Goal: Information Seeking & Learning: Learn about a topic

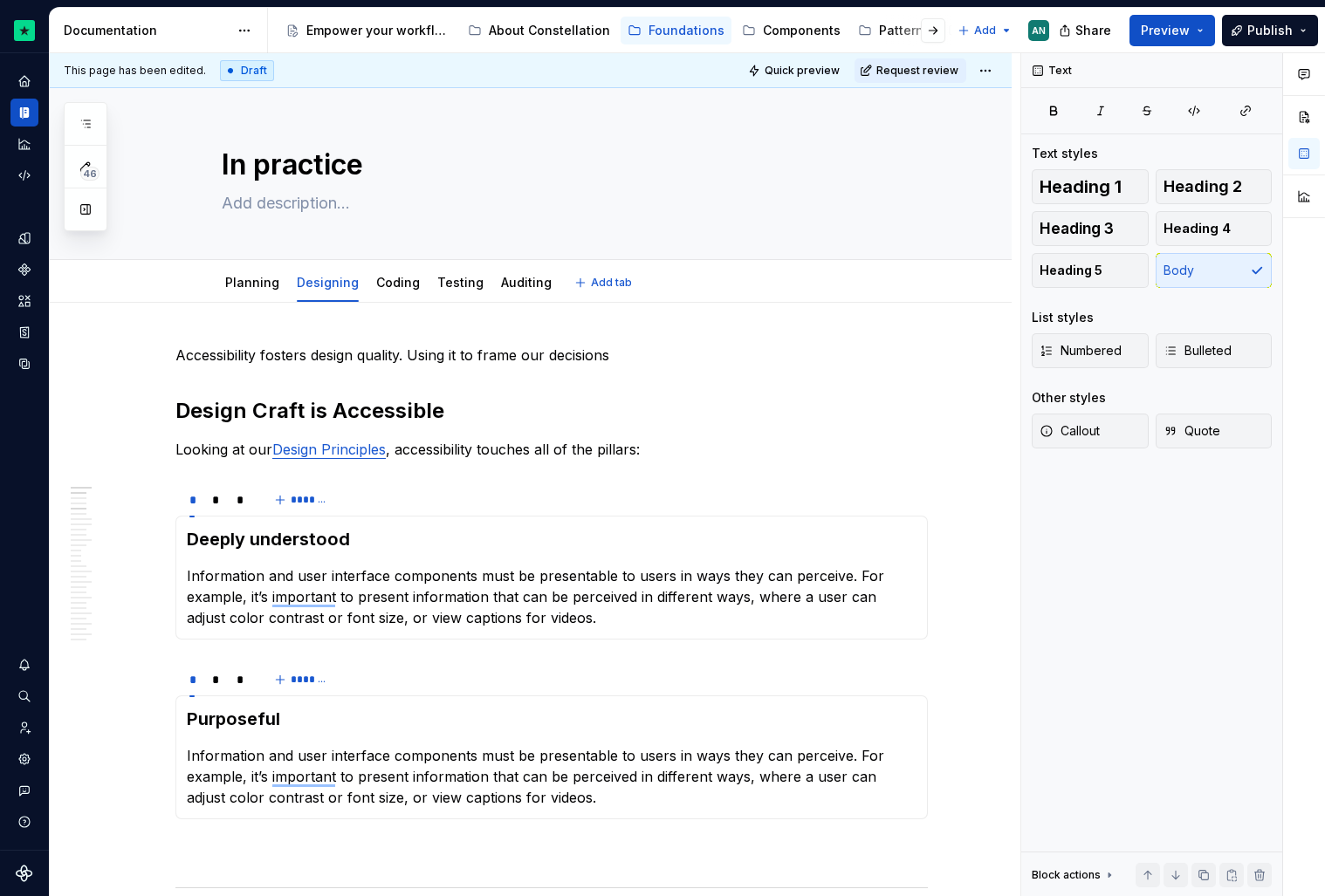
type textarea "*"
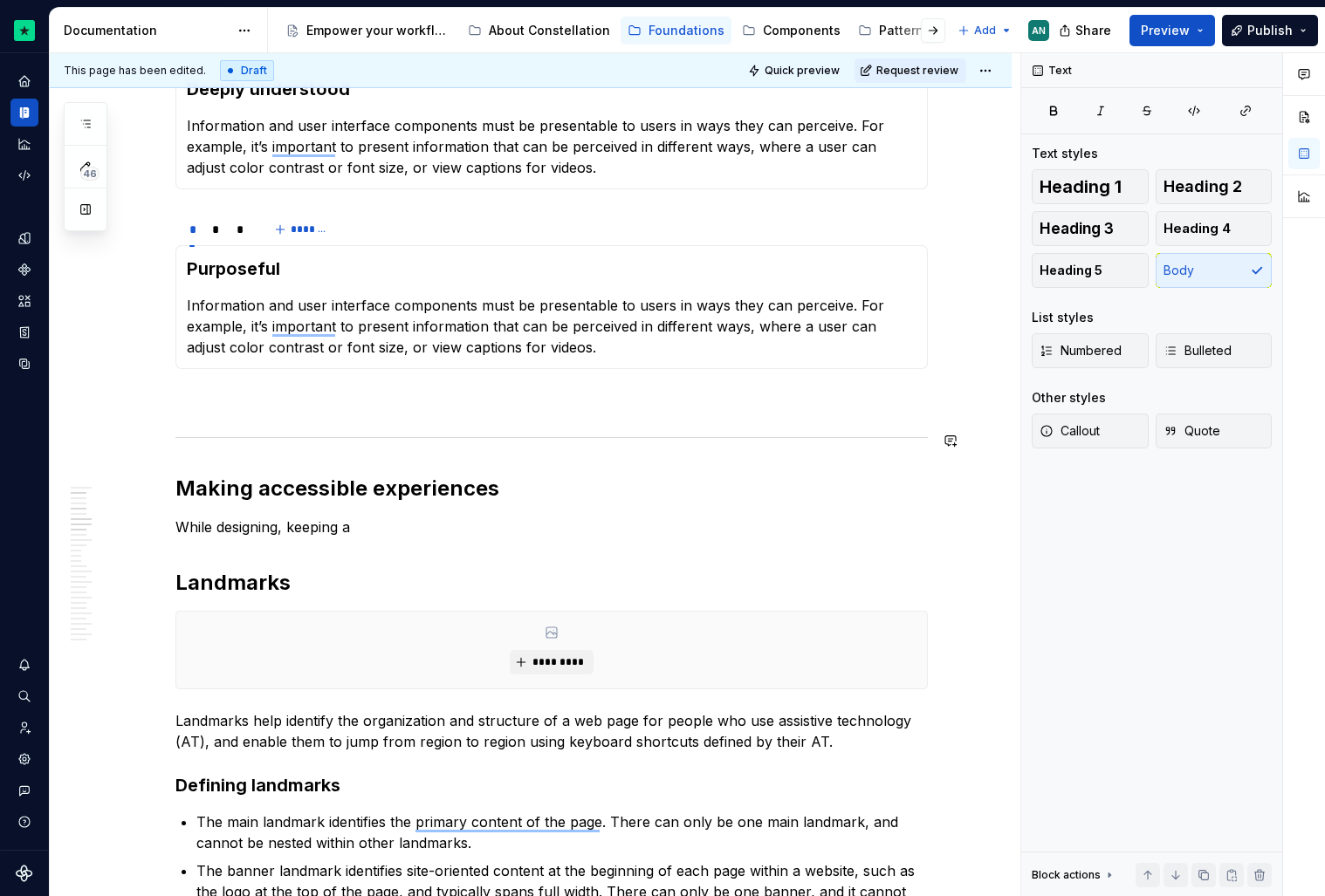
scroll to position [445, 0]
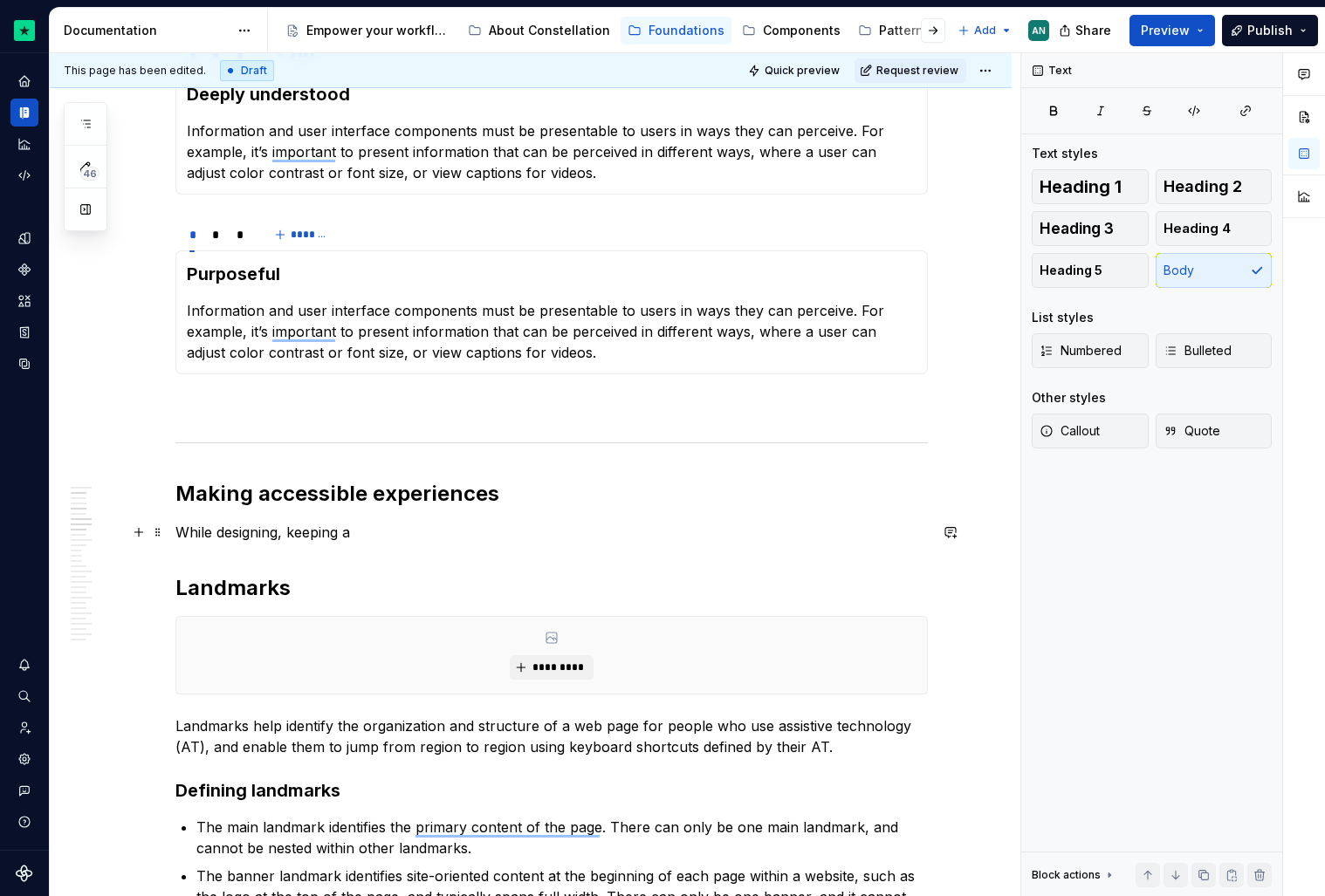
click at [370, 538] on p "While designing, keeping a" at bounding box center [551, 533] width 752 height 21
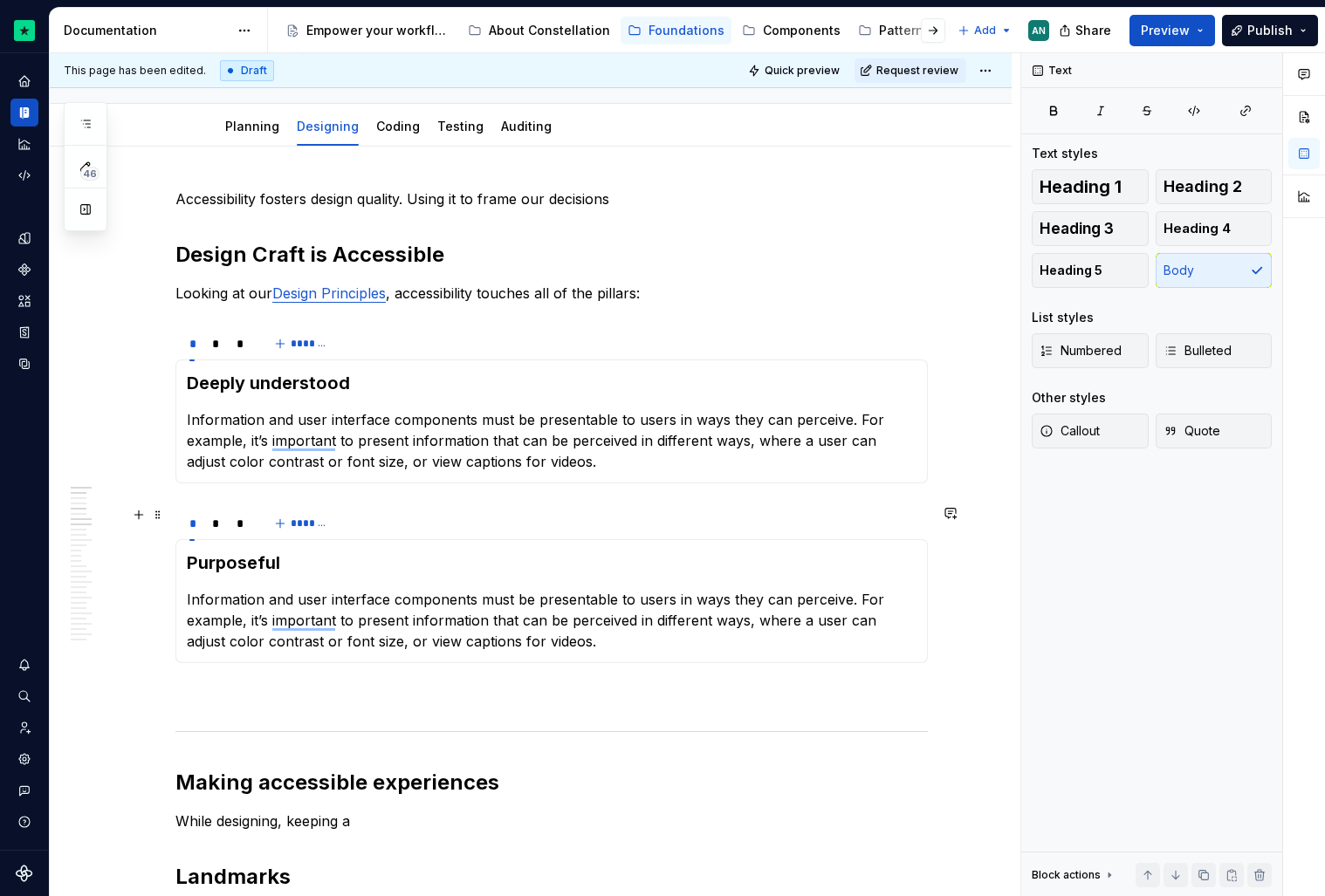
scroll to position [0, 0]
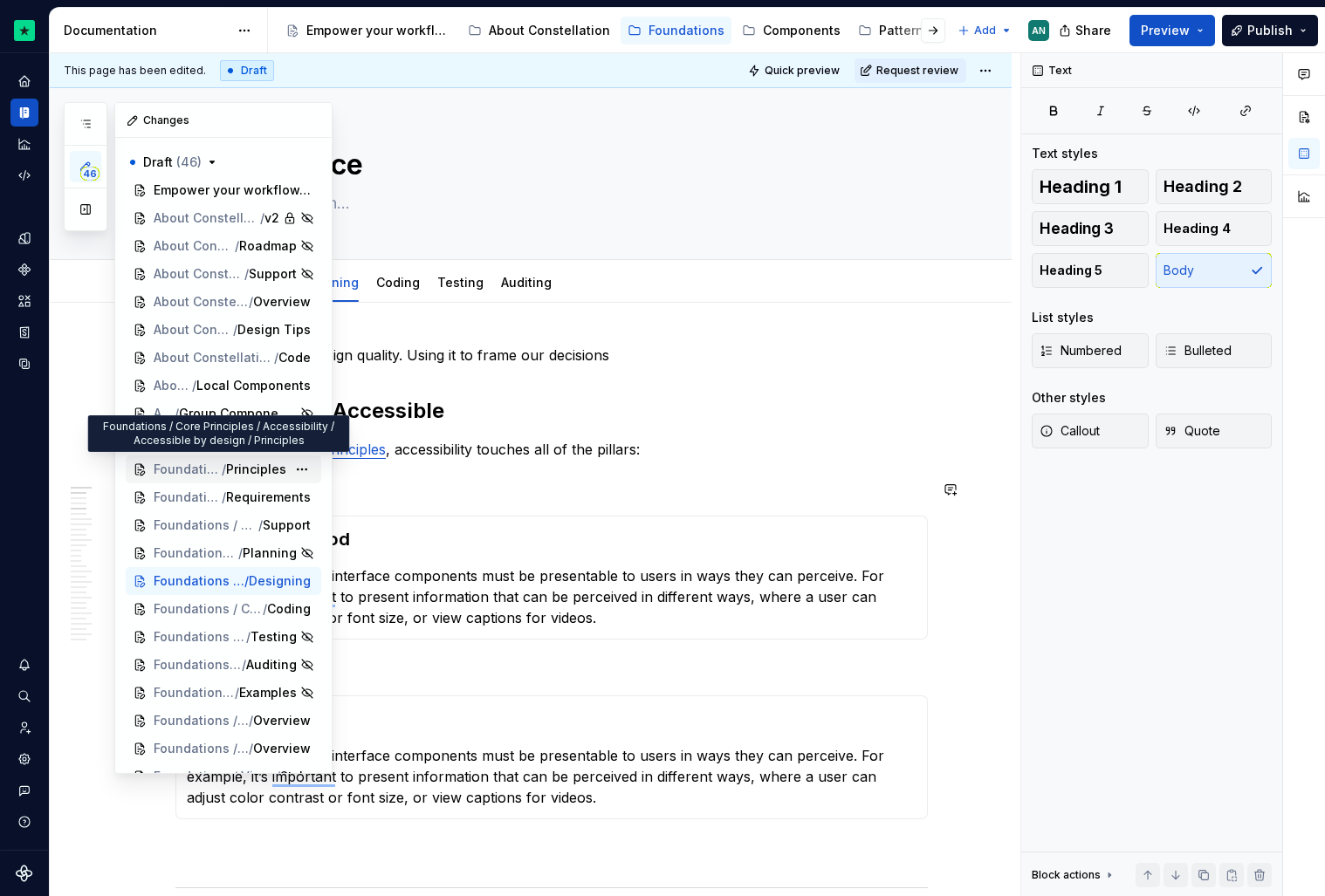
click at [251, 473] on span "Principles" at bounding box center [256, 469] width 61 height 17
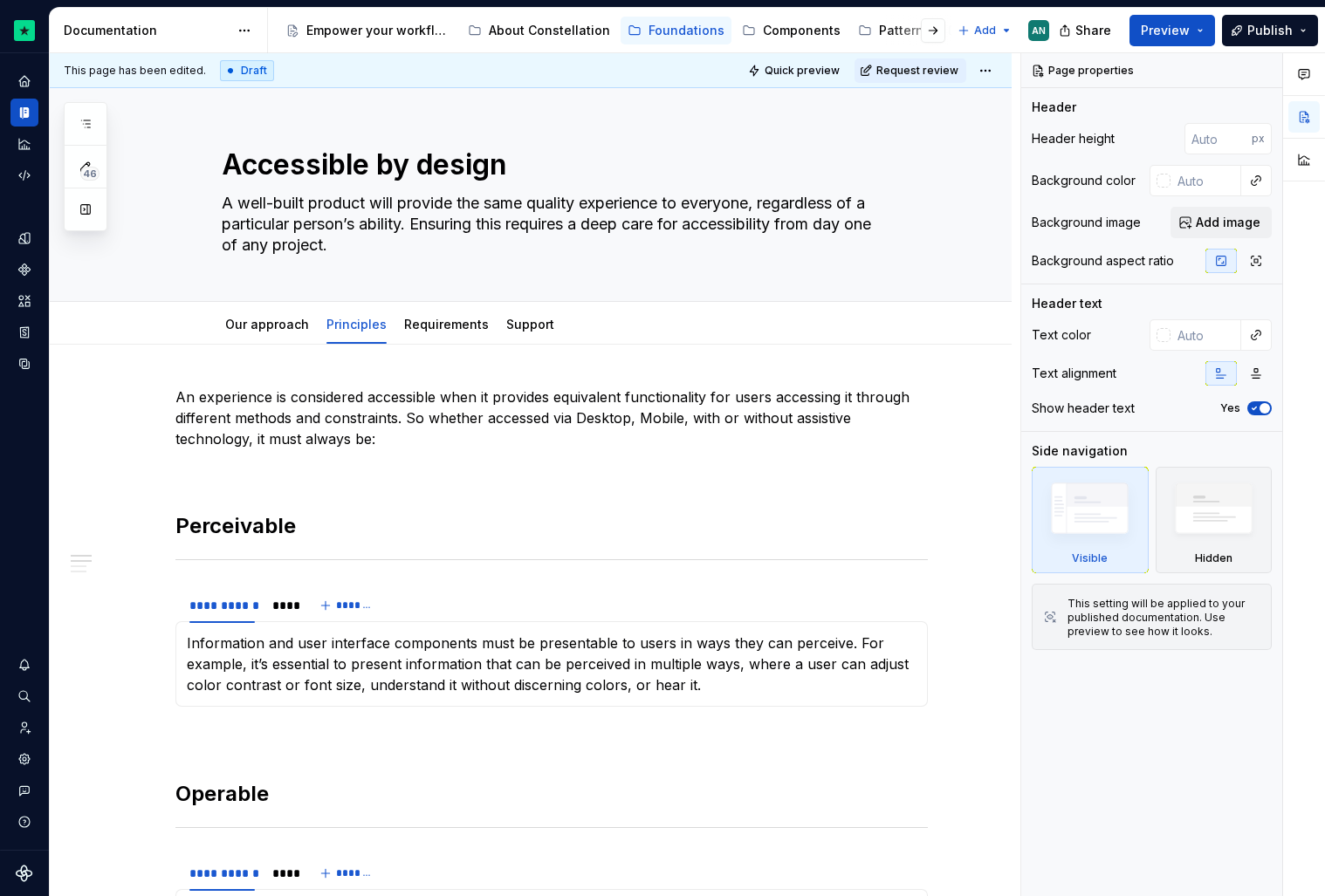
type textarea "*"
click at [628, 603] on div "**********" at bounding box center [551, 606] width 752 height 35
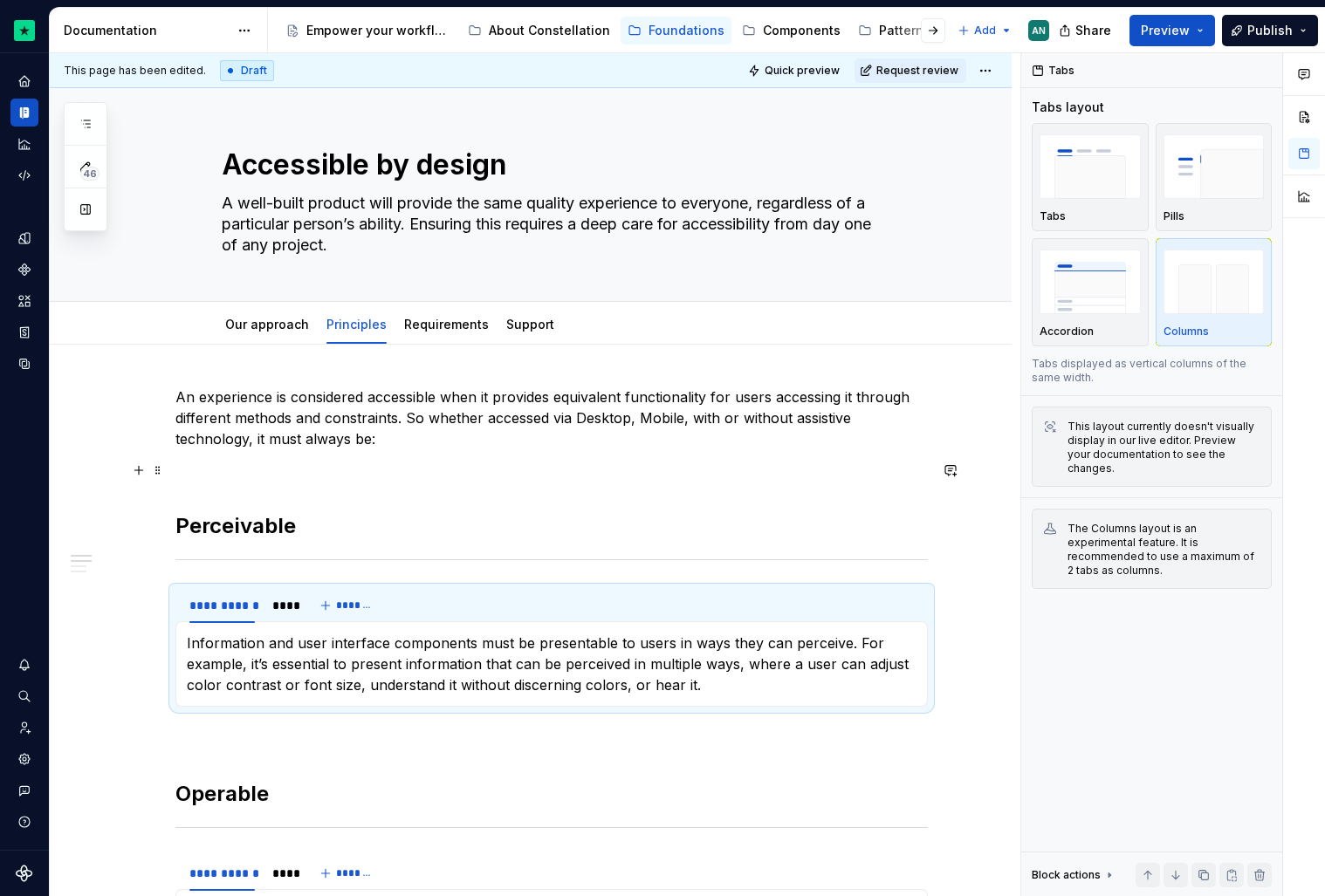
click at [420, 478] on p "To enrich screen reader interactions, please activate Accessibility in Grammarl…" at bounding box center [551, 470] width 752 height 21
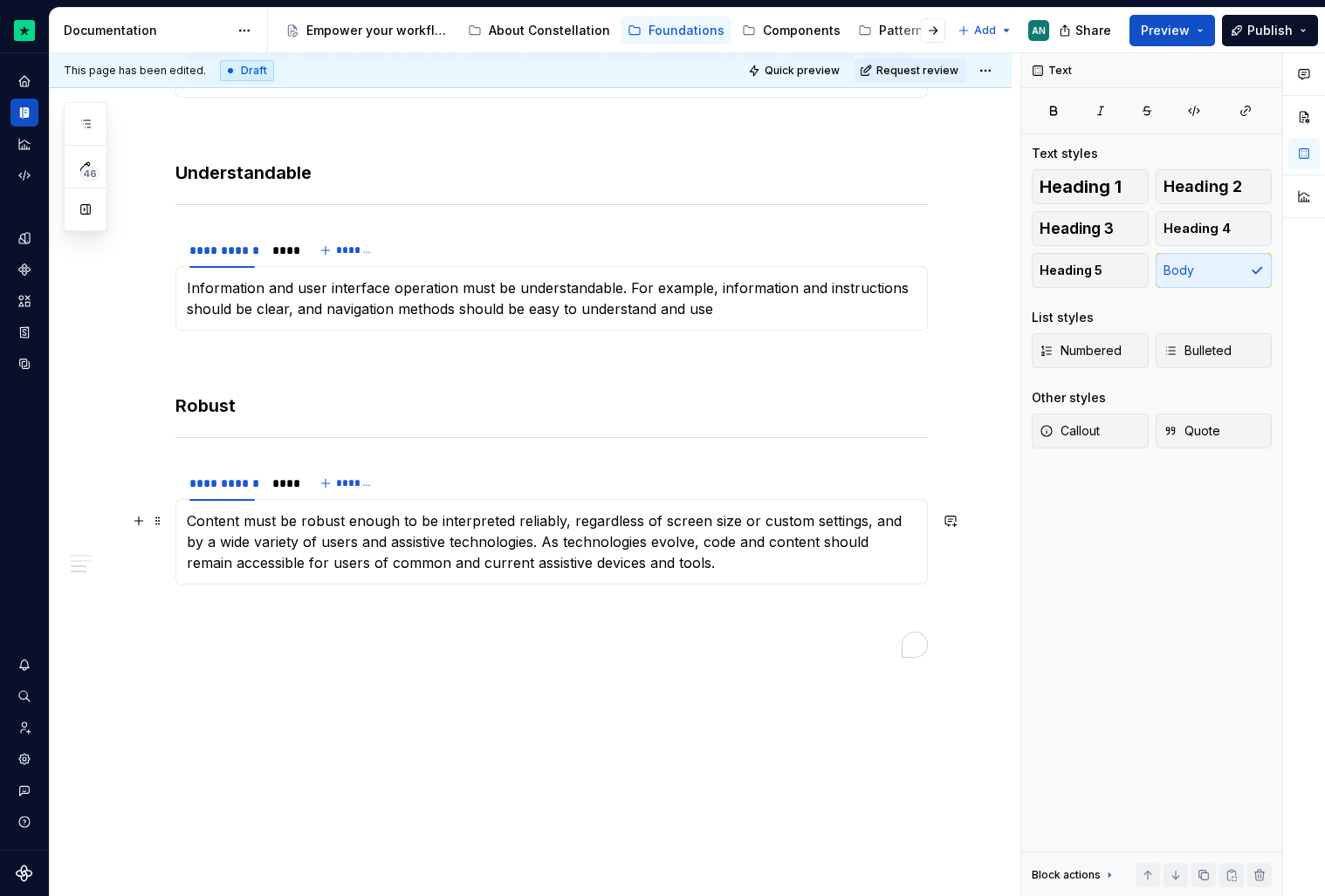
scroll to position [876, 0]
click at [757, 520] on p "Content must be robust enough to be interpreted reliably, regardless of screen …" at bounding box center [551, 542] width 730 height 62
drag, startPoint x: 804, startPoint y: 524, endPoint x: 757, endPoint y: 523, distance: 47.0
click at [757, 523] on p "Content must be robust enough to be interpreted reliably, regardless of screen …" at bounding box center [551, 542] width 730 height 62
click at [703, 527] on p "Content must be robust enough to be interpreted reliably, regardless of screen …" at bounding box center [551, 542] width 730 height 62
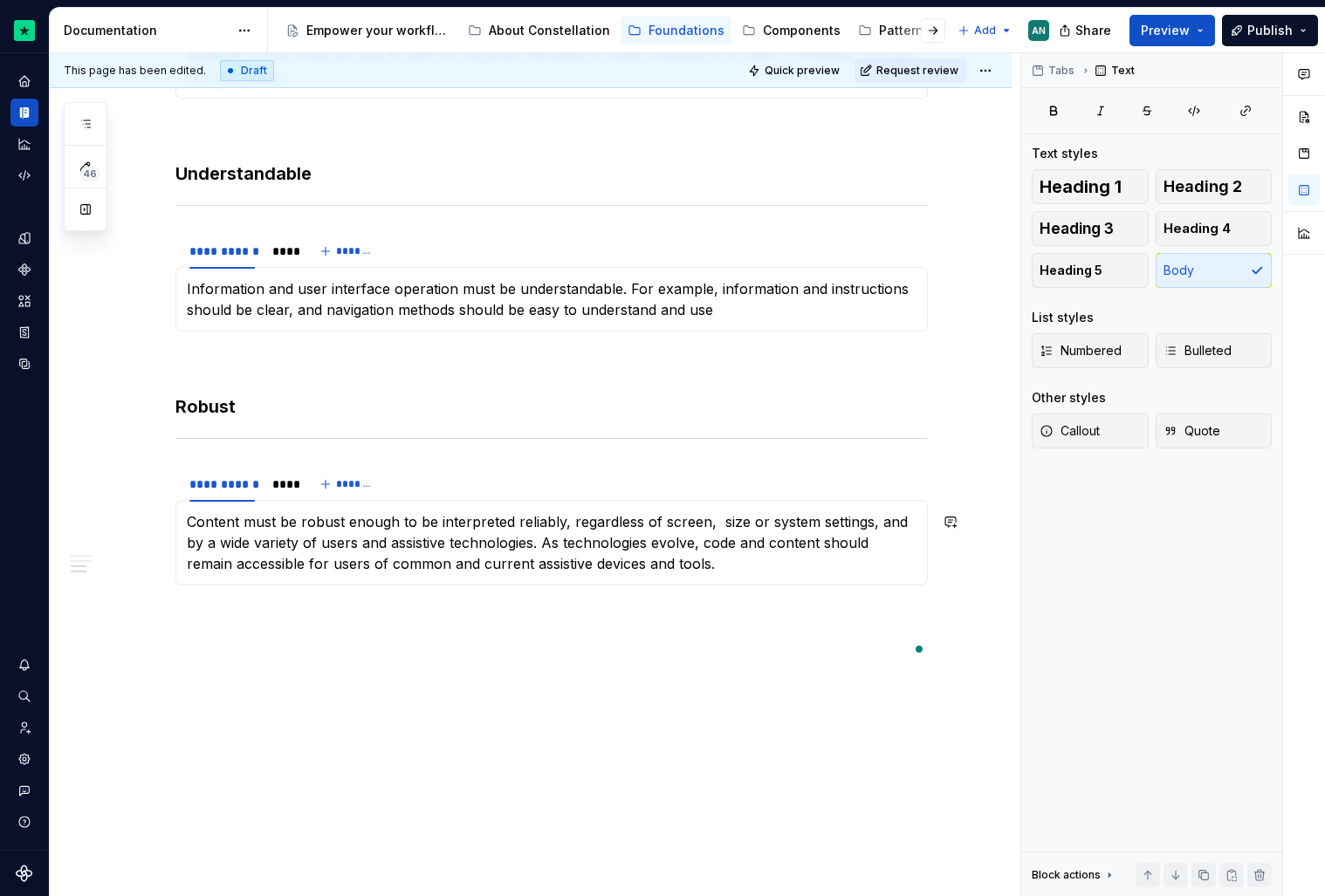
type textarea "*"
click at [734, 527] on p "Content must be robust enough to be interpreted reliably, regardless of screen …" at bounding box center [551, 542] width 730 height 62
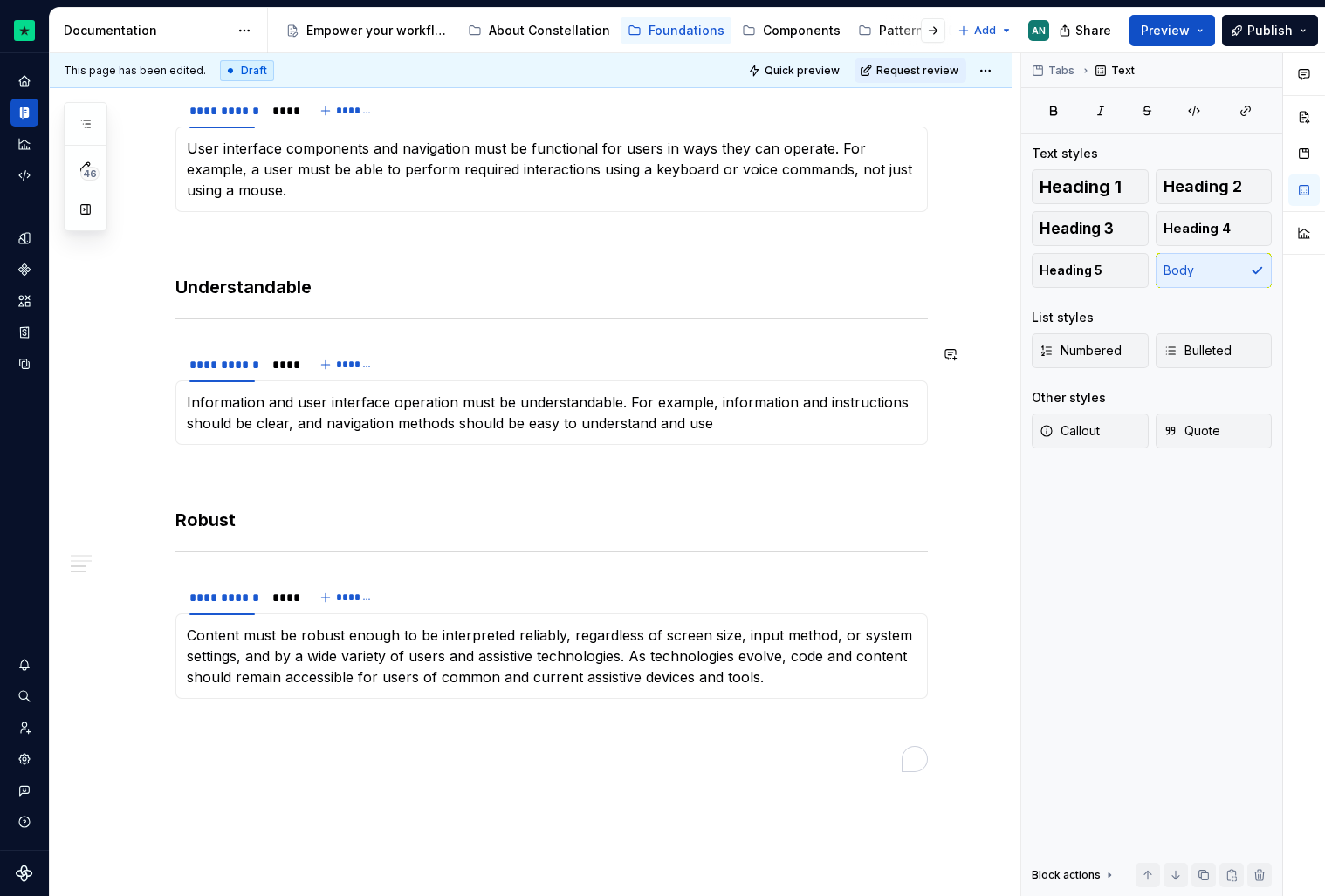
scroll to position [758, 0]
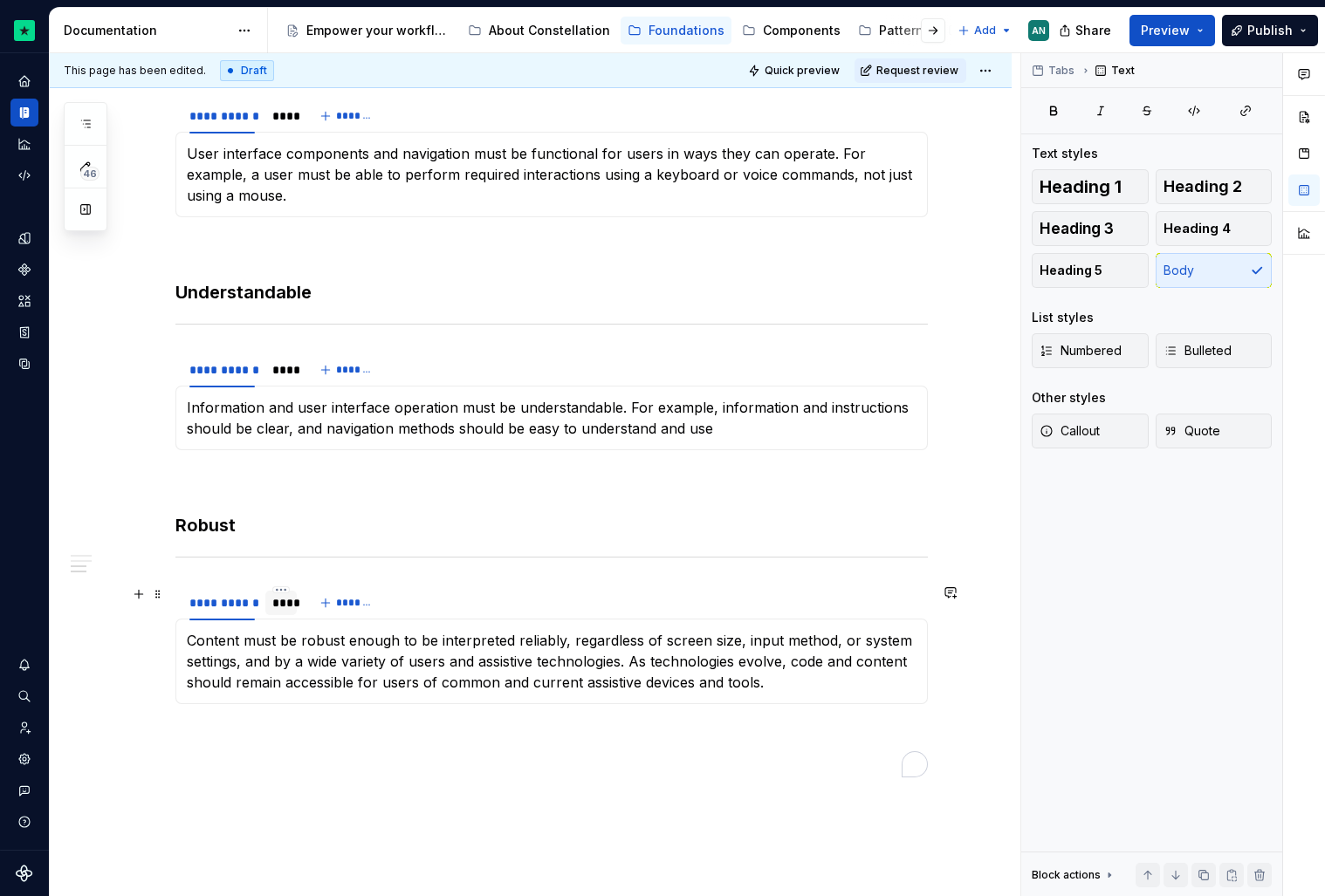
click at [283, 605] on div "****" at bounding box center [280, 603] width 16 height 17
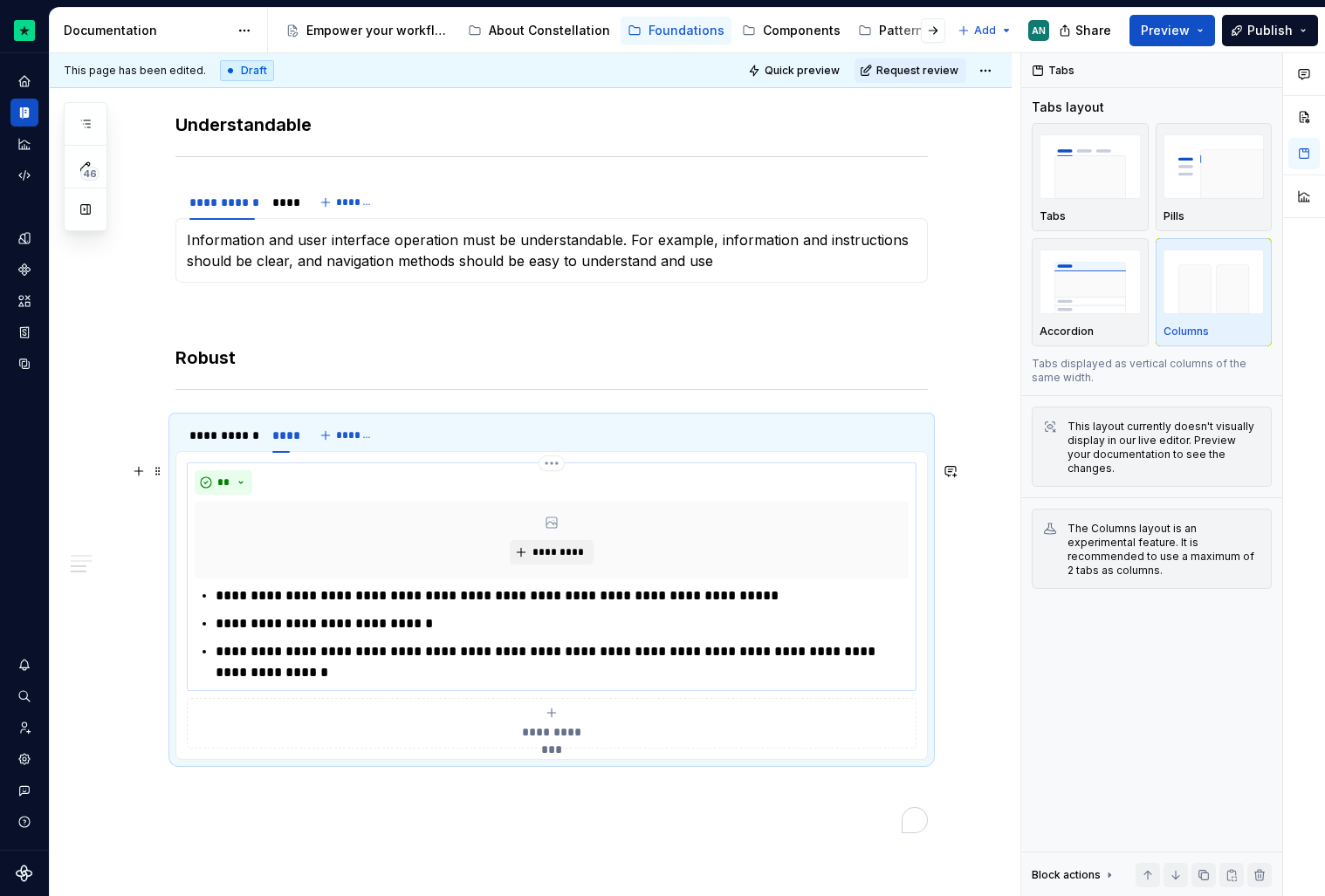
scroll to position [923, 0]
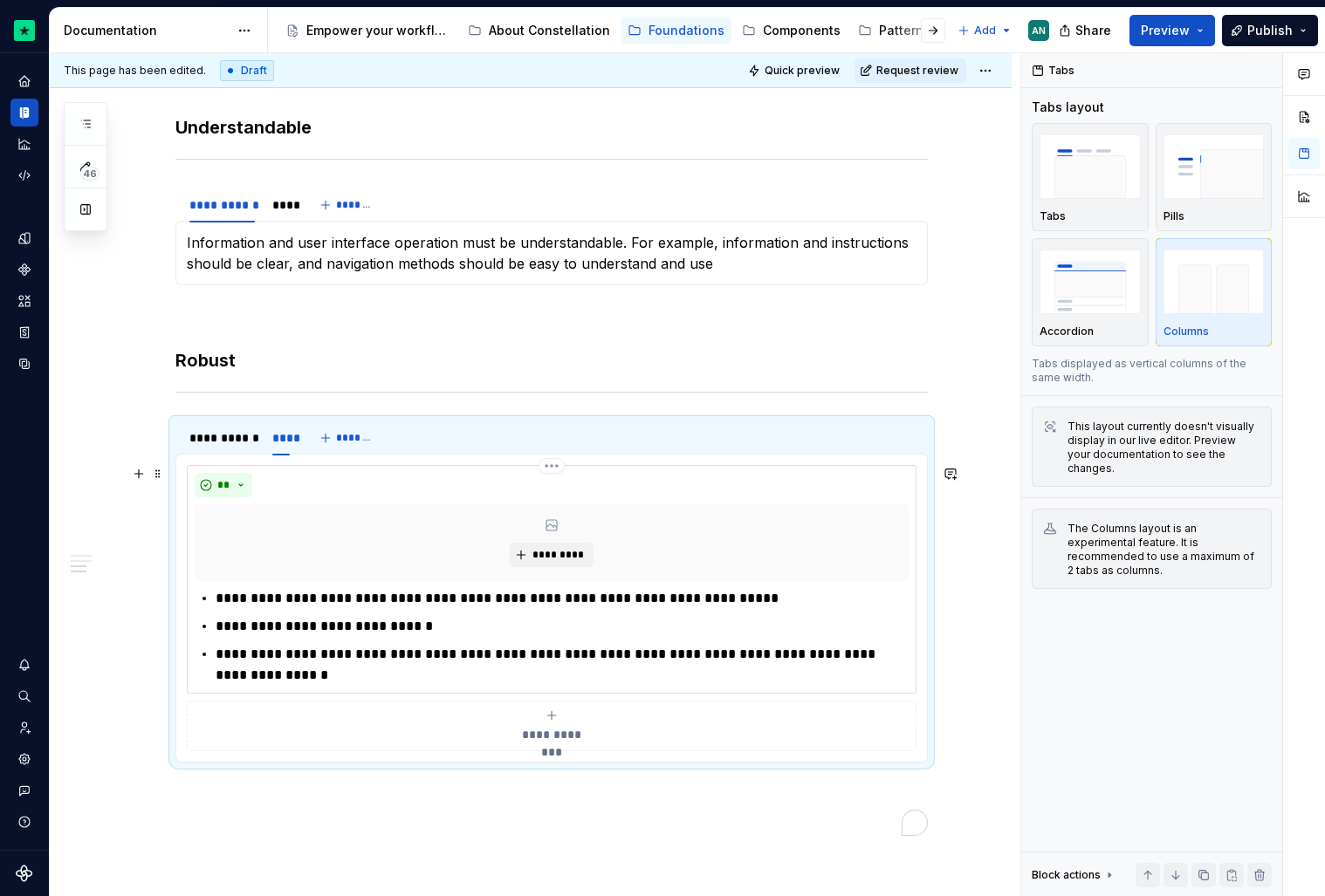
click at [421, 629] on p "**********" at bounding box center [562, 627] width 693 height 21
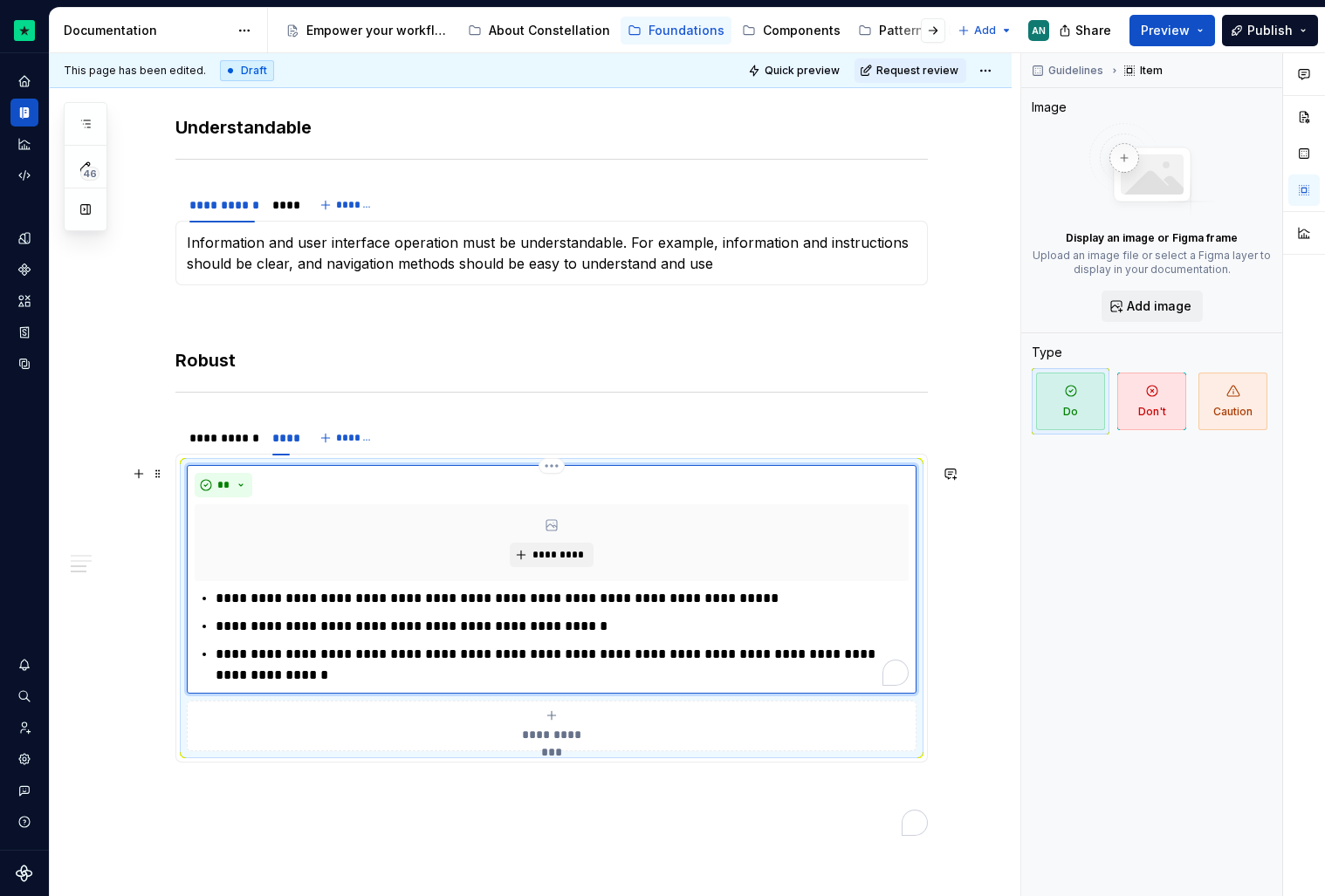
click at [760, 604] on p "**********" at bounding box center [562, 599] width 693 height 21
click at [215, 599] on p "**********" at bounding box center [562, 599] width 693 height 21
click at [268, 598] on p "**********" at bounding box center [562, 599] width 693 height 21
click at [263, 600] on p "**********" at bounding box center [562, 599] width 693 height 21
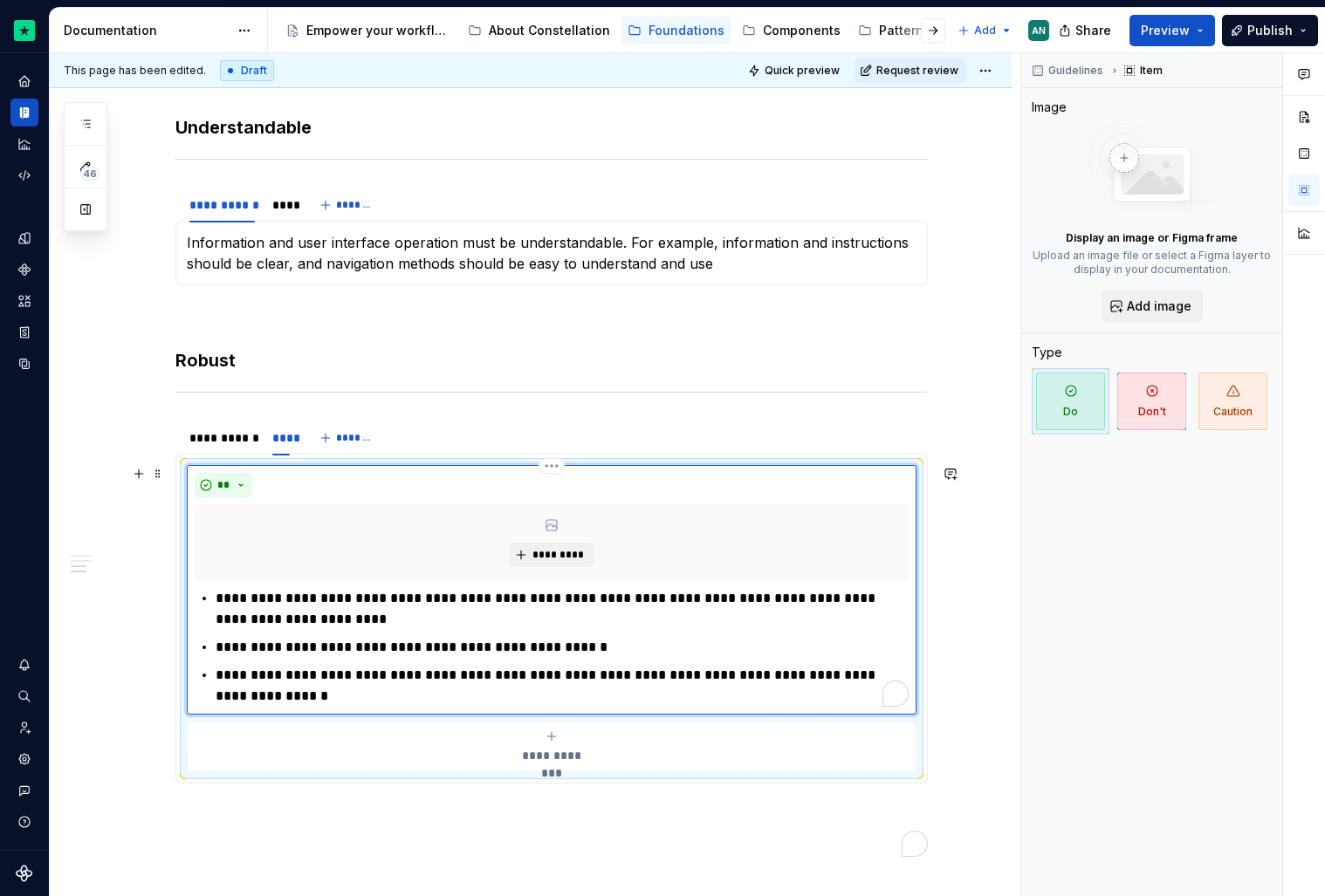
click at [336, 622] on p "**********" at bounding box center [562, 610] width 693 height 42
click at [264, 621] on p "**********" at bounding box center [562, 610] width 693 height 42
click at [340, 621] on p "**********" at bounding box center [562, 610] width 693 height 42
click at [309, 685] on p "**********" at bounding box center [562, 686] width 693 height 42
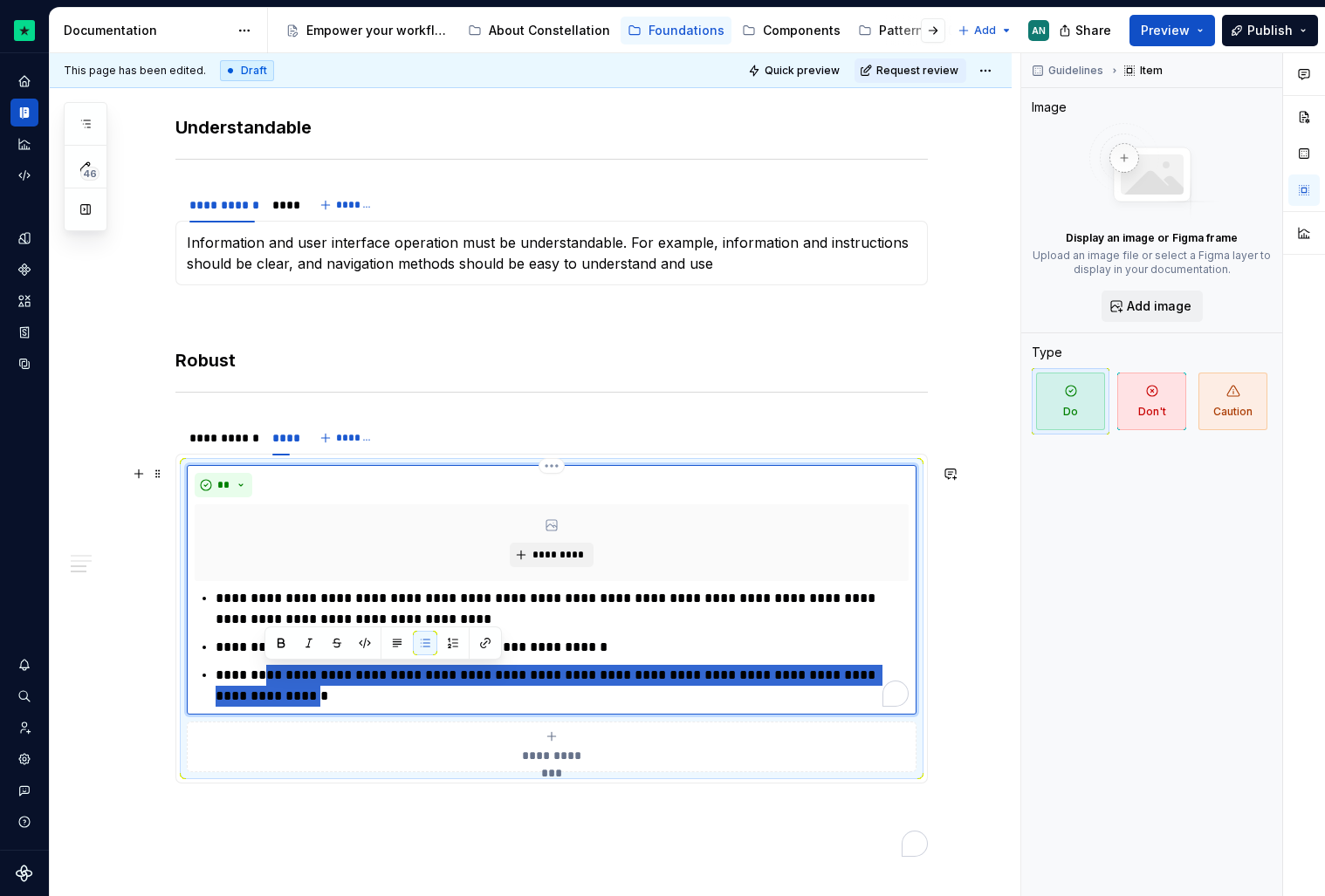
drag, startPoint x: 267, startPoint y: 674, endPoint x: 286, endPoint y: 688, distance: 23.6
click at [286, 688] on p "**********" at bounding box center [562, 686] width 693 height 42
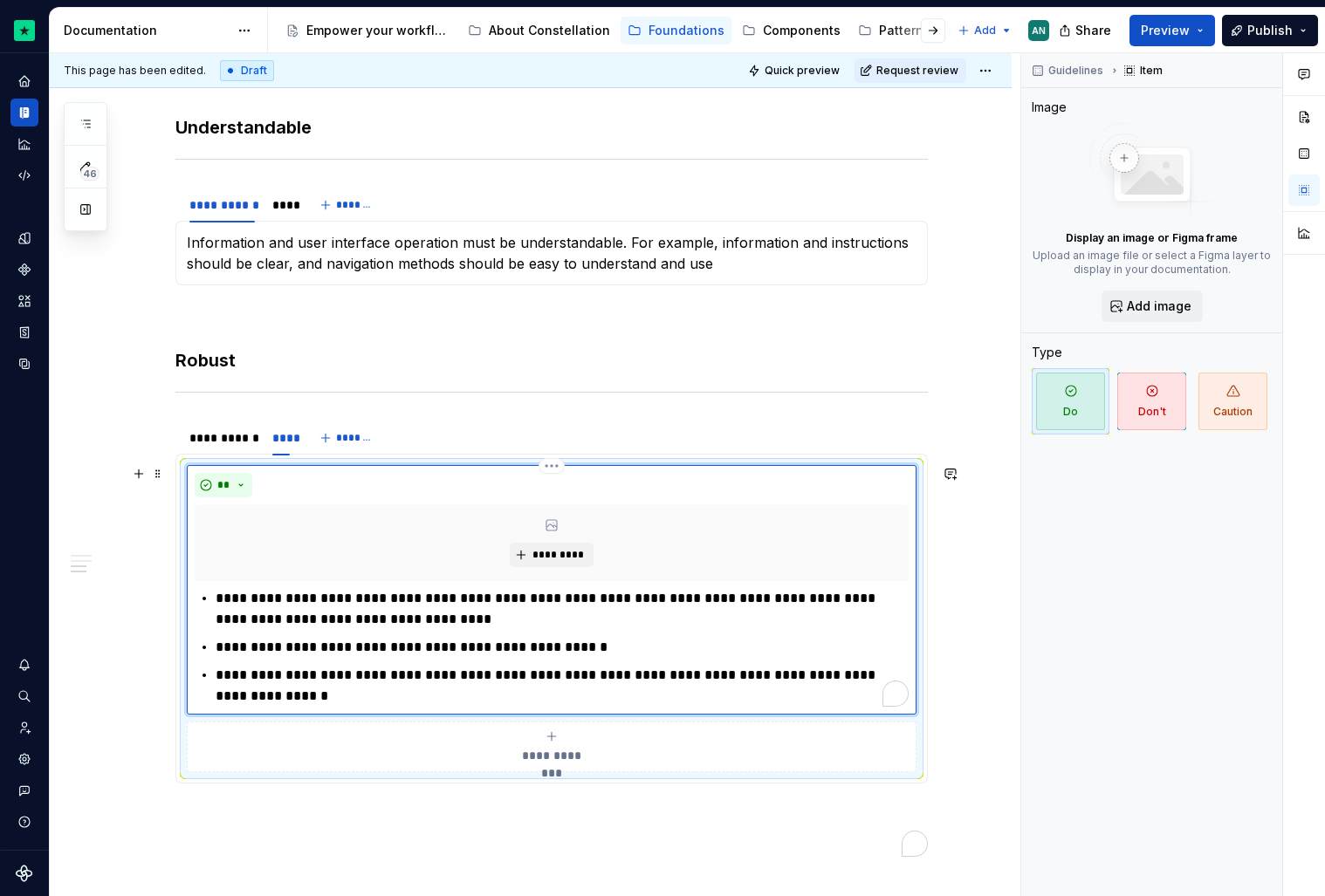
click at [459, 607] on p "**********" at bounding box center [562, 610] width 693 height 42
click at [286, 677] on p "**********" at bounding box center [562, 686] width 693 height 42
click at [288, 217] on div "****" at bounding box center [281, 205] width 31 height 28
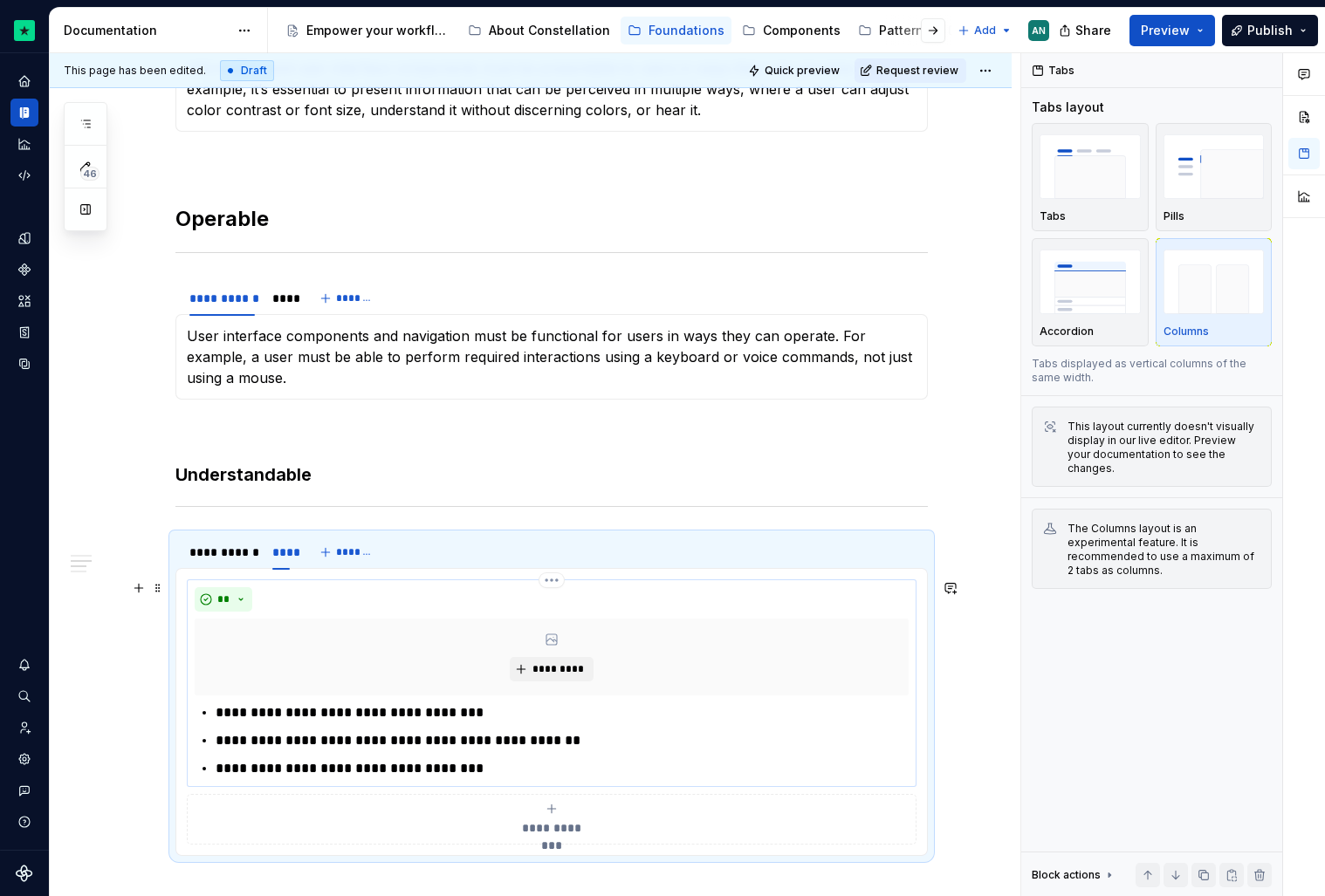
scroll to position [578, 0]
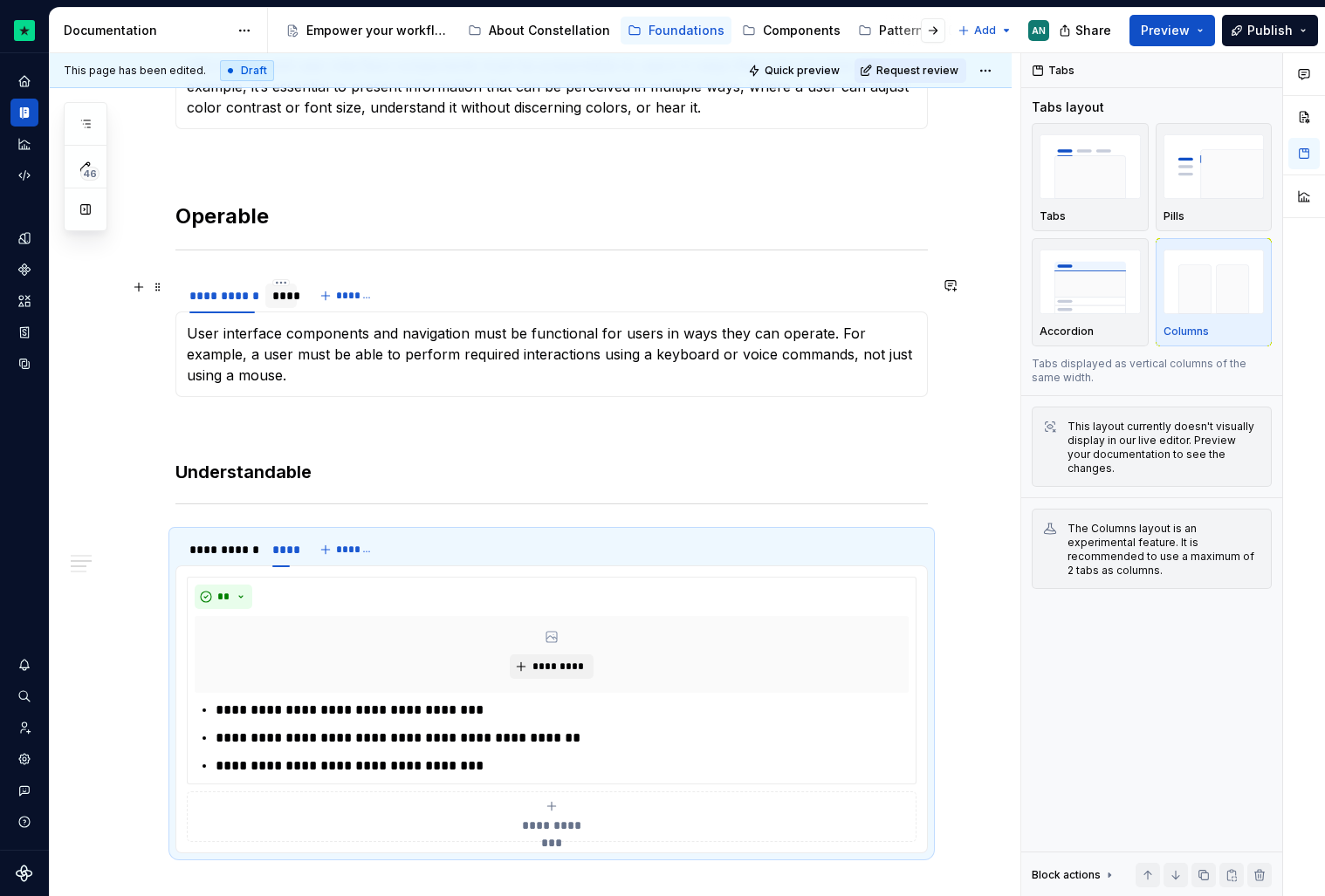
click at [288, 304] on div "****" at bounding box center [280, 296] width 16 height 17
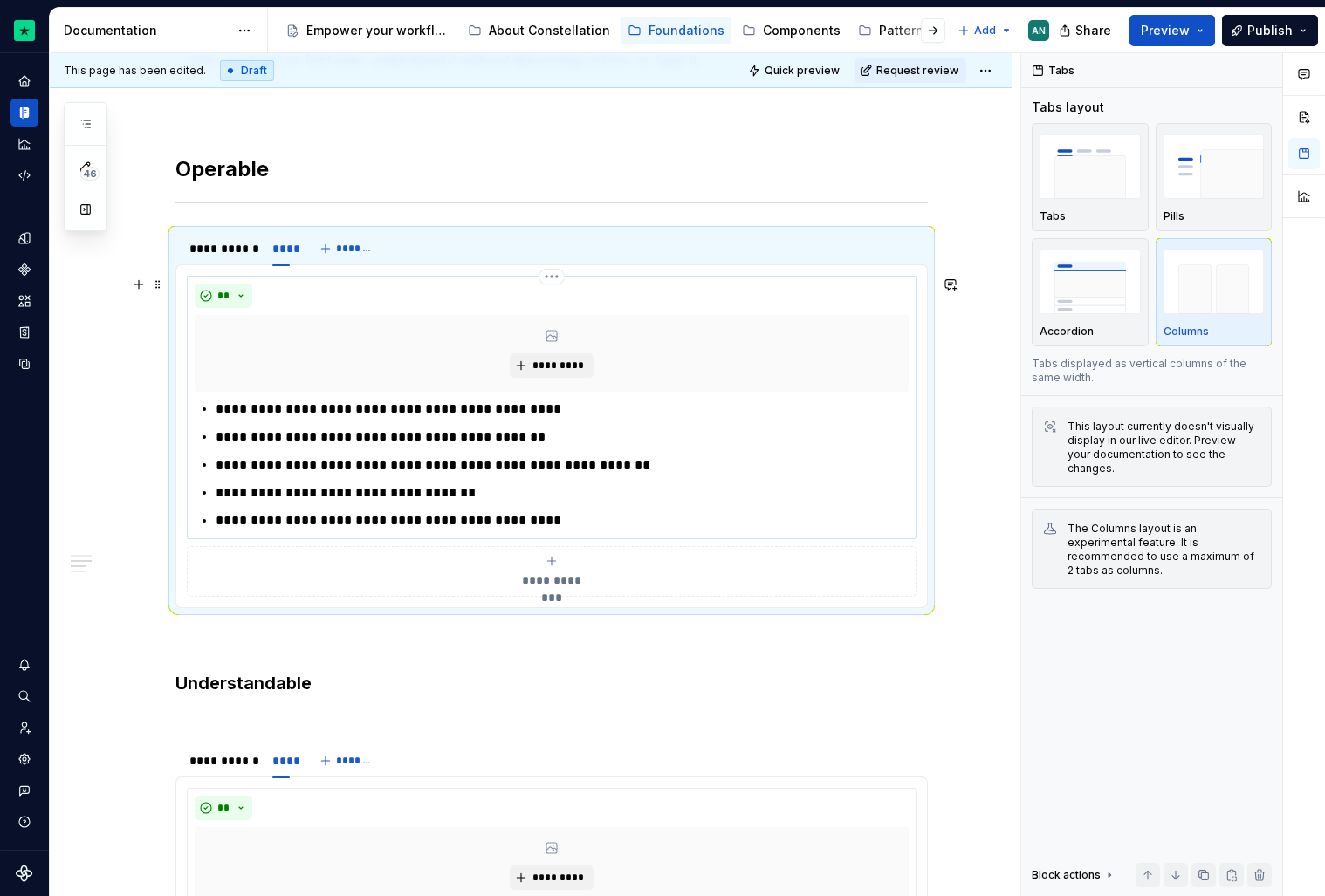
scroll to position [627, 0]
click at [336, 460] on p "**********" at bounding box center [562, 463] width 693 height 21
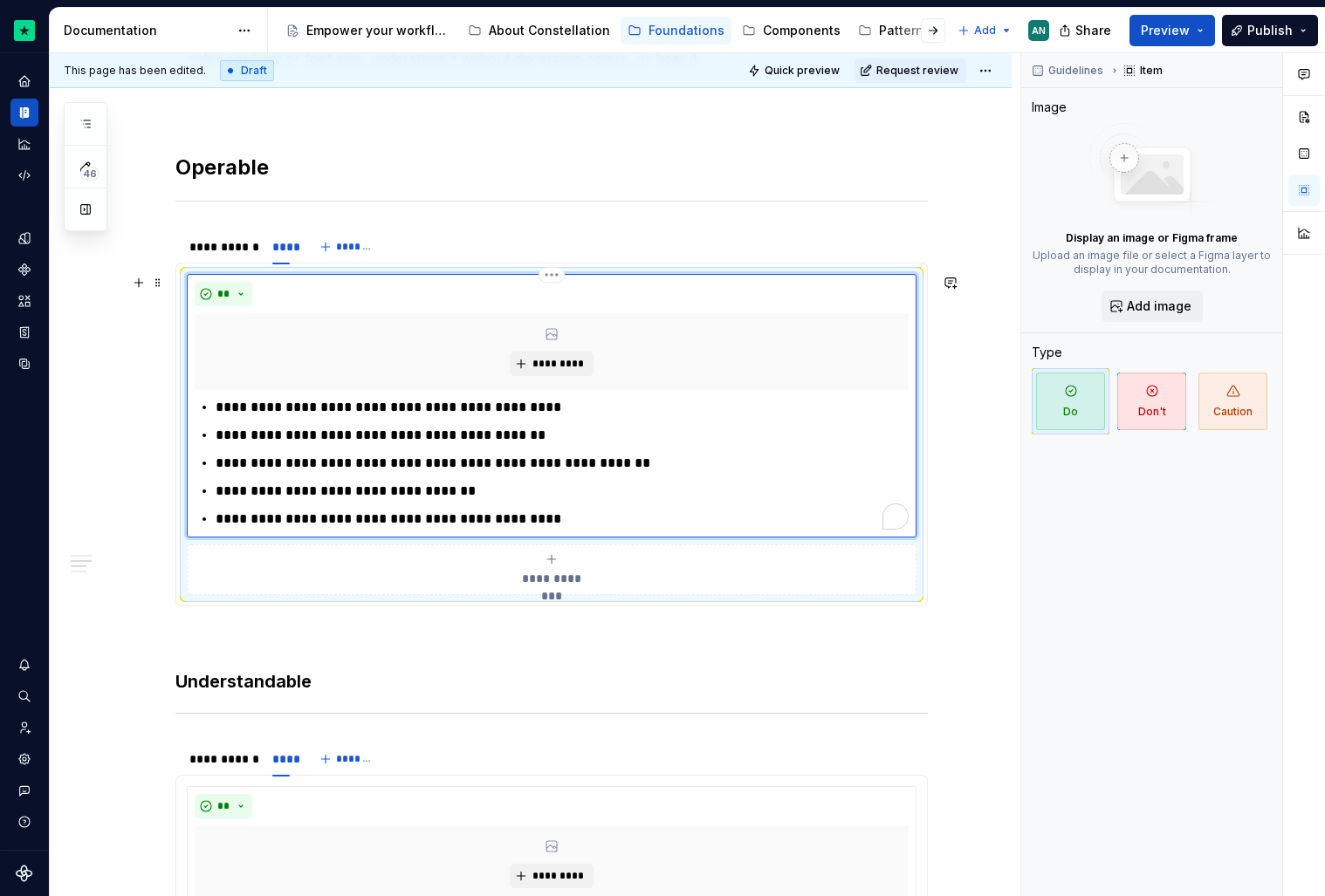
click at [613, 498] on p "**********" at bounding box center [562, 491] width 693 height 21
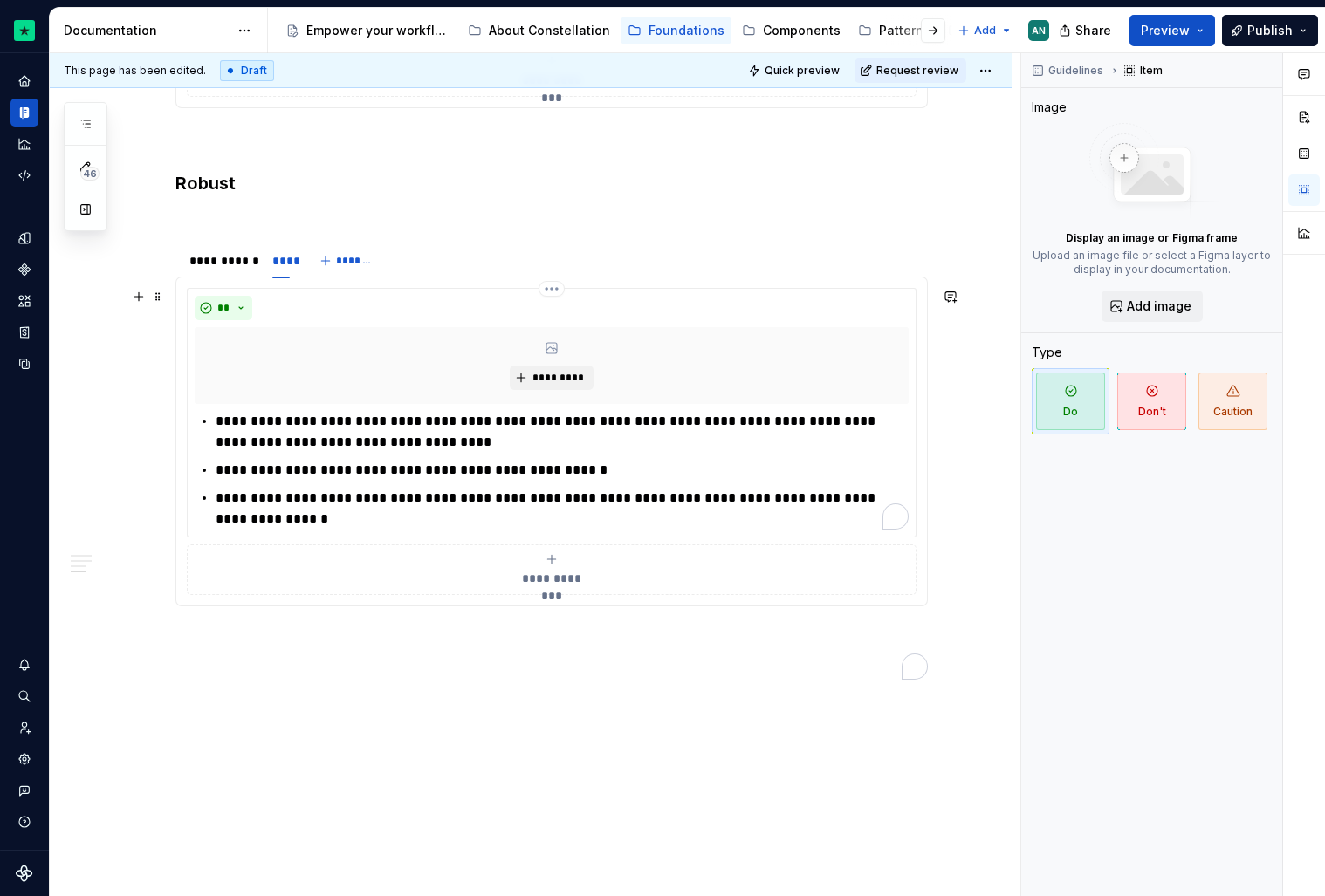
scroll to position [1572, 0]
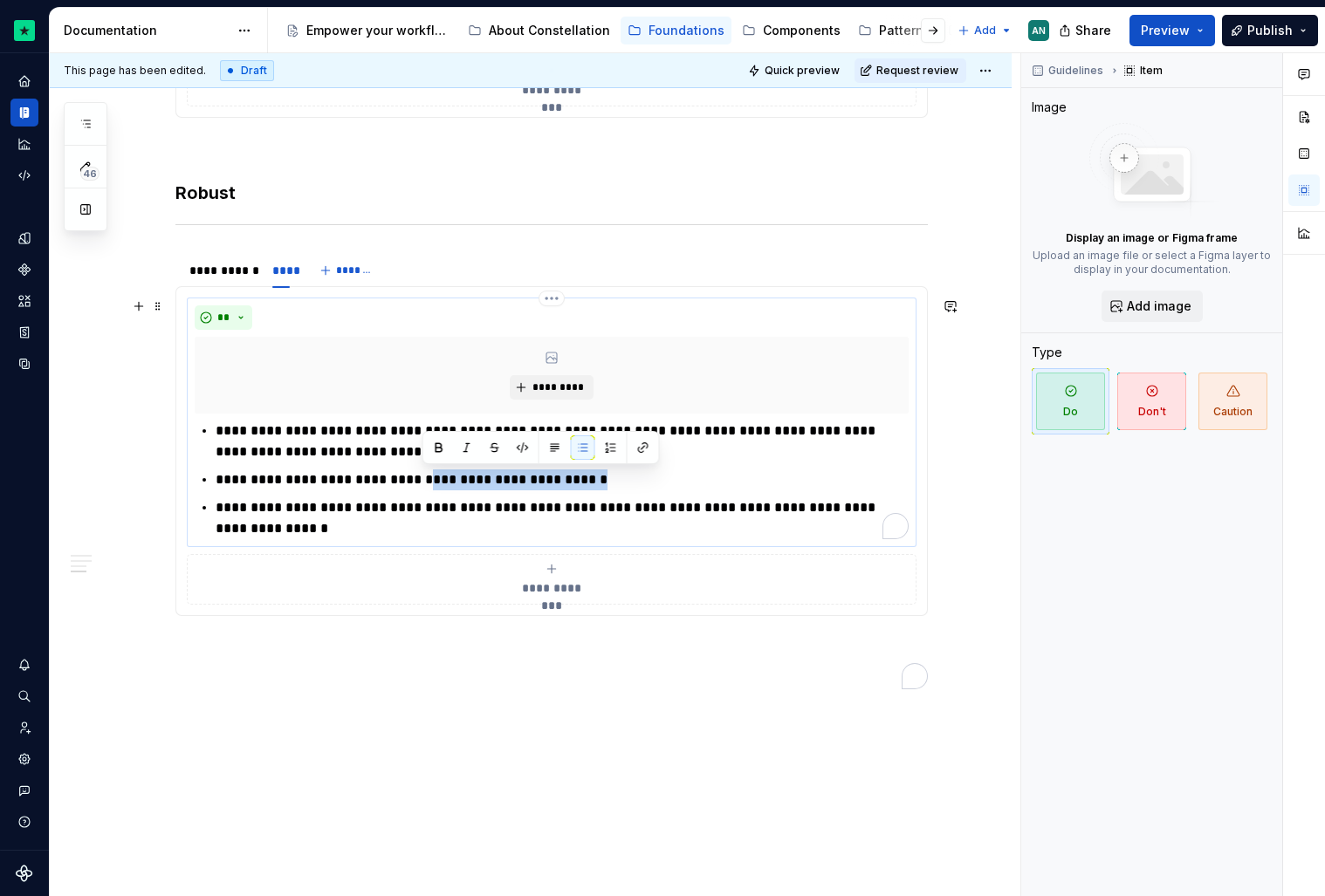
drag, startPoint x: 590, startPoint y: 485, endPoint x: 419, endPoint y: 471, distance: 171.6
click at [419, 471] on p "**********" at bounding box center [562, 480] width 693 height 21
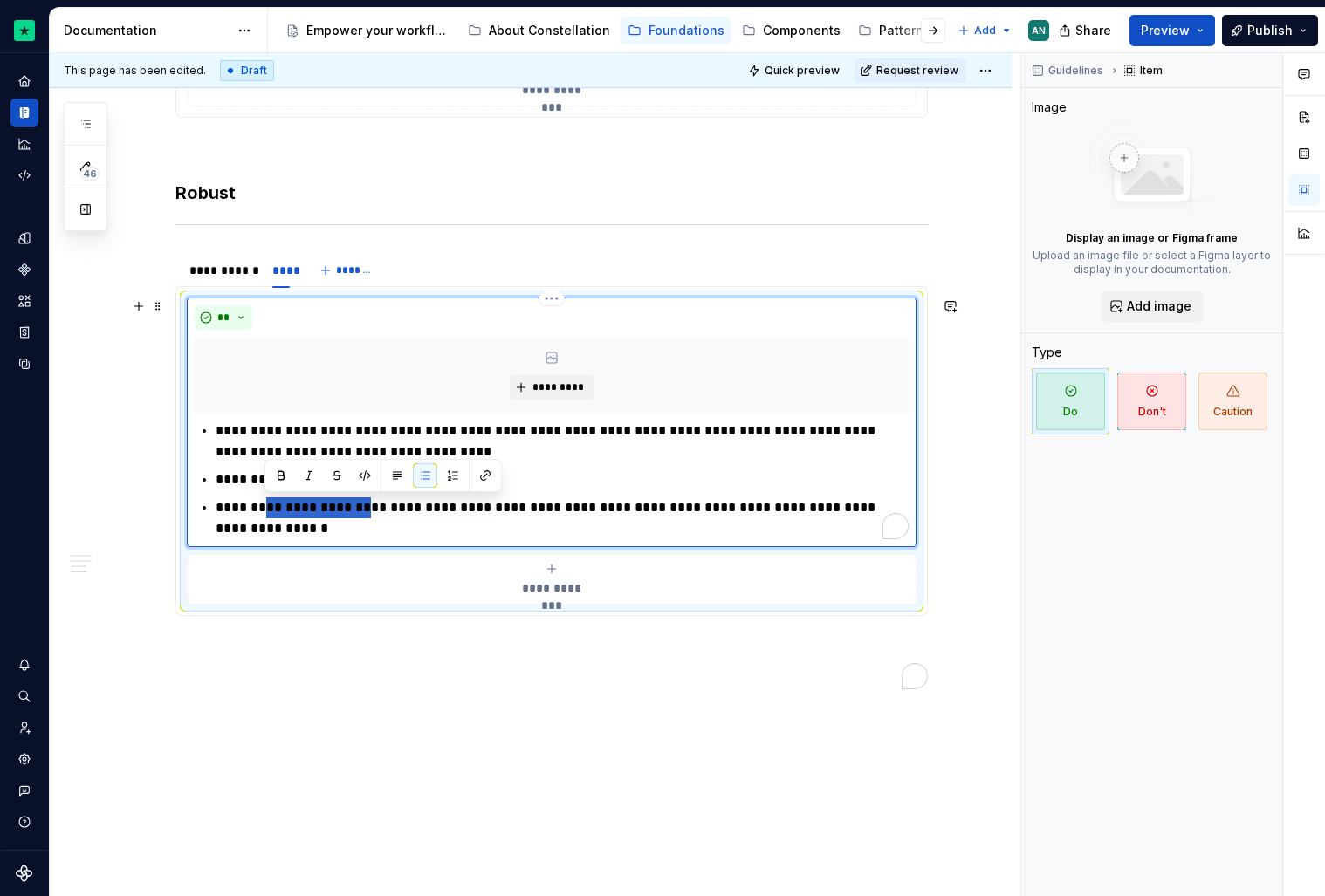
drag, startPoint x: 381, startPoint y: 509, endPoint x: 262, endPoint y: 500, distance: 119.3
click at [262, 500] on p "**********" at bounding box center [562, 518] width 693 height 42
click at [468, 510] on p "**********" at bounding box center [562, 518] width 693 height 42
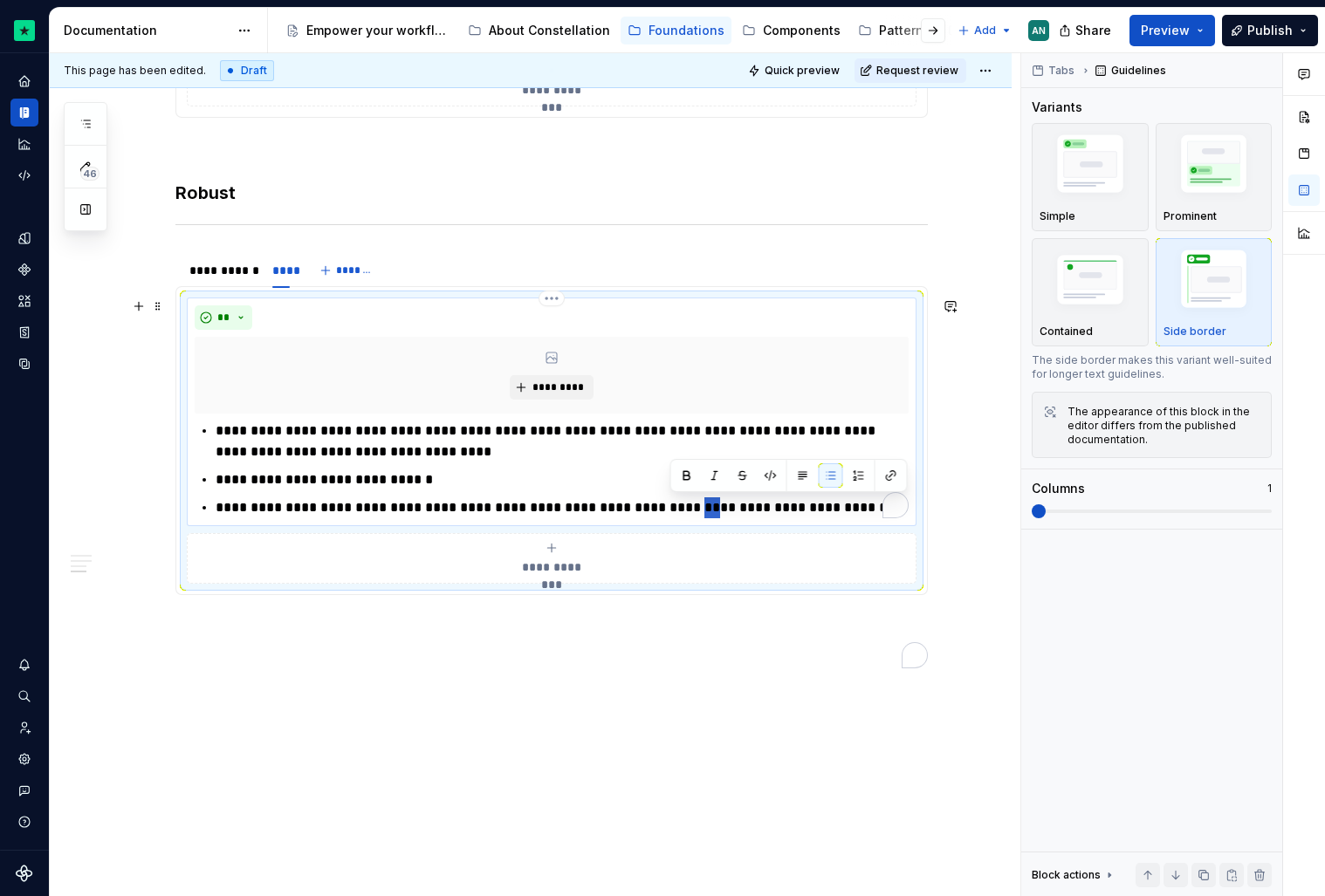
drag, startPoint x: 685, startPoint y: 509, endPoint x: 671, endPoint y: 509, distance: 14.0
click at [671, 509] on p "**********" at bounding box center [562, 508] width 693 height 21
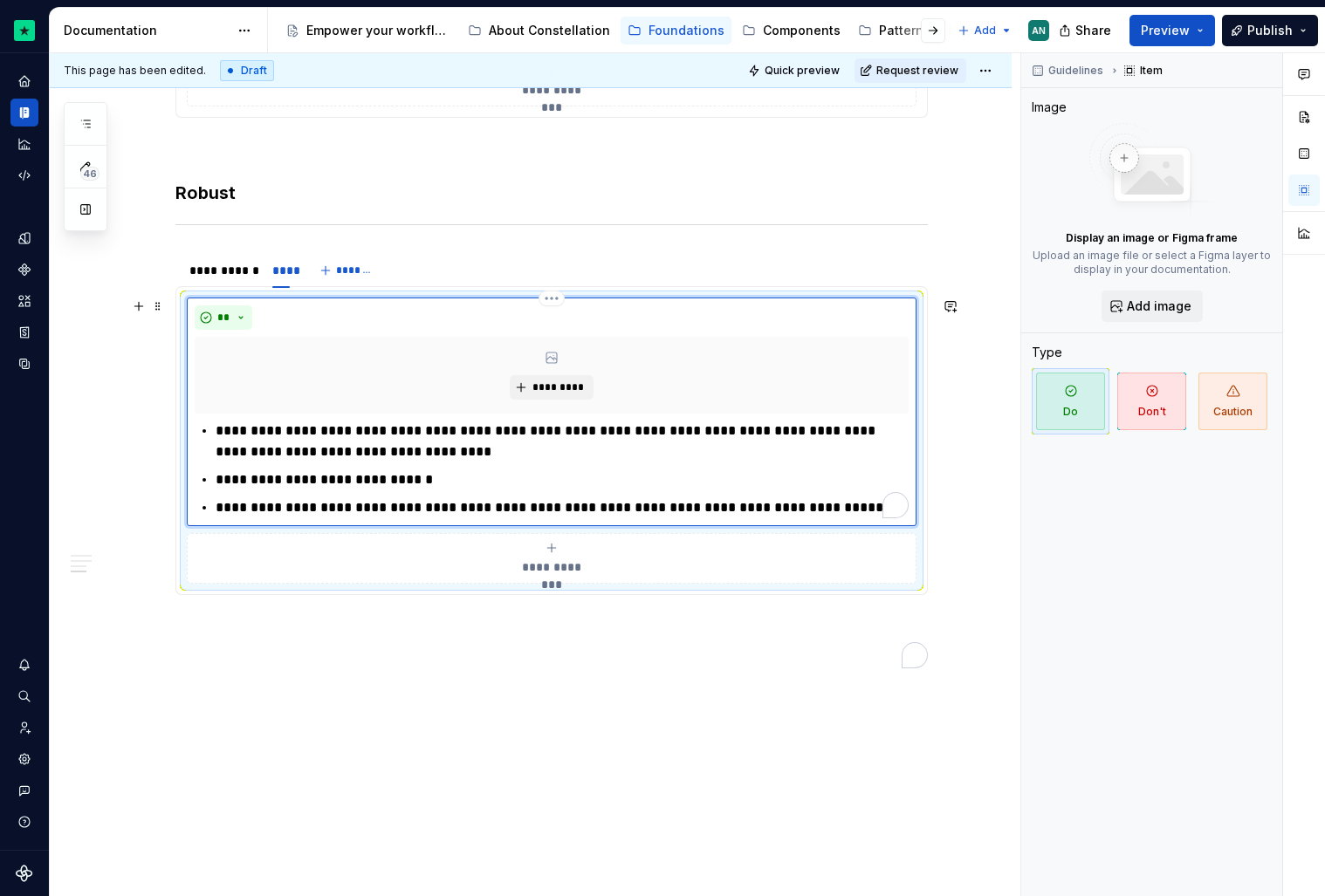
click at [847, 513] on p "**********" at bounding box center [562, 508] width 693 height 21
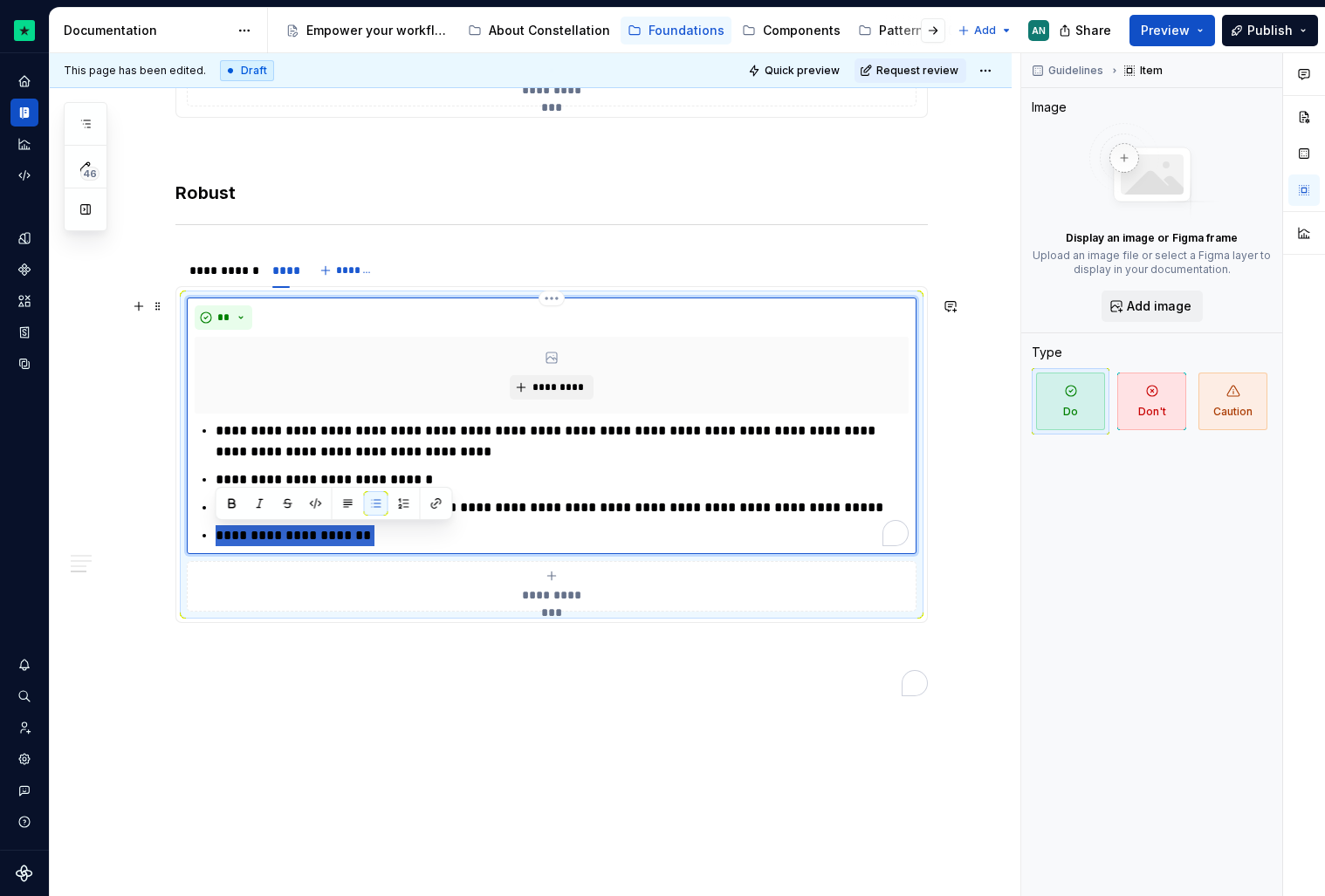
click at [219, 537] on p "**********" at bounding box center [562, 535] width 693 height 21
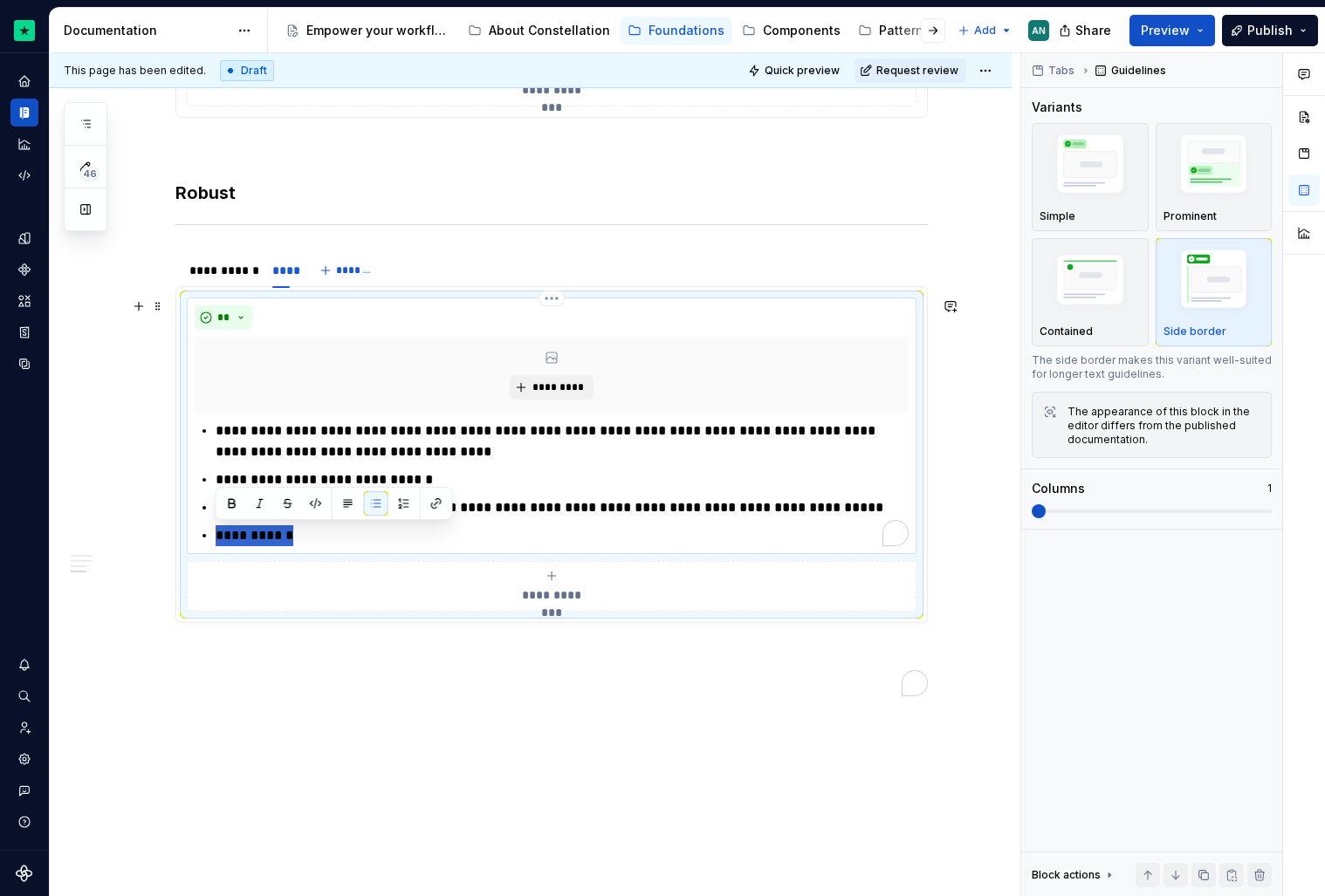
click at [216, 536] on p "**********" at bounding box center [562, 535] width 693 height 21
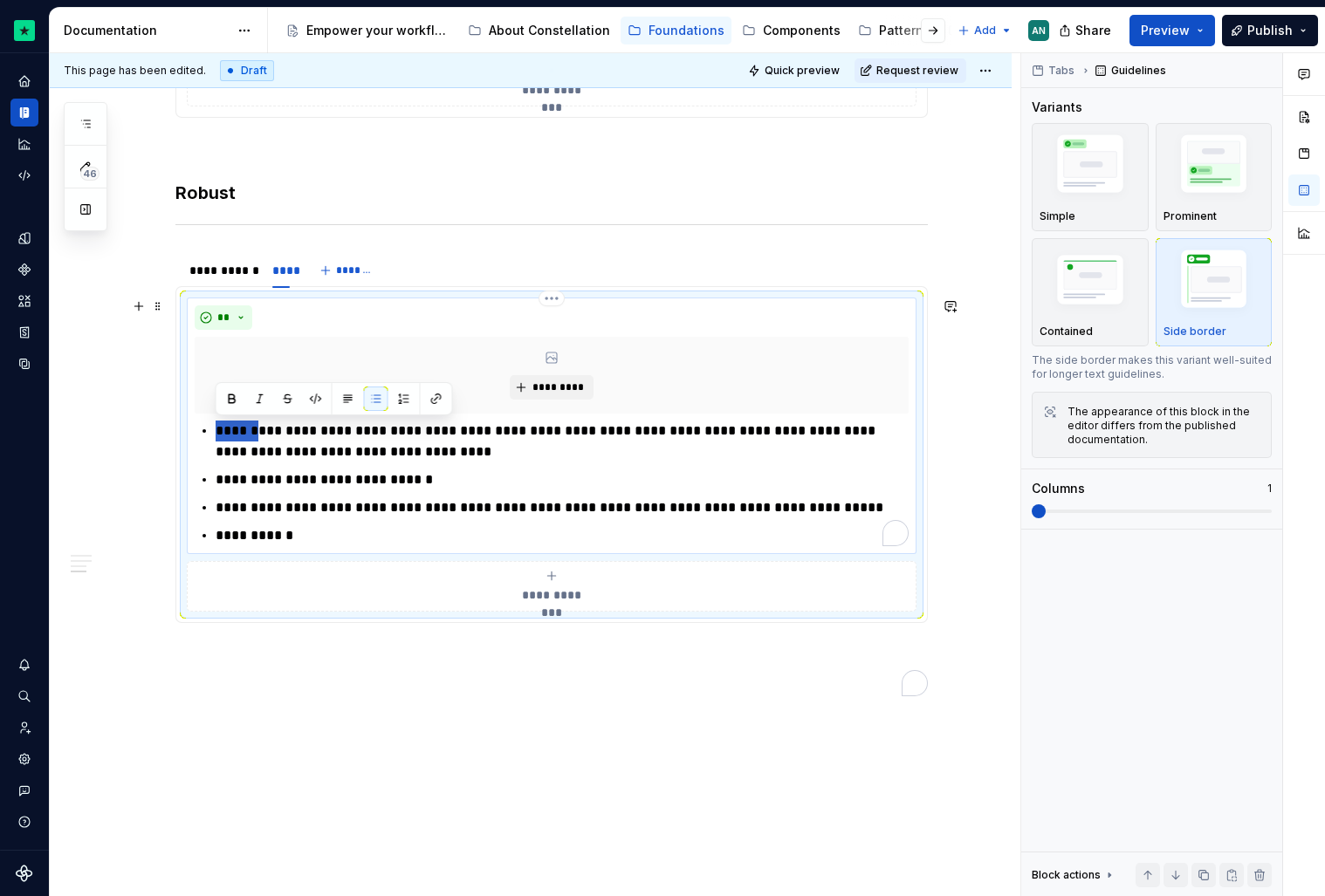
drag, startPoint x: 260, startPoint y: 431, endPoint x: 215, endPoint y: 431, distance: 45.0
click at [215, 431] on p "**********" at bounding box center [562, 442] width 693 height 42
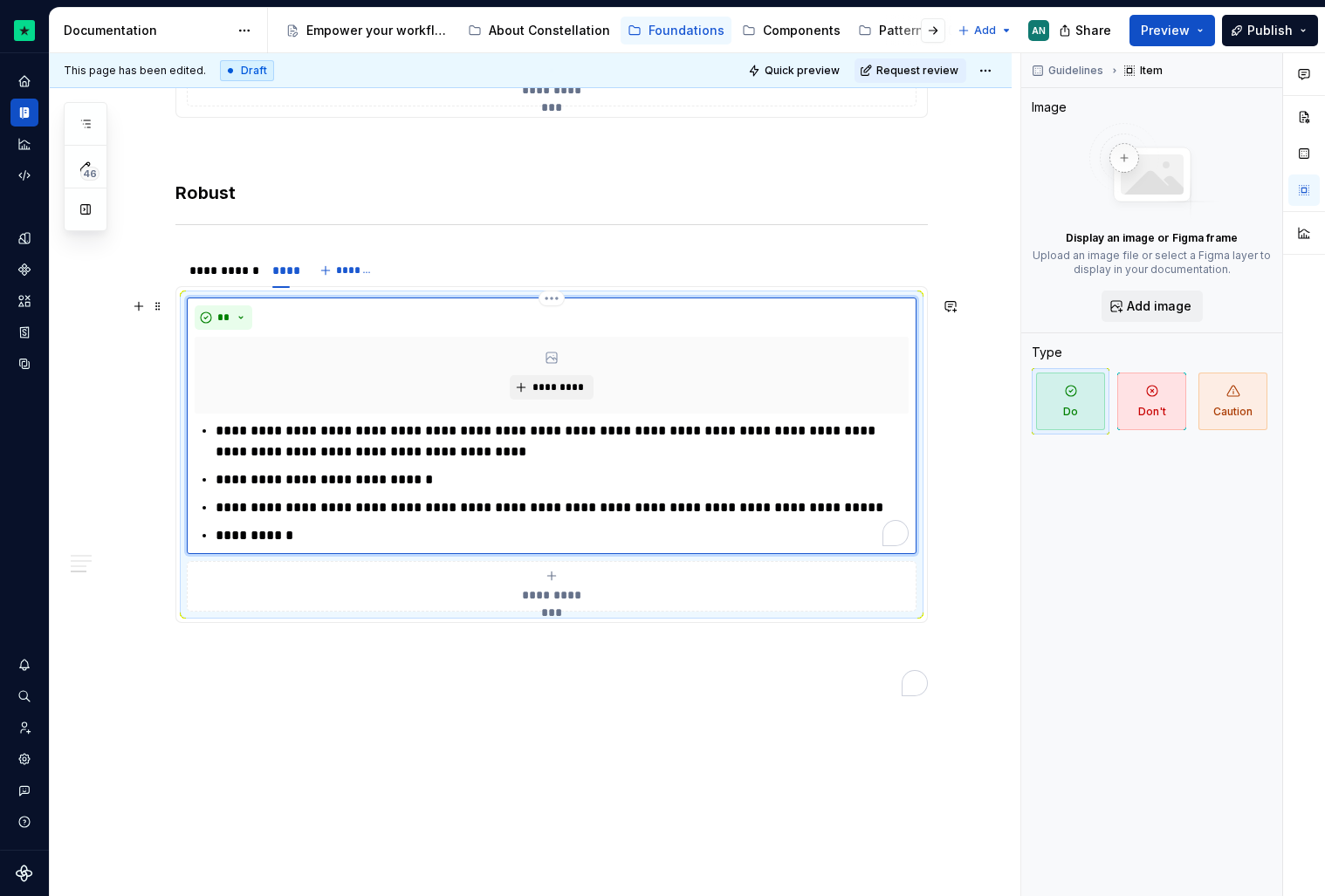
click at [262, 424] on p "**********" at bounding box center [562, 442] width 693 height 42
click at [459, 478] on p "**********" at bounding box center [562, 480] width 693 height 21
click at [478, 525] on p "**********" at bounding box center [562, 535] width 693 height 21
click at [511, 464] on ul "**********" at bounding box center [562, 484] width 693 height 126
click at [488, 450] on p "**********" at bounding box center [562, 442] width 693 height 42
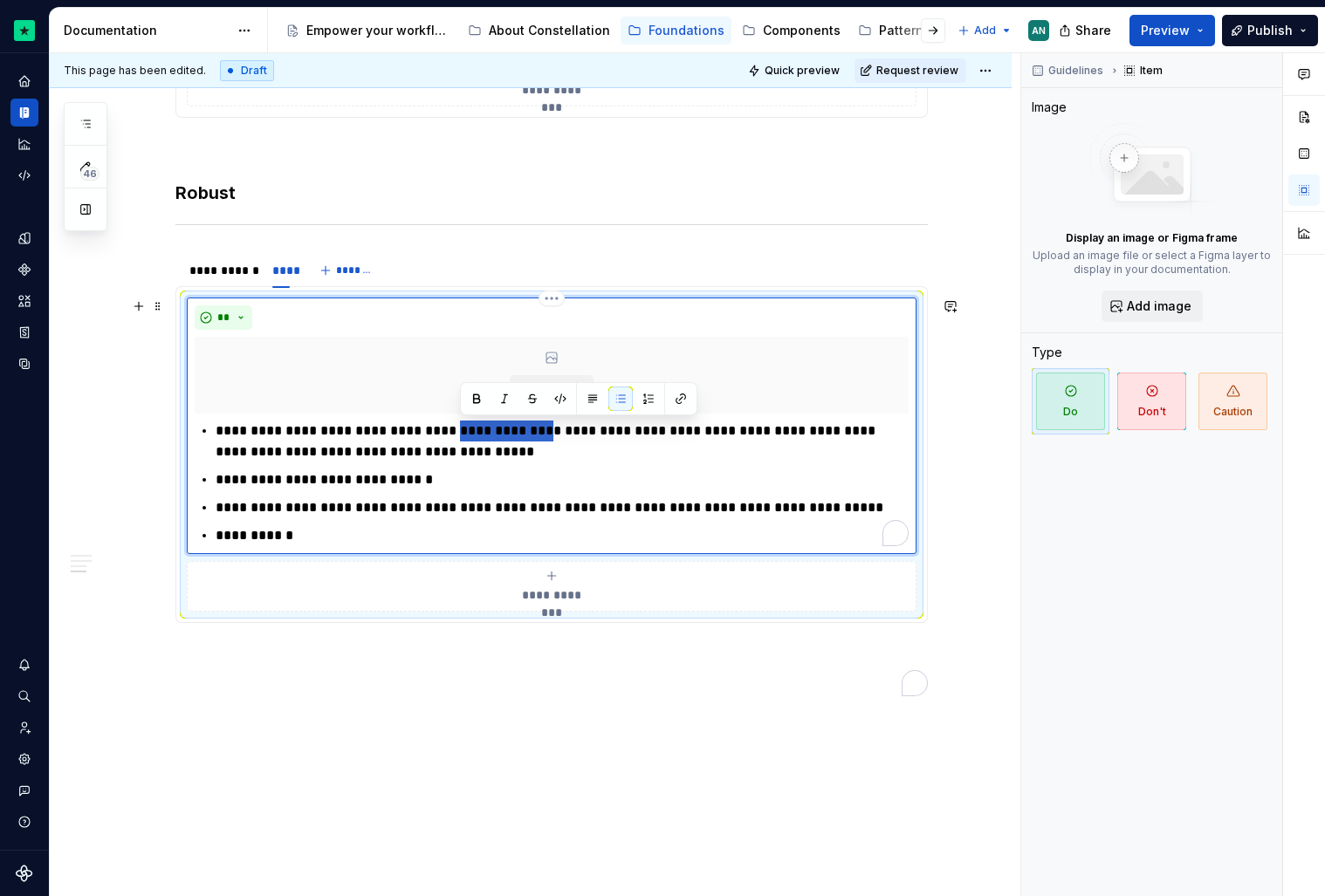
drag, startPoint x: 459, startPoint y: 431, endPoint x: 536, endPoint y: 433, distance: 77.0
click at [536, 433] on p "**********" at bounding box center [562, 442] width 693 height 42
type textarea "*"
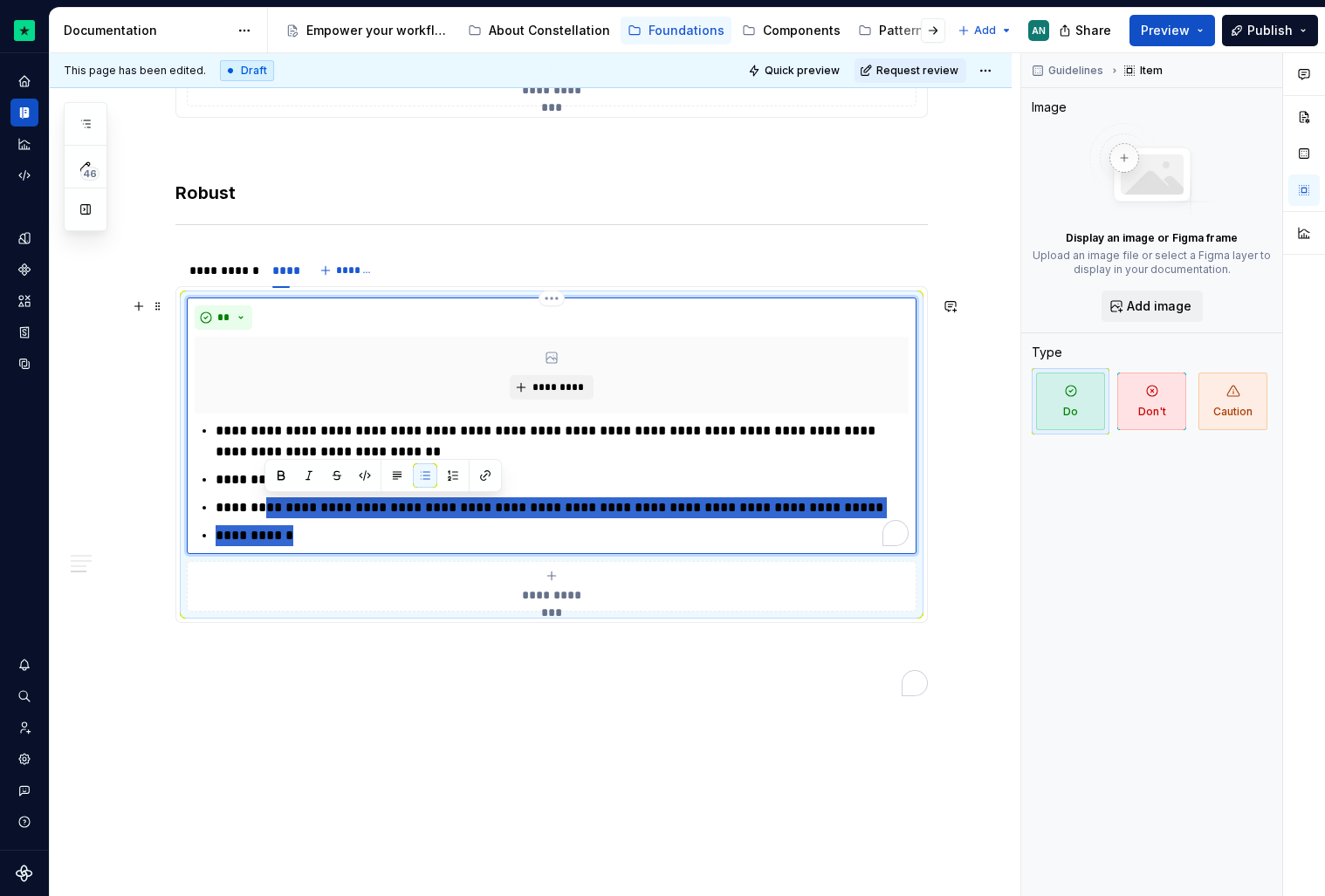
drag, startPoint x: 265, startPoint y: 513, endPoint x: 307, endPoint y: 535, distance: 47.4
click at [307, 535] on ul "**********" at bounding box center [562, 484] width 693 height 126
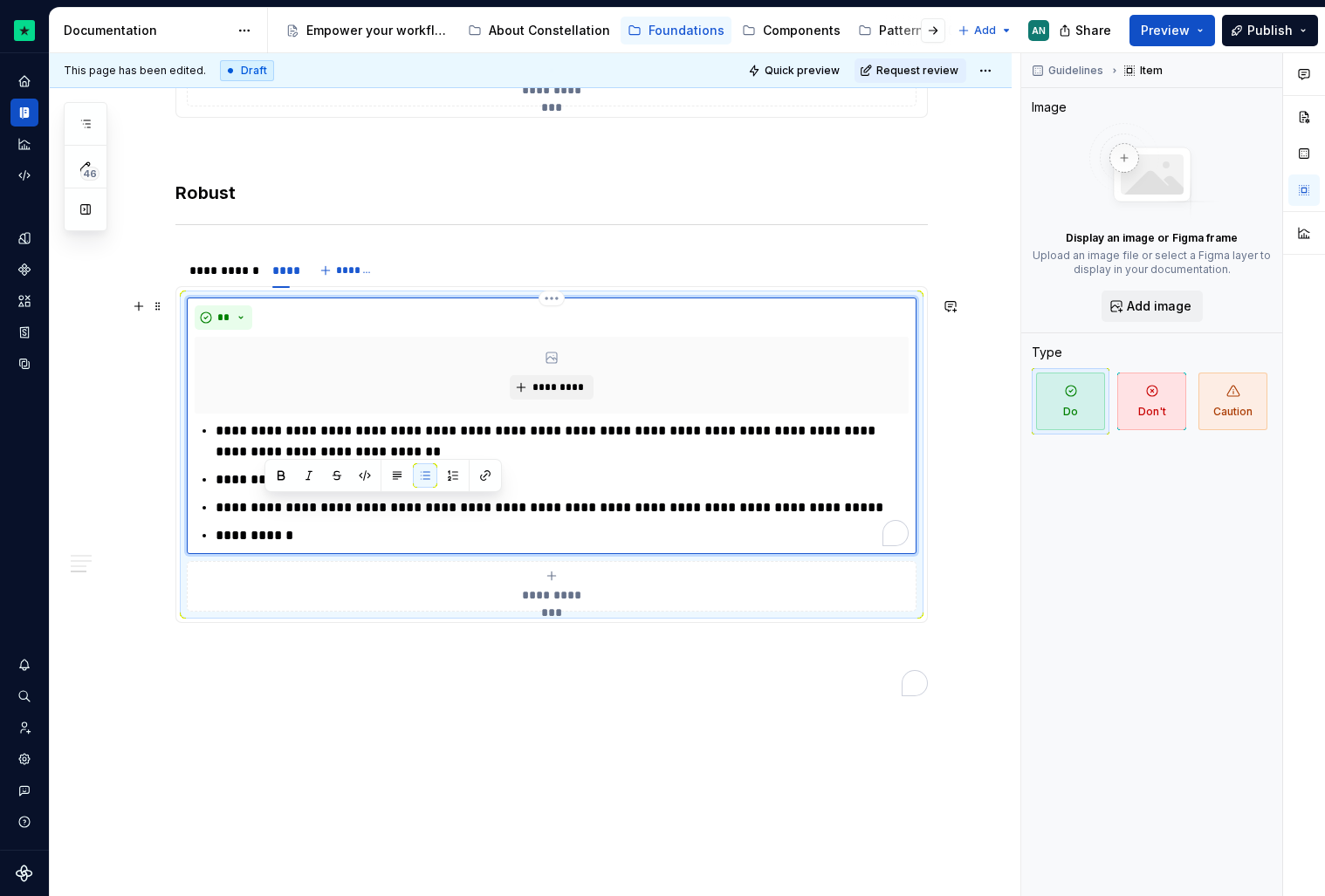
click at [250, 510] on p "**********" at bounding box center [562, 508] width 693 height 21
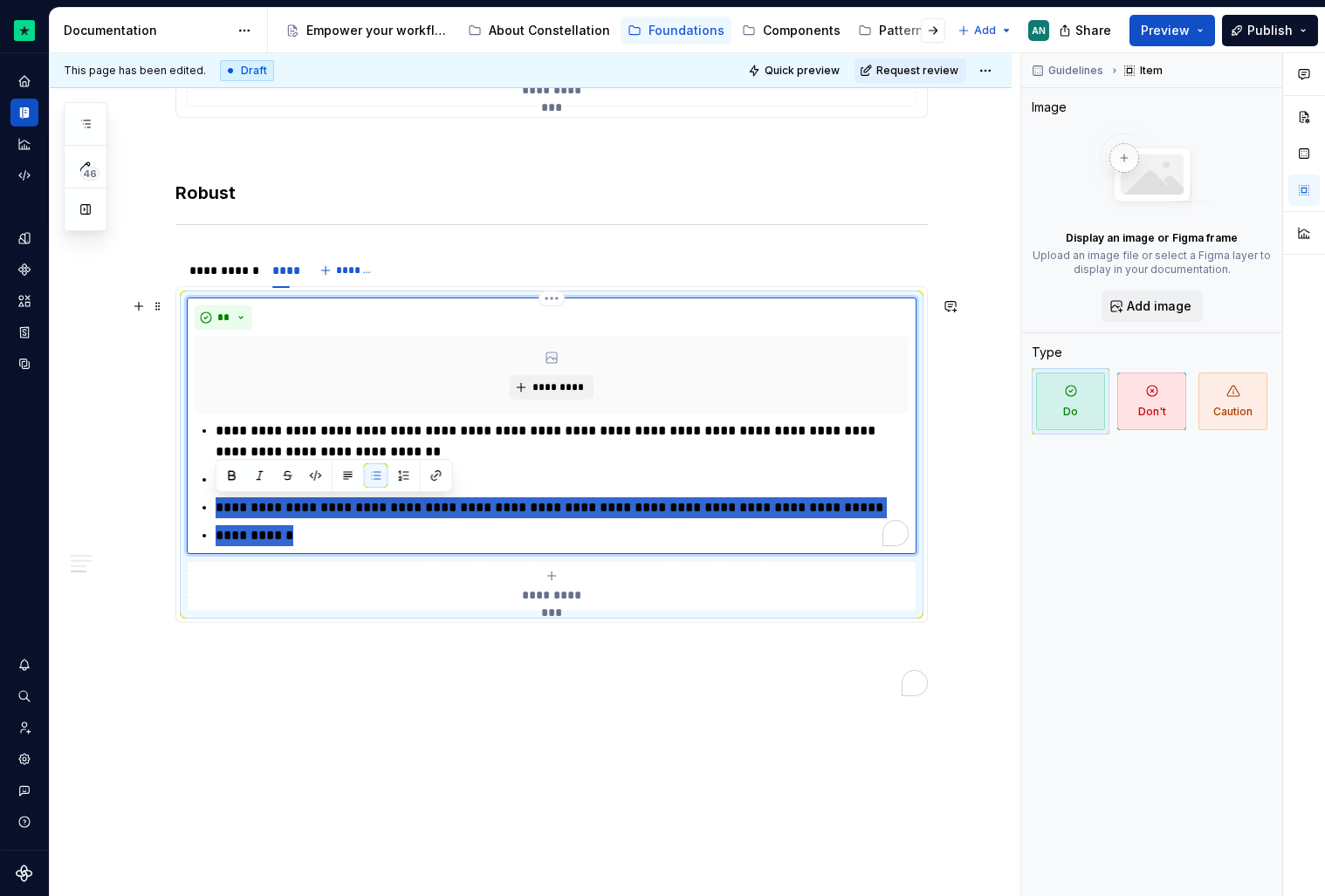
drag, startPoint x: 296, startPoint y: 538, endPoint x: 212, endPoint y: 501, distance: 91.8
click at [212, 501] on div "**********" at bounding box center [551, 484] width 714 height 126
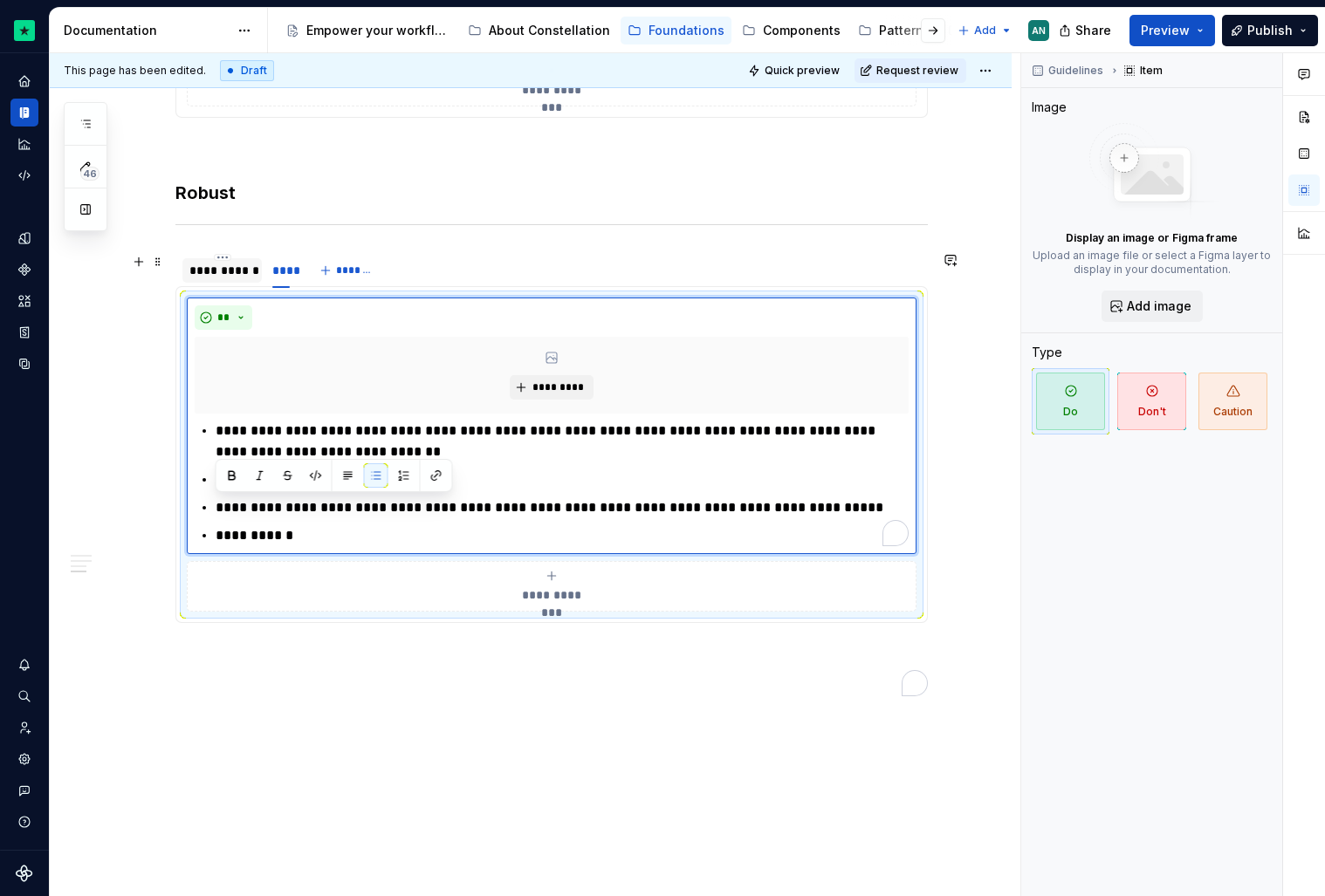
click at [204, 269] on div "**********" at bounding box center [222, 270] width 65 height 17
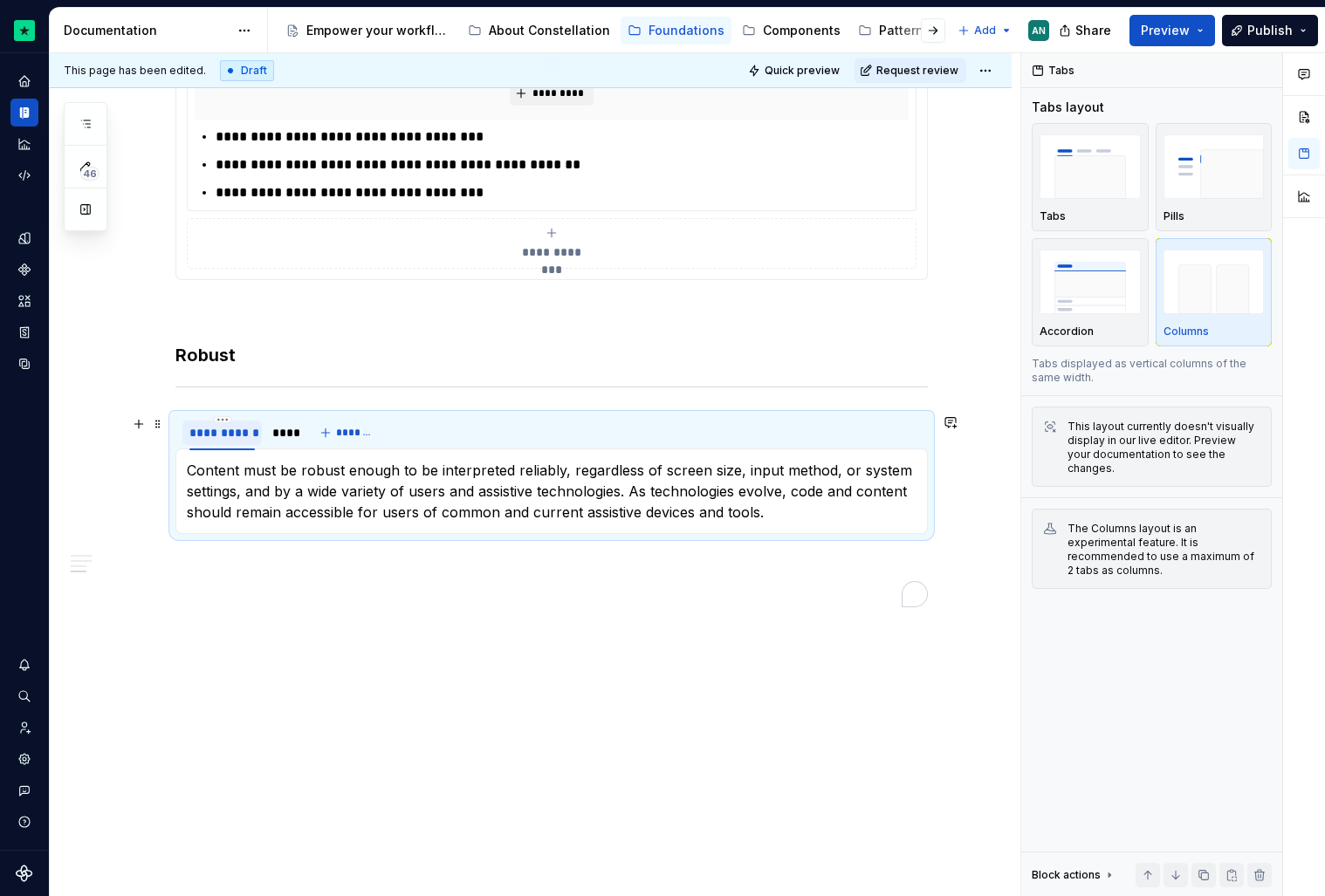
scroll to position [1409, 0]
click at [283, 430] on div "****" at bounding box center [280, 433] width 16 height 17
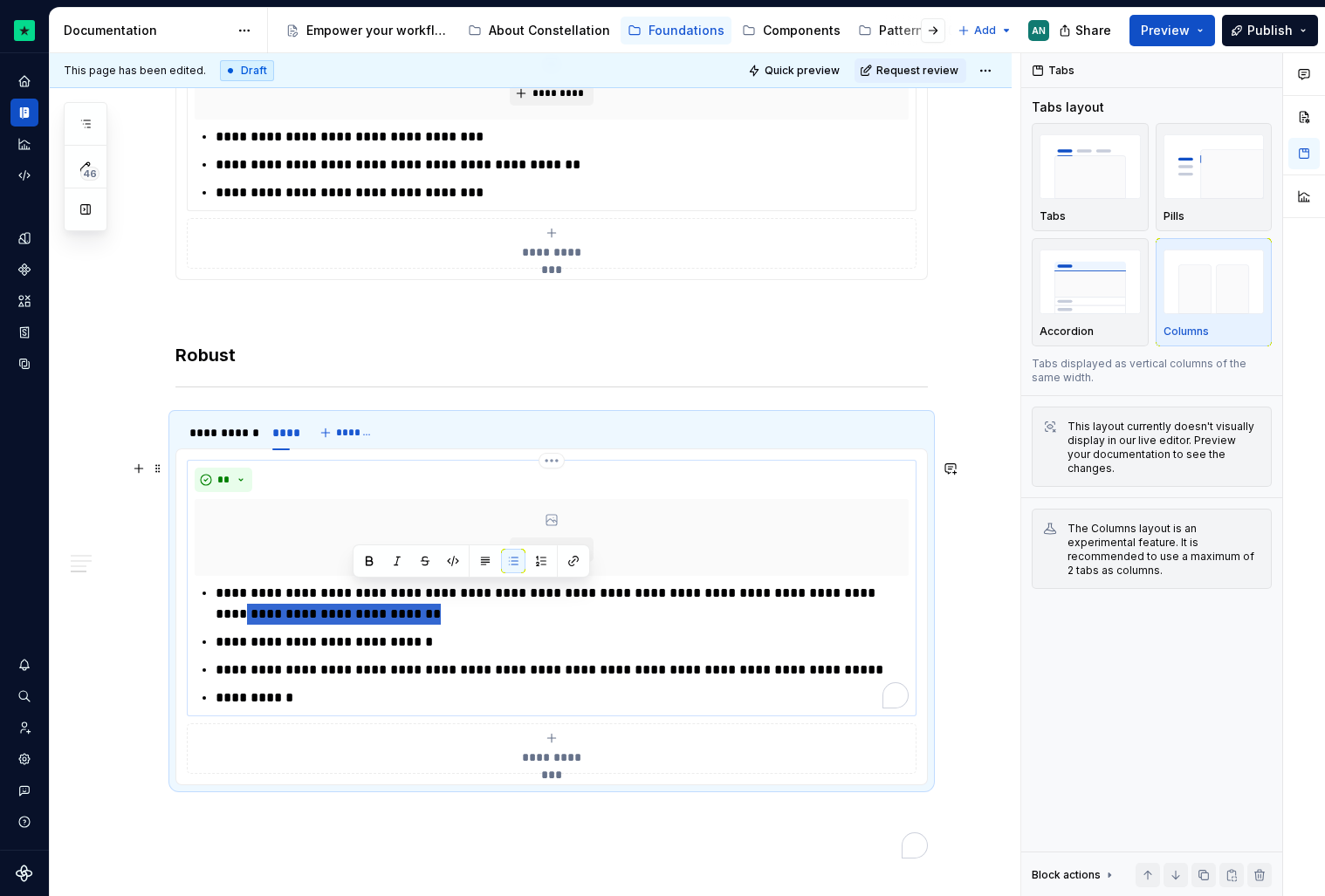
drag, startPoint x: 856, startPoint y: 598, endPoint x: 857, endPoint y: 610, distance: 12.0
click at [857, 610] on p "**********" at bounding box center [562, 604] width 693 height 42
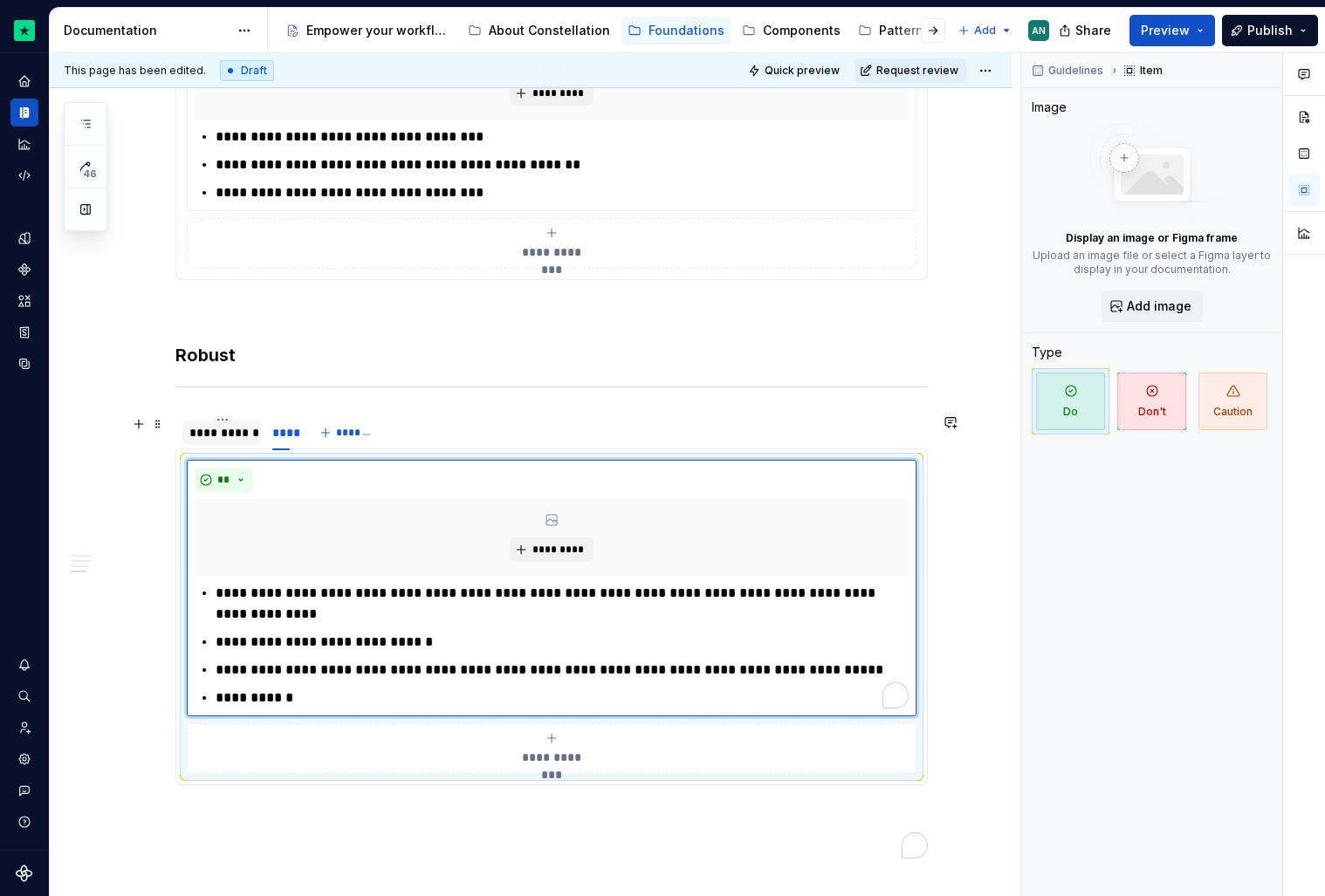
click at [222, 440] on div "**********" at bounding box center [222, 433] width 65 height 17
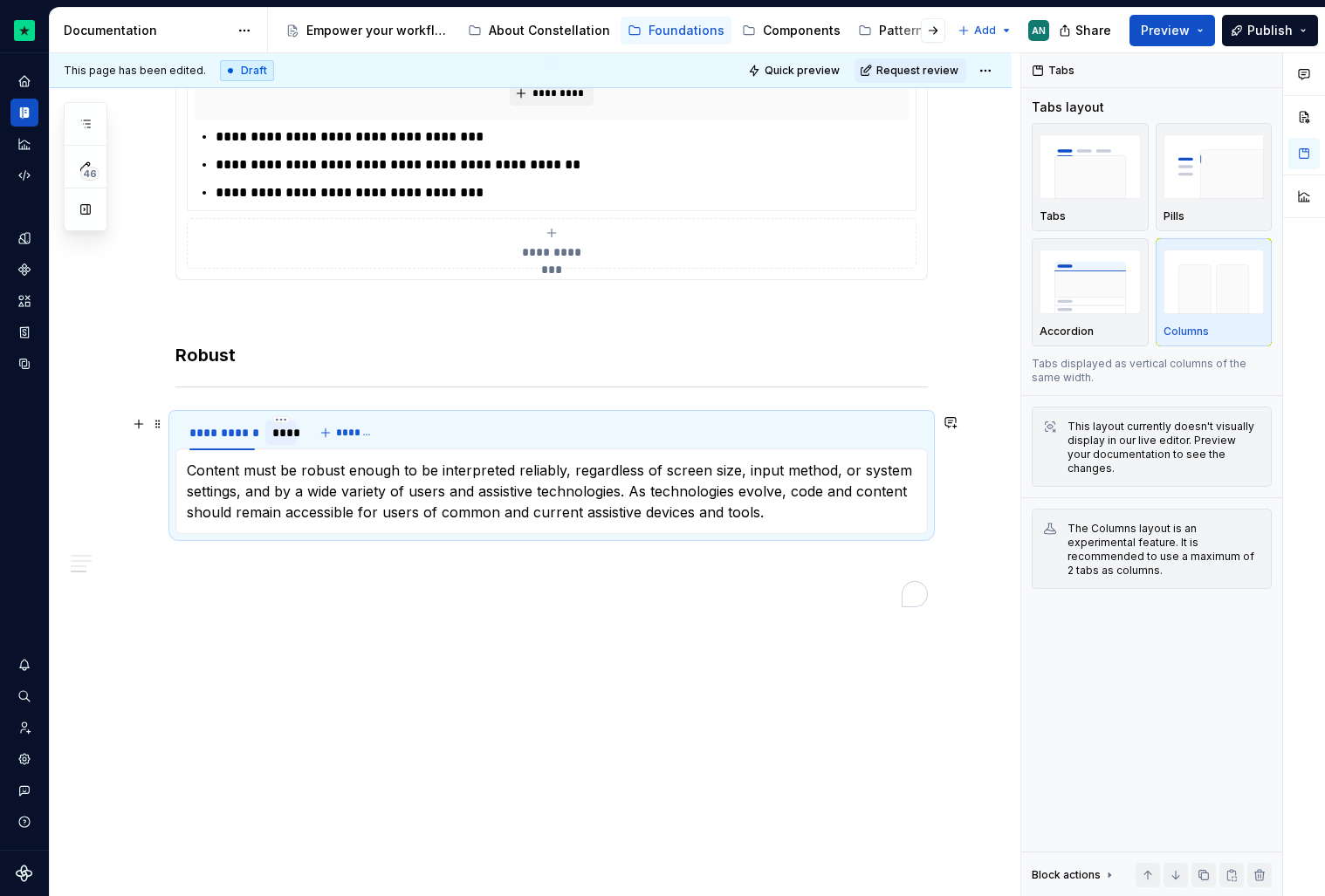
click at [280, 436] on div "****" at bounding box center [280, 433] width 16 height 17
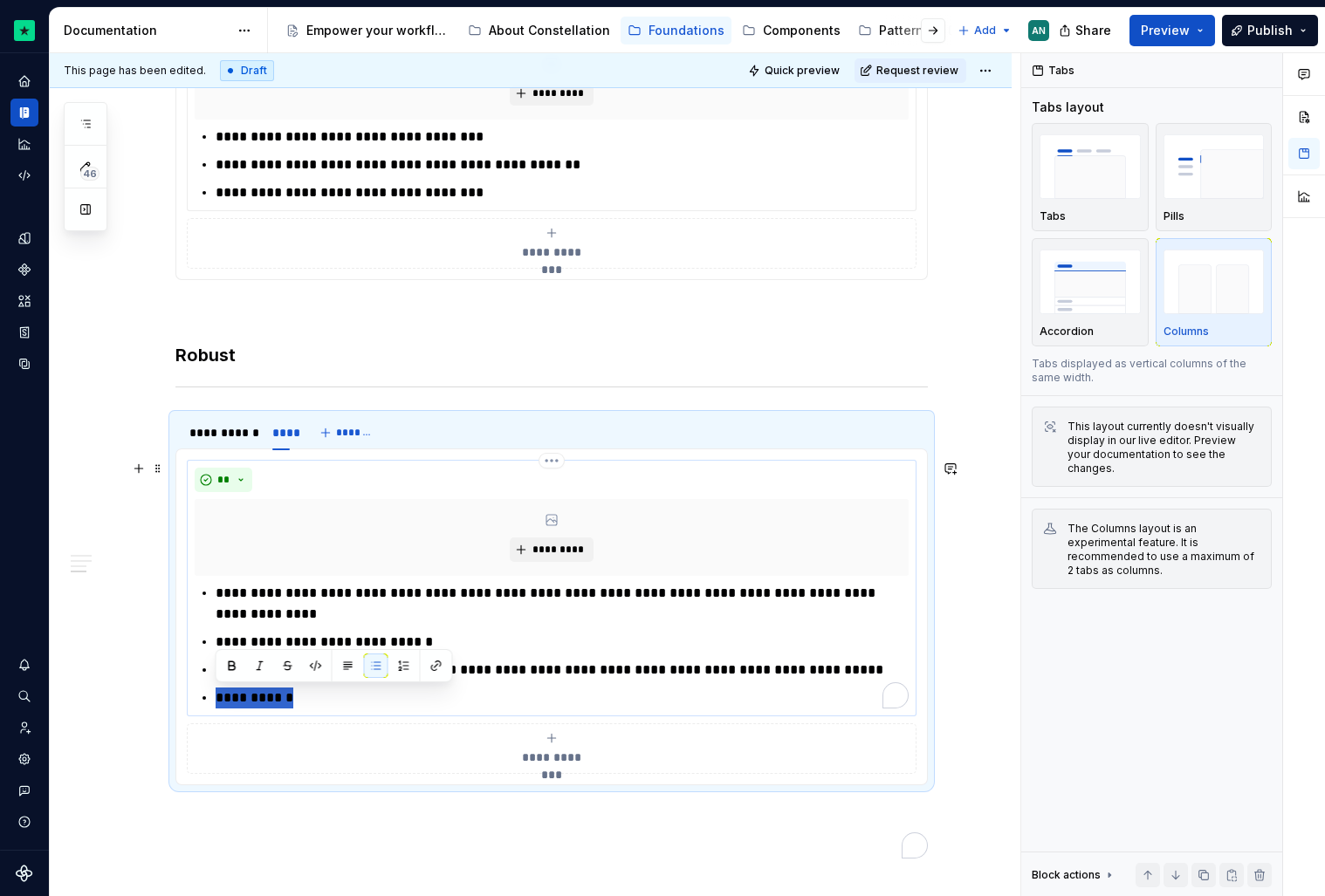
drag, startPoint x: 334, startPoint y: 705, endPoint x: 216, endPoint y: 705, distance: 118.0
click at [216, 705] on p "**********" at bounding box center [562, 698] width 693 height 21
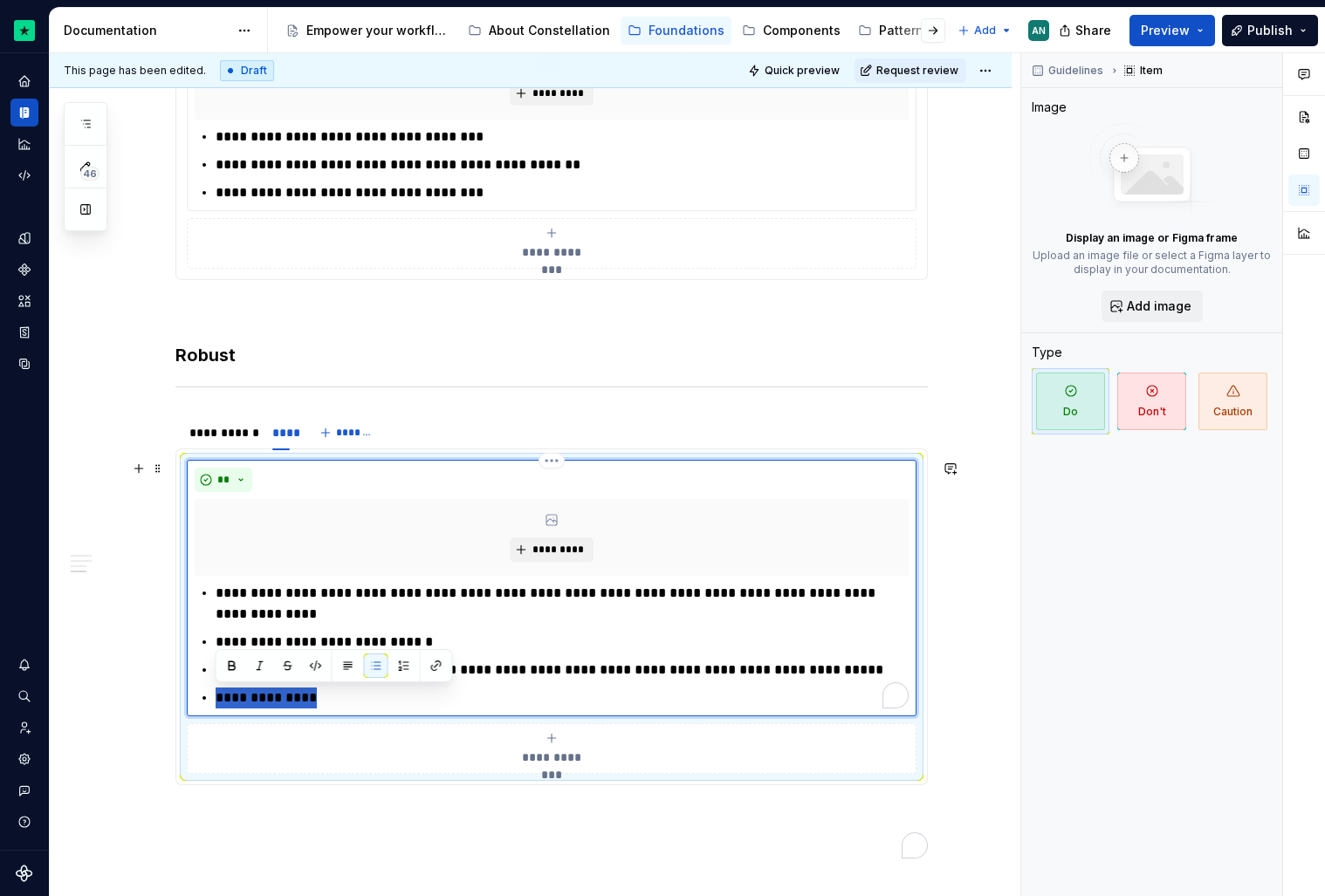
drag, startPoint x: 412, startPoint y: 695, endPoint x: 208, endPoint y: 703, distance: 204.2
click at [208, 703] on div "**********" at bounding box center [551, 645] width 714 height 126
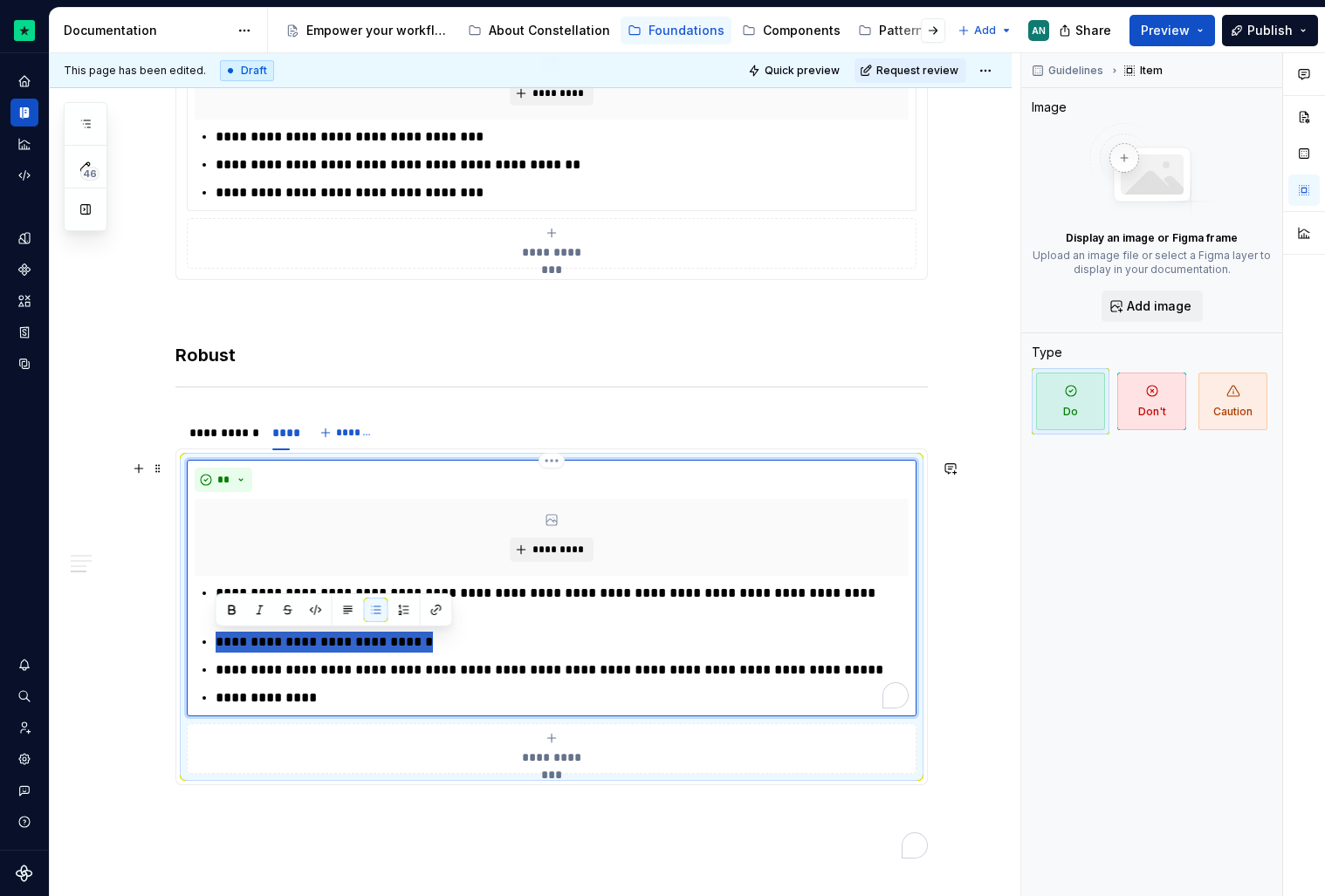
drag, startPoint x: 446, startPoint y: 635, endPoint x: 193, endPoint y: 642, distance: 253.1
click at [193, 642] on div "**********" at bounding box center [551, 587] width 730 height 257
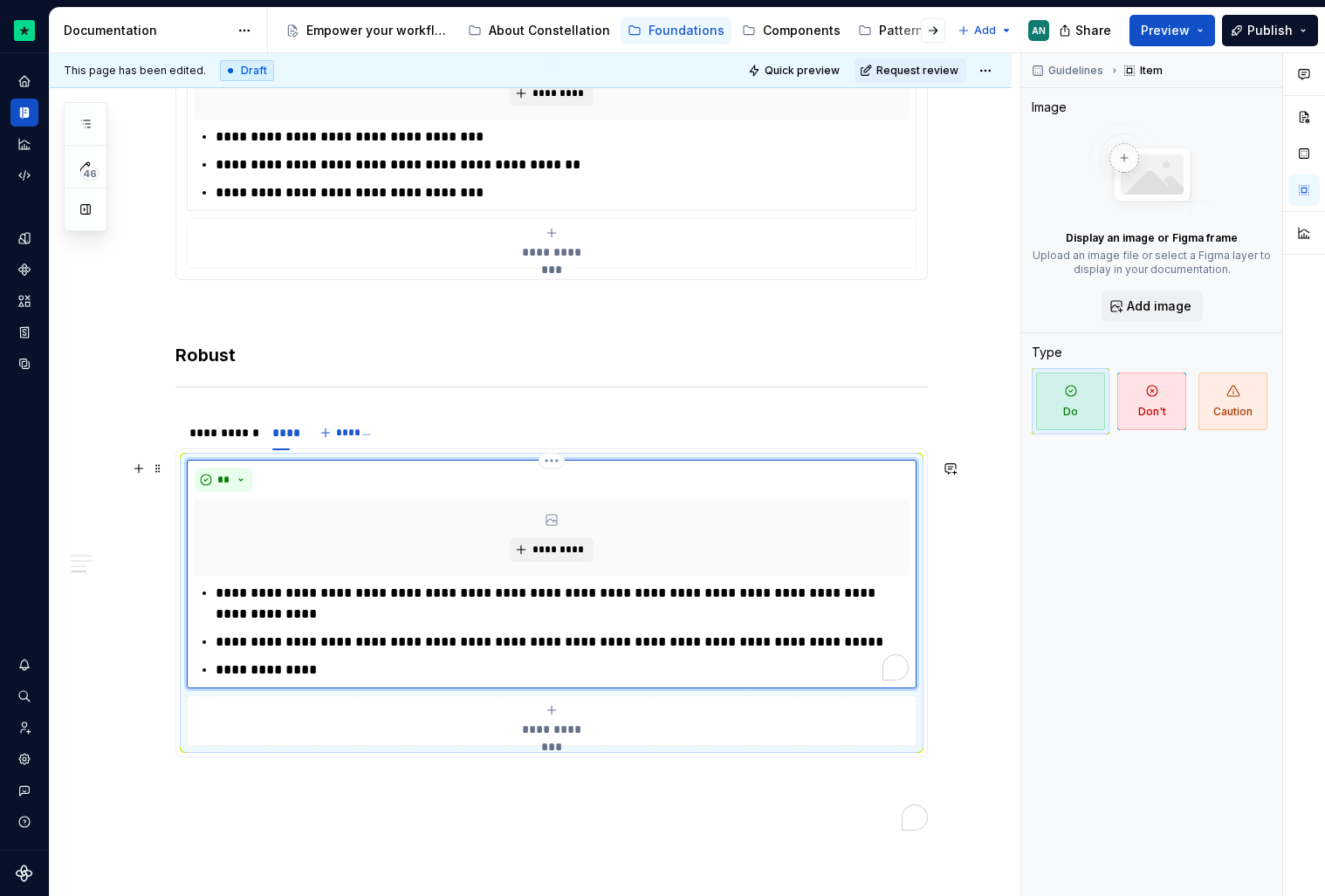
click at [847, 639] on p "**********" at bounding box center [562, 642] width 693 height 21
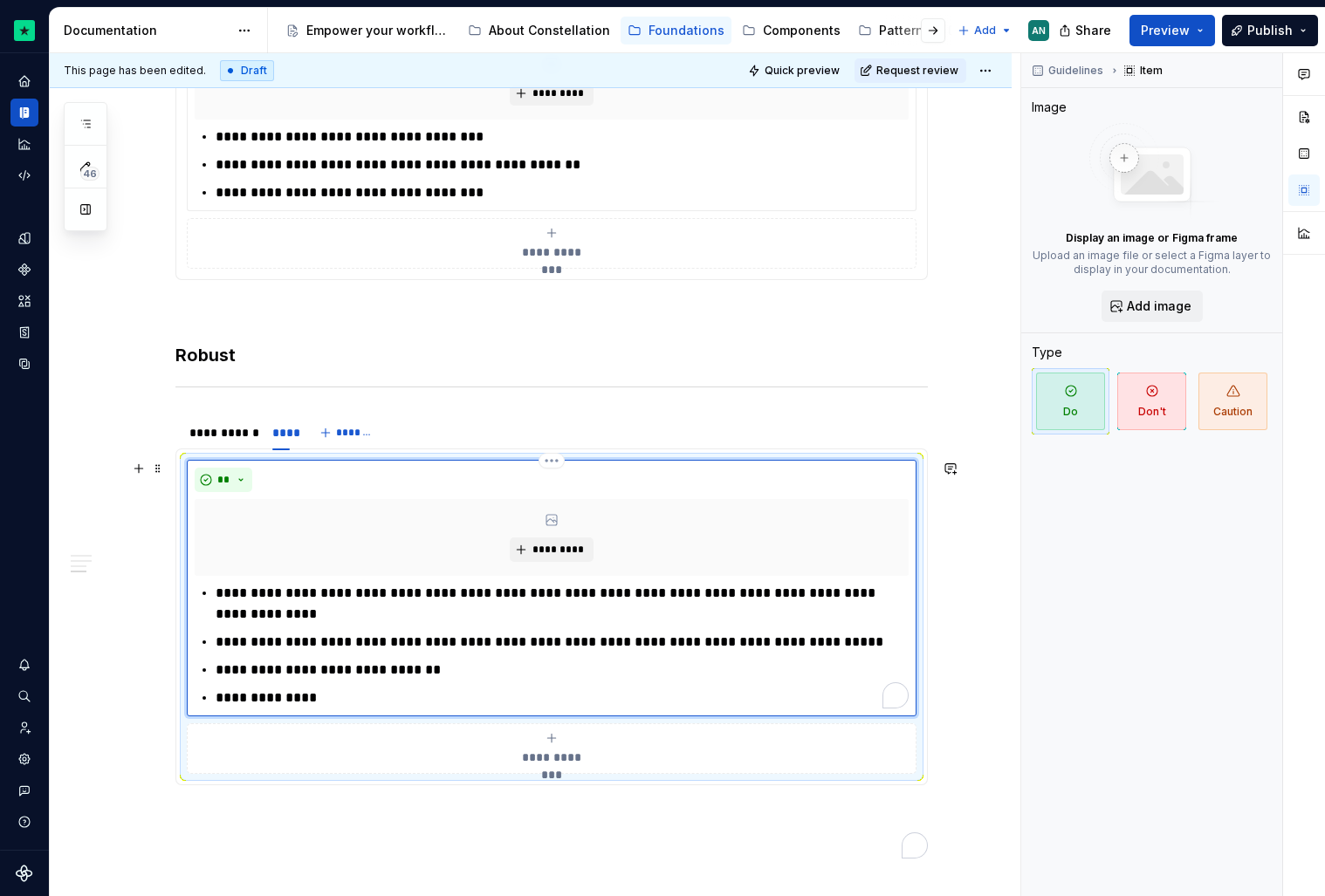
click at [370, 695] on p "**********" at bounding box center [562, 698] width 693 height 21
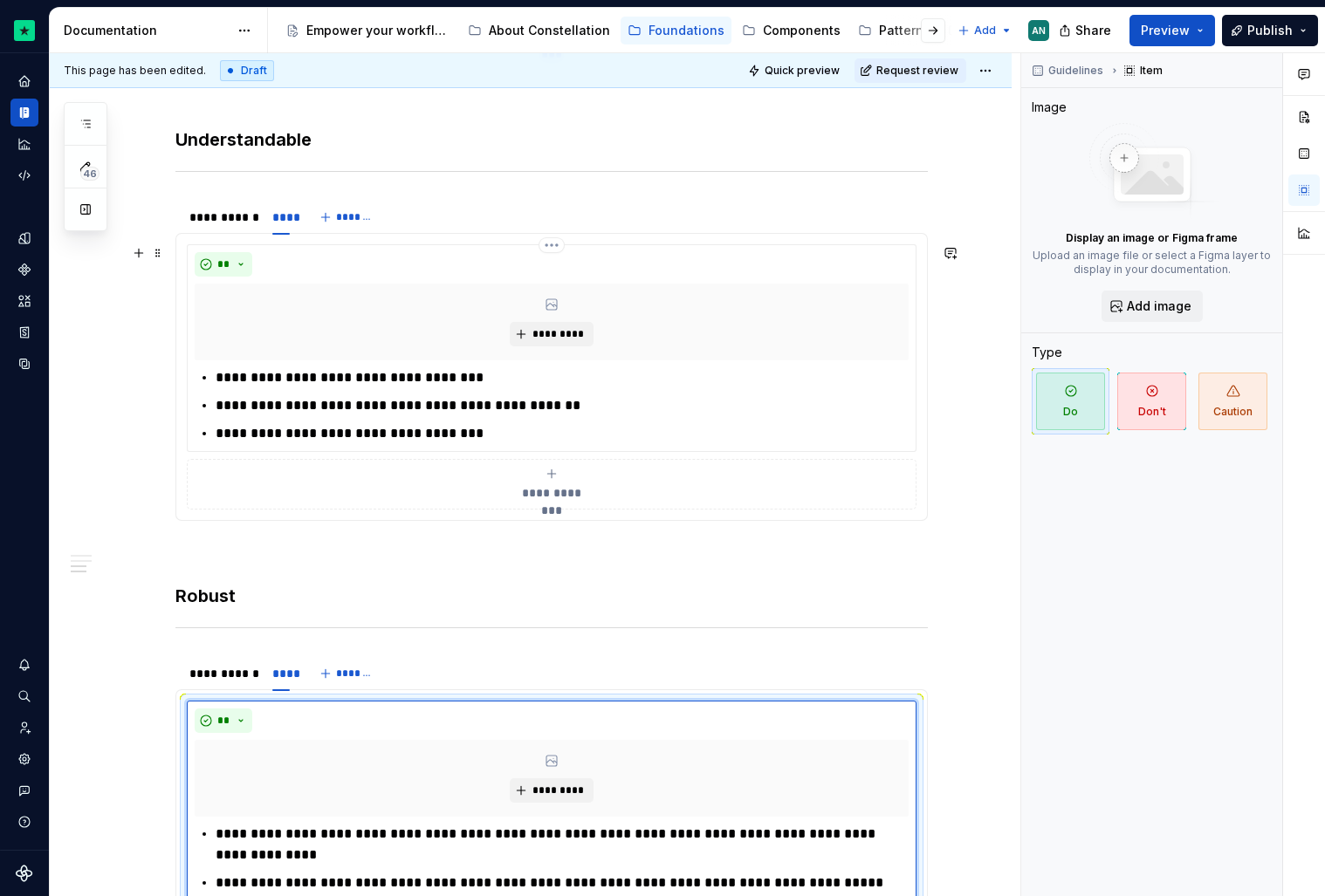
scroll to position [1157, 0]
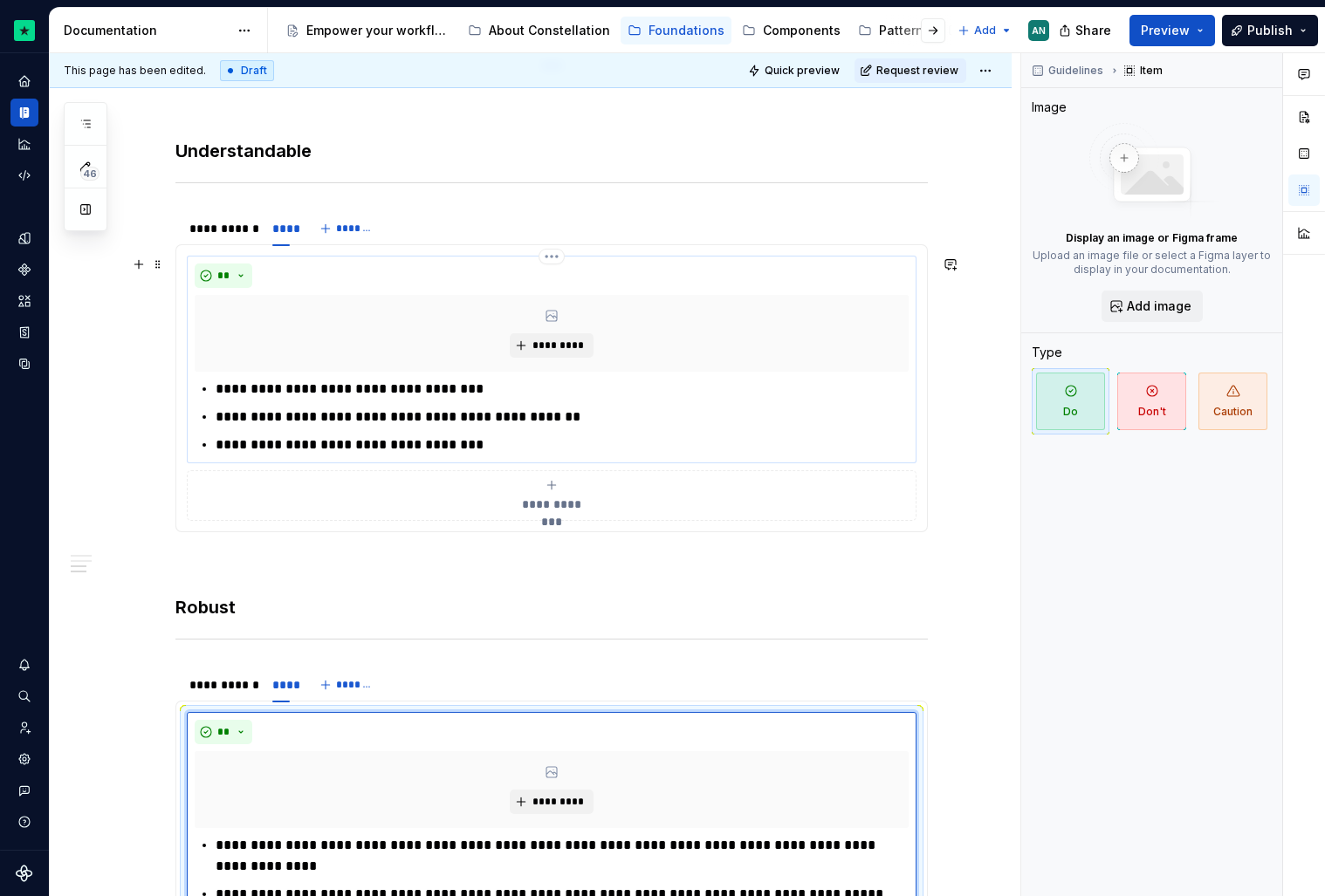
click at [549, 392] on p "**********" at bounding box center [562, 389] width 693 height 21
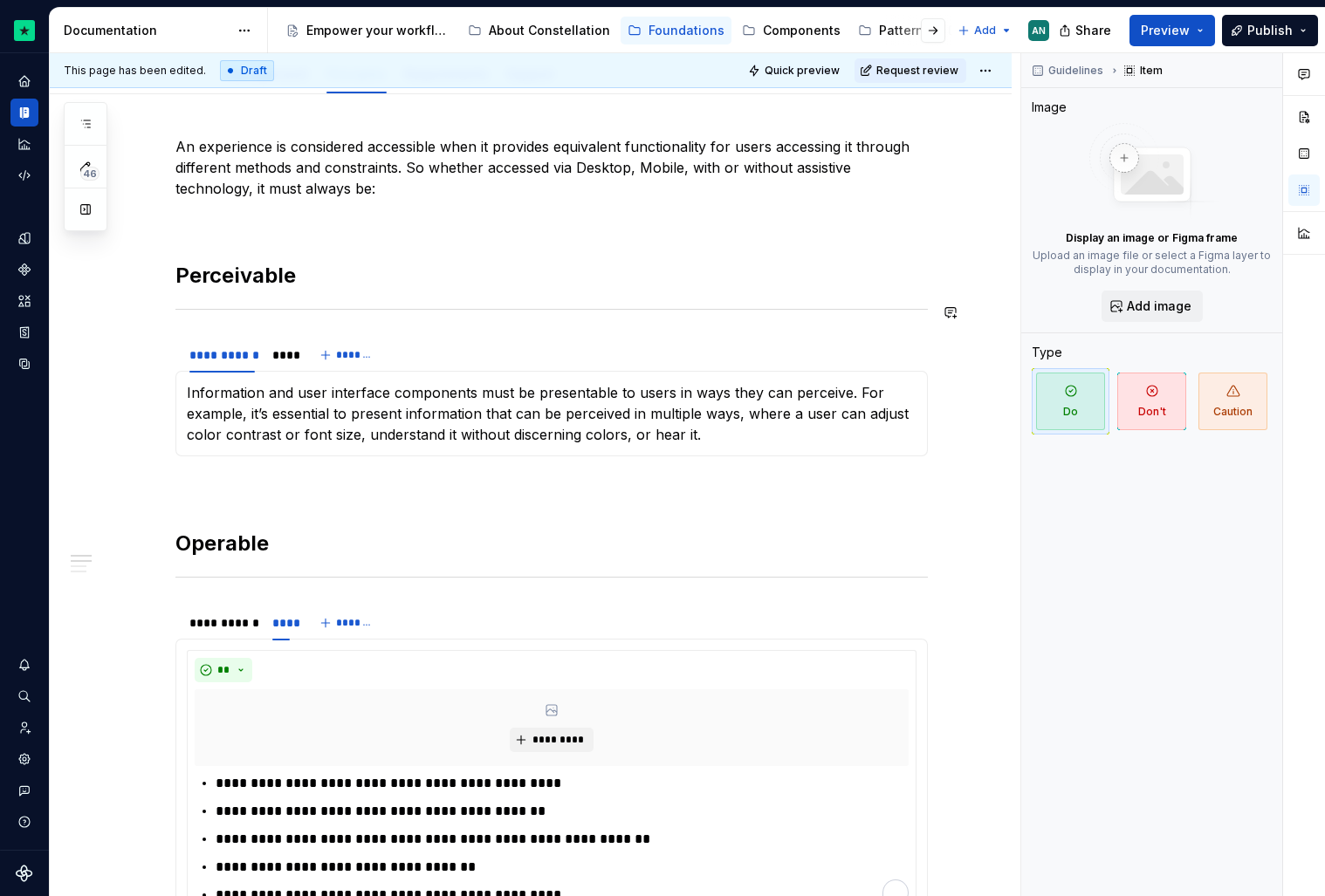
scroll to position [269, 0]
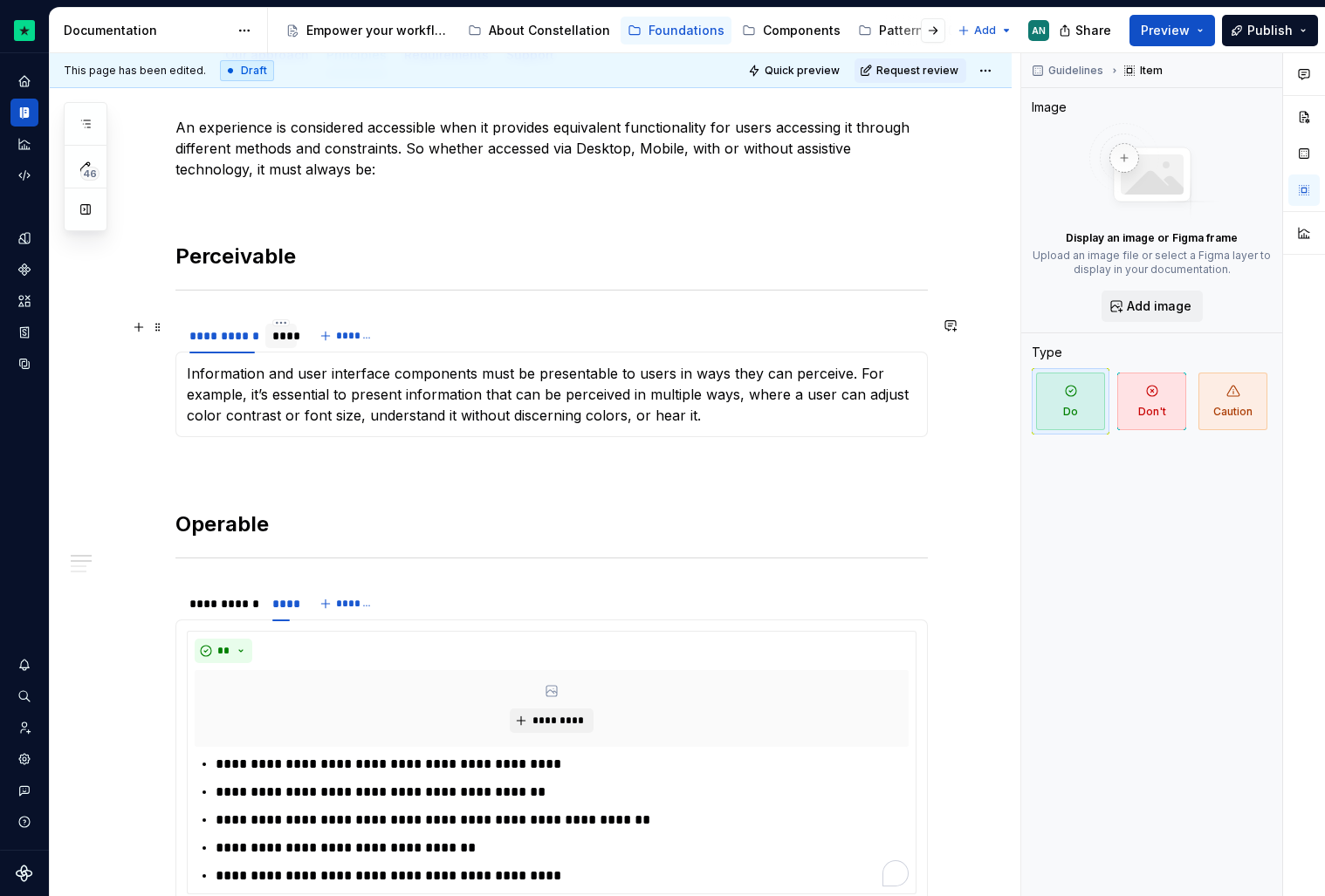
click at [269, 336] on div "****" at bounding box center [281, 336] width 31 height 24
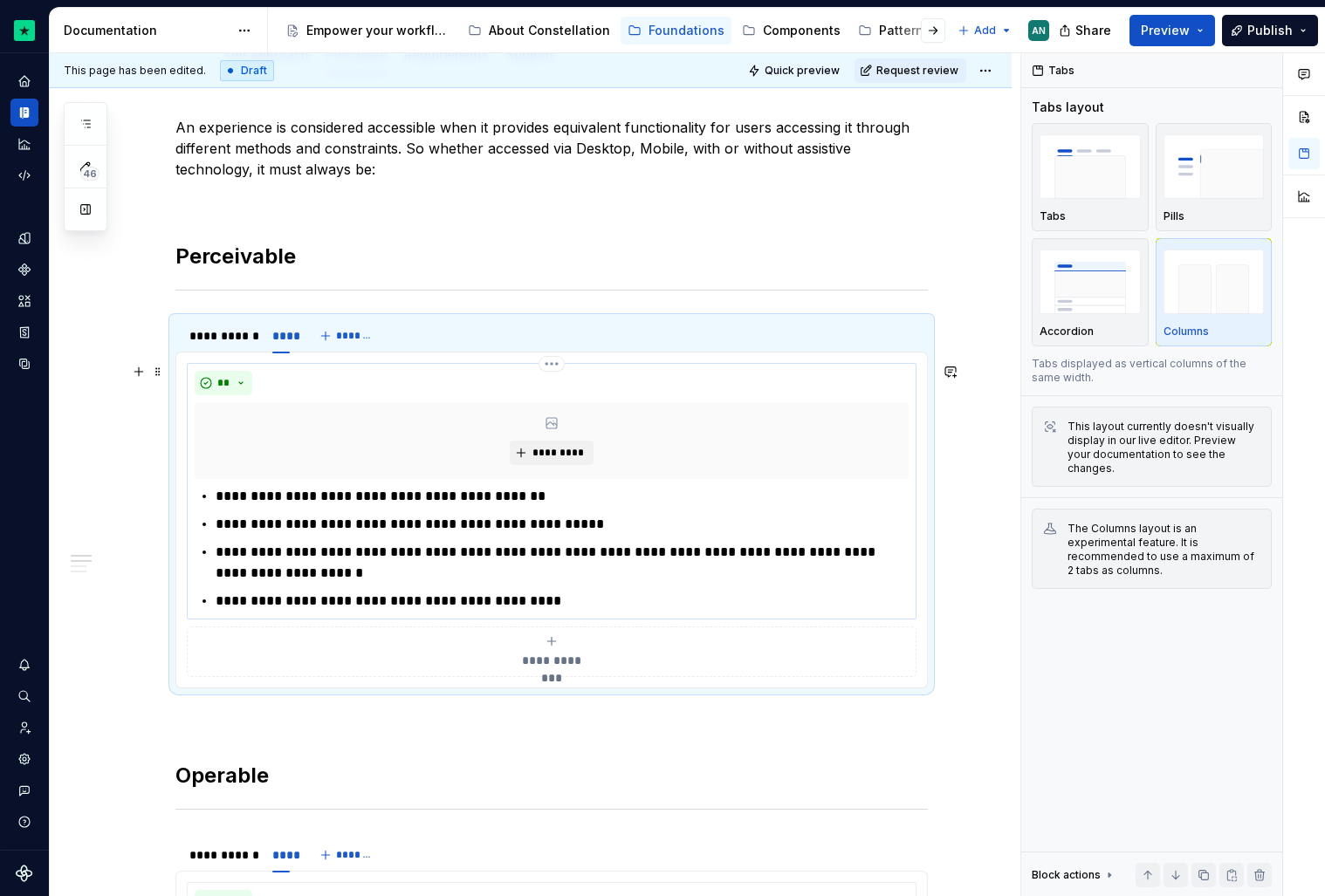
click at [216, 498] on p "**********" at bounding box center [562, 497] width 693 height 21
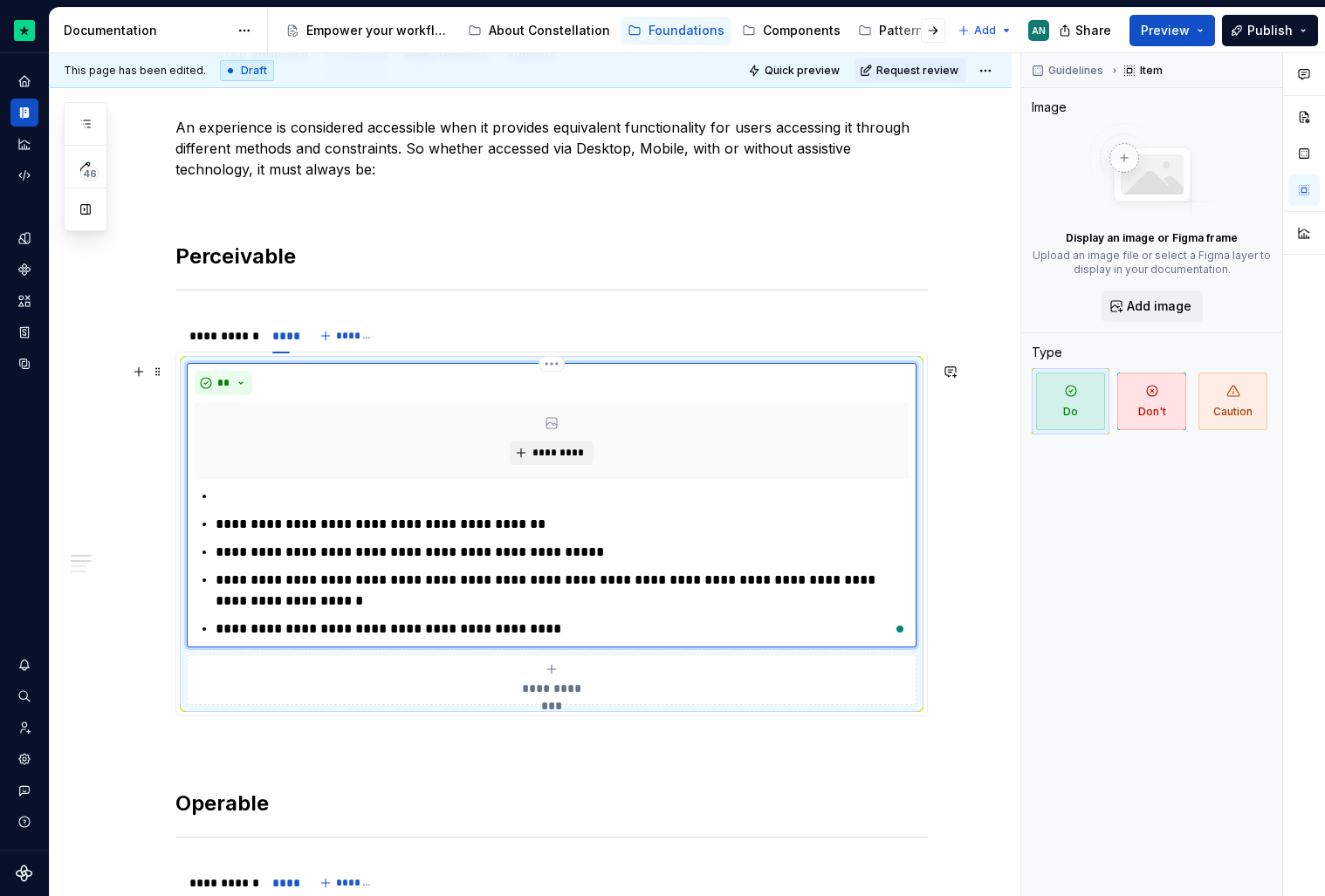
click at [259, 500] on p "To enrich screen reader interactions, please activate Accessibility in Grammarl…" at bounding box center [562, 497] width 693 height 21
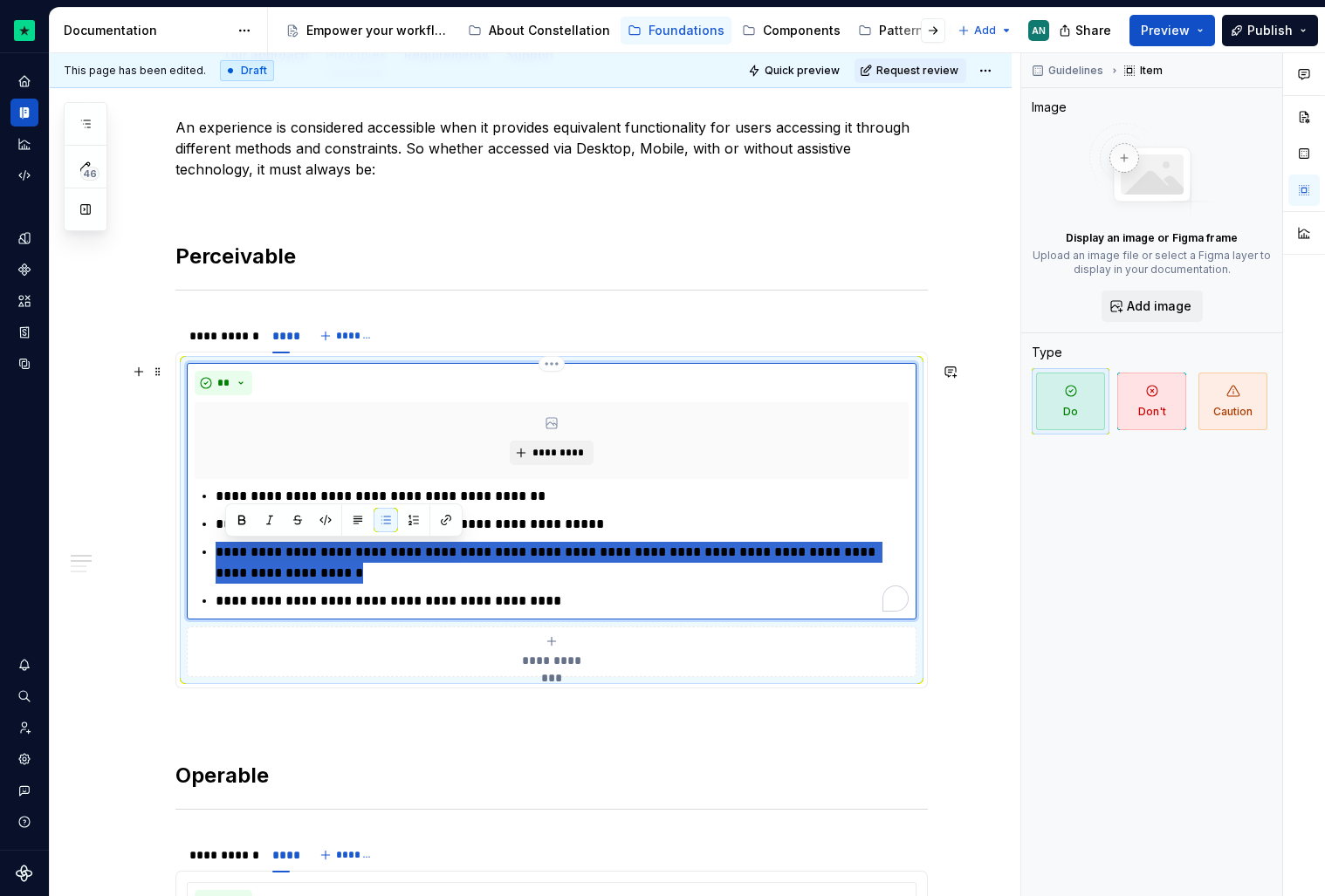
drag, startPoint x: 360, startPoint y: 574, endPoint x: 218, endPoint y: 553, distance: 143.5
click at [218, 553] on p "**********" at bounding box center [562, 563] width 693 height 42
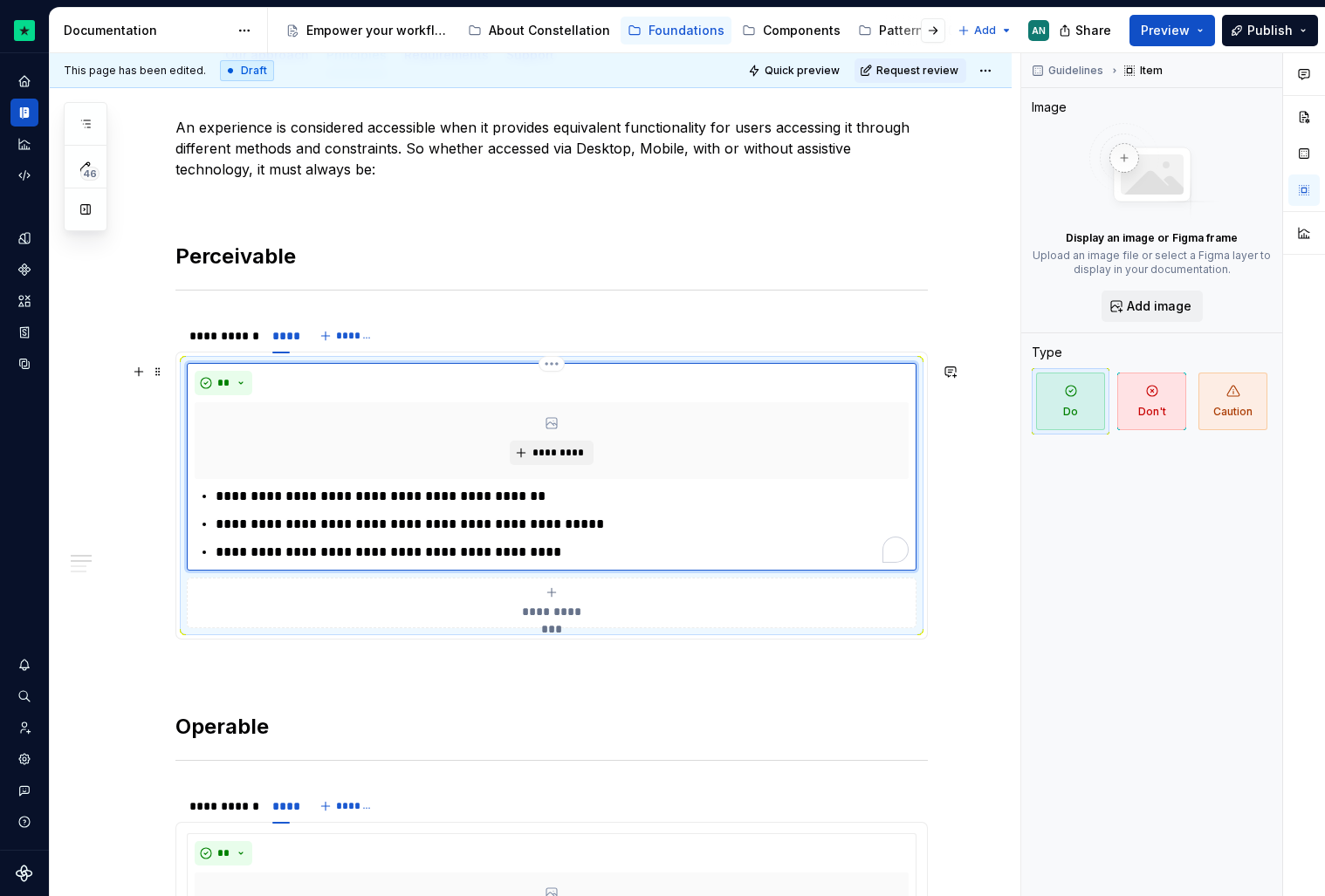
click at [212, 499] on div "**********" at bounding box center [551, 525] width 714 height 77
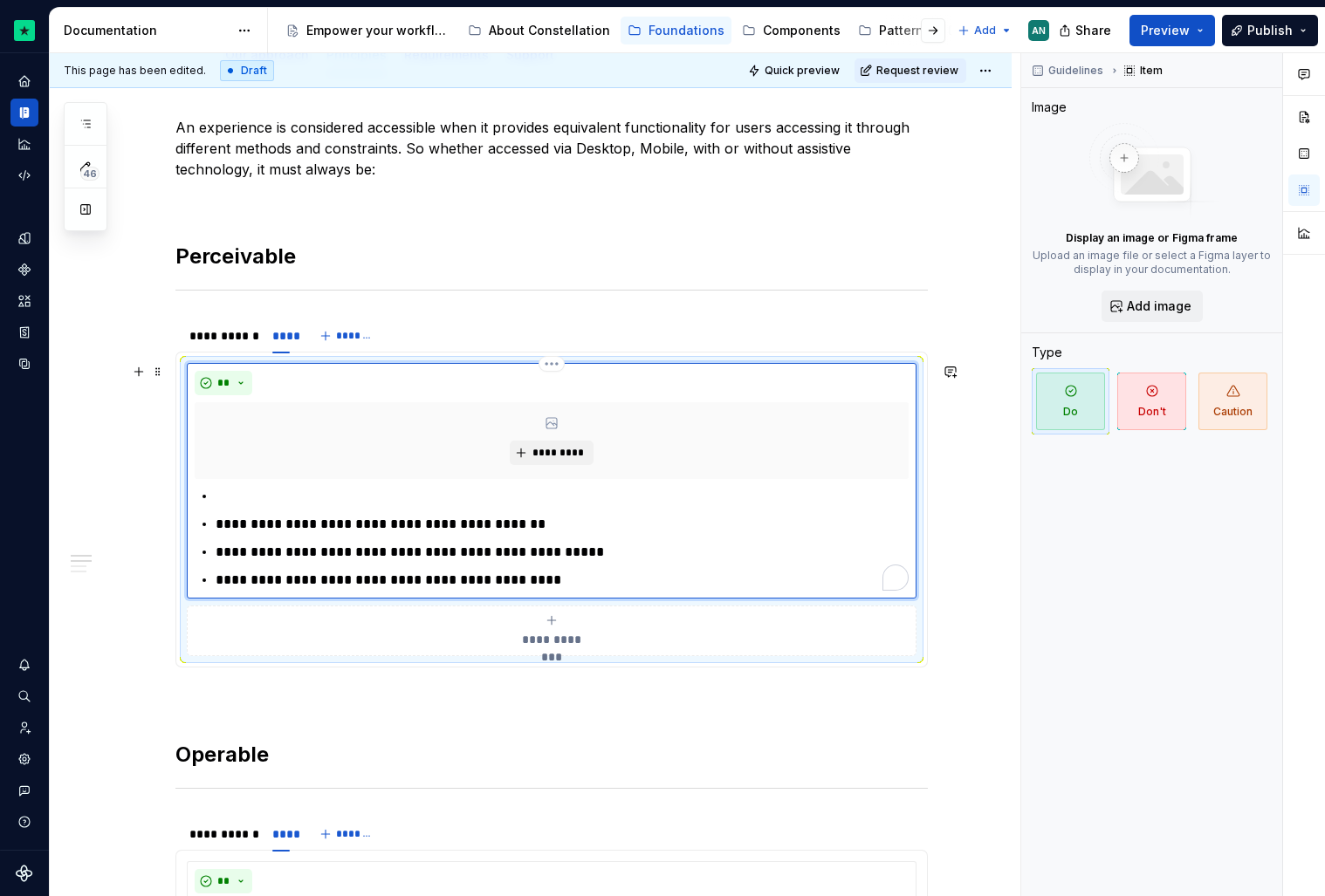
paste div "To enrich screen reader interactions, please activate Accessibility in Grammarl…"
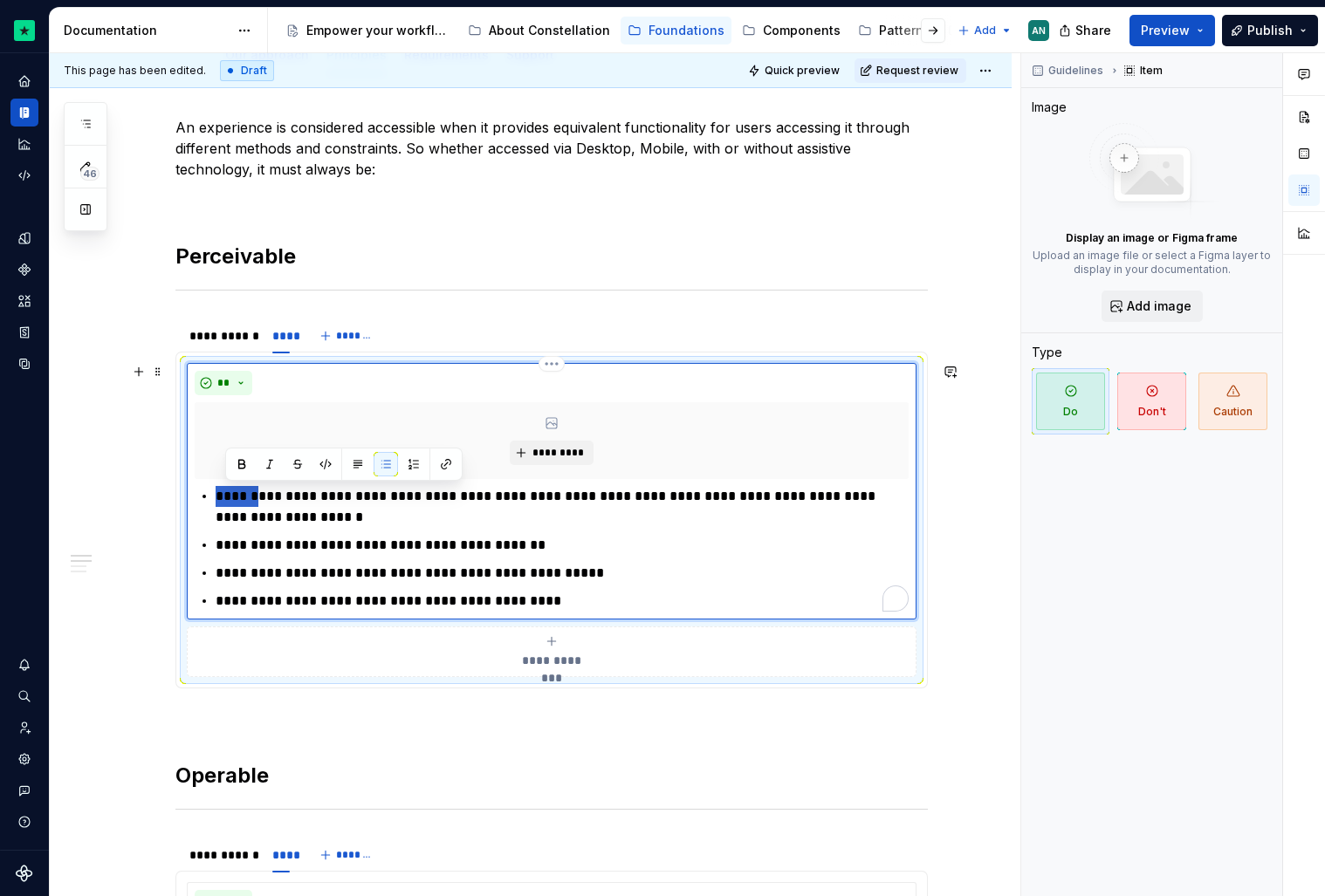
drag, startPoint x: 260, startPoint y: 500, endPoint x: 212, endPoint y: 499, distance: 48.0
click at [212, 499] on div "**********" at bounding box center [551, 549] width 714 height 126
drag, startPoint x: 350, startPoint y: 497, endPoint x: 317, endPoint y: 496, distance: 33.0
click at [317, 496] on p "**********" at bounding box center [562, 508] width 693 height 42
click at [354, 547] on p "**********" at bounding box center [562, 545] width 693 height 21
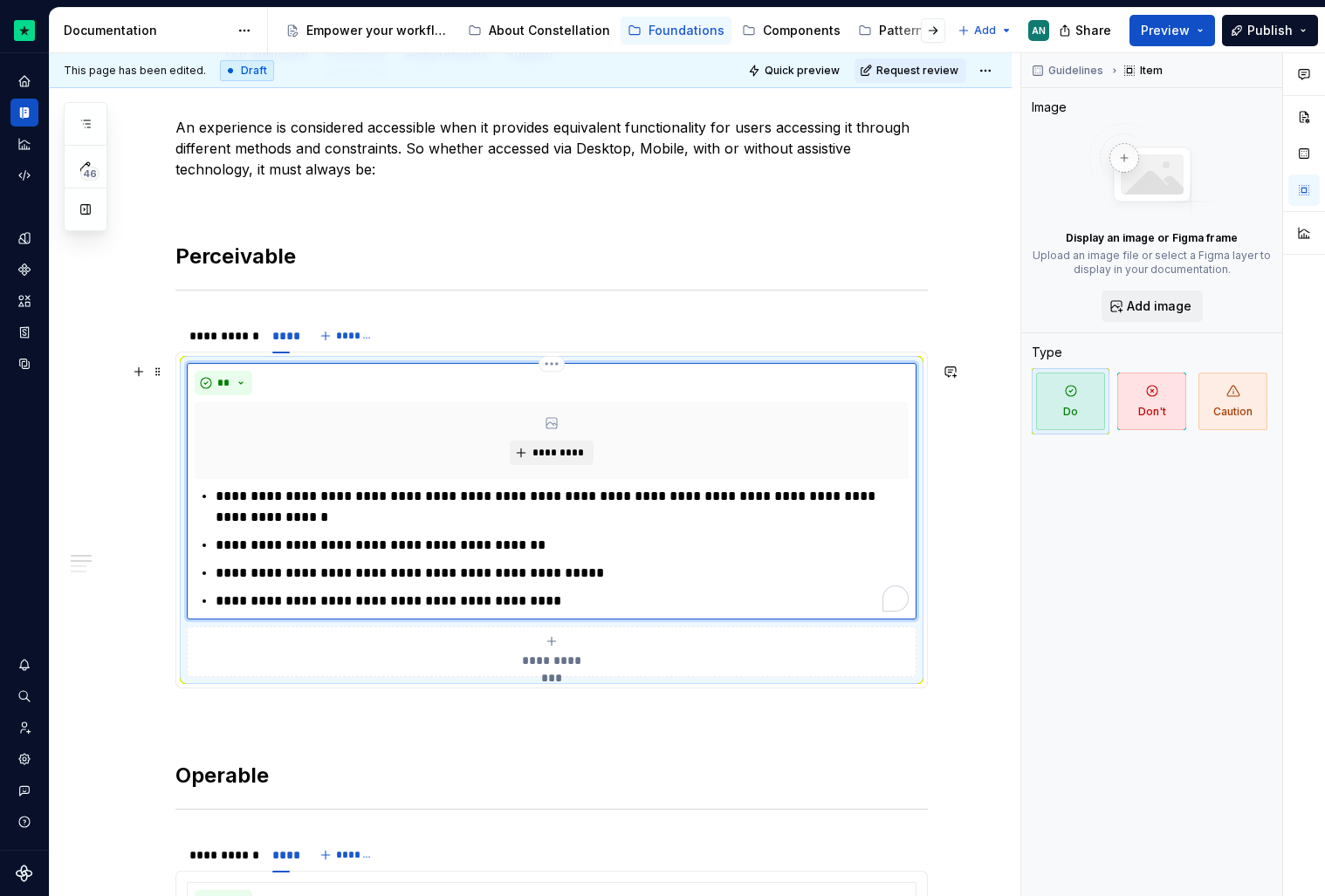
click at [563, 554] on p "**********" at bounding box center [562, 545] width 693 height 21
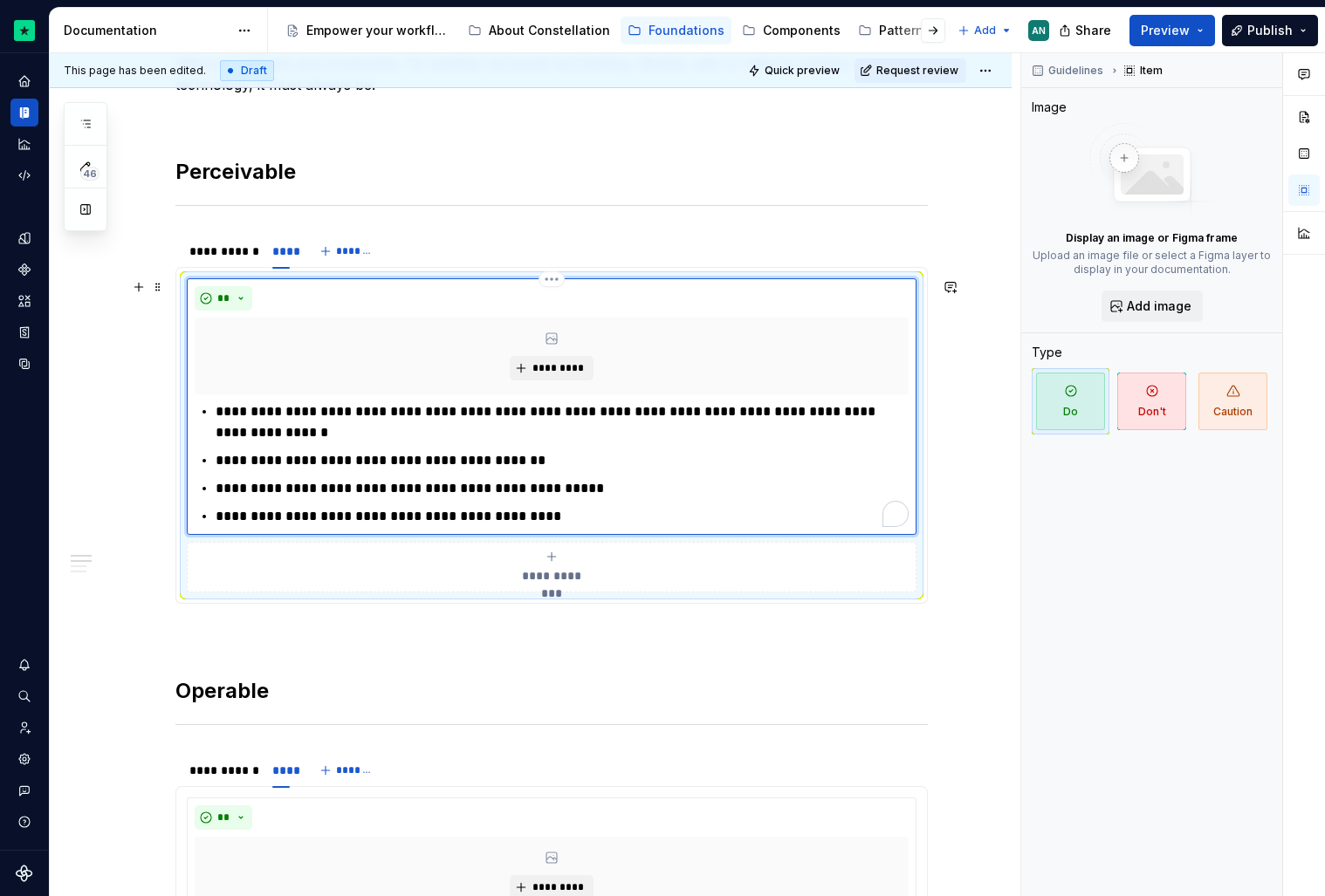
scroll to position [331, 0]
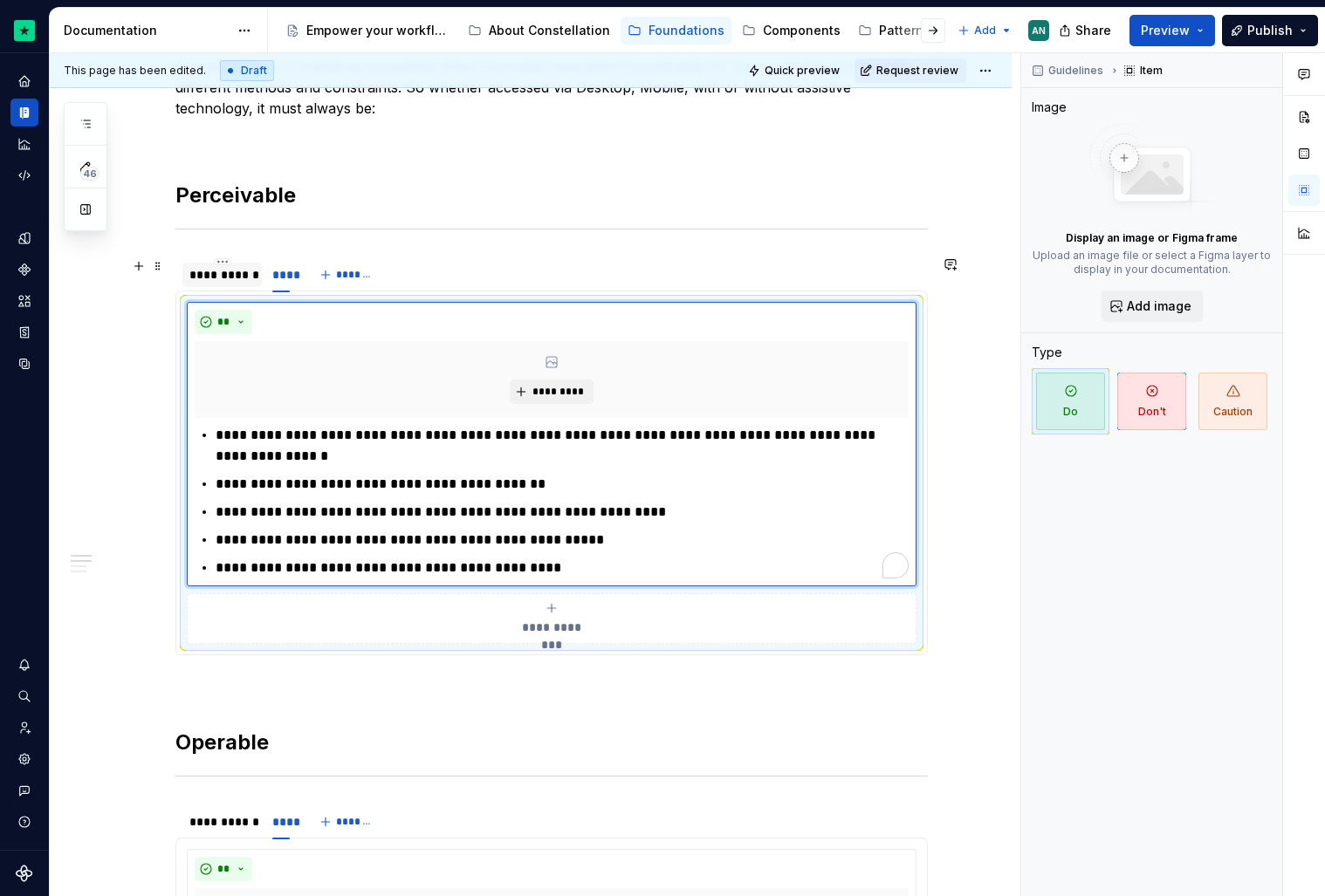
click at [239, 275] on div "**********" at bounding box center [222, 275] width 65 height 17
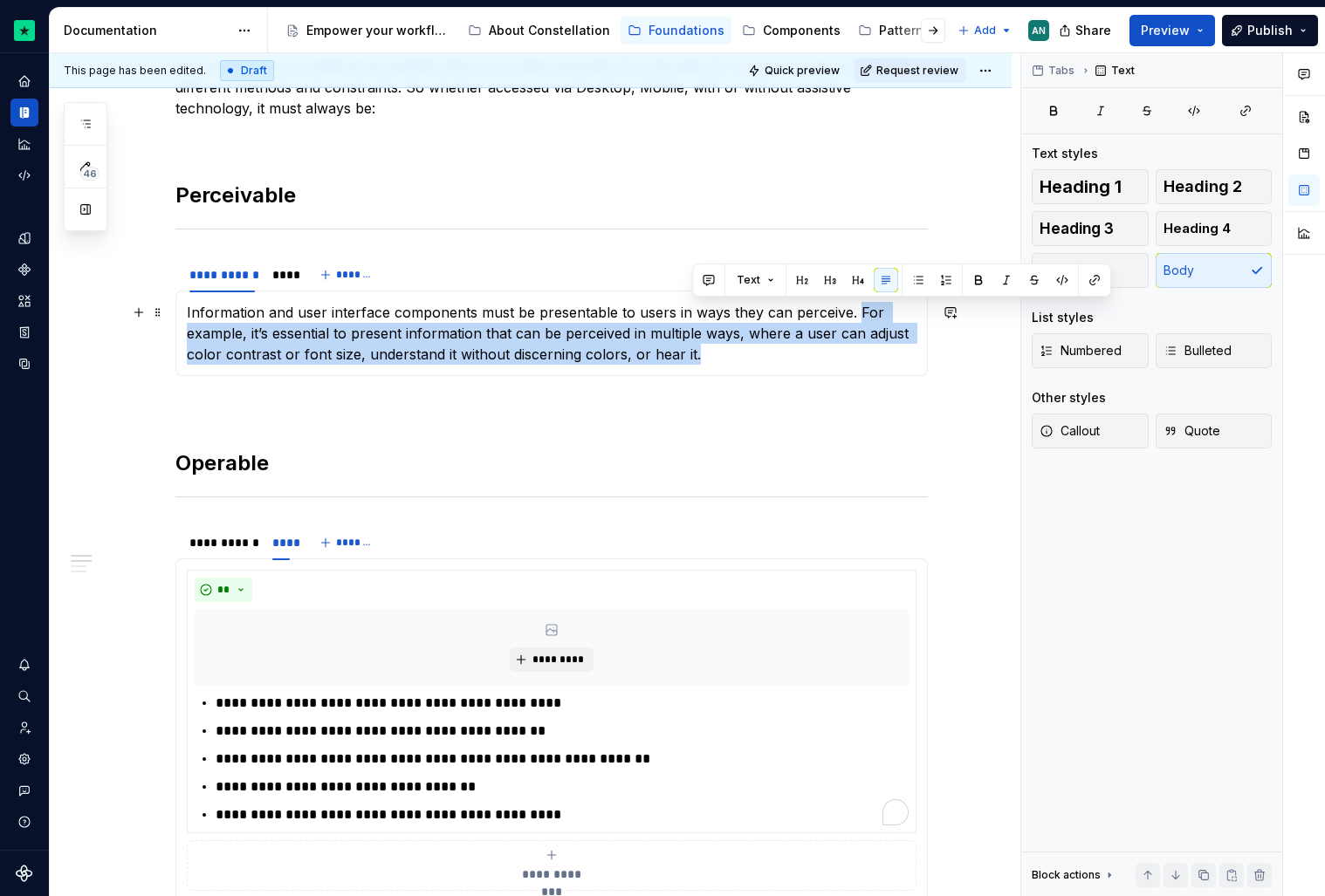
drag, startPoint x: 852, startPoint y: 311, endPoint x: 842, endPoint y: 352, distance: 42.2
click at [842, 352] on p "Information and user interface components must be presentable to users in ways …" at bounding box center [551, 333] width 730 height 62
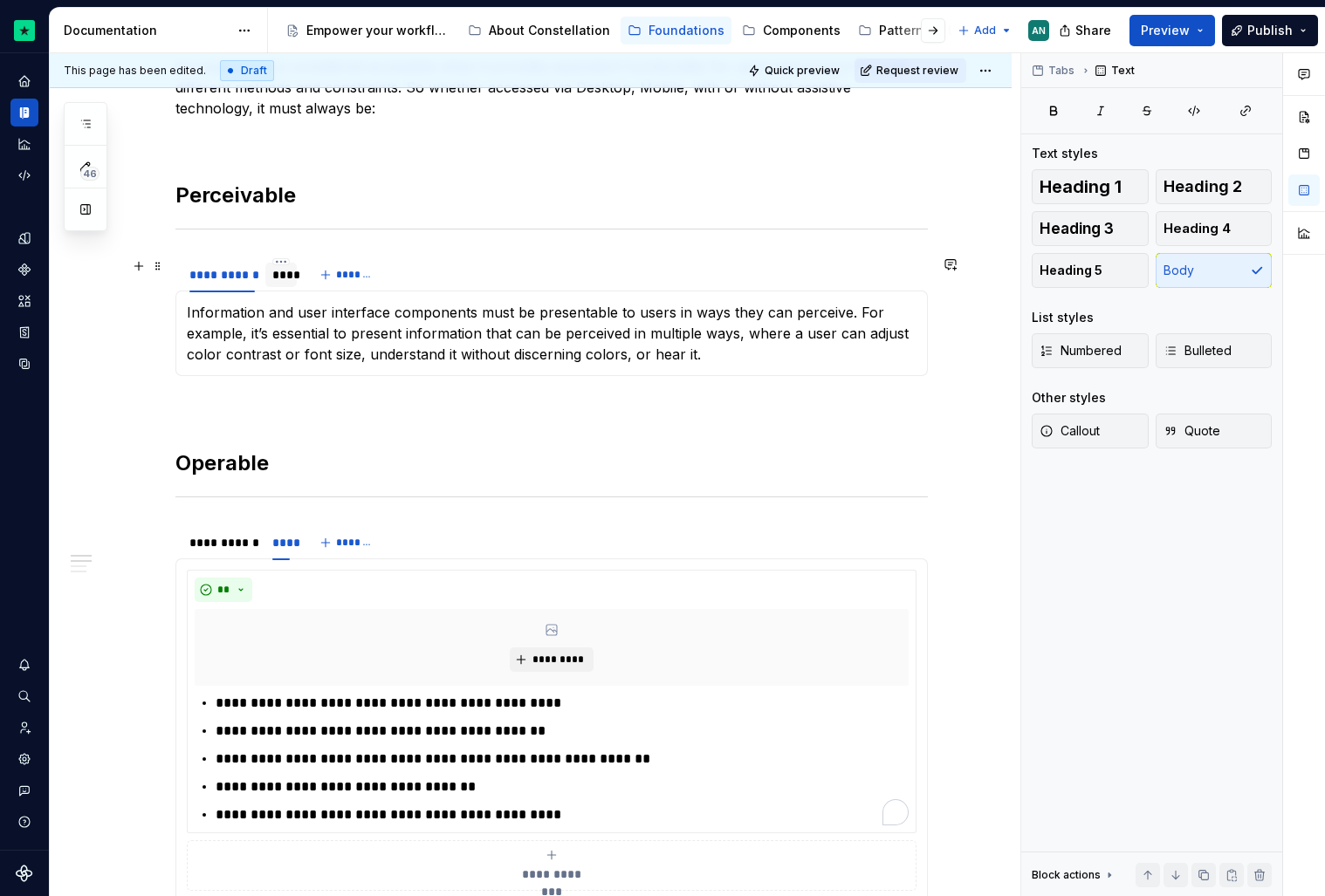
click at [270, 281] on div "****" at bounding box center [281, 274] width 31 height 24
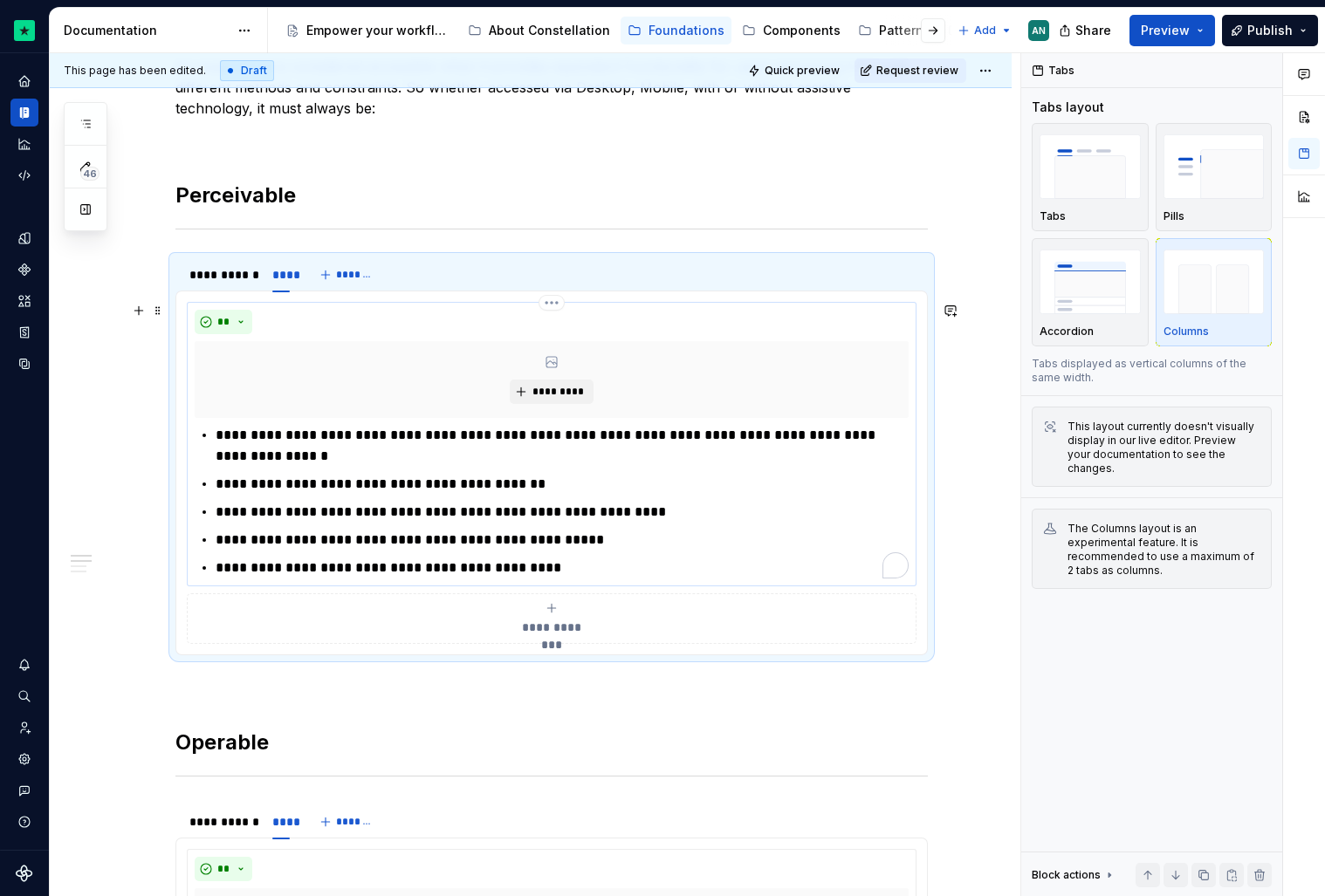
click at [654, 501] on ul "**********" at bounding box center [562, 502] width 693 height 154
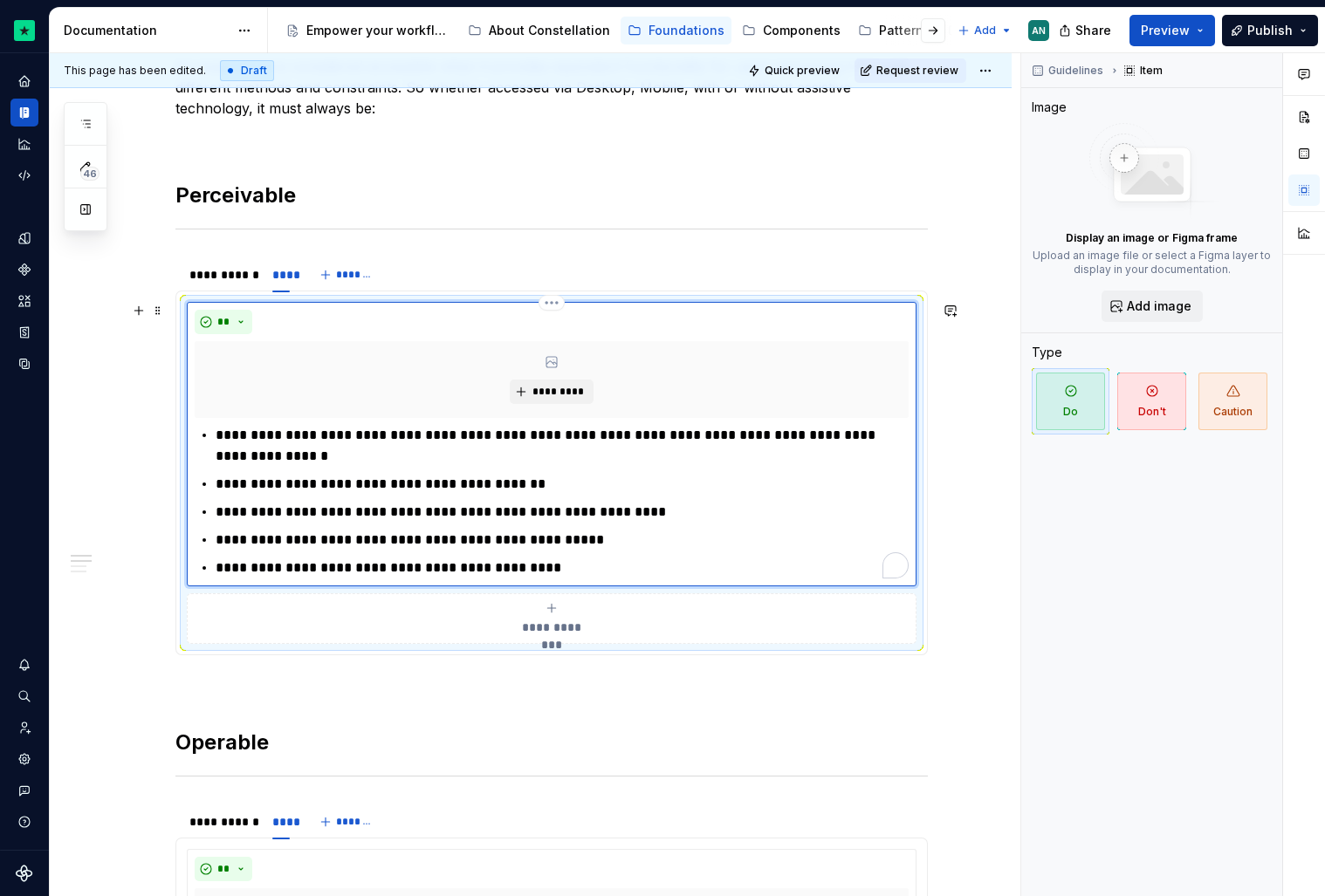
click at [641, 517] on p "**********" at bounding box center [562, 512] width 693 height 21
click at [535, 501] on ul "**********" at bounding box center [562, 502] width 693 height 154
click at [550, 485] on p "**********" at bounding box center [562, 485] width 693 height 21
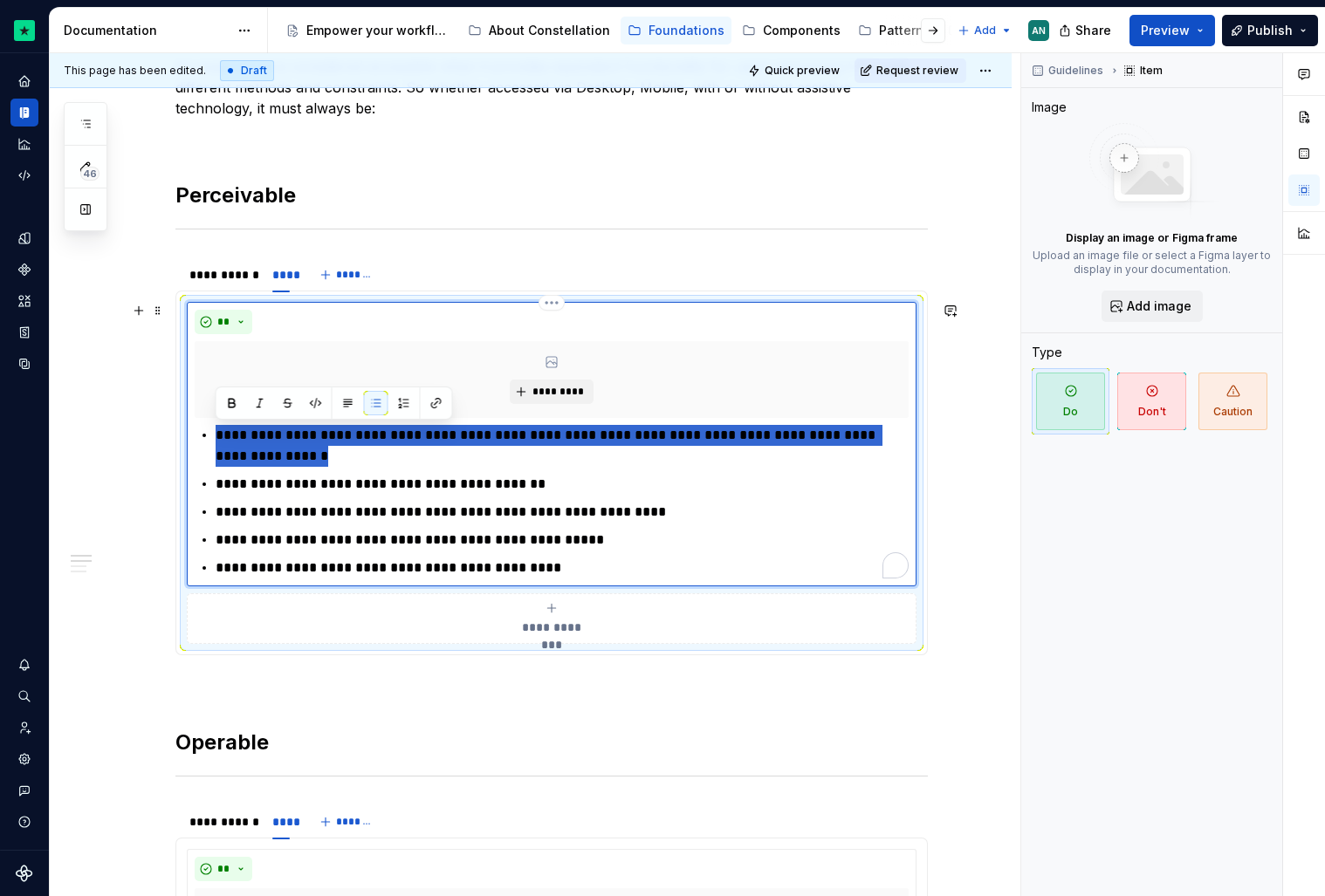
drag, startPoint x: 326, startPoint y: 462, endPoint x: 217, endPoint y: 440, distance: 111.2
click at [217, 440] on p "**********" at bounding box center [562, 446] width 693 height 42
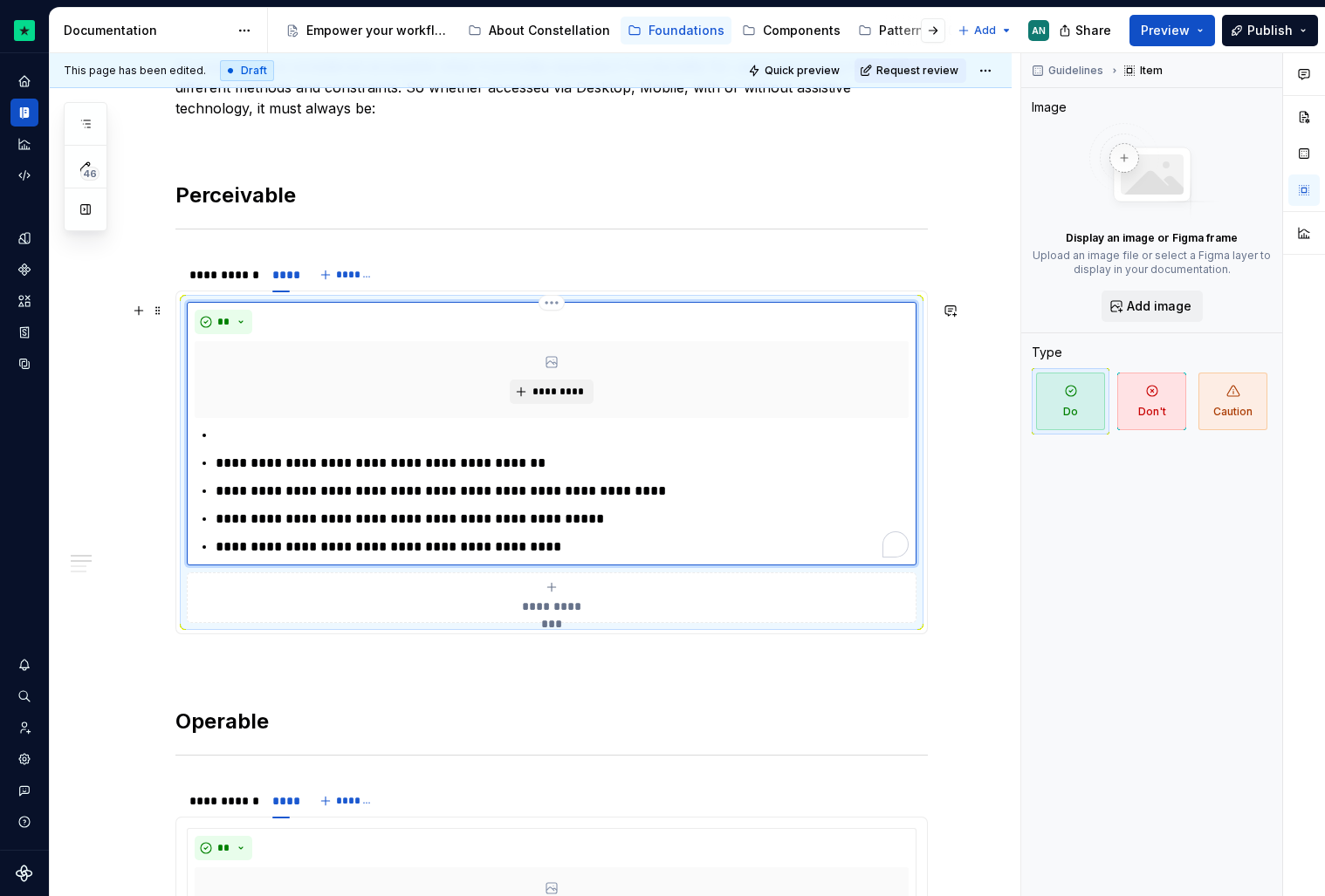
click at [231, 443] on p "To enrich screen reader interactions, please activate Accessibility in Grammarl…" at bounding box center [562, 436] width 693 height 21
drag, startPoint x: 431, startPoint y: 433, endPoint x: 220, endPoint y: 436, distance: 211.0
click at [219, 436] on p "**********" at bounding box center [562, 436] width 693 height 21
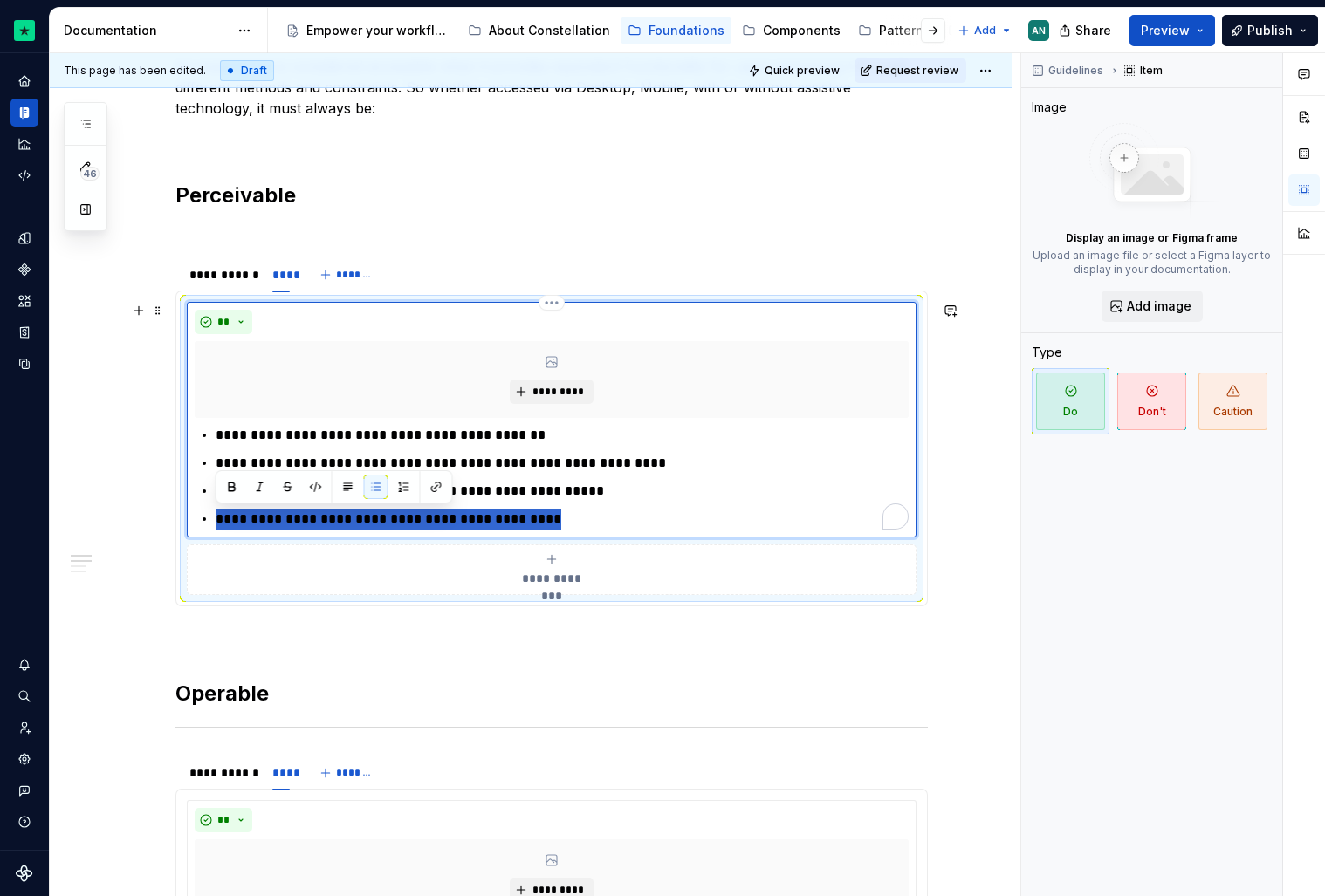
drag, startPoint x: 547, startPoint y: 519, endPoint x: 215, endPoint y: 515, distance: 332.0
click at [215, 515] on p "**********" at bounding box center [562, 519] width 693 height 21
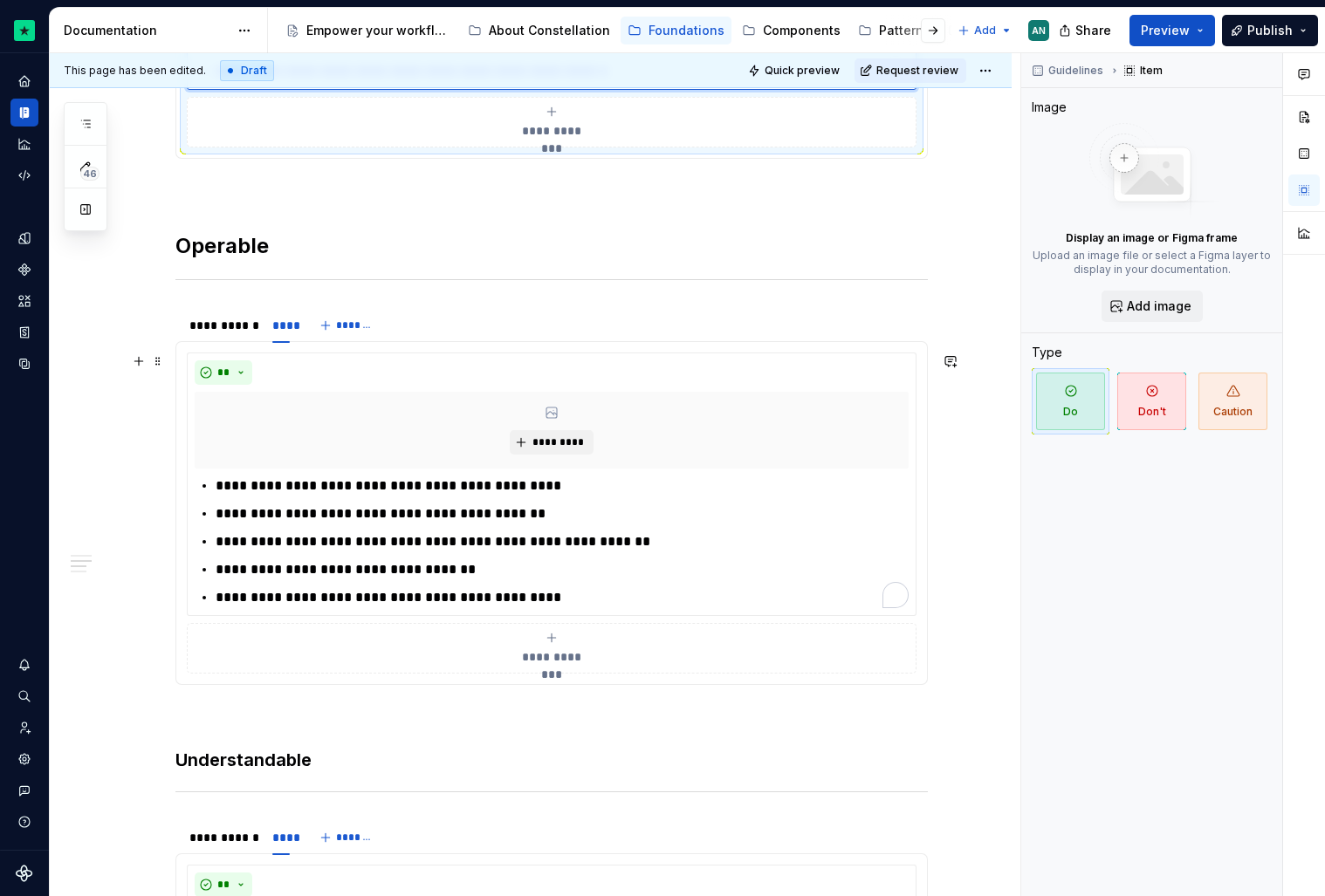
scroll to position [777, 0]
click at [534, 532] on ul "**********" at bounding box center [562, 544] width 693 height 133
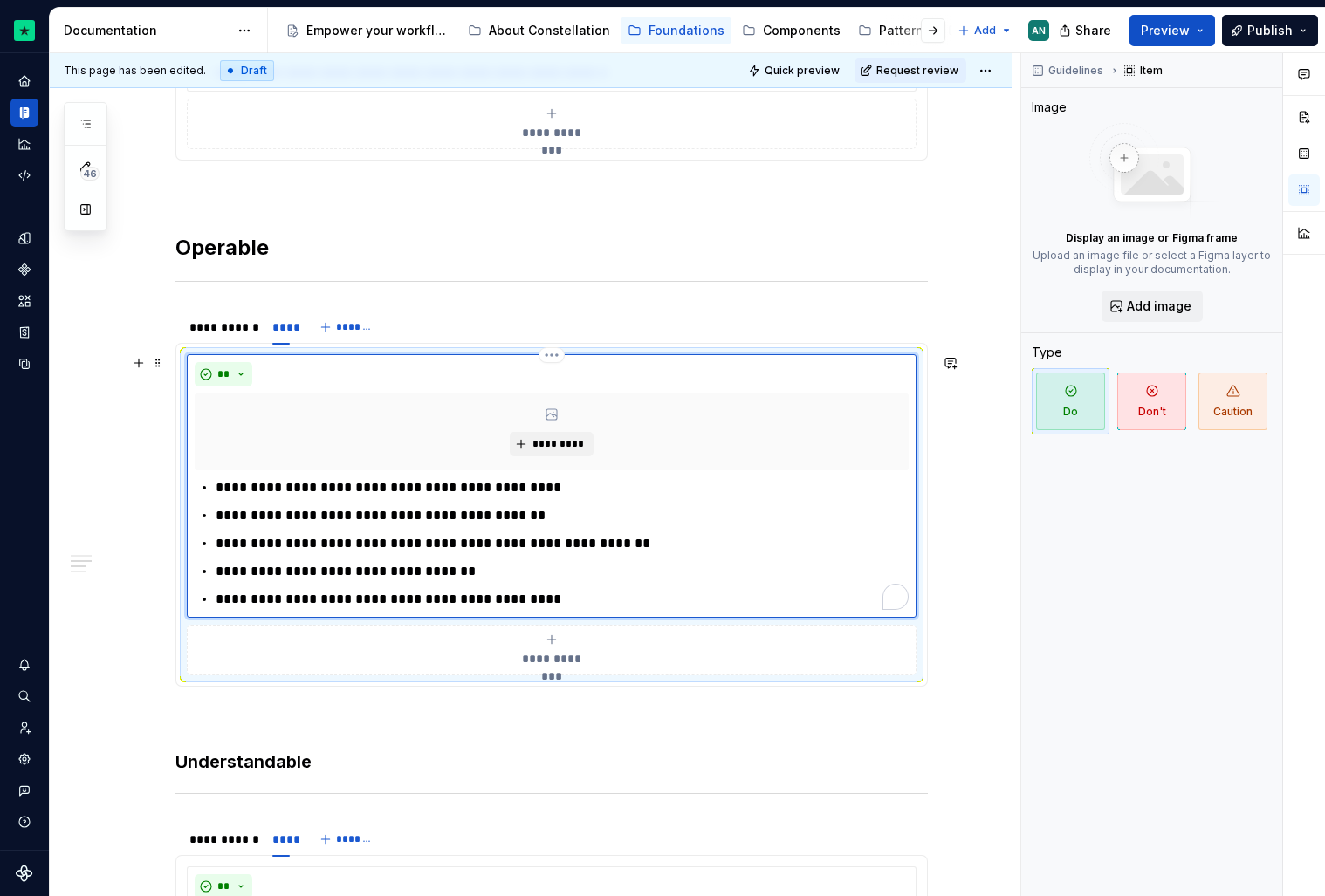
click at [546, 515] on p "**********" at bounding box center [562, 516] width 693 height 21
click at [620, 547] on p "**********" at bounding box center [562, 544] width 693 height 21
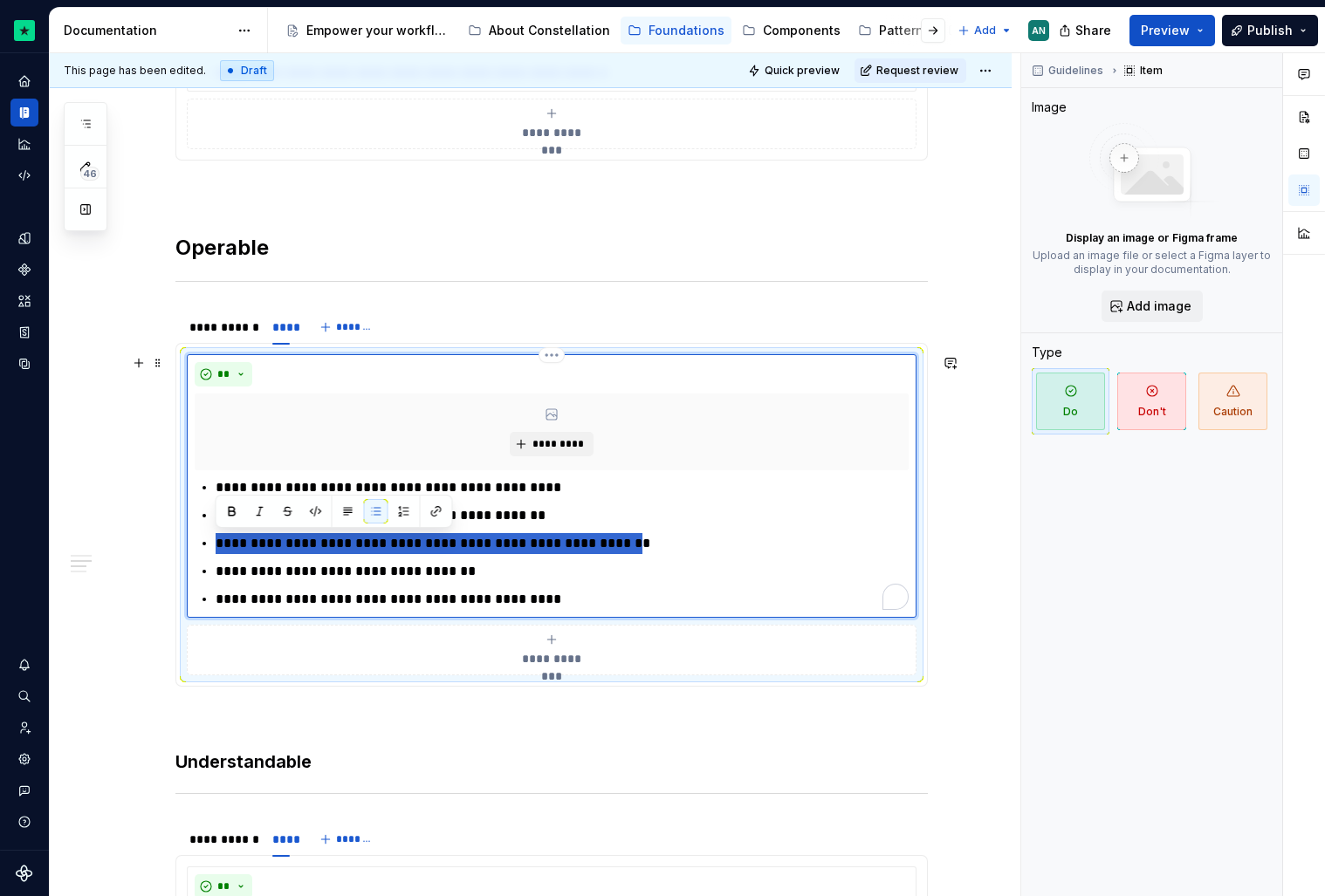
drag, startPoint x: 620, startPoint y: 545, endPoint x: 215, endPoint y: 544, distance: 405.0
click at [215, 544] on p "**********" at bounding box center [562, 544] width 693 height 21
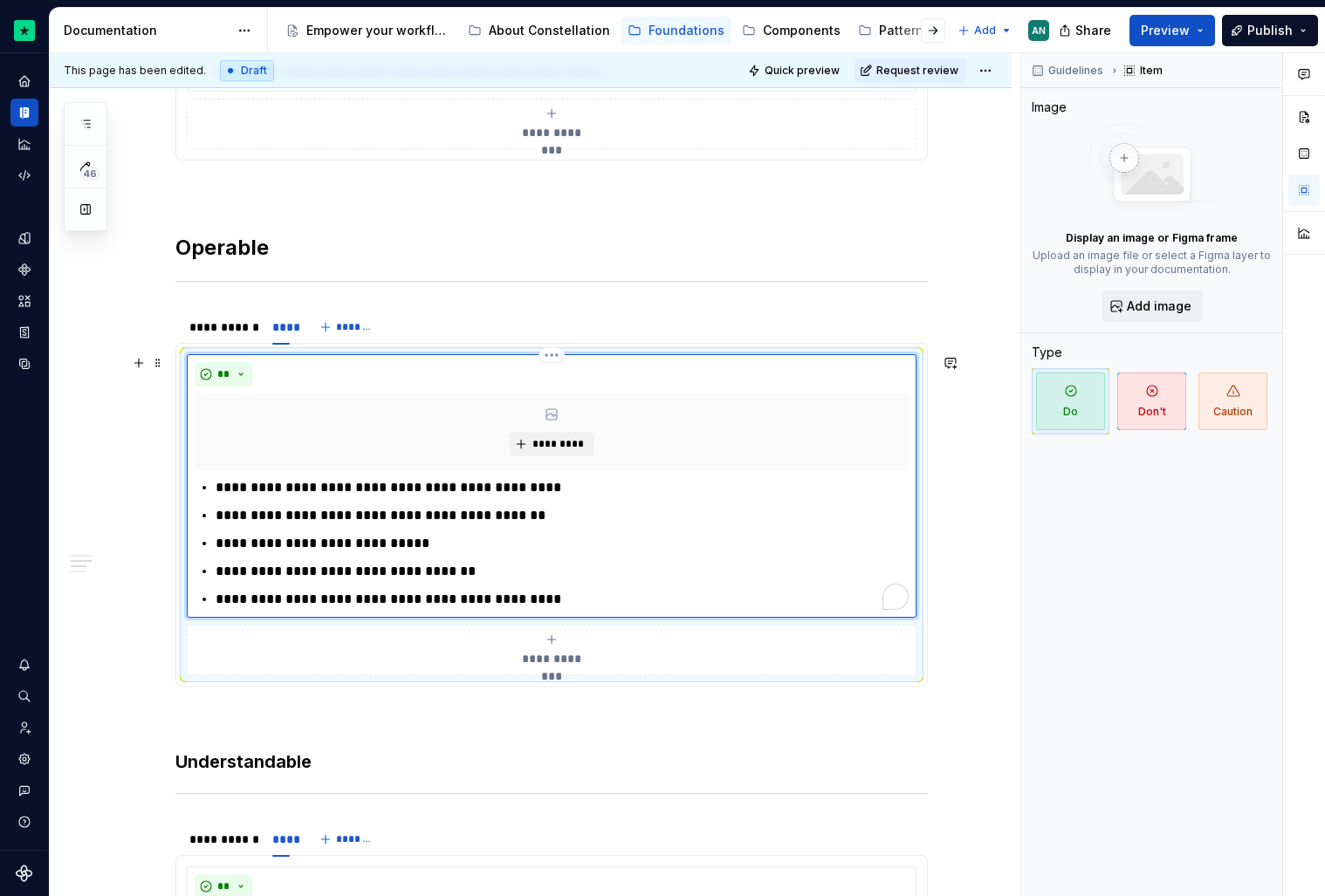
click at [326, 549] on p "**********" at bounding box center [562, 544] width 693 height 21
click at [219, 551] on p "**********" at bounding box center [562, 544] width 693 height 21
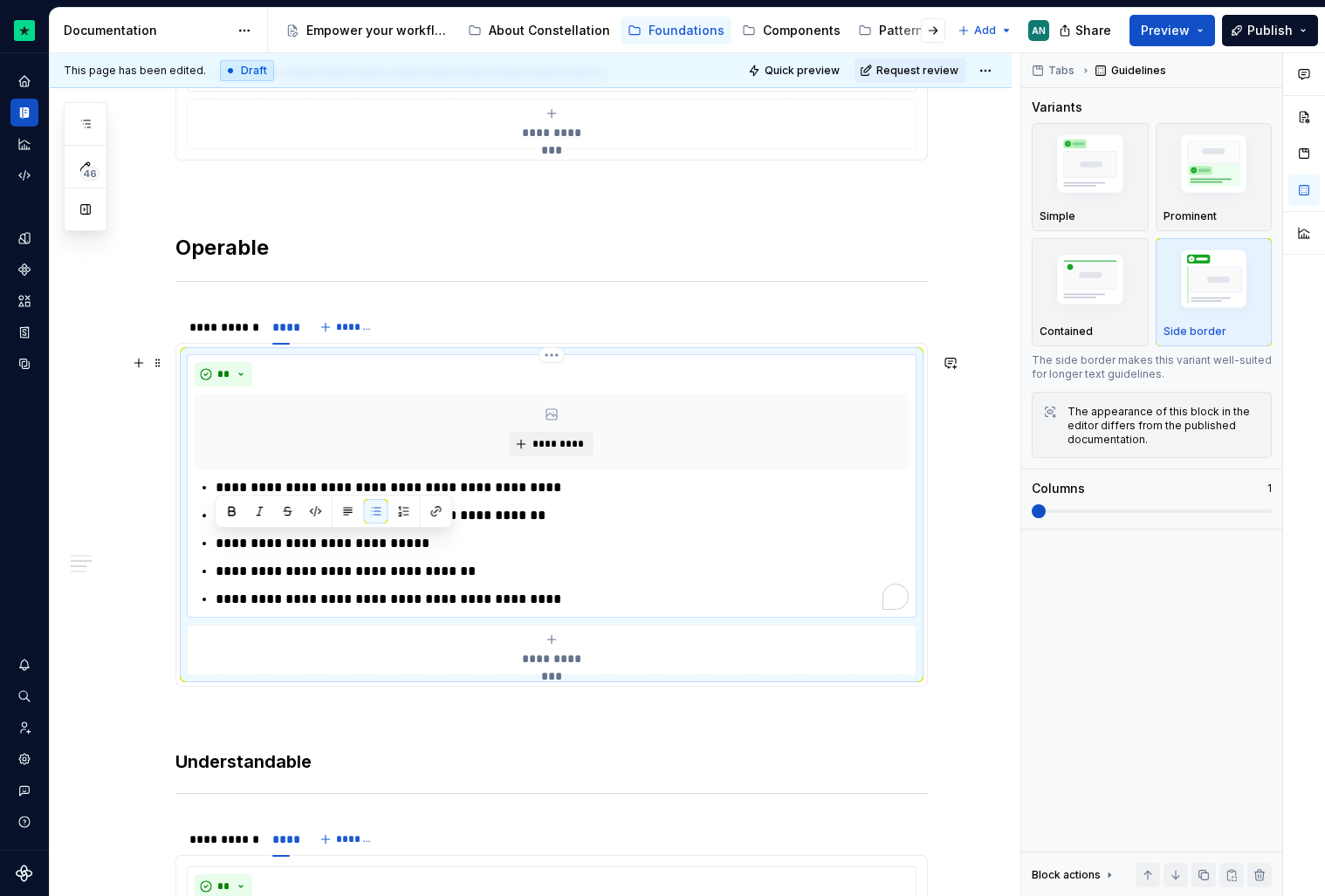
click at [330, 549] on p "**********" at bounding box center [562, 544] width 693 height 21
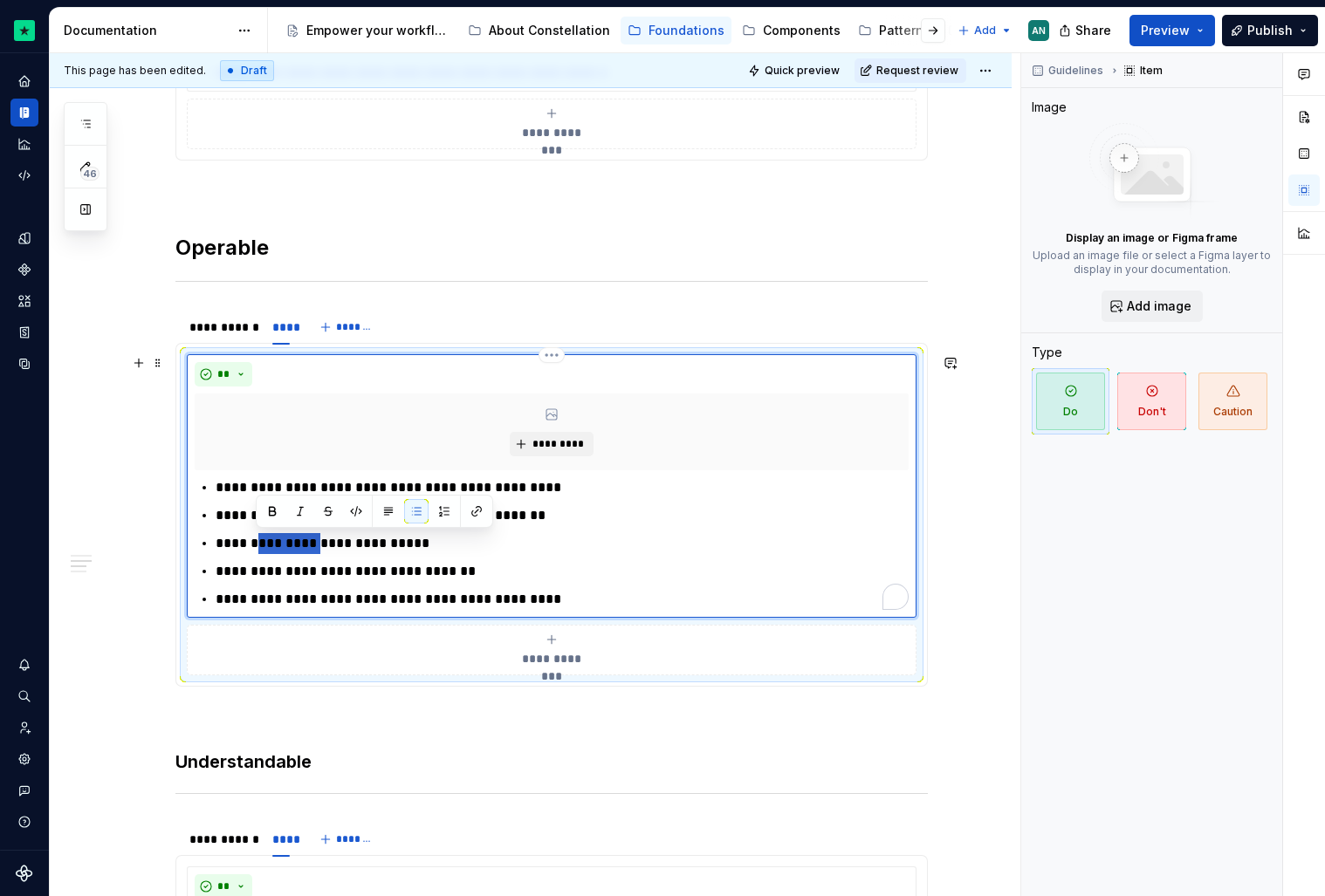
drag, startPoint x: 320, startPoint y: 546, endPoint x: 254, endPoint y: 545, distance: 66.0
click at [254, 545] on p "**********" at bounding box center [562, 544] width 693 height 21
click at [492, 585] on ul "**********" at bounding box center [562, 544] width 693 height 133
click at [522, 568] on p "**********" at bounding box center [562, 572] width 693 height 21
drag, startPoint x: 365, startPoint y: 547, endPoint x: 257, endPoint y: 544, distance: 108.0
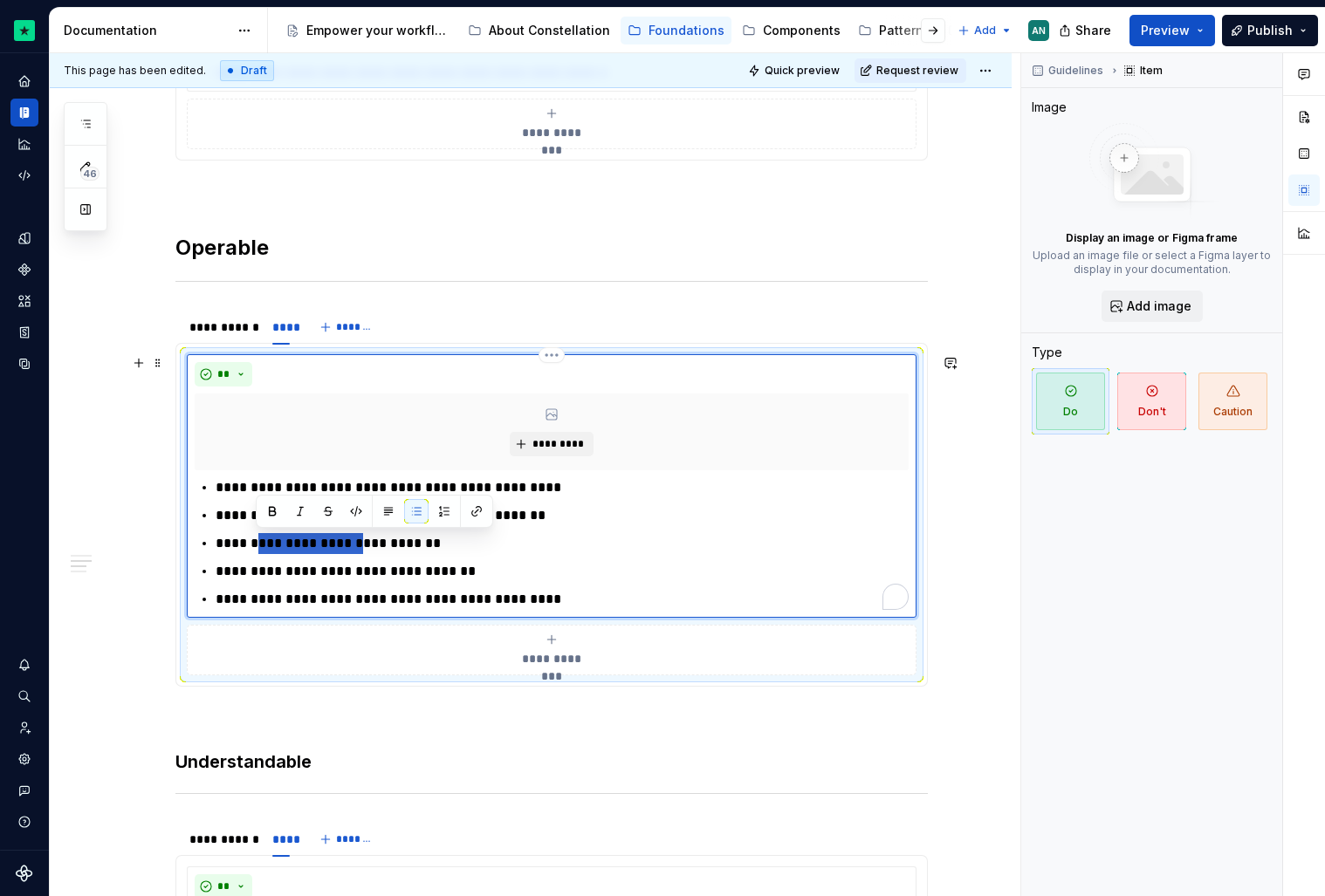
click at [257, 545] on p "**********" at bounding box center [562, 544] width 693 height 21
drag, startPoint x: 311, startPoint y: 544, endPoint x: 291, endPoint y: 544, distance: 20.0
click at [291, 544] on p "**********" at bounding box center [562, 544] width 693 height 21
click at [340, 543] on p "**********" at bounding box center [562, 544] width 693 height 21
drag, startPoint x: 288, startPoint y: 545, endPoint x: 209, endPoint y: 545, distance: 79.0
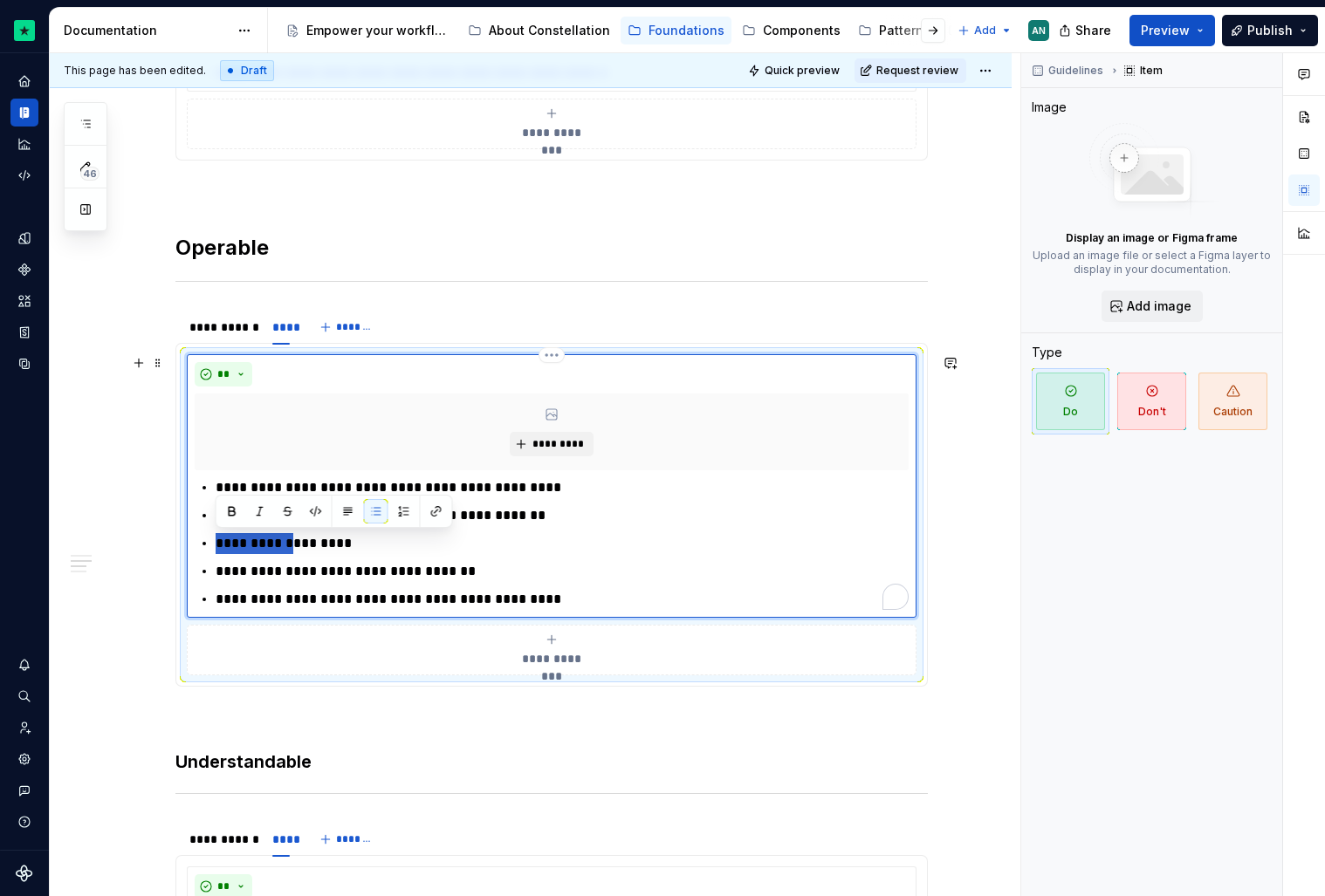
click at [209, 545] on div "**********" at bounding box center [551, 544] width 714 height 133
click at [293, 545] on p "**********" at bounding box center [562, 544] width 693 height 21
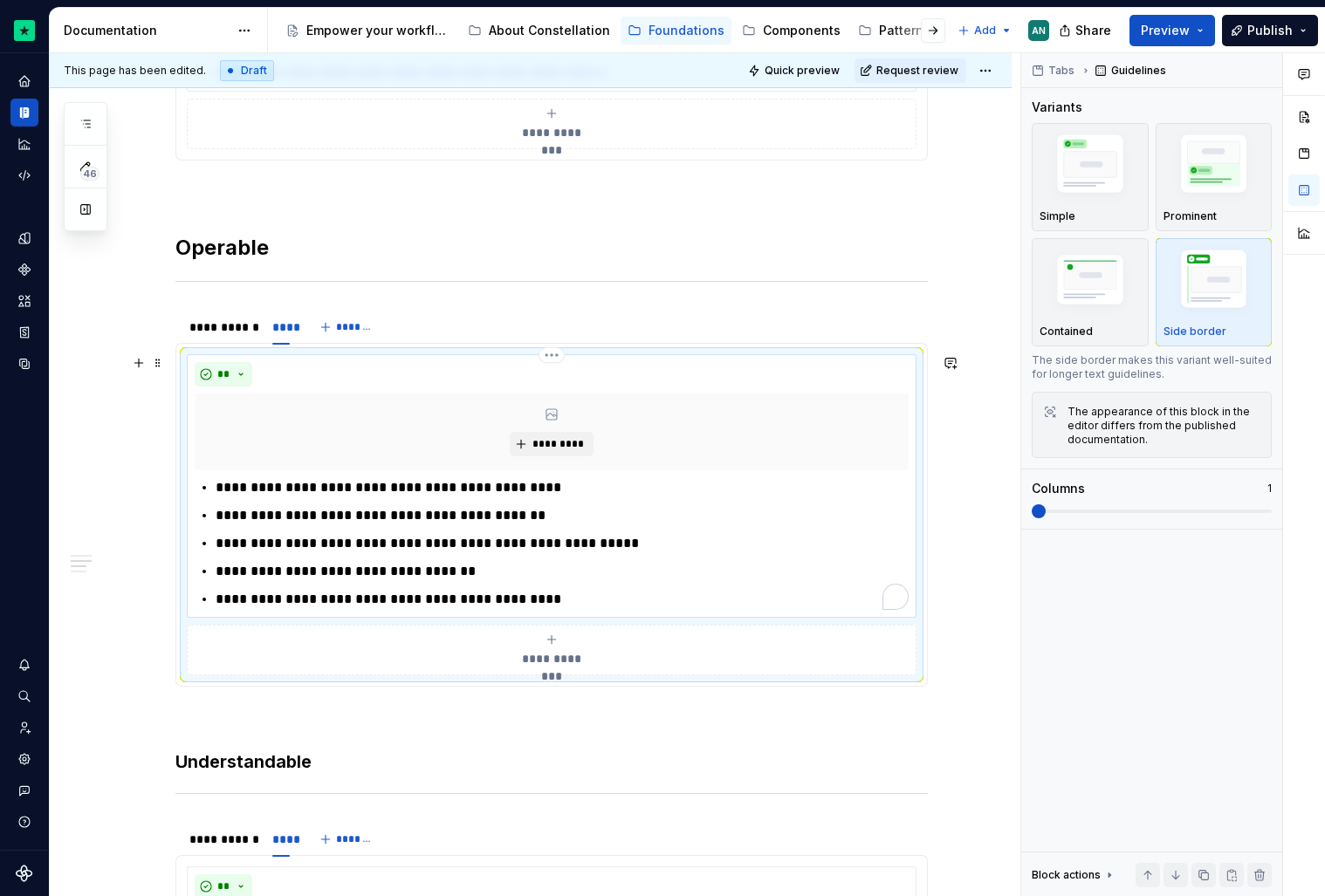
click at [490, 576] on p "**********" at bounding box center [562, 572] width 693 height 21
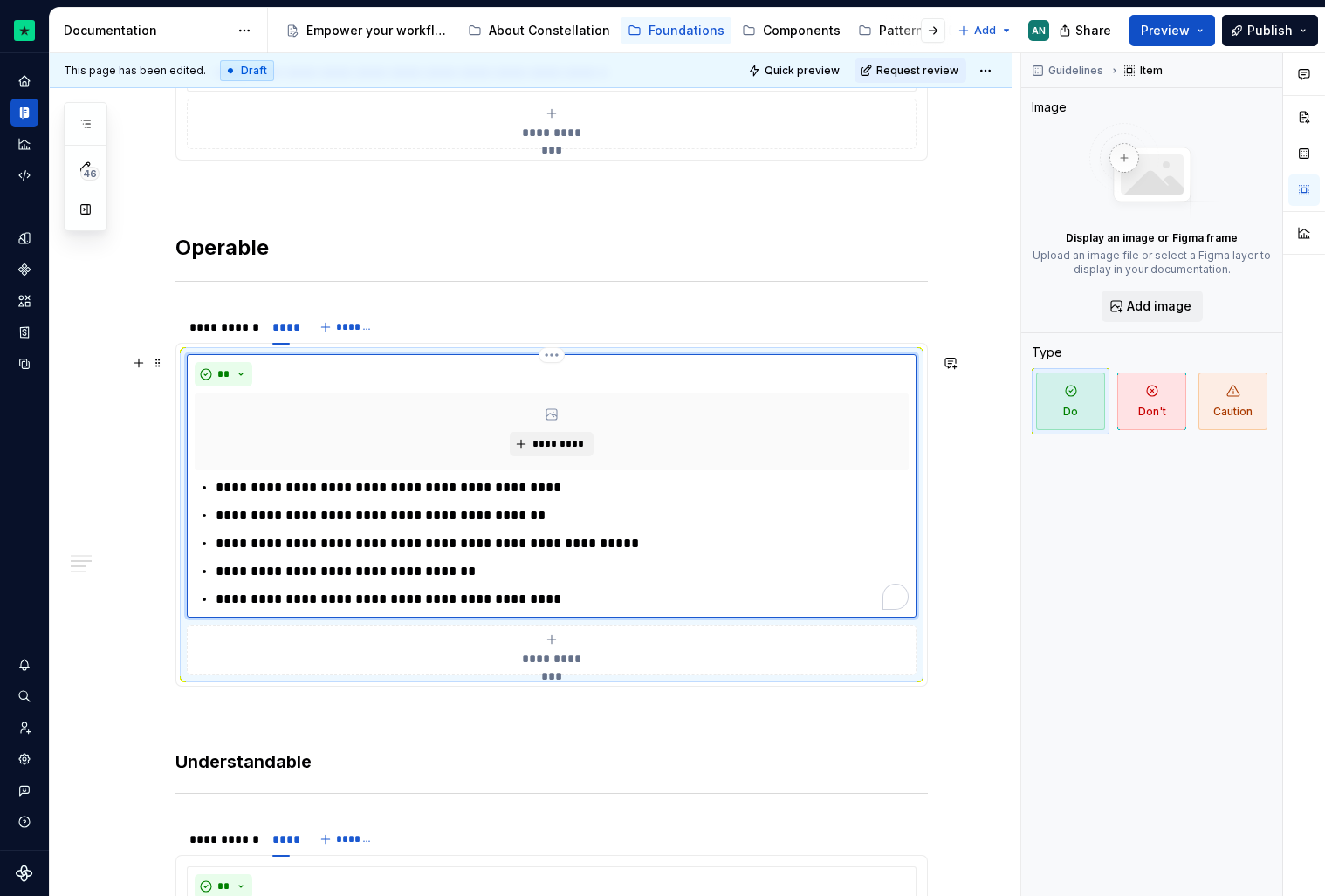
click at [458, 569] on p "**********" at bounding box center [562, 572] width 693 height 21
drag, startPoint x: 287, startPoint y: 572, endPoint x: 217, endPoint y: 571, distance: 70.0
click at [217, 571] on p "**********" at bounding box center [562, 572] width 693 height 21
click at [372, 579] on p "**********" at bounding box center [562, 572] width 693 height 21
click at [375, 578] on p "**********" at bounding box center [562, 572] width 693 height 21
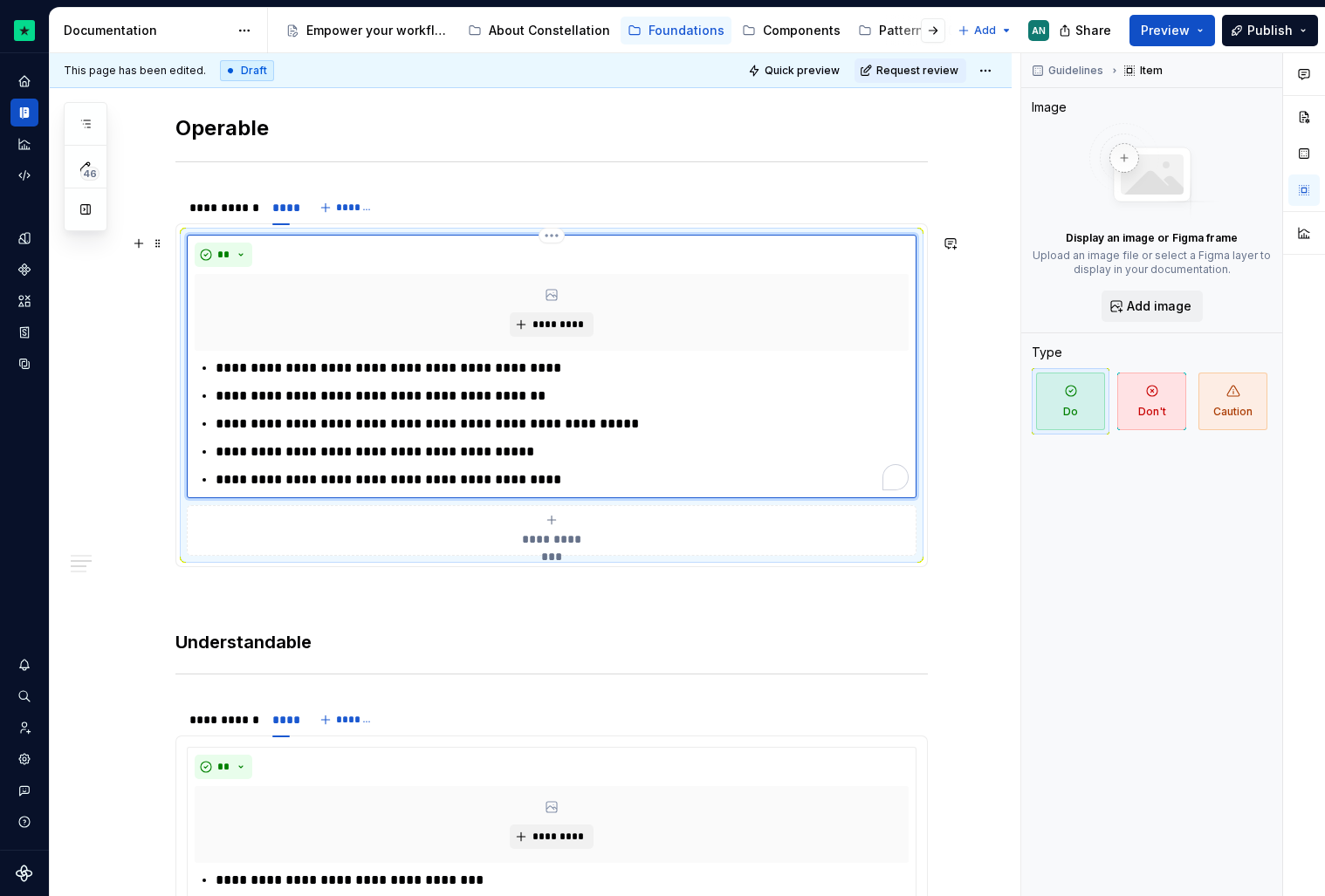
scroll to position [892, 0]
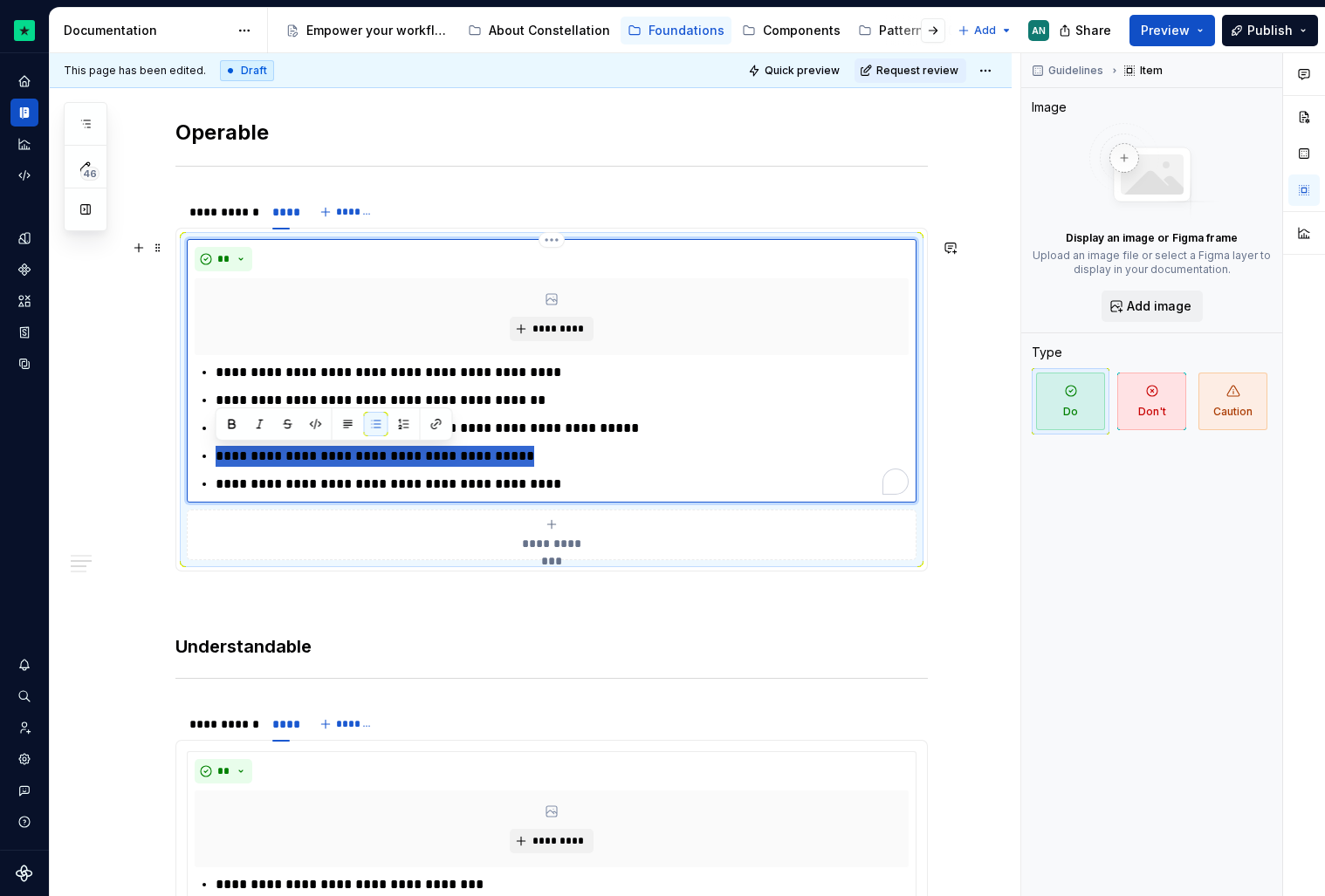
drag, startPoint x: 511, startPoint y: 455, endPoint x: 200, endPoint y: 446, distance: 311.1
click at [200, 446] on div "**********" at bounding box center [551, 429] width 714 height 133
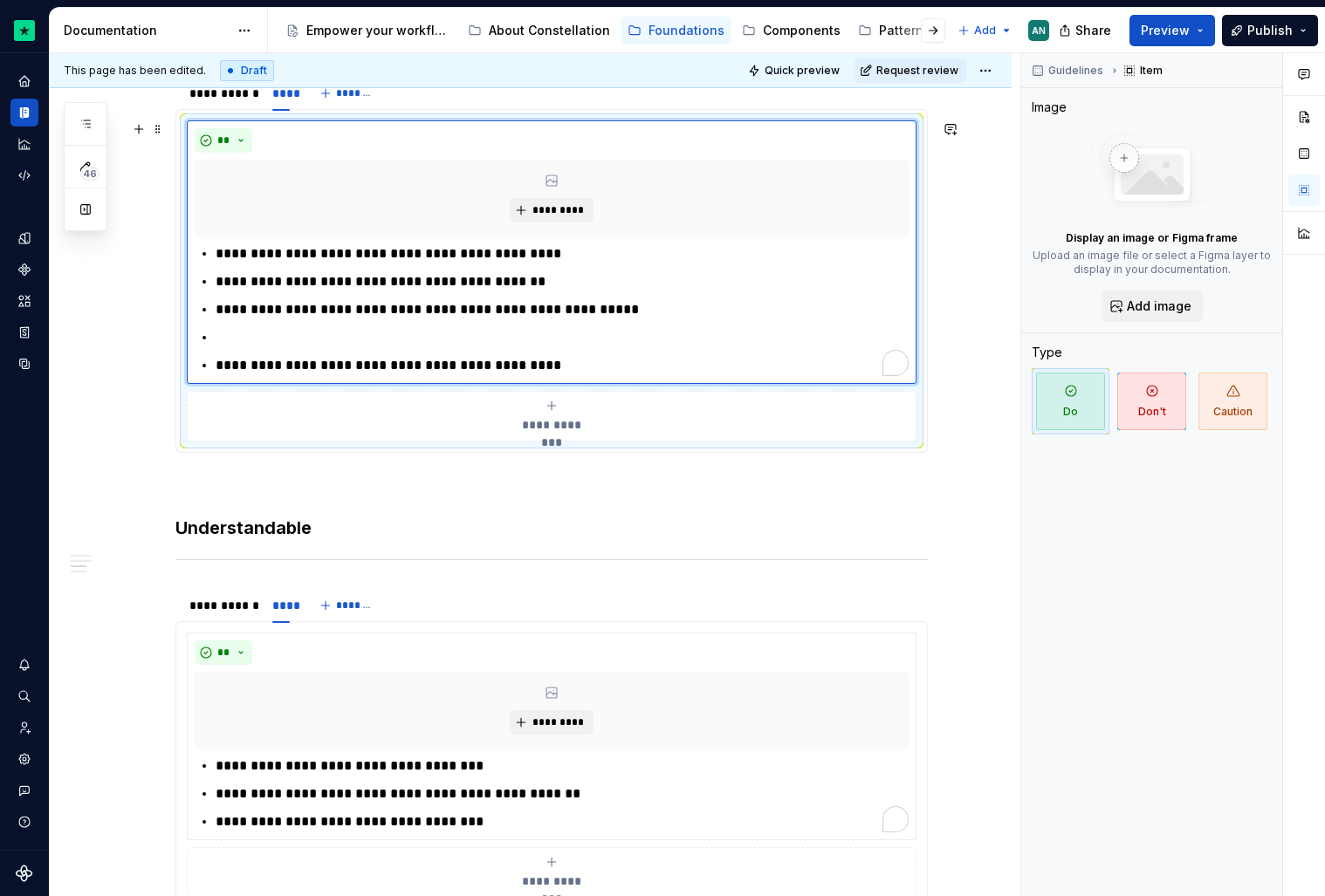
scroll to position [1019, 0]
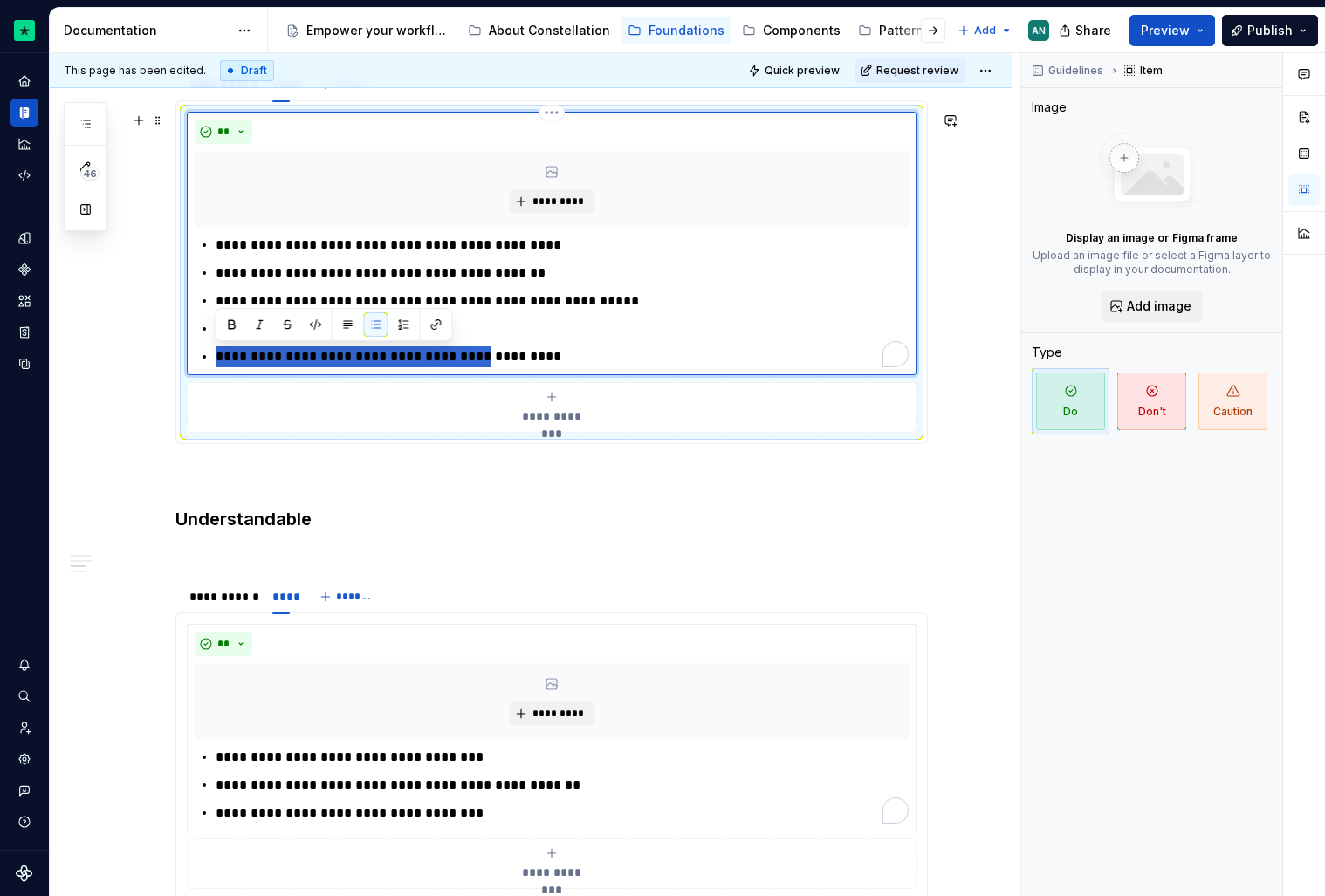
drag, startPoint x: 463, startPoint y: 355, endPoint x: 217, endPoint y: 358, distance: 246.0
click at [217, 358] on p "**********" at bounding box center [562, 357] width 693 height 21
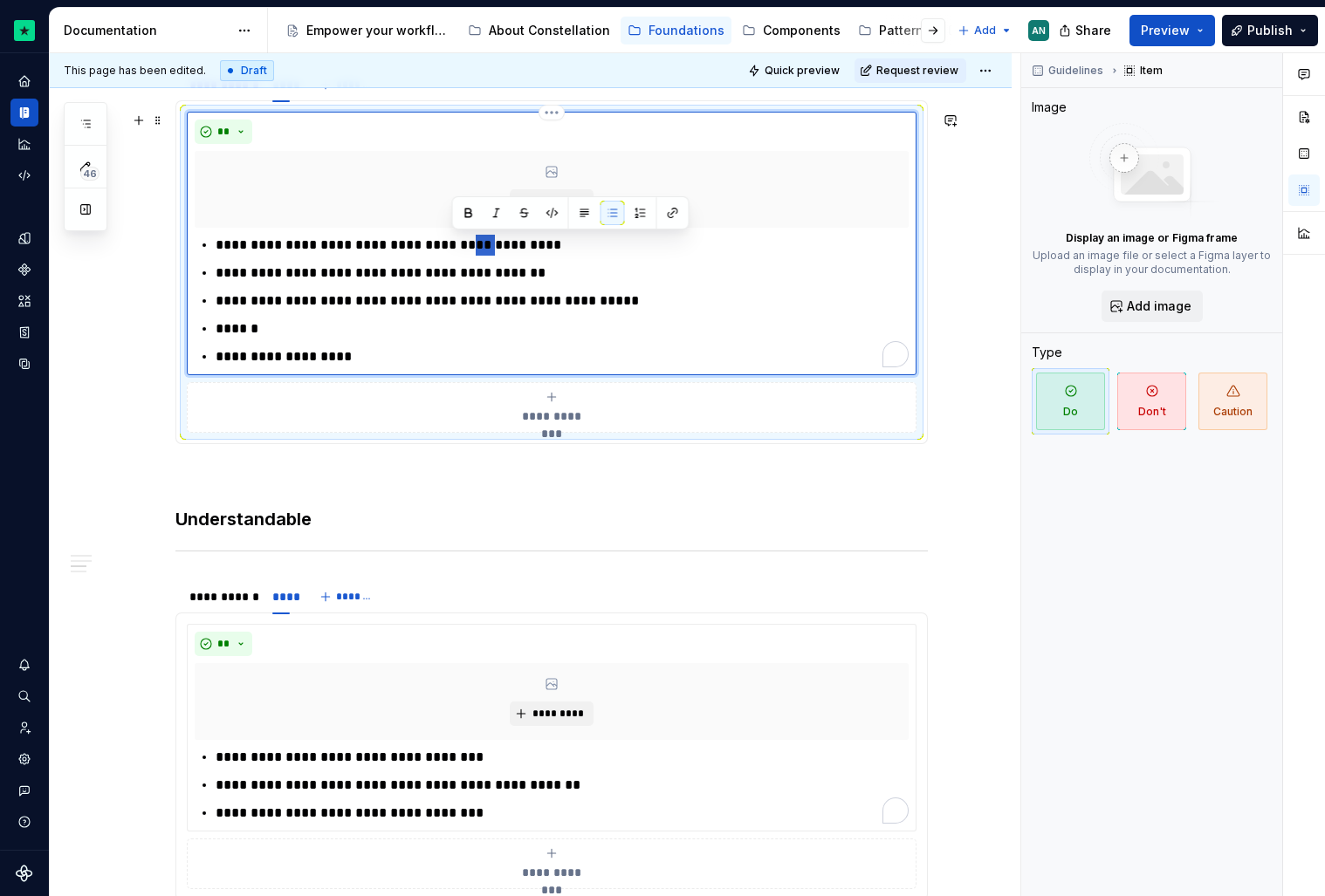
drag, startPoint x: 466, startPoint y: 245, endPoint x: 452, endPoint y: 246, distance: 14.0
click at [452, 246] on p "**********" at bounding box center [562, 245] width 693 height 21
click at [300, 328] on p "******" at bounding box center [562, 329] width 693 height 21
click at [278, 354] on p "**********" at bounding box center [562, 357] width 693 height 21
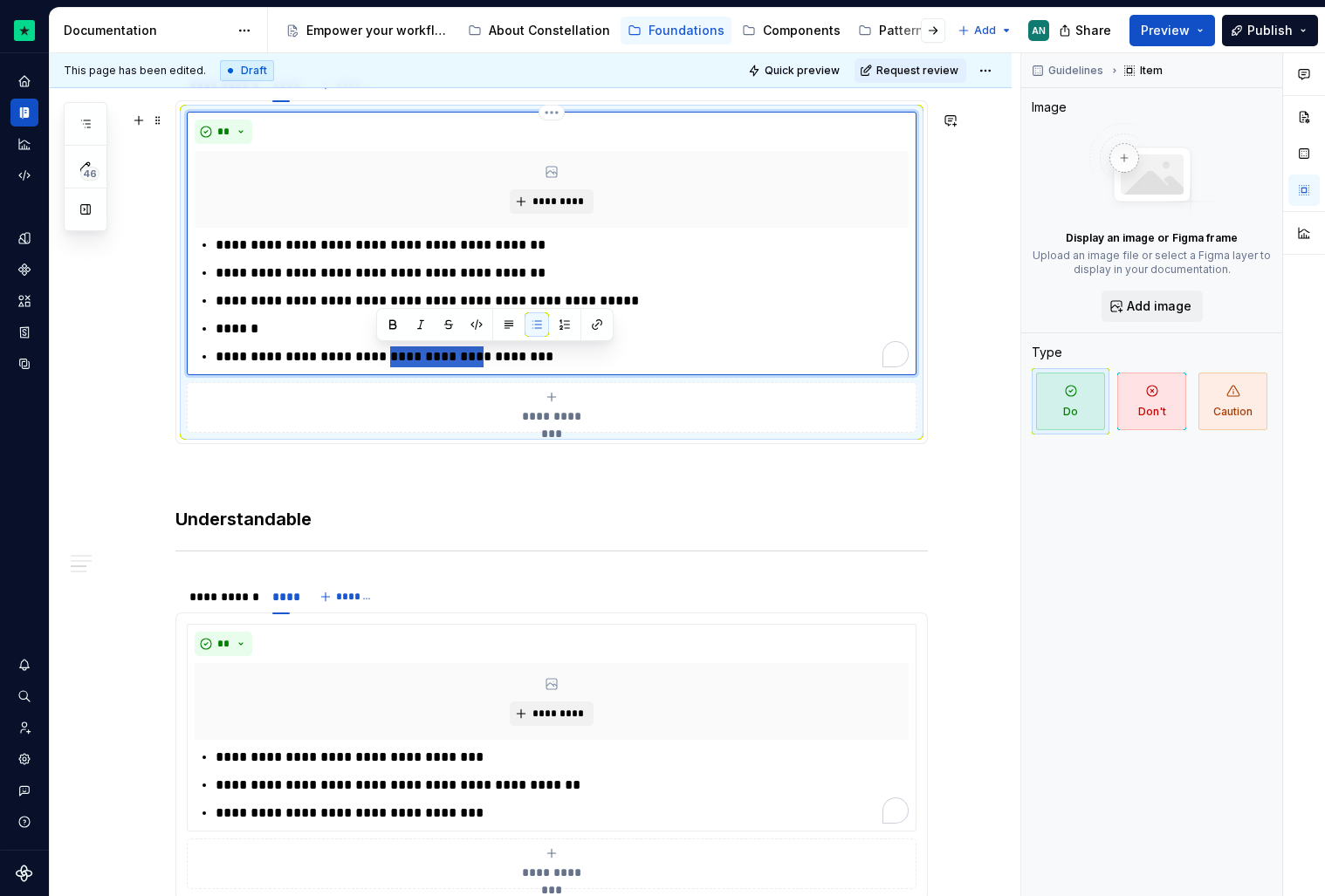
drag, startPoint x: 464, startPoint y: 357, endPoint x: 377, endPoint y: 357, distance: 87.0
click at [377, 357] on p "**********" at bounding box center [562, 357] width 693 height 21
click at [547, 364] on p "**********" at bounding box center [562, 357] width 693 height 21
drag, startPoint x: 533, startPoint y: 362, endPoint x: 214, endPoint y: 348, distance: 319.3
click at [215, 348] on p "**********" at bounding box center [562, 357] width 693 height 21
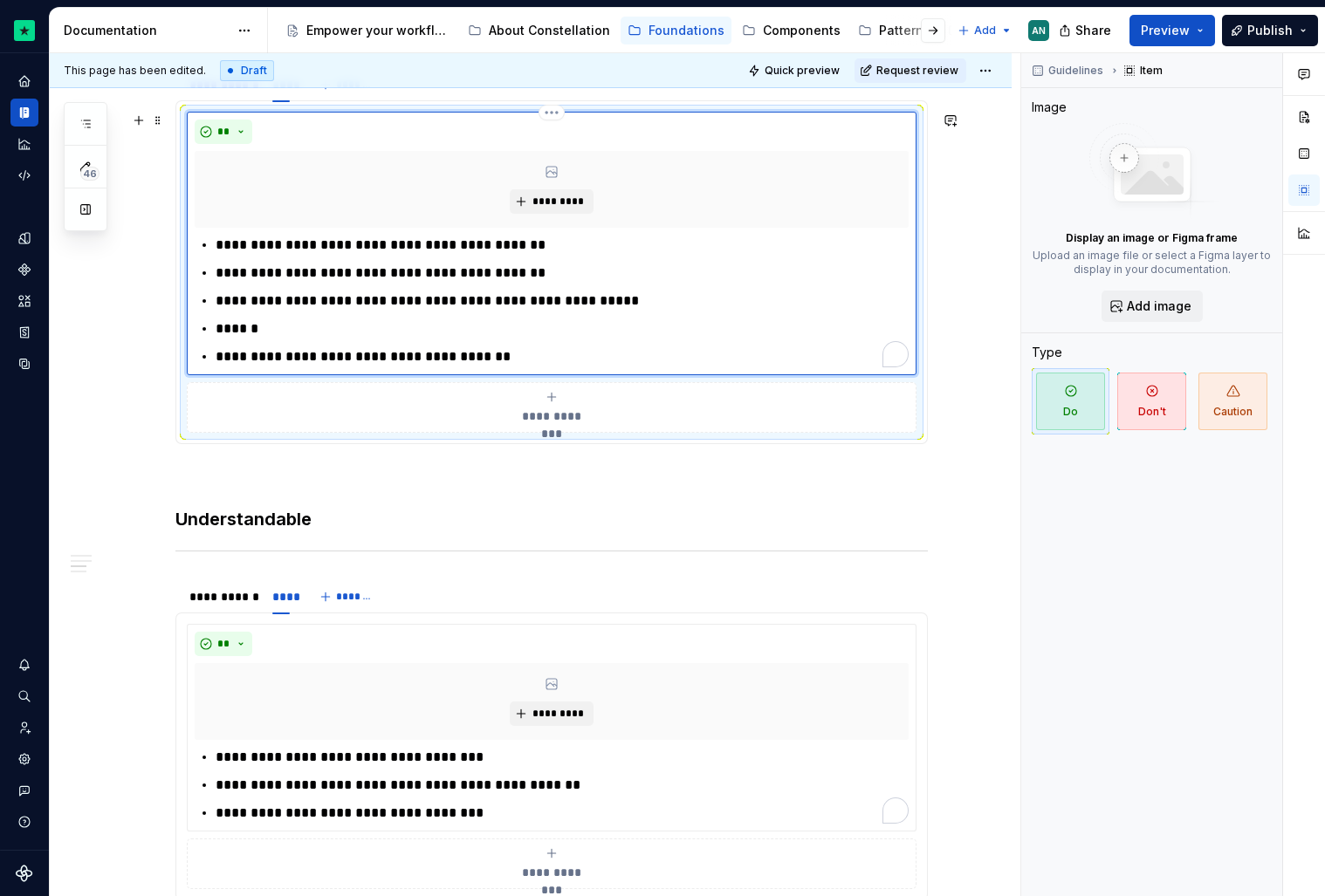
click at [216, 355] on p "**********" at bounding box center [562, 357] width 693 height 21
click at [361, 359] on p "**********" at bounding box center [562, 357] width 693 height 21
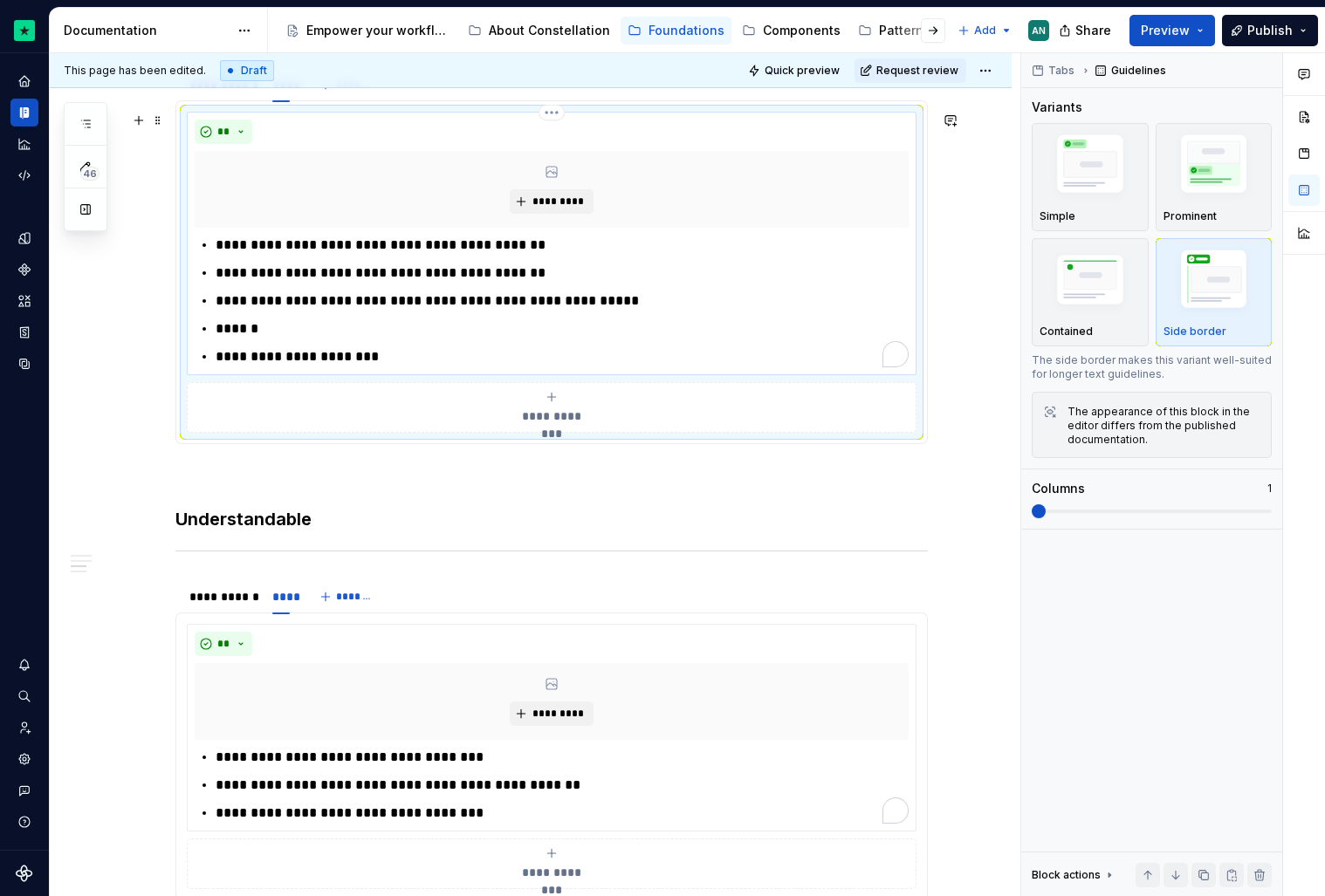
click at [354, 360] on p "**********" at bounding box center [562, 357] width 693 height 21
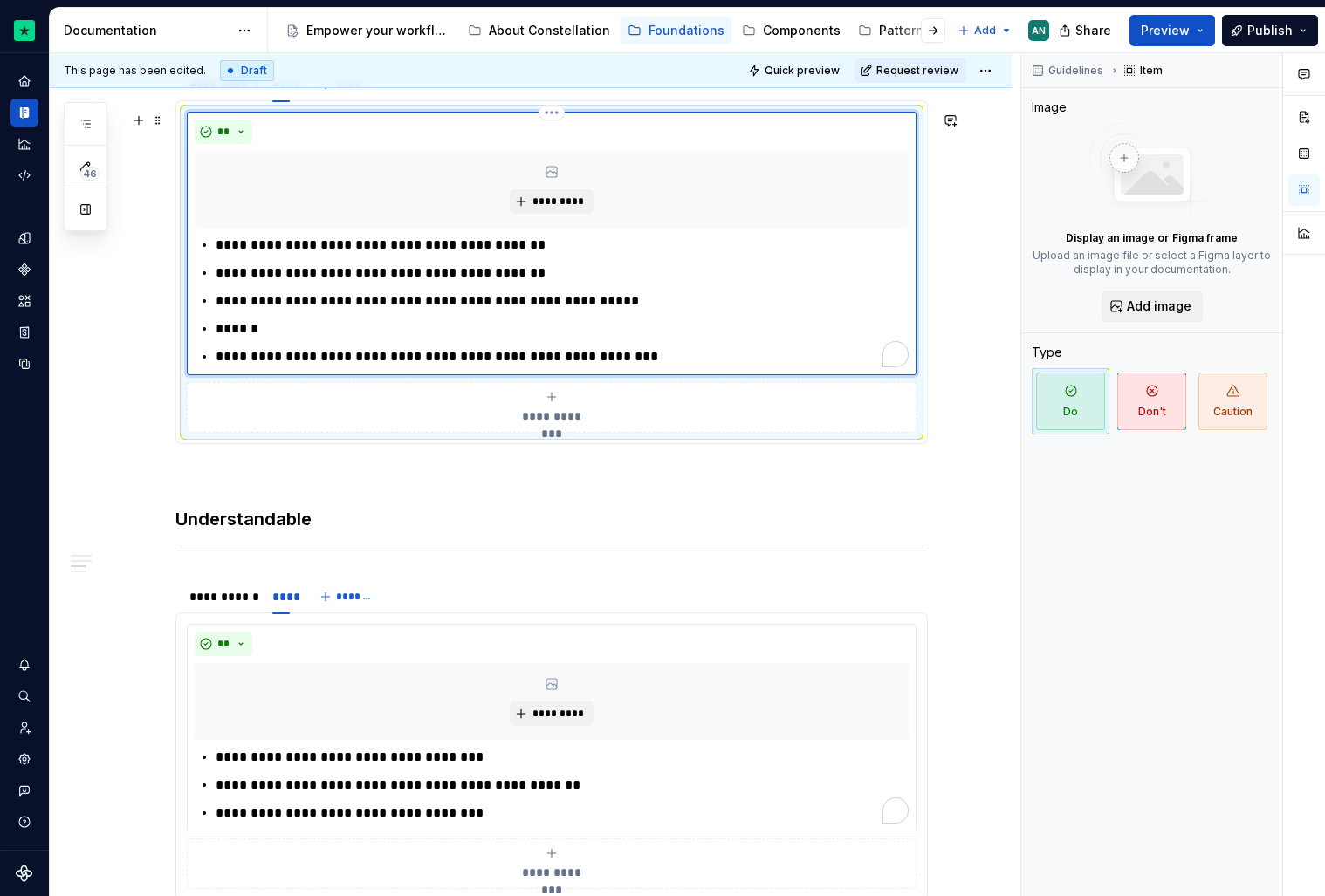
click at [299, 329] on p "******" at bounding box center [562, 329] width 693 height 21
click at [264, 327] on p "**********" at bounding box center [562, 329] width 693 height 21
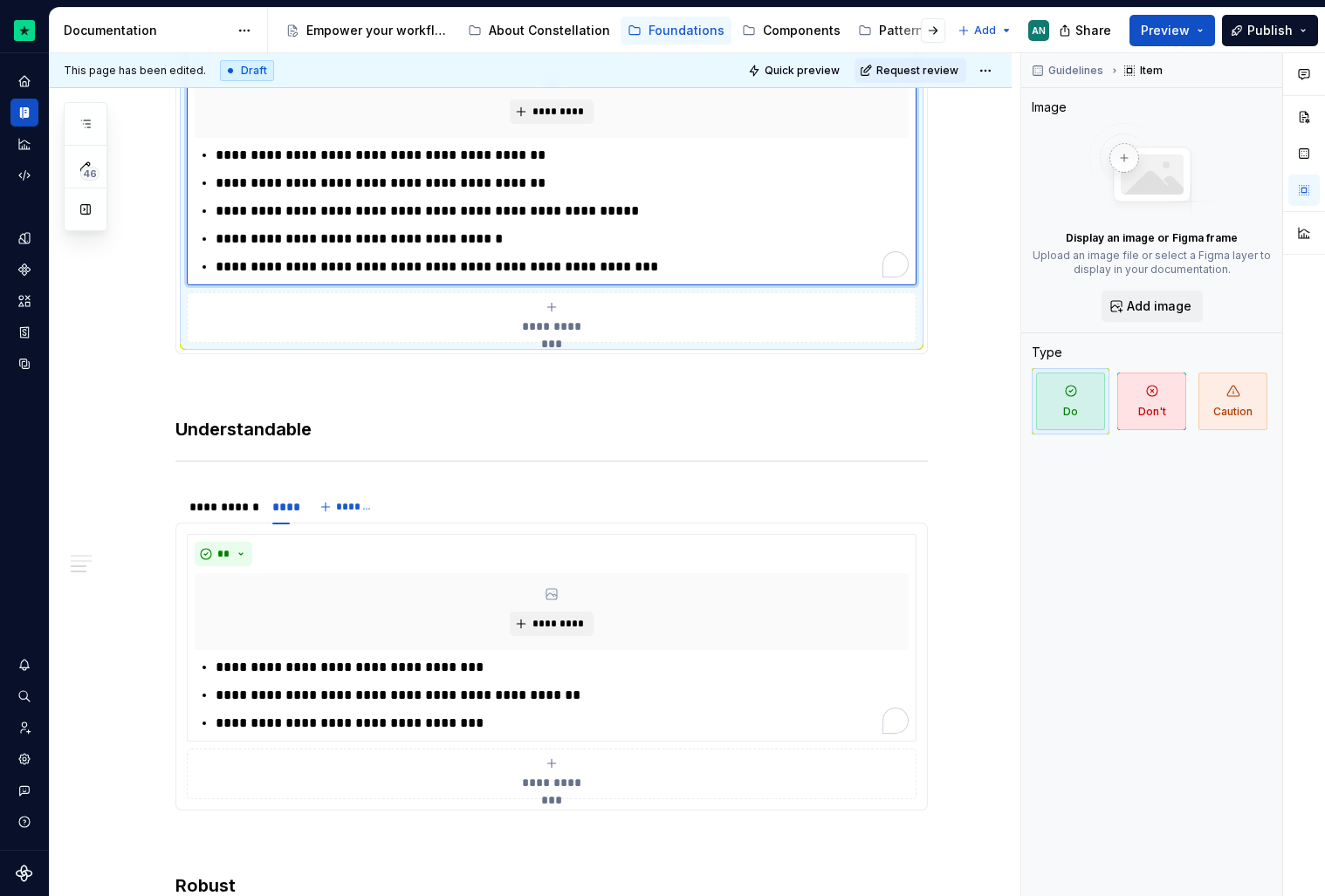
scroll to position [1110, 0]
drag, startPoint x: 334, startPoint y: 241, endPoint x: 368, endPoint y: 239, distance: 34.1
click at [368, 239] on p "**********" at bounding box center [562, 238] width 693 height 21
click at [515, 150] on p "**********" at bounding box center [562, 155] width 693 height 21
drag, startPoint x: 378, startPoint y: 213, endPoint x: 297, endPoint y: 211, distance: 81.0
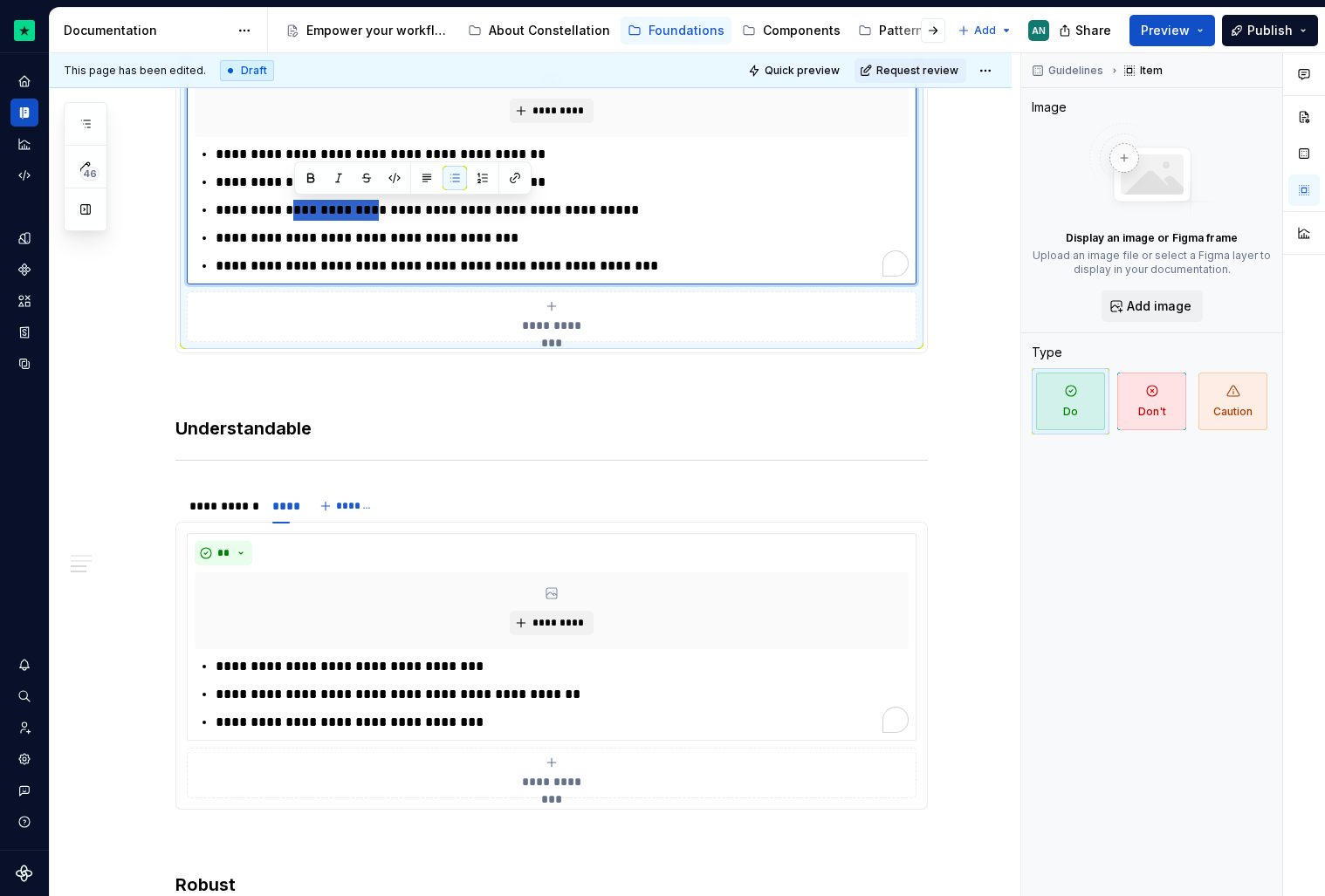
click at [297, 211] on p "**********" at bounding box center [562, 211] width 693 height 21
click at [565, 250] on ul "**********" at bounding box center [562, 211] width 693 height 133
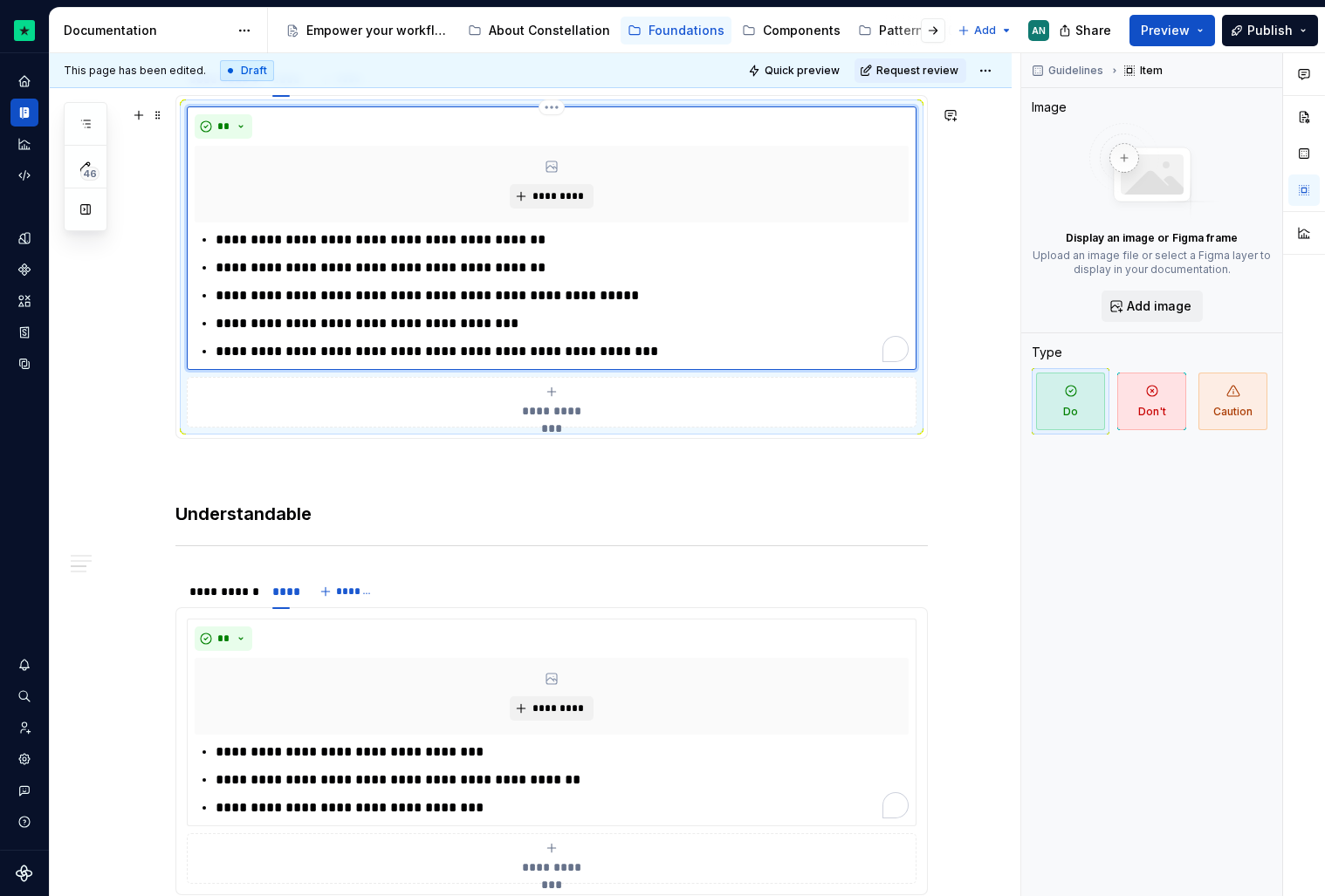
scroll to position [1019, 0]
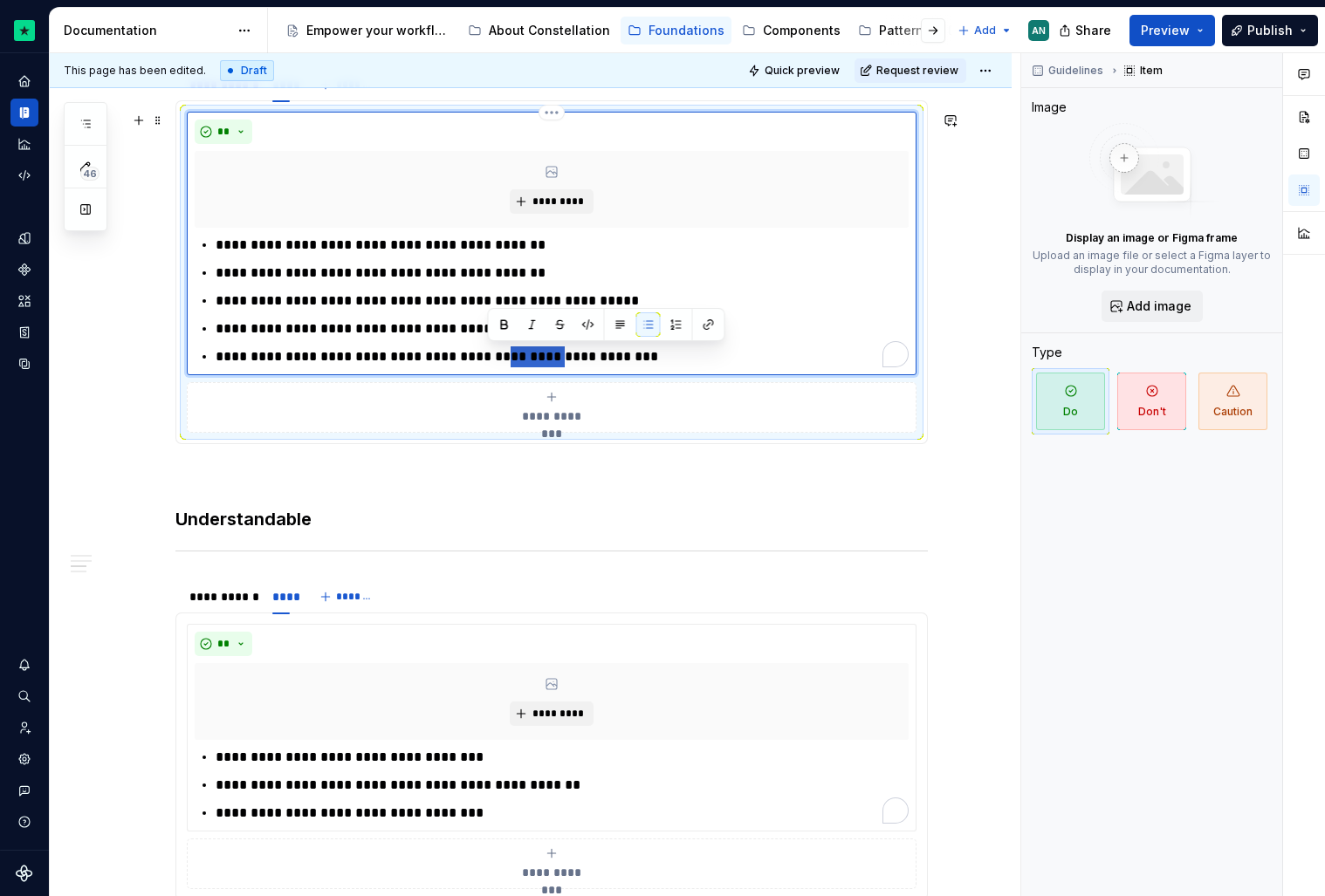
drag, startPoint x: 541, startPoint y: 356, endPoint x: 490, endPoint y: 360, distance: 51.2
click at [490, 360] on p "**********" at bounding box center [562, 357] width 693 height 21
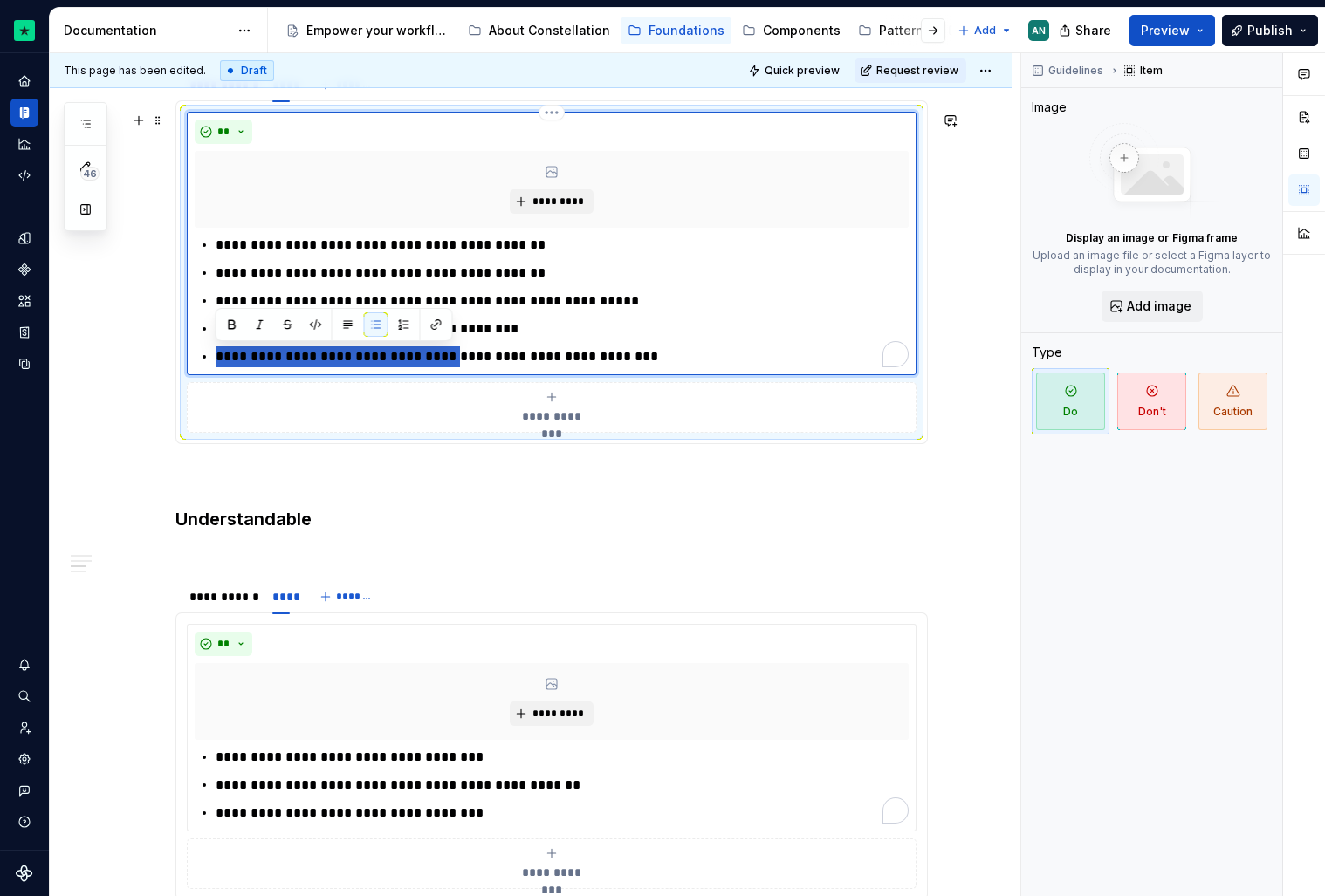
drag, startPoint x: 441, startPoint y: 356, endPoint x: 213, endPoint y: 354, distance: 228.0
click at [212, 354] on div "**********" at bounding box center [551, 301] width 714 height 133
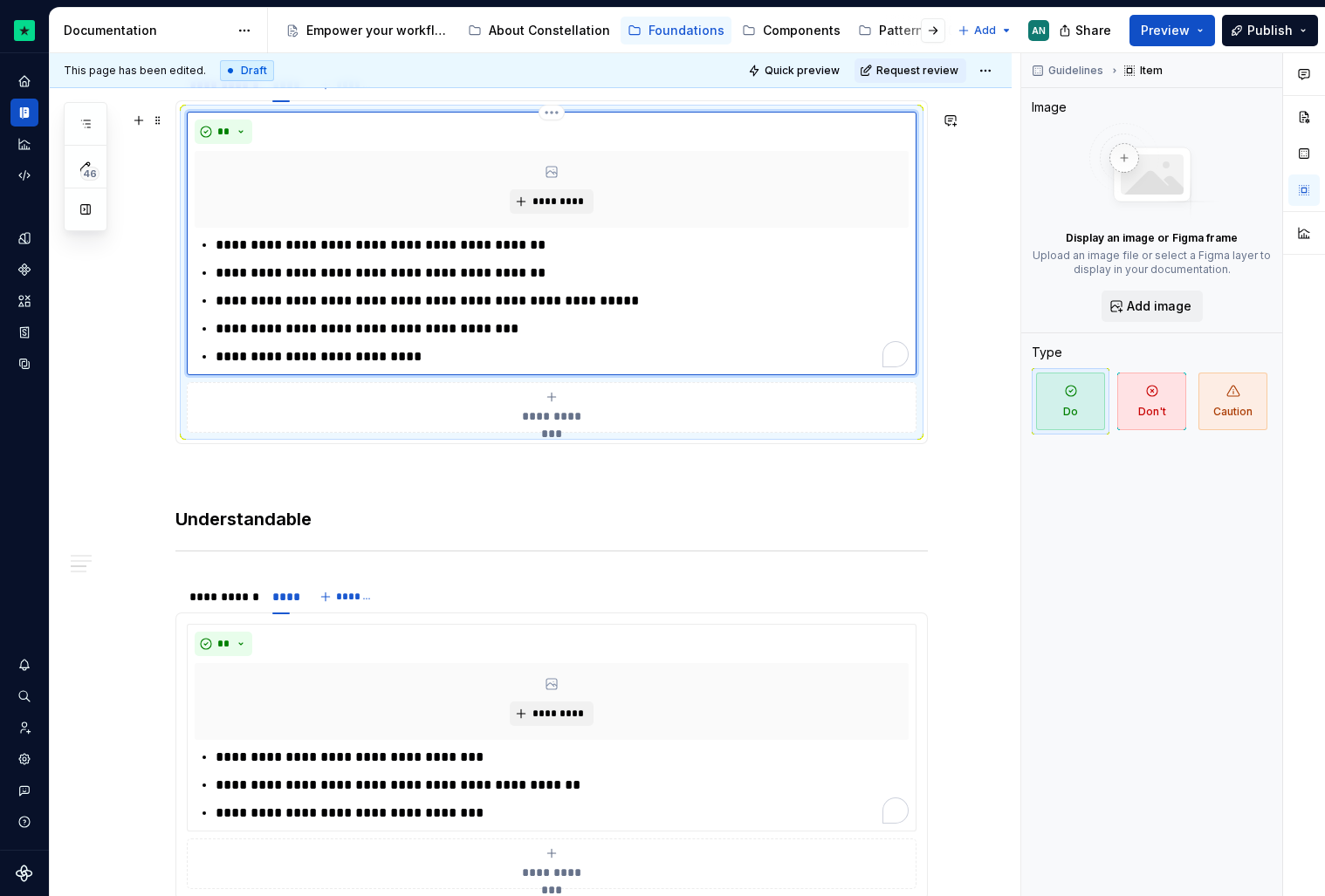
click at [394, 361] on p "**********" at bounding box center [562, 357] width 693 height 21
drag, startPoint x: 675, startPoint y: 358, endPoint x: 644, endPoint y: 359, distance: 31.0
click at [644, 359] on p "**********" at bounding box center [562, 357] width 693 height 21
click at [711, 359] on p "**********" at bounding box center [562, 357] width 693 height 21
drag, startPoint x: 580, startPoint y: 361, endPoint x: 402, endPoint y: 357, distance: 178.0
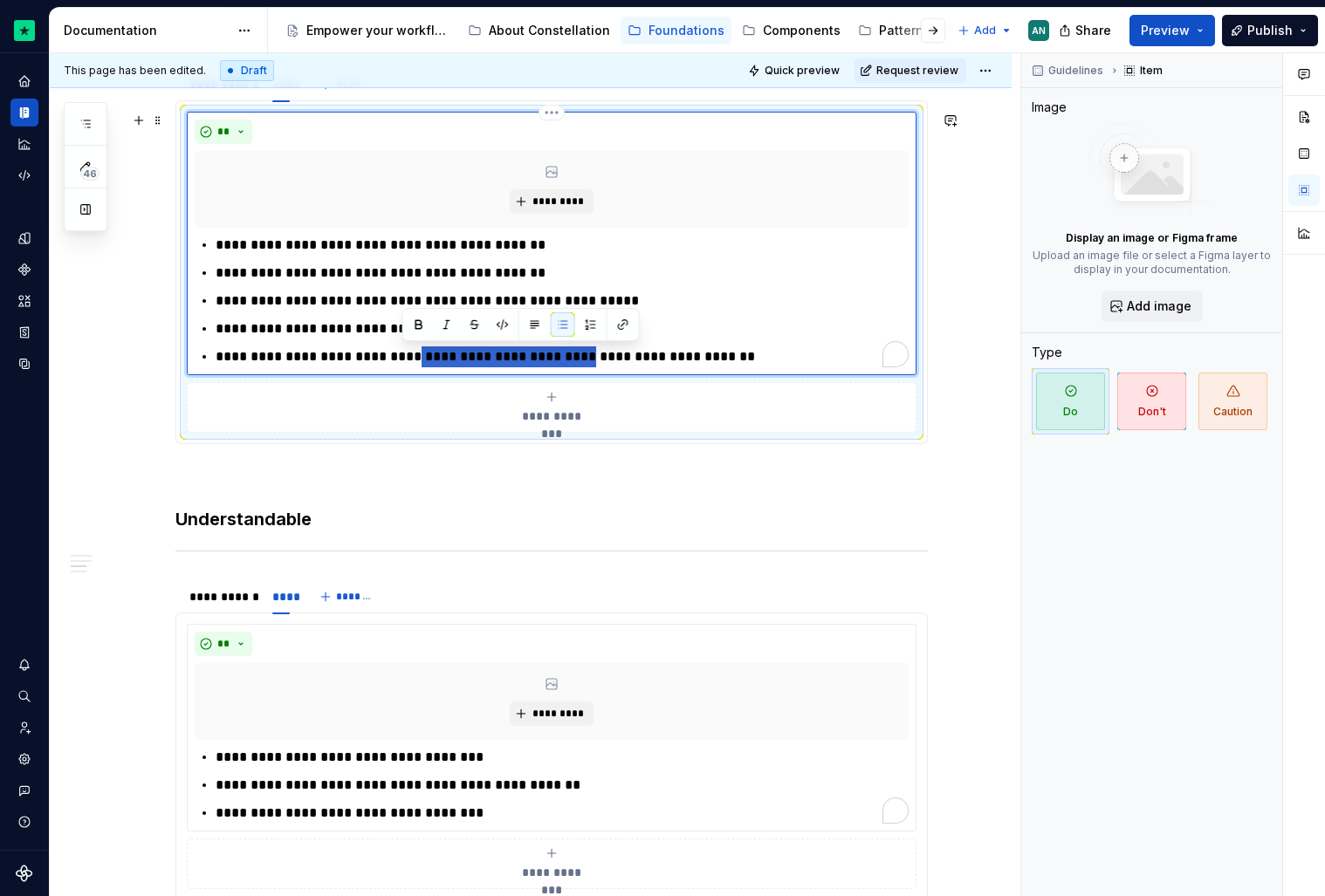
click at [402, 357] on p "**********" at bounding box center [562, 357] width 693 height 21
click at [546, 359] on p "**********" at bounding box center [562, 357] width 693 height 21
click at [435, 360] on p "**********" at bounding box center [562, 357] width 693 height 21
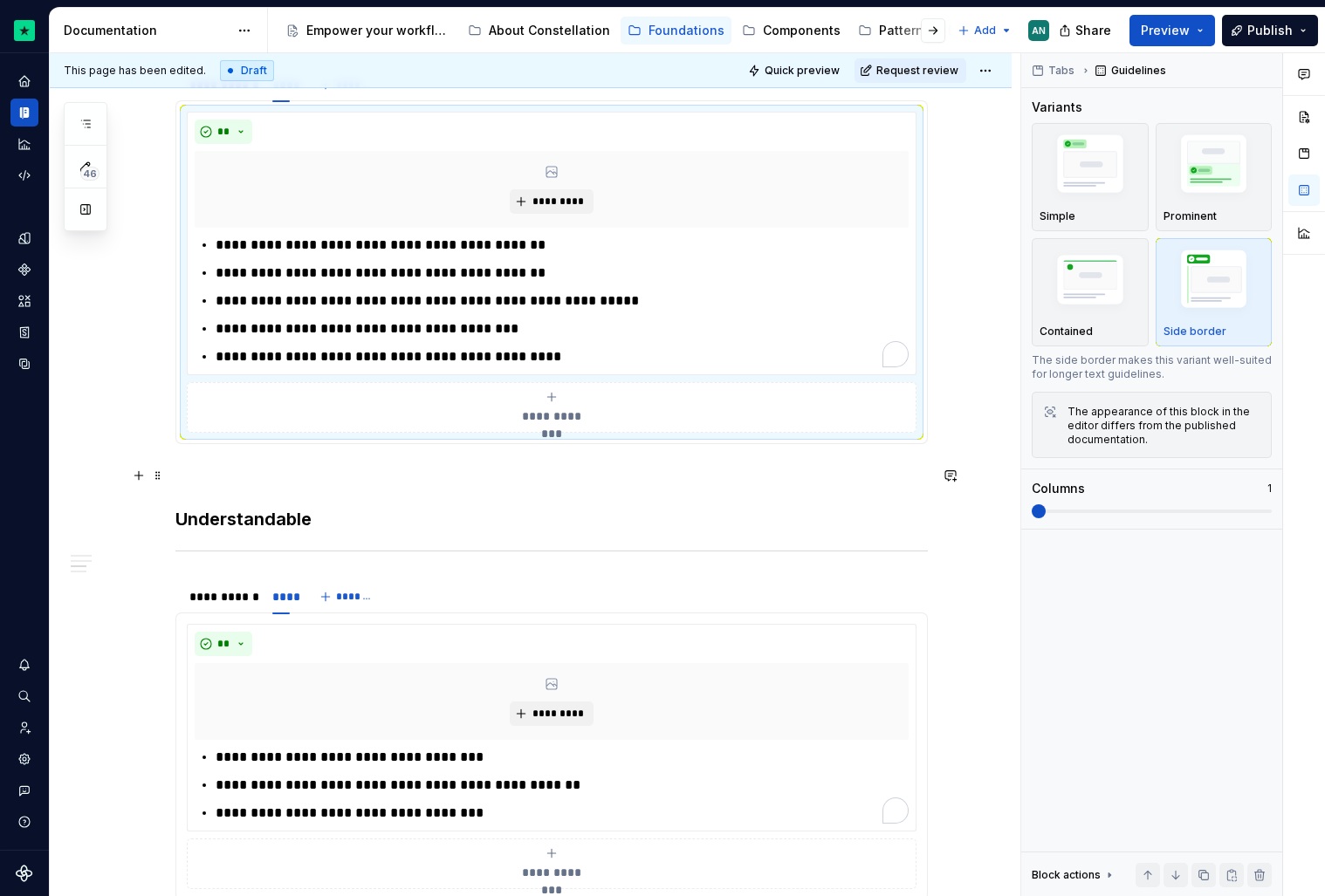
click at [462, 474] on p "To enrich screen reader interactions, please activate Accessibility in Grammarl…" at bounding box center [551, 476] width 752 height 21
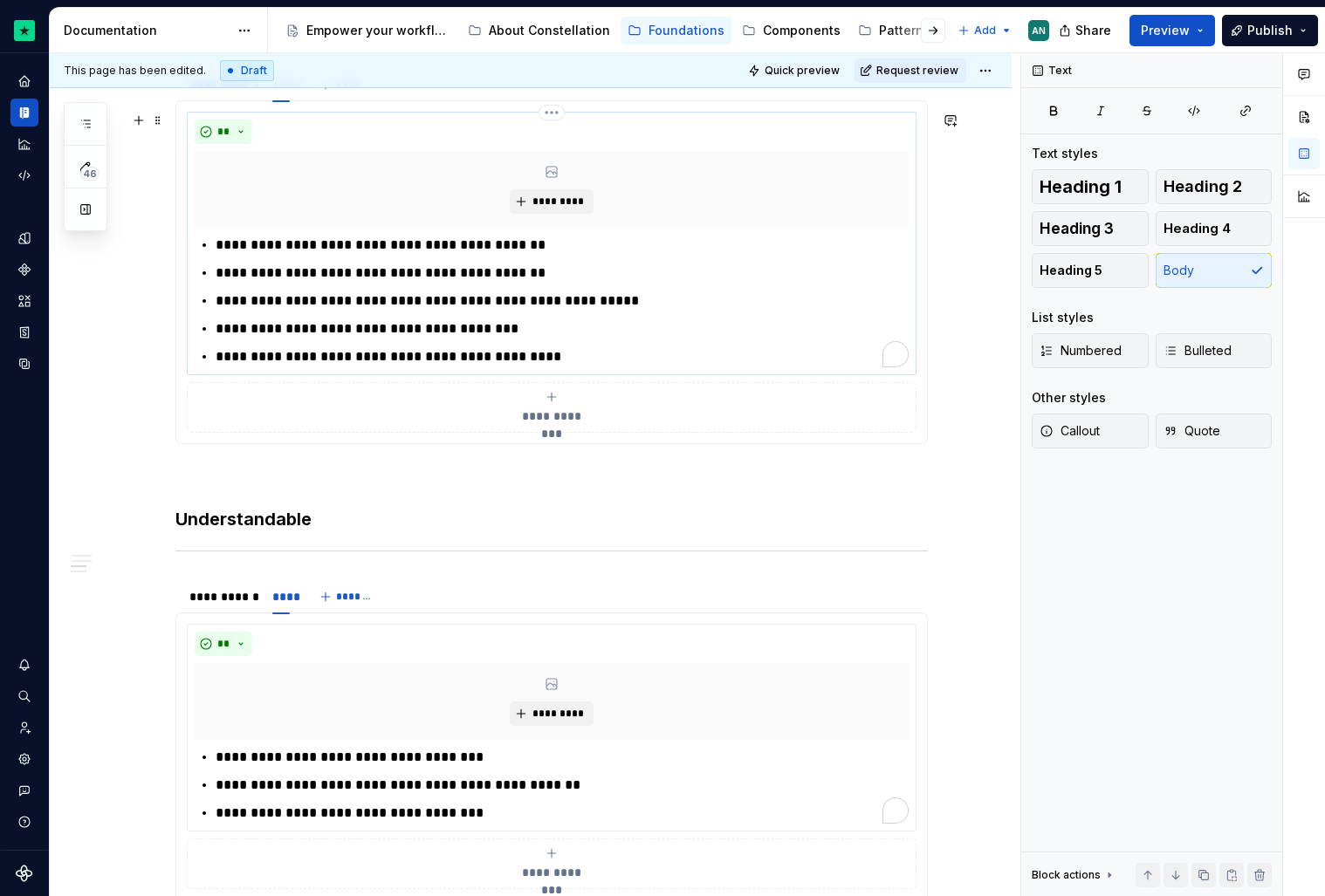
click at [404, 358] on p "**********" at bounding box center [562, 357] width 693 height 21
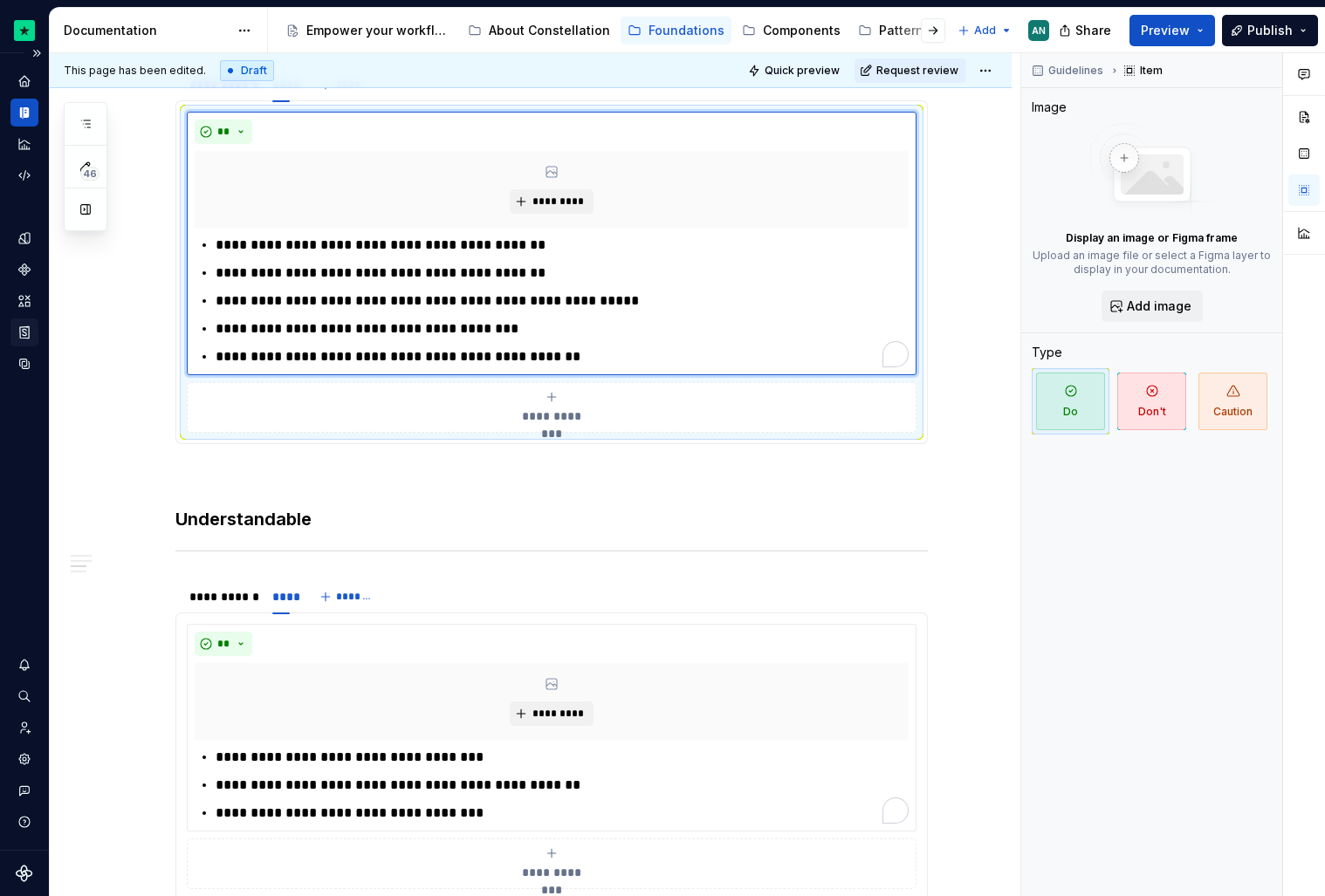
type textarea "*"
click at [533, 358] on p "**********" at bounding box center [562, 357] width 693 height 21
click at [455, 361] on p "**********" at bounding box center [562, 357] width 693 height 21
click at [712, 476] on p "To enrich screen reader interactions, please activate Accessibility in Grammarl…" at bounding box center [551, 476] width 752 height 21
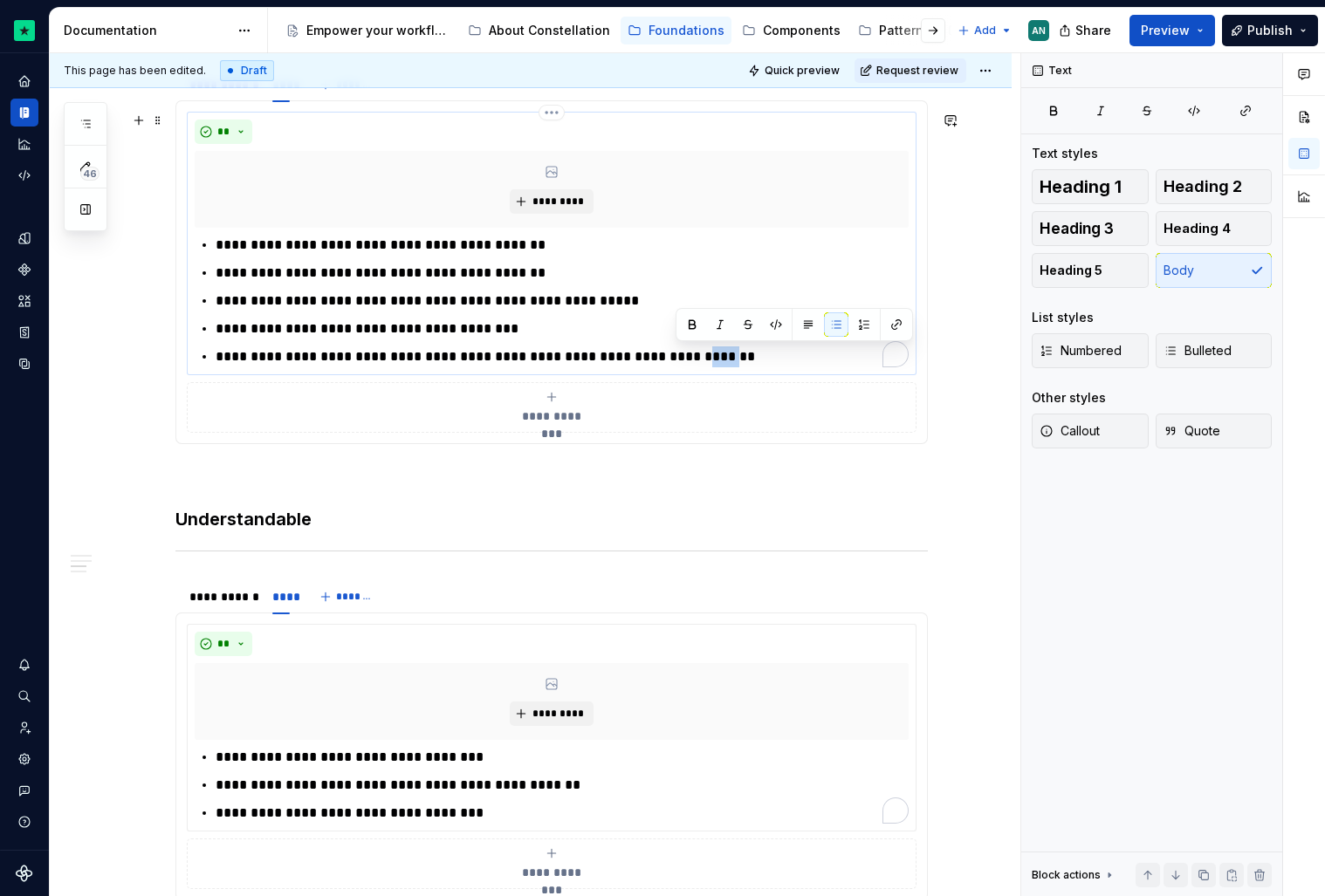
drag, startPoint x: 705, startPoint y: 357, endPoint x: 677, endPoint y: 357, distance: 28.0
click at [677, 357] on p "**********" at bounding box center [562, 357] width 693 height 21
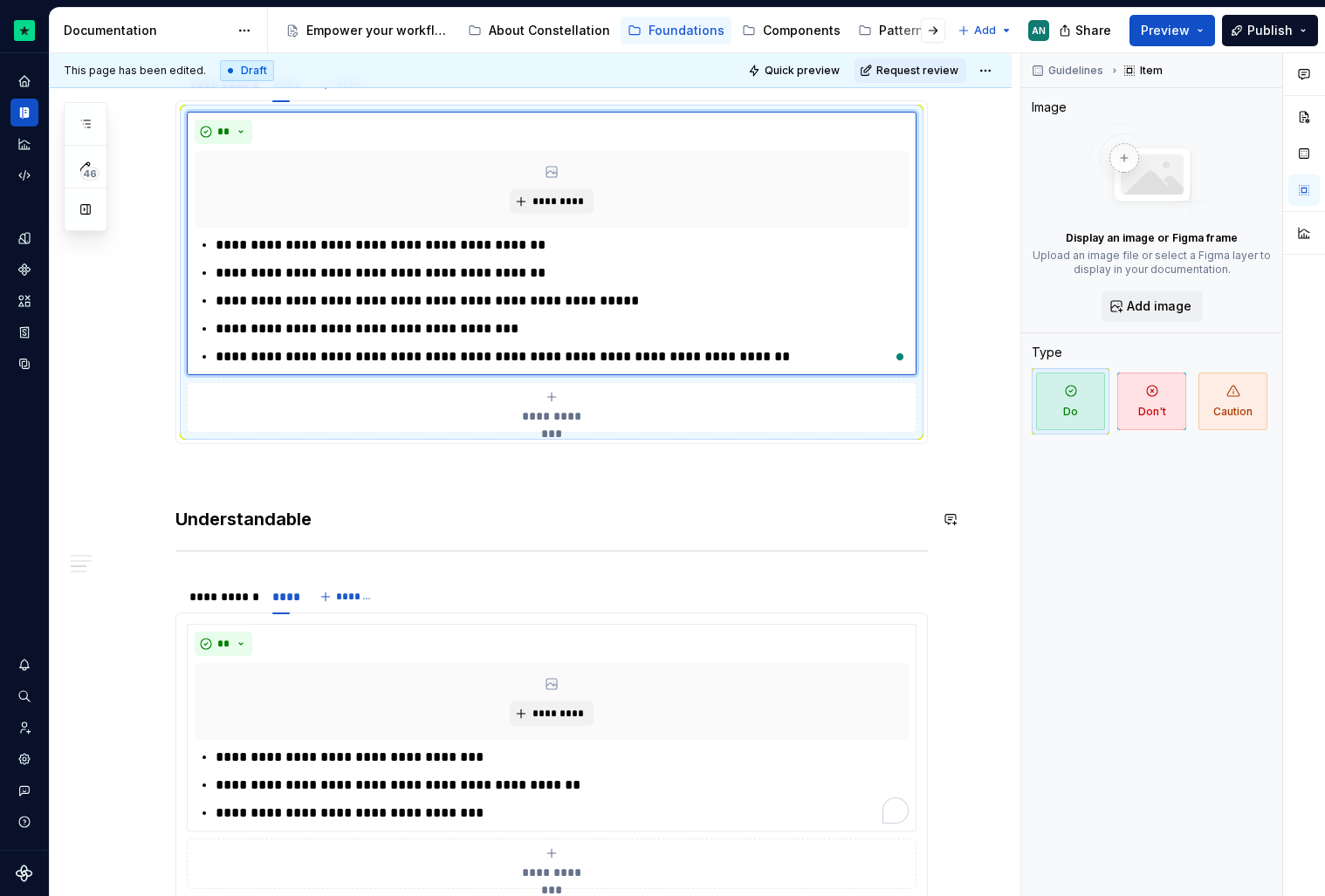
click at [548, 497] on div "**********" at bounding box center [551, 423] width 752 height 2112
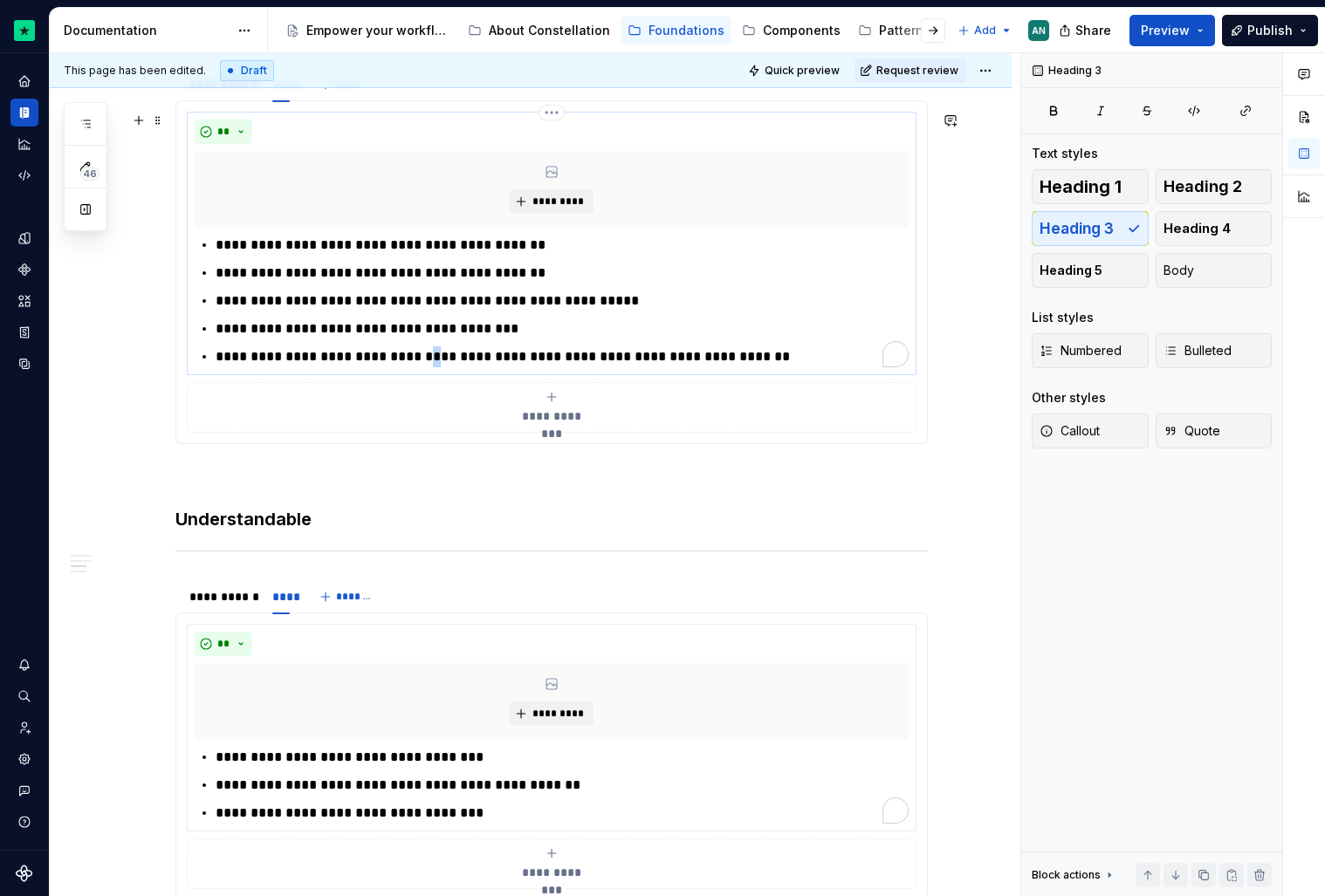
click at [416, 357] on p "**********" at bounding box center [562, 357] width 693 height 21
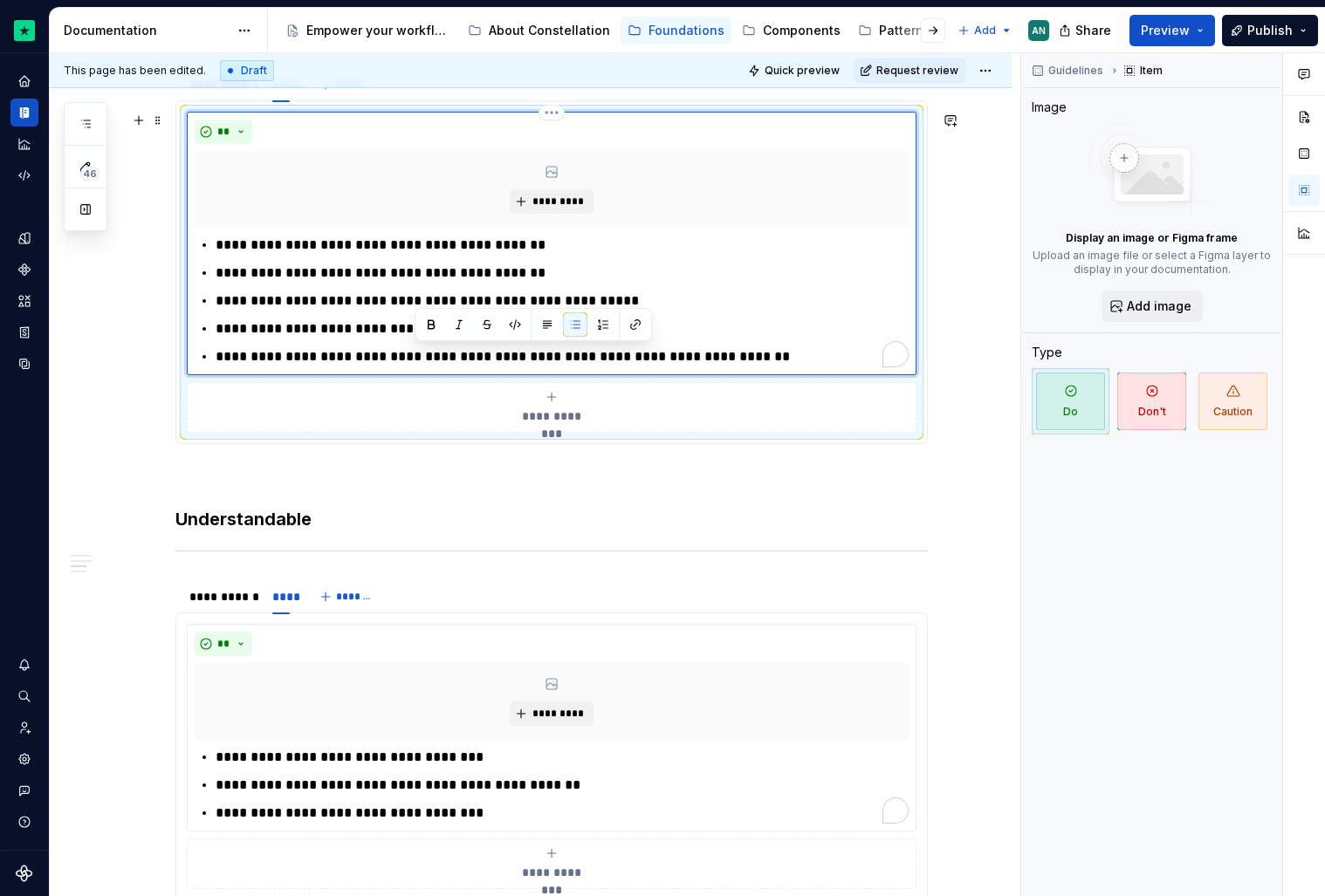
click at [420, 356] on p "**********" at bounding box center [562, 357] width 693 height 21
drag, startPoint x: 496, startPoint y: 358, endPoint x: 420, endPoint y: 357, distance: 76.0
click at [420, 357] on p "**********" at bounding box center [562, 357] width 693 height 21
click at [317, 361] on p "**********" at bounding box center [562, 357] width 693 height 21
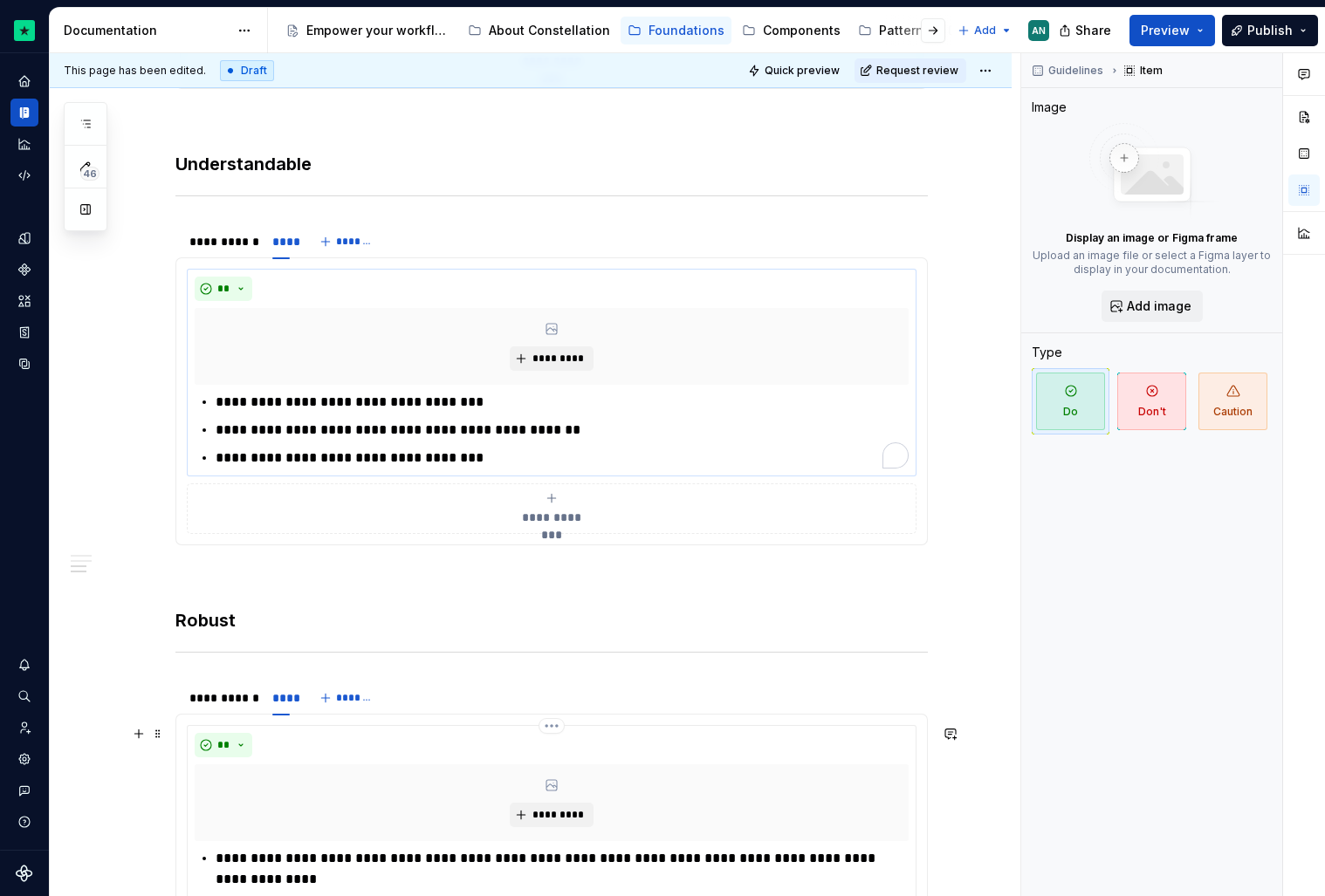
scroll to position [1377, 0]
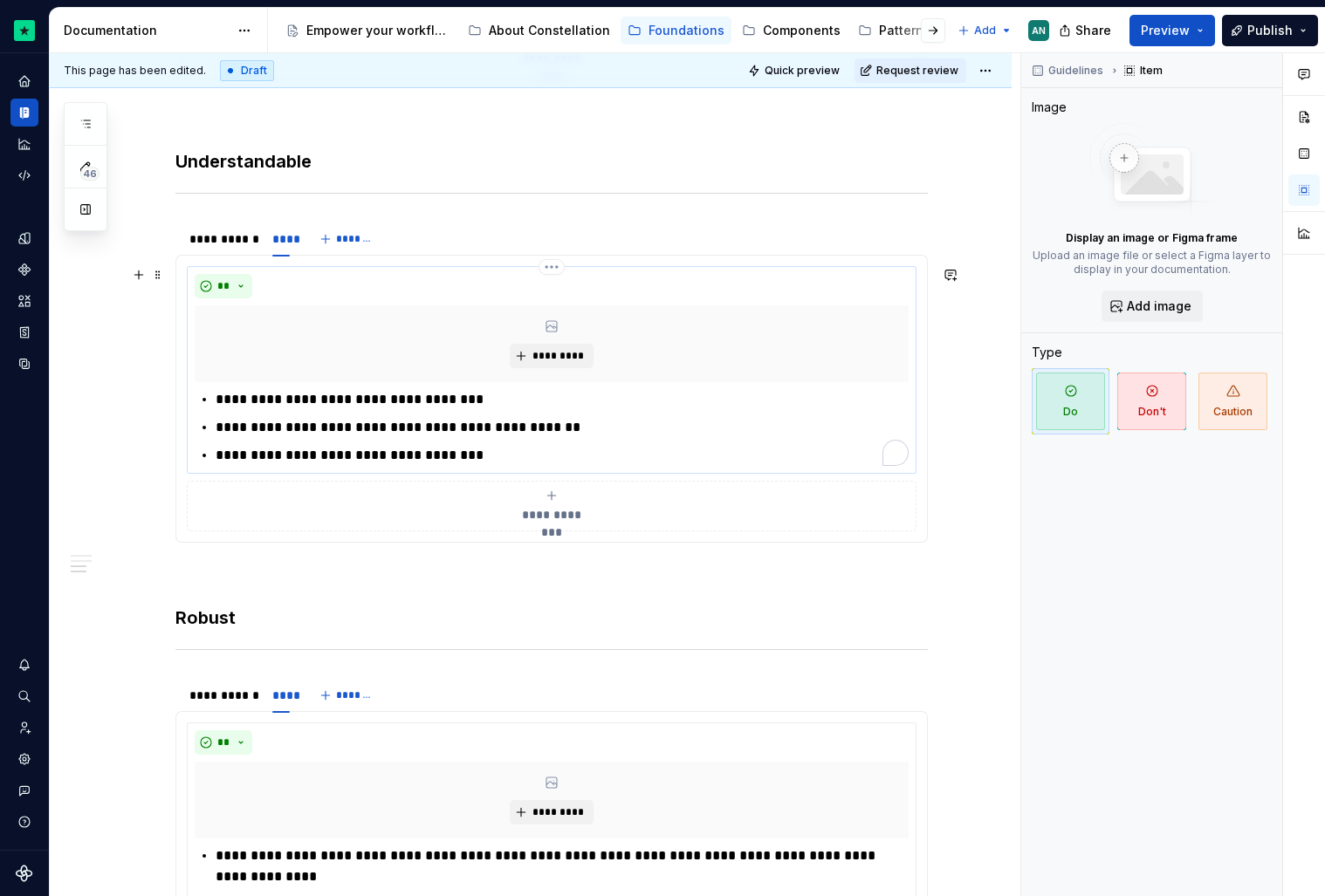
click at [492, 403] on p "**********" at bounding box center [562, 400] width 693 height 21
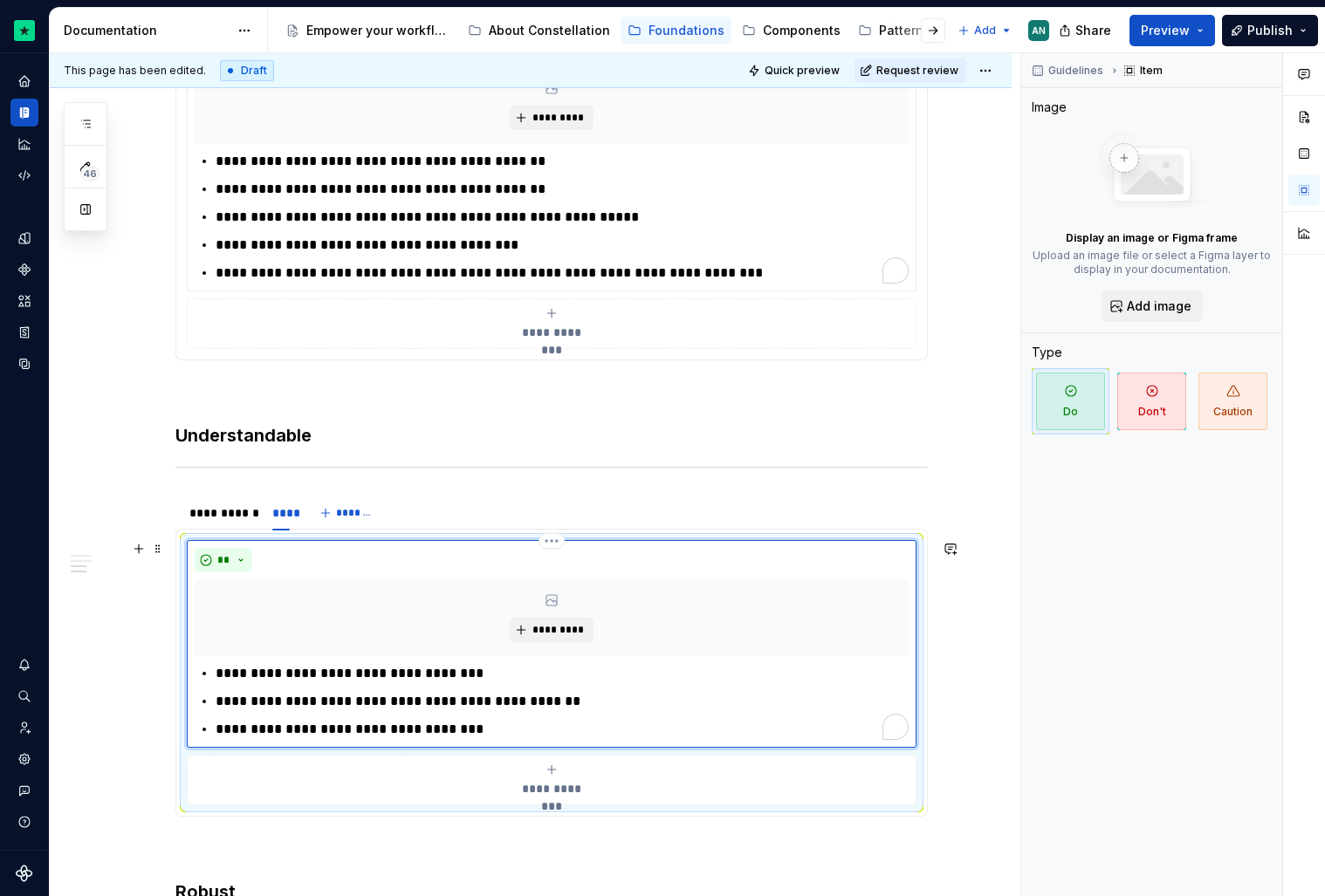
scroll to position [1107, 0]
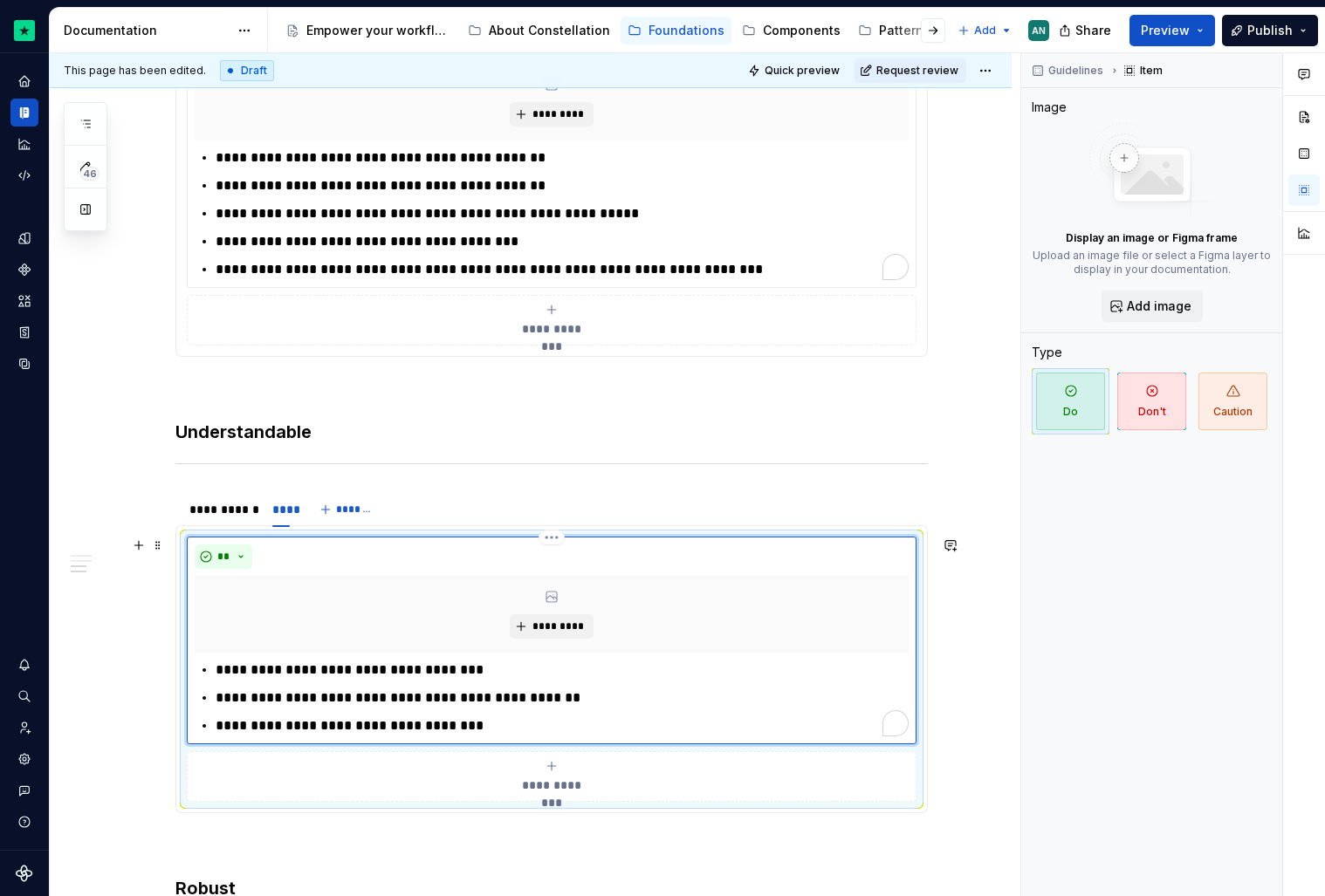
click at [215, 669] on p "**********" at bounding box center [562, 670] width 693 height 21
click at [475, 674] on p "**********" at bounding box center [562, 670] width 693 height 21
click at [480, 672] on p "**********" at bounding box center [562, 670] width 693 height 21
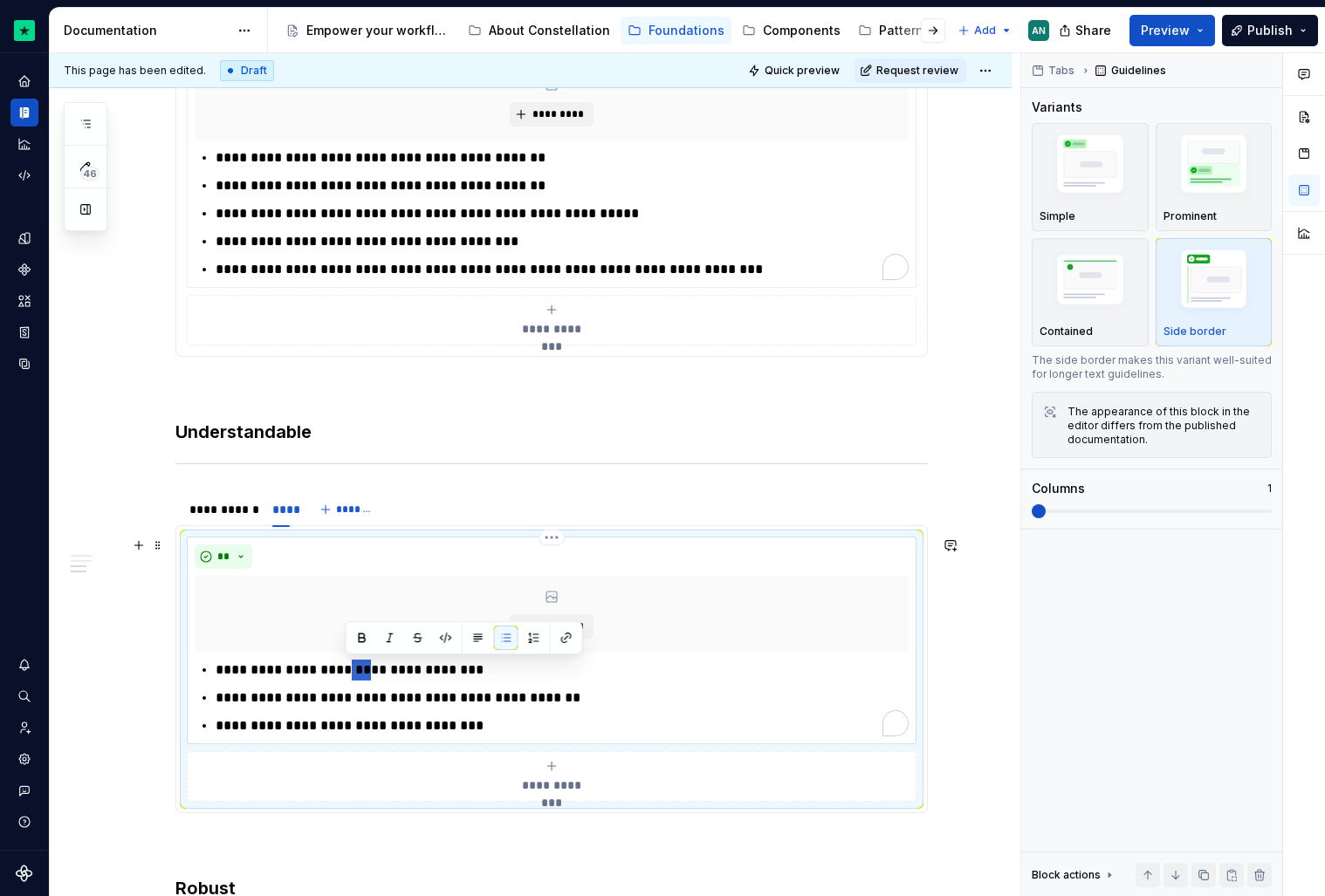
drag, startPoint x: 371, startPoint y: 670, endPoint x: 345, endPoint y: 670, distance: 26.0
click at [345, 670] on p "**********" at bounding box center [562, 670] width 693 height 21
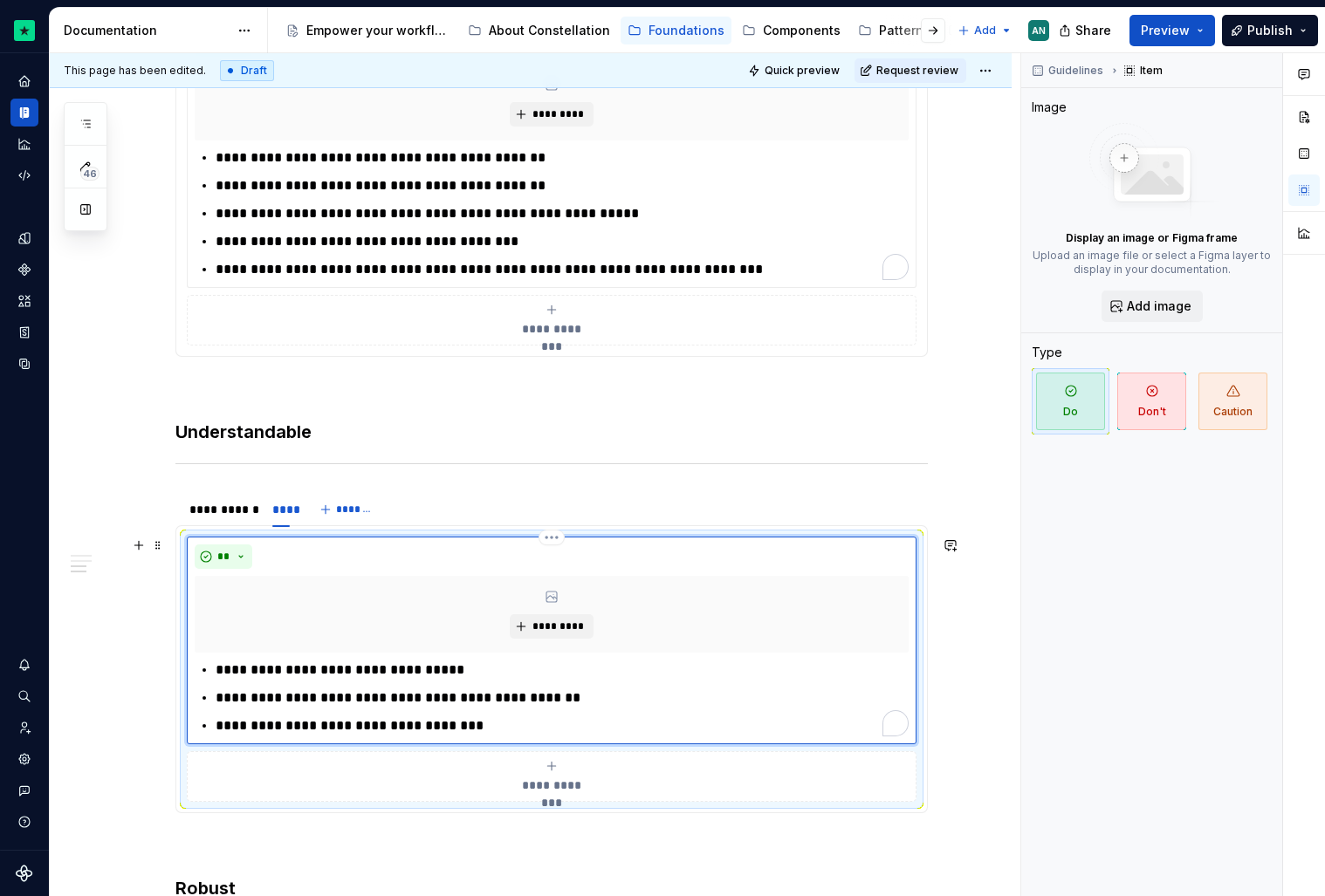
click at [449, 675] on p "**********" at bounding box center [562, 670] width 693 height 21
click at [281, 675] on p "**********" at bounding box center [562, 670] width 693 height 21
click at [609, 672] on p "**********" at bounding box center [562, 670] width 693 height 21
click at [571, 667] on p "**********" at bounding box center [562, 670] width 693 height 21
click at [565, 674] on p "**********" at bounding box center [562, 670] width 693 height 21
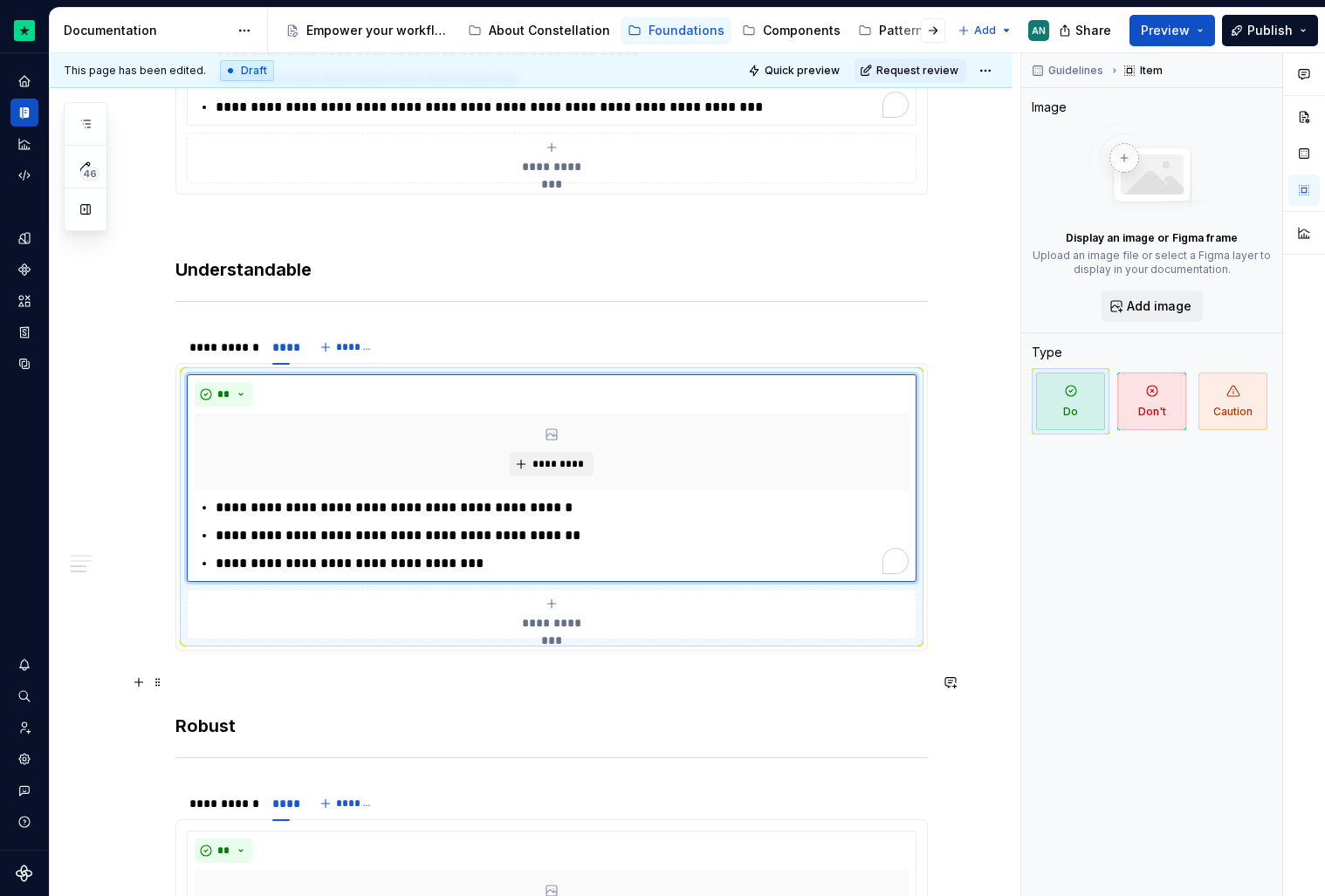
scroll to position [1271, 0]
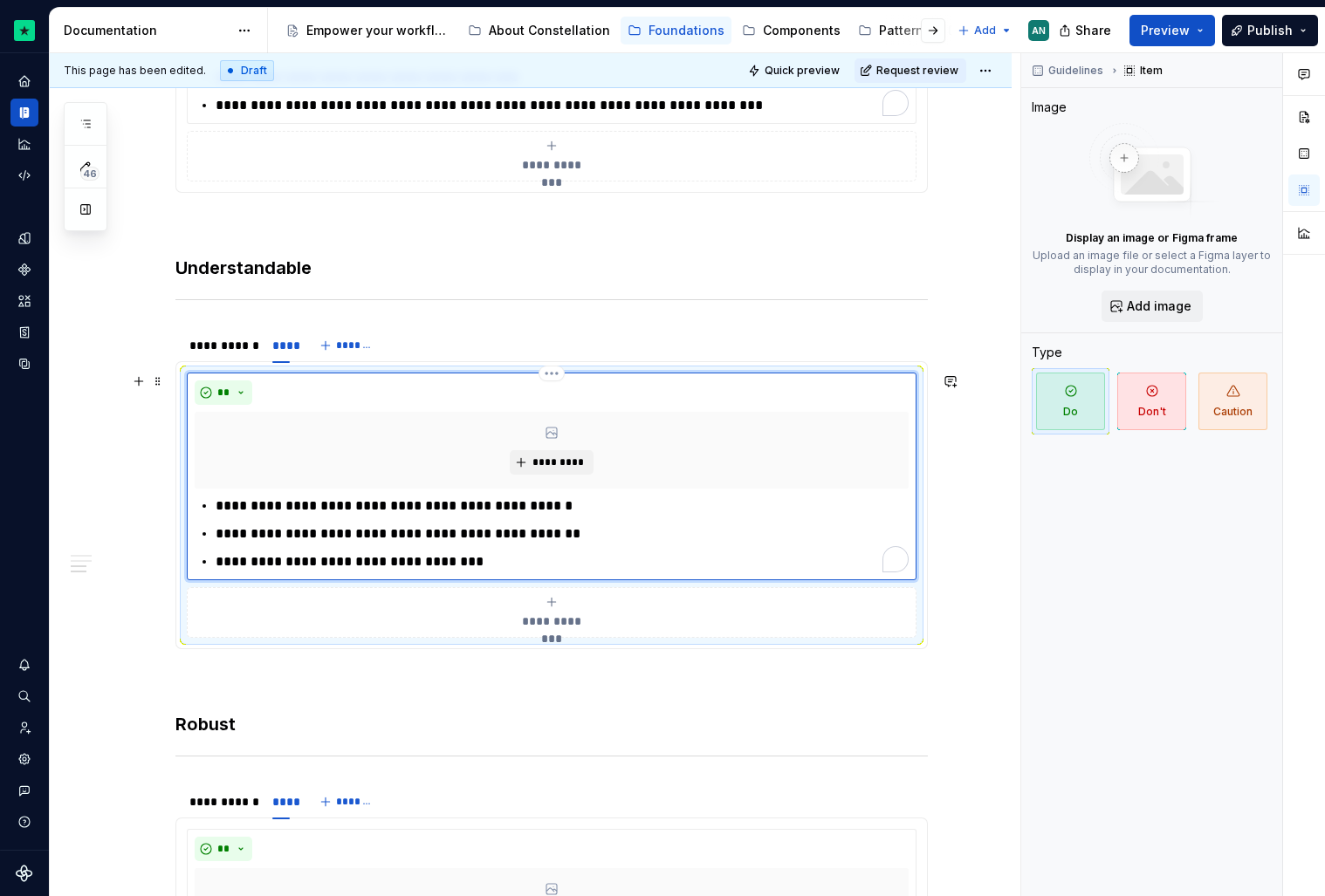
click at [544, 563] on p "**********" at bounding box center [562, 562] width 693 height 21
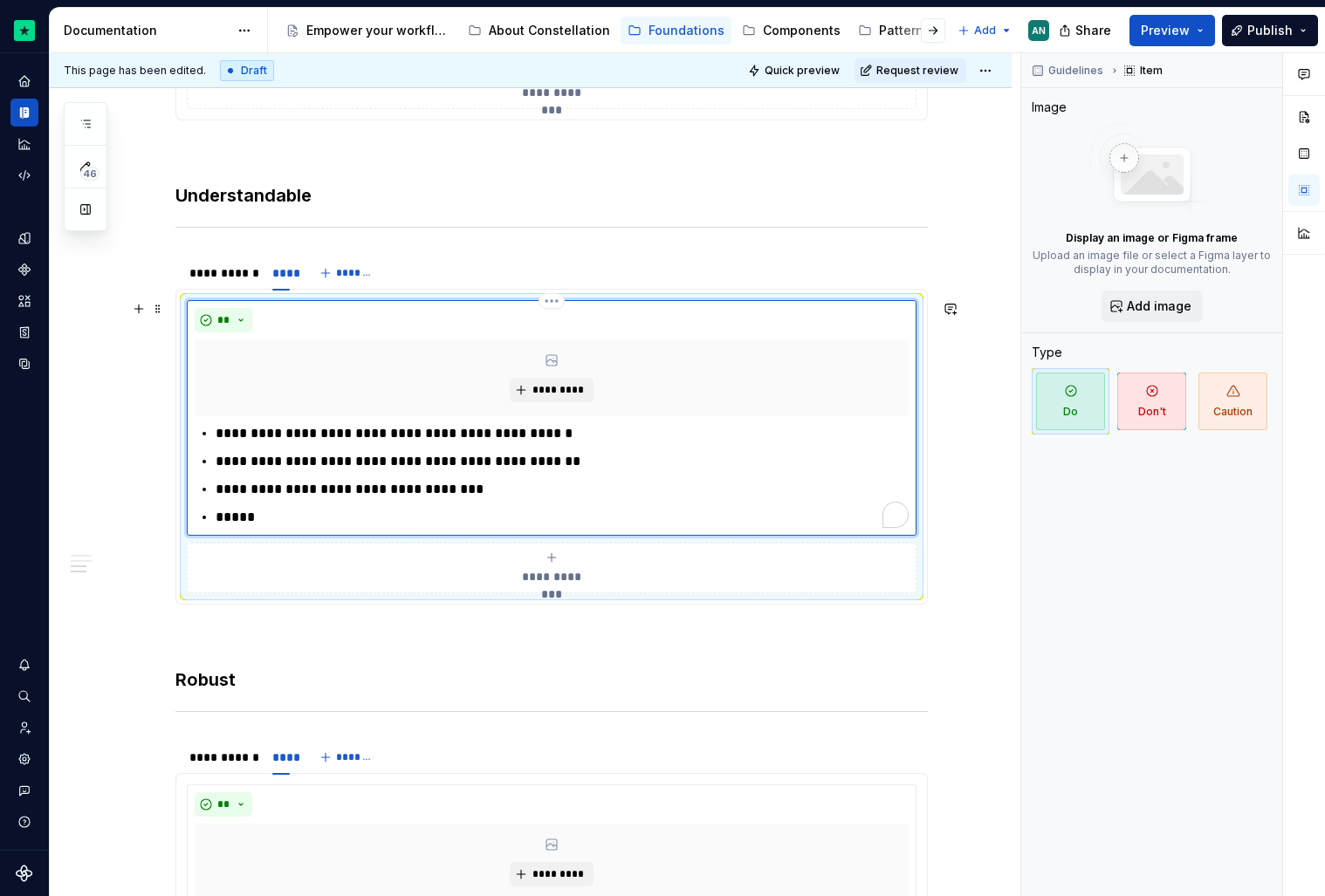
scroll to position [1345, 0]
click at [254, 513] on p "**********" at bounding box center [562, 516] width 693 height 21
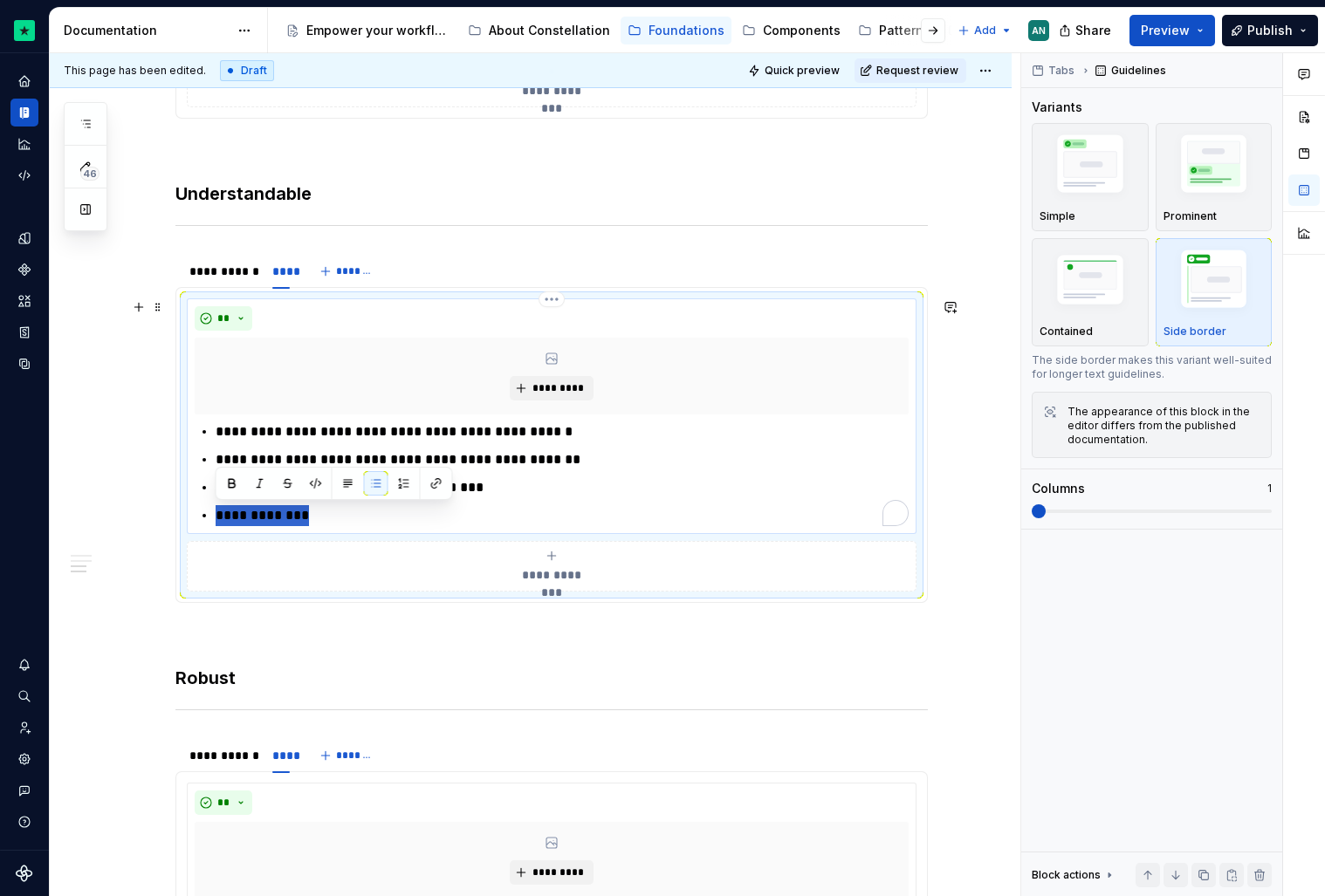
click at [220, 515] on p "**********" at bounding box center [562, 516] width 693 height 21
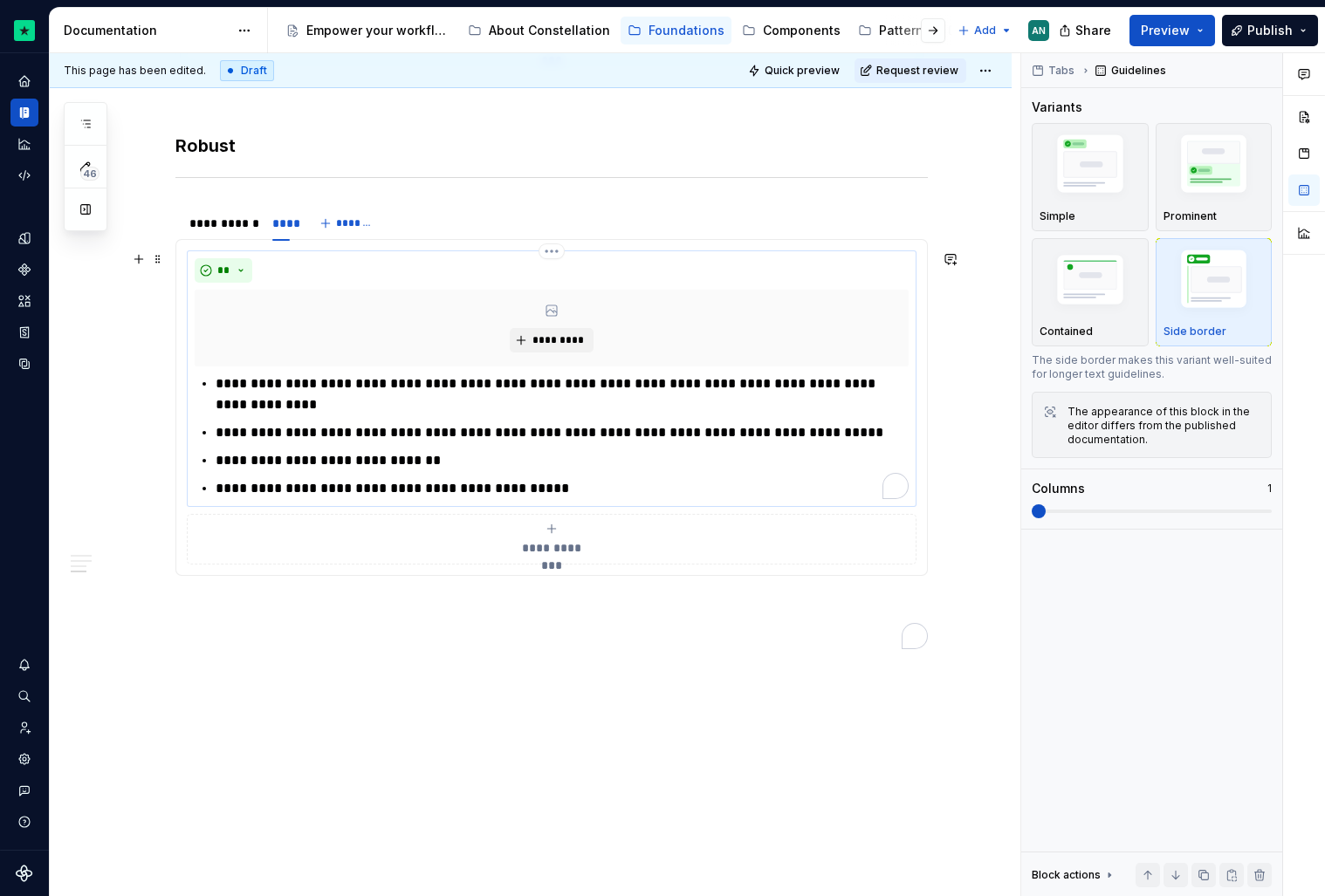
scroll to position [1888, 0]
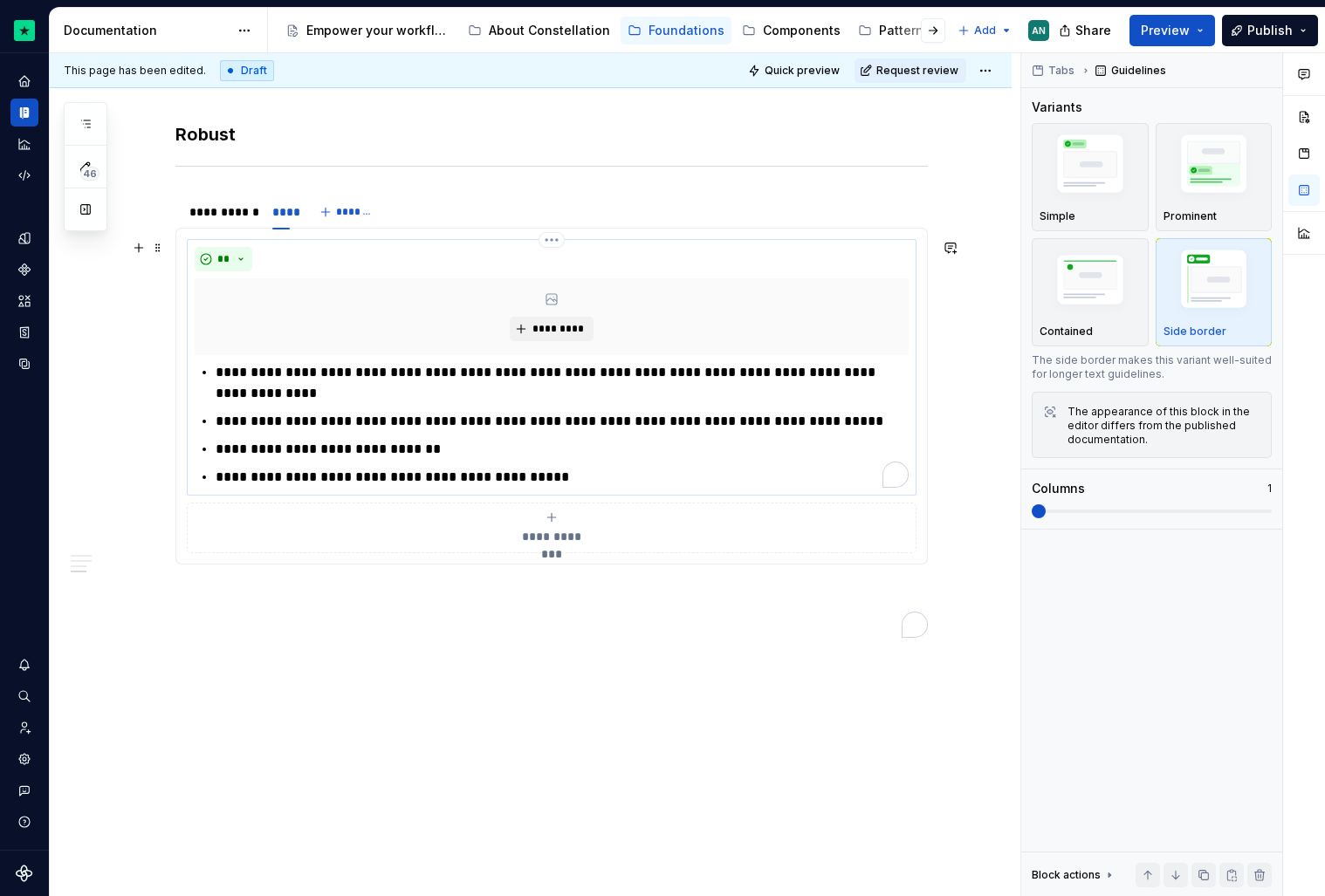
click at [435, 444] on p "**********" at bounding box center [562, 450] width 693 height 21
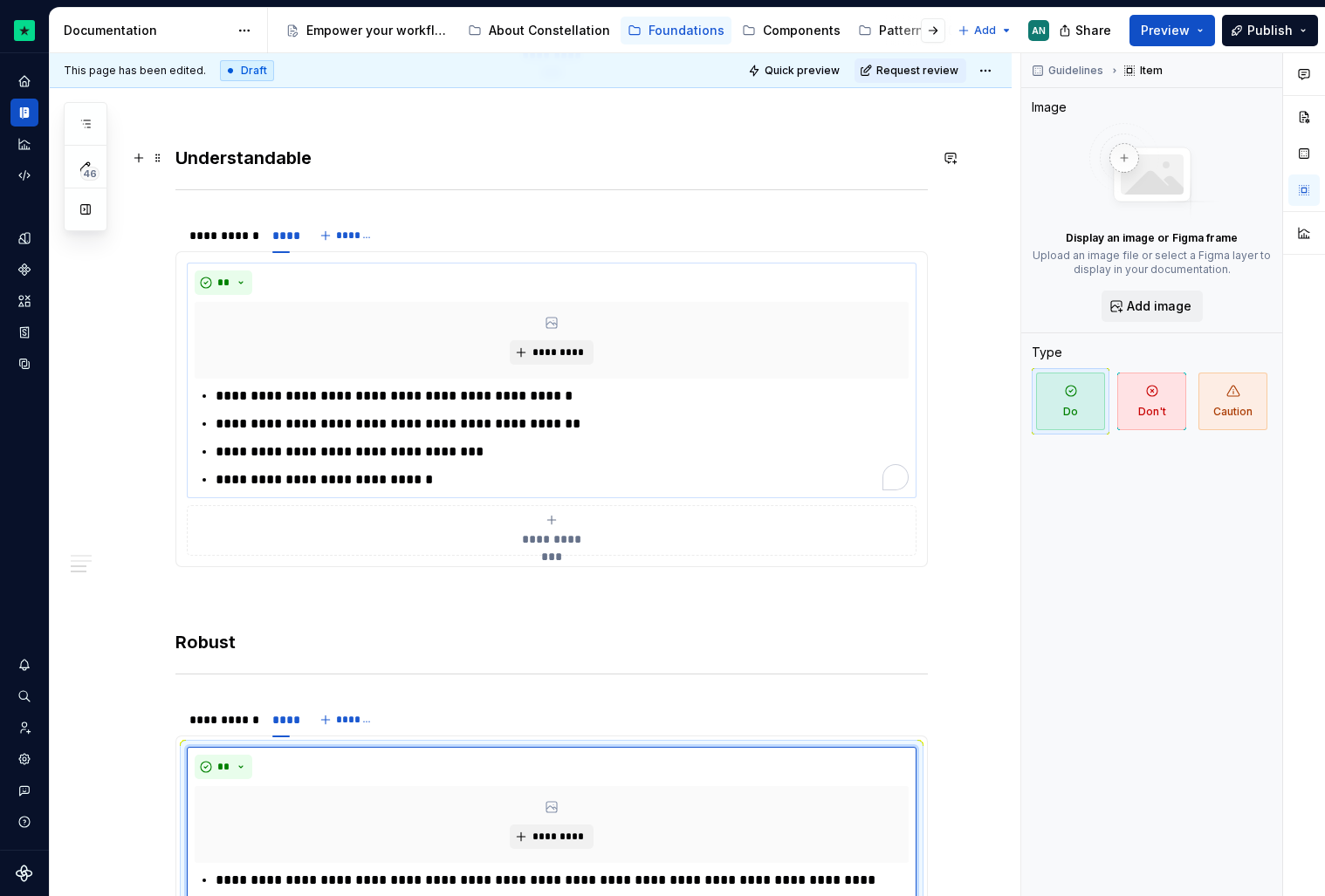
scroll to position [1461, 0]
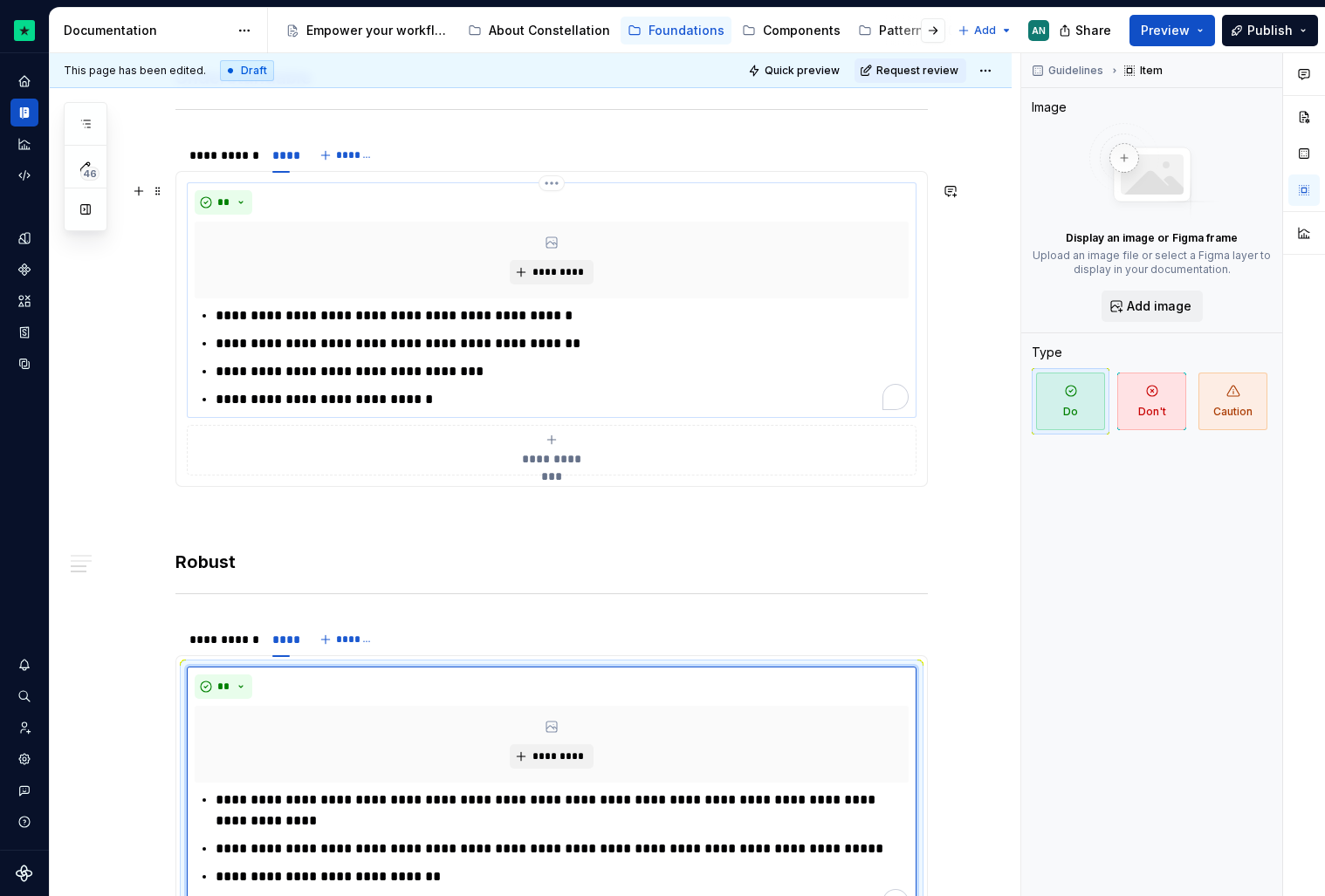
click at [559, 371] on p "**********" at bounding box center [562, 372] width 693 height 21
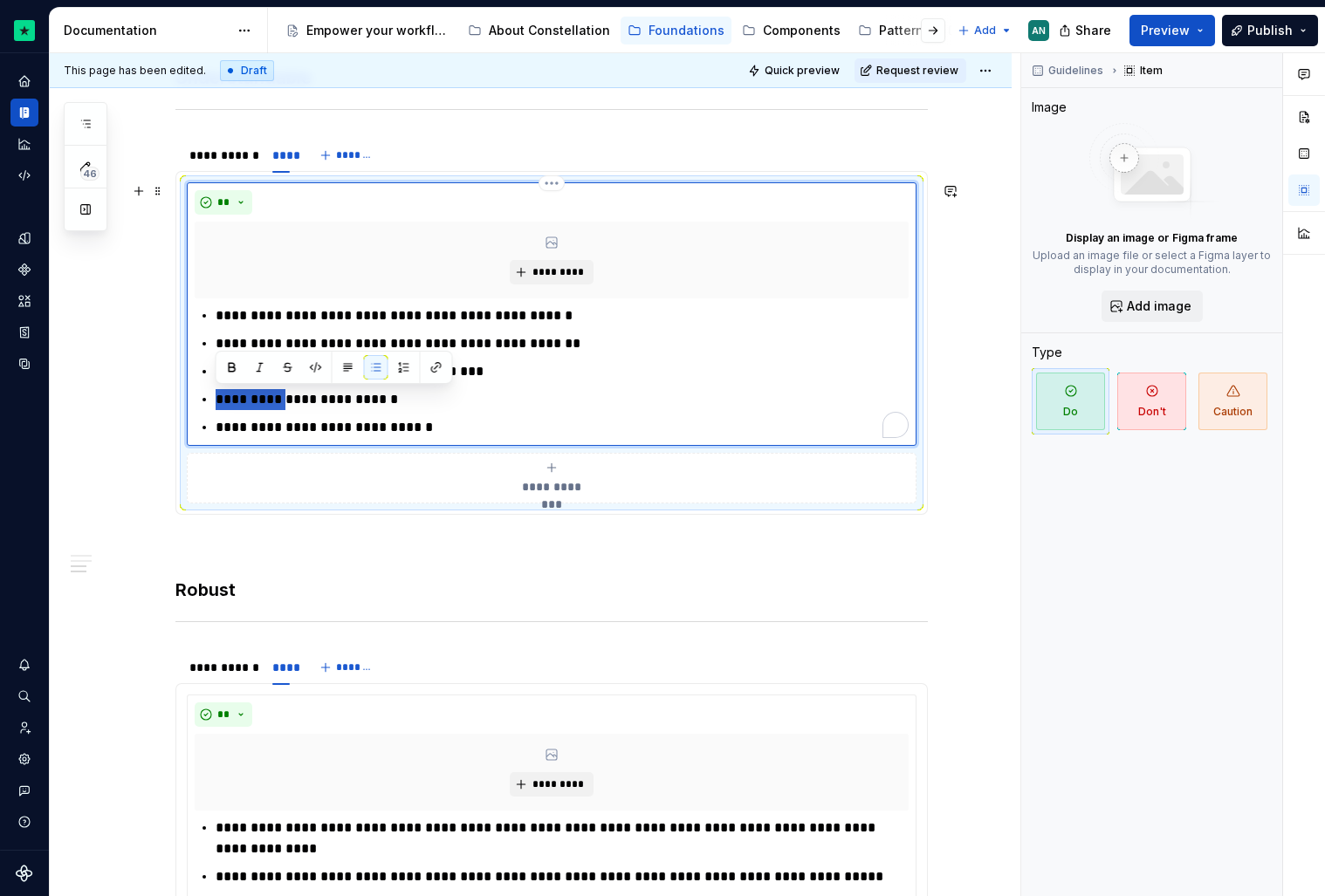
drag, startPoint x: 270, startPoint y: 404, endPoint x: 215, endPoint y: 401, distance: 55.1
click at [215, 401] on p "**********" at bounding box center [562, 400] width 693 height 21
click at [436, 399] on p "**********" at bounding box center [562, 400] width 693 height 21
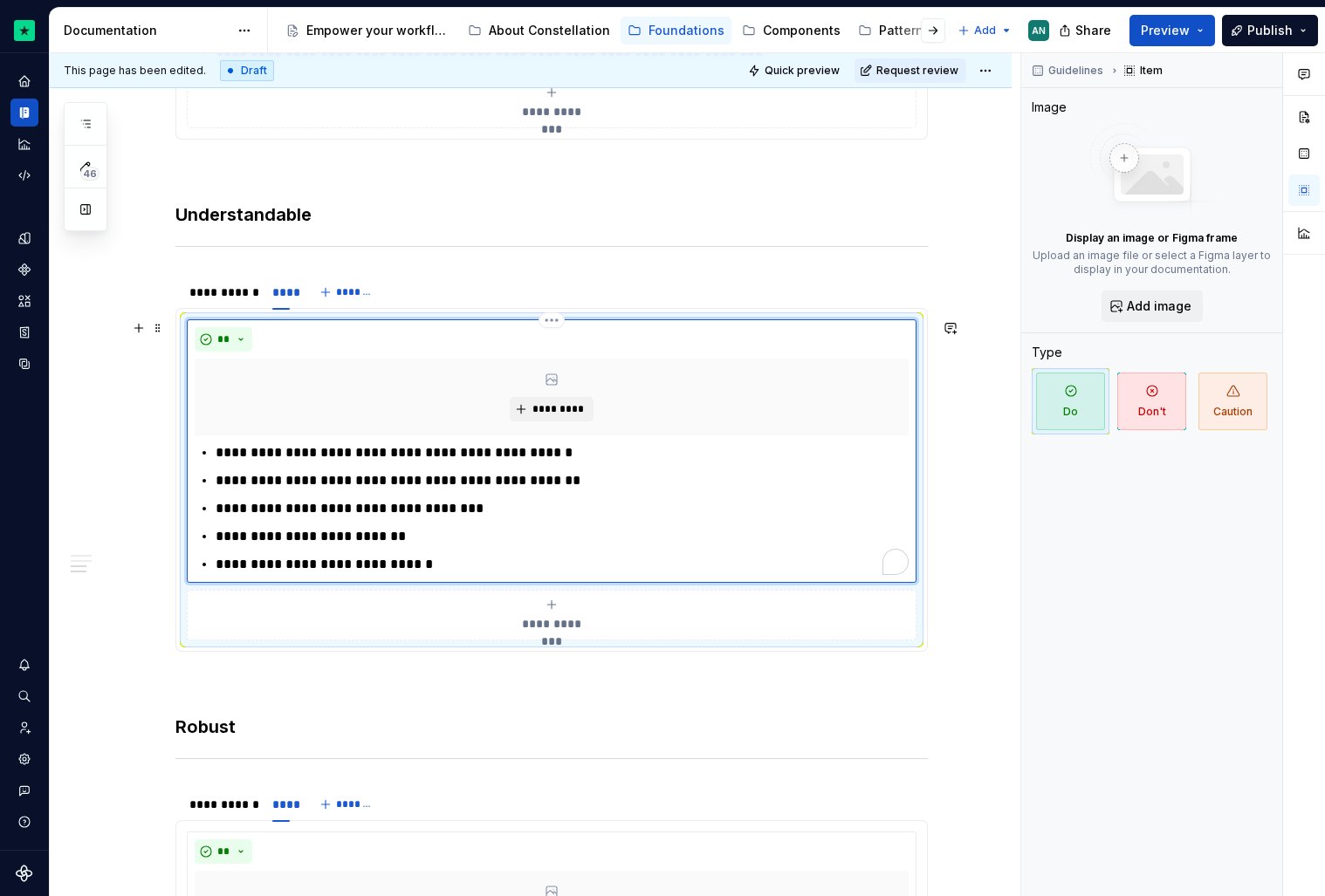
scroll to position [1310, 0]
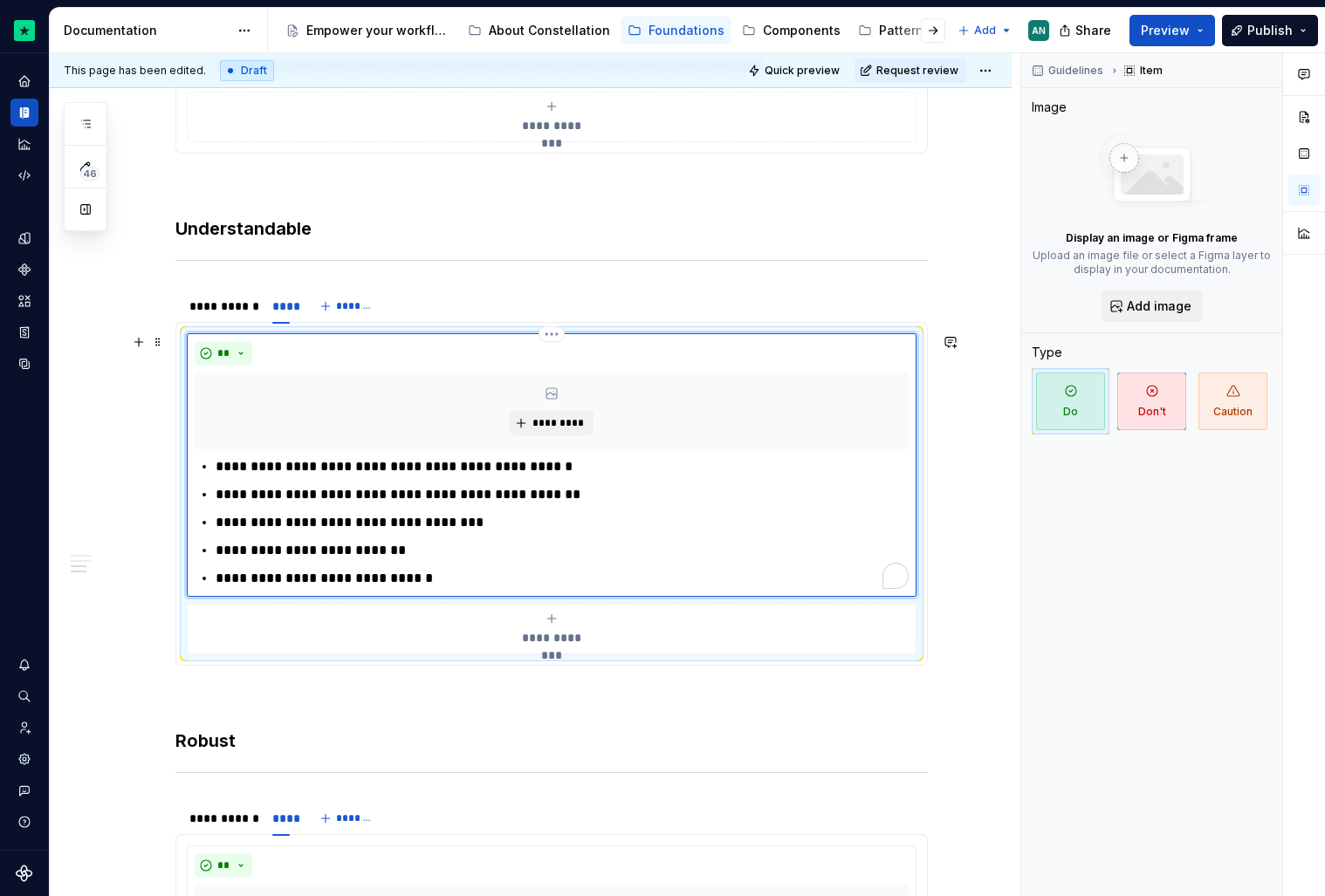
click at [339, 554] on p "**********" at bounding box center [562, 551] width 693 height 21
click at [335, 731] on h3 "Robust" at bounding box center [551, 740] width 752 height 24
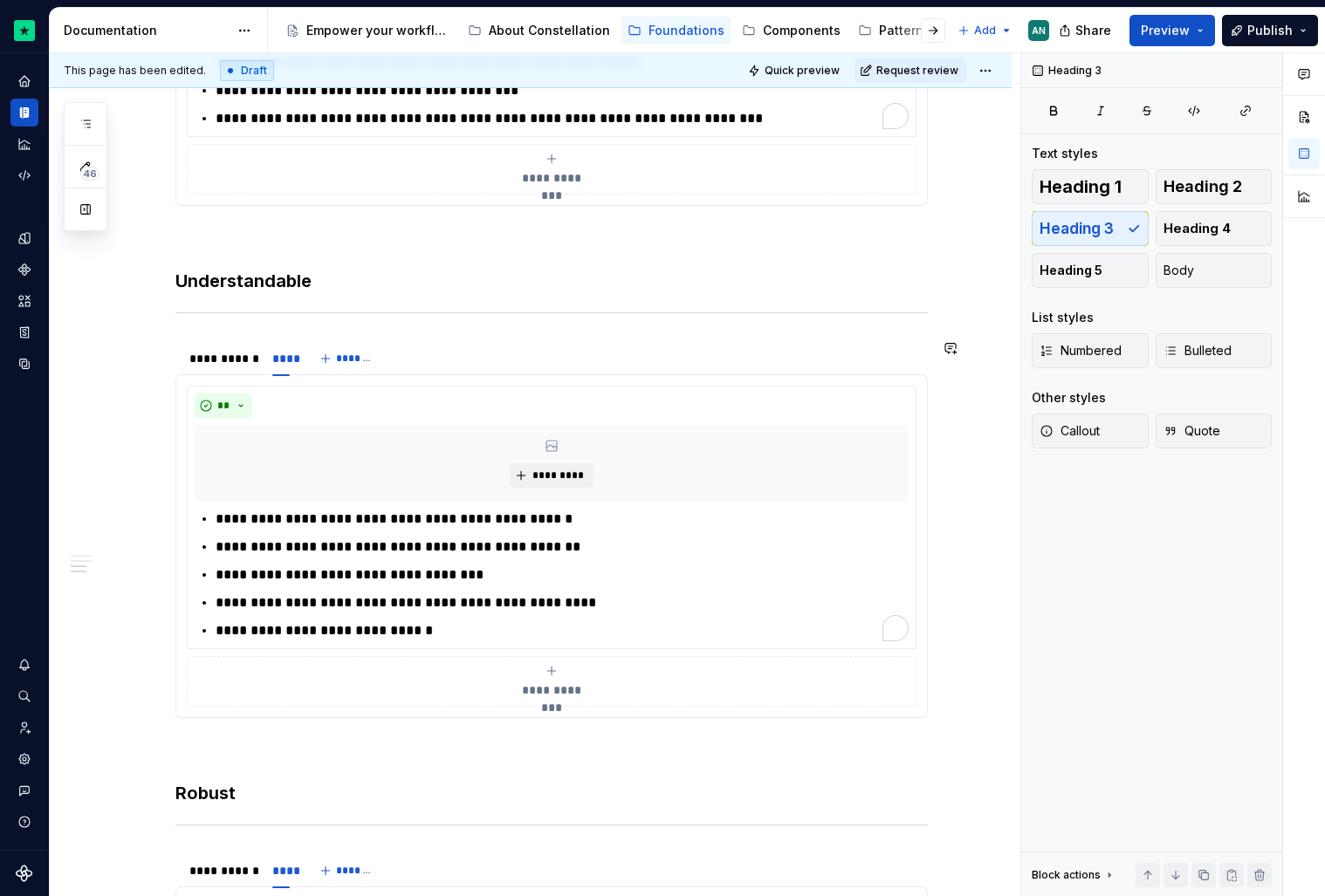
scroll to position [1261, 0]
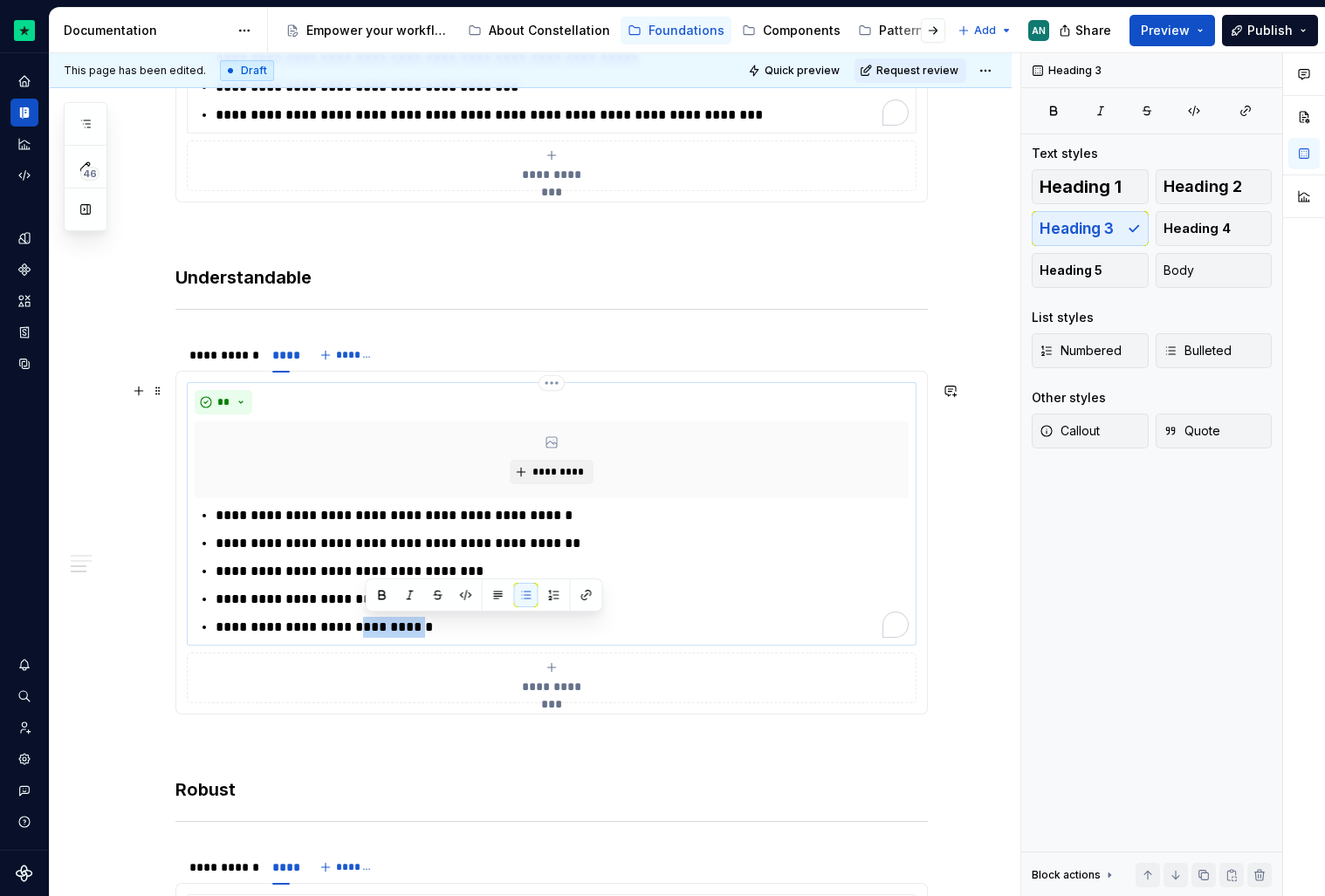
drag, startPoint x: 365, startPoint y: 628, endPoint x: 438, endPoint y: 626, distance: 73.0
click at [438, 626] on p "**********" at bounding box center [562, 628] width 693 height 21
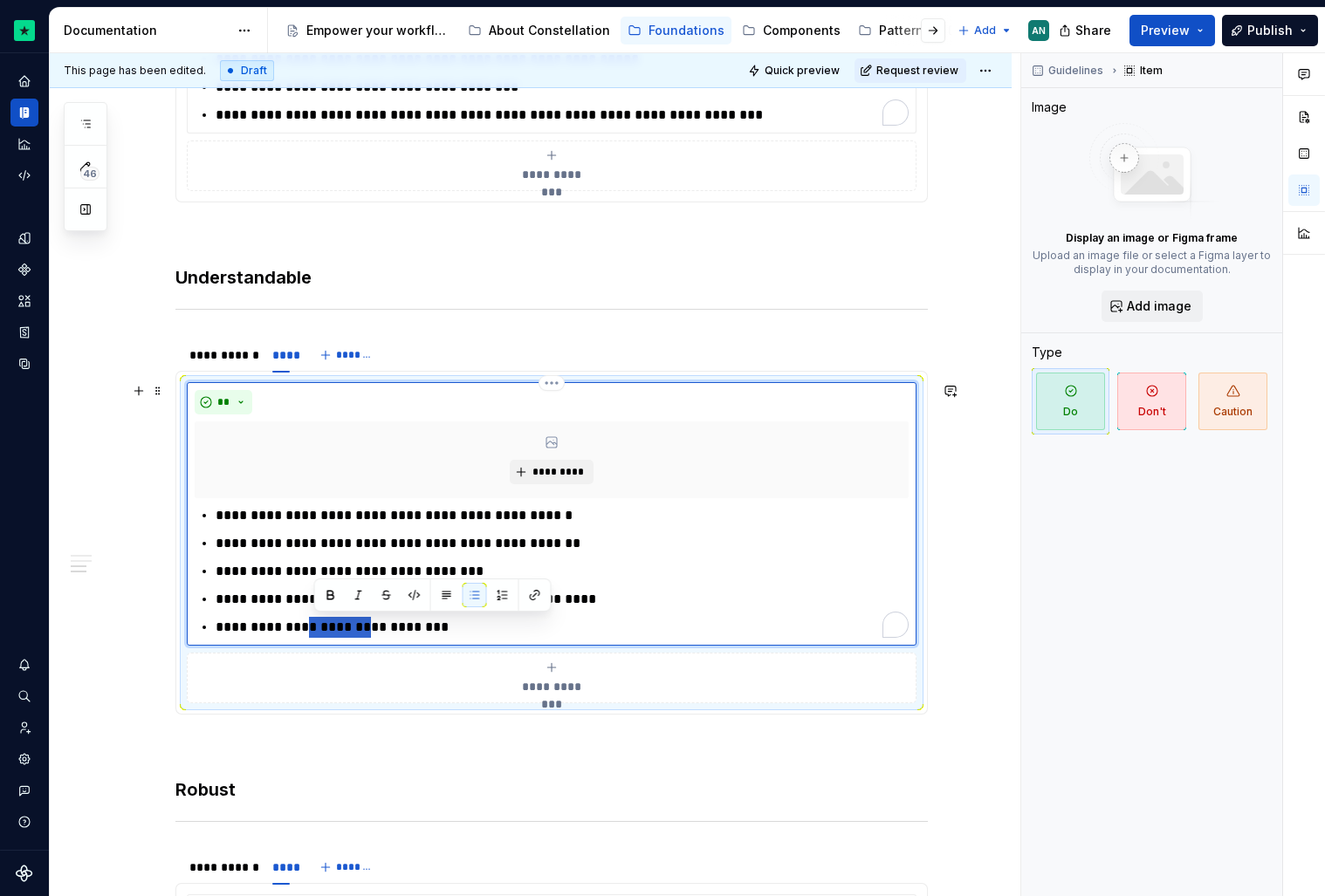
drag, startPoint x: 313, startPoint y: 629, endPoint x: 366, endPoint y: 628, distance: 53.0
click at [366, 628] on p "**********" at bounding box center [562, 628] width 693 height 21
click at [388, 629] on p "**********" at bounding box center [562, 628] width 693 height 21
click at [338, 761] on div "**********" at bounding box center [551, 209] width 752 height 2168
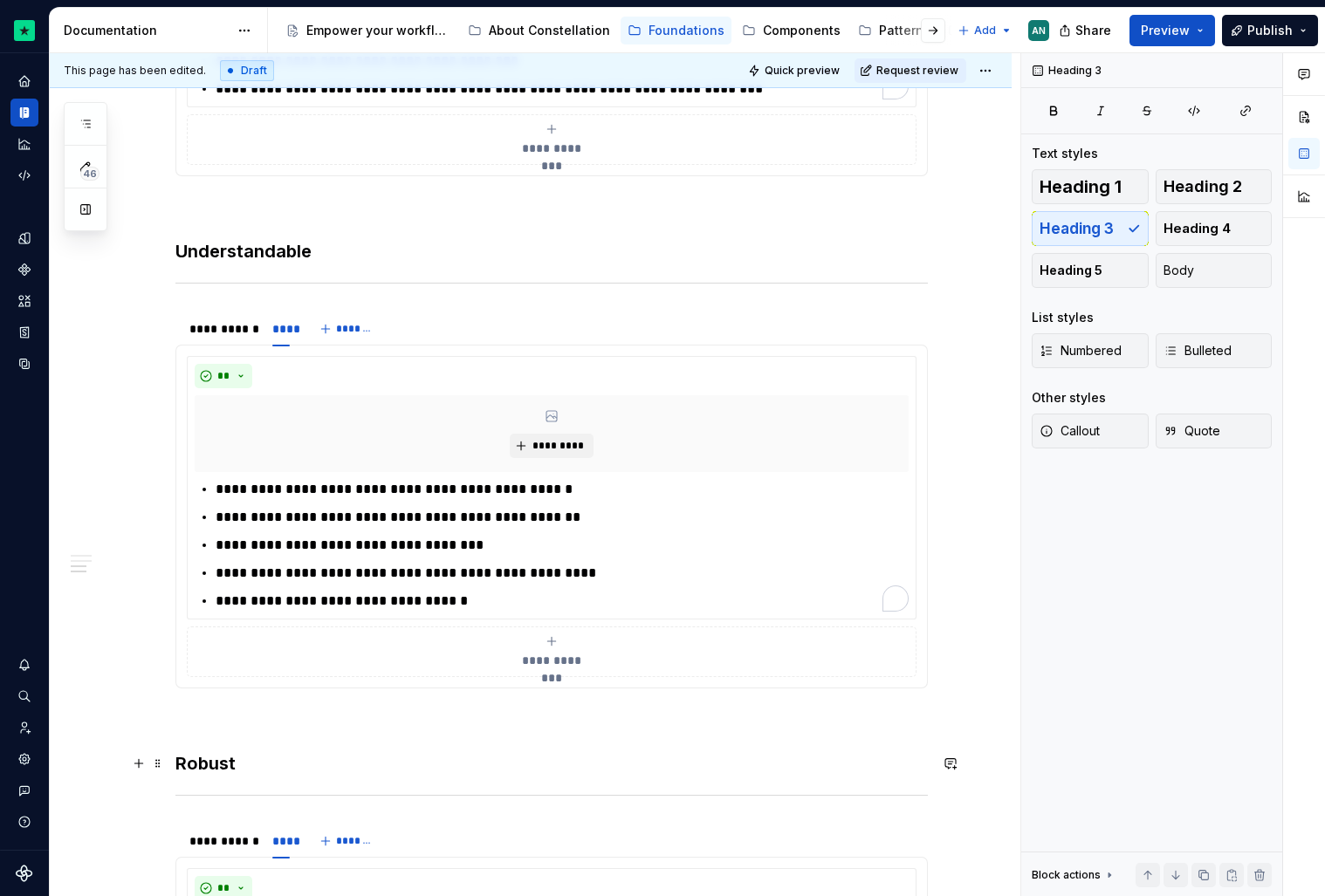
scroll to position [1289, 0]
click at [317, 601] on p "**********" at bounding box center [562, 600] width 693 height 21
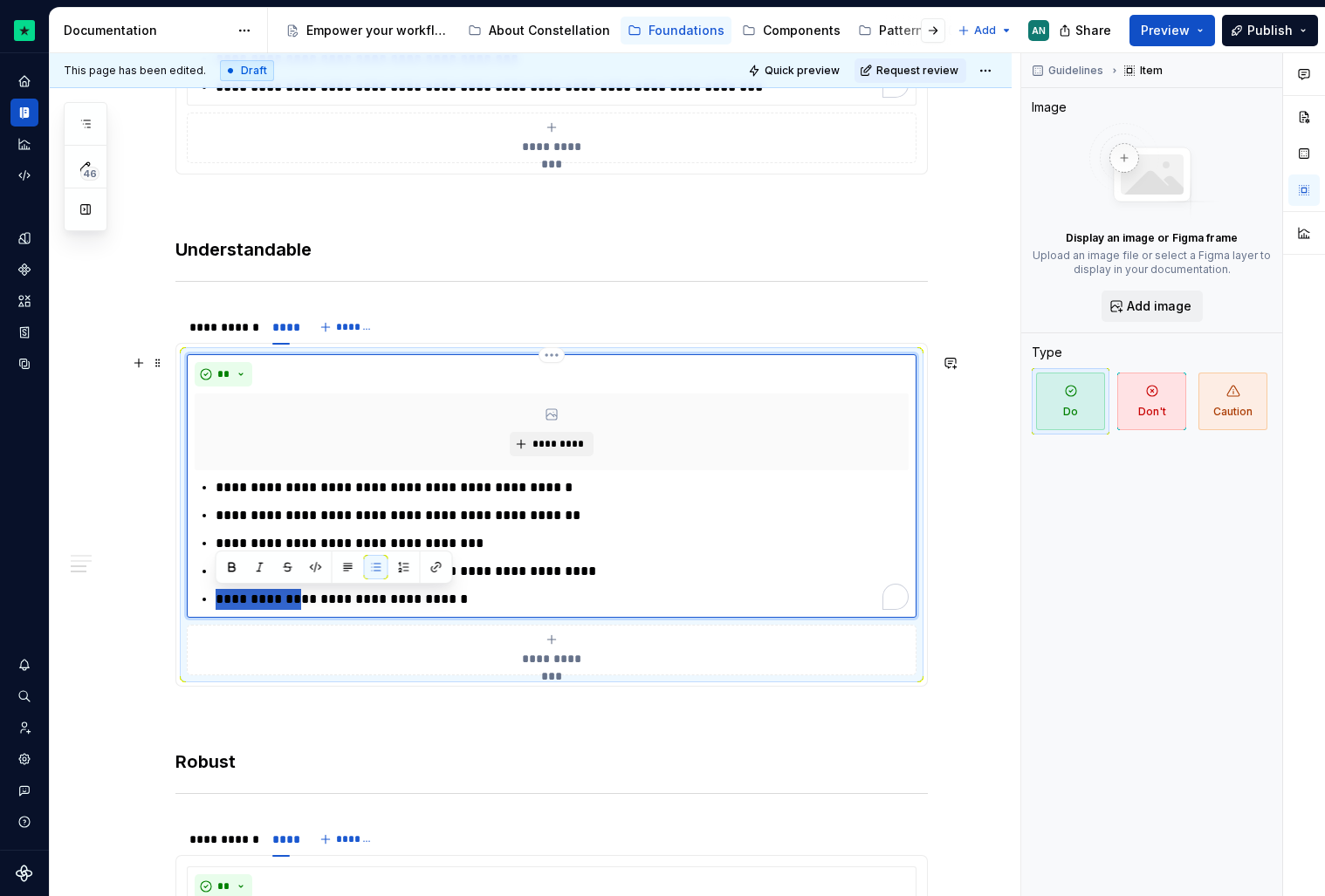
drag, startPoint x: 308, startPoint y: 601, endPoint x: 217, endPoint y: 600, distance: 91.0
click at [217, 600] on p "**********" at bounding box center [562, 600] width 693 height 21
click at [357, 597] on p "**********" at bounding box center [562, 600] width 693 height 21
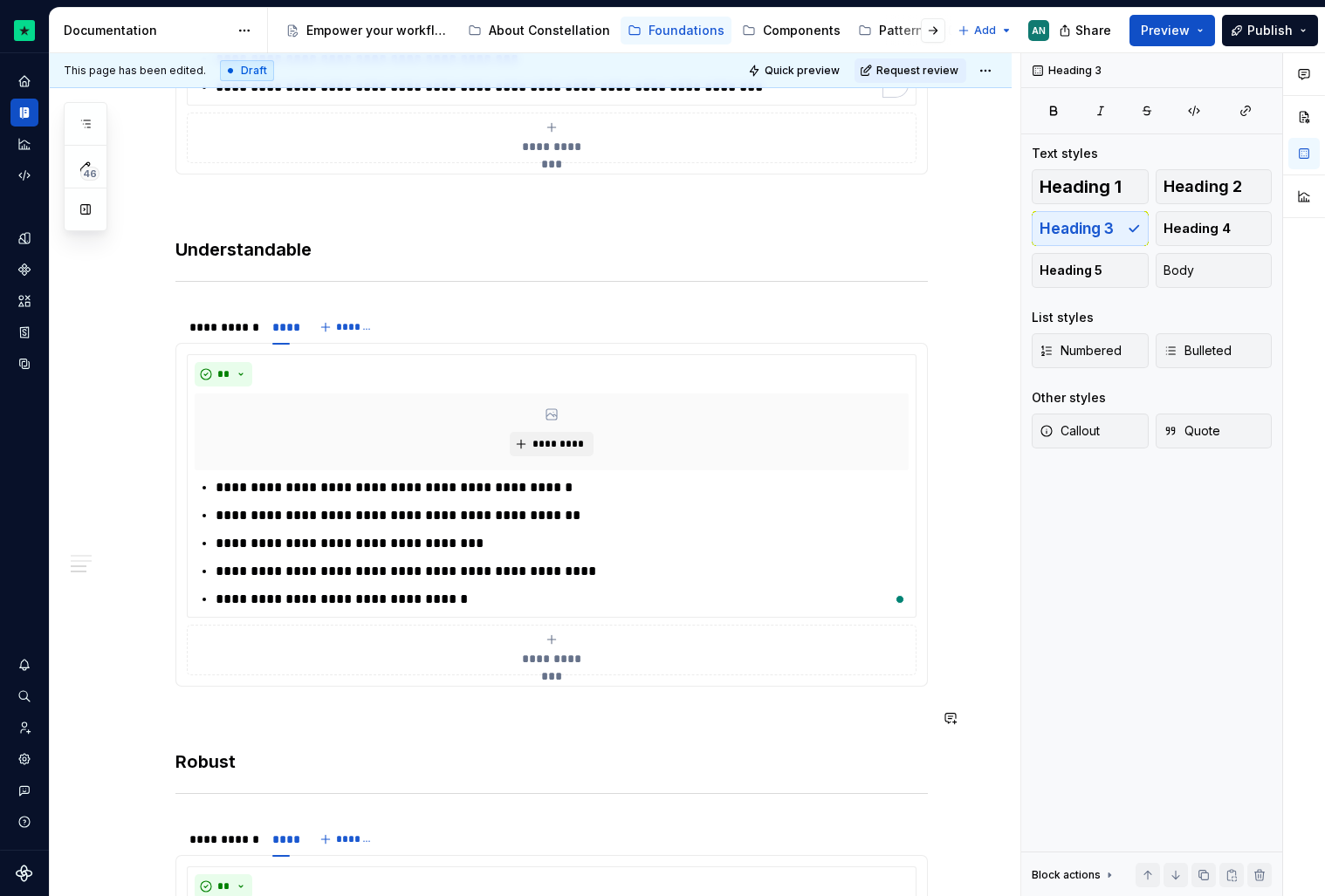
click at [400, 734] on div "**********" at bounding box center [551, 181] width 752 height 2168
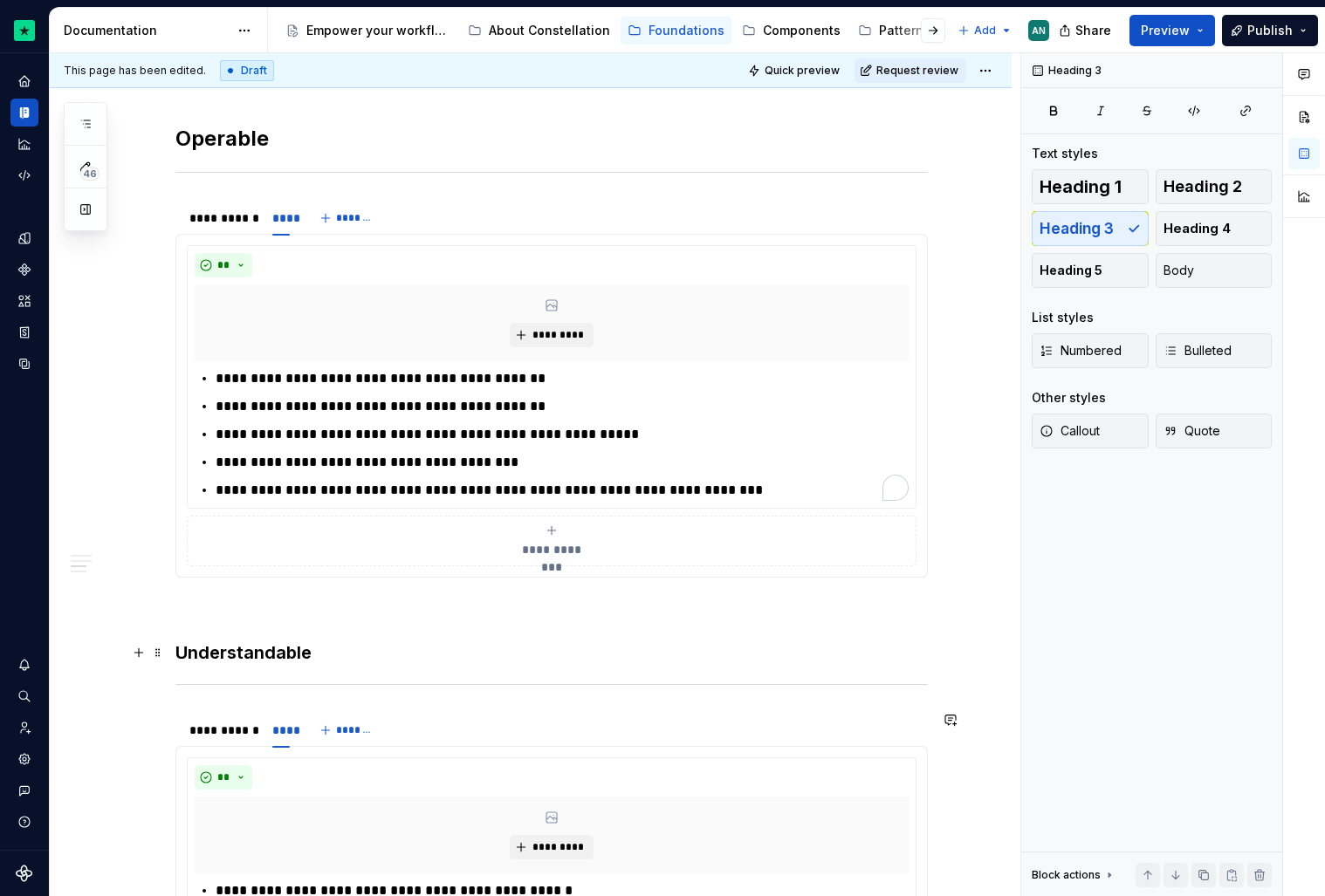
scroll to position [348, 0]
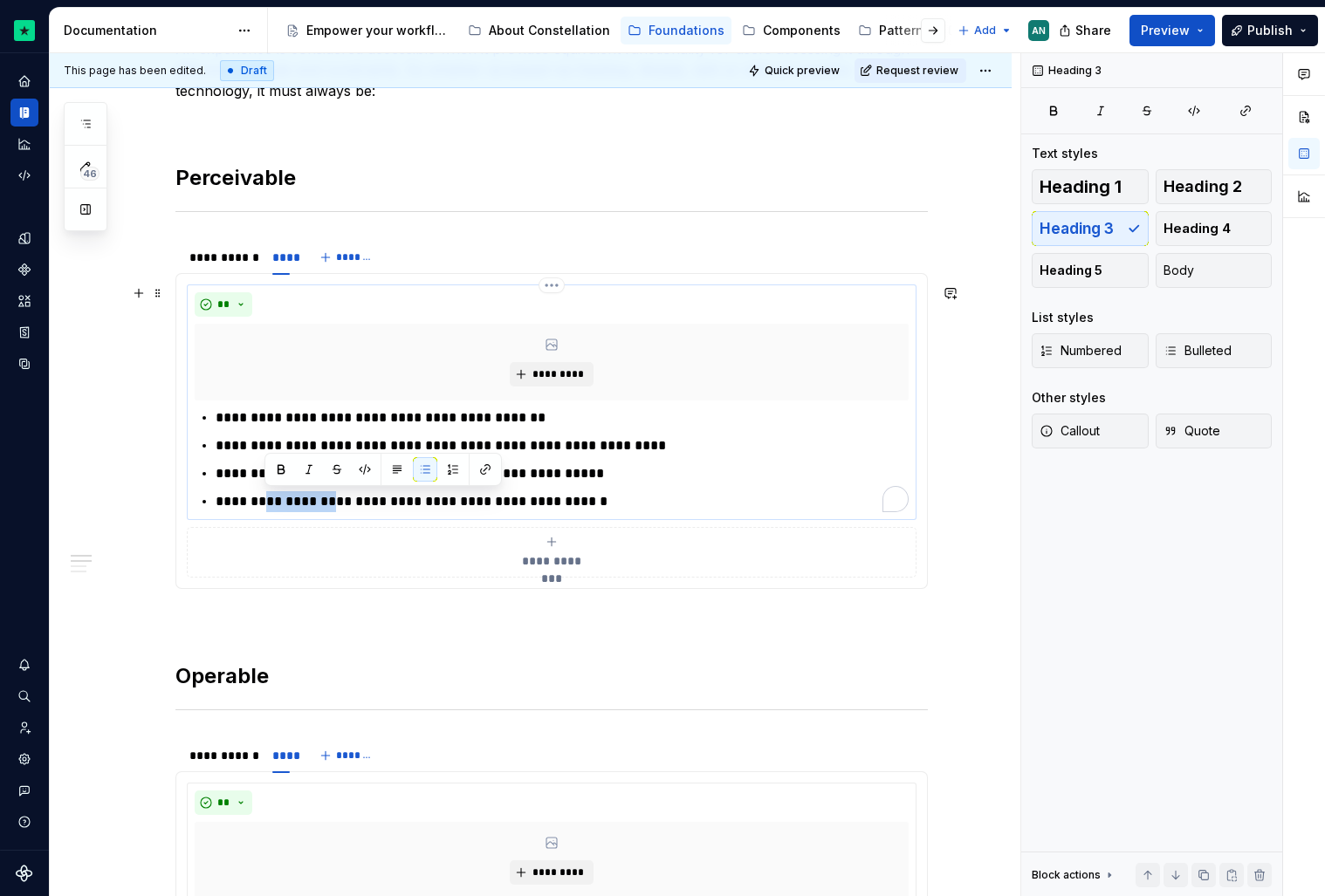
drag, startPoint x: 319, startPoint y: 501, endPoint x: 264, endPoint y: 497, distance: 55.1
click at [264, 497] on p "**********" at bounding box center [562, 502] width 693 height 21
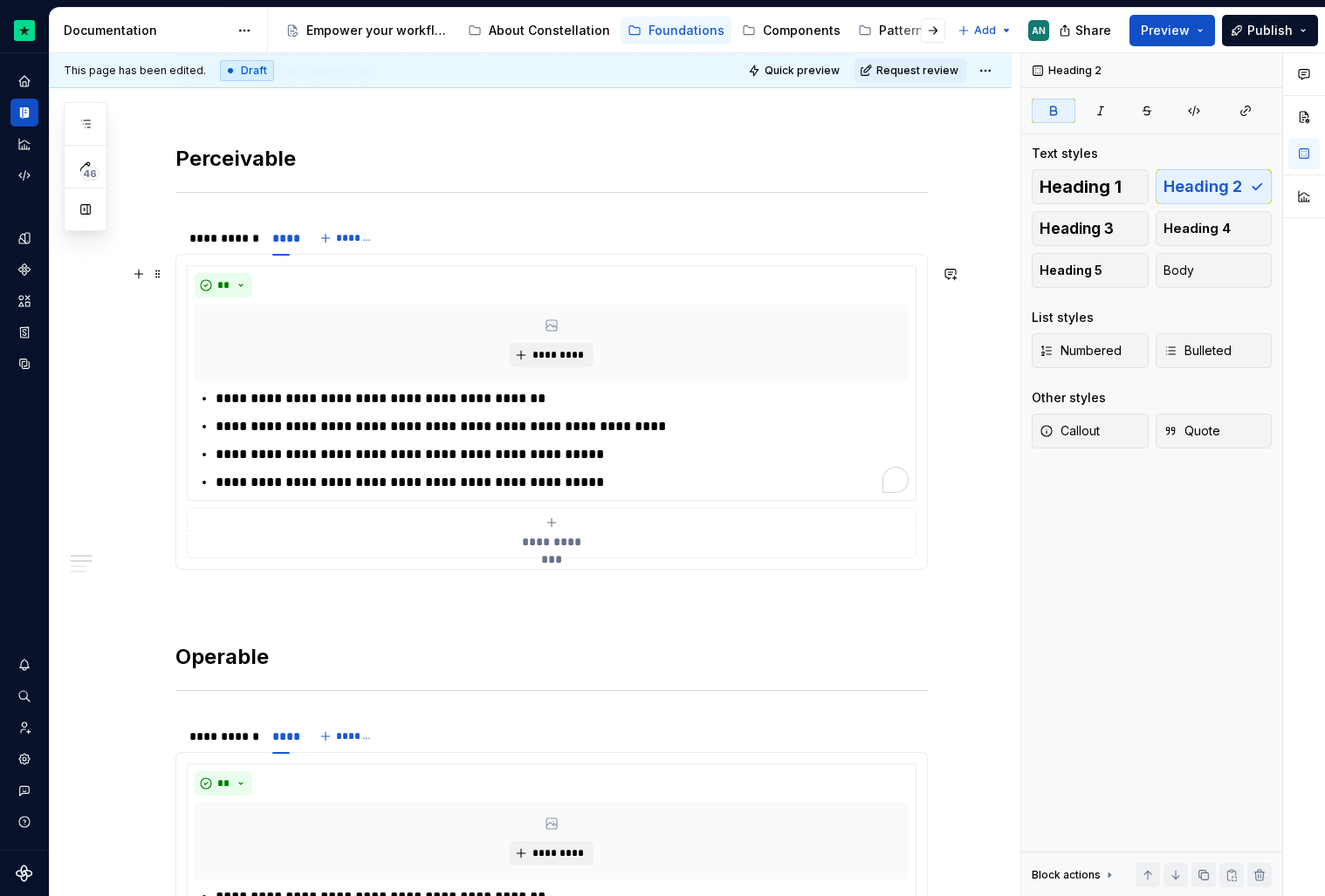
scroll to position [355, 0]
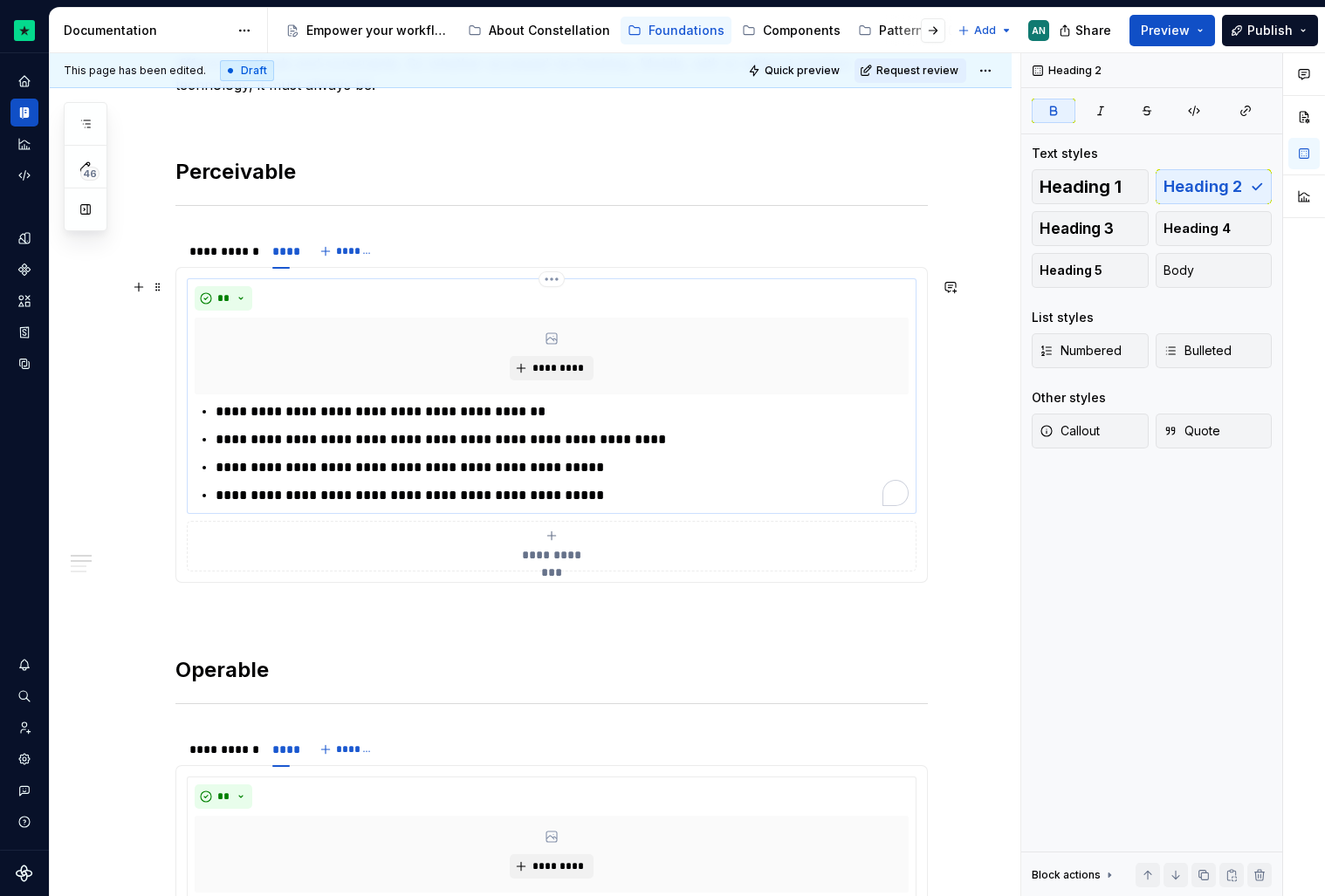
click at [316, 498] on p "**********" at bounding box center [562, 496] width 693 height 21
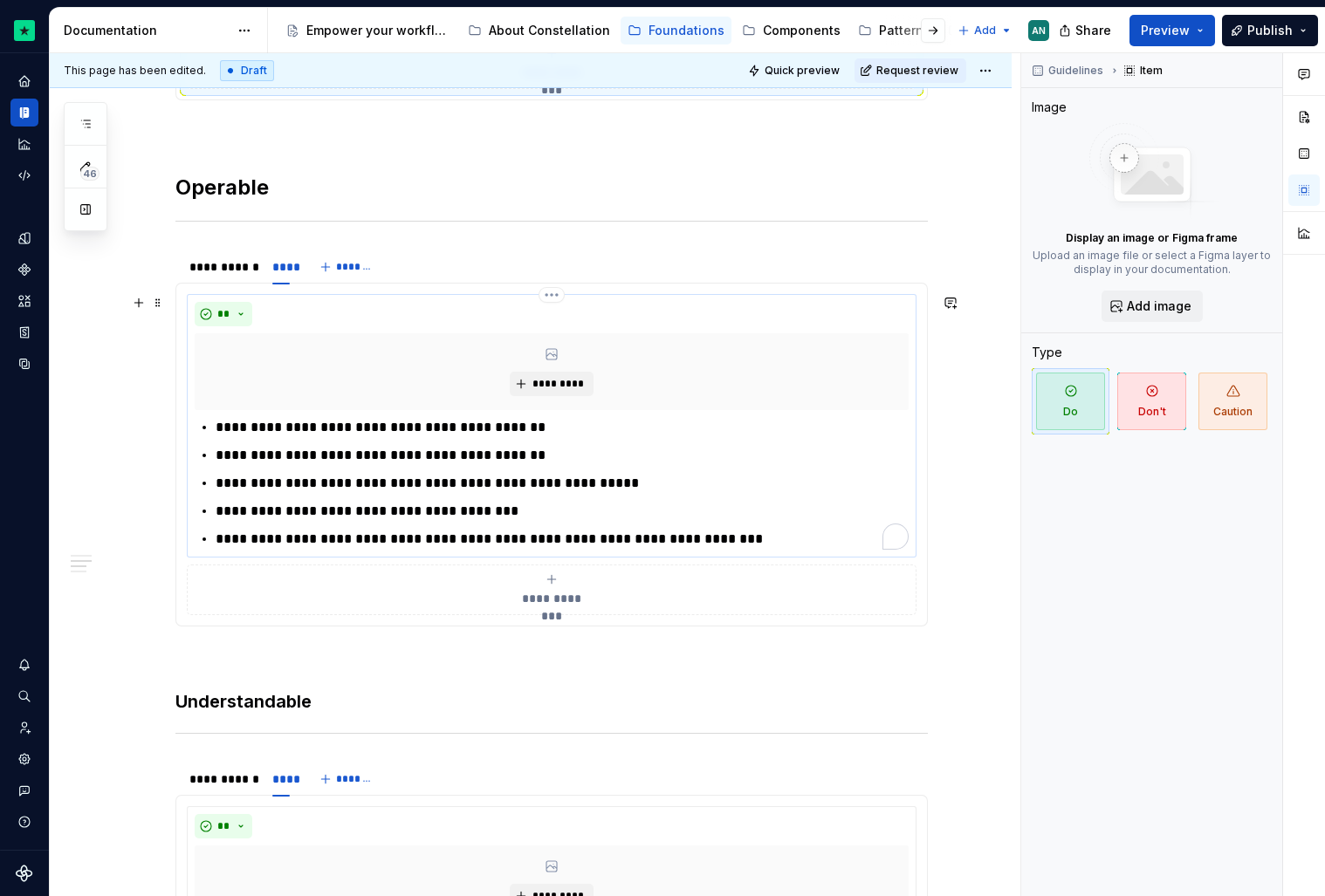
scroll to position [850, 0]
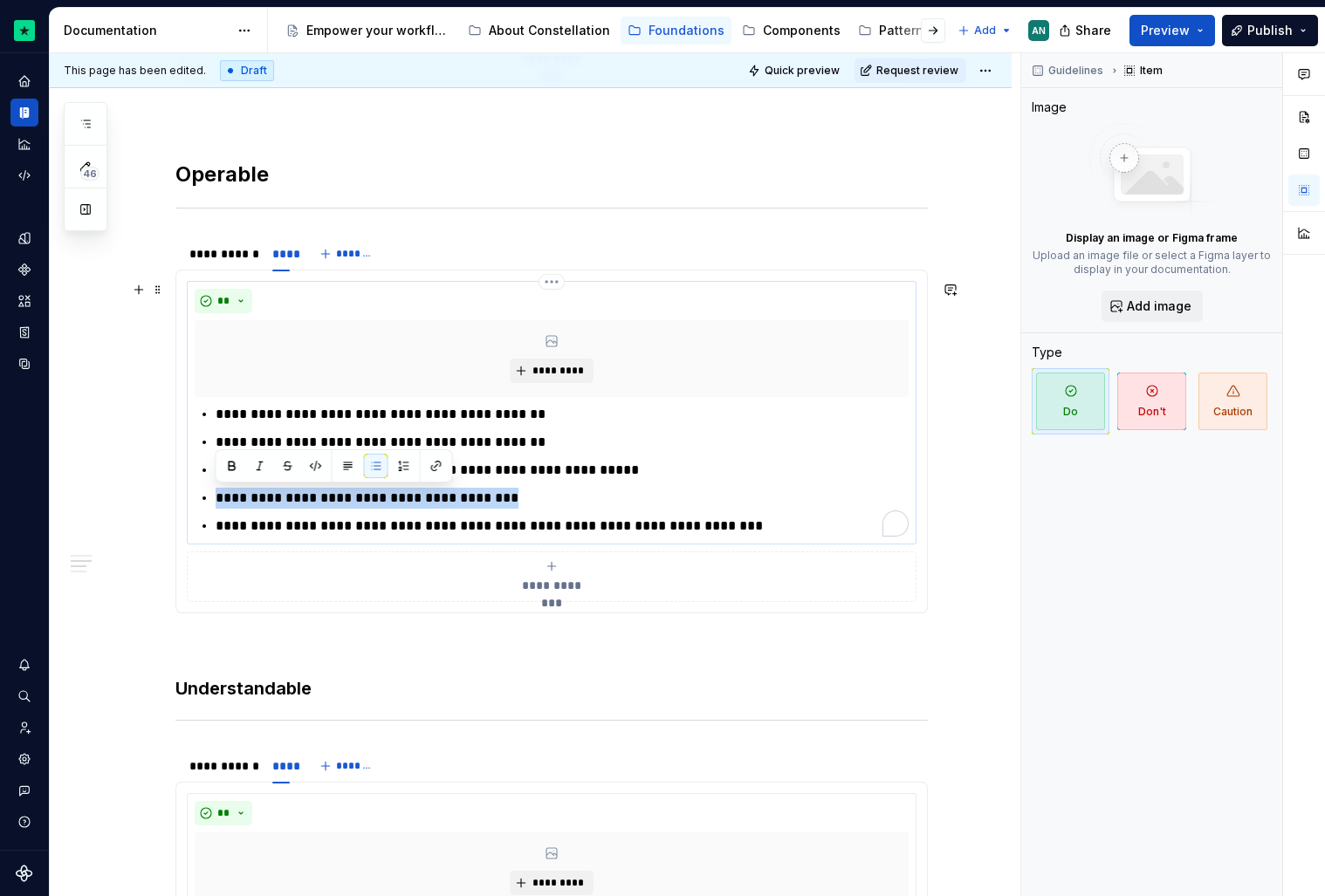
drag, startPoint x: 506, startPoint y: 499, endPoint x: 195, endPoint y: 498, distance: 311.0
click at [194, 498] on div "**********" at bounding box center [551, 470] width 714 height 133
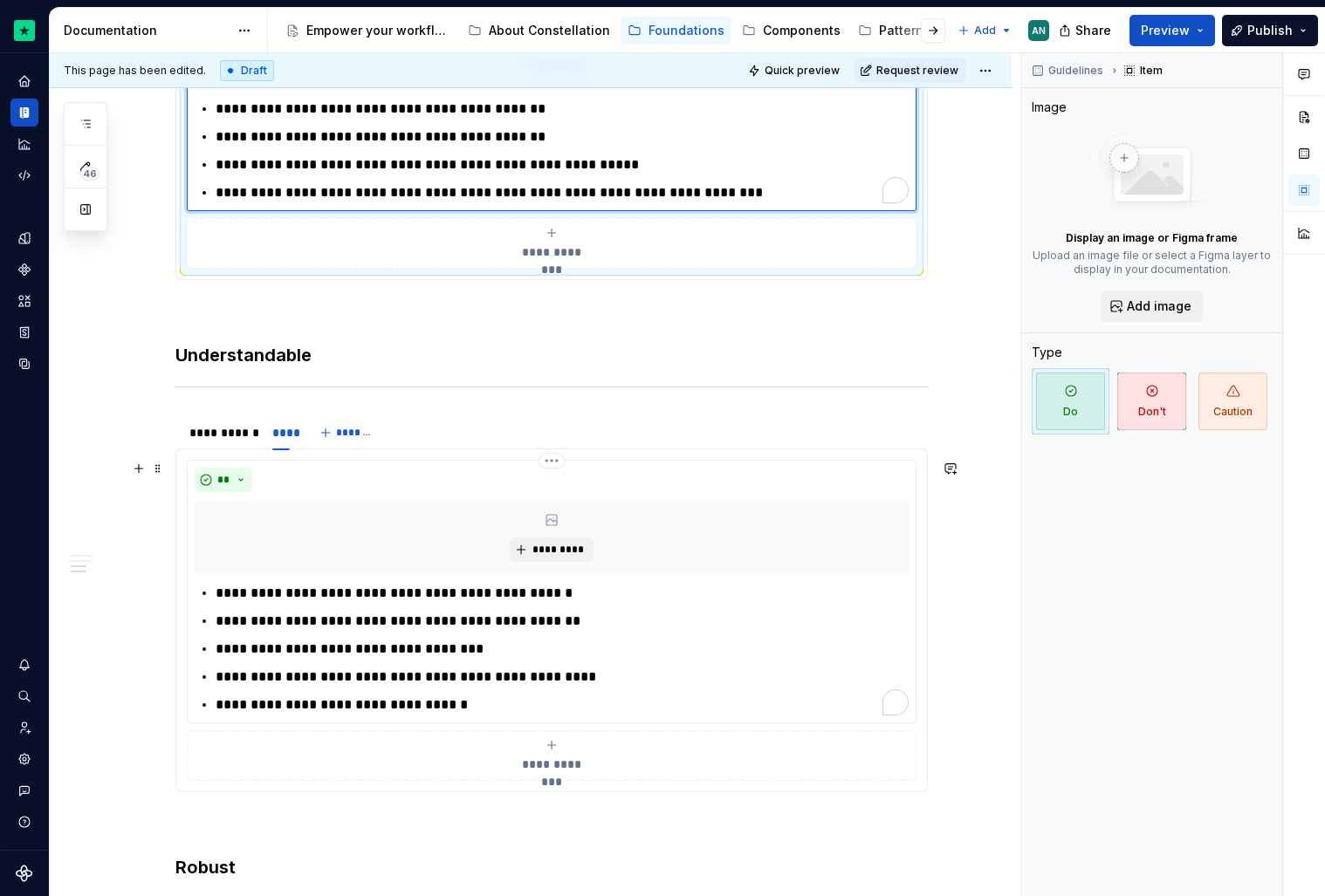
scroll to position [1173, 0]
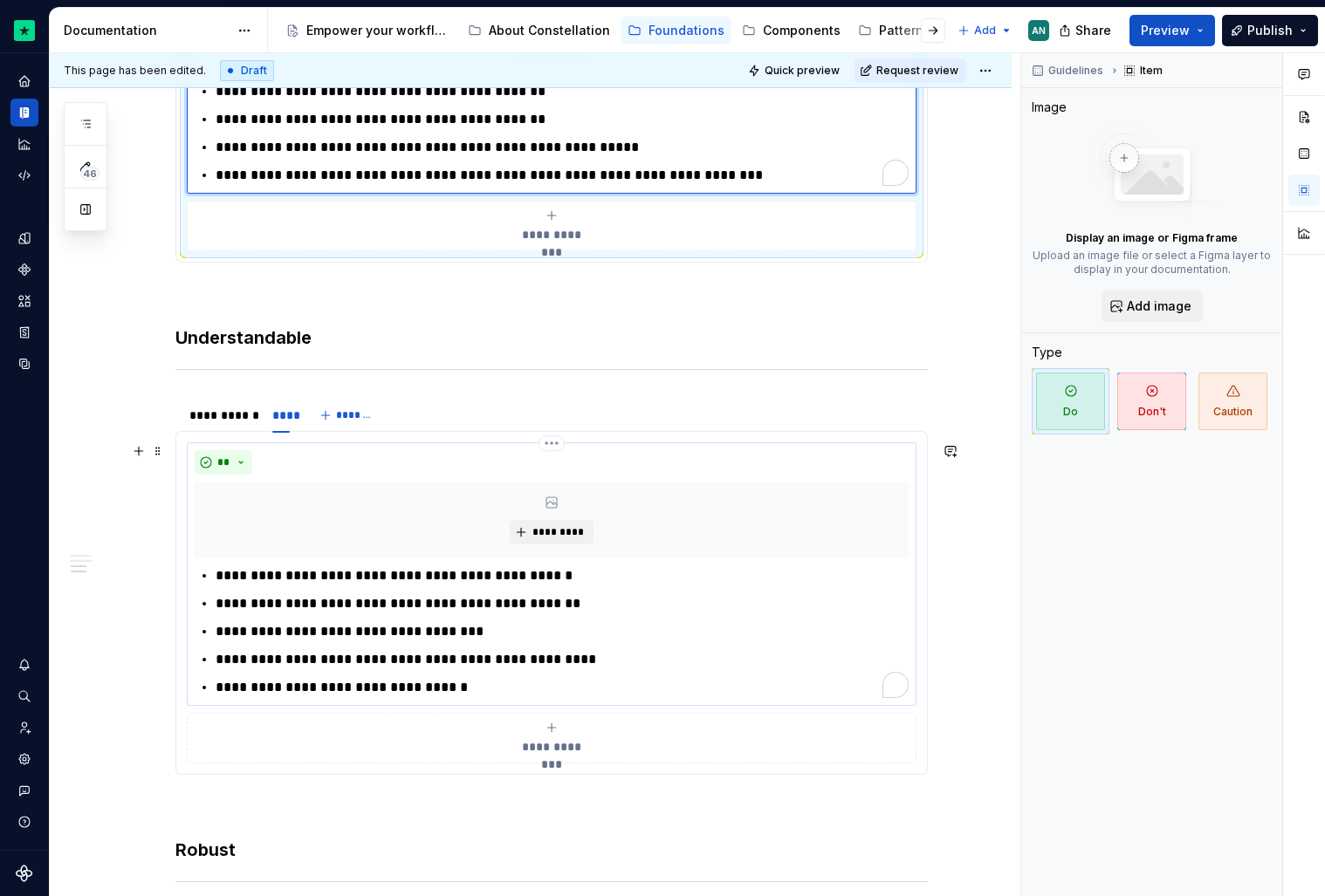
click at [621, 663] on p "**********" at bounding box center [562, 660] width 693 height 21
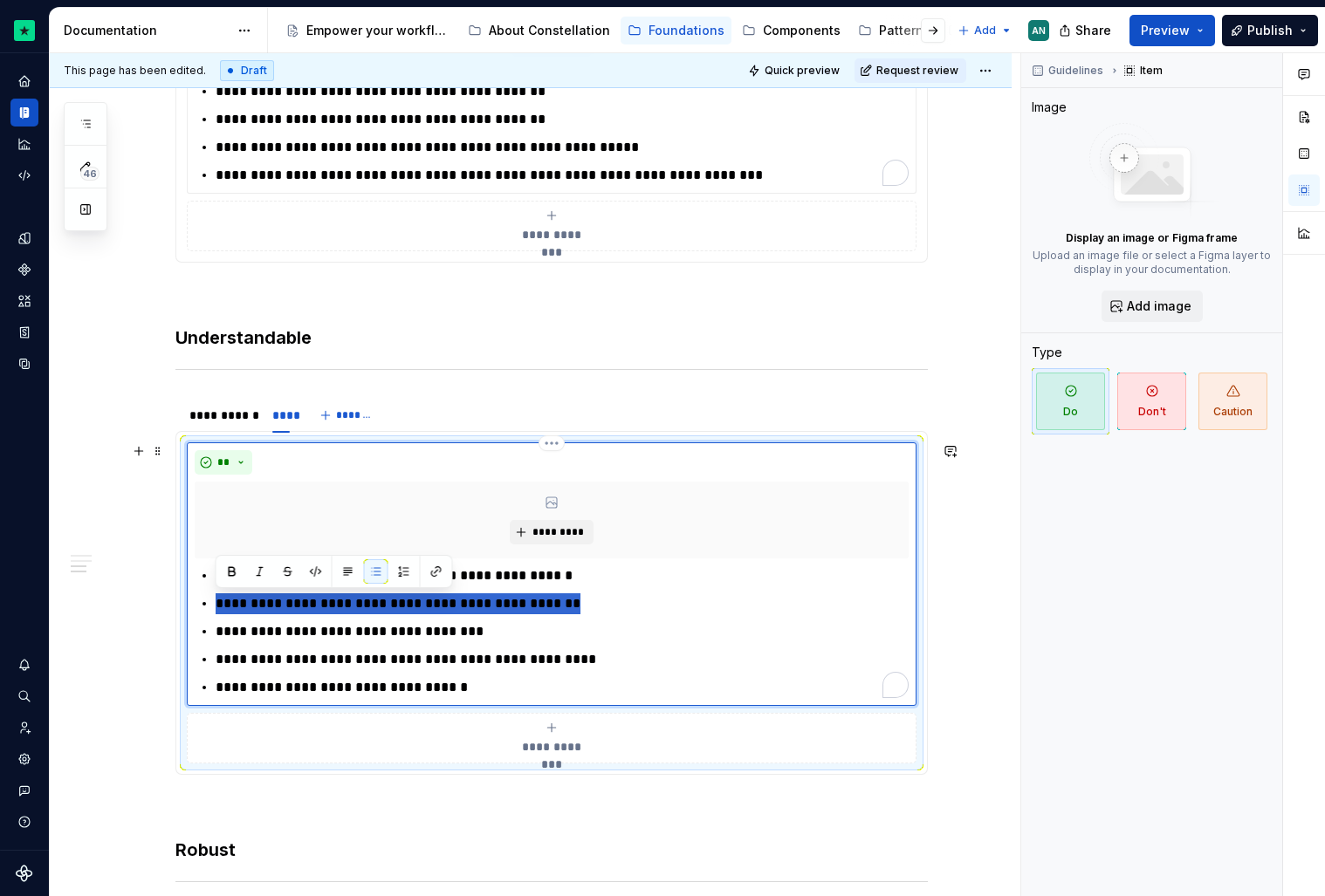
drag, startPoint x: 627, startPoint y: 608, endPoint x: 212, endPoint y: 606, distance: 415.0
click at [212, 606] on div "**********" at bounding box center [551, 632] width 714 height 133
click at [579, 602] on p "**********" at bounding box center [562, 604] width 693 height 21
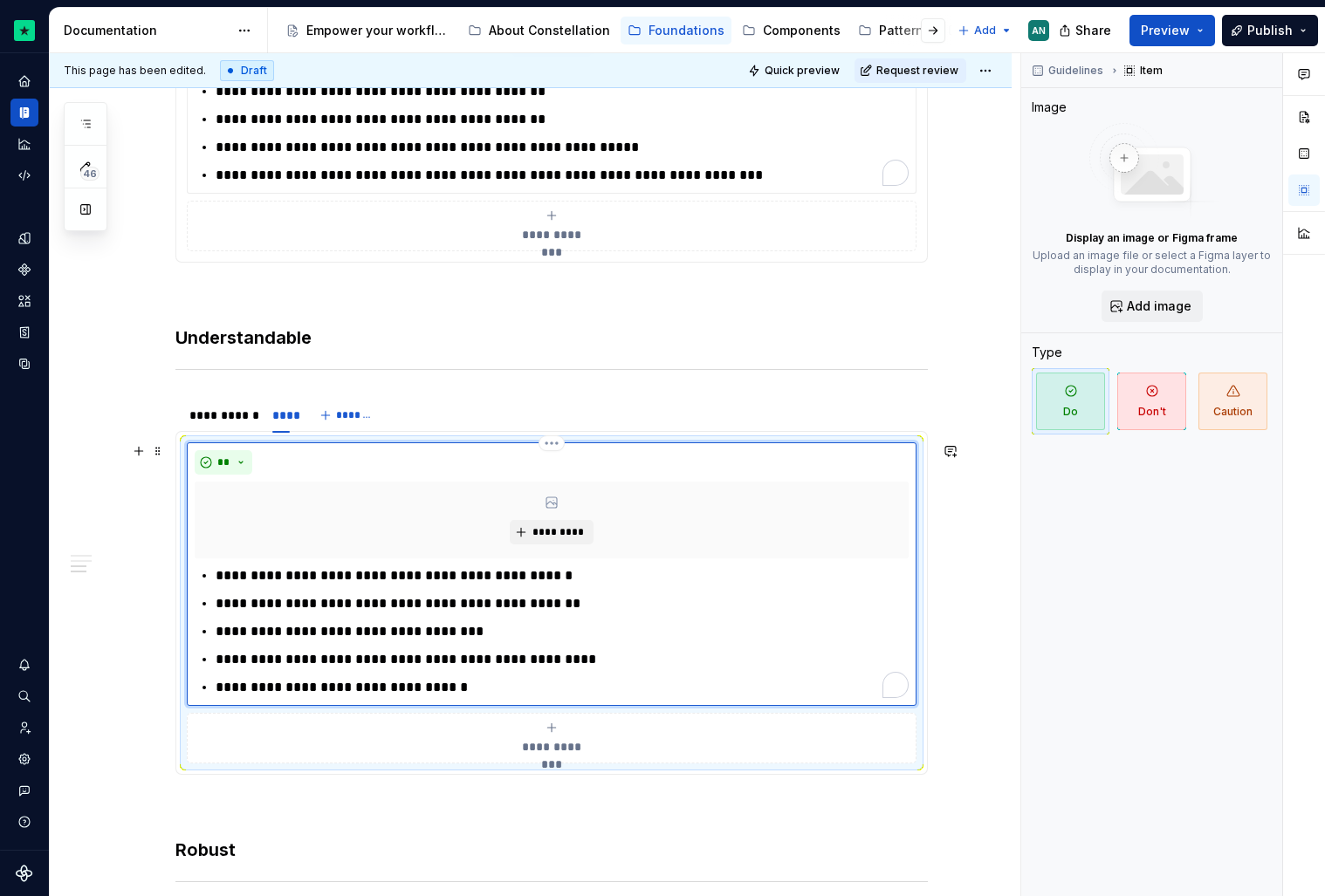
click at [574, 636] on p "**********" at bounding box center [562, 632] width 693 height 21
drag, startPoint x: 464, startPoint y: 693, endPoint x: 207, endPoint y: 687, distance: 257.1
click at [215, 687] on li "**********" at bounding box center [562, 687] width 693 height 21
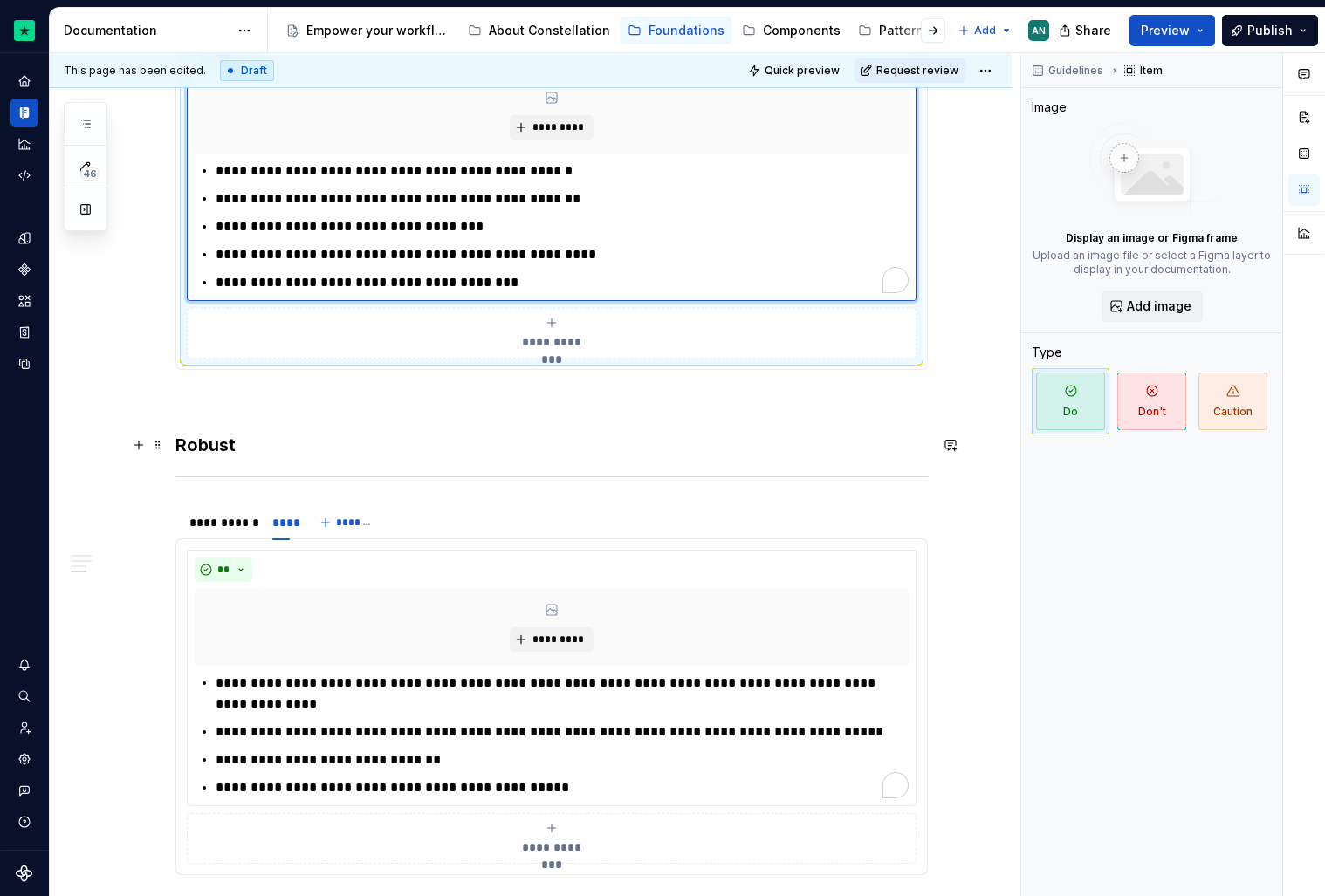
scroll to position [1614, 0]
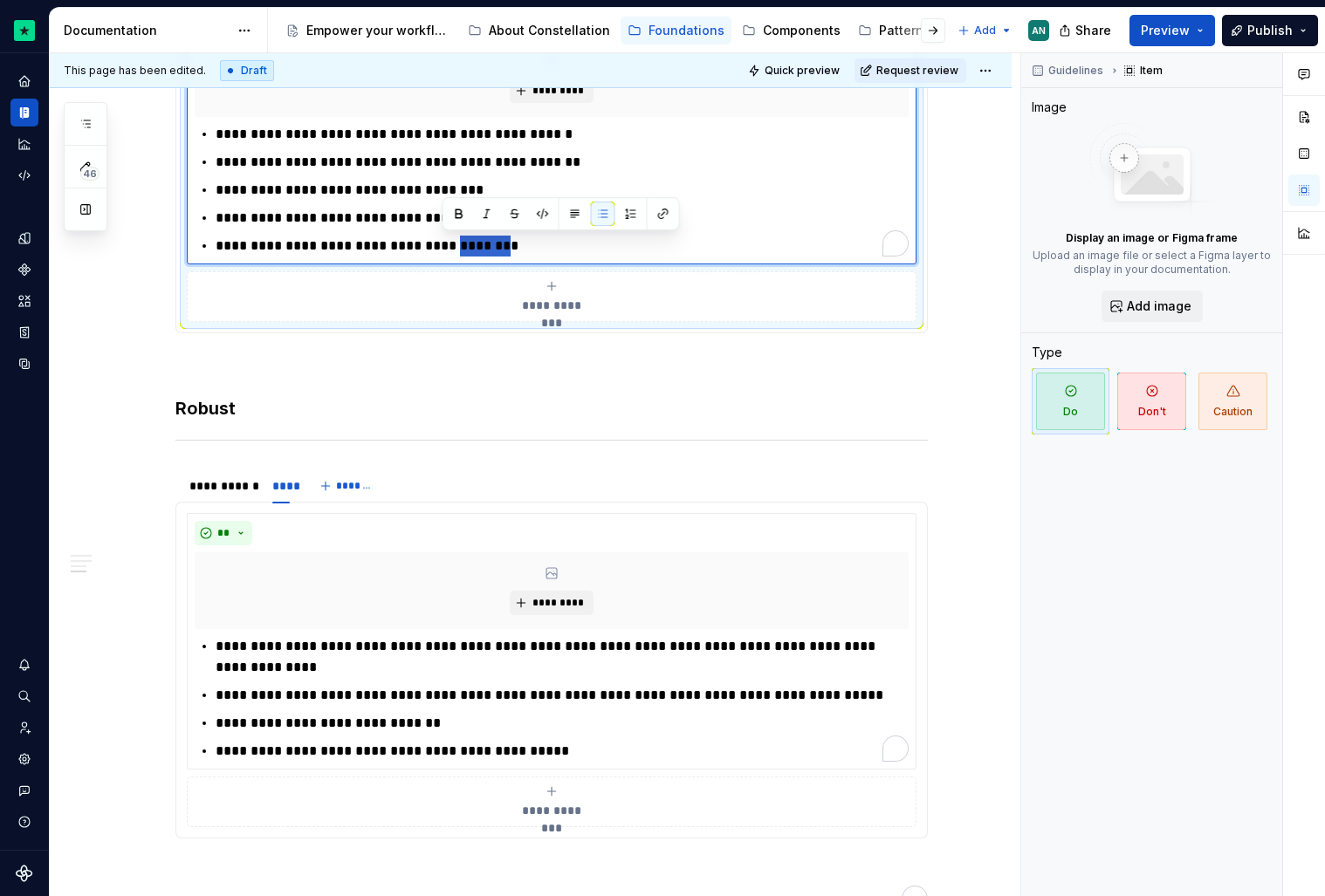
drag, startPoint x: 441, startPoint y: 249, endPoint x: 492, endPoint y: 241, distance: 51.6
click at [492, 241] on p "**********" at bounding box center [562, 246] width 693 height 21
click at [334, 247] on p "**********" at bounding box center [562, 246] width 693 height 21
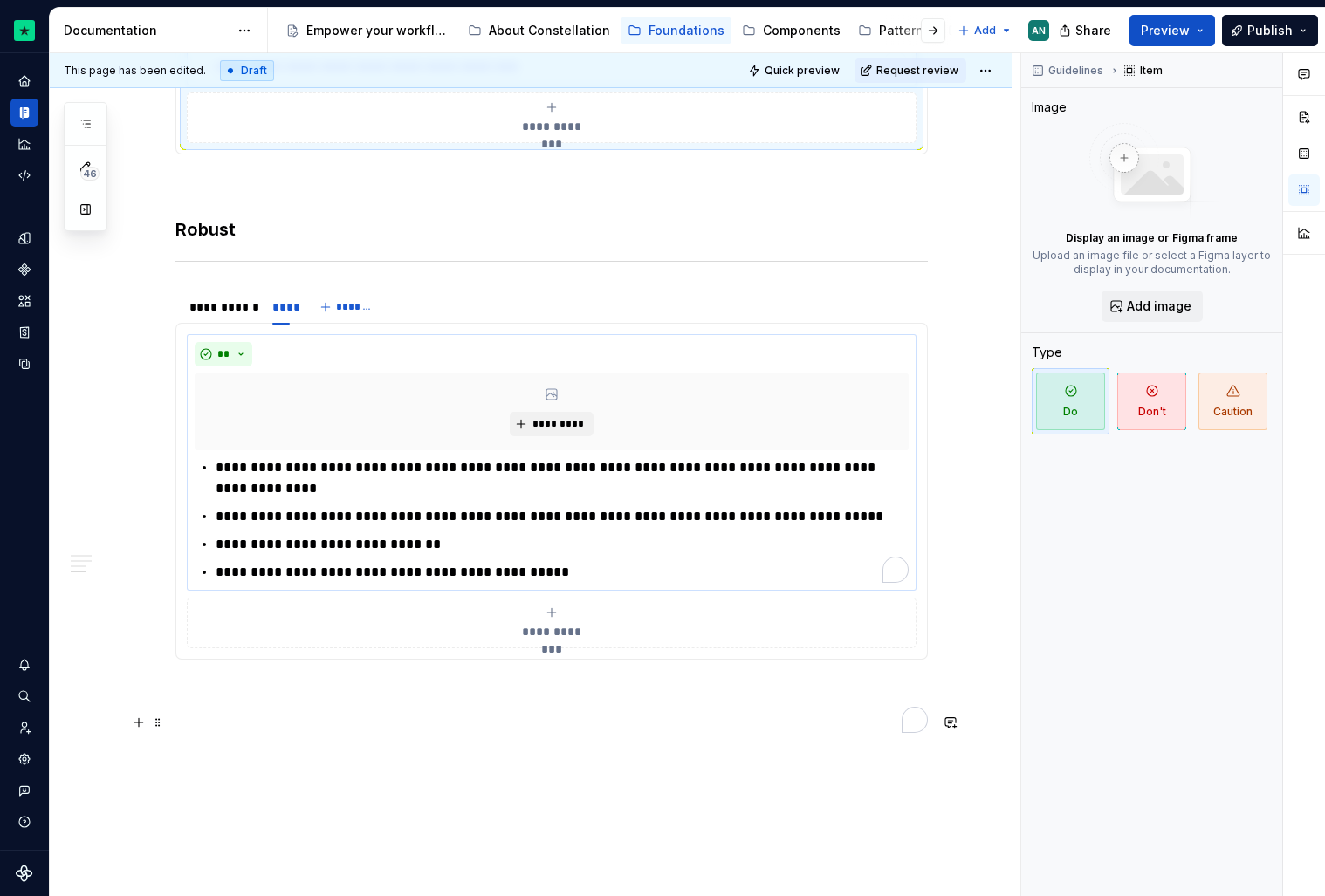
scroll to position [1796, 0]
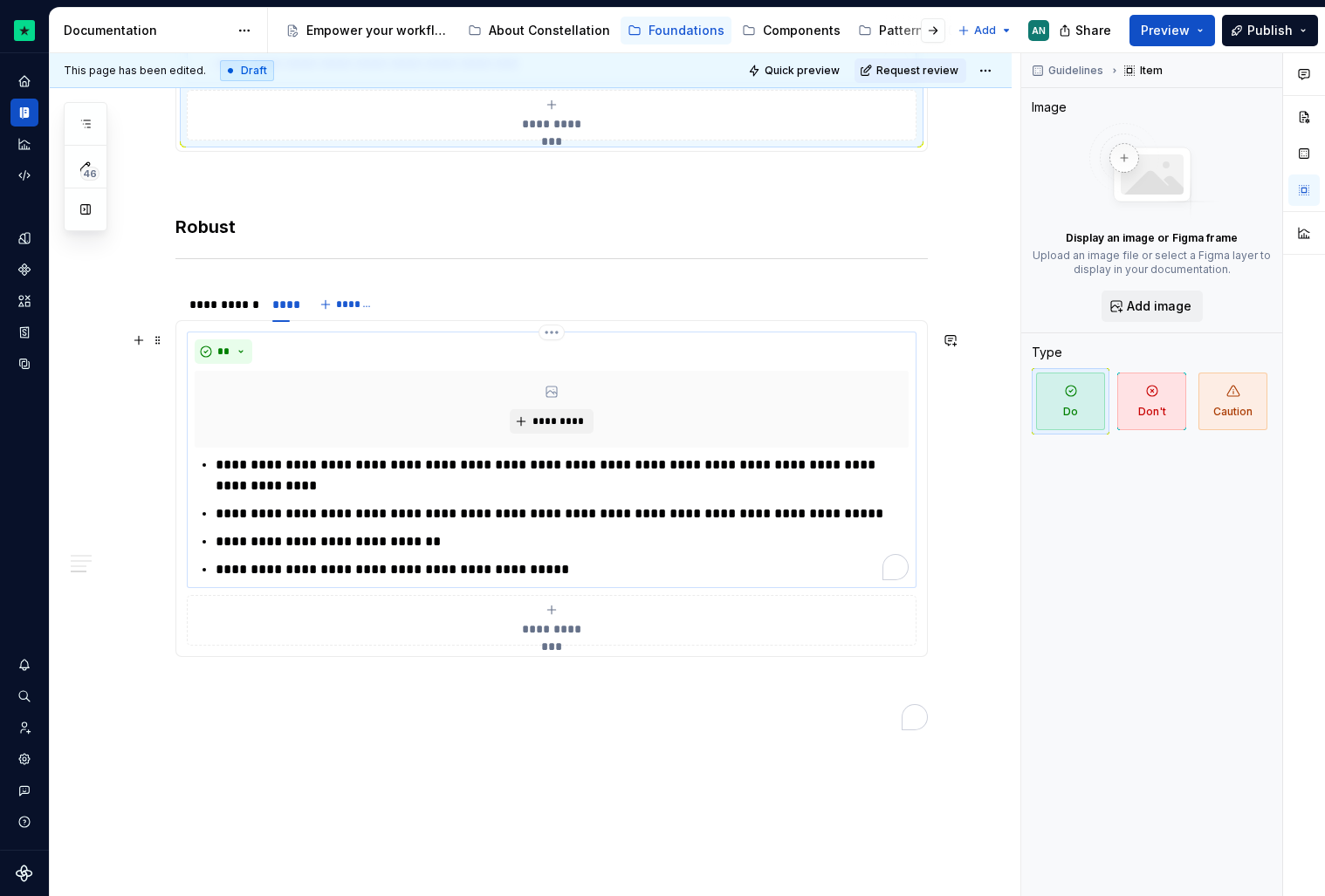
click at [452, 465] on p "**********" at bounding box center [562, 476] width 693 height 42
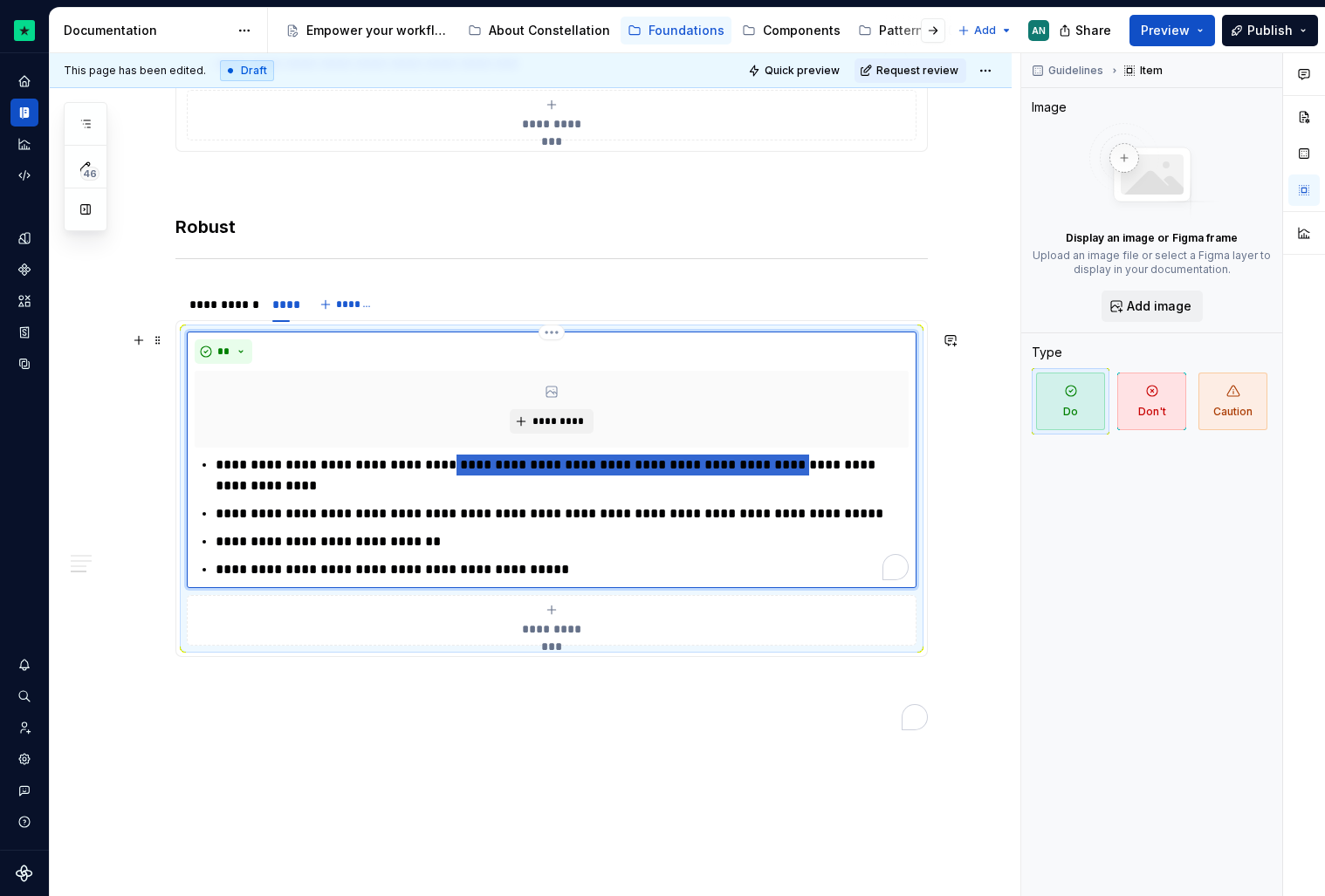
click at [776, 467] on p "**********" at bounding box center [562, 476] width 693 height 42
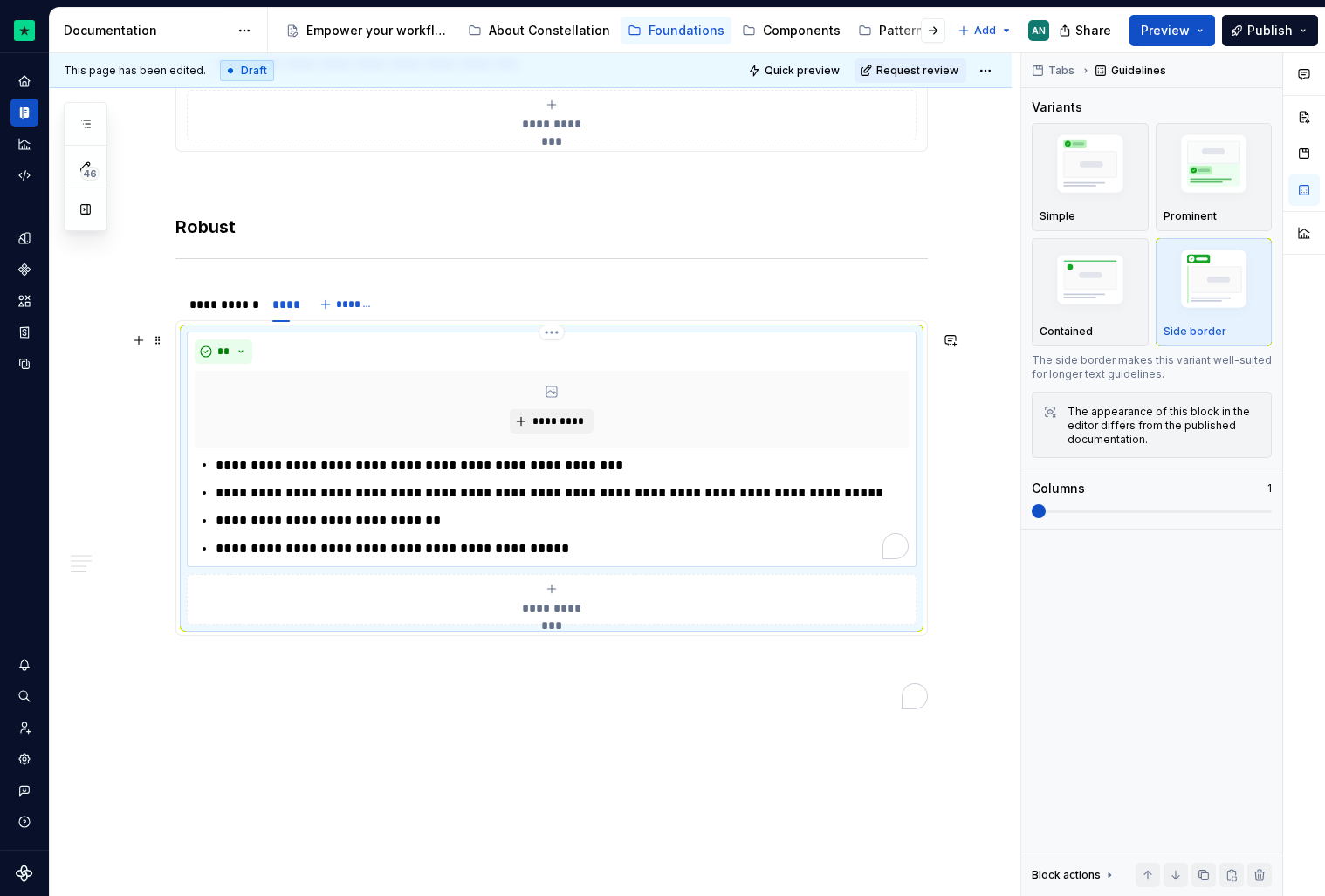
click at [405, 486] on p "**********" at bounding box center [562, 493] width 693 height 21
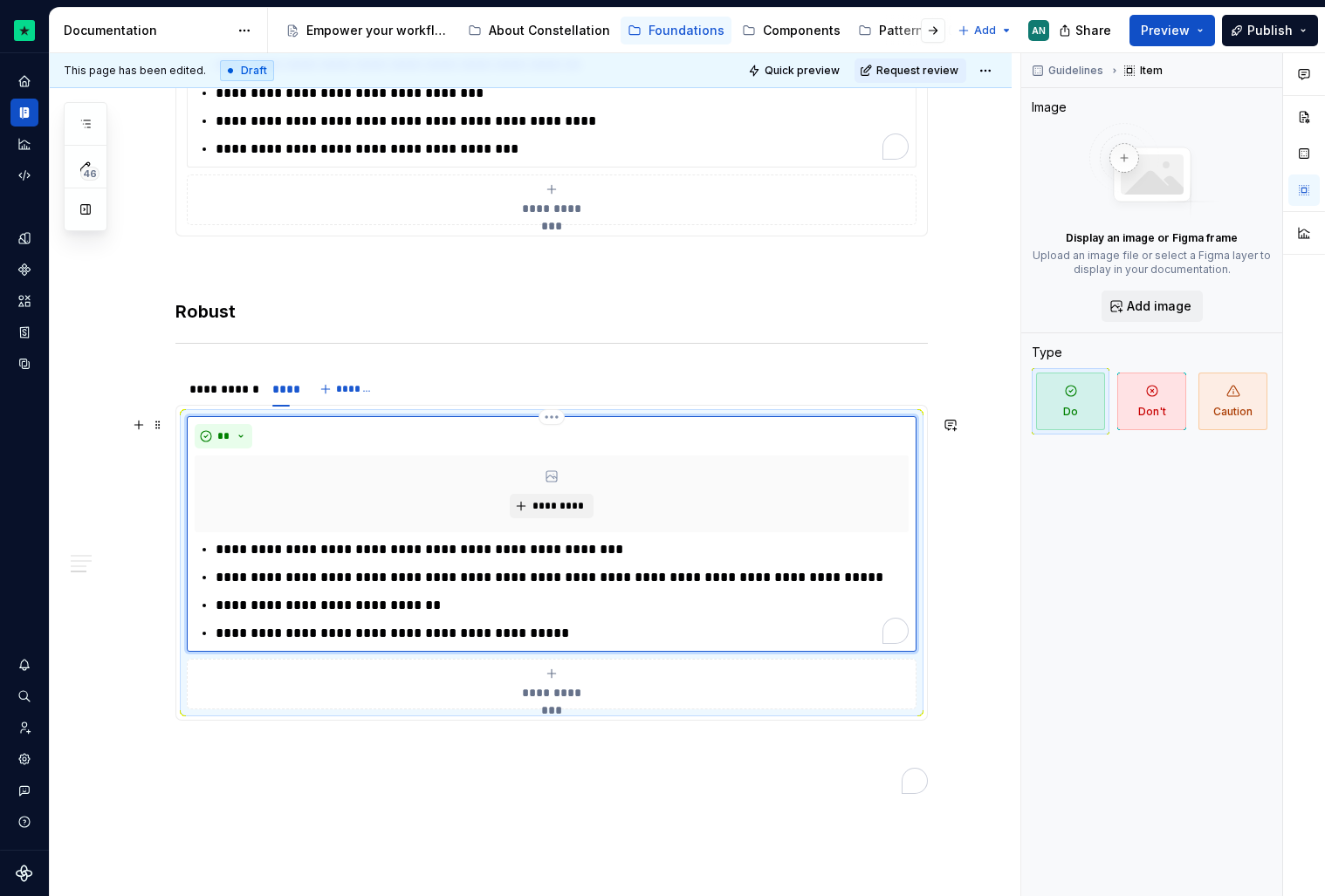
scroll to position [1718, 0]
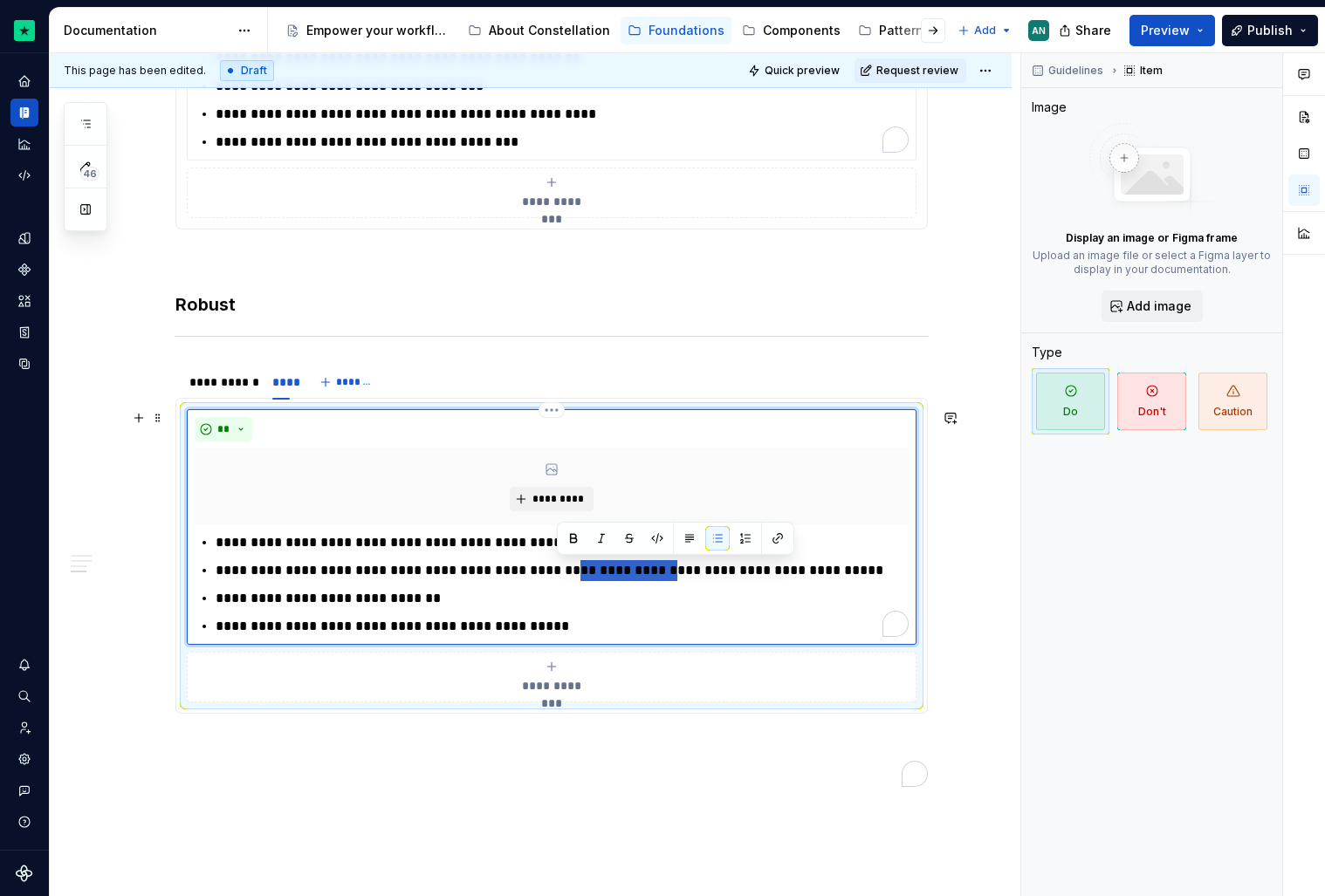
drag, startPoint x: 640, startPoint y: 575, endPoint x: 557, endPoint y: 567, distance: 83.4
click at [557, 567] on p "**********" at bounding box center [562, 571] width 693 height 21
click at [493, 748] on p "To enrich screen reader interactions, please activate Accessibility in Grammarl…" at bounding box center [551, 745] width 752 height 21
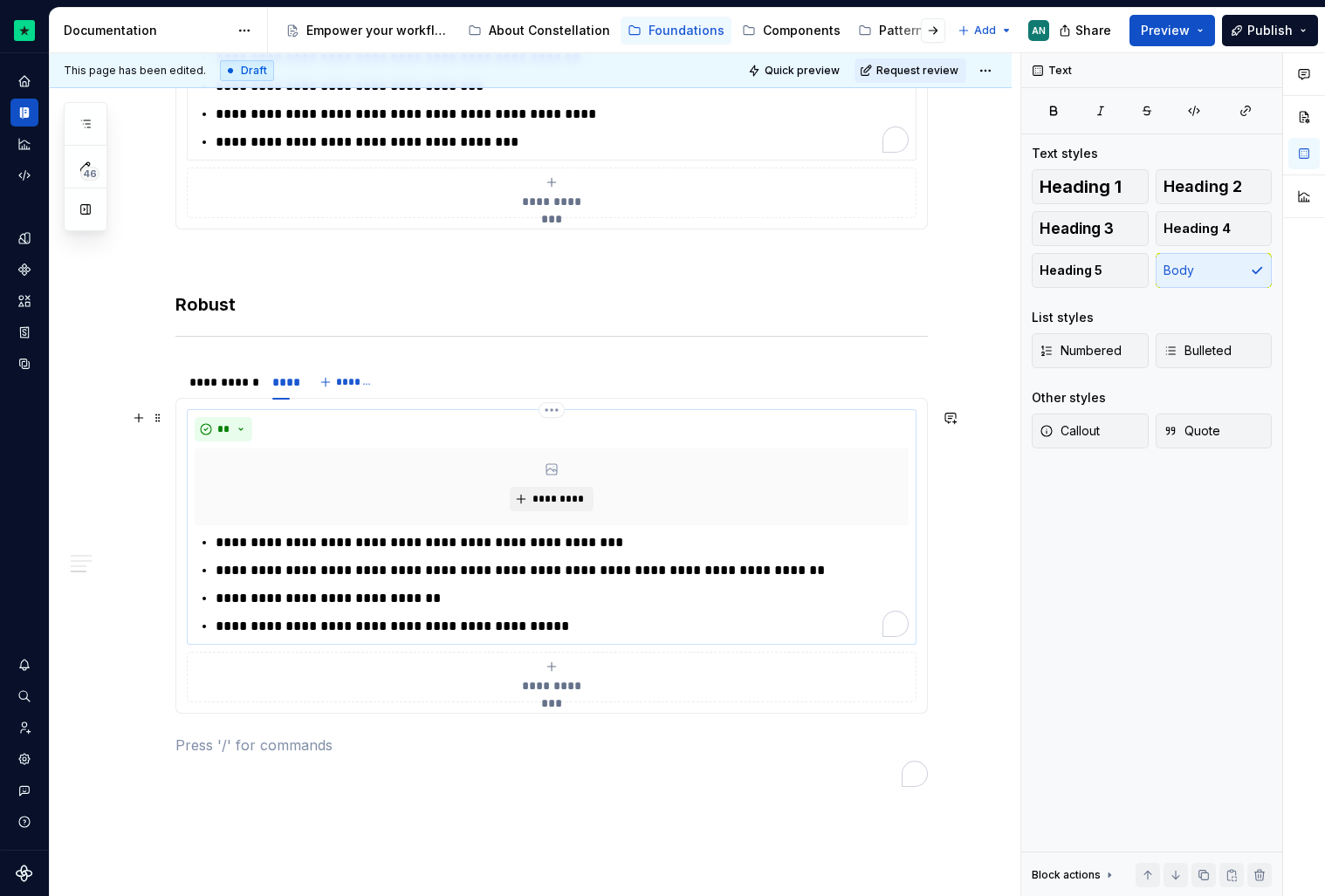
click at [601, 548] on p "**********" at bounding box center [562, 543] width 693 height 21
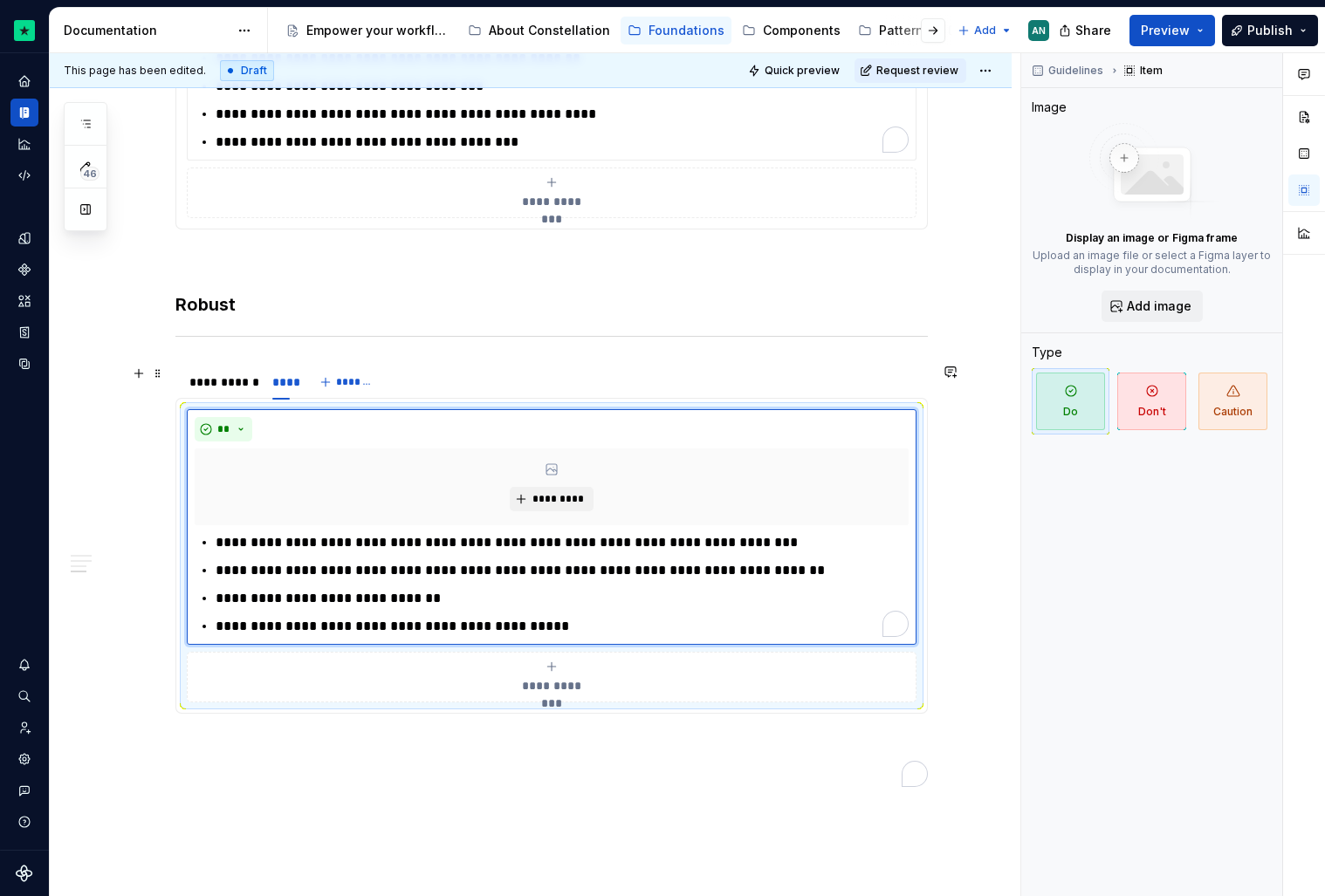
click at [719, 377] on div "**********" at bounding box center [551, 382] width 752 height 35
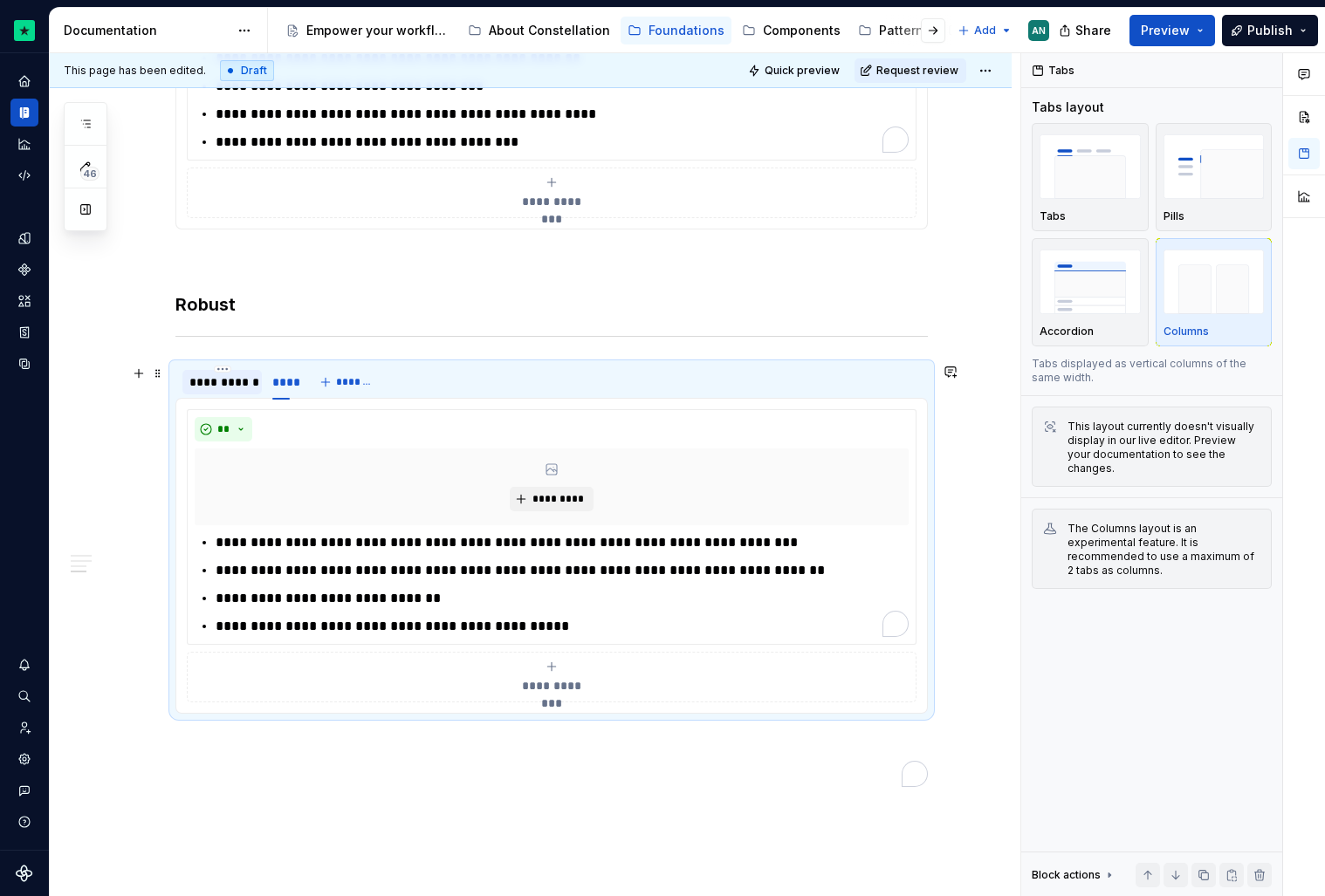
click at [212, 386] on div "**********" at bounding box center [222, 383] width 65 height 17
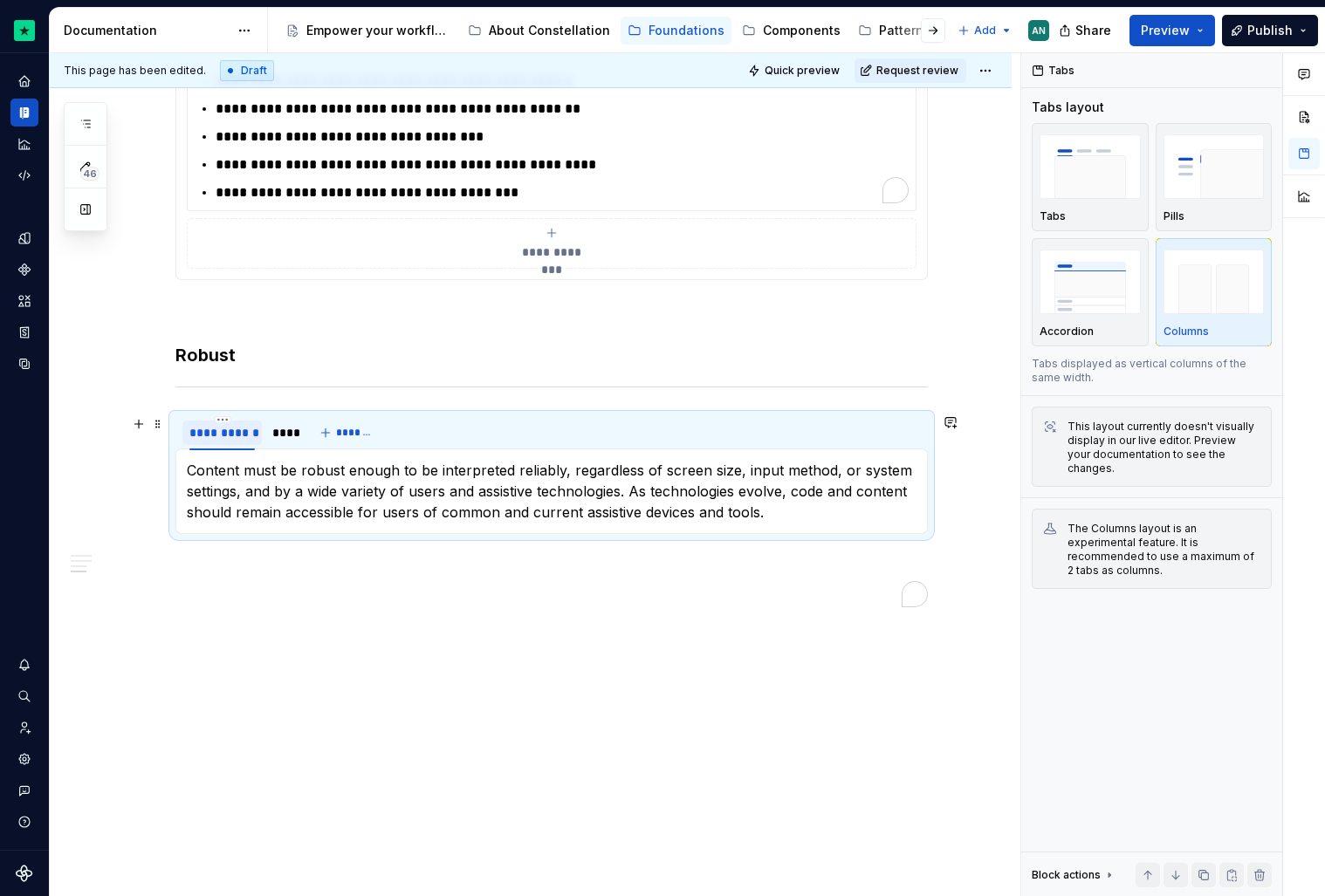
scroll to position [1668, 0]
click at [289, 428] on div "****" at bounding box center [281, 433] width 31 height 24
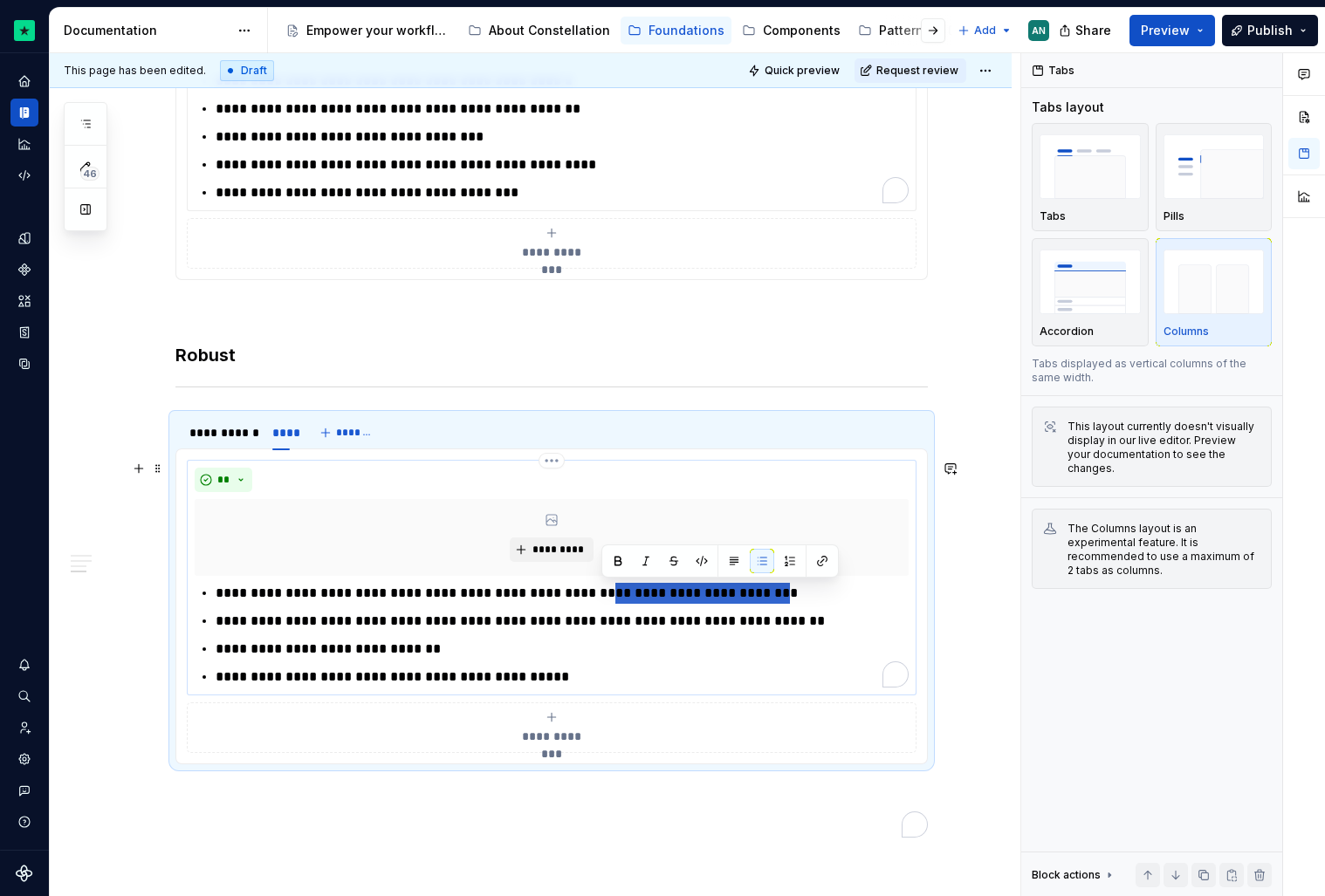
drag, startPoint x: 601, startPoint y: 594, endPoint x: 766, endPoint y: 592, distance: 165.0
click at [766, 592] on p "**********" at bounding box center [562, 593] width 693 height 21
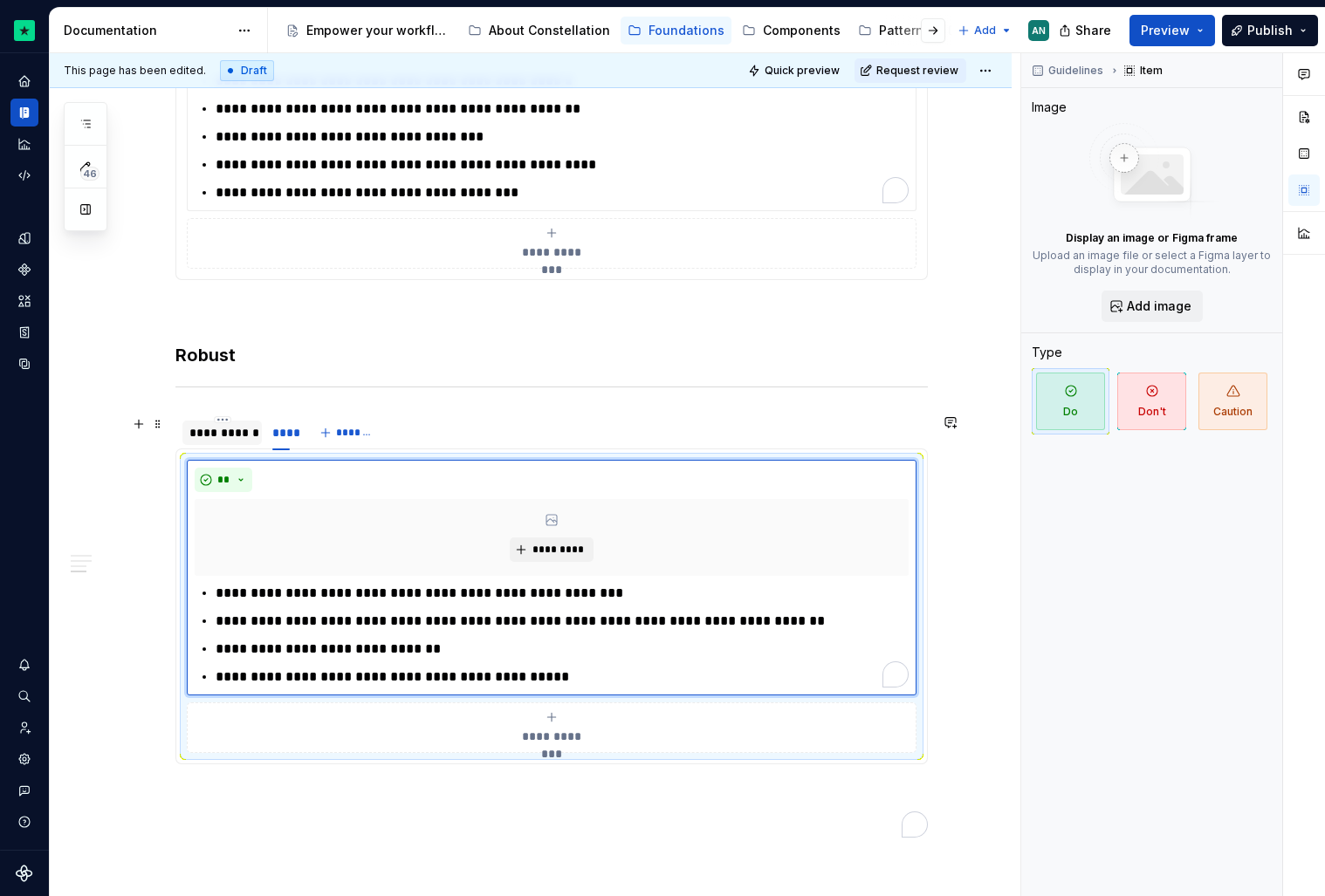
click at [231, 440] on div "**********" at bounding box center [222, 433] width 65 height 17
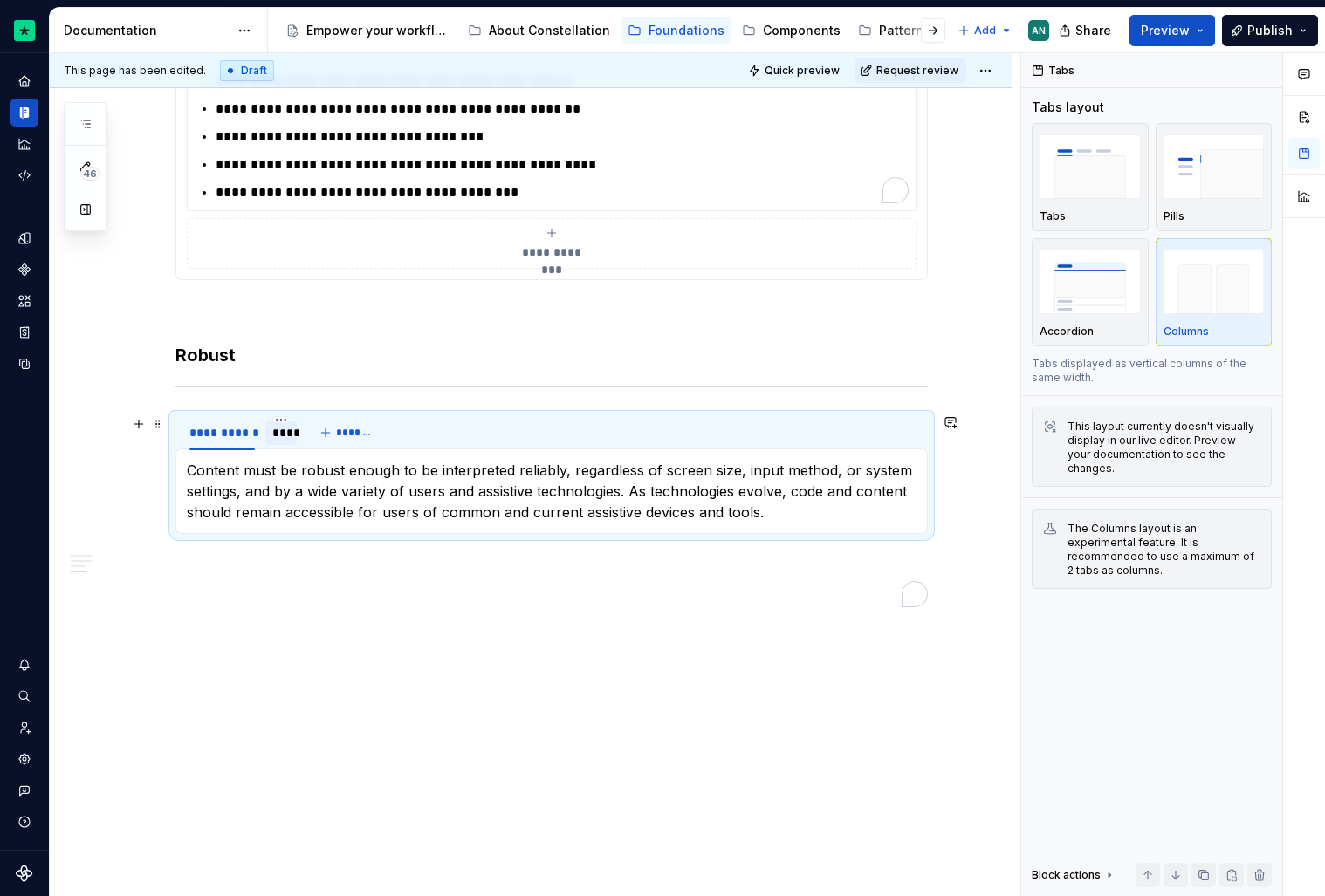
click at [285, 435] on div "****" at bounding box center [280, 433] width 16 height 17
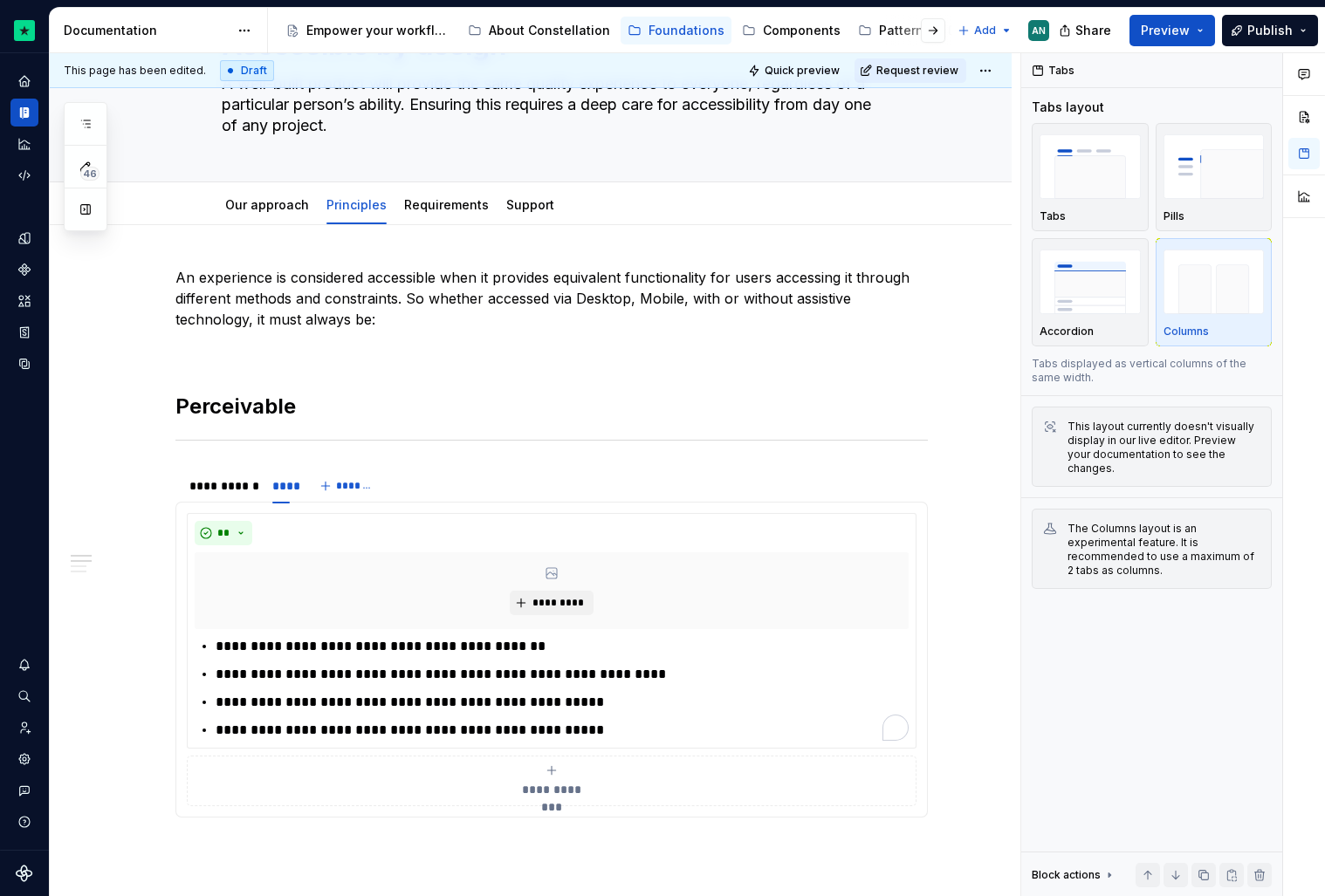
scroll to position [0, 0]
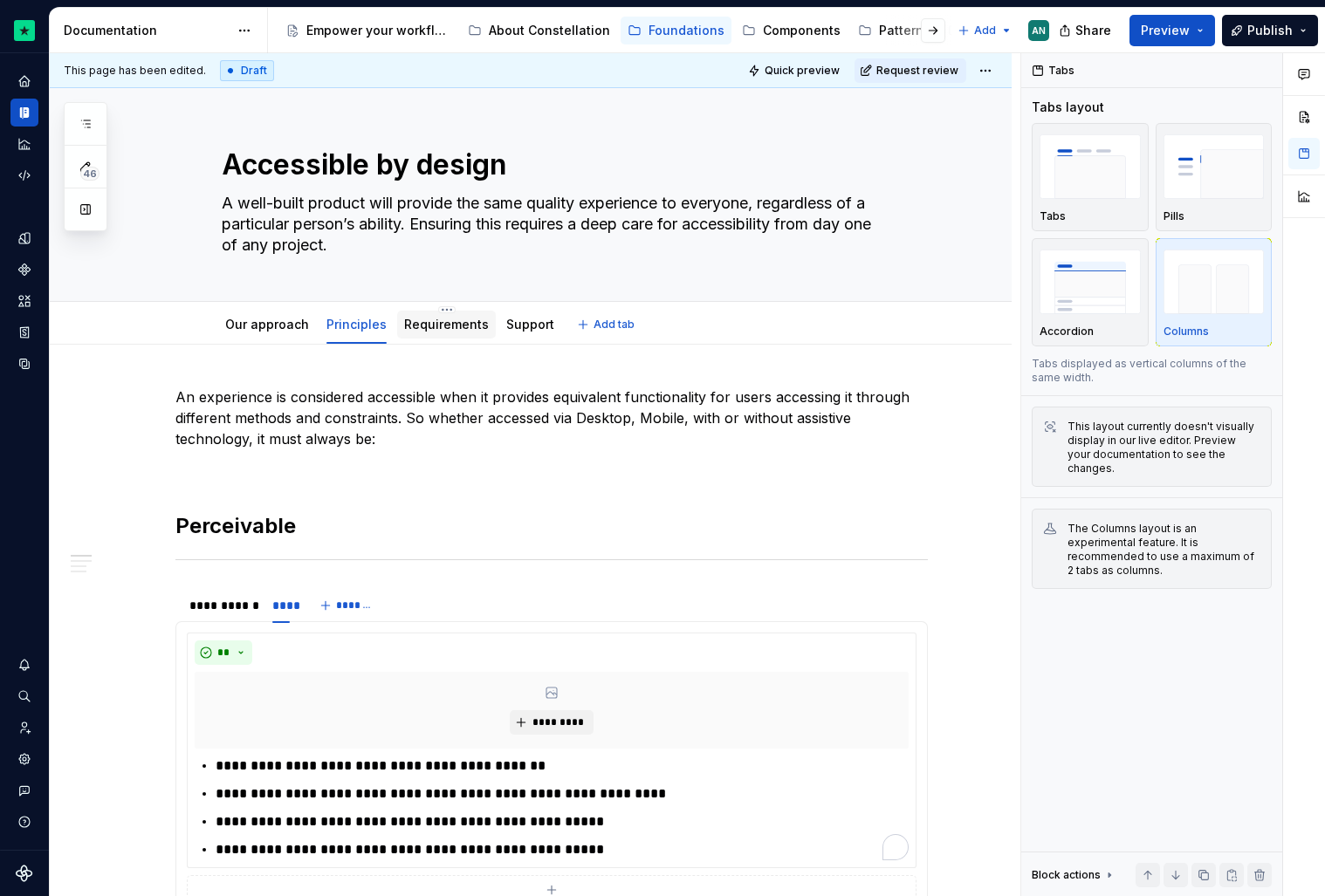
click at [440, 328] on link "Requirements" at bounding box center [446, 324] width 85 height 14
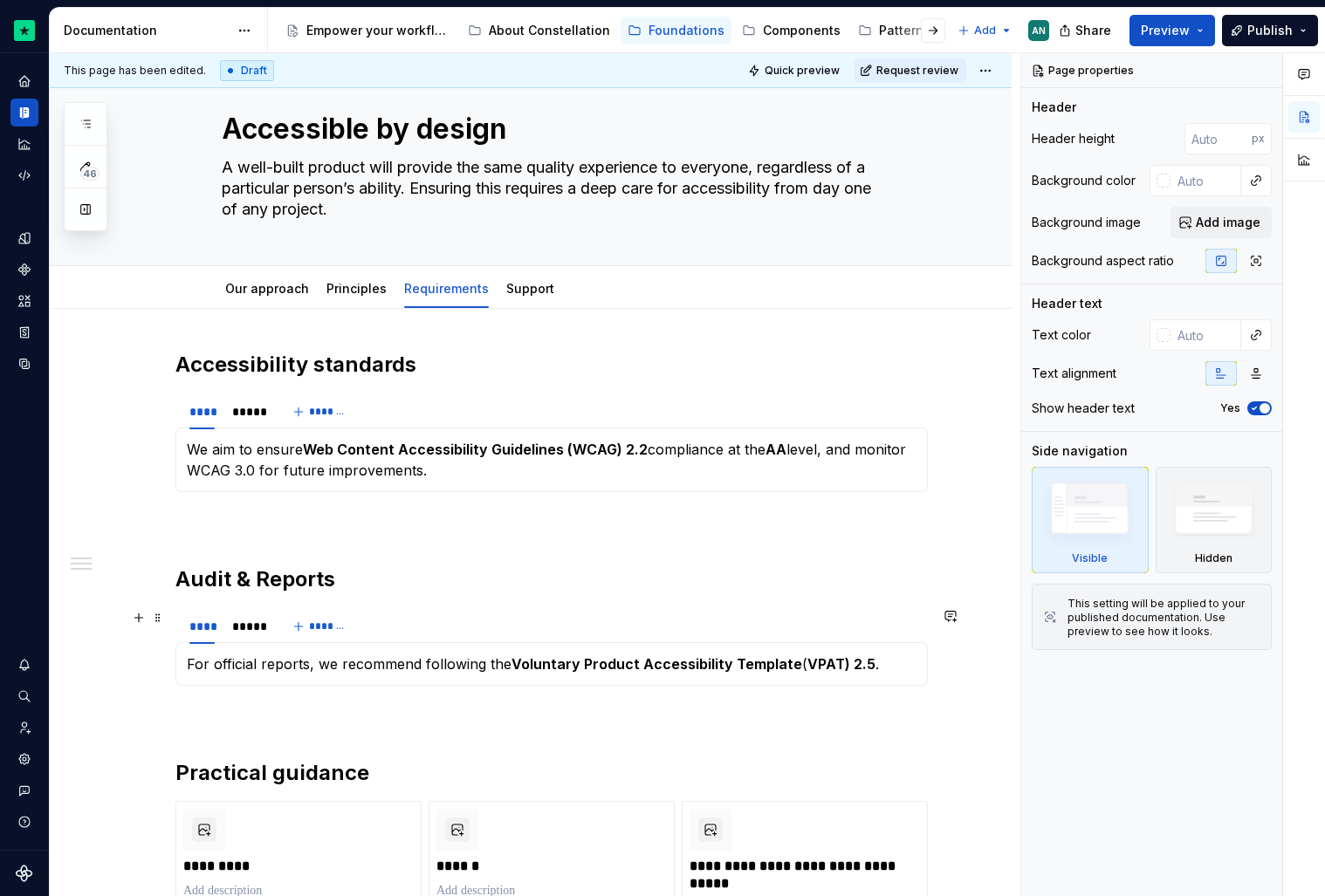
scroll to position [35, 0]
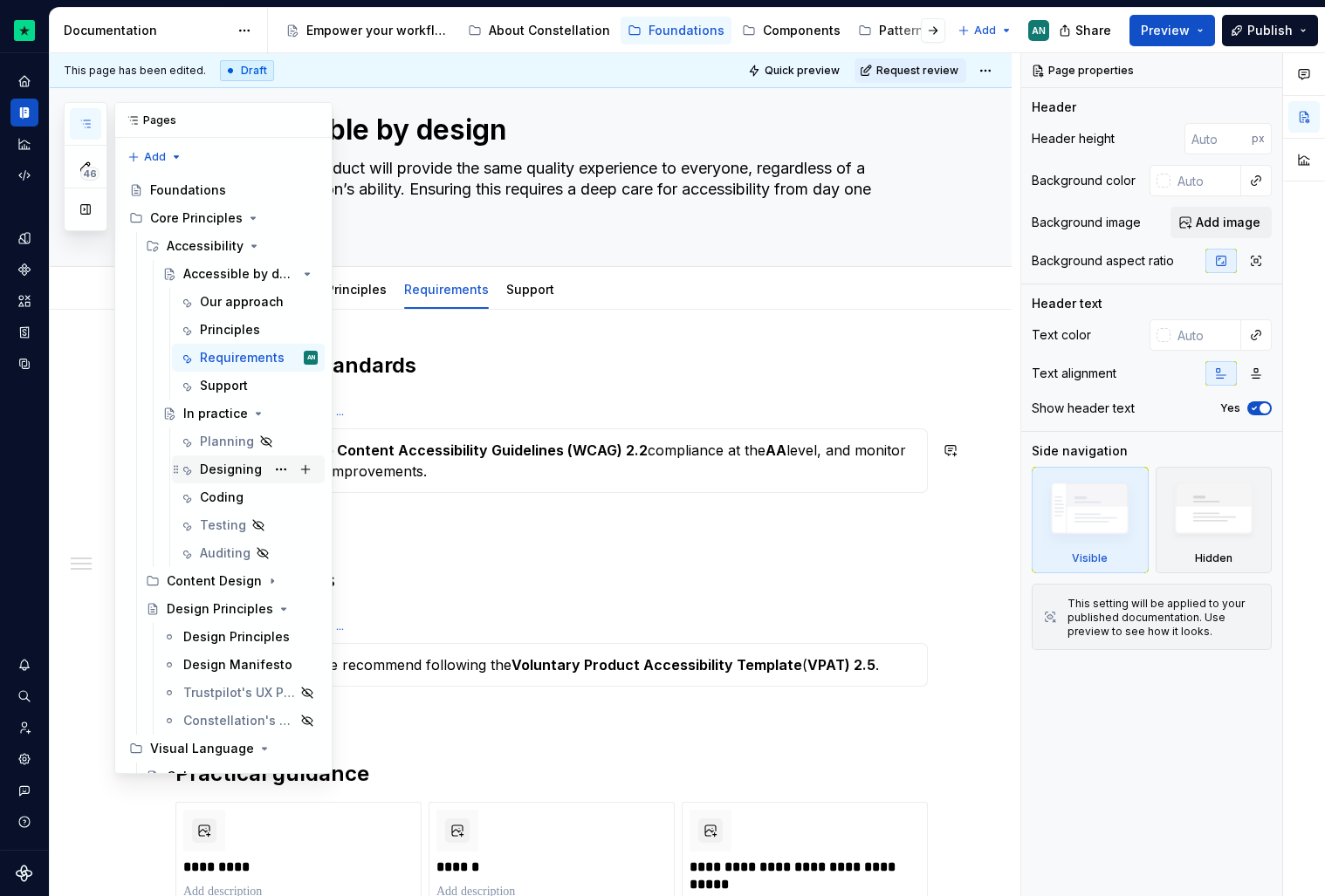
click at [212, 472] on div "Designing" at bounding box center [231, 469] width 62 height 17
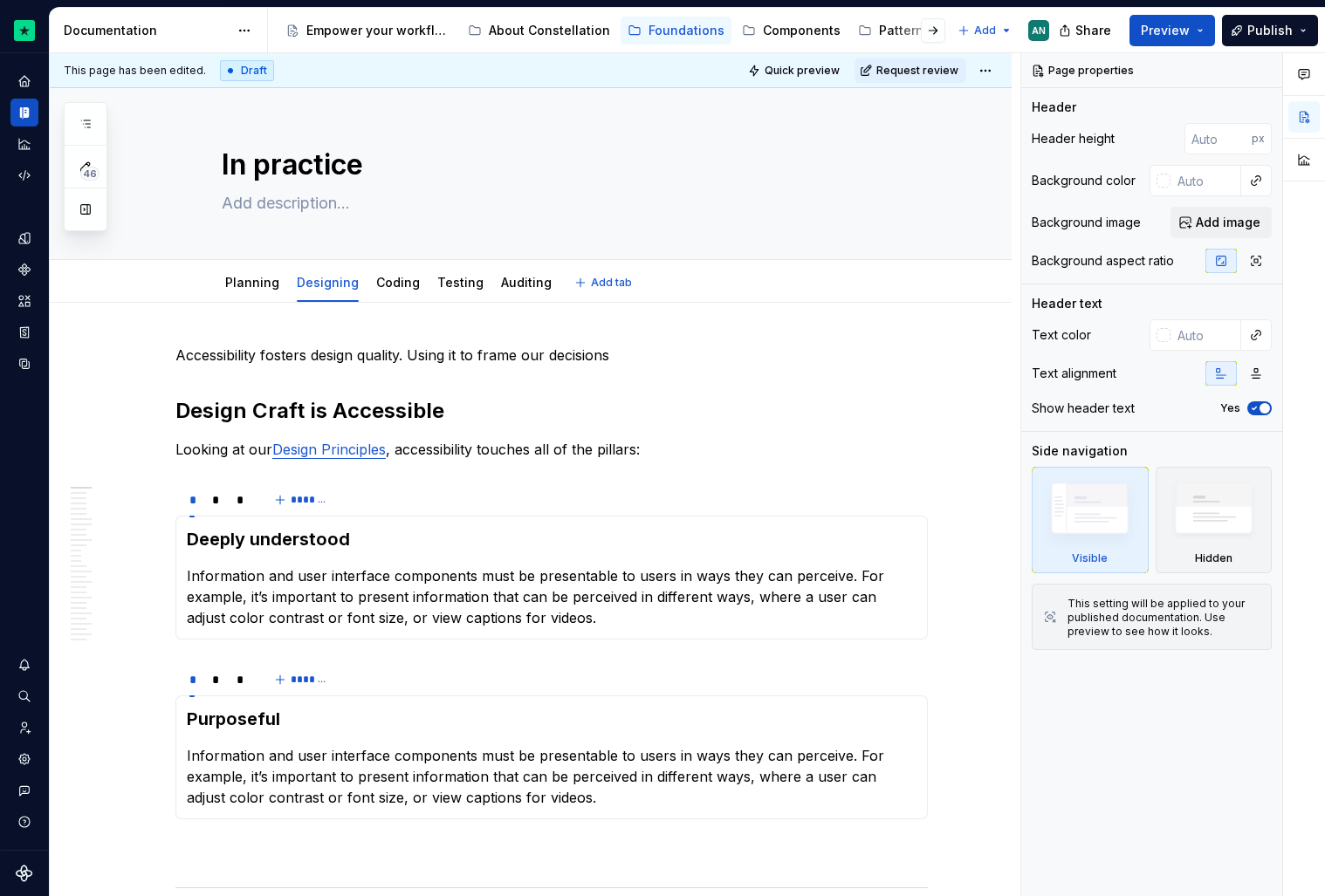
type textarea "*"
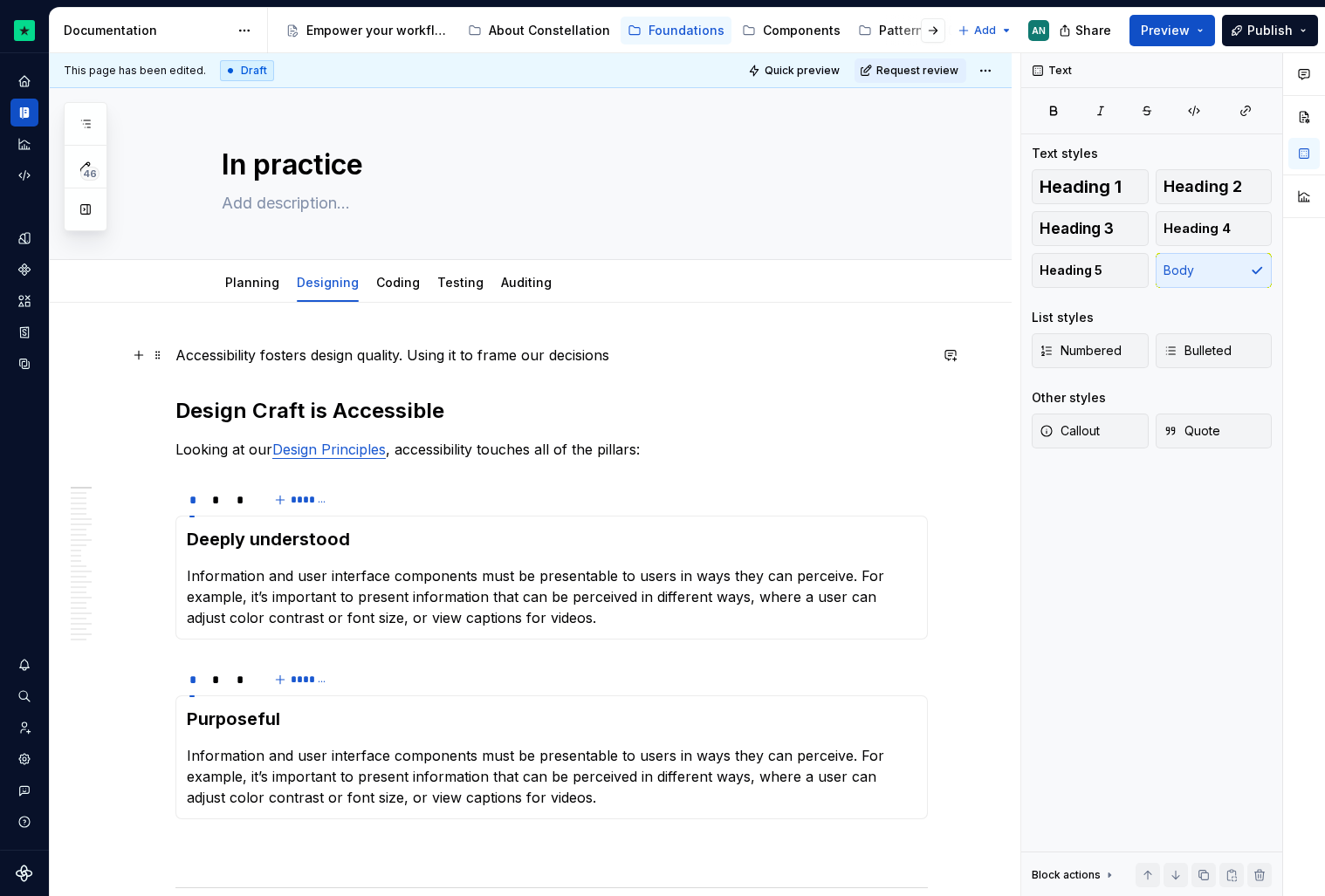
click at [627, 364] on p "Accessibility fosters design quality. Using it to frame our decisions" at bounding box center [551, 356] width 752 height 21
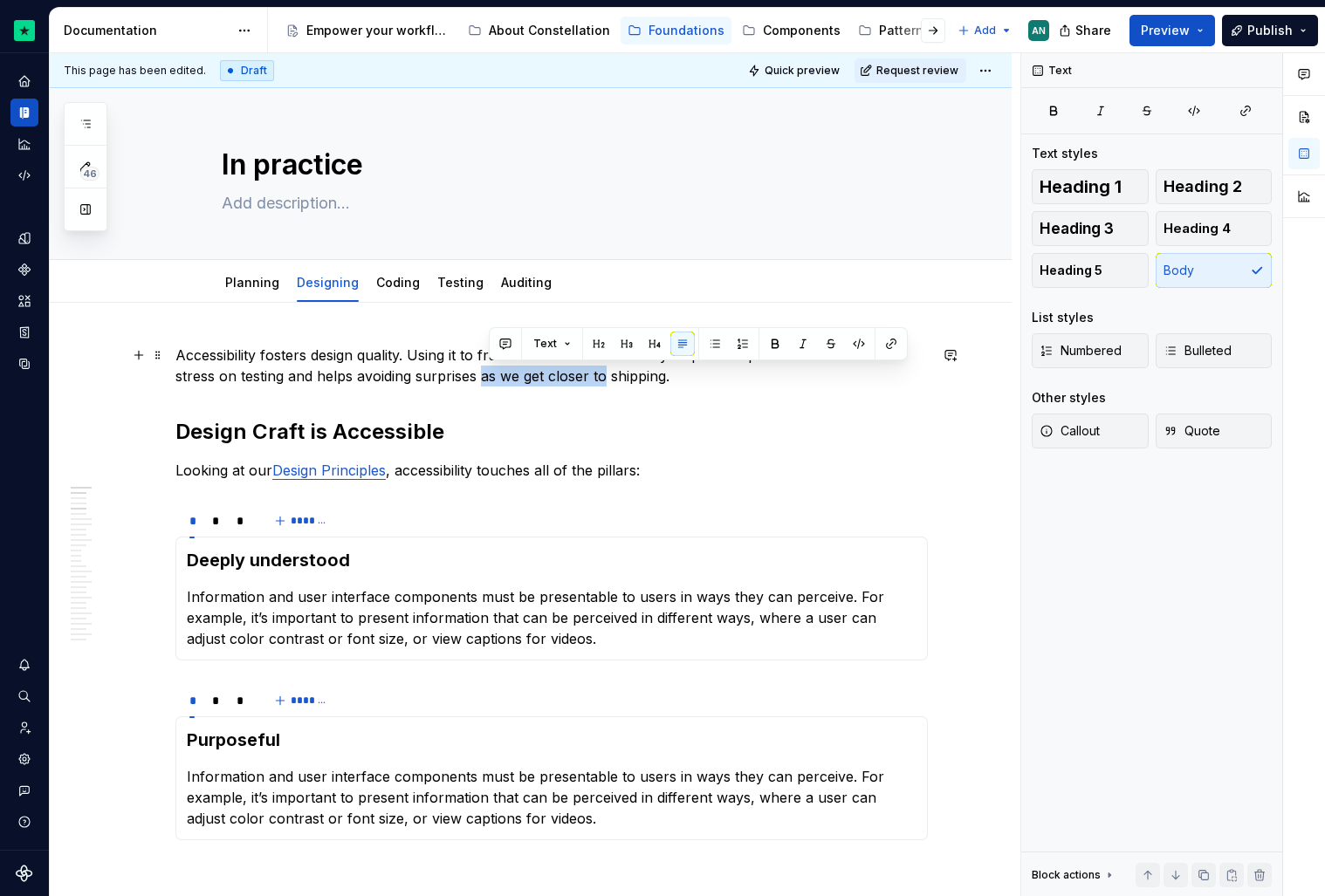
drag, startPoint x: 607, startPoint y: 374, endPoint x: 484, endPoint y: 371, distance: 123.0
click at [484, 371] on p "Accessibility fosters design quality. Using it to frame our decisions at every …" at bounding box center [551, 366] width 752 height 42
click at [578, 380] on p "Accessibility fosters design quality. Using it to frame our decisions at every …" at bounding box center [551, 366] width 752 height 42
click at [629, 475] on p "Looking at our Design Principles , accessibility touches all of the pillars:" at bounding box center [551, 470] width 752 height 21
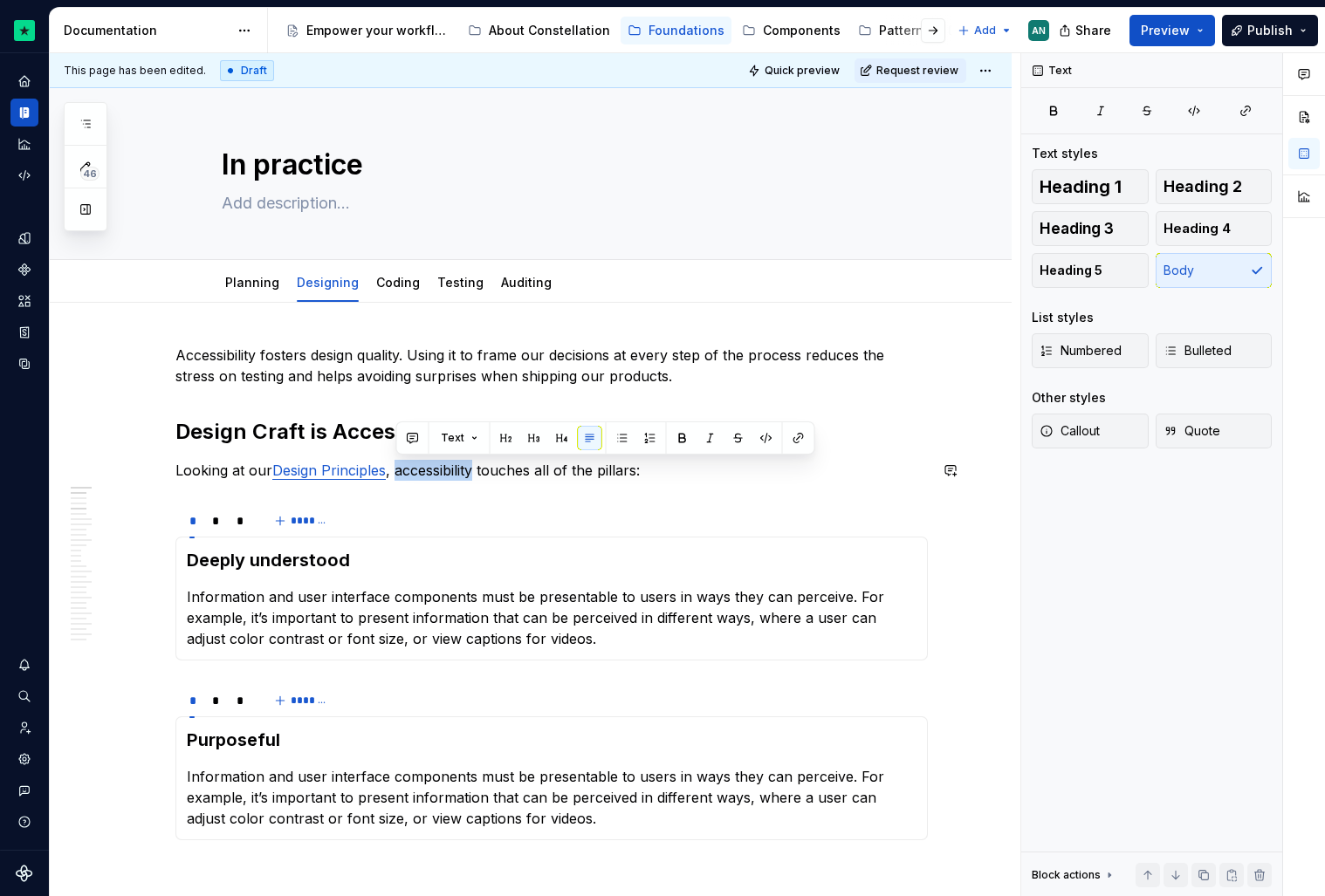
drag, startPoint x: 474, startPoint y: 471, endPoint x: 395, endPoint y: 469, distance: 79.0
click at [395, 469] on p "Looking at our Design Principles , accessibility touches all of the pillars:" at bounding box center [551, 470] width 752 height 21
click at [248, 471] on p "Looking at our Design Principles , touches all of the pillars:" at bounding box center [551, 470] width 752 height 21
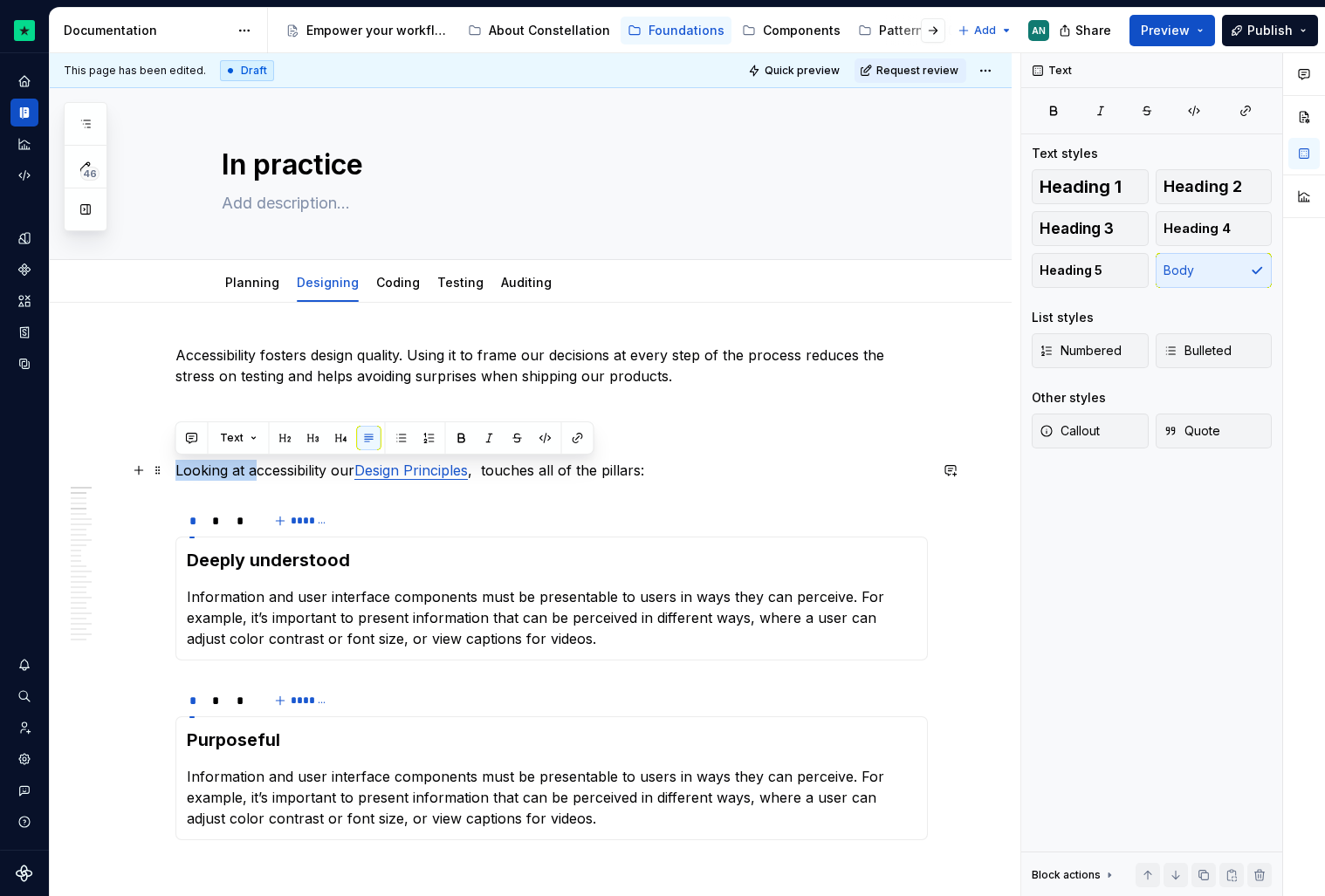
drag, startPoint x: 257, startPoint y: 469, endPoint x: 176, endPoint y: 474, distance: 81.2
click at [176, 474] on p "Looking at accessibility our Design Principles , touches all of the pillars:" at bounding box center [551, 470] width 752 height 21
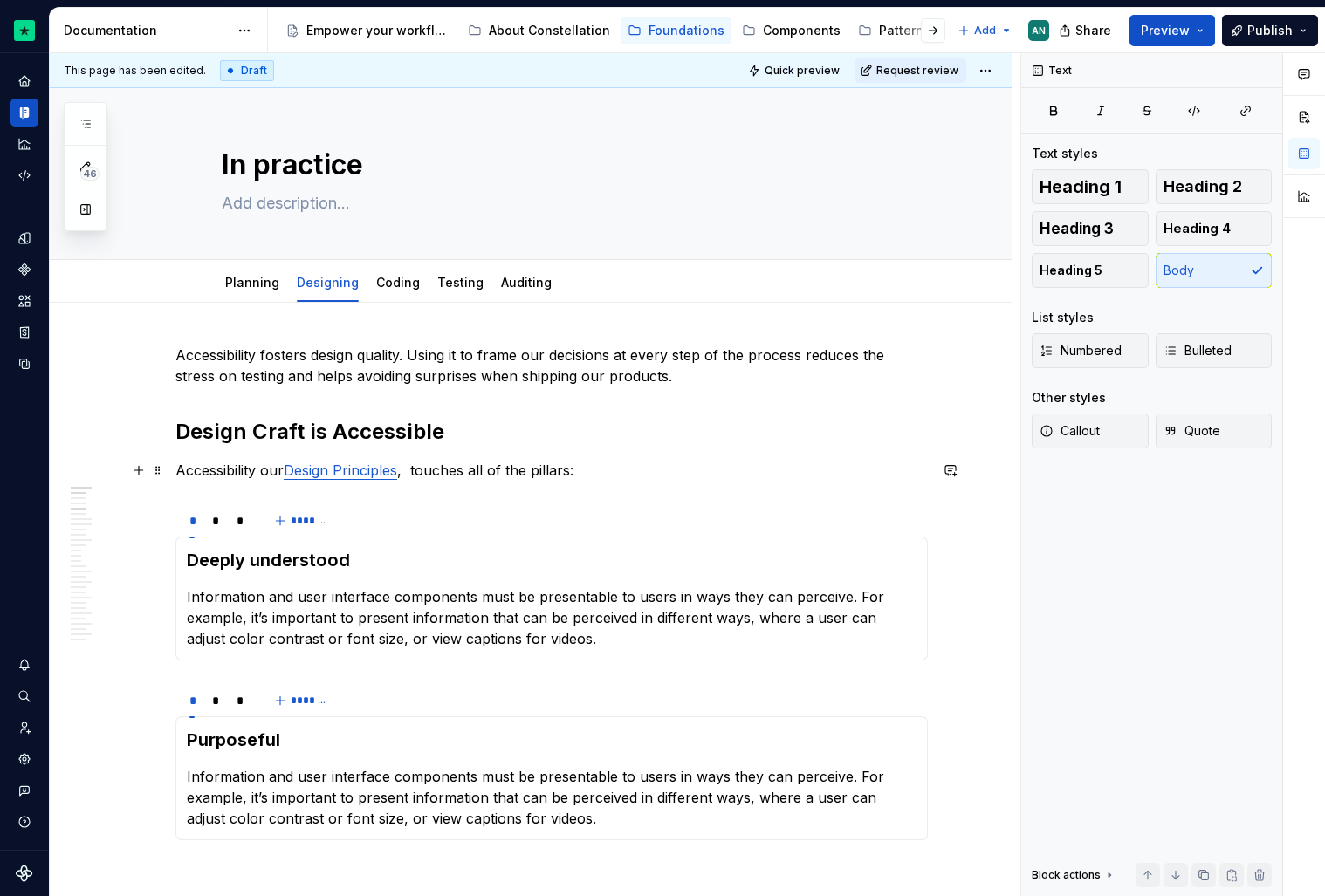
click at [264, 473] on p "Accessibility our Design Principles , touches all of the pillars:" at bounding box center [551, 470] width 752 height 21
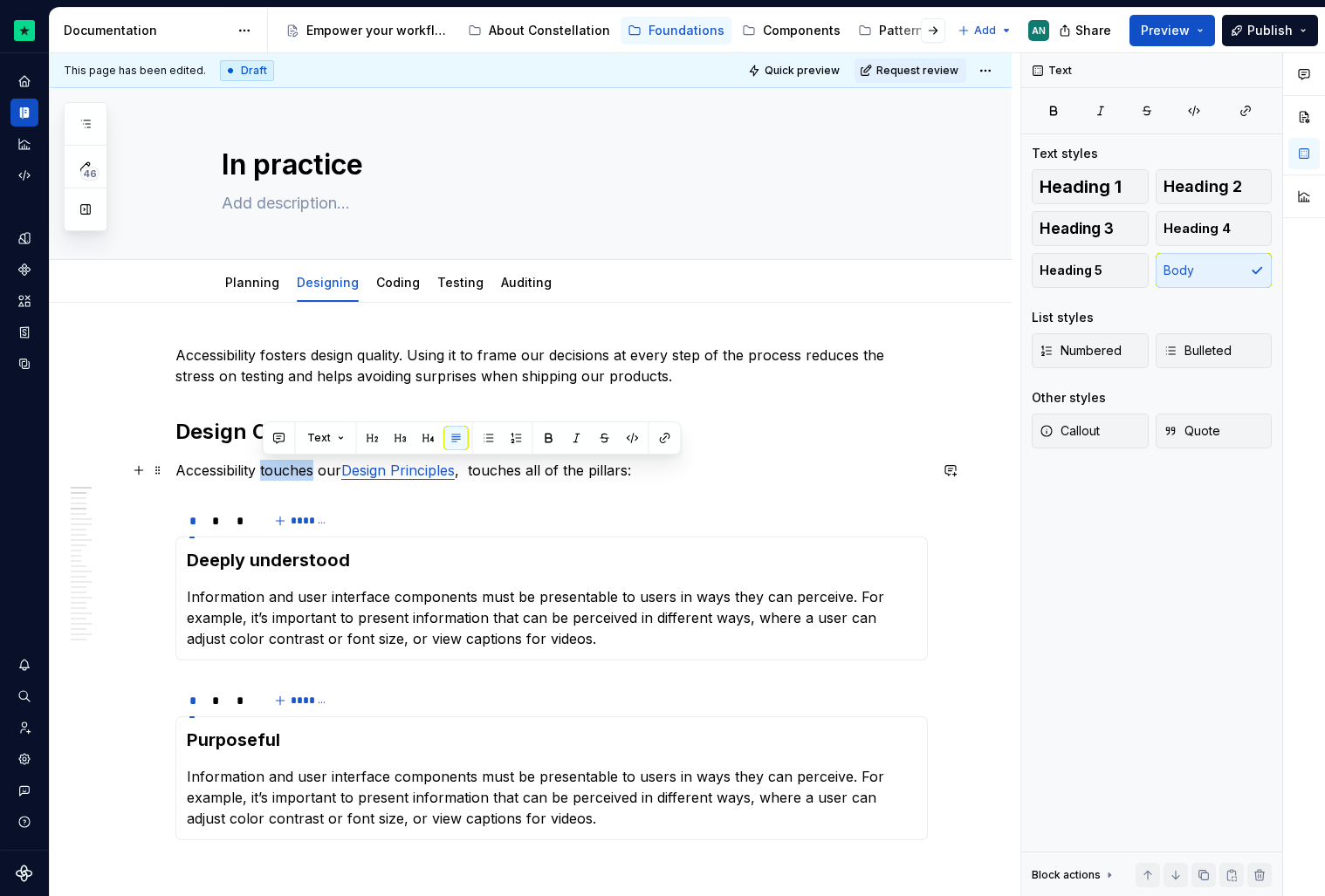
drag, startPoint x: 262, startPoint y: 472, endPoint x: 312, endPoint y: 474, distance: 50.0
click at [312, 474] on p "Accessibility touches our Design Principles , touches all of the pillars:" at bounding box center [551, 470] width 752 height 21
click at [501, 479] on p "Accessibility touches our Design Principles , touches all of the pillars:" at bounding box center [551, 470] width 752 height 21
click at [338, 472] on p "Accessibility touches our Design Principles , touches all of the pillars:" at bounding box center [551, 470] width 752 height 21
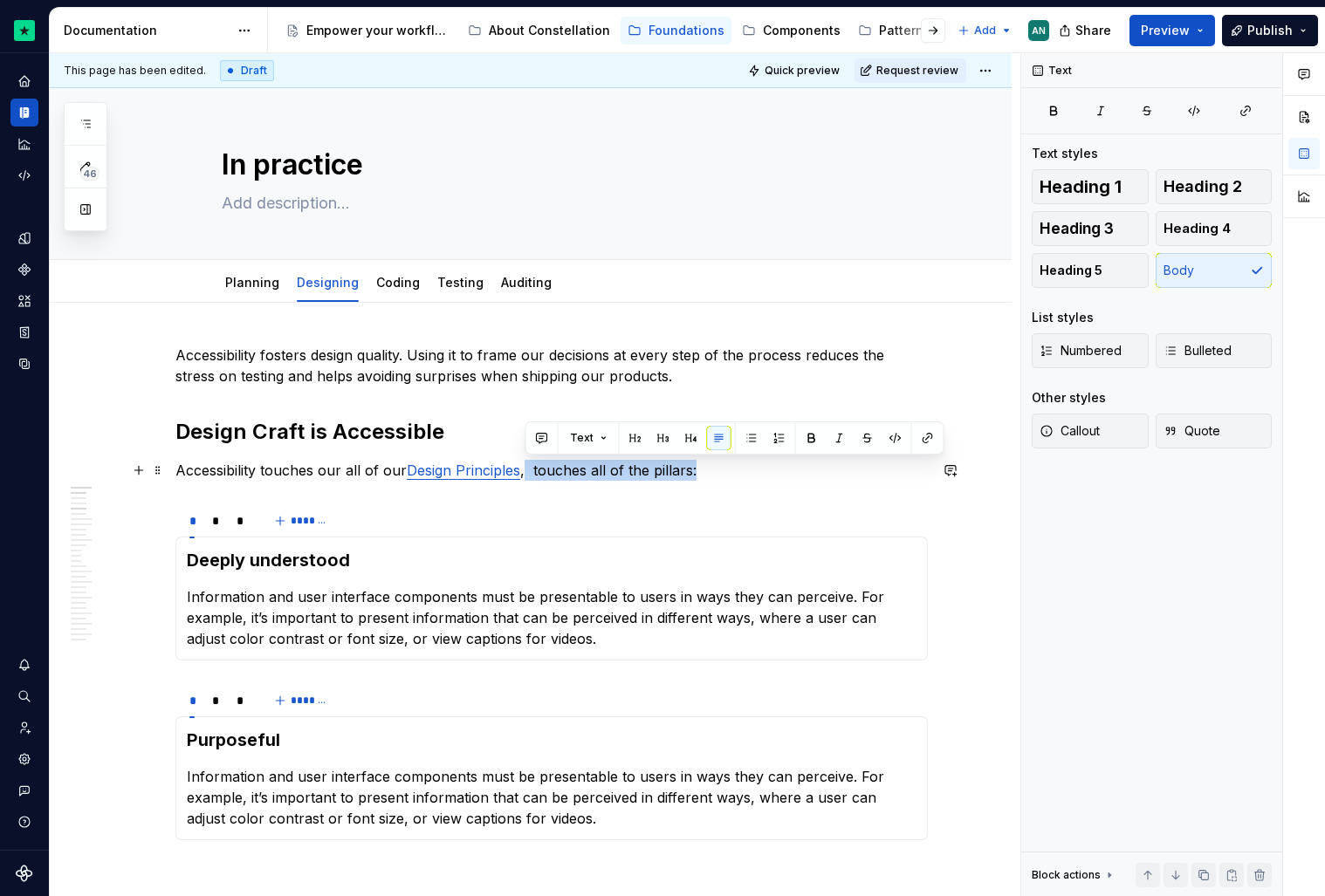
drag, startPoint x: 524, startPoint y: 474, endPoint x: 700, endPoint y: 480, distance: 176.1
click at [700, 479] on p "Accessibility touches our all of our Design Principles , touches all of the pil…" at bounding box center [551, 470] width 752 height 21
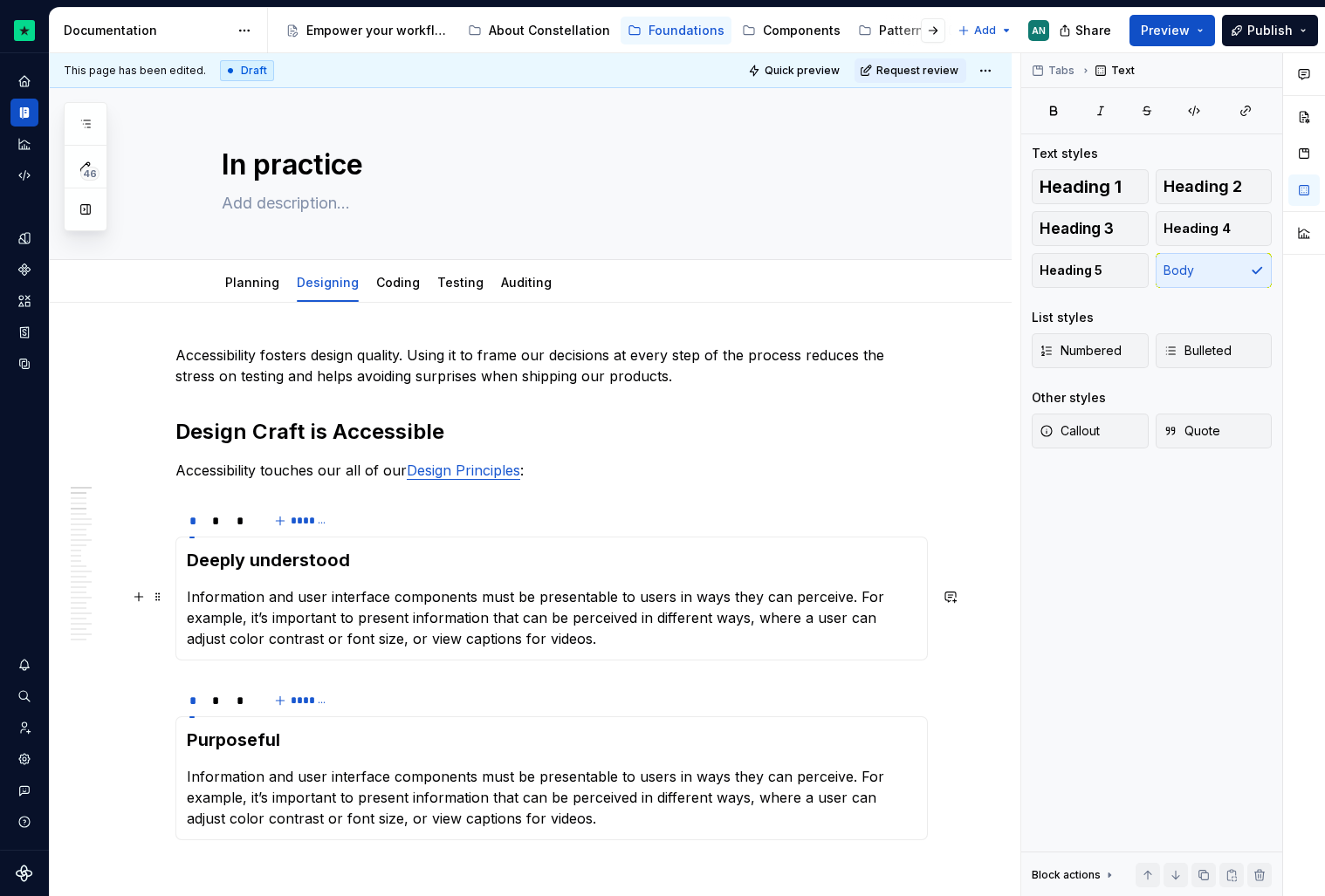
click at [561, 622] on p "Information and user interface components must be presentable to users in ways …" at bounding box center [551, 617] width 730 height 62
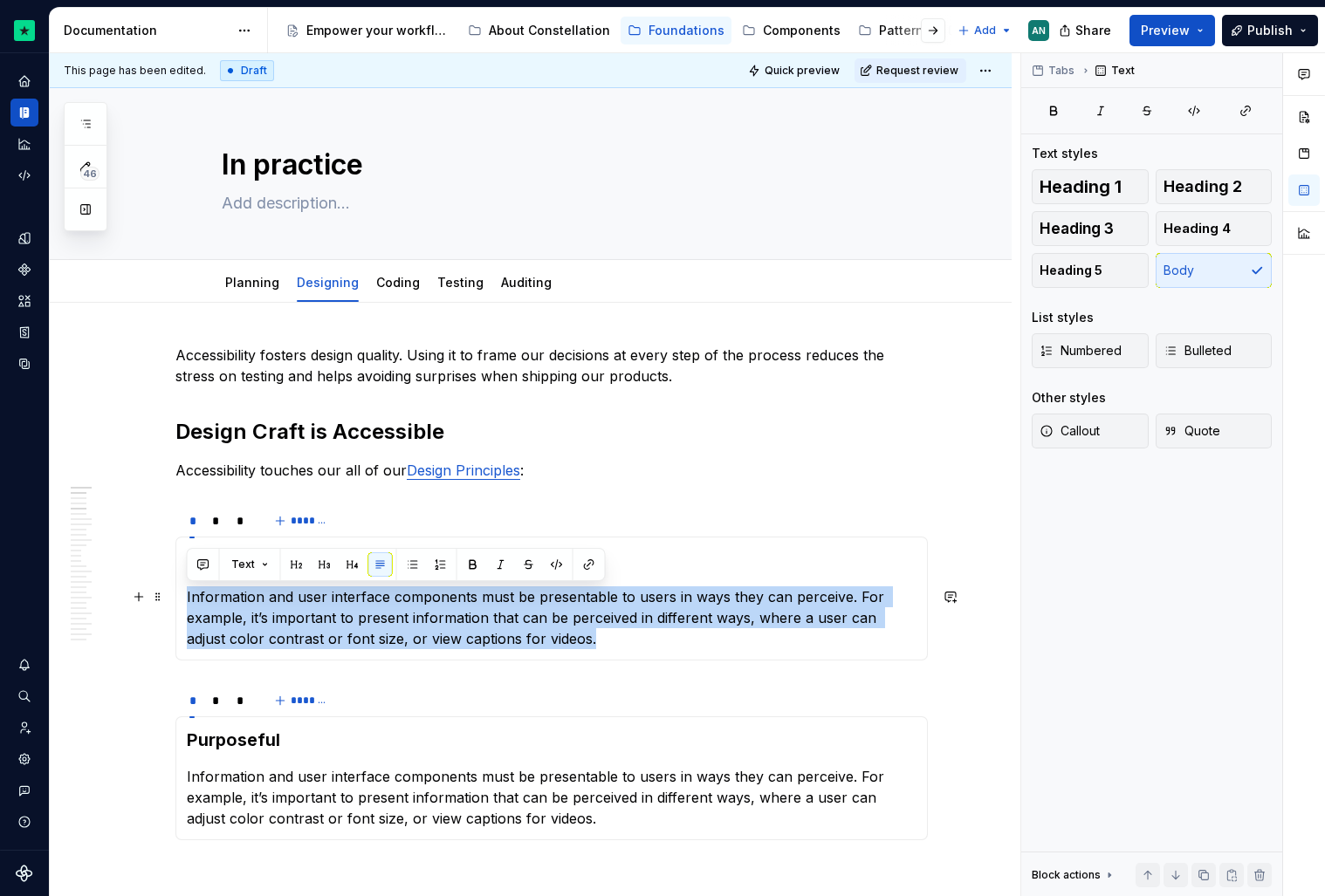
drag, startPoint x: 751, startPoint y: 643, endPoint x: 187, endPoint y: 593, distance: 566.2
click at [187, 593] on p "Information and user interface components must be presentable to users in ways …" at bounding box center [551, 617] width 730 height 62
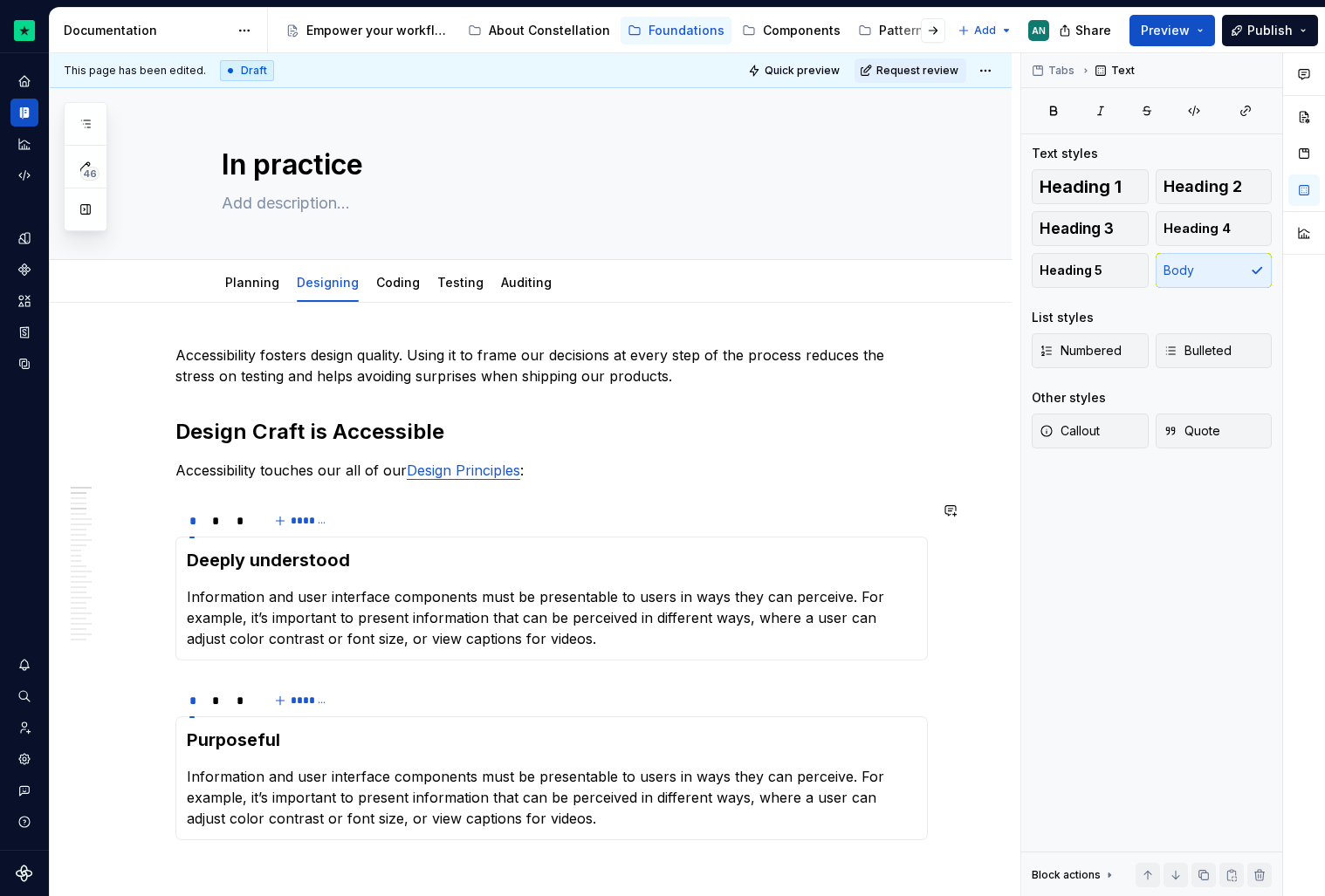
click at [633, 650] on div "Deeply understood Information and user interface components must be presentable…" at bounding box center [551, 598] width 752 height 124
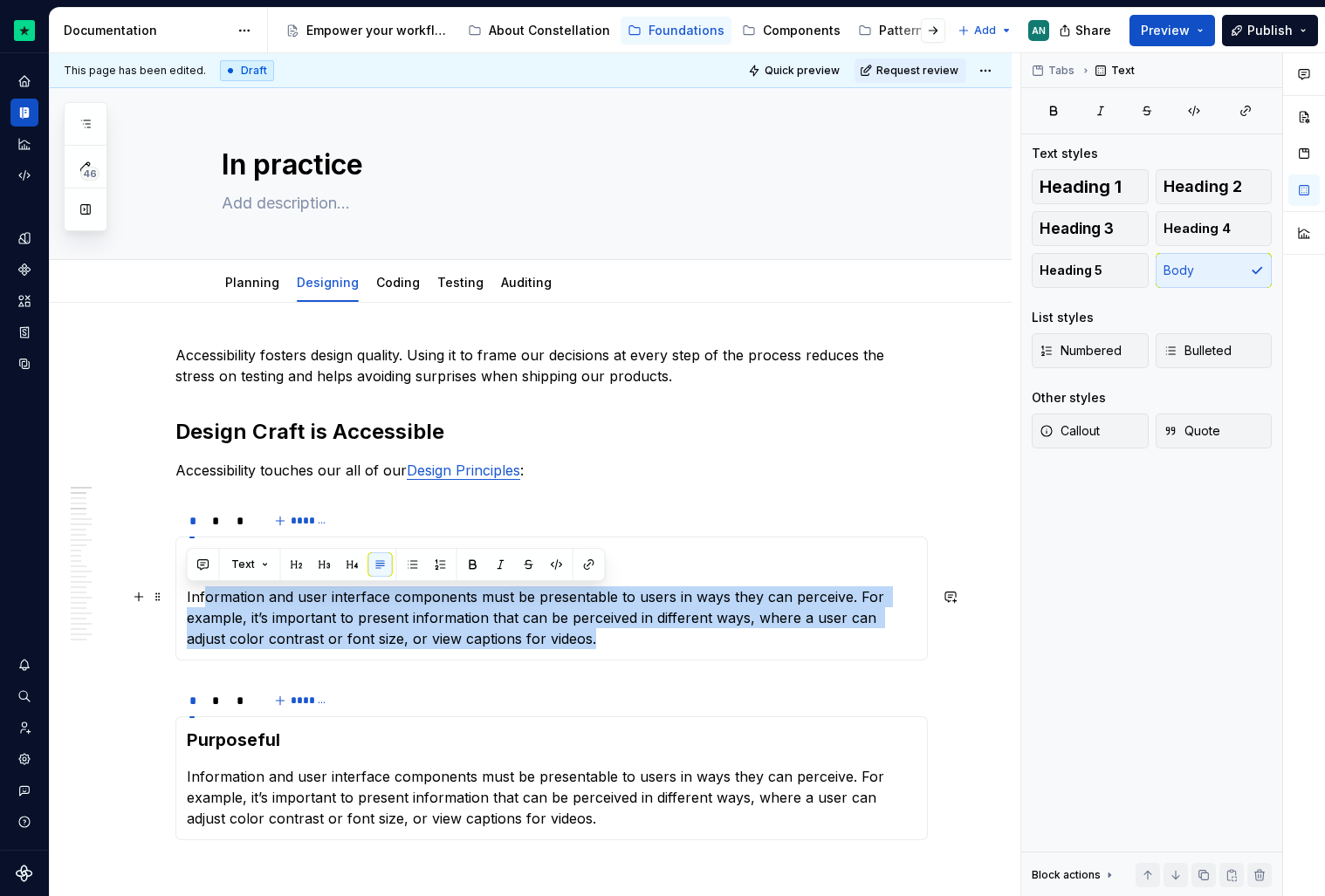
drag, startPoint x: 624, startPoint y: 650, endPoint x: 207, endPoint y: 586, distance: 421.9
click at [206, 586] on div "Deeply understood Information and user interface components must be presentable…" at bounding box center [551, 598] width 752 height 124
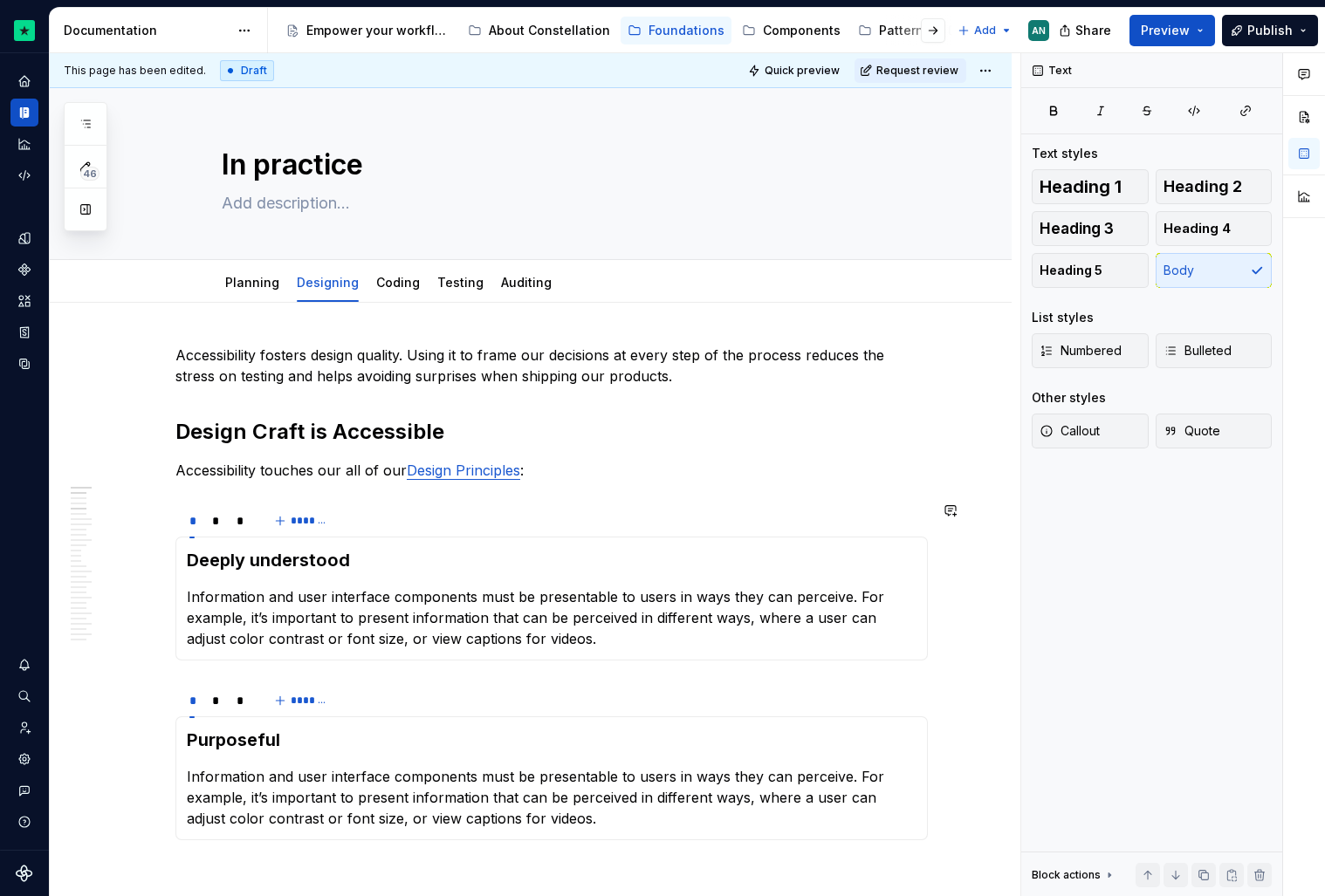
click at [486, 660] on section "* * * ******* Deeply understood Information and user interface components must …" at bounding box center [551, 581] width 752 height 159
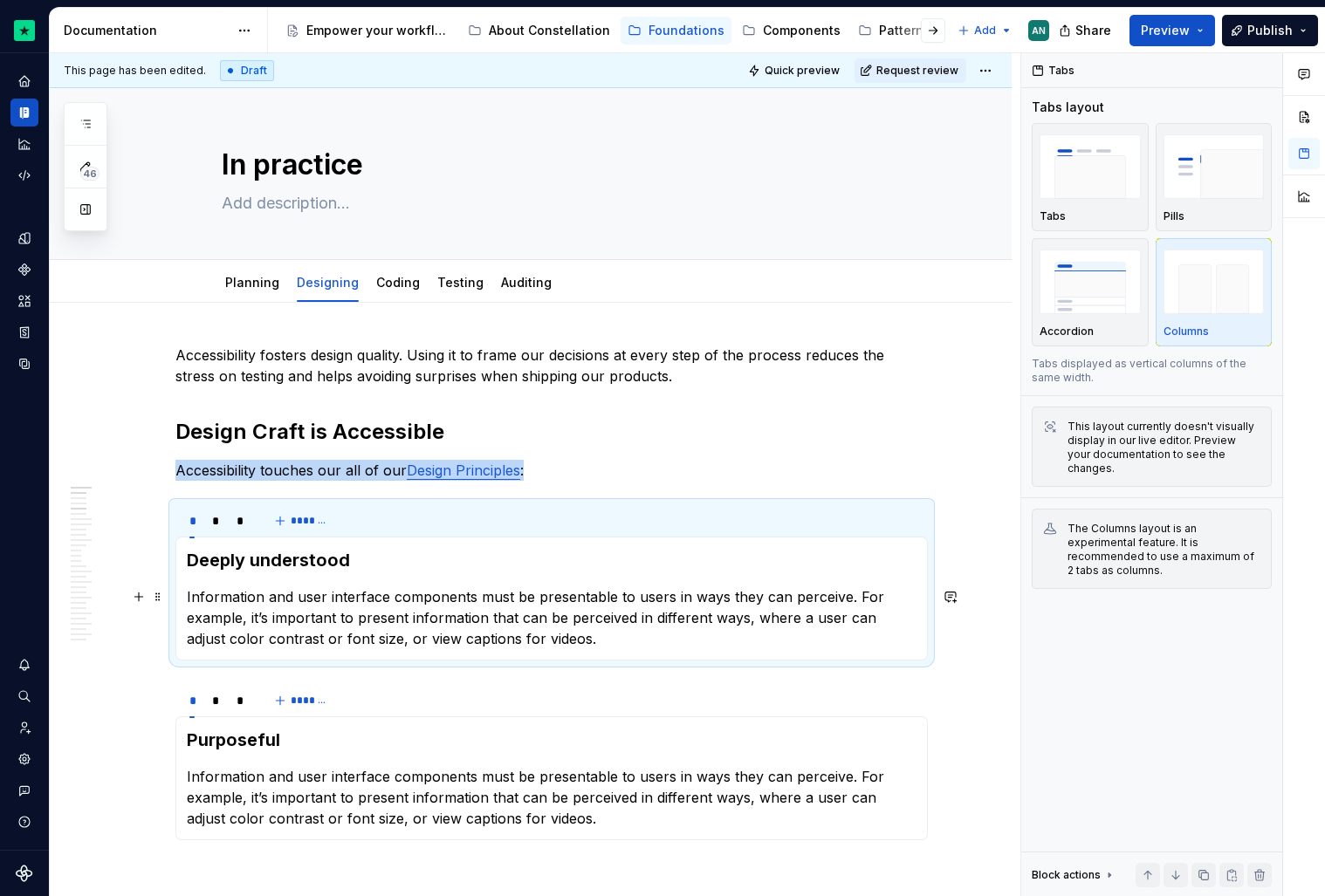
click at [605, 634] on p "Information and user interface components must be presentable to users in ways …" at bounding box center [551, 617] width 730 height 62
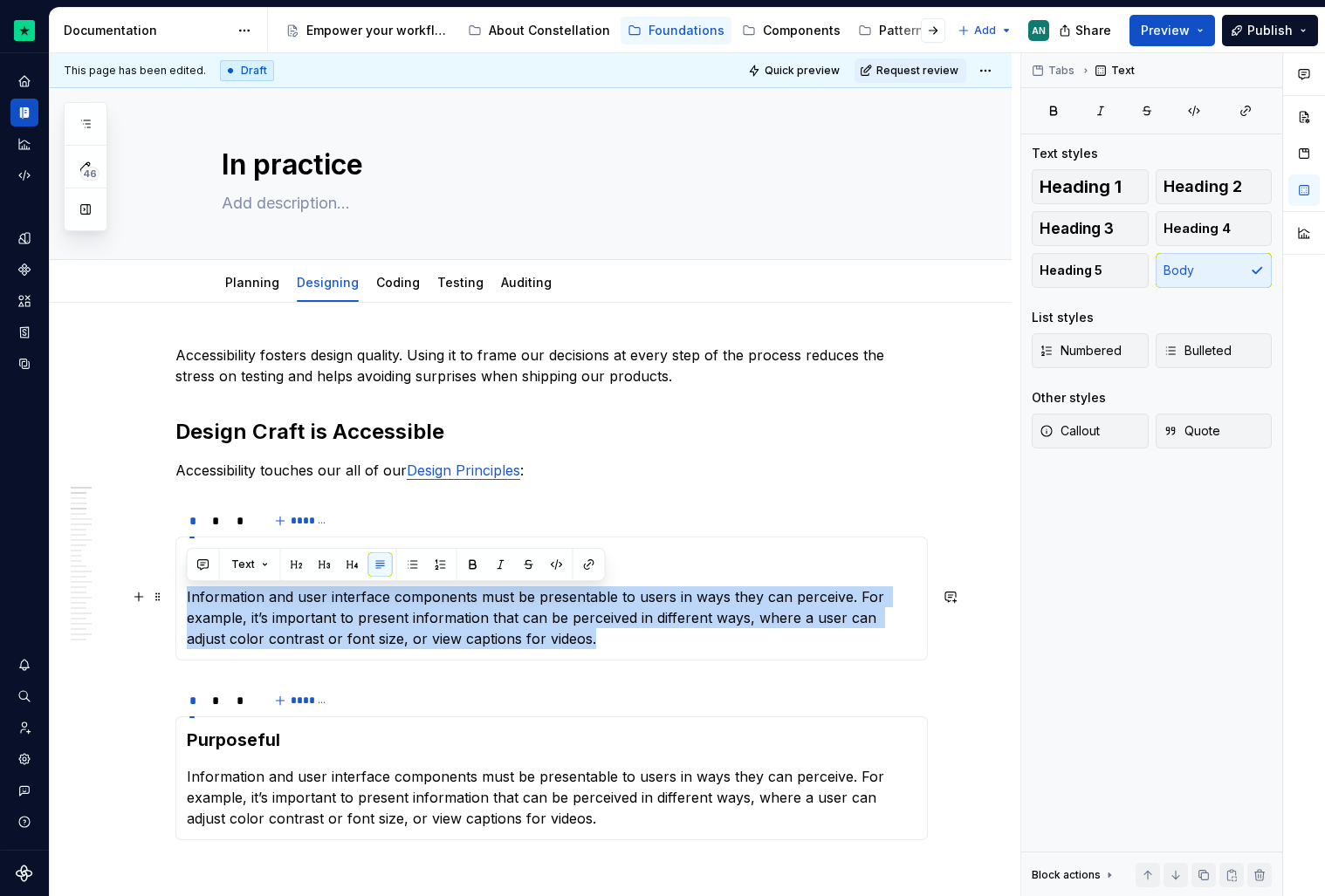
drag, startPoint x: 588, startPoint y: 647, endPoint x: 185, endPoint y: 593, distance: 406.6
click at [185, 593] on div "Deeply understood Information and user interface components must be presentable…" at bounding box center [551, 598] width 752 height 124
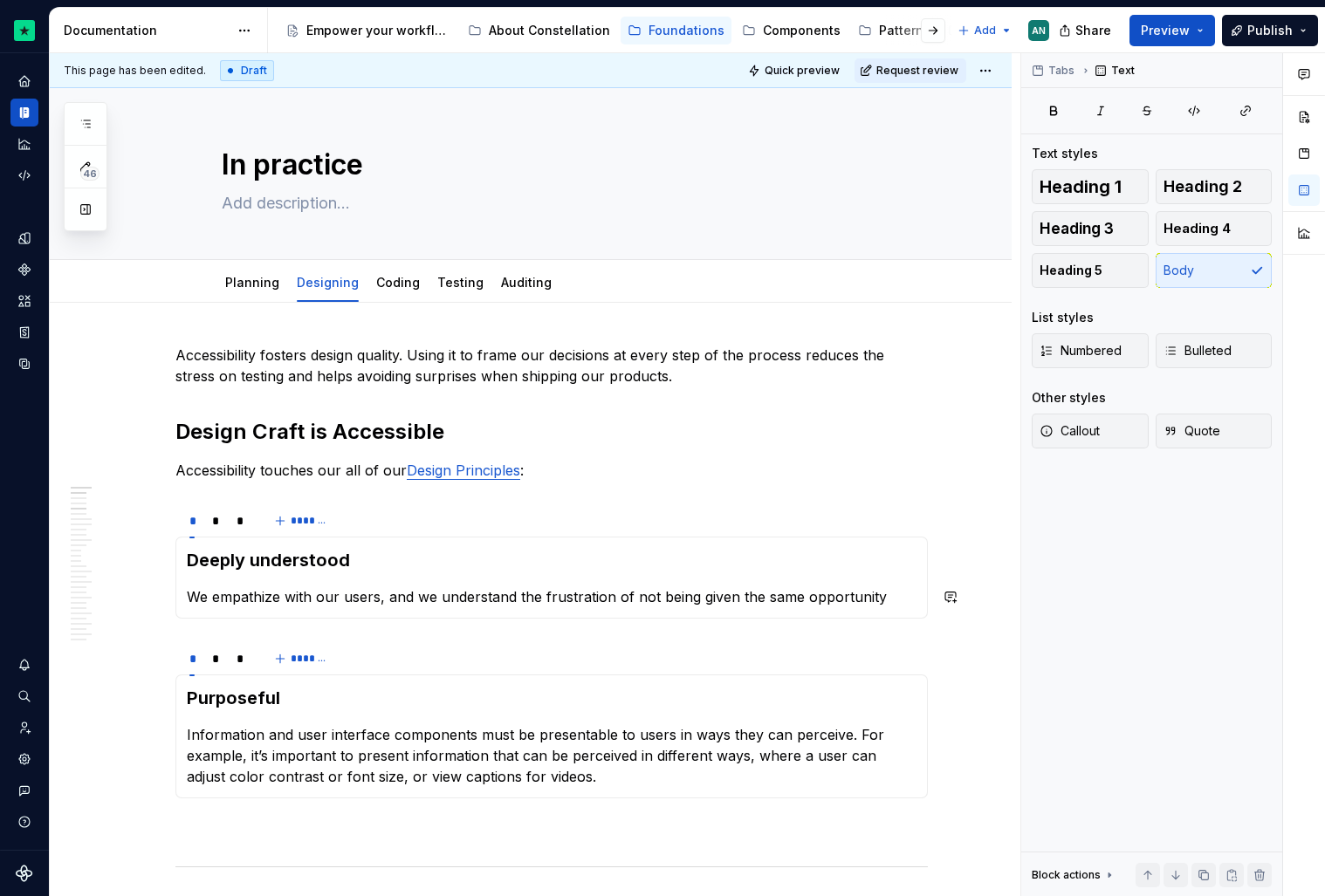
click at [185, 593] on div "Deeply understood We empathize with our users, and we understand the frustratio…" at bounding box center [551, 577] width 752 height 82
click at [888, 597] on p "We empathize with our users, and we understand the frustration of not being giv…" at bounding box center [551, 597] width 730 height 21
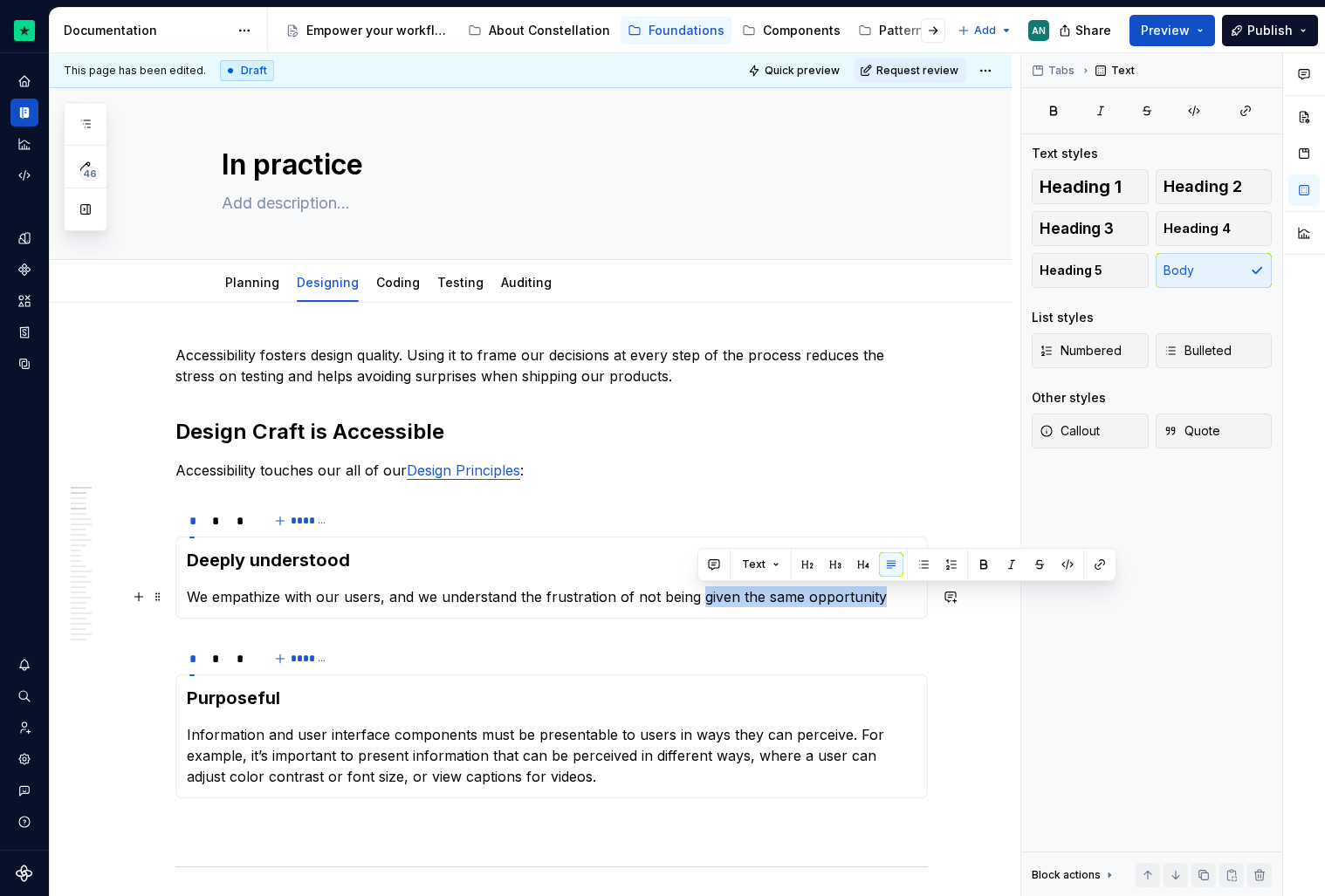
click at [697, 601] on p "We empathize with our users, and we understand the frustration of not being giv…" at bounding box center [551, 597] width 730 height 21
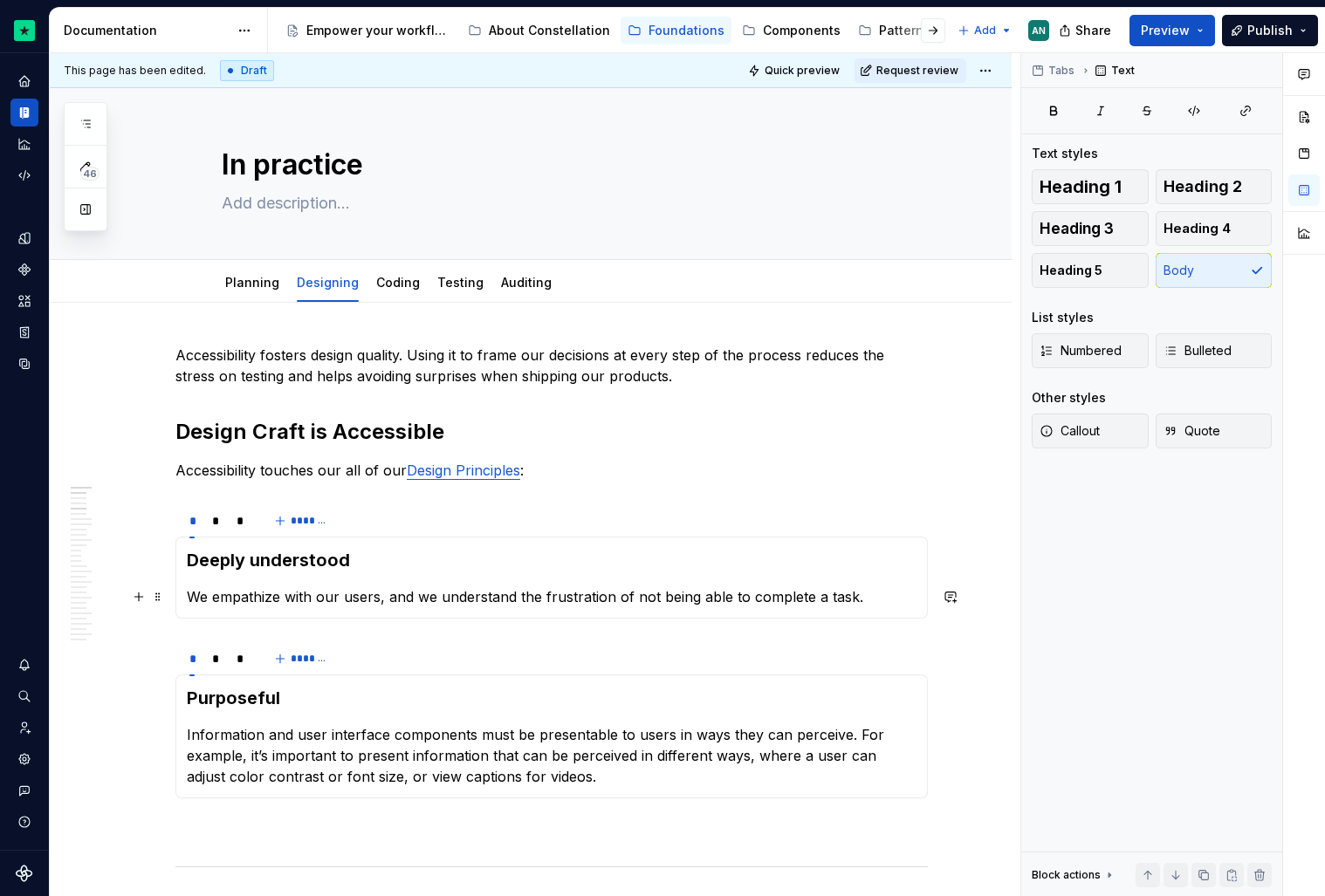
click at [409, 598] on p "We empathize with our users, and we understand the frustration of not being abl…" at bounding box center [551, 597] width 730 height 21
drag, startPoint x: 384, startPoint y: 599, endPoint x: 418, endPoint y: 599, distance: 34.0
click at [418, 599] on p "We empathize with our users, and we understand the frustration of not being abl…" at bounding box center [551, 597] width 730 height 21
click at [847, 601] on p "We empathize with our users, we understand the frustration of not being able to…" at bounding box center [551, 597] width 730 height 21
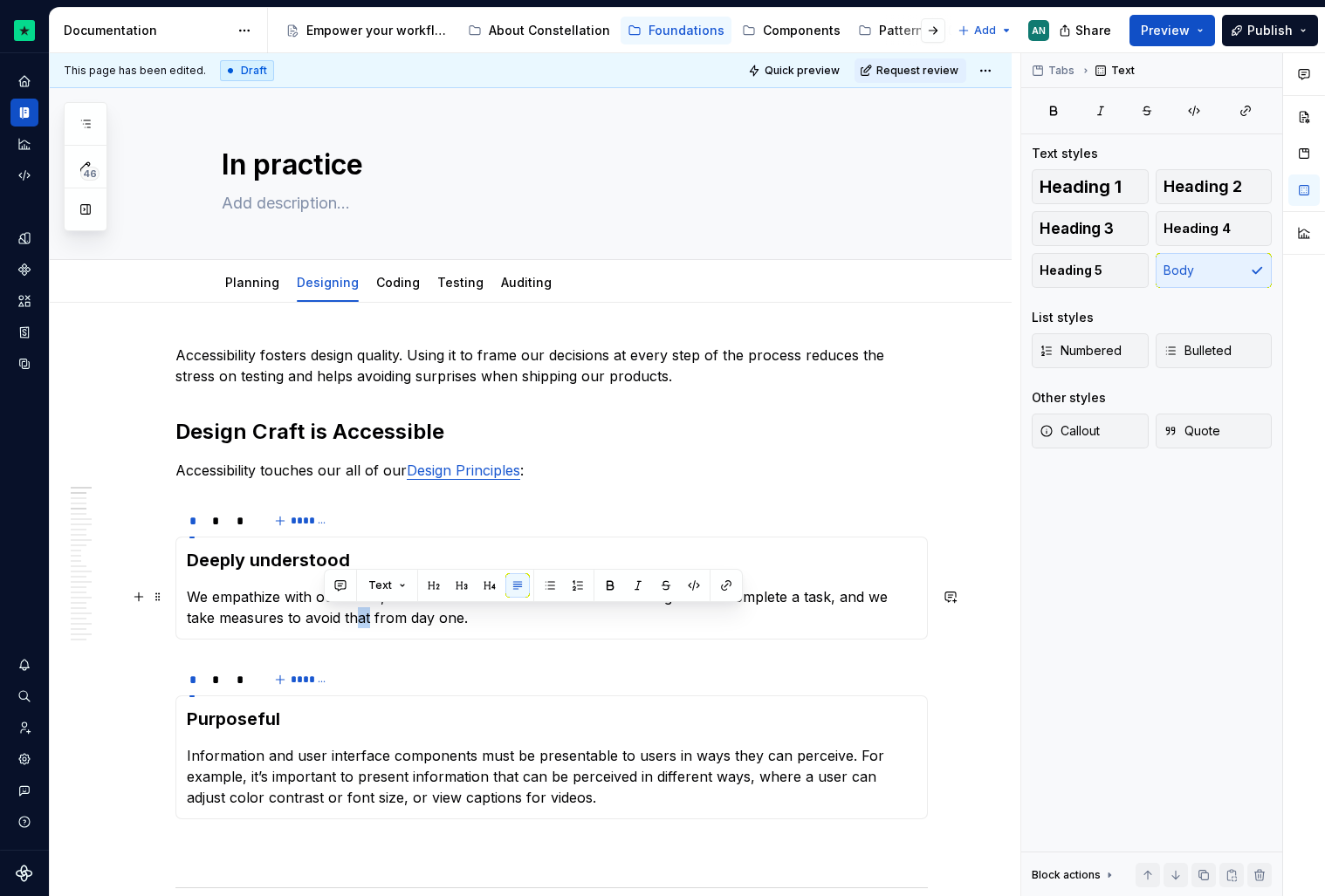
drag, startPoint x: 335, startPoint y: 620, endPoint x: 325, endPoint y: 619, distance: 10.0
click at [325, 619] on p "We empathize with our users, we understand the frustration of not being able to…" at bounding box center [551, 608] width 730 height 42
click at [427, 615] on p "We empathize with our users, we understand the frustration of not being able to…" at bounding box center [551, 608] width 730 height 42
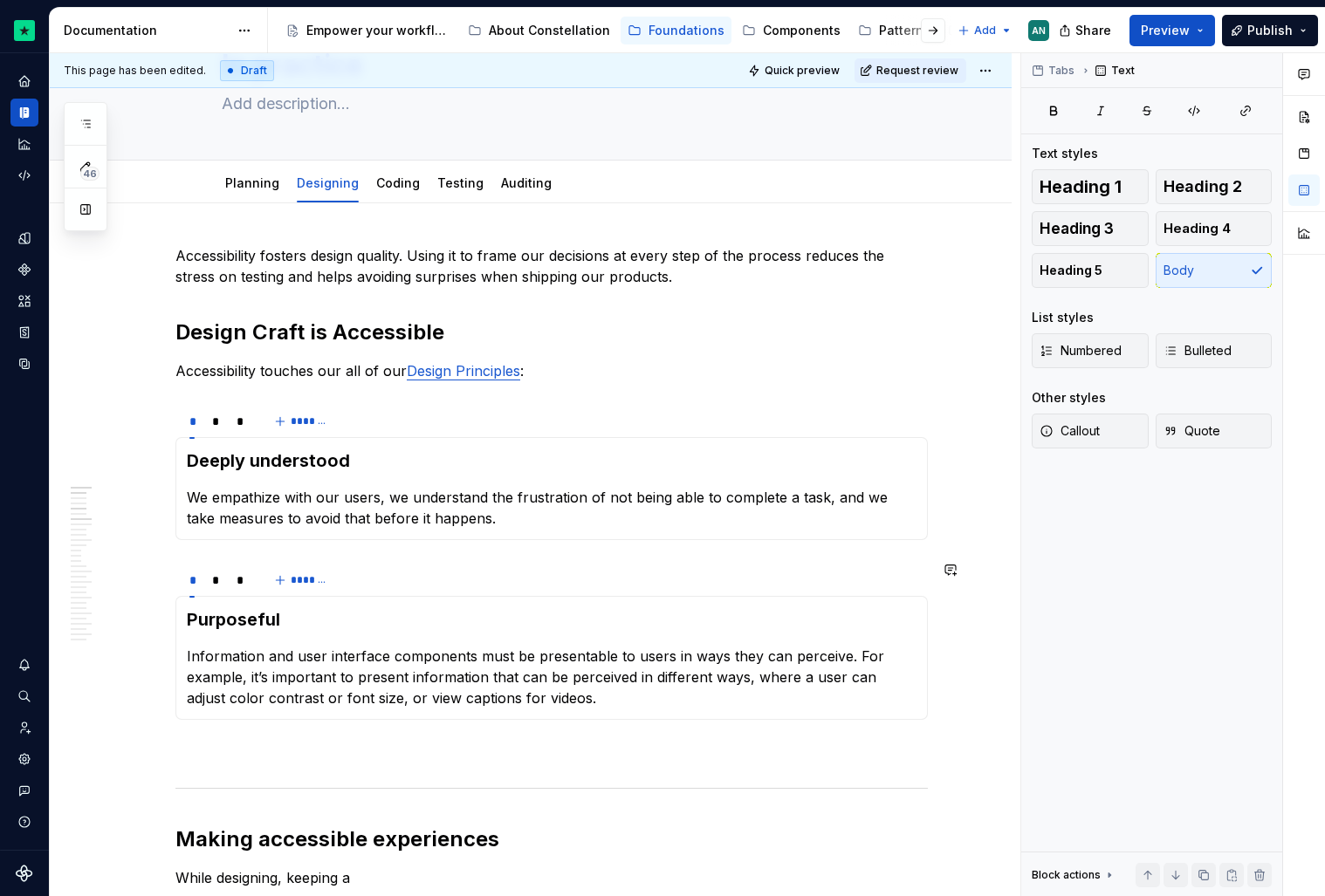
scroll to position [114, 0]
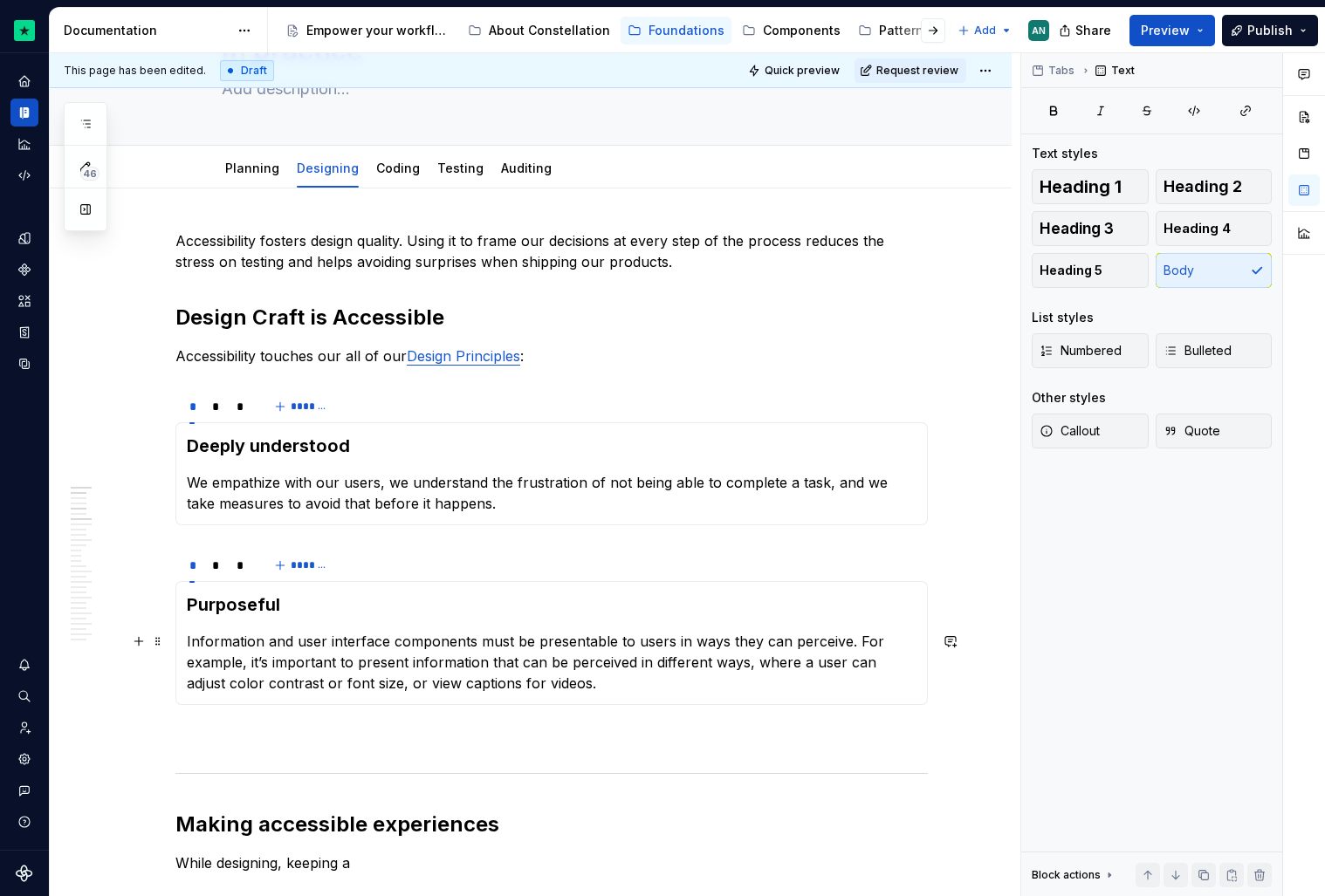
click at [582, 672] on p "Information and user interface components must be presentable to users in ways …" at bounding box center [551, 661] width 730 height 62
click at [788, 658] on p "Information and user interface components must be presentable to users in ways …" at bounding box center [551, 661] width 730 height 62
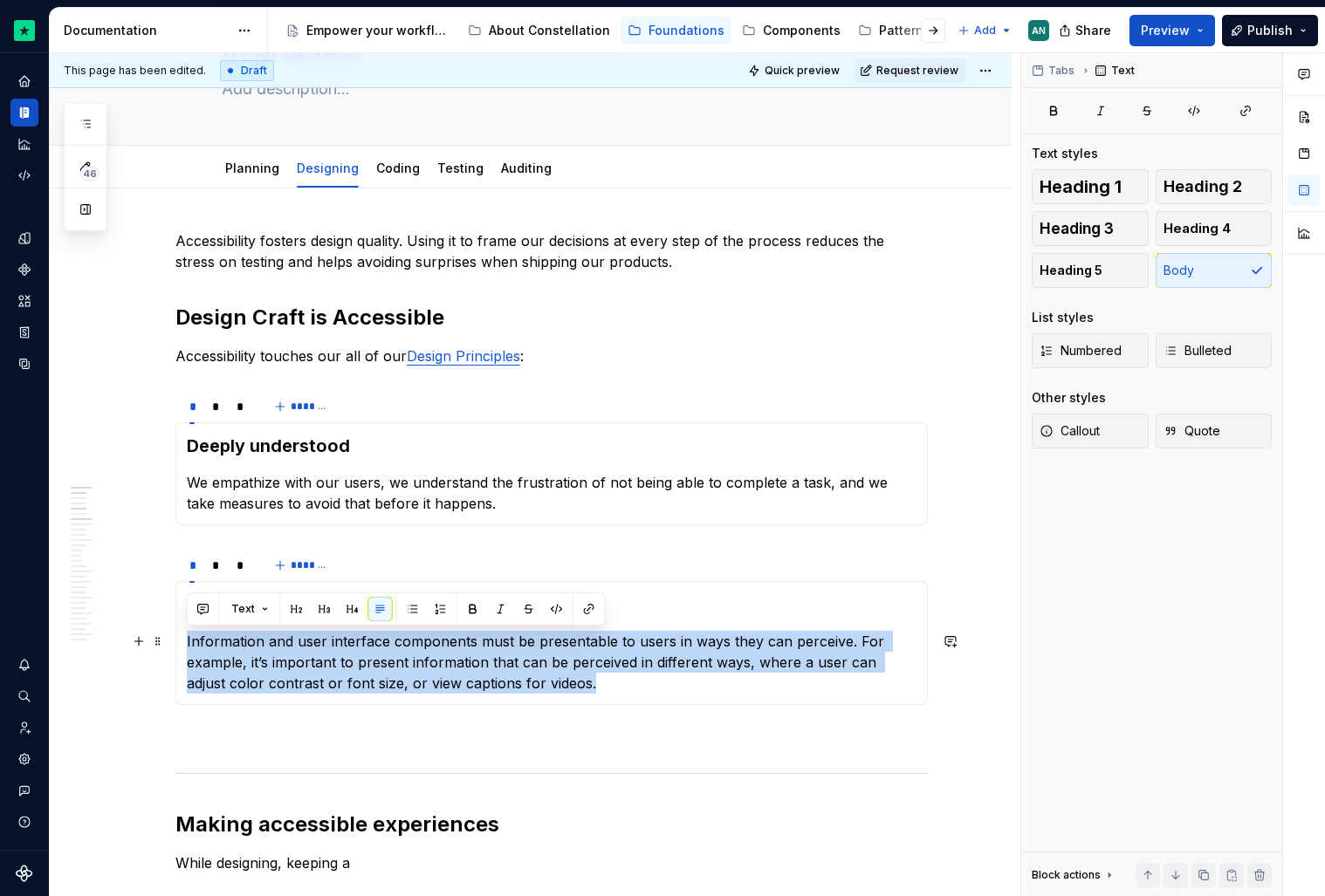
drag, startPoint x: 608, startPoint y: 687, endPoint x: 192, endPoint y: 630, distance: 419.9
click at [192, 631] on p "Information and user interface components must be presentable to users in ways …" at bounding box center [551, 661] width 730 height 62
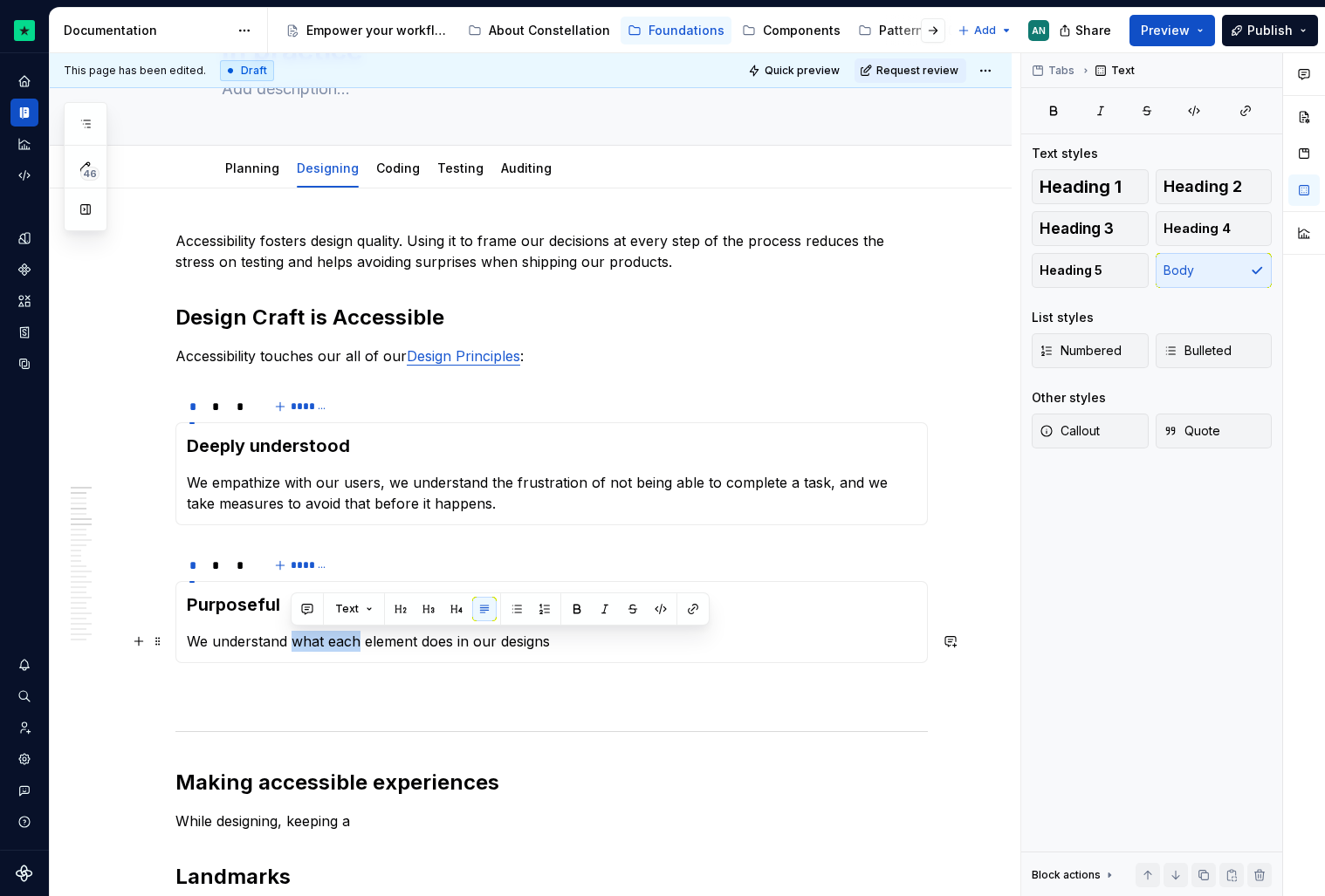
drag, startPoint x: 293, startPoint y: 645, endPoint x: 359, endPoint y: 646, distance: 66.0
click at [359, 646] on p "We understand what each element does in our designs" at bounding box center [551, 641] width 730 height 21
drag, startPoint x: 381, startPoint y: 647, endPoint x: 487, endPoint y: 647, distance: 106.0
click at [487, 647] on p "We understand the role each element does in our designs" at bounding box center [551, 641] width 730 height 21
click at [595, 635] on p "We understand the role each part of our designs" at bounding box center [551, 641] width 730 height 21
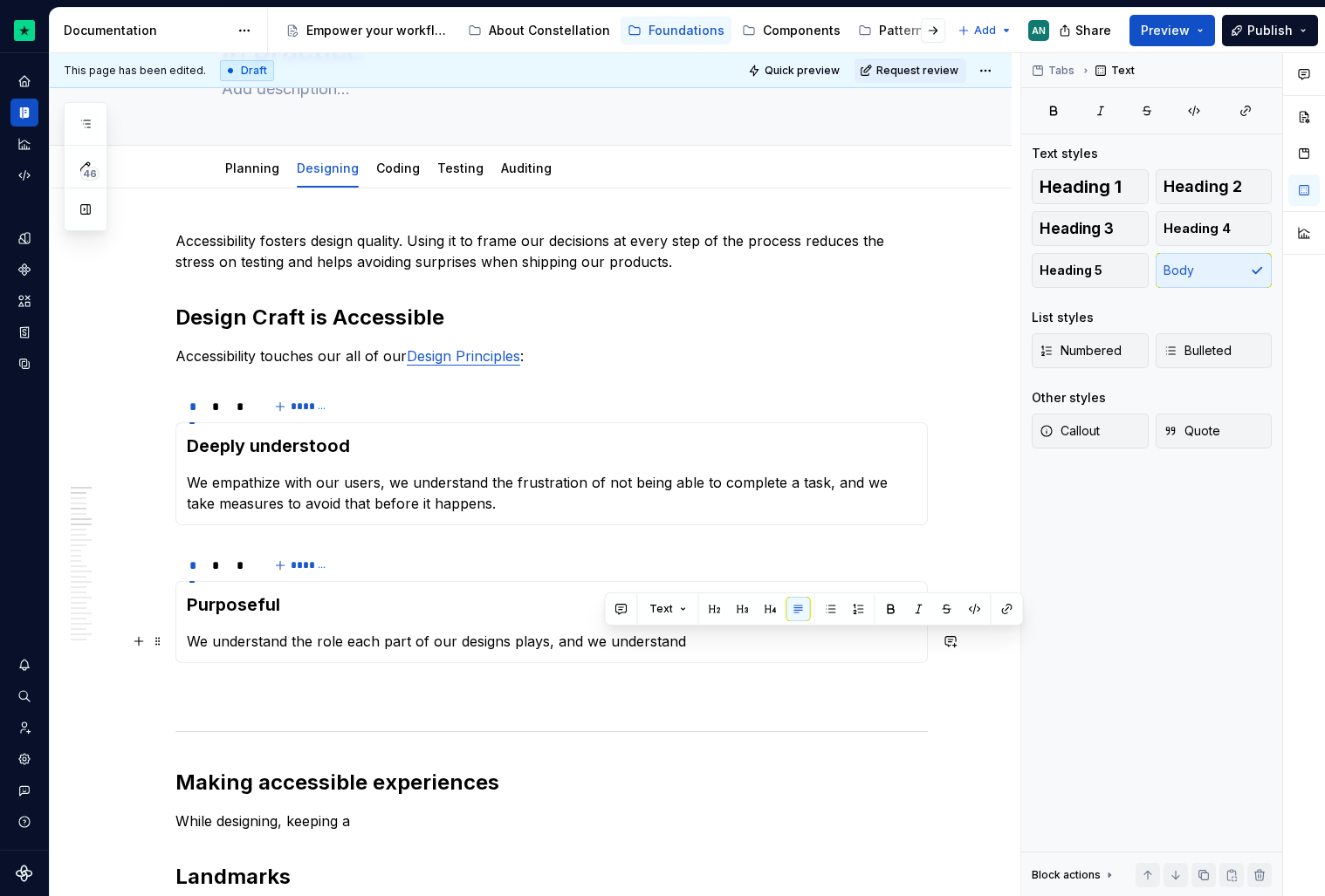
drag, startPoint x: 697, startPoint y: 648, endPoint x: 605, endPoint y: 639, distance: 92.4
click at [605, 639] on p "We understand the role each part of our designs plays, and we understand" at bounding box center [551, 641] width 730 height 21
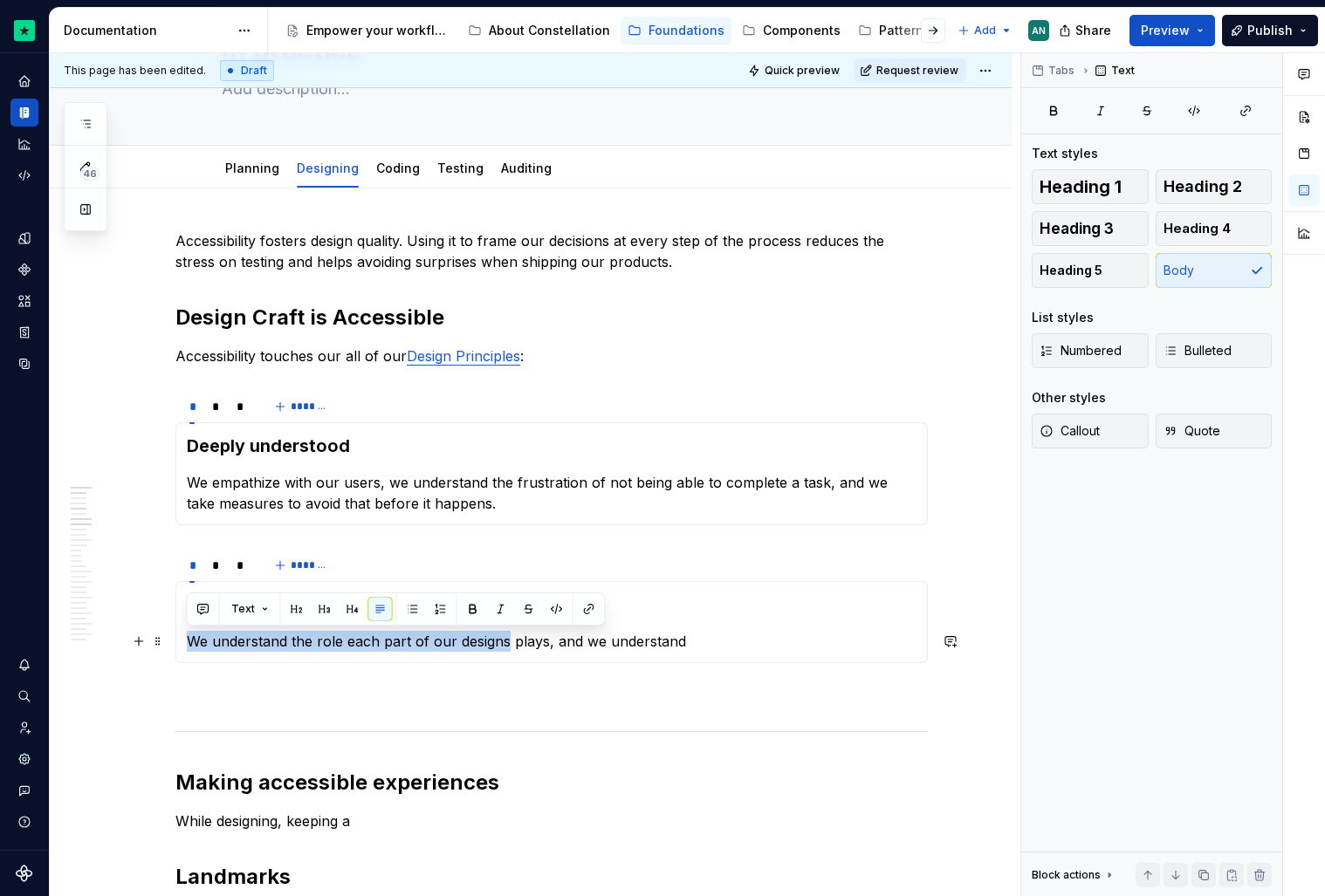
click at [504, 631] on p "We understand the role each part of our designs plays, and we understand" at bounding box center [551, 641] width 730 height 21
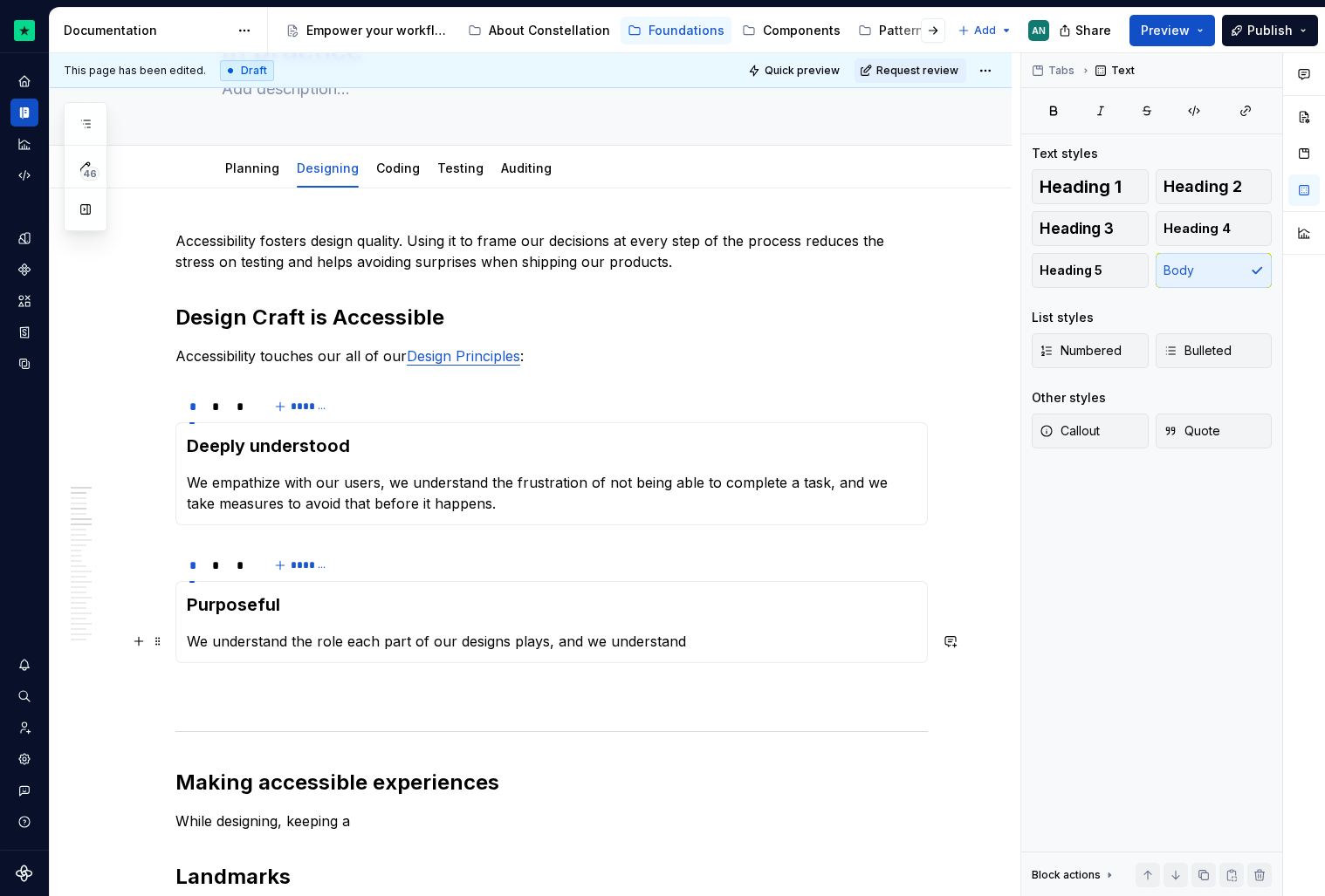
click at [520, 640] on p "We understand the role each part of our designs plays, and we understand" at bounding box center [551, 641] width 730 height 21
click at [679, 640] on p "We understand the role each part of our designs plays, and we understand" at bounding box center [551, 641] width 730 height 21
drag, startPoint x: 688, startPoint y: 641, endPoint x: 595, endPoint y: 638, distance: 93.0
click at [594, 638] on p "We understand the role each part of our designs plays, and we understand" at bounding box center [551, 641] width 730 height 21
drag, startPoint x: 284, startPoint y: 641, endPoint x: 214, endPoint y: 640, distance: 70.0
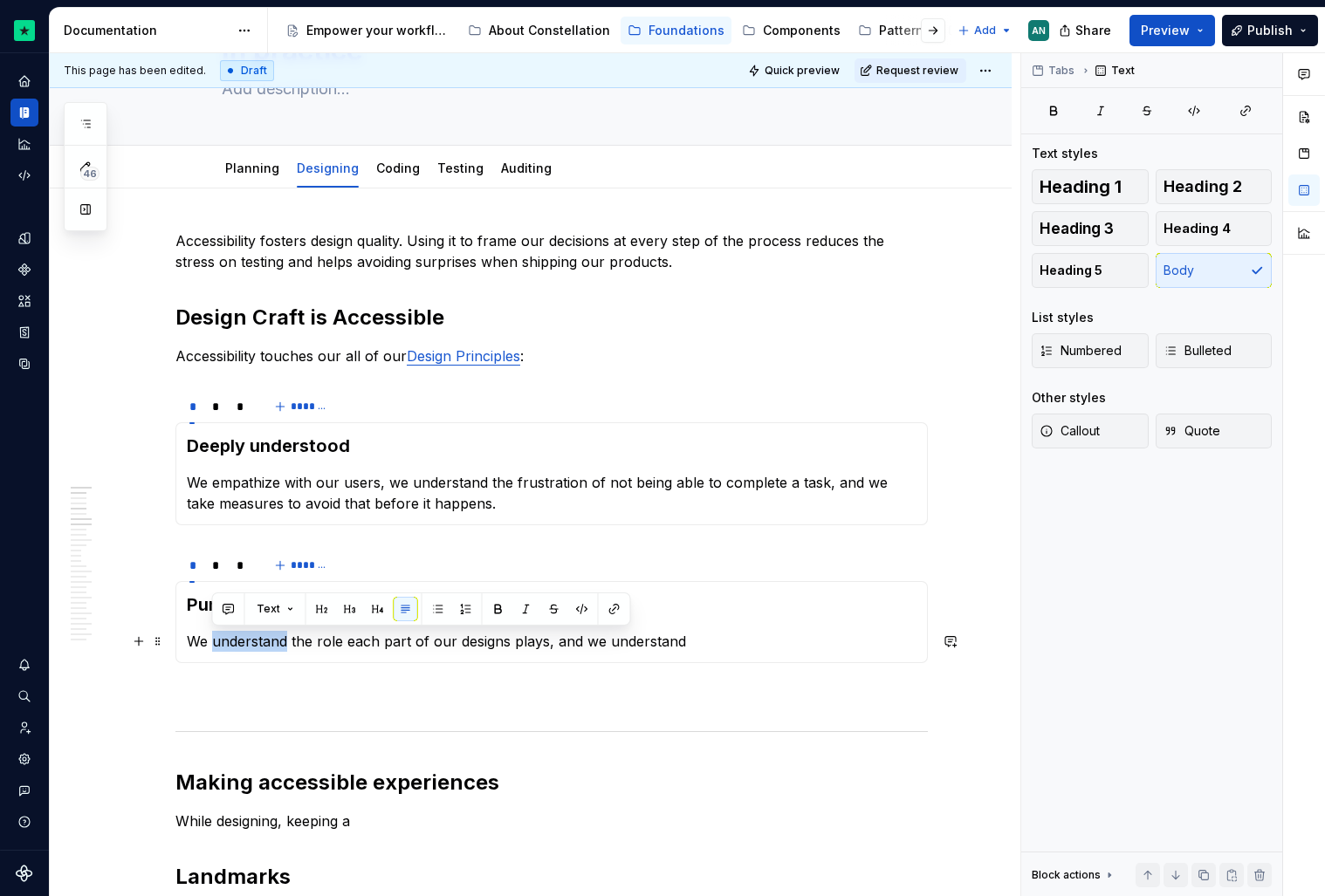
click at [213, 640] on p "We understand the role each part of our designs plays, and we understand" at bounding box center [551, 641] width 730 height 21
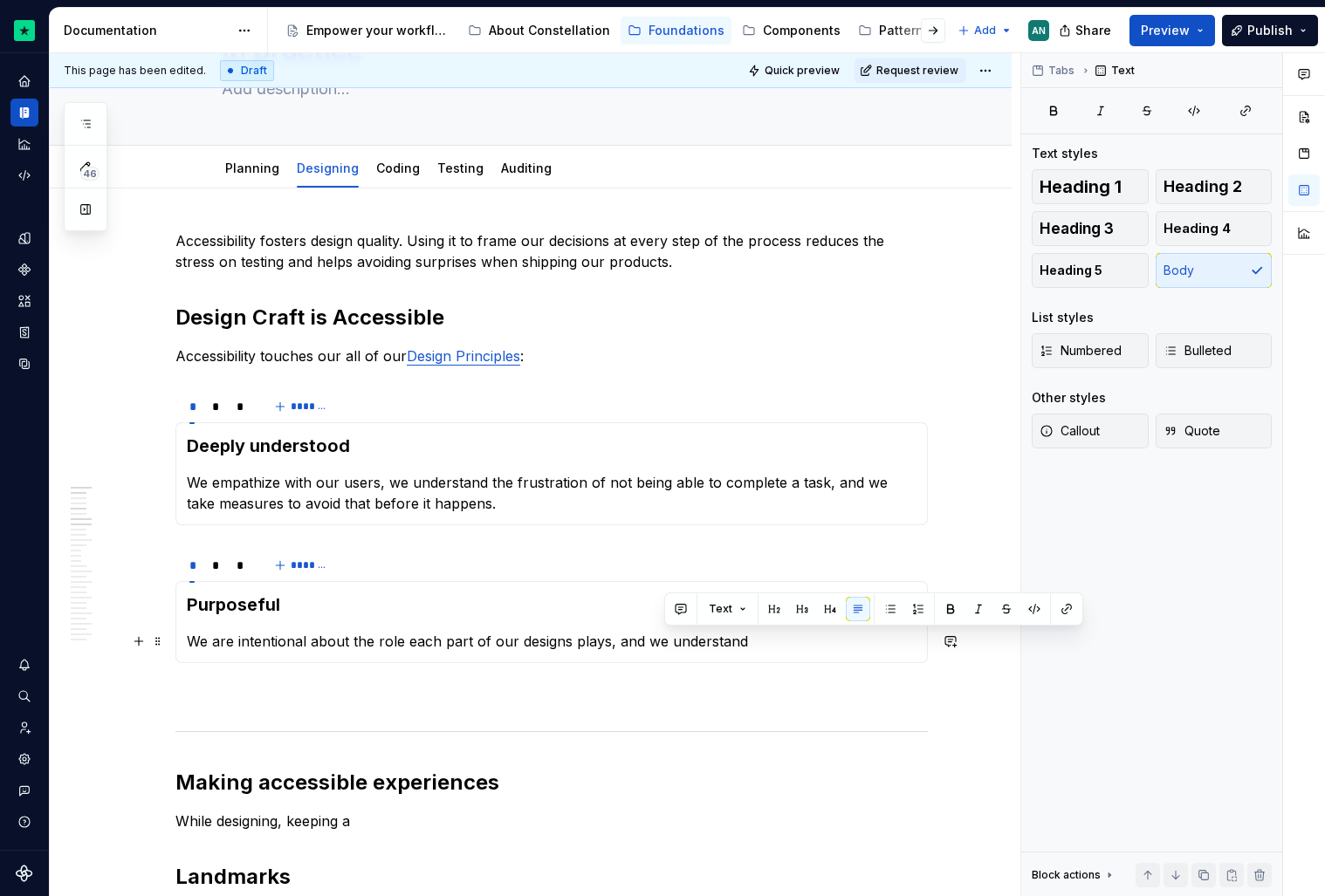
drag, startPoint x: 775, startPoint y: 651, endPoint x: 667, endPoint y: 640, distance: 108.6
click at [667, 640] on p "We are intentional about the role each part of our designs plays, and we unders…" at bounding box center [551, 641] width 730 height 21
click at [817, 646] on p "We are intentional about the role each part of our designs plays, and we clearl…" at bounding box center [551, 641] width 730 height 21
drag, startPoint x: 908, startPoint y: 641, endPoint x: 666, endPoint y: 648, distance: 242.1
click at [666, 648] on p "We are intentional about the role each part of our designs plays, and we clearl…" at bounding box center [551, 641] width 730 height 21
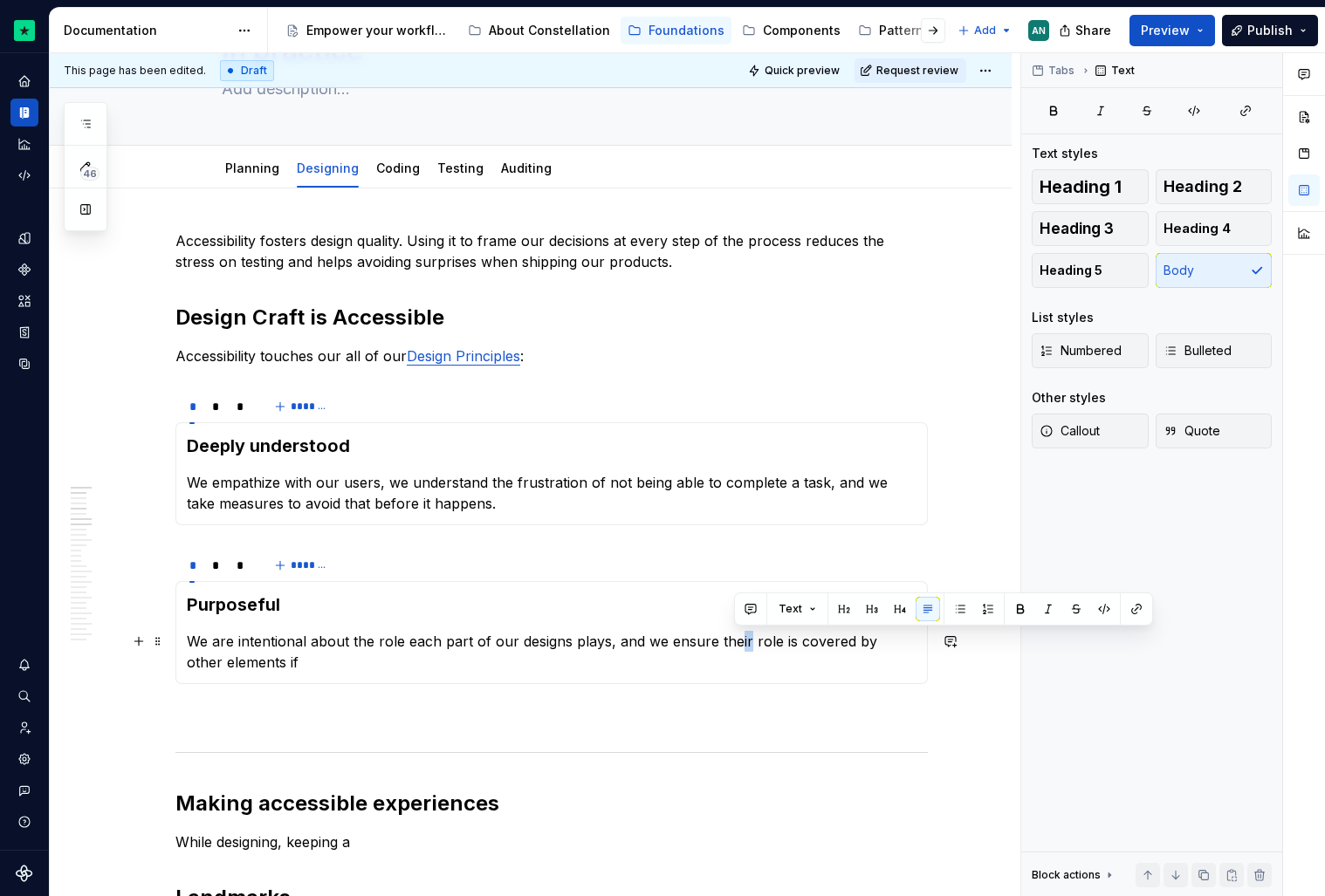
drag, startPoint x: 734, startPoint y: 641, endPoint x: 742, endPoint y: 642, distance: 8.1
click at [742, 642] on p "We are intentional about the role each part of our designs plays, and we ensure…" at bounding box center [551, 652] width 730 height 42
drag, startPoint x: 788, startPoint y: 644, endPoint x: 796, endPoint y: 645, distance: 8.1
click at [796, 645] on p "We are intentional about the role each part of our designs plays, and we ensure…" at bounding box center [551, 652] width 730 height 42
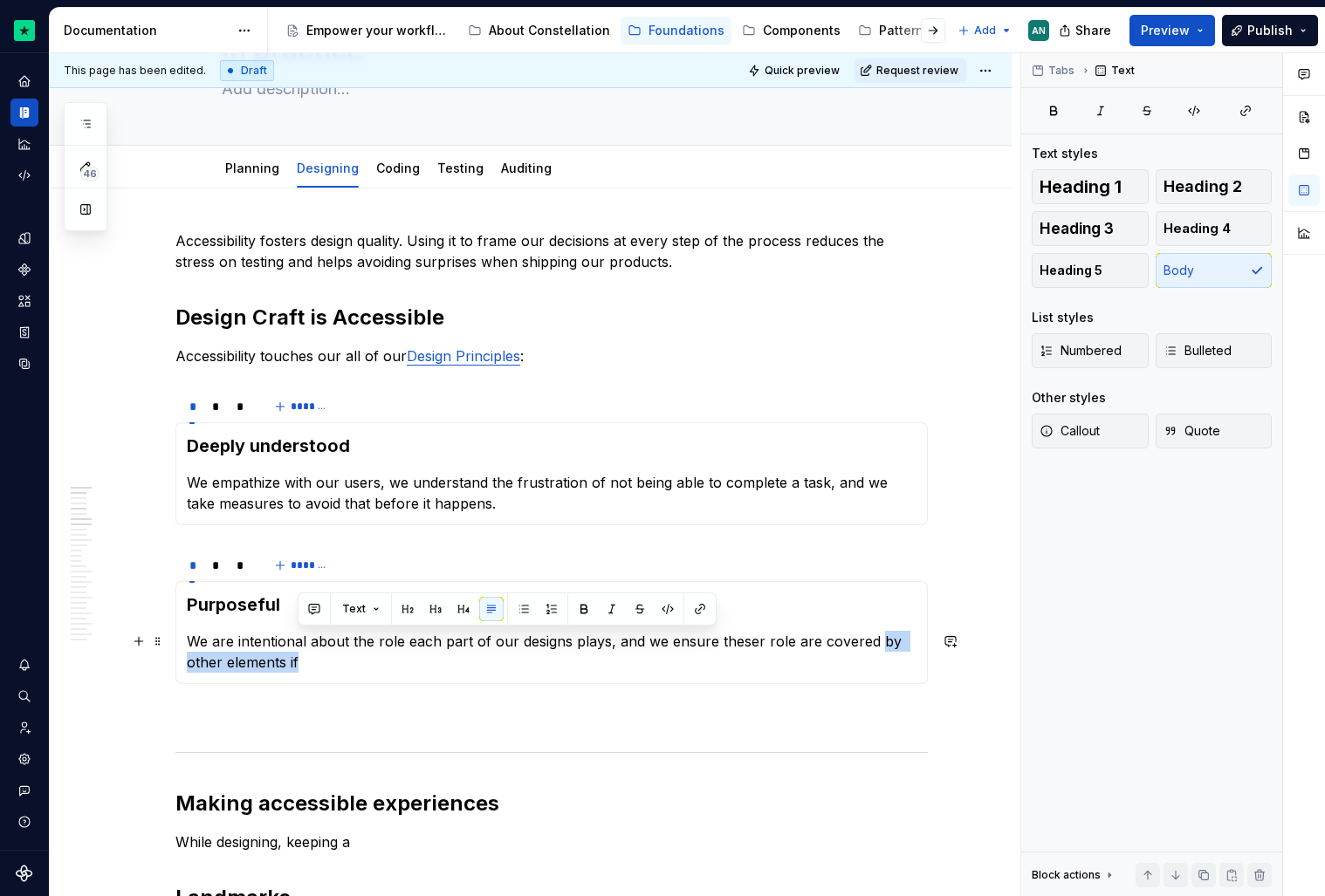
drag, startPoint x: 871, startPoint y: 643, endPoint x: 872, endPoint y: 658, distance: 15.0
click at [872, 658] on p "We are intentional about the role each part of our designs plays, and we ensure…" at bounding box center [551, 652] width 730 height 42
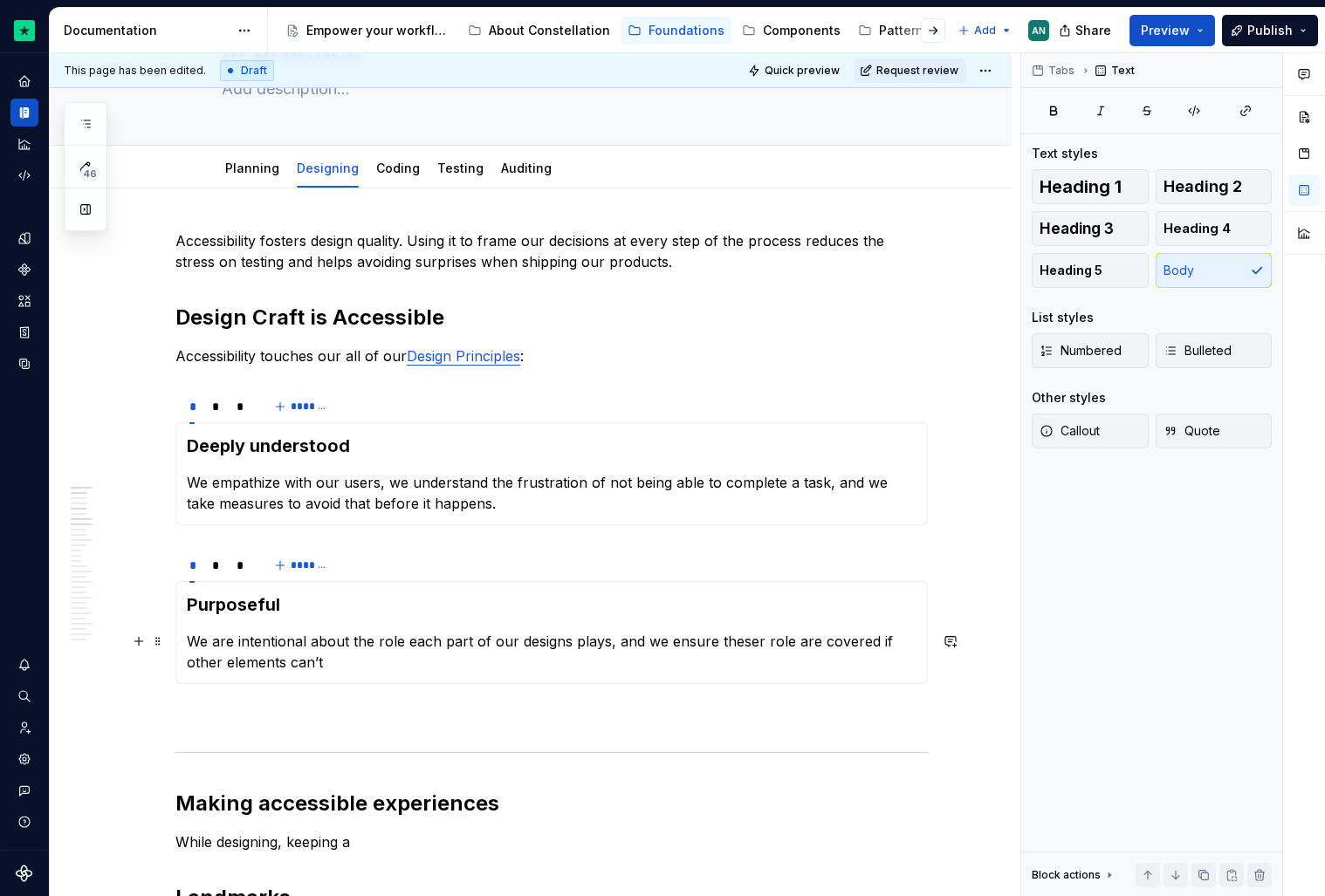
click at [749, 641] on p "We are intentional about the role each part of our designs plays, and we ensure…" at bounding box center [551, 652] width 730 height 42
click at [779, 640] on p "We are intentional about the role each part of our designs plays, and we ensure…" at bounding box center [551, 652] width 730 height 42
drag, startPoint x: 341, startPoint y: 667, endPoint x: 187, endPoint y: 667, distance: 154.0
click at [187, 667] on p "We are intentional about the role each part of our designs plays, and we ensure…" at bounding box center [551, 652] width 730 height 42
click at [188, 666] on p "We are intentional about the role each part of our designs plays, and we ensure…" at bounding box center [551, 652] width 730 height 42
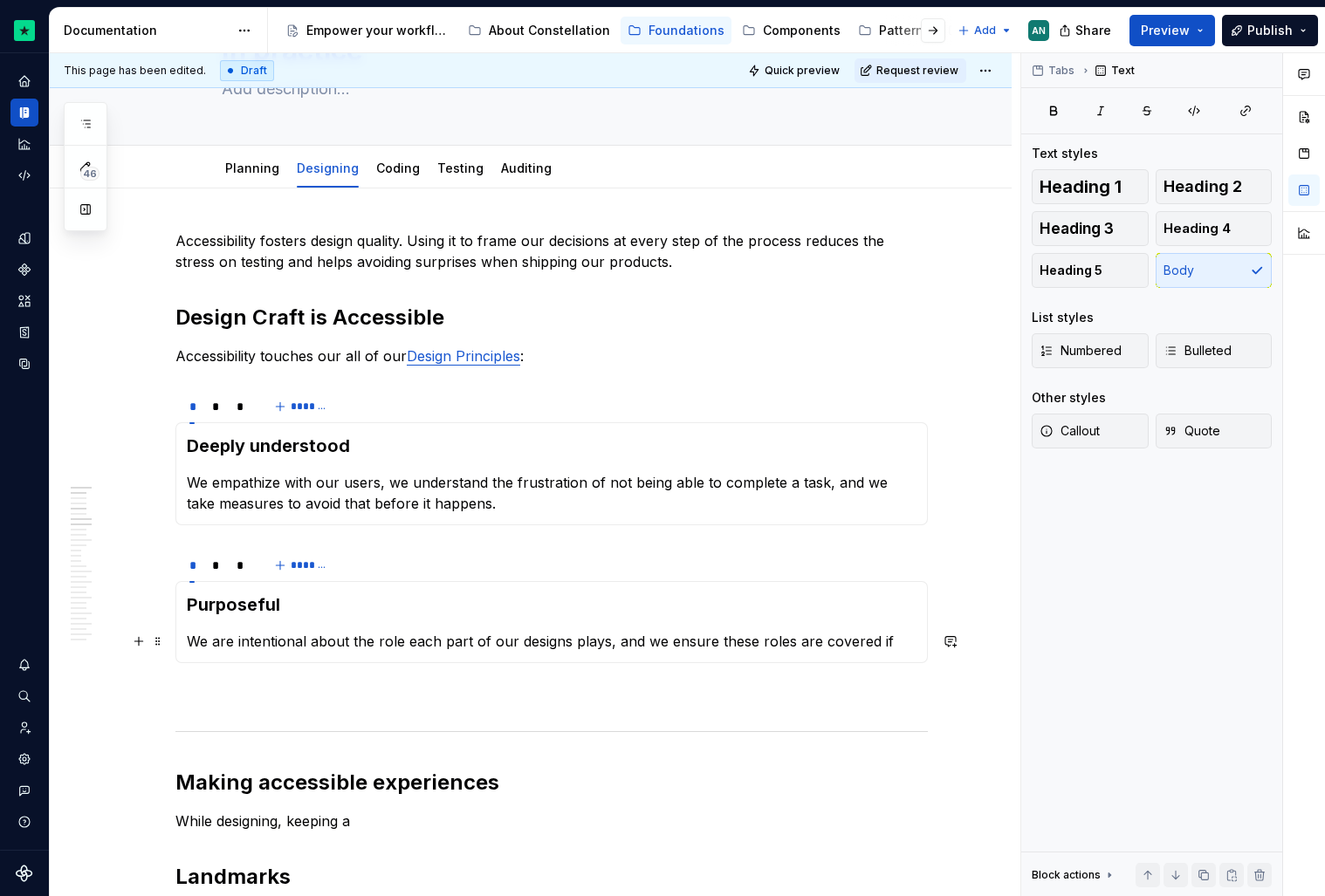
click at [352, 642] on p "We are intentional about the role each part of our designs plays, and we ensure…" at bounding box center [551, 641] width 730 height 21
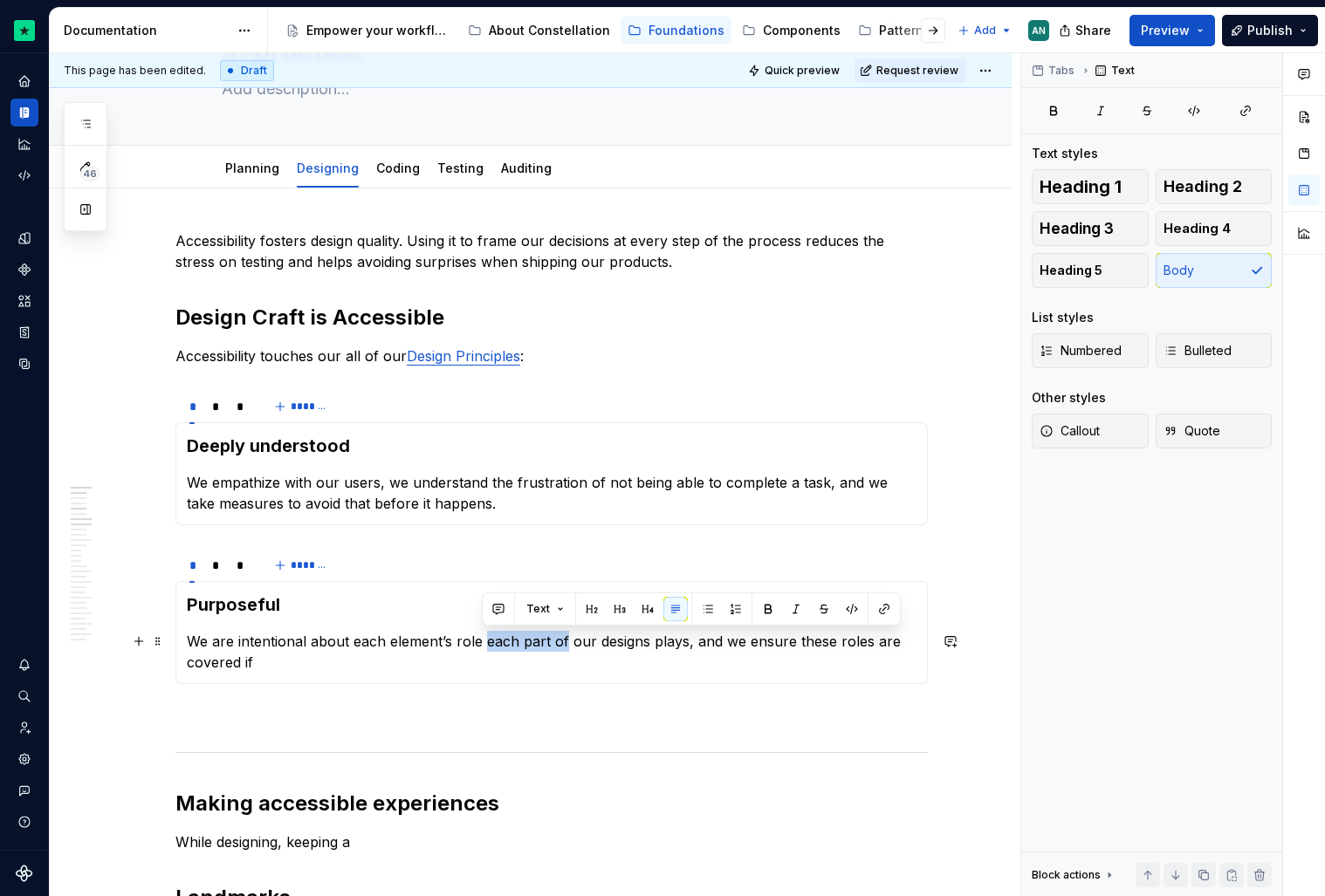
drag, startPoint x: 482, startPoint y: 644, endPoint x: 563, endPoint y: 640, distance: 81.1
click at [563, 640] on p "We are intentional about each element’s role each part of our designs plays, an…" at bounding box center [551, 652] width 730 height 42
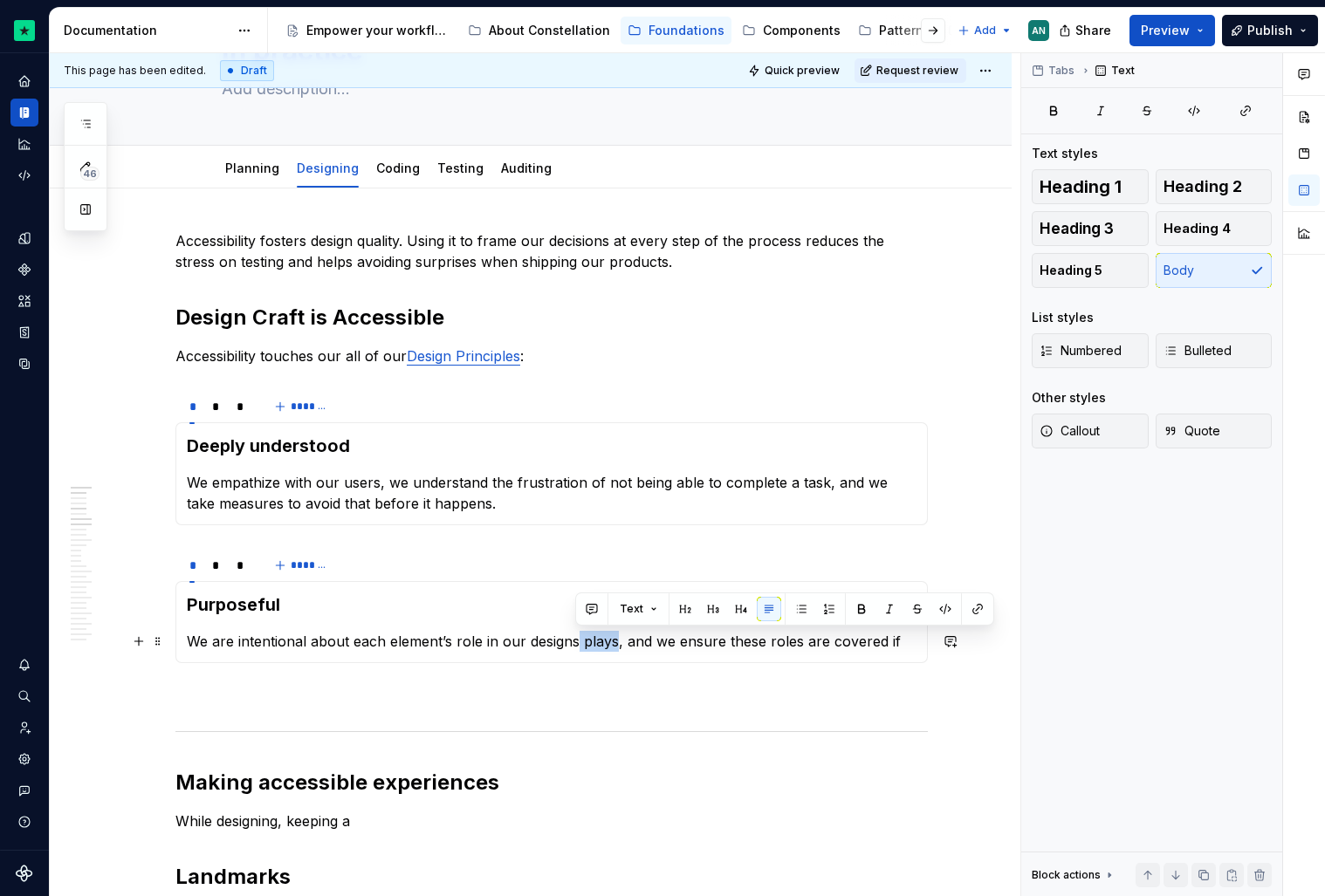
drag, startPoint x: 574, startPoint y: 645, endPoint x: 612, endPoint y: 644, distance: 38.0
click at [612, 644] on p "We are intentional about each element’s role in our designs plays, and we ensur…" at bounding box center [551, 641] width 730 height 21
drag, startPoint x: 850, startPoint y: 651, endPoint x: 615, endPoint y: 643, distance: 235.1
click at [615, 643] on p "We are intentional about each element’s role in our designs, and we ensure thes…" at bounding box center [551, 641] width 730 height 21
click at [617, 643] on p "We are intentional about each element’s role in our designs, and we ensure thes…" at bounding box center [551, 641] width 730 height 21
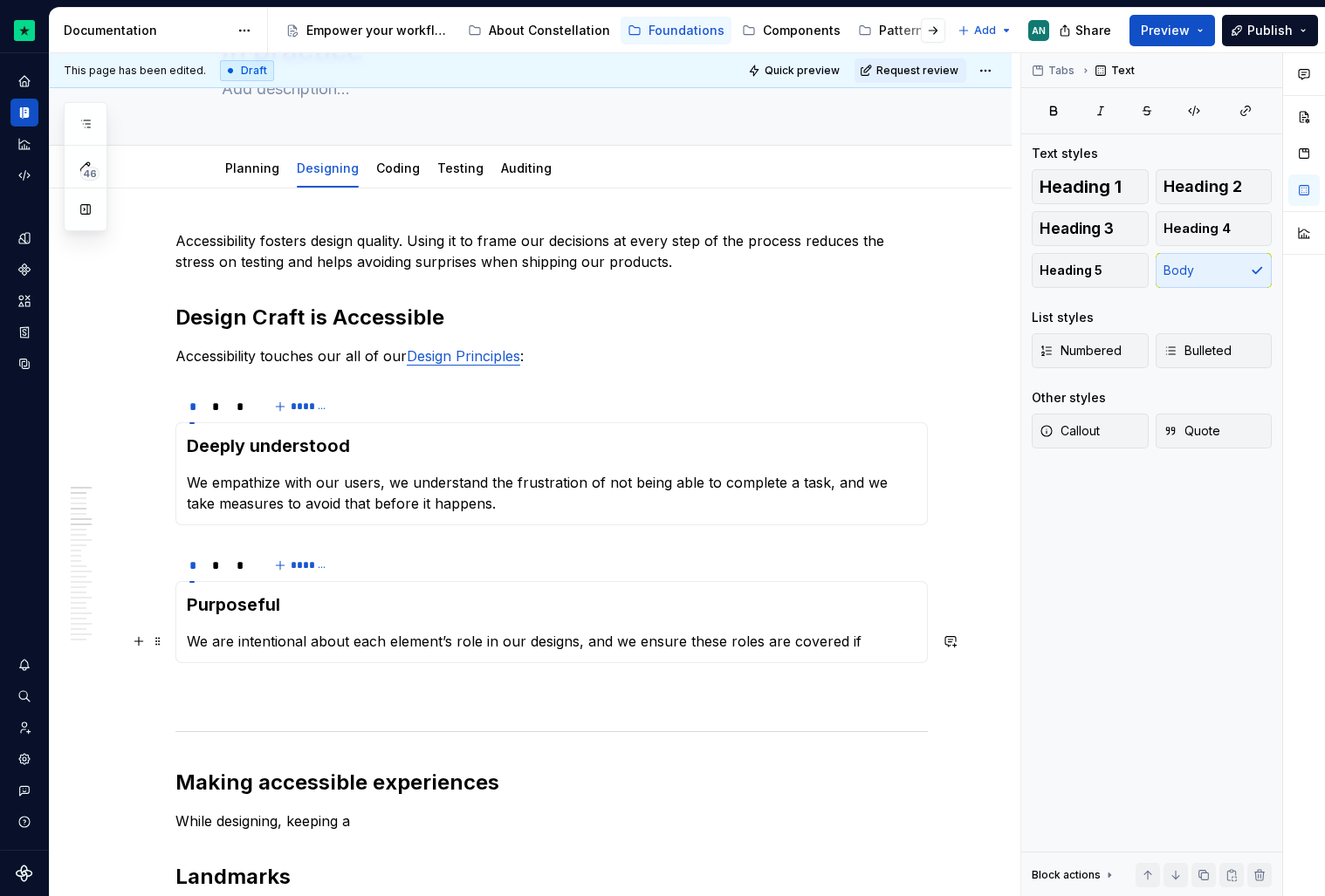
click at [661, 643] on p "We are intentional about each element’s role in our designs, and we ensure thes…" at bounding box center [551, 641] width 730 height 21
drag, startPoint x: 681, startPoint y: 641, endPoint x: 852, endPoint y: 636, distance: 171.1
click at [852, 636] on p "We are intentional about each element’s role in our designs, and we ensure thes…" at bounding box center [551, 641] width 730 height 21
click at [783, 641] on p "We are intentional about each element’s role in our designs, and we ensure thes…" at bounding box center [551, 641] width 730 height 21
drag, startPoint x: 686, startPoint y: 644, endPoint x: 713, endPoint y: 639, distance: 27.5
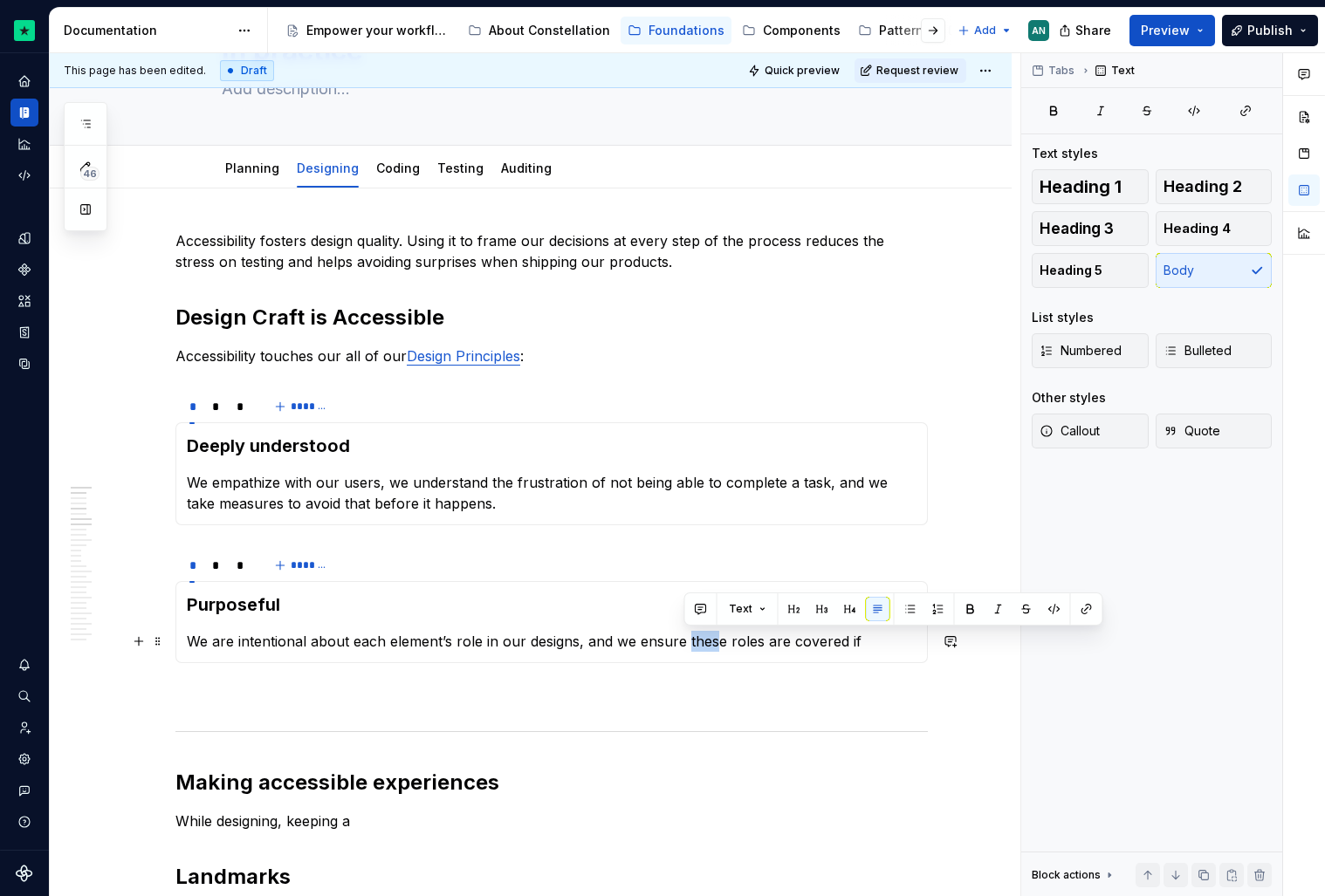
click at [713, 639] on p "We are intentional about each element’s role in our designs, and we ensure thes…" at bounding box center [551, 641] width 730 height 21
click at [777, 645] on p "We are intentional about each element’s role in our designs, and we ensure thes…" at bounding box center [551, 641] width 730 height 21
click at [877, 641] on p "We are intentional about each element’s role in our designs, and we ensure thes…" at bounding box center [551, 641] width 730 height 21
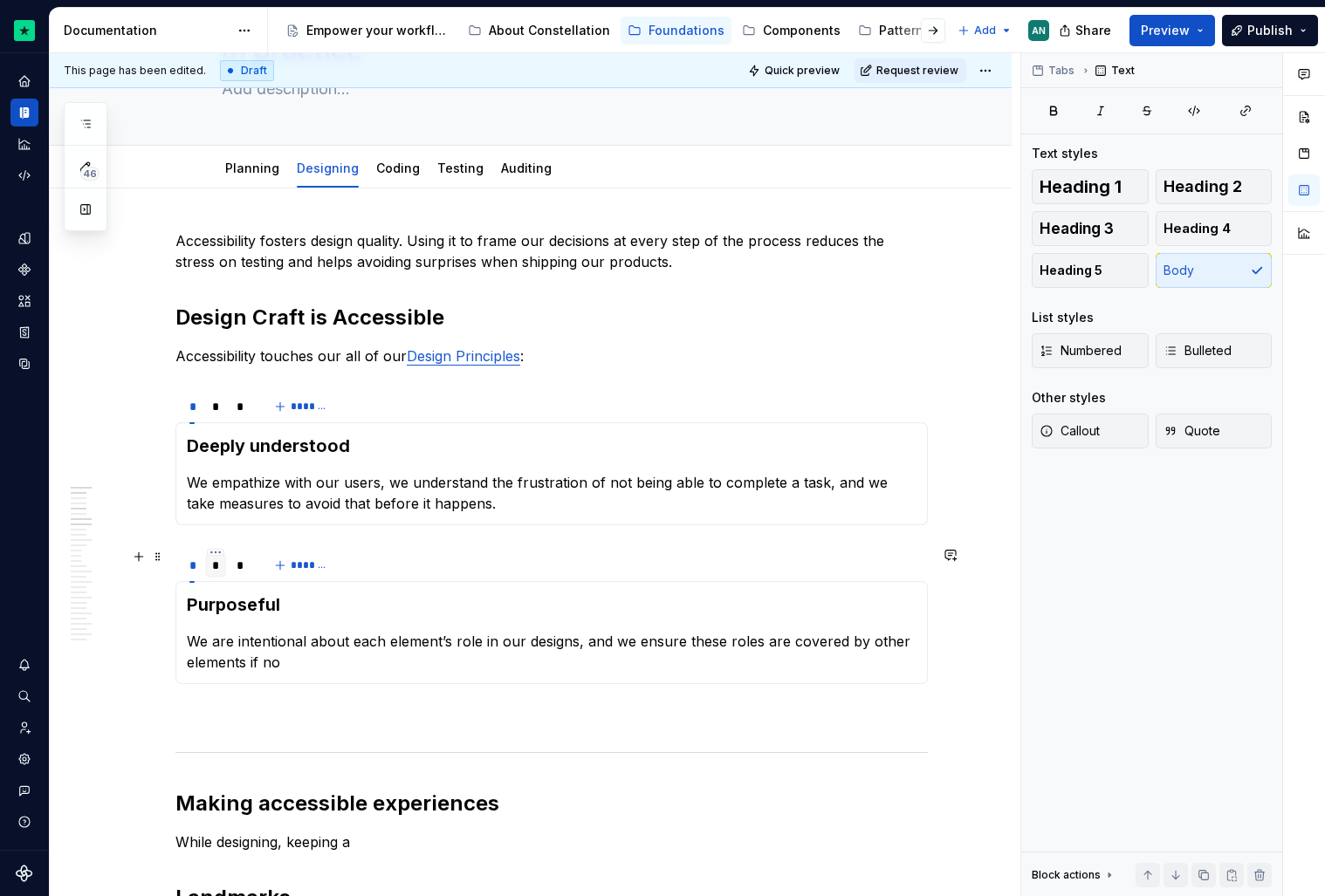
click at [217, 572] on div "*" at bounding box center [216, 565] width 8 height 17
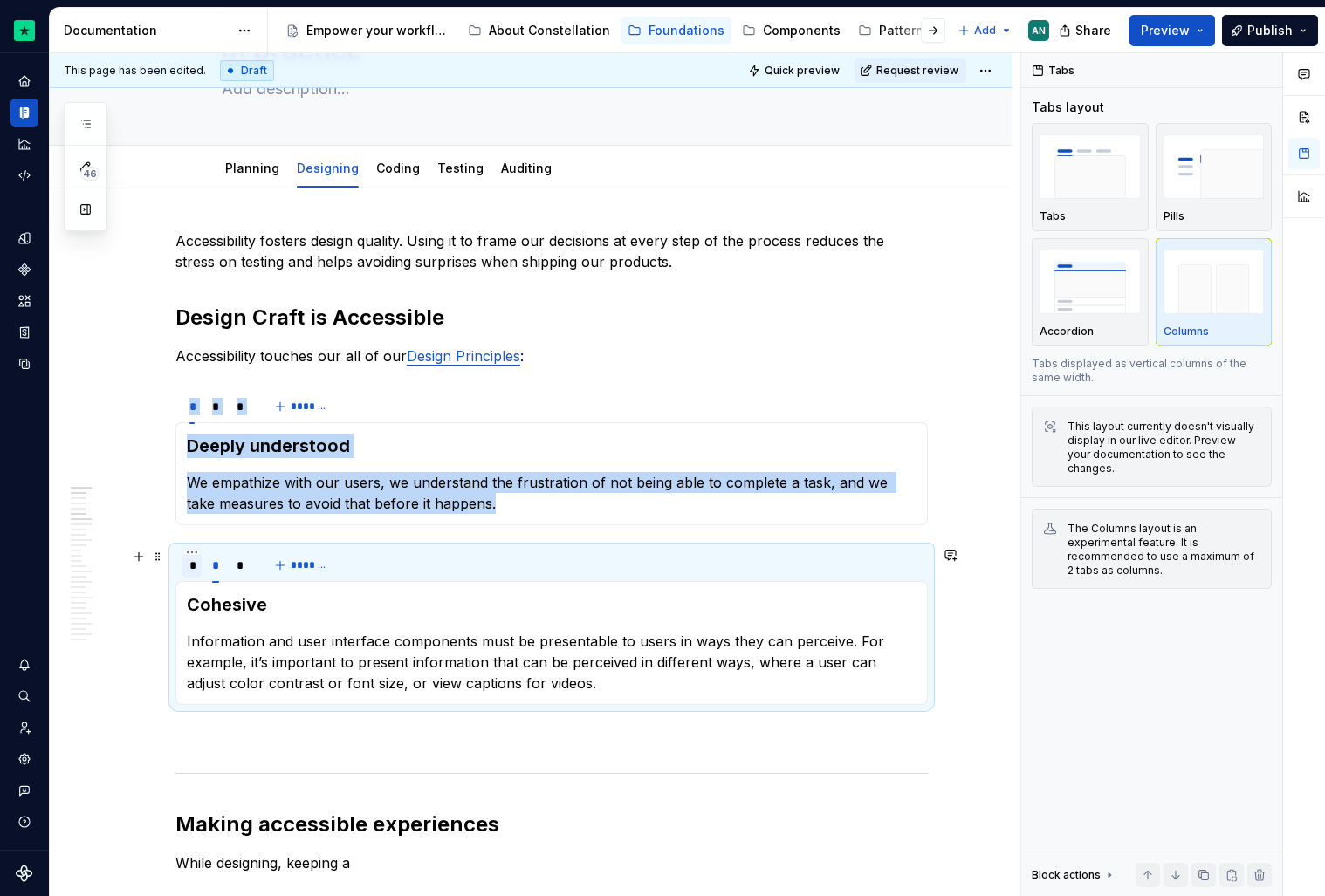
click at [195, 572] on div "*" at bounding box center [192, 565] width 19 height 24
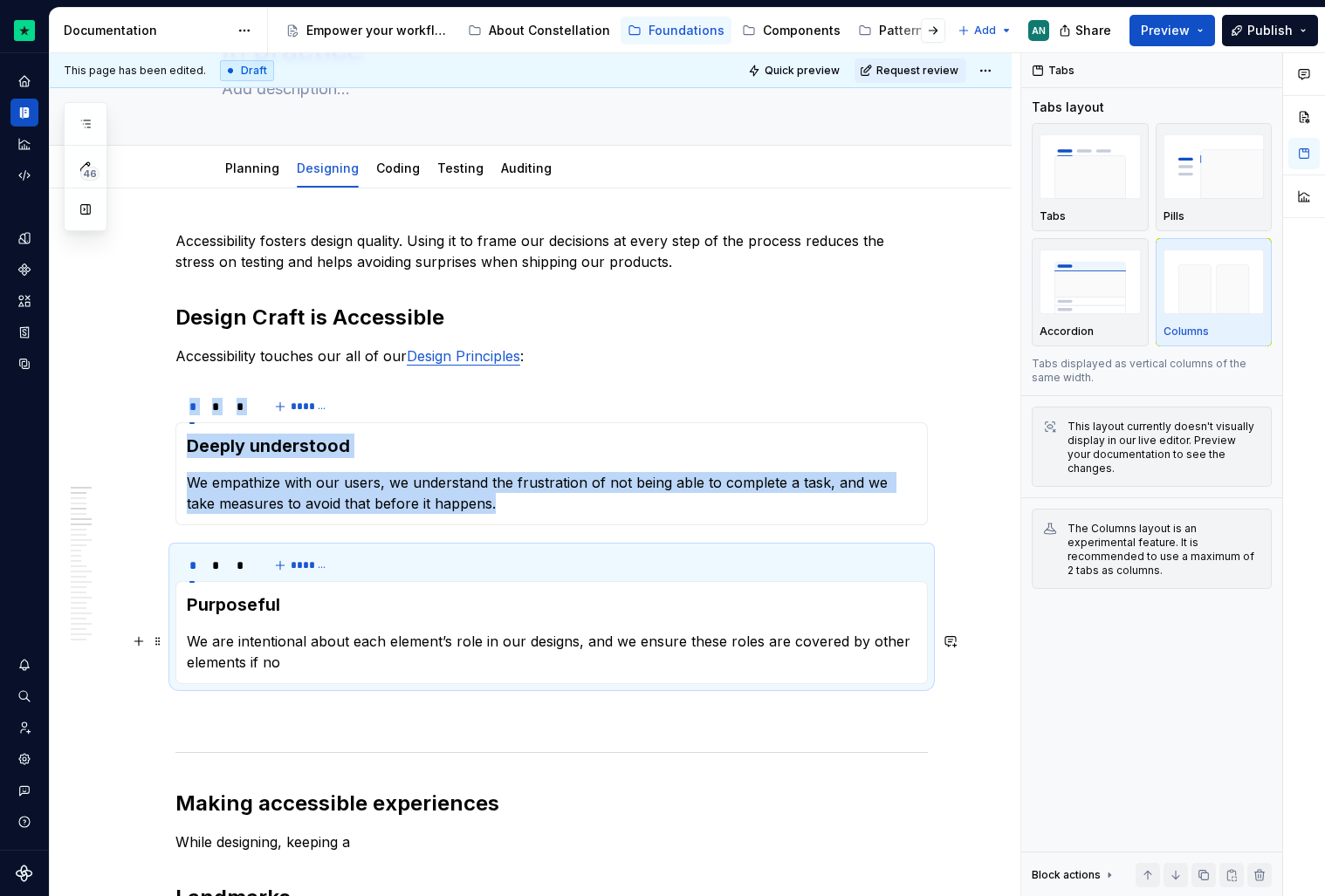
click at [289, 662] on p "We are intentional about each element’s role in our designs, and we ensure thes…" at bounding box center [551, 652] width 730 height 42
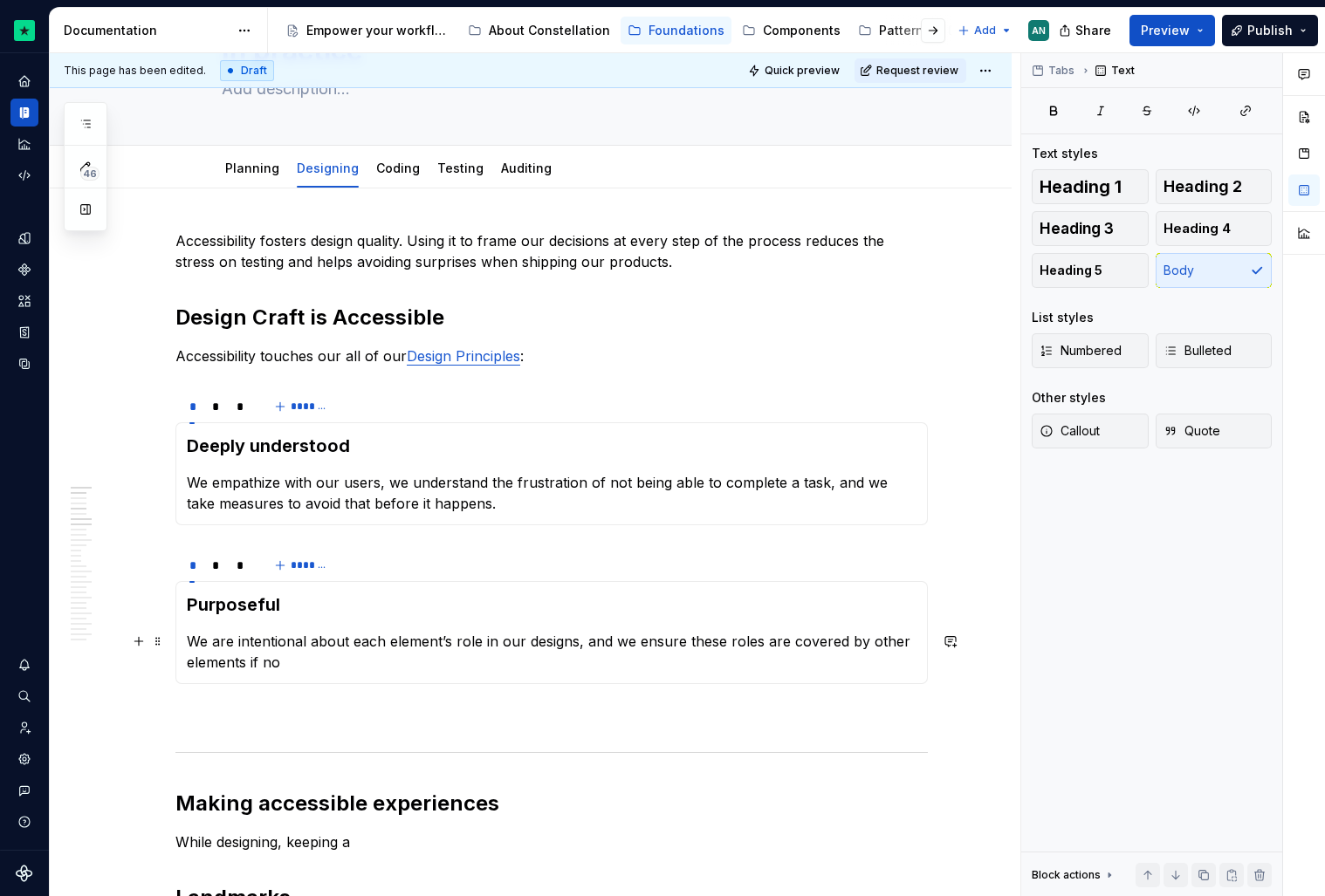
click at [289, 663] on p "We are intentional about each element’s role in our designs, and we ensure thes…" at bounding box center [551, 652] width 730 height 42
click at [392, 640] on p "We are intentional about each element’s role in our designs, and we ensure thes…" at bounding box center [551, 652] width 730 height 42
click at [463, 643] on p "We are intentional about each element’s role in our designs, and we ensure thes…" at bounding box center [551, 652] width 730 height 42
click at [591, 651] on p "We are intentional about each element’s role in our designs, and we ensure thes…" at bounding box center [551, 652] width 730 height 42
click at [371, 665] on p "We are intentional about each element’s role in our designs, and we ensure thes…" at bounding box center [551, 652] width 730 height 42
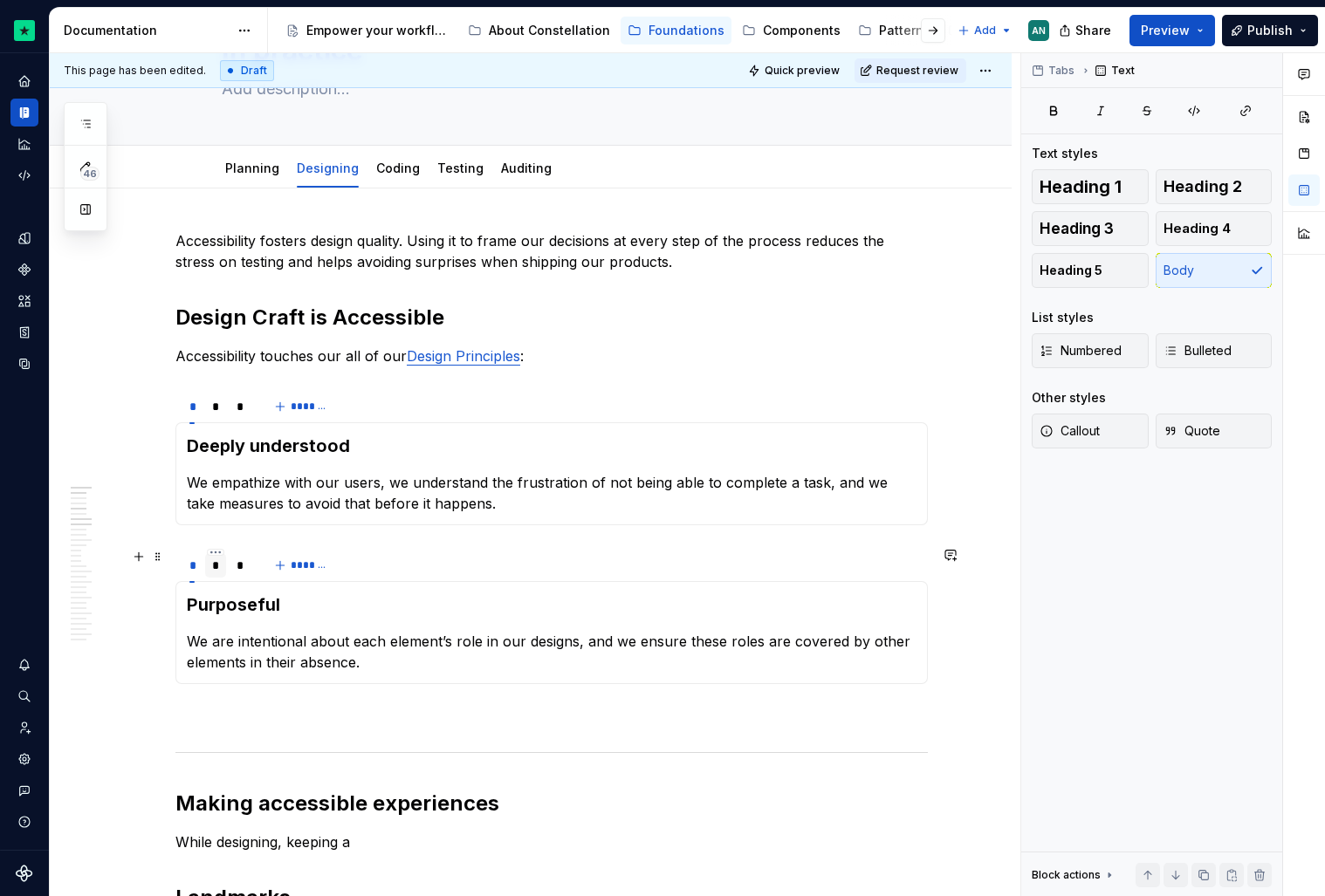
click at [217, 574] on div "*" at bounding box center [215, 565] width 22 height 24
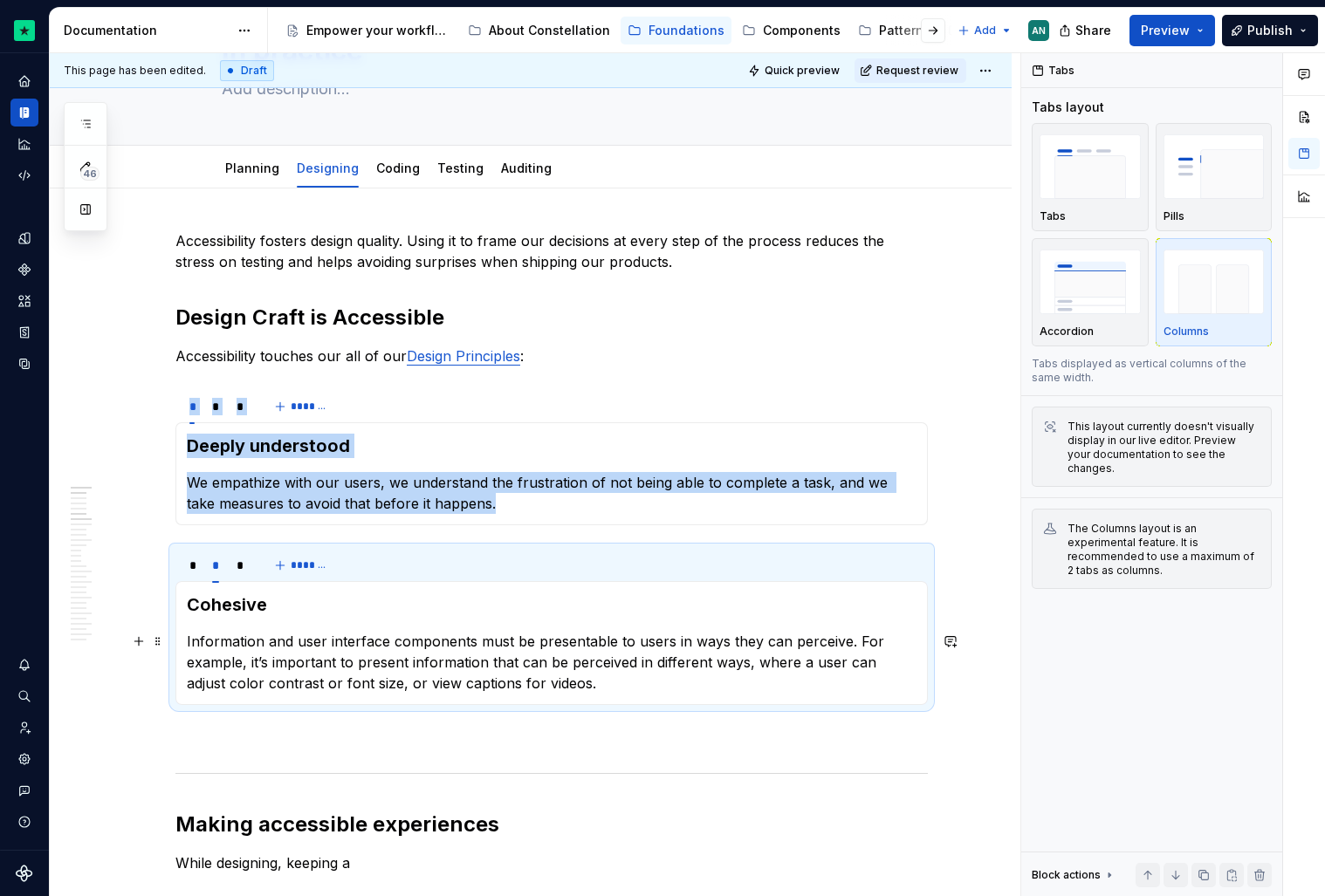
click at [571, 686] on p "Information and user interface components must be presentable to users in ways …" at bounding box center [551, 661] width 730 height 62
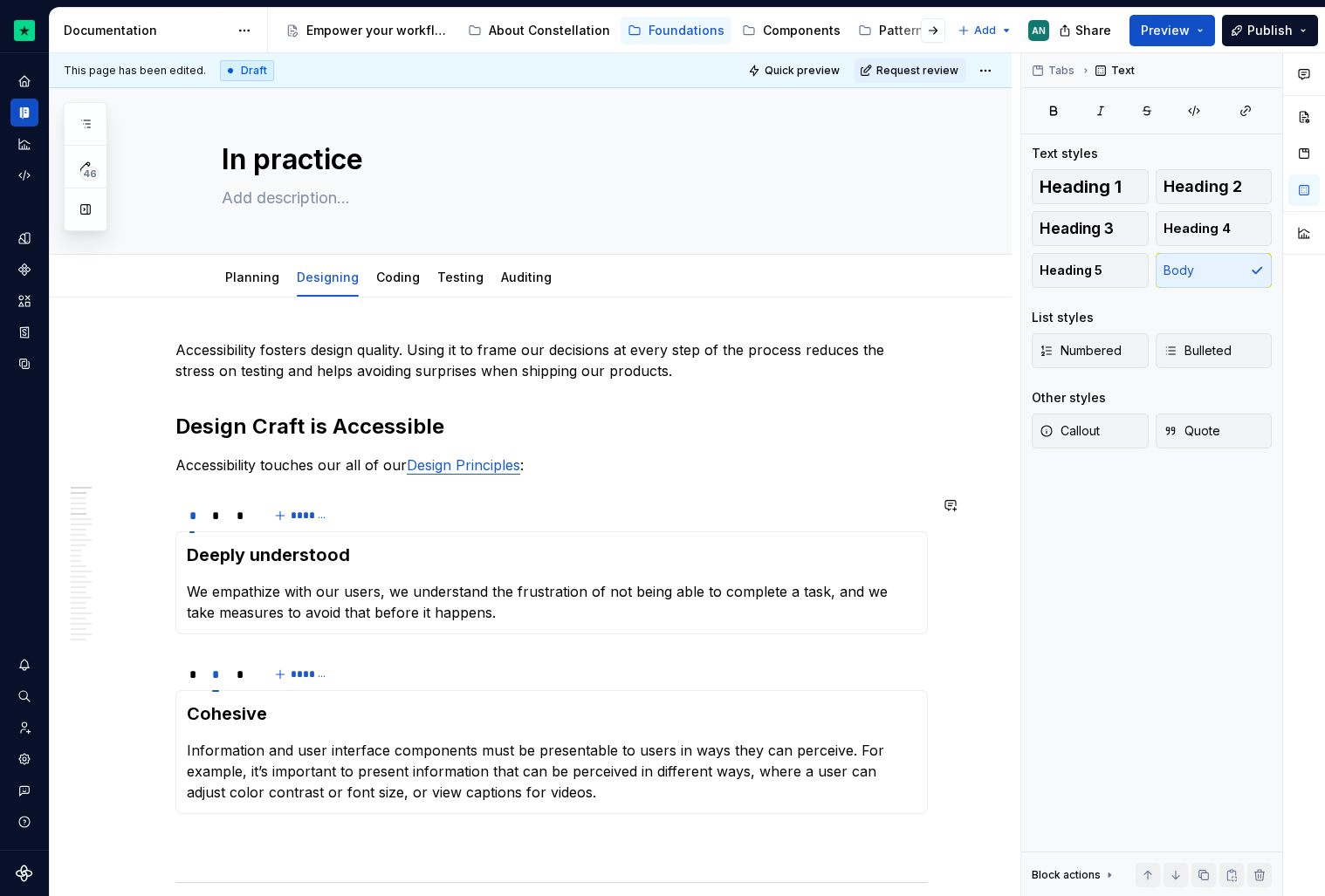
scroll to position [0, 0]
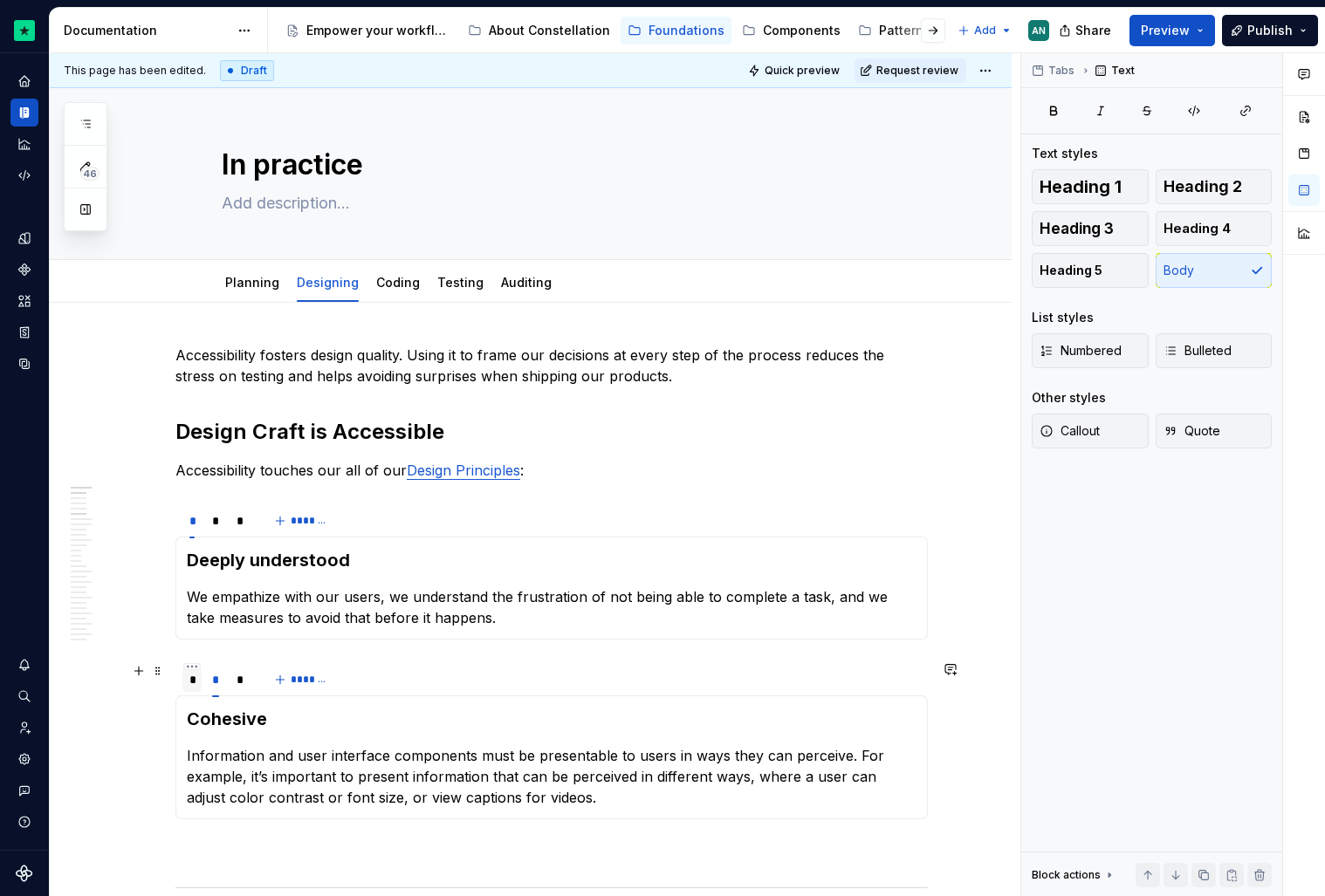
click at [197, 686] on div "*" at bounding box center [192, 679] width 19 height 24
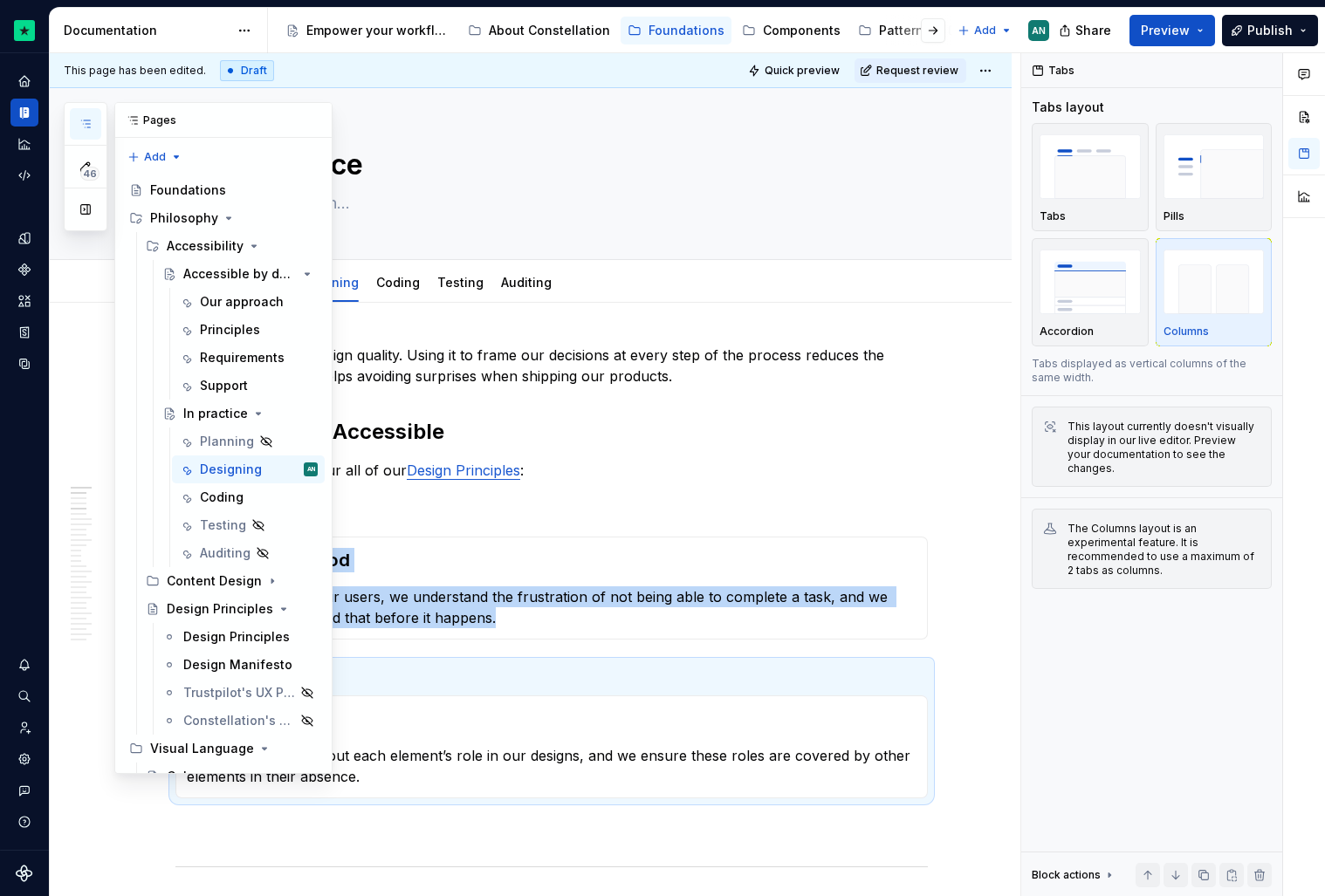
click at [87, 129] on icon "button" at bounding box center [86, 124] width 14 height 14
click at [236, 328] on div "Principles" at bounding box center [230, 330] width 61 height 17
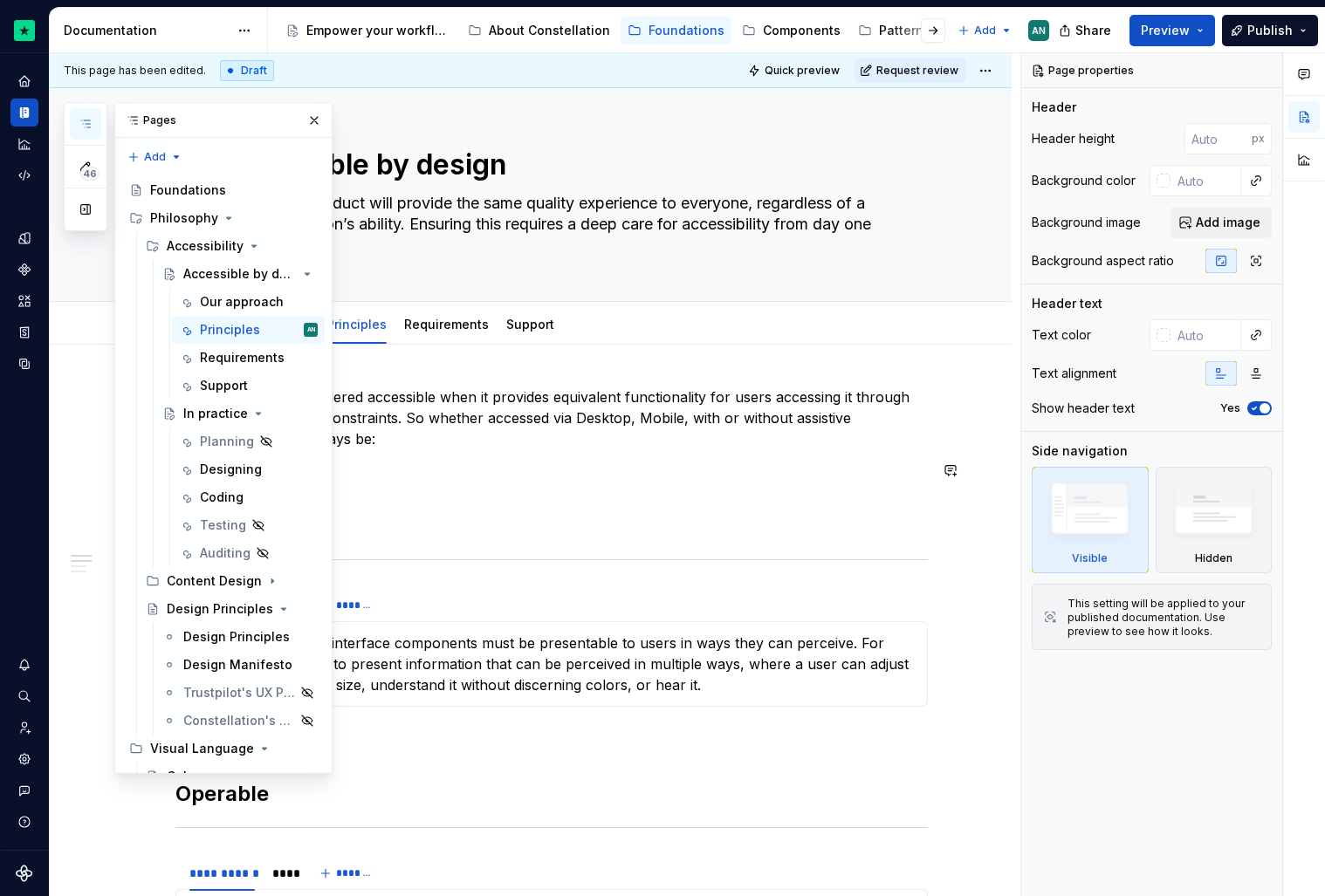
click at [648, 441] on p "An experience is considered accessible when it provides equivalent functionalit…" at bounding box center [551, 417] width 752 height 62
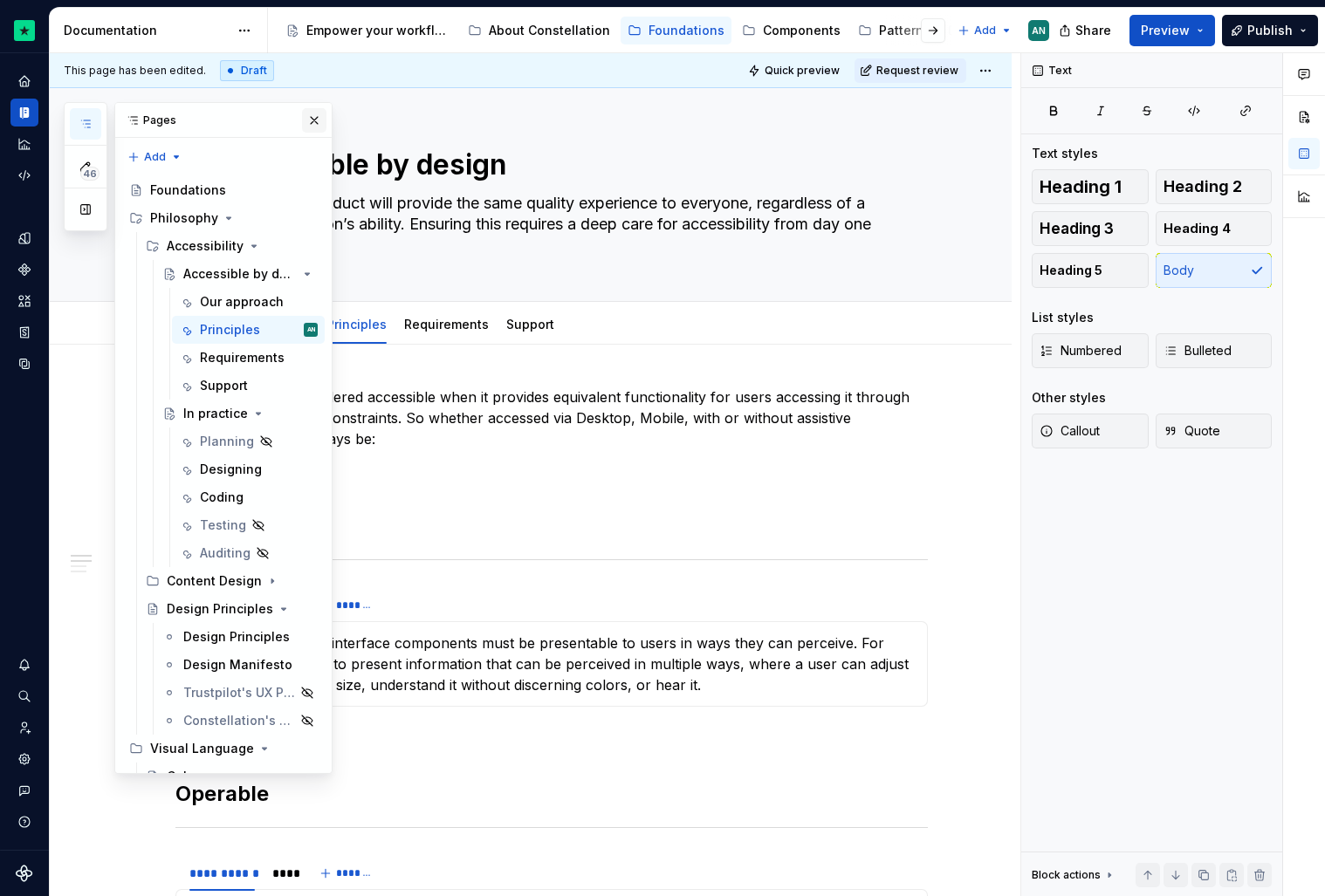
click at [304, 113] on button "button" at bounding box center [313, 120] width 24 height 24
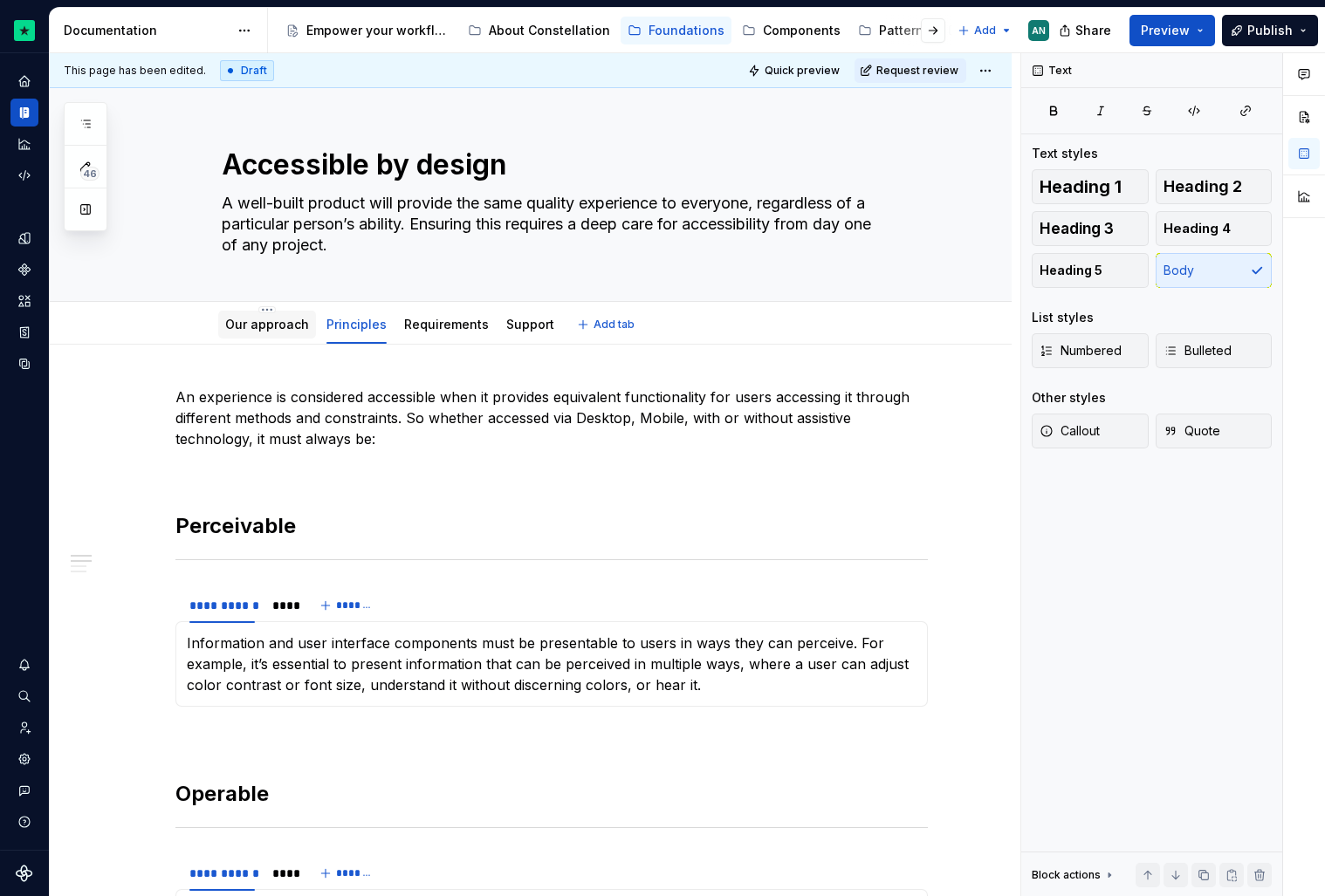
click at [288, 335] on div "Our approach" at bounding box center [267, 324] width 98 height 28
click at [258, 325] on link "Our approach" at bounding box center [266, 324] width 84 height 14
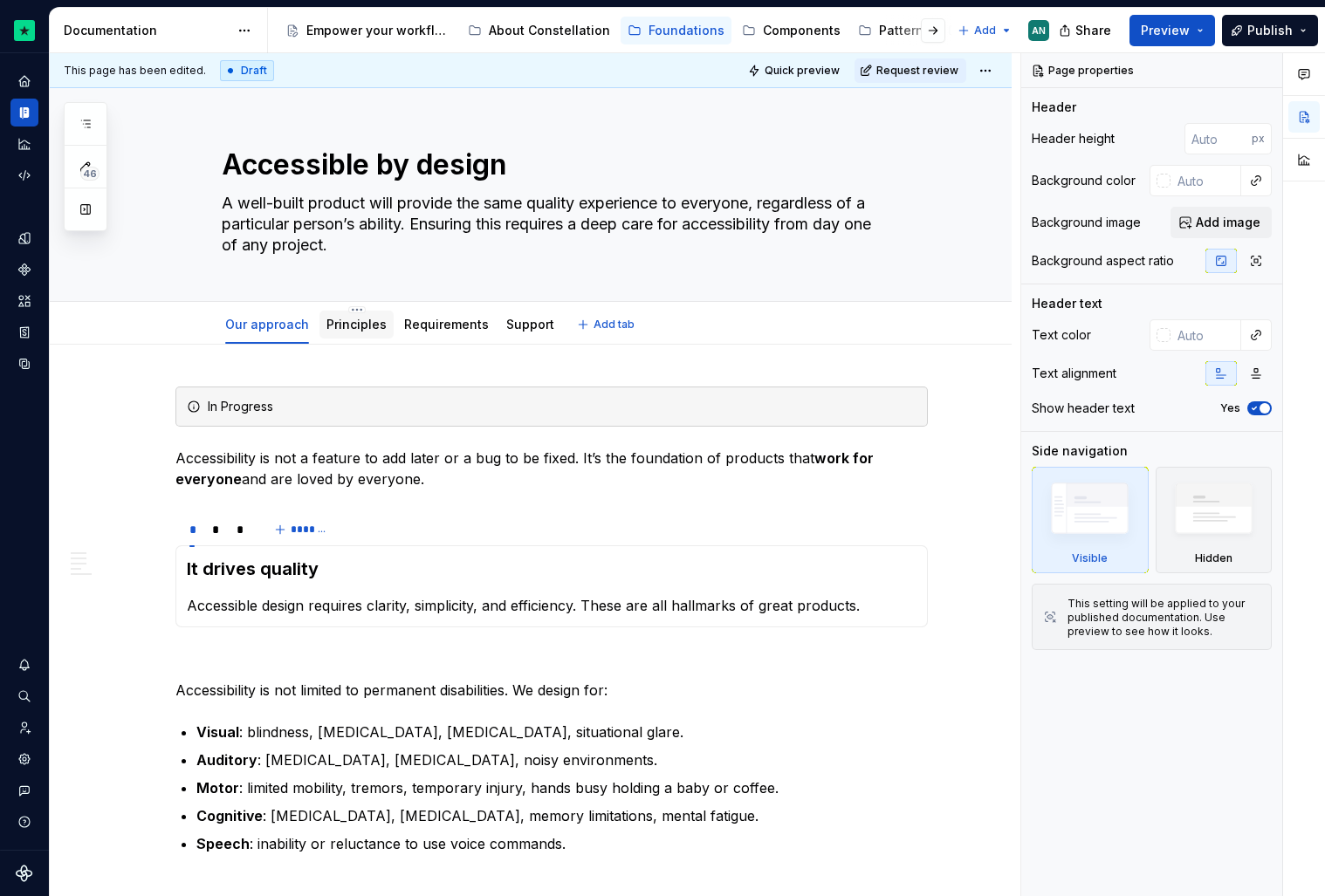
click at [362, 330] on link "Principles" at bounding box center [357, 324] width 61 height 14
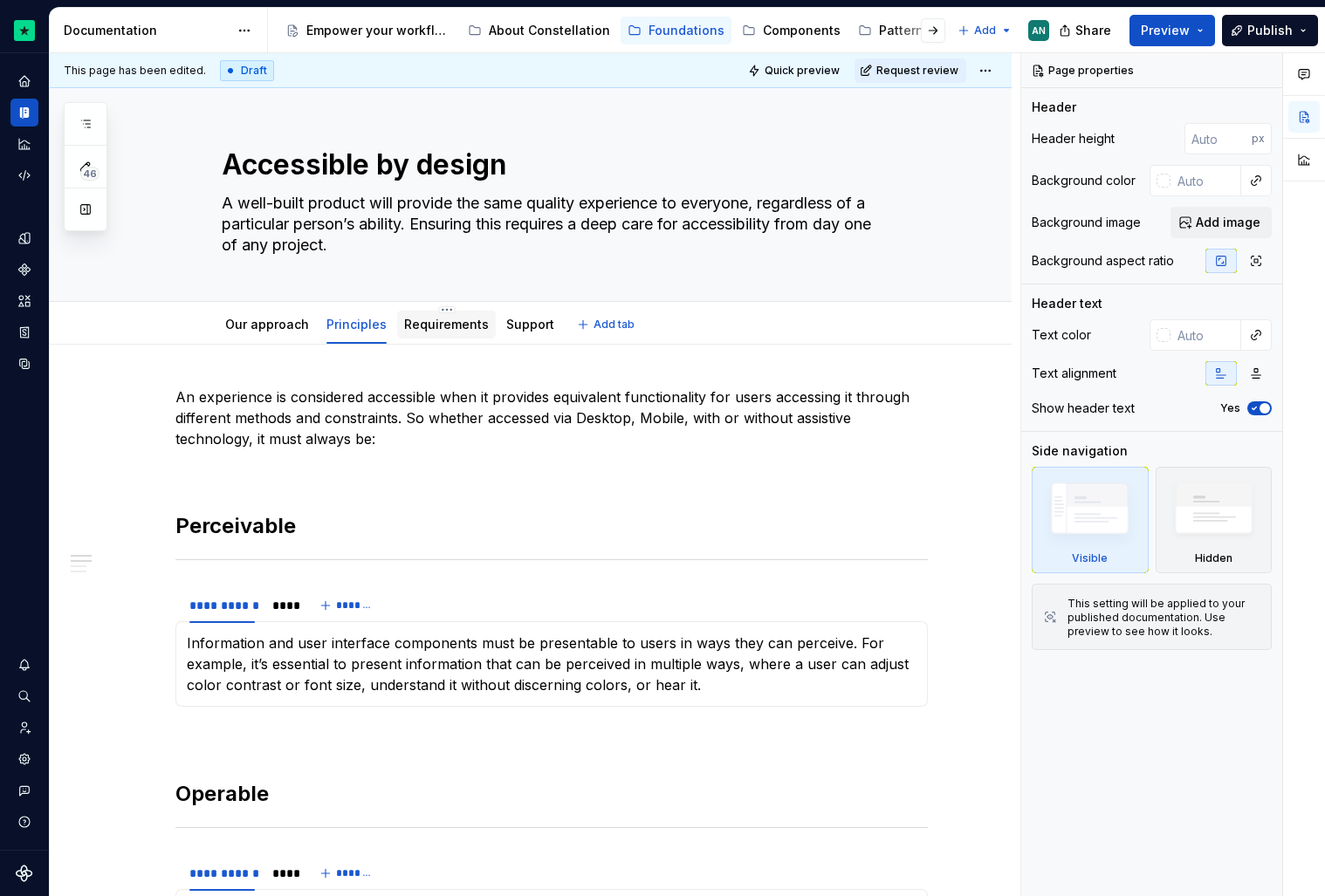
click at [424, 313] on div "Requirements" at bounding box center [446, 324] width 99 height 28
click at [432, 326] on link "Requirements" at bounding box center [446, 324] width 85 height 14
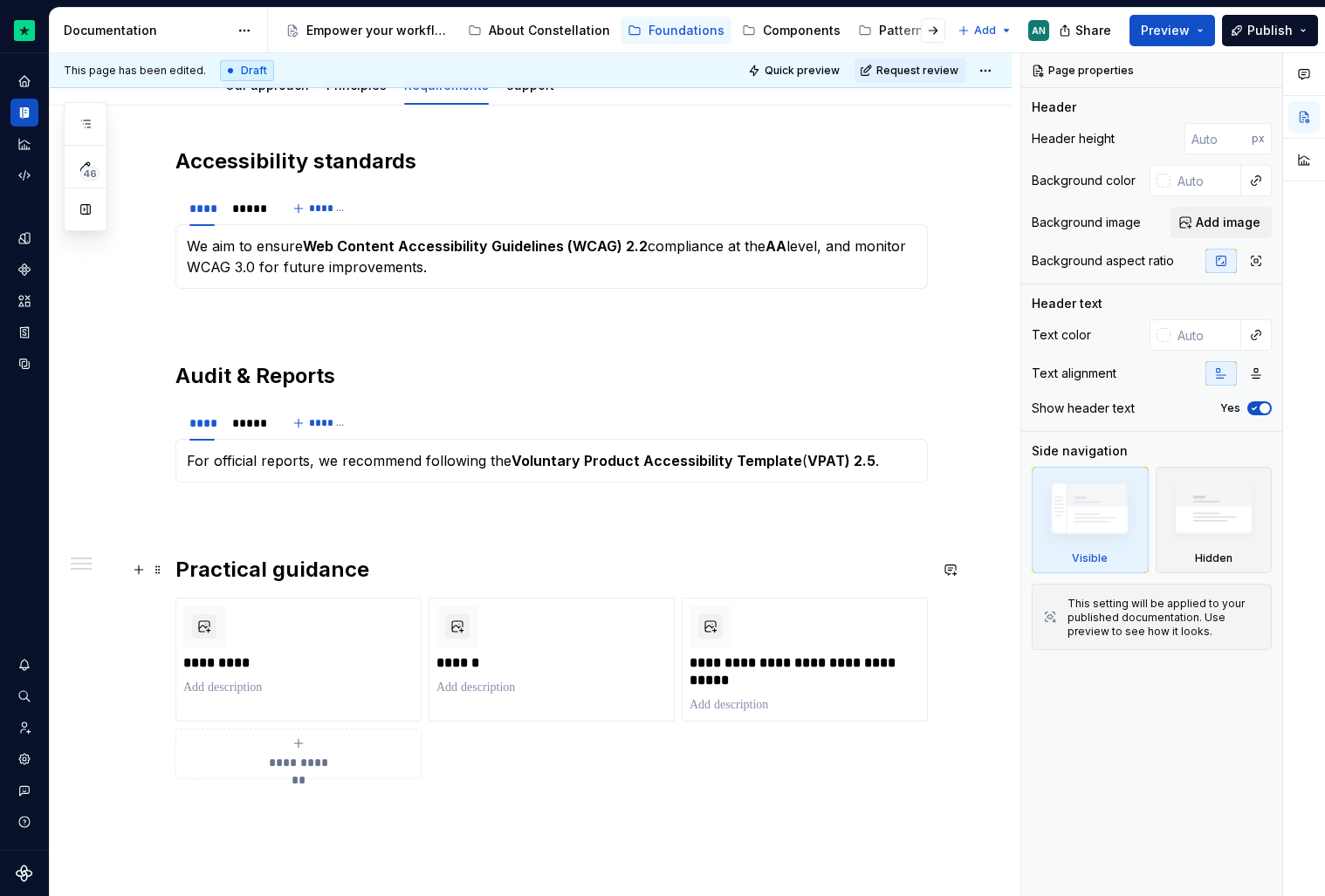
scroll to position [237, 0]
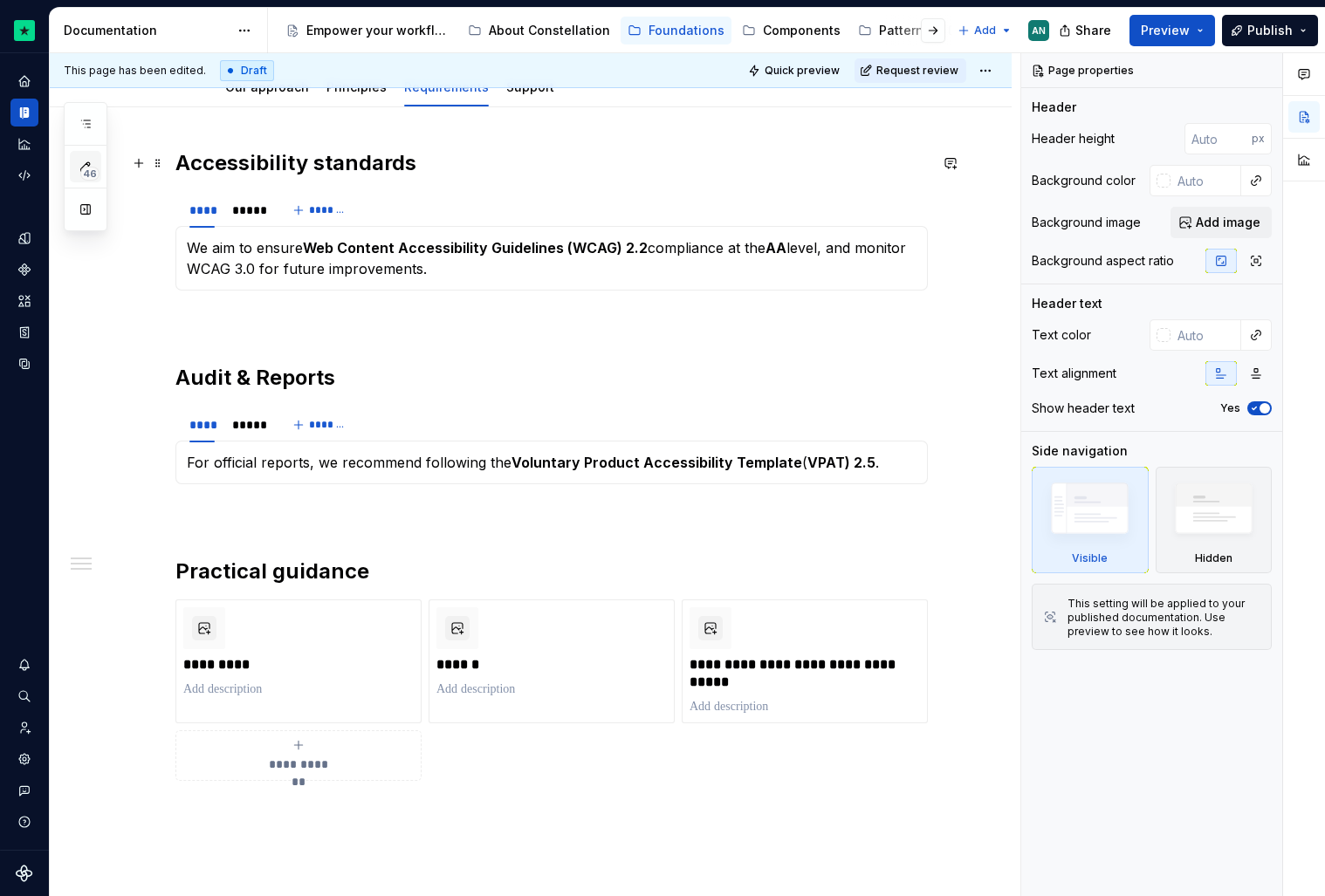
click at [96, 171] on span "46" at bounding box center [90, 173] width 19 height 14
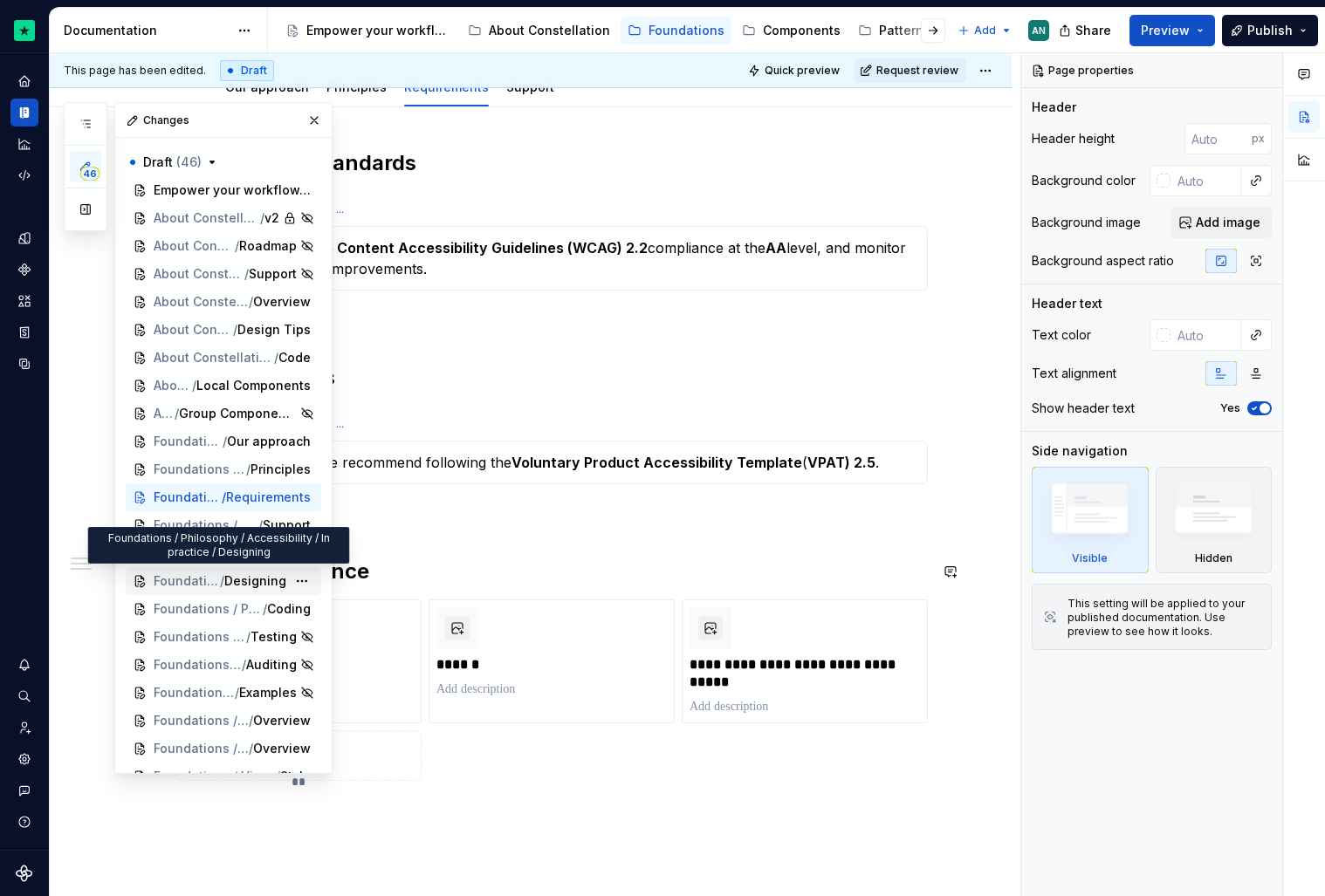
click at [220, 573] on span "/" at bounding box center [222, 581] width 5 height 17
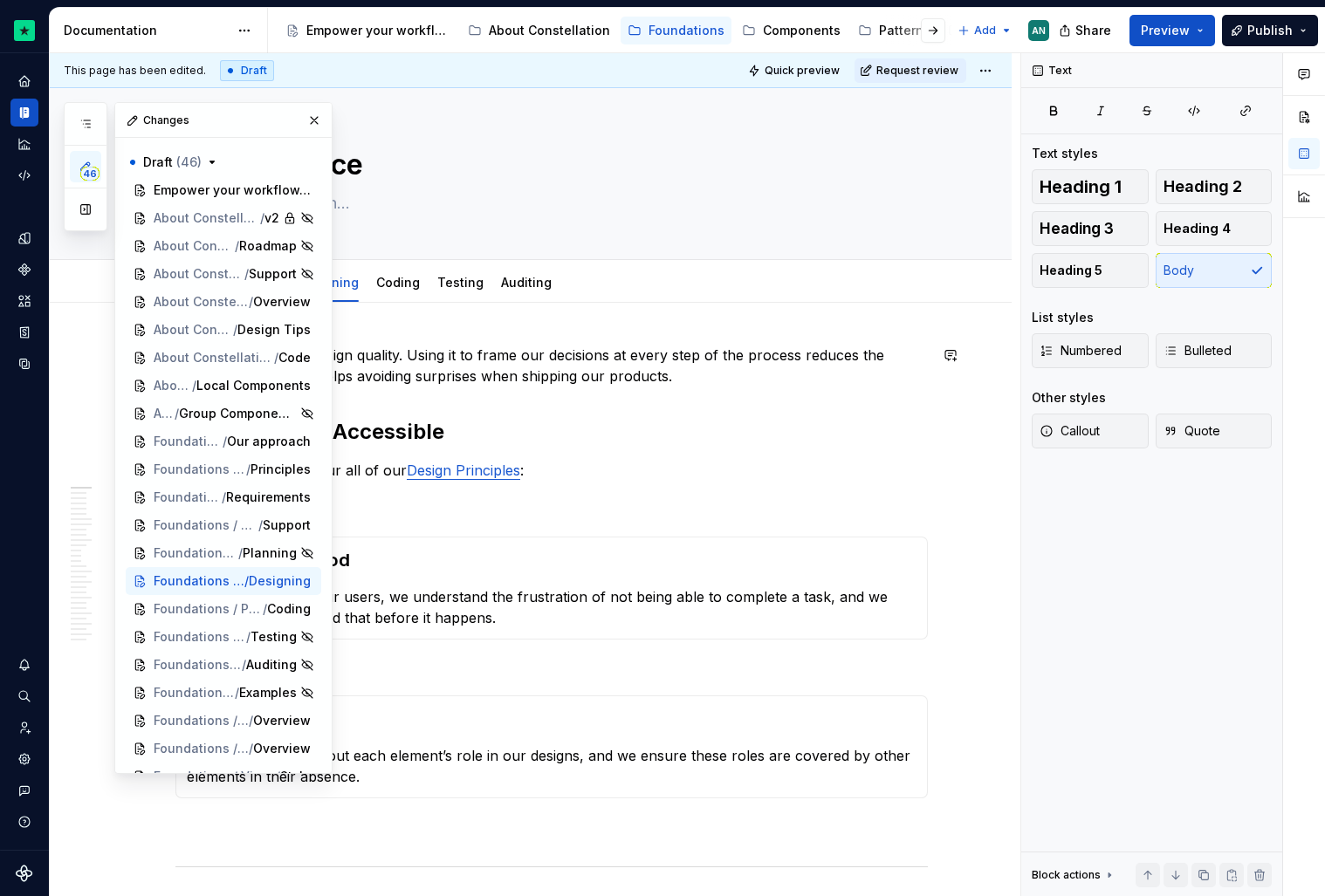
click at [710, 377] on p "Accessibility fosters design quality. Using it to frame our decisions at every …" at bounding box center [551, 366] width 752 height 42
click at [304, 120] on button "button" at bounding box center [313, 120] width 24 height 24
click at [90, 165] on icon "button" at bounding box center [86, 166] width 14 height 14
click at [226, 474] on span "Principles" at bounding box center [256, 469] width 61 height 17
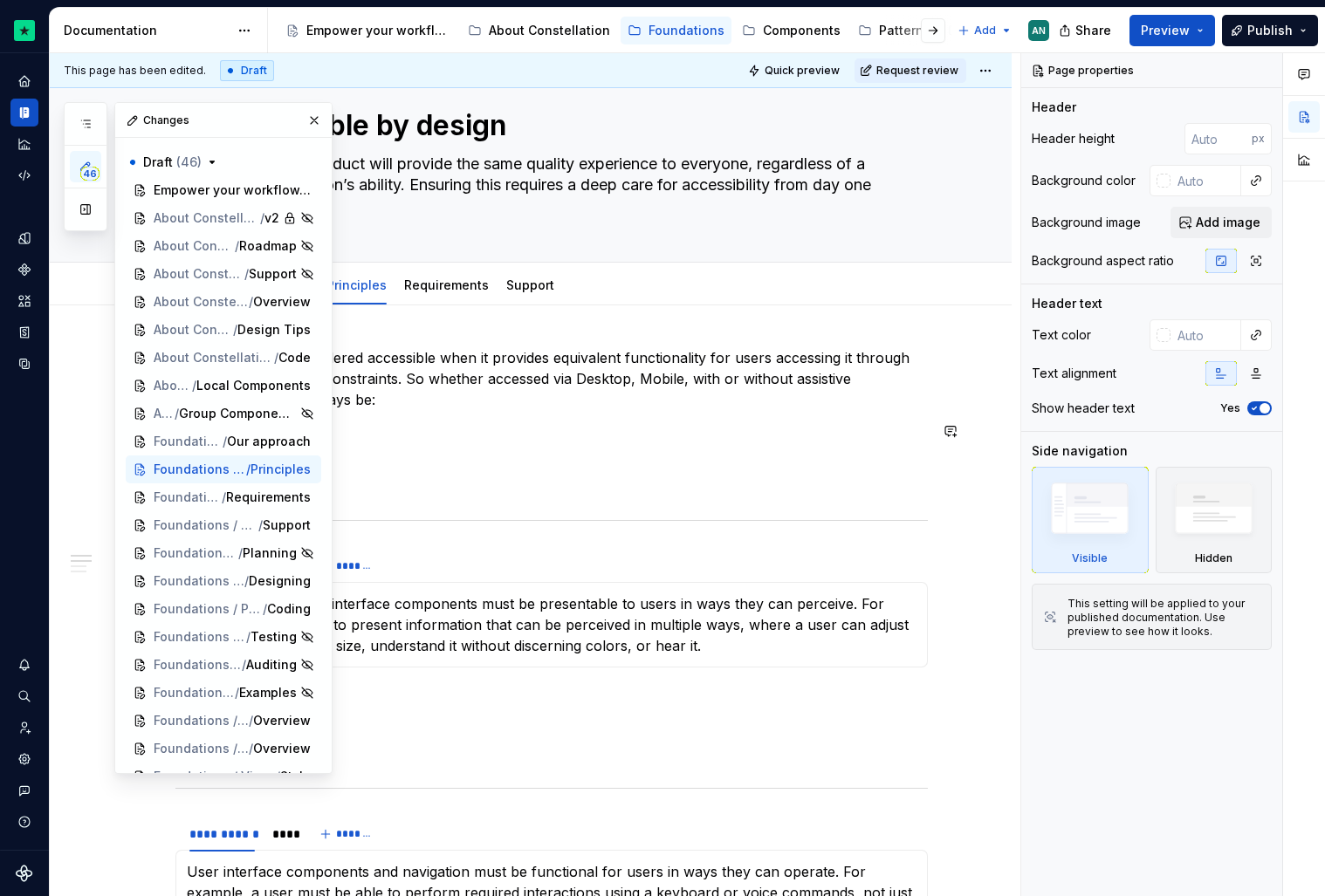
scroll to position [41, 0]
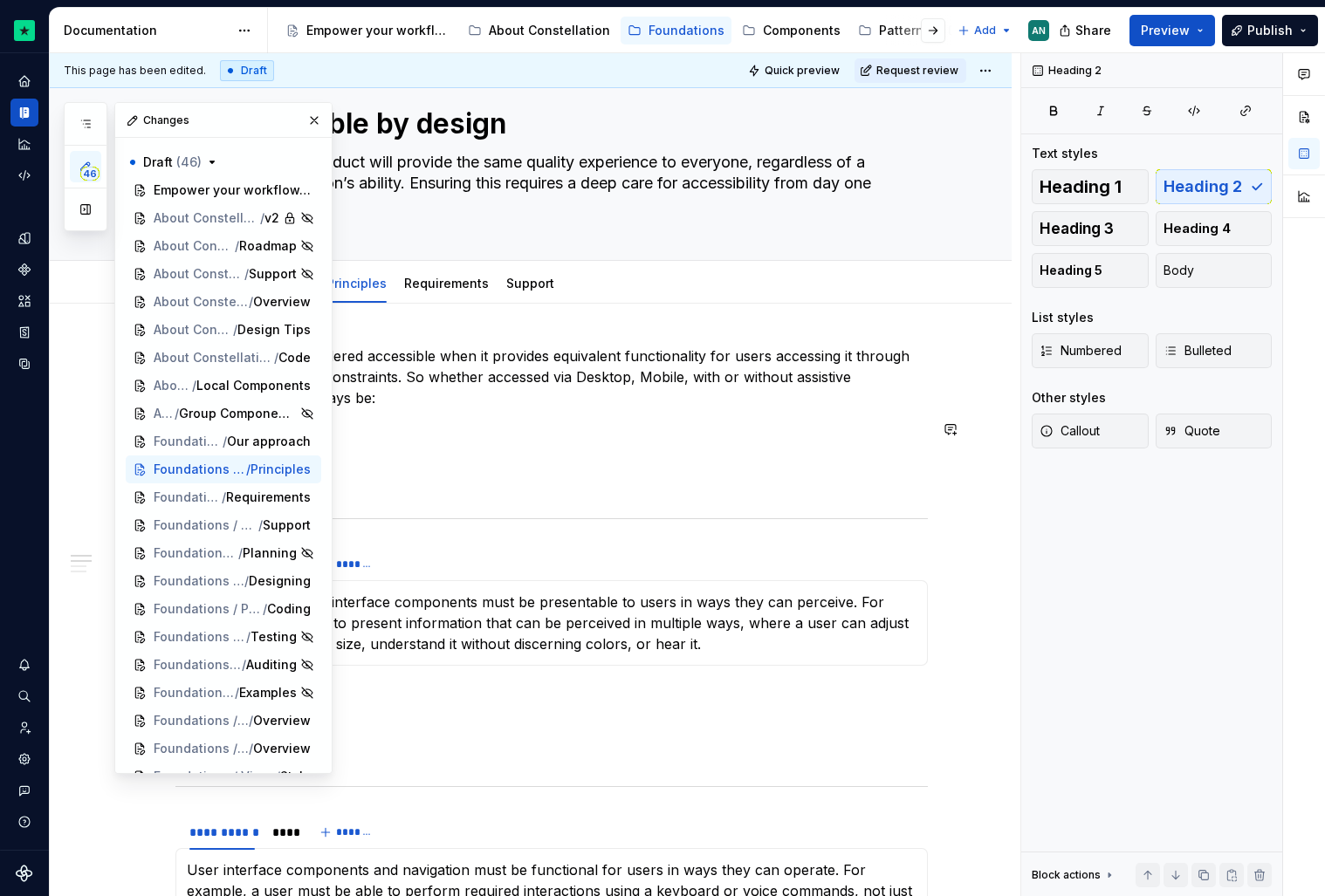
click at [307, 116] on button "button" at bounding box center [313, 120] width 24 height 24
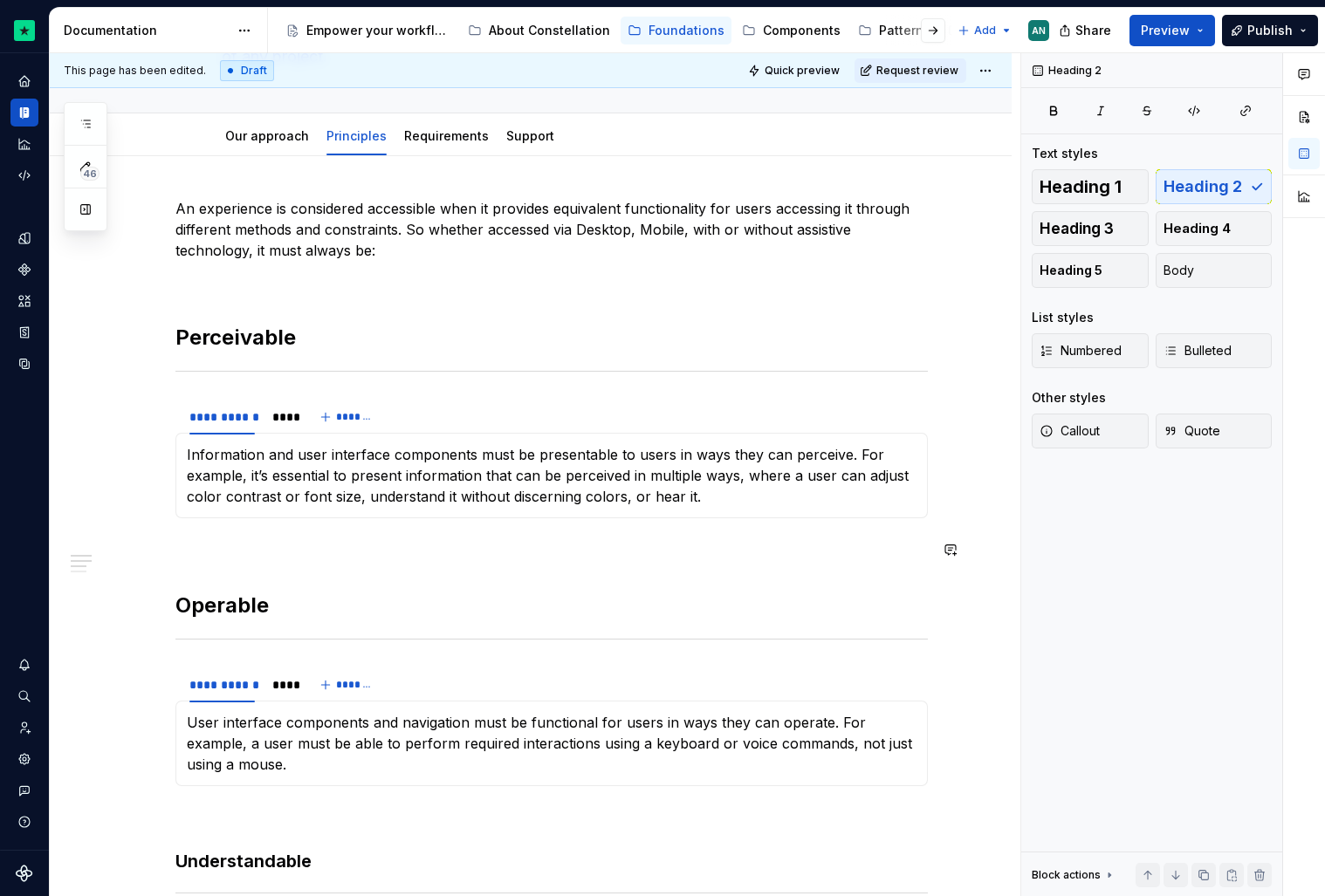
scroll to position [192, 0]
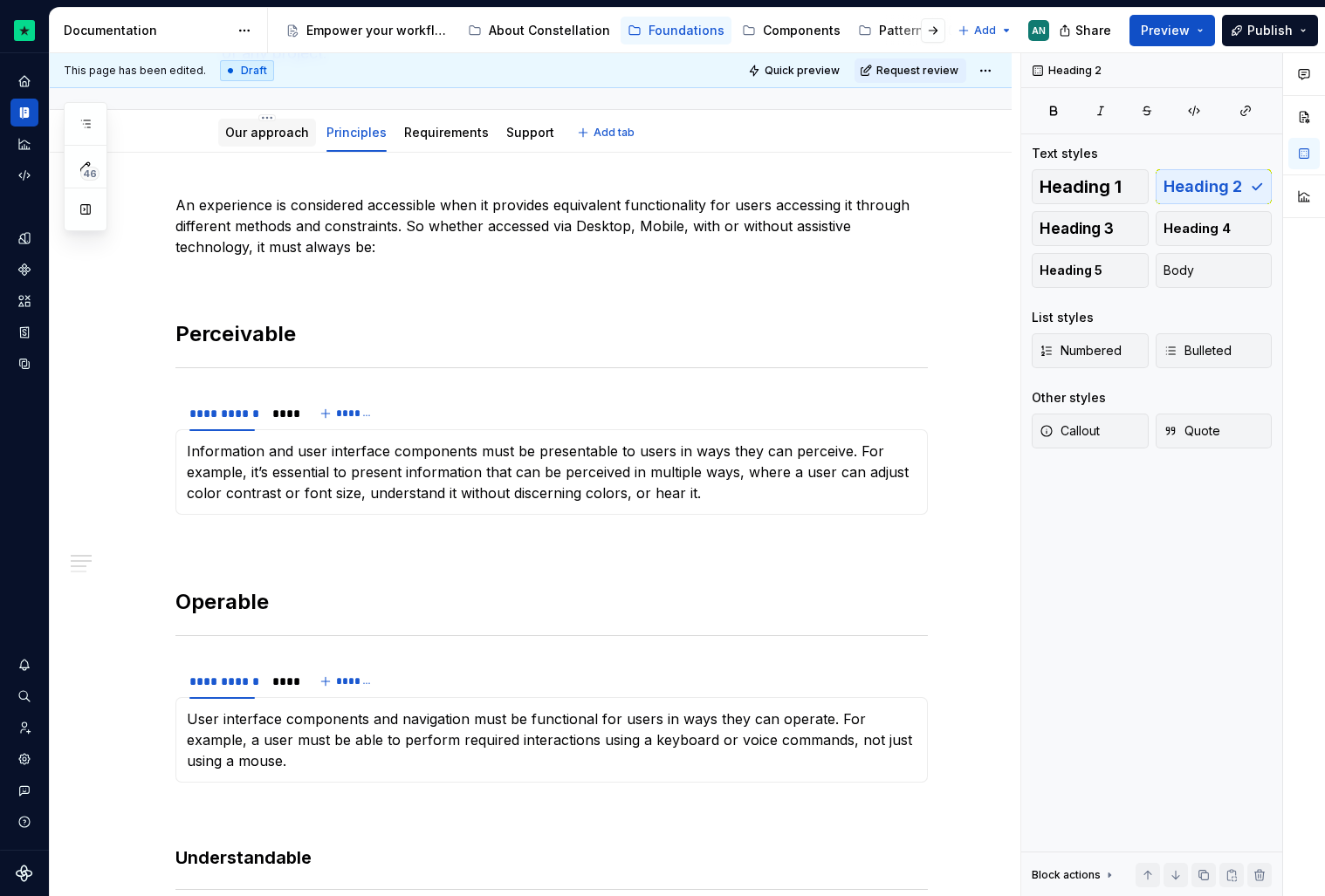
click at [262, 132] on link "Our approach" at bounding box center [266, 132] width 84 height 14
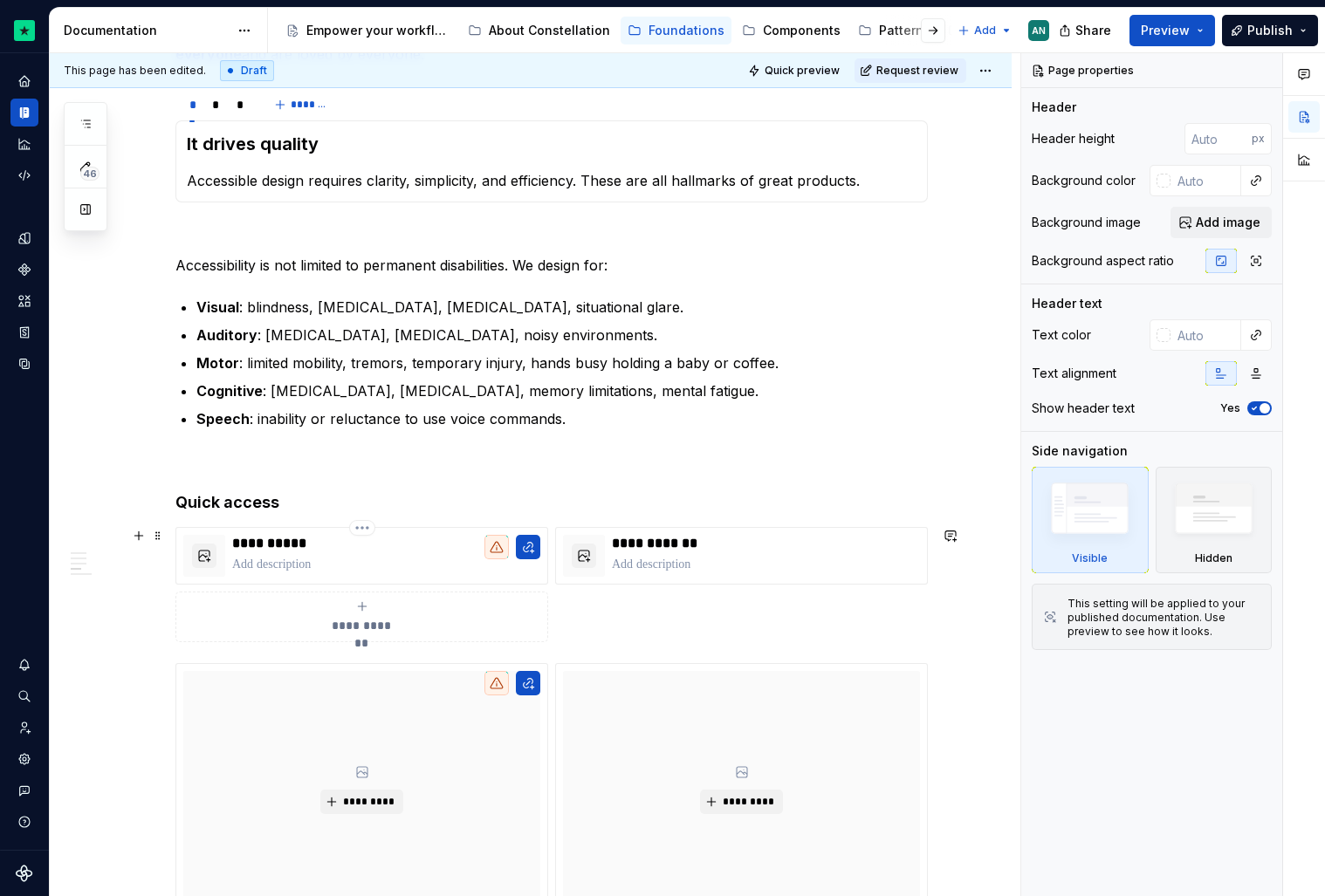
scroll to position [433, 0]
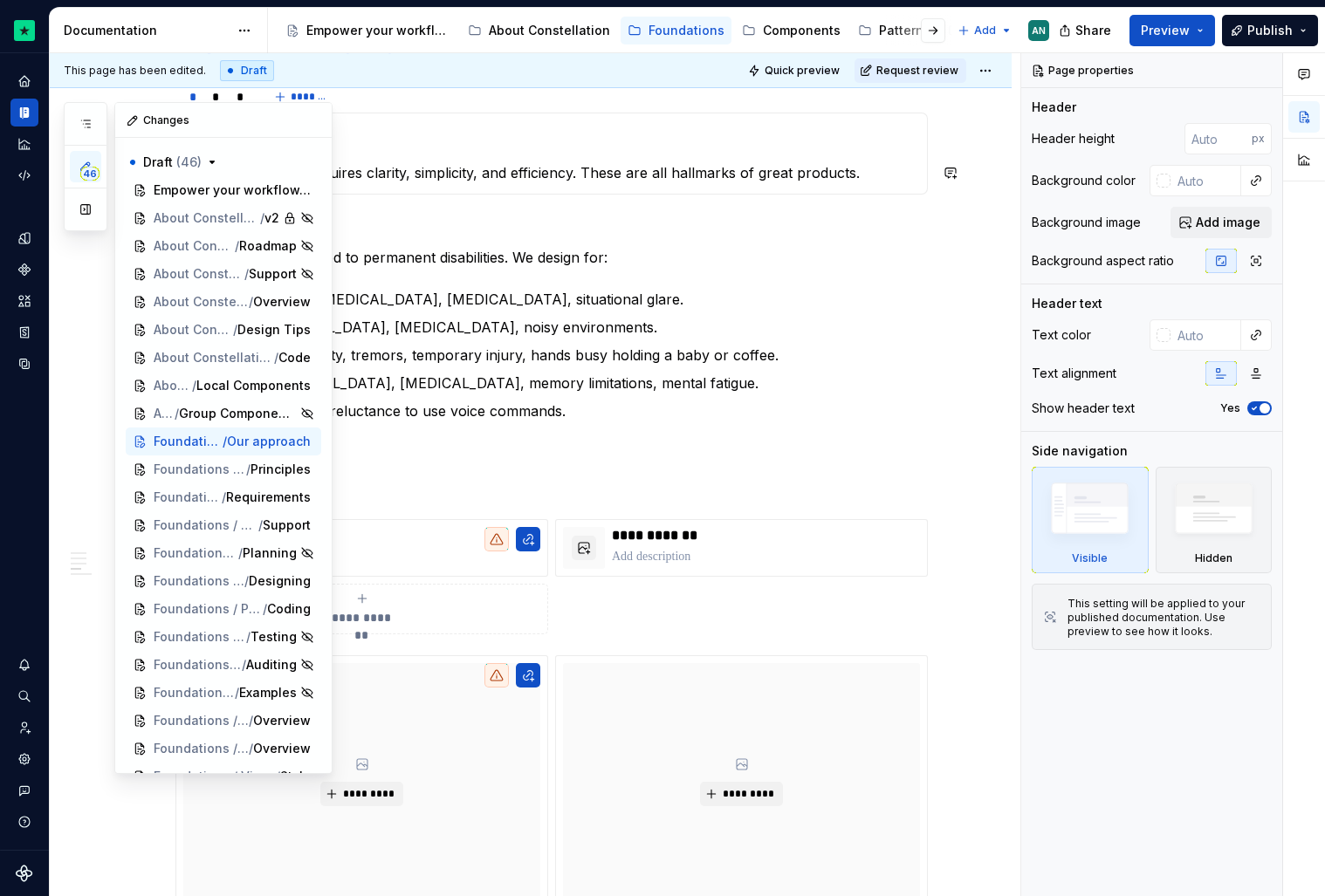
click at [88, 168] on span "46" at bounding box center [90, 173] width 19 height 14
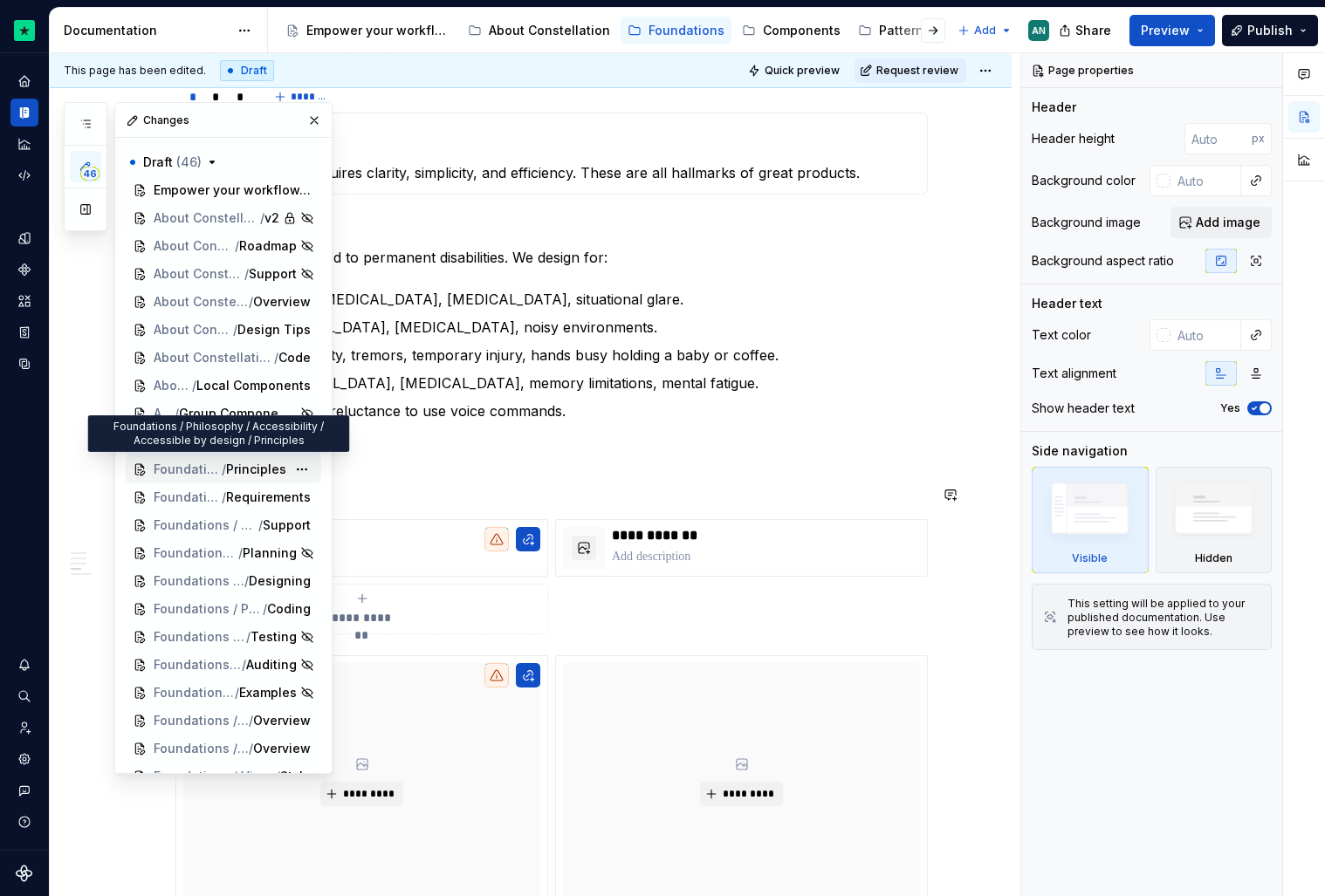
click at [258, 475] on span "Principles" at bounding box center [256, 469] width 61 height 17
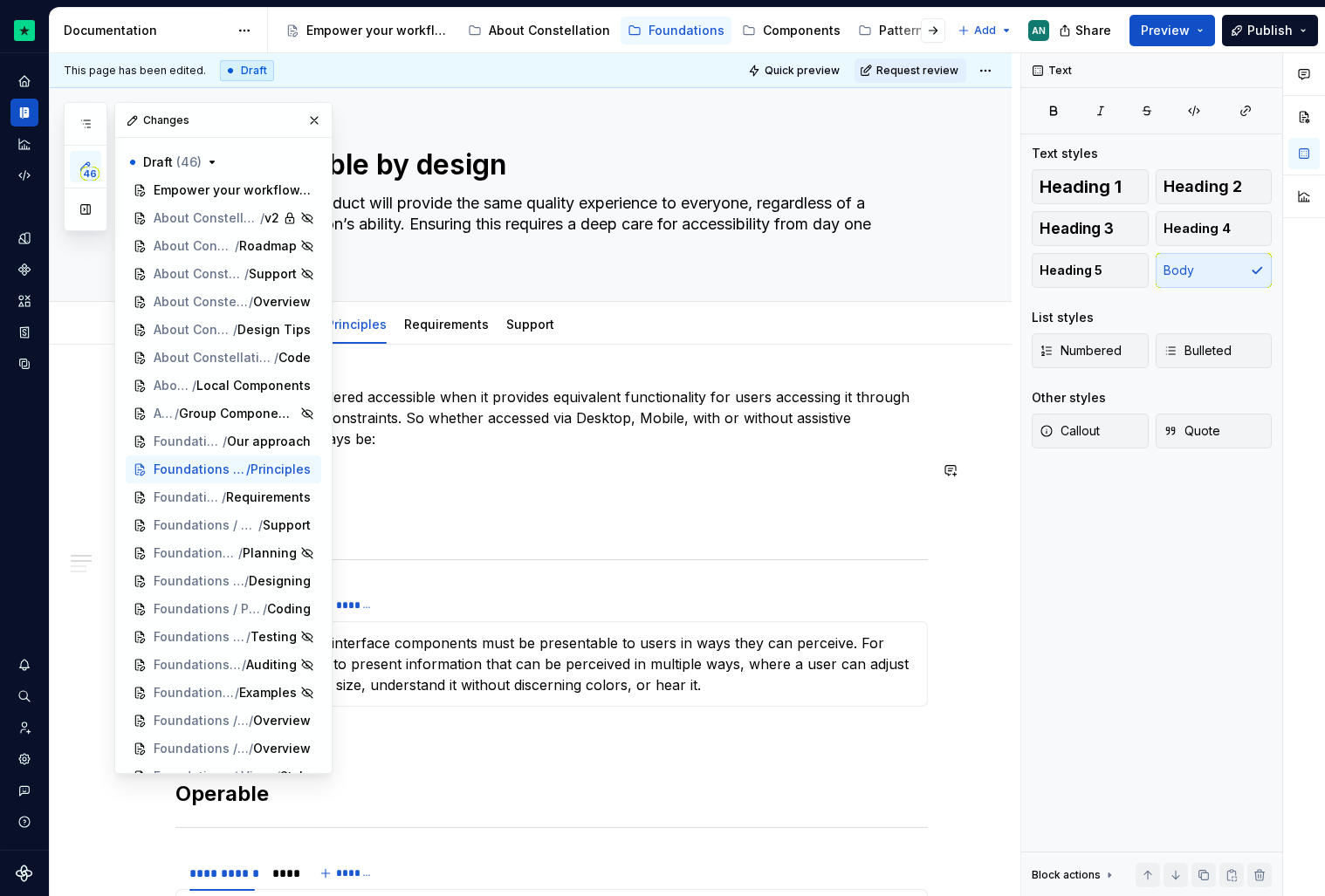
click at [452, 476] on p "To enrich screen reader interactions, please activate Accessibility in Grammarl…" at bounding box center [551, 470] width 752 height 21
click at [225, 497] on span "Requirements" at bounding box center [244, 497] width 85 height 17
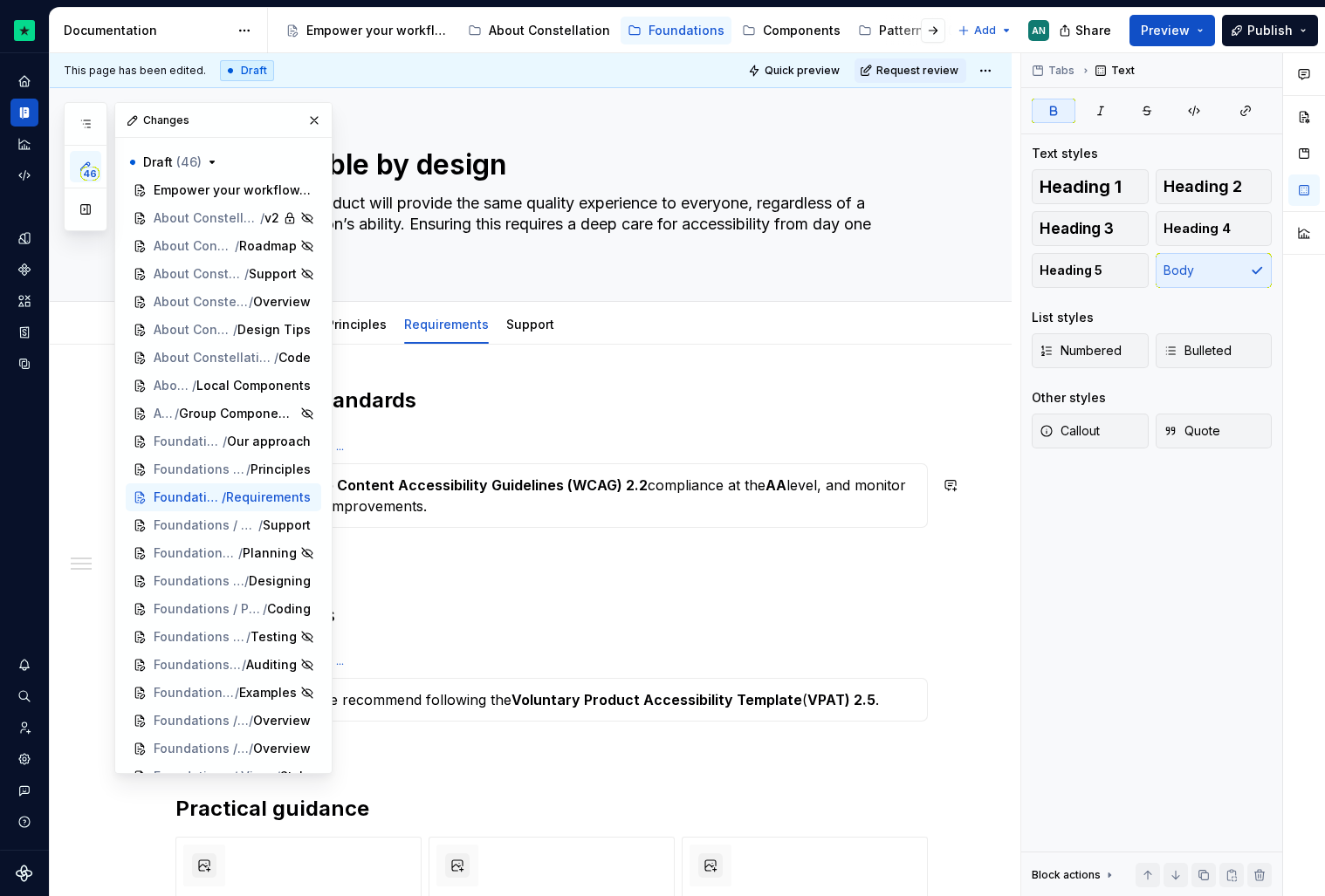
click at [512, 478] on strong "Web Content Accessibility Guidelines (WCAG) 2.2" at bounding box center [475, 485] width 345 height 17
click at [302, 119] on button "button" at bounding box center [313, 120] width 24 height 24
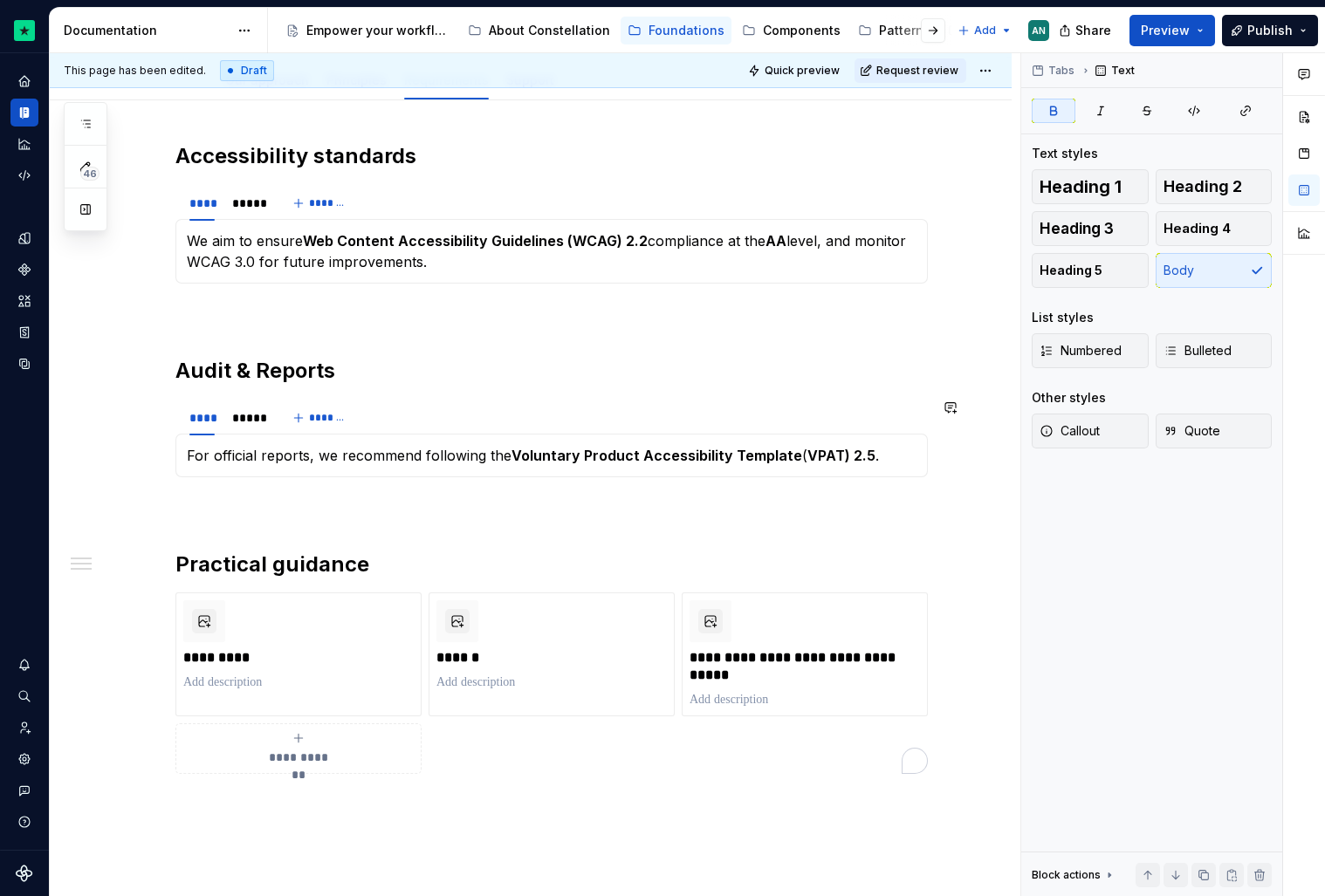
scroll to position [173, 0]
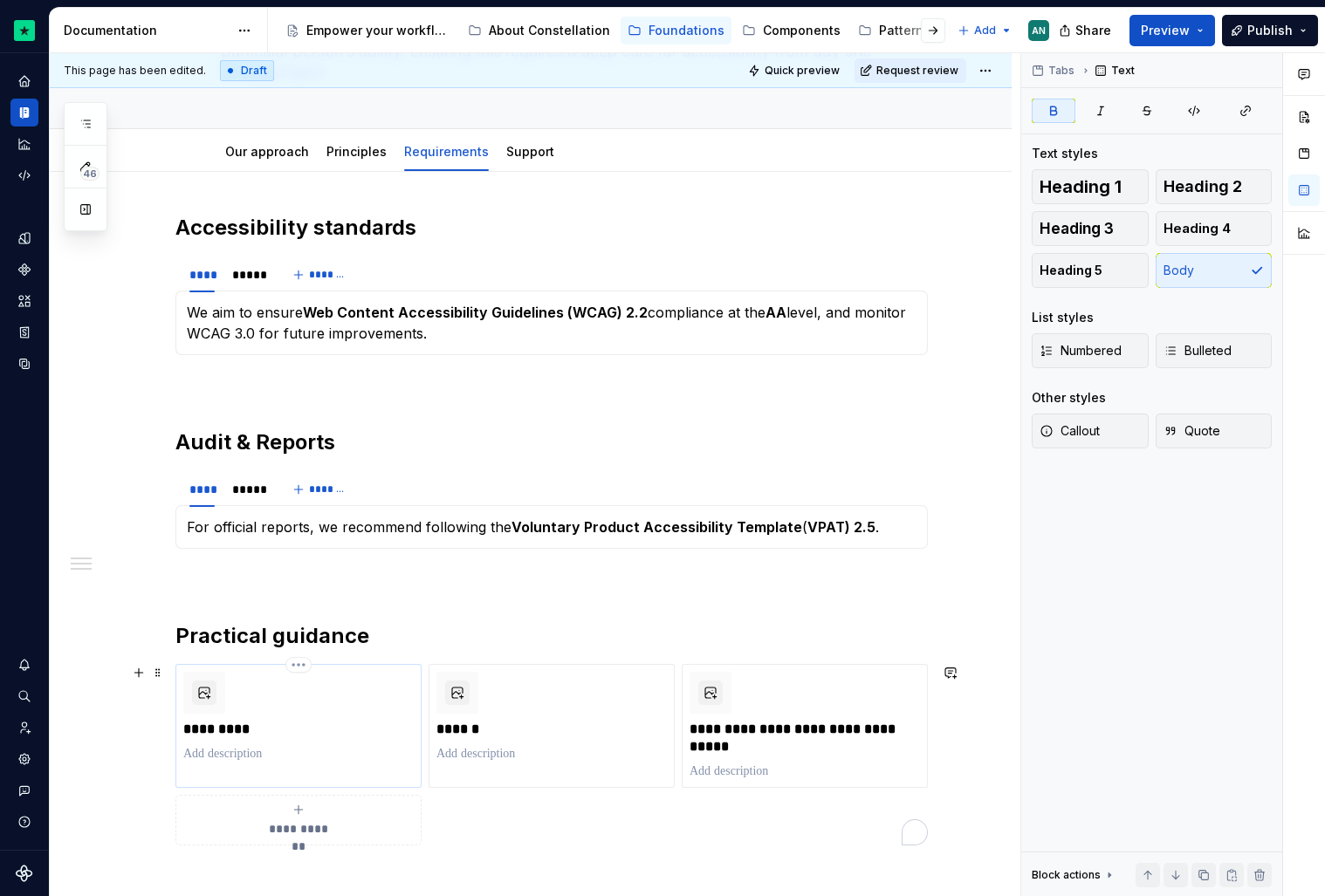
click at [298, 752] on p "To enrich screen reader interactions, please activate Accessibility in Grammarl…" at bounding box center [299, 754] width 231 height 17
type textarea "*"
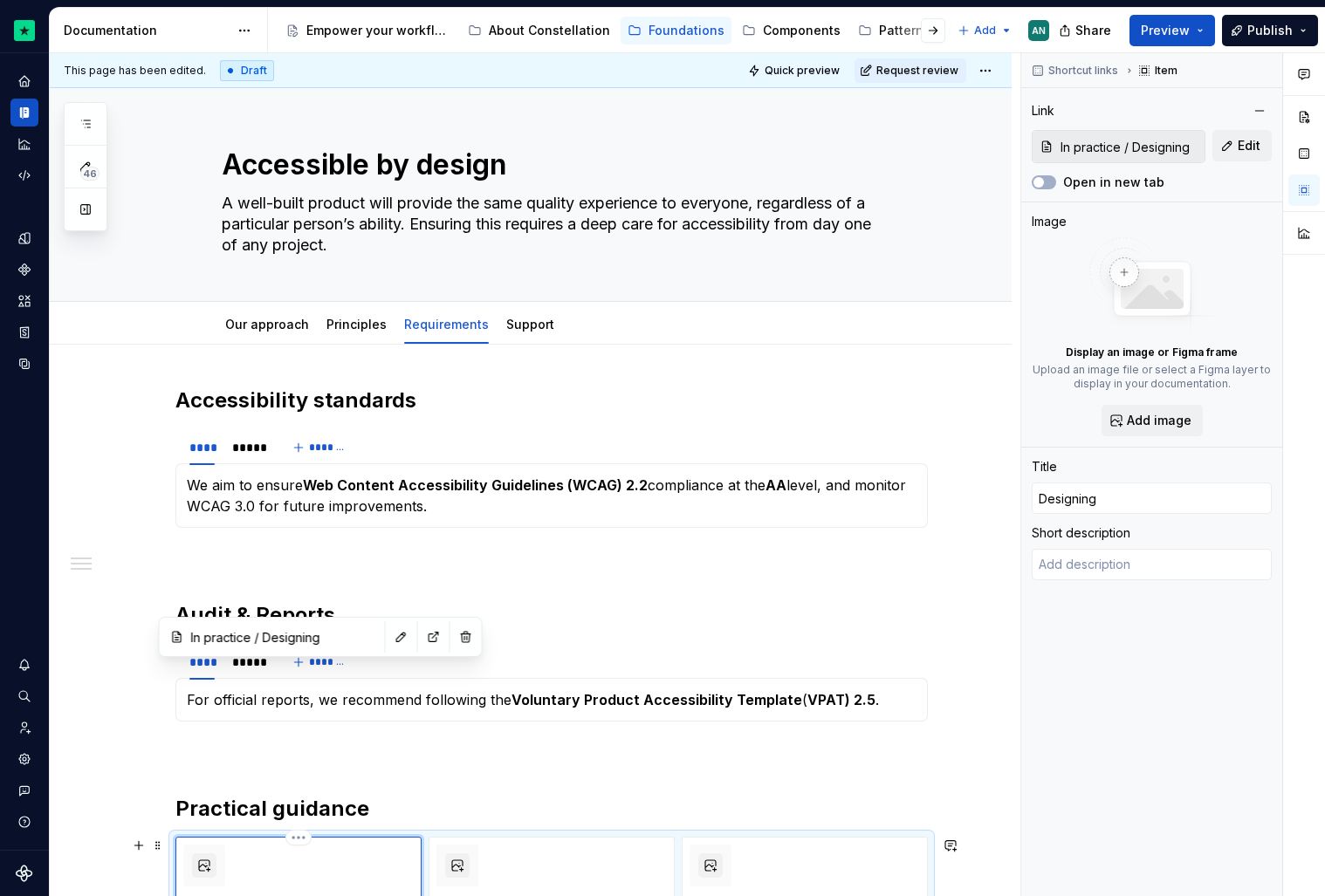
scroll to position [173, 0]
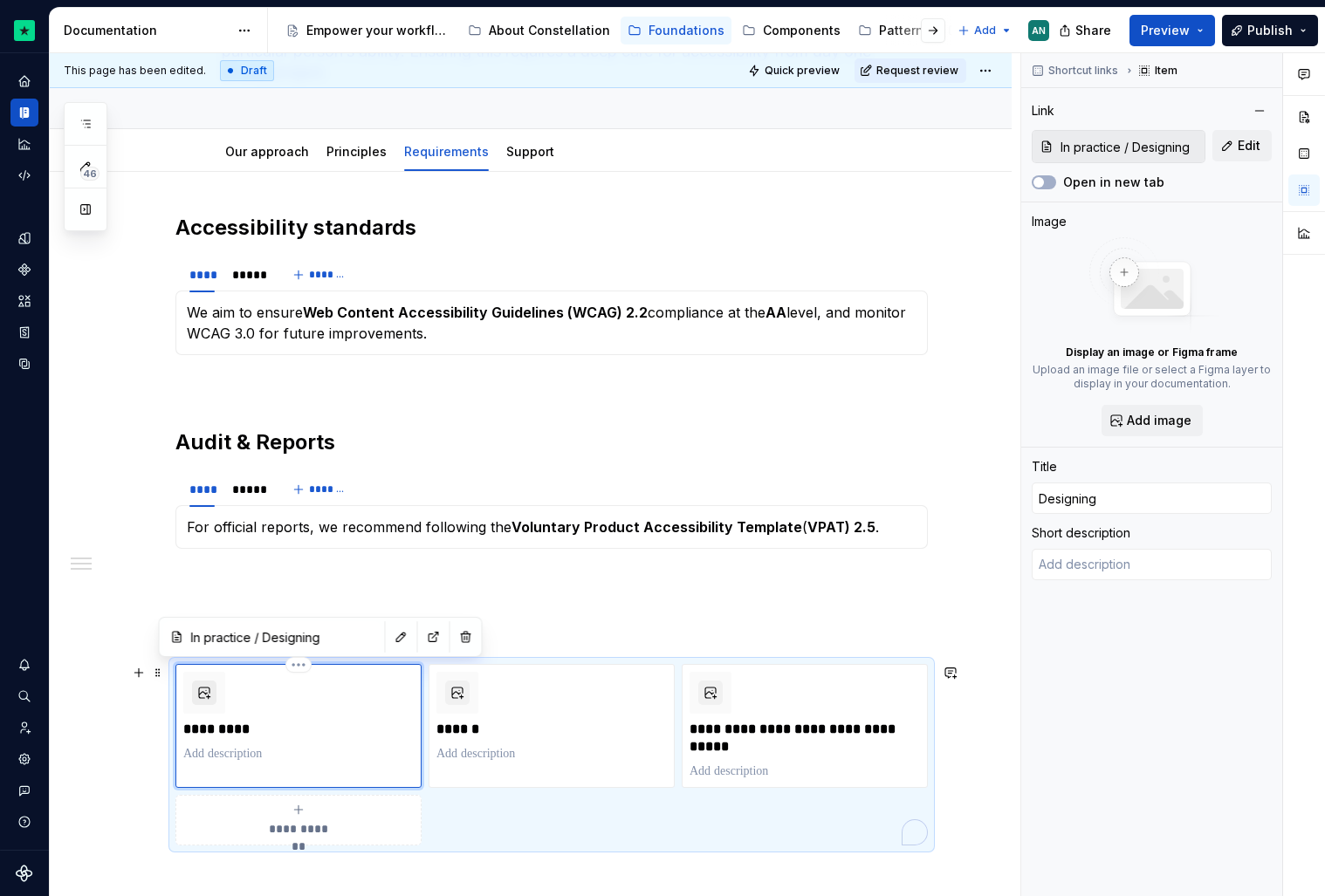
click at [211, 698] on button "To enrich screen reader interactions, please activate Accessibility in Grammarl…" at bounding box center [204, 692] width 24 height 24
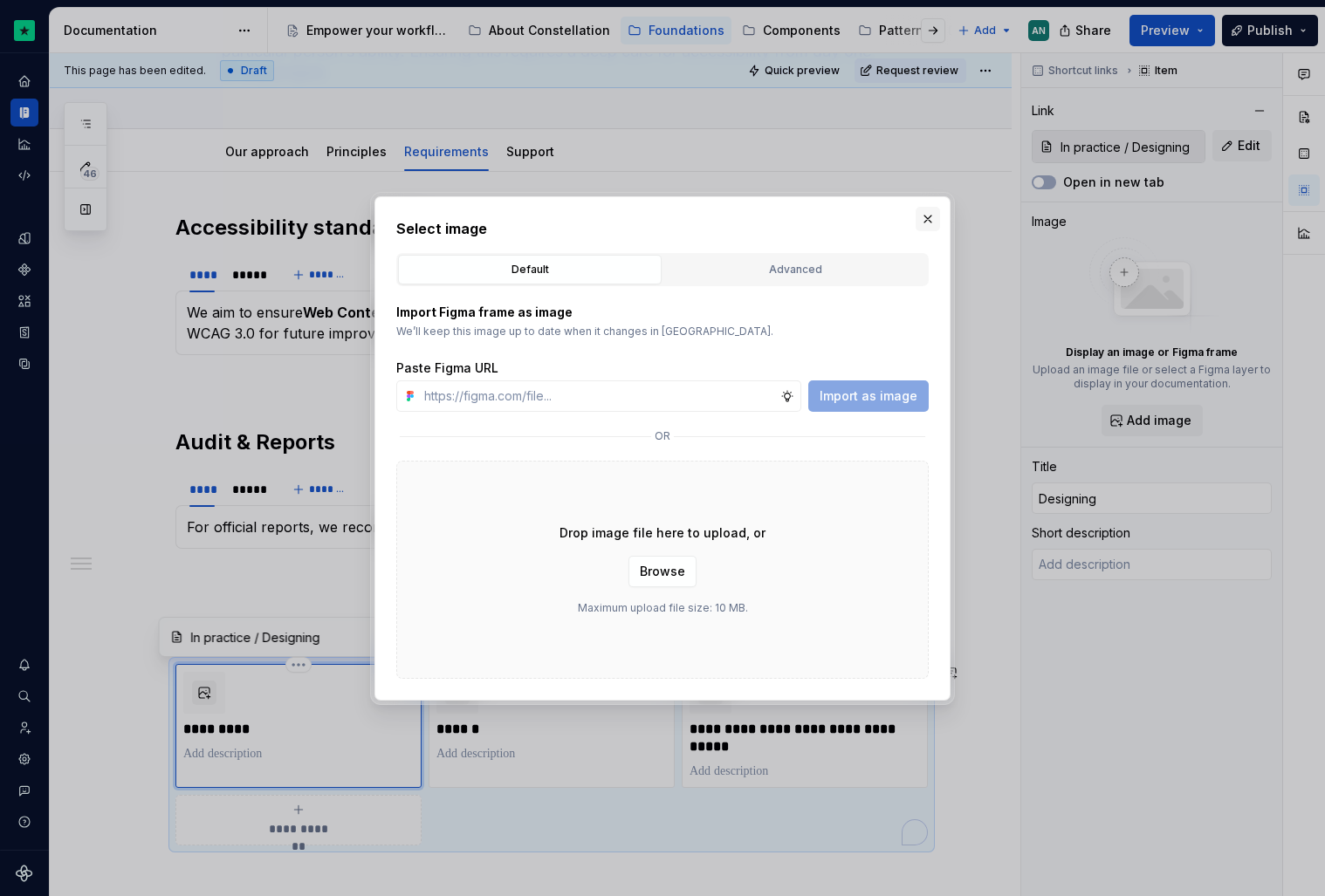
click at [933, 227] on button "button" at bounding box center [927, 218] width 24 height 24
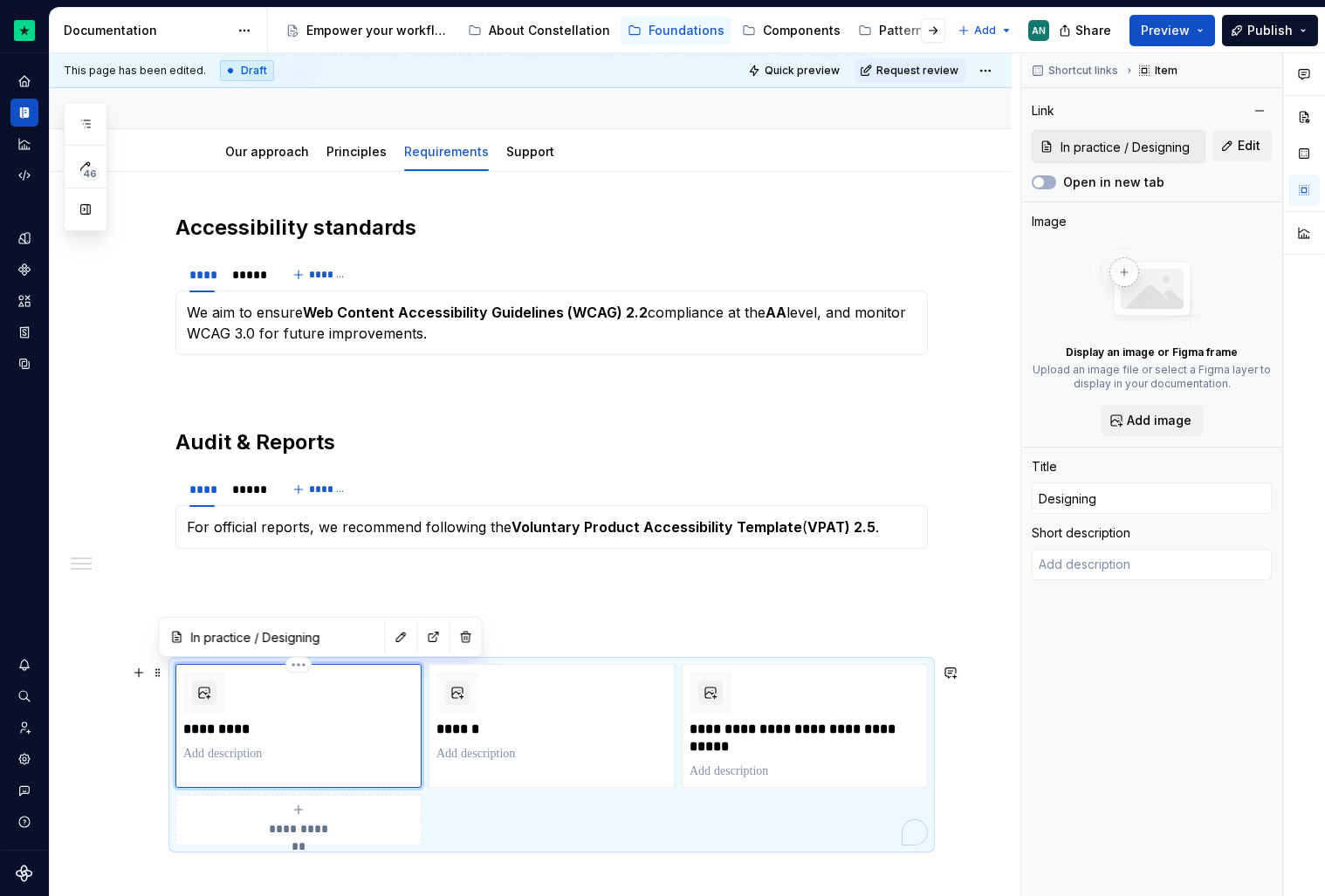
click at [224, 731] on p "*********" at bounding box center [299, 730] width 231 height 17
click at [256, 683] on div "*********" at bounding box center [299, 717] width 231 height 90
click at [80, 121] on icon "button" at bounding box center [86, 124] width 14 height 14
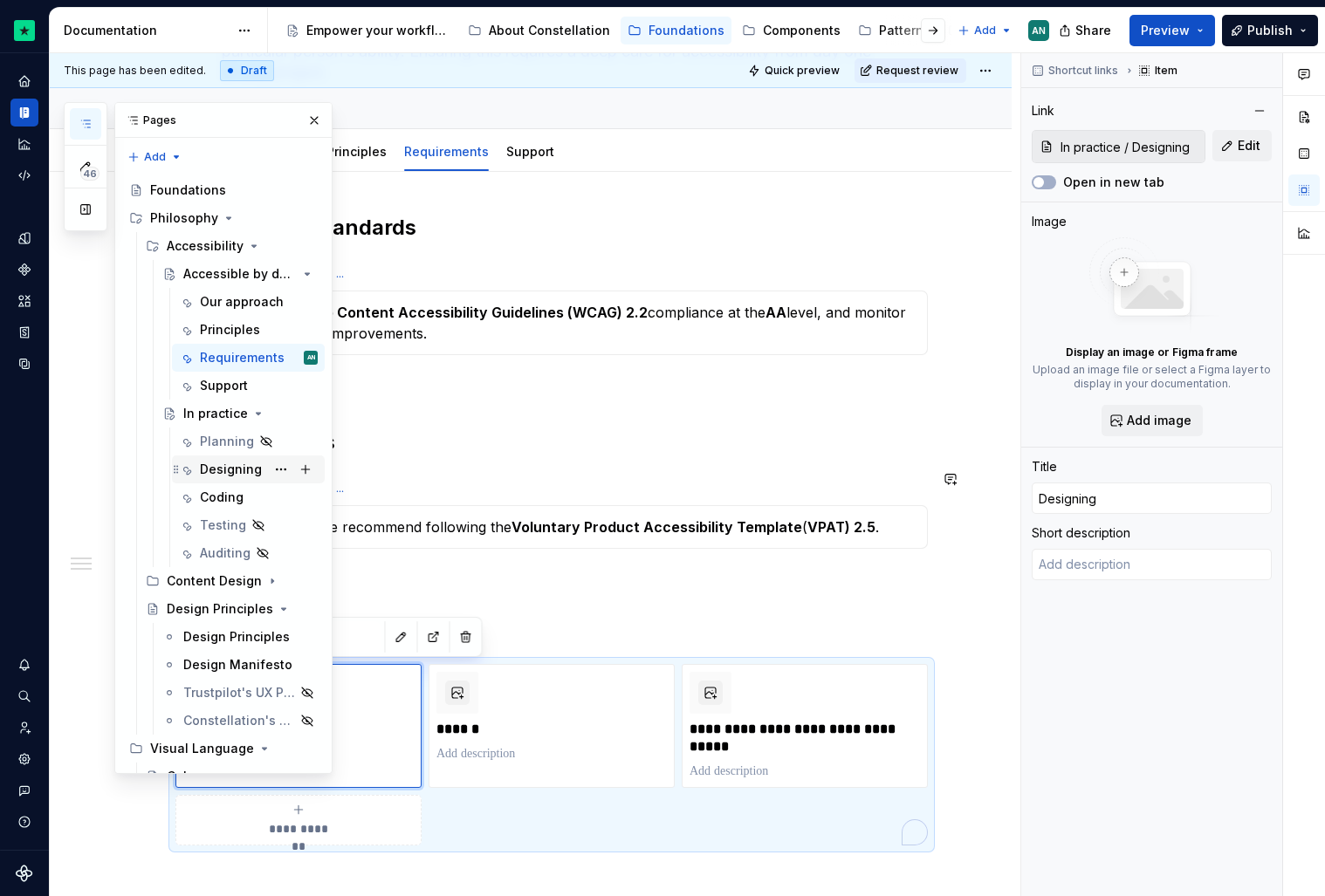
click at [220, 464] on div "Designing" at bounding box center [231, 469] width 62 height 17
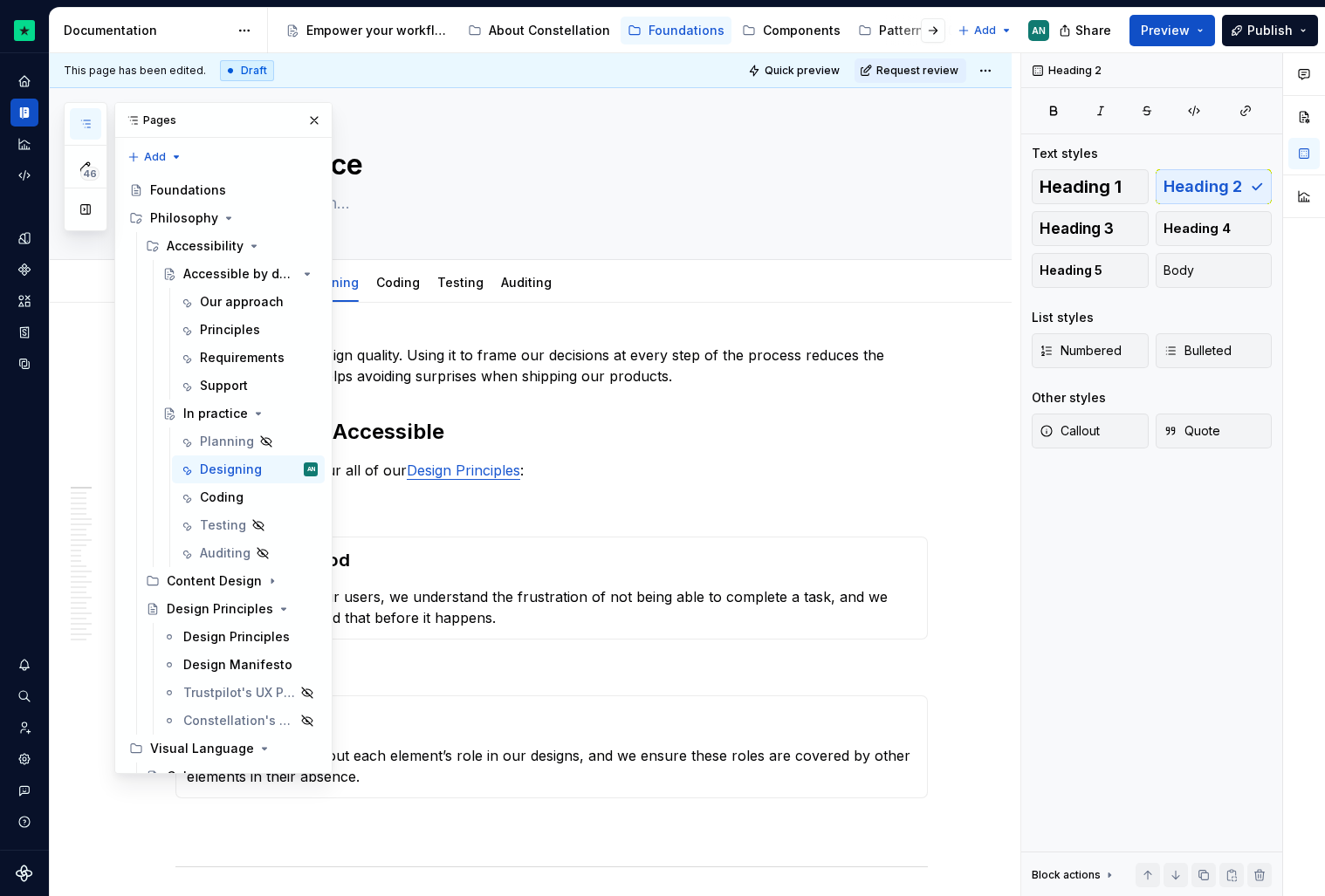
click at [88, 126] on icon "button" at bounding box center [86, 124] width 14 height 14
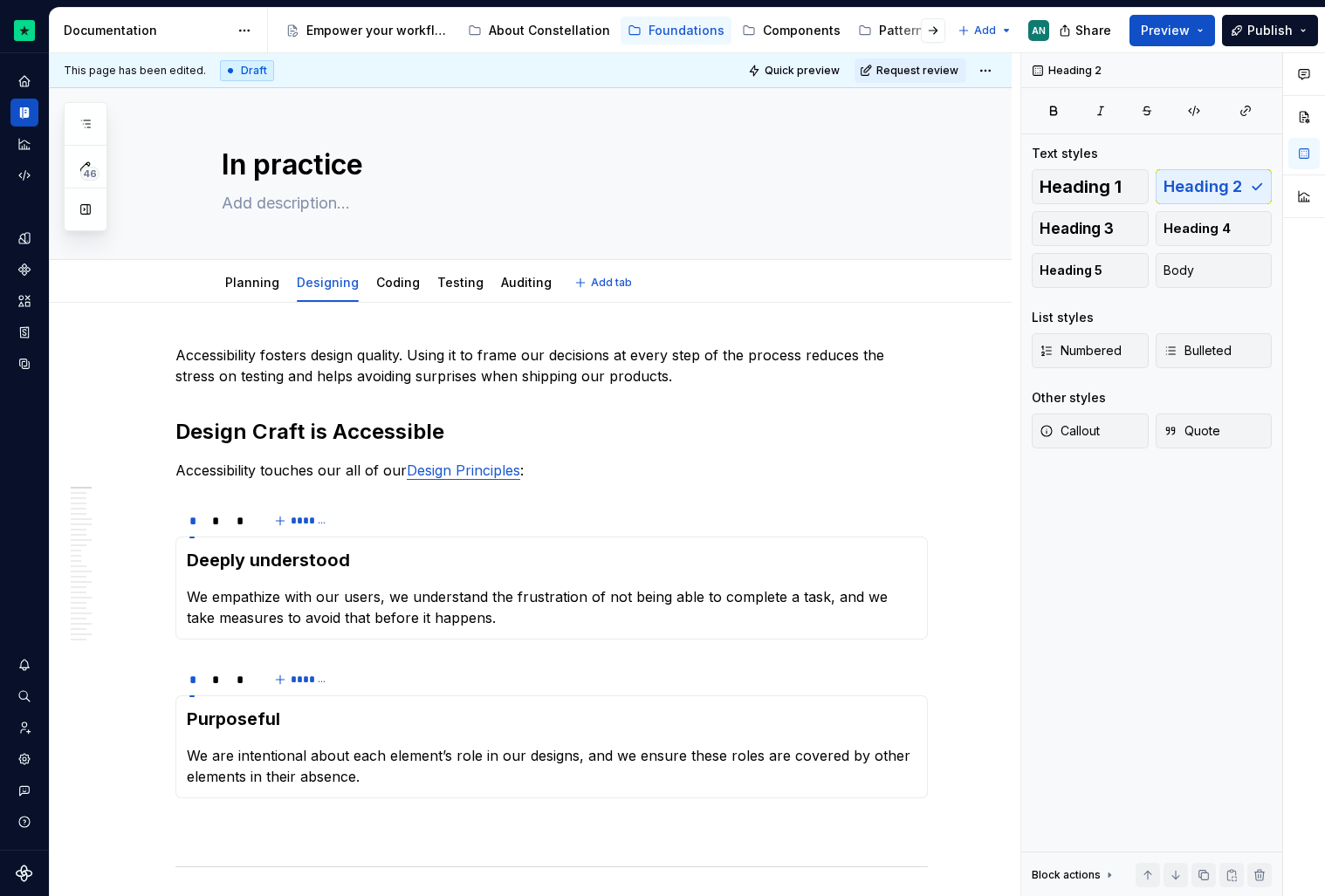
type textarea "*"
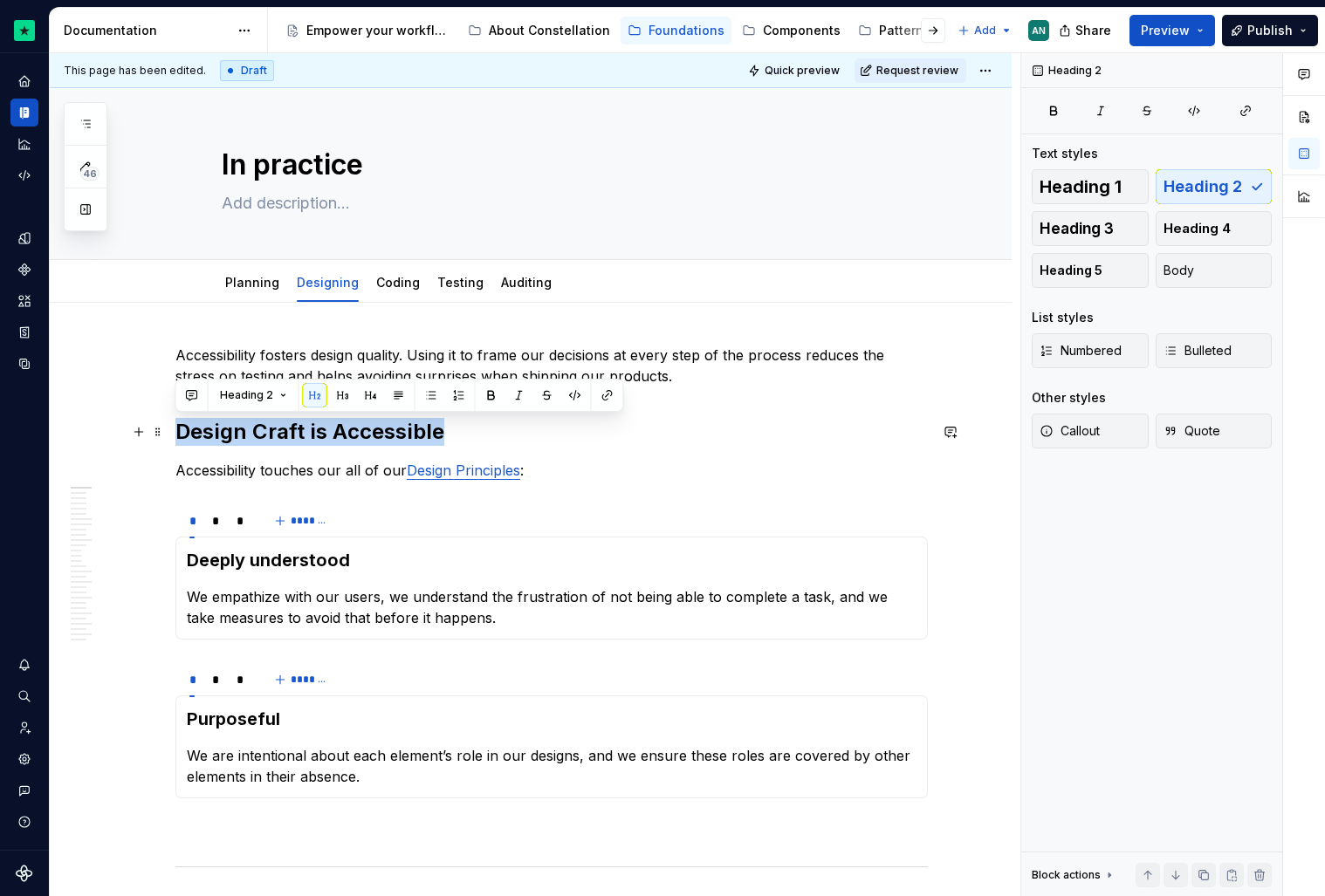
drag, startPoint x: 464, startPoint y: 434, endPoint x: 174, endPoint y: 428, distance: 290.1
copy h2 "Design Craft is Accessible"
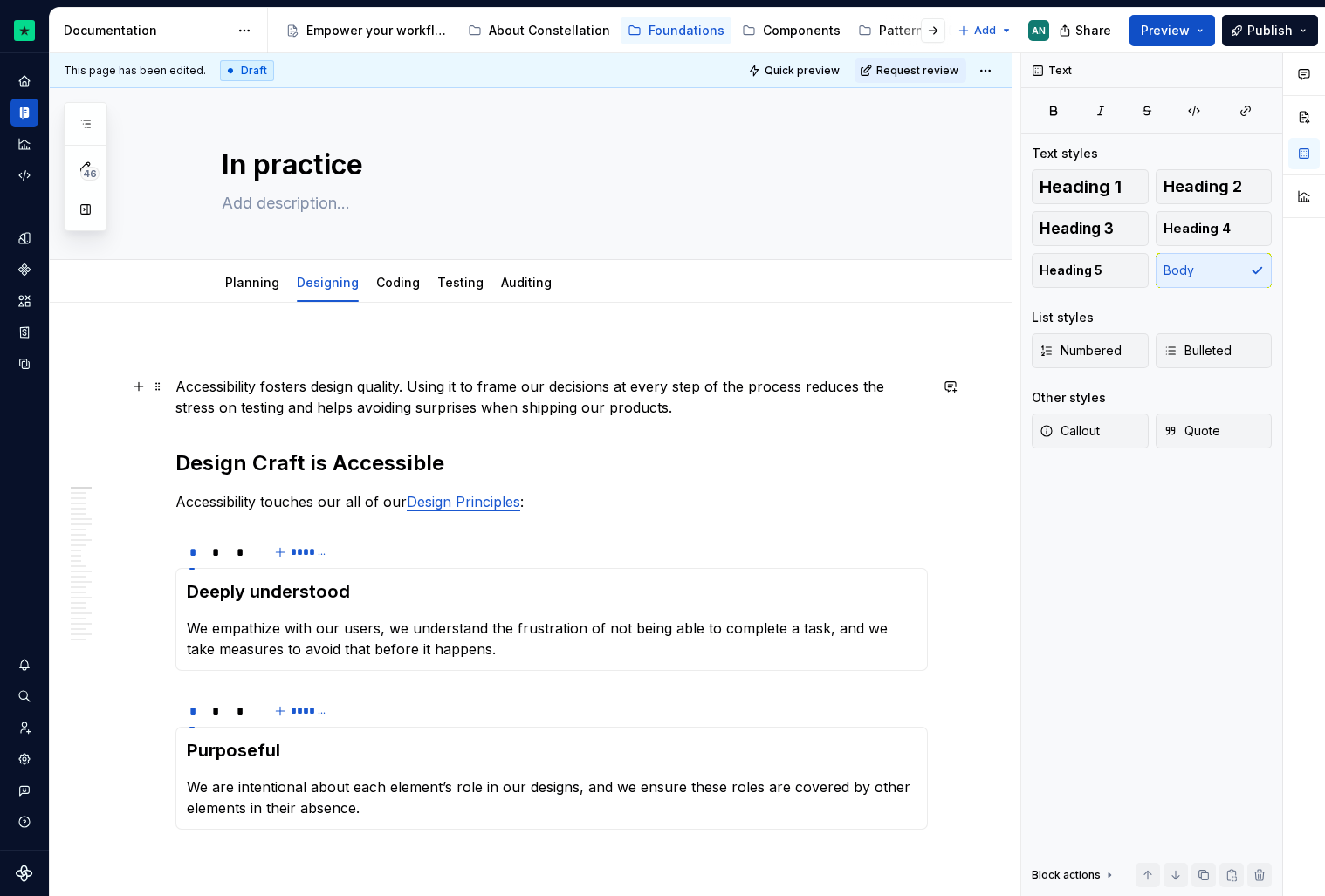
click at [176, 385] on p "Accessibility fosters design quality. Using it to frame our decisions at every …" at bounding box center [551, 397] width 752 height 42
click at [258, 346] on p "To enrich screen reader interactions, please activate Accessibility in Grammarl…" at bounding box center [551, 356] width 752 height 21
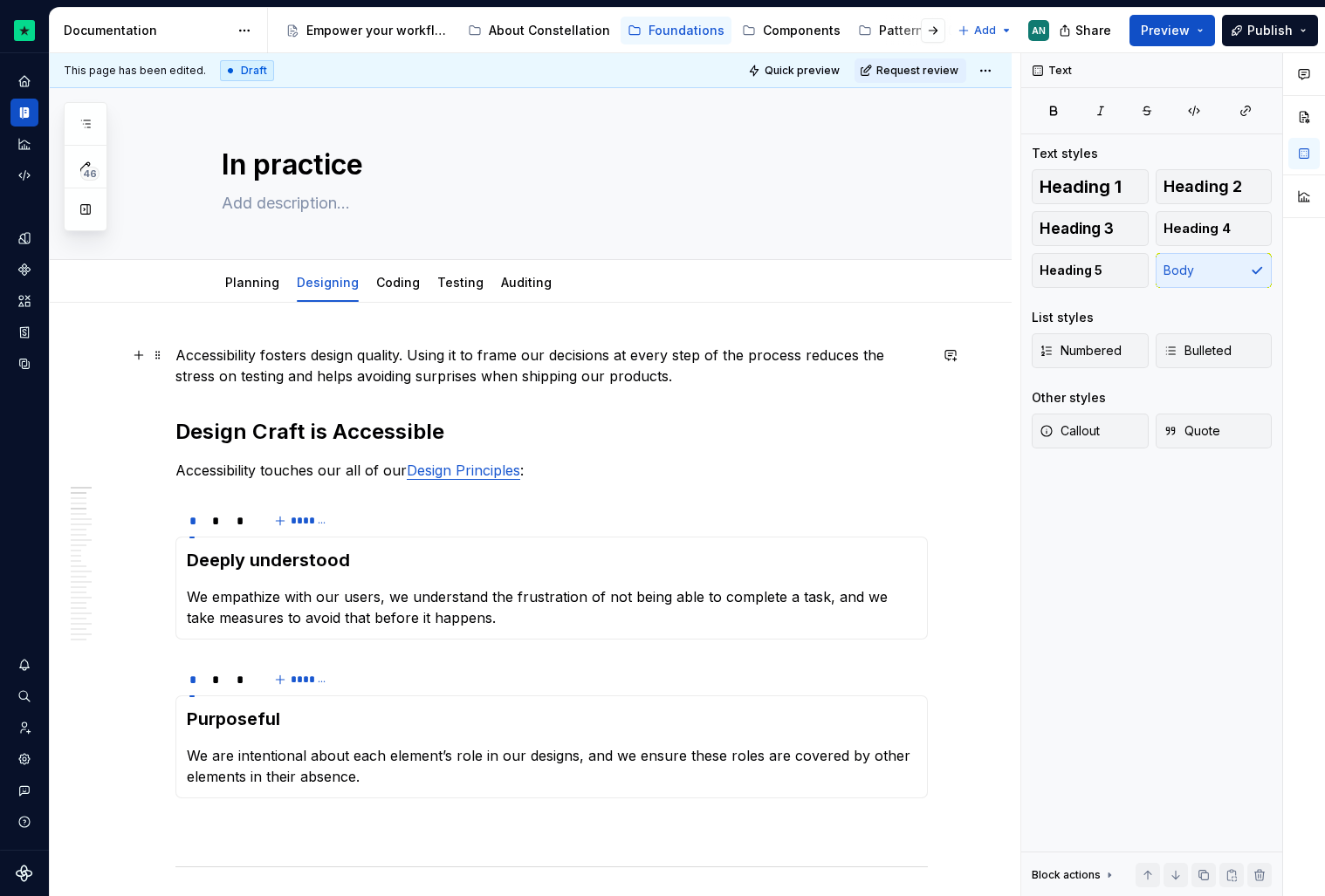
click at [788, 374] on p "Accessibility fosters design quality. Using it to frame our decisions at every …" at bounding box center [551, 366] width 752 height 42
click at [306, 190] on textarea at bounding box center [548, 203] width 660 height 28
type textarea "*"
type textarea "H"
type textarea "*"
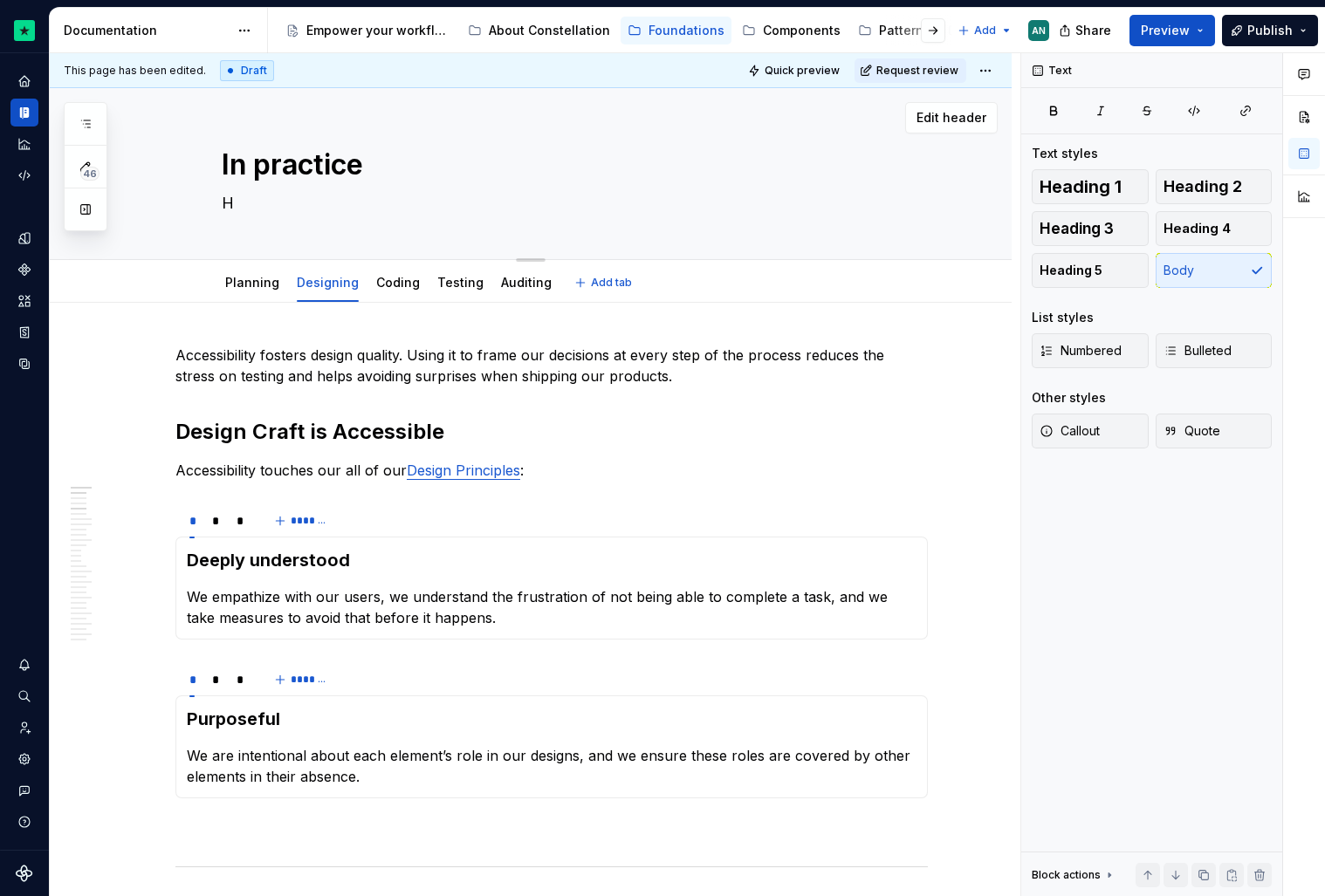
type textarea "Ho"
type textarea "*"
type textarea "How"
type textarea "*"
type textarea "How"
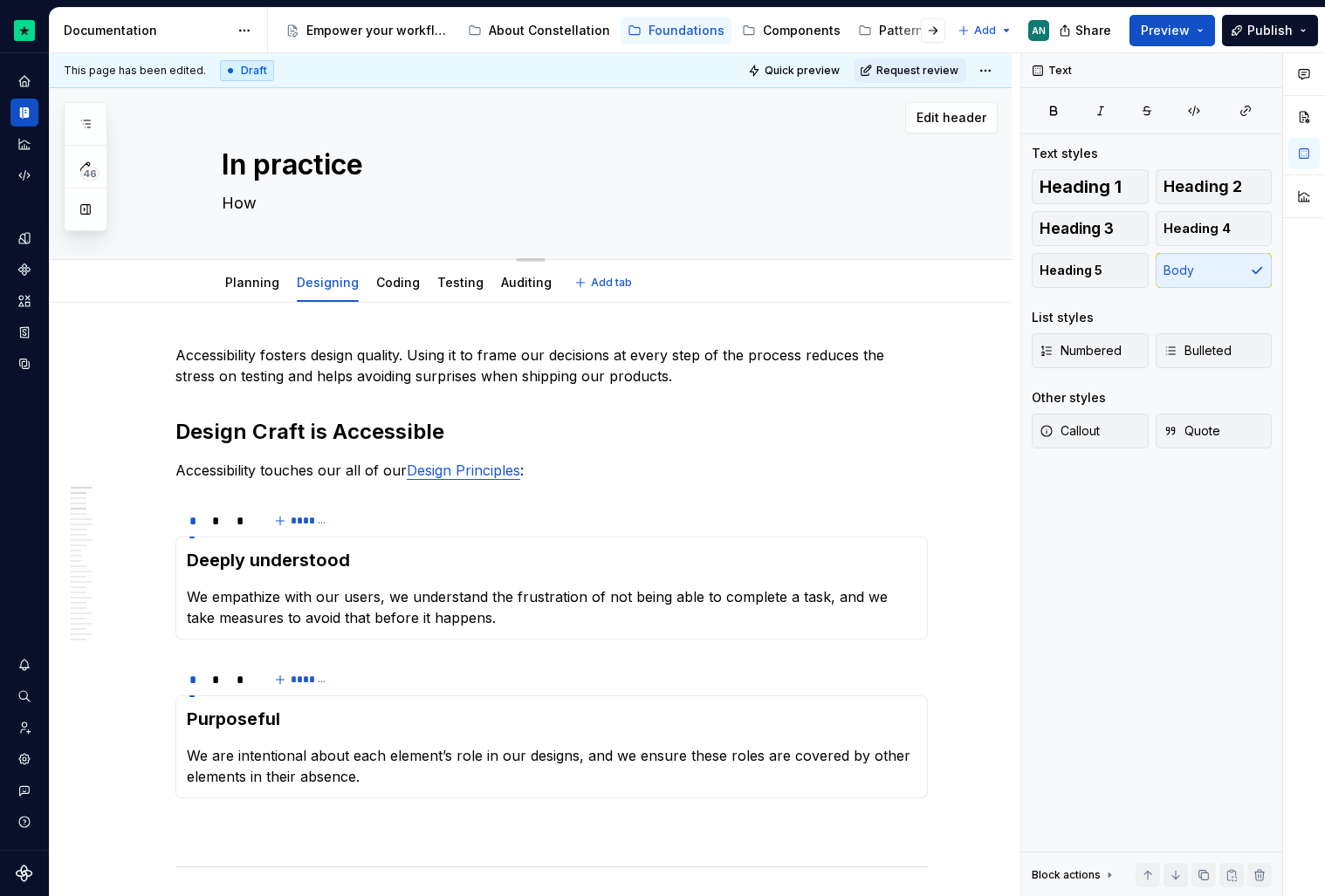
type textarea "*"
type textarea "How t"
type textarea "*"
type textarea "How to"
type textarea "*"
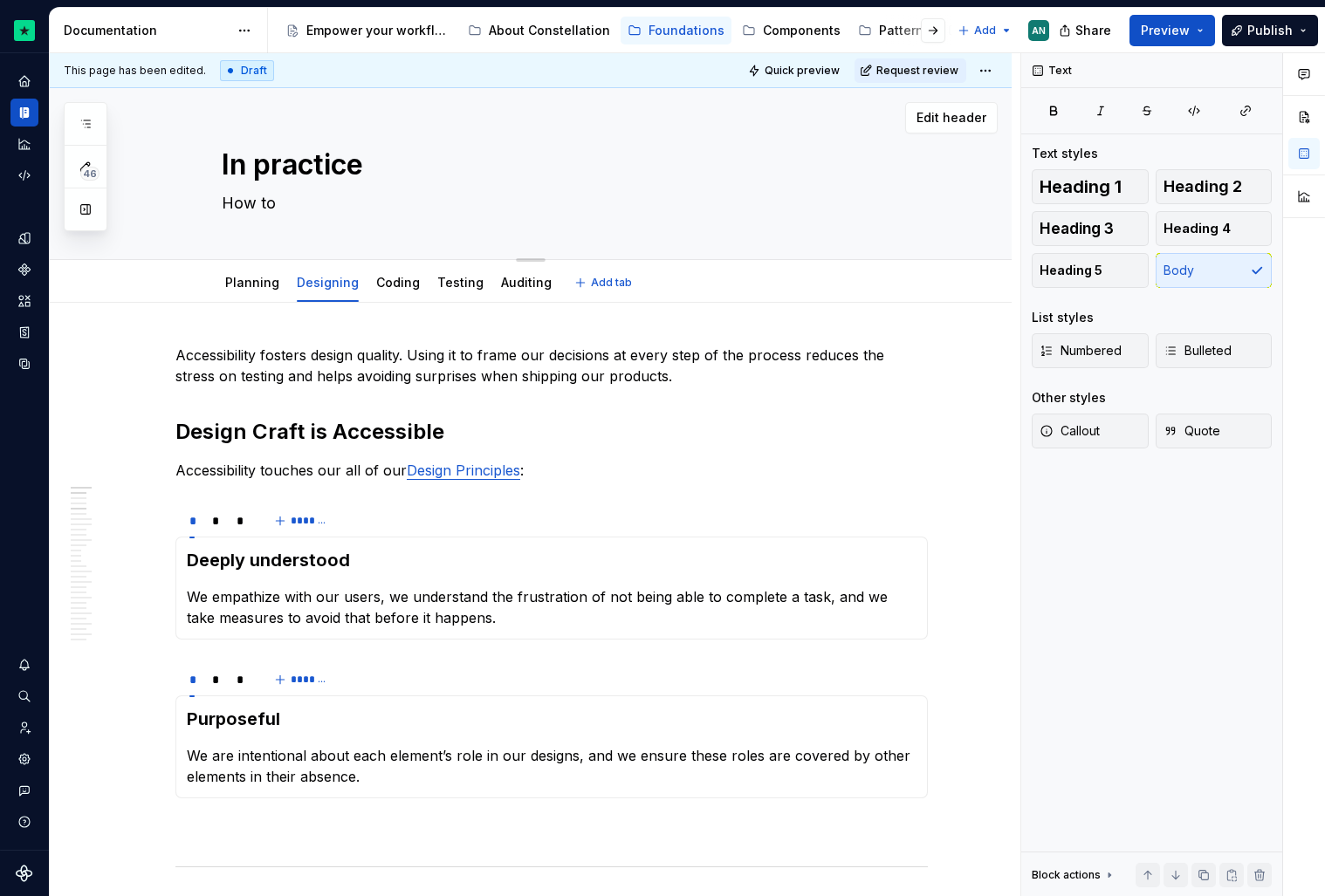
type textarea "How to"
type textarea "*"
type textarea "How to a"
type textarea "*"
type textarea "How to ap"
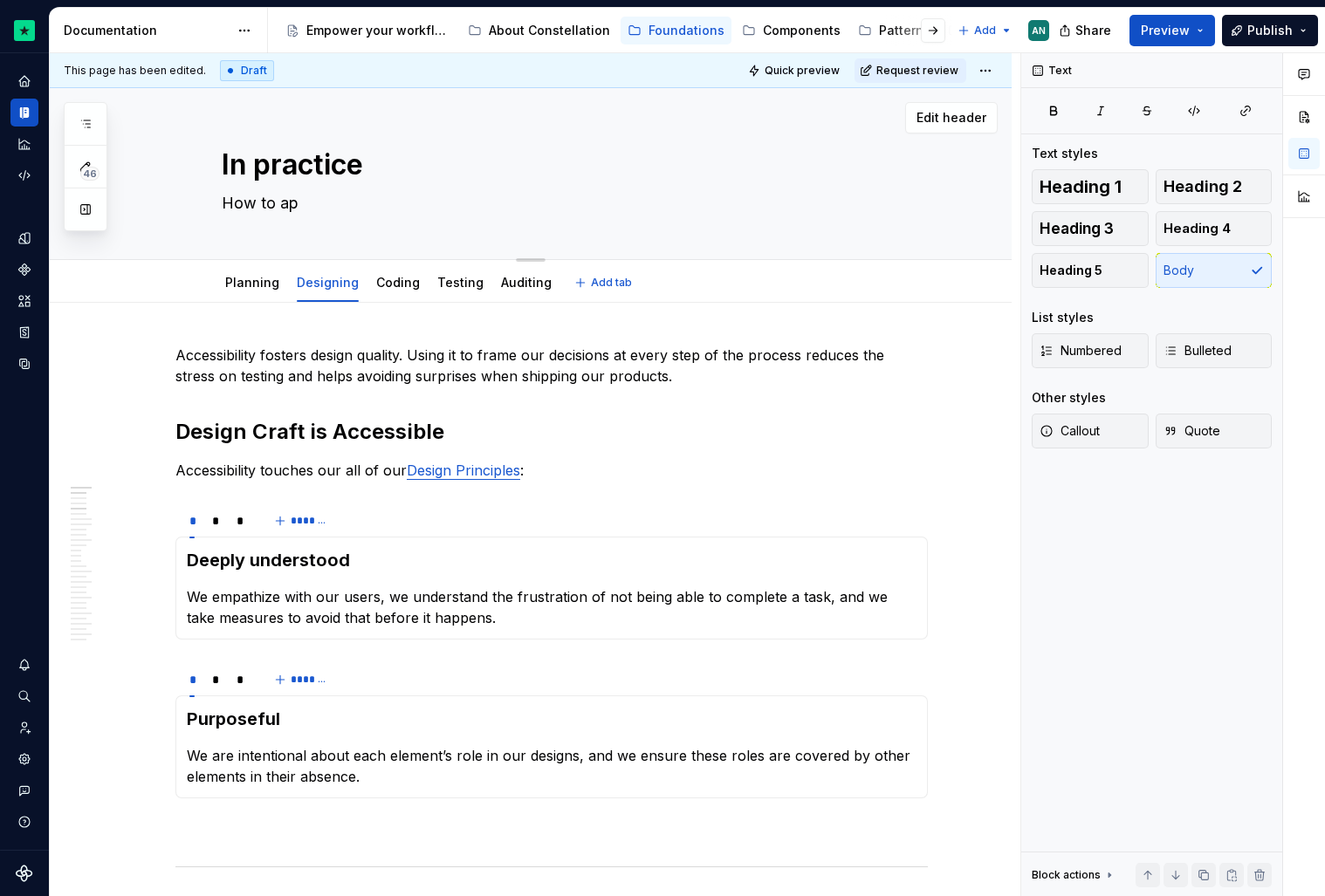
type textarea "*"
type textarea "How to app"
type textarea "*"
type textarea "How to appl"
type textarea "*"
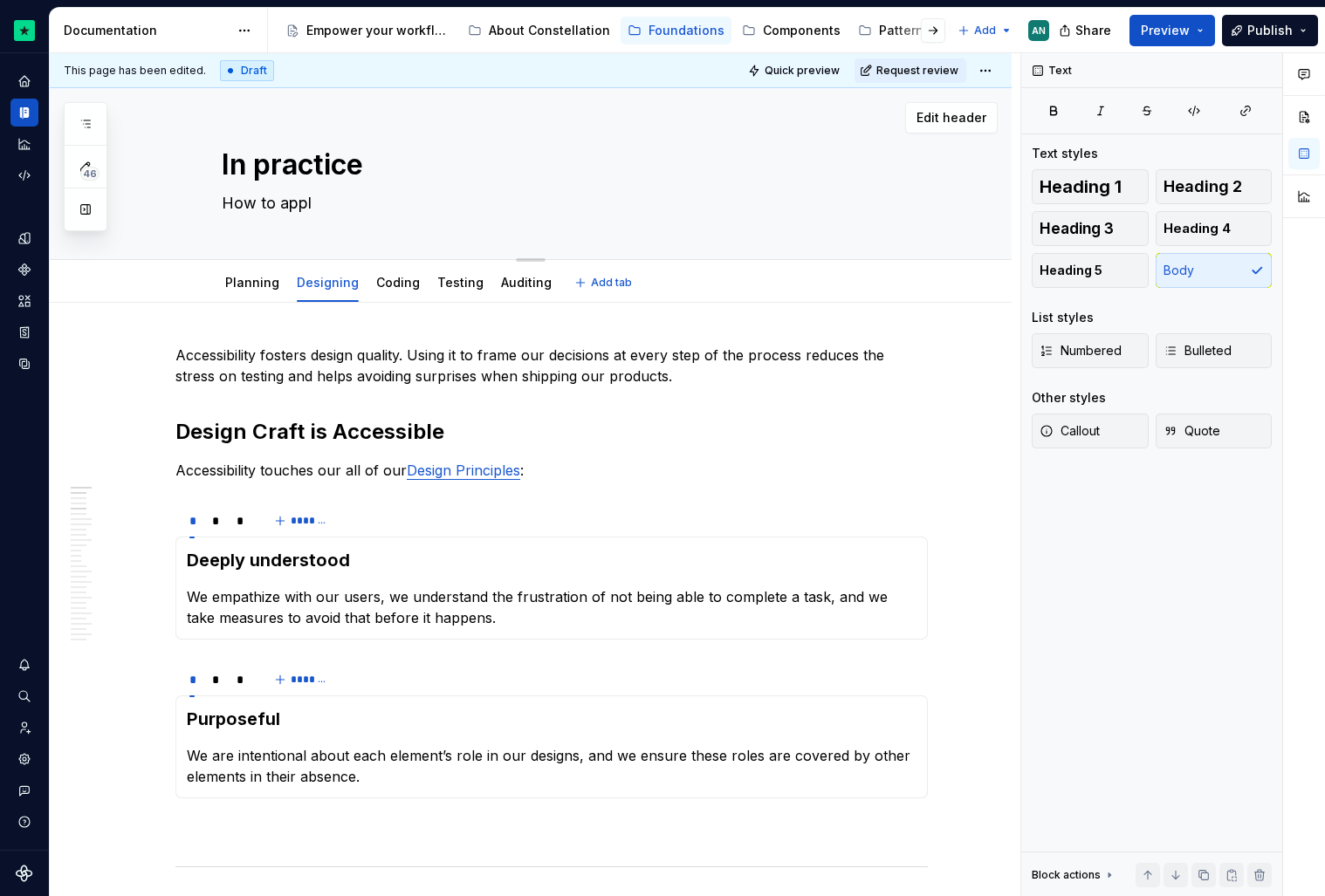
type textarea "How to apply"
type textarea "*"
type textarea "How to apply"
type textarea "*"
type textarea "How to apply a"
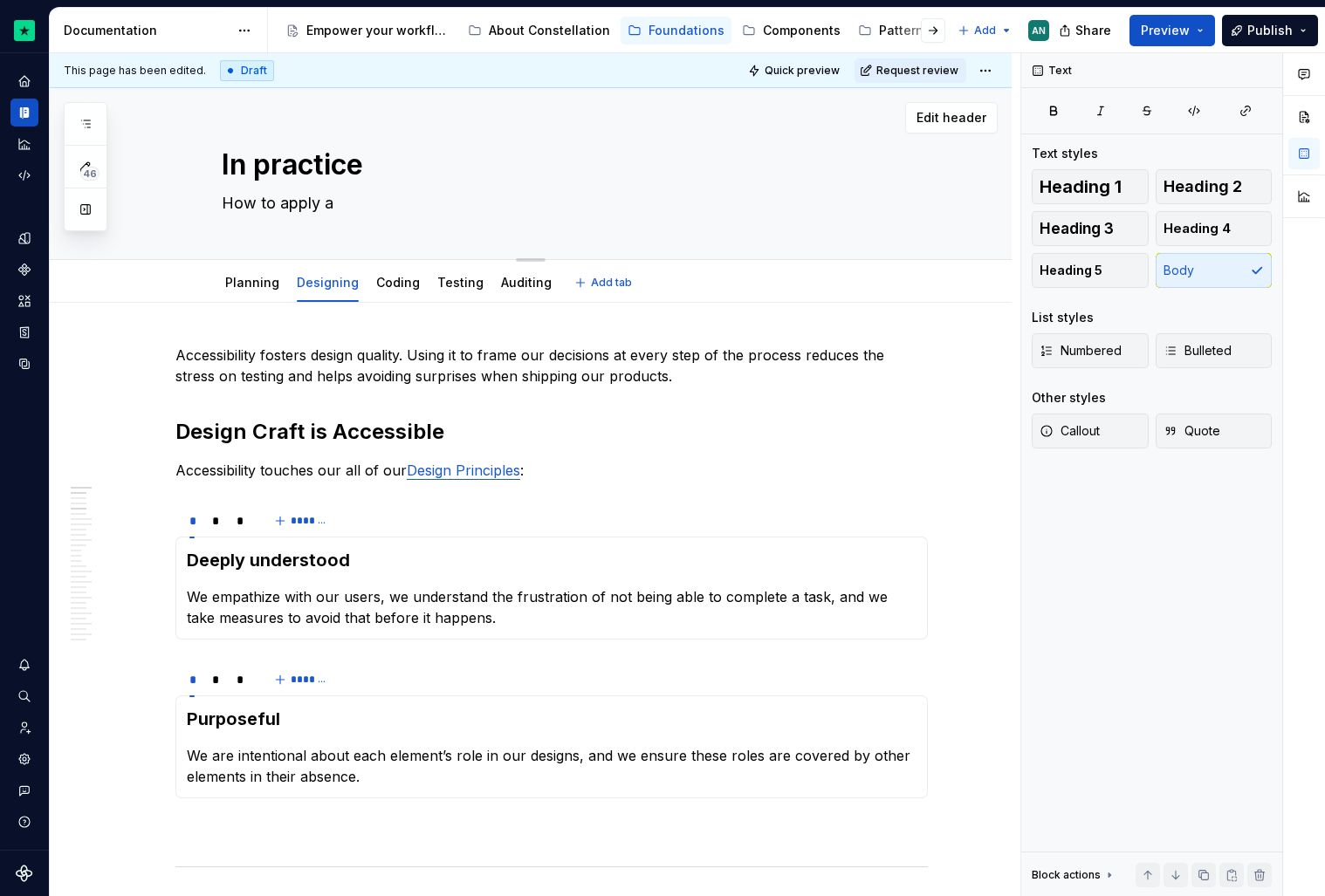
type textarea "*"
type textarea "How to apply"
type textarea "*"
type textarea "How to apply"
type textarea "*"
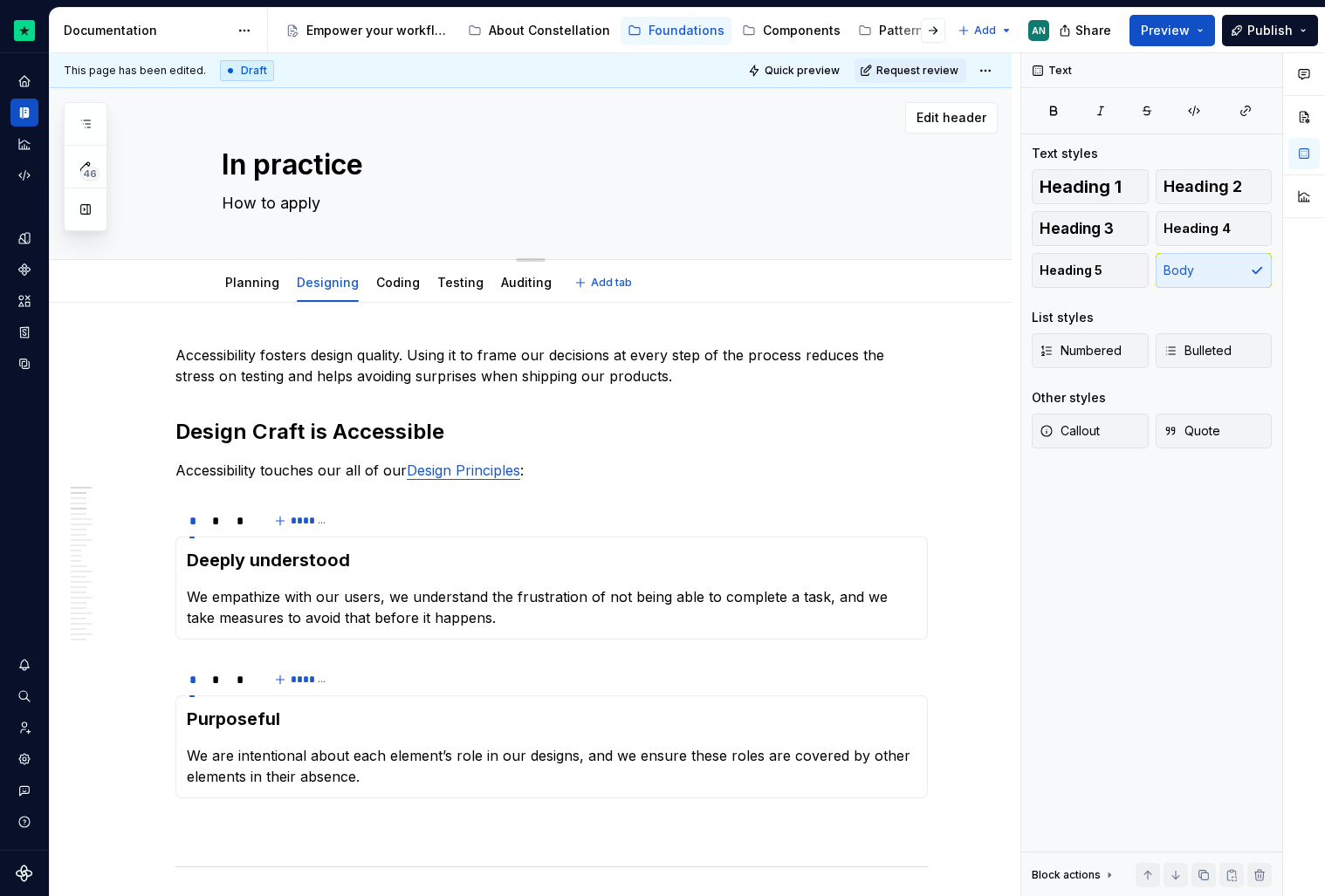
type textarea "How to appl"
type textarea "*"
type textarea "How to app"
type textarea "*"
type textarea "How to ap"
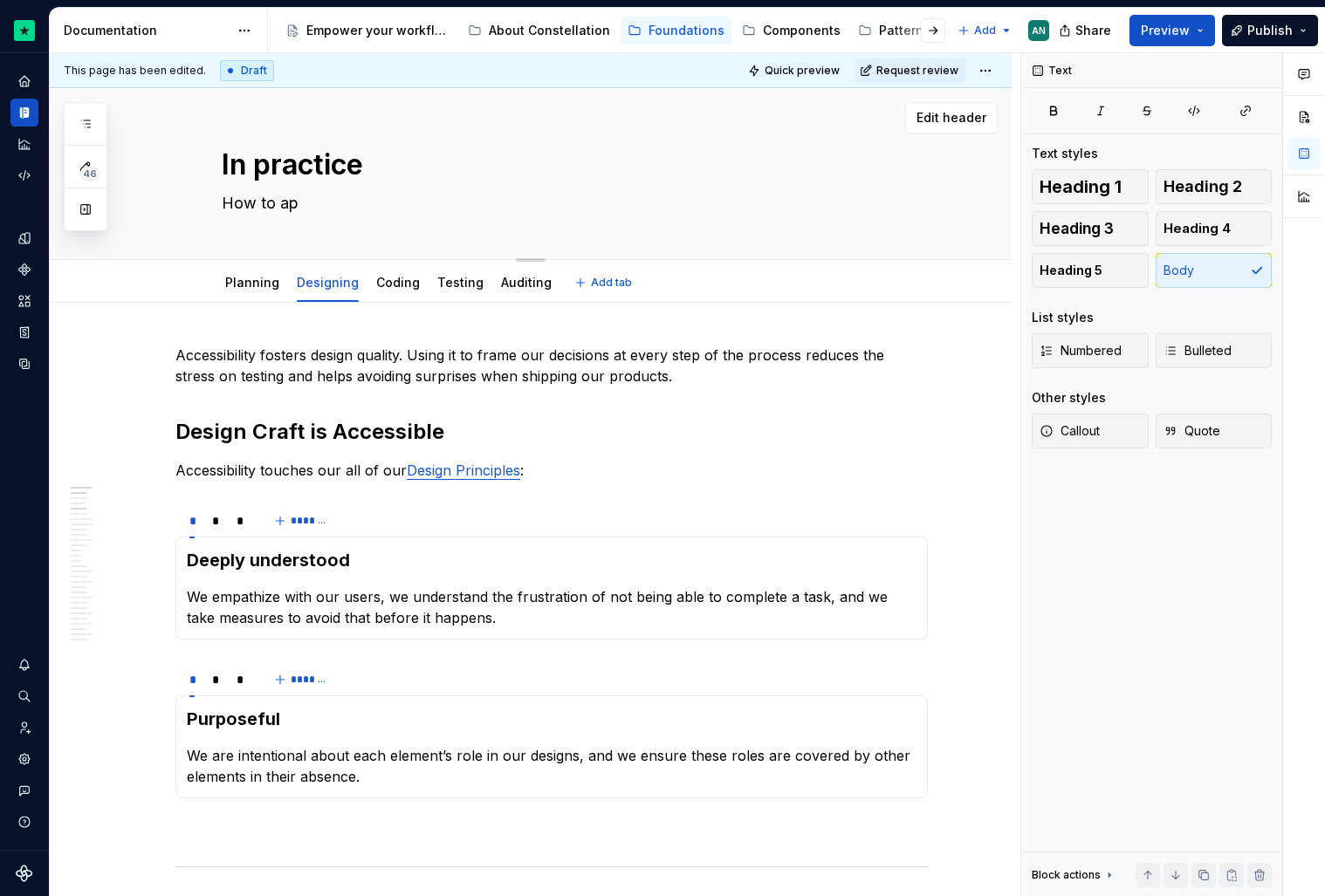
type textarea "*"
type textarea "How to a"
type textarea "*"
type textarea "How to"
type textarea "*"
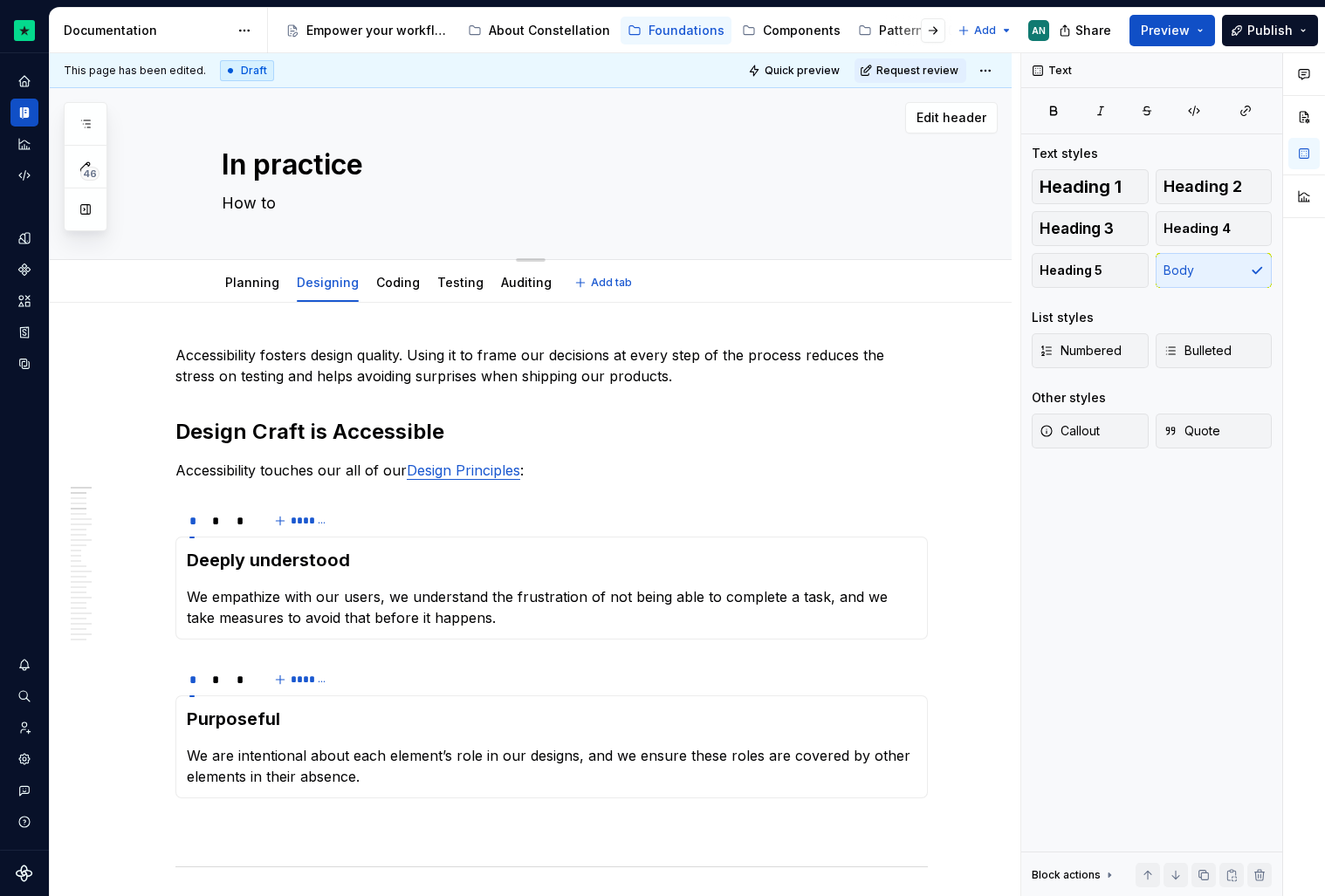
type textarea "How to k"
type textarea "*"
type textarea "How to ke"
type textarea "*"
type textarea "How to [PERSON_NAME]"
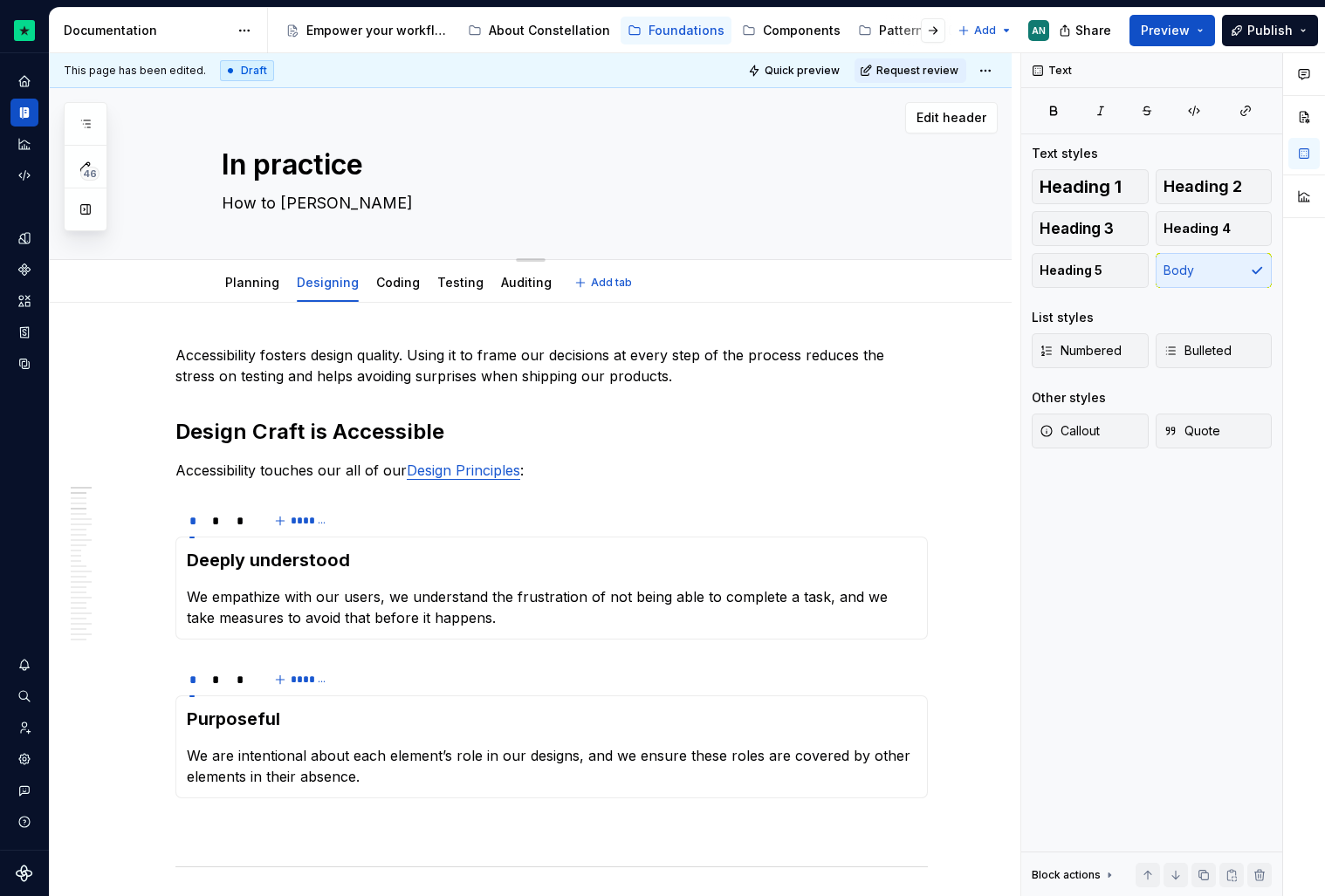
type textarea "*"
type textarea "How to keep"
type textarea "*"
type textarea "How to keep"
type textarea "*"
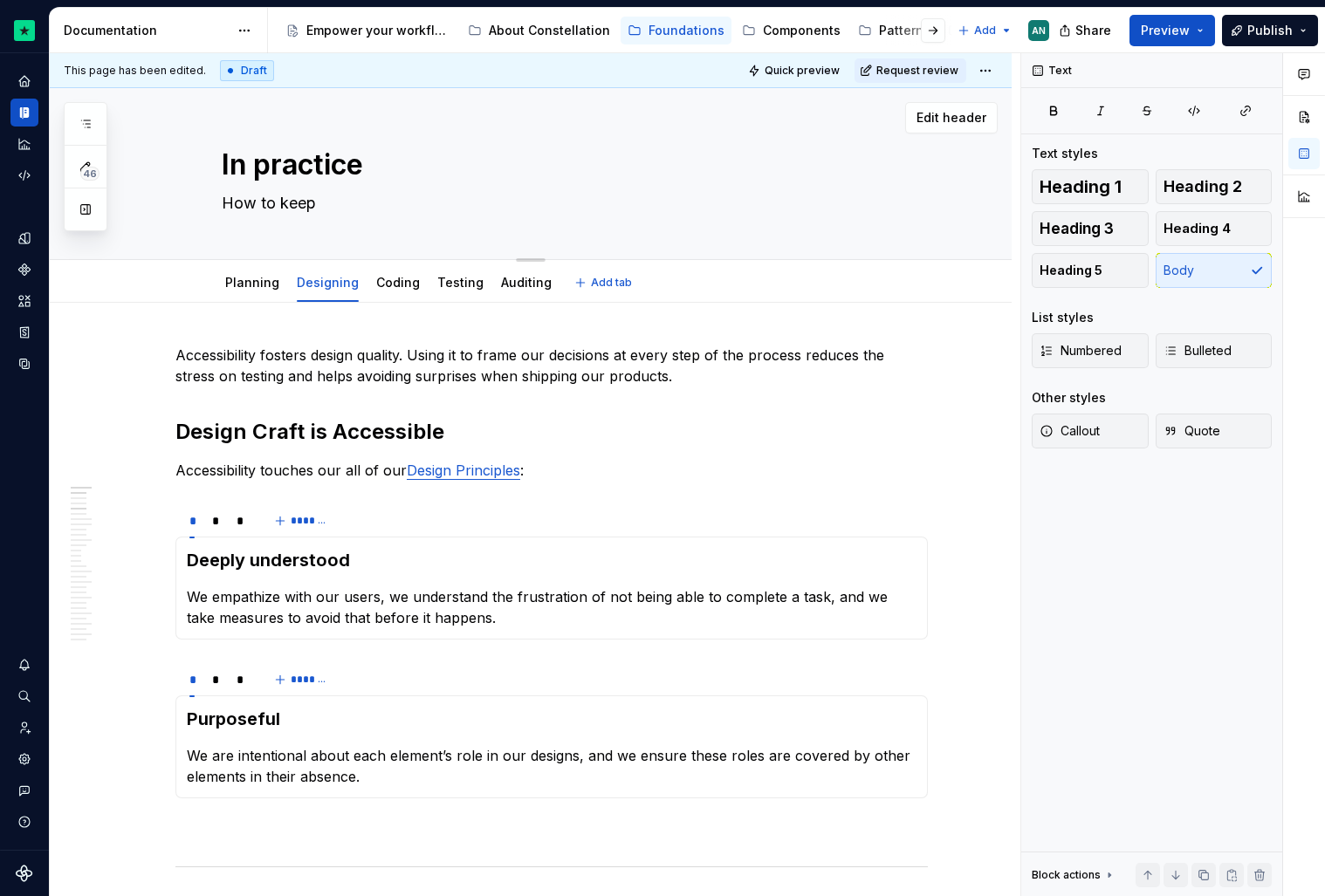
type textarea "How to keep a"
type textarea "*"
type textarea "How to keep ac"
type textarea "*"
type textarea "How to keep acc"
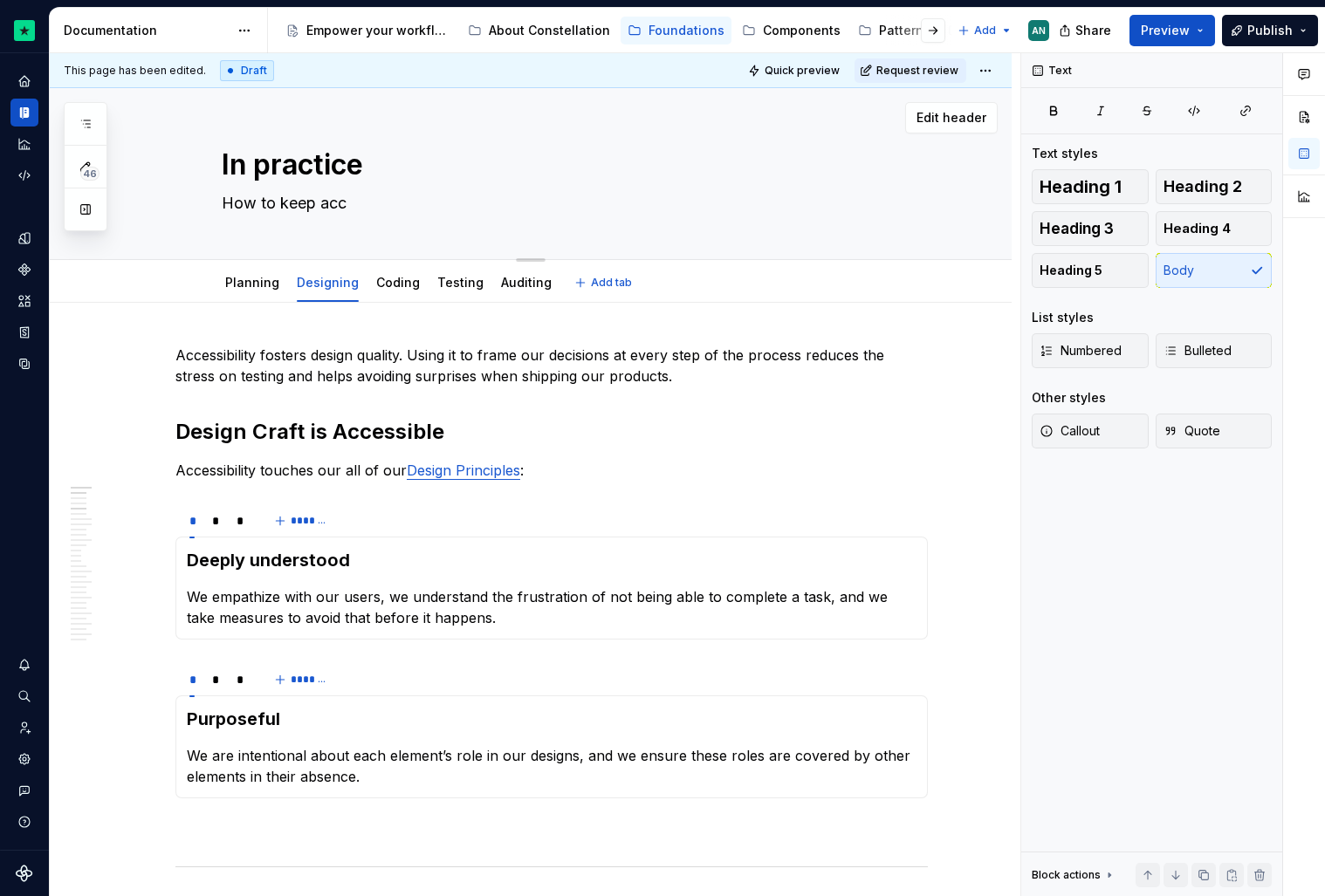
type textarea "*"
type textarea "How to keep acce"
type textarea "*"
type textarea "How to keep acces"
type textarea "*"
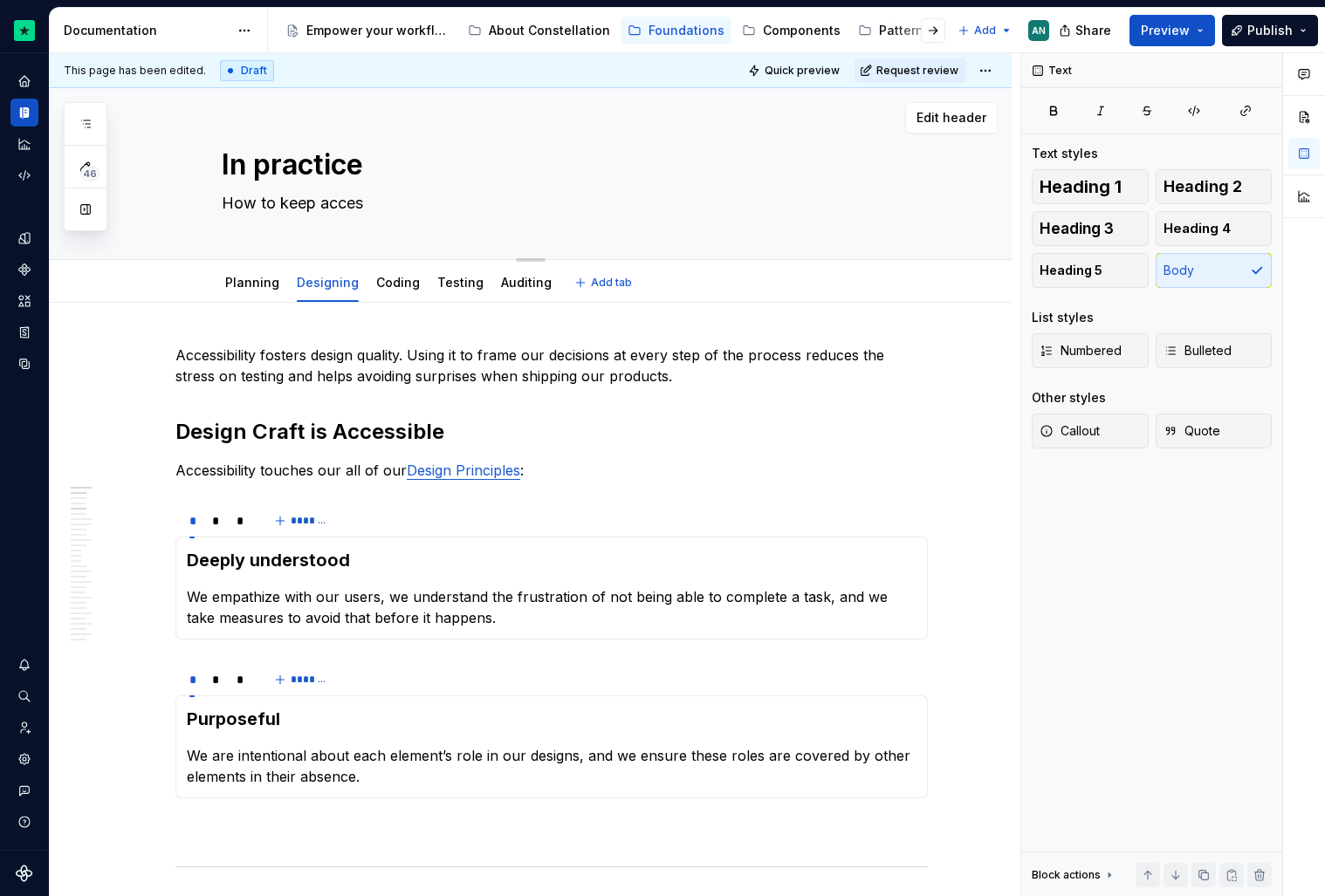
type textarea "How to keep access"
type textarea "*"
type textarea "How to keep accessi"
type textarea "*"
type textarea "How to keep accessib"
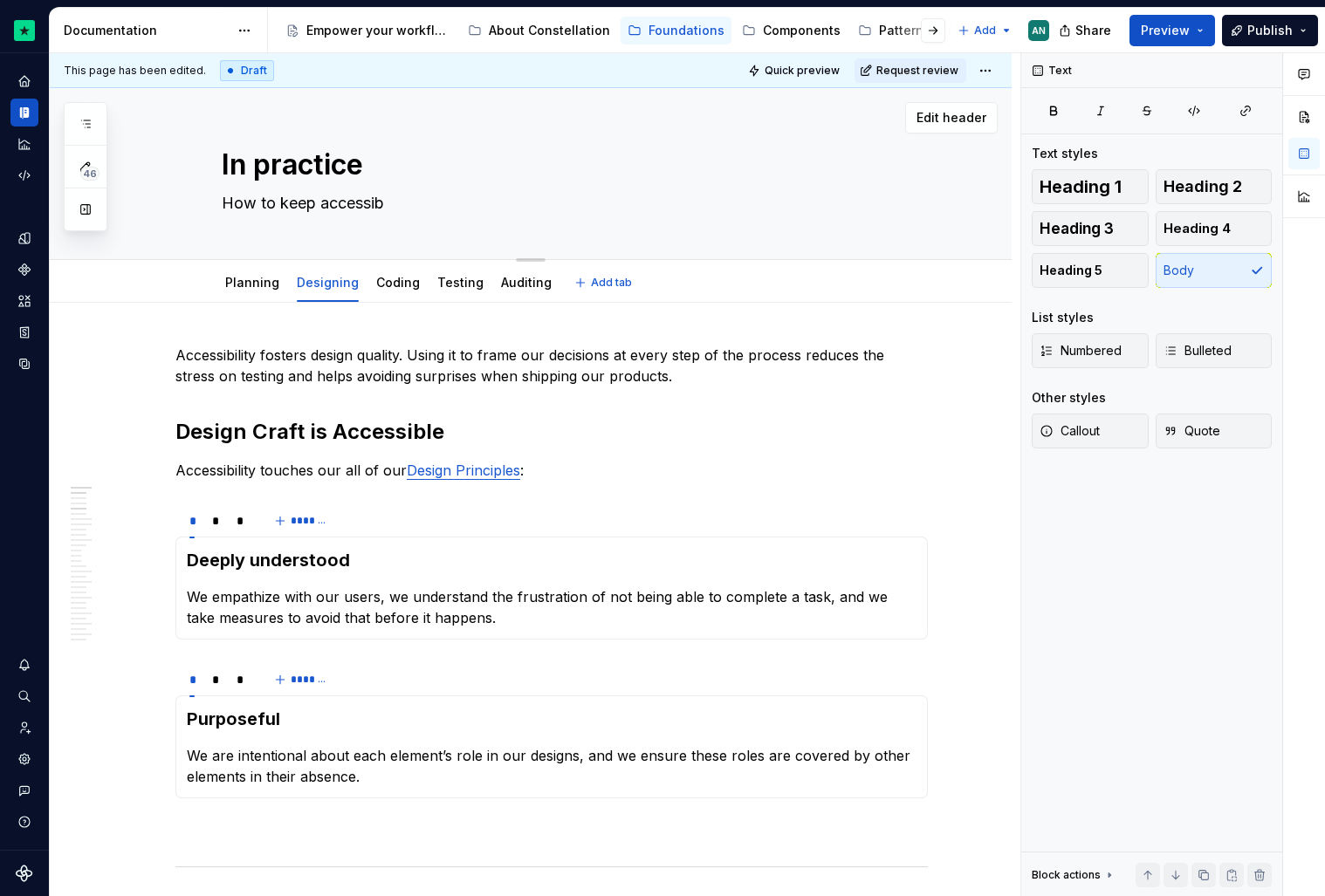
type textarea "*"
type textarea "How to keep accessibi"
type textarea "*"
type textarea "How to keep accessibil"
type textarea "*"
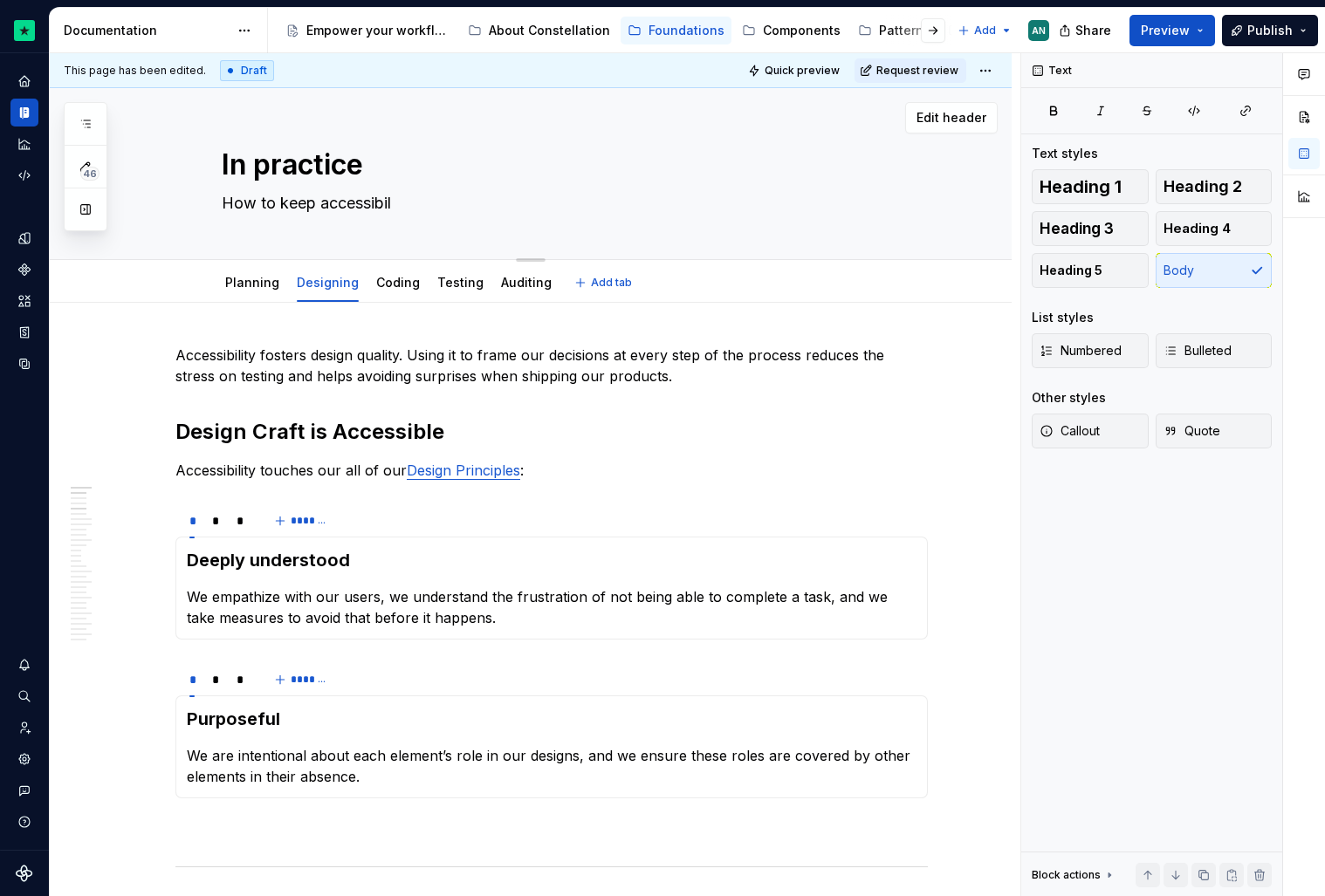
type textarea "How to keep accessibili"
type textarea "*"
type textarea "How to keep accessibilit"
type textarea "*"
type textarea "How to keep accessibility"
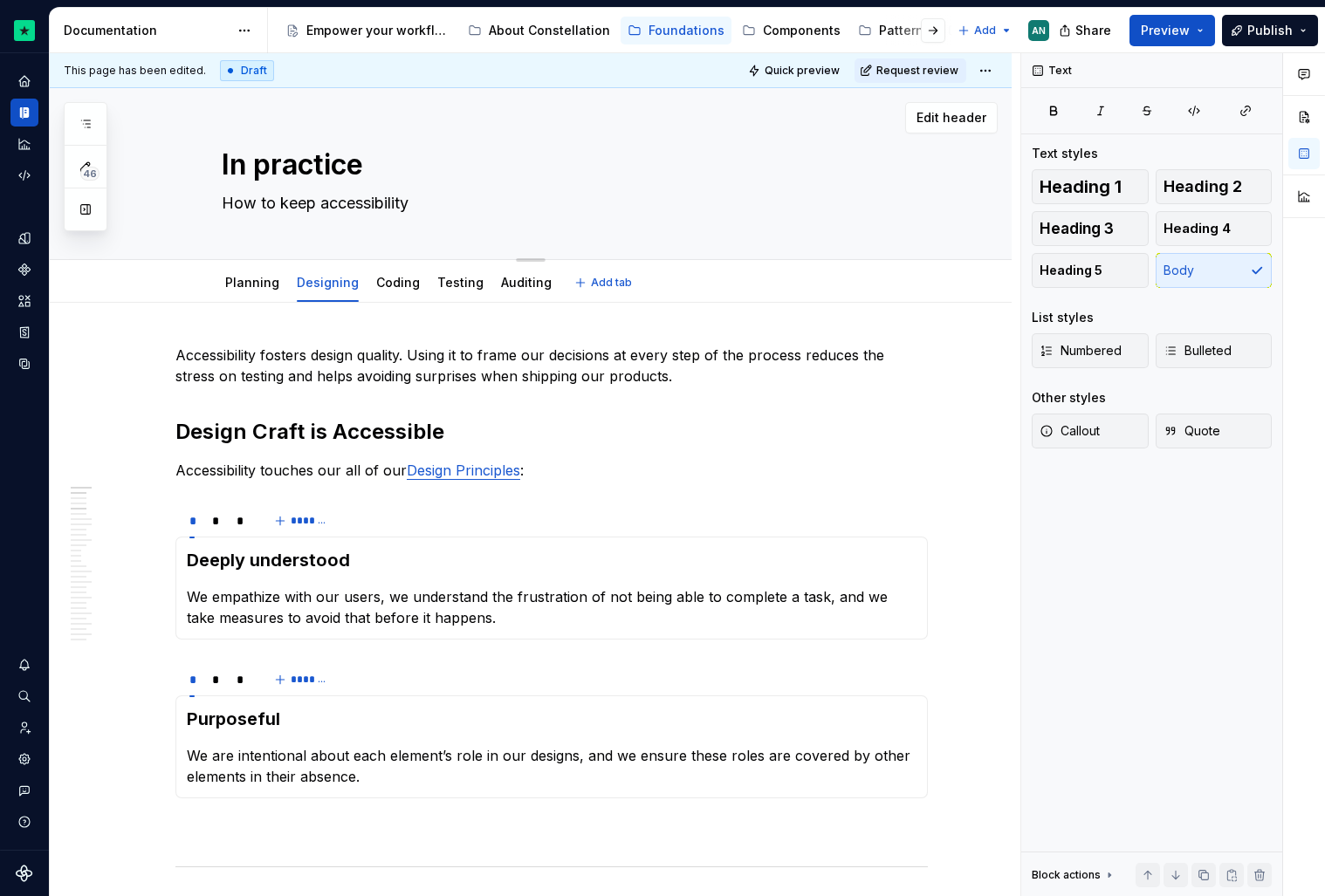
type textarea "*"
type textarea "How to keep accessibility"
type textarea "*"
type textarea "How to keep accessibility f"
type textarea "*"
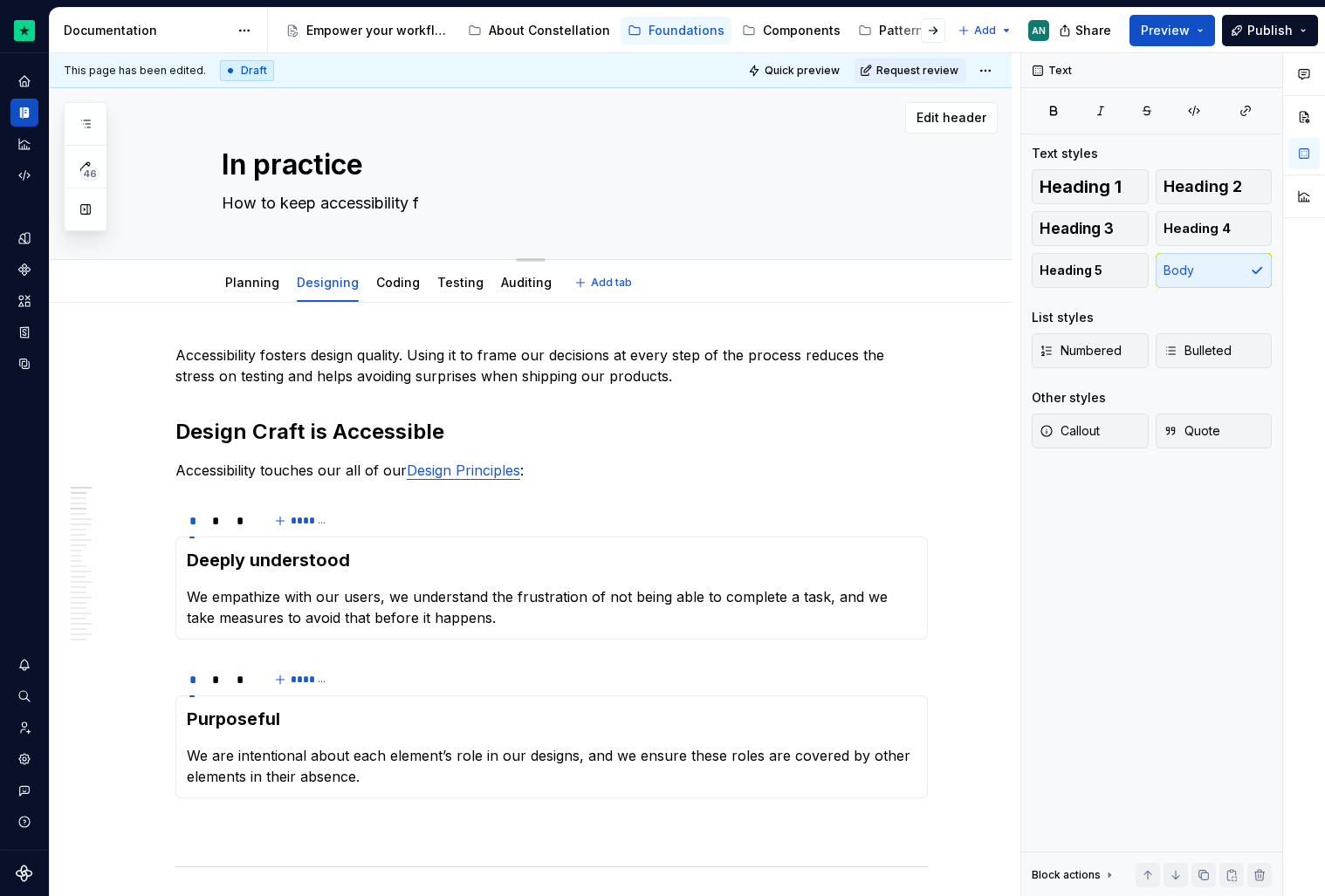
type textarea "How to keep accessibility fi"
type textarea "*"
type textarea "How to keep accessibility fir"
type textarea "*"
type textarea "How to keep accessibility firs"
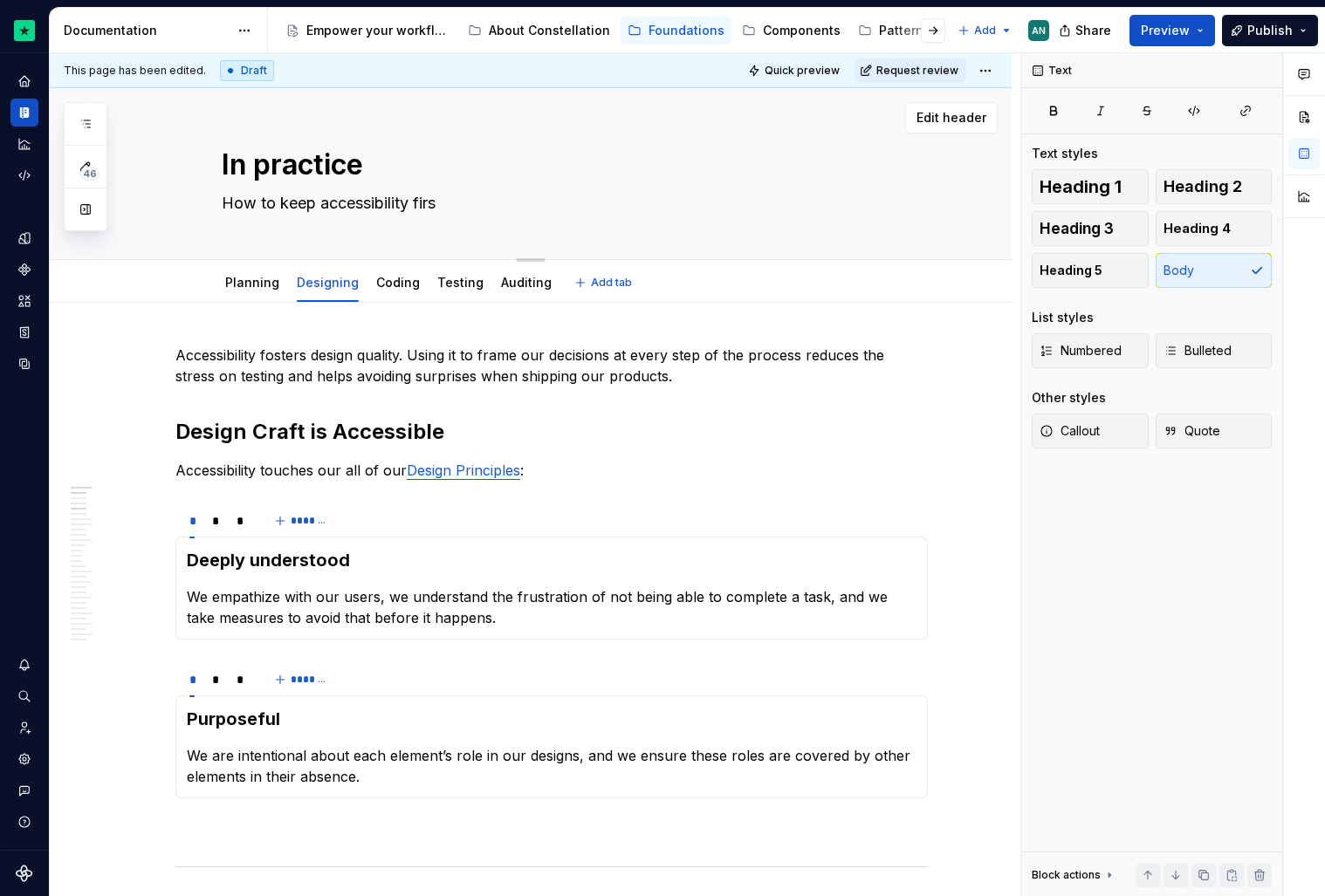
type textarea "*"
type textarea "How to keep accessibility first"
type textarea "*"
type textarea "How to keep accessibility first i"
type textarea "*"
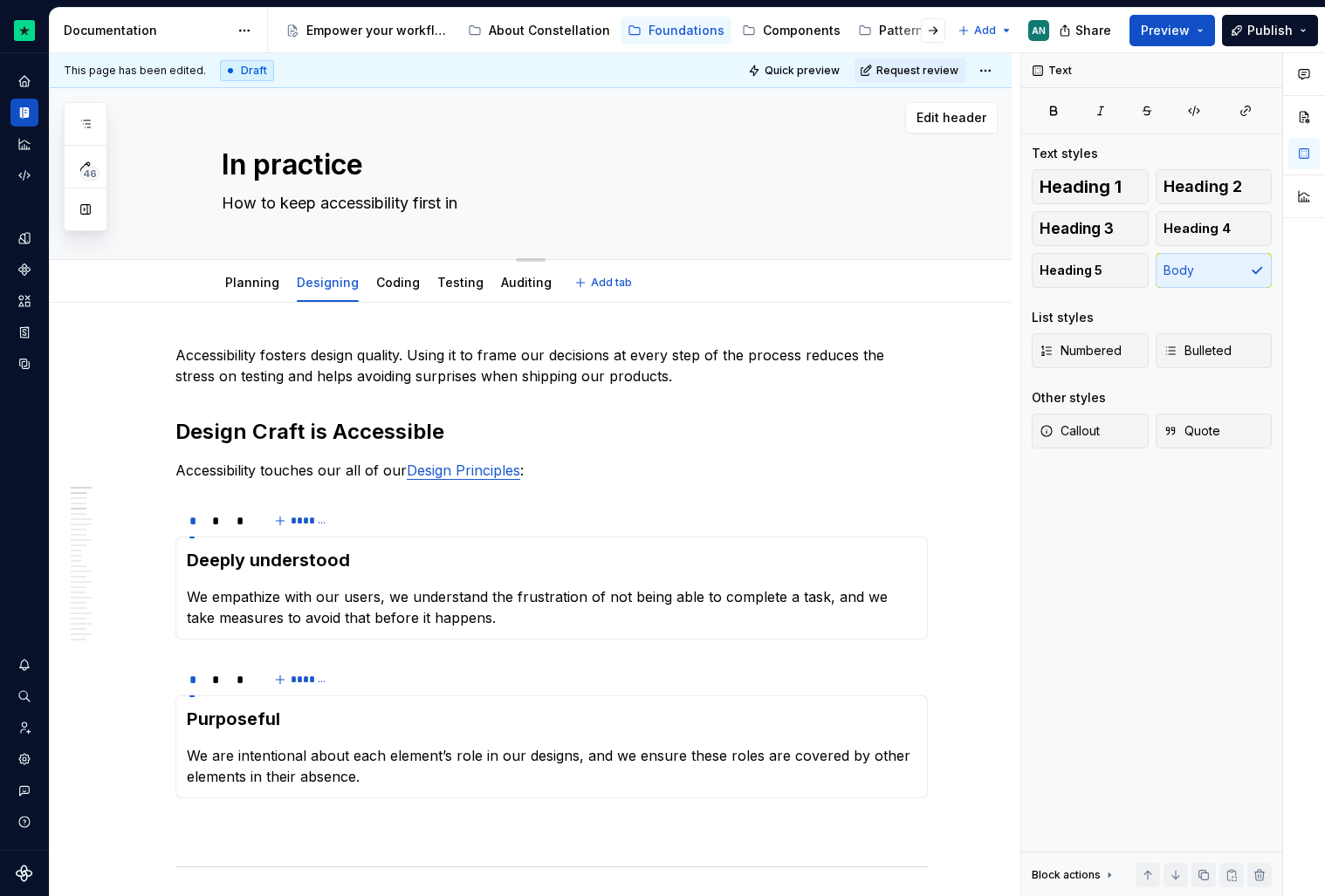
type textarea "How to keep accessibility first in"
type textarea "*"
type textarea "How to keep accessibility first in o"
type textarea "*"
type textarea "How to keep accessibility first in ou"
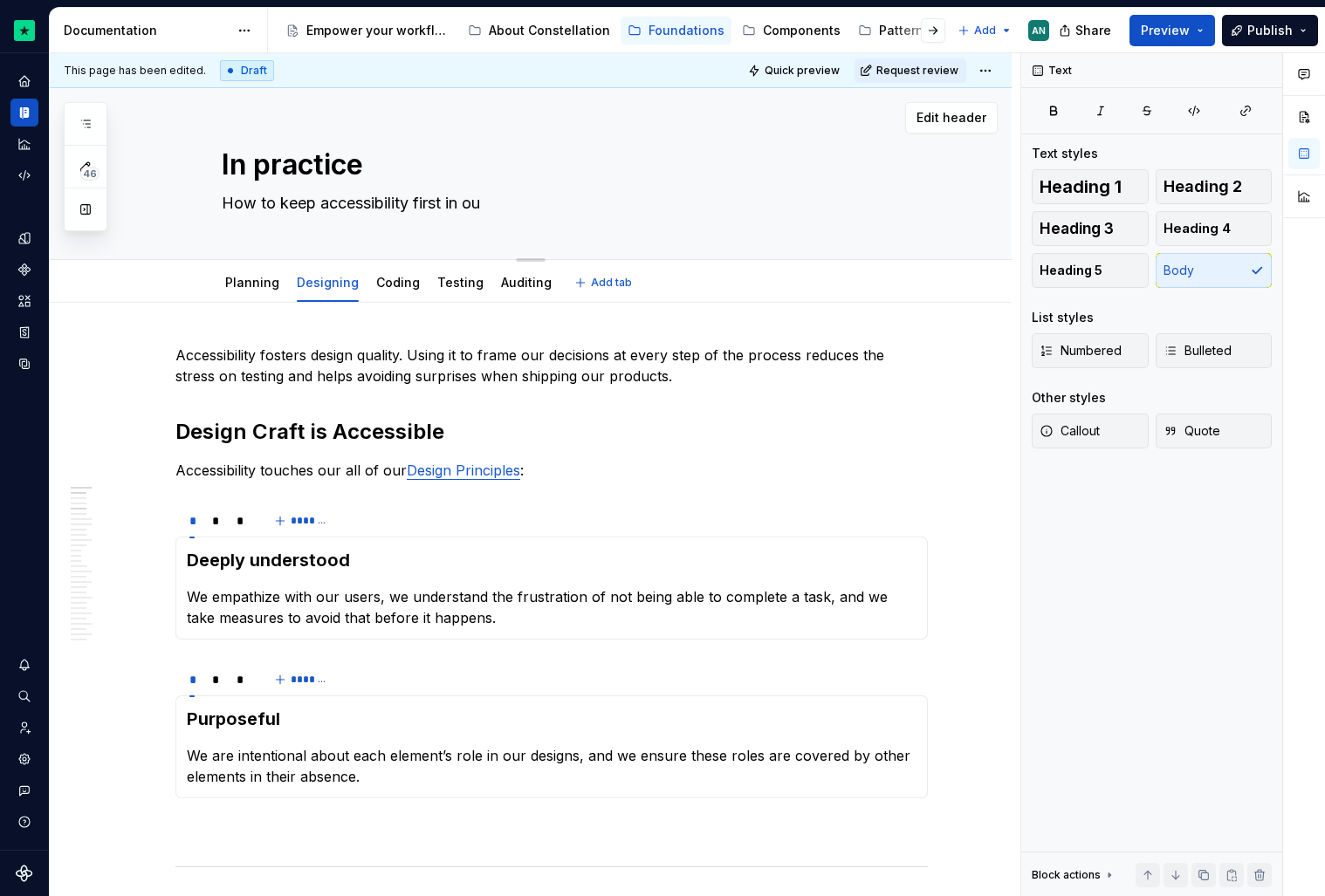
type textarea "*"
type textarea "How to keep accessibility first in our"
type textarea "*"
type textarea "How to keep accessibility first in ou"
type textarea "*"
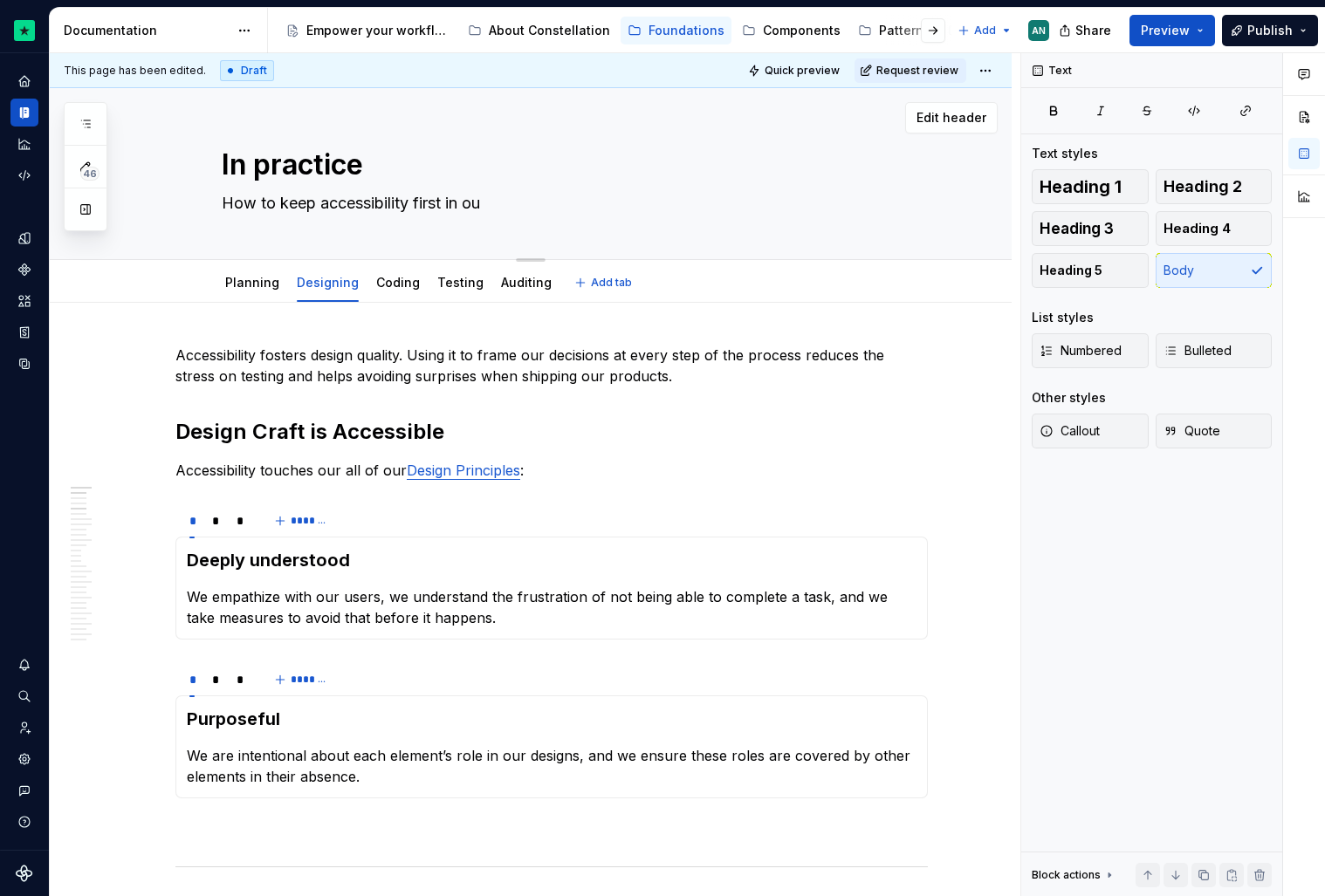
type textarea "How to keep accessibility first in o"
type textarea "*"
type textarea "How to keep accessibility first in"
click at [417, 207] on textarea "How to keep accessibility first in" at bounding box center [548, 203] width 660 height 28
type textarea "*"
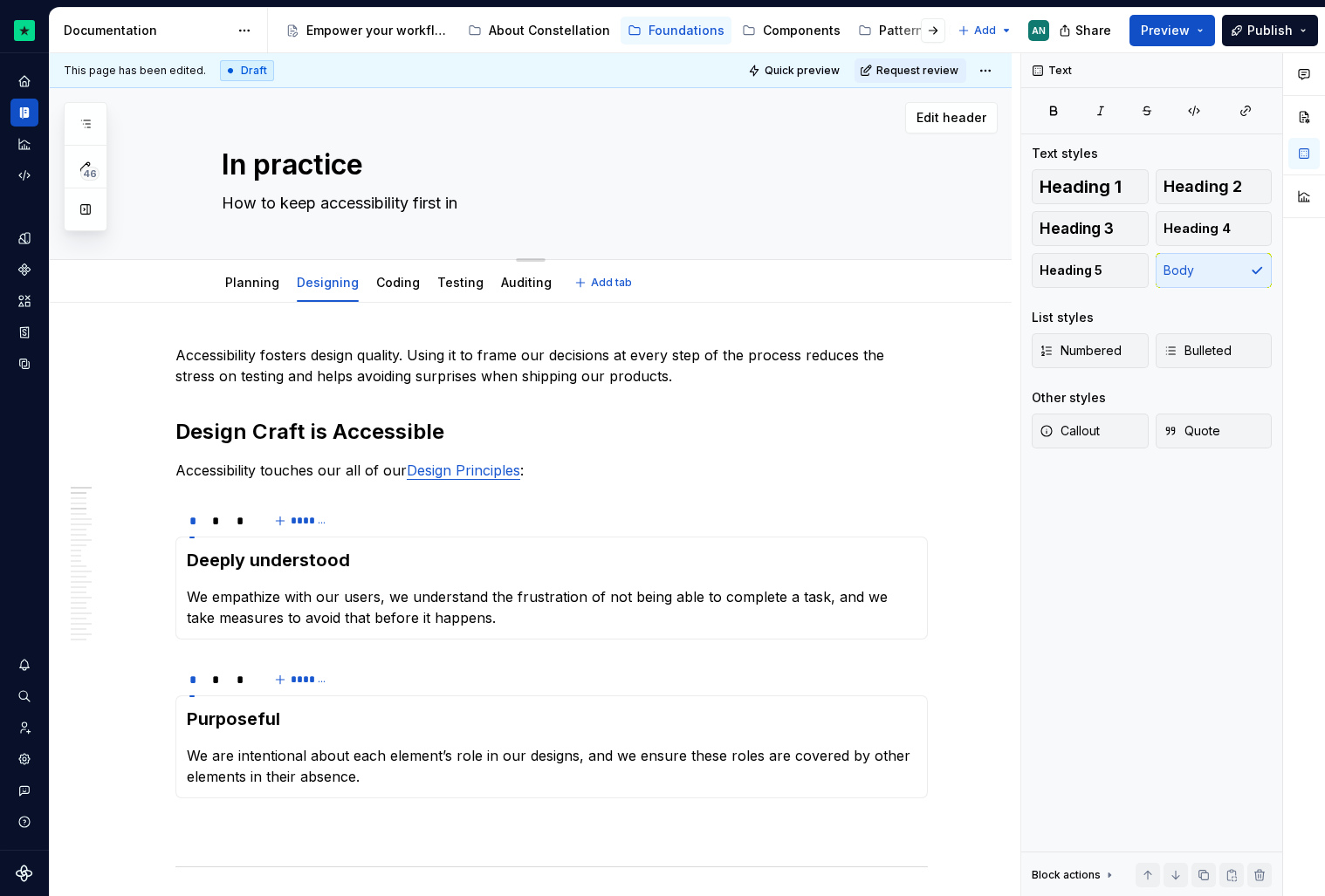
type textarea "How to keep accessibility afirst in"
type textarea "*"
type textarea "How to keep accessibility [DEMOGRAPHIC_DATA] in"
type textarea "*"
type textarea "How to keep accessibility as first in"
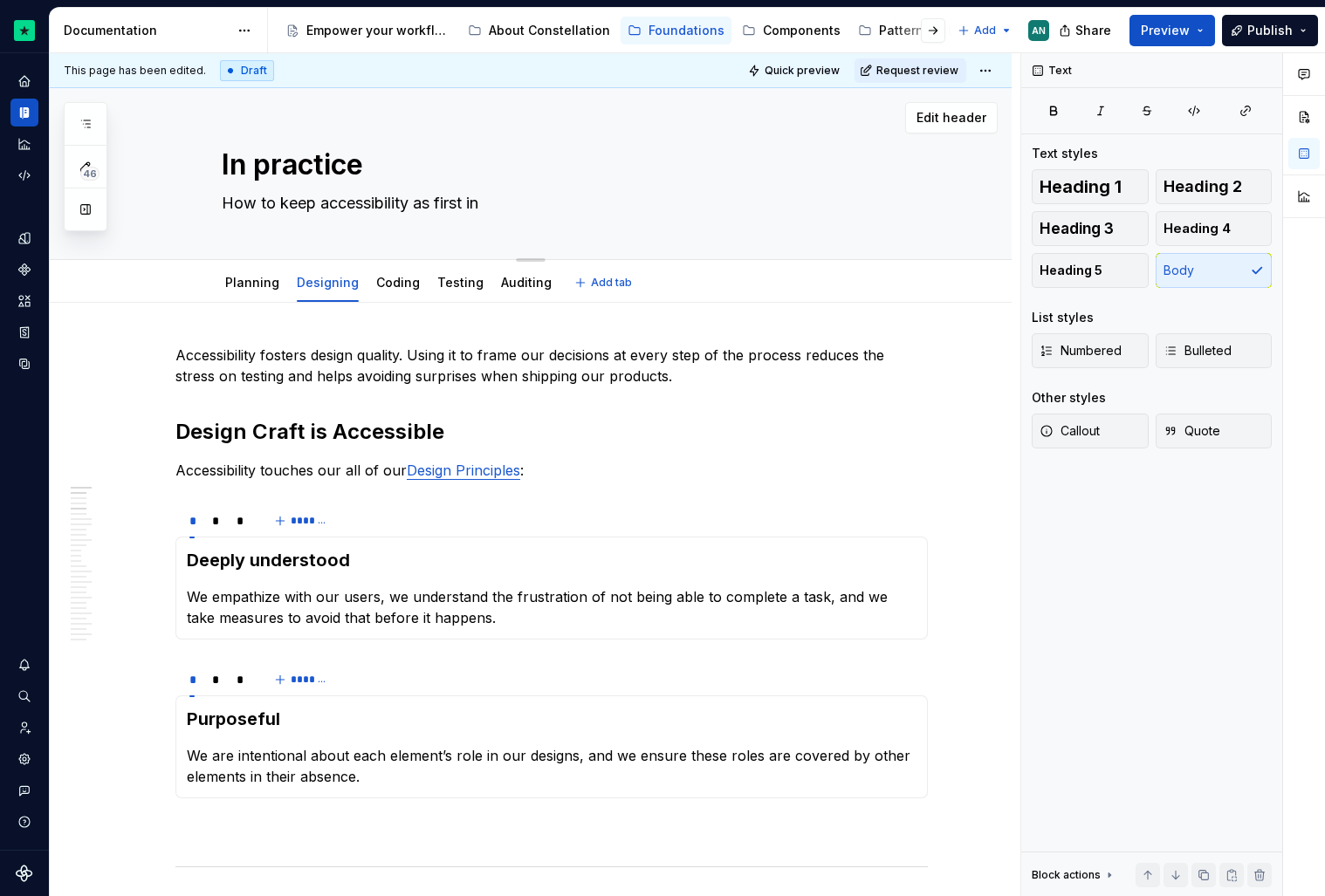
type textarea "*"
type textarea "How to keep accessibility as tfirst in"
type textarea "*"
type textarea "How to keep accessibility as thfirst in"
type textarea "*"
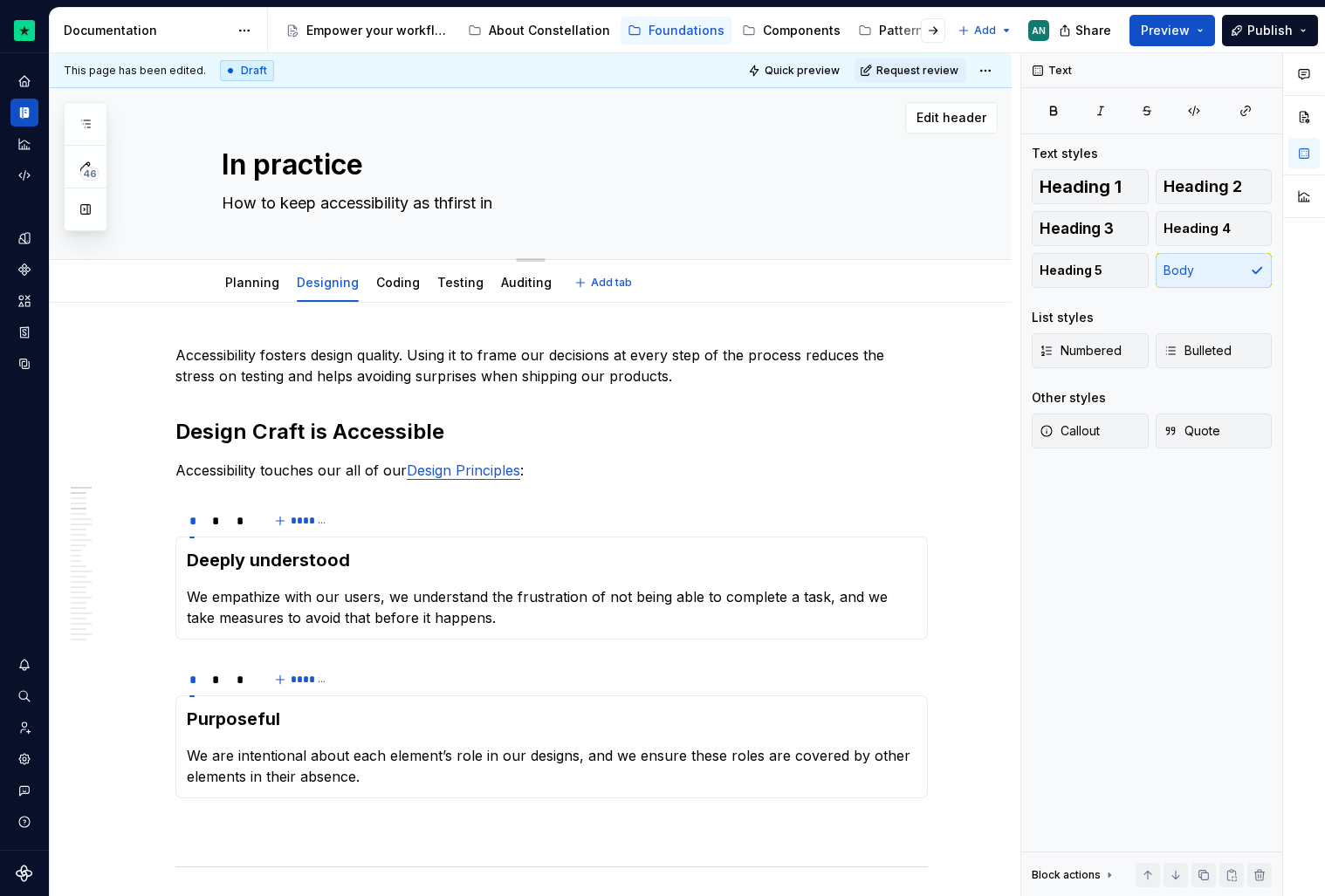
type textarea "How to keep accessibility as tfirst in"
type textarea "*"
type textarea "How to keep accessibility as first in"
drag, startPoint x: 415, startPoint y: 209, endPoint x: 540, endPoint y: 212, distance: 125.0
click at [540, 212] on textarea "How to keep accessibility as first in" at bounding box center [548, 203] width 660 height 28
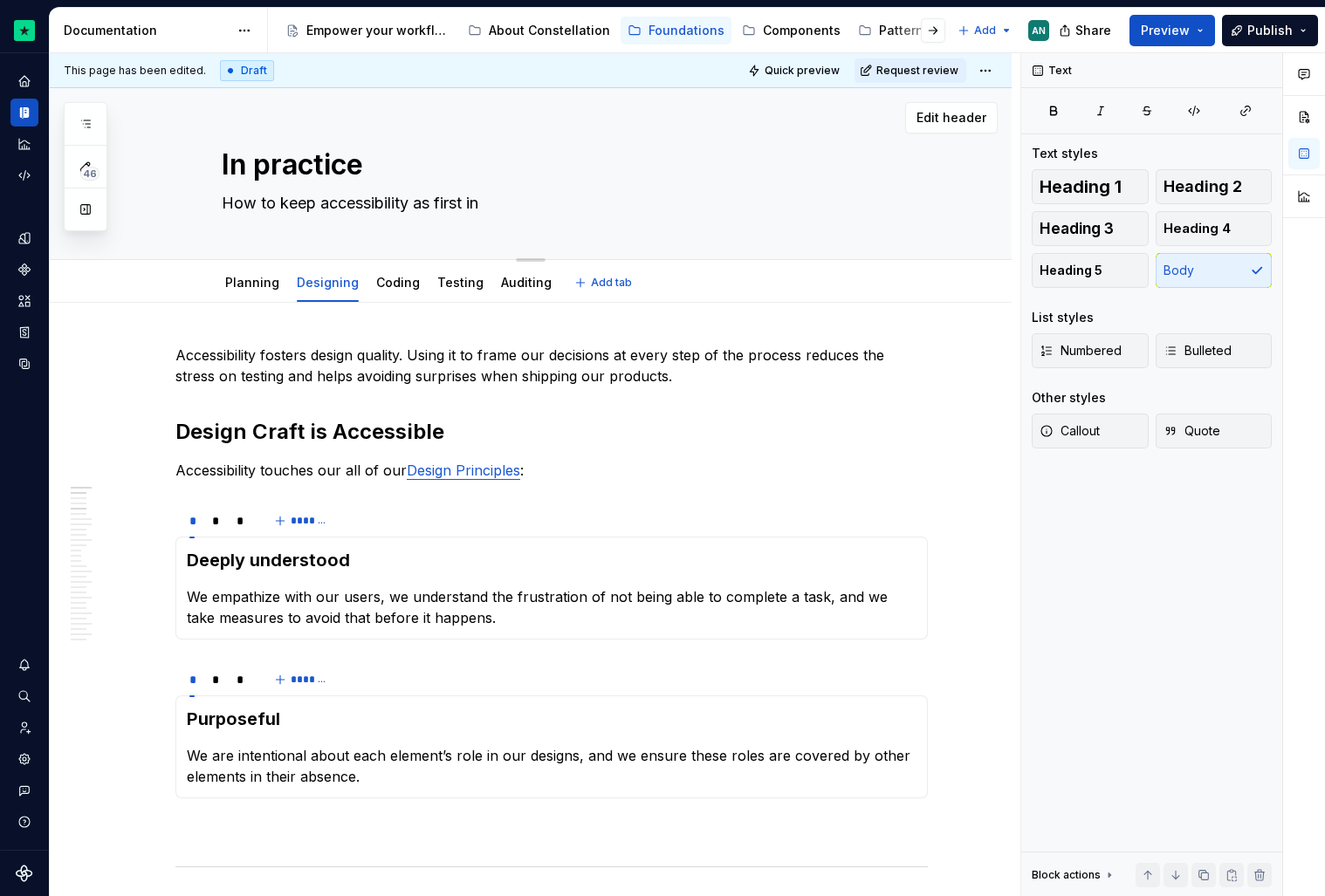
type textarea "*"
type textarea "How to keep accessibility f"
type textarea "*"
type textarea "How to keep accessibility fr"
type textarea "*"
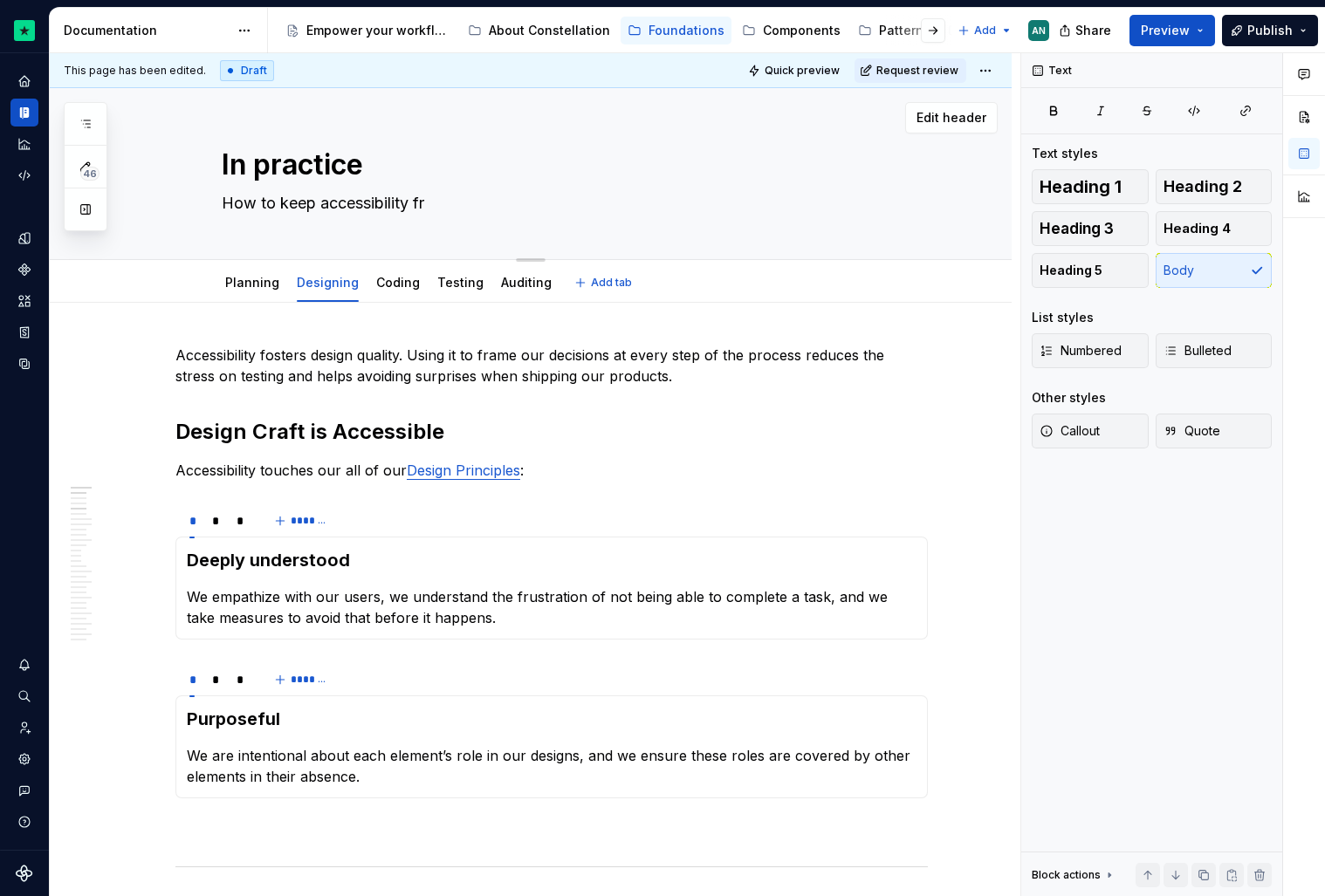
type textarea "How to keep accessibility fro"
type textarea "*"
type textarea "How to keep accessibility from"
type textarea "*"
type textarea "How to keep accessibility from"
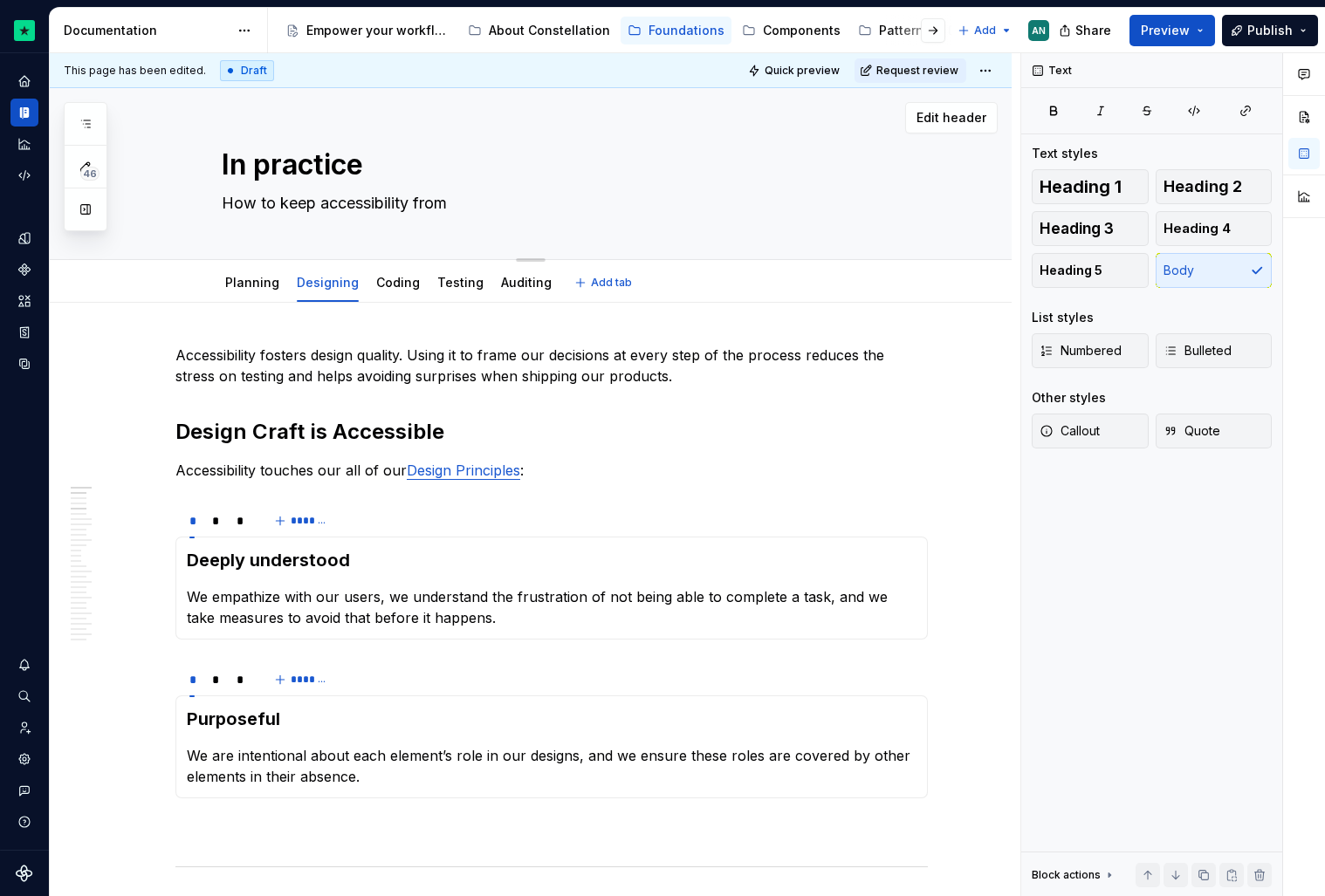
type textarea "*"
type textarea "How to keep accessibility from b"
type textarea "*"
type textarea "How to keep accessibility from bi"
type textarea "*"
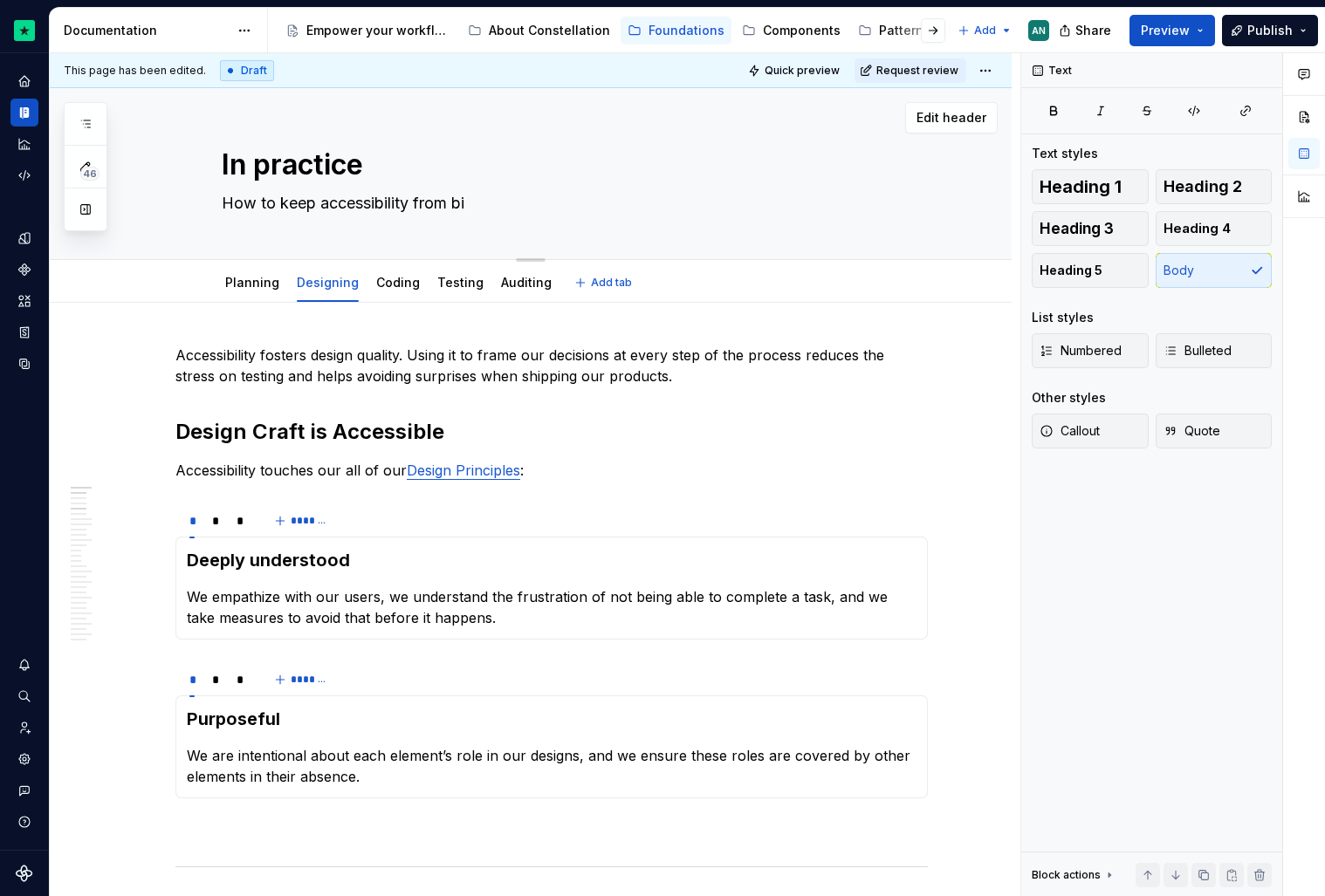
type textarea "How to keep accessibility from bie"
type textarea "*"
type textarea "How to keep accessibility from bien"
type textarea "*"
type textarea "How to keep accessibility from bieng"
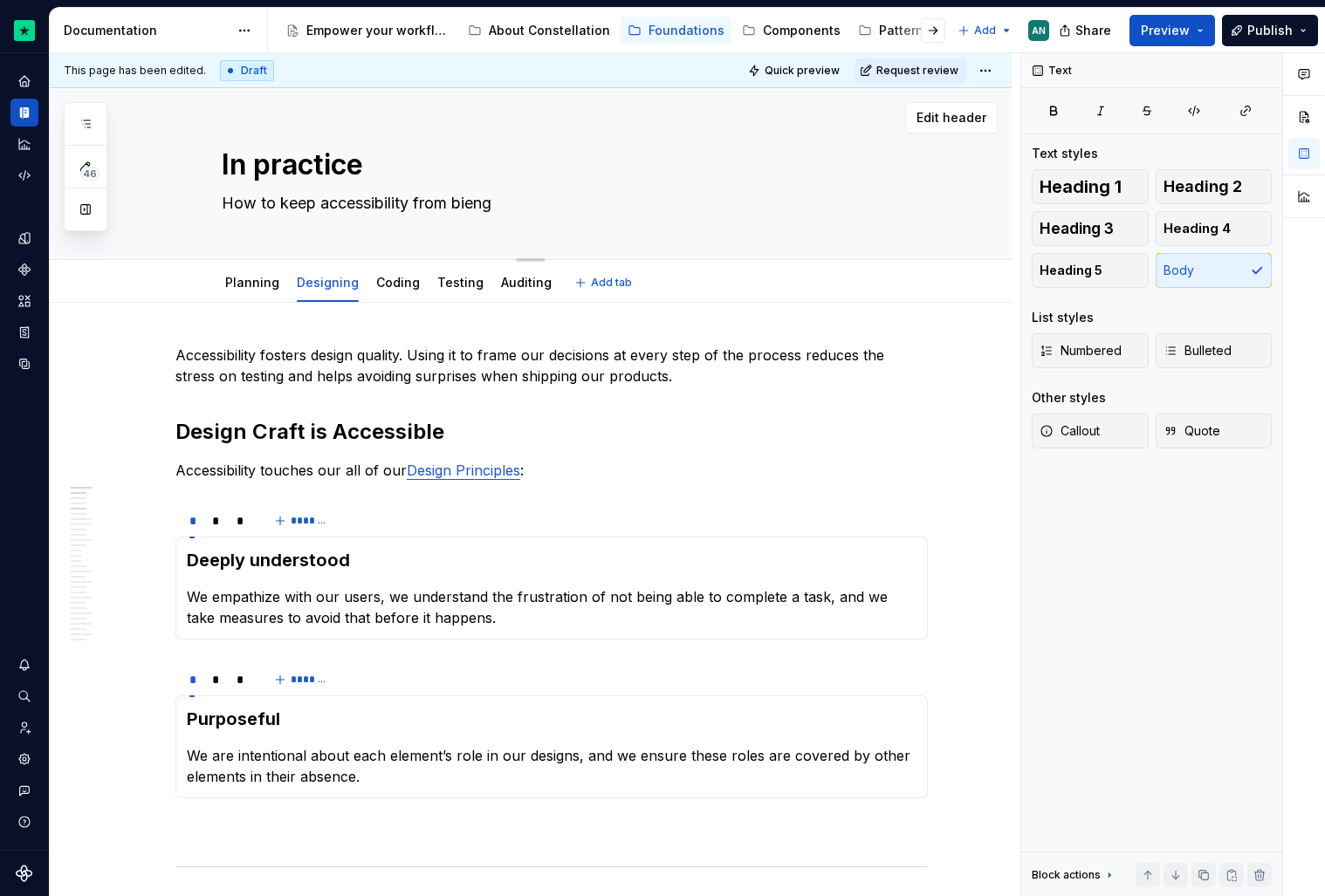
type textarea "*"
type textarea "How to keep accessibility from bieng a"
type textarea "*"
type textarea "How to keep accessibility from bieng"
type textarea "*"
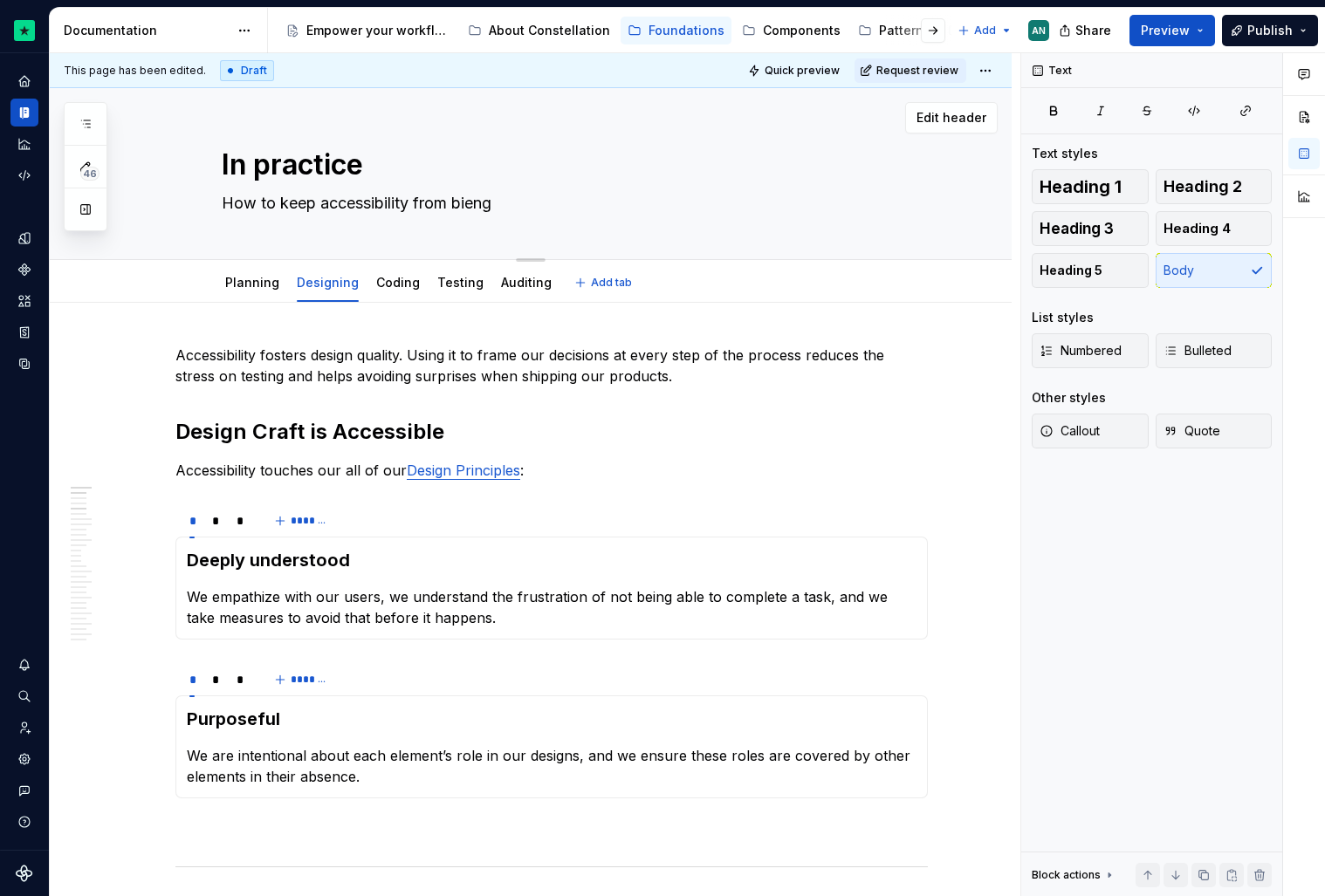
type textarea "How to keep accessibility from bieng"
type textarea "*"
type textarea "How to keep accessibility from bien"
type textarea "*"
type textarea "How to keep accessibility from bie"
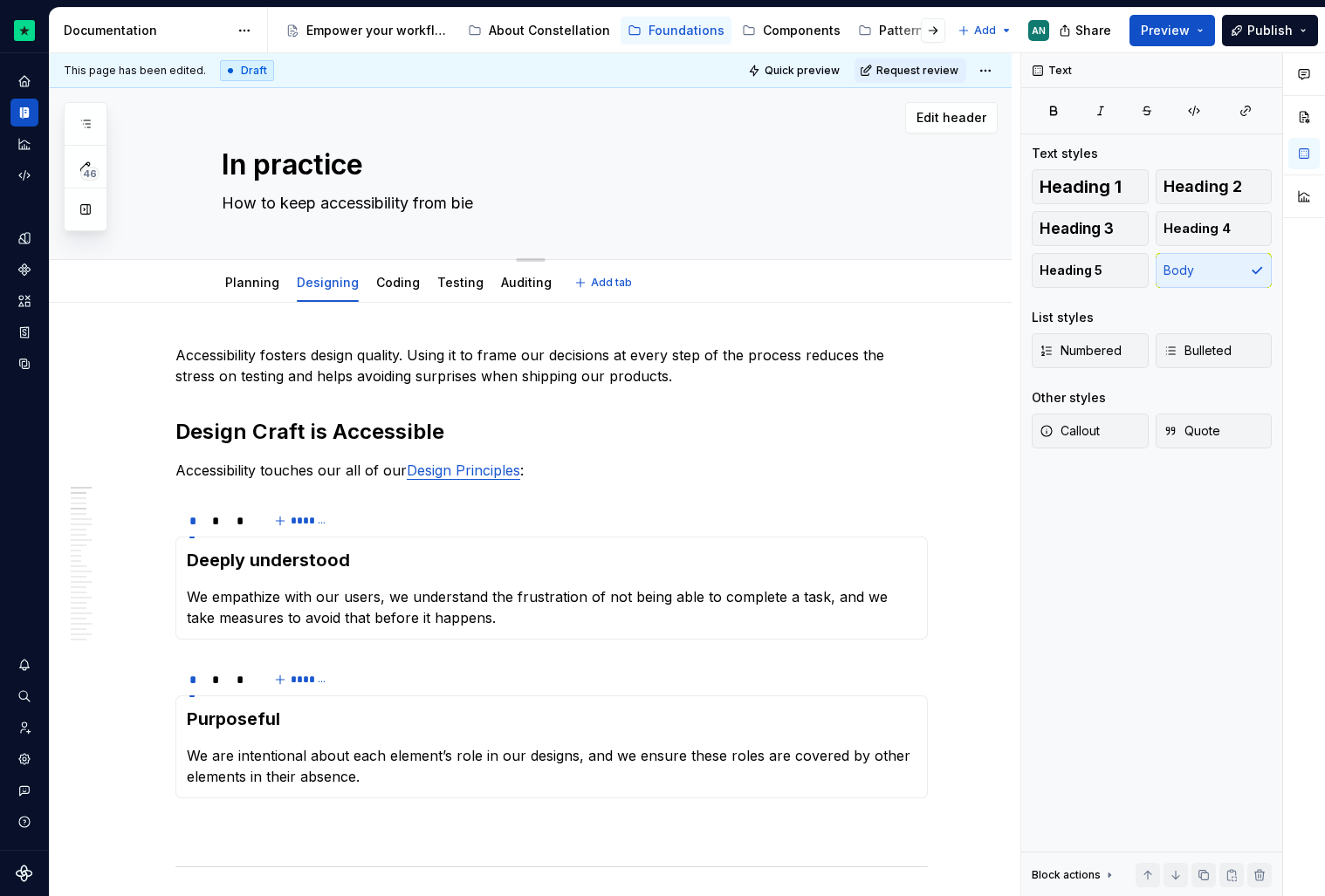
type textarea "*"
type textarea "How to keep accessibility from bi"
type textarea "*"
type textarea "How to keep accessibility from be"
type textarea "*"
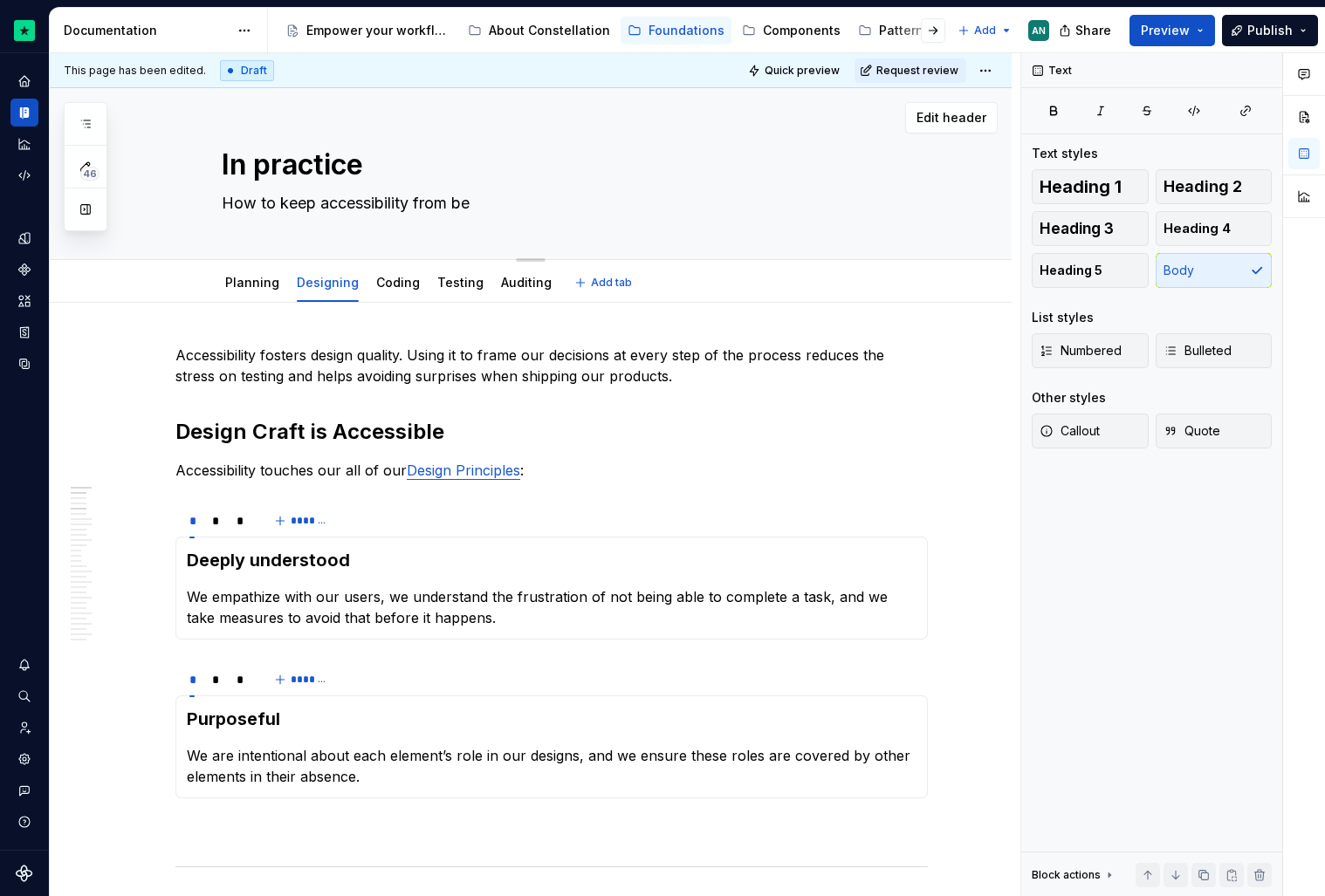
type textarea "How to keep accessibility from bei"
type textarea "*"
type textarea "How to keep accessibility from bein"
type textarea "*"
type textarea "How to keep accessibility from being"
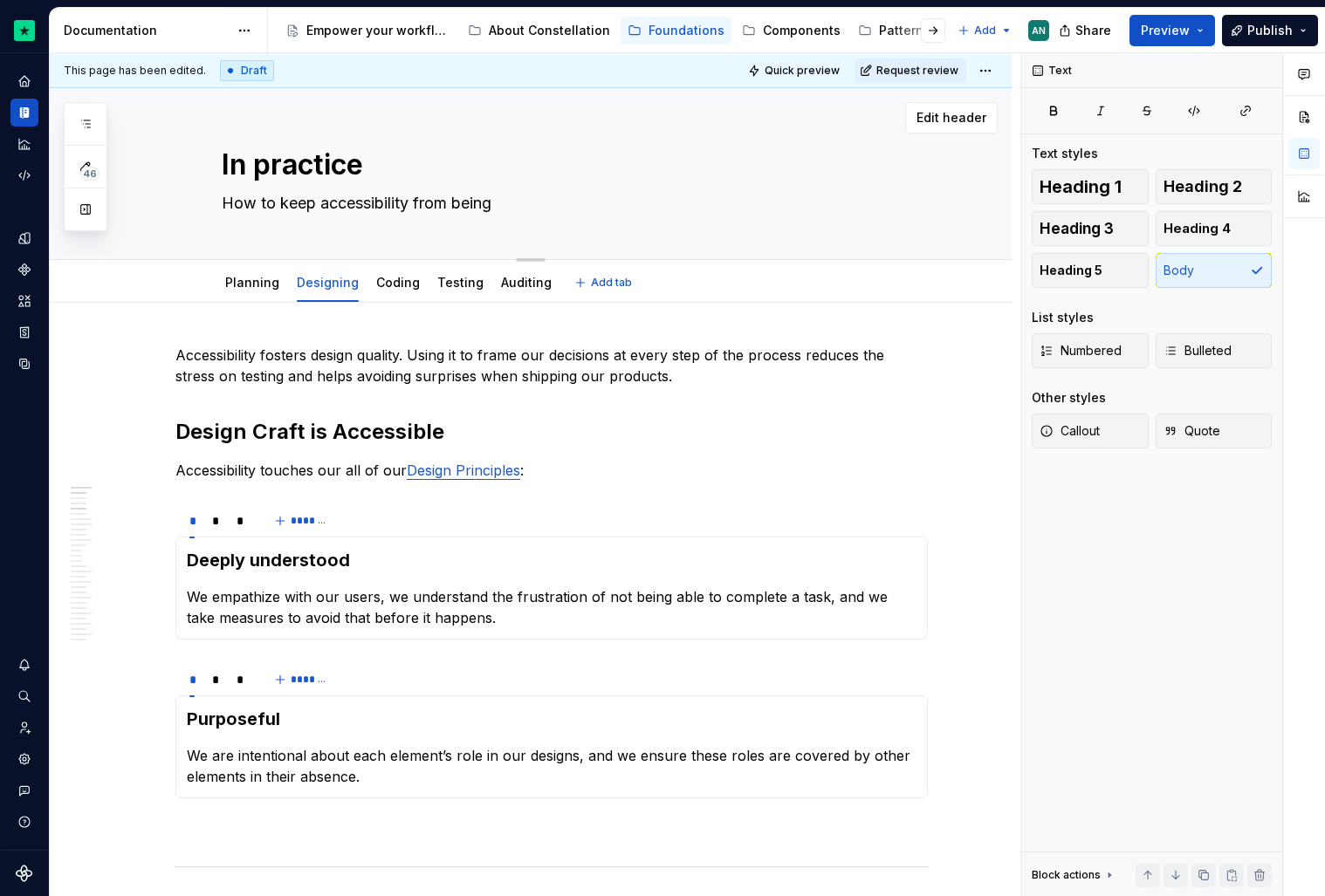
type textarea "*"
type textarea "How to keep accessibility from being"
type textarea "*"
type textarea "How to keep accessibility from being a"
type textarea "*"
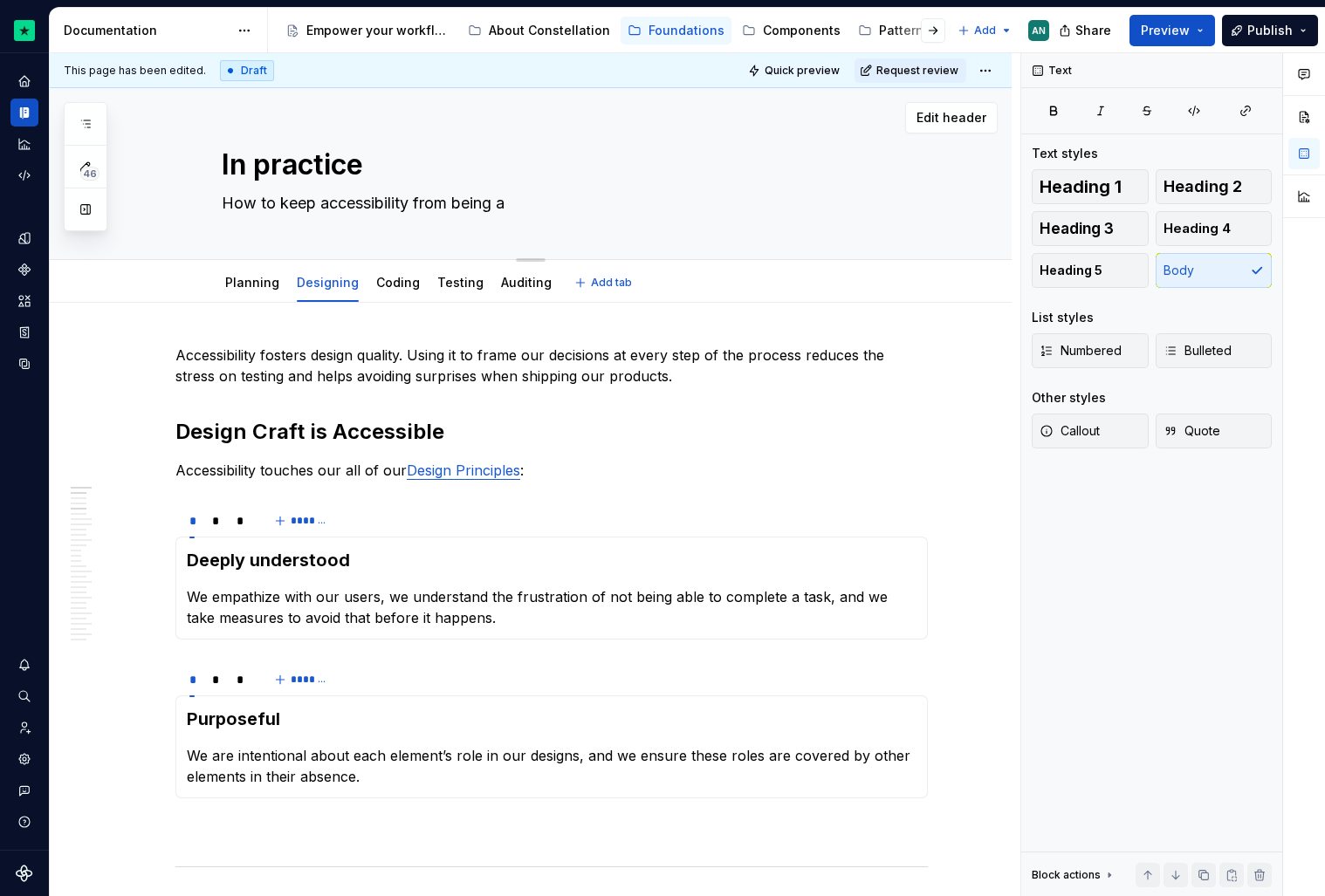
type textarea "How to keep accessibility from being an"
type textarea "*"
type textarea "How to keep accessibility from being an"
type textarea "*"
type textarea "How to keep accessibility from being an a"
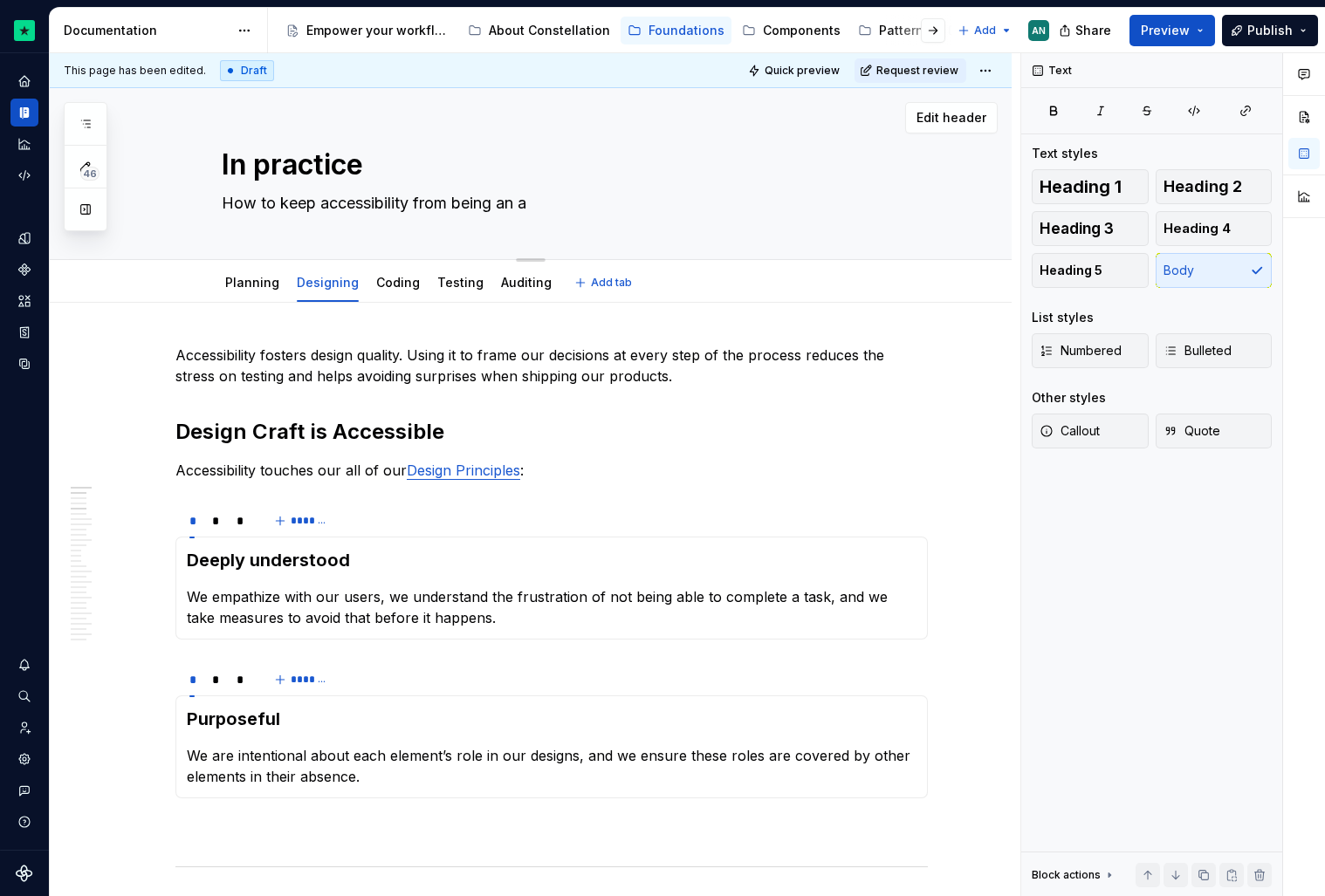
type textarea "*"
type textarea "How to keep accessibility from being an af"
type textarea "*"
type textarea "How to keep accessibility from being an aft"
type textarea "*"
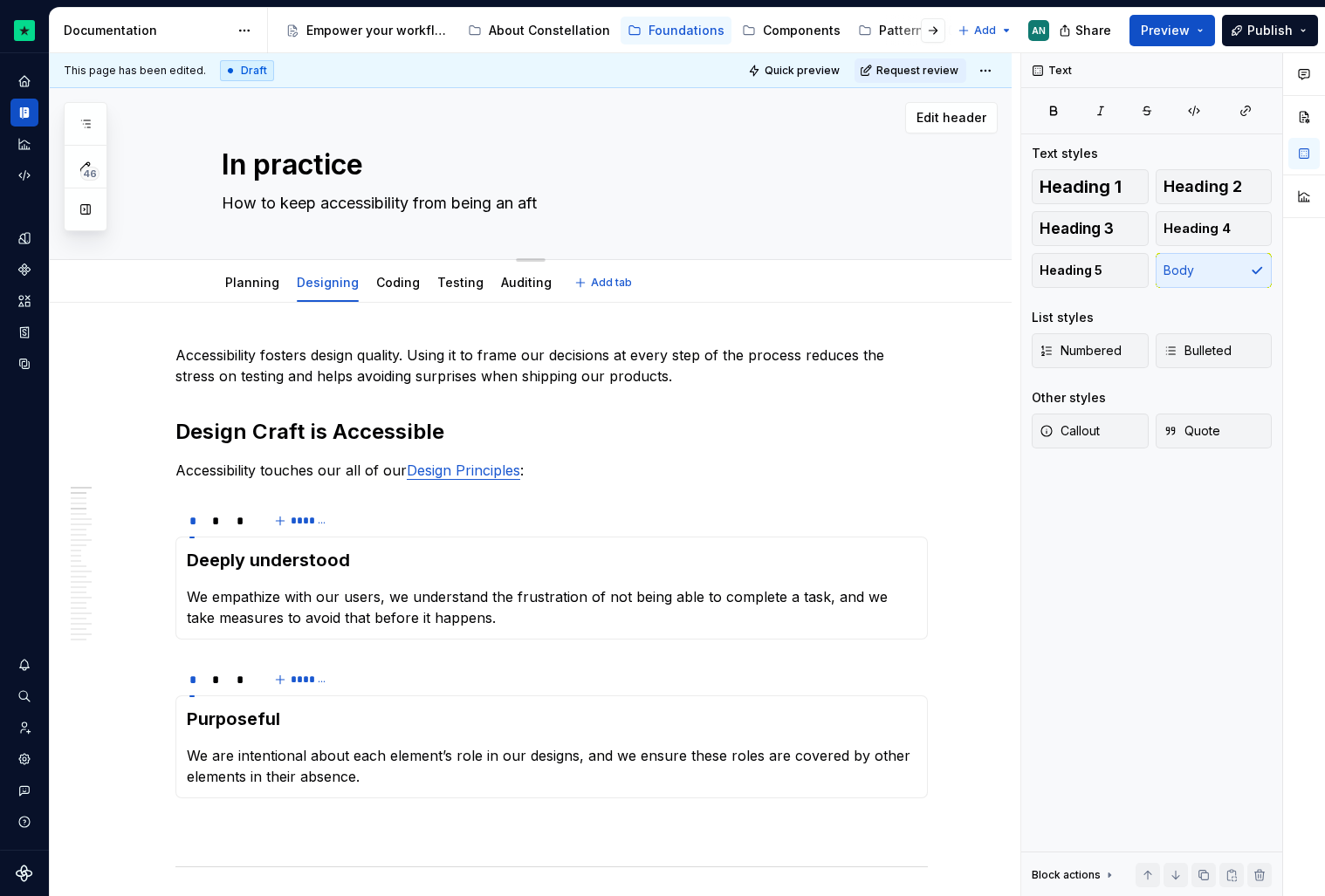
type textarea "How to keep accessibility from being an afte"
type textarea "*"
type textarea "How to keep accessibility from being an after"
type textarea "*"
type textarea "How to keep accessibility from being an aftert"
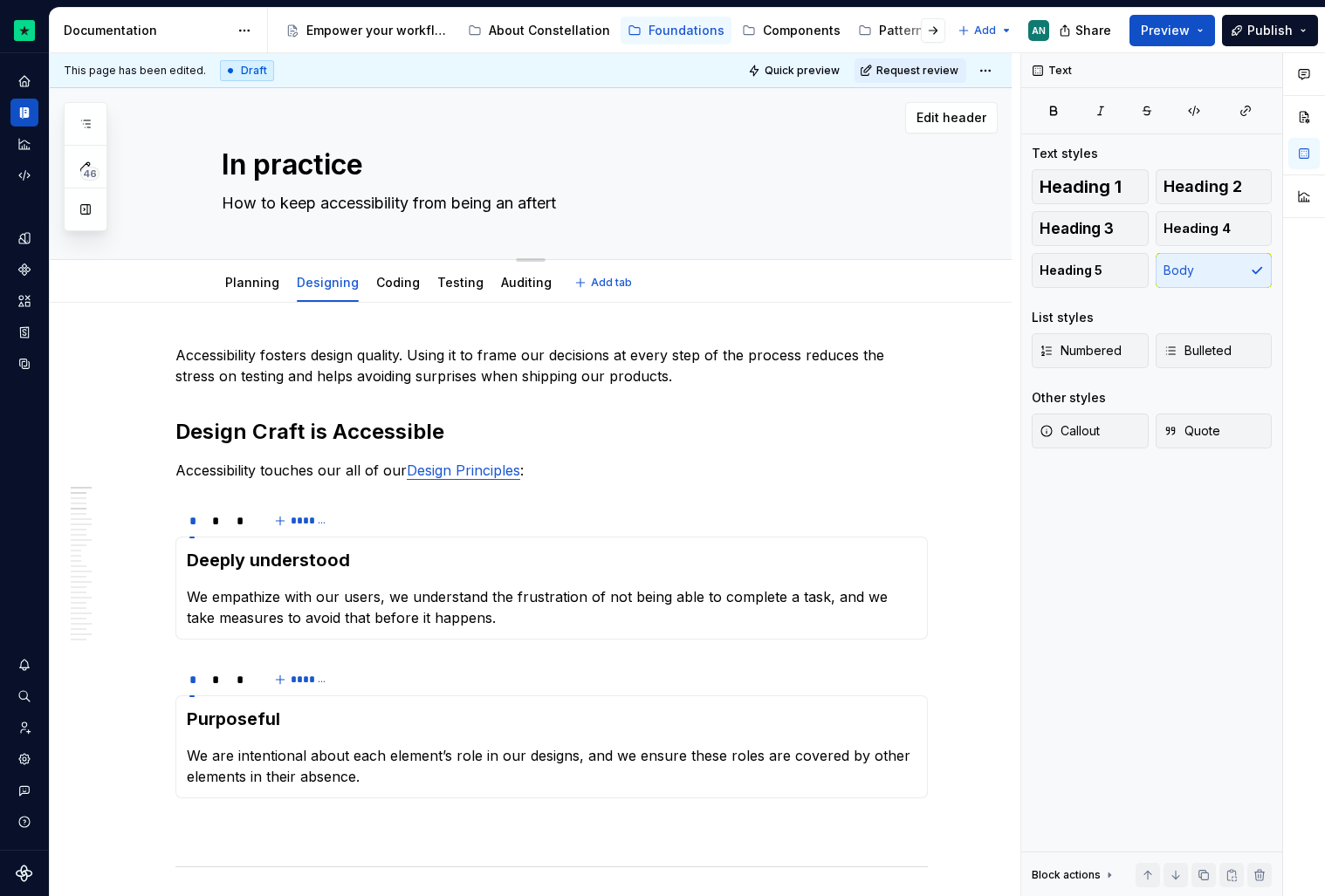
type textarea "*"
type textarea "How to keep accessibility from being an aftertho"
type textarea "*"
type textarea "How to keep accessibility from being an afterthou"
type textarea "*"
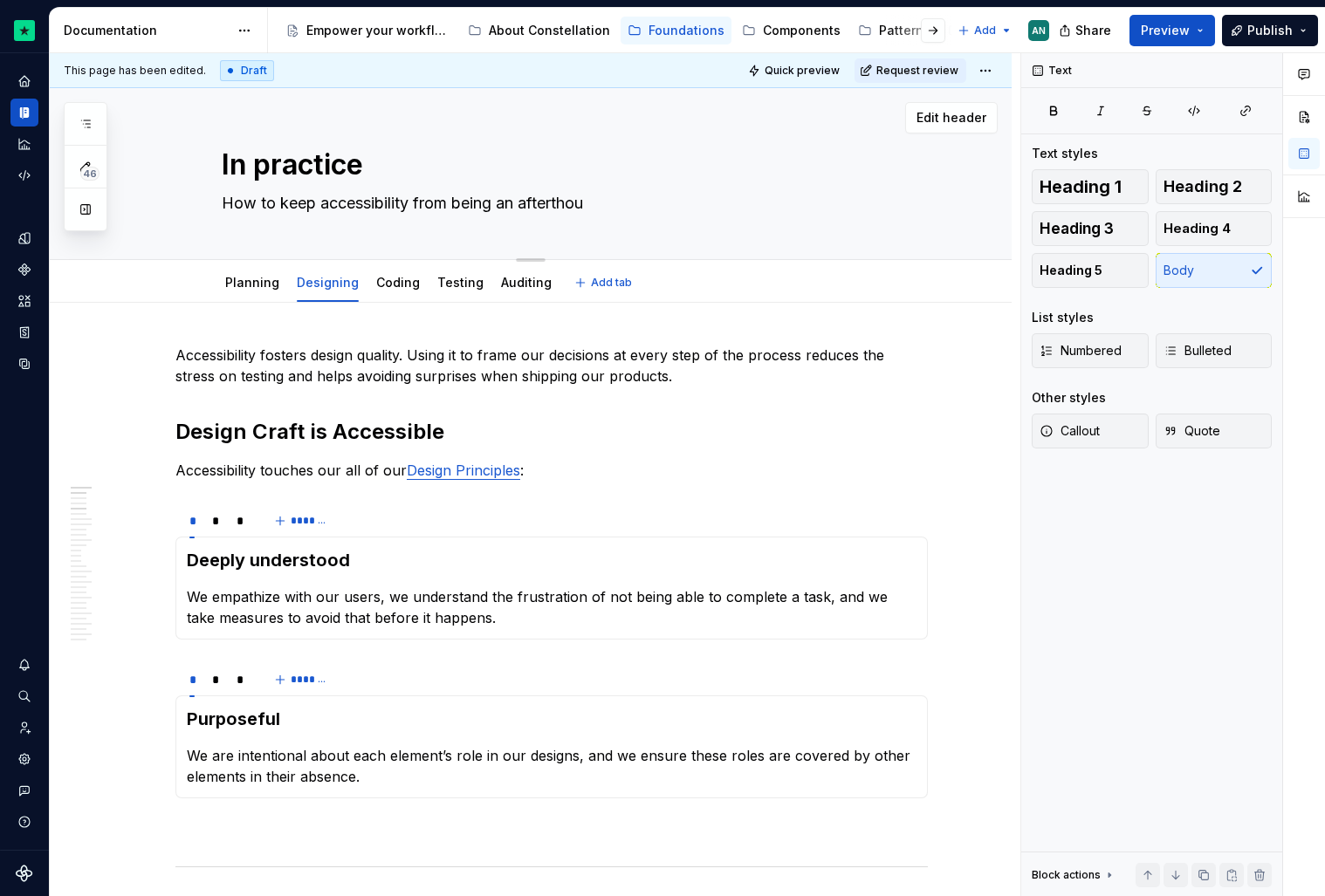
type textarea "How to keep accessibility from being an afterthoug"
type textarea "*"
type textarea "How to keep accessibility from being an afterthough"
type textarea "*"
type textarea "How to keep accessibility from being an afterthought"
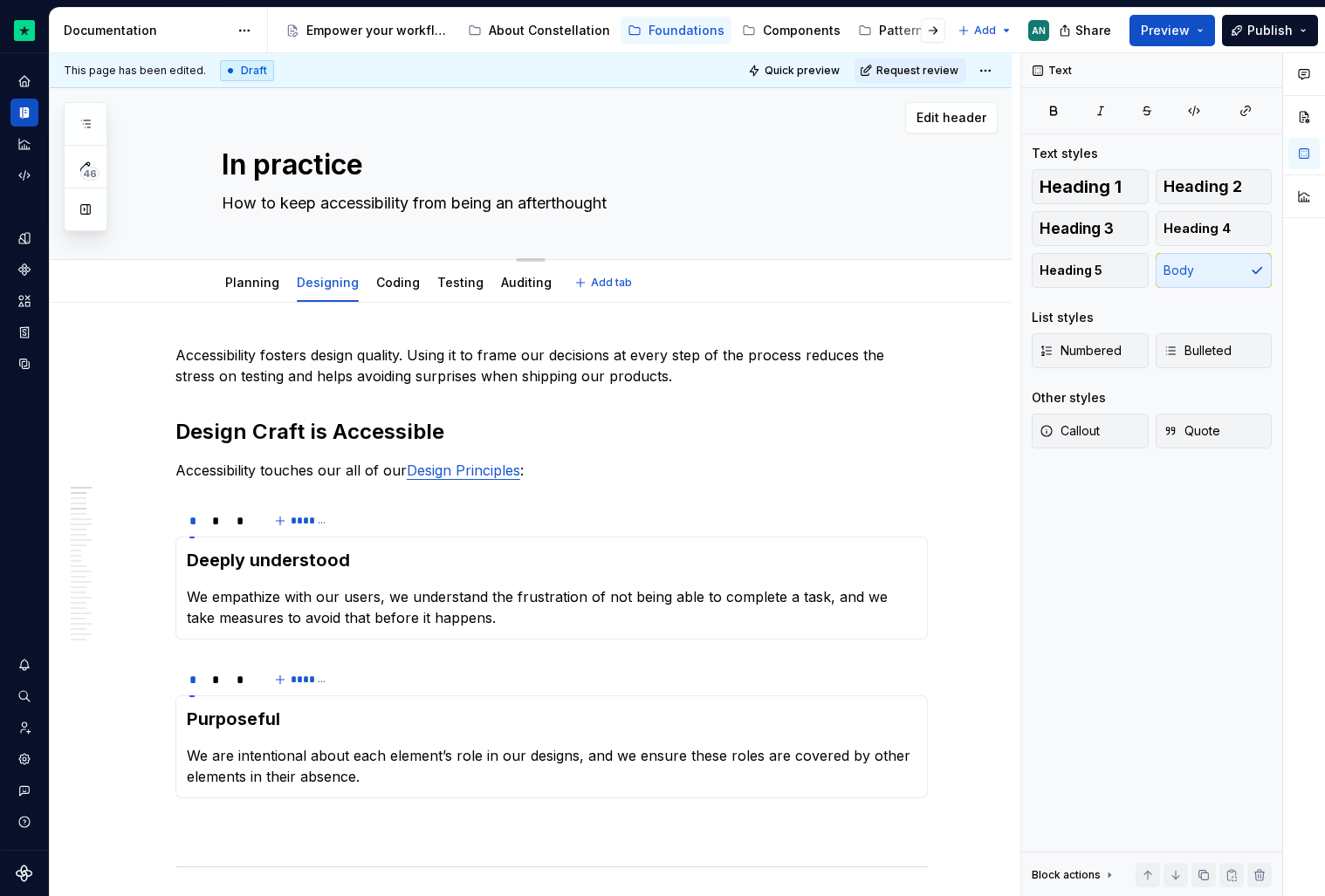
type textarea "*"
type textarea "How to keep accessibility from being an afterthought"
type textarea "*"
type textarea "How to keep accessibility from being an afterthought i"
type textarea "*"
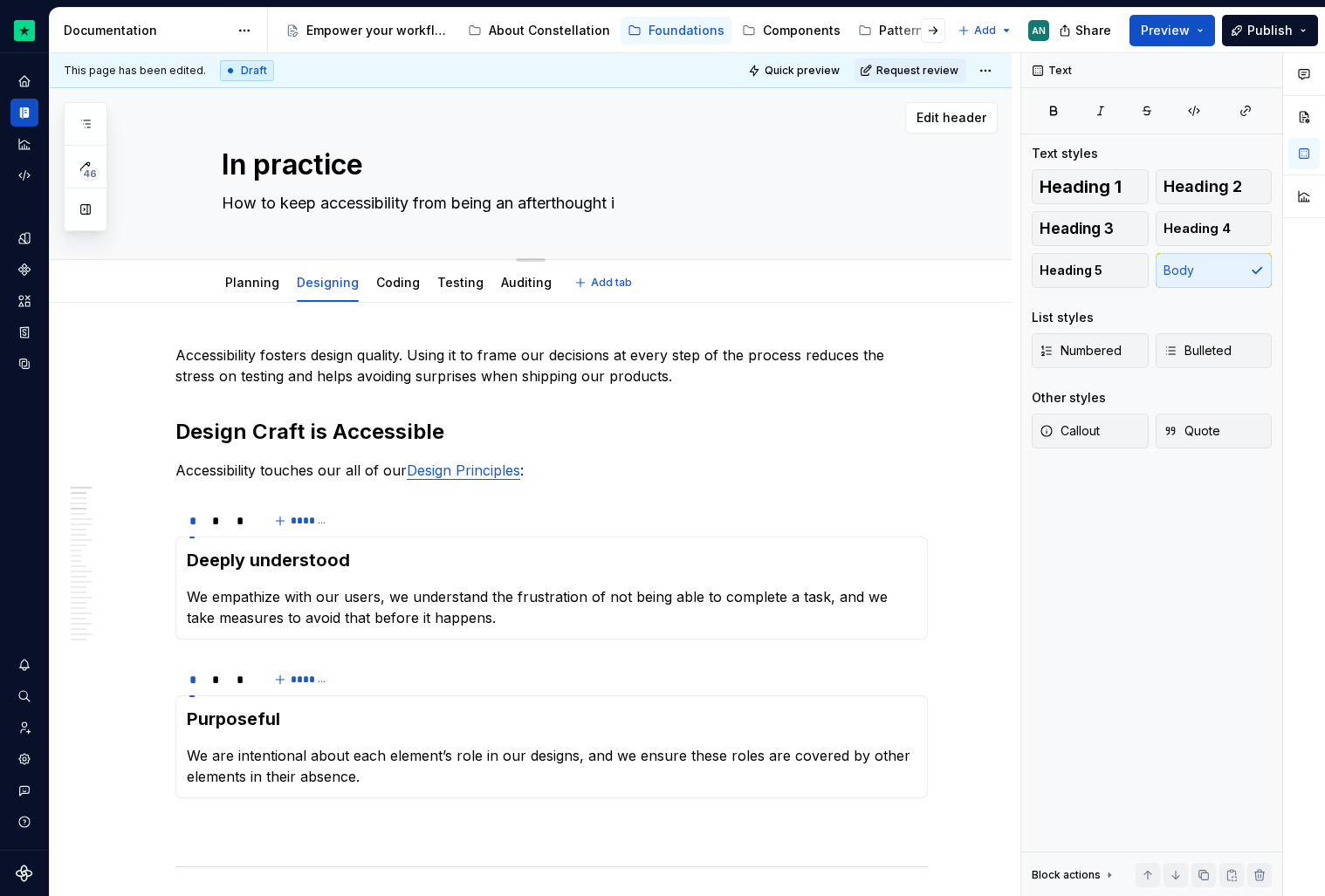
type textarea "How to keep accessibility from being an afterthought in"
type textarea "*"
type textarea "How to keep accessibility from being an afterthought in"
click at [699, 378] on p "Accessibility fosters design quality. Using it to frame our decisions at every …" at bounding box center [551, 366] width 752 height 42
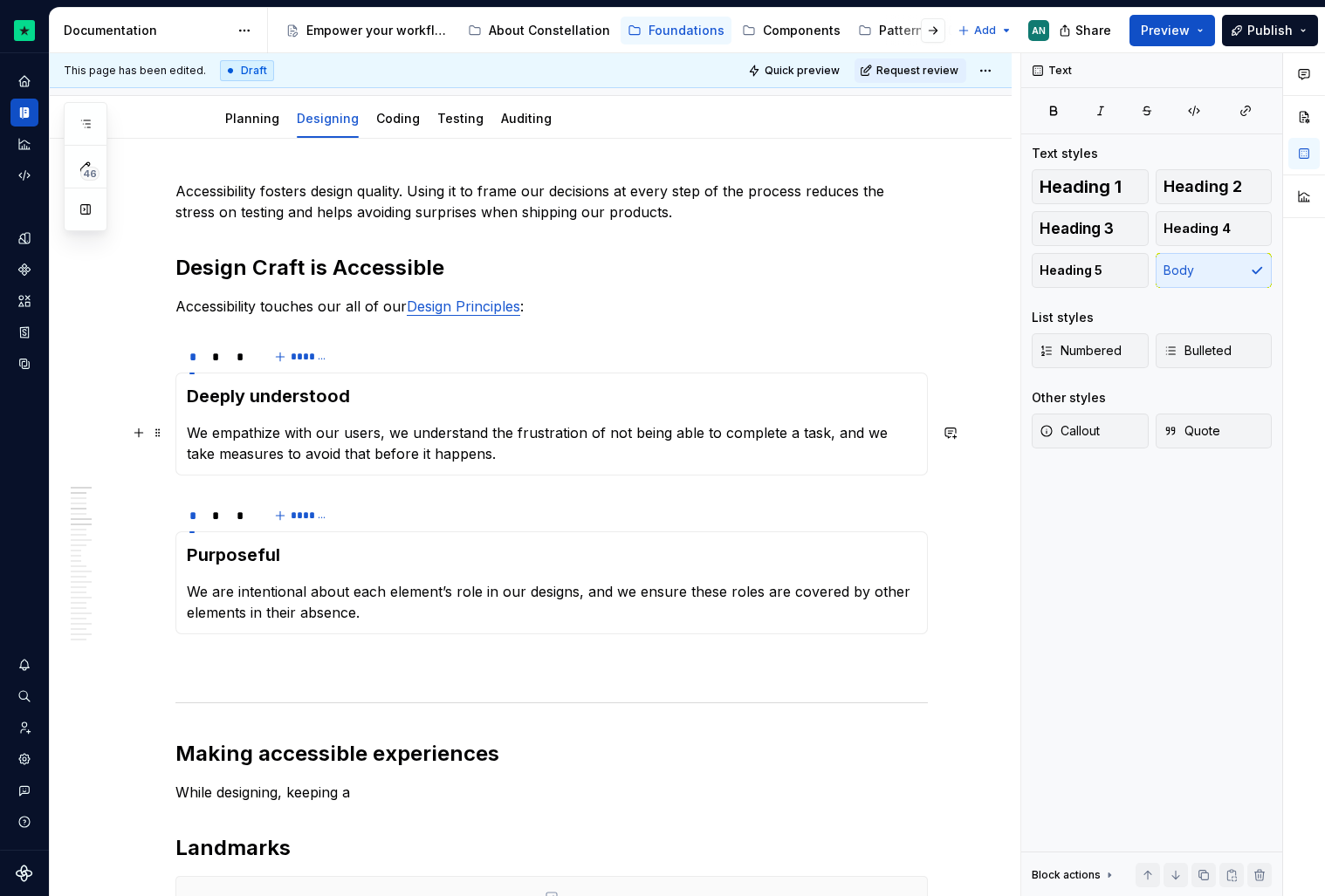
scroll to position [175, 0]
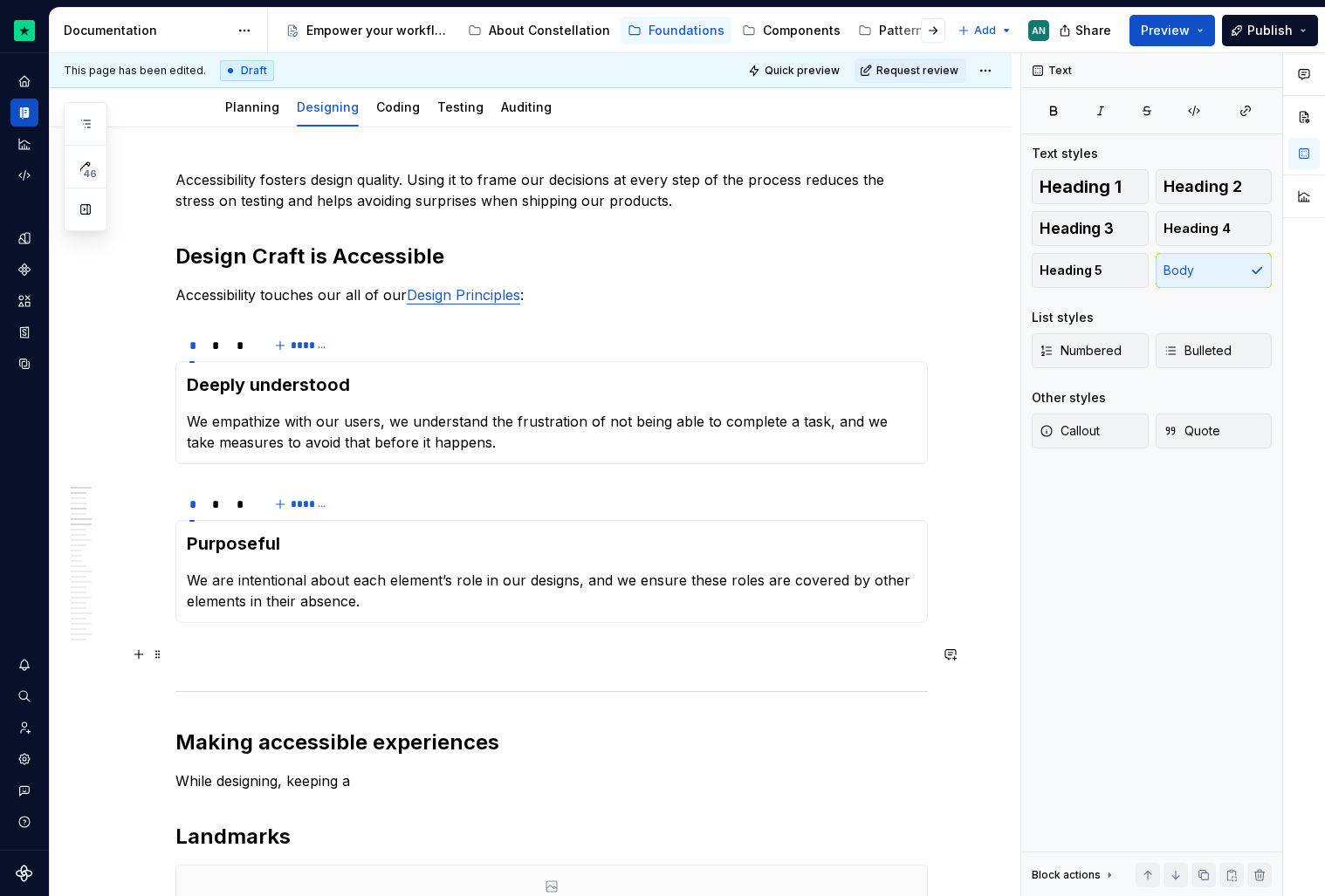
click at [253, 662] on p "To enrich screen reader interactions, please activate Accessibility in Grammarl…" at bounding box center [551, 655] width 752 height 21
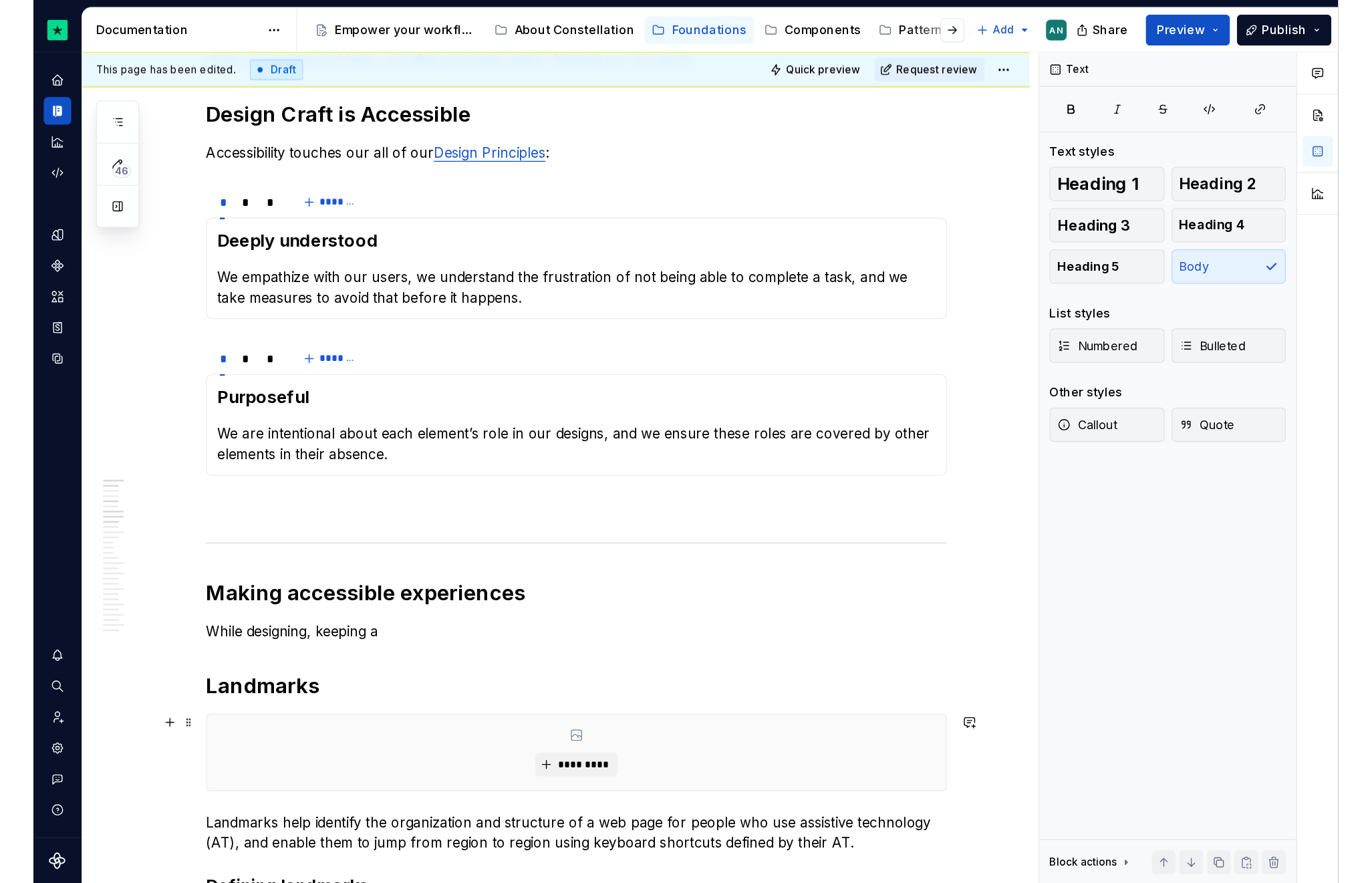
scroll to position [253, 0]
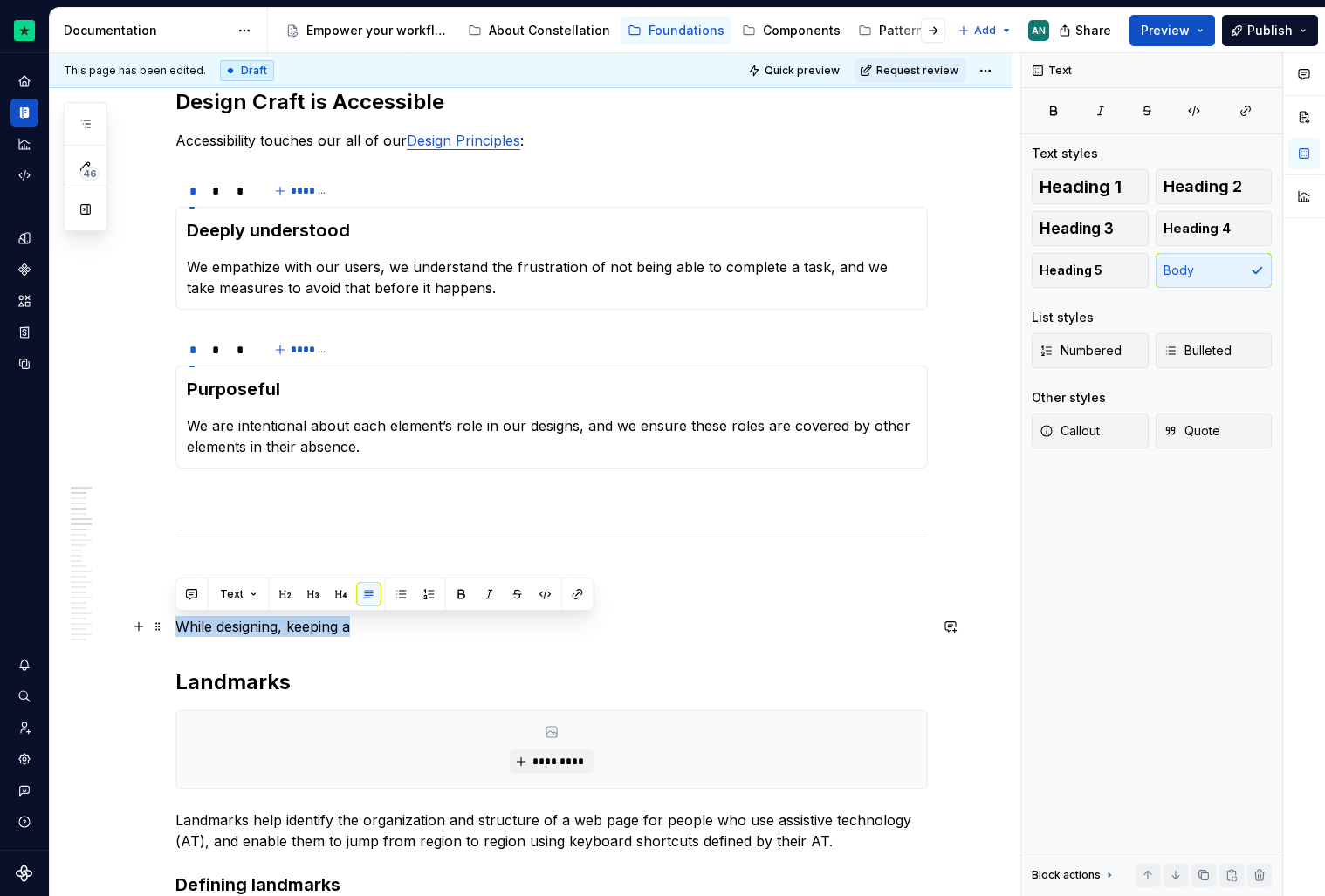
drag, startPoint x: 370, startPoint y: 630, endPoint x: 175, endPoint y: 627, distance: 195.0
click at [175, 627] on p "While designing, keeping a" at bounding box center [551, 627] width 752 height 21
drag, startPoint x: 289, startPoint y: 629, endPoint x: 176, endPoint y: 629, distance: 113.0
click at [176, 629] on p "Considering" at bounding box center [551, 627] width 752 height 21
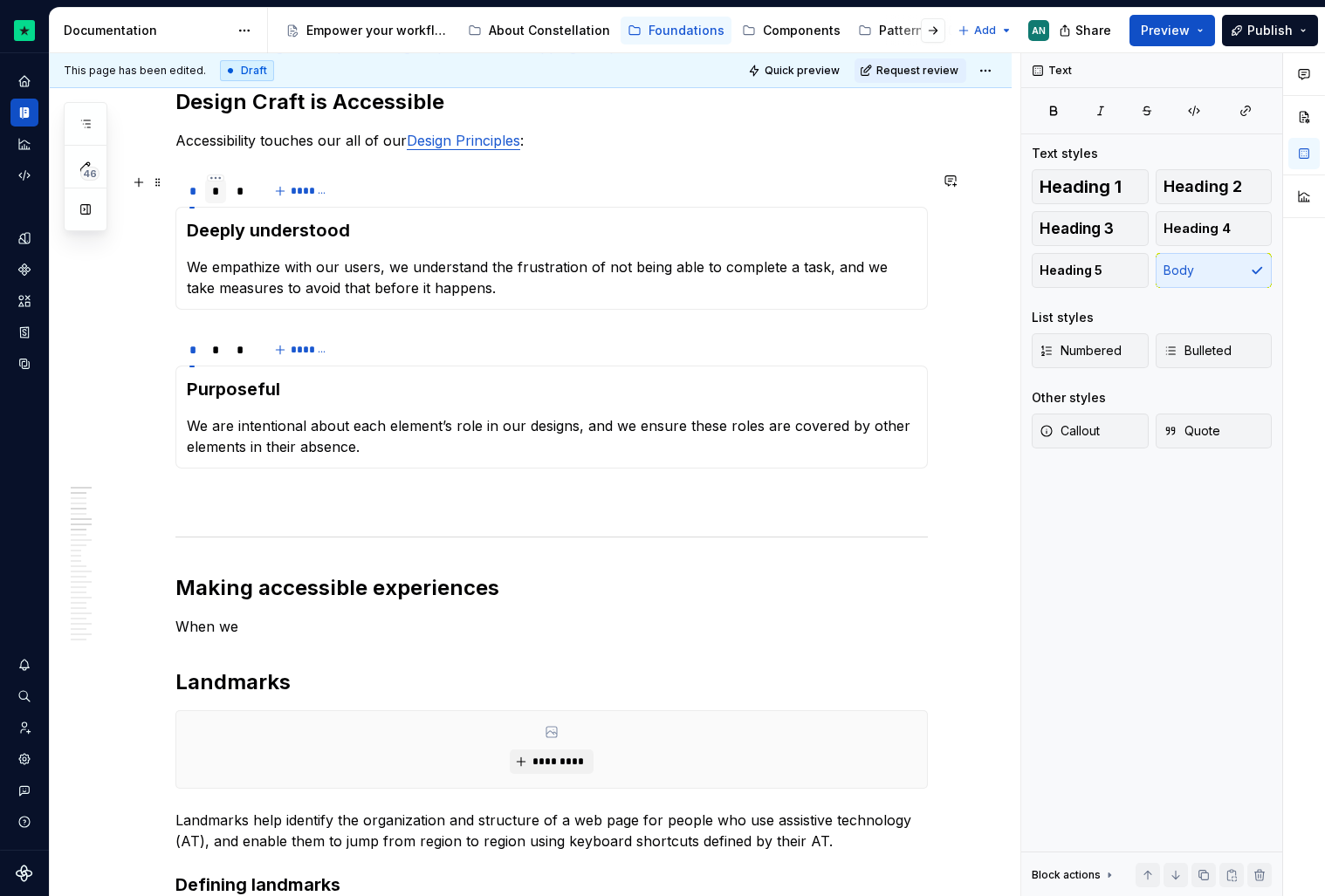
click at [216, 189] on div "*" at bounding box center [216, 191] width 8 height 17
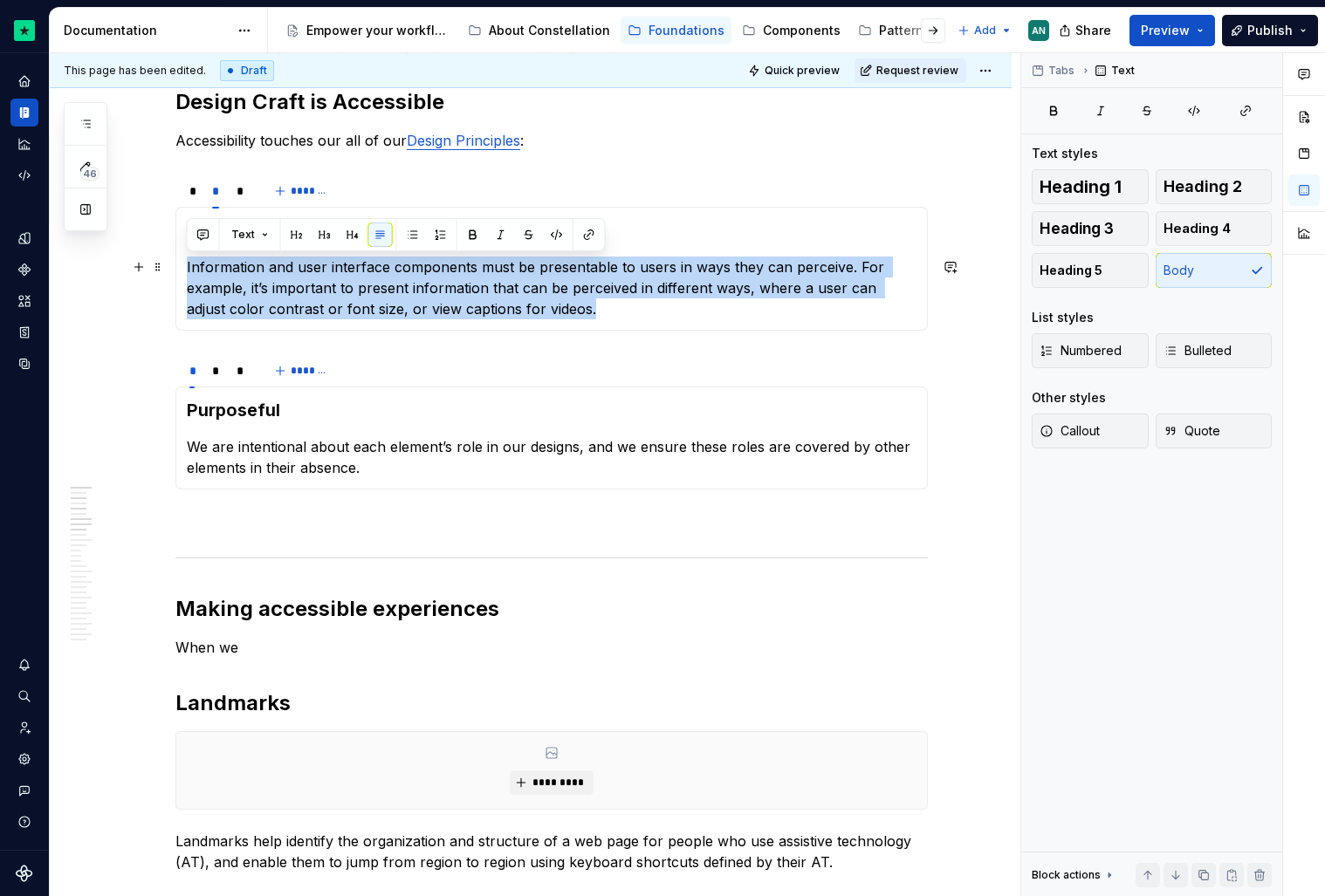
drag, startPoint x: 576, startPoint y: 311, endPoint x: 187, endPoint y: 269, distance: 391.3
click at [187, 269] on p "Information and user interface components must be presentable to users in ways …" at bounding box center [551, 287] width 730 height 62
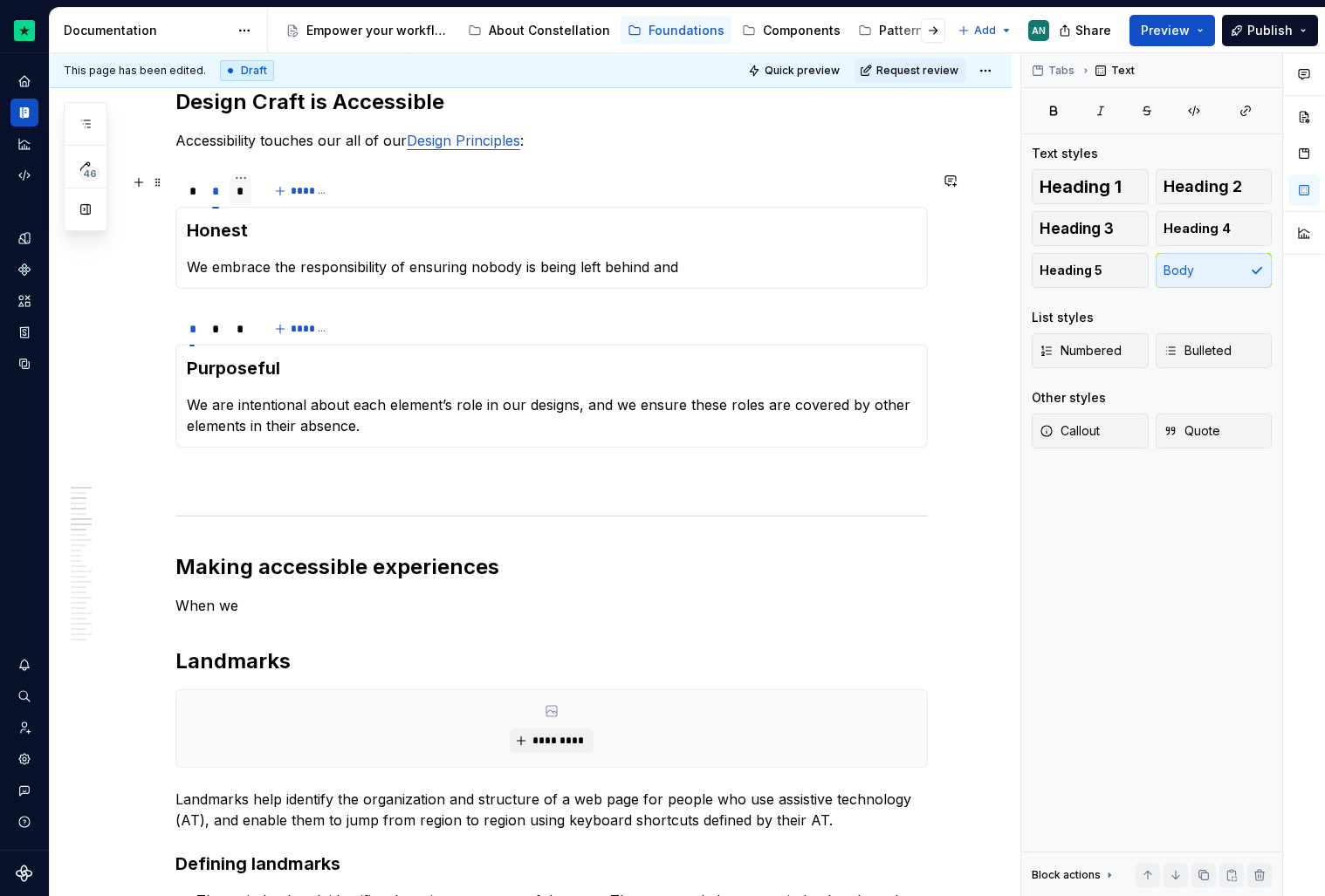
click at [238, 192] on div "*" at bounding box center [240, 191] width 8 height 17
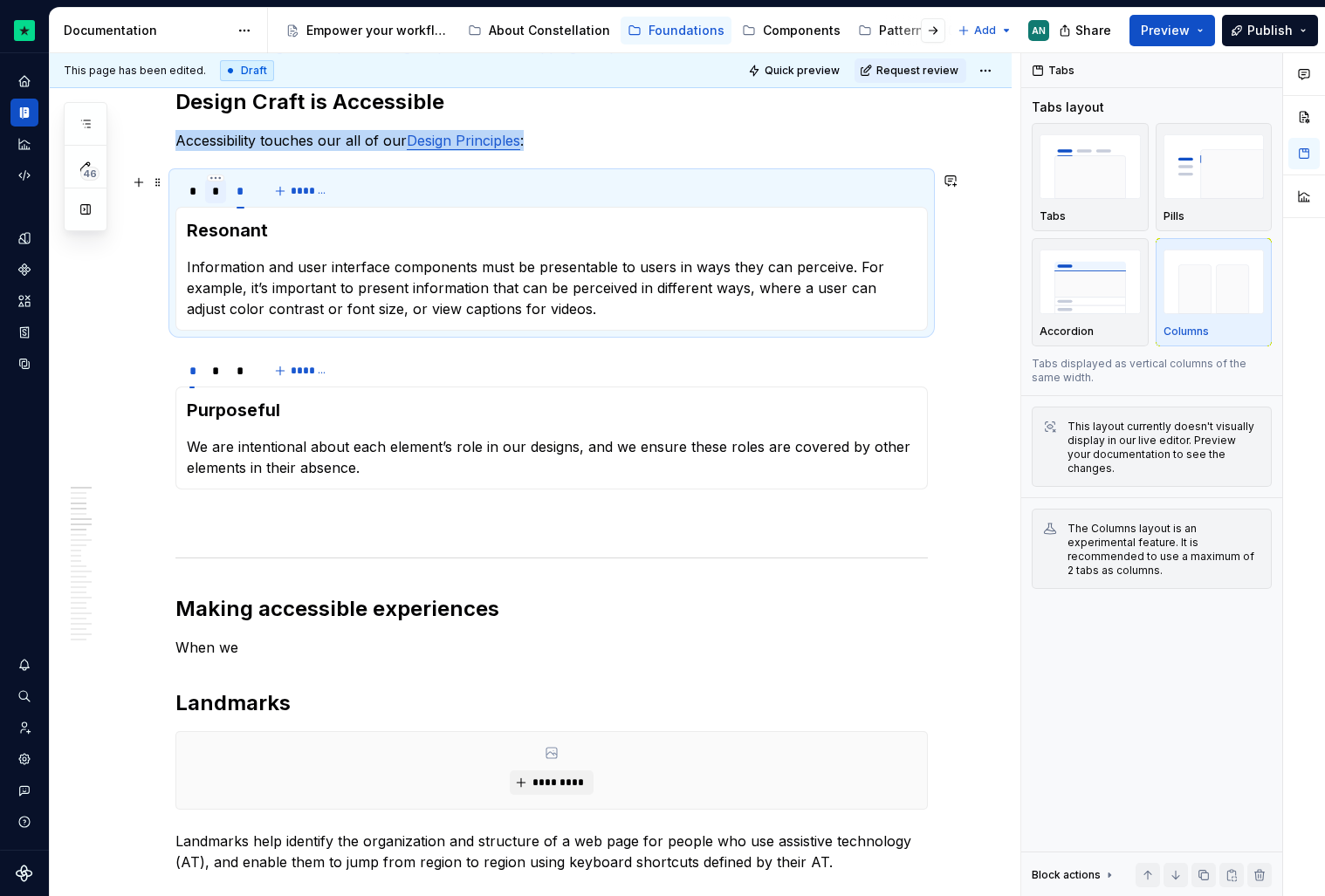
click at [217, 193] on div "*" at bounding box center [216, 191] width 8 height 17
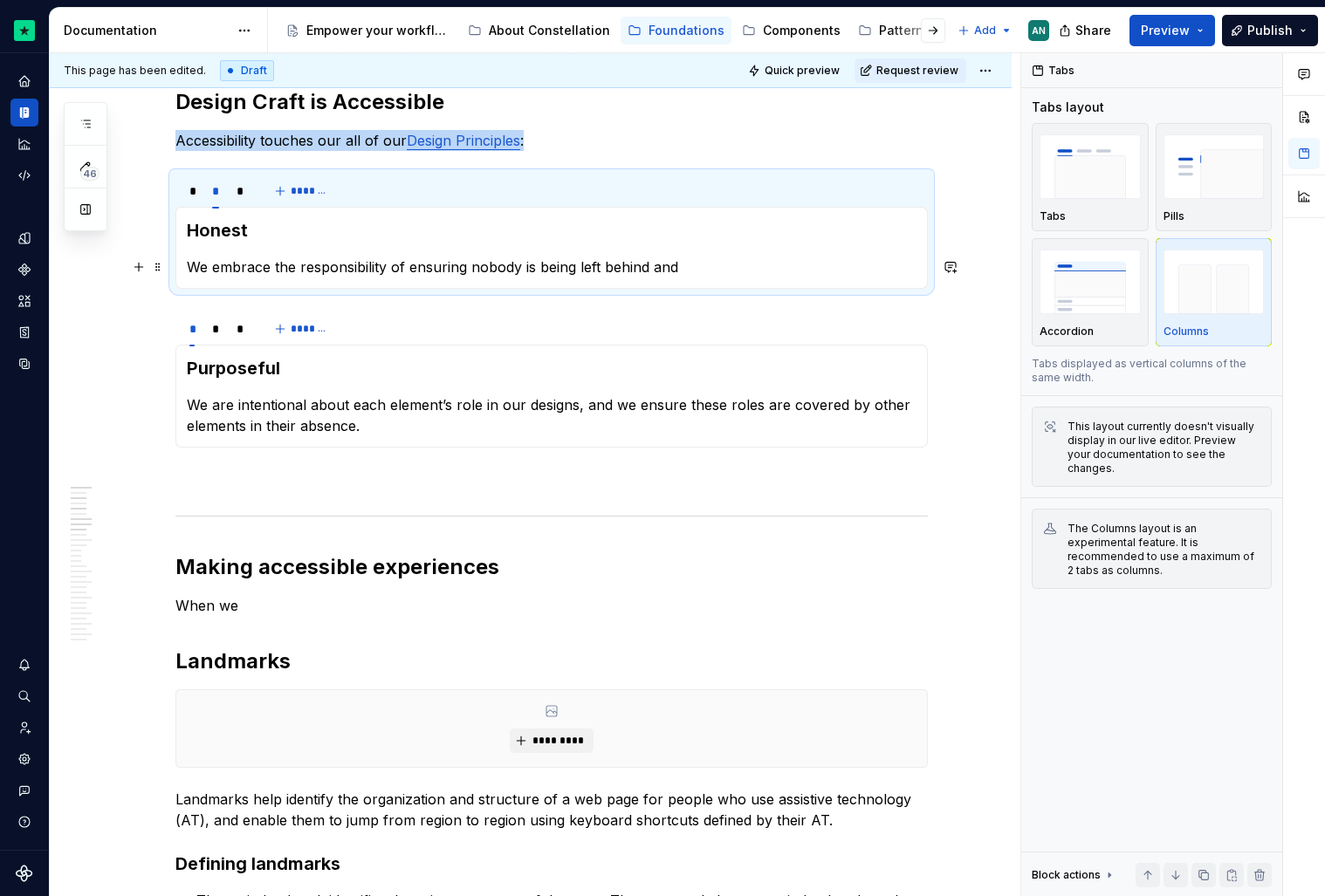
click at [718, 273] on p "We embrace the responsibility of ensuring nobody is being left behind and" at bounding box center [551, 267] width 730 height 21
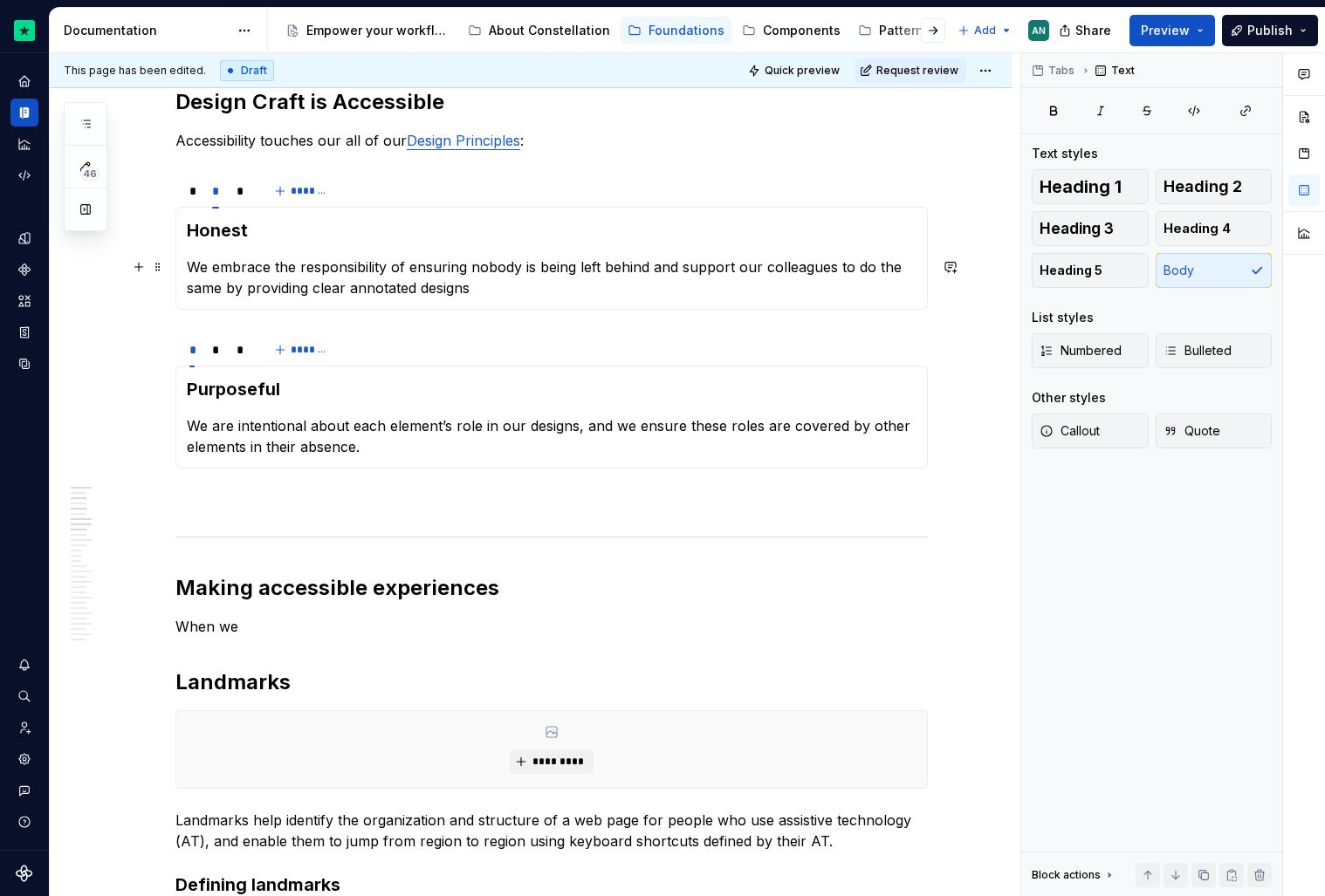
click at [341, 286] on p "We embrace the responsibility of ensuring nobody is being left behind and suppo…" at bounding box center [551, 278] width 730 height 42
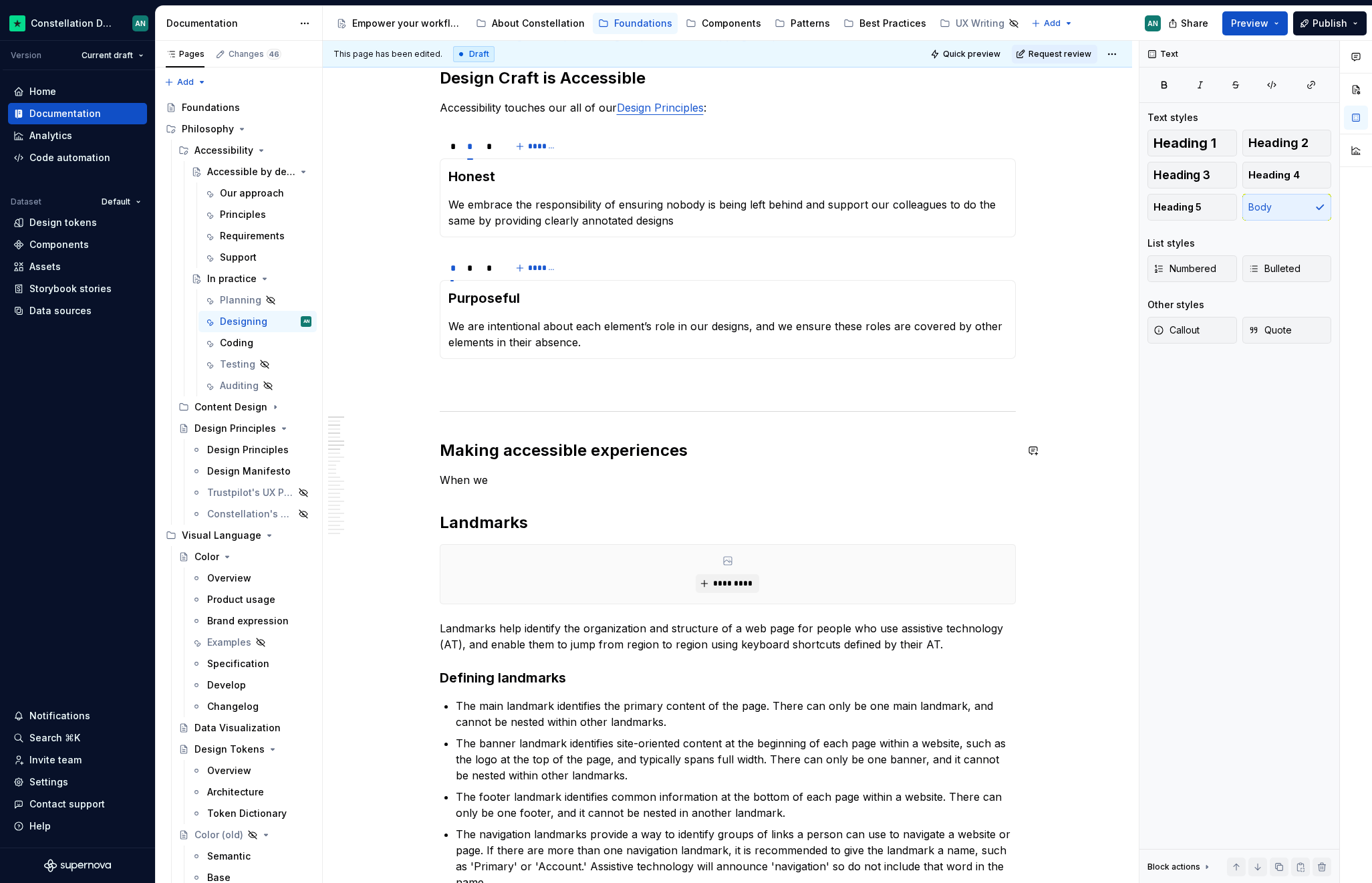
click at [537, 472] on p "When we" at bounding box center [727, 480] width 576 height 16
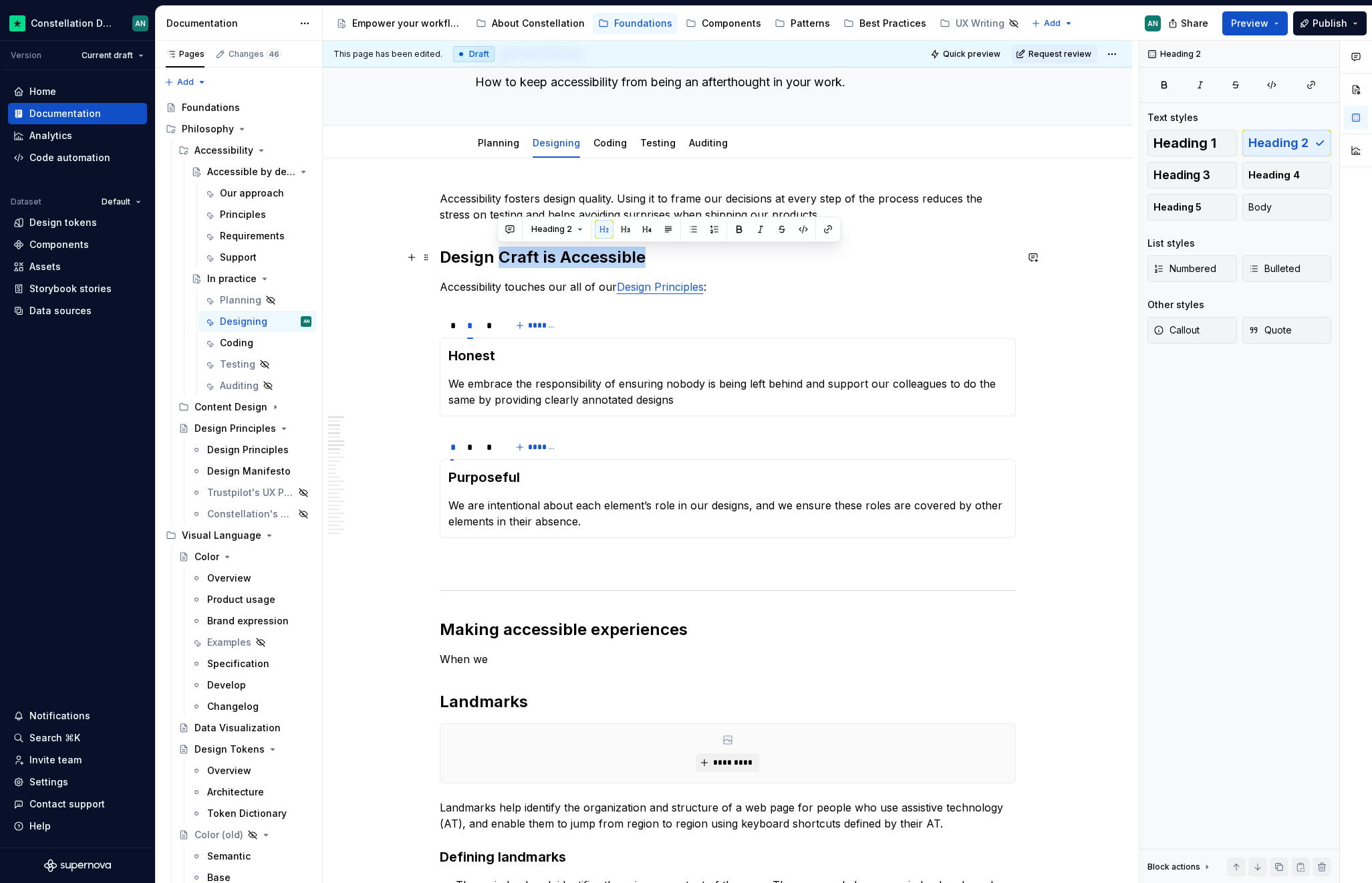
drag, startPoint x: 674, startPoint y: 257, endPoint x: 500, endPoint y: 265, distance: 174.2
click at [500, 265] on h2 "Design Craft is Accessible" at bounding box center [727, 257] width 576 height 21
click at [473, 255] on h2 "Design Craft is Accessible" at bounding box center [727, 257] width 576 height 21
click at [497, 661] on p "When we" at bounding box center [727, 659] width 576 height 16
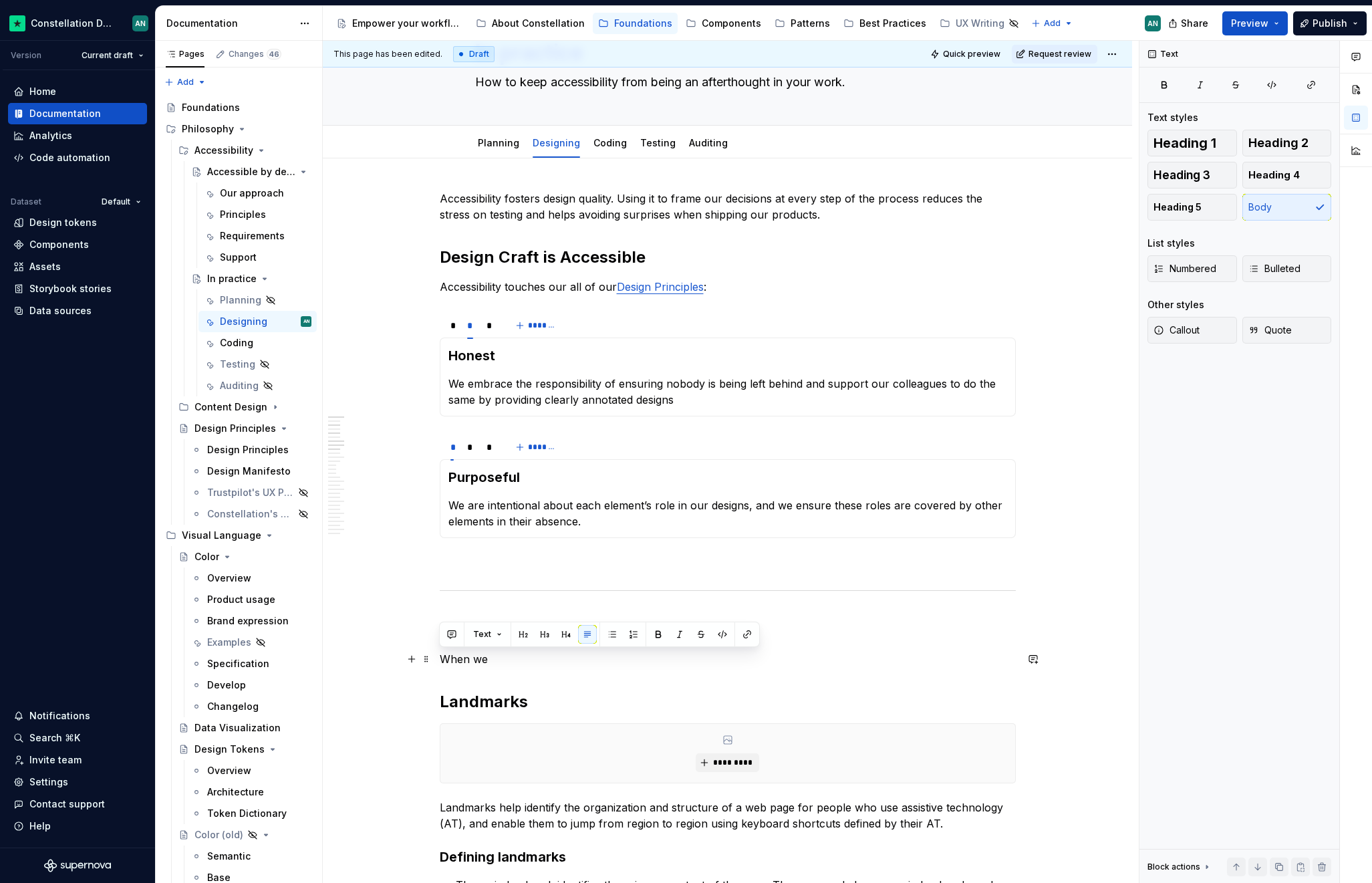
drag, startPoint x: 497, startPoint y: 661, endPoint x: 438, endPoint y: 661, distance: 59.0
click at [439, 661] on p "When we" at bounding box center [727, 659] width 576 height 16
click at [862, 215] on p "Accessibility fosters design quality. Using it to frame our decisions at every …" at bounding box center [727, 207] width 576 height 32
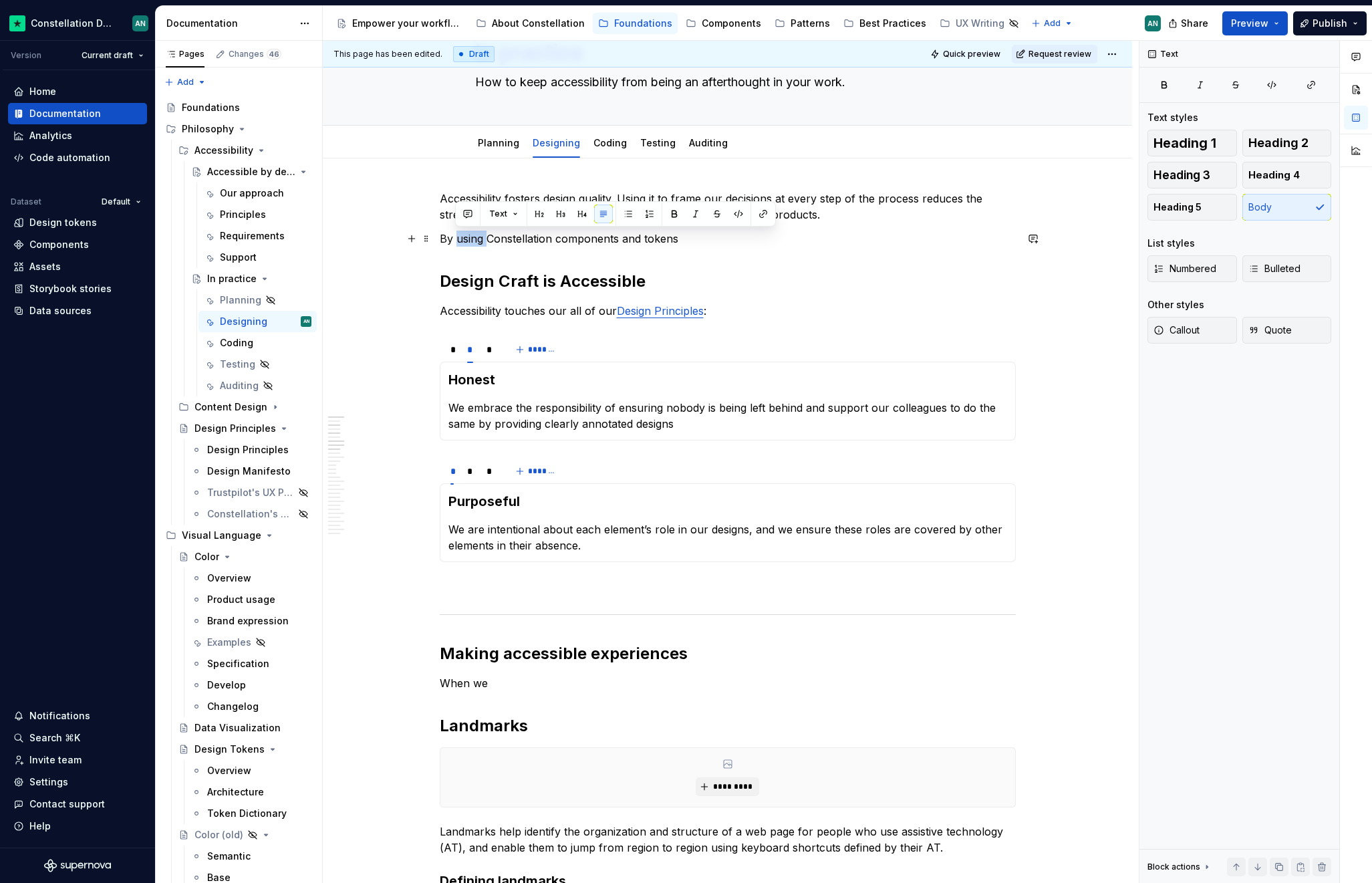
drag, startPoint x: 488, startPoint y: 241, endPoint x: 454, endPoint y: 242, distance: 34.0
click at [454, 242] on p "By using Constellation components and tokens" at bounding box center [727, 239] width 576 height 16
click at [882, 243] on p "By following the recommended usage of our Constellation components and tokens" at bounding box center [727, 239] width 576 height 16
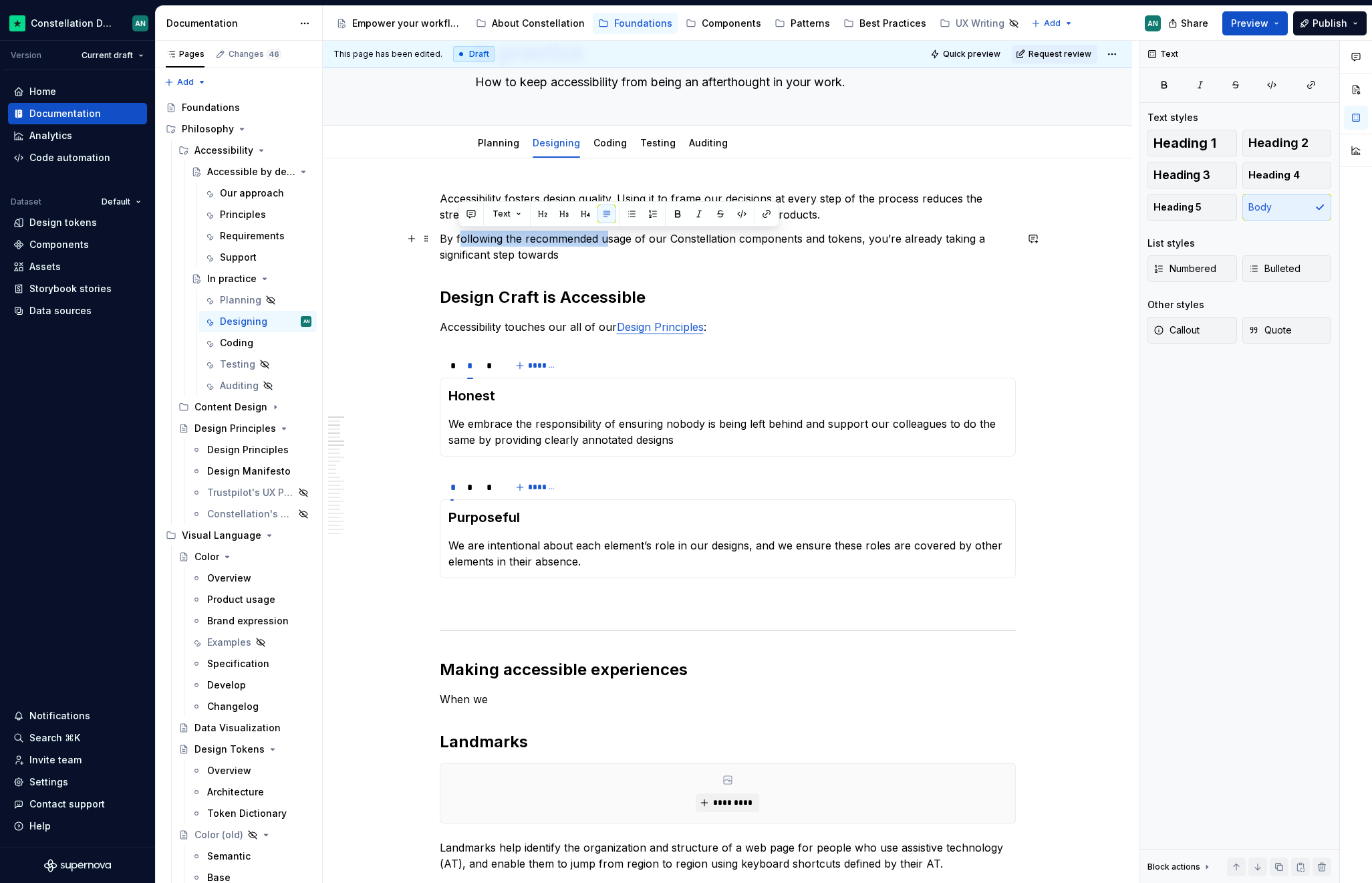
drag, startPoint x: 604, startPoint y: 242, endPoint x: 459, endPoint y: 242, distance: 145.0
click at [459, 242] on p "By following the recommended usage of our Constellation components and tokens, …" at bounding box center [727, 247] width 576 height 32
click at [460, 242] on p "By following the recommended usage of our Constellation components and tokens, …" at bounding box center [727, 247] width 576 height 32
drag, startPoint x: 459, startPoint y: 242, endPoint x: 448, endPoint y: 241, distance: 11.0
click at [448, 241] on p "By following the recommended usage of our Constellation components and tokens, …" at bounding box center [727, 247] width 576 height 32
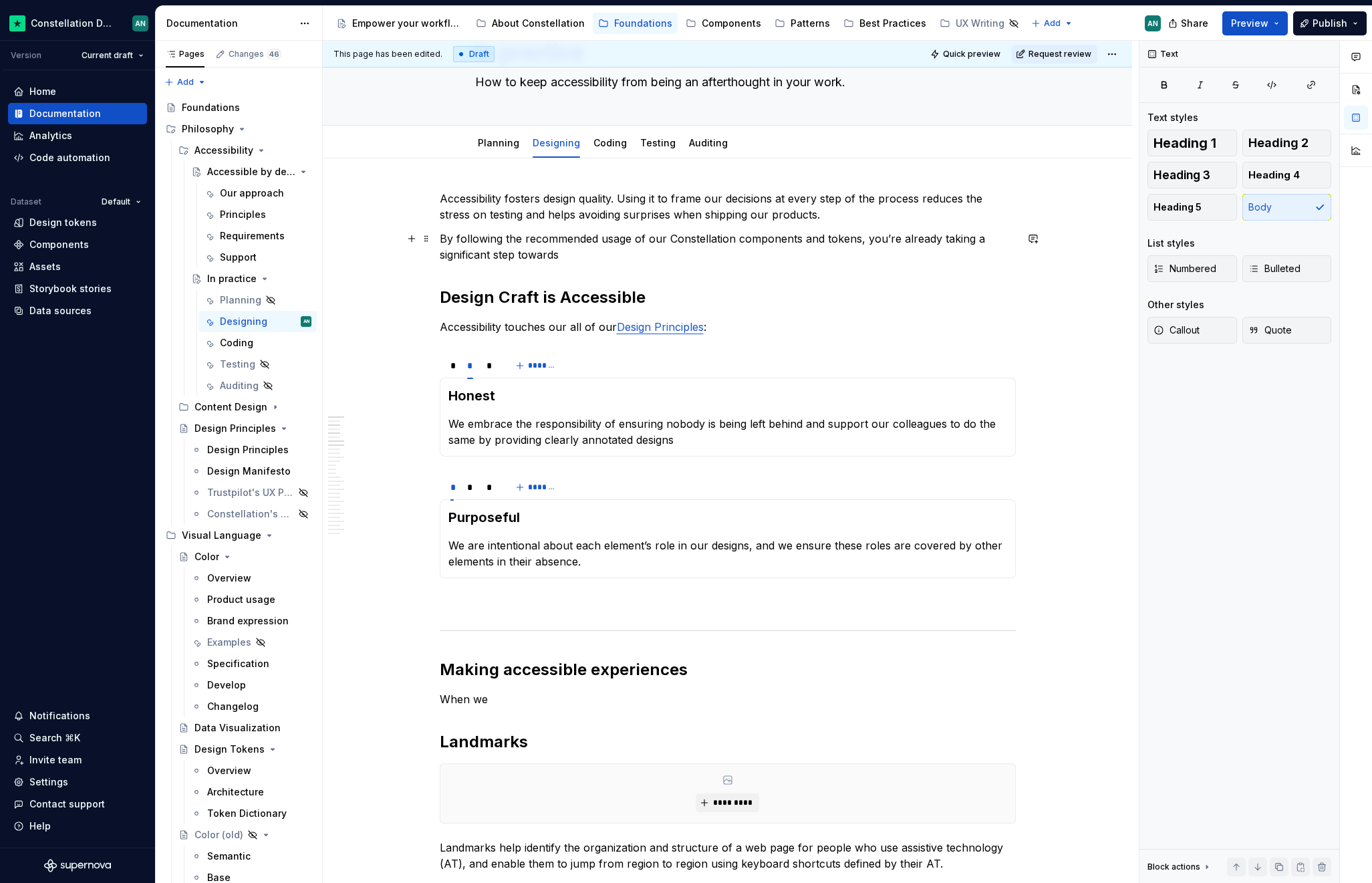
click at [449, 241] on p "By following the recommended usage of our Constellation components and tokens, …" at bounding box center [727, 247] width 576 height 32
drag, startPoint x: 460, startPoint y: 238, endPoint x: 434, endPoint y: 239, distance: 26.0
click at [648, 252] on p "By following the recommended usage of our Constellation components and tokens, …" at bounding box center [727, 247] width 576 height 32
drag, startPoint x: 490, startPoint y: 235, endPoint x: 455, endPoint y: 236, distance: 35.0
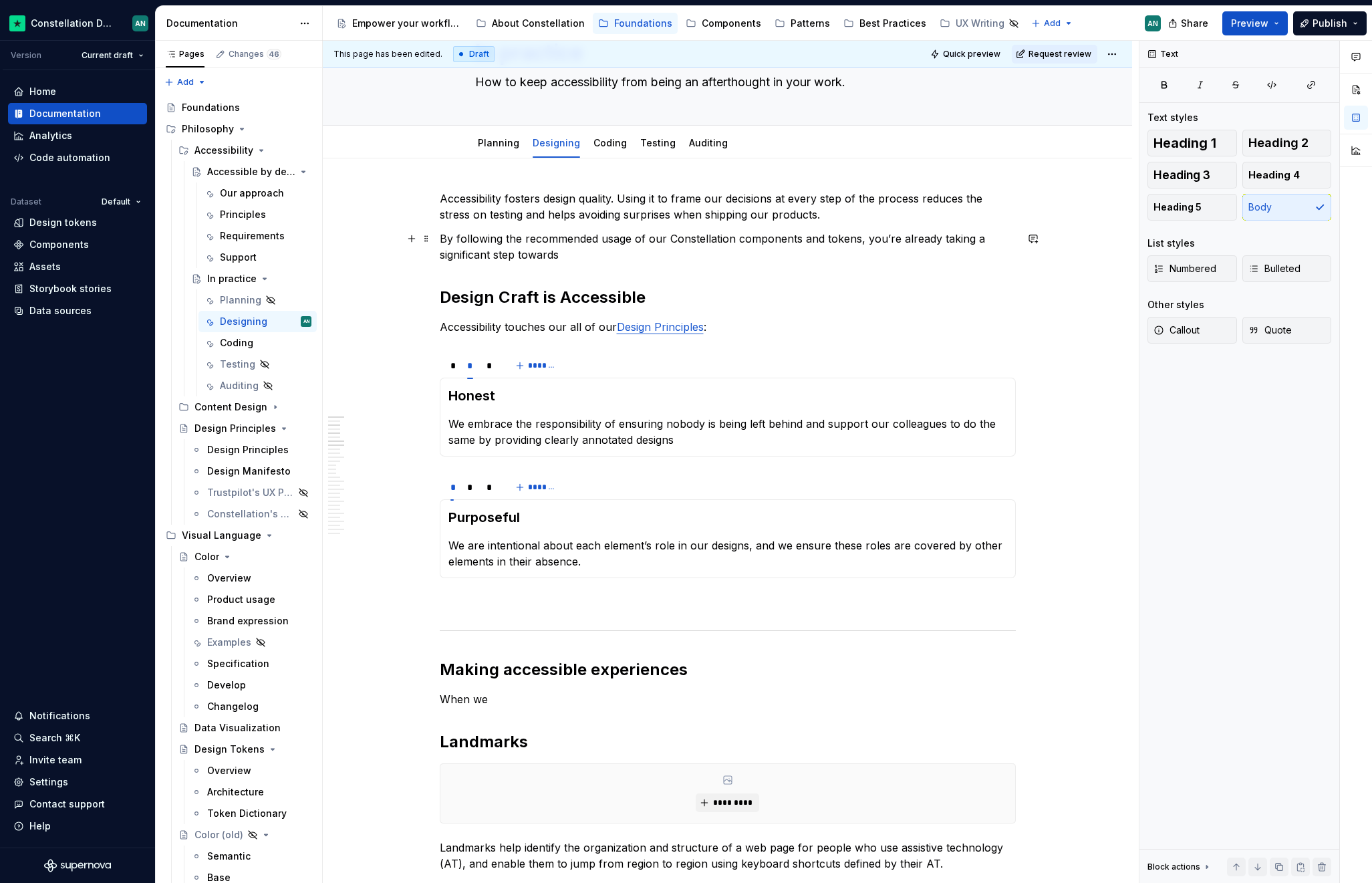
click at [490, 235] on p "By following the recommended usage of our Constellation components and tokens, …" at bounding box center [727, 247] width 576 height 32
drag, startPoint x: 461, startPoint y: 240, endPoint x: 440, endPoint y: 238, distance: 21.1
click at [440, 238] on p "By following the recommended usage of our Constellation components and tokens, …" at bounding box center [727, 247] width 576 height 32
drag, startPoint x: 842, startPoint y: 242, endPoint x: 953, endPoint y: 234, distance: 111.3
click at [953, 234] on p "Following the recommended usage of our Constellation components and tokens, you…" at bounding box center [727, 247] width 576 height 32
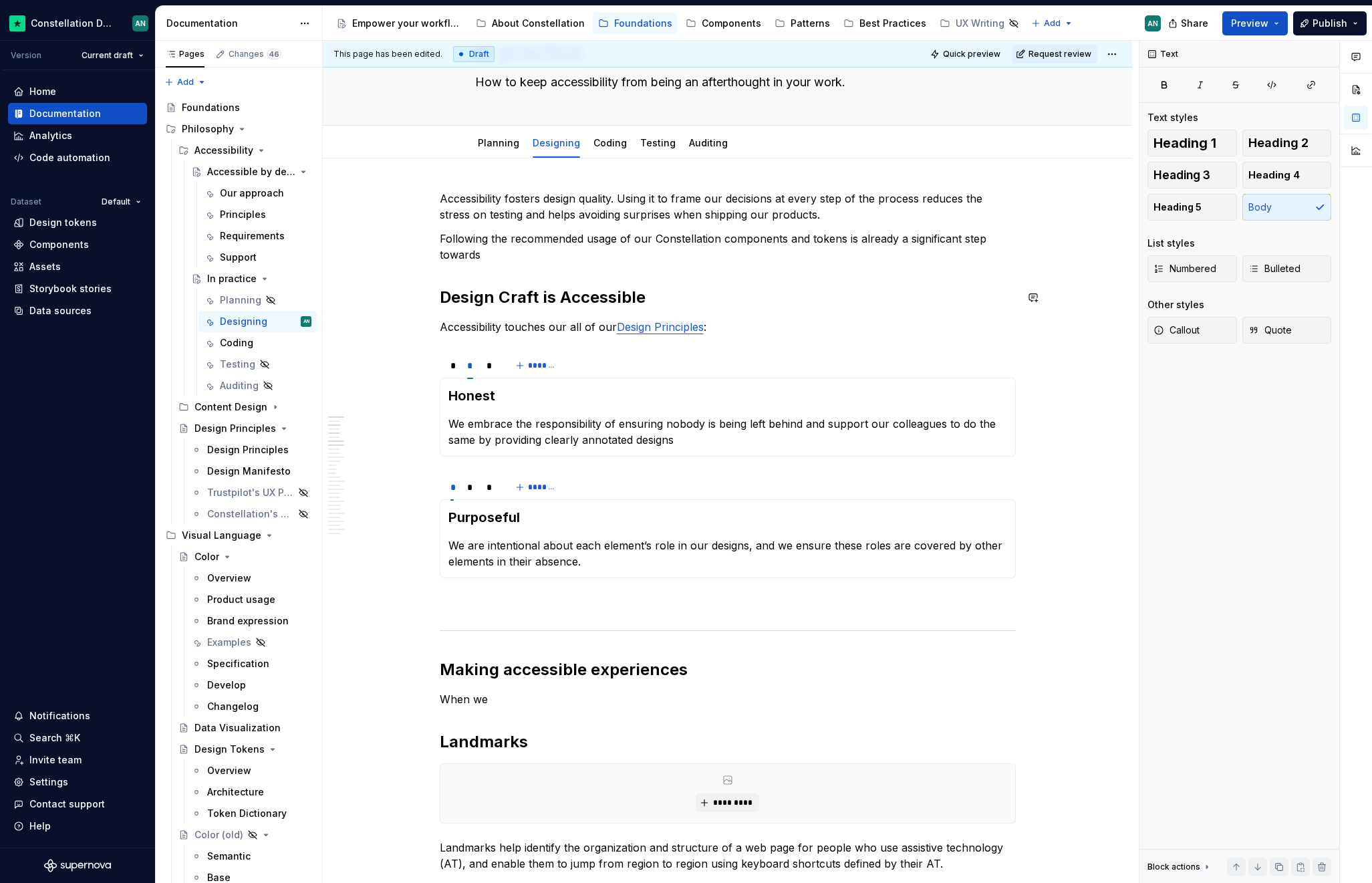
click at [510, 261] on p "Following the recommended usage of our Constellation components and tokens is a…" at bounding box center [727, 247] width 576 height 32
drag, startPoint x: 650, startPoint y: 261, endPoint x: 436, endPoint y: 242, distance: 214.8
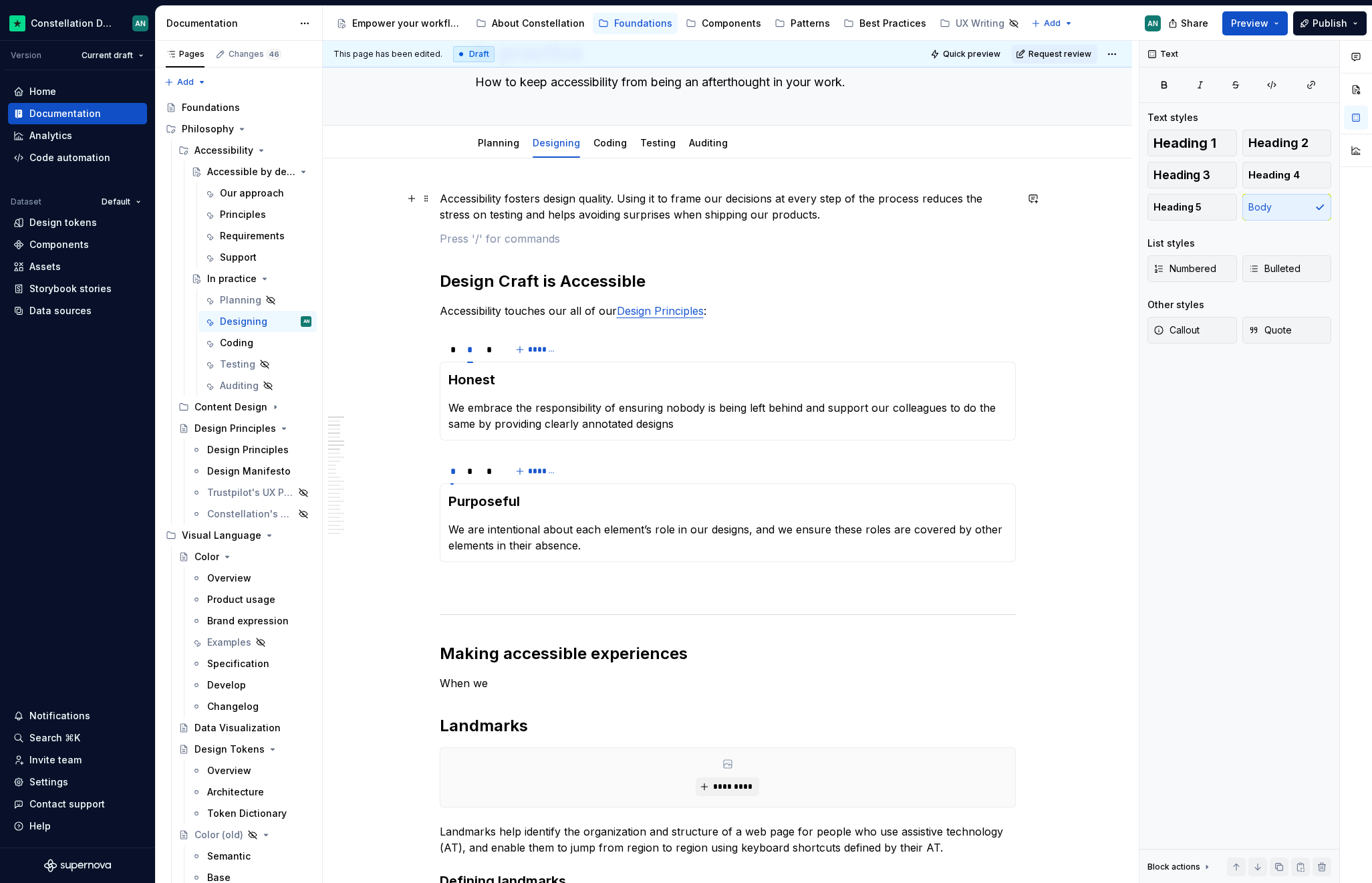
click at [442, 199] on p "Accessibility fosters design quality. Using it to frame our decisions at every …" at bounding box center [727, 207] width 576 height 32
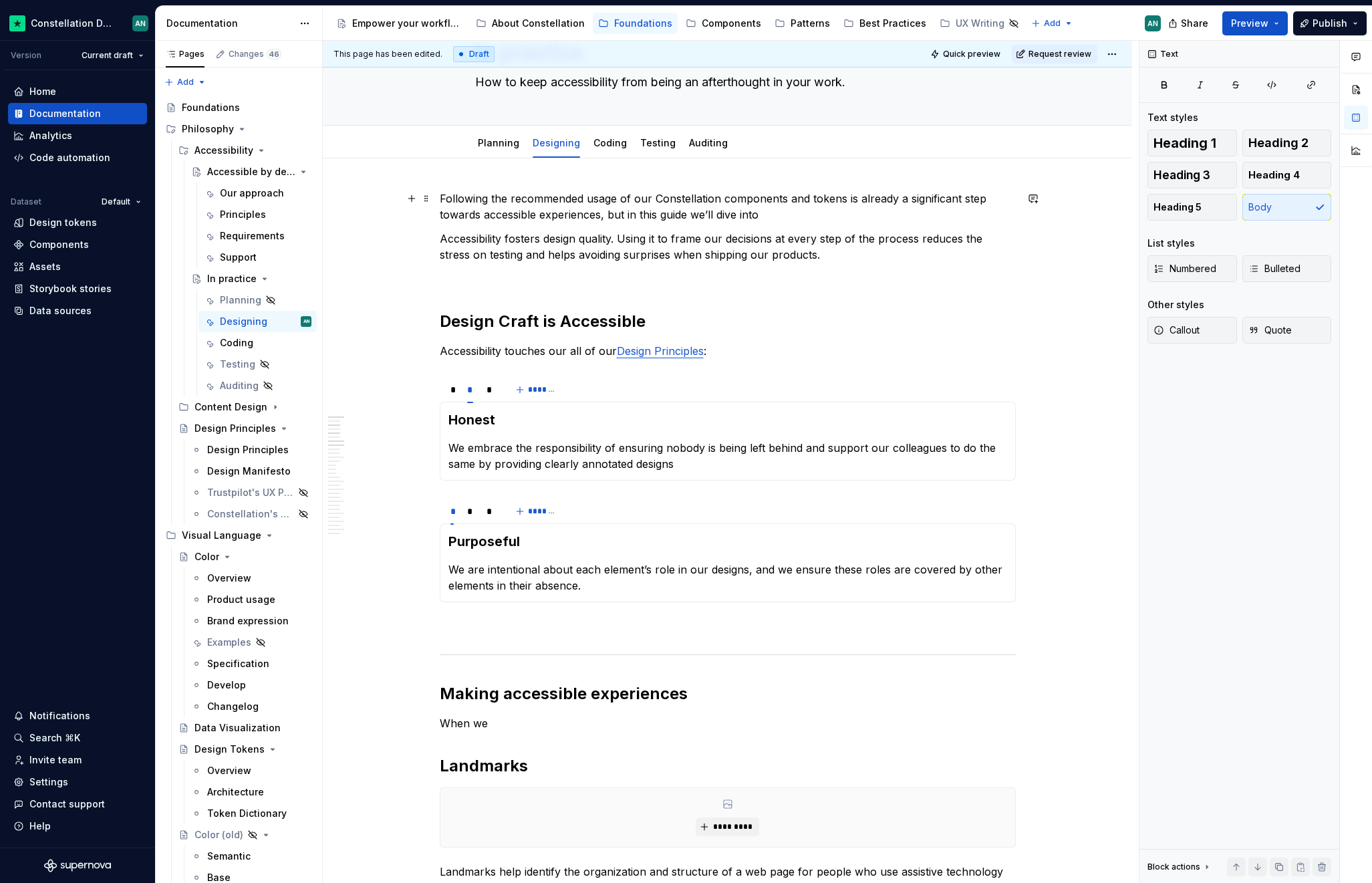
click at [670, 206] on p "Following the recommended usage of our Constellation components and tokens is a…" at bounding box center [727, 207] width 576 height 32
click at [744, 215] on p "Following the recommended usage of our Constellation components and tokens is a…" at bounding box center [727, 207] width 576 height 32
click at [787, 210] on p "Following the recommended usage of our Constellation components and tokens is a…" at bounding box center [727, 207] width 576 height 32
drag, startPoint x: 623, startPoint y: 215, endPoint x: 601, endPoint y: 217, distance: 22.1
click at [601, 217] on p "Following the recommended usage of our Constellation components and tokens is a…" at bounding box center [727, 207] width 576 height 32
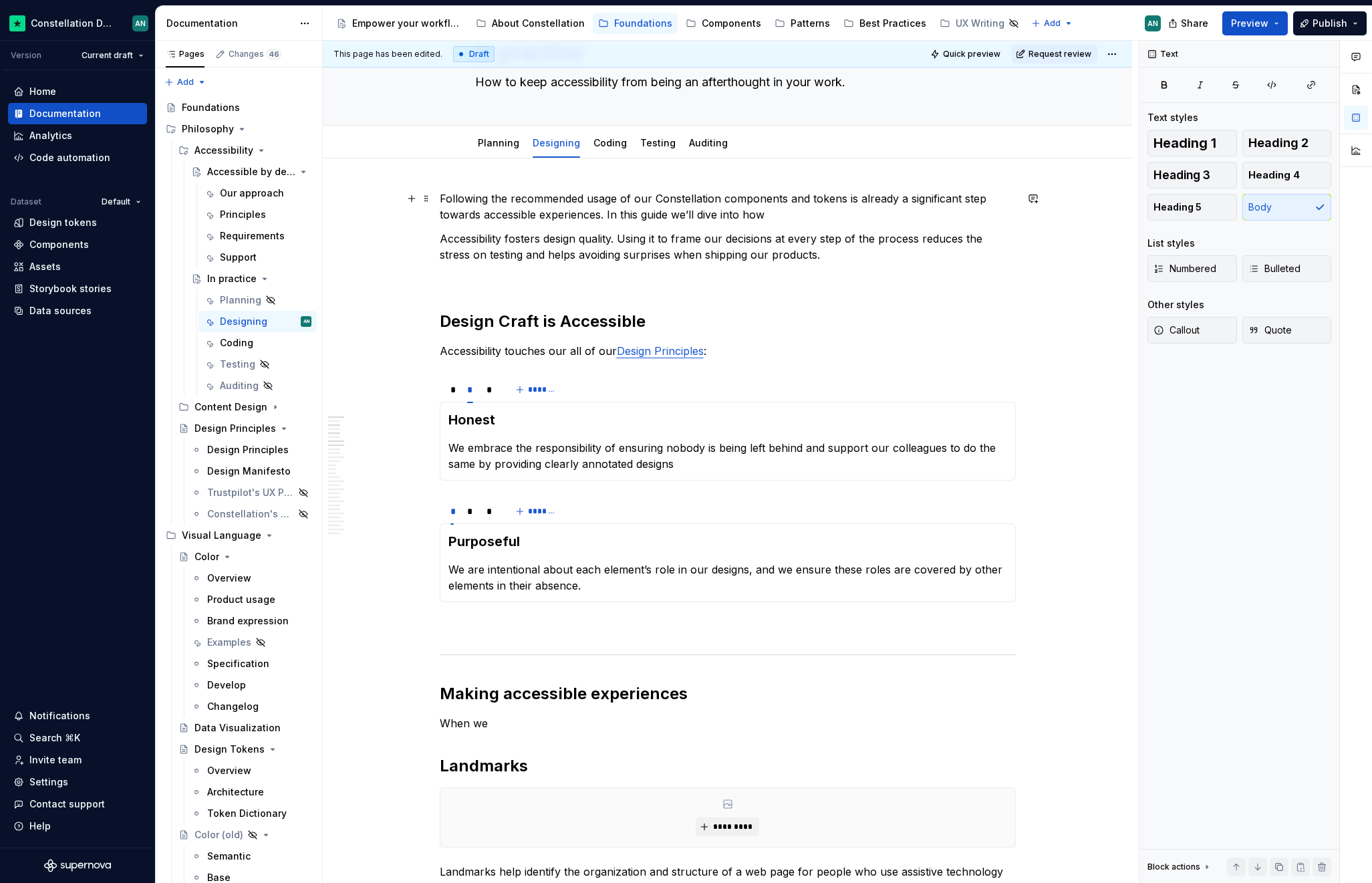
click at [782, 215] on p "Following the recommended usage of our Constellation components and tokens is a…" at bounding box center [727, 207] width 576 height 32
click at [763, 214] on p "Following the recommended usage of our Constellation components and tokens is a…" at bounding box center [727, 207] width 576 height 32
click at [769, 215] on p "Following the recommended usage of our Constellation components and tokens is a…" at bounding box center [727, 207] width 576 height 32
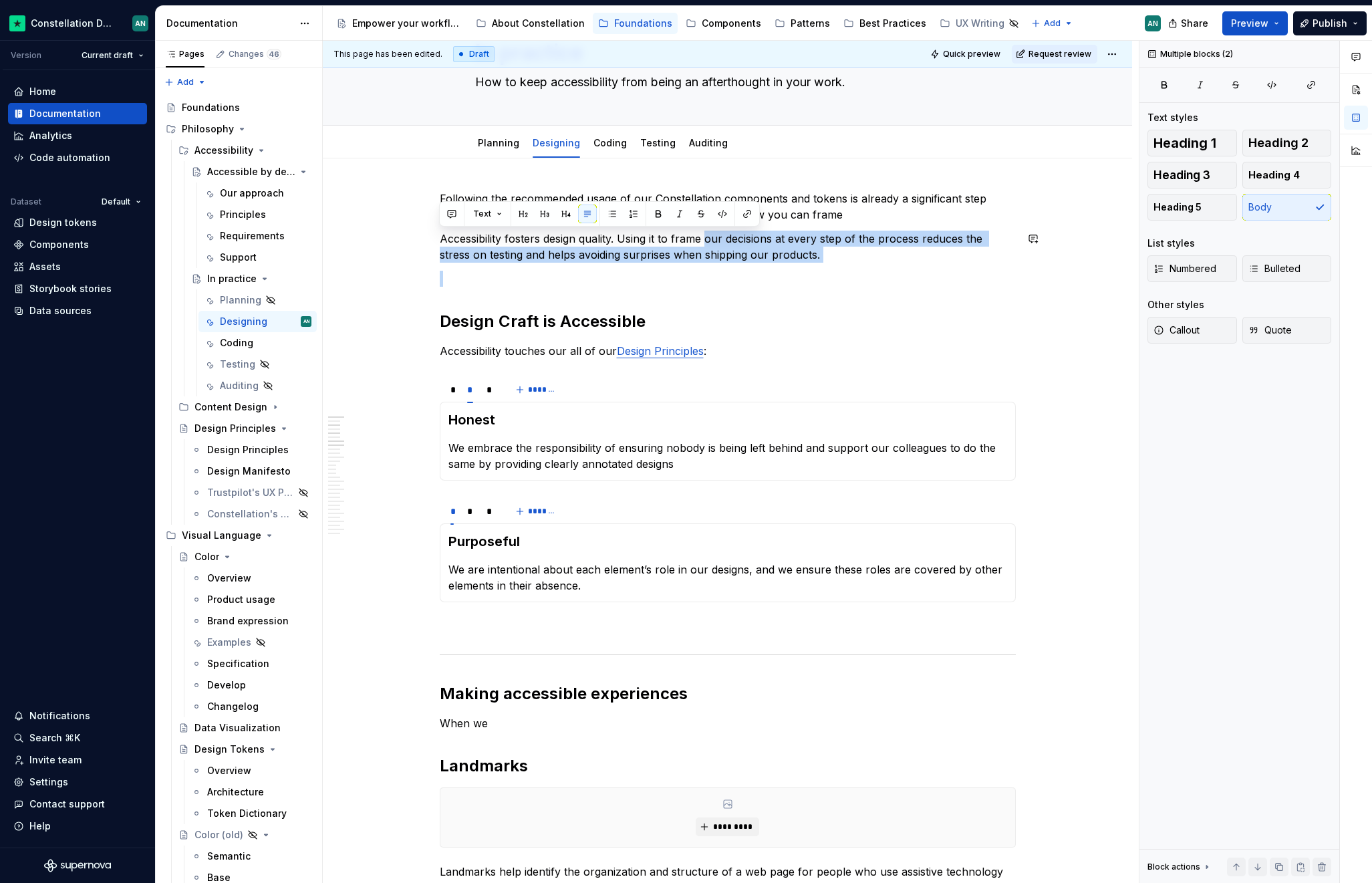
drag, startPoint x: 707, startPoint y: 239, endPoint x: 813, endPoint y: 265, distance: 109.1
copy p "our decisions at every step of the process reduces the stress on testing and he…"
click at [852, 214] on p "Following the recommended usage of our Constellation components and tokens is a…" at bounding box center [727, 207] width 576 height 32
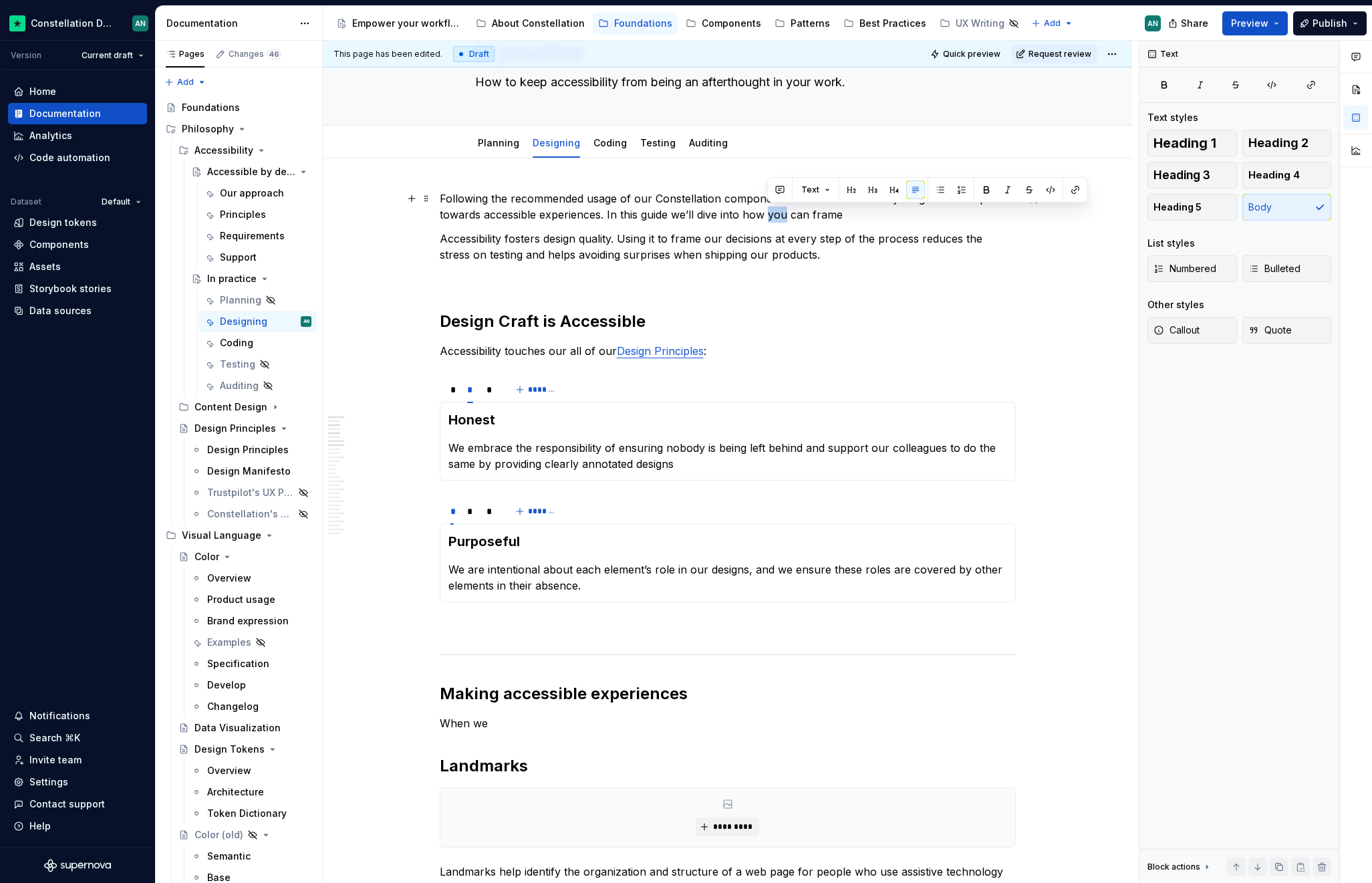
drag, startPoint x: 785, startPoint y: 214, endPoint x: 768, endPoint y: 215, distance: 17.0
click at [768, 215] on p "Following the recommended usage of our Constellation components and tokens is a…" at bounding box center [727, 207] width 576 height 32
click at [847, 213] on p "Following the recommended usage of our Constellation components and tokens is a…" at bounding box center [727, 207] width 576 height 32
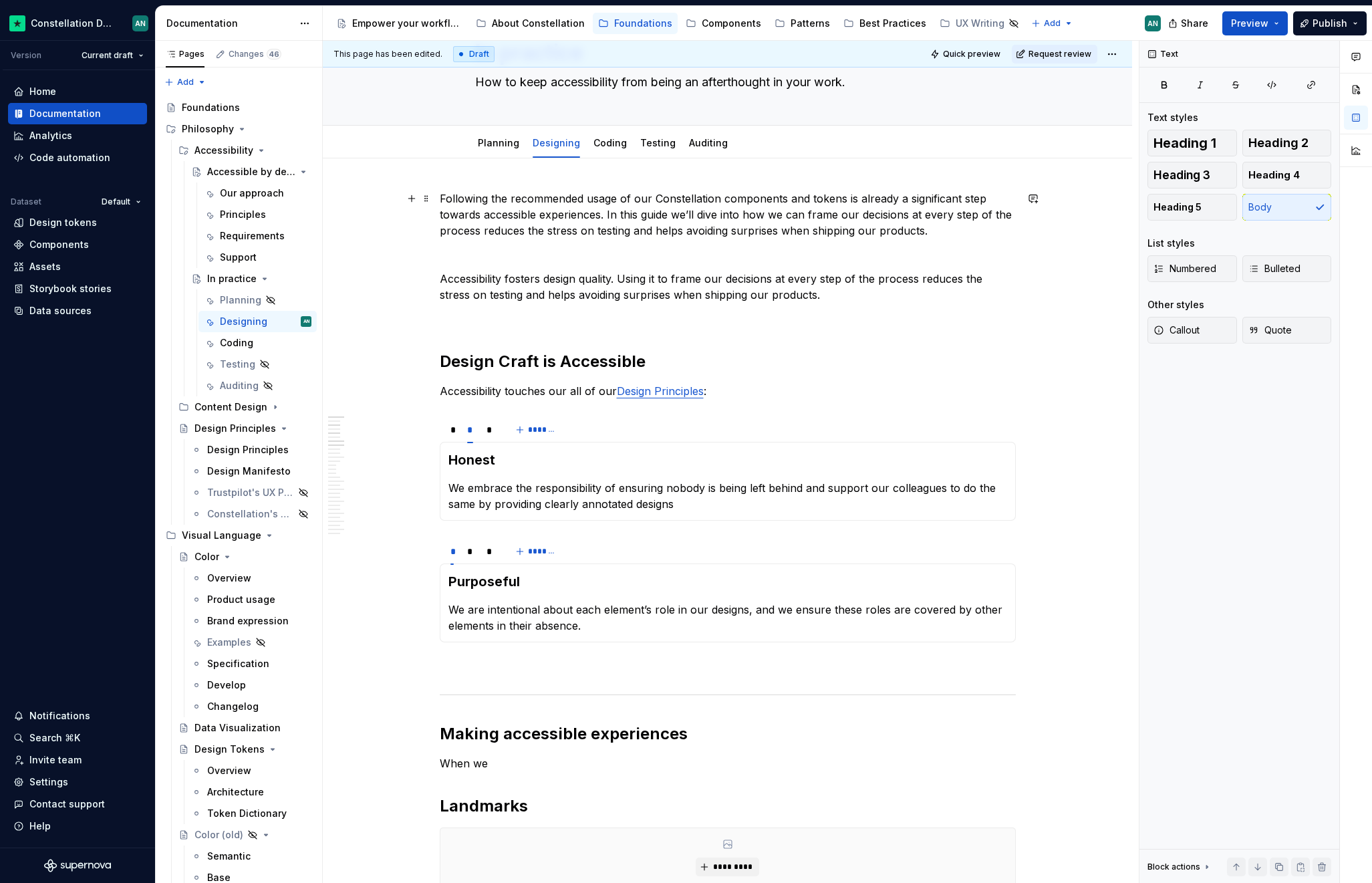
click at [439, 233] on p "Following the recommended usage of our Constellation components and tokens is a…" at bounding box center [727, 214] width 576 height 48
click at [518, 231] on p "Following the recommended usage of our Constellation components and tokens is a…" at bounding box center [727, 214] width 576 height 48
drag, startPoint x: 569, startPoint y: 230, endPoint x: 641, endPoint y: 228, distance: 72.0
click at [641, 228] on p "Following the recommended usage of our Constellation components and tokens is a…" at bounding box center [727, 214] width 576 height 48
drag, startPoint x: 532, startPoint y: 231, endPoint x: 597, endPoint y: 234, distance: 65.1
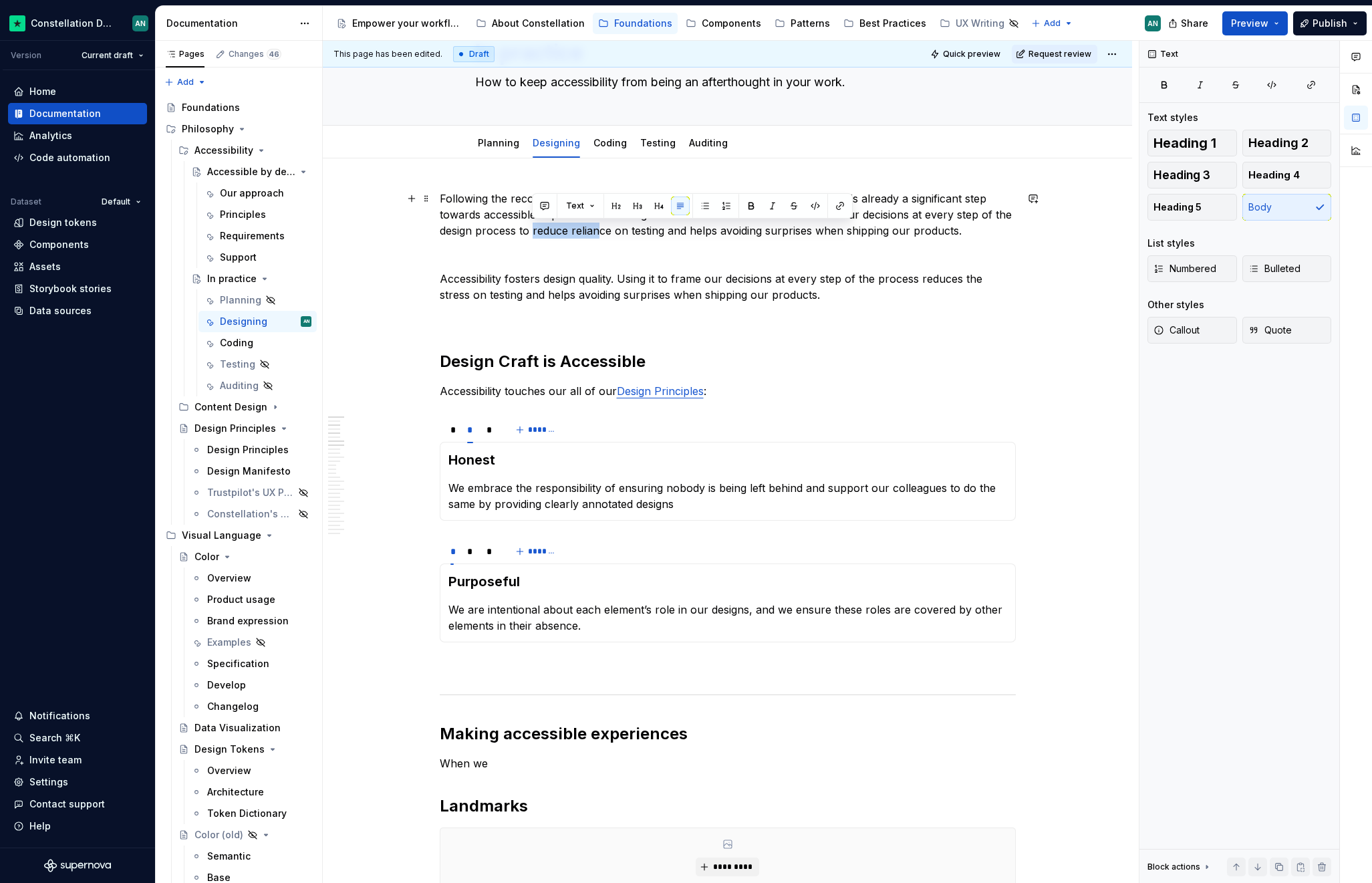
click at [597, 234] on p "Following the recommended usage of our Constellation components and tokens is a…" at bounding box center [727, 214] width 576 height 48
click at [629, 228] on p "Following the recommended usage of our Constellation components and tokens is a…" at bounding box center [727, 214] width 576 height 48
click at [534, 232] on p "Following the recommended usage of our Constellation components and tokens is a…" at bounding box center [727, 214] width 576 height 48
drag, startPoint x: 532, startPoint y: 231, endPoint x: 718, endPoint y: 226, distance: 186.1
click at [718, 226] on p "Following the recommended usage of our Constellation components and tokens is a…" at bounding box center [727, 214] width 576 height 48
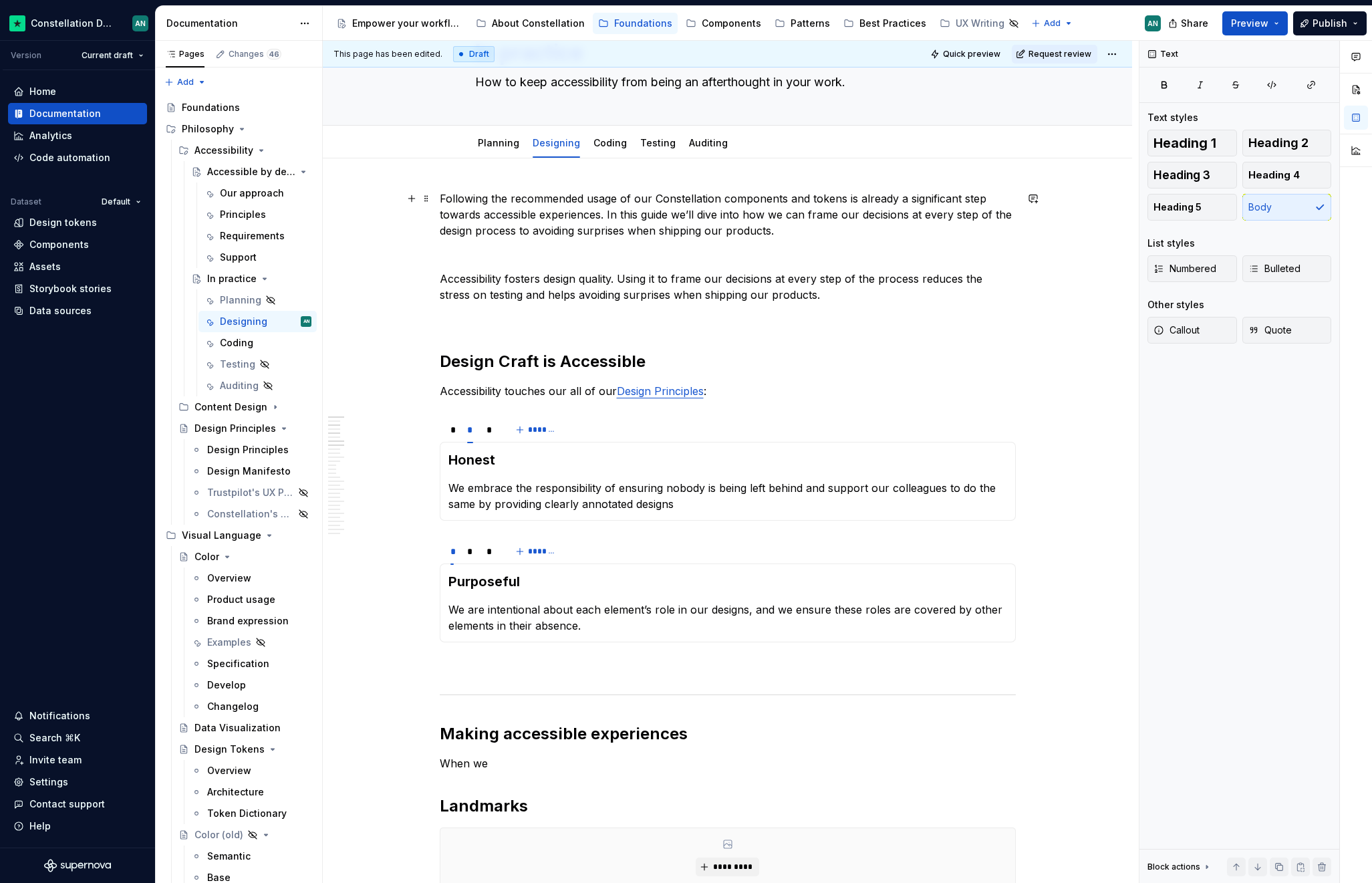
click at [576, 234] on p "Following the recommended usage of our Constellation components and tokens is a…" at bounding box center [727, 214] width 576 height 48
click at [771, 232] on p "Following the recommended usage of our Constellation components and tokens is a…" at bounding box center [727, 214] width 576 height 48
click at [532, 231] on p "Following the recommended usage of our Constellation components and tokens is a…" at bounding box center [727, 214] width 576 height 48
drag, startPoint x: 604, startPoint y: 230, endPoint x: 570, endPoint y: 231, distance: 34.0
click at [570, 231] on p "Following the recommended usage of our Constellation components and tokens is a…" at bounding box center [727, 214] width 576 height 48
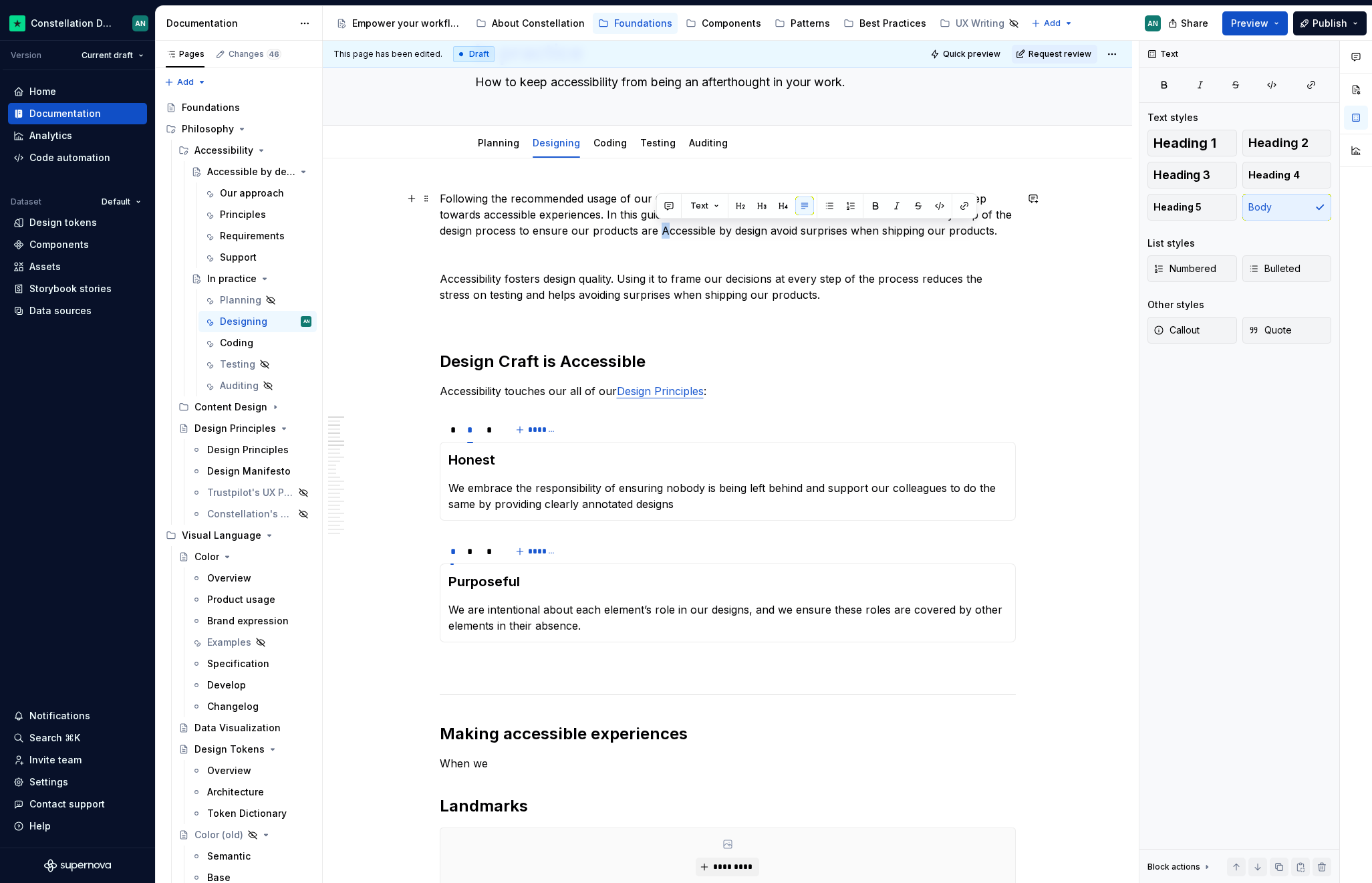
drag, startPoint x: 665, startPoint y: 230, endPoint x: 658, endPoint y: 231, distance: 7.1
click at [658, 231] on p "Following the recommended usage of our Constellation components and tokens is a…" at bounding box center [727, 214] width 576 height 48
drag, startPoint x: 658, startPoint y: 231, endPoint x: 760, endPoint y: 228, distance: 102.0
click at [760, 228] on p "Following the recommended usage of our Constellation components and tokens is a…" at bounding box center [727, 214] width 576 height 48
click at [776, 230] on p "Following the recommended usage of our Constellation components and tokens is a…" at bounding box center [727, 214] width 576 height 48
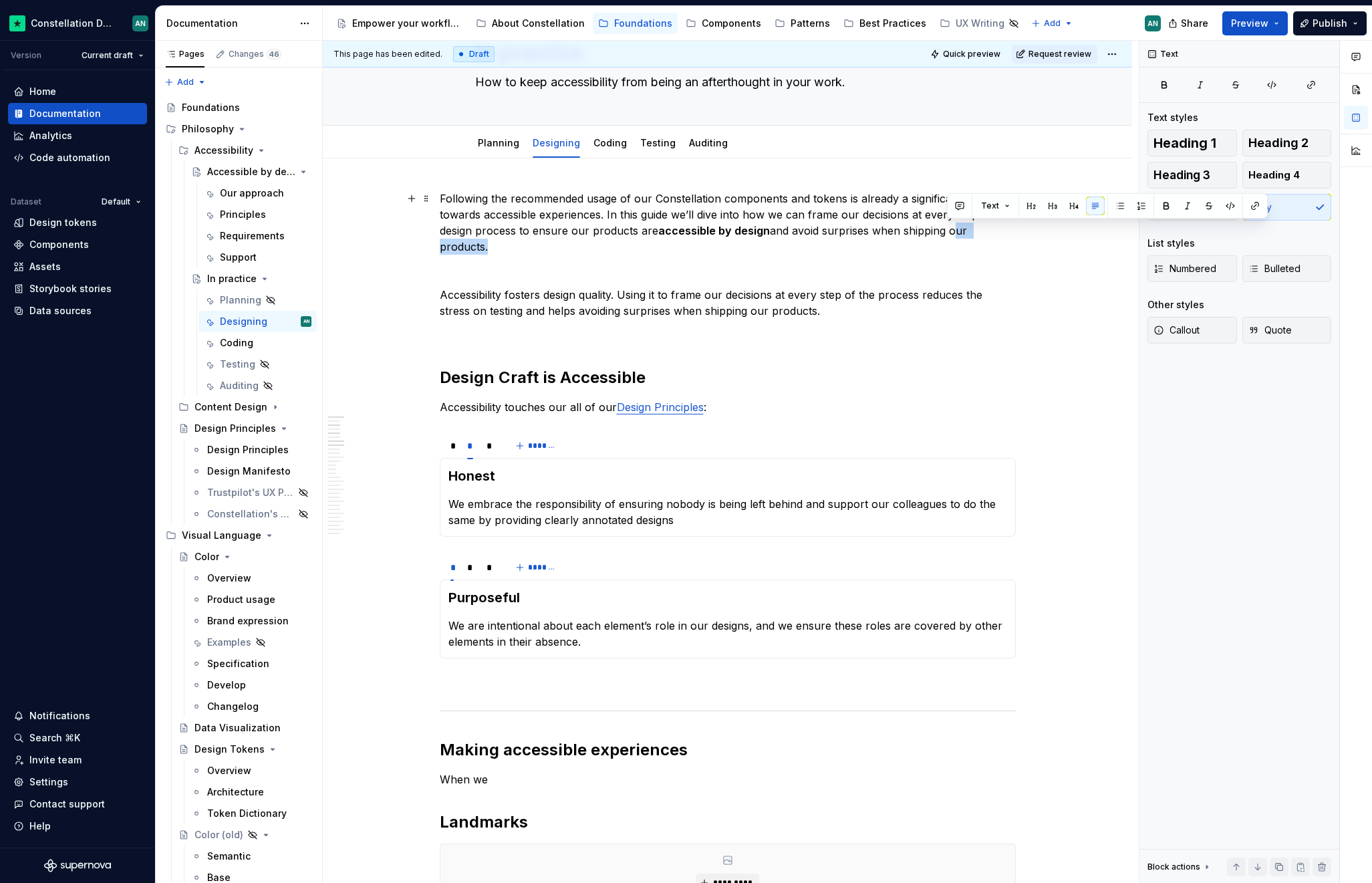
drag, startPoint x: 1011, startPoint y: 233, endPoint x: 948, endPoint y: 228, distance: 63.2
click at [948, 228] on p "Following the recommended usage of our Constellation components and tokens is a…" at bounding box center [727, 222] width 576 height 64
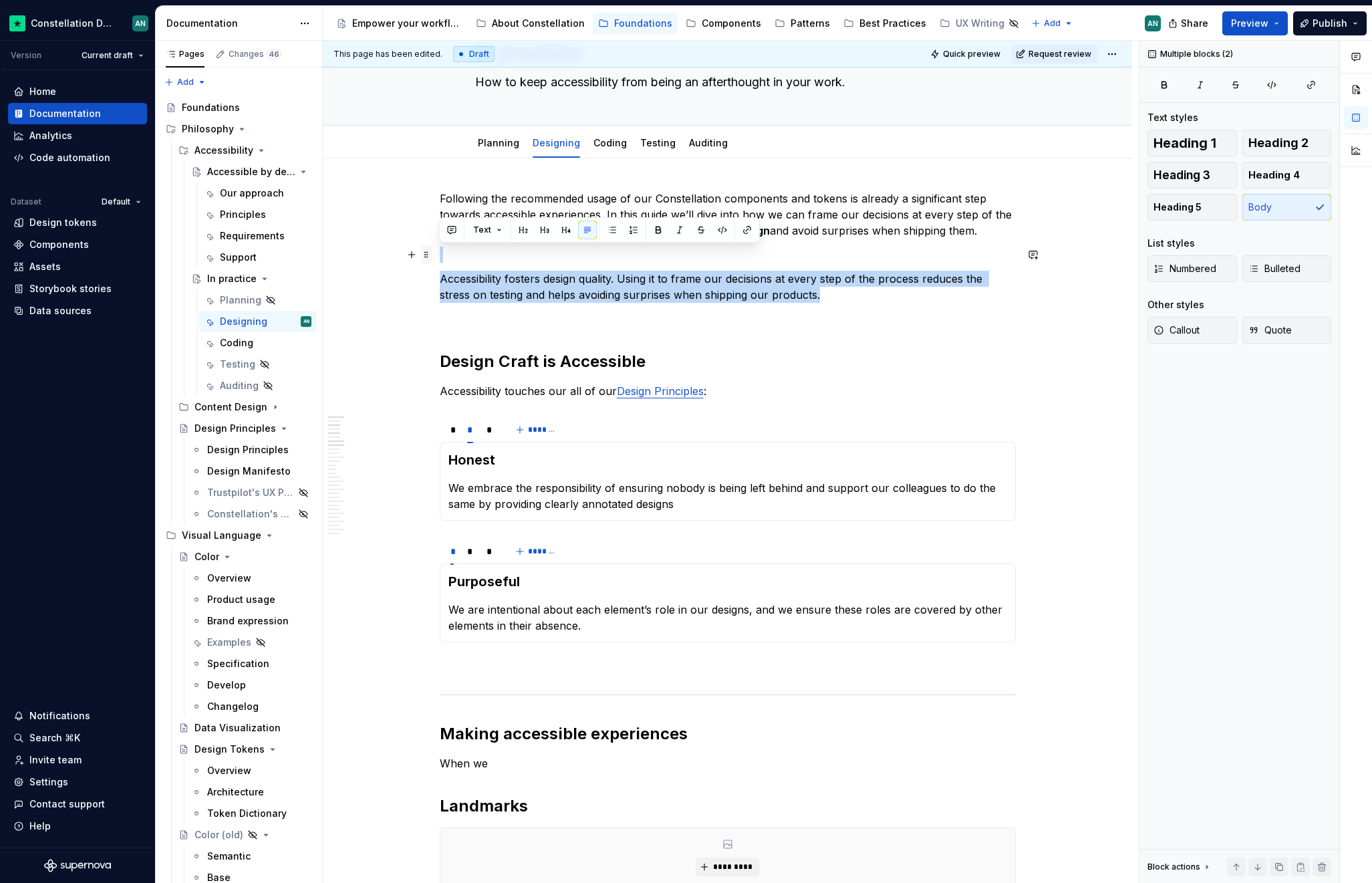
drag, startPoint x: 876, startPoint y: 291, endPoint x: 422, endPoint y: 248, distance: 456.0
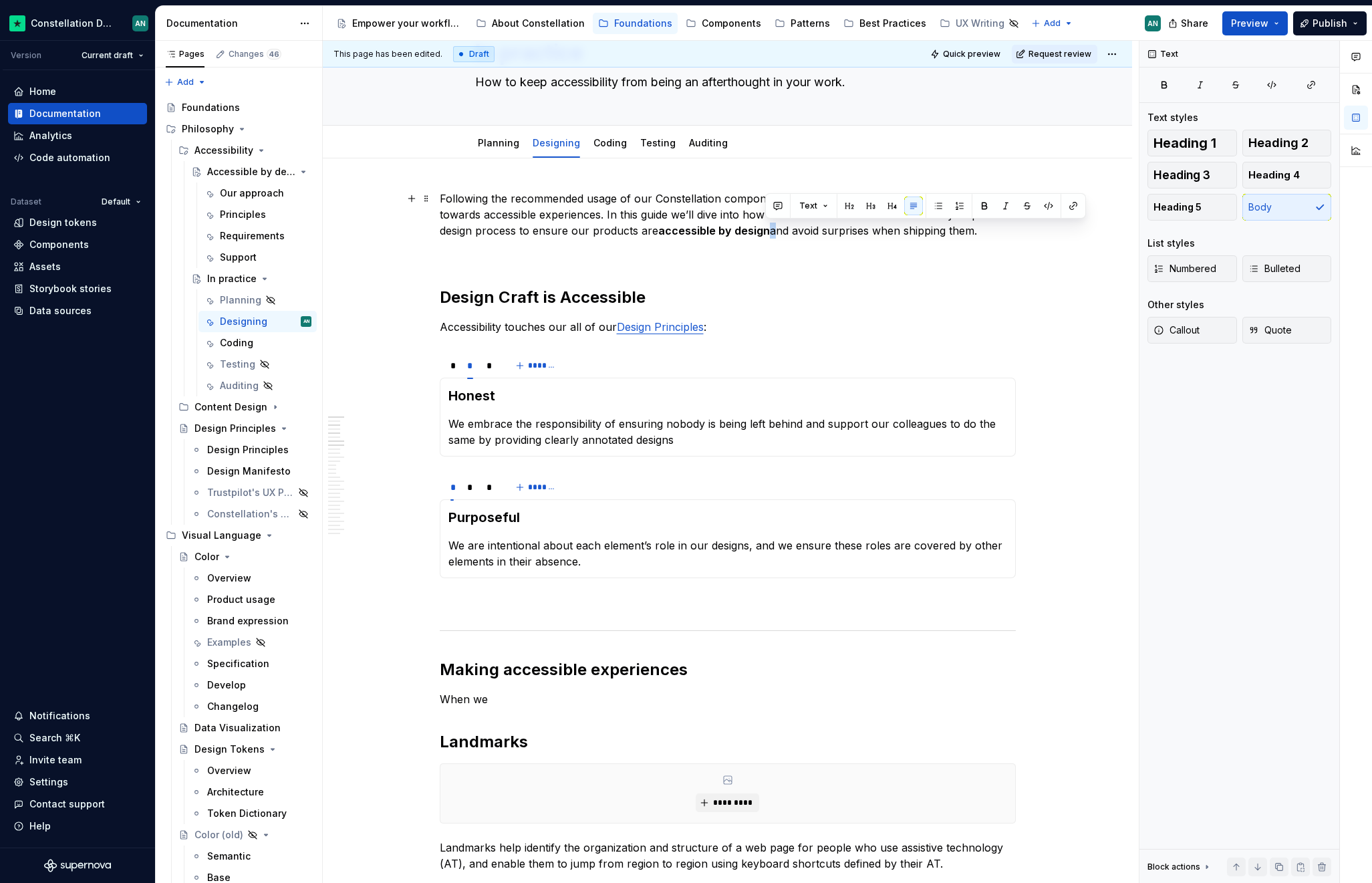
click at [770, 230] on p "Following the recommended usage of our Constellation components and tokens is a…" at bounding box center [727, 214] width 576 height 48
click at [819, 231] on p "Following the recommended usage of our Constellation components and tokens is a…" at bounding box center [727, 214] width 576 height 48
drag, startPoint x: 821, startPoint y: 231, endPoint x: 970, endPoint y: 231, distance: 149.0
click at [970, 231] on p "Following the recommended usage of our Constellation components and tokens is a…" at bounding box center [727, 214] width 576 height 48
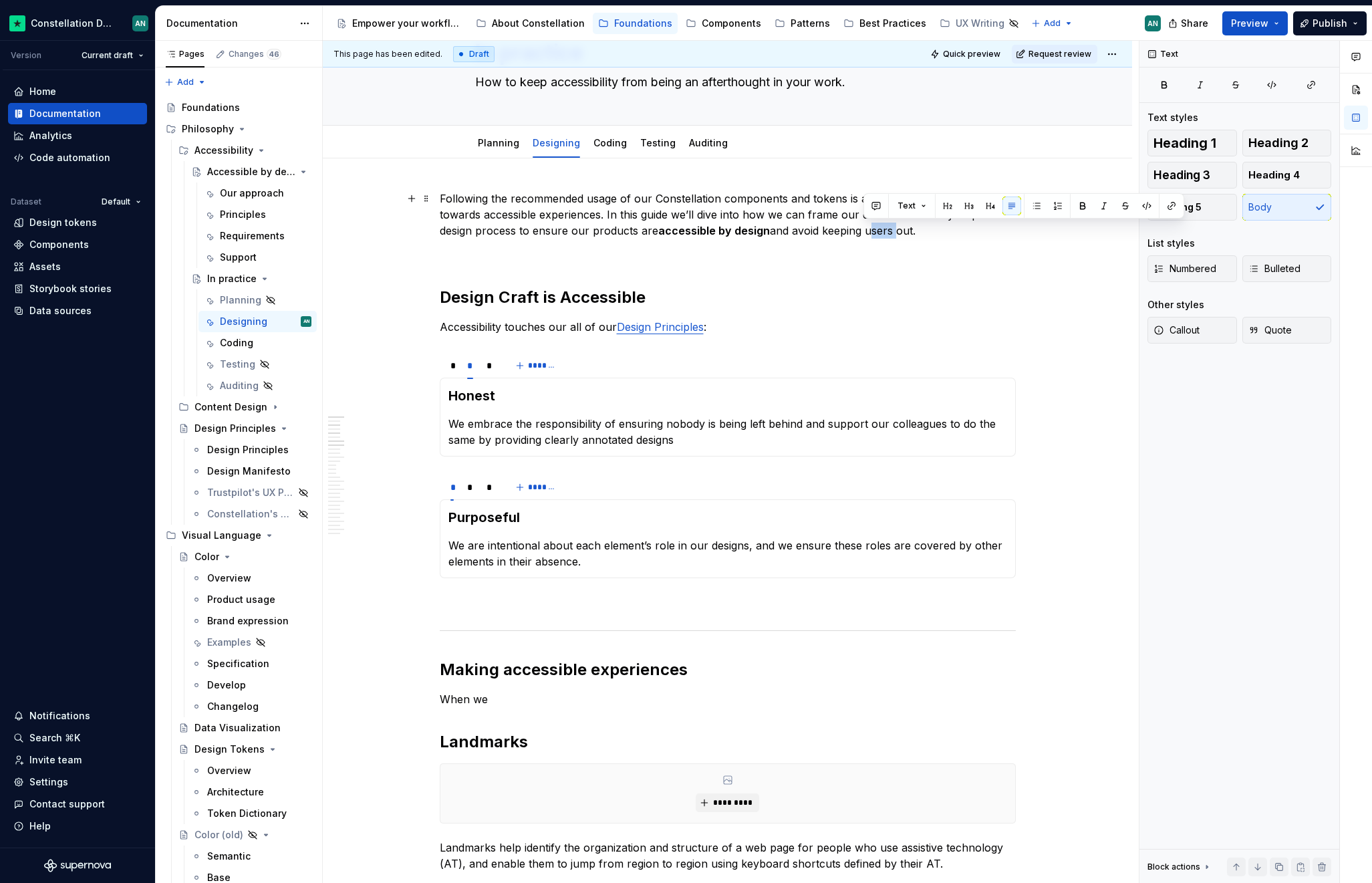
drag, startPoint x: 892, startPoint y: 231, endPoint x: 864, endPoint y: 233, distance: 28.1
click at [864, 233] on p "Following the recommended usage of our Constellation components and tokens is a…" at bounding box center [727, 214] width 576 height 48
click at [860, 233] on p "Following the recommended usage of our Constellation components and tokens is a…" at bounding box center [727, 214] width 576 height 48
drag, startPoint x: 821, startPoint y: 231, endPoint x: 910, endPoint y: 230, distance: 89.0
click at [910, 230] on p "Following the recommended usage of our Constellation components and tokens is a…" at bounding box center [727, 214] width 576 height 48
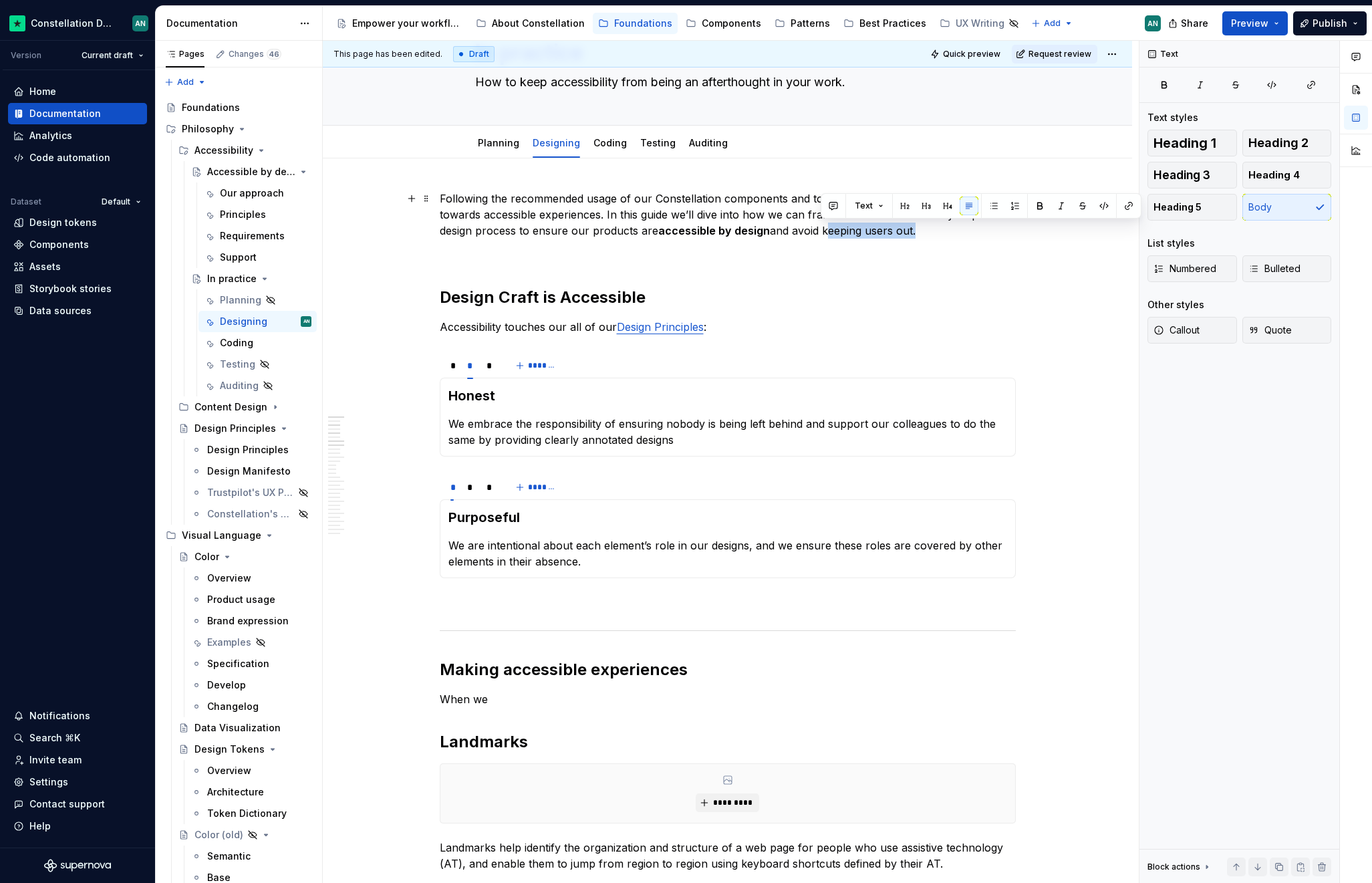
click at [910, 230] on p "Following the recommended usage of our Constellation components and tokens is a…" at bounding box center [727, 214] width 576 height 48
drag, startPoint x: 912, startPoint y: 230, endPoint x: 765, endPoint y: 232, distance: 147.0
click at [765, 232] on p "Following the recommended usage of our Constellation components and tokens is a…" at bounding box center [727, 214] width 576 height 48
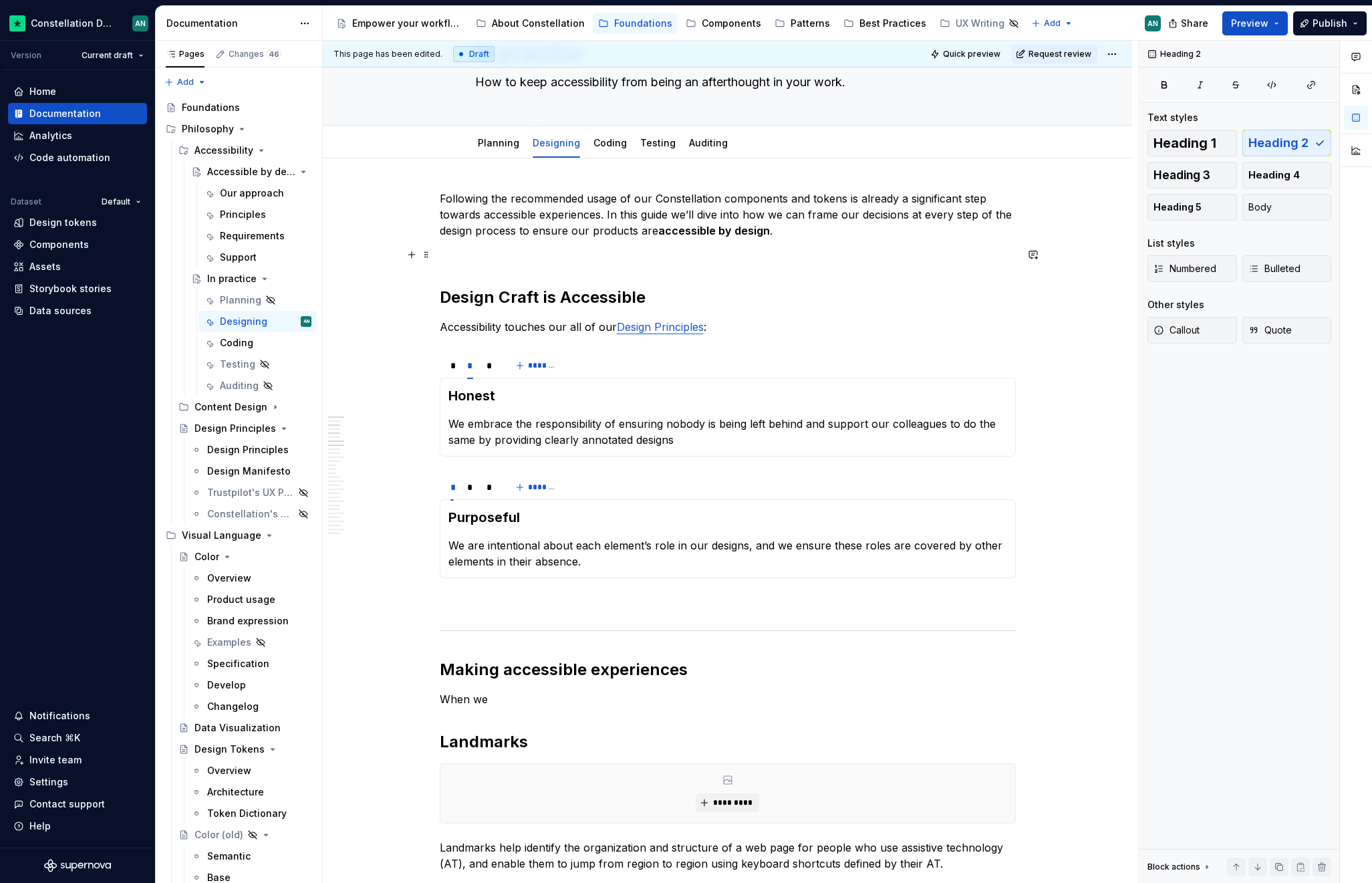
click at [507, 256] on p "To enrich screen reader interactions, please activate Accessibility in Grammarl…" at bounding box center [727, 255] width 576 height 16
drag, startPoint x: 793, startPoint y: 231, endPoint x: 769, endPoint y: 229, distance: 24.1
click at [769, 229] on p "Following the recommended usage of our Constellation components and tokens is a…" at bounding box center [727, 214] width 576 height 48
click at [606, 213] on p "Following the recommended usage of our Constellation components and tokens is a…" at bounding box center [727, 214] width 576 height 48
drag, startPoint x: 785, startPoint y: 198, endPoint x: 724, endPoint y: 200, distance: 61.0
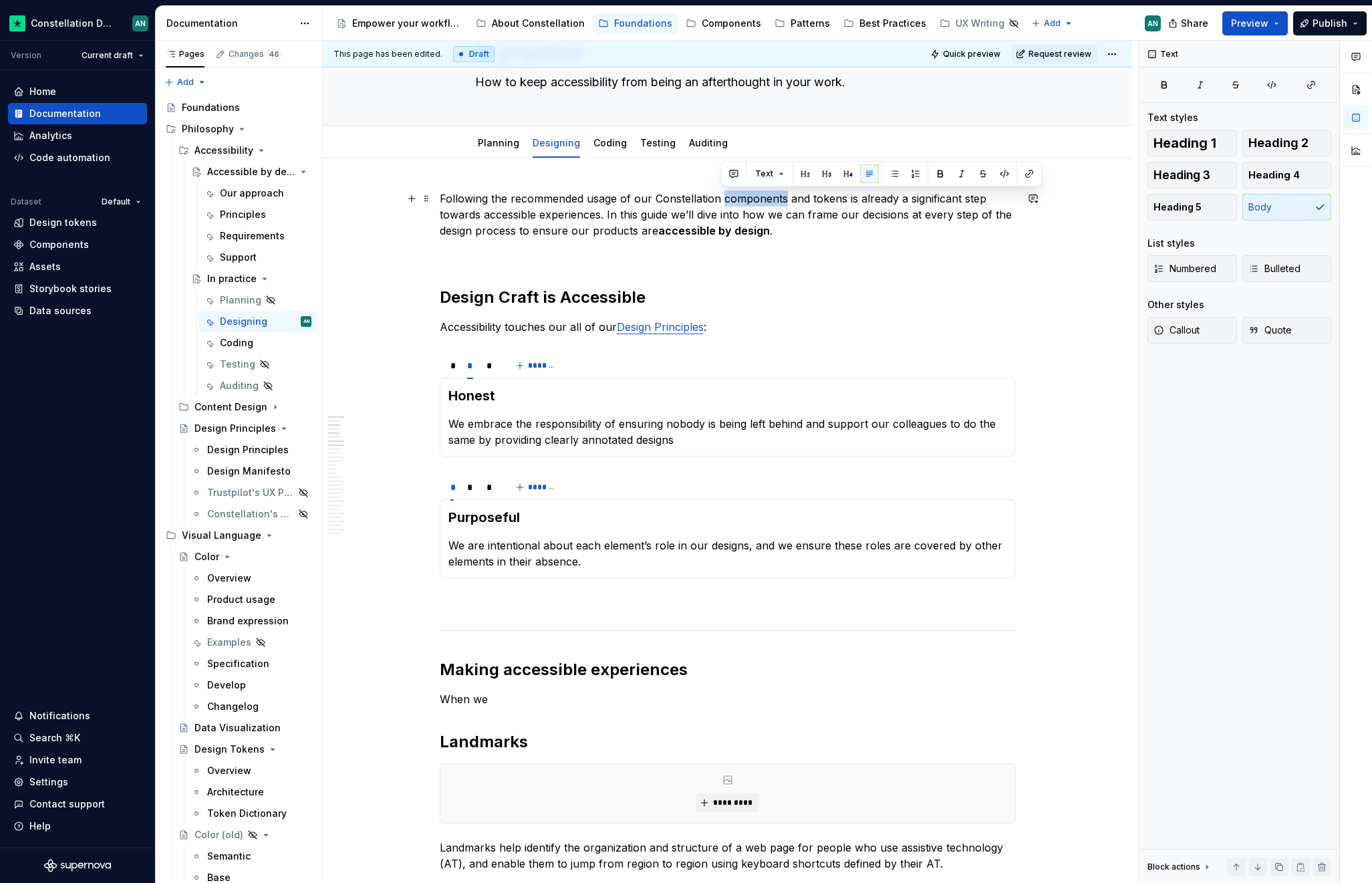
click at [724, 200] on p "Following the recommended usage of our Constellation components and tokens is a…" at bounding box center [727, 214] width 576 height 48
click at [1014, 169] on button "button" at bounding box center [1028, 173] width 18 height 18
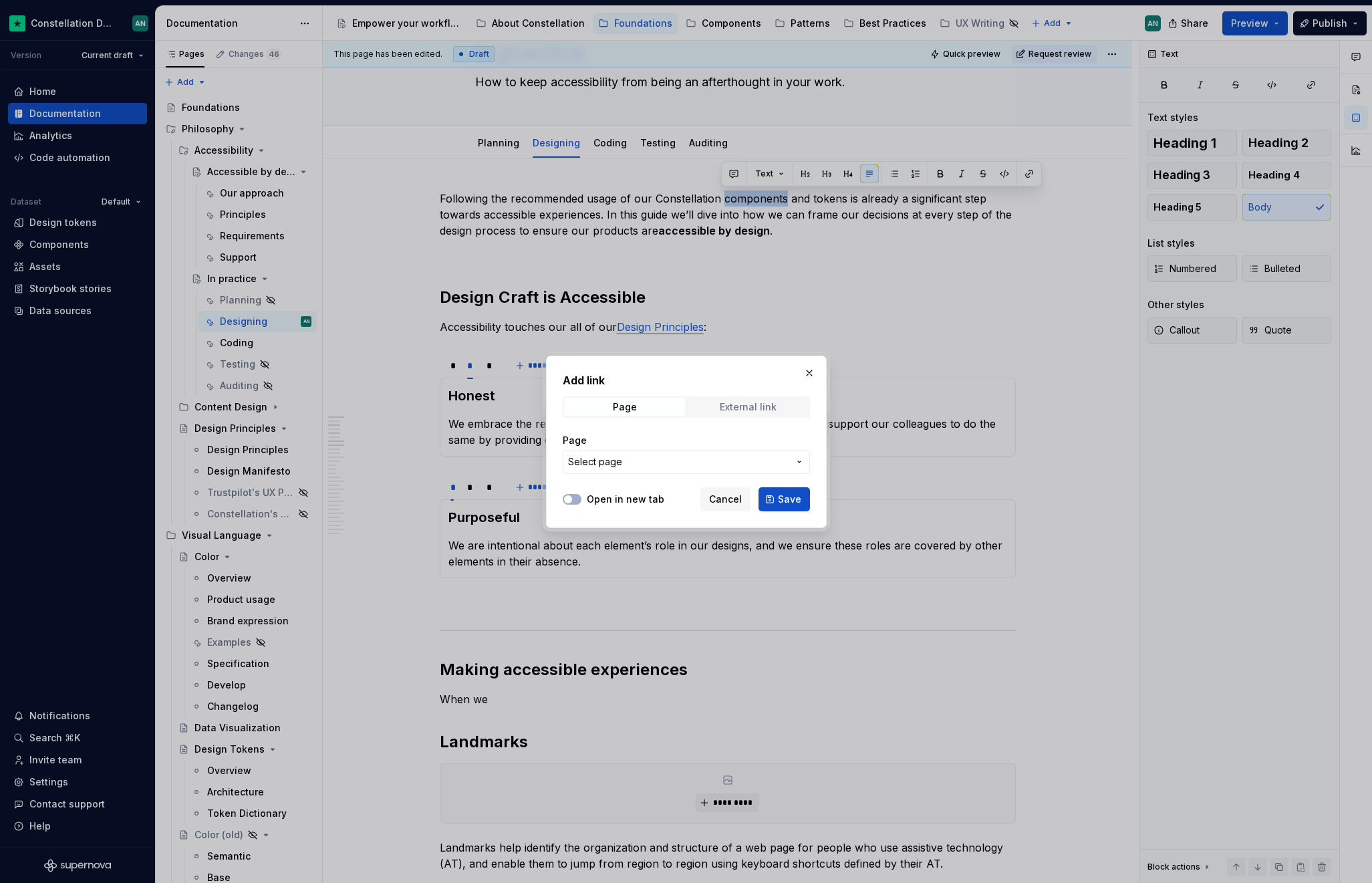
click at [759, 410] on div "External link" at bounding box center [748, 407] width 57 height 11
click at [626, 415] on span "Page" at bounding box center [624, 407] width 121 height 18
click at [623, 460] on span "Select page" at bounding box center [679, 462] width 221 height 13
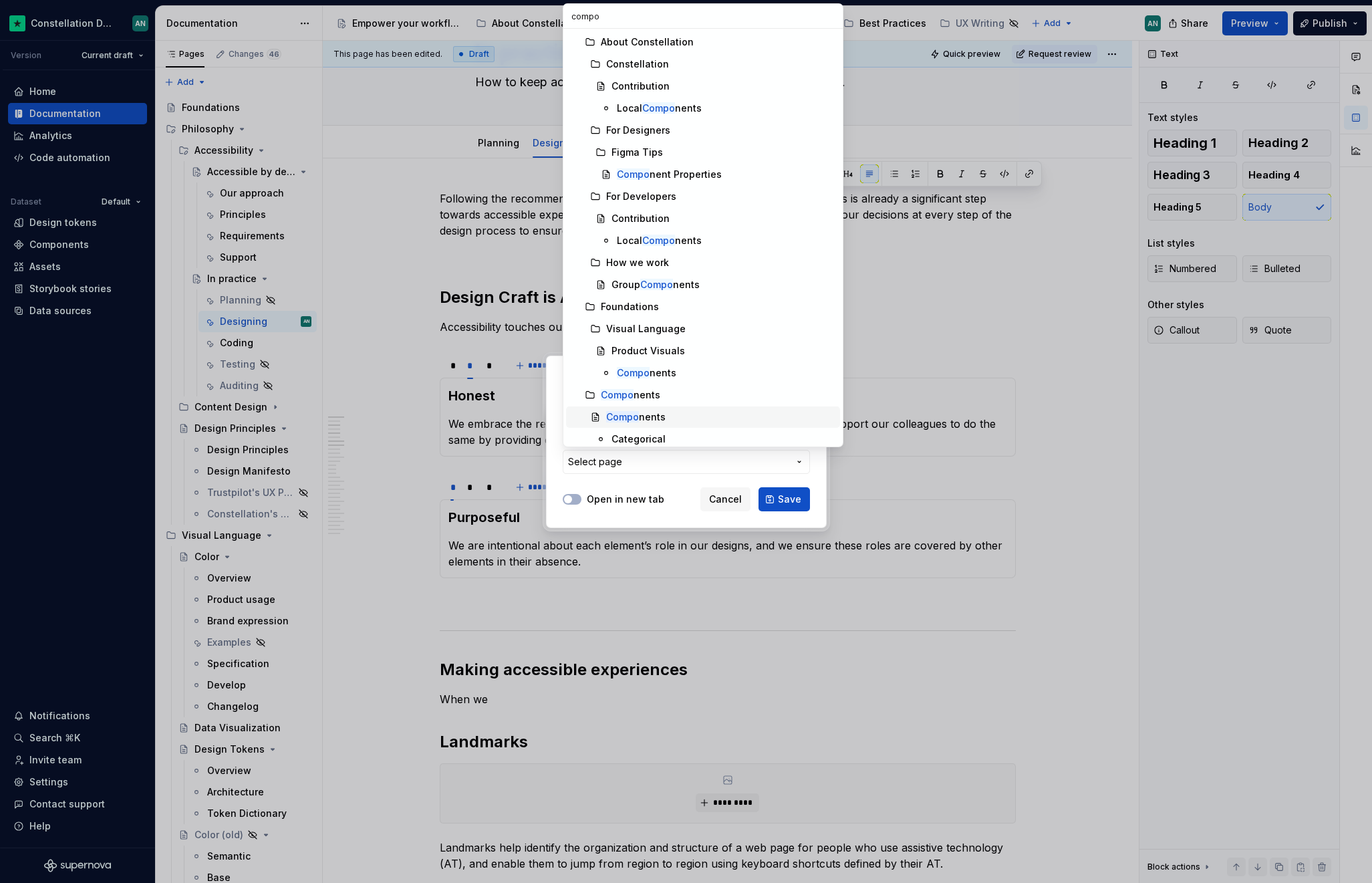
click at [642, 415] on div "Compo nents" at bounding box center [635, 417] width 60 height 13
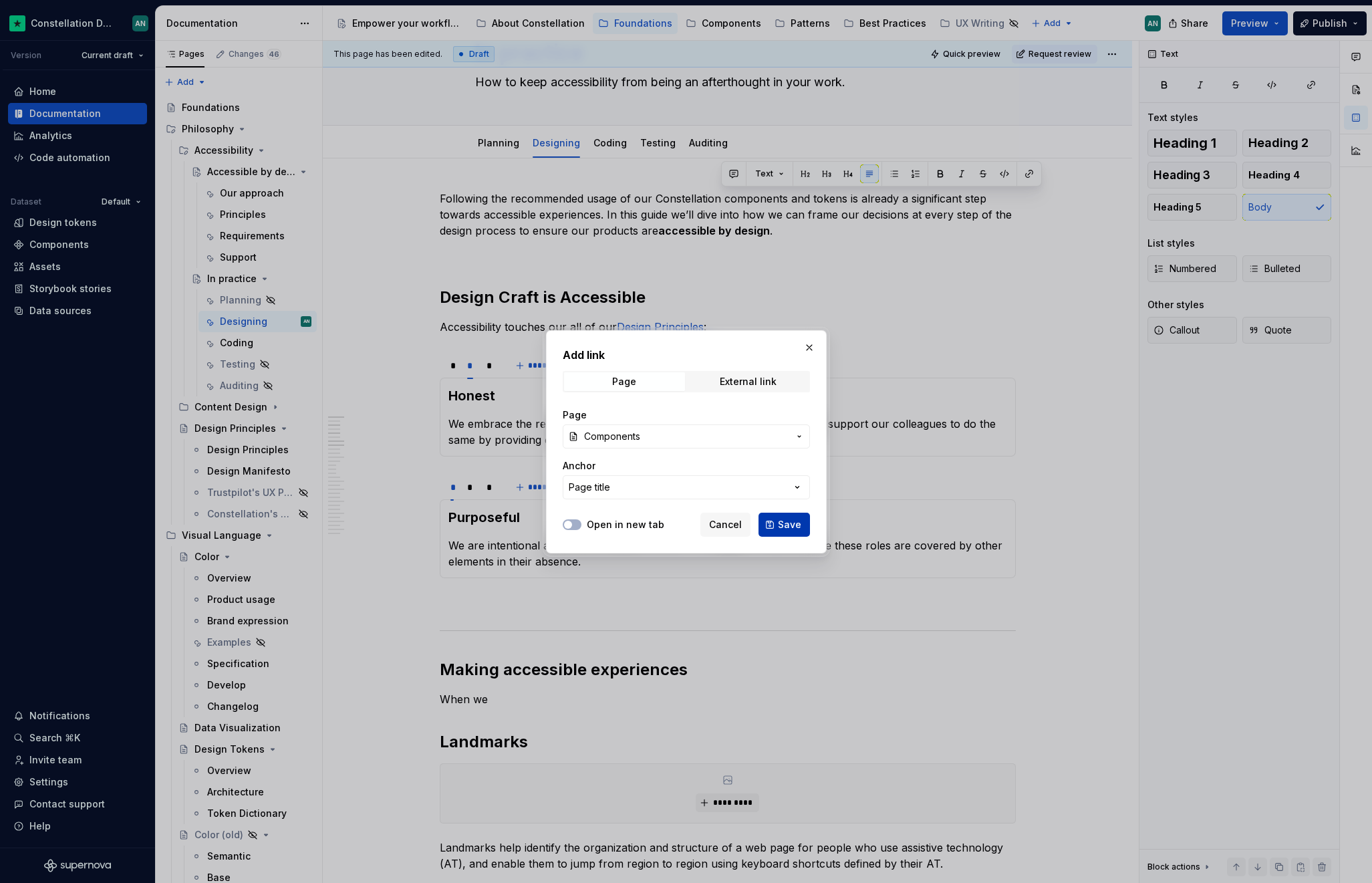
click at [786, 527] on span "Save" at bounding box center [790, 525] width 24 height 13
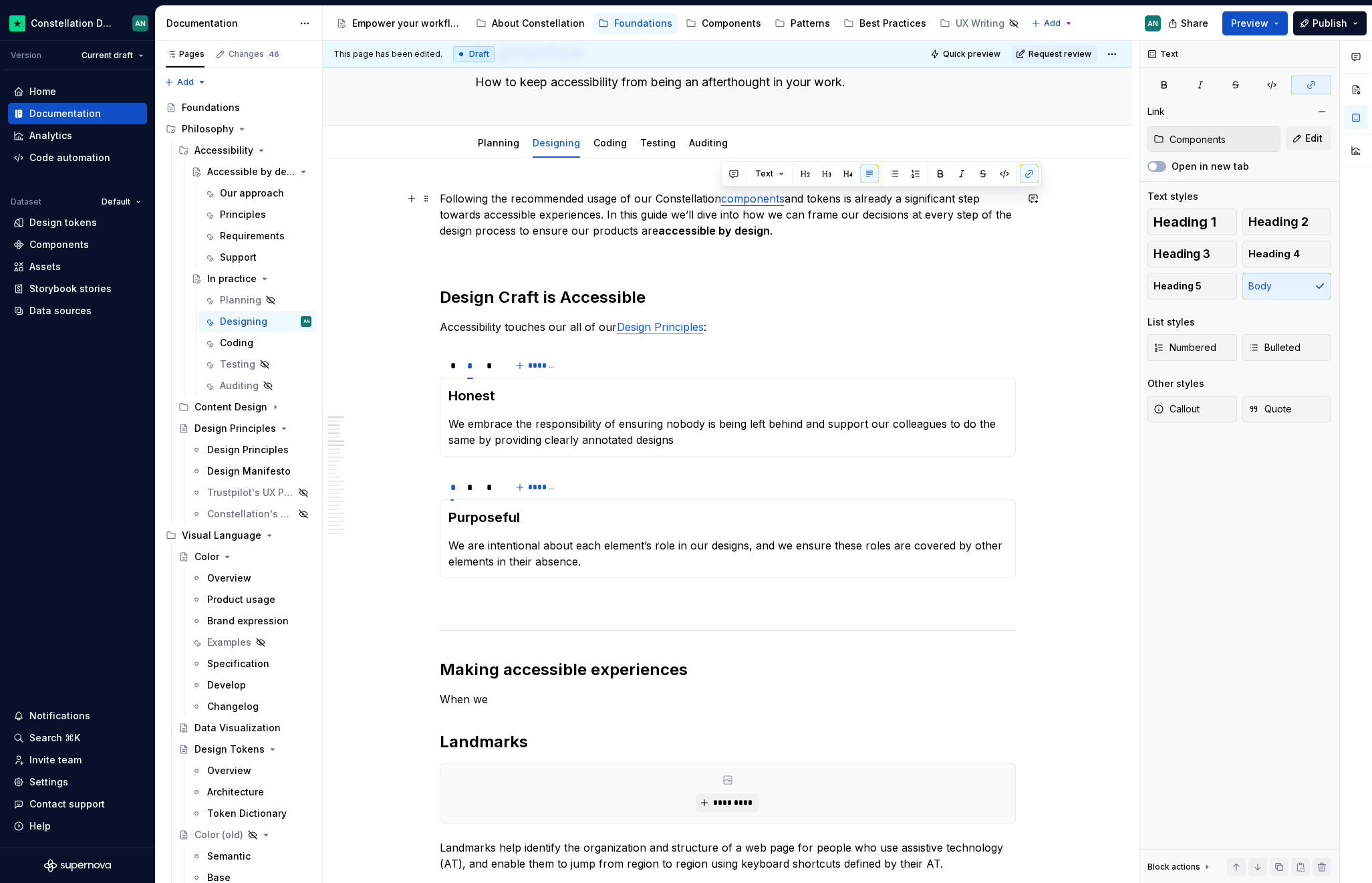
click at [830, 225] on p "Following the recommended usage of our Constellation components and tokens is a…" at bounding box center [727, 214] width 576 height 48
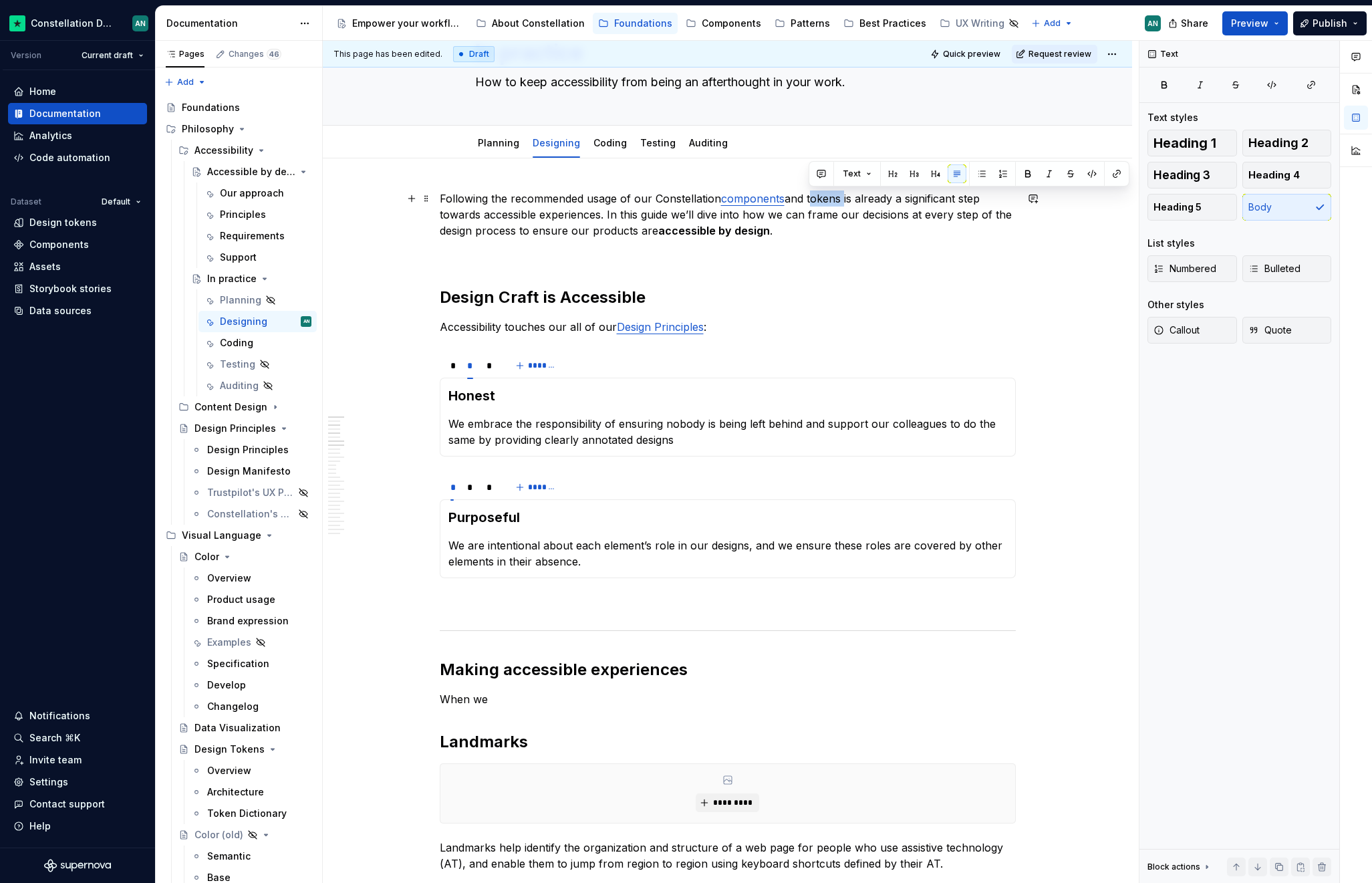
drag, startPoint x: 807, startPoint y: 200, endPoint x: 841, endPoint y: 199, distance: 34.0
click at [841, 199] on p "Following the recommended usage of our Constellation components and tokens is a…" at bounding box center [727, 214] width 576 height 48
click at [1014, 176] on button "button" at bounding box center [1116, 173] width 18 height 18
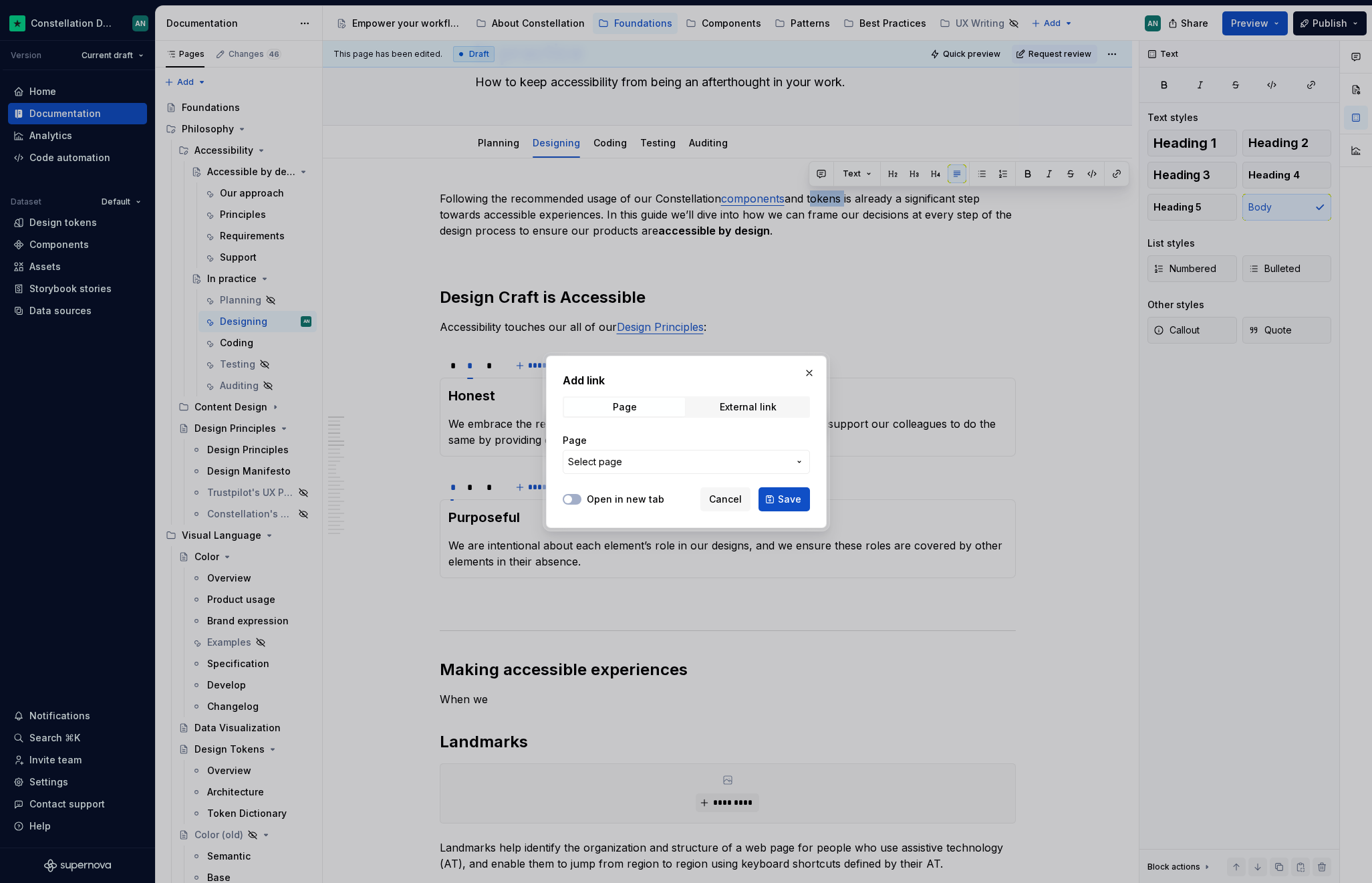
click at [688, 460] on span "Select page" at bounding box center [679, 462] width 221 height 13
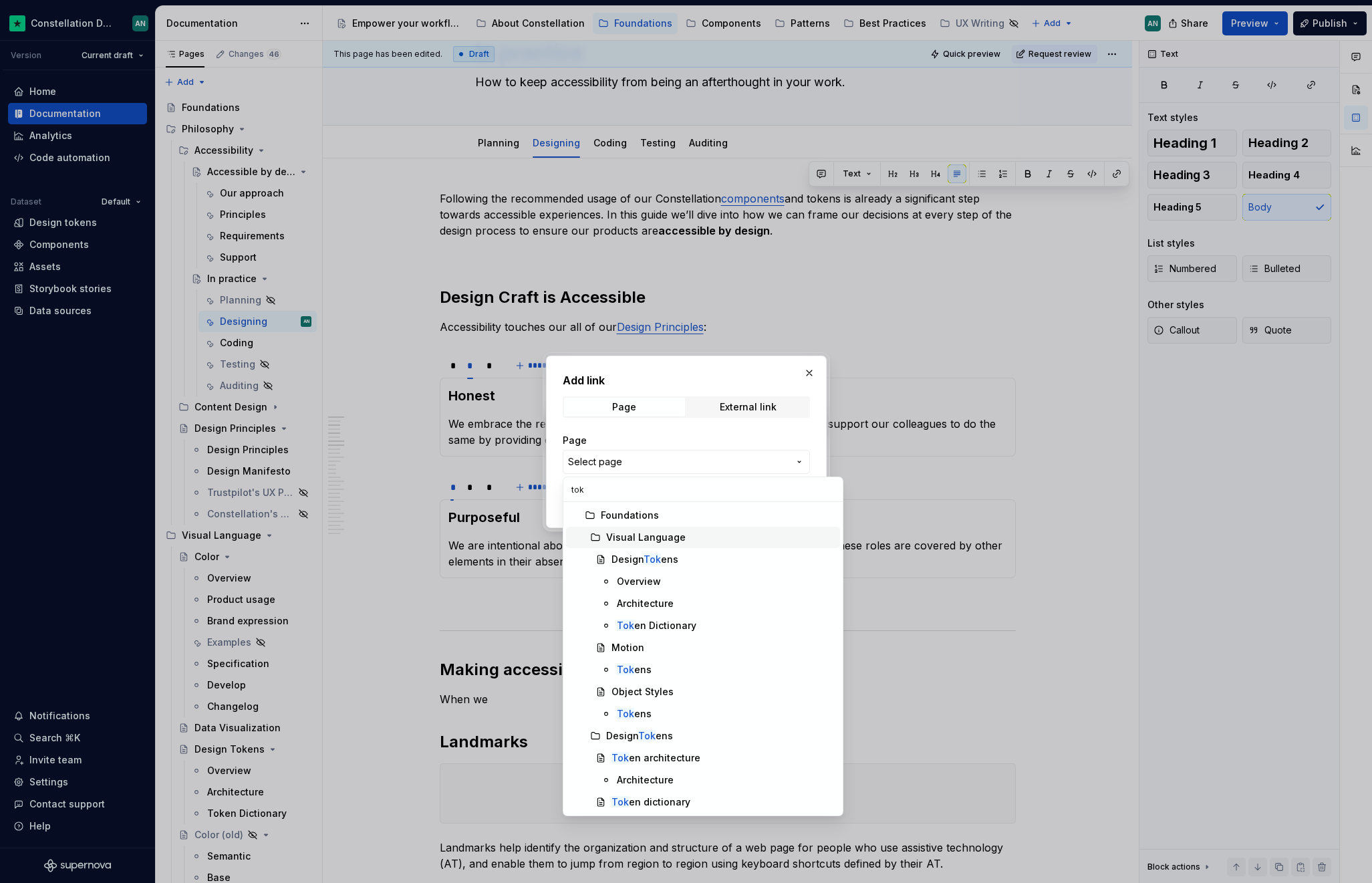
click at [671, 549] on span "Design Tok ens" at bounding box center [703, 559] width 274 height 21
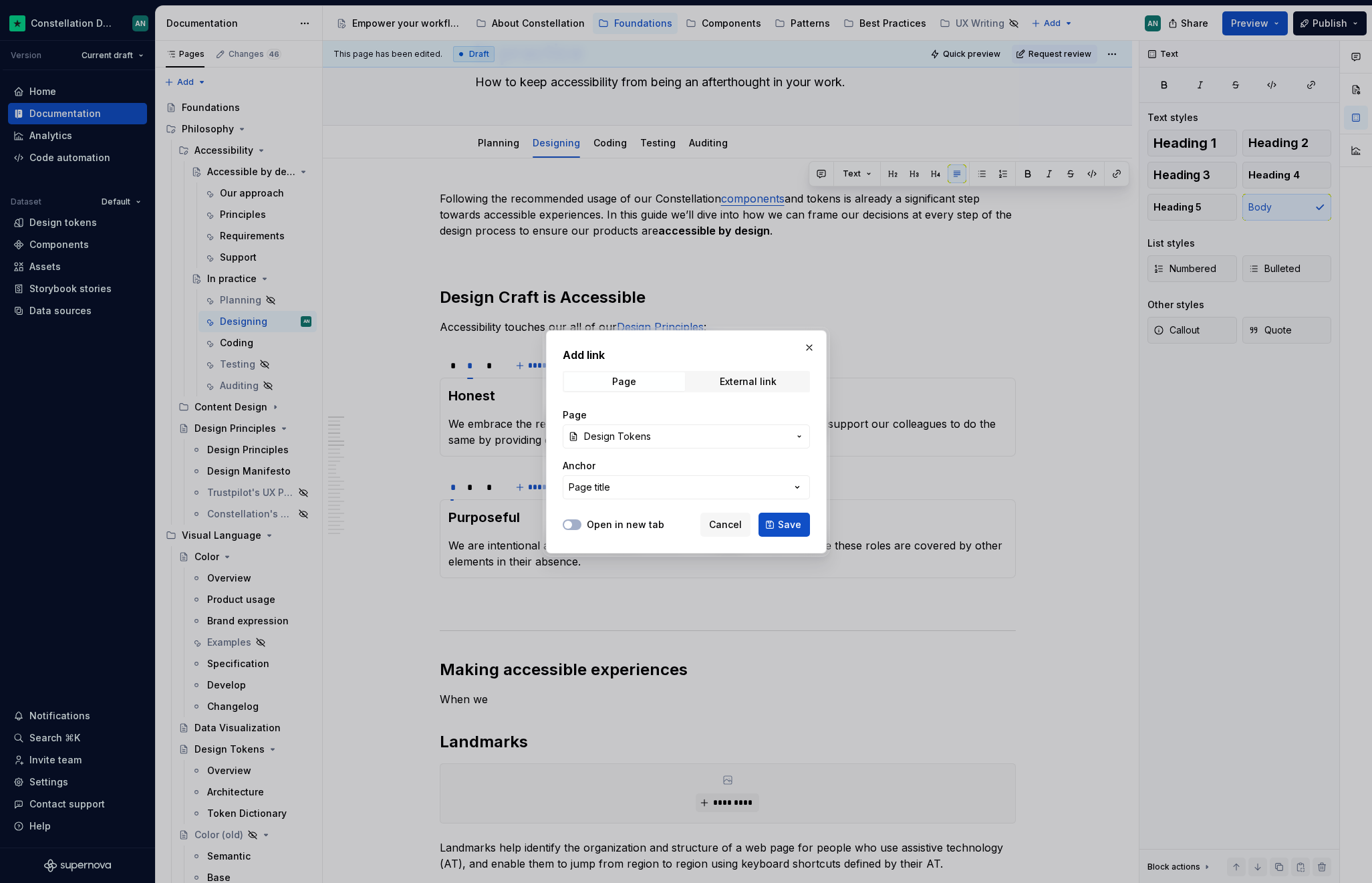
click at [671, 548] on div "Add link Page External link Page Design Tokens Anchor Page title Open in new ta…" at bounding box center [686, 441] width 280 height 223
click at [782, 524] on span "Save" at bounding box center [790, 525] width 24 height 13
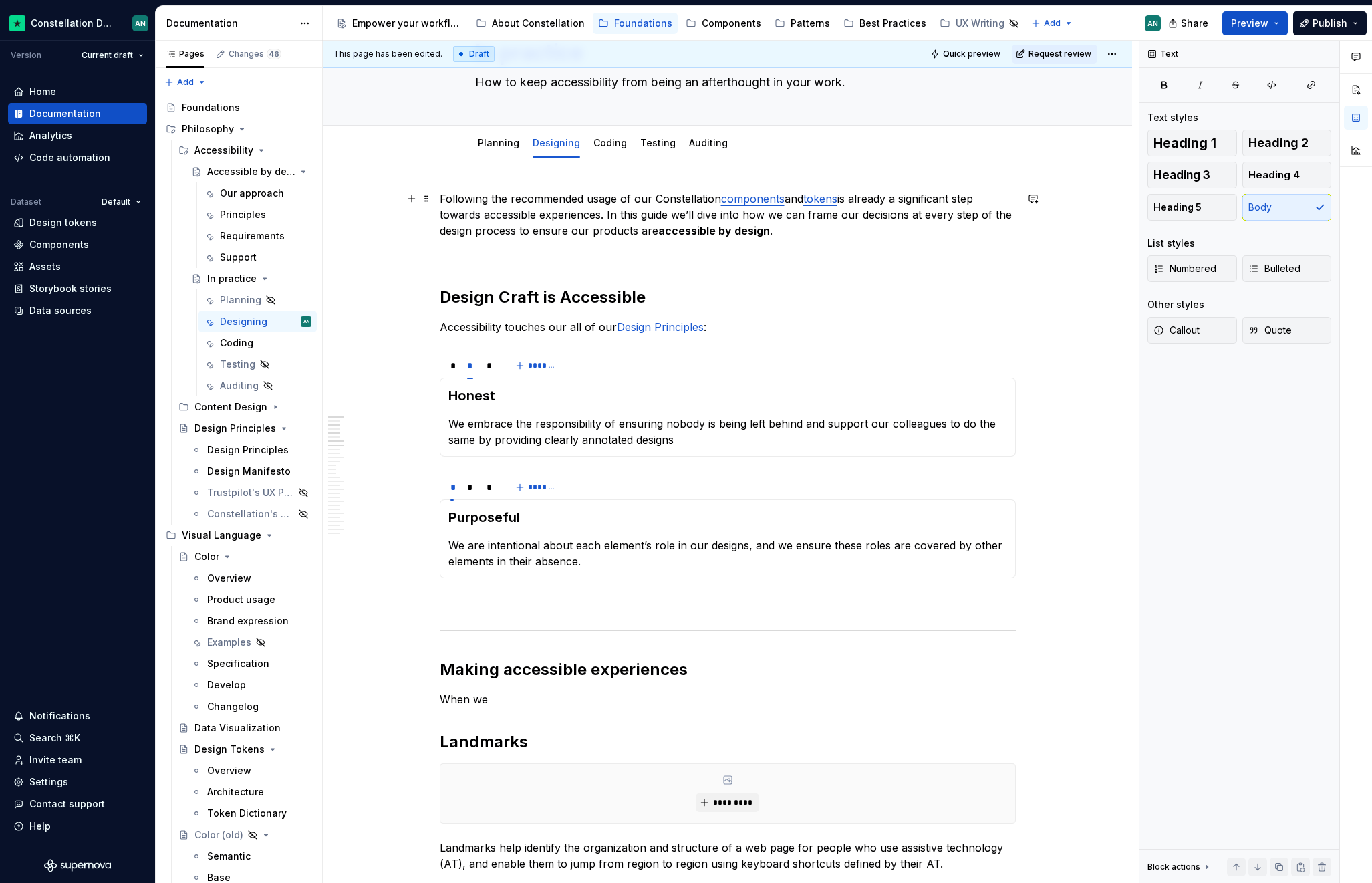
click at [888, 220] on p "Following the recommended usage of our Constellation components and tokens is a…" at bounding box center [727, 214] width 576 height 48
drag, startPoint x: 658, startPoint y: 232, endPoint x: 763, endPoint y: 233, distance: 105.0
click at [763, 233] on strong "accessible by design" at bounding box center [714, 231] width 112 height 13
click at [961, 205] on button "button" at bounding box center [963, 205] width 18 height 18
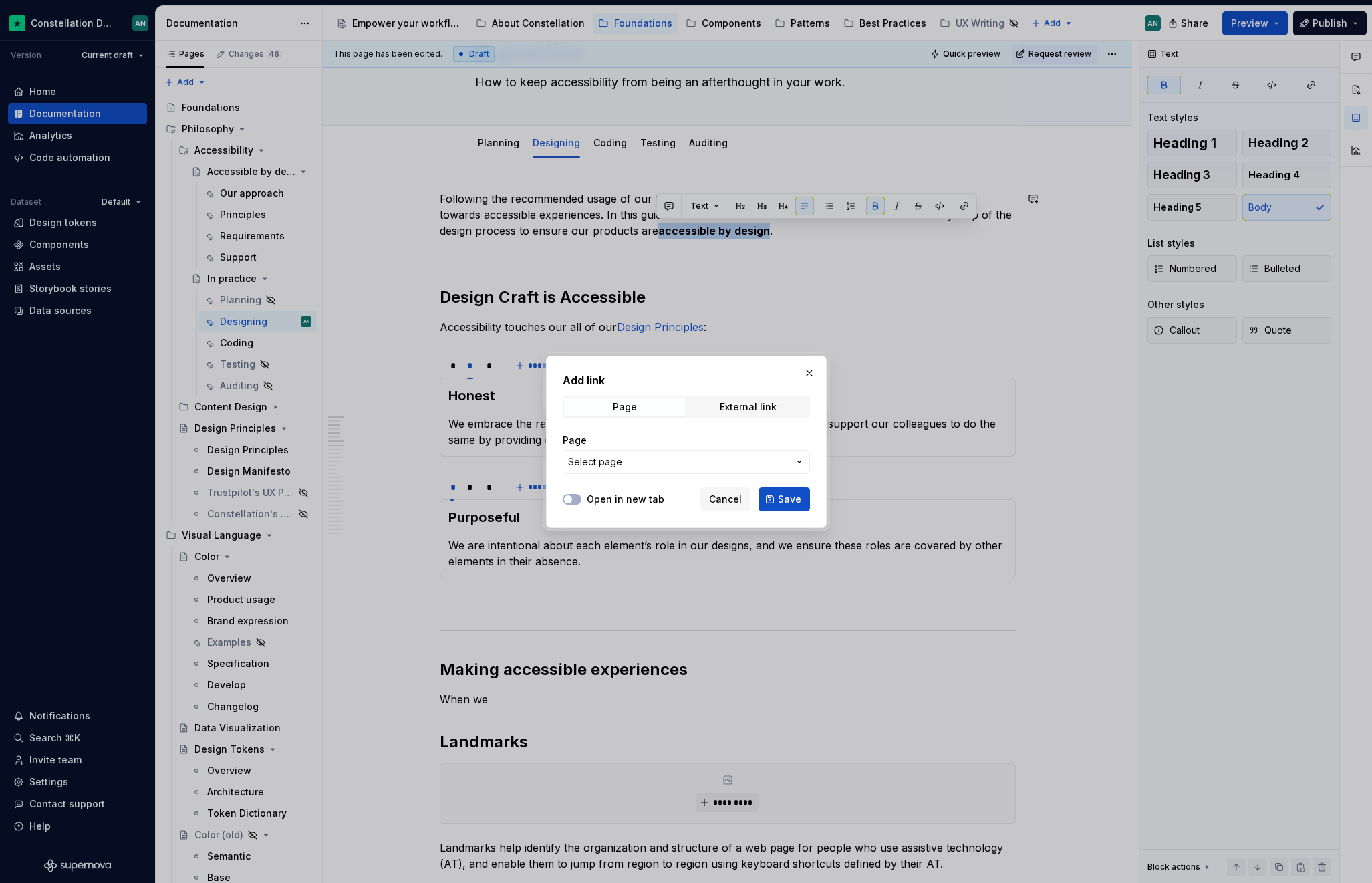
click at [623, 472] on button "Select page" at bounding box center [686, 462] width 247 height 24
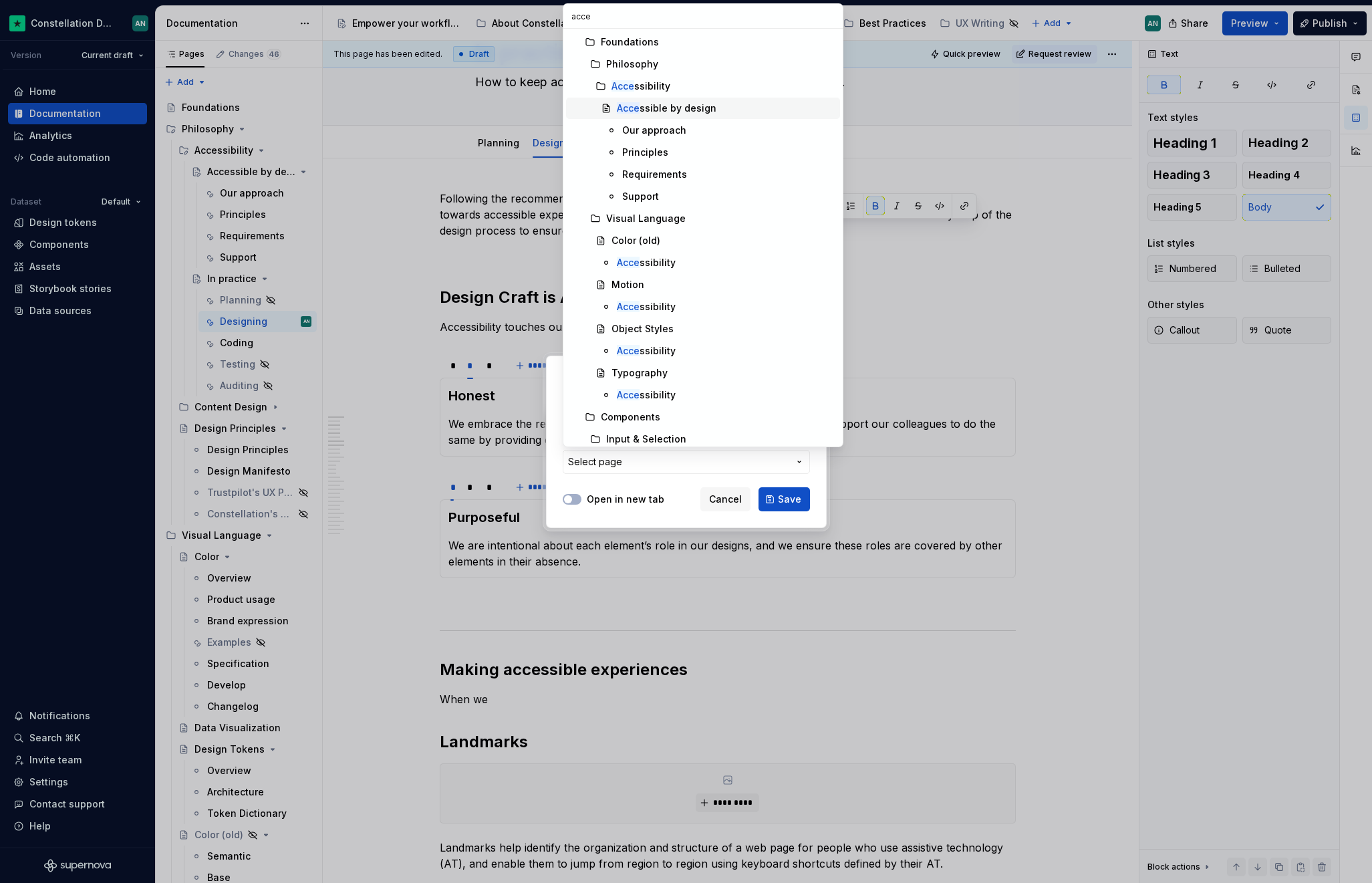
click at [671, 108] on div "Acce ssible by design" at bounding box center [666, 108] width 99 height 13
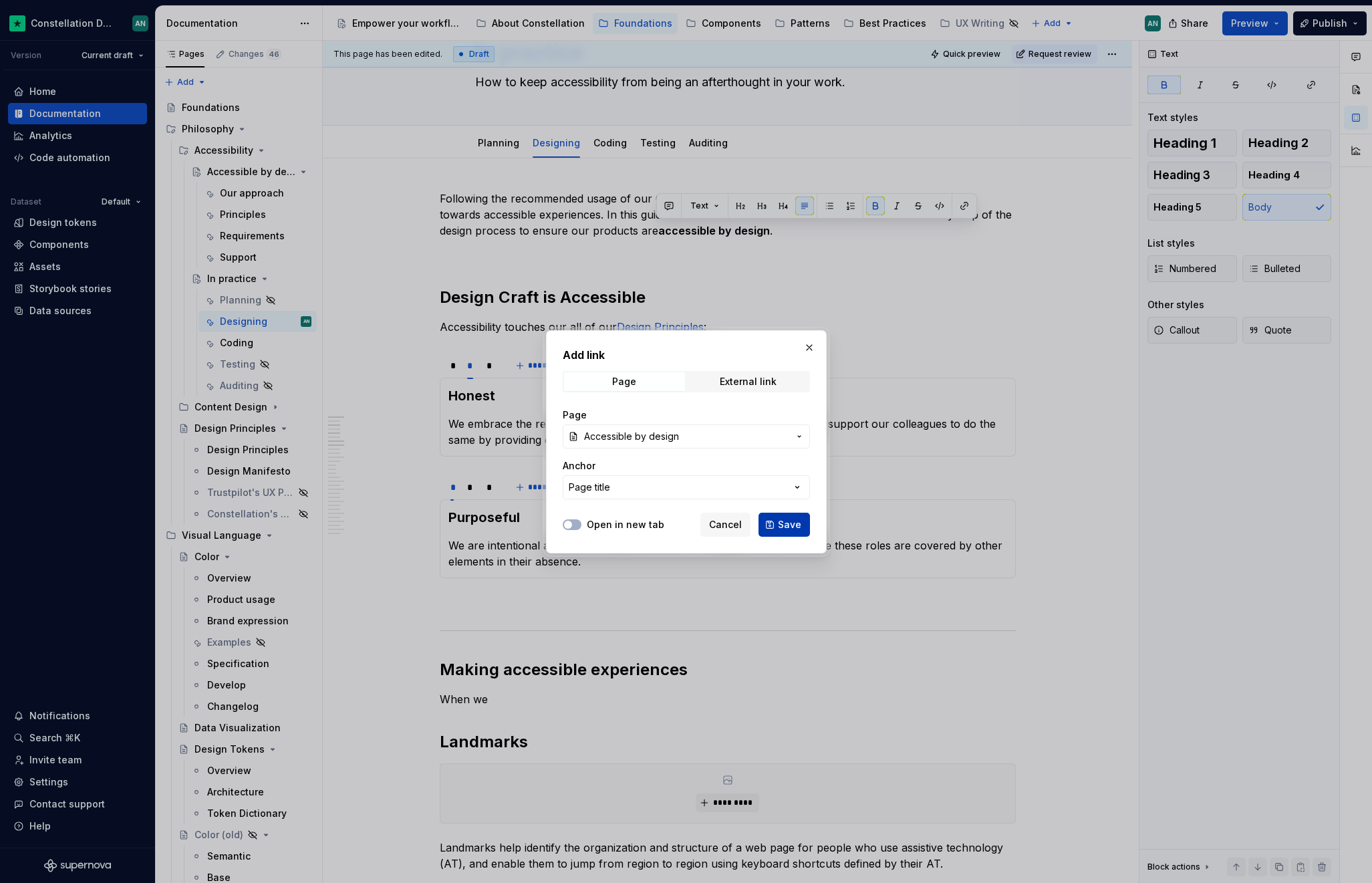
click at [796, 518] on span "Save" at bounding box center [790, 525] width 24 height 13
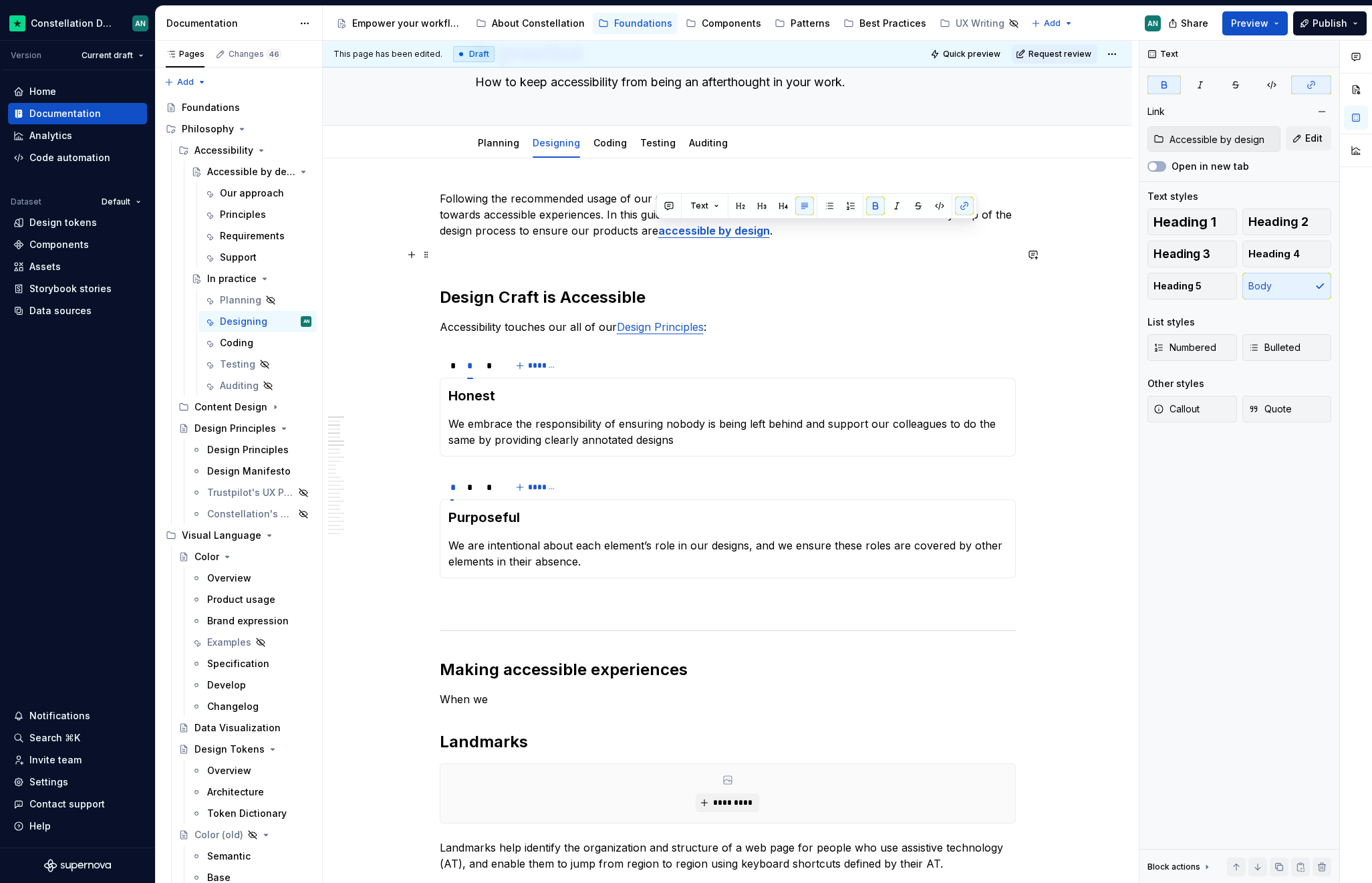
click at [859, 253] on p "To enrich screen reader interactions, please activate Accessibility in Grammarl…" at bounding box center [727, 255] width 576 height 16
drag, startPoint x: 764, startPoint y: 228, endPoint x: 658, endPoint y: 231, distance: 106.0
click at [658, 231] on strong "accessible by design" at bounding box center [714, 231] width 112 height 13
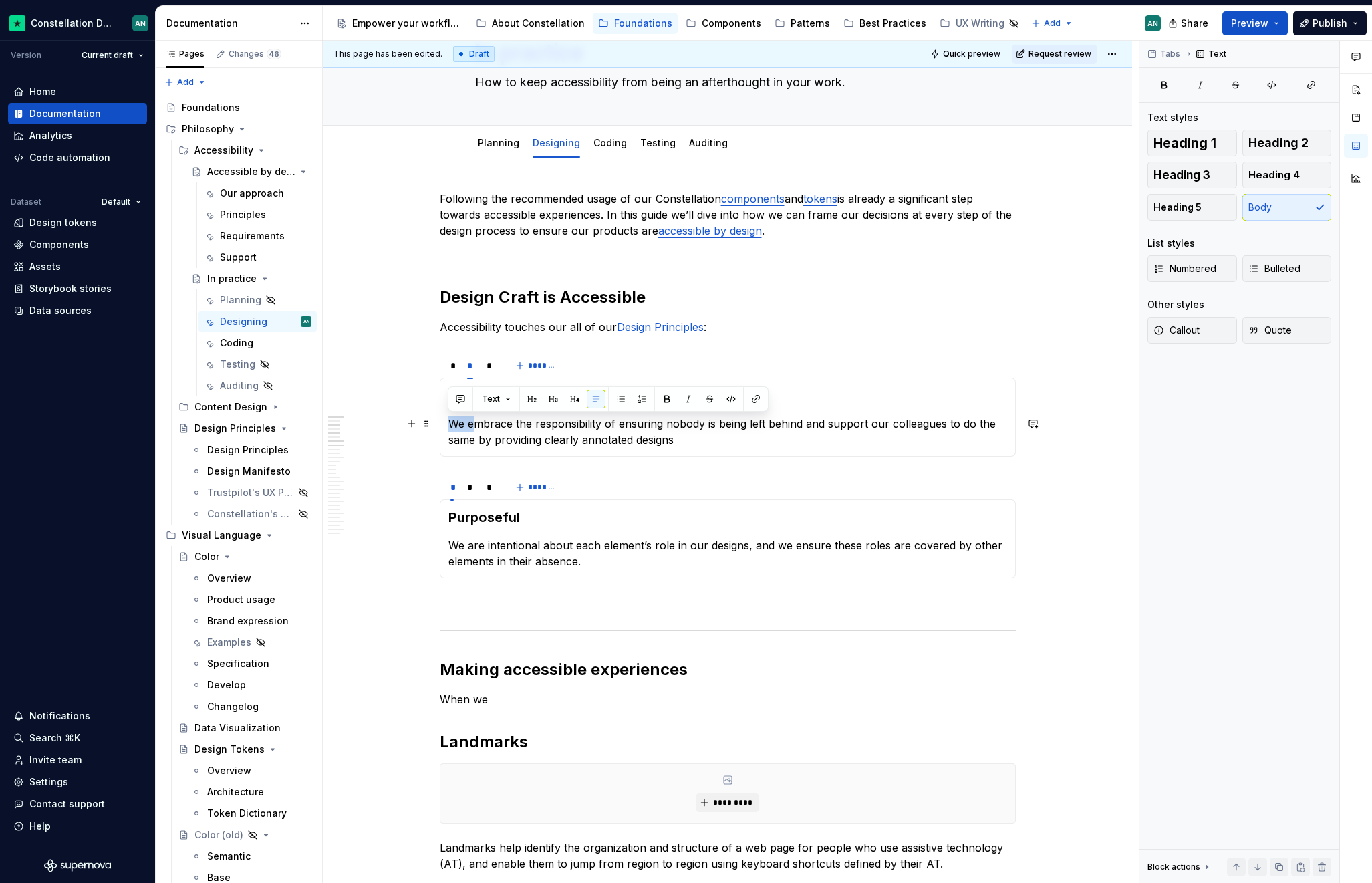
drag, startPoint x: 473, startPoint y: 425, endPoint x: 450, endPoint y: 424, distance: 23.0
click at [450, 424] on p "We embrace the responsibility of ensuring nobody is being left behind and suppo…" at bounding box center [727, 432] width 559 height 32
click at [490, 424] on p "Embrace the responsibility of ensuring nobody is being left behind and support …" at bounding box center [727, 432] width 559 height 32
drag, startPoint x: 605, startPoint y: 424, endPoint x: 665, endPoint y: 424, distance: 60.0
click at [665, 424] on p "Embracing the responsibility of ensuring nobody is being left behind and suppor…" at bounding box center [727, 432] width 559 height 32
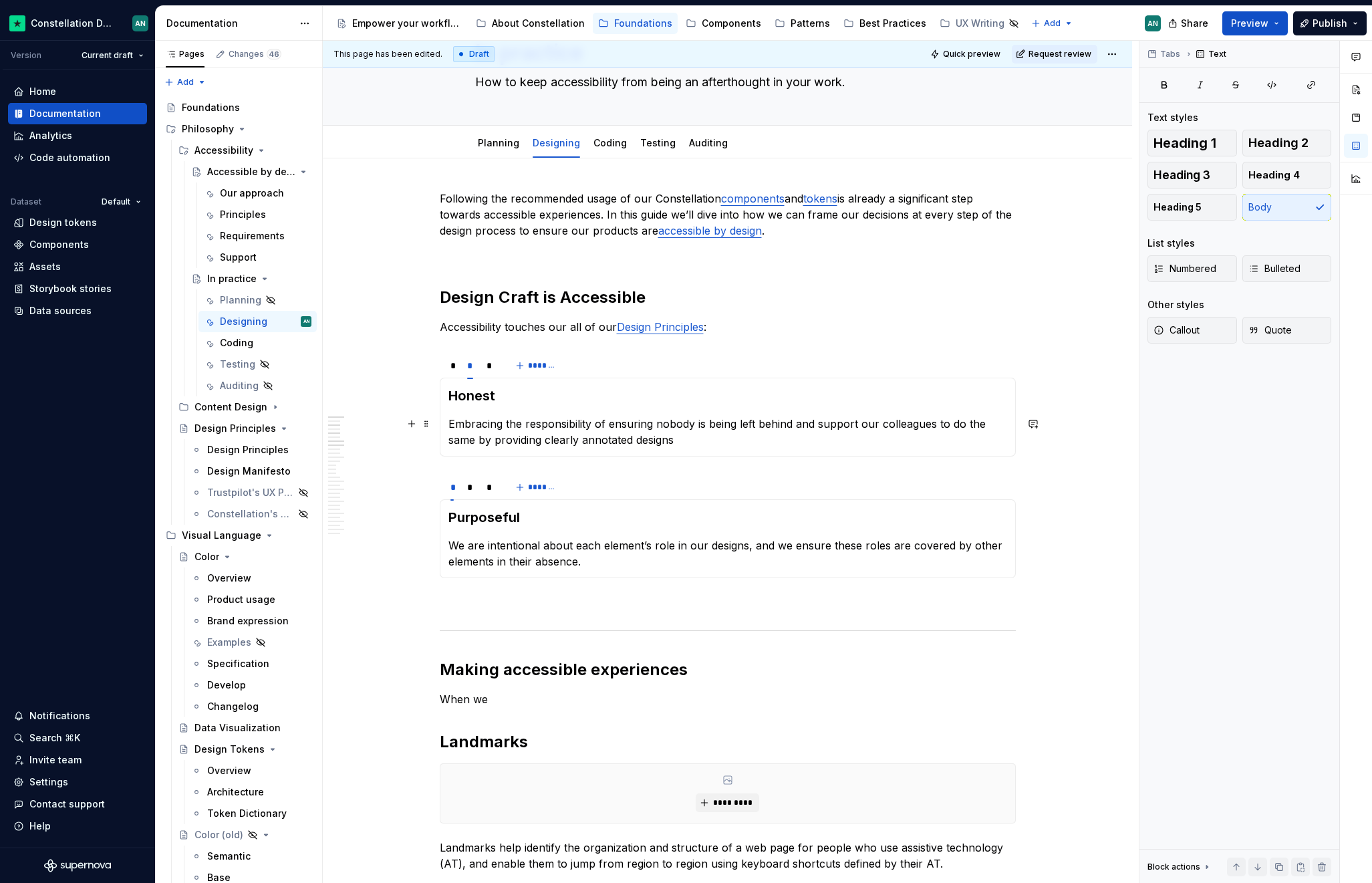
click at [649, 424] on p "Embracing the responsibility of ensuring nobody is being left behind and suppor…" at bounding box center [727, 432] width 559 height 32
click at [610, 425] on p "Embracing the responsibility of ensuring nobody is being left behind and suppor…" at bounding box center [727, 432] width 559 height 32
drag, startPoint x: 612, startPoint y: 424, endPoint x: 449, endPoint y: 429, distance: 163.1
click at [449, 429] on p "Embracing the responsibility of ensuring nobody is being left behind and suppor…" at bounding box center [727, 432] width 559 height 32
click at [697, 424] on p "Ensuring nobody is being left behind and support our colleagues to do the same …" at bounding box center [727, 432] width 559 height 32
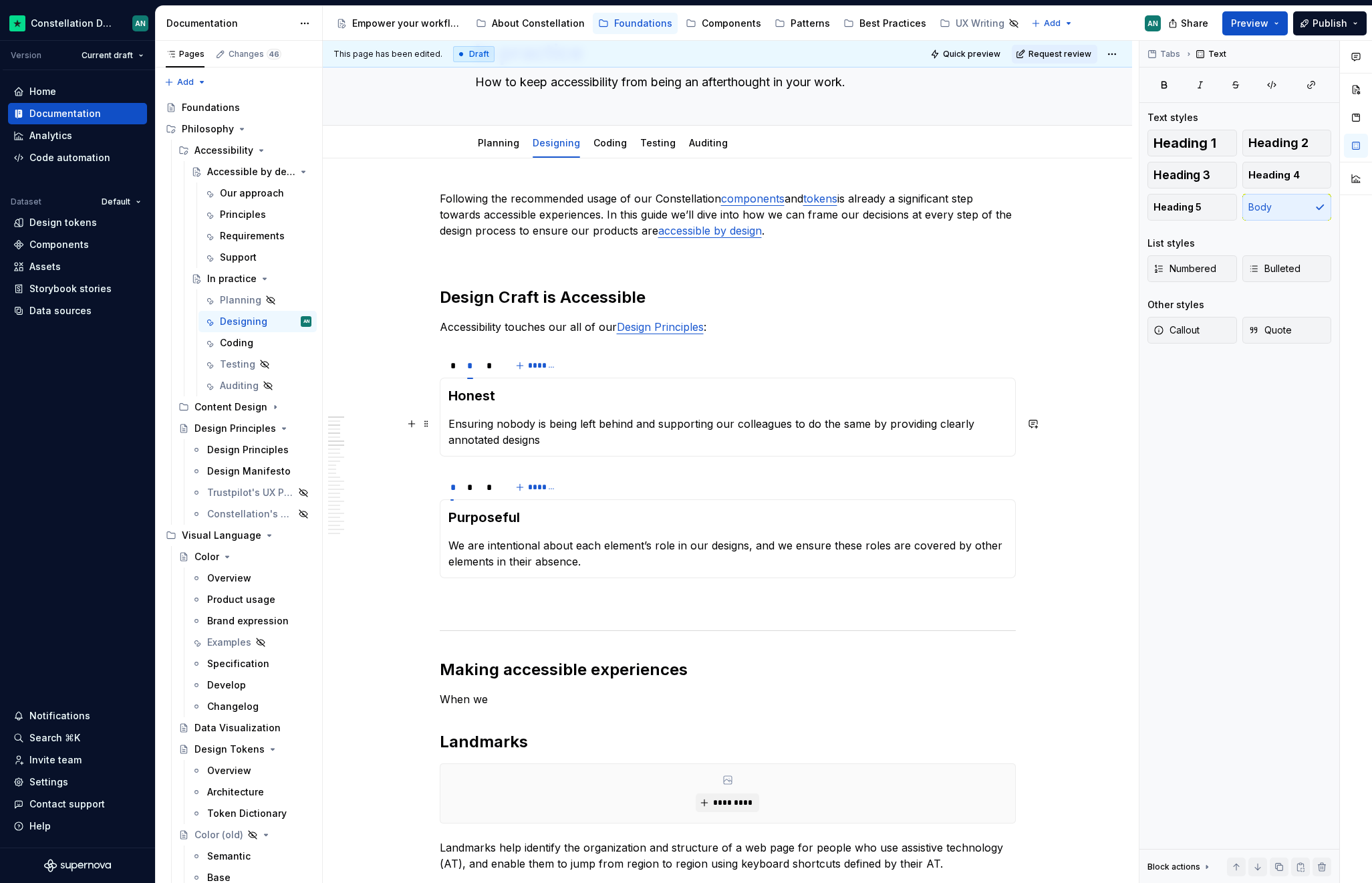
click at [567, 438] on p "Ensuring nobody is being left behind and supporting our colleagues to do the sa…" at bounding box center [727, 432] width 559 height 32
drag, startPoint x: 937, startPoint y: 424, endPoint x: 975, endPoint y: 423, distance: 38.0
click at [975, 423] on p "Ensuring nobody is being left behind and supporting our colleagues to do the sa…" at bounding box center [727, 432] width 559 height 32
drag, startPoint x: 871, startPoint y: 423, endPoint x: 882, endPoint y: 424, distance: 11.0
click at [882, 424] on p "Ensuring nobody is being left behind and supporting our colleagues to do the sa…" at bounding box center [727, 432] width 559 height 32
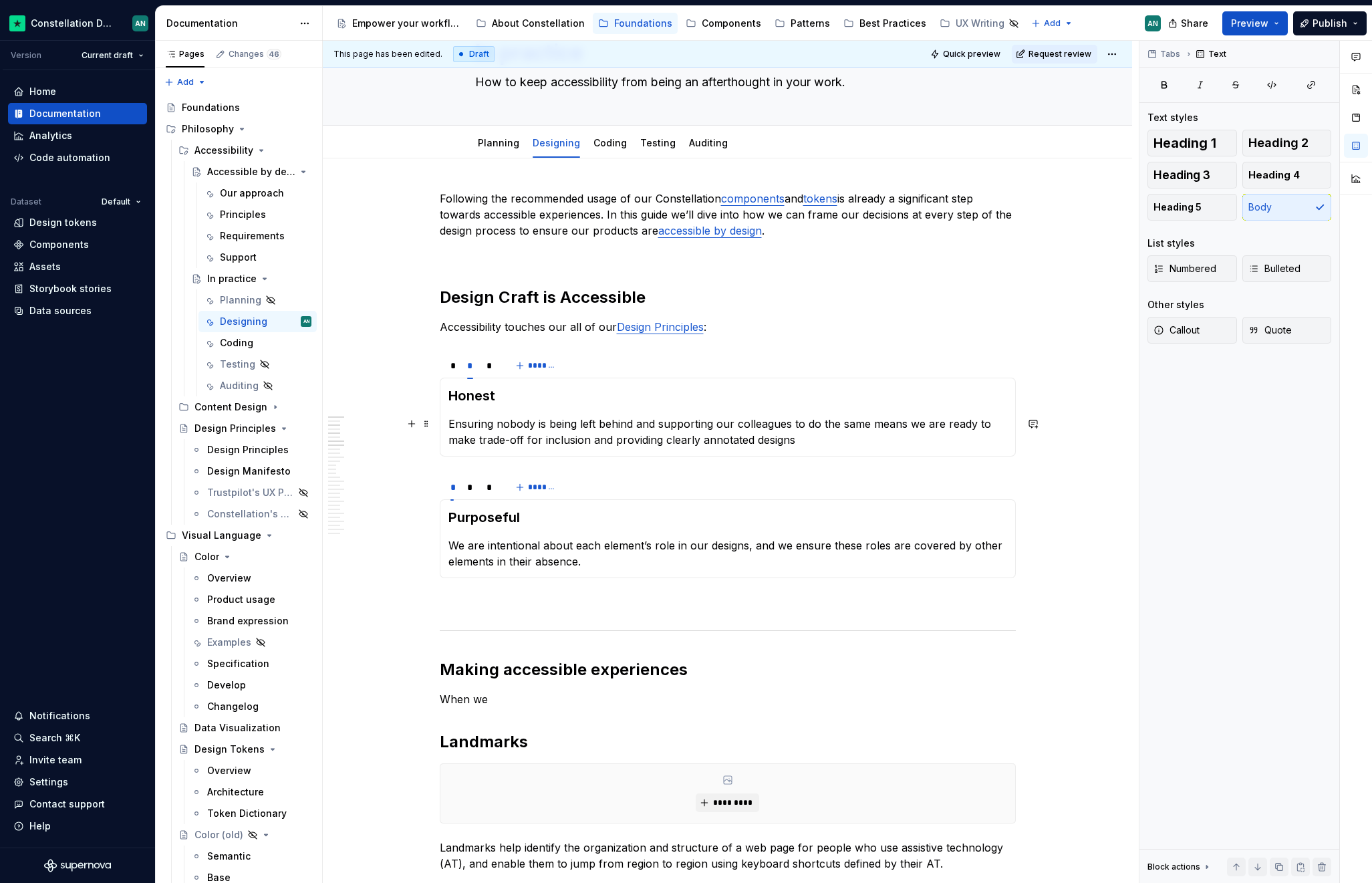
click at [522, 441] on p "Ensuring nobody is being left behind and supporting our colleagues to do the sa…" at bounding box center [727, 432] width 559 height 32
click at [520, 435] on p "Ensuring nobody is being left behind and supporting our colleagues to do the sa…" at bounding box center [727, 432] width 559 height 32
click at [524, 435] on p "Ensuring nobody is being left behind and supporting our colleagues to do the sa…" at bounding box center [727, 432] width 559 height 32
click at [631, 446] on p "Ensuring nobody is being left behind and supporting our colleagues to do the sa…" at bounding box center [727, 432] width 559 height 32
click at [651, 441] on p "Ensuring nobody is being left behind and supporting our colleagues to do the sa…" at bounding box center [727, 432] width 559 height 32
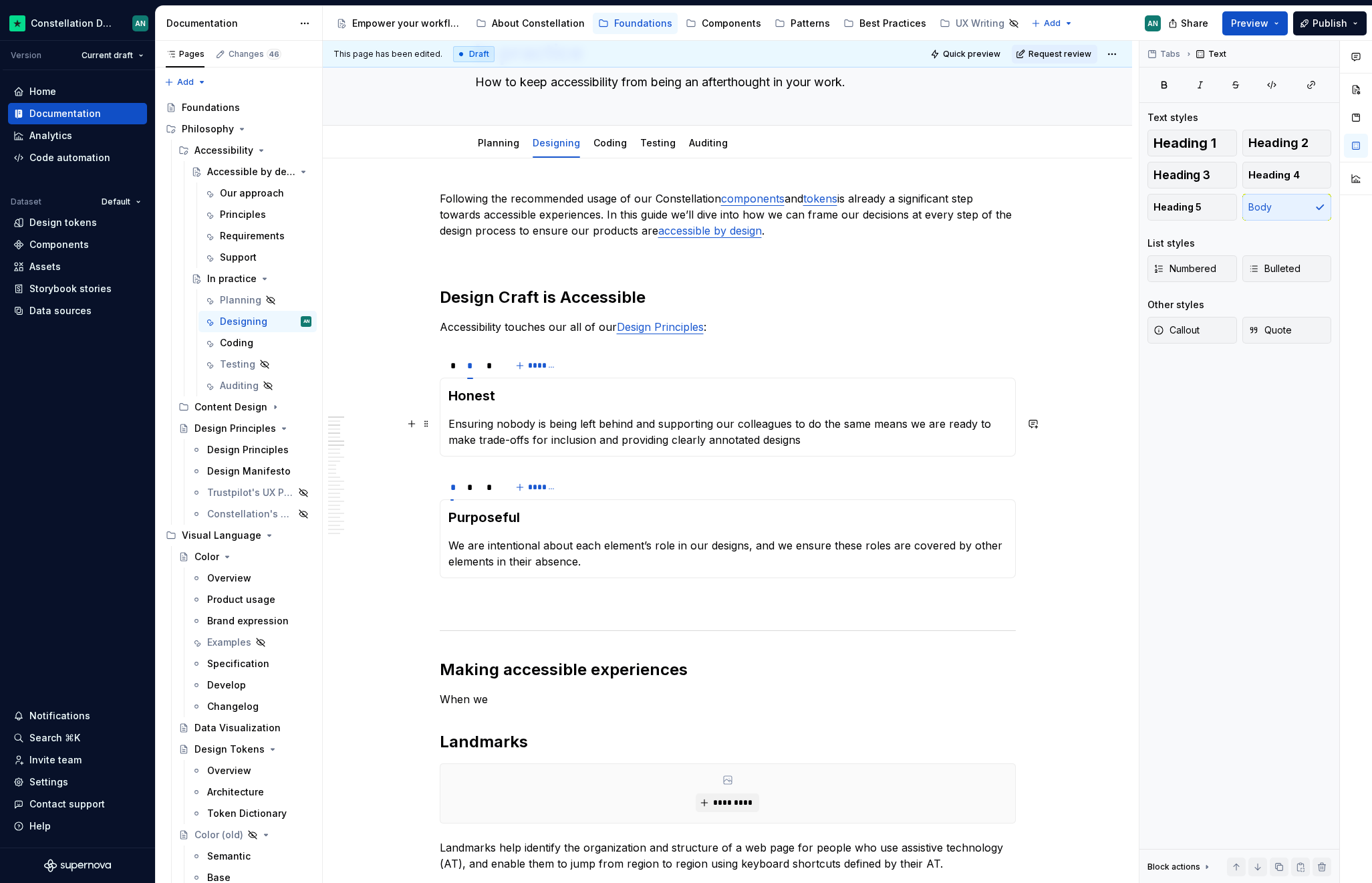
click at [618, 440] on p "Ensuring nobody is being left behind and supporting our colleagues to do the sa…" at bounding box center [727, 432] width 559 height 32
drag, startPoint x: 618, startPoint y: 440, endPoint x: 648, endPoint y: 436, distance: 30.3
click at [648, 436] on p "Ensuring nobody is being left behind and supporting our colleagues to do the sa…" at bounding box center [727, 432] width 559 height 32
click at [655, 443] on p "Ensuring nobody is being left behind and supporting our colleagues to do the sa…" at bounding box center [727, 432] width 559 height 32
drag, startPoint x: 650, startPoint y: 442, endPoint x: 665, endPoint y: 440, distance: 15.1
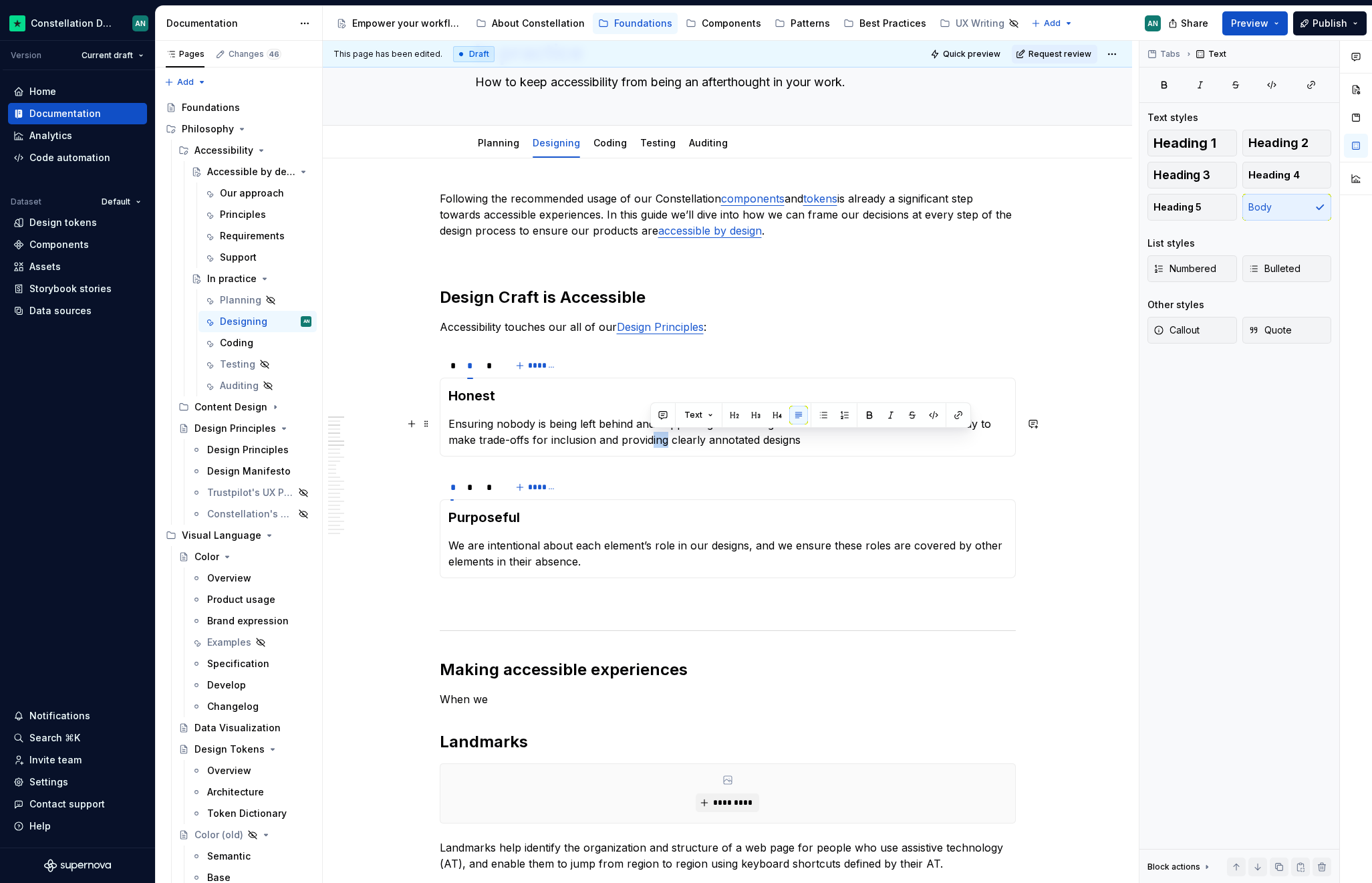
click at [665, 440] on p "Ensuring nobody is being left behind and supporting our colleagues to do the sa…" at bounding box center [727, 432] width 559 height 32
click at [813, 440] on p "Ensuring nobody is being left behind and supporting our colleagues to do the sa…" at bounding box center [727, 432] width 559 height 32
click at [487, 366] on div "*" at bounding box center [489, 365] width 6 height 13
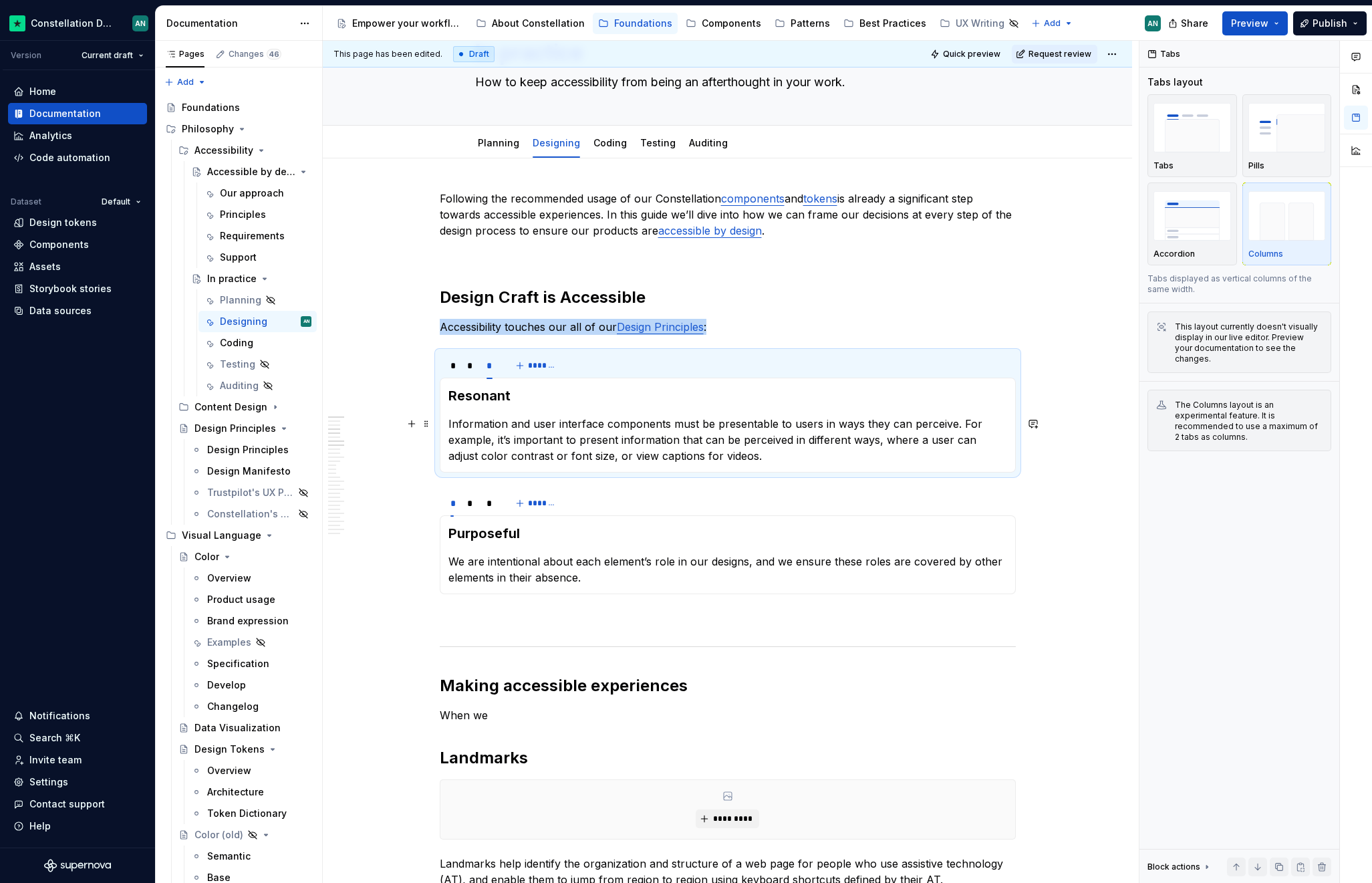
click at [910, 436] on p "Information and user interface components must be presentable to users in ways …" at bounding box center [727, 440] width 559 height 48
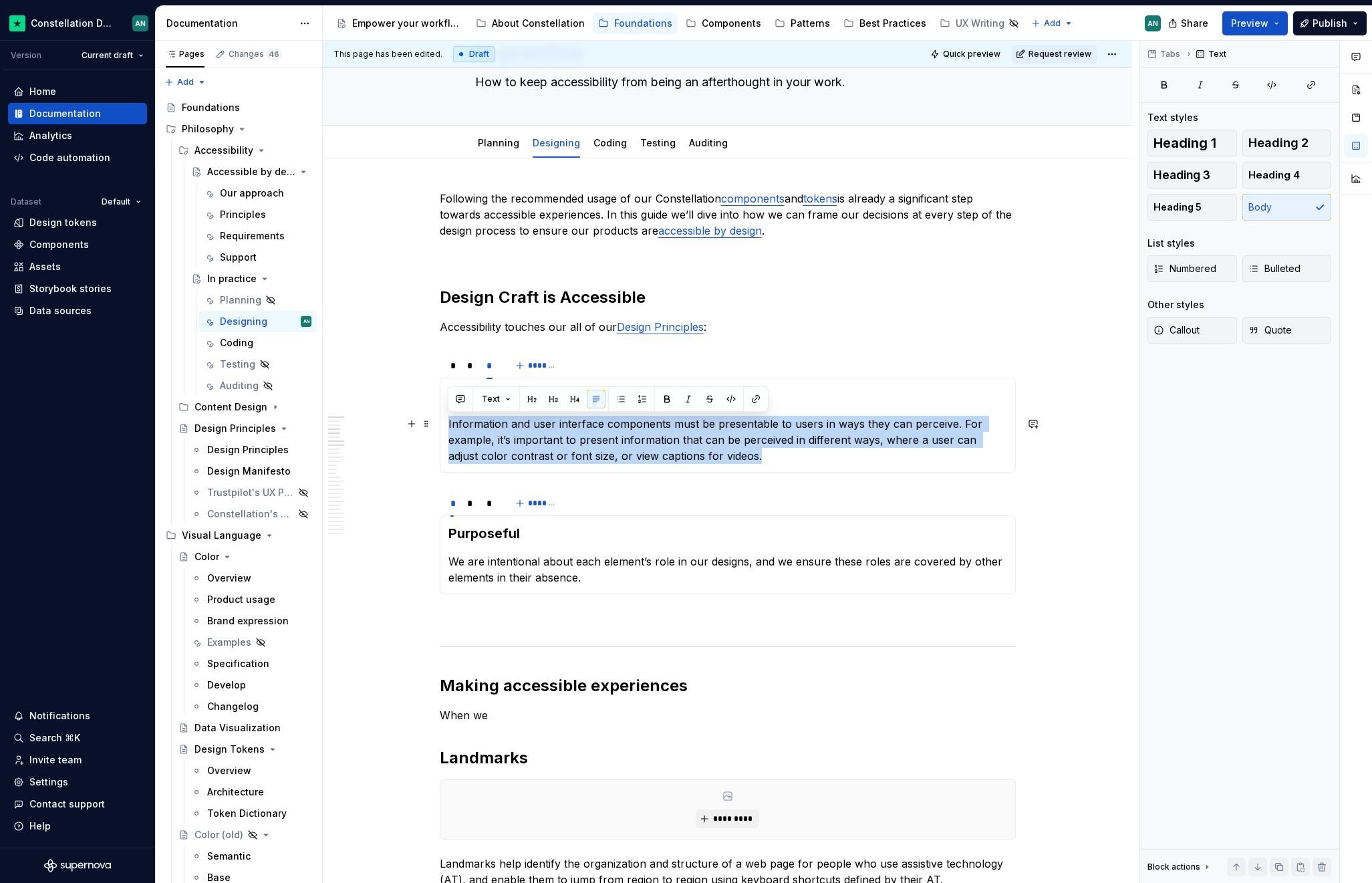
drag, startPoint x: 722, startPoint y: 450, endPoint x: 445, endPoint y: 418, distance: 278.8
click at [445, 418] on div "Deeply understood We empathize with our users, we understand the frustration of…" at bounding box center [727, 425] width 576 height 95
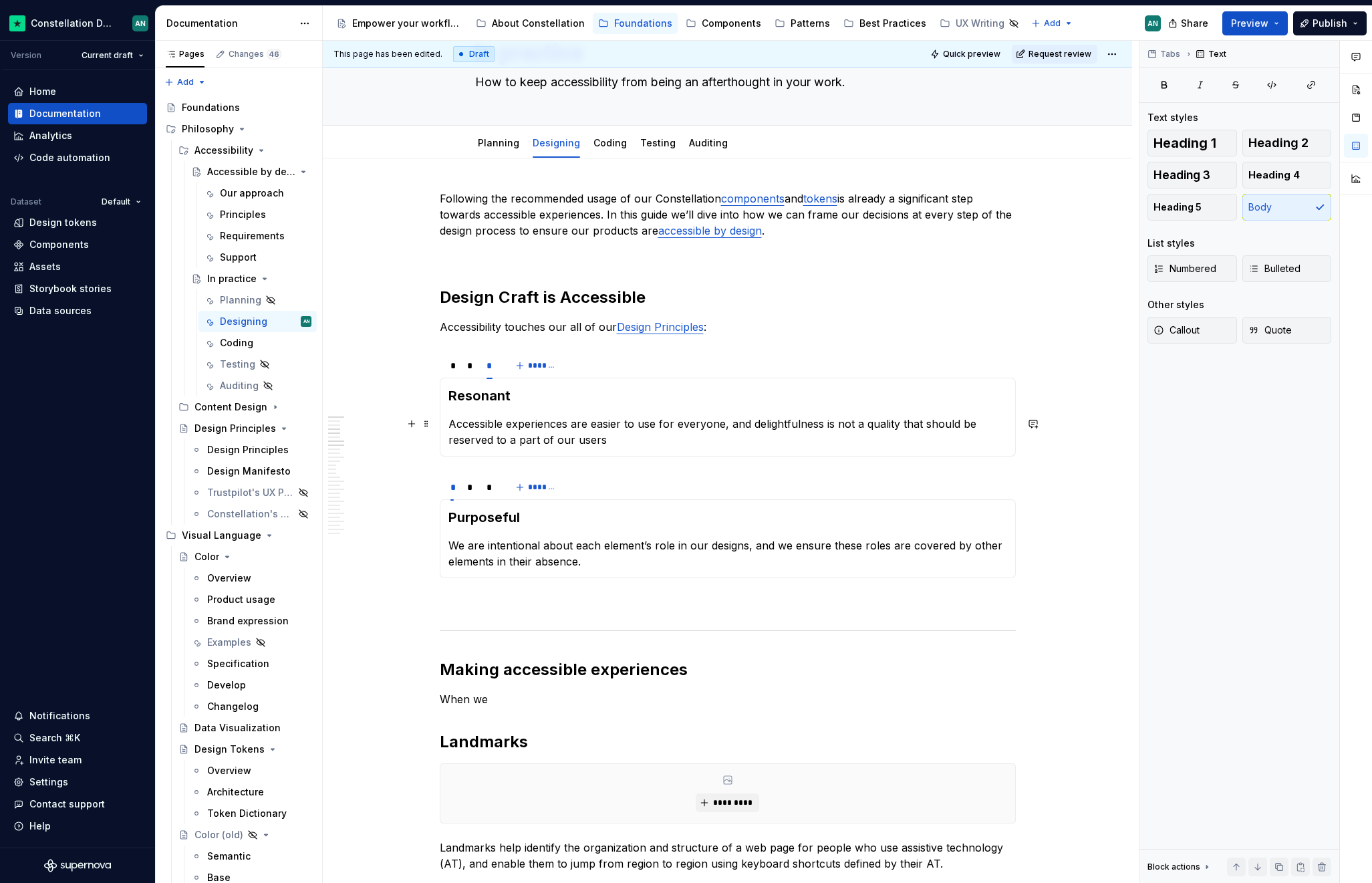
click at [508, 441] on p "Accessible experiences are easier to use for everyone, and delightfulness is no…" at bounding box center [727, 432] width 559 height 32
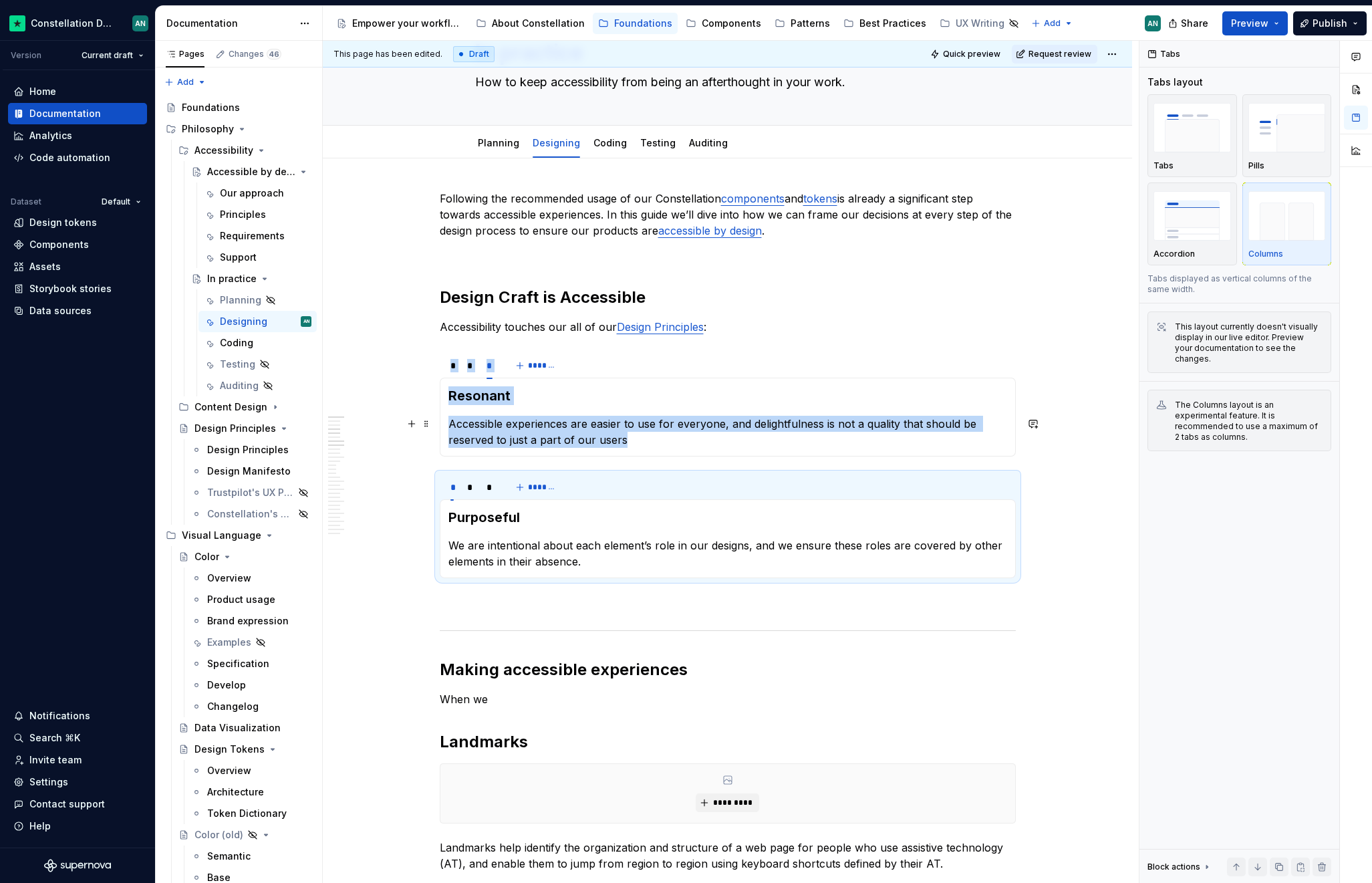
click at [693, 441] on p "Accessible experiences are easier to use for everyone, and delightfulness is no…" at bounding box center [727, 432] width 559 height 32
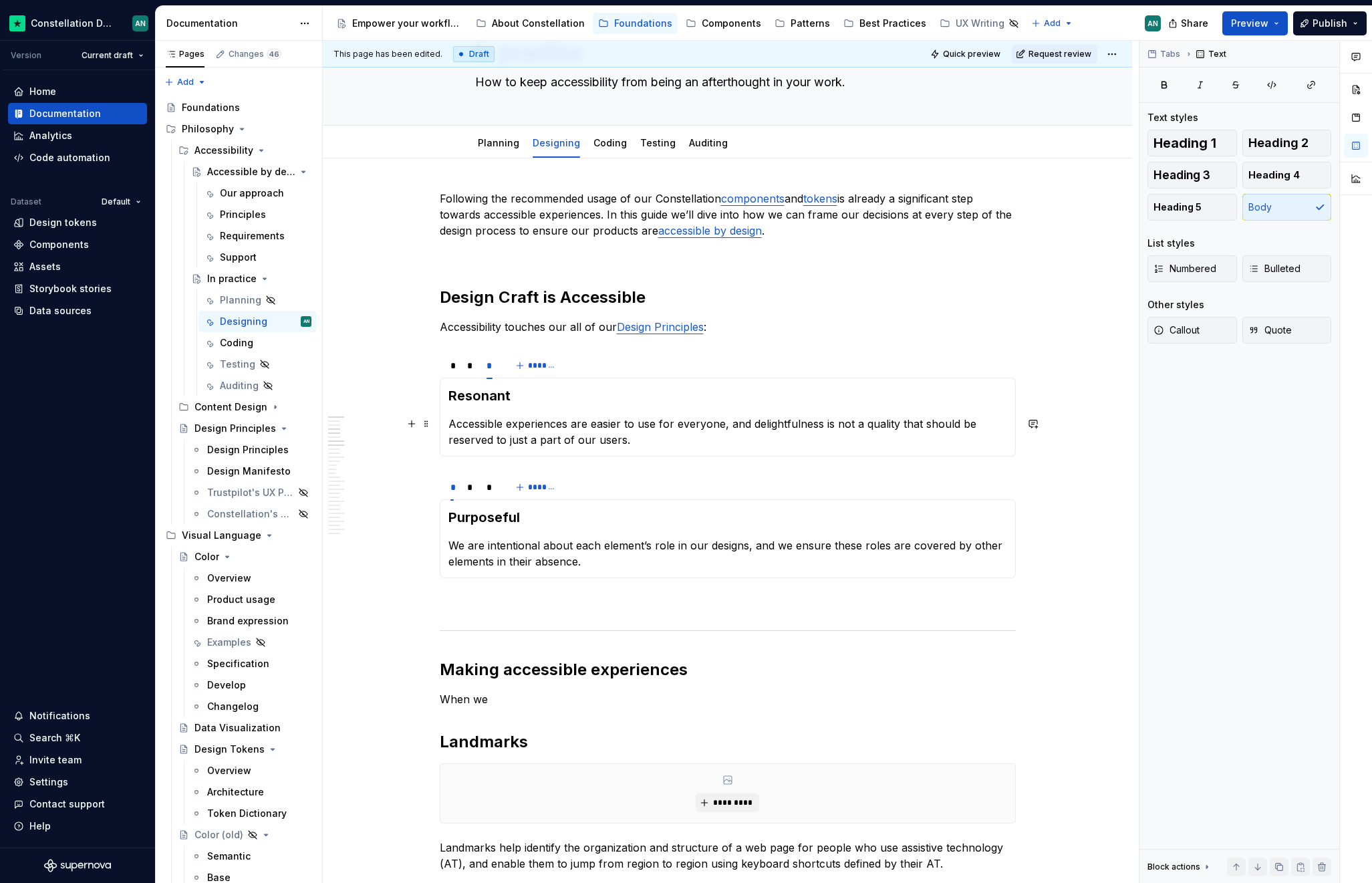
click at [493, 440] on p "Accessible experiences are easier to use for everyone, and delightfulness is no…" at bounding box center [727, 432] width 559 height 32
click at [449, 439] on p "Accessible experiences are easier to use for everyone, and delightfulness is no…" at bounding box center [727, 432] width 559 height 32
click at [490, 440] on p "Accessible experiences are easier to use for everyone, and delightfulness is no…" at bounding box center [727, 432] width 559 height 32
click at [629, 441] on p "Accessible experiences are easier to use for everyone, and delightfulness is no…" at bounding box center [727, 432] width 559 height 32
drag, startPoint x: 873, startPoint y: 440, endPoint x: 892, endPoint y: 440, distance: 19.0
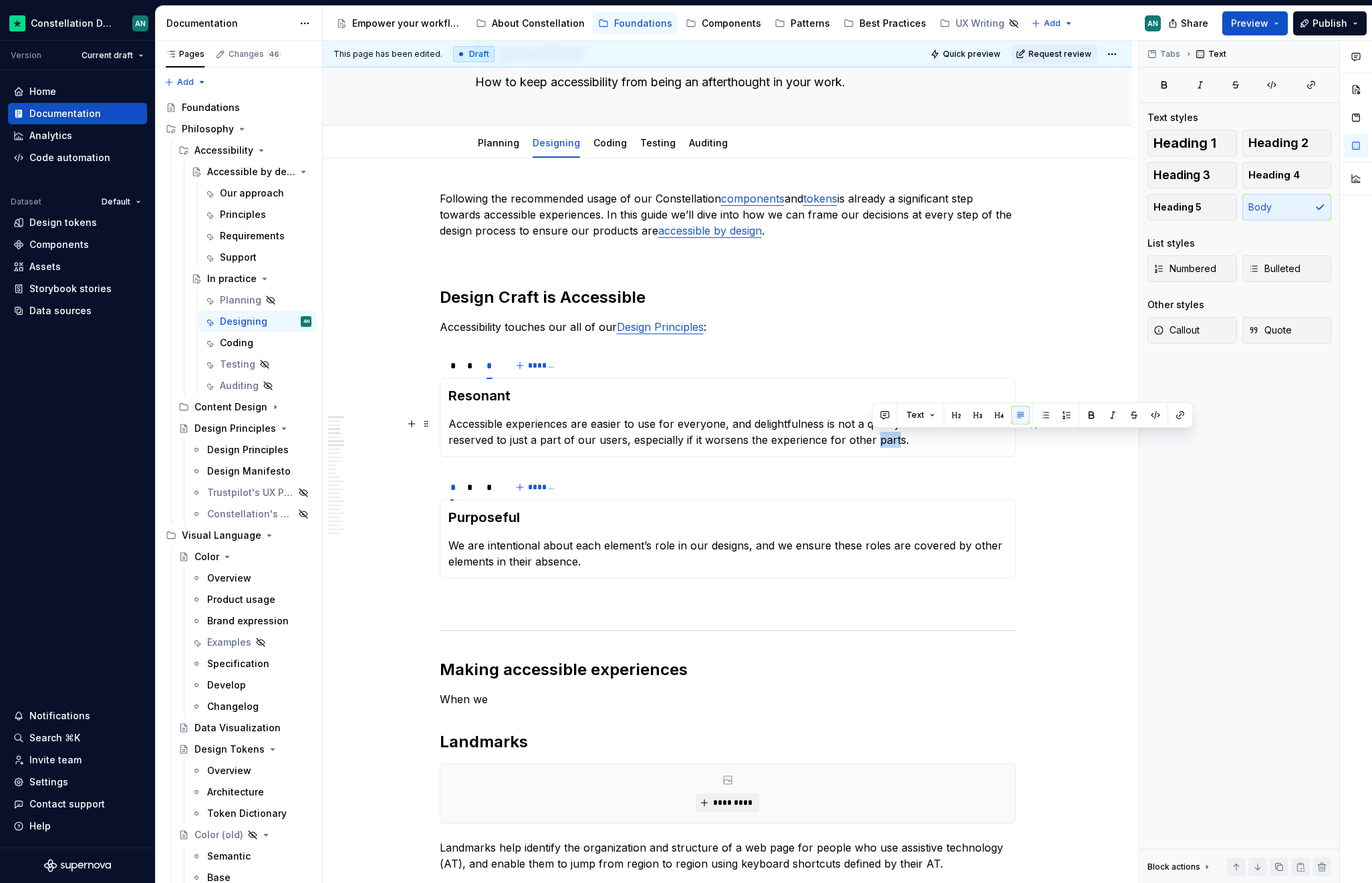
click at [892, 440] on p "Accessible experiences are easier to use for everyone, and delightfulness is no…" at bounding box center [727, 432] width 559 height 32
click at [888, 443] on p "Accessible experiences are easier to use for everyone, and delightfulness is no…" at bounding box center [727, 432] width 559 height 32
click at [473, 372] on div "*" at bounding box center [470, 365] width 17 height 18
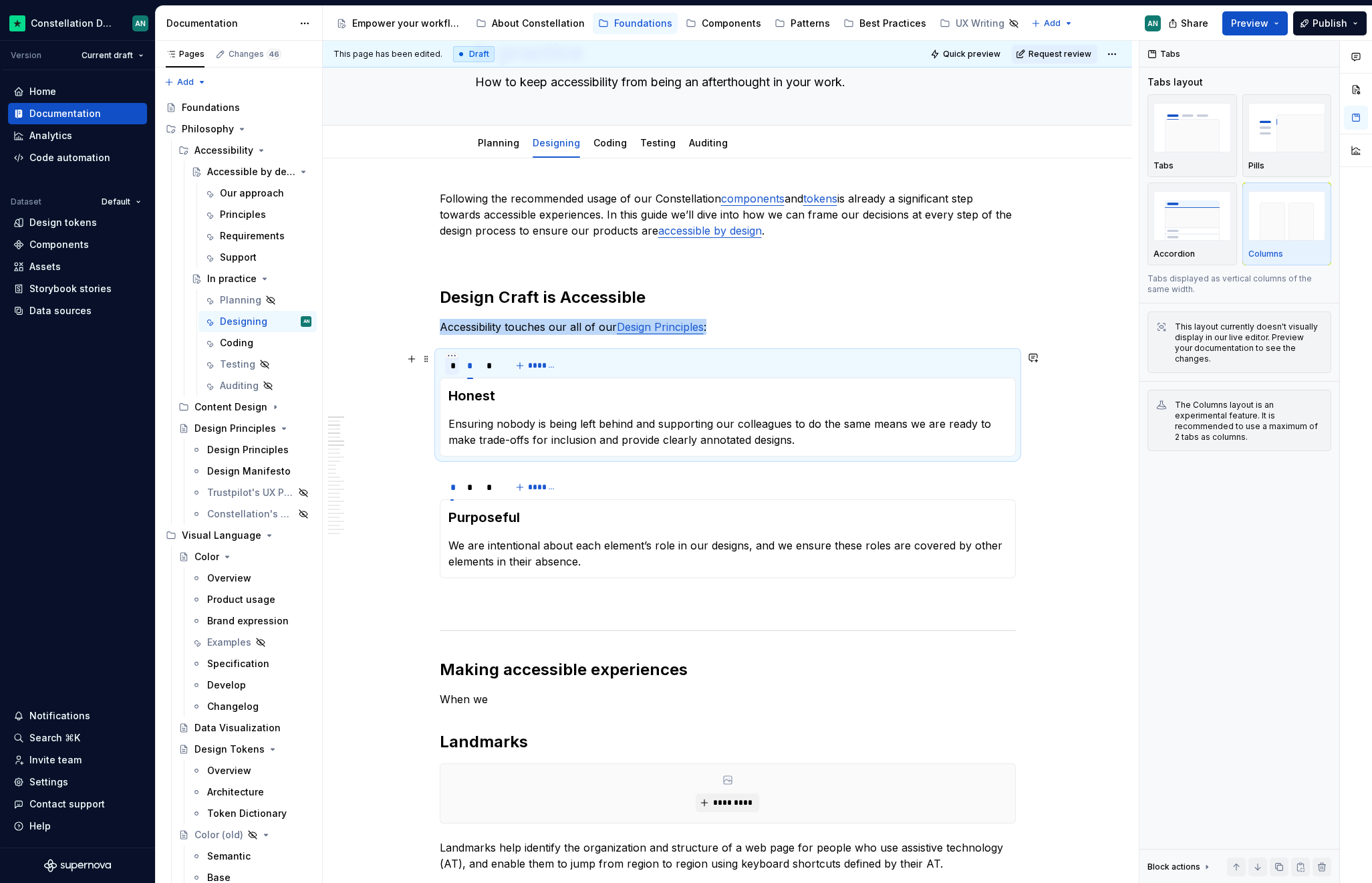
click at [447, 367] on div "*" at bounding box center [453, 365] width 15 height 18
click at [473, 425] on p "We empathize with our users, we understand the frustration of not being able to…" at bounding box center [727, 432] width 559 height 32
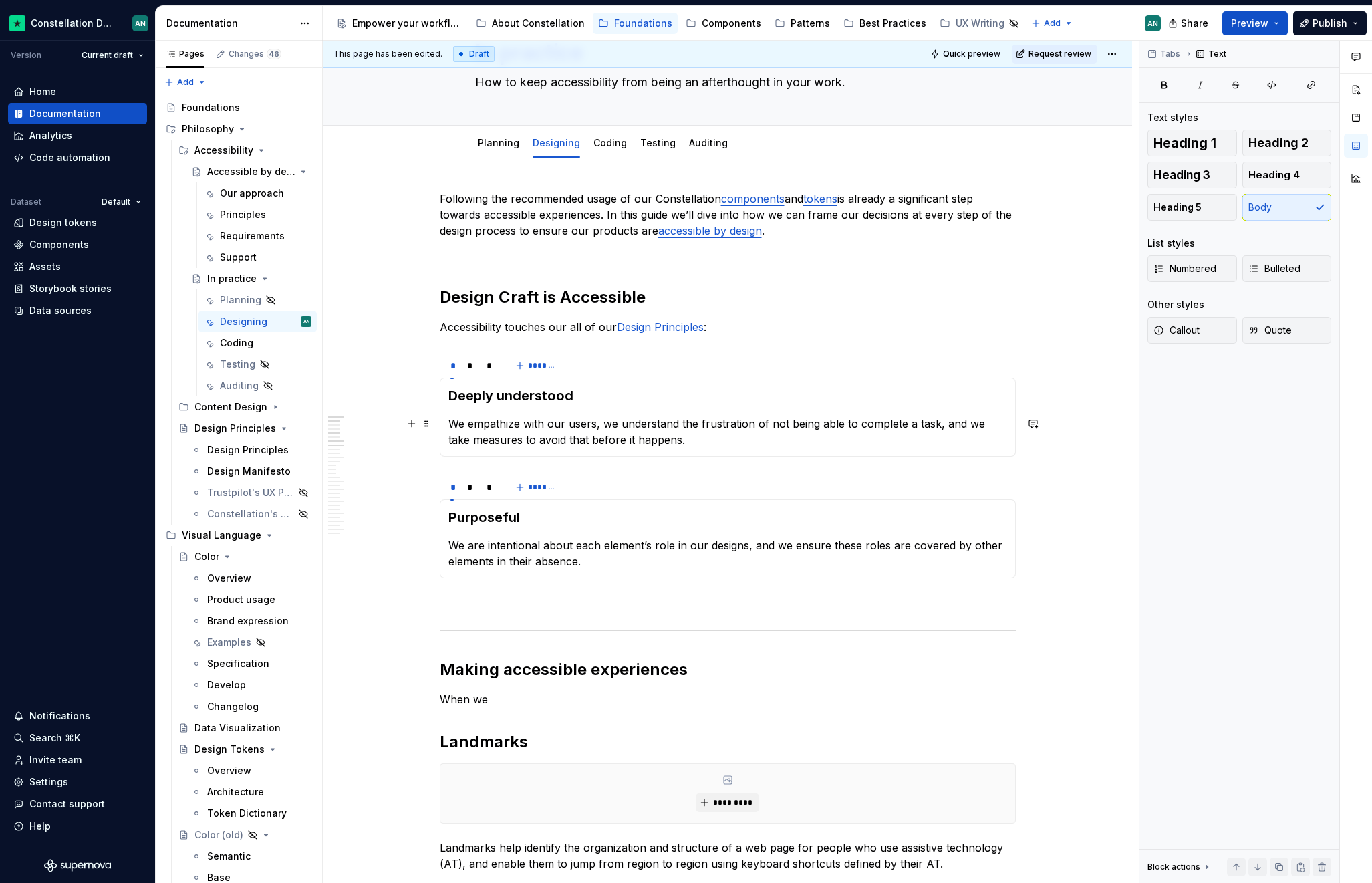
click at [931, 425] on p "We empathize with our users, we understand the frustration of not being able to…" at bounding box center [727, 432] width 559 height 32
click at [615, 438] on p "We empathize with our users, we understand the frustration of not being able to…" at bounding box center [727, 432] width 559 height 32
click at [469, 486] on div "*" at bounding box center [470, 488] width 6 height 13
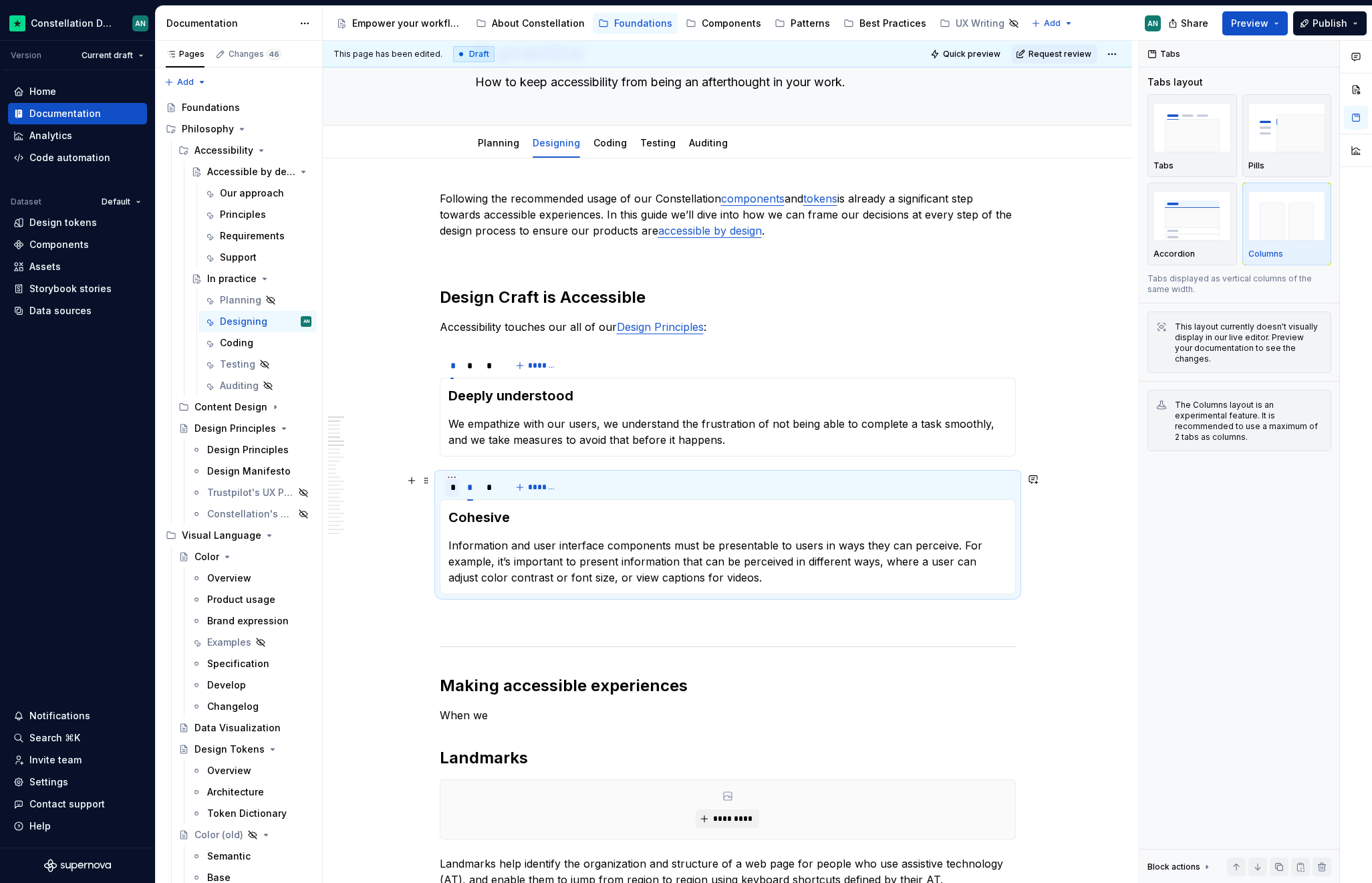
click at [454, 486] on div "*" at bounding box center [453, 487] width 15 height 18
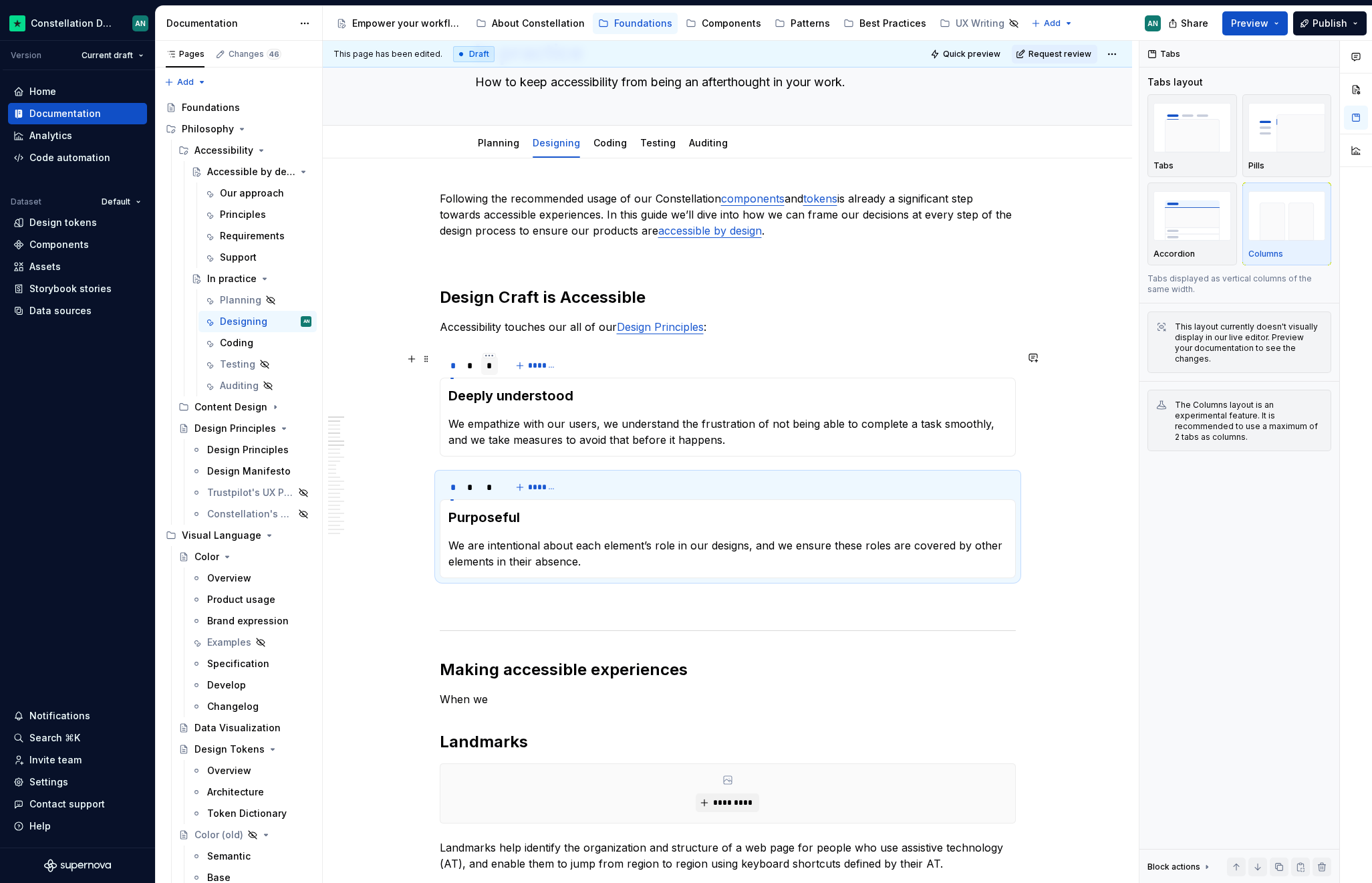
click at [487, 371] on div "*" at bounding box center [489, 365] width 6 height 13
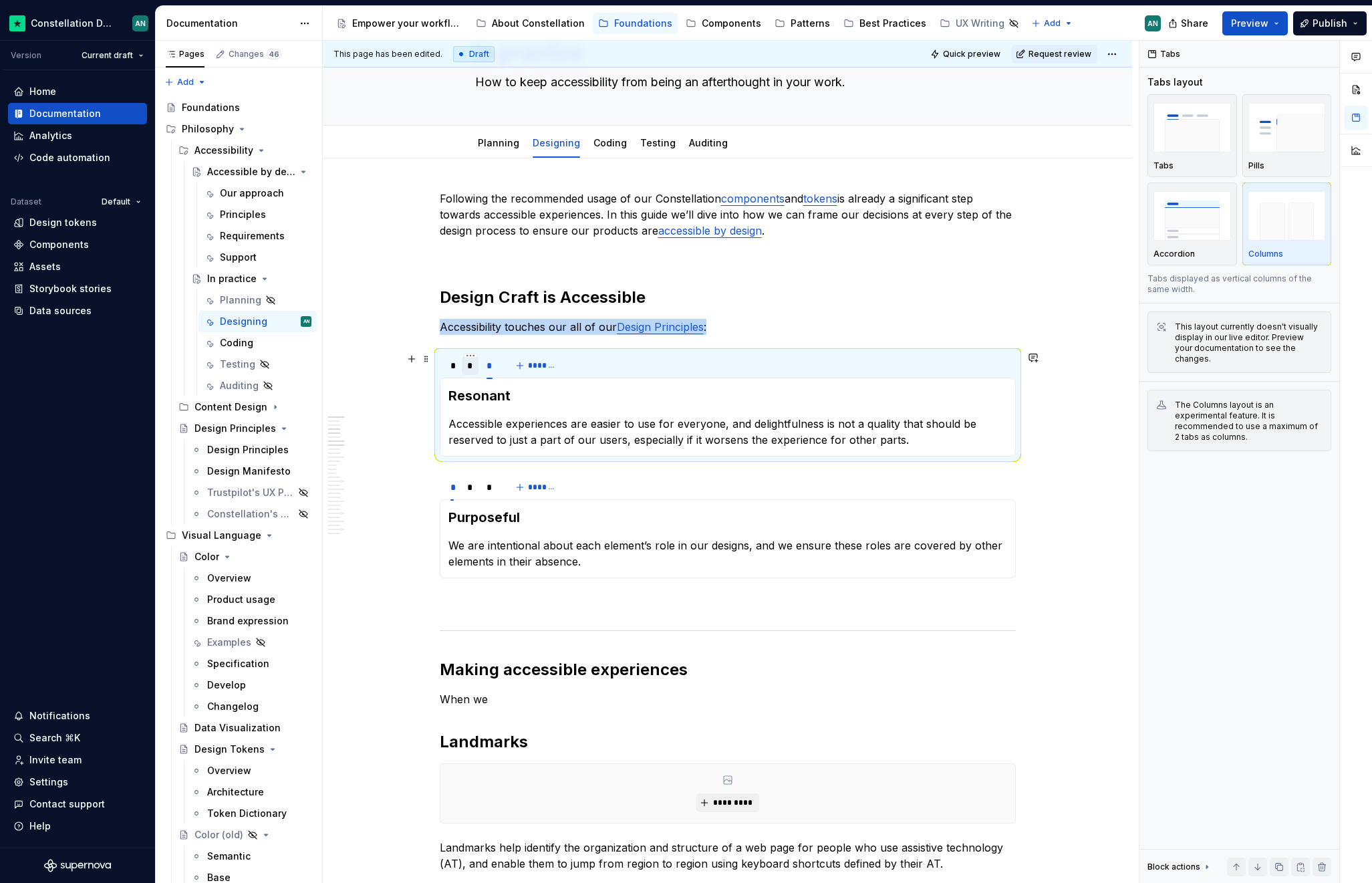
click at [475, 373] on div "*" at bounding box center [470, 365] width 17 height 18
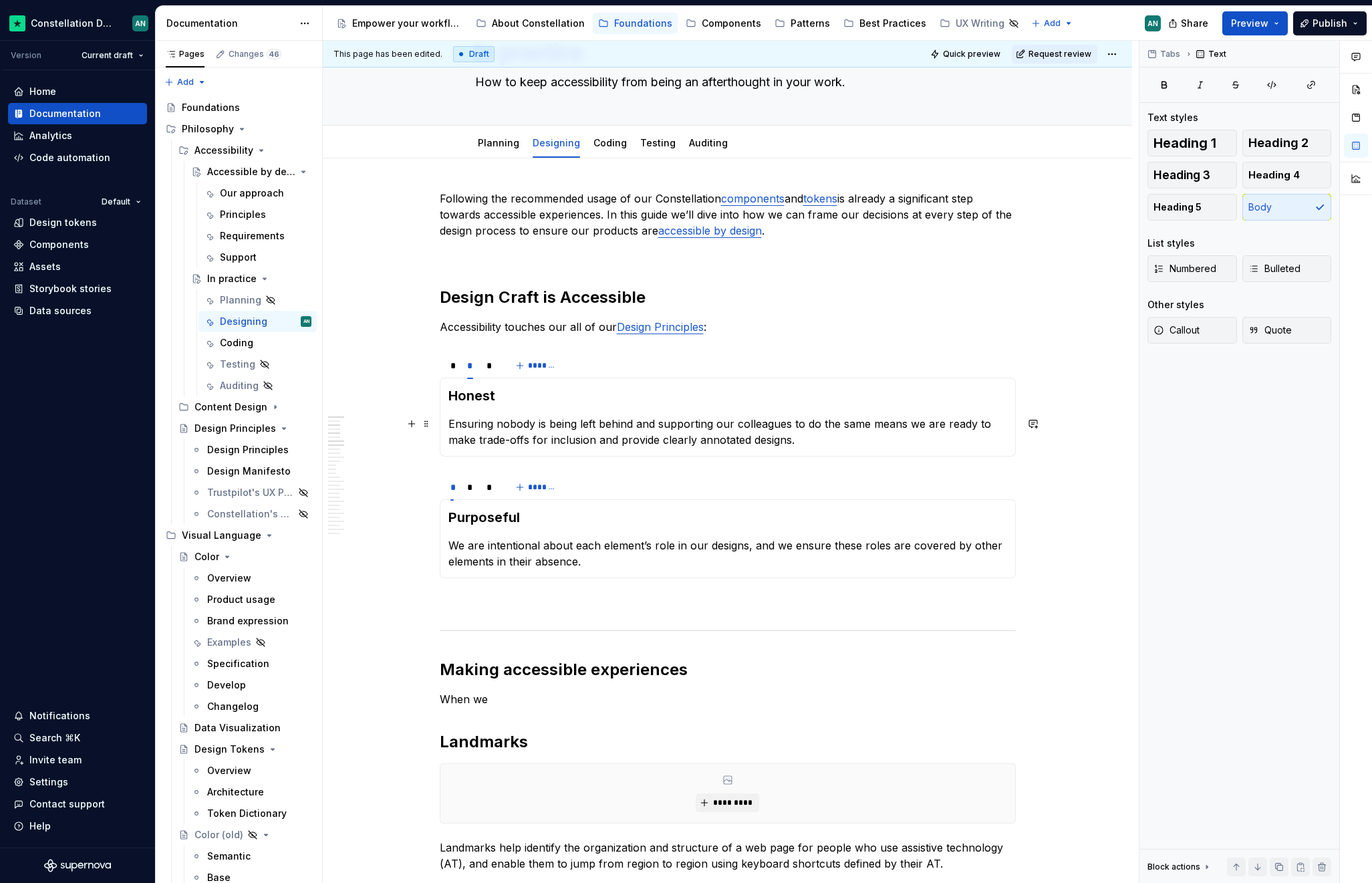
click at [870, 426] on p "Ensuring nobody is being left behind and supporting our colleagues to do the sa…" at bounding box center [727, 432] width 559 height 32
drag, startPoint x: 870, startPoint y: 426, endPoint x: 511, endPoint y: 433, distance: 359.1
click at [511, 433] on p "Ensuring nobody is being left behind and supporting our colleagues to do the sa…" at bounding box center [727, 432] width 559 height 32
click at [945, 421] on p "Ensuring nobody is being left behind and supporting our colleagues to do the sa…" at bounding box center [727, 432] width 559 height 32
drag, startPoint x: 873, startPoint y: 423, endPoint x: 544, endPoint y: 440, distance: 329.4
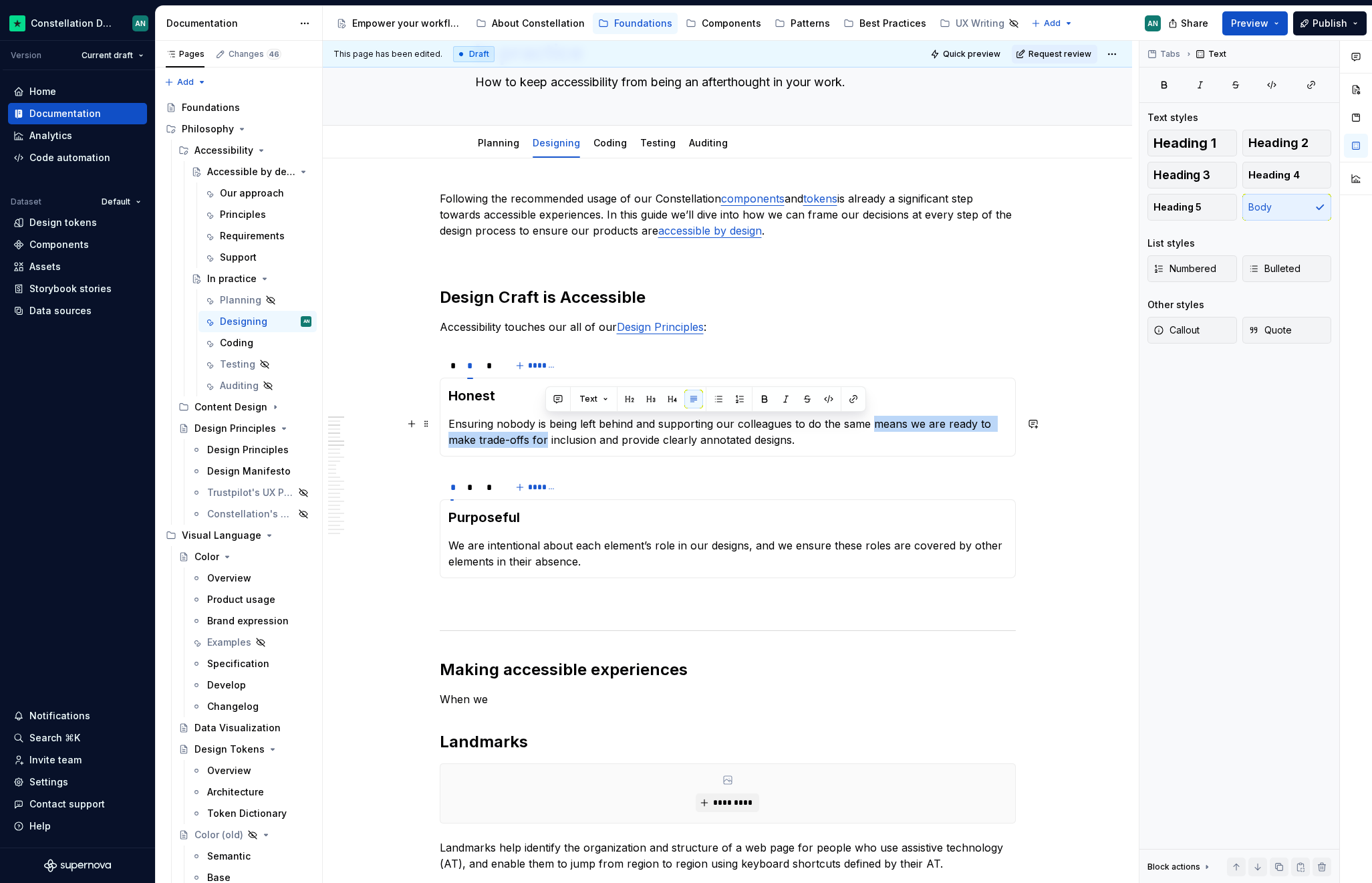
click at [544, 440] on p "Ensuring nobody is being left behind and supporting our colleagues to do the sa…" at bounding box center [727, 432] width 559 height 32
click at [554, 437] on p "Ensuring nobody is being left behind and supporting our colleagues to do the sa…" at bounding box center [727, 432] width 559 height 32
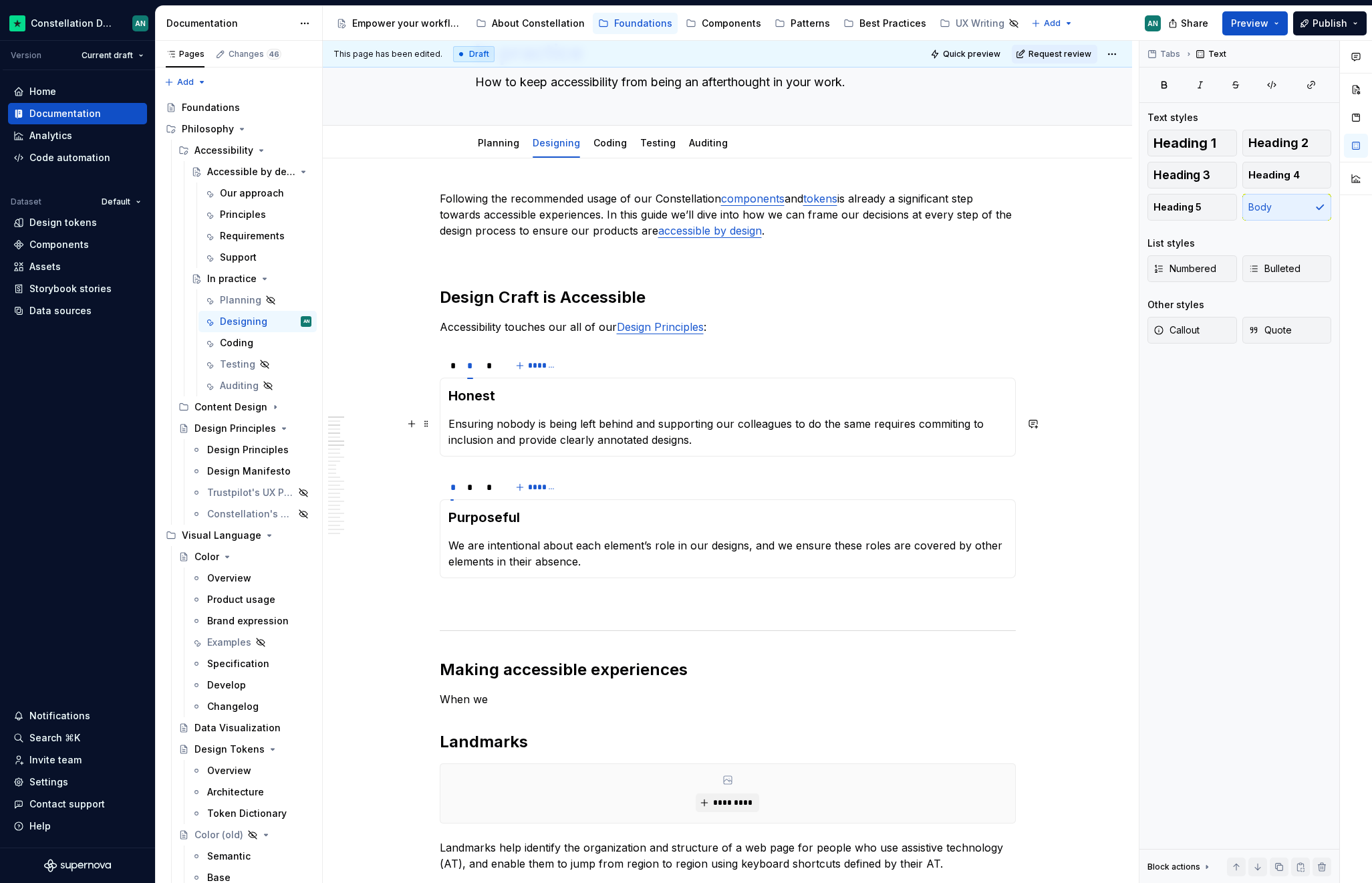
click at [476, 431] on p "Ensuring nobody is being left behind and supporting our colleagues to do the sa…" at bounding box center [727, 432] width 559 height 32
drag, startPoint x: 489, startPoint y: 440, endPoint x: 447, endPoint y: 438, distance: 42.0
click at [448, 438] on p "Ensuring nobody is being left behind and supporting our colleagues to do the sa…" at bounding box center [727, 432] width 559 height 32
click at [540, 426] on div "Text" at bounding box center [608, 415] width 321 height 25
click at [547, 435] on p "Ensuring nobody is being left behind and supporting our colleagues to do the sa…" at bounding box center [727, 432] width 559 height 32
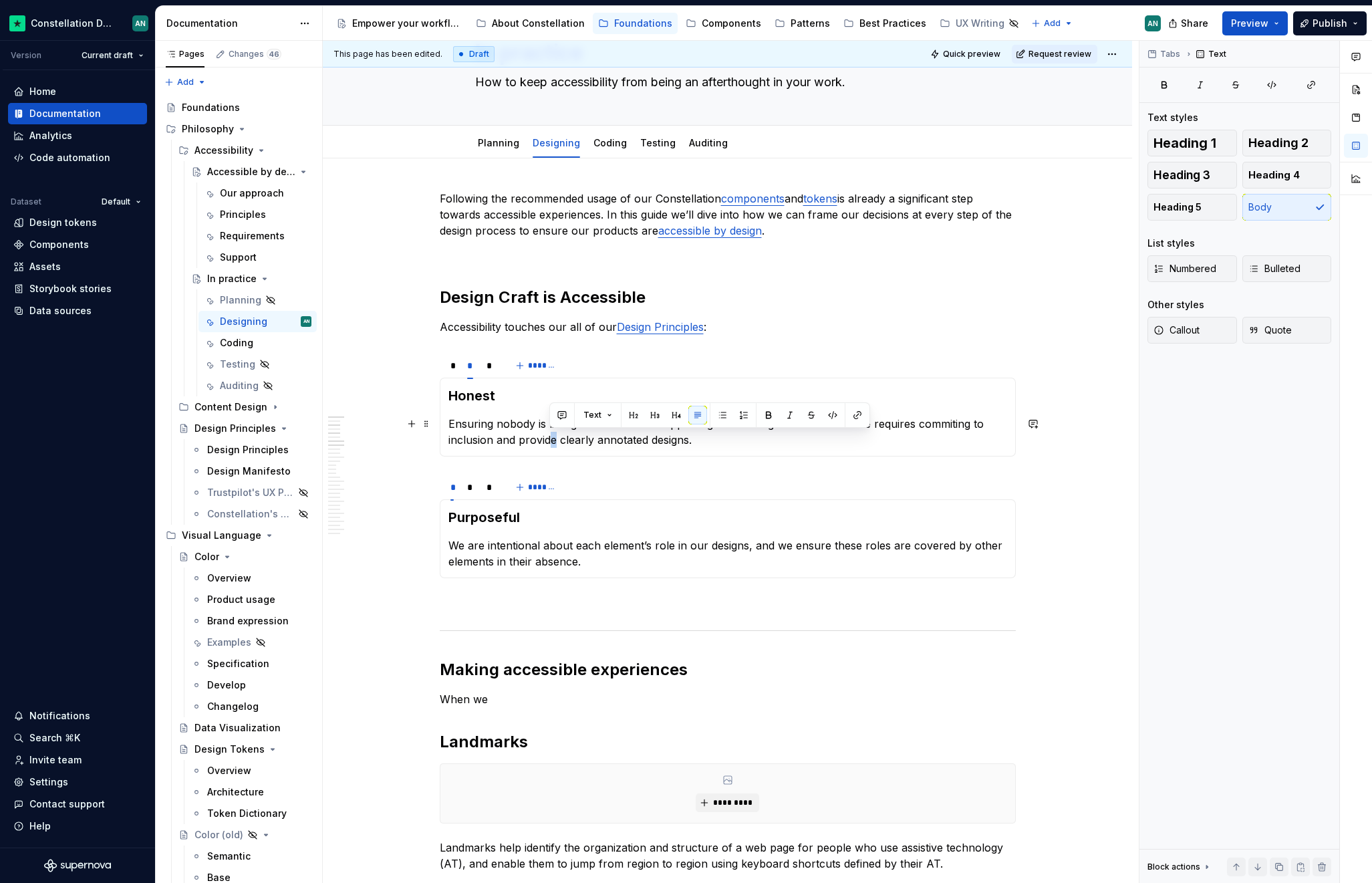
click at [548, 439] on p "Ensuring nobody is being left behind and supporting our colleagues to do the sa…" at bounding box center [727, 432] width 559 height 32
click at [572, 544] on p "We are intentional about each element’s role in our designs, and we ensure thes…" at bounding box center [727, 554] width 559 height 32
click at [907, 547] on p "We are intentional about each element’s role in our designs, and we ensure thes…" at bounding box center [727, 554] width 559 height 32
drag, startPoint x: 541, startPoint y: 563, endPoint x: 445, endPoint y: 566, distance: 96.0
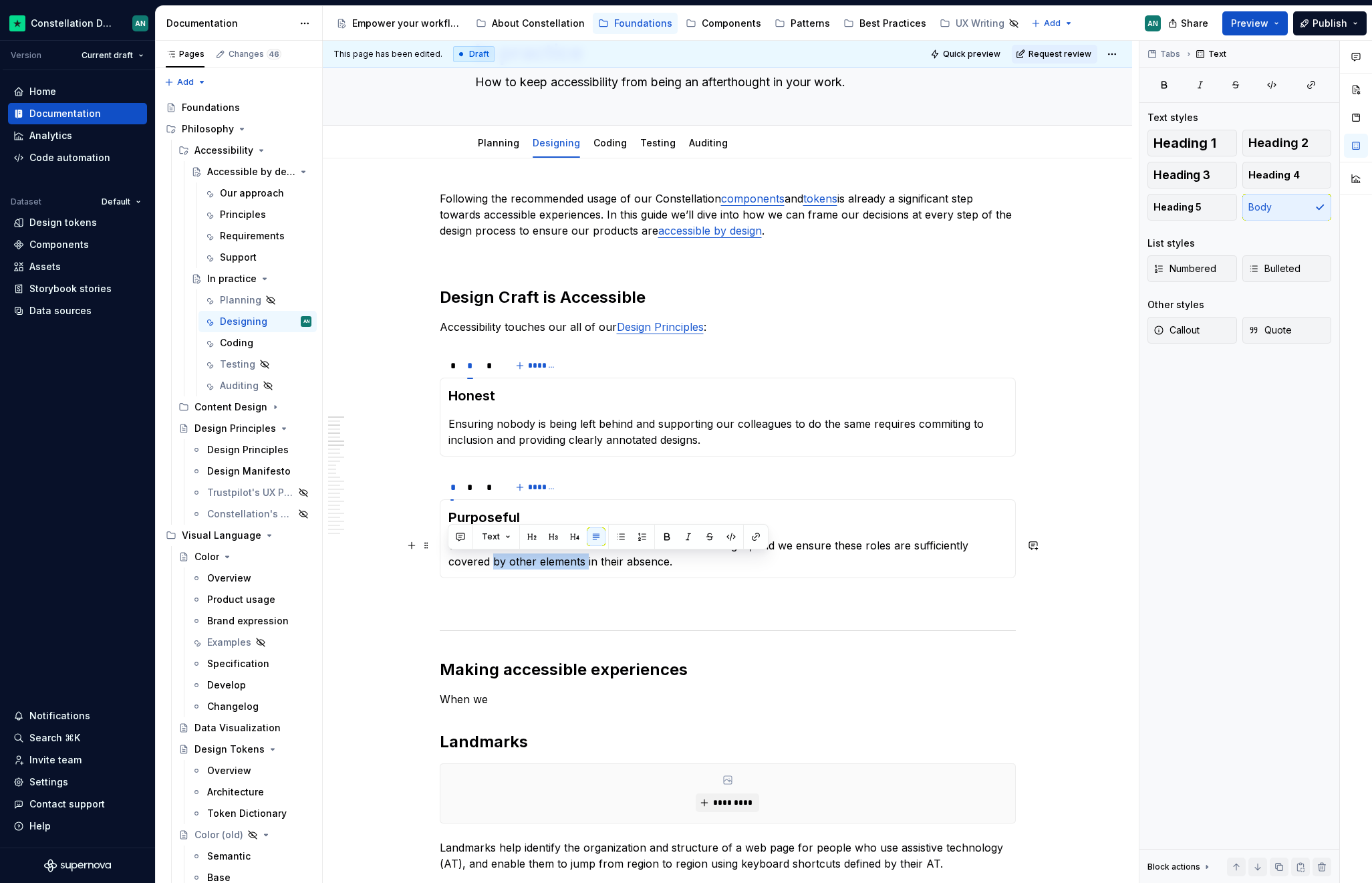
click at [445, 566] on div "Purposeful We are intentional about each element’s role in our designs, and we …" at bounding box center [727, 538] width 576 height 79
drag, startPoint x: 952, startPoint y: 546, endPoint x: 908, endPoint y: 545, distance: 44.0
click at [908, 545] on p "We are intentional about each element’s role in our designs, and we ensure thes…" at bounding box center [727, 554] width 559 height 32
click at [502, 686] on p "When we" at bounding box center [727, 700] width 576 height 16
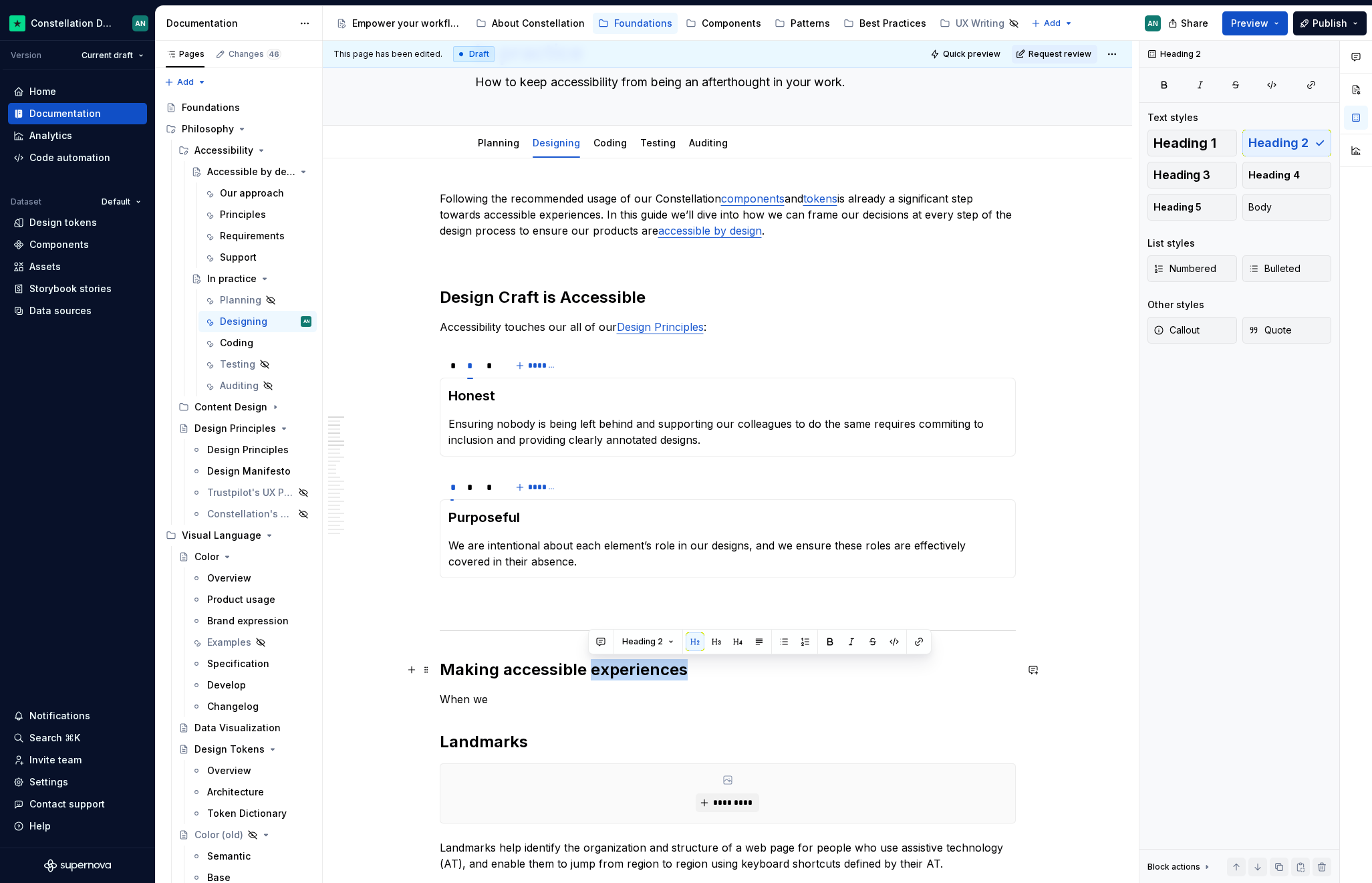
drag, startPoint x: 590, startPoint y: 673, endPoint x: 699, endPoint y: 680, distance: 109.2
click at [699, 680] on h2 "Making accessible experiences" at bounding box center [727, 669] width 576 height 21
drag, startPoint x: 506, startPoint y: 672, endPoint x: 442, endPoint y: 670, distance: 64.0
click at [442, 670] on h2 "Making accessible decisions" at bounding box center [727, 669] width 576 height 21
click at [448, 670] on h2 "Making accessible decisions" at bounding box center [727, 669] width 576 height 21
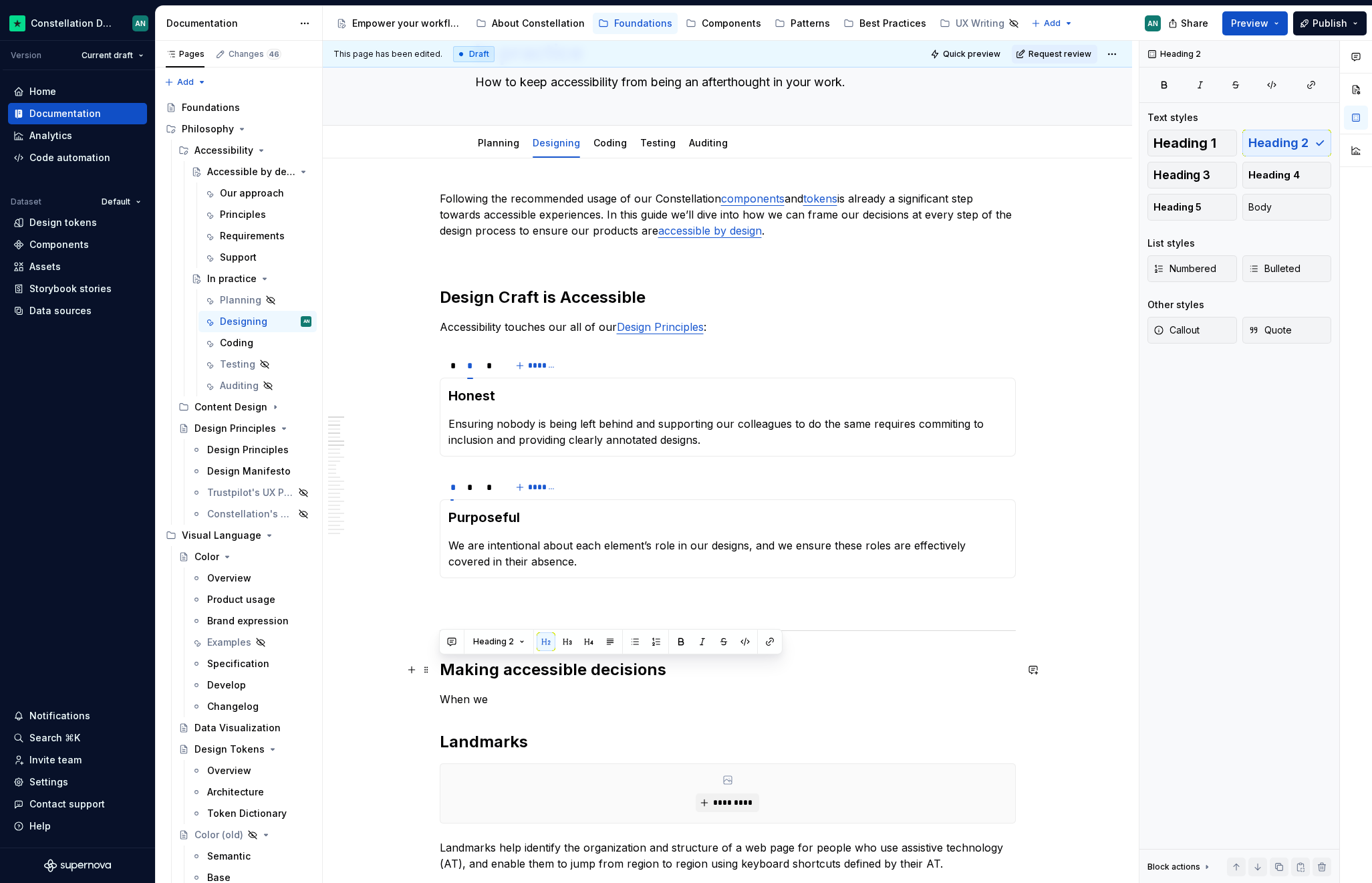
click at [441, 671] on h2 "Making accessible decisions" at bounding box center [727, 669] width 576 height 21
drag, startPoint x: 491, startPoint y: 664, endPoint x: 439, endPoint y: 661, distance: 52.1
click at [439, 661] on h2 "When Making accessible decisions" at bounding box center [727, 669] width 576 height 21
click at [499, 686] on p "When we" at bounding box center [727, 700] width 576 height 16
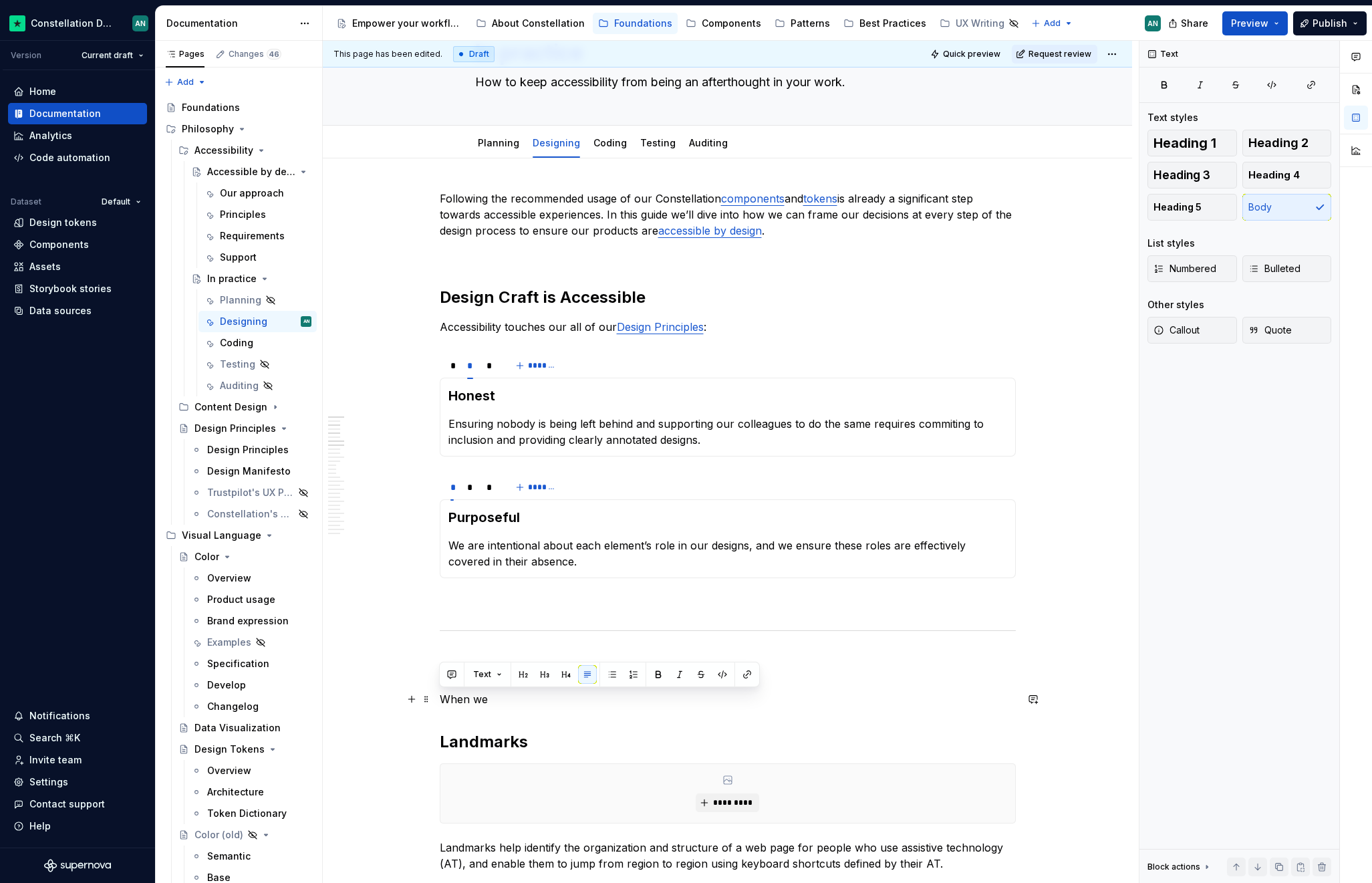
drag, startPoint x: 496, startPoint y: 700, endPoint x: 440, endPoint y: 703, distance: 56.1
click at [440, 686] on p "When we" at bounding box center [727, 700] width 576 height 16
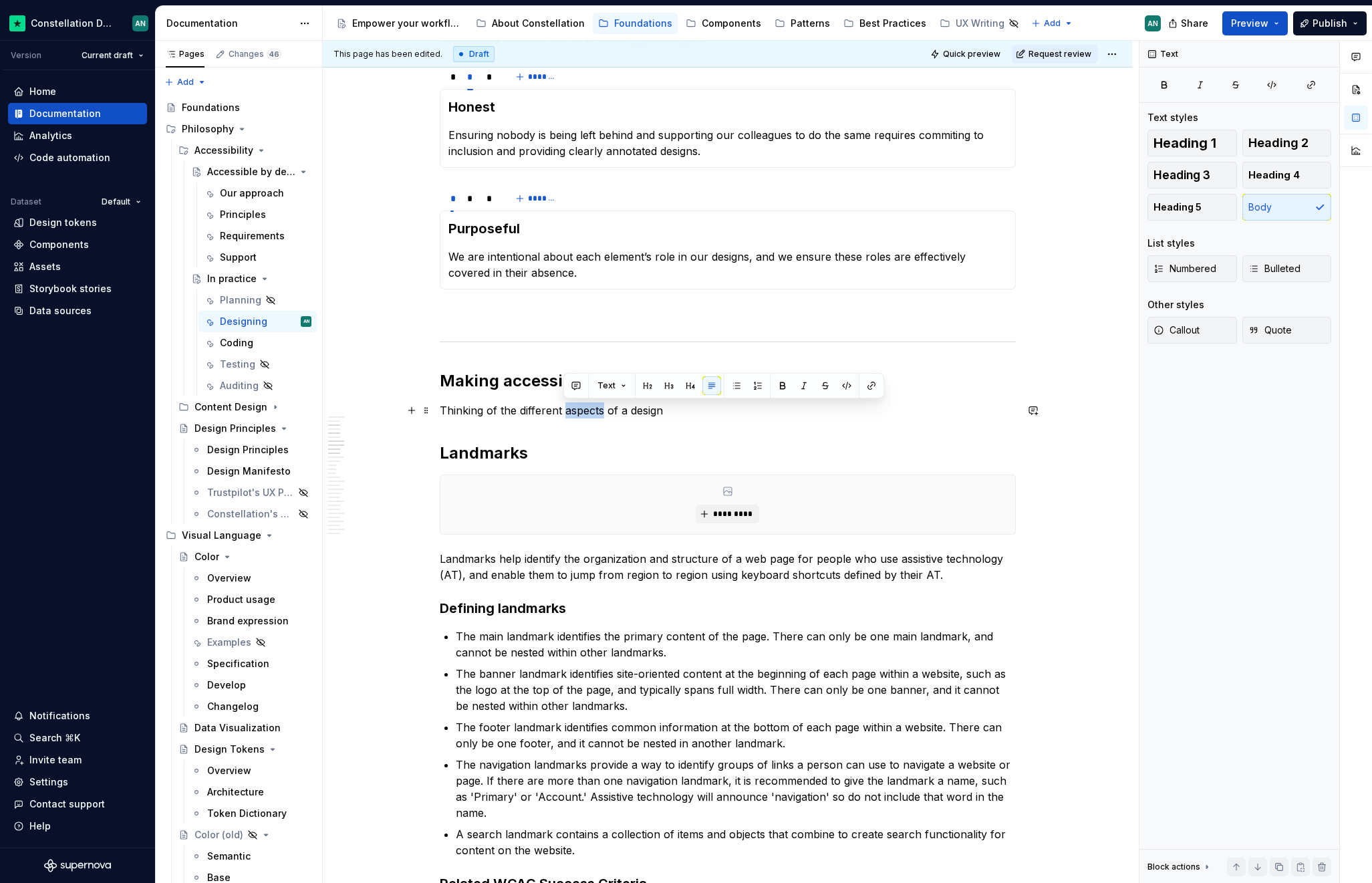
drag, startPoint x: 565, startPoint y: 411, endPoint x: 602, endPoint y: 412, distance: 37.0
click at [602, 412] on p "Thinking of the different aspects of a design" at bounding box center [727, 410] width 576 height 16
click at [729, 411] on p "Thinking of the different building blocks of a design" at bounding box center [727, 410] width 576 height 16
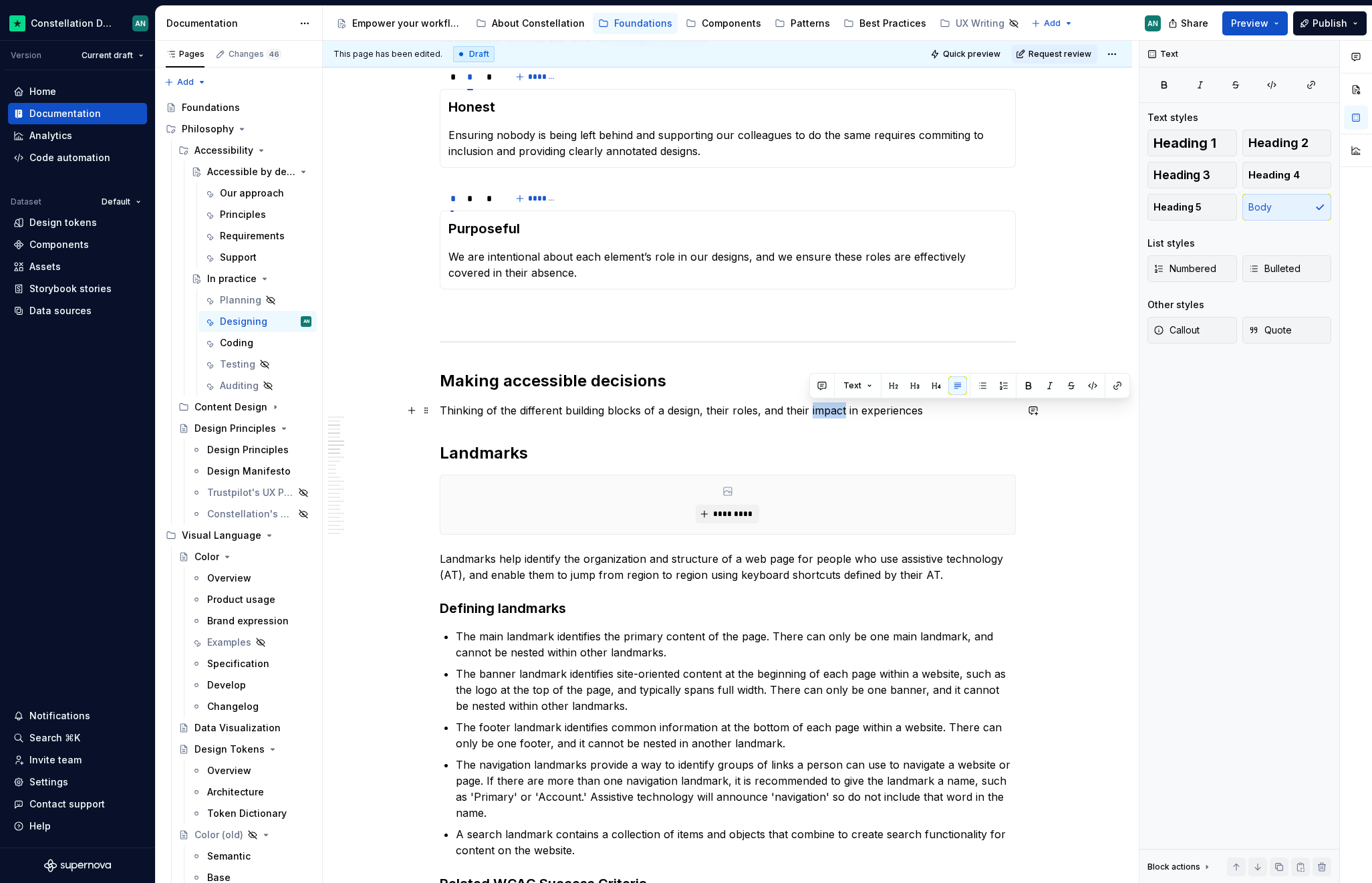
drag, startPoint x: 808, startPoint y: 411, endPoint x: 842, endPoint y: 410, distance: 34.0
click at [842, 410] on p "Thinking of the different building blocks of a design, their roles, and their i…" at bounding box center [727, 410] width 576 height 16
click at [501, 409] on p "Thinking of the different building blocks of a design, their roles, and their c…" at bounding box center [727, 410] width 576 height 16
click at [847, 412] on p "Thinking of the different building blocks of a design, their roles, and their c…" at bounding box center [727, 410] width 576 height 16
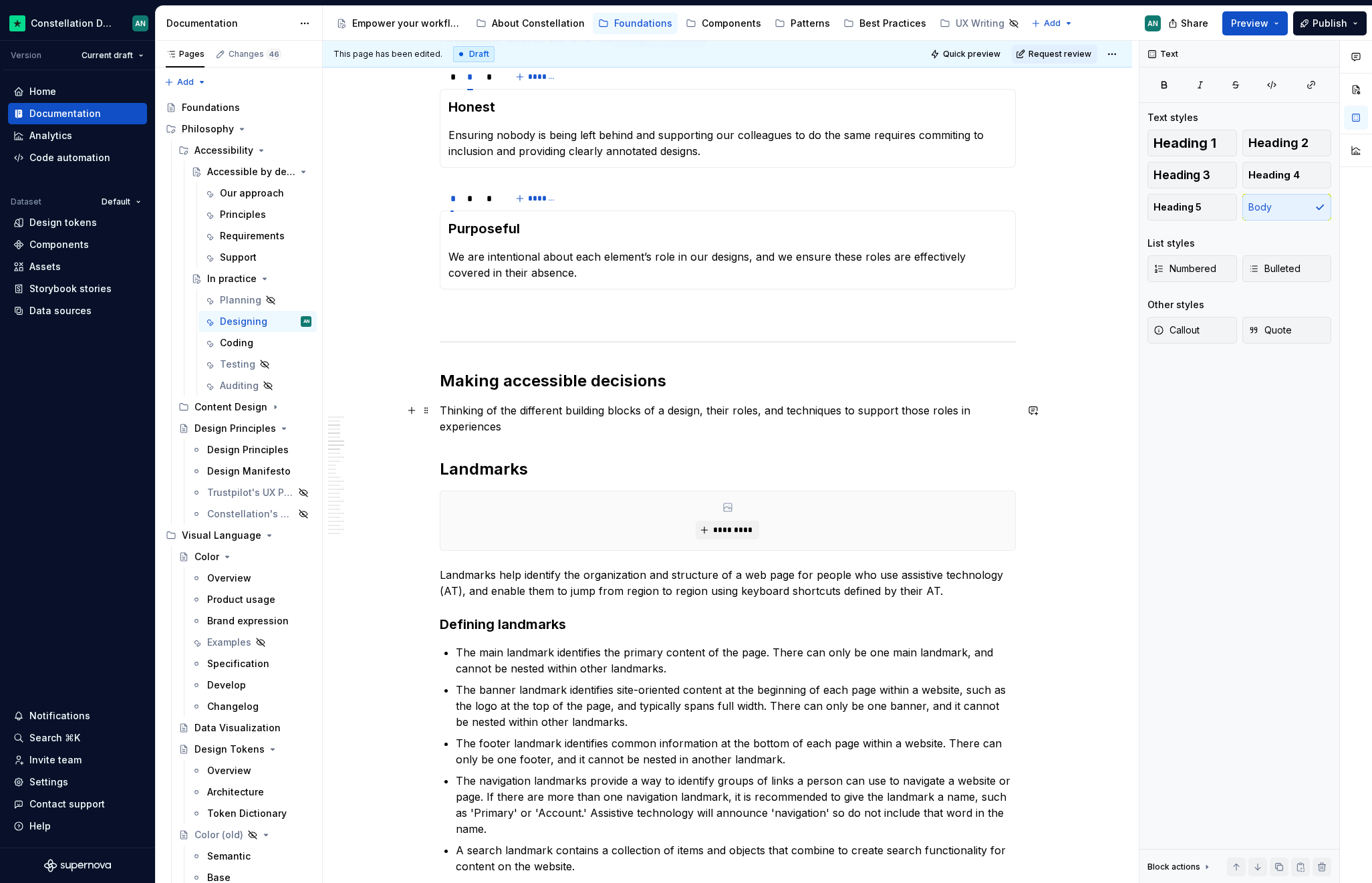
click at [970, 414] on p "Thinking of the different building blocks of a design, their roles, and techniq…" at bounding box center [727, 418] width 576 height 32
click at [651, 431] on p "Thinking of the different building blocks of a design, their roles, and techniq…" at bounding box center [727, 418] width 576 height 32
drag, startPoint x: 567, startPoint y: 430, endPoint x: 552, endPoint y: 430, distance: 15.0
click at [552, 430] on p "Thinking of the different building blocks of a design, their roles, and techniq…" at bounding box center [727, 418] width 576 height 32
click at [593, 424] on p "Thinking of the different building blocks of a design, their roles, and techniq…" at bounding box center [727, 418] width 576 height 32
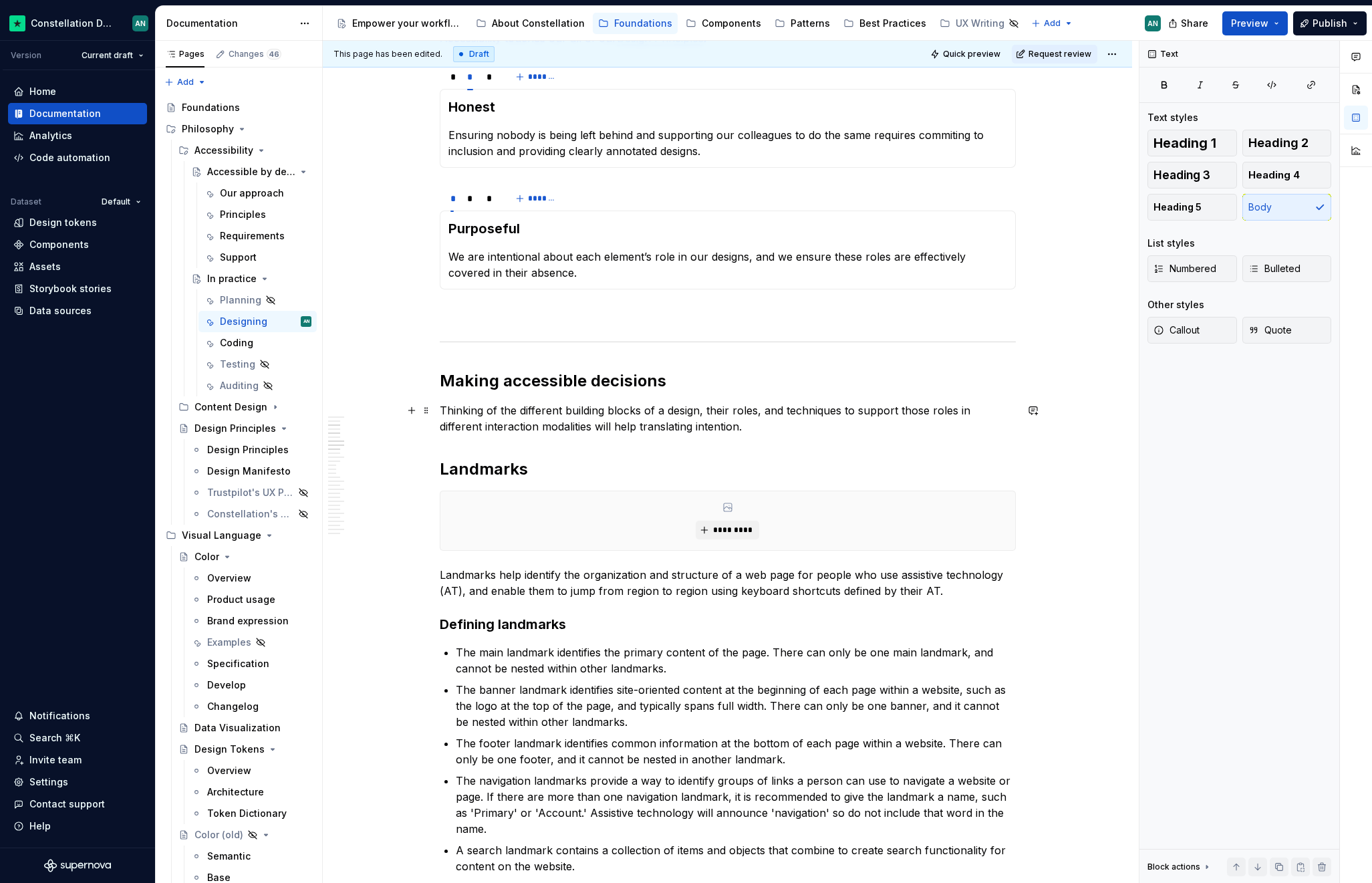
click at [648, 428] on p "Thinking of the different building blocks of a design, their roles, and techniq…" at bounding box center [727, 418] width 576 height 32
click at [769, 426] on p "Thinking of the different building blocks of a design, their roles, and techniq…" at bounding box center [727, 418] width 576 height 32
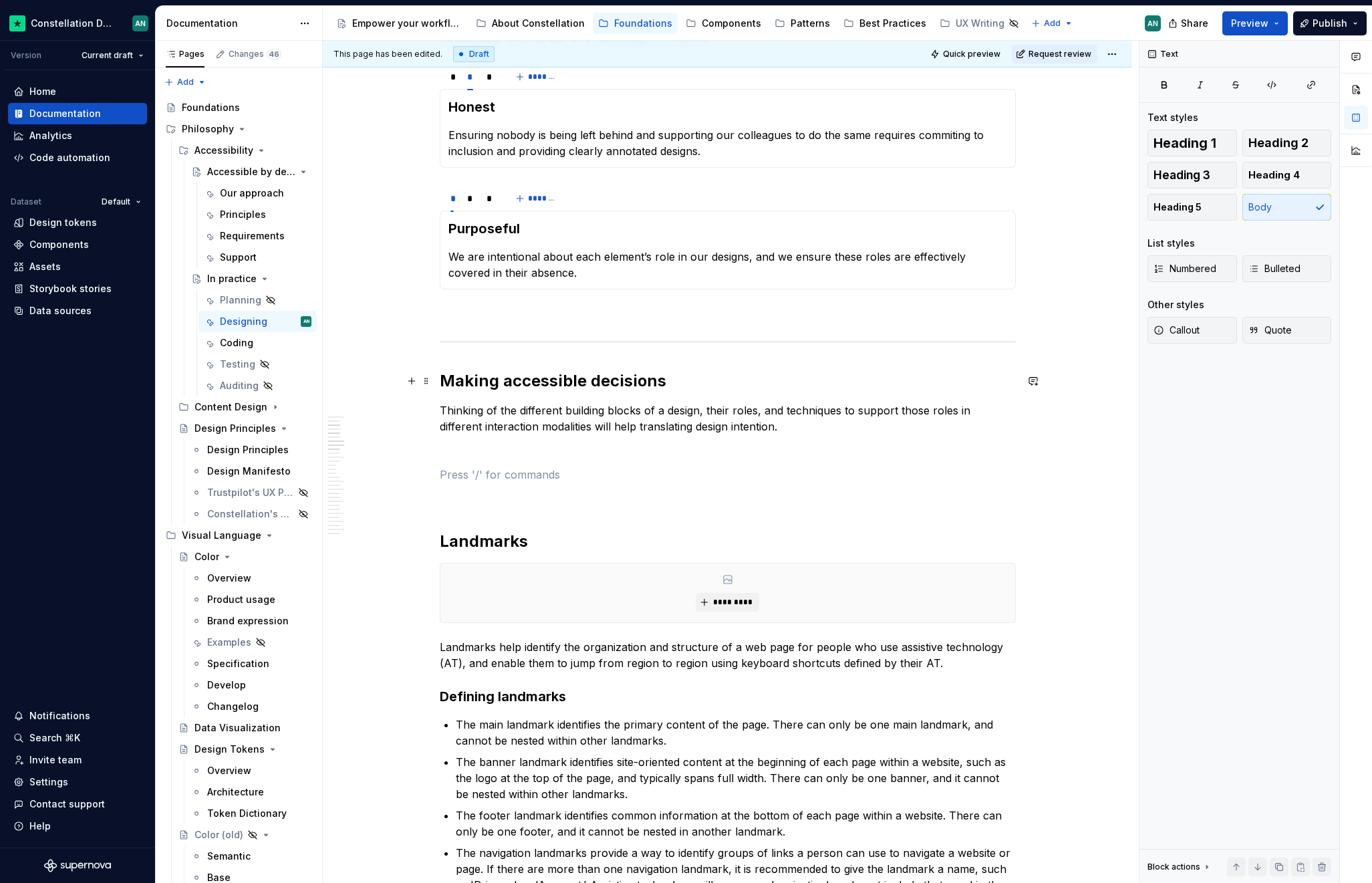
click at [550, 379] on h2 "Making accessible decisions" at bounding box center [727, 381] width 576 height 21
click at [1014, 152] on button "Heading 1" at bounding box center [1192, 143] width 90 height 27
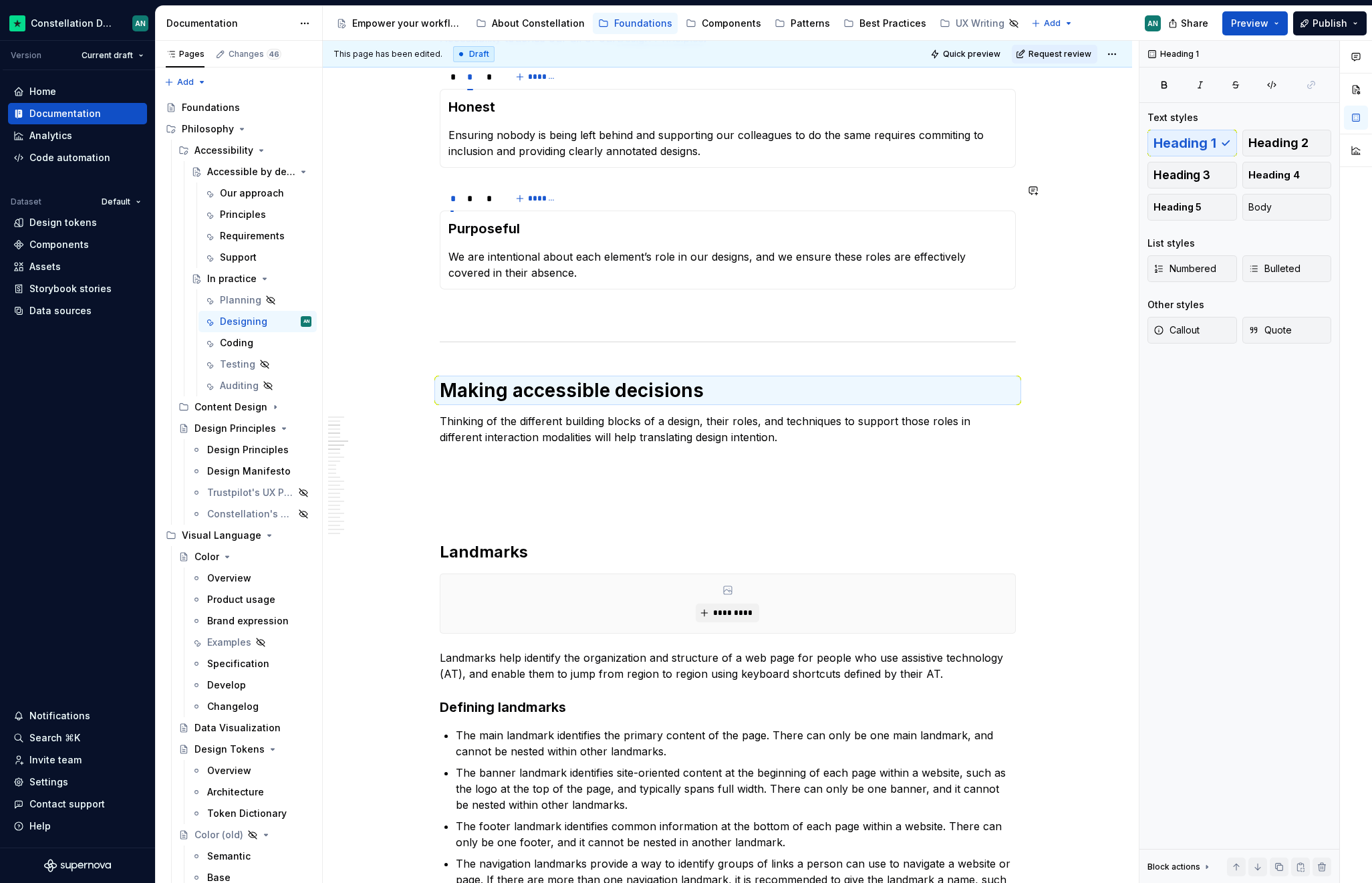
scroll to position [0, 0]
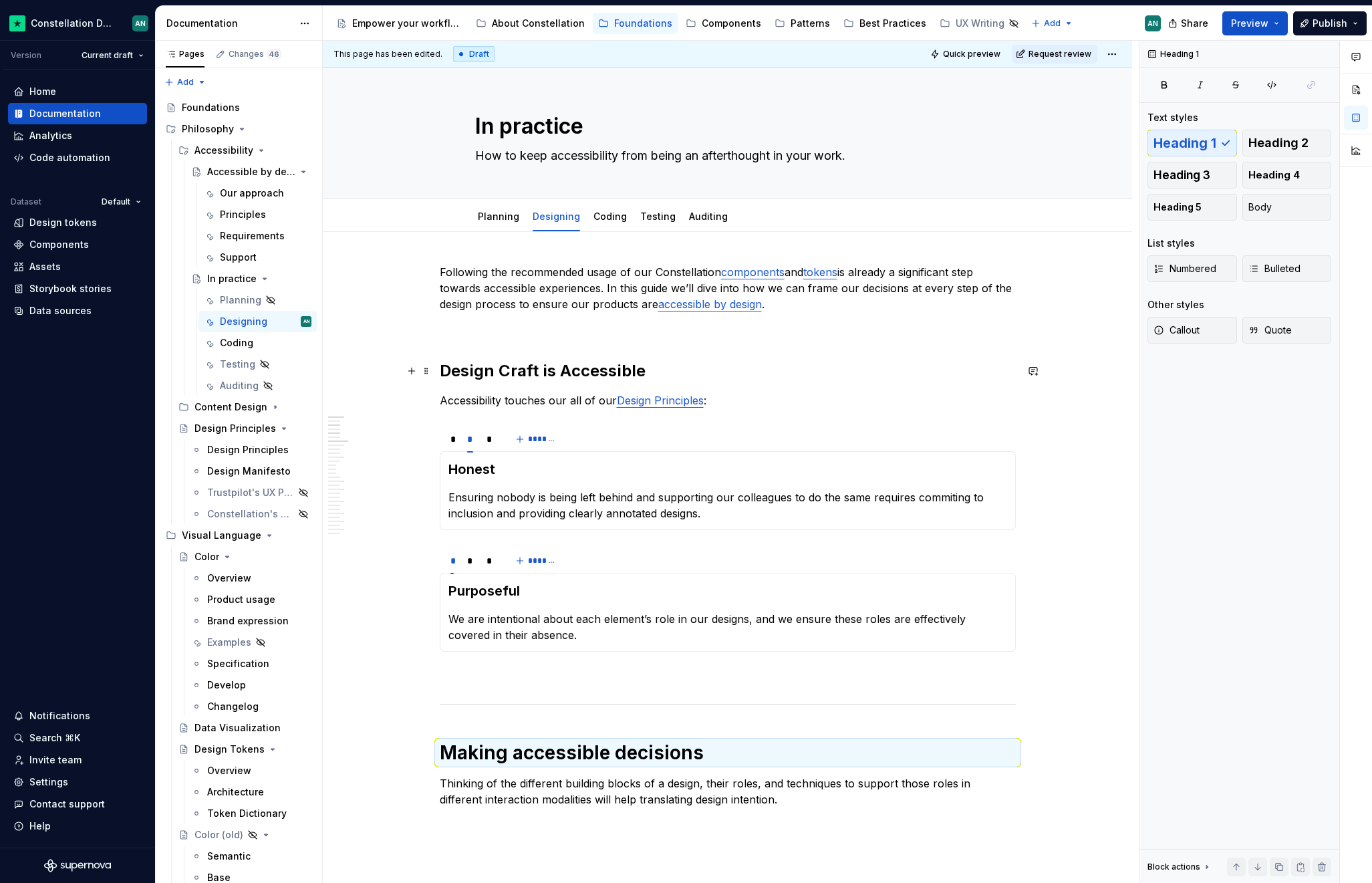
click at [531, 366] on h2 "Design Craft is Accessible" at bounding box center [727, 370] width 576 height 21
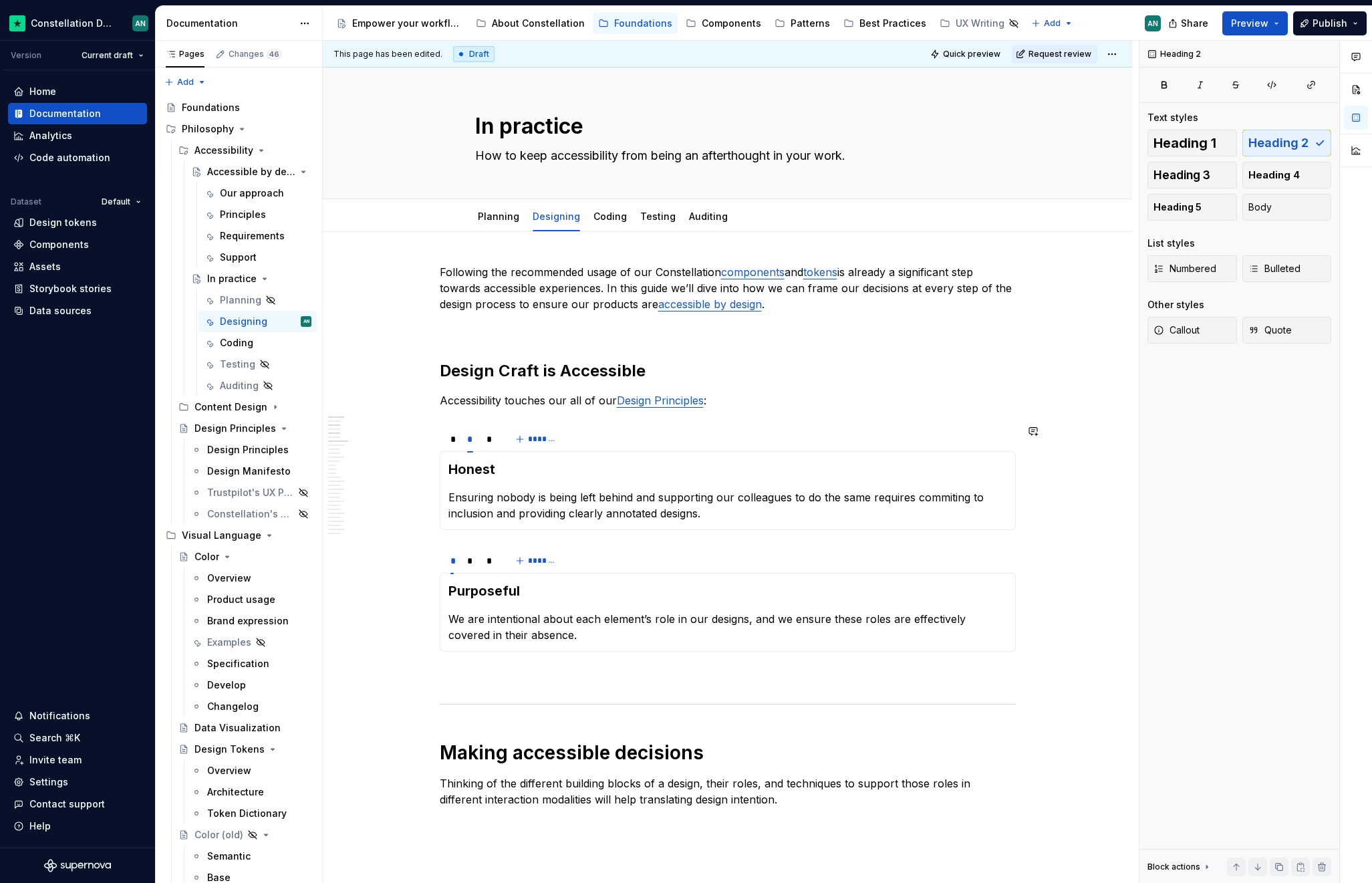
scroll to position [421, 0]
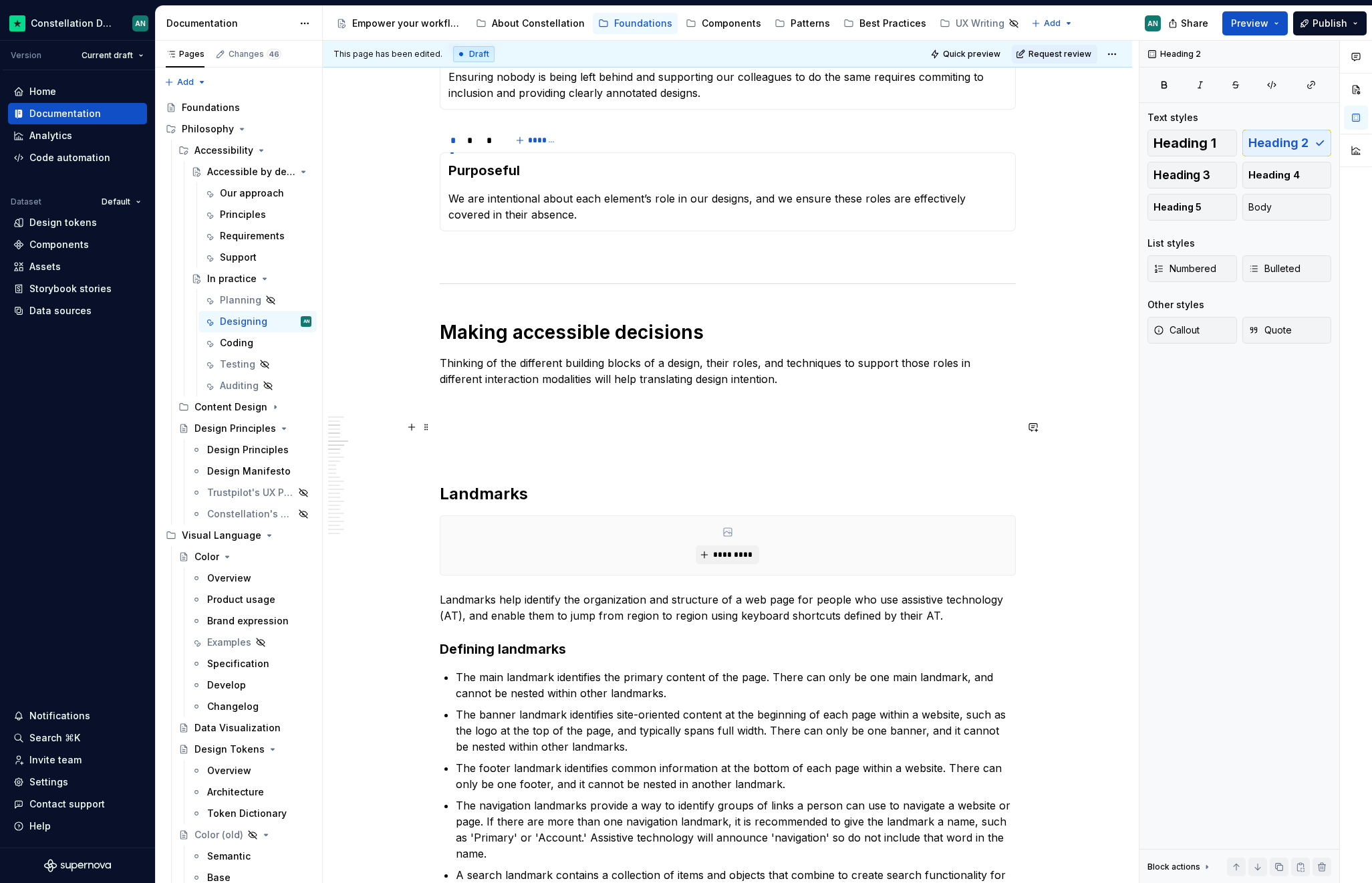
click at [489, 429] on p "To enrich screen reader interactions, please activate Accessibility in Grammarl…" at bounding box center [727, 427] width 576 height 16
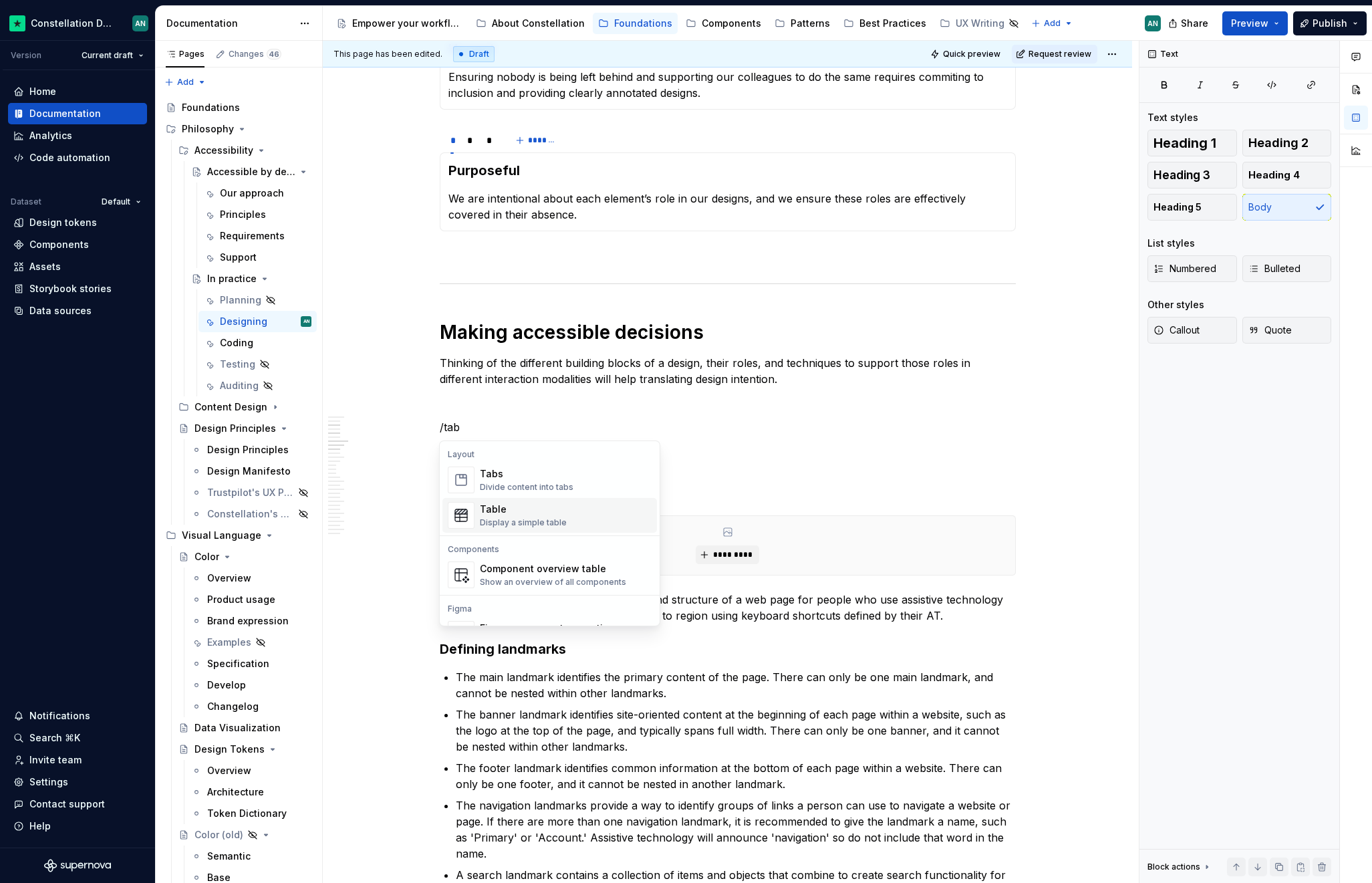
click at [512, 508] on div "Table" at bounding box center [523, 510] width 87 height 13
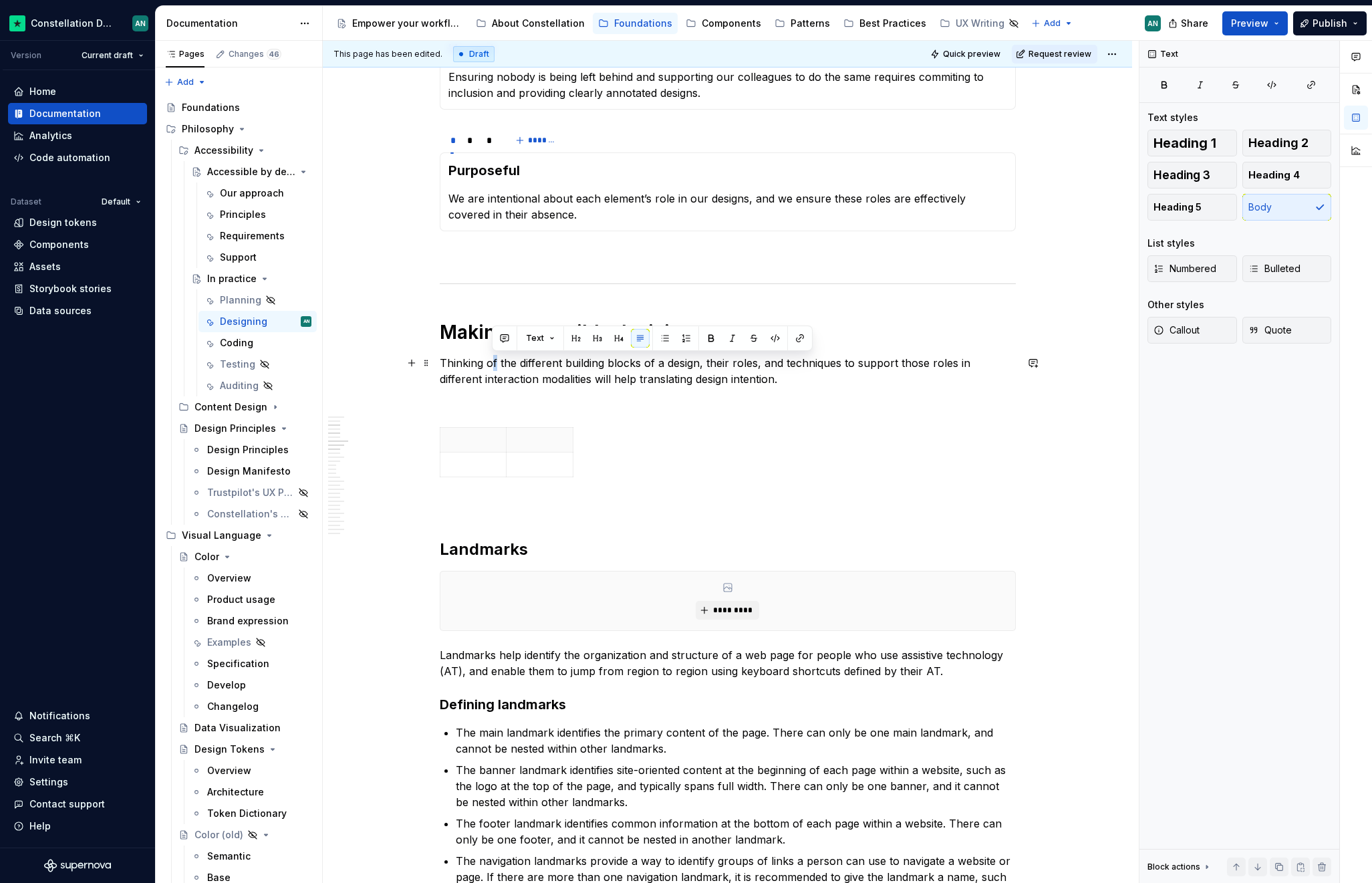
click at [492, 363] on p "Thinking of the different building blocks of a design, their roles, and techniq…" at bounding box center [727, 371] width 576 height 32
click at [517, 366] on p "Thinking of the different building blocks of a design, their roles, and techniq…" at bounding box center [727, 371] width 576 height 32
drag, startPoint x: 497, startPoint y: 362, endPoint x: 485, endPoint y: 362, distance: 12.0
click at [485, 362] on p "Thinking of the different building blocks of a design, their roles, and techniq…" at bounding box center [727, 371] width 576 height 32
click at [487, 363] on p "Thinking of the different building blocks of a design, their roles, and techniq…" at bounding box center [727, 371] width 576 height 32
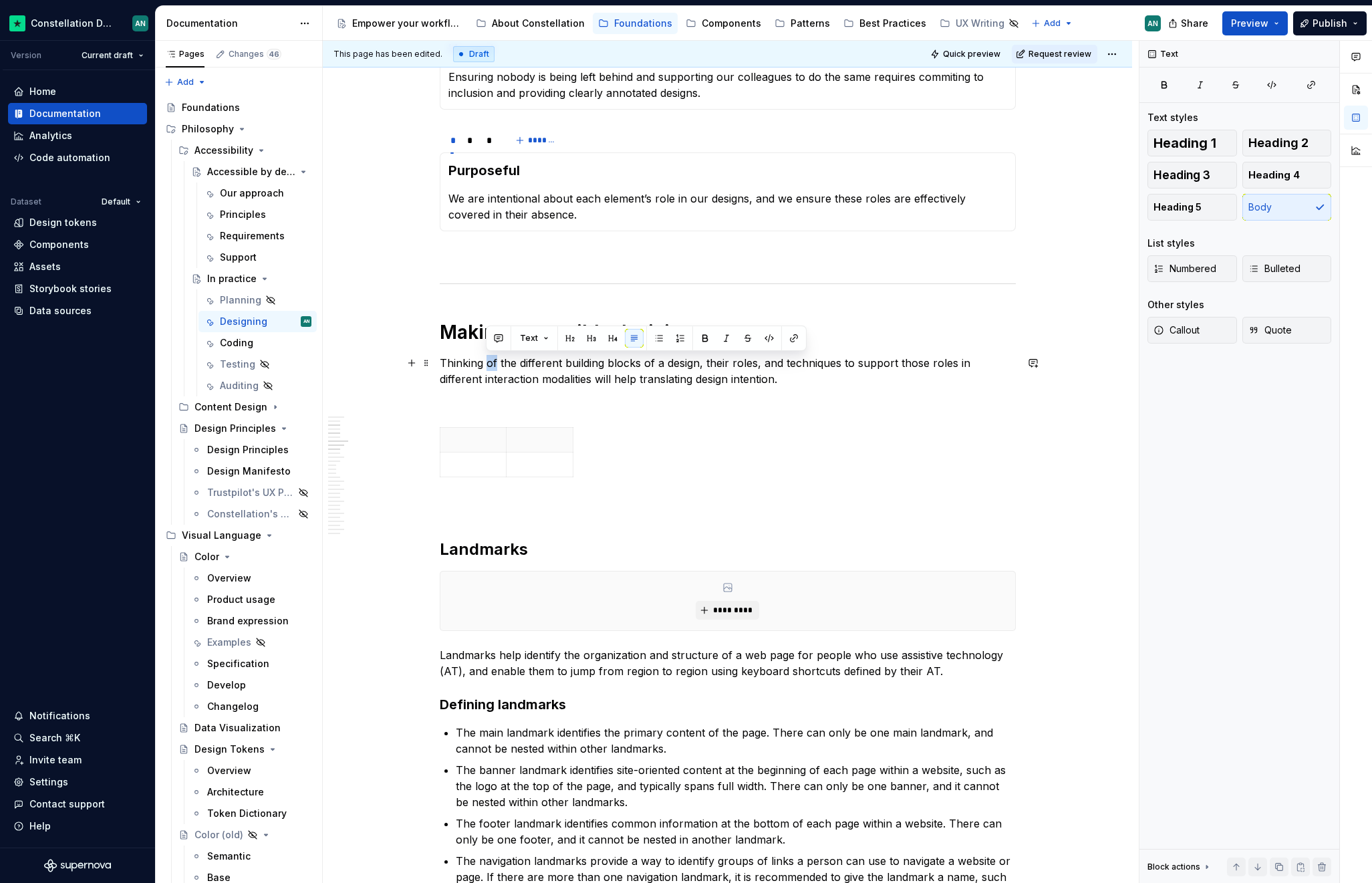
drag, startPoint x: 495, startPoint y: 365, endPoint x: 487, endPoint y: 363, distance: 8.2
click at [487, 363] on p "Thinking of the different building blocks of a design, their roles, and techniq…" at bounding box center [727, 371] width 576 height 32
click at [501, 365] on p "Thinking of the different building blocks of a design, their roles, and techniq…" at bounding box center [727, 371] width 576 height 32
drag, startPoint x: 503, startPoint y: 364, endPoint x: 440, endPoint y: 363, distance: 63.0
click at [440, 363] on p "Thinking of the different building blocks of a design, their roles, and techniq…" at bounding box center [727, 371] width 576 height 32
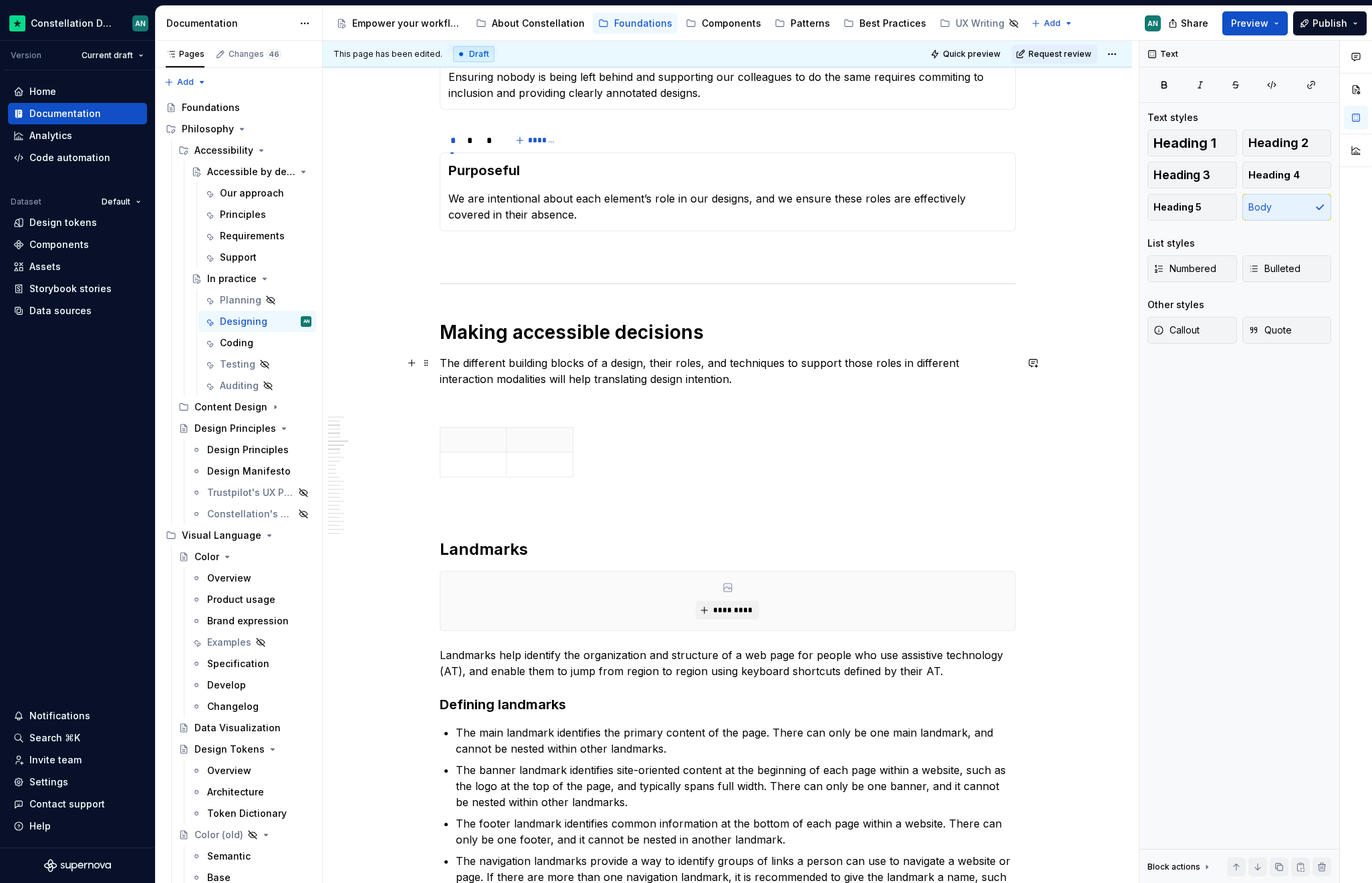
click at [646, 361] on p "The different building blocks of a design, their roles, and techniques to suppo…" at bounding box center [727, 371] width 576 height 32
click at [781, 365] on p "The different building blocks of a design, their roles, and techniques to suppo…" at bounding box center [727, 371] width 576 height 32
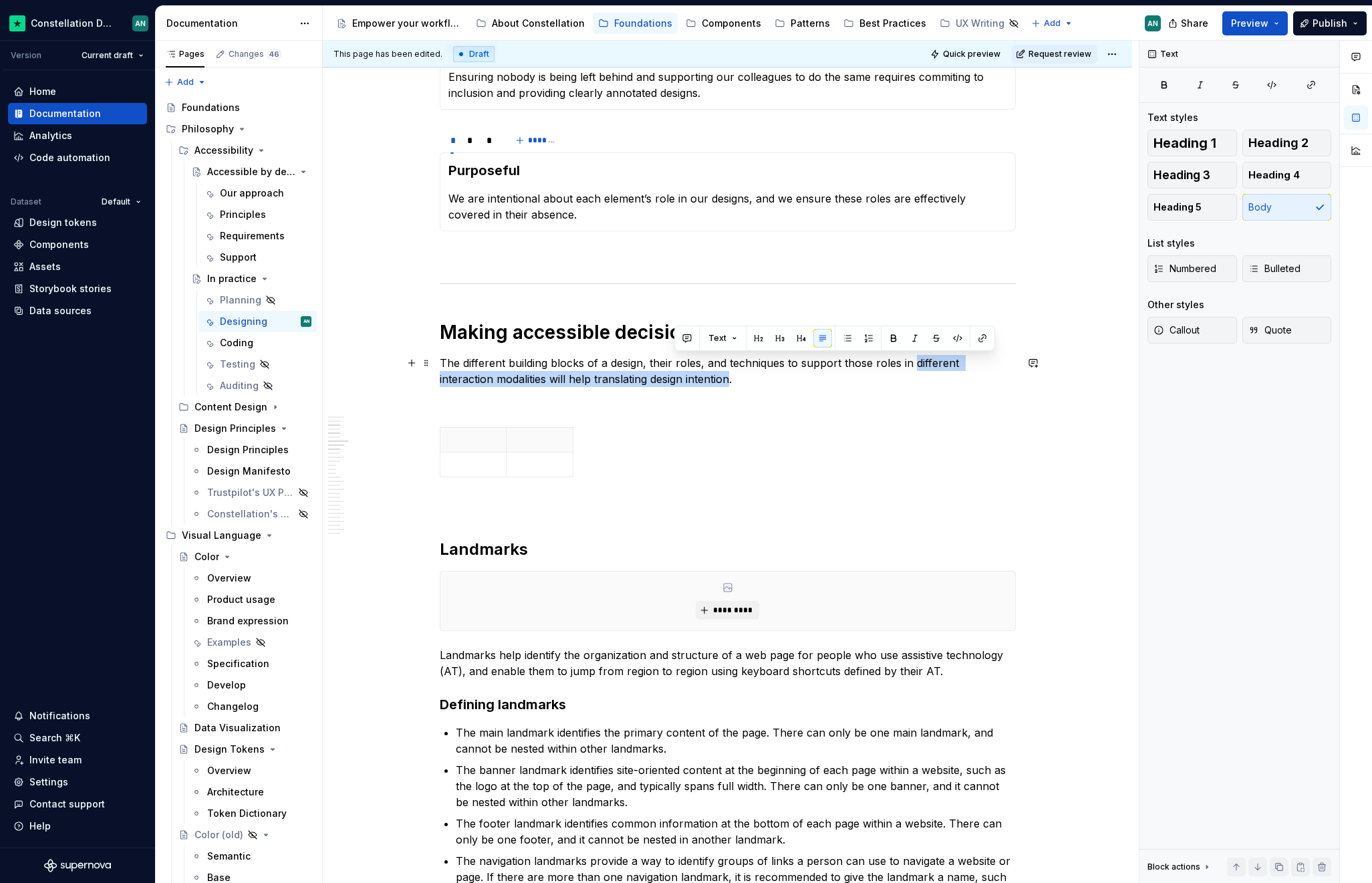
drag, startPoint x: 913, startPoint y: 363, endPoint x: 674, endPoint y: 383, distance: 239.8
click at [674, 383] on p "The different building blocks of a design, their roles, and techniques to suppo…" at bounding box center [727, 371] width 576 height 32
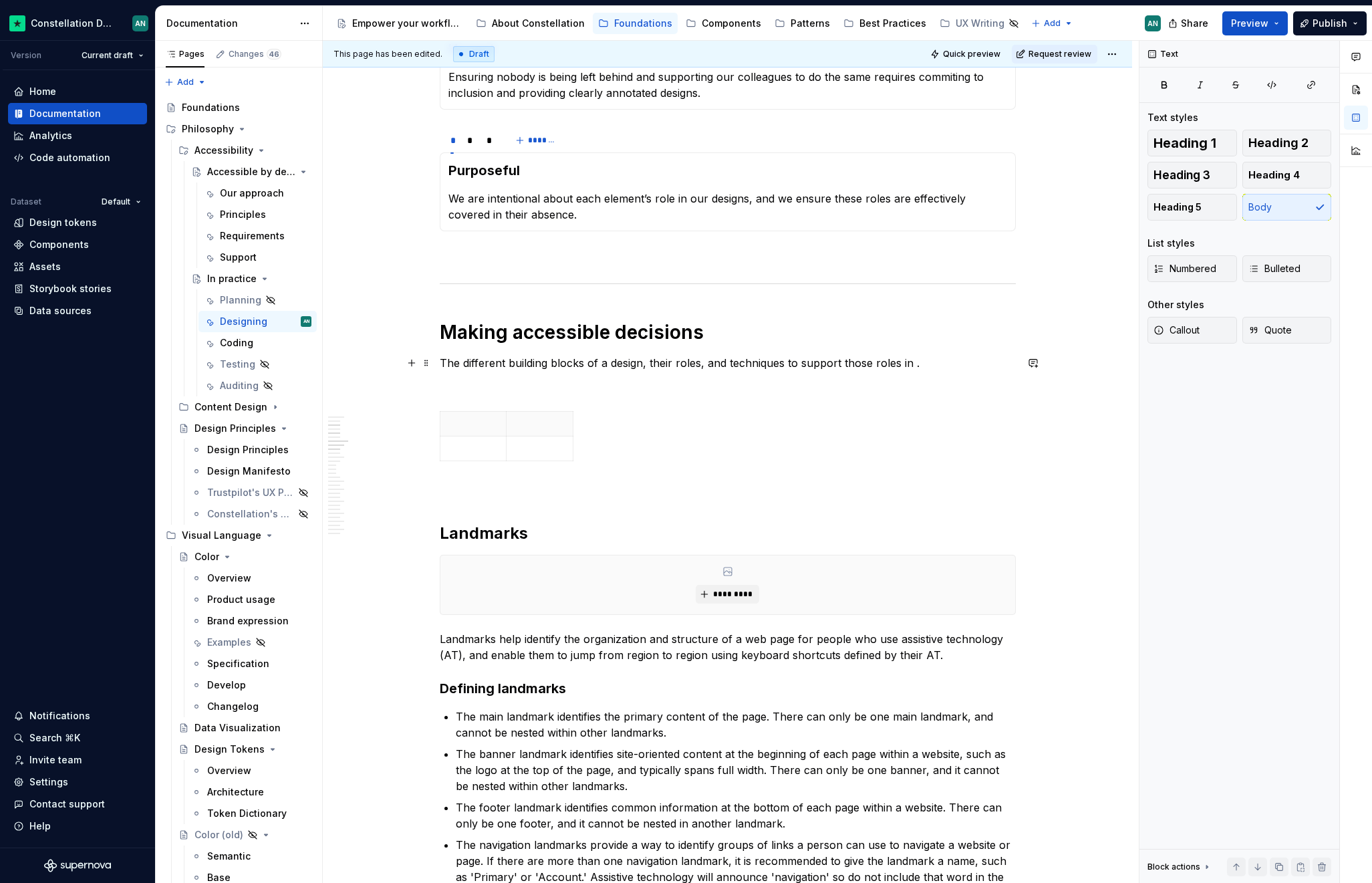
click at [439, 361] on p "The different building blocks of a design, their roles, and techniques to suppo…" at bounding box center [727, 363] width 576 height 16
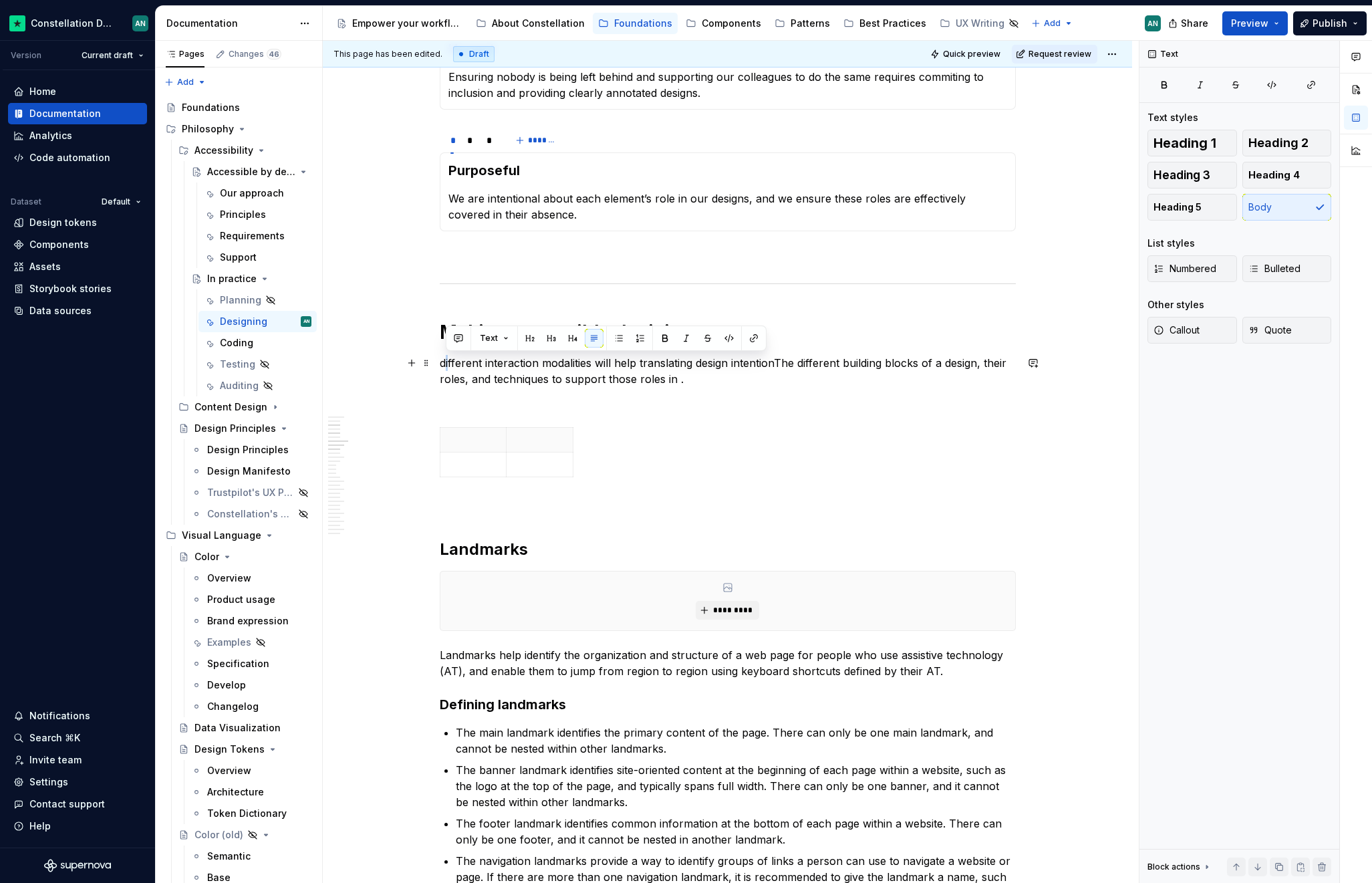
click at [444, 363] on p "different interaction modalities will help translating design intentionThe diff…" at bounding box center [727, 371] width 576 height 32
click at [443, 362] on p "different interaction modalities will help translating design intentionThe diff…" at bounding box center [727, 371] width 576 height 32
click at [439, 362] on p "different interaction modalities will help translating design intentionThe diff…" at bounding box center [727, 371] width 576 height 32
click at [647, 359] on p "Different interaction modalities will help translating design intentionThe diff…" at bounding box center [727, 371] width 576 height 32
drag, startPoint x: 794, startPoint y: 365, endPoint x: 598, endPoint y: 364, distance: 196.0
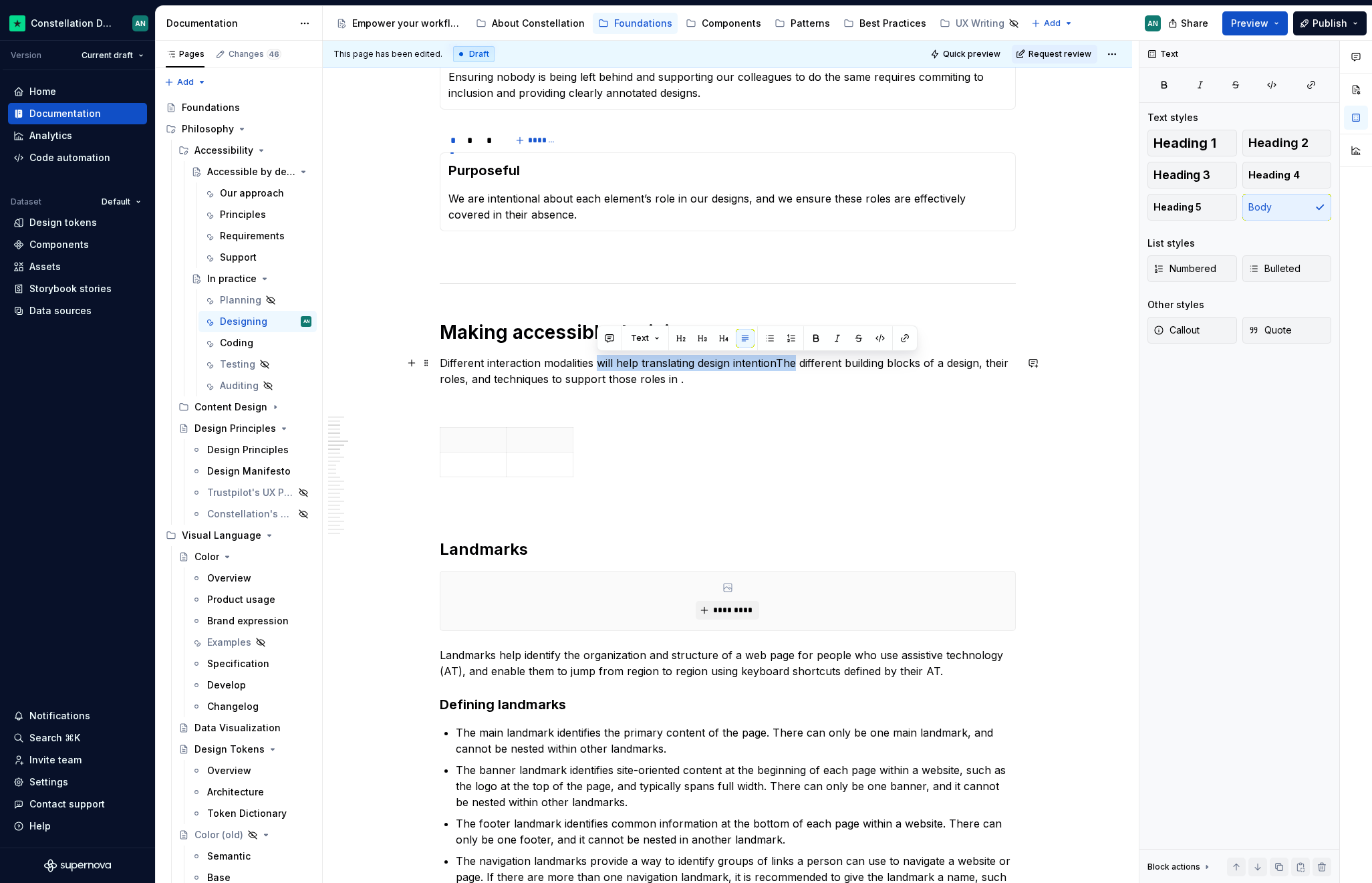
click at [598, 364] on p "Different interaction modalities will help translating design intentionThe diff…" at bounding box center [727, 371] width 576 height 32
click at [706, 364] on p "Different interaction modalities benefit from different building blocks of a de…" at bounding box center [727, 371] width 576 height 32
click at [780, 365] on p "Different interaction modalities benefit from different techniques to achieve b…" at bounding box center [727, 371] width 576 height 32
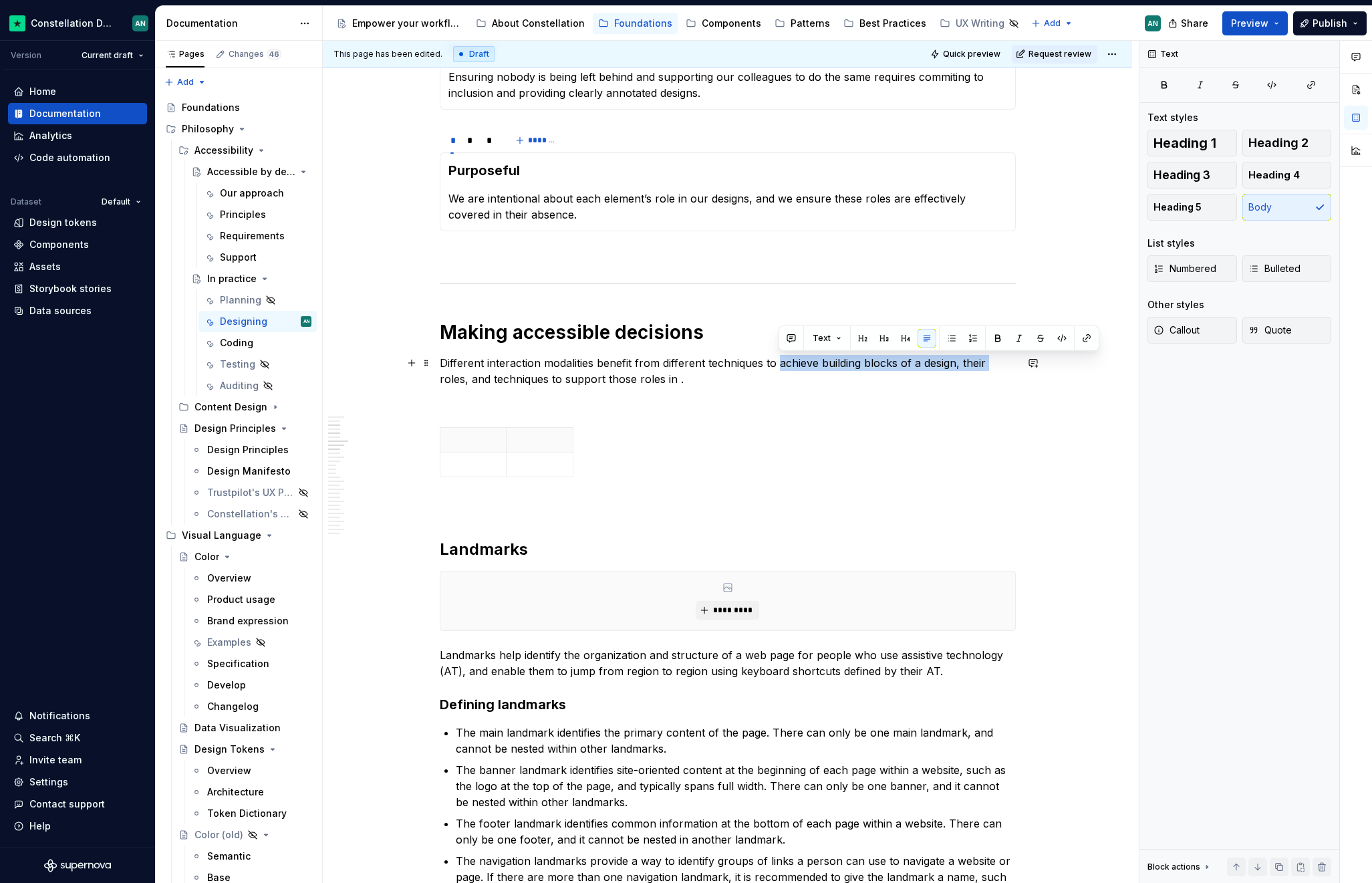
drag, startPoint x: 780, startPoint y: 365, endPoint x: 989, endPoint y: 370, distance: 209.1
click at [989, 370] on p "Different interaction modalities benefit from different techniques to achieve b…" at bounding box center [727, 371] width 576 height 32
click at [632, 355] on p "Different interaction modalities benefit from different techniques to achieve b…" at bounding box center [727, 371] width 576 height 32
click at [596, 365] on p "Different interaction modalities benefit from different techniques to achieve b…" at bounding box center [727, 371] width 576 height 32
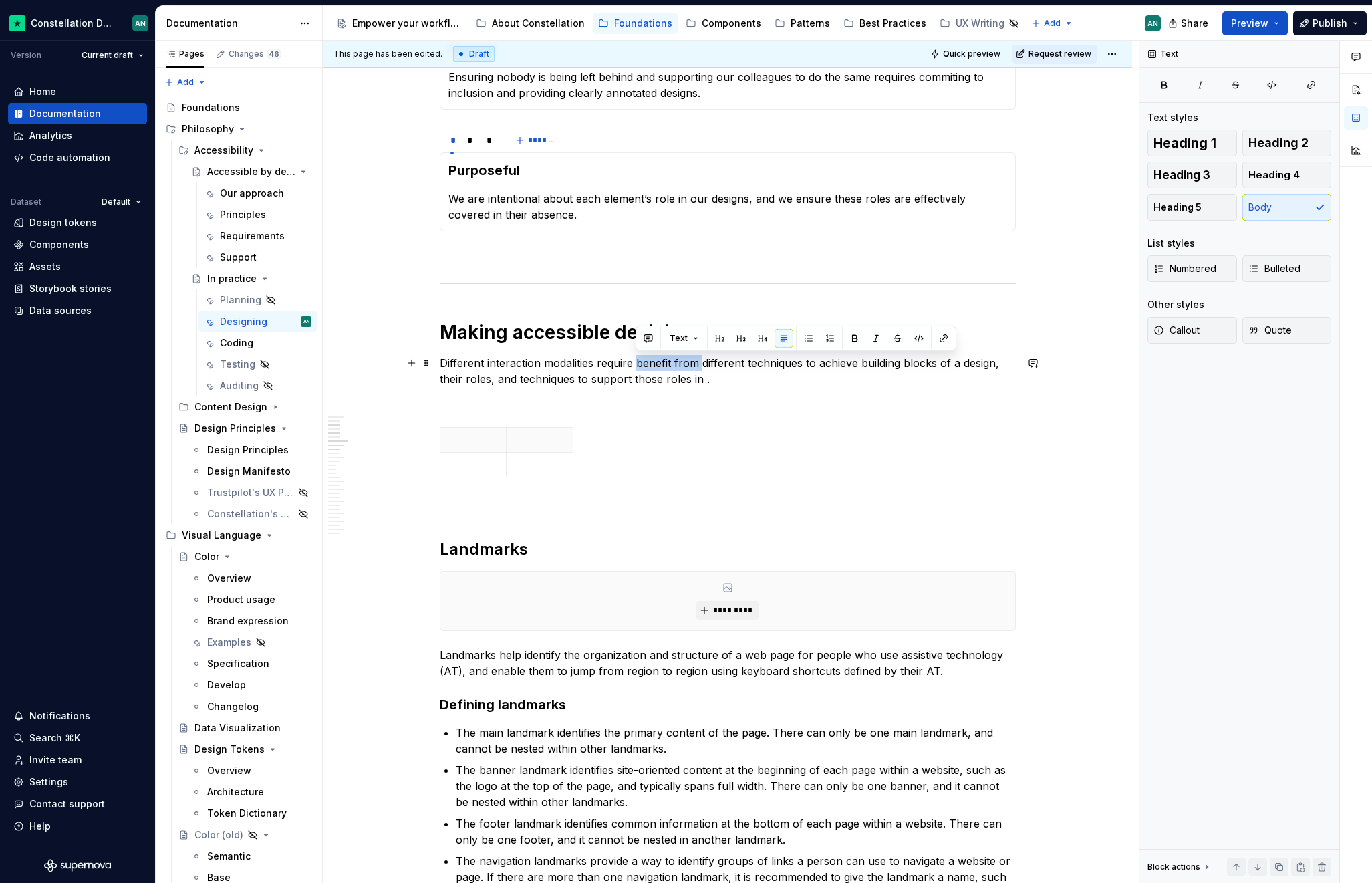
drag, startPoint x: 701, startPoint y: 362, endPoint x: 634, endPoint y: 355, distance: 67.4
click at [634, 355] on p "Different interaction modalities require benefit from different techniques to a…" at bounding box center [727, 371] width 576 height 32
click at [638, 363] on p "Different interaction modalities require benefit from different techniques to a…" at bounding box center [727, 371] width 576 height 32
drag, startPoint x: 634, startPoint y: 365, endPoint x: 743, endPoint y: 365, distance: 109.0
click at [743, 365] on p "Different interaction modalities require benefit from different techniques to a…" at bounding box center [727, 371] width 576 height 32
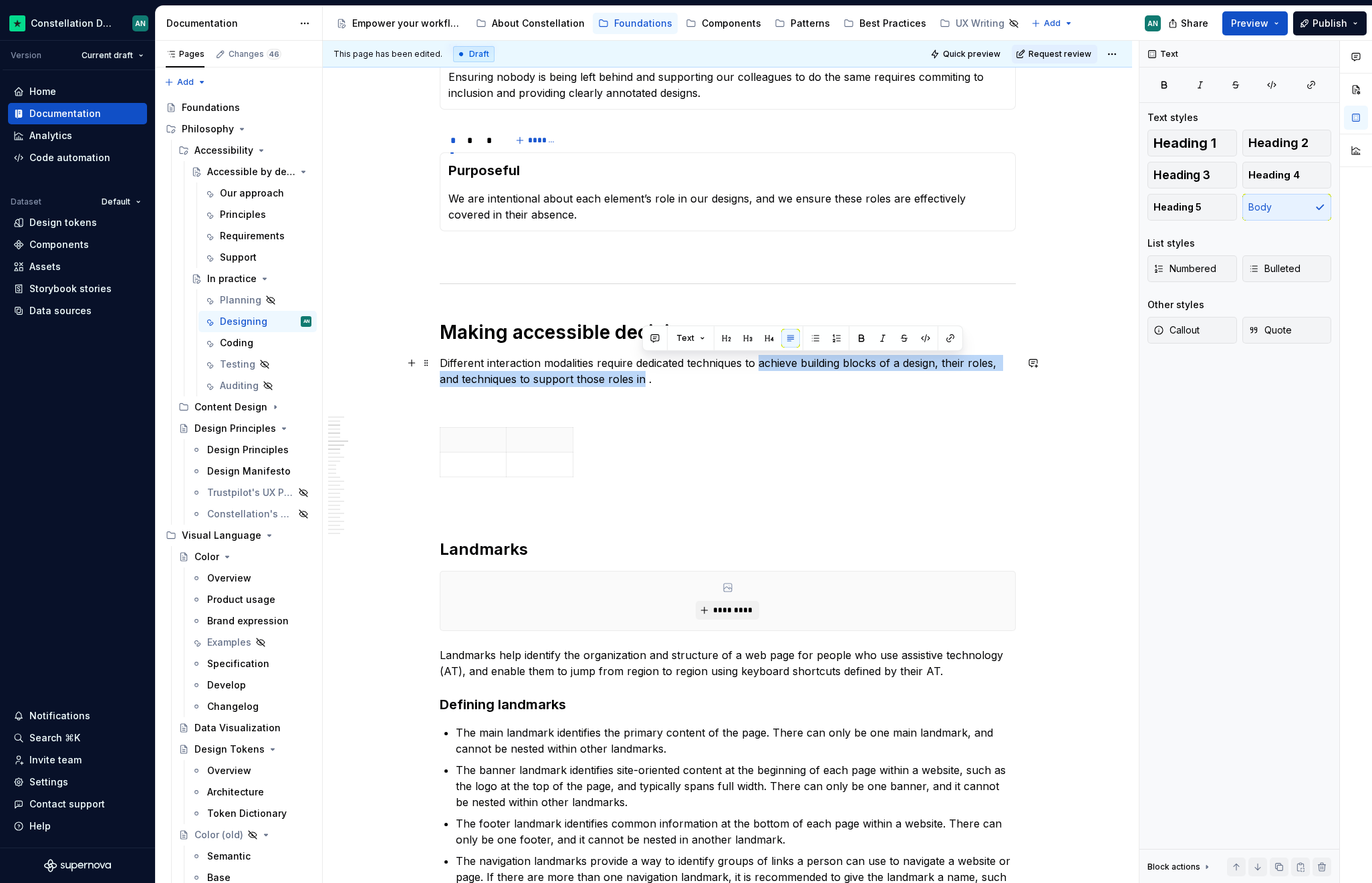
drag, startPoint x: 760, startPoint y: 367, endPoint x: 643, endPoint y: 378, distance: 117.5
click at [643, 378] on p "Different interaction modalities require dedicated techniques to achieve buildi…" at bounding box center [727, 371] width 576 height 32
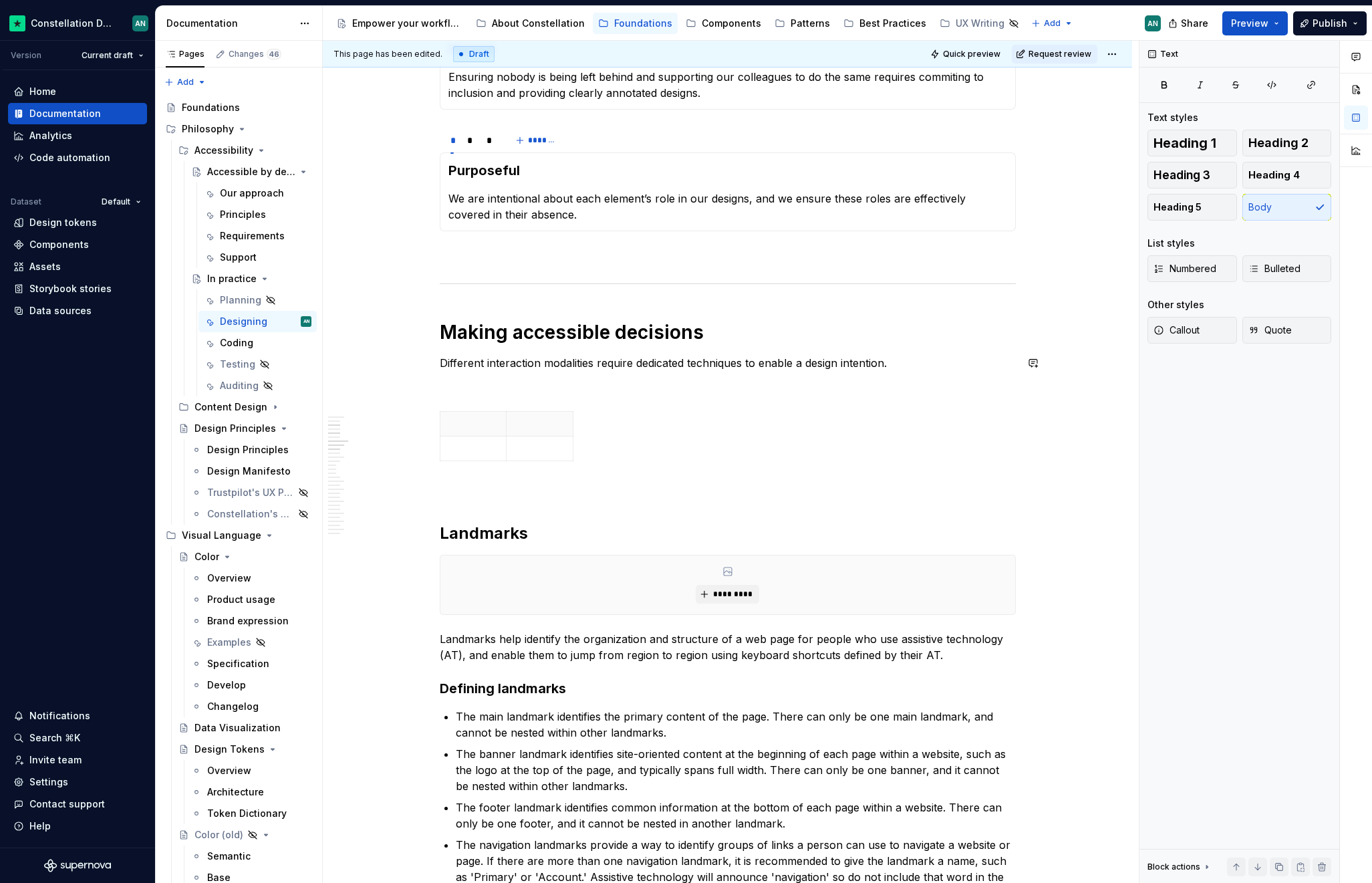
scroll to position [266, 0]
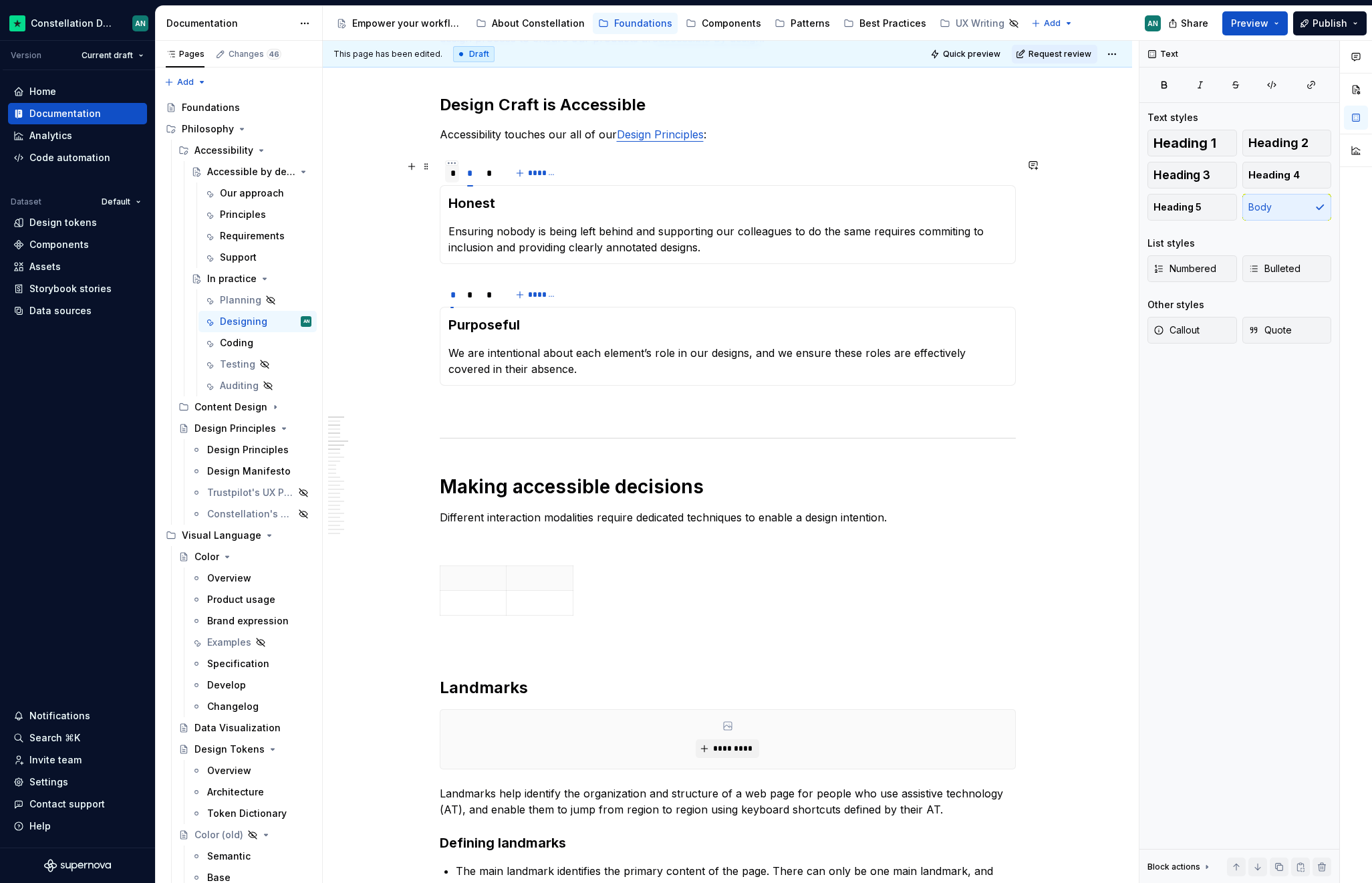
click at [452, 171] on div "*" at bounding box center [452, 173] width 4 height 13
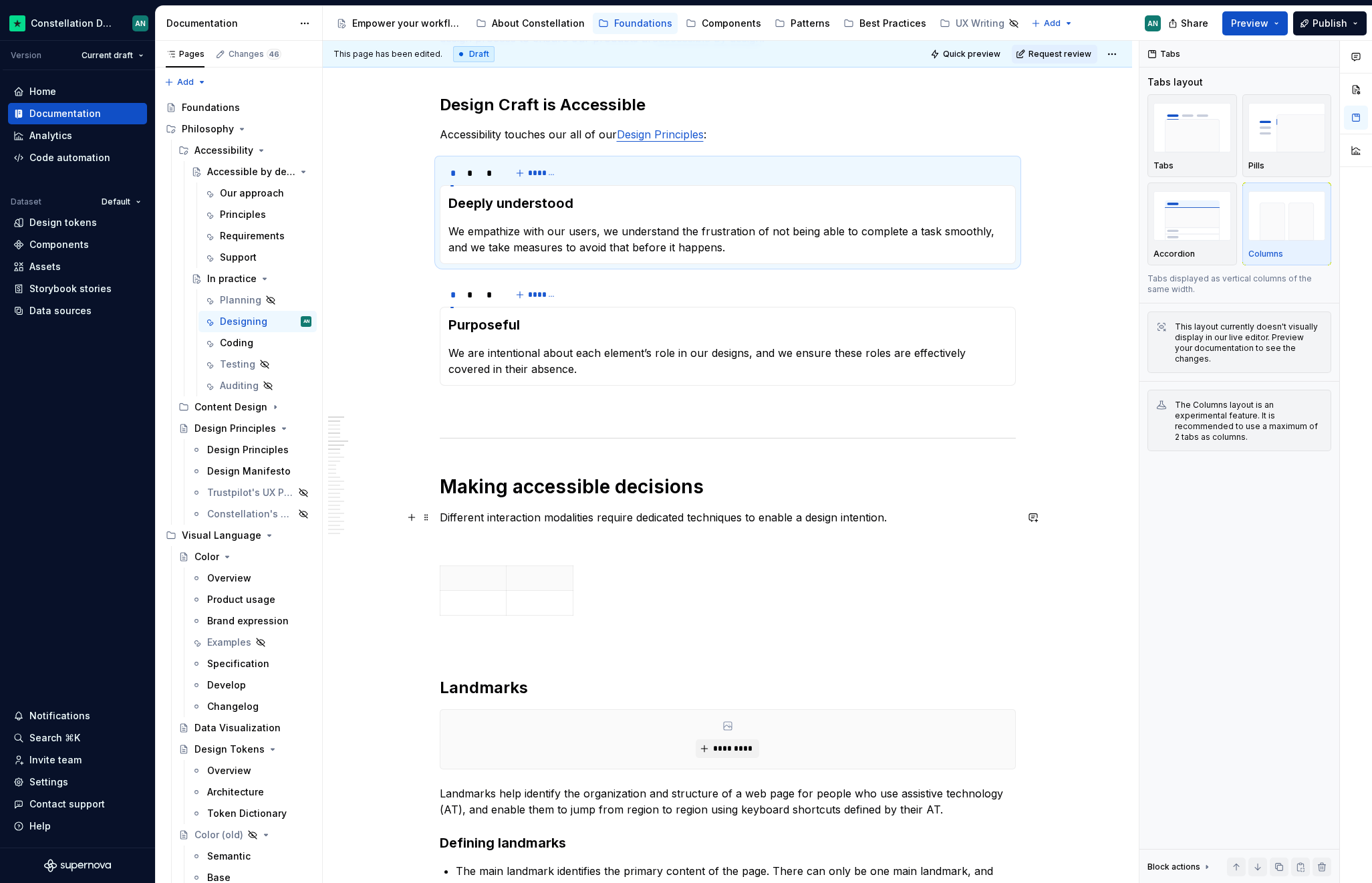
click at [924, 519] on p "Different interaction modalities require dedicated techniques to enable a desig…" at bounding box center [727, 518] width 576 height 16
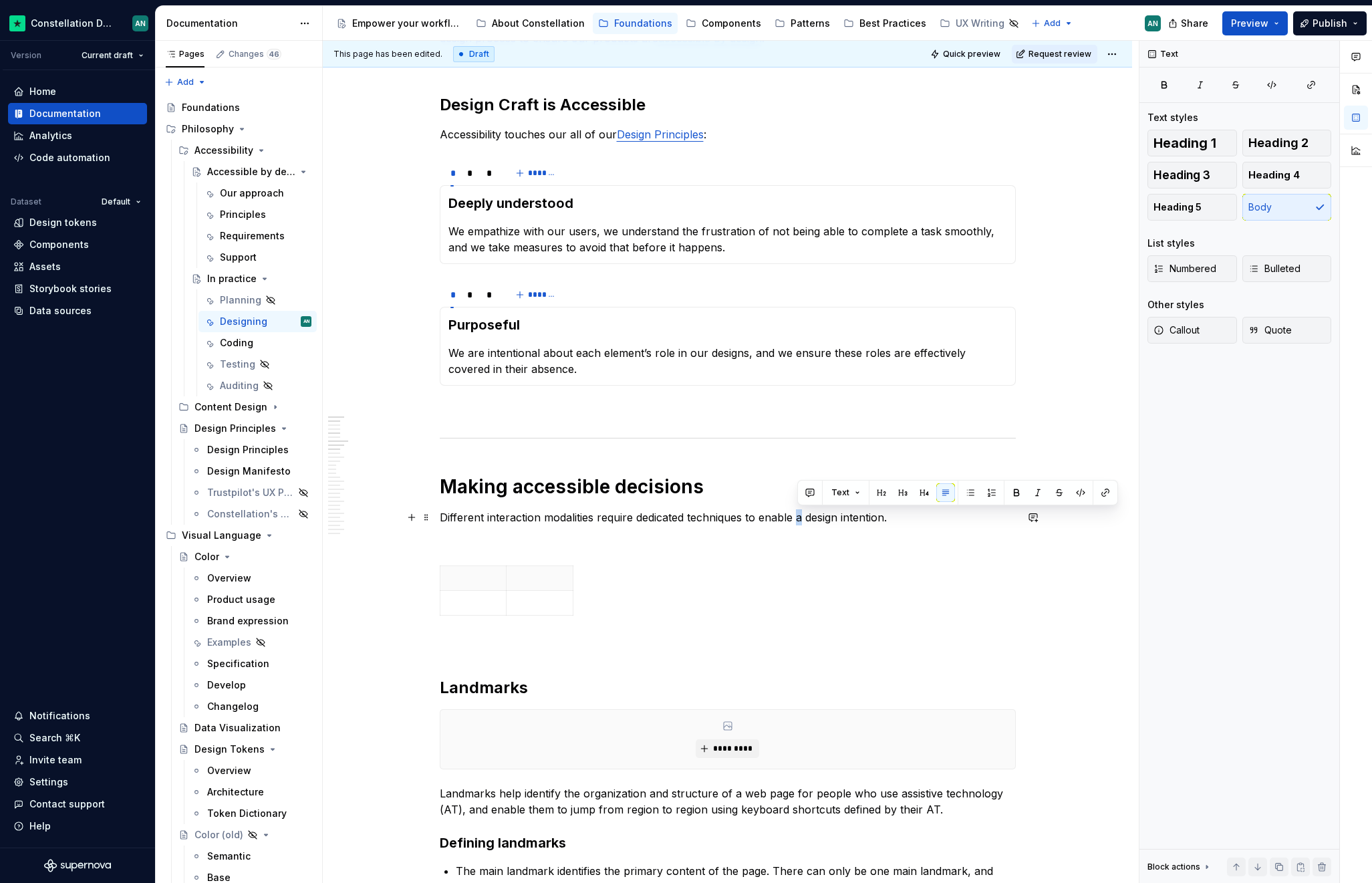
click at [798, 520] on p "Different interaction modalities require dedicated techniques to enable a desig…" at bounding box center [727, 518] width 576 height 16
click at [790, 522] on p "Different interaction modalities require dedicated techniques to enable a desig…" at bounding box center [727, 518] width 576 height 16
click at [796, 516] on p "Different interaction modalities require dedicated techniques to enable a desig…" at bounding box center [727, 518] width 576 height 16
drag, startPoint x: 758, startPoint y: 518, endPoint x: 847, endPoint y: 509, distance: 89.5
click at [847, 510] on p "Different interaction modalities require dedicated techniques to enable a desig…" at bounding box center [727, 518] width 576 height 16
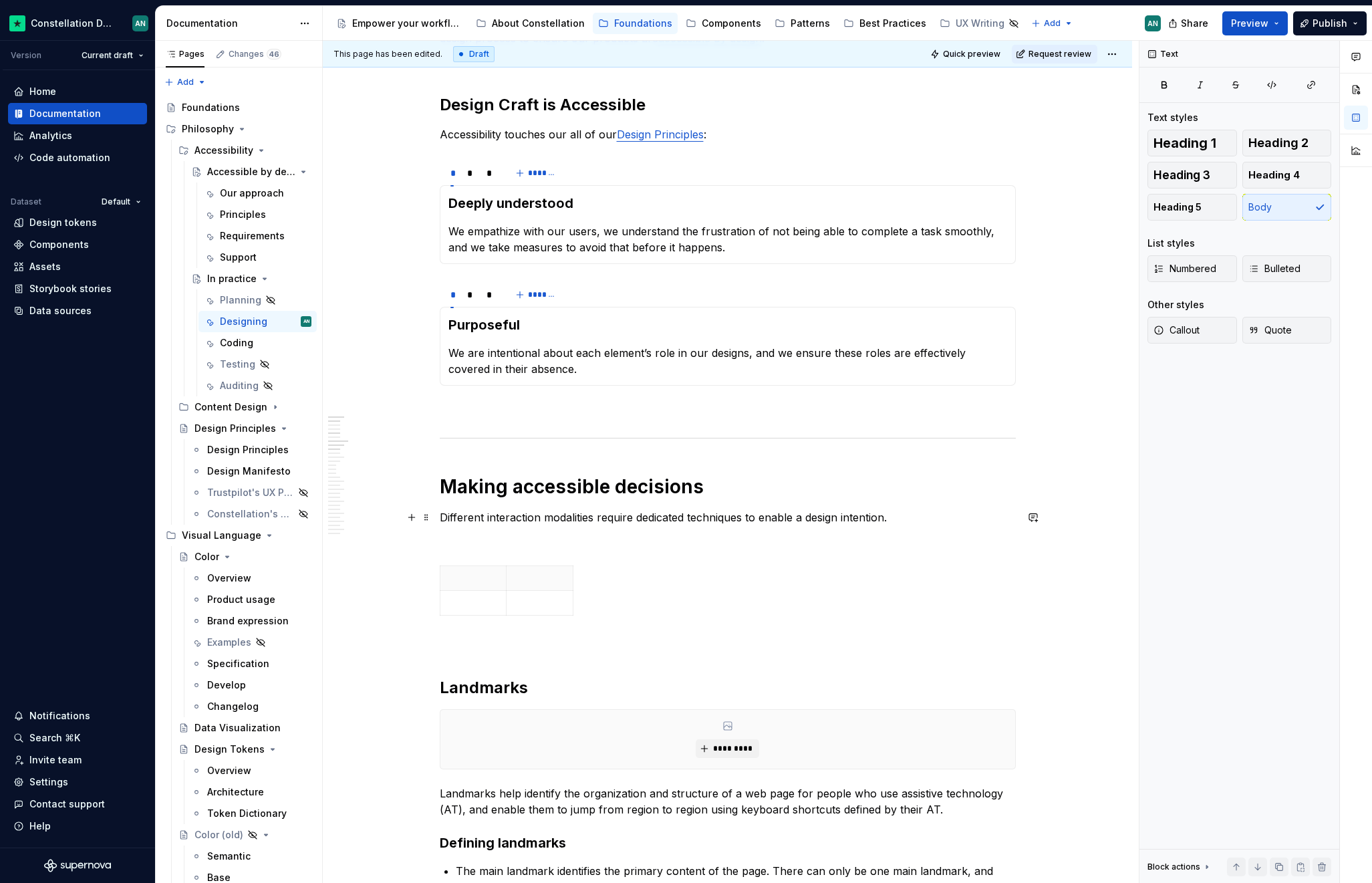
click at [820, 517] on p "Different interaction modalities require dedicated techniques to enable a desig…" at bounding box center [727, 518] width 576 height 16
drag, startPoint x: 760, startPoint y: 518, endPoint x: 884, endPoint y: 516, distance: 124.0
click at [884, 516] on p "Different interaction modalities require dedicated techniques to enable a desig…" at bounding box center [727, 518] width 576 height 16
click at [598, 514] on p "Different interaction modalities require dedicated techniques to reach the same…" at bounding box center [727, 518] width 576 height 16
click at [935, 516] on p "Different interaction modalities might require dedicated techniques to reach th…" at bounding box center [727, 518] width 576 height 16
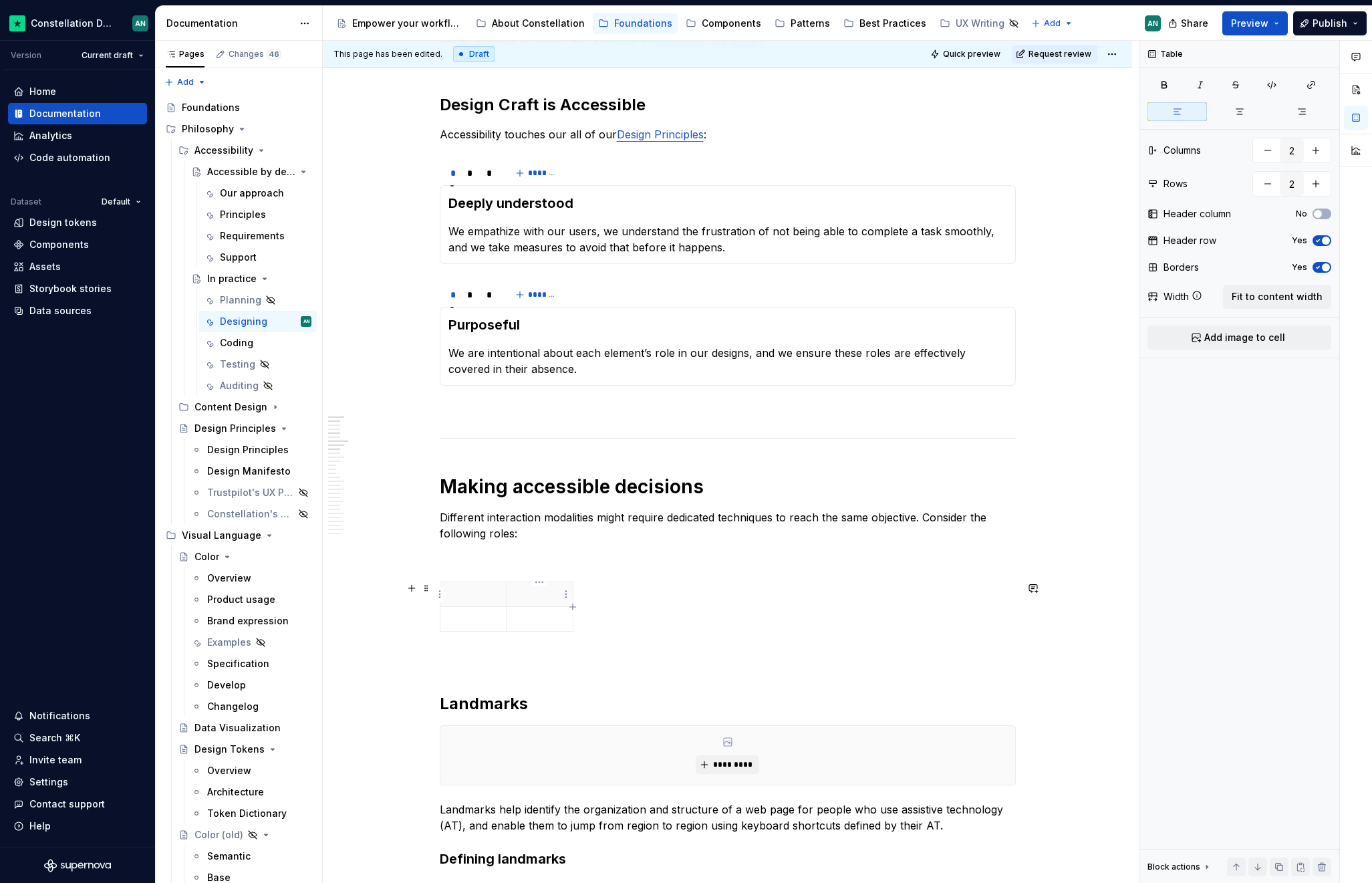
click at [519, 595] on p "To enrich screen reader interactions, please activate Accessibility in Grammarl…" at bounding box center [540, 594] width 50 height 13
click at [572, 608] on icon "button" at bounding box center [573, 607] width 11 height 11
click at [652, 605] on div "To enrich screen reader interactions, please activate Accessibility in Grammarl…" at bounding box center [727, 609] width 576 height 55
click at [439, 597] on html "Constellation Design System AN Version Current draft Home Documentation Analyti…" at bounding box center [686, 441] width 1372 height 883
click at [889, 605] on html "Constellation Design System AN Version Current draft Home Documentation Analyti…" at bounding box center [686, 441] width 1372 height 883
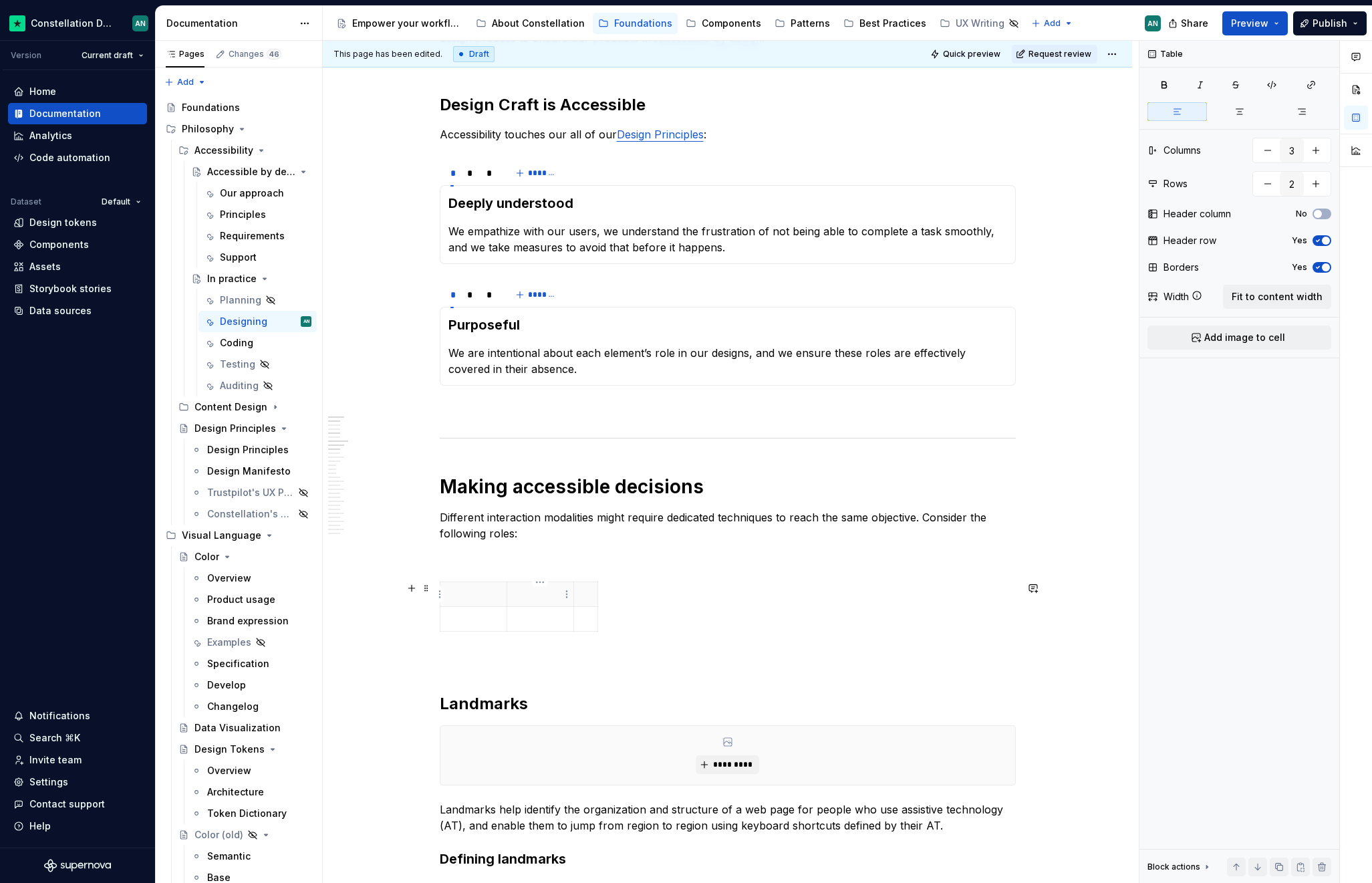
click at [519, 597] on p "To enrich screen reader interactions, please activate Accessibility in Grammarl…" at bounding box center [540, 594] width 50 height 13
drag, startPoint x: 595, startPoint y: 594, endPoint x: 634, endPoint y: 602, distance: 39.8
click at [635, 610] on icon "button" at bounding box center [636, 607] width 6 height 6
drag, startPoint x: 658, startPoint y: 594, endPoint x: 708, endPoint y: 590, distance: 50.2
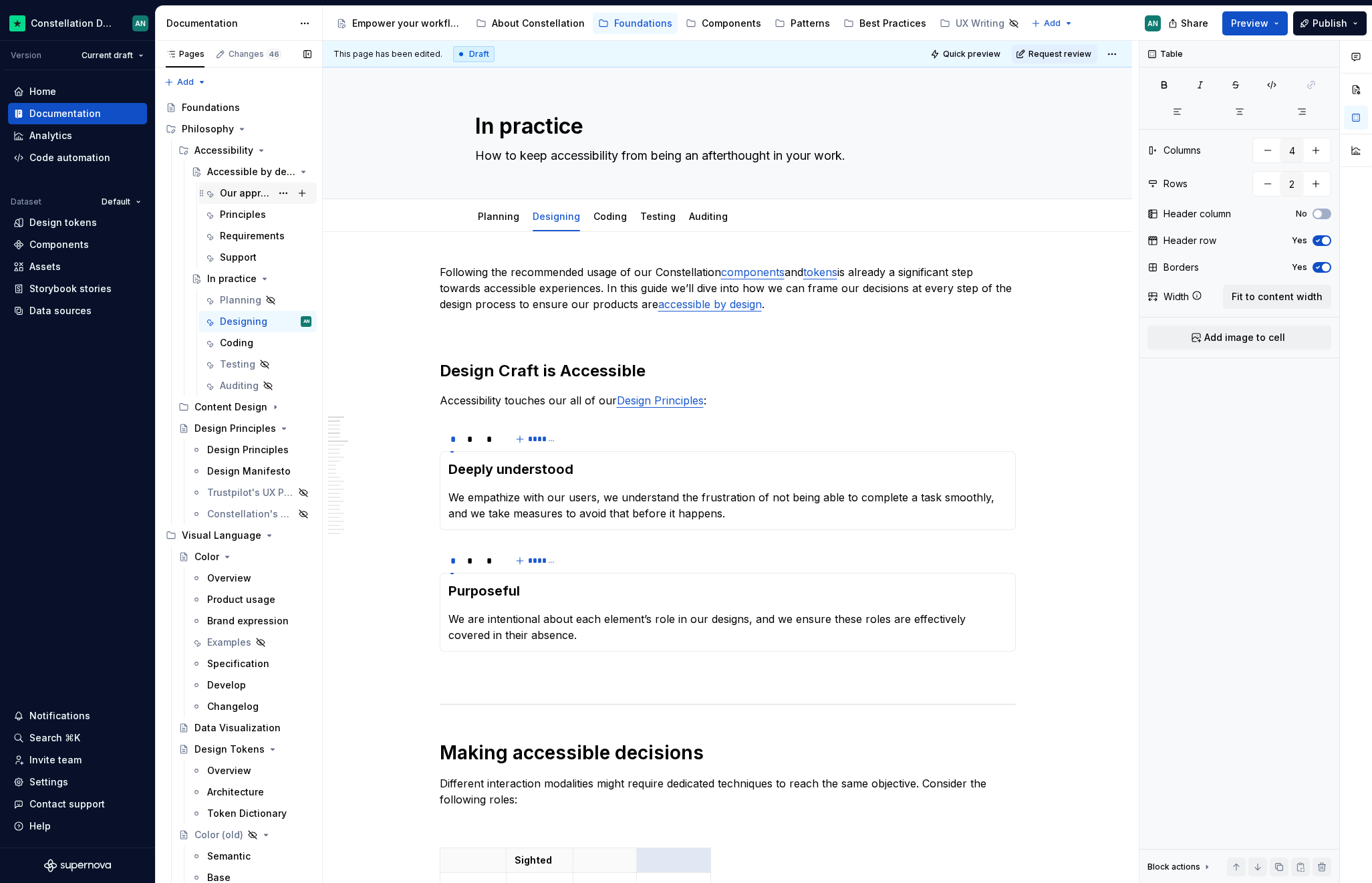
click at [241, 194] on div "Our approach" at bounding box center [246, 193] width 52 height 13
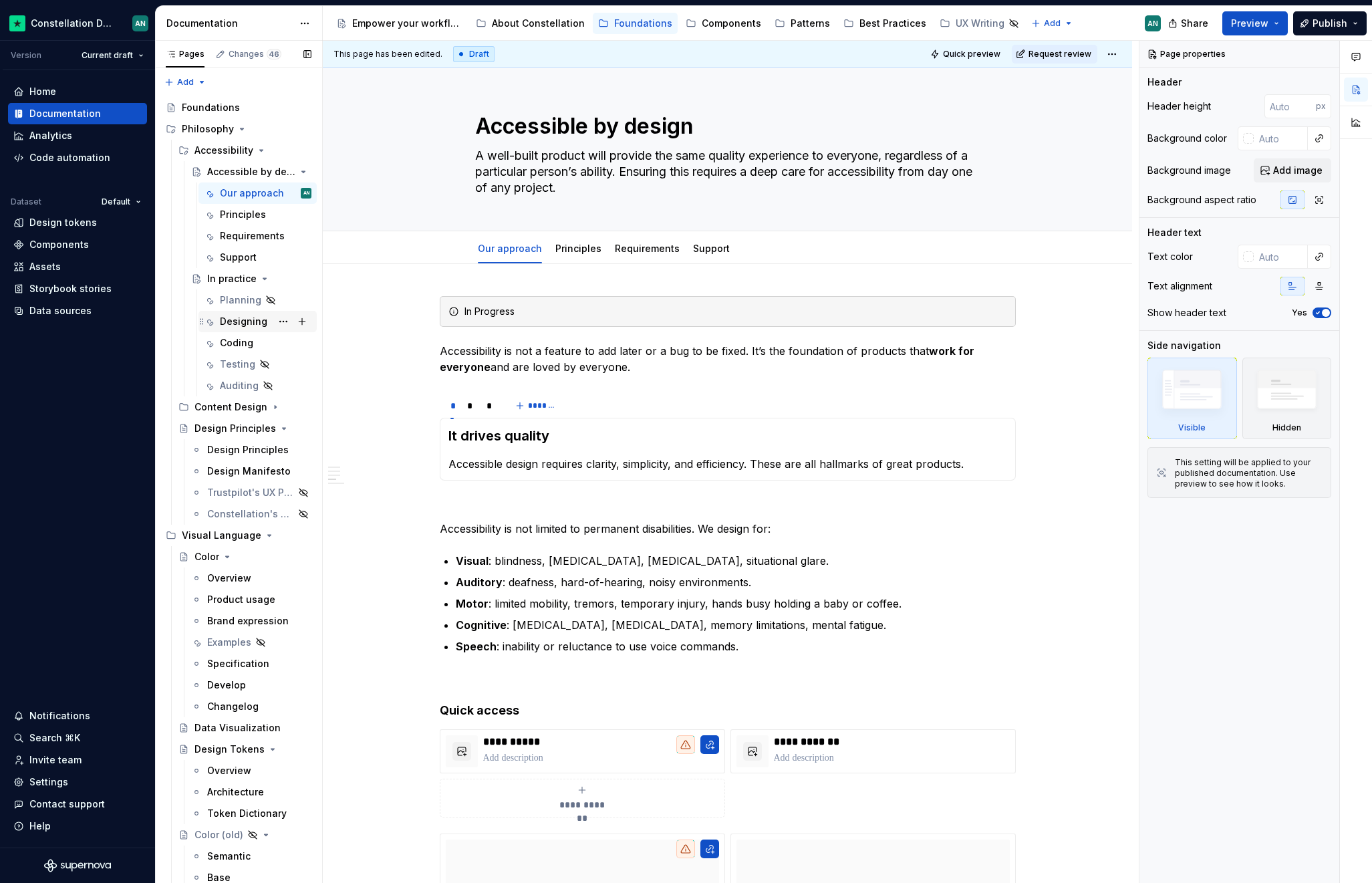
click at [238, 320] on div "Designing" at bounding box center [244, 322] width 47 height 13
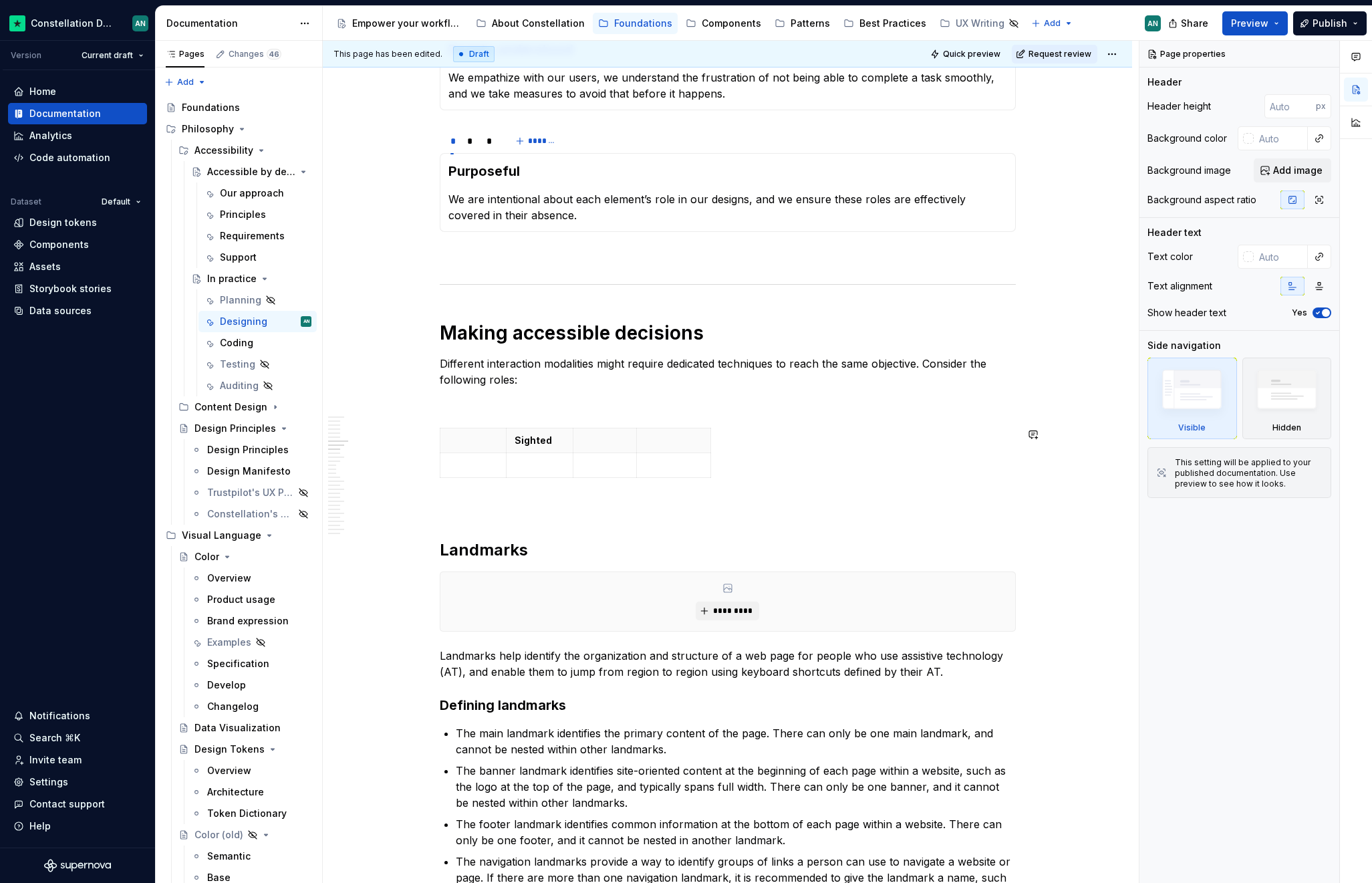
scroll to position [429, 0]
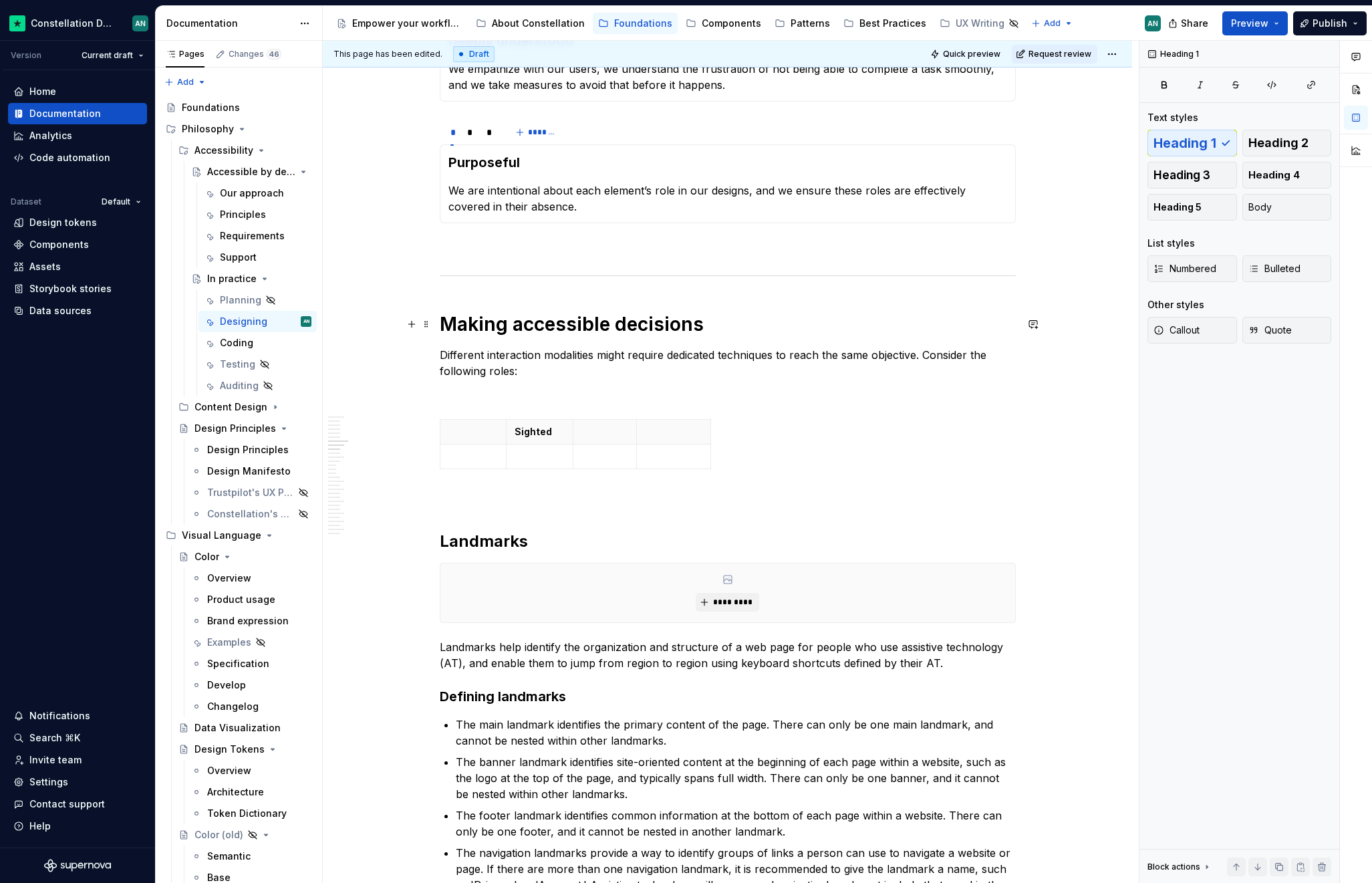
click at [608, 326] on h1 "Making accessible decisions" at bounding box center [727, 324] width 576 height 24
click at [612, 325] on h1 "Making accessible decisions" at bounding box center [727, 324] width 576 height 24
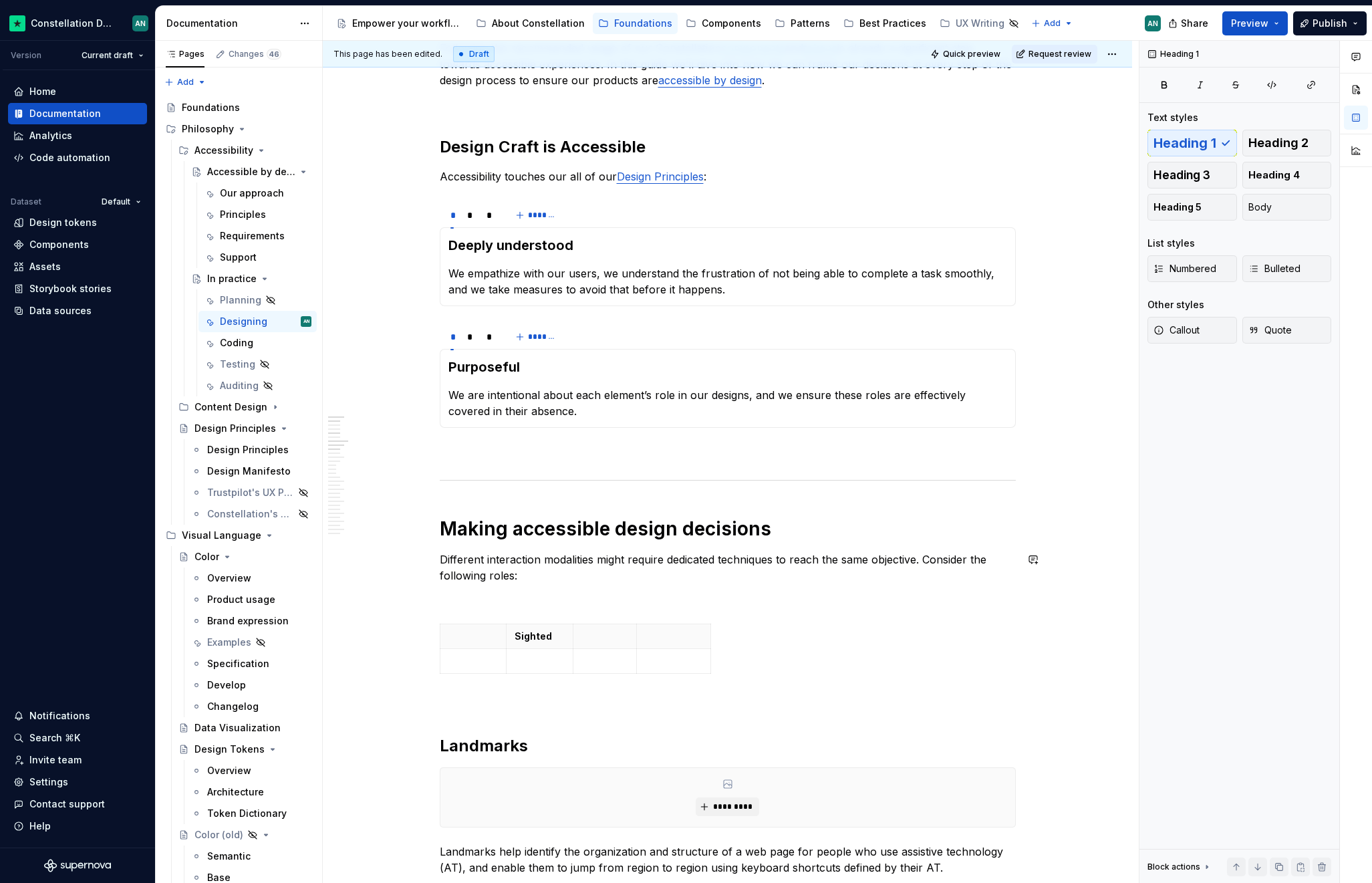
scroll to position [293, 0]
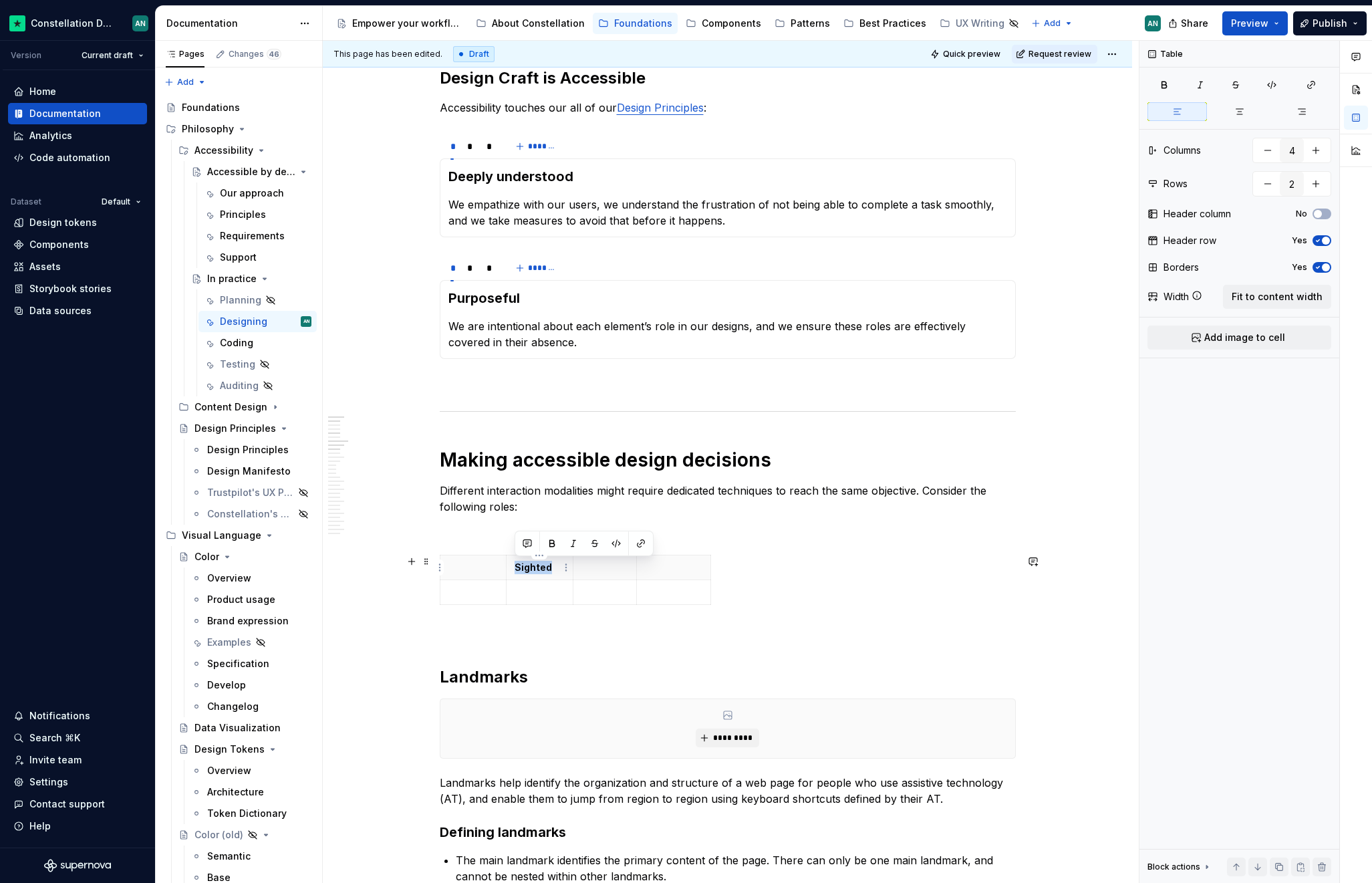
drag, startPoint x: 554, startPoint y: 569, endPoint x: 514, endPoint y: 571, distance: 40.0
click at [514, 571] on p "Sighted" at bounding box center [540, 568] width 50 height 13
click at [599, 560] on html "Constellation Design System AN Version Current draft Home Documentation Analyti…" at bounding box center [686, 441] width 1372 height 883
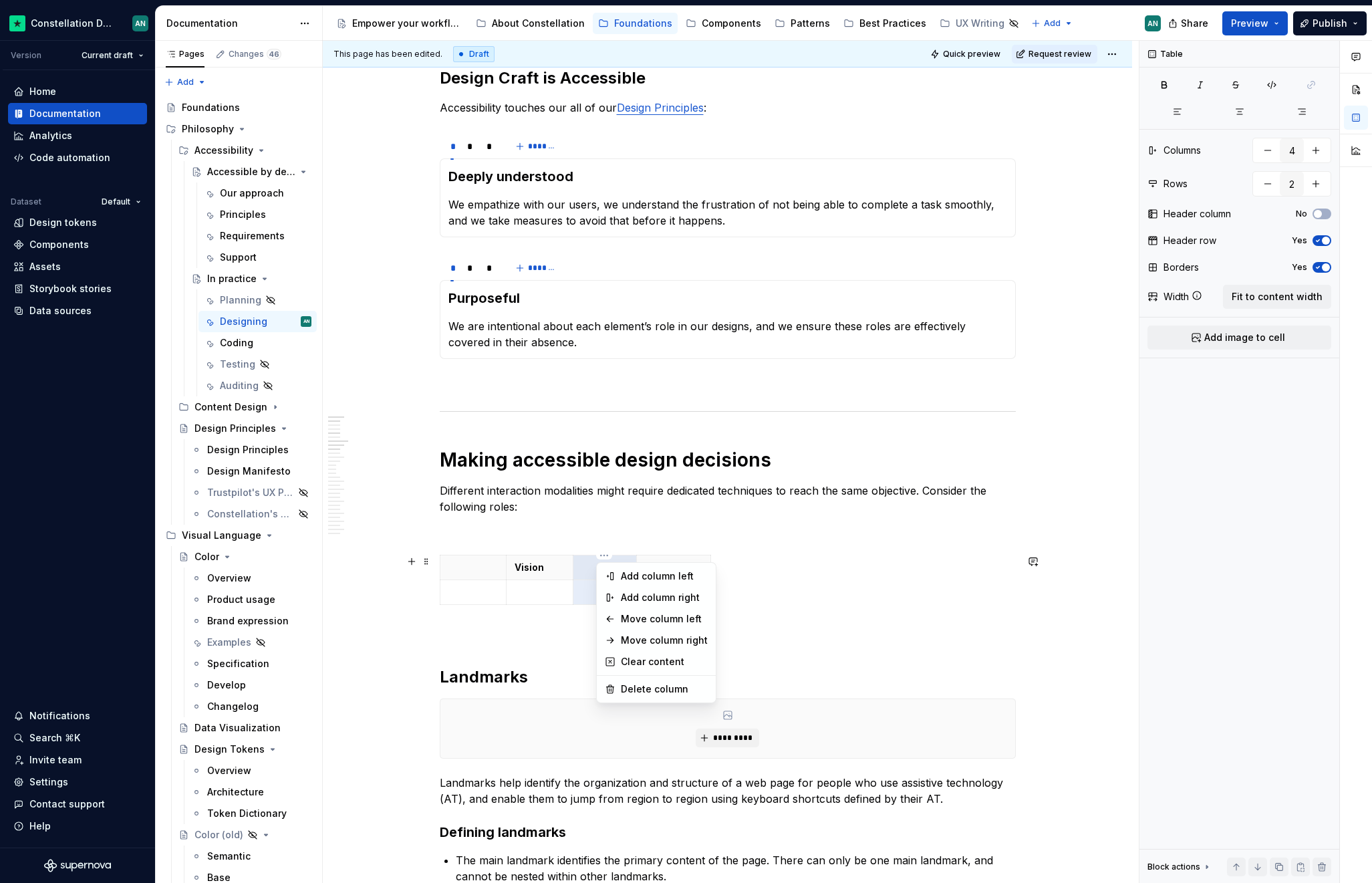
click at [771, 545] on html "Constellation Design System AN Version Current draft Home Documentation Analyti…" at bounding box center [686, 441] width 1372 height 883
click at [595, 569] on p "To enrich screen reader interactions, please activate Accessibility in Grammarl…" at bounding box center [605, 568] width 47 height 13
click at [666, 564] on p "To enrich screen reader interactions, please activate Accessibility in Grammarl…" at bounding box center [673, 568] width 57 height 13
click at [710, 580] on icon "button" at bounding box center [710, 580] width 6 height 6
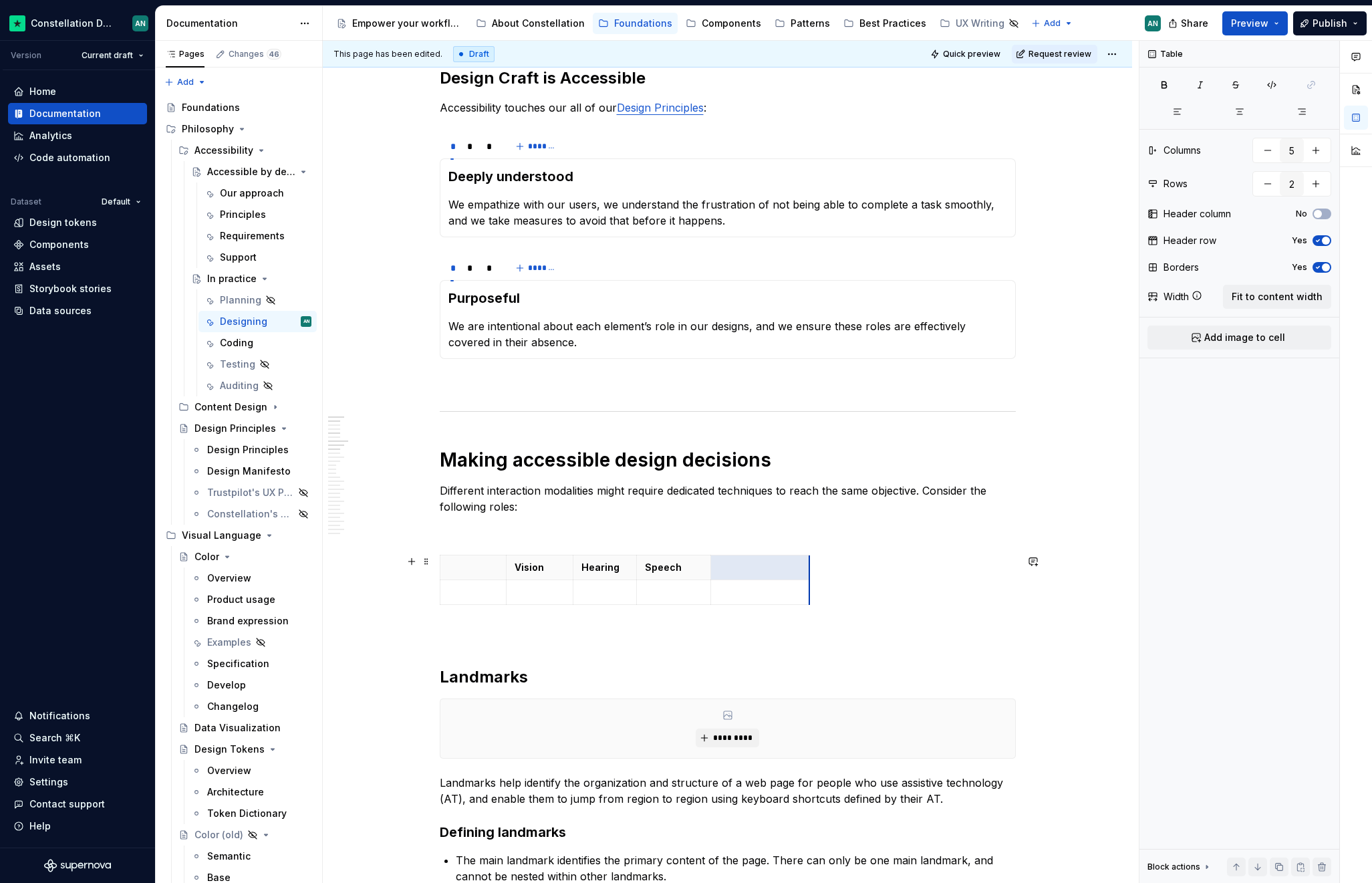
drag, startPoint x: 734, startPoint y: 570, endPoint x: 808, endPoint y: 573, distance: 74.1
drag, startPoint x: 711, startPoint y: 569, endPoint x: 740, endPoint y: 566, distance: 29.2
click at [740, 566] on th "To enrich screen reader interactions, please activate Accessibility in Grammarl…" at bounding box center [788, 568] width 99 height 25
drag, startPoint x: 637, startPoint y: 568, endPoint x: 657, endPoint y: 568, distance: 20.0
click at [657, 568] on th "Speech" at bounding box center [708, 568] width 103 height 25
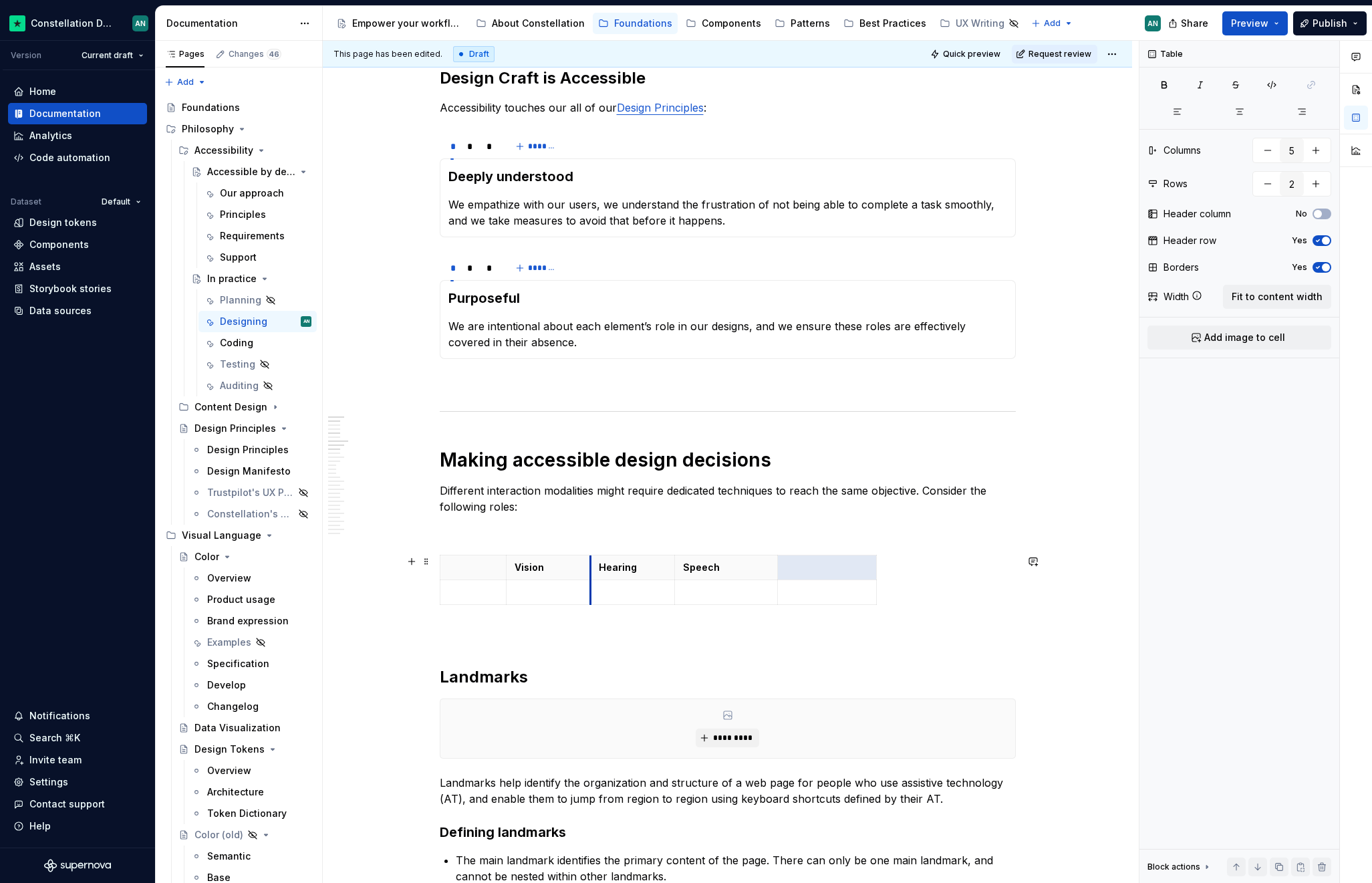
drag, startPoint x: 572, startPoint y: 564, endPoint x: 590, endPoint y: 564, distance: 18.0
click at [590, 564] on th "Hearing" at bounding box center [632, 568] width 84 height 25
click at [803, 569] on p "To enrich screen reader interactions, please activate Accessibility in Grammarl…" at bounding box center [827, 568] width 82 height 13
drag, startPoint x: 777, startPoint y: 575, endPoint x: 749, endPoint y: 576, distance: 28.0
click at [749, 576] on th "Mobility" at bounding box center [799, 568] width 99 height 25
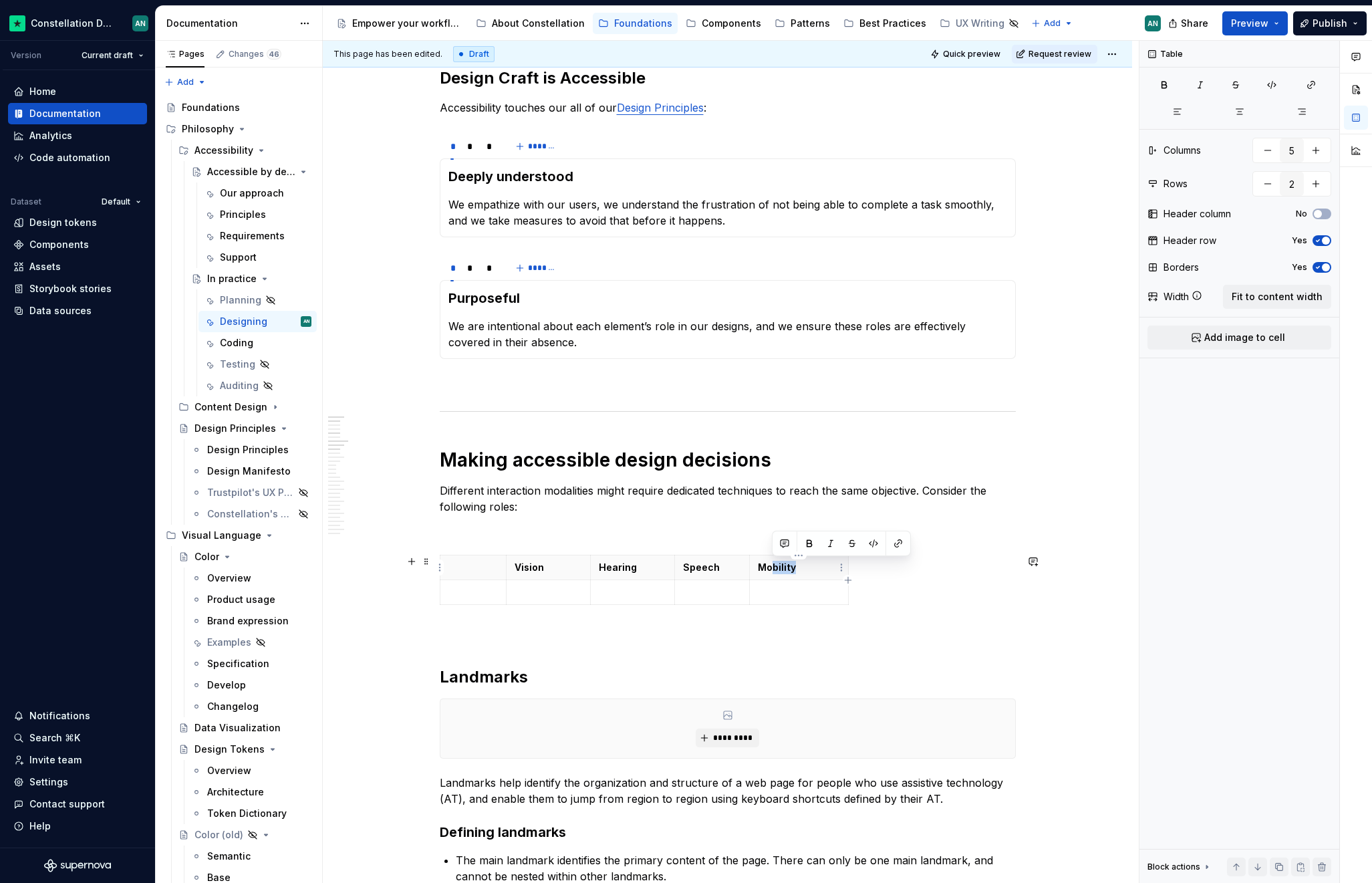
drag, startPoint x: 794, startPoint y: 569, endPoint x: 770, endPoint y: 569, distance: 24.0
click at [770, 569] on p "Mobility" at bounding box center [799, 568] width 82 height 13
click at [841, 585] on html "Constellation Design System AN Version Current draft Home Documentation Analyti…" at bounding box center [686, 441] width 1372 height 883
click at [872, 577] on html "Constellation Design System AN Version Current draft Home Documentation Analyti…" at bounding box center [686, 441] width 1372 height 883
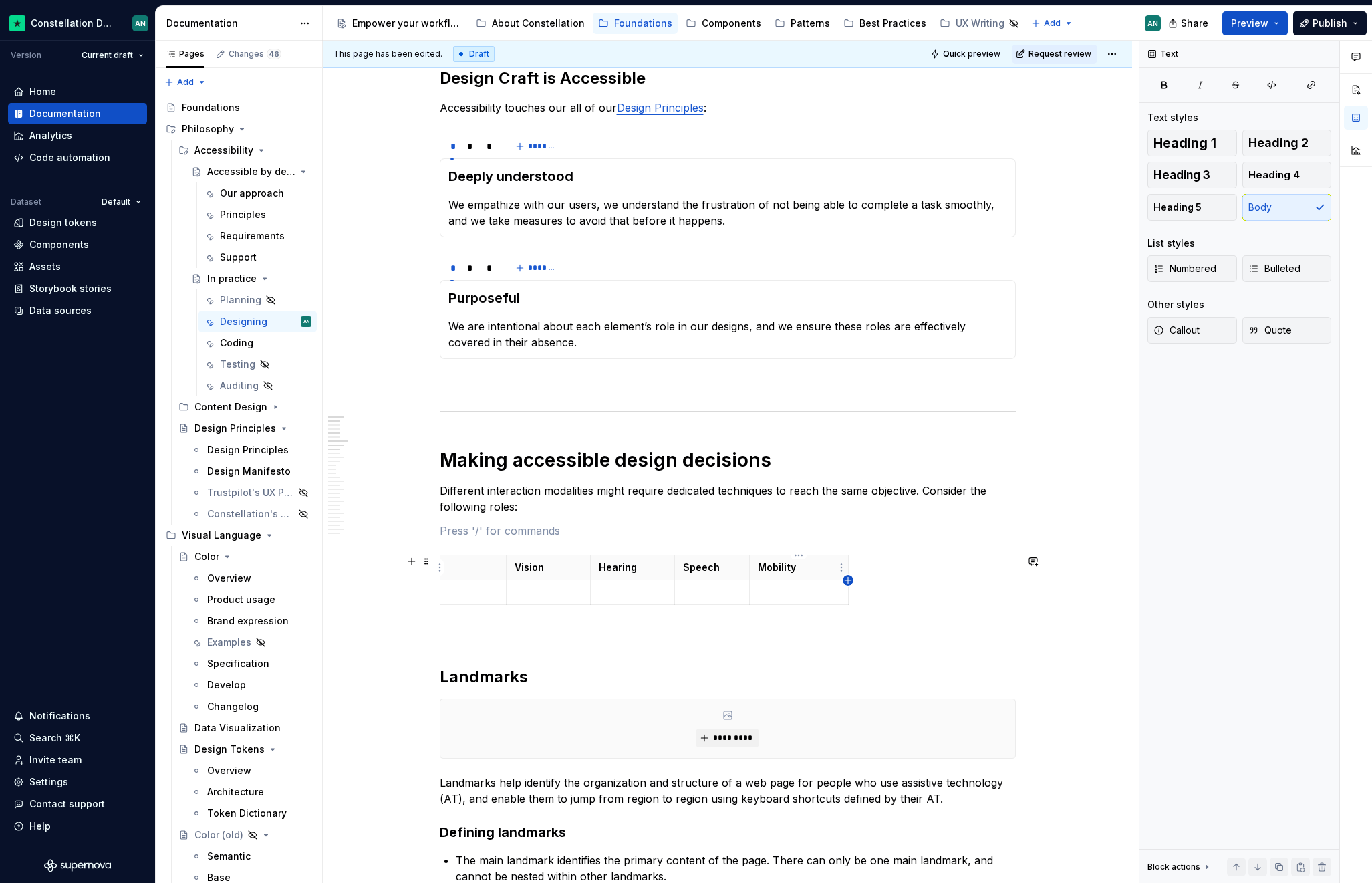
click at [848, 580] on icon "button" at bounding box center [847, 580] width 6 height 6
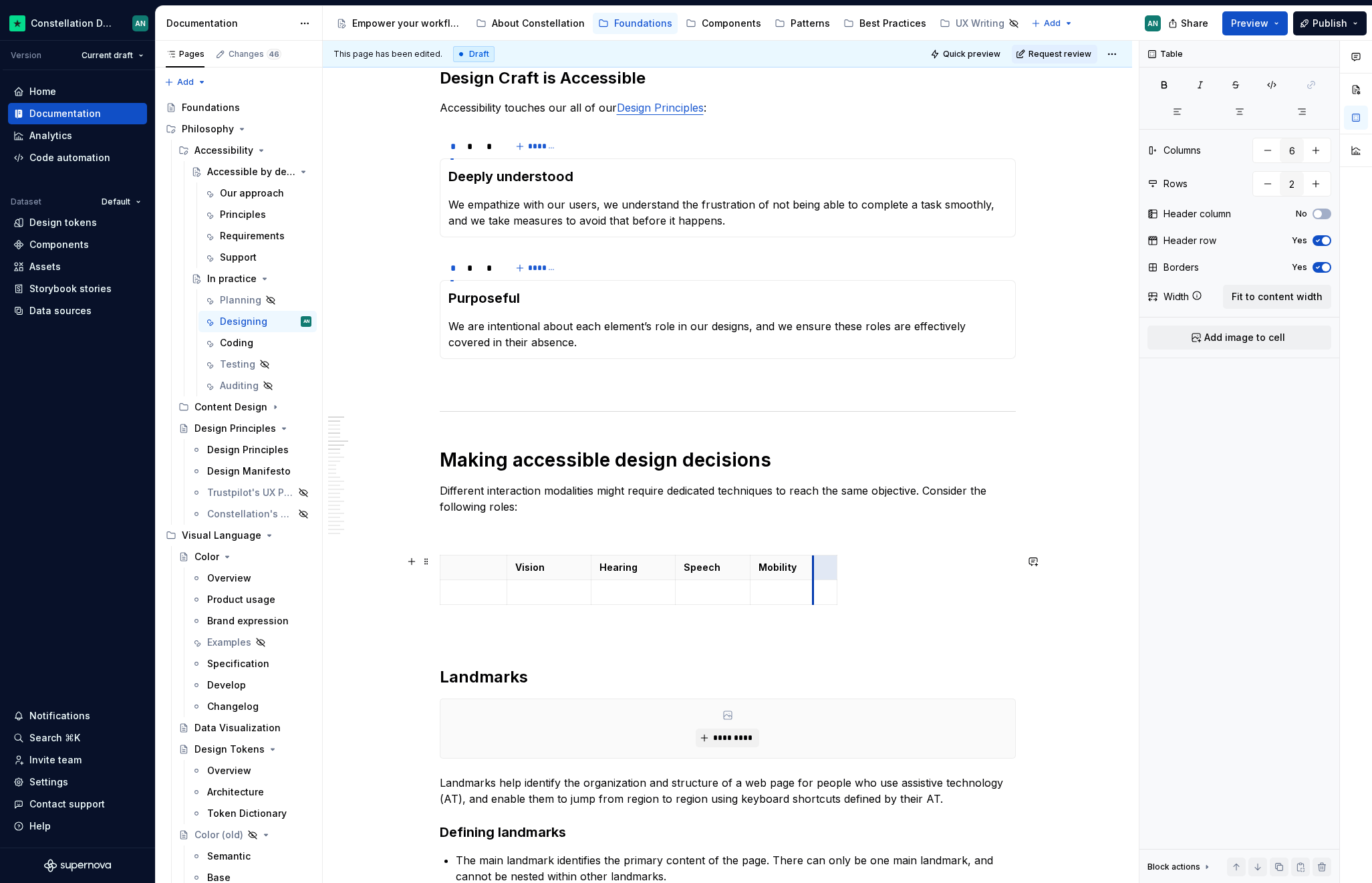
drag, startPoint x: 848, startPoint y: 569, endPoint x: 812, endPoint y: 570, distance: 36.0
click at [813, 570] on th "To enrich screen reader interactions, please activate Accessibility in Grammarl…" at bounding box center [824, 568] width 24 height 25
drag, startPoint x: 835, startPoint y: 568, endPoint x: 926, endPoint y: 571, distance: 91.0
drag, startPoint x: 852, startPoint y: 568, endPoint x: 883, endPoint y: 568, distance: 31.0
click at [852, 568] on p "To enrich screen reader interactions, please activate Accessibility in Grammarl…" at bounding box center [869, 568] width 98 height 13
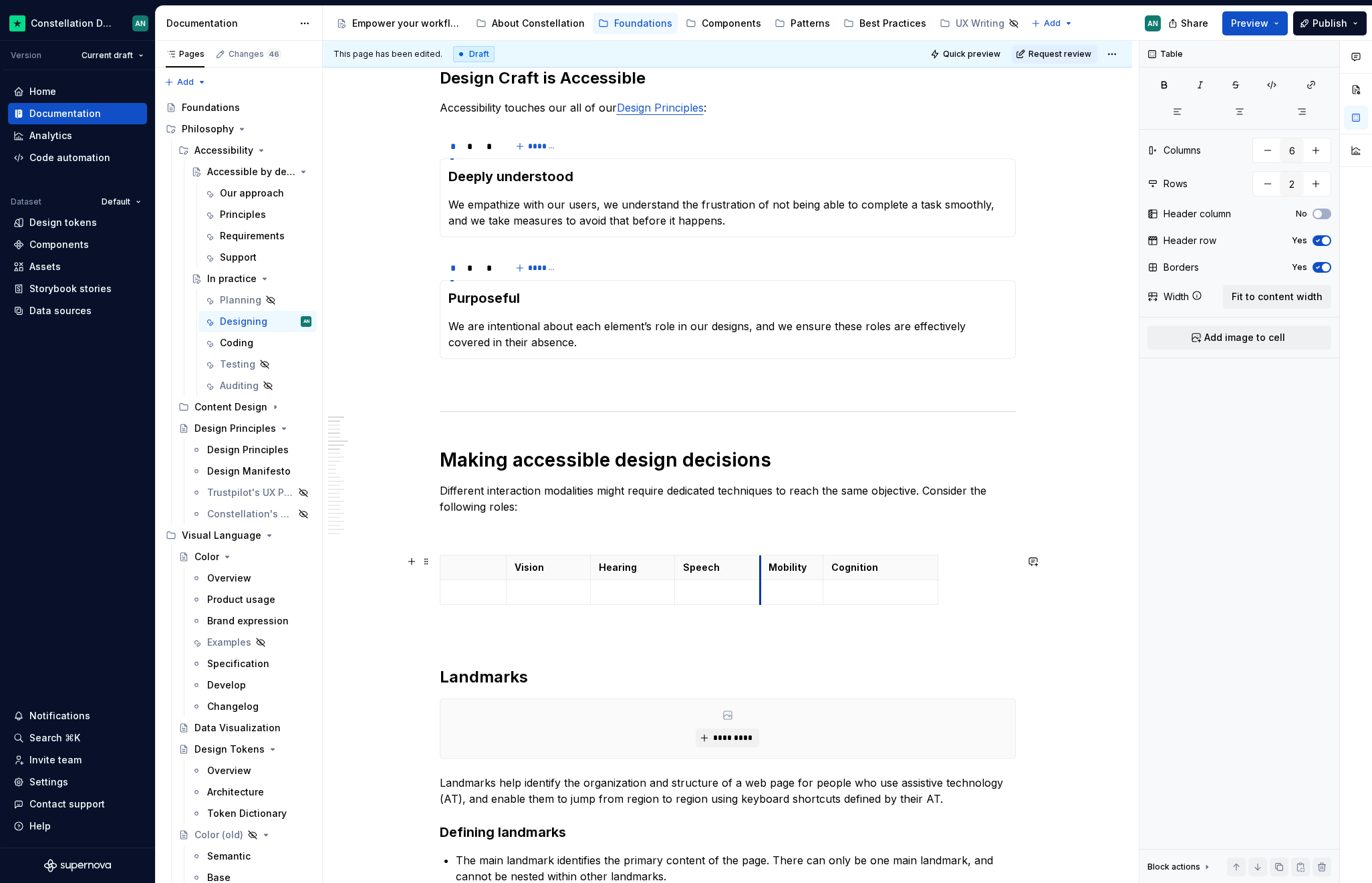
drag, startPoint x: 749, startPoint y: 571, endPoint x: 760, endPoint y: 571, distance: 11.0
click at [760, 571] on th "Mobility" at bounding box center [791, 568] width 63 height 25
drag, startPoint x: 504, startPoint y: 563, endPoint x: 556, endPoint y: 563, distance: 52.0
click at [471, 585] on p "To enrich screen reader interactions, please activate Accessibility in Grammarl…" at bounding box center [499, 592] width 102 height 13
drag, startPoint x: 810, startPoint y: 565, endPoint x: 796, endPoint y: 566, distance: 14.0
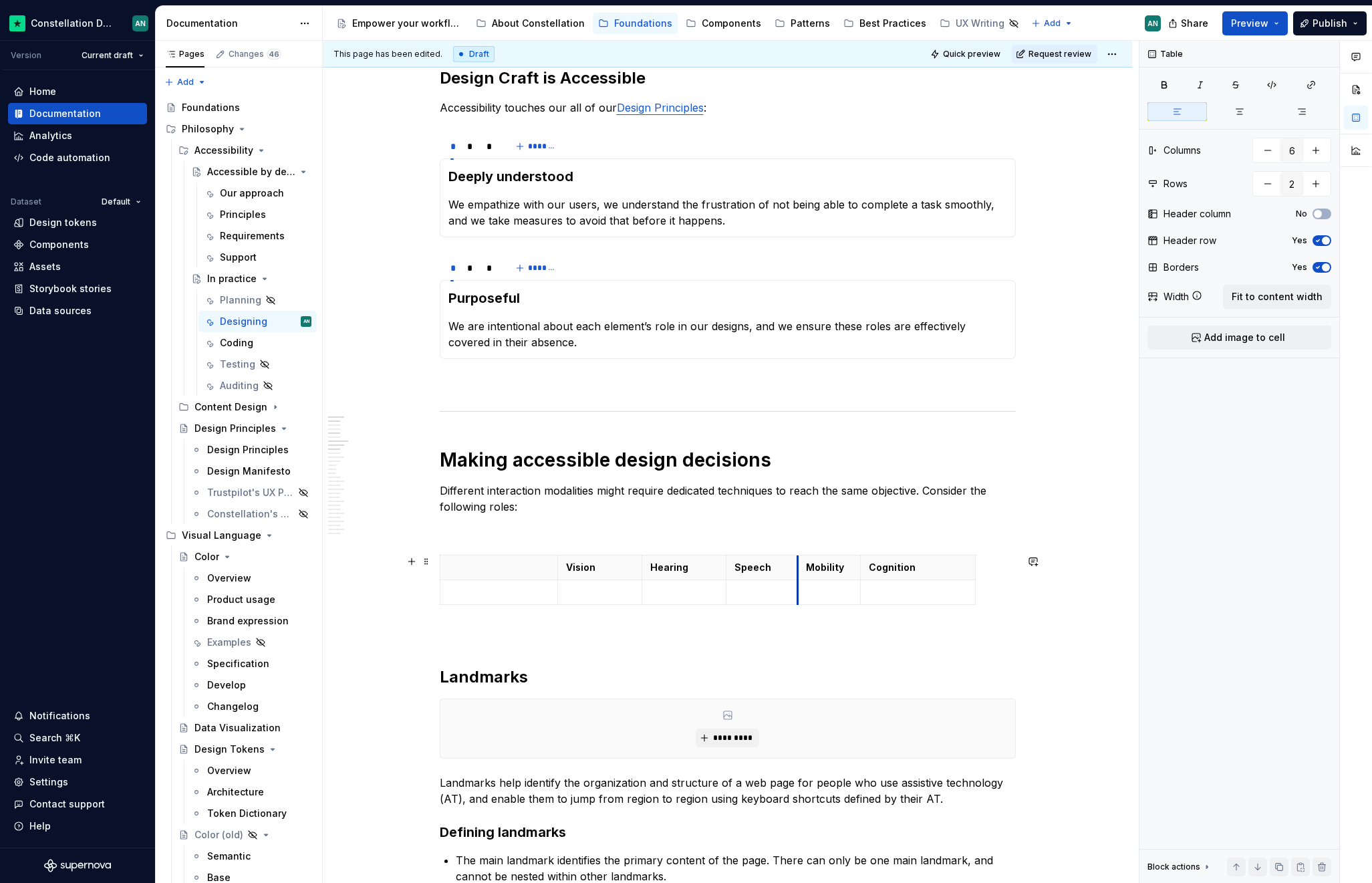
click at [797, 566] on th "Mobility" at bounding box center [828, 568] width 63 height 25
drag, startPoint x: 861, startPoint y: 566, endPoint x: 874, endPoint y: 566, distance: 13.0
click at [874, 566] on th "Cognition" at bounding box center [930, 568] width 115 height 25
click at [583, 594] on p "To enrich screen reader interactions, please activate Accessibility in Grammarl…" at bounding box center [600, 592] width 68 height 13
drag, startPoint x: 796, startPoint y: 568, endPoint x: 804, endPoint y: 568, distance: 8.0
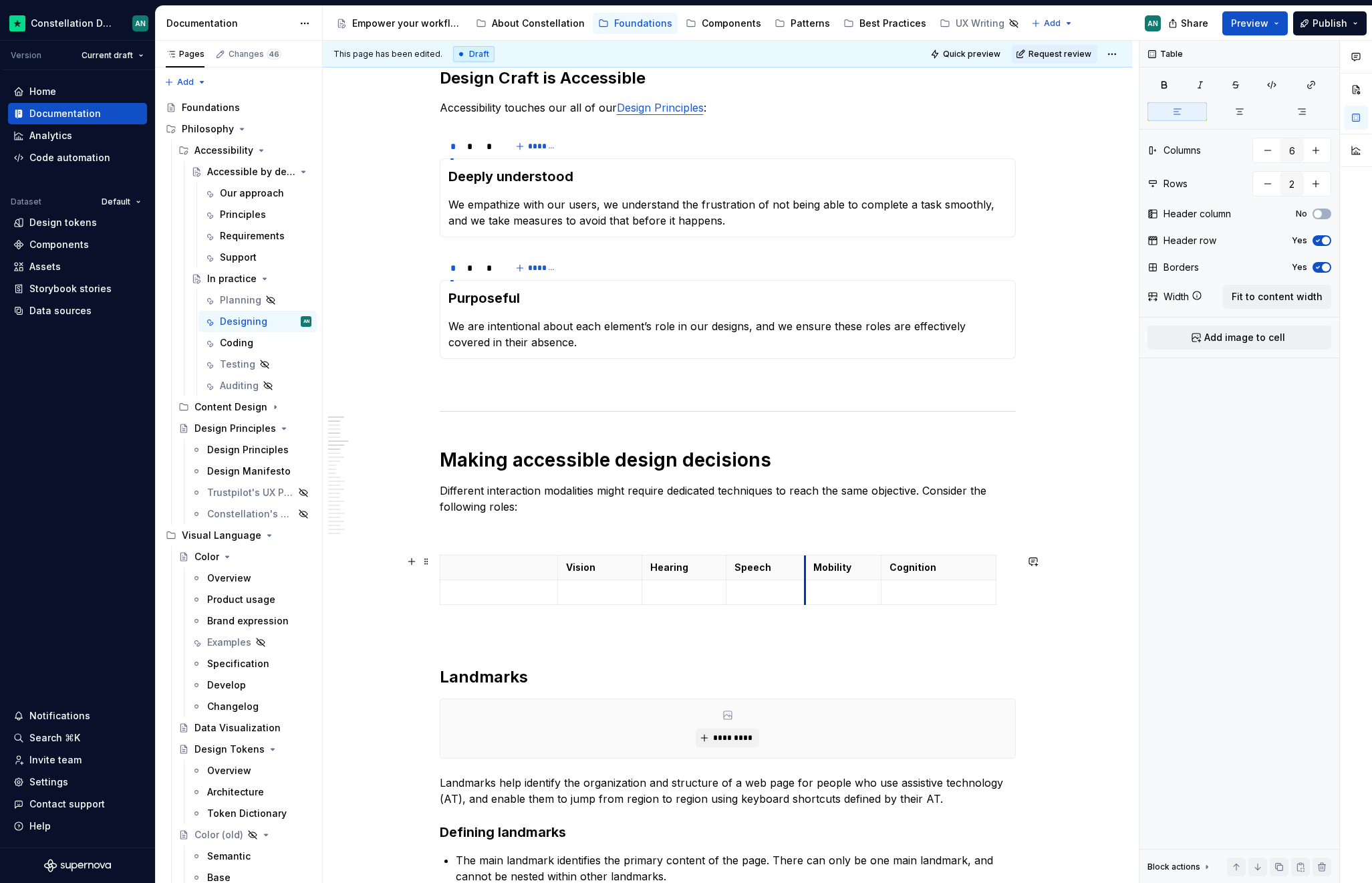
click at [805, 568] on th "Mobility" at bounding box center [842, 568] width 76 height 25
click at [562, 565] on th "Vision" at bounding box center [600, 568] width 84 height 25
click at [466, 594] on p "To enrich screen reader interactions, please activate Accessibility in Grammarl…" at bounding box center [499, 592] width 102 height 13
click at [511, 504] on p "Different interaction modalities might require dedicated techniques to reach th…" at bounding box center [727, 499] width 576 height 32
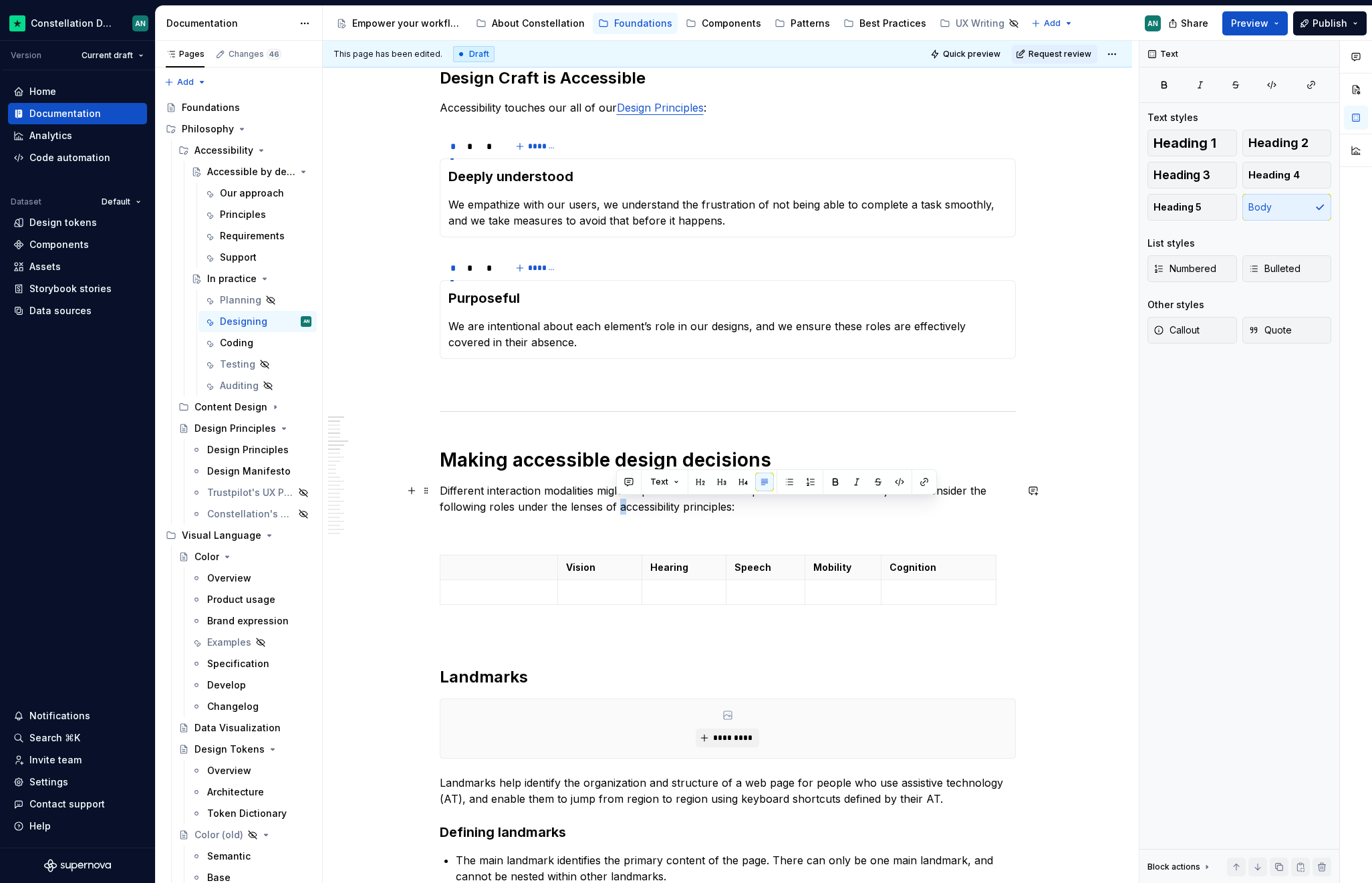
click at [618, 508] on p "Different interaction modalities might require dedicated techniques to reach th…" at bounding box center [727, 499] width 576 height 32
click at [687, 507] on p "Different interaction modalities might require dedicated techniques to reach th…" at bounding box center [727, 499] width 576 height 32
drag, startPoint x: 729, startPoint y: 509, endPoint x: 615, endPoint y: 505, distance: 114.1
click at [615, 505] on p "Different interaction modalities might require dedicated techniques to reach th…" at bounding box center [727, 499] width 576 height 32
click at [731, 503] on p "Different interaction modalities might require dedicated techniques to reach th…" at bounding box center [727, 499] width 576 height 32
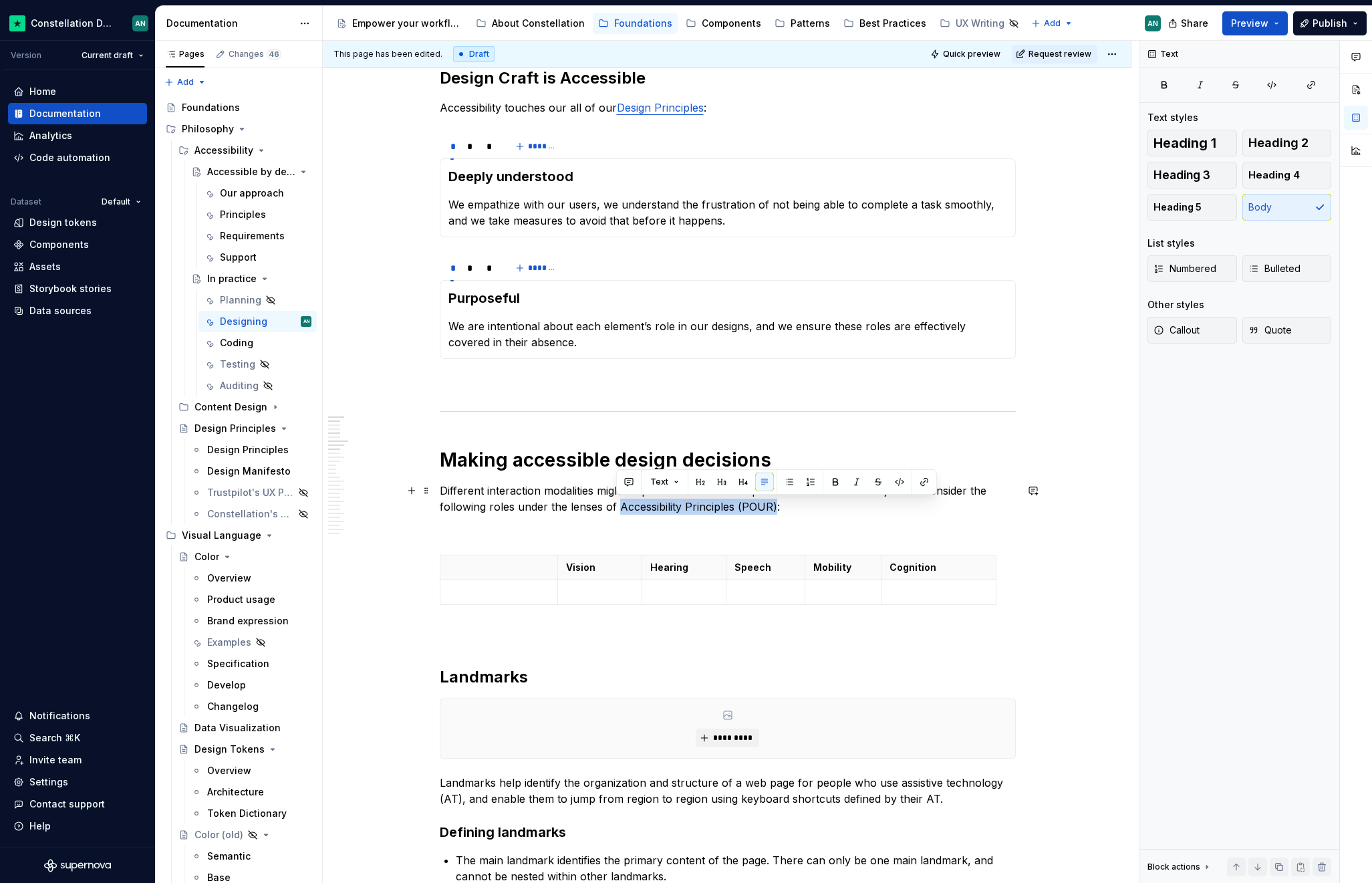
drag, startPoint x: 617, startPoint y: 507, endPoint x: 771, endPoint y: 505, distance: 154.0
click at [771, 505] on p "Different interaction modalities might require dedicated techniques to reach th…" at bounding box center [727, 499] width 576 height 32
click at [922, 483] on button "button" at bounding box center [924, 482] width 18 height 18
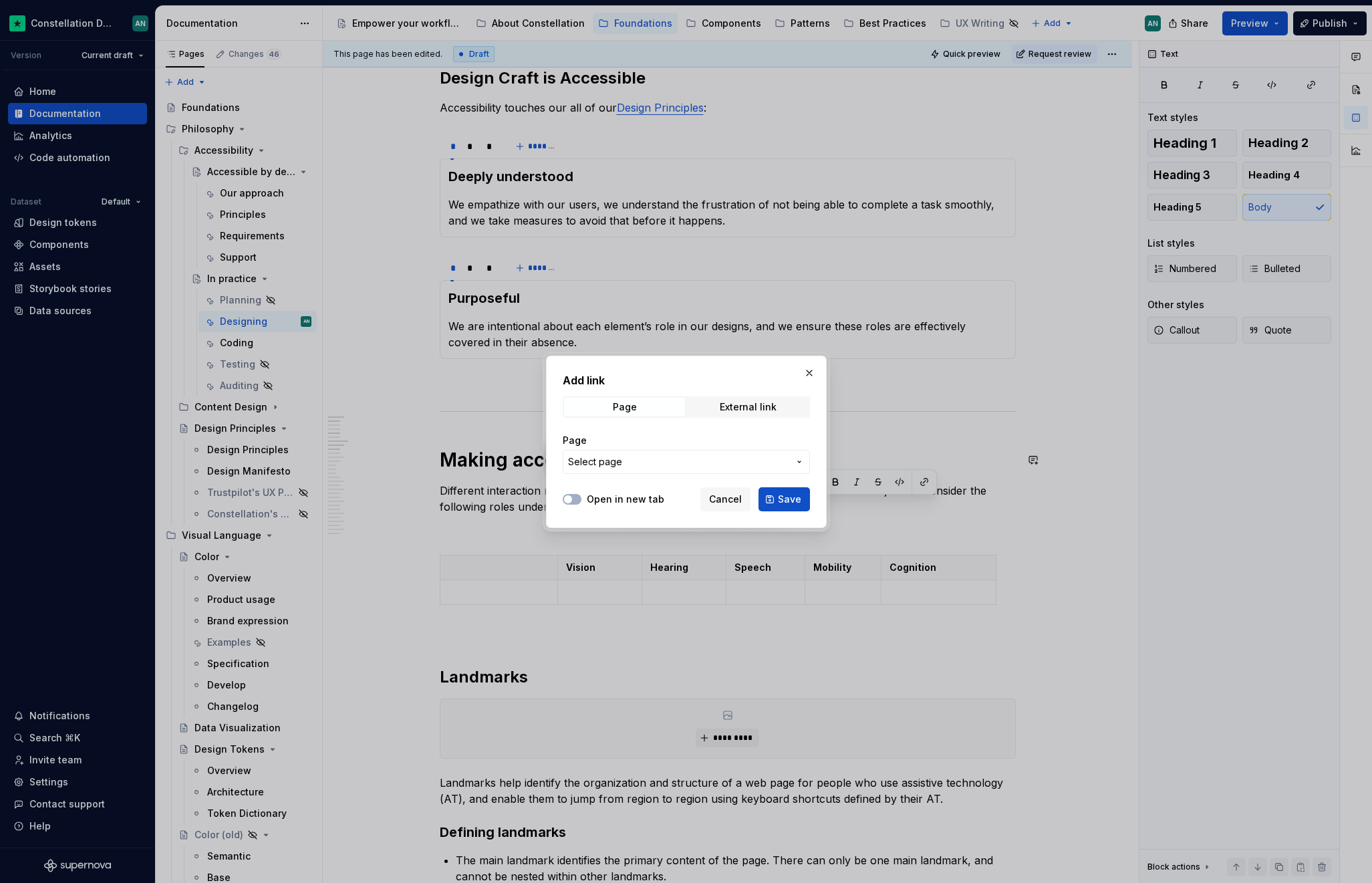
click at [665, 460] on span "Select page" at bounding box center [679, 462] width 221 height 13
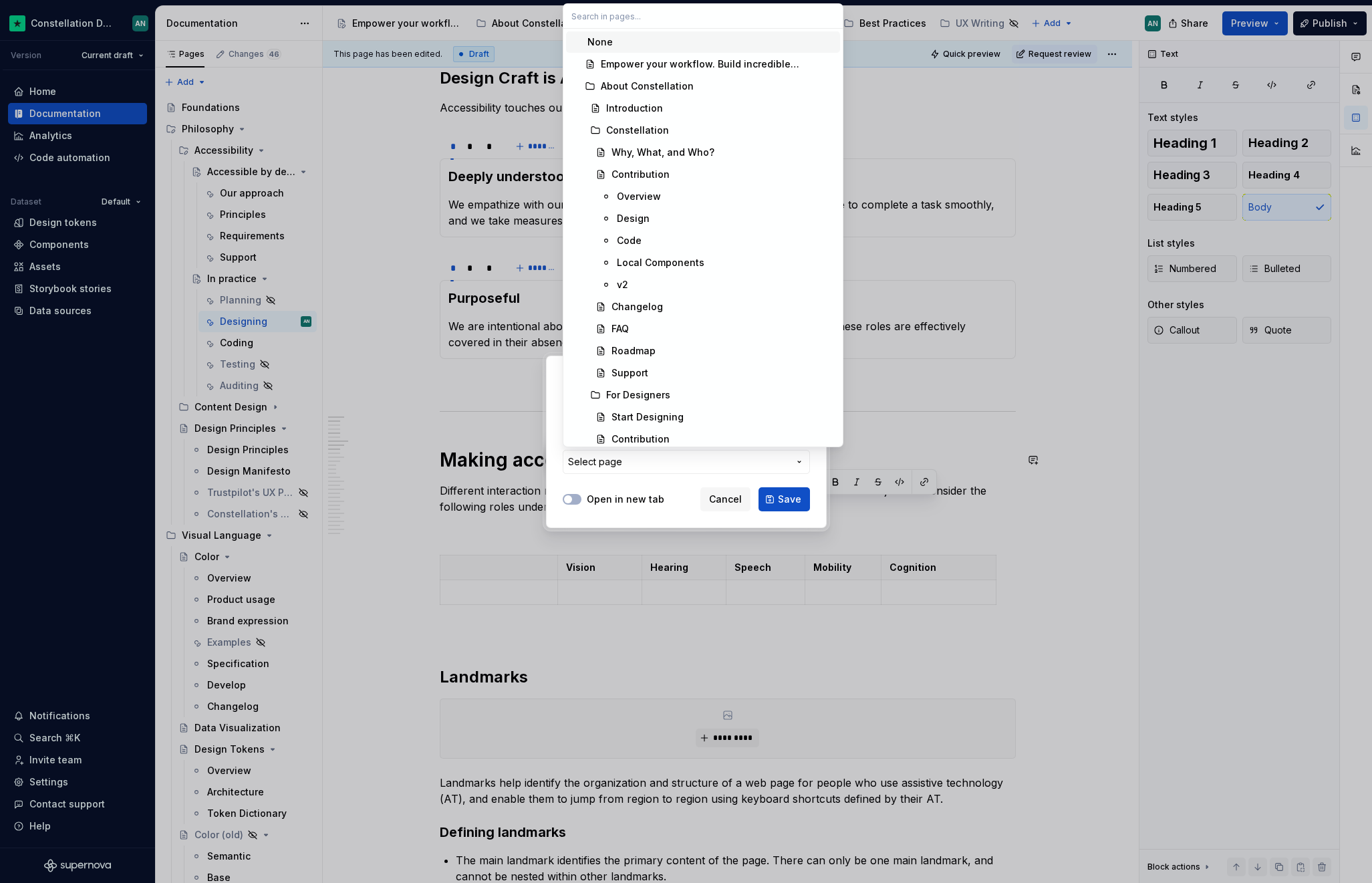
click at [650, 502] on div "Add link Page External link Page Select page Open in new tab Cancel Save" at bounding box center [686, 441] width 1372 height 883
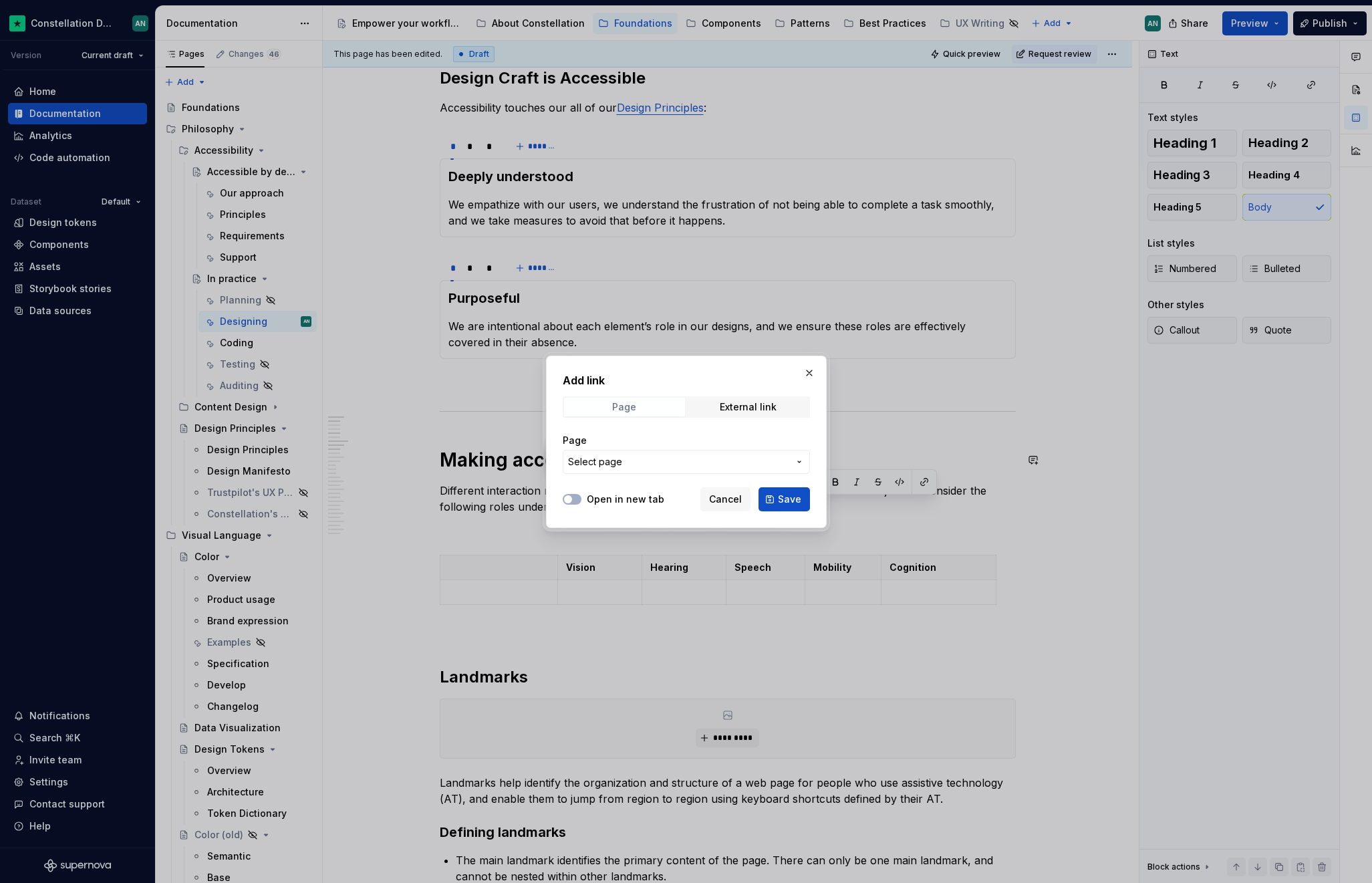
click at [609, 403] on span "Page" at bounding box center [624, 407] width 121 height 18
click at [627, 463] on span "Select page" at bounding box center [679, 462] width 221 height 13
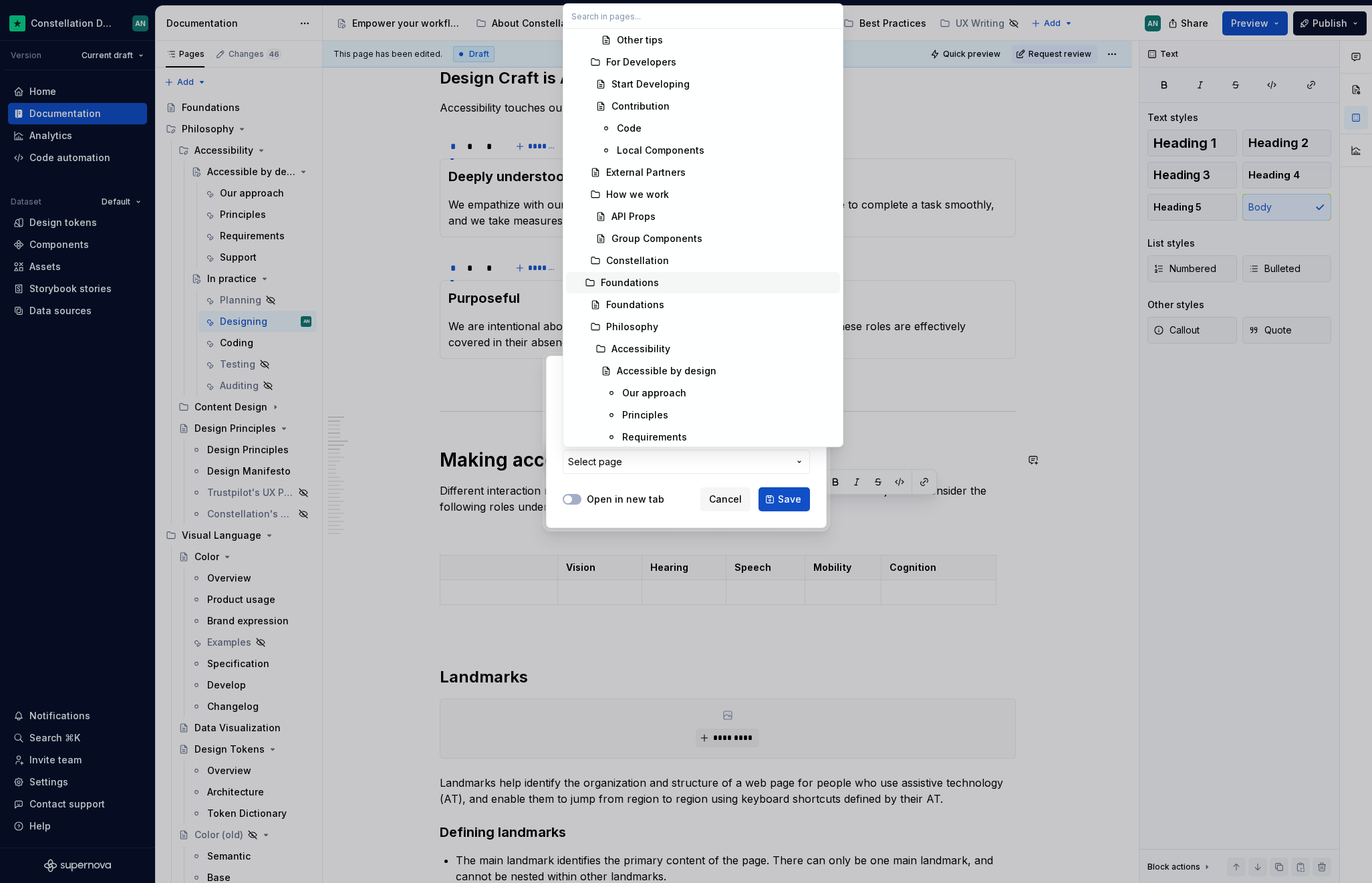
scroll to position [689, 0]
click at [673, 350] on div "Principles" at bounding box center [728, 346] width 213 height 13
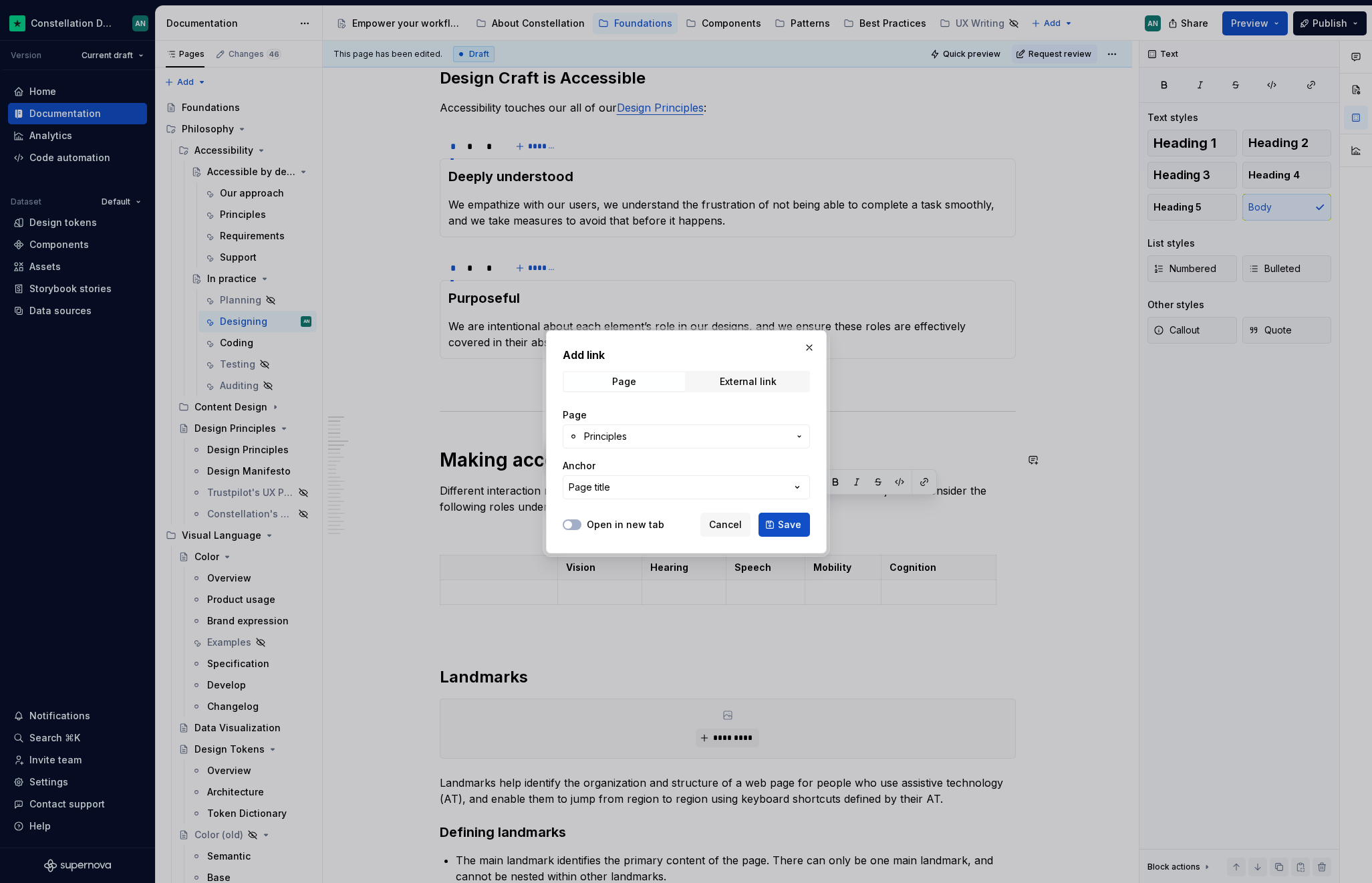
drag, startPoint x: 783, startPoint y: 528, endPoint x: 594, endPoint y: 542, distance: 189.5
click at [594, 545] on div "Add link Page External link Page Principles Anchor Page title Open in new tab C…" at bounding box center [686, 441] width 280 height 223
click at [577, 523] on button "Open in new tab" at bounding box center [571, 524] width 18 height 11
click at [774, 526] on button "Save" at bounding box center [784, 524] width 52 height 24
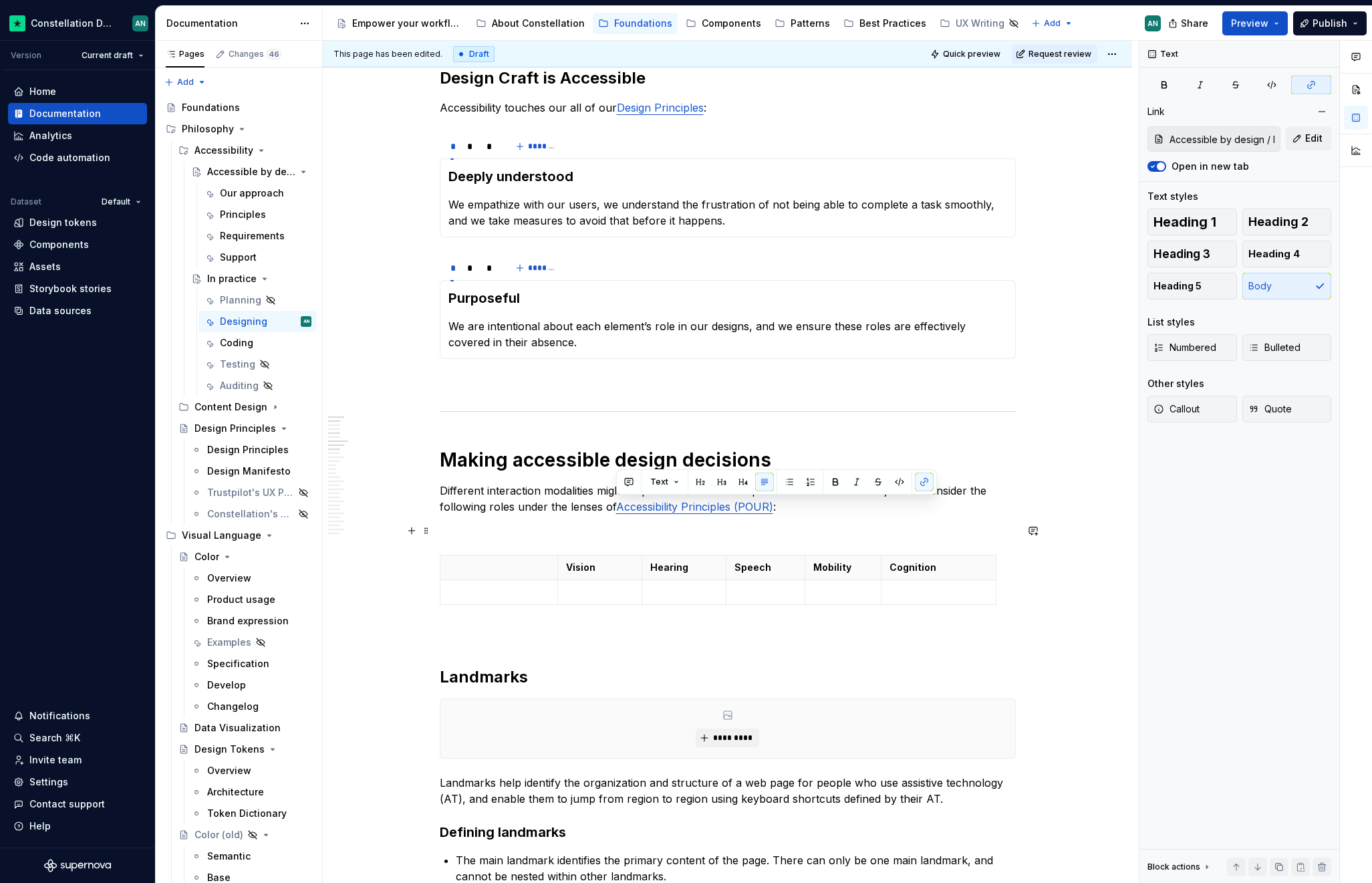
click at [831, 534] on p "To enrich screen reader interactions, please activate Accessibility in Grammarl…" at bounding box center [727, 531] width 576 height 16
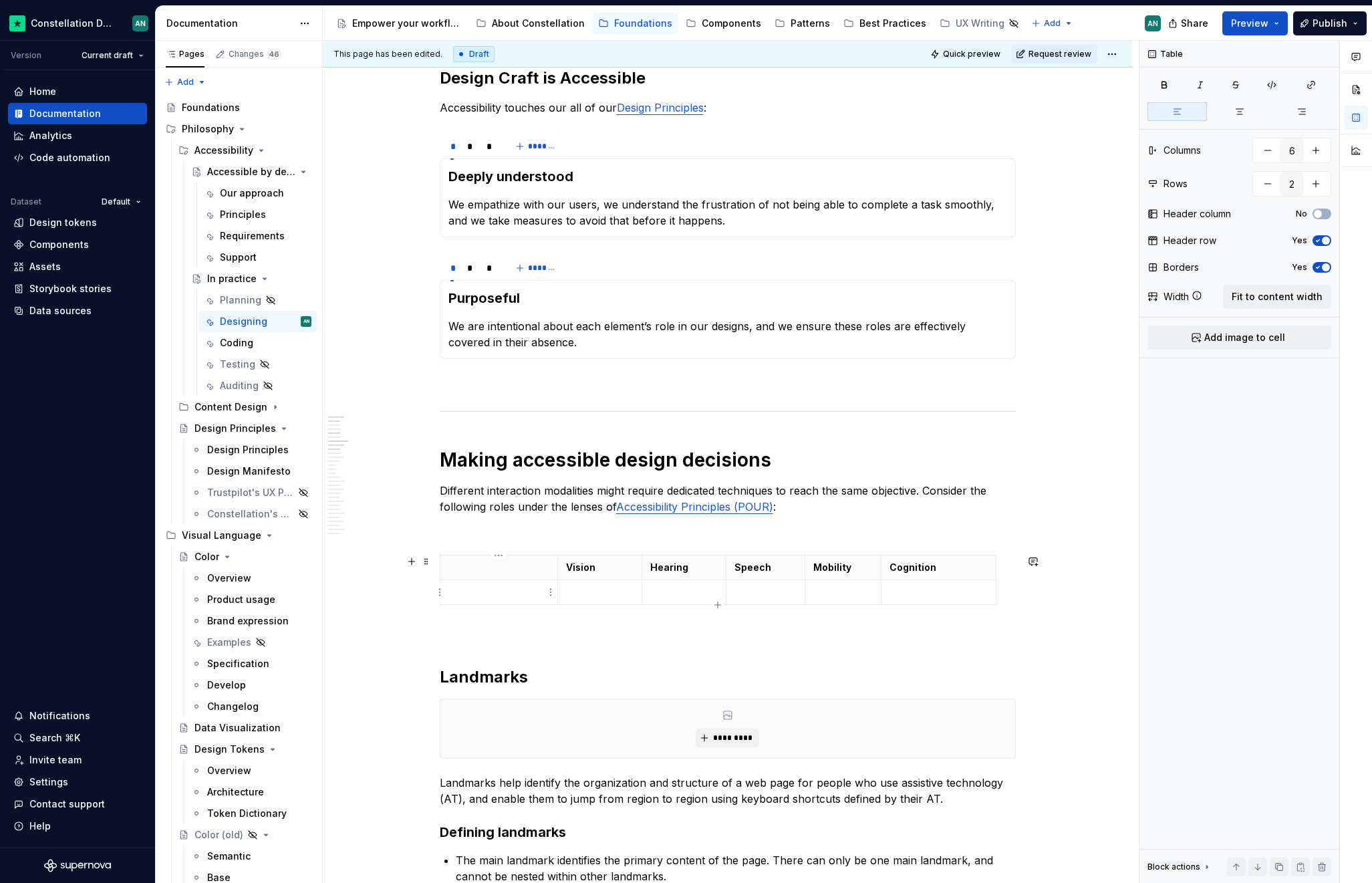
click at [489, 585] on p "To enrich screen reader interactions, please activate Accessibility in Grammarl…" at bounding box center [499, 592] width 102 height 13
click at [594, 601] on td "To enrich screen reader interactions, please activate Accessibility in Grammarl…" at bounding box center [600, 593] width 84 height 25
click at [459, 593] on p "Perception" at bounding box center [499, 592] width 102 height 13
click at [718, 603] on icon "button" at bounding box center [718, 605] width 11 height 11
click at [716, 605] on icon "button" at bounding box center [718, 605] width 11 height 11
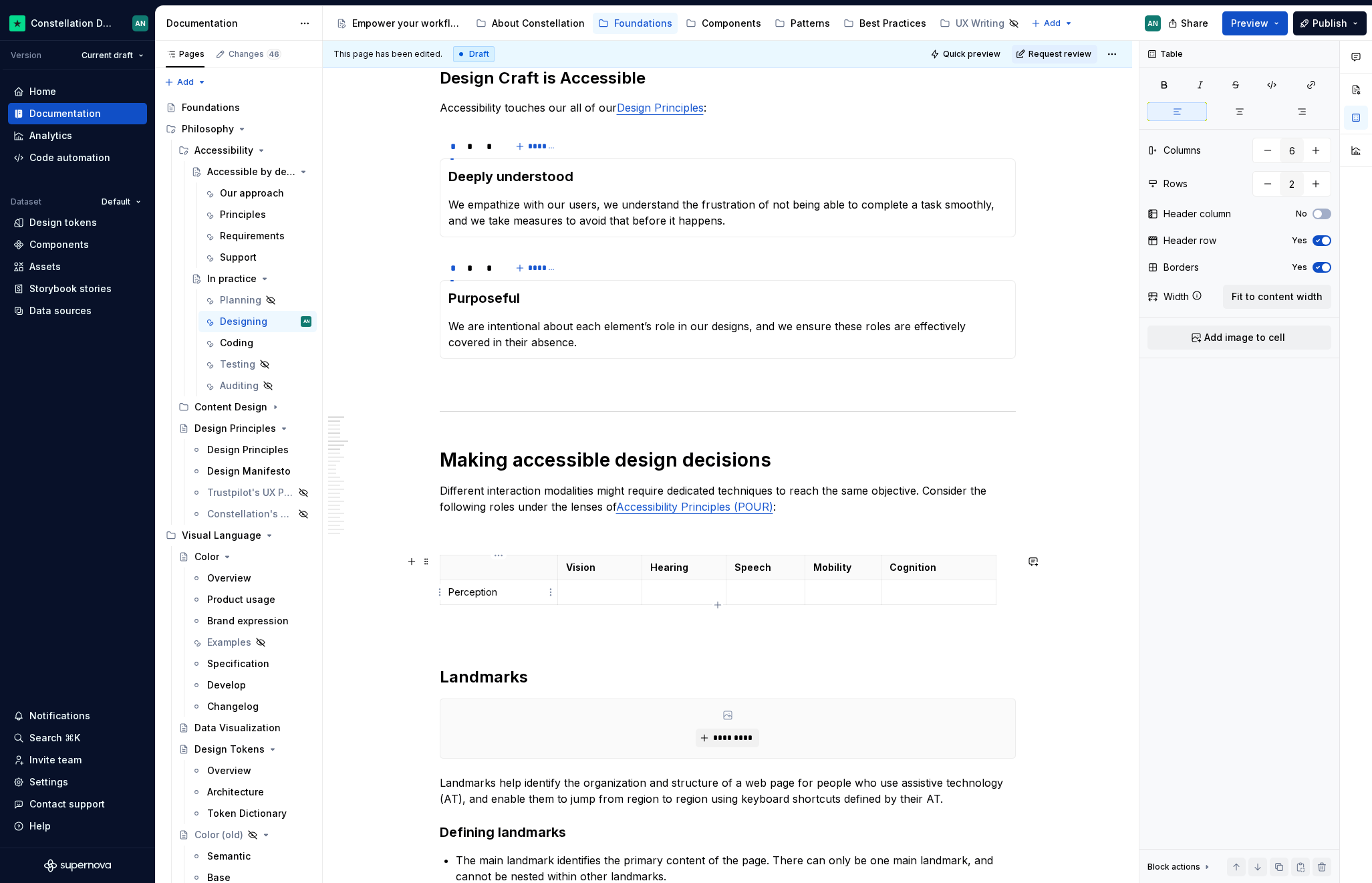
click at [480, 596] on p "Perception" at bounding box center [499, 592] width 102 height 13
click at [719, 606] on icon "button" at bounding box center [718, 605] width 11 height 11
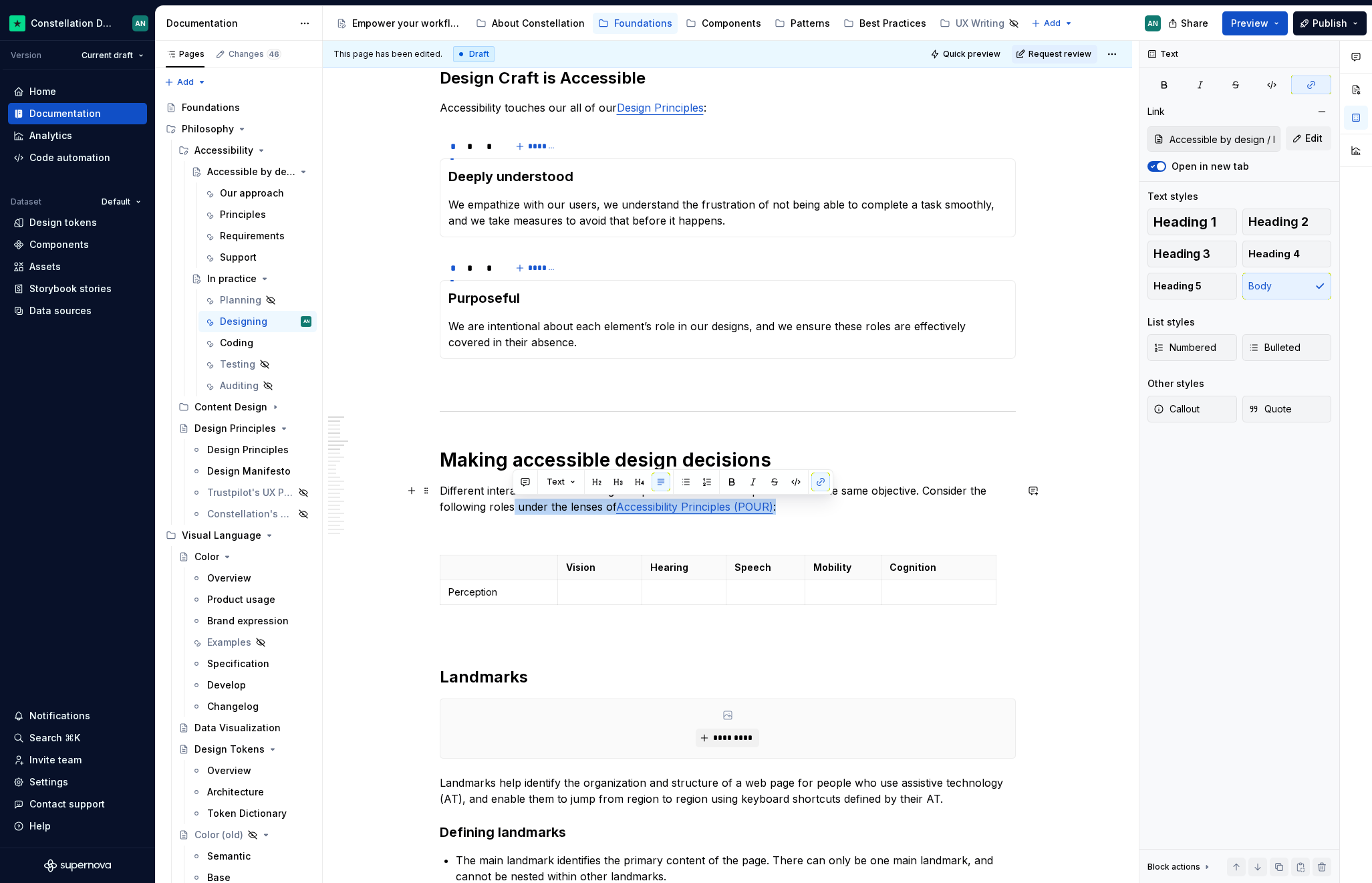
drag, startPoint x: 779, startPoint y: 505, endPoint x: 512, endPoint y: 508, distance: 267.0
click at [512, 508] on p "Different interaction modalities might require dedicated techniques to reach th…" at bounding box center [727, 499] width 576 height 32
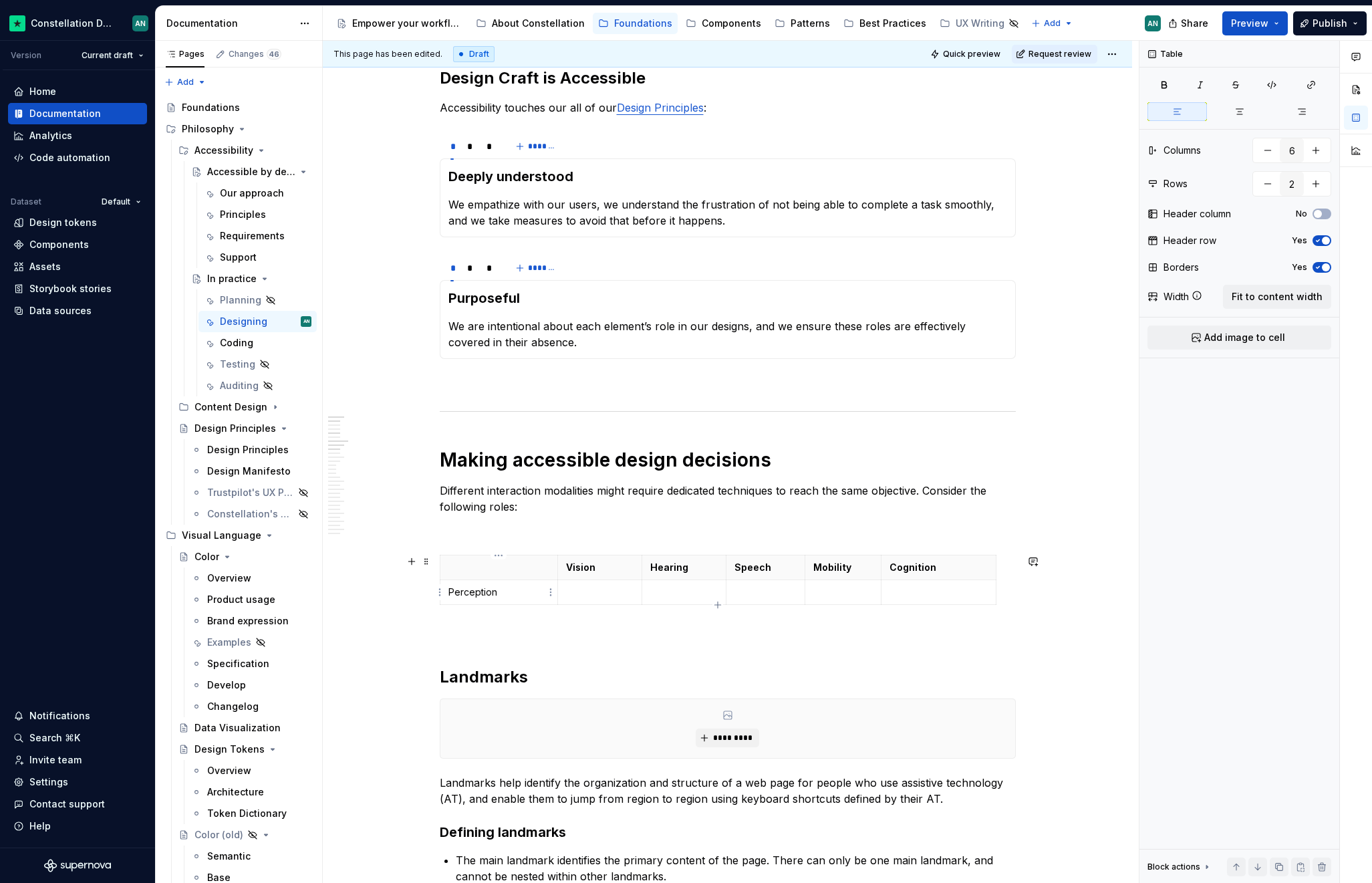
click at [497, 595] on p "Perception" at bounding box center [499, 592] width 102 height 13
click at [719, 605] on icon "button" at bounding box center [718, 605] width 11 height 11
click at [719, 606] on icon "button" at bounding box center [718, 605] width 11 height 11
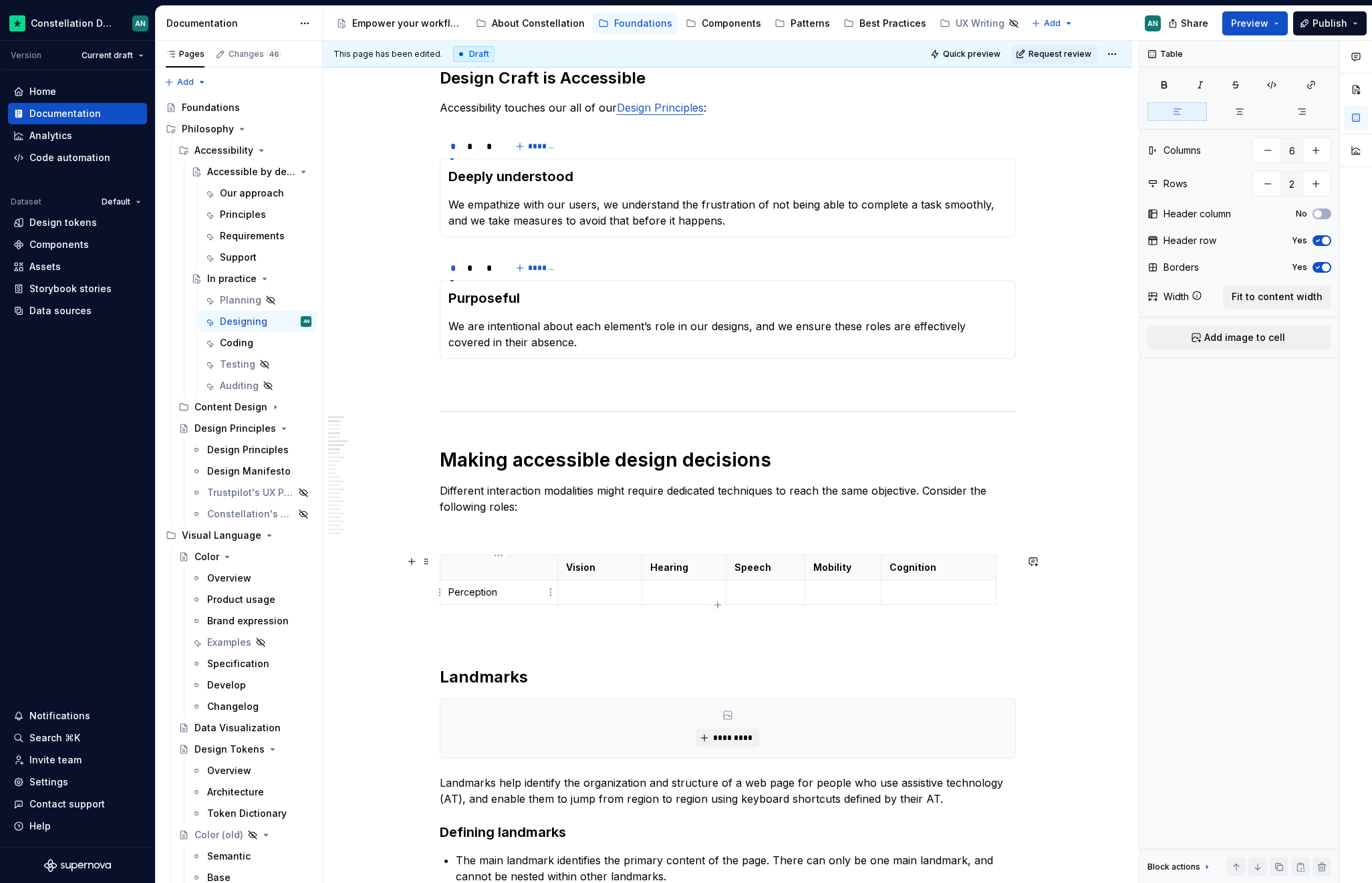
click at [495, 597] on p "Perception" at bounding box center [499, 592] width 102 height 13
click at [442, 588] on html "Constellation Design System AN Version Current draft Home Documentation Analyti…" at bounding box center [686, 441] width 1372 height 883
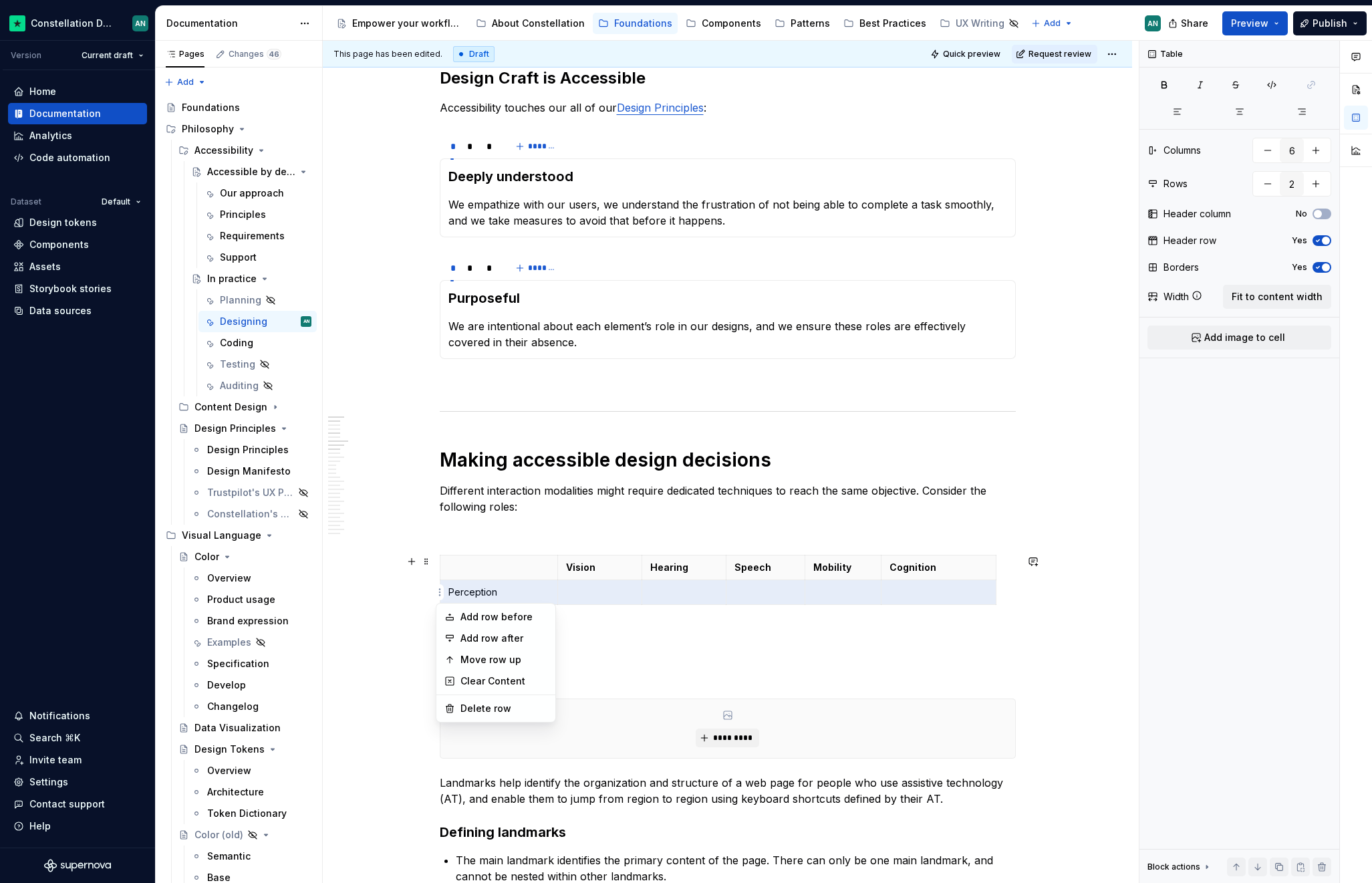
click at [646, 627] on html "Constellation Design System AN Version Current draft Home Documentation Analyti…" at bounding box center [686, 441] width 1372 height 883
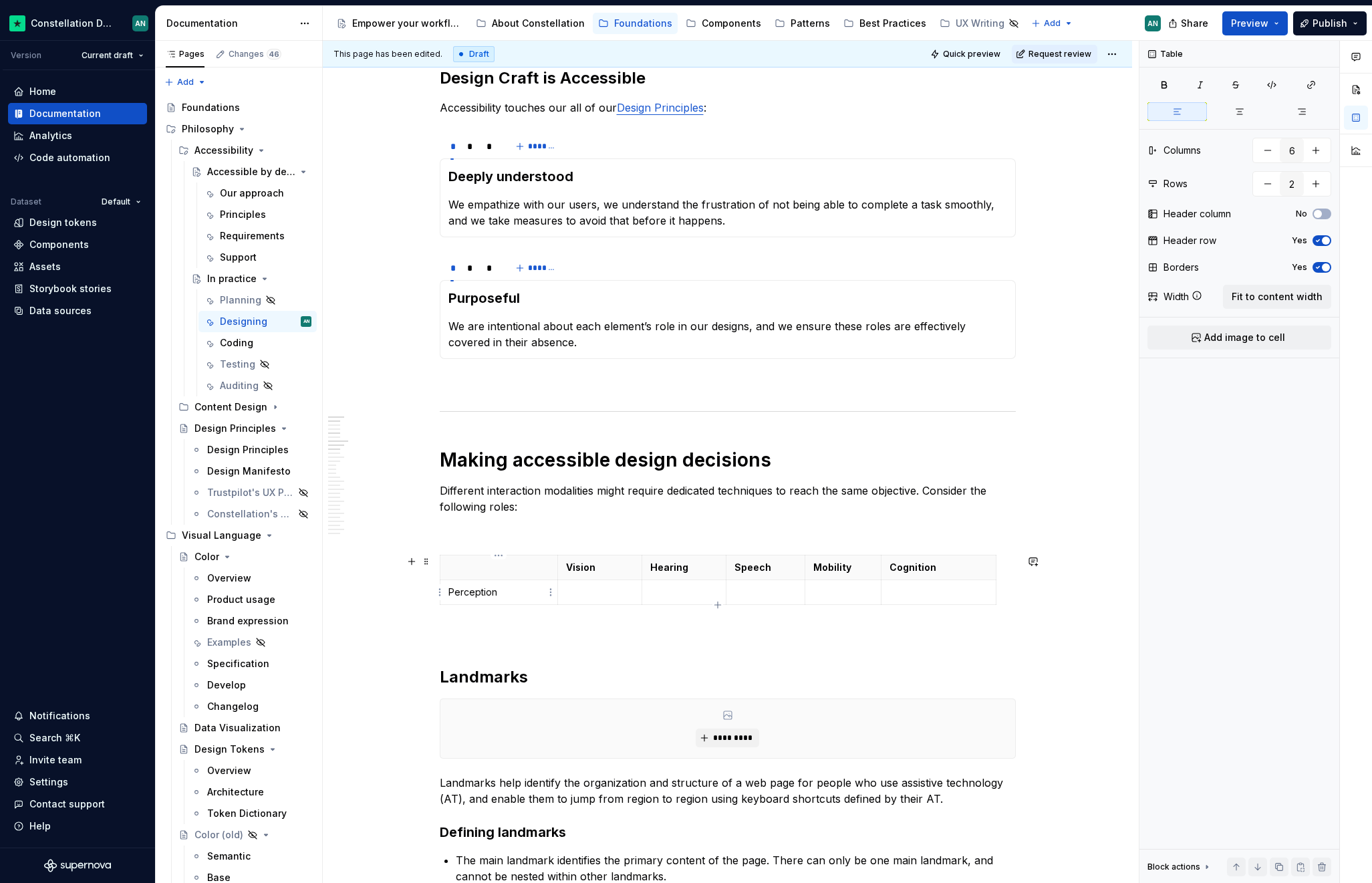
click at [505, 585] on p "Perception" at bounding box center [499, 592] width 102 height 13
drag, startPoint x: 506, startPoint y: 591, endPoint x: 448, endPoint y: 591, distance: 58.0
click at [448, 591] on p "Perception" at bounding box center [499, 592] width 102 height 13
click at [715, 605] on icon "button" at bounding box center [717, 605] width 6 height 6
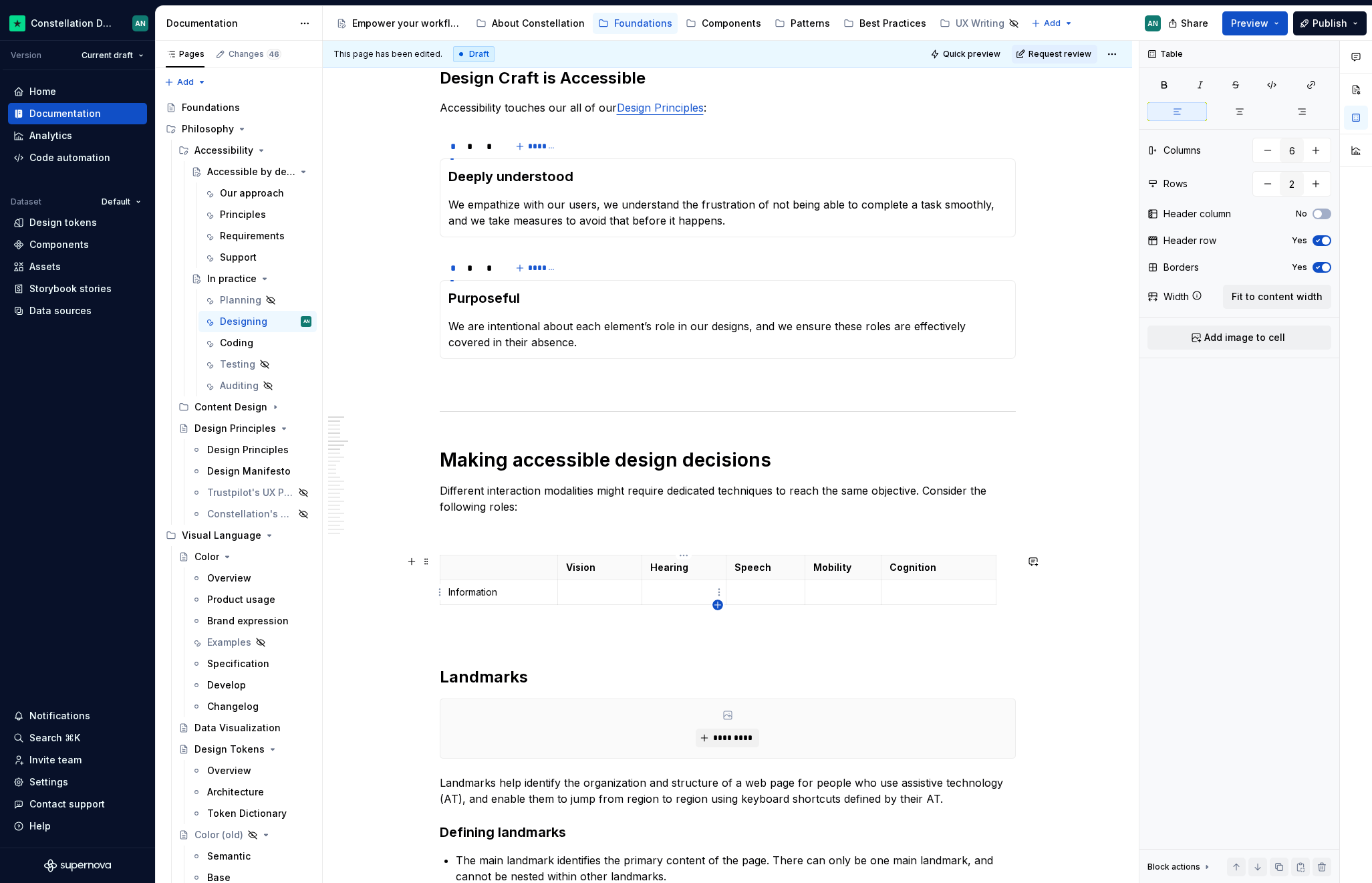
click at [715, 605] on icon "button" at bounding box center [717, 605] width 6 height 6
click at [436, 565] on html "Constellation Design System AN Version Current draft Home Documentation Analyti…" at bounding box center [686, 441] width 1372 height 883
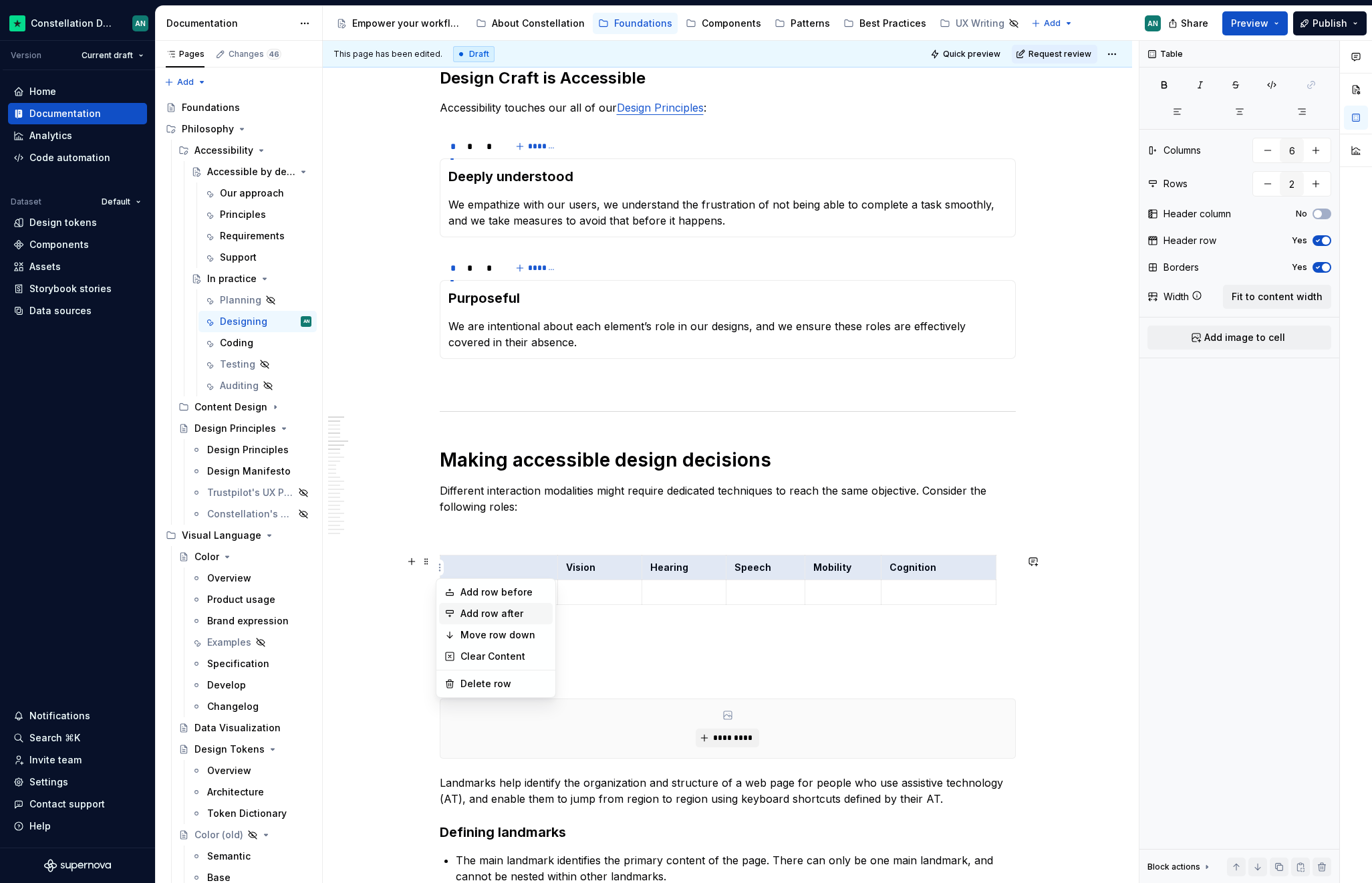
click at [520, 613] on div "Add row after" at bounding box center [503, 613] width 87 height 13
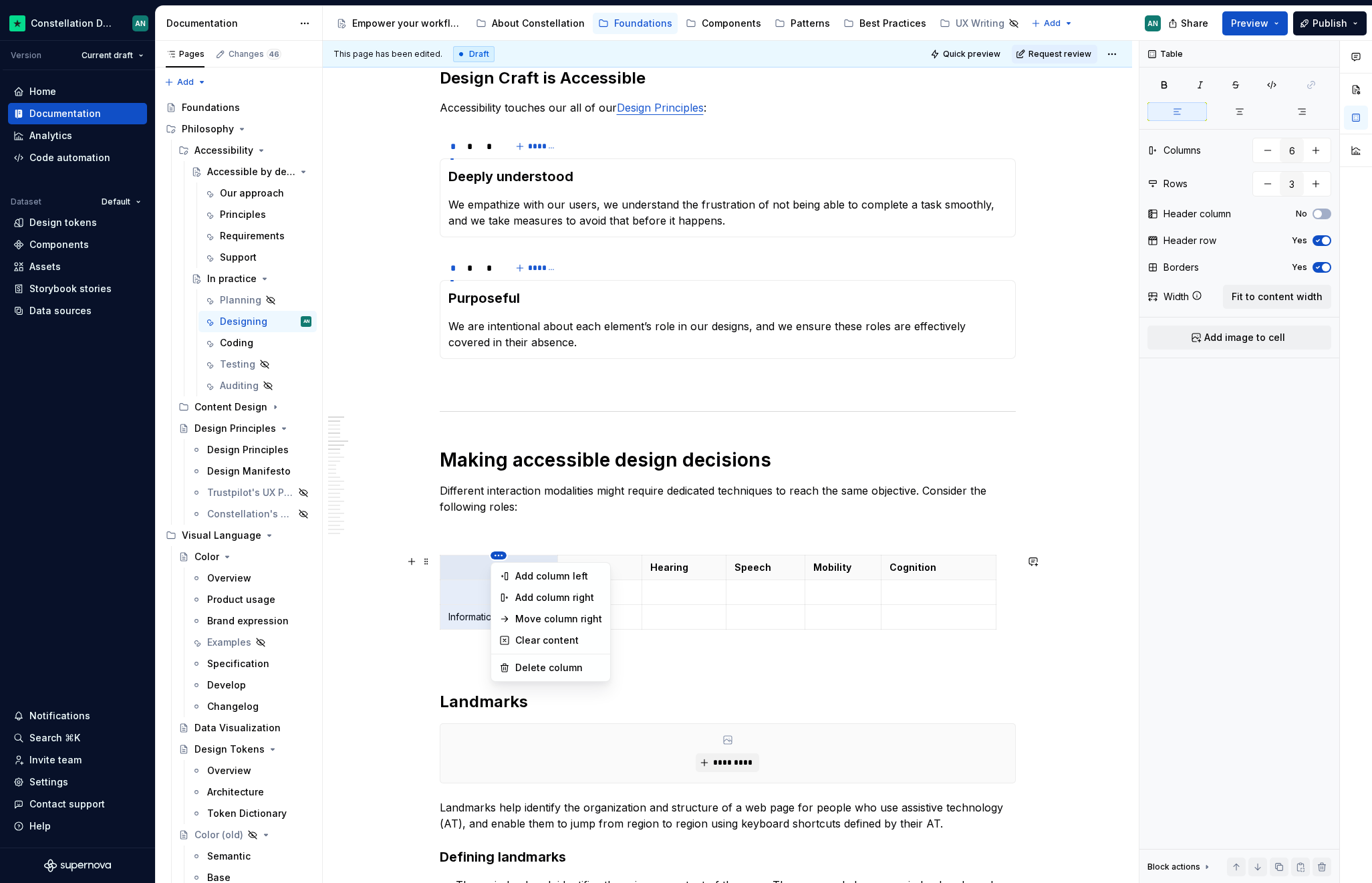
click at [491, 558] on html "Constellation Design System AN Version Current draft Home Documentation Analyti…" at bounding box center [686, 441] width 1372 height 883
click at [470, 584] on html "Constellation Design System AN Version Current draft Home Documentation Analyti…" at bounding box center [686, 441] width 1372 height 883
click at [495, 555] on html "Constellation Design System AN Version Current draft Home Documentation Analyti…" at bounding box center [686, 441] width 1372 height 883
click at [723, 591] on html "Constellation Design System AN Version Current draft Home Documentation Analyti…" at bounding box center [686, 441] width 1372 height 883
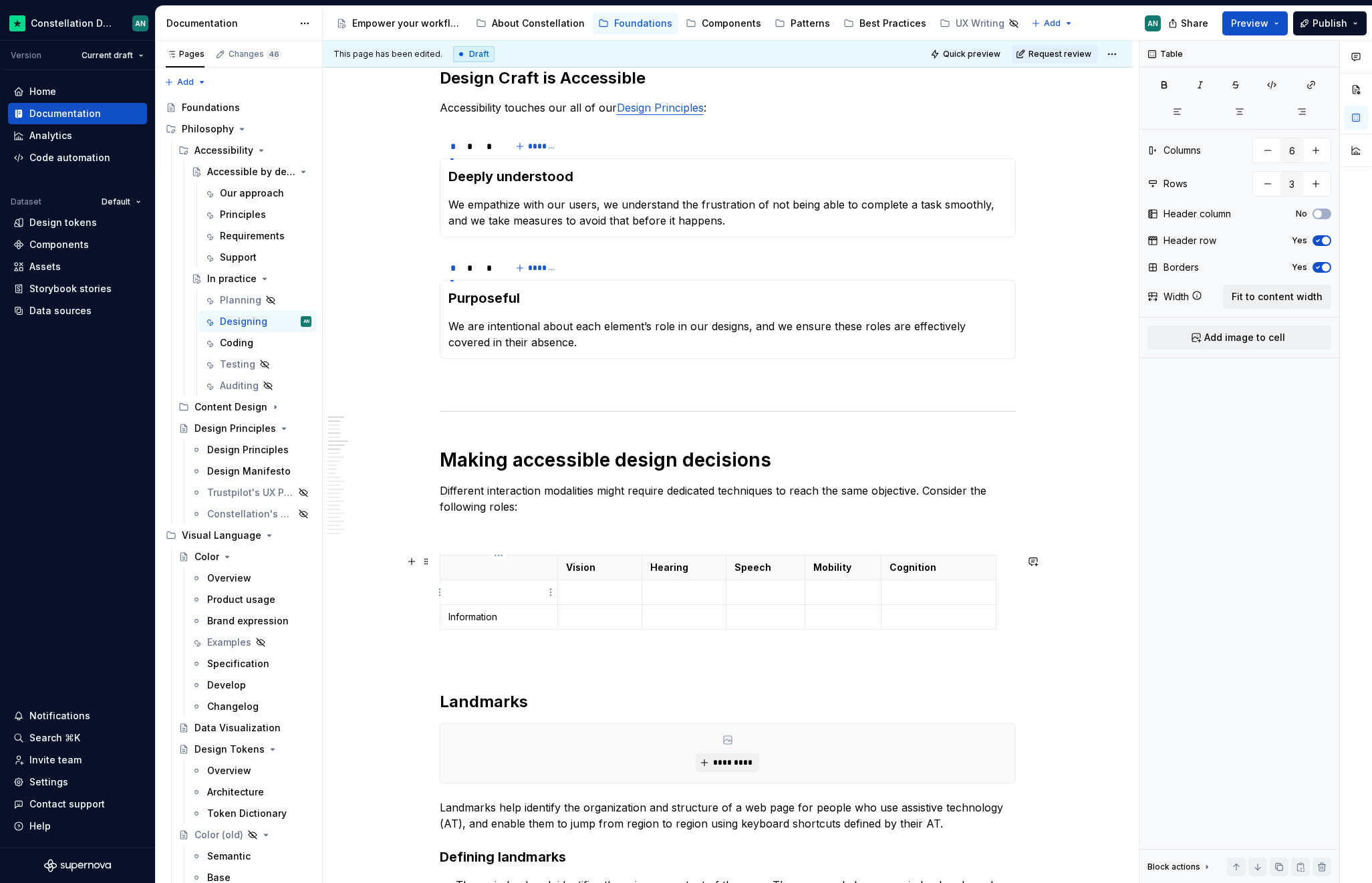
click at [482, 599] on td "To enrich screen reader interactions, please activate Accessibility in Grammarl…" at bounding box center [498, 593] width 119 height 25
click at [576, 599] on td "To enrich screen reader interactions, please activate Accessibility in Grammarl…" at bounding box center [600, 593] width 84 height 25
click at [668, 586] on p "To enrich screen reader interactions, please activate Accessibility in Grammarl…" at bounding box center [684, 592] width 68 height 13
click at [744, 589] on p "To enrich screen reader interactions, please activate Accessibility in Grammarl…" at bounding box center [765, 592] width 62 height 13
click at [779, 560] on th "Speech" at bounding box center [765, 568] width 79 height 25
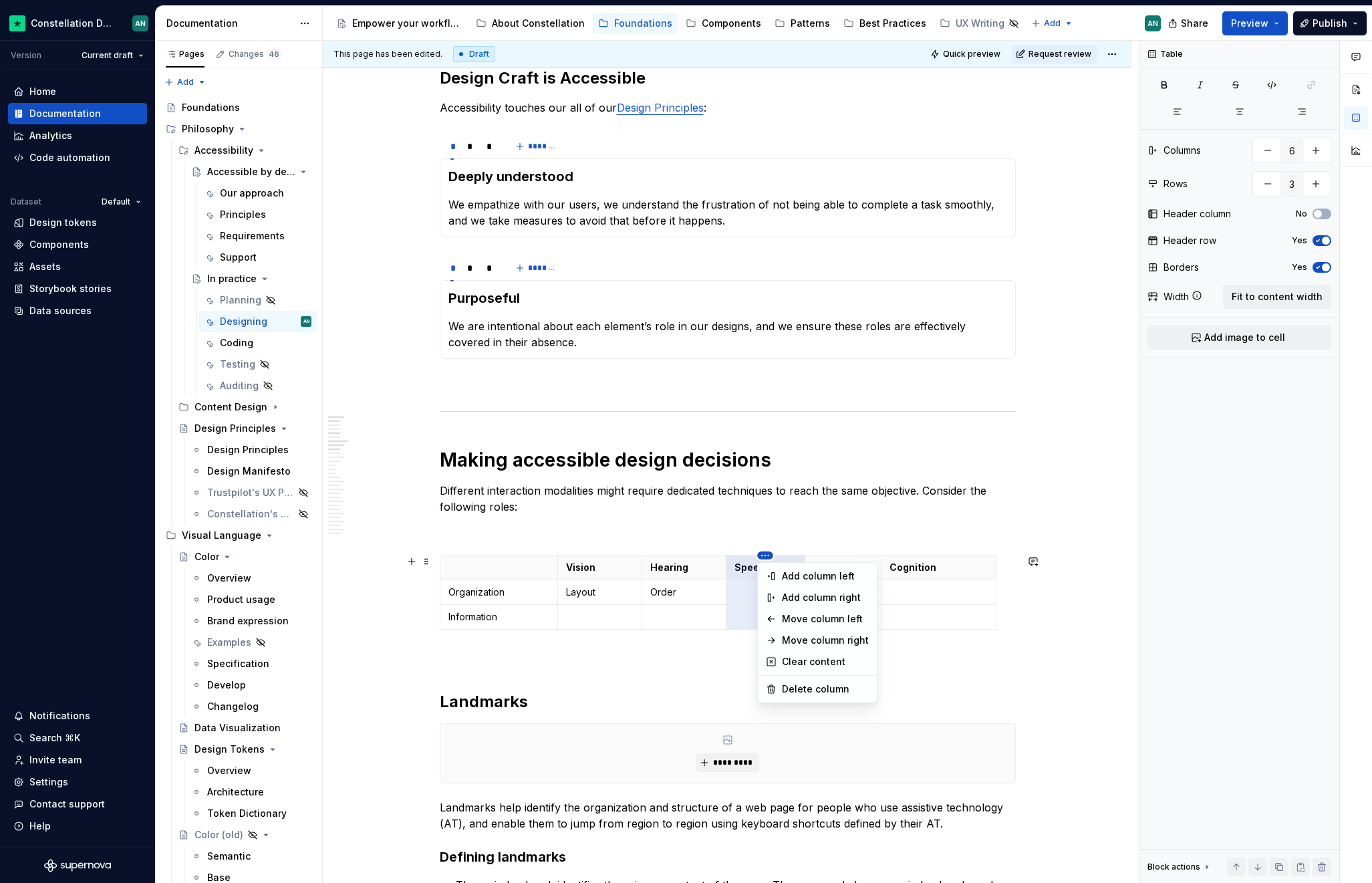
click at [765, 555] on html "Constellation Design System AN Version Current draft Home Documentation Analyti…" at bounding box center [686, 441] width 1372 height 883
click at [765, 532] on html "Constellation Design System AN Version Current draft Home Documentation Analyti…" at bounding box center [686, 441] width 1372 height 883
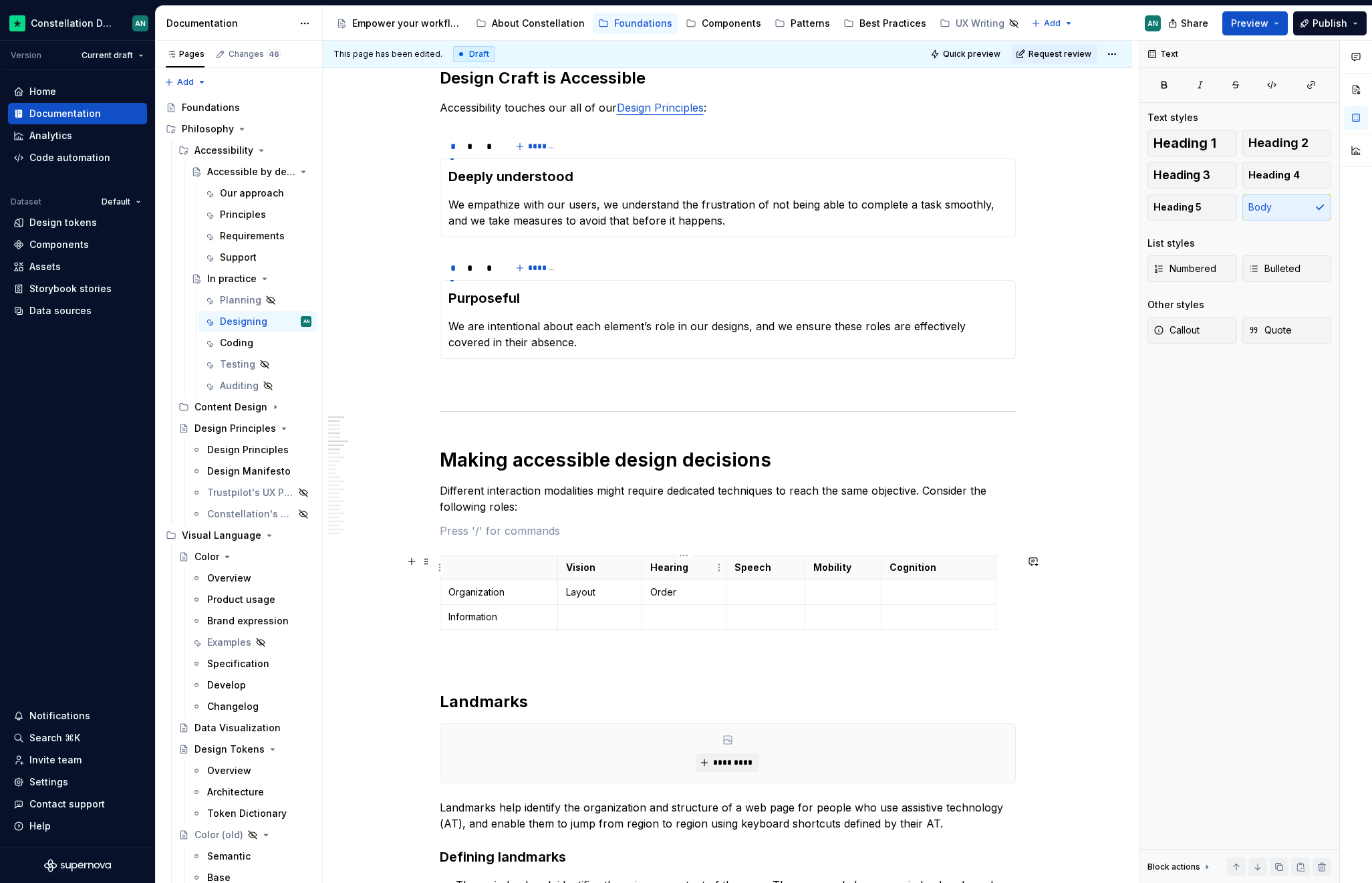
click at [676, 564] on p "Hearing" at bounding box center [684, 568] width 68 height 13
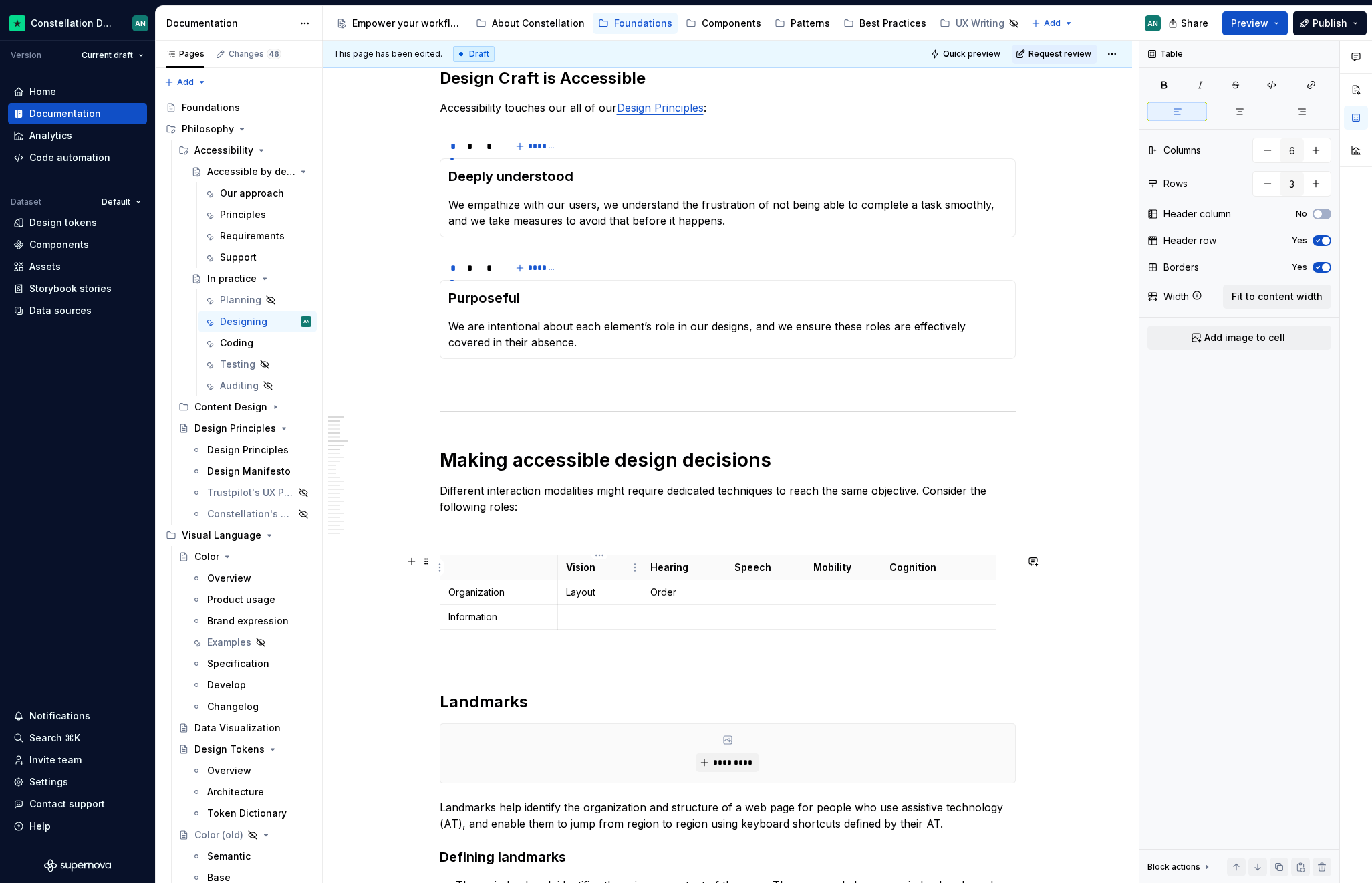
click at [571, 566] on p "Vision" at bounding box center [600, 568] width 68 height 13
click at [403, 562] on button "button" at bounding box center [411, 561] width 18 height 18
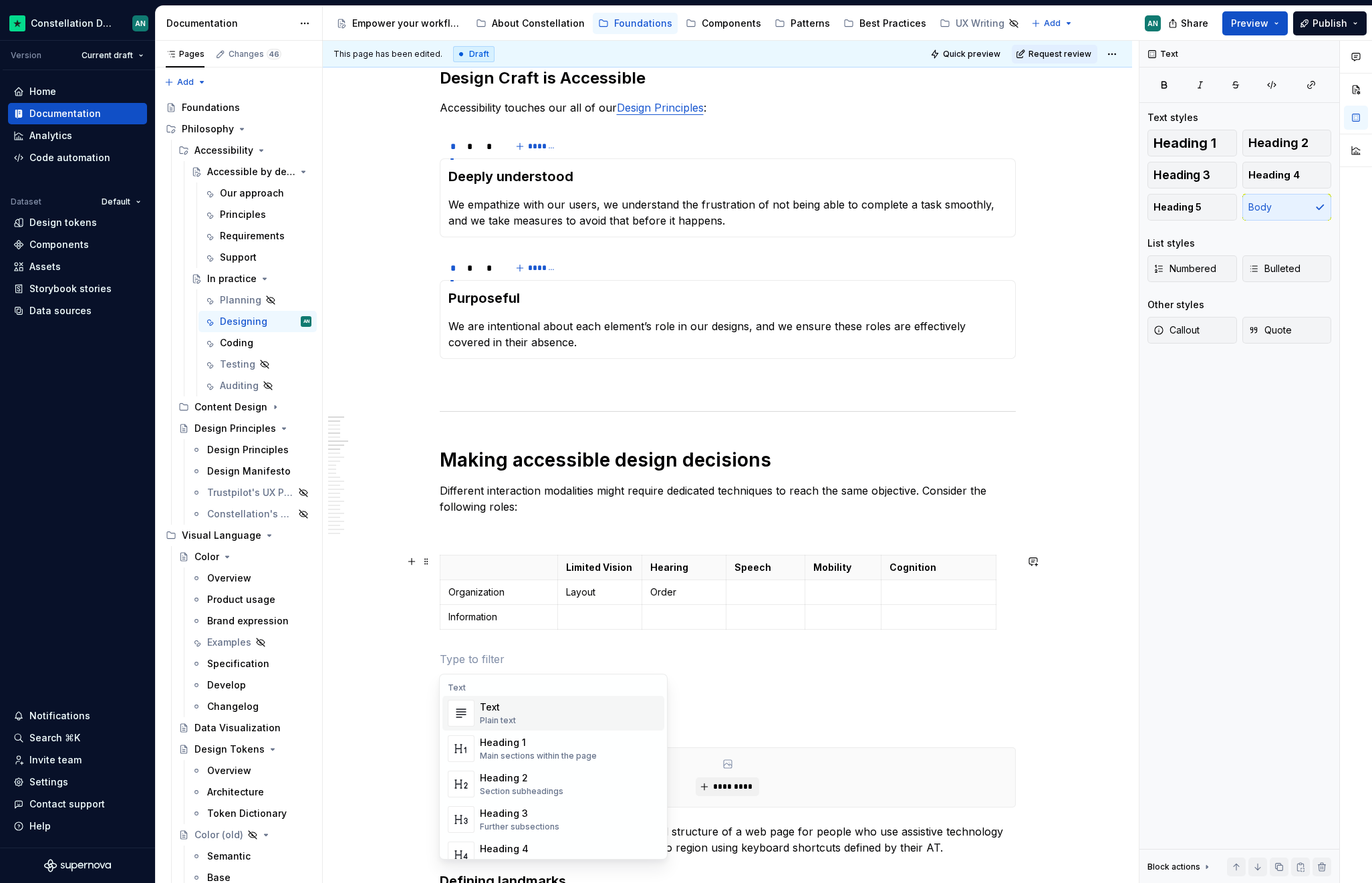
click at [757, 659] on p "To enrich screen reader interactions, please activate Accessibility in Grammarl…" at bounding box center [727, 659] width 576 height 16
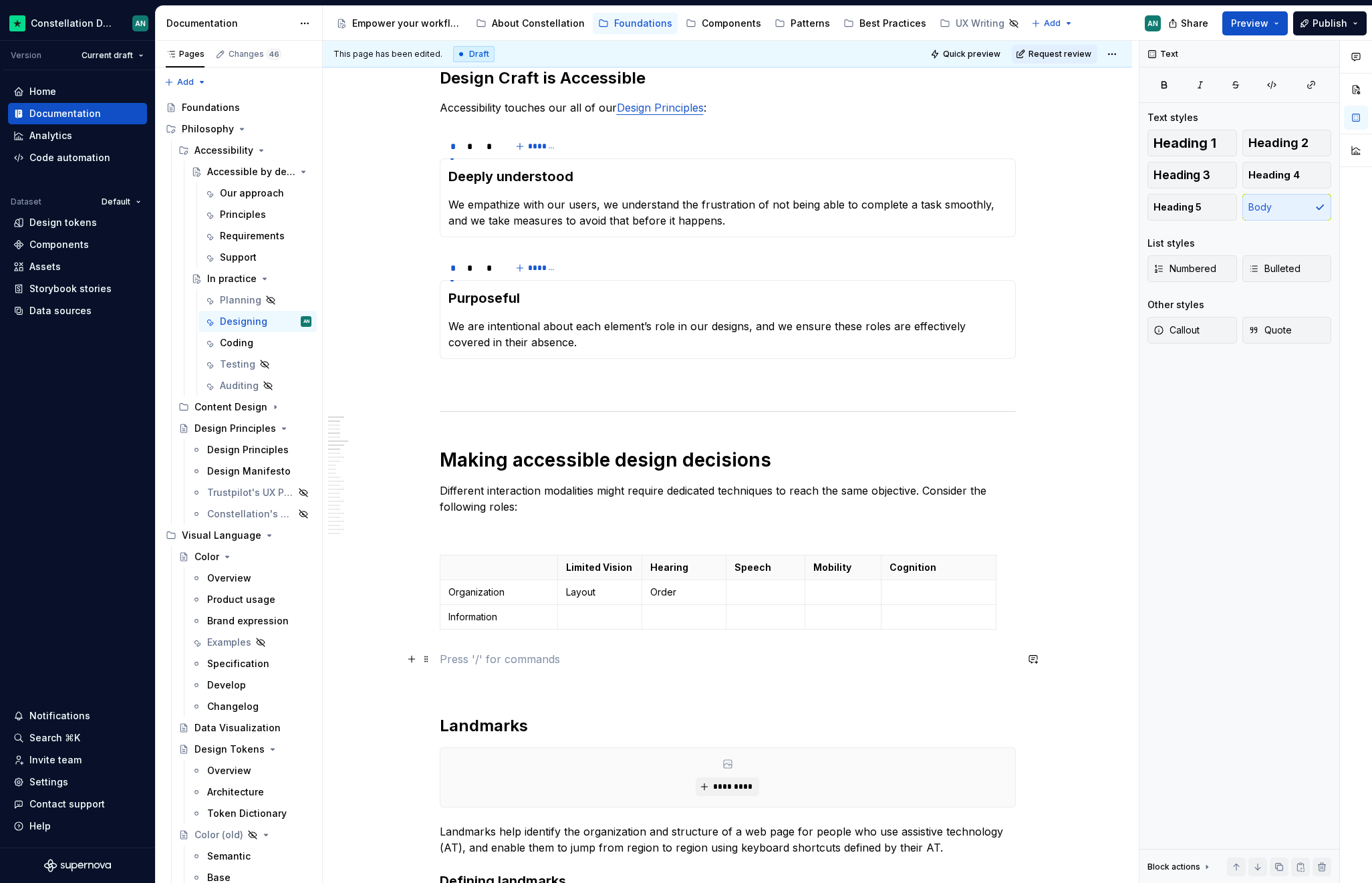
click at [443, 661] on p "To enrich screen reader interactions, please activate Accessibility in Grammarl…" at bounding box center [727, 659] width 576 height 16
click at [427, 661] on span at bounding box center [426, 658] width 11 height 18
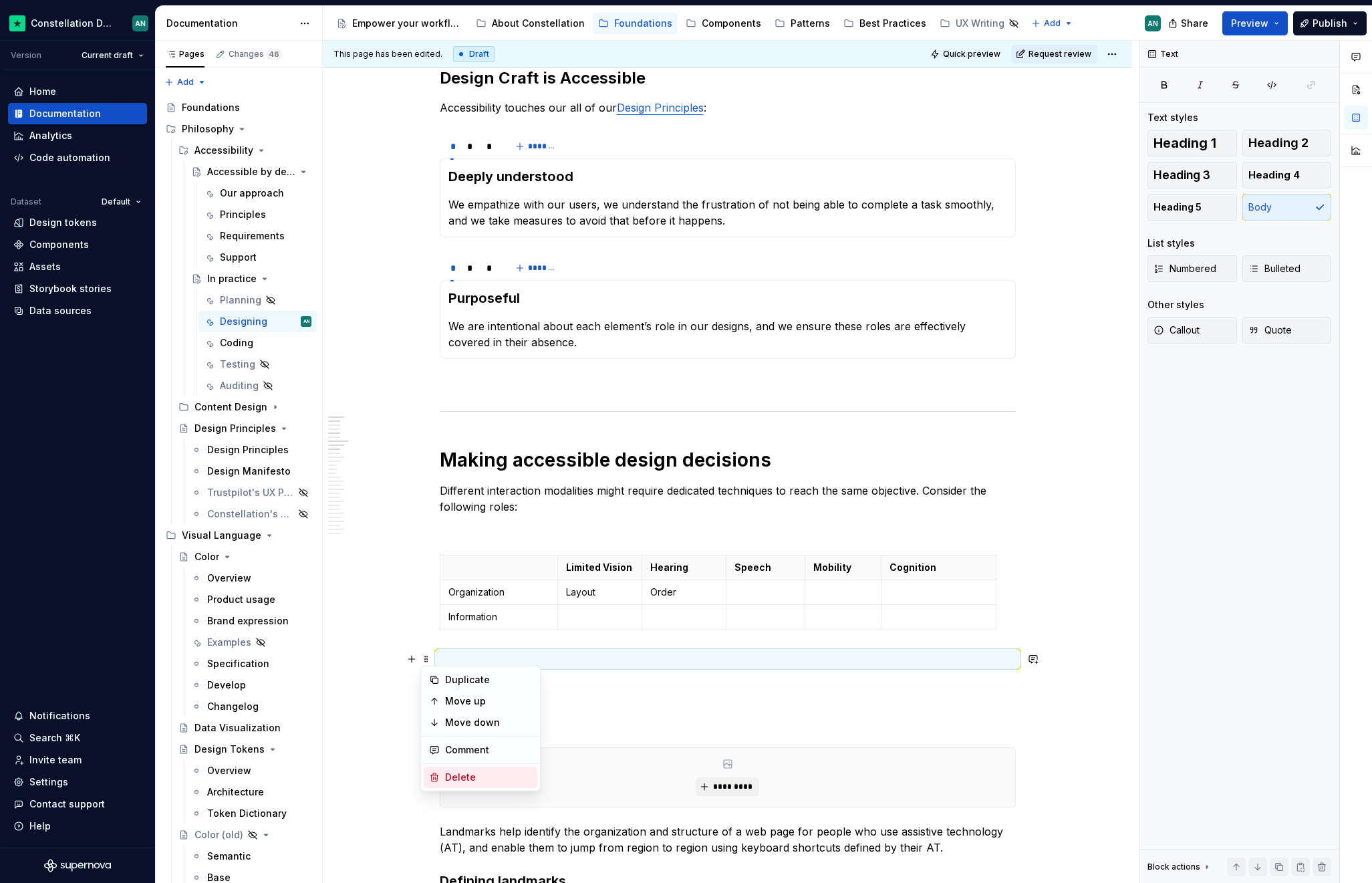
click at [465, 686] on div "Delete" at bounding box center [481, 777] width 113 height 21
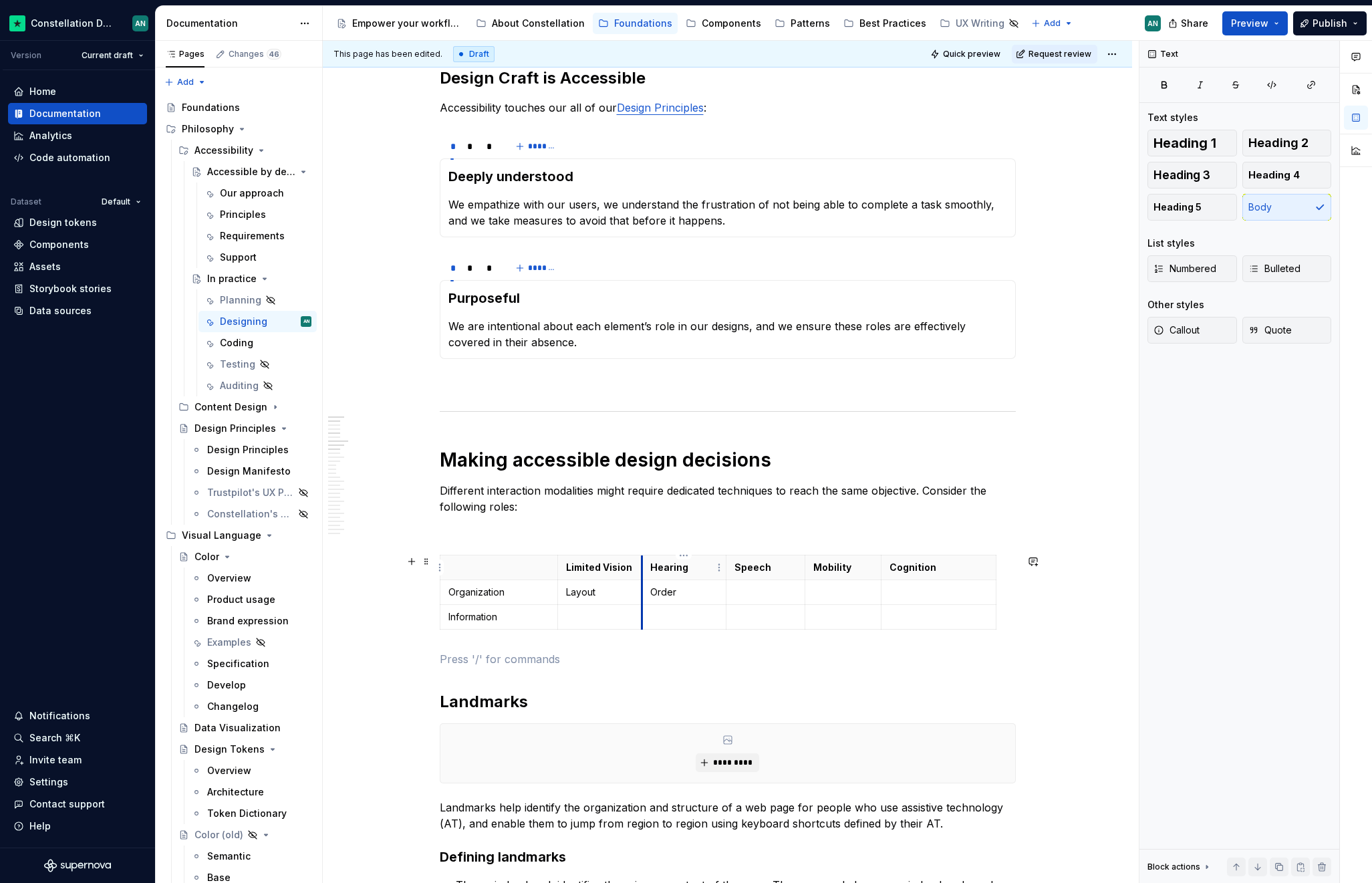
click at [642, 566] on th "Hearing" at bounding box center [684, 568] width 84 height 25
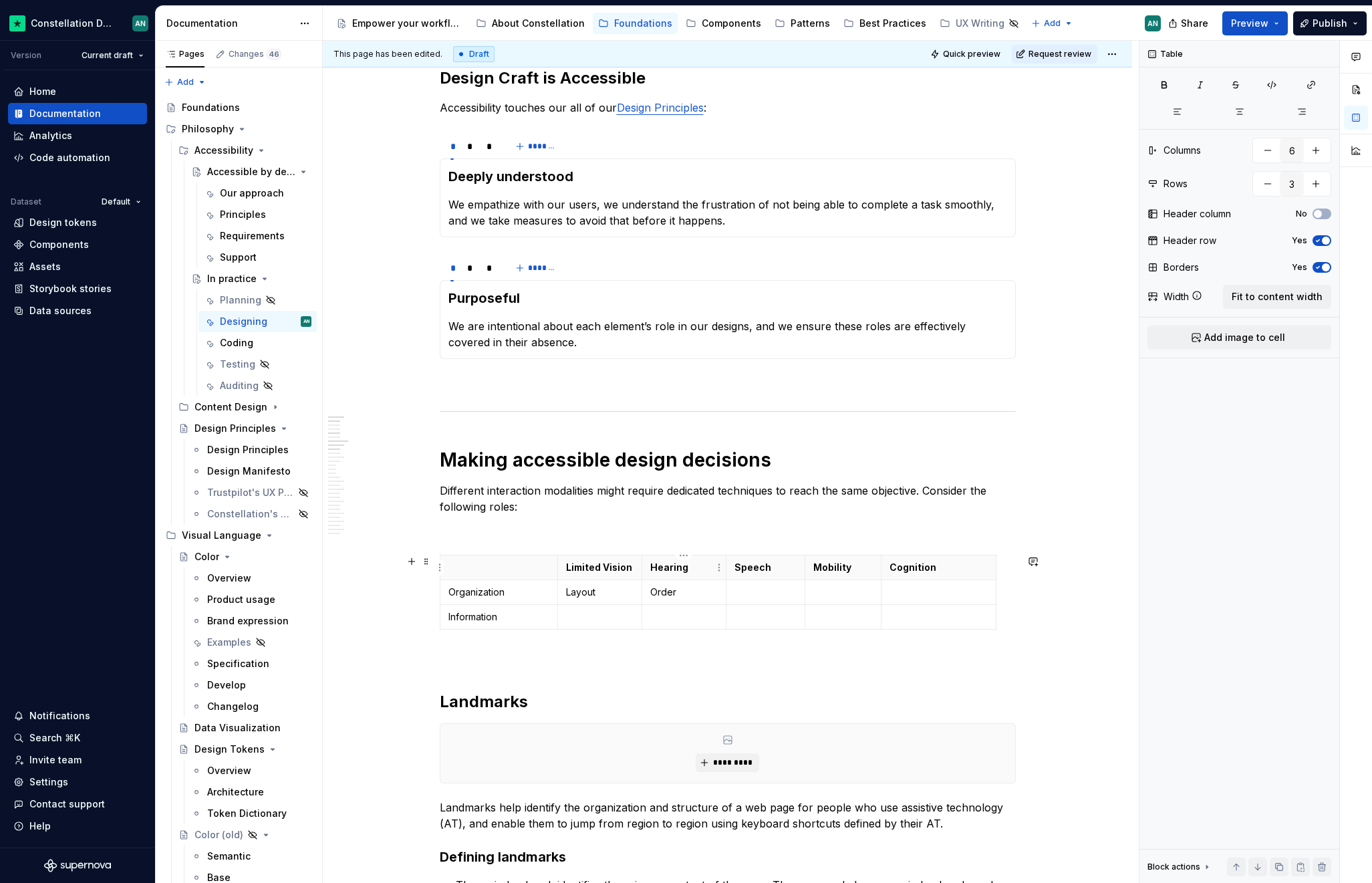
click at [651, 569] on p "Hearing" at bounding box center [684, 568] width 68 height 13
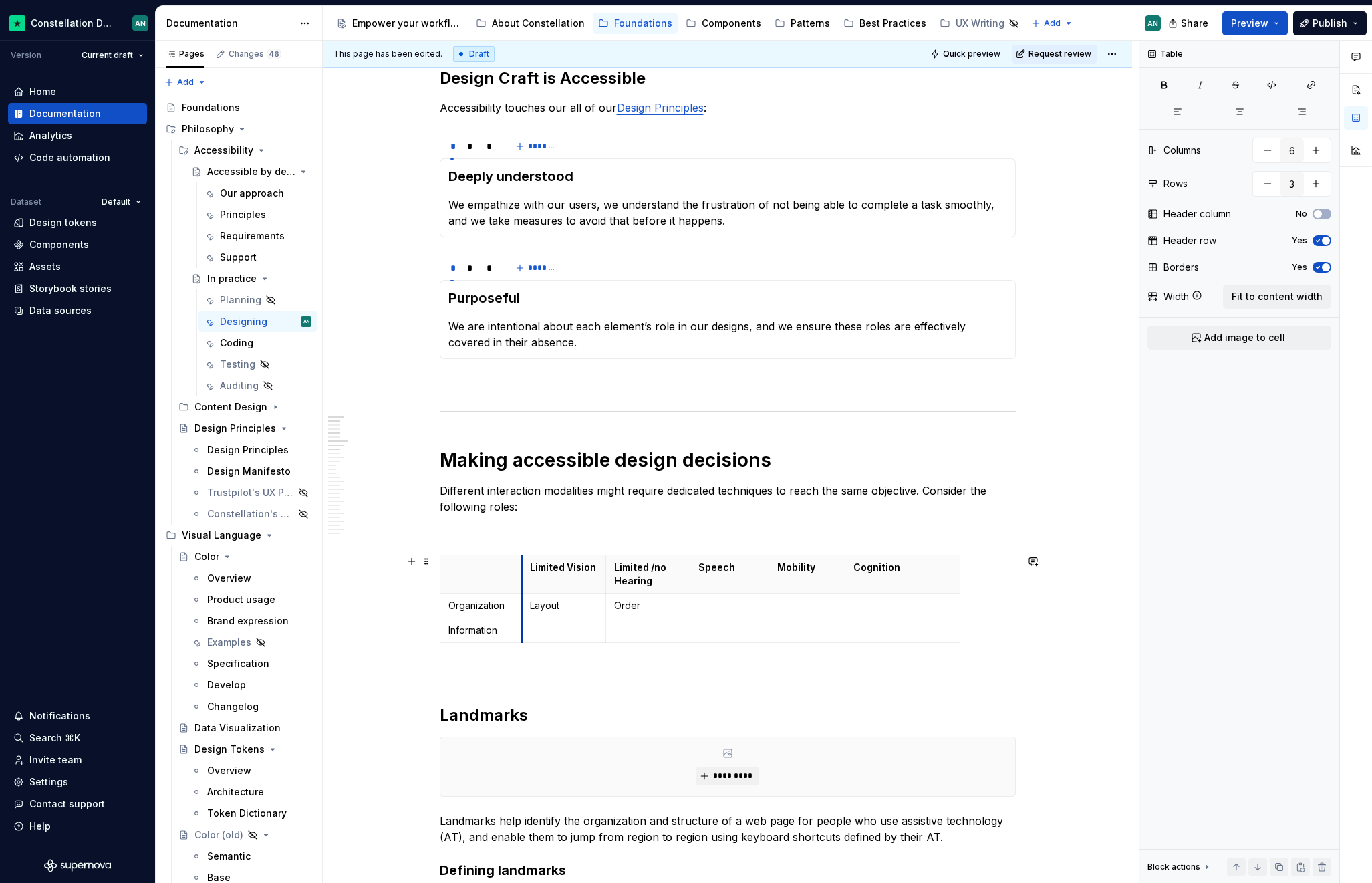
drag, startPoint x: 557, startPoint y: 574, endPoint x: 521, endPoint y: 574, distance: 36.0
click at [522, 574] on th "Limited Vision" at bounding box center [564, 574] width 84 height 38
drag, startPoint x: 606, startPoint y: 566, endPoint x: 624, endPoint y: 566, distance: 18.0
click at [625, 566] on th "Limited /no Hearing" at bounding box center [667, 574] width 84 height 38
drag, startPoint x: 708, startPoint y: 574, endPoint x: 729, endPoint y: 571, distance: 21.2
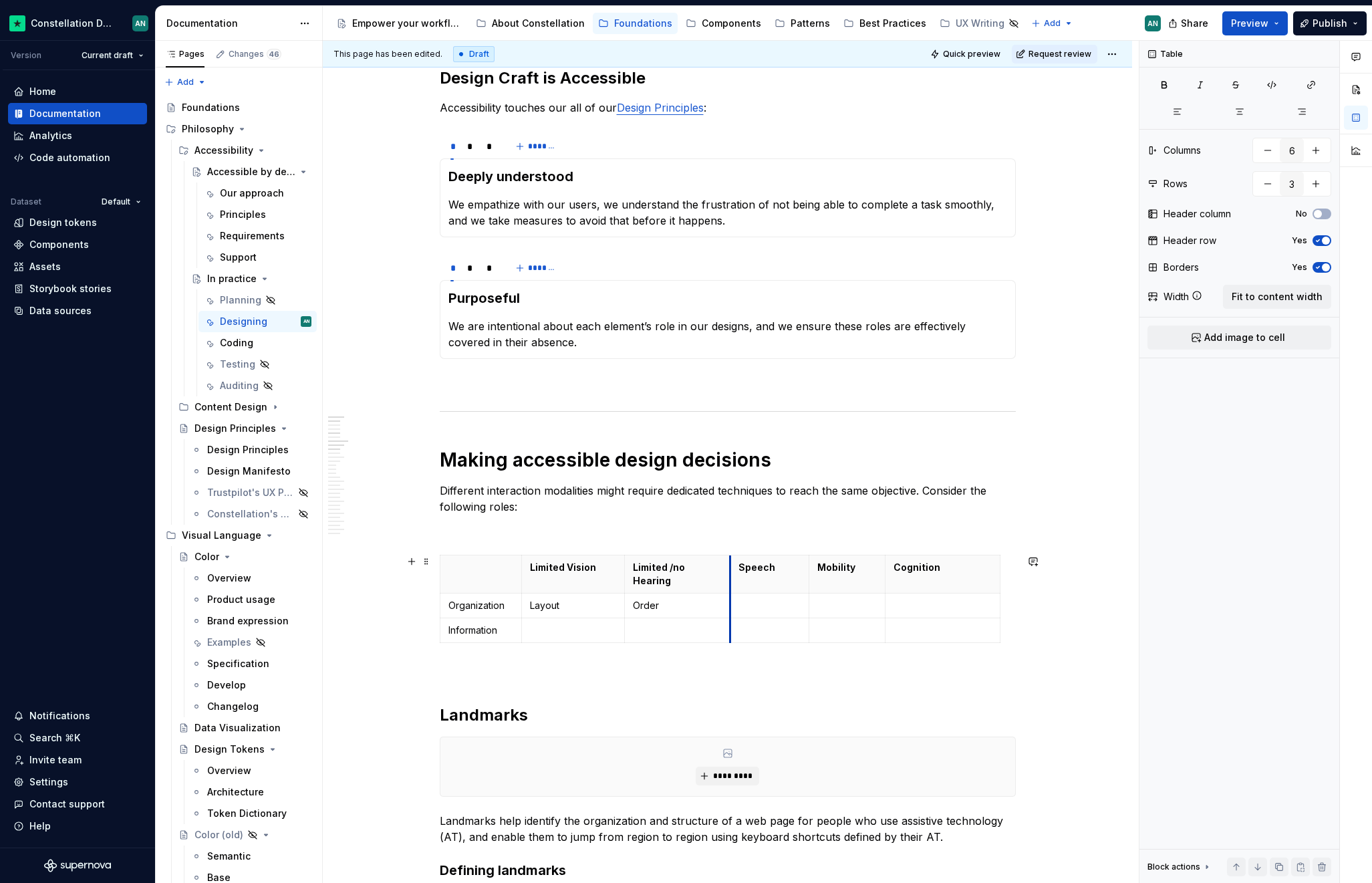
click at [729, 571] on th "Speech" at bounding box center [768, 574] width 79 height 38
click at [769, 569] on p "Speech" at bounding box center [769, 568] width 62 height 13
click at [738, 569] on p "Speech" at bounding box center [769, 568] width 62 height 13
click at [817, 569] on p "Mobility" at bounding box center [846, 568] width 60 height 13
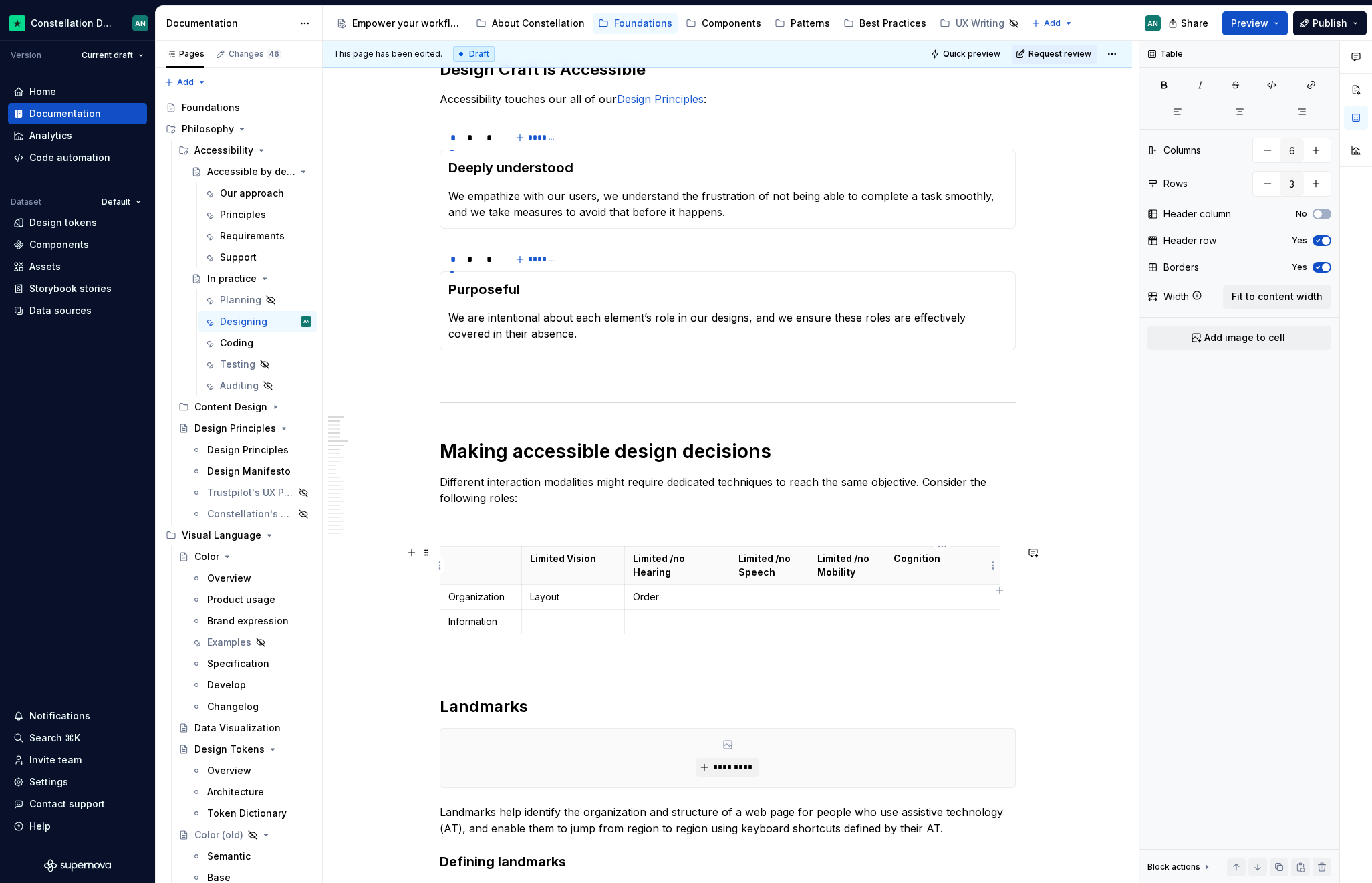
click at [933, 561] on p "Cognition" at bounding box center [942, 559] width 98 height 13
click at [894, 557] on p "Cognition" at bounding box center [942, 559] width 98 height 13
drag, startPoint x: 938, startPoint y: 561, endPoint x: 927, endPoint y: 562, distance: 11.0
click at [927, 562] on p "Cognition" at bounding box center [942, 559] width 98 height 13
click at [933, 565] on p "Cognition" at bounding box center [942, 559] width 98 height 13
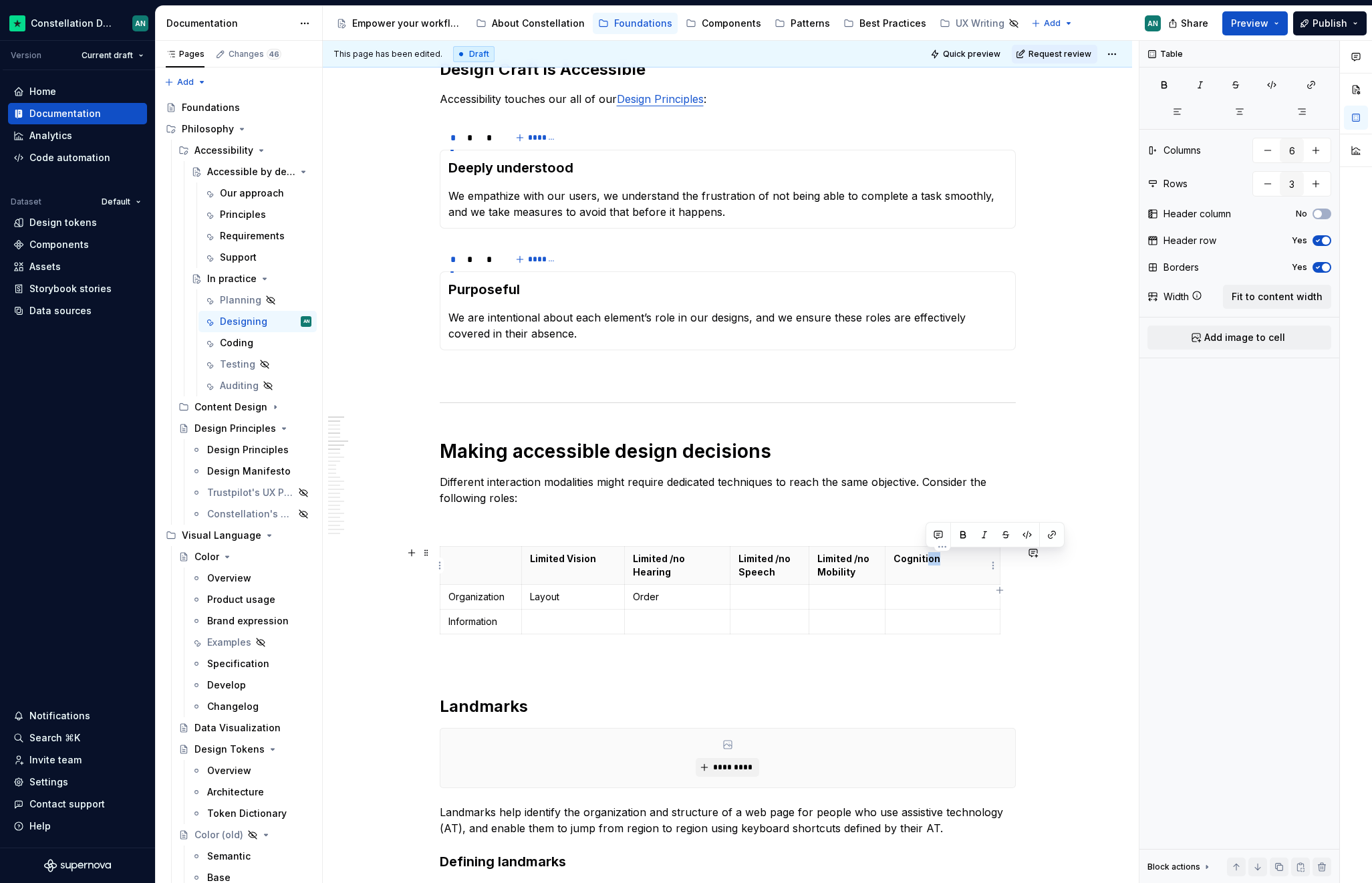
drag, startPoint x: 941, startPoint y: 560, endPoint x: 927, endPoint y: 560, distance: 14.0
click at [927, 560] on p "Cognition" at bounding box center [942, 559] width 98 height 13
click at [598, 564] on p "Limited Vision" at bounding box center [573, 559] width 86 height 13
drag, startPoint x: 624, startPoint y: 561, endPoint x: 612, endPoint y: 562, distance: 12.0
click at [612, 562] on th "Limited /no Hearing" at bounding box center [665, 566] width 105 height 38
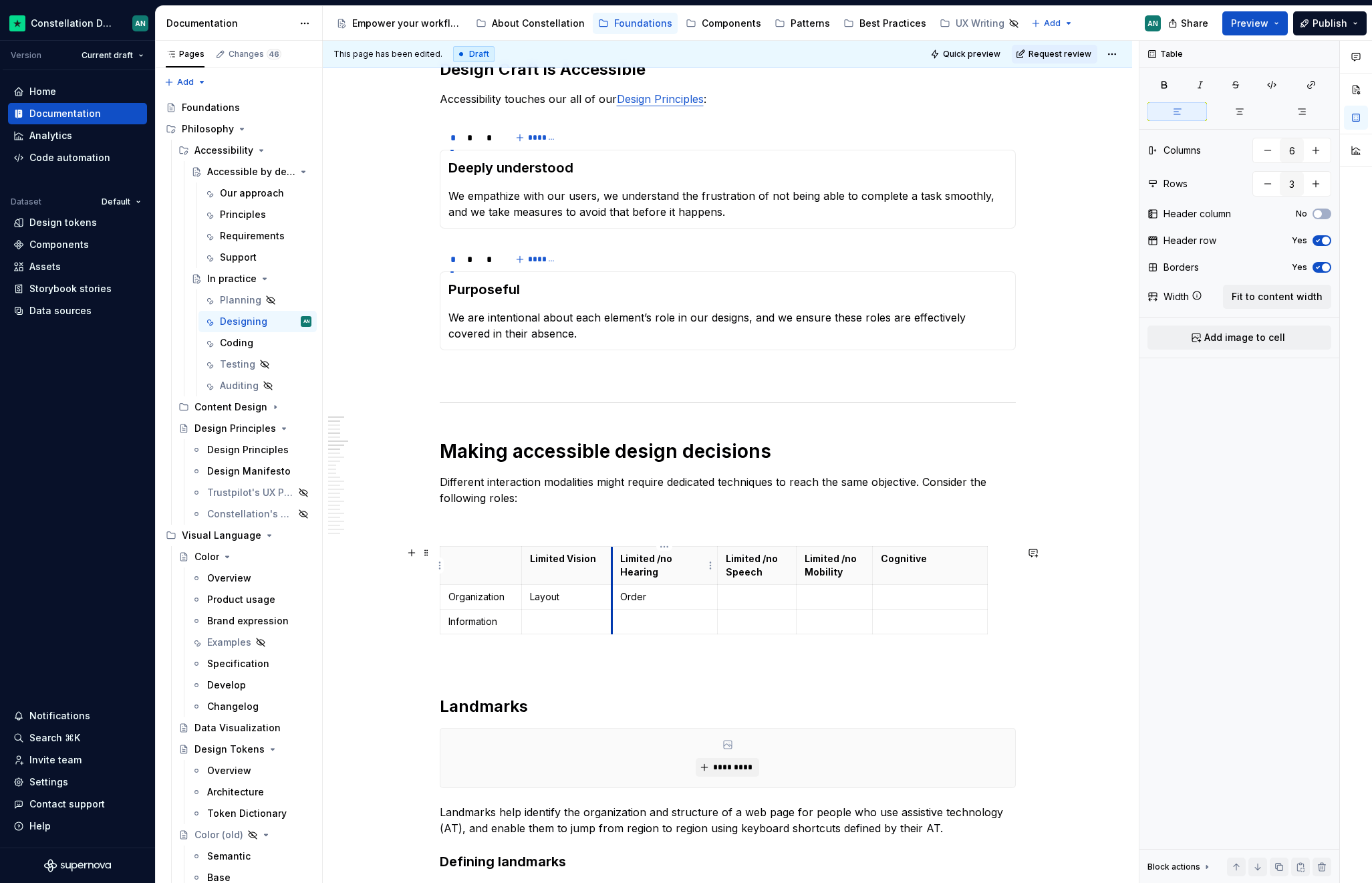
click at [612, 578] on th "Limited /no Hearing" at bounding box center [665, 566] width 105 height 38
click at [413, 552] on button "button" at bounding box center [411, 552] width 18 height 18
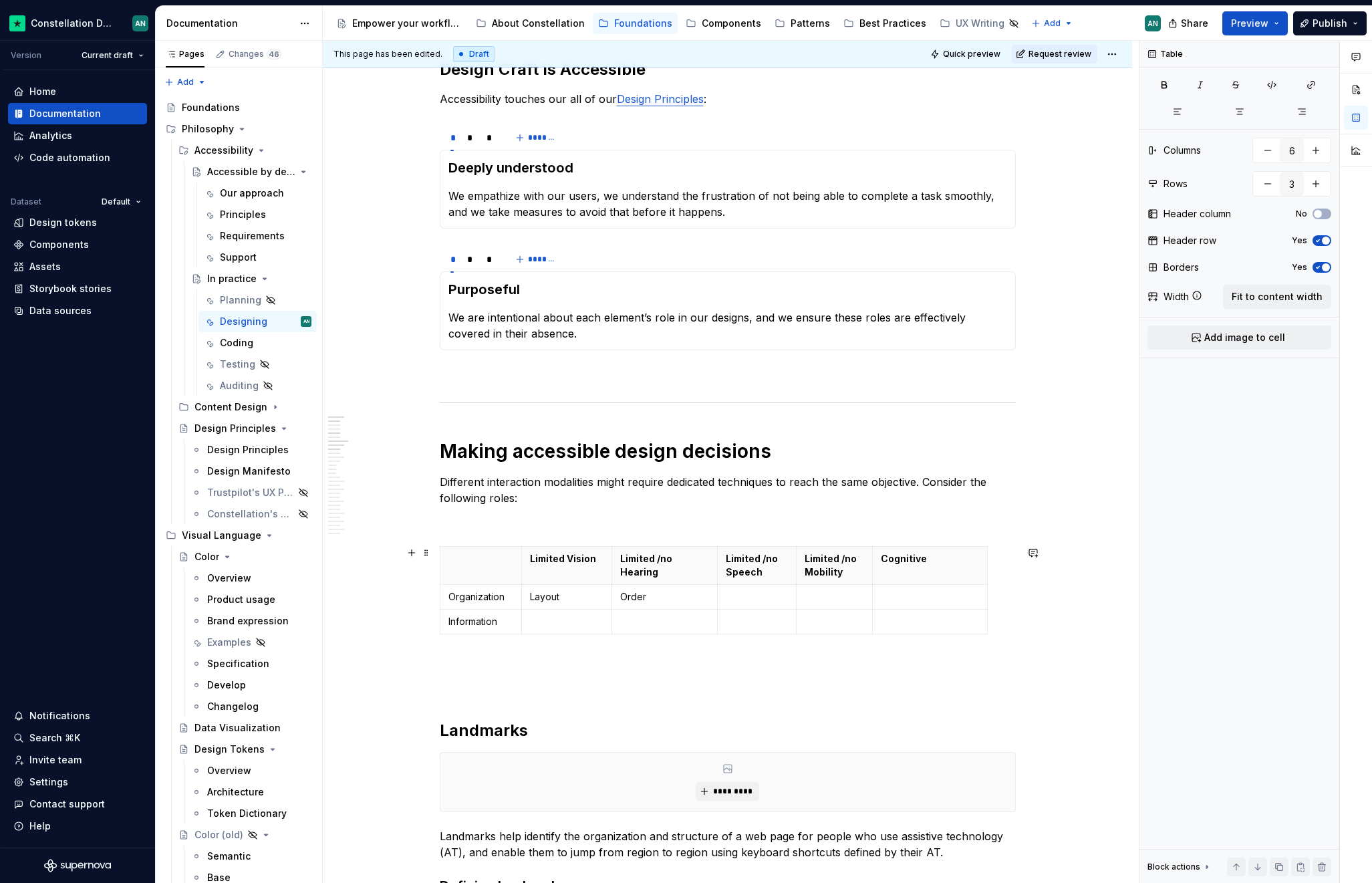
click at [978, 547] on th "Cognitive" at bounding box center [930, 566] width 115 height 38
click at [985, 591] on icon "button" at bounding box center [986, 590] width 6 height 6
type input "7"
drag, startPoint x: 986, startPoint y: 568, endPoint x: 938, endPoint y: 571, distance: 48.1
drag, startPoint x: 963, startPoint y: 566, endPoint x: 1003, endPoint y: 563, distance: 40.1
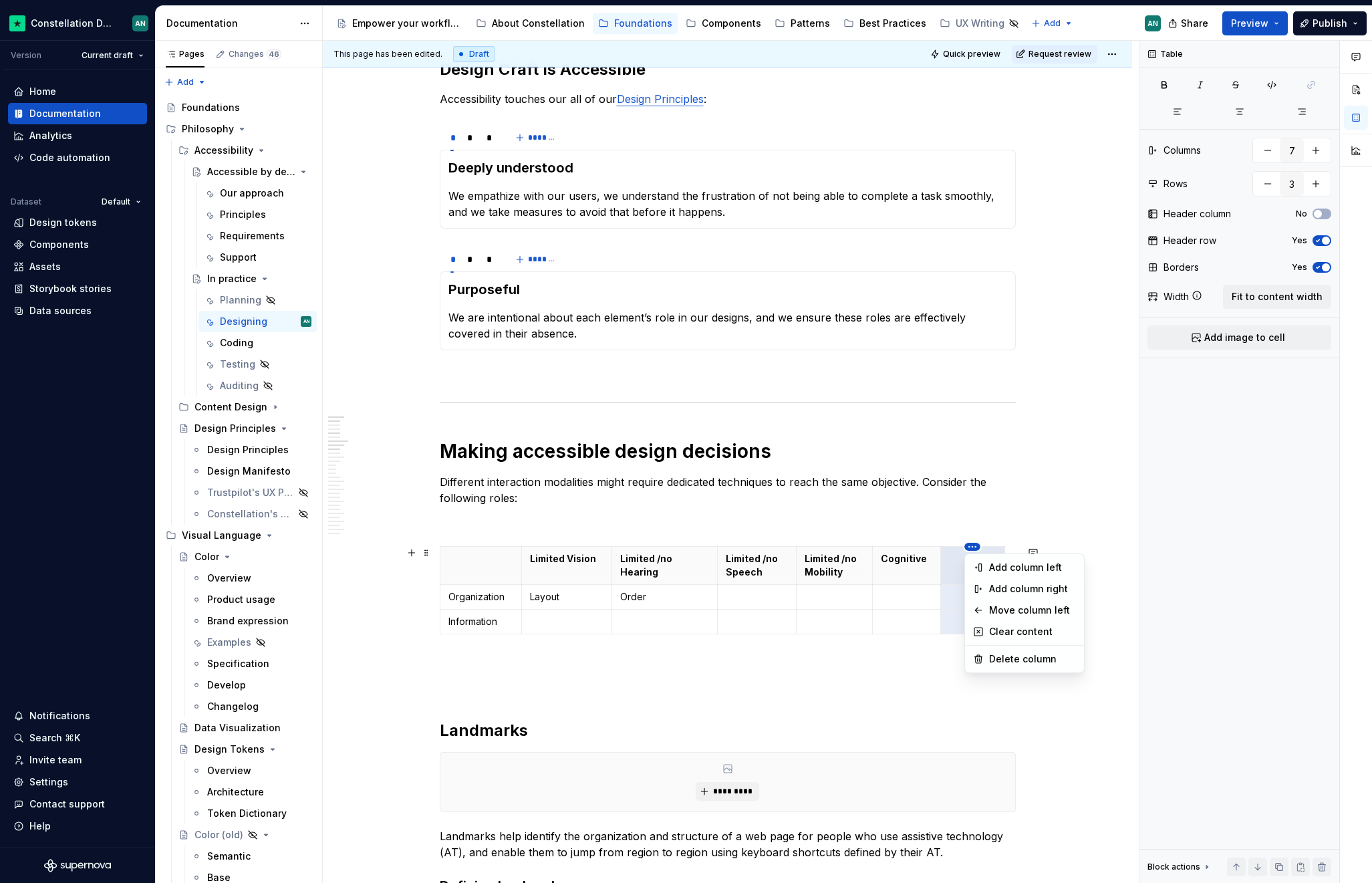
click at [748, 541] on html "Constellation Design System AN Version Current draft Home Documentation Analyti…" at bounding box center [686, 441] width 1372 height 883
click at [1016, 607] on div "Move column left" at bounding box center [1032, 611] width 87 height 13
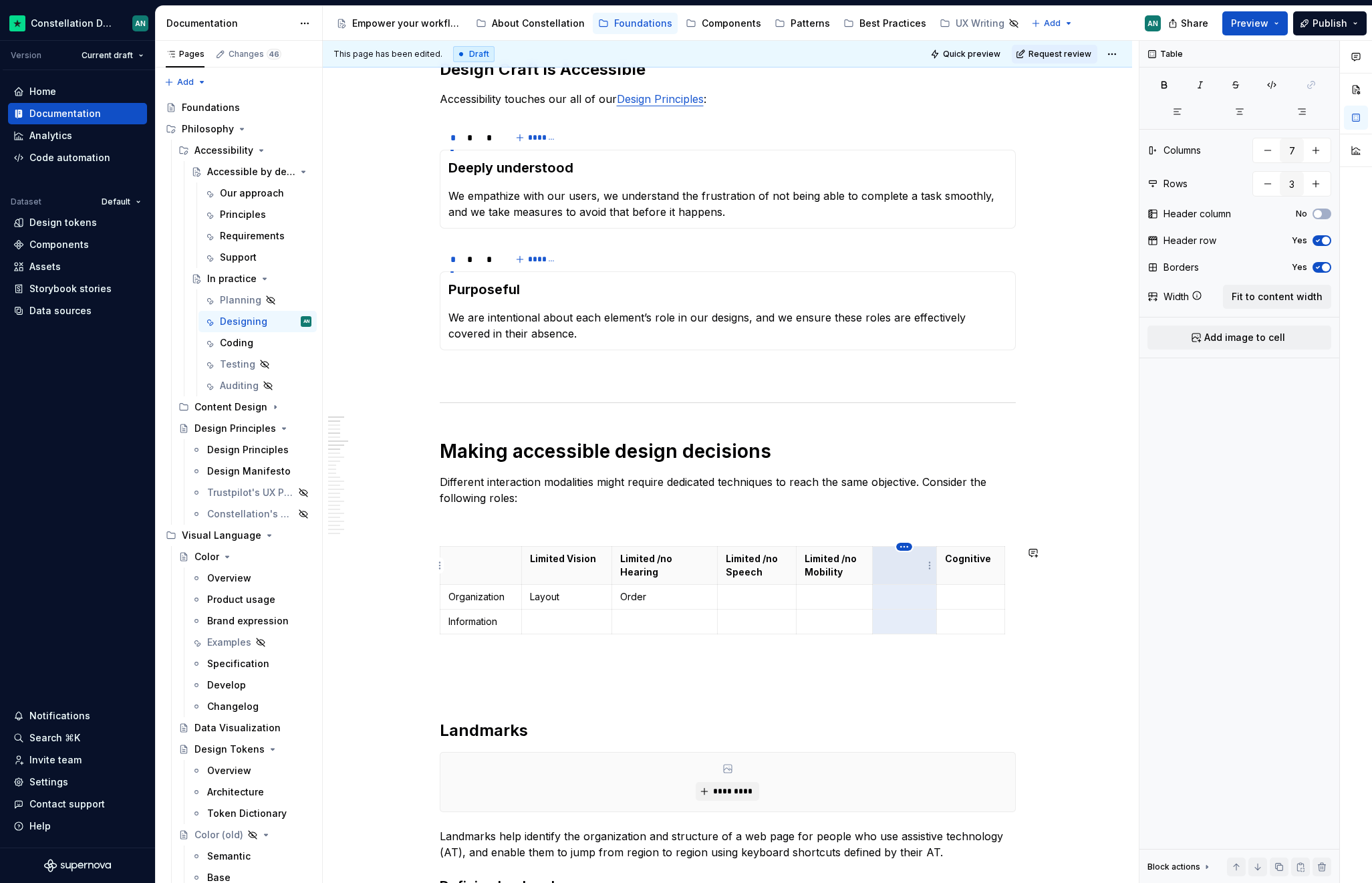
click at [902, 545] on html "Constellation Design System AN Version Current draft Home Documentation Analyti…" at bounding box center [686, 441] width 1372 height 883
click at [934, 611] on div "Move column left" at bounding box center [964, 611] width 87 height 13
click at [830, 543] on html "Constellation Design System AN Version Current draft Home Documentation Analyti…" at bounding box center [686, 441] width 1372 height 883
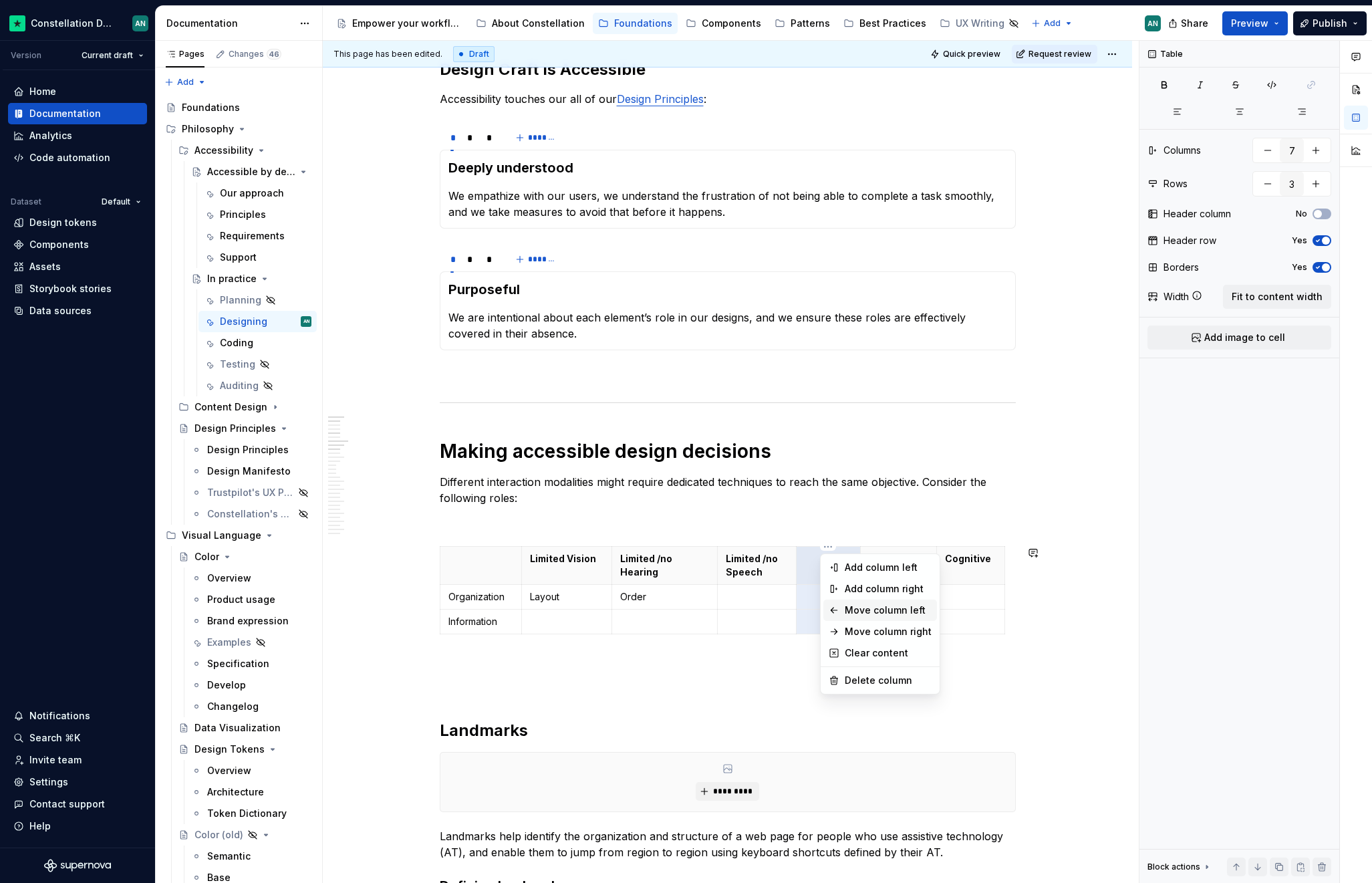
click at [850, 609] on div "Move column left" at bounding box center [888, 611] width 87 height 13
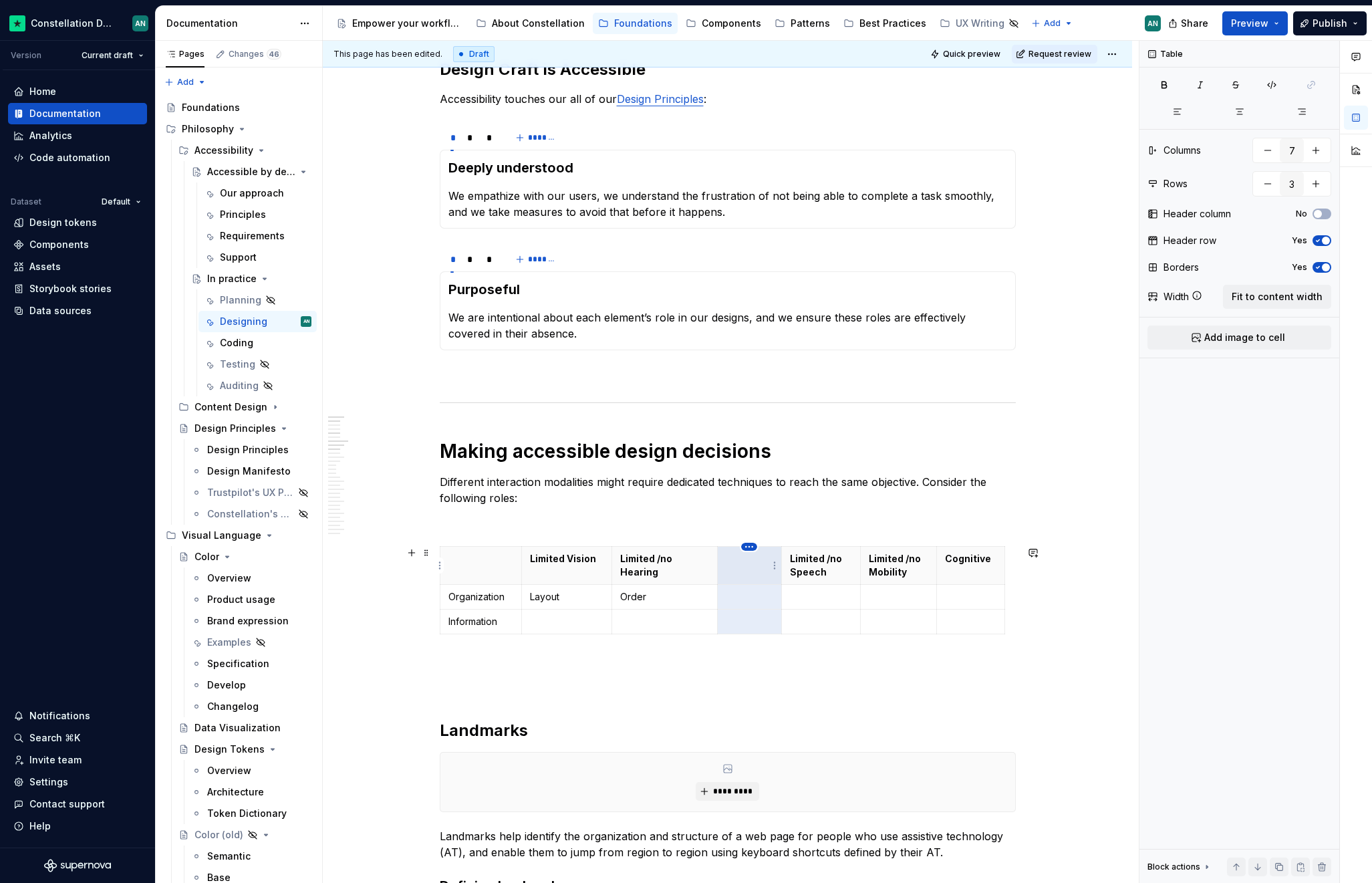
click at [751, 550] on html "Constellation Design System AN Version Current draft Home Documentation Analyti…" at bounding box center [686, 441] width 1372 height 883
click at [777, 610] on div "Move column left" at bounding box center [809, 611] width 87 height 13
click at [645, 548] on html "Constellation Design System AN Version Current draft Home Documentation Analyti…" at bounding box center [686, 441] width 1372 height 883
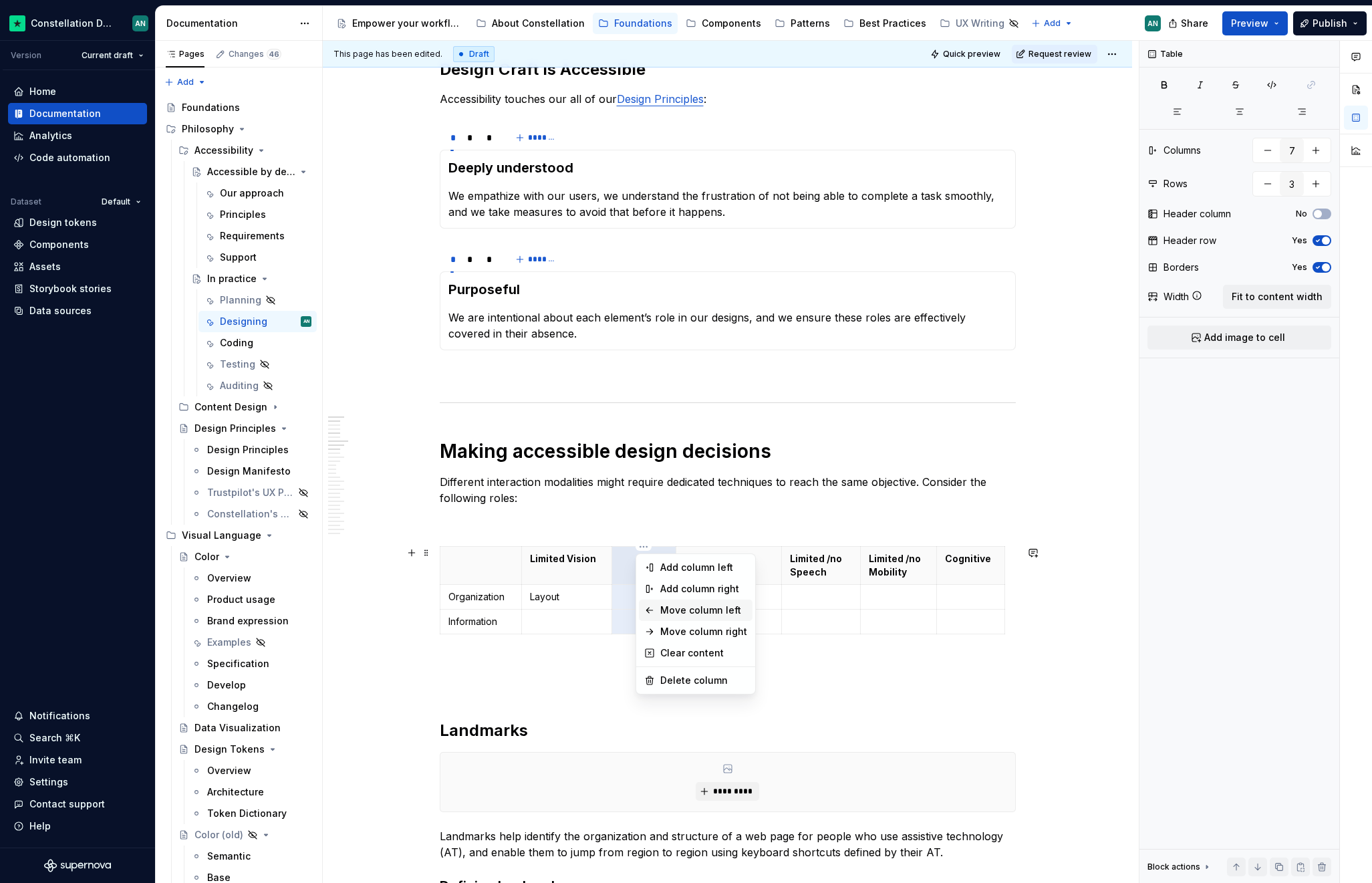
click at [670, 612] on div "Move column left" at bounding box center [704, 611] width 87 height 13
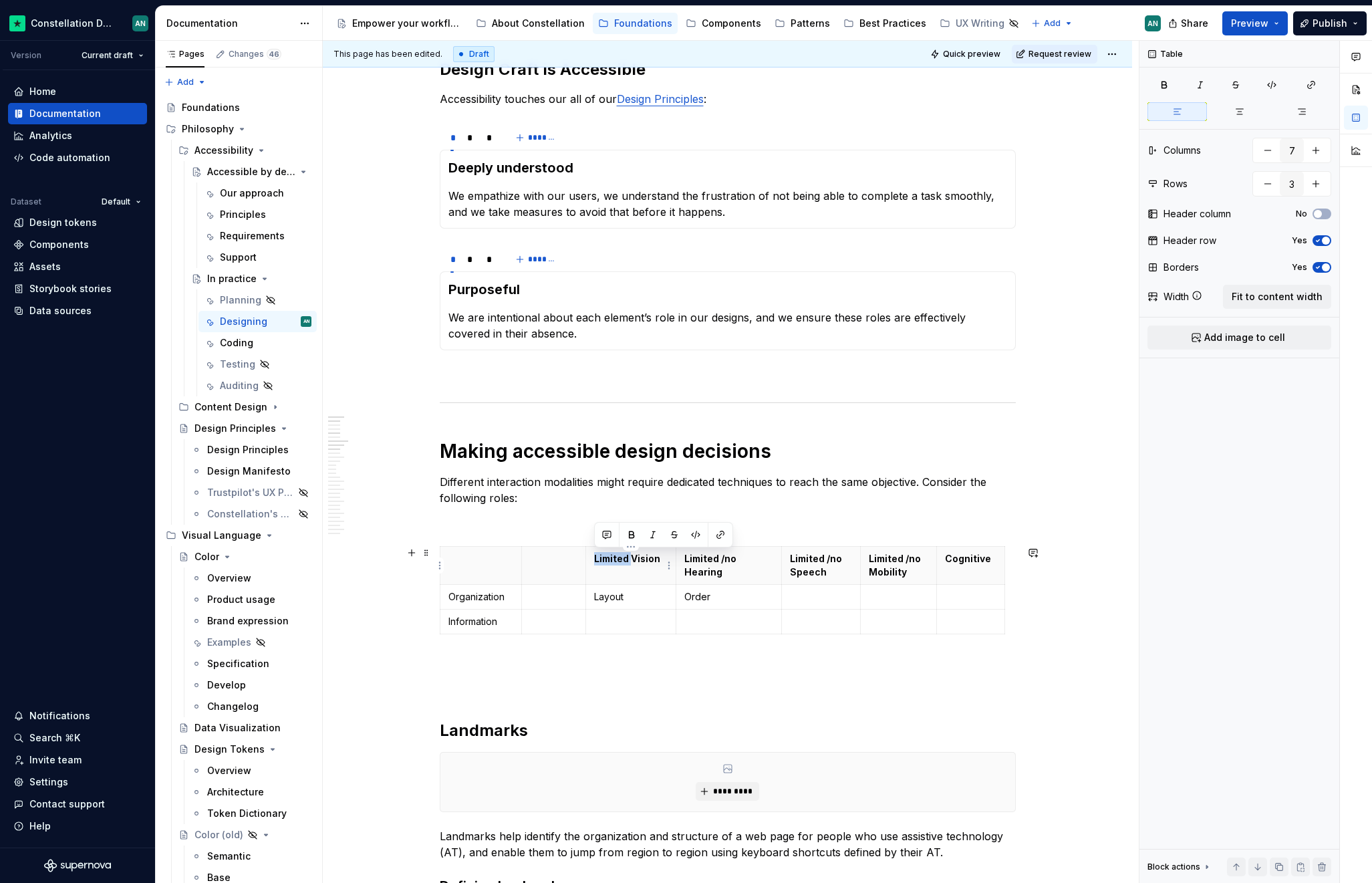
drag, startPoint x: 632, startPoint y: 562, endPoint x: 592, endPoint y: 557, distance: 40.3
click at [592, 557] on th "Limited Vision" at bounding box center [631, 566] width 91 height 38
drag, startPoint x: 742, startPoint y: 559, endPoint x: 699, endPoint y: 562, distance: 43.1
click at [699, 563] on p "Limited /no Hearing" at bounding box center [729, 566] width 89 height 27
click at [699, 562] on p "Limited /no Hearing" at bounding box center [729, 566] width 89 height 27
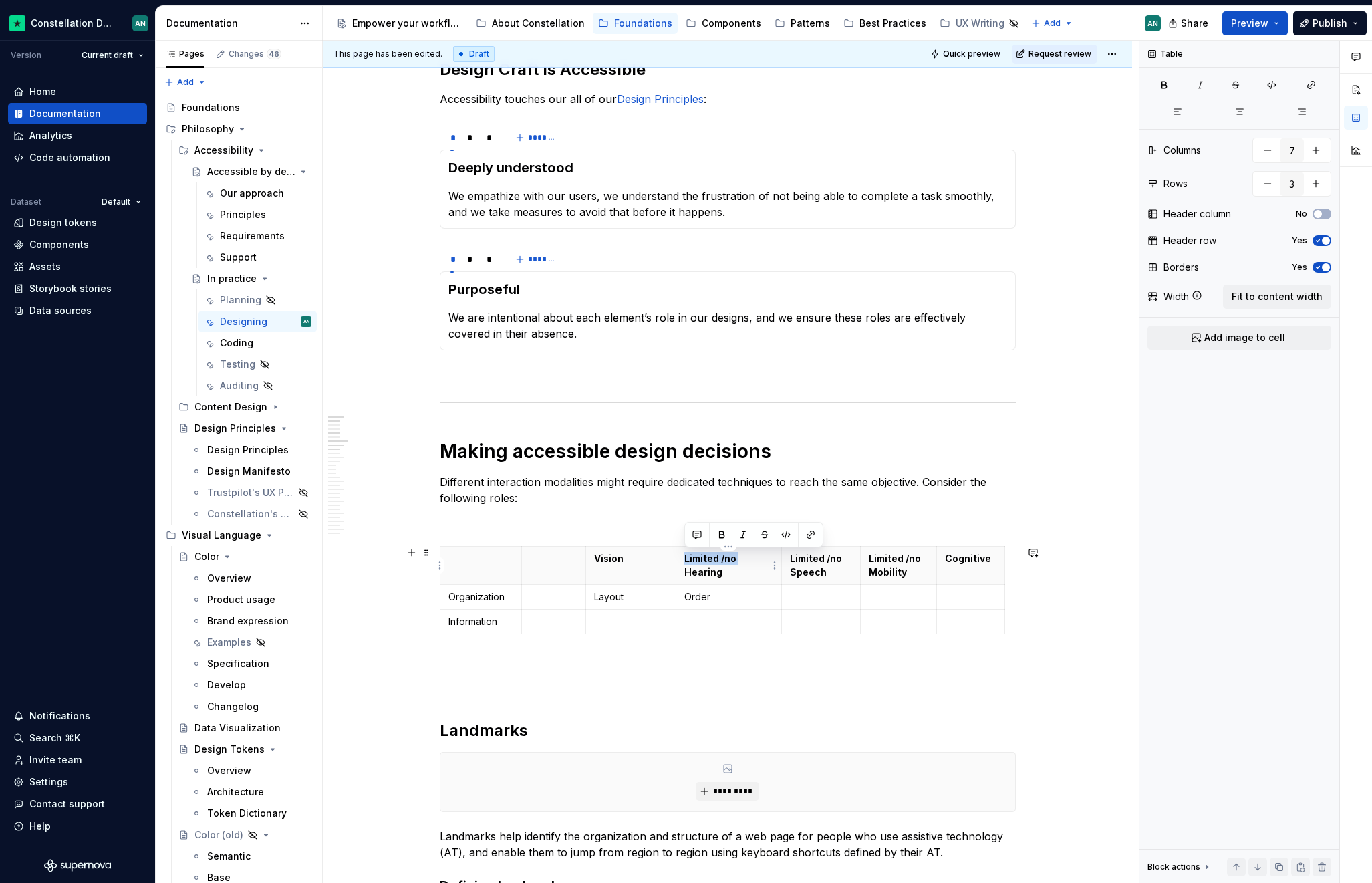
drag, startPoint x: 740, startPoint y: 560, endPoint x: 682, endPoint y: 557, distance: 58.1
click at [682, 557] on th "Limited /no Hearing" at bounding box center [729, 566] width 105 height 38
drag, startPoint x: 844, startPoint y: 562, endPoint x: 791, endPoint y: 557, distance: 53.2
click at [791, 557] on p "Limited /no Speech" at bounding box center [821, 566] width 62 height 27
drag, startPoint x: 919, startPoint y: 560, endPoint x: 860, endPoint y: 555, distance: 59.2
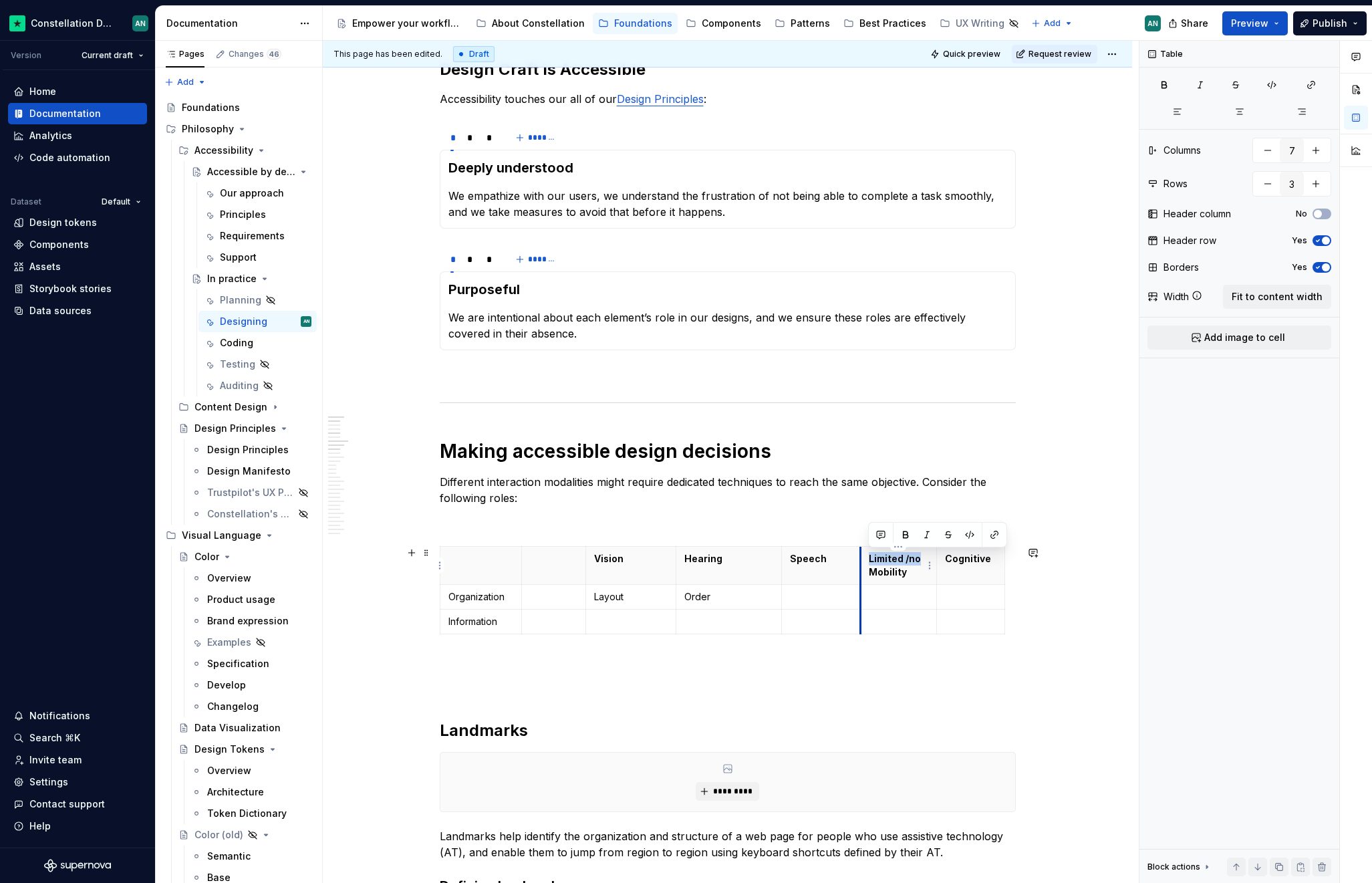
click at [860, 555] on th "Limited /no Mobility" at bounding box center [897, 566] width 76 height 38
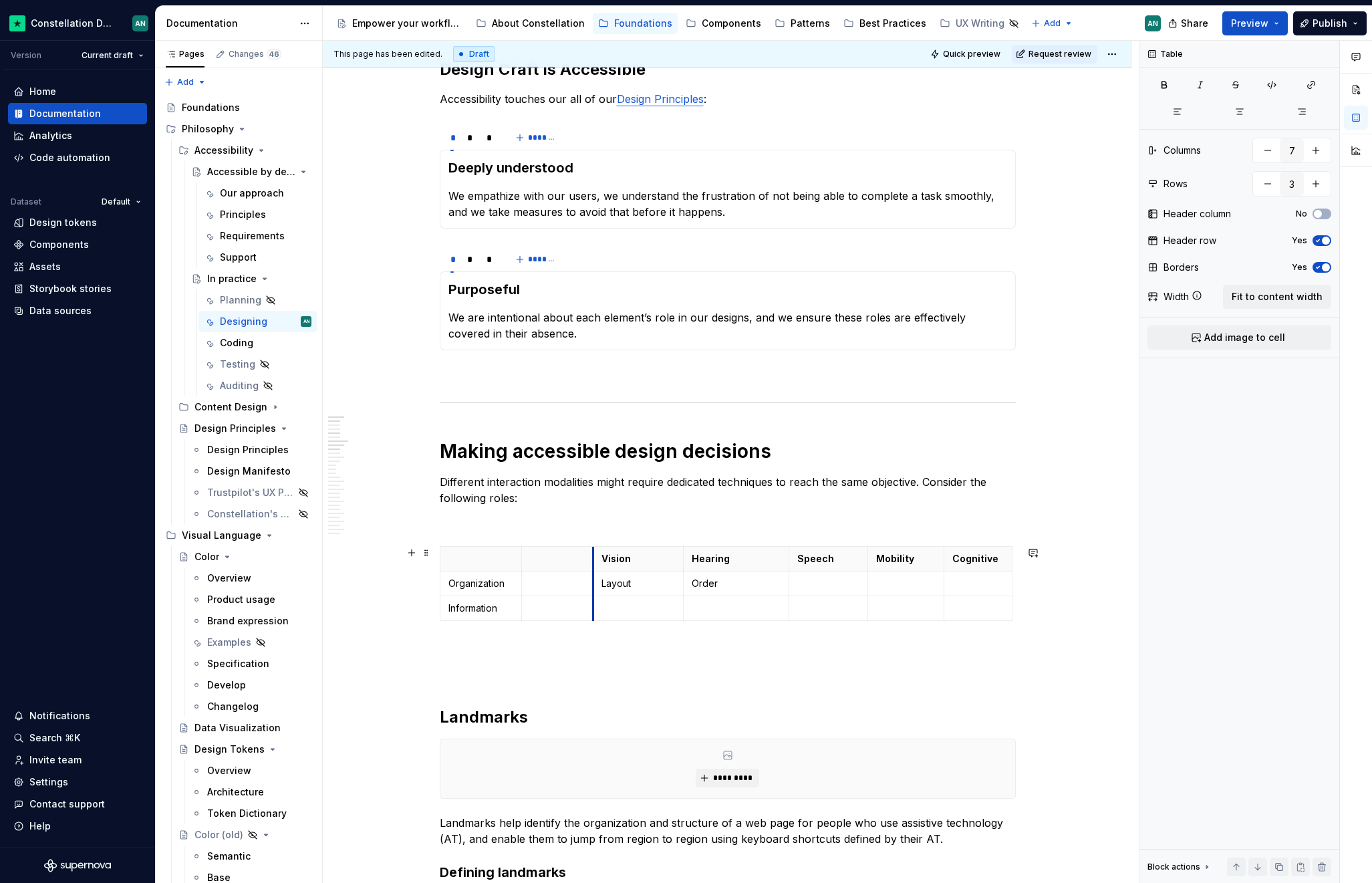
drag, startPoint x: 587, startPoint y: 565, endPoint x: 594, endPoint y: 565, distance: 7.0
click at [594, 565] on th "Vision" at bounding box center [638, 560] width 91 height 25
click at [569, 559] on p "To enrich screen reader interactions, please activate Accessibility in Grammarl…" at bounding box center [557, 559] width 54 height 13
click at [456, 560] on p "To enrich screen reader interactions, please activate Accessibility in Grammarl…" at bounding box center [481, 559] width 66 height 13
drag, startPoint x: 507, startPoint y: 588, endPoint x: 452, endPoint y: 587, distance: 55.0
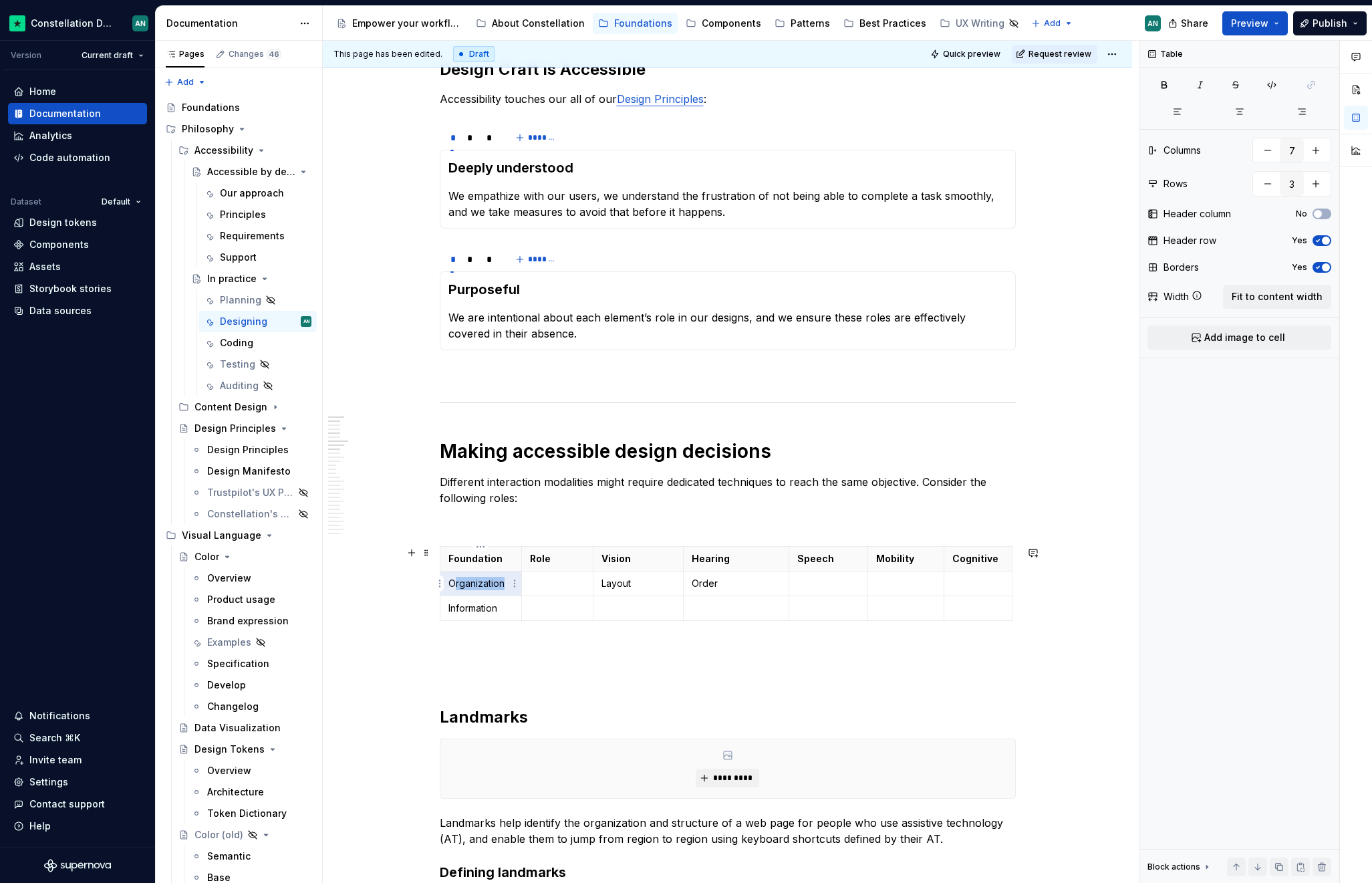
click at [452, 587] on p "Organization" at bounding box center [481, 583] width 66 height 13
drag, startPoint x: 448, startPoint y: 586, endPoint x: 503, endPoint y: 587, distance: 55.0
click at [503, 587] on p "Organization" at bounding box center [481, 583] width 66 height 13
drag, startPoint x: 503, startPoint y: 608, endPoint x: 447, endPoint y: 602, distance: 56.3
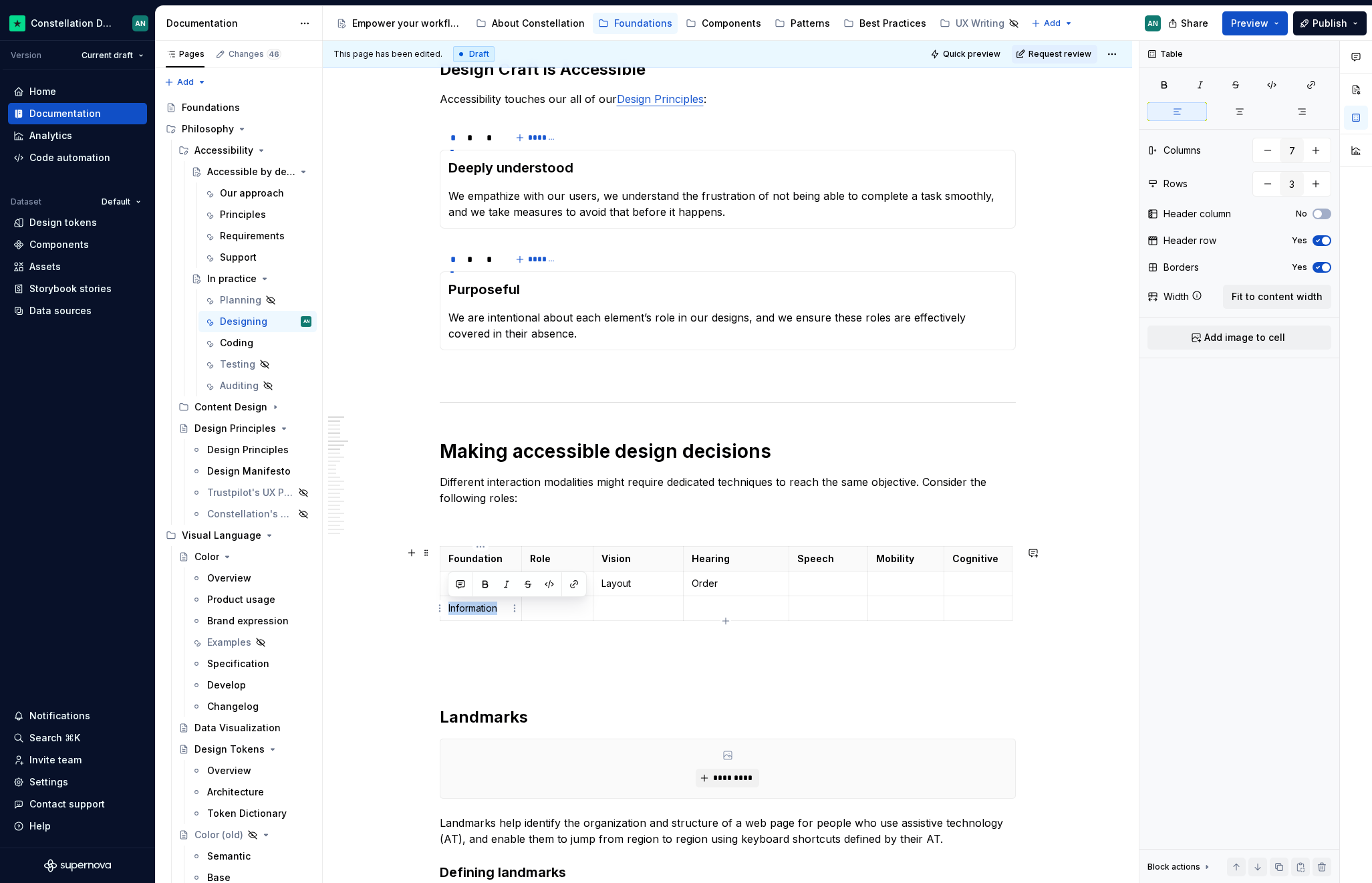
click at [448, 602] on p "Information" at bounding box center [481, 608] width 66 height 13
click at [723, 618] on icon "button" at bounding box center [726, 621] width 11 height 11
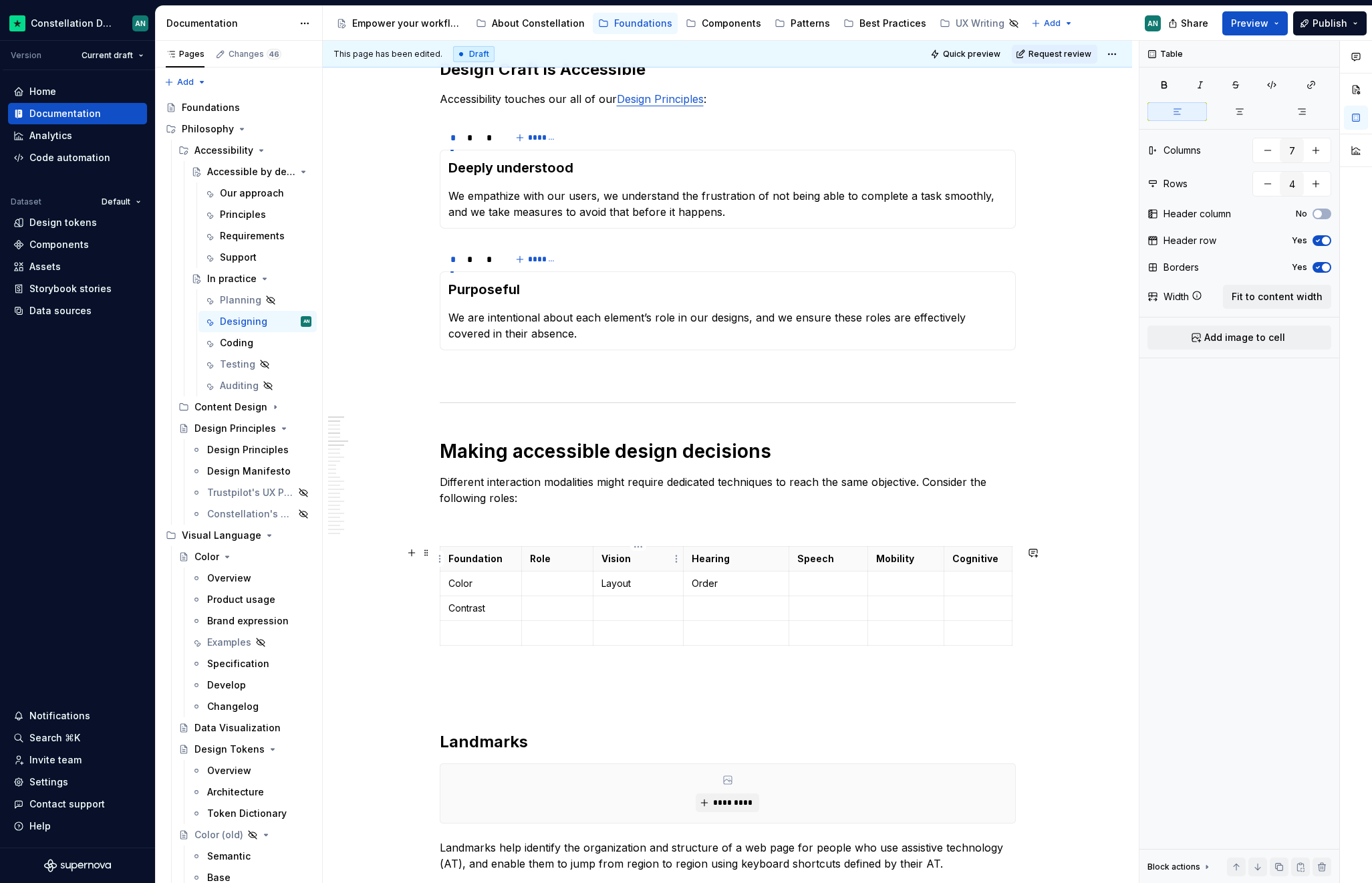
click at [601, 557] on p "Vision" at bounding box center [638, 559] width 74 height 13
click at [724, 644] on icon "button" at bounding box center [726, 646] width 11 height 11
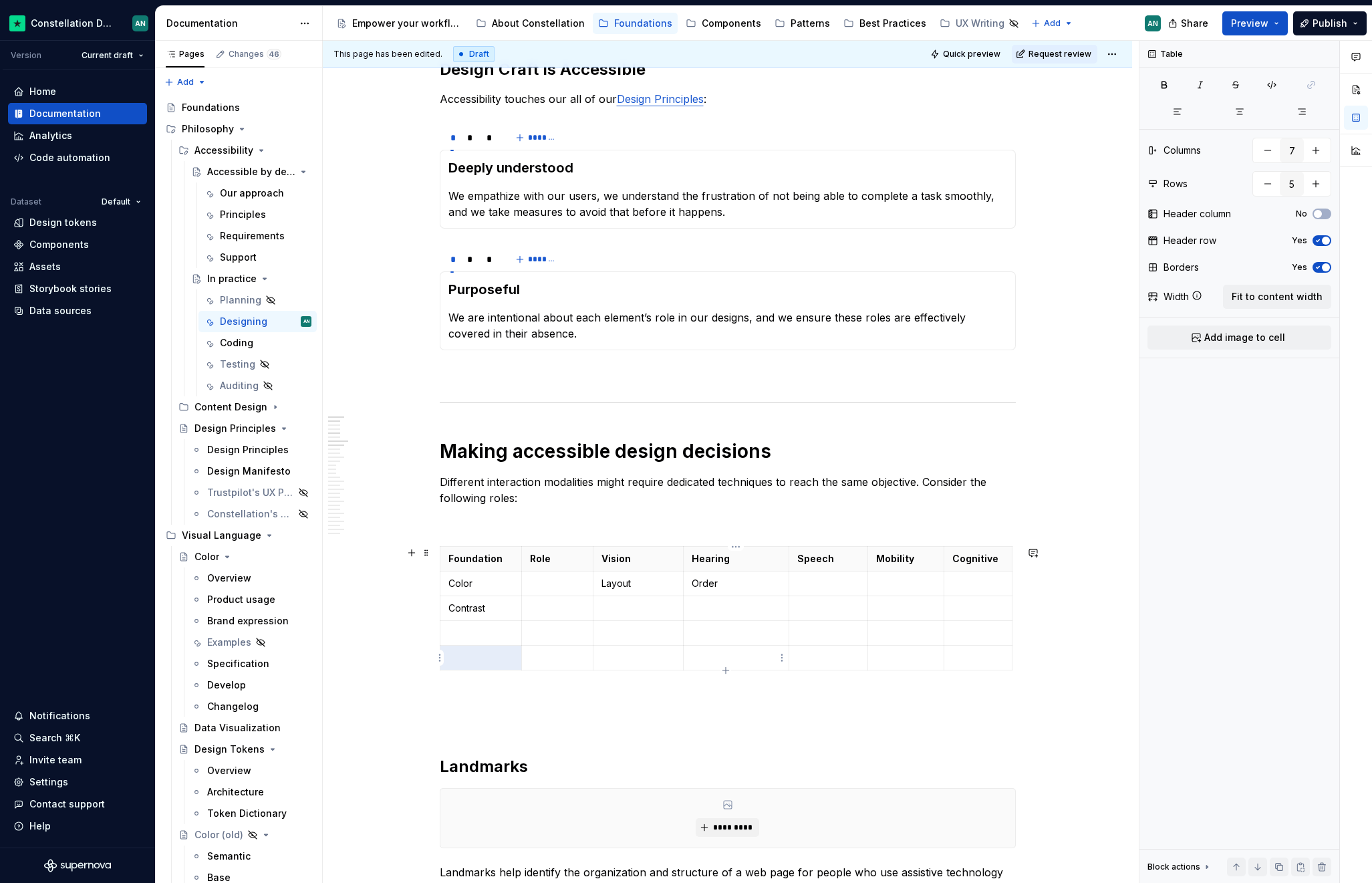
click at [711, 664] on p "To enrich screen reader interactions, please activate Accessibility in Grammarl…" at bounding box center [736, 658] width 89 height 13
click at [724, 666] on icon "button" at bounding box center [726, 670] width 11 height 11
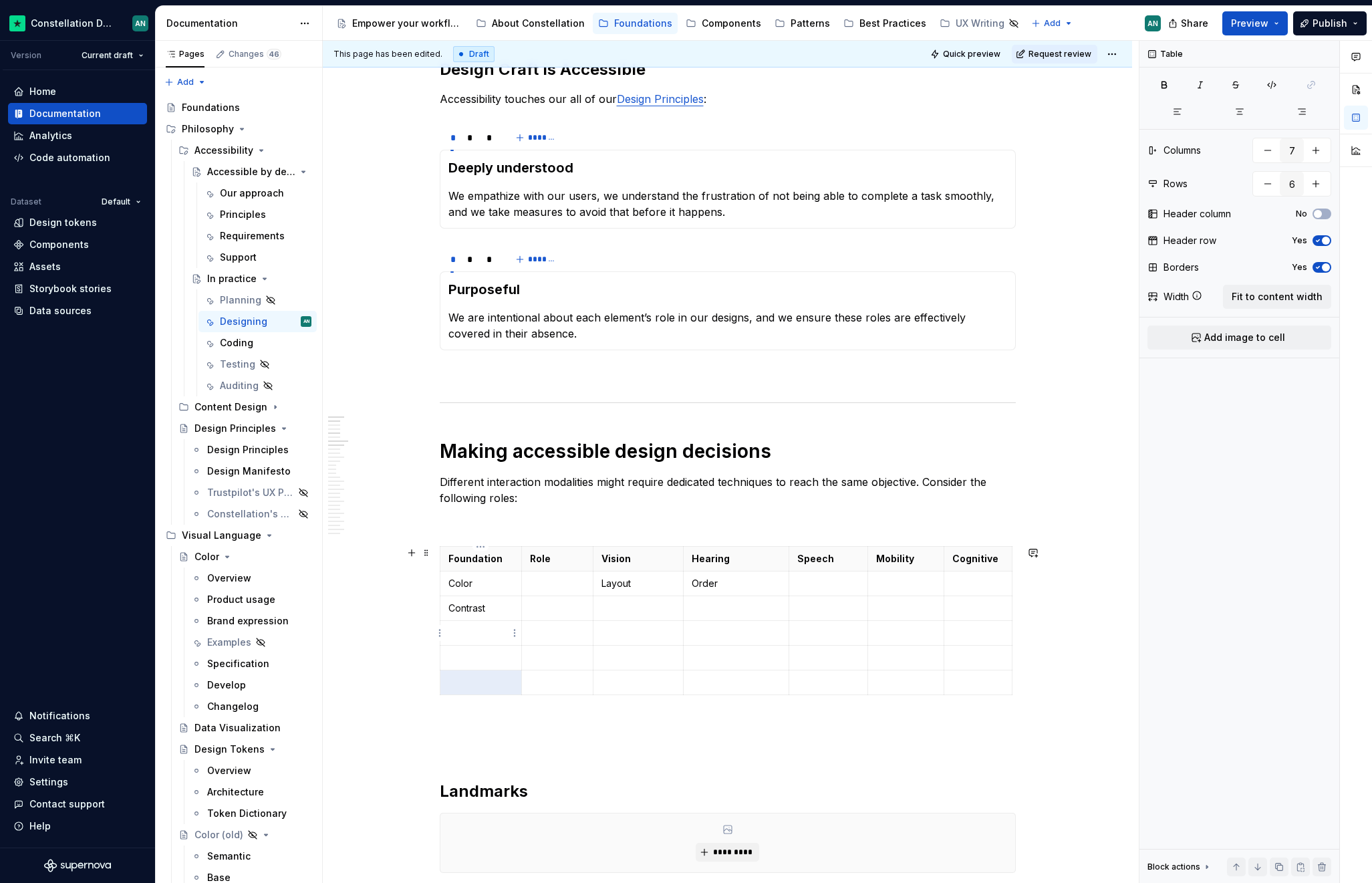
click at [475, 629] on p "To enrich screen reader interactions, please activate Accessibility in Grammarl…" at bounding box center [481, 633] width 66 height 13
click at [487, 664] on p "To enrich screen reader interactions, please activate Accessibility in Grammarl…" at bounding box center [481, 658] width 66 height 13
click at [475, 687] on p "To enrich screen reader interactions, please activate Accessibility in Grammarl…" at bounding box center [481, 683] width 66 height 13
click at [728, 694] on icon "button" at bounding box center [726, 695] width 11 height 11
drag, startPoint x: 479, startPoint y: 661, endPoint x: 445, endPoint y: 657, distance: 34.2
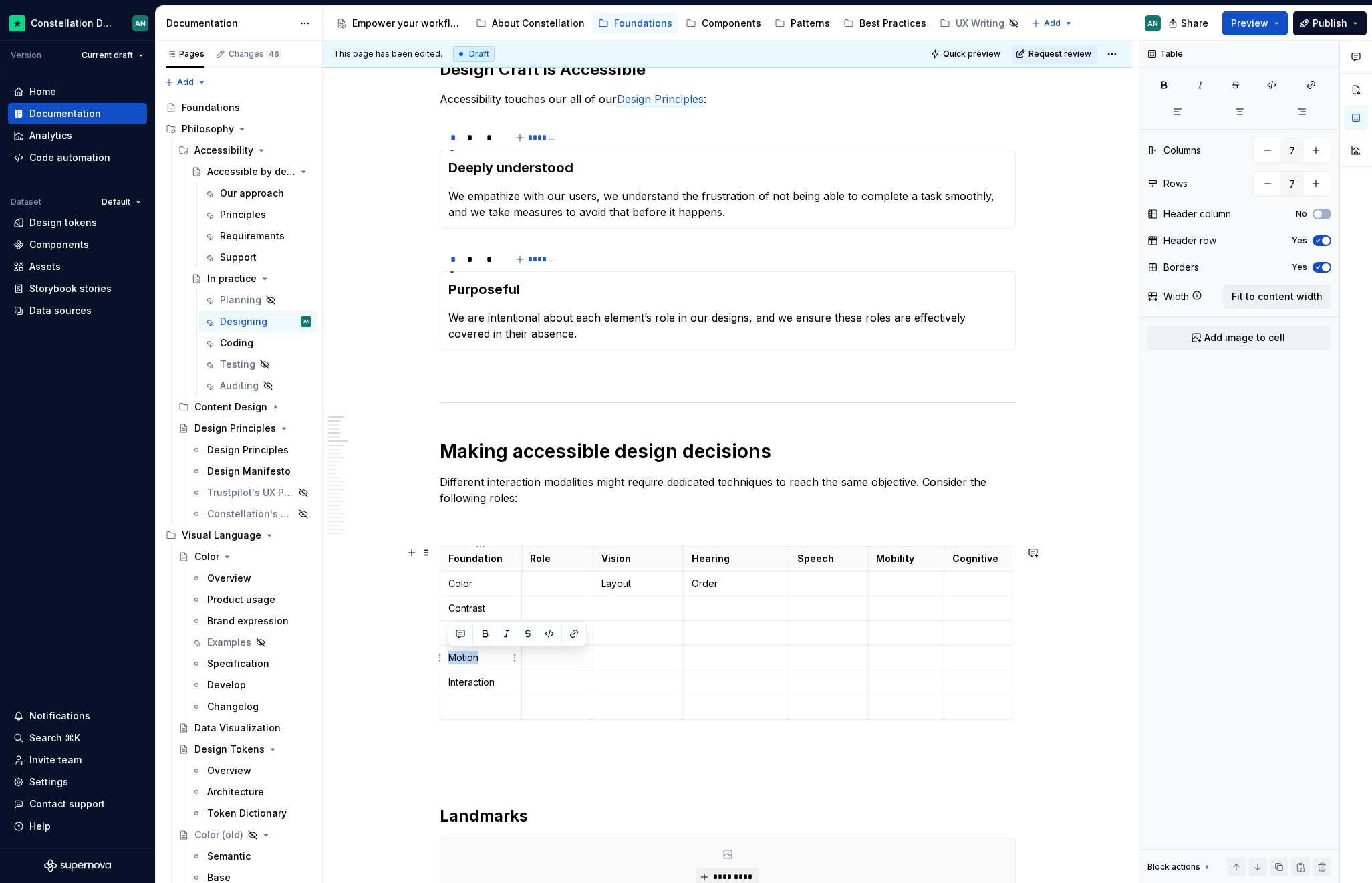
click at [445, 657] on td "Motion" at bounding box center [481, 658] width 82 height 25
click at [489, 682] on p "Interaction" at bounding box center [481, 683] width 66 height 13
click at [495, 685] on p "Interaction" at bounding box center [481, 683] width 66 height 13
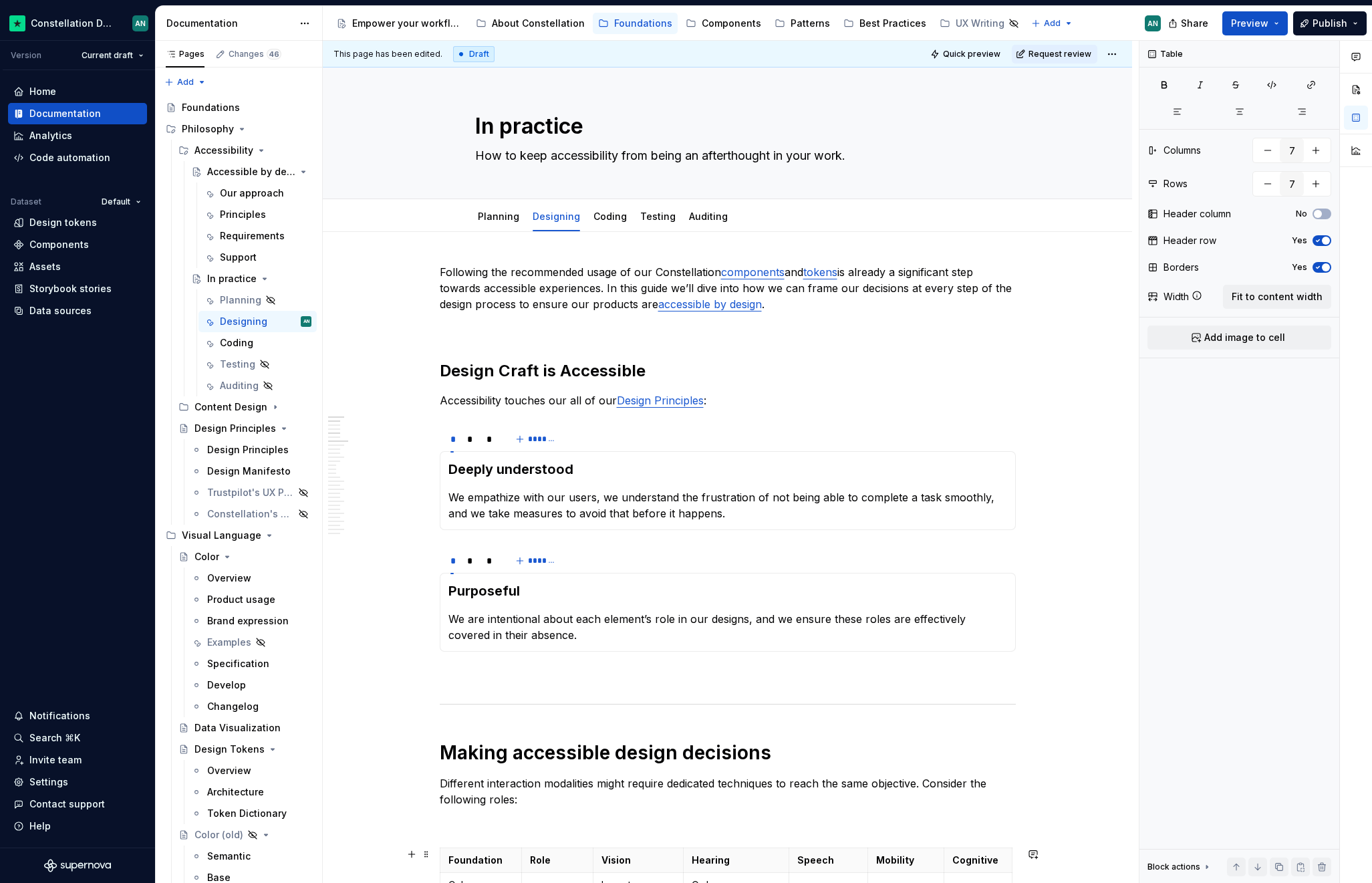
scroll to position [298, 0]
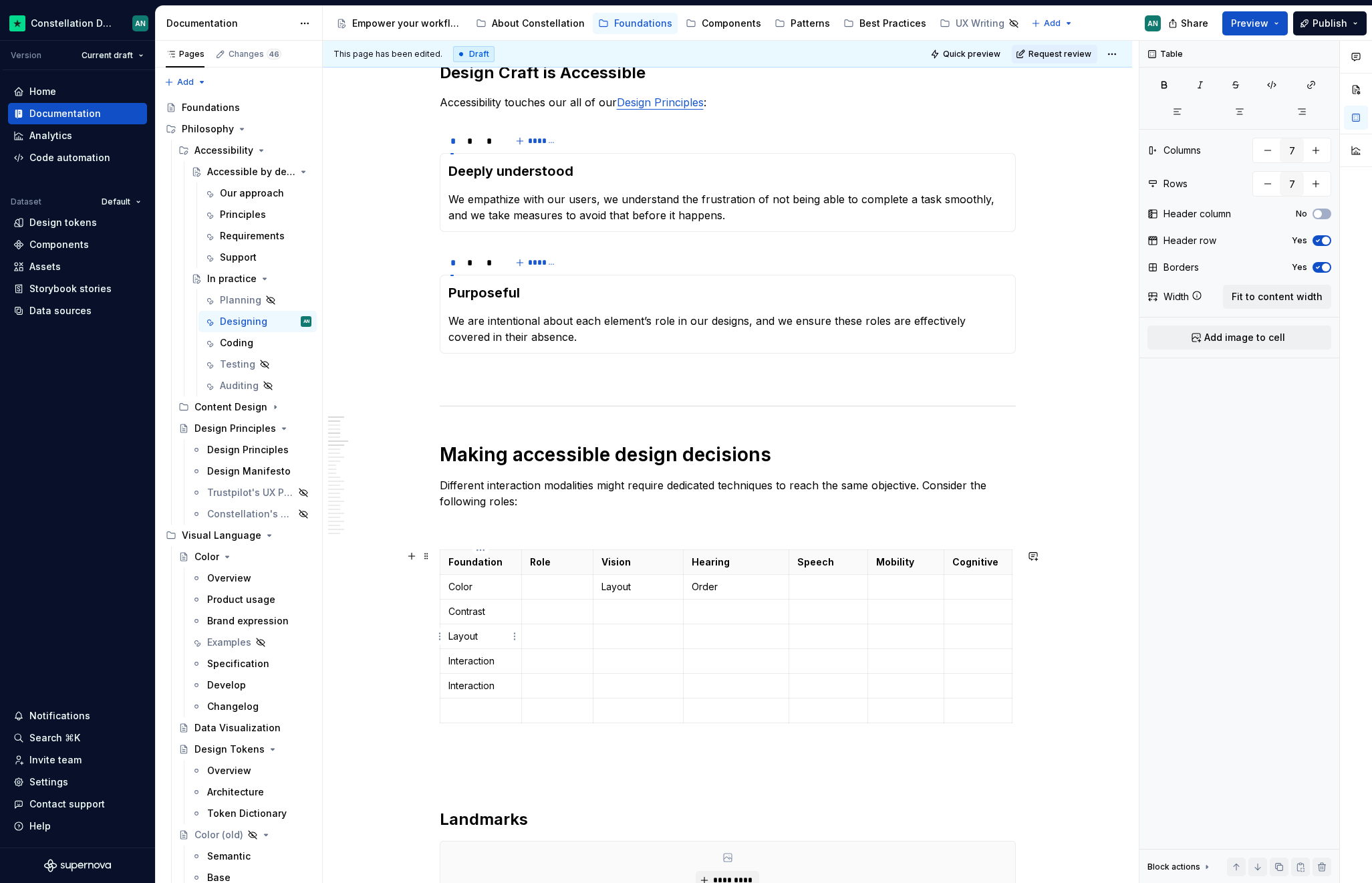
click at [459, 644] on td "Layout" at bounding box center [481, 637] width 82 height 25
click at [514, 646] on td "Layout" at bounding box center [481, 637] width 82 height 25
click at [545, 660] on p "To enrich screen reader interactions, please activate Accessibility in Grammarl…" at bounding box center [557, 661] width 54 height 13
click at [547, 633] on p "To enrich screen reader interactions, please activate Accessibility in Grammarl…" at bounding box center [557, 636] width 54 height 13
click at [554, 567] on p "Role" at bounding box center [557, 562] width 54 height 13
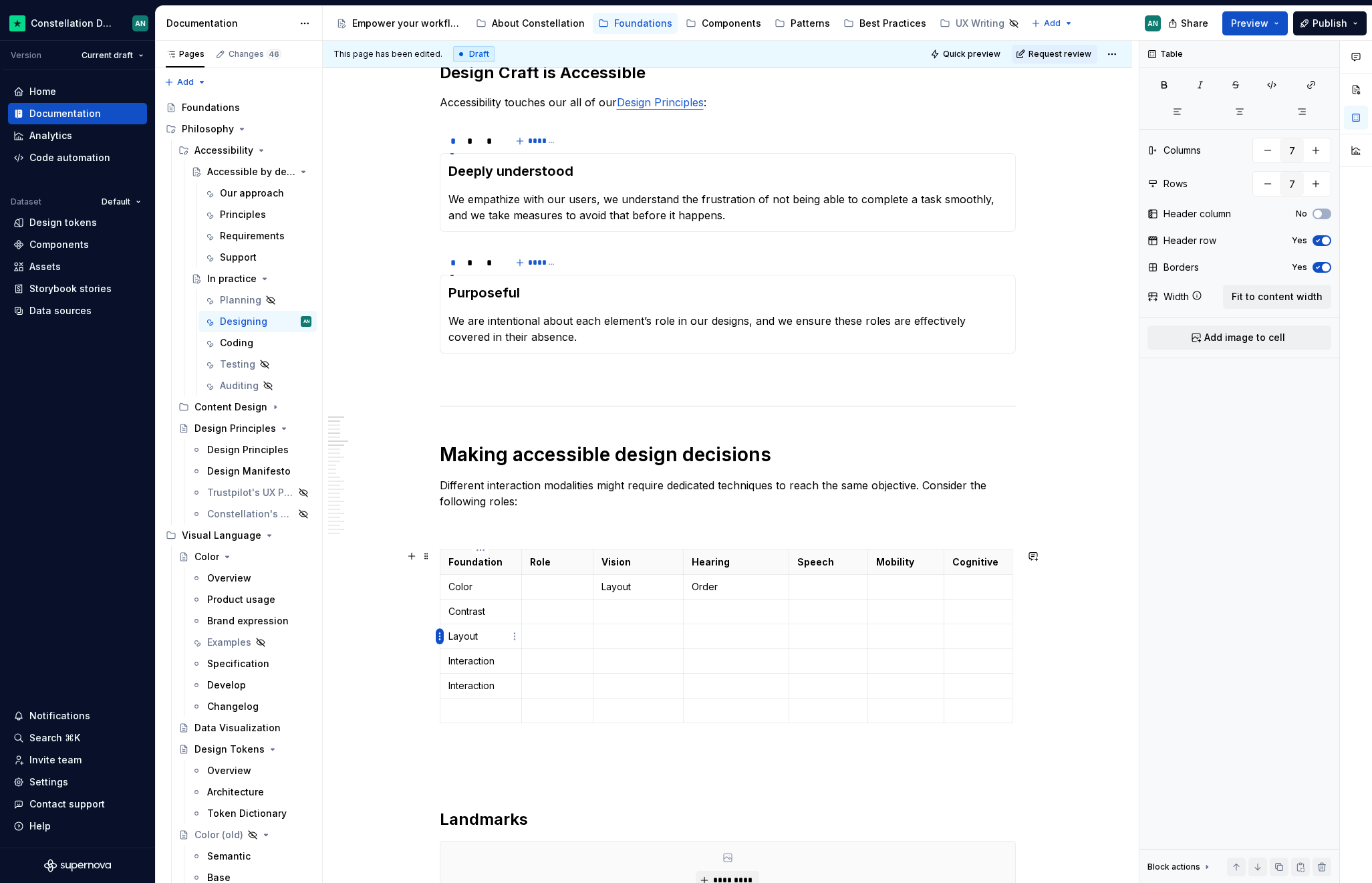
click at [439, 637] on html "Constellation Design System AN Version Current draft Home Documentation Analyti…" at bounding box center [686, 441] width 1372 height 883
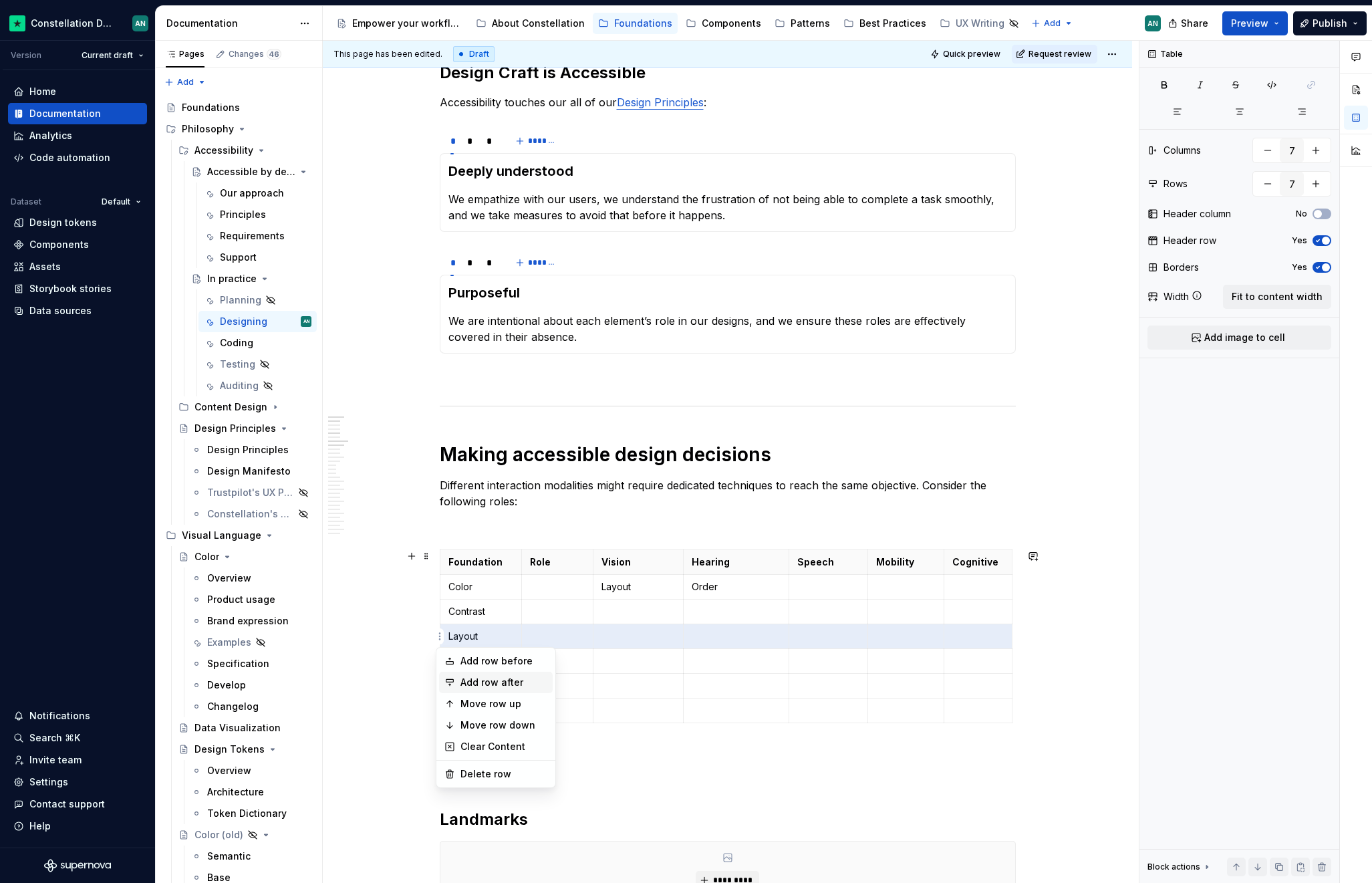
click at [487, 677] on div "Add row after" at bounding box center [503, 683] width 87 height 13
type input "8"
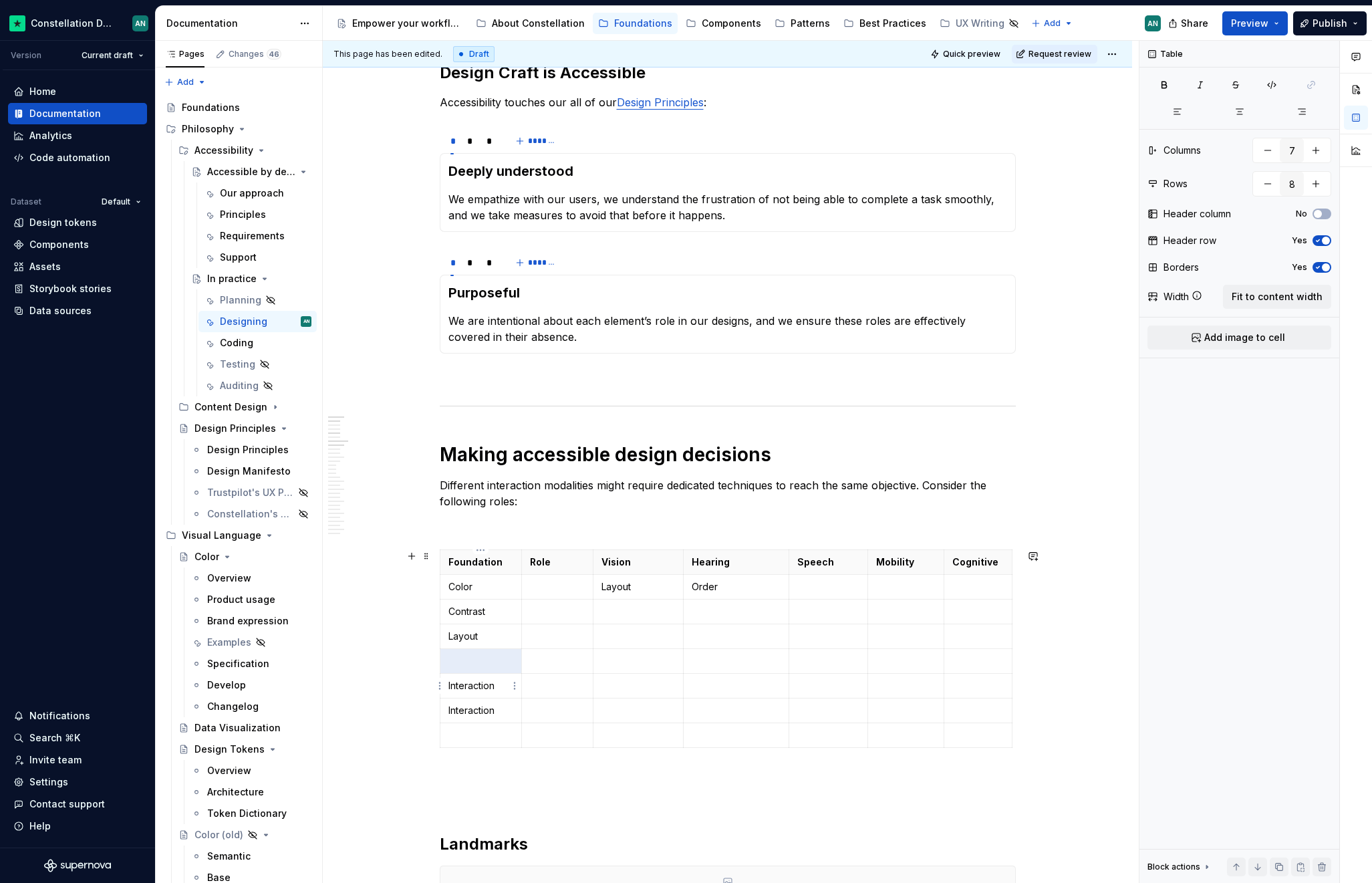
click at [472, 689] on p "Interaction" at bounding box center [481, 686] width 66 height 13
click at [538, 661] on p "To enrich screen reader interactions, please activate Accessibility in Grammarl…" at bounding box center [557, 661] width 54 height 13
click at [537, 641] on p "To enrich screen reader interactions, please activate Accessibility in Grammarl…" at bounding box center [557, 636] width 54 height 13
click at [467, 597] on td "Color" at bounding box center [481, 588] width 82 height 25
click at [475, 644] on td "Layout" at bounding box center [481, 637] width 82 height 25
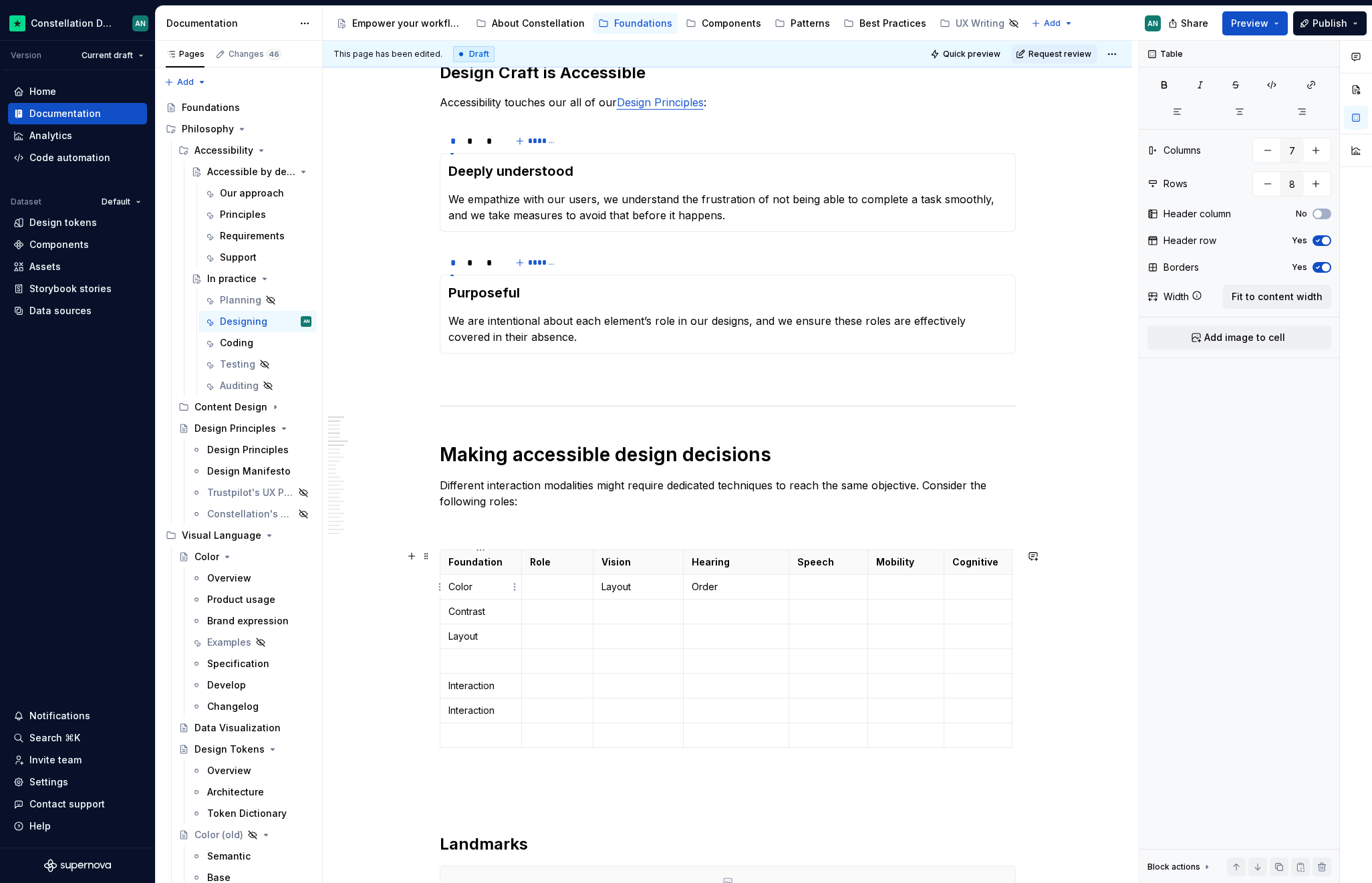
click at [473, 588] on p "Color" at bounding box center [481, 587] width 66 height 13
click at [494, 617] on p "Contrast" at bounding box center [481, 612] width 66 height 13
click at [478, 587] on p "Color hue" at bounding box center [481, 587] width 66 height 13
drag, startPoint x: 496, startPoint y: 588, endPoint x: 471, endPoint y: 591, distance: 25.2
click at [471, 591] on p "Color hue" at bounding box center [481, 587] width 66 height 13
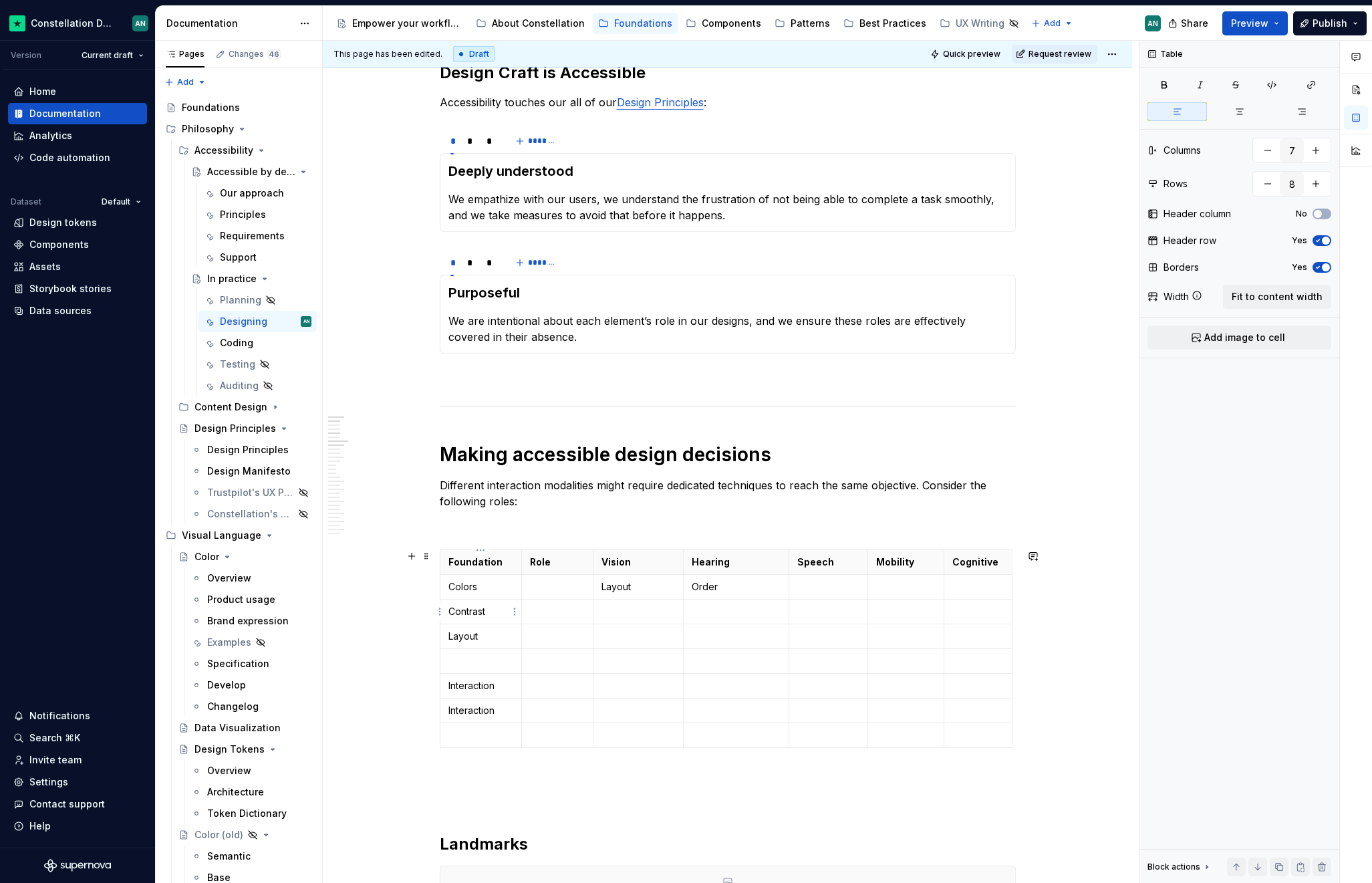
click at [481, 611] on p "Contrast" at bounding box center [481, 612] width 66 height 13
click at [439, 616] on html "Constellation Design System AN Version Current draft Home Documentation Analyti…" at bounding box center [686, 441] width 1372 height 883
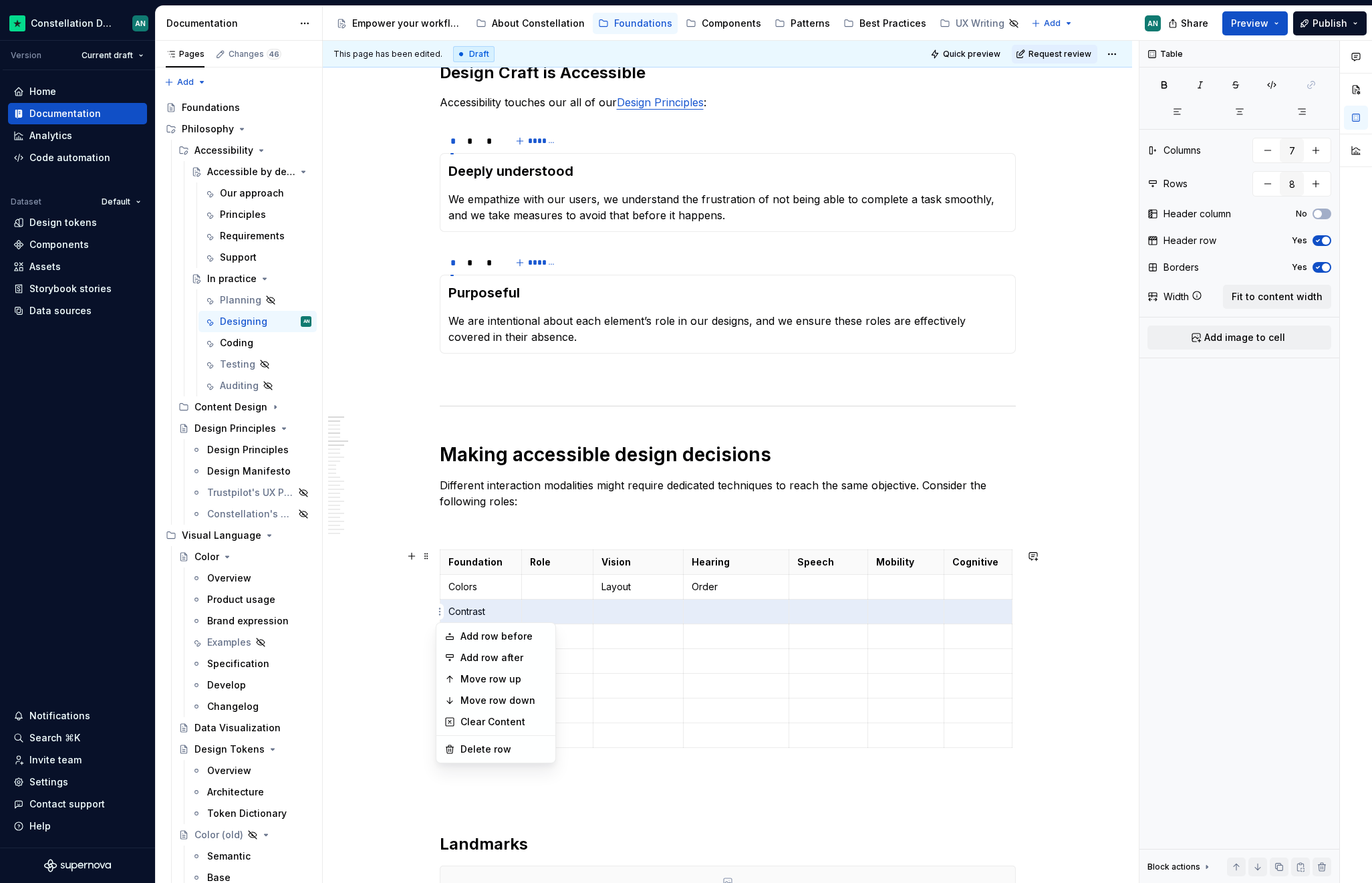
click at [472, 609] on html "Constellation Design System AN Version Current draft Home Documentation Analyti…" at bounding box center [686, 441] width 1372 height 883
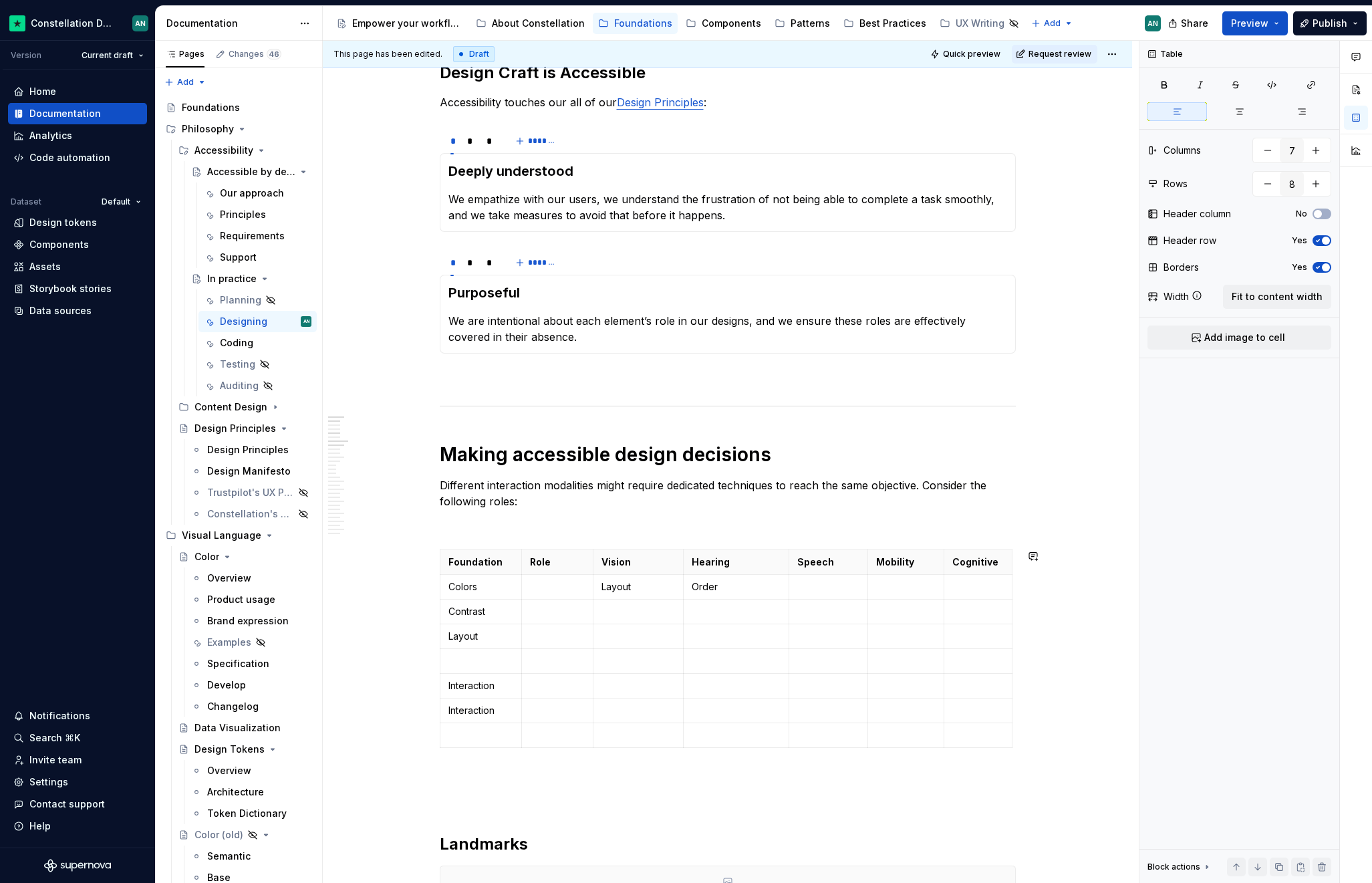
drag, startPoint x: 485, startPoint y: 587, endPoint x: 448, endPoint y: 583, distance: 37.2
click at [448, 583] on p "Colors" at bounding box center [481, 587] width 66 height 13
copy p "Colors"
click at [456, 531] on p "To enrich screen reader interactions, please activate Accessibility in Grammarl…" at bounding box center [727, 526] width 576 height 16
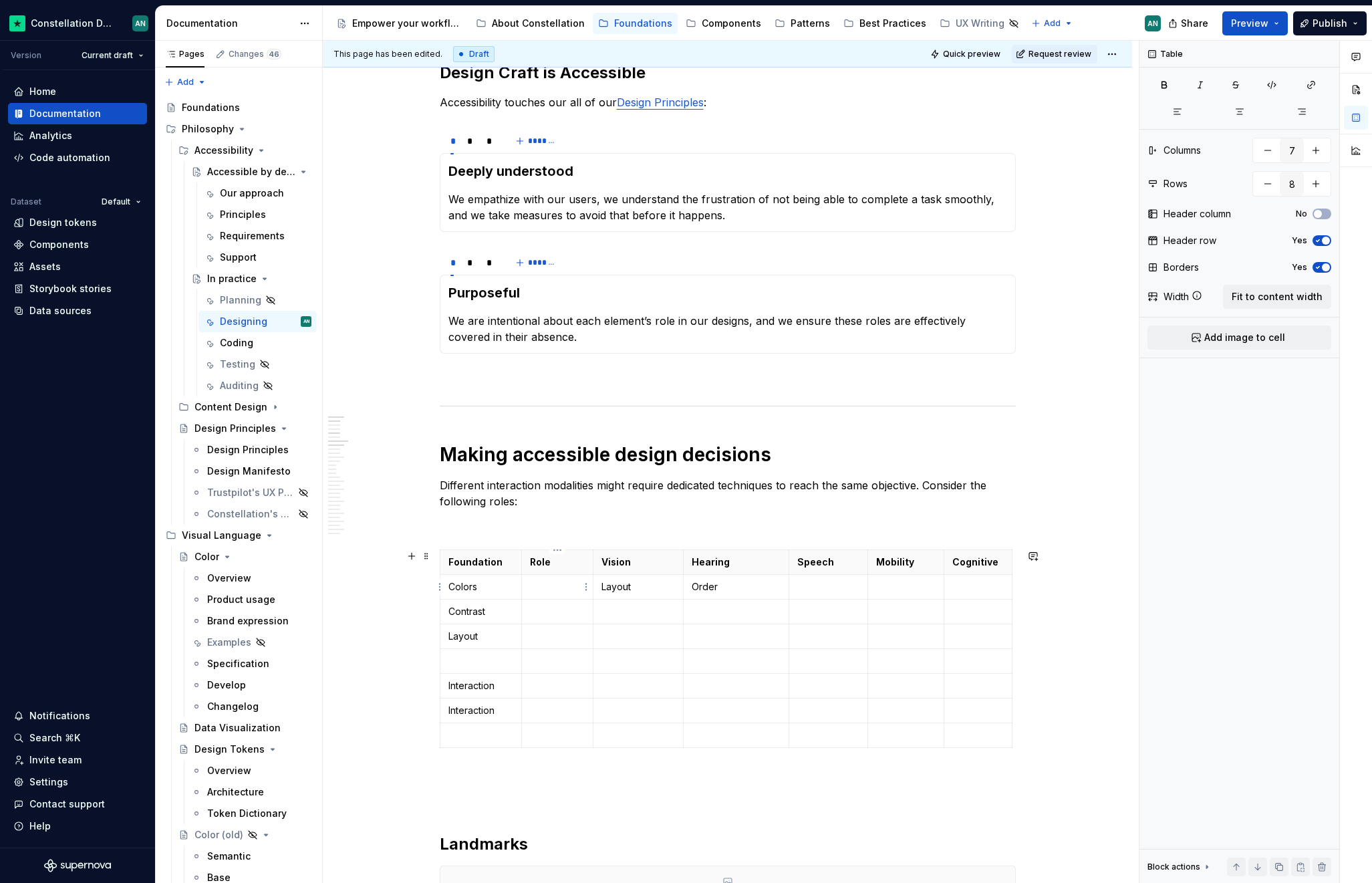
click at [561, 587] on p "To enrich screen reader interactions, please activate Accessibility in Grammarl…" at bounding box center [557, 587] width 54 height 13
click at [556, 532] on p "To enrich screen reader interactions, please activate Accessibility in Grammarl…" at bounding box center [727, 526] width 576 height 16
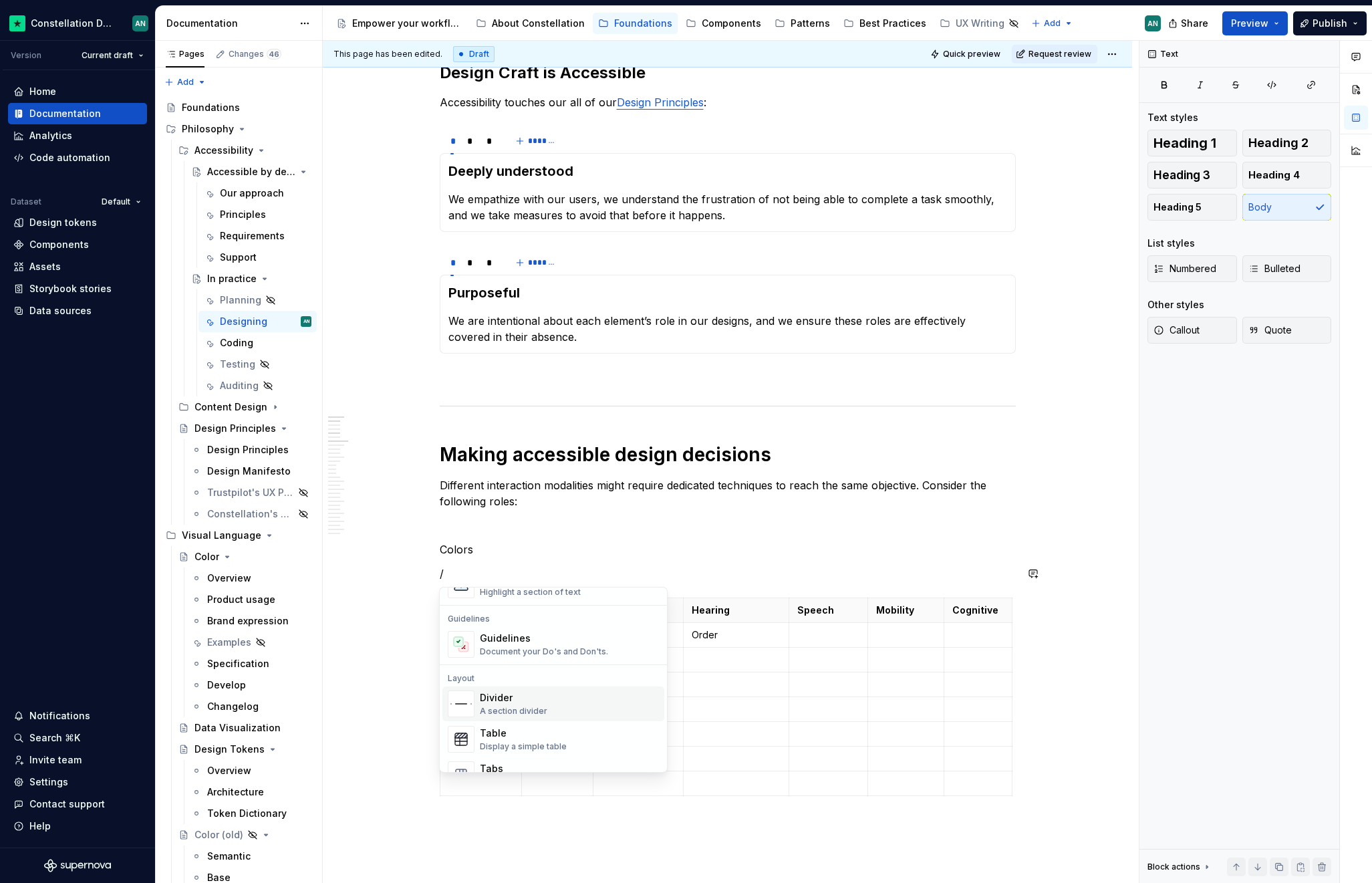
scroll to position [368, 0]
click at [477, 566] on p "/" at bounding box center [727, 574] width 576 height 16
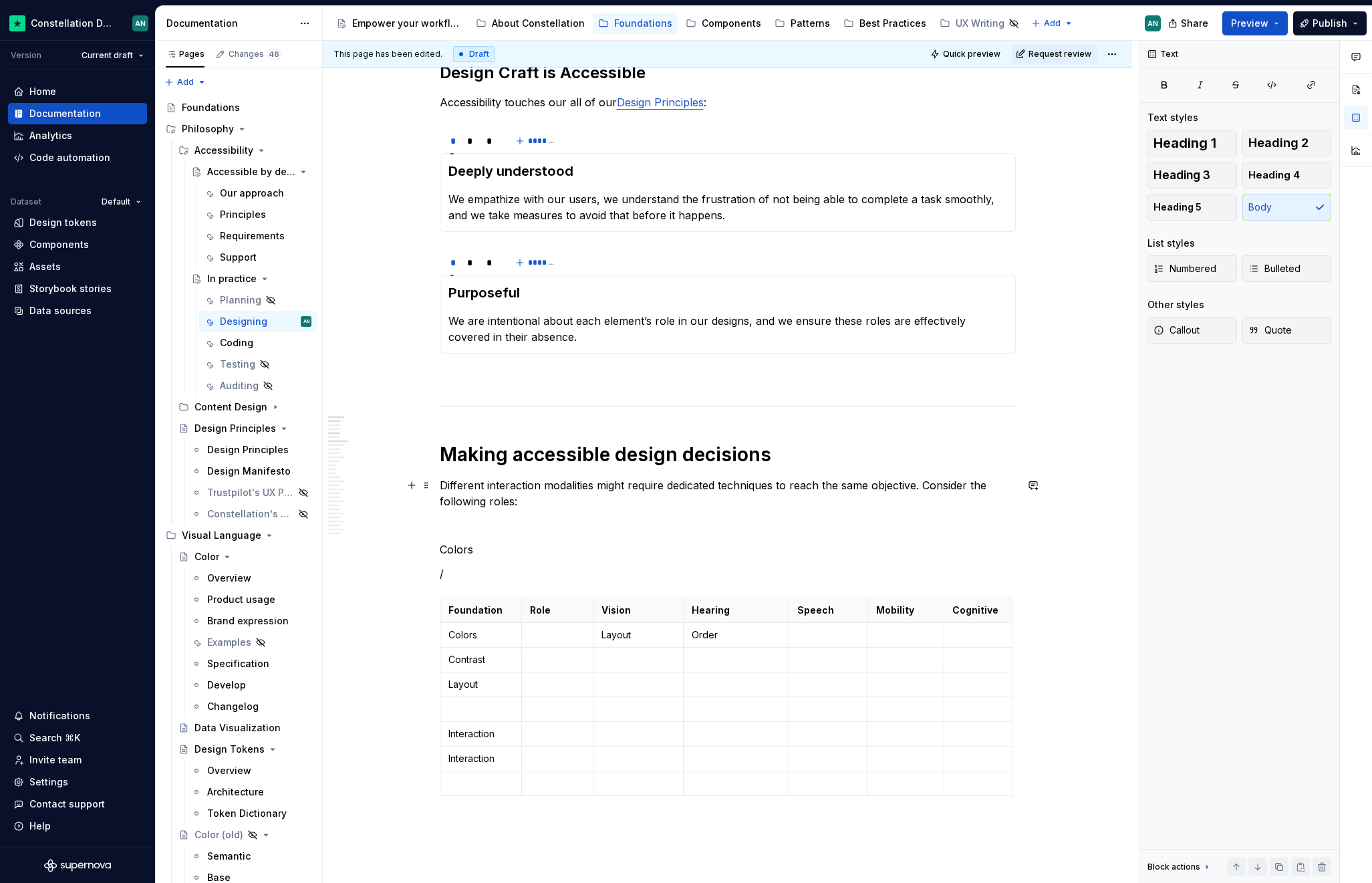
click at [594, 485] on p "Different interaction modalities might require dedicated techniques to reach th…" at bounding box center [727, 493] width 576 height 32
drag, startPoint x: 626, startPoint y: 485, endPoint x: 596, endPoint y: 485, distance: 30.0
click at [596, 485] on p "Different interaction modalities might require dedicated techniques to reach th…" at bounding box center [727, 493] width 576 height 32
click at [586, 489] on p "Different interaction modalities might require dedicated techniques to reach th…" at bounding box center [727, 493] width 576 height 32
click at [924, 483] on p "Different interaction modalities might require dedicated techniques to reach th…" at bounding box center [727, 493] width 576 height 32
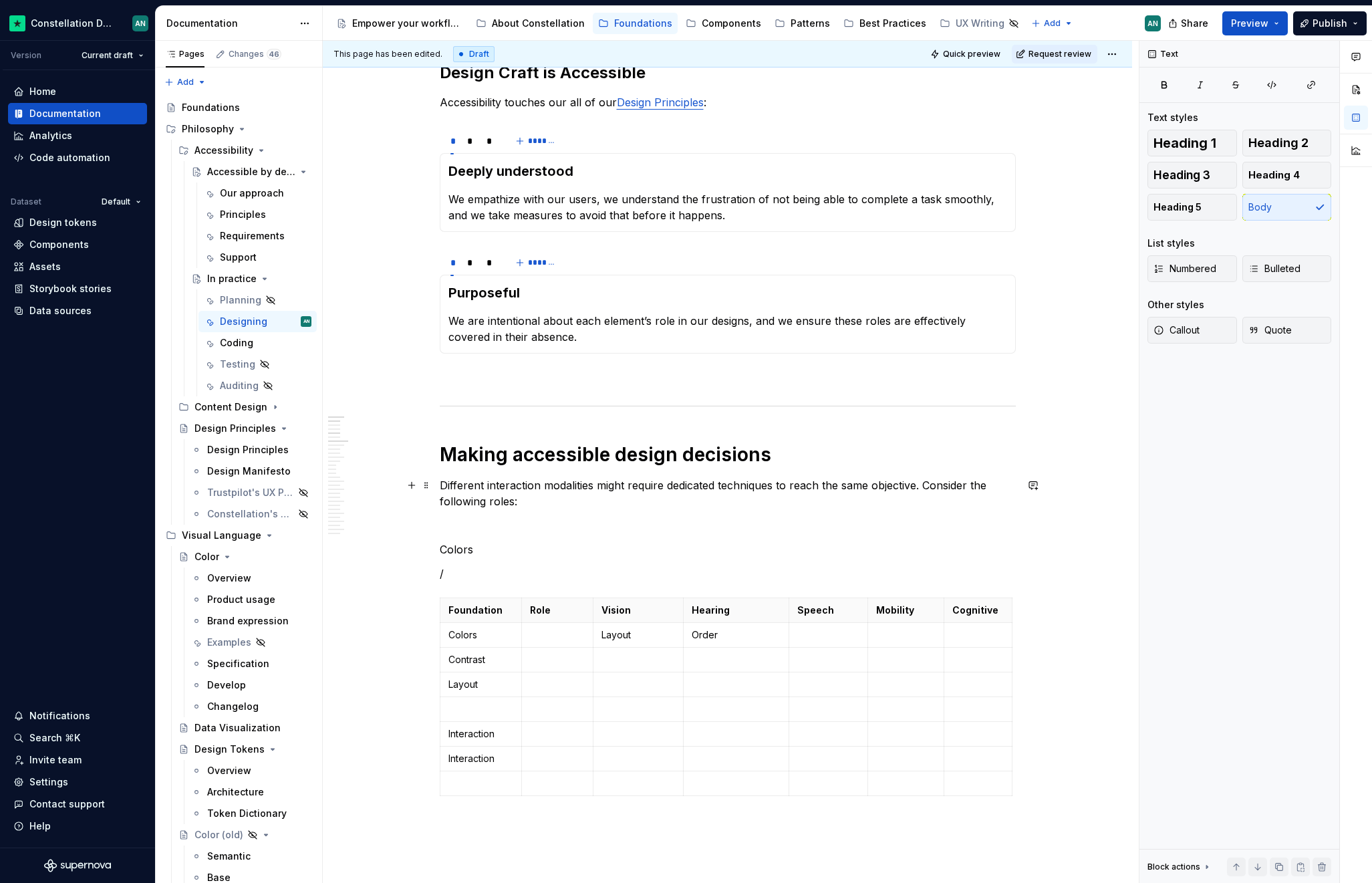
click at [442, 484] on p "Different interaction modalities might require dedicated techniques to reach th…" at bounding box center [727, 493] width 576 height 32
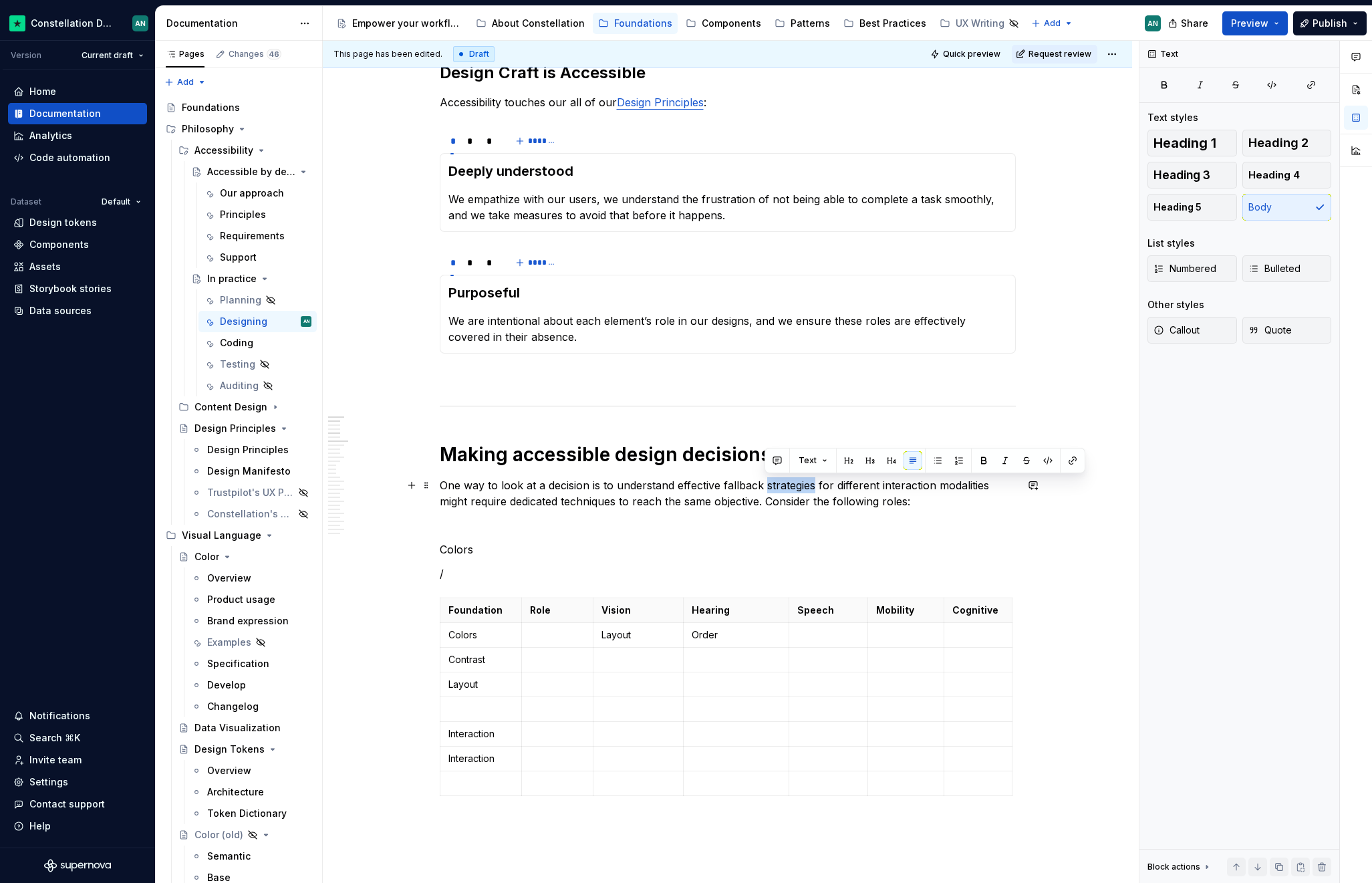
drag, startPoint x: 813, startPoint y: 484, endPoint x: 765, endPoint y: 488, distance: 48.2
click at [765, 488] on p "One way to look at a decision is to understand effective fallback strategies fo…" at bounding box center [727, 493] width 576 height 32
drag, startPoint x: 995, startPoint y: 485, endPoint x: 663, endPoint y: 496, distance: 332.2
click at [663, 496] on p "One way to look at a decision is to understand effective fallback techniques fo…" at bounding box center [727, 493] width 576 height 32
click at [839, 484] on p "One way to look at a decision is to understand effective fallback techniques fo…" at bounding box center [727, 493] width 576 height 32
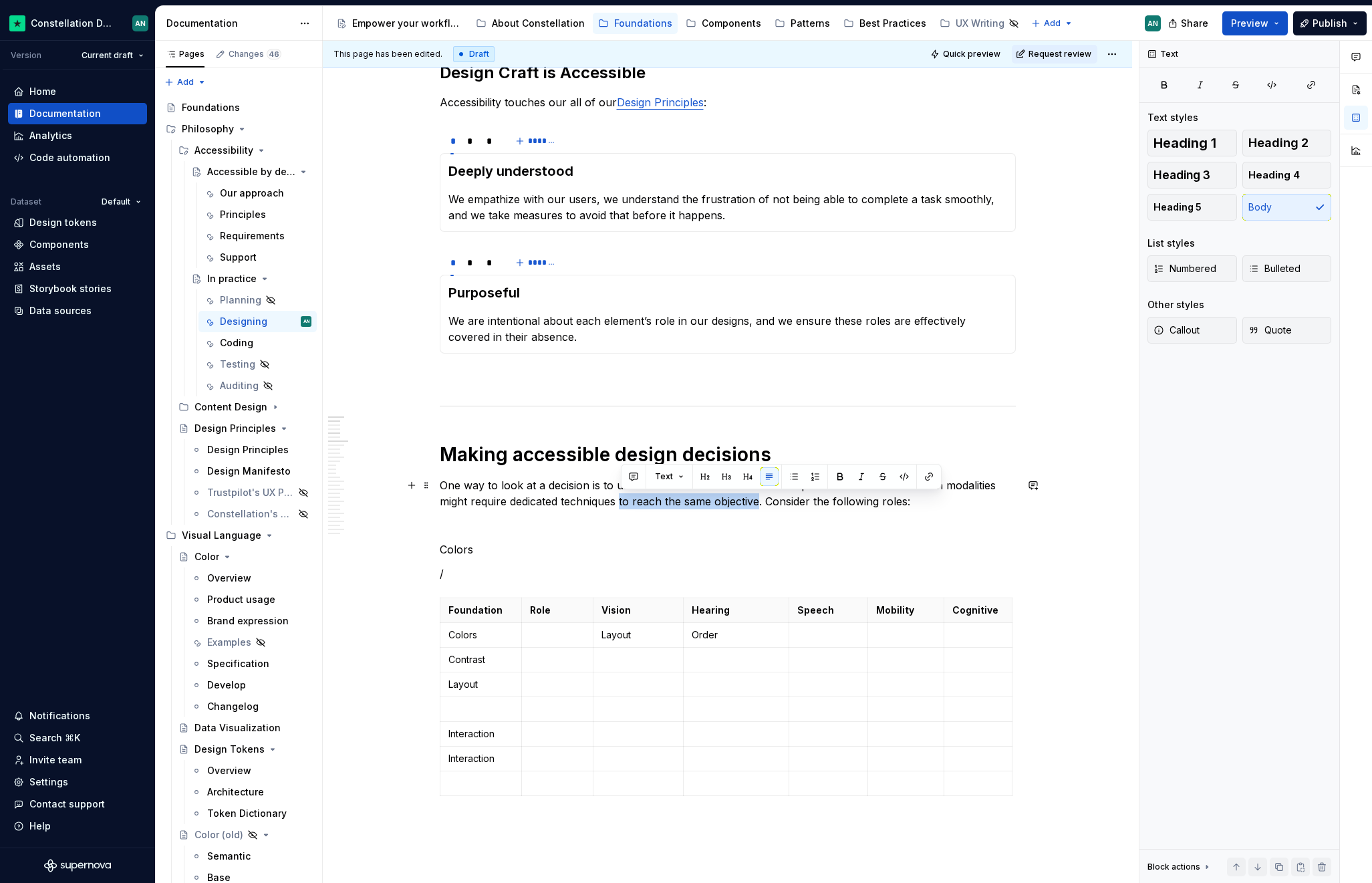
drag, startPoint x: 620, startPoint y: 501, endPoint x: 758, endPoint y: 501, distance: 138.0
click at [758, 501] on p "One way to look at a decision is to understand effective fallback techniques fo…" at bounding box center [727, 493] width 576 height 32
copy p "to reach the same objective"
click at [802, 500] on p "One way to look at a decision is to understand effective fallback techniques fo…" at bounding box center [727, 493] width 576 height 32
click at [823, 482] on p "One way to look at a decision is to understand effective fallback techniques fo…" at bounding box center [727, 493] width 576 height 32
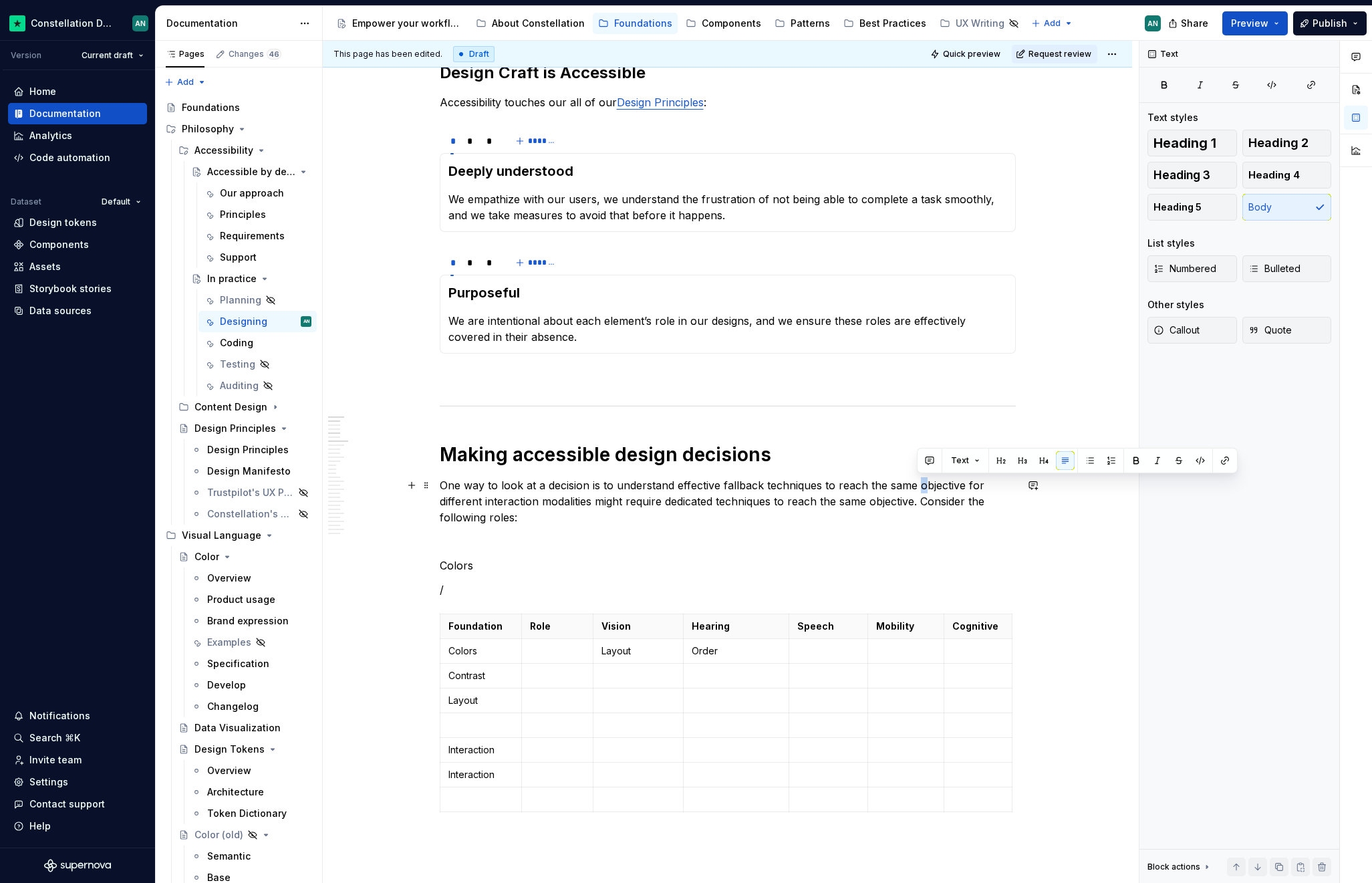
click at [919, 487] on p "One way to look at a decision is to understand effective fallback techniques to…" at bounding box center [727, 501] width 576 height 48
click at [917, 487] on p "One way to look at a decision is to understand effective fallback techniques to…" at bounding box center [727, 501] width 576 height 48
drag, startPoint x: 916, startPoint y: 487, endPoint x: 888, endPoint y: 488, distance: 28.0
click at [888, 488] on p "One way to look at a decision is to understand effective fallback techniques to…" at bounding box center [727, 501] width 576 height 48
drag, startPoint x: 967, startPoint y: 485, endPoint x: 977, endPoint y: 485, distance: 10.0
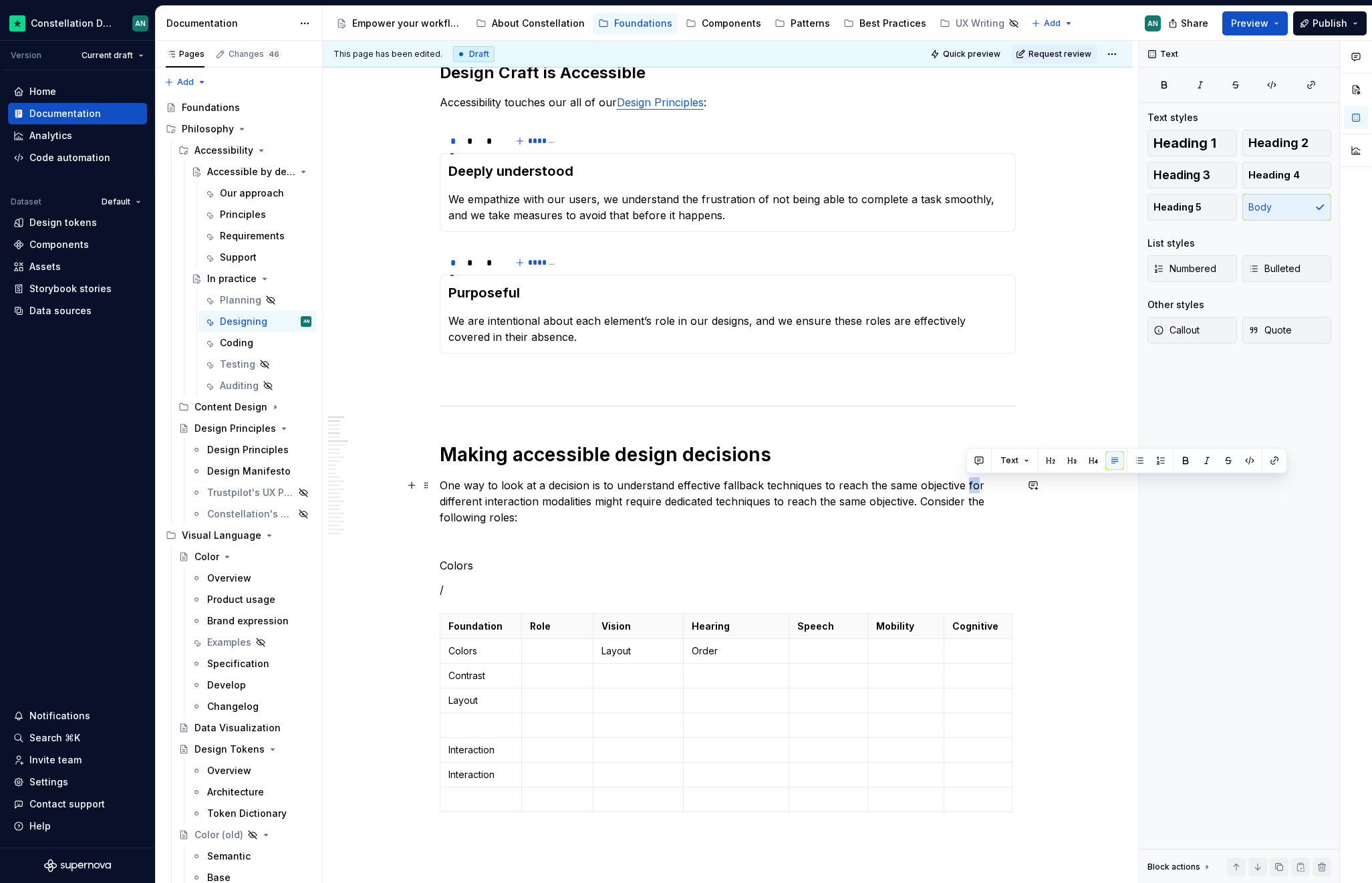
click at [977, 485] on p "One way to look at a decision is to understand effective fallback techniques to…" at bounding box center [727, 501] width 576 height 48
click at [860, 489] on p "One way to look at a decision is to understand effective fallback techniques to…" at bounding box center [727, 501] width 576 height 48
click at [968, 489] on p "One way to look at a decision is to understand effective fallback techniques to…" at bounding box center [727, 501] width 576 height 48
click at [517, 494] on p "One way to look at a decision is to understand effective fallback techniques to…" at bounding box center [727, 501] width 576 height 48
click at [554, 504] on p "One way to look at a decision is to understand effective fallback techniques to…" at bounding box center [727, 501] width 576 height 48
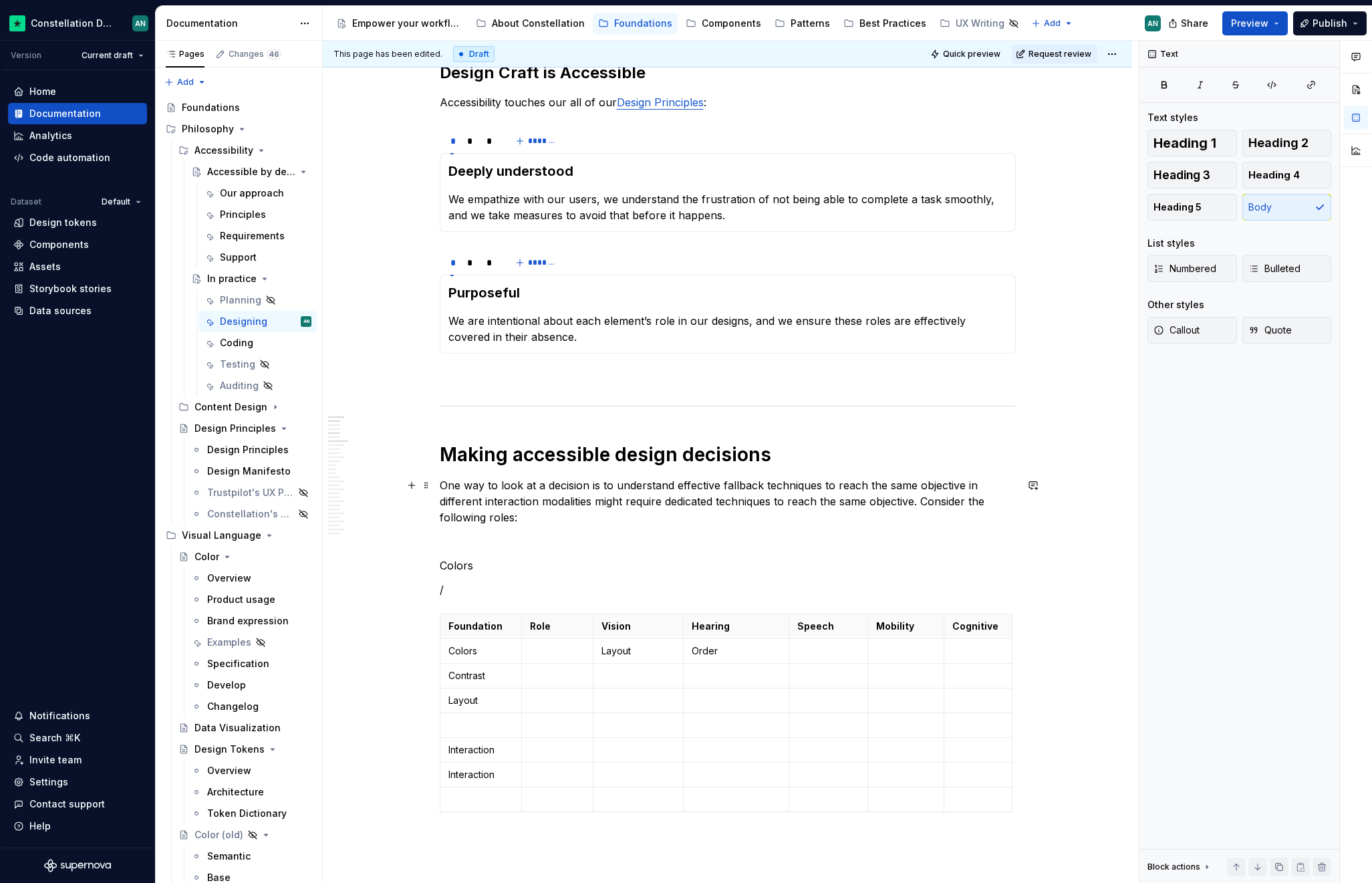
click at [625, 504] on p "One way to look at a decision is to understand effective fallback techniques to…" at bounding box center [727, 501] width 576 height 48
drag, startPoint x: 591, startPoint y: 503, endPoint x: 917, endPoint y: 524, distance: 326.7
click at [917, 524] on p "One way to look at a decision is to understand effective fallback techniques to…" at bounding box center [727, 501] width 576 height 48
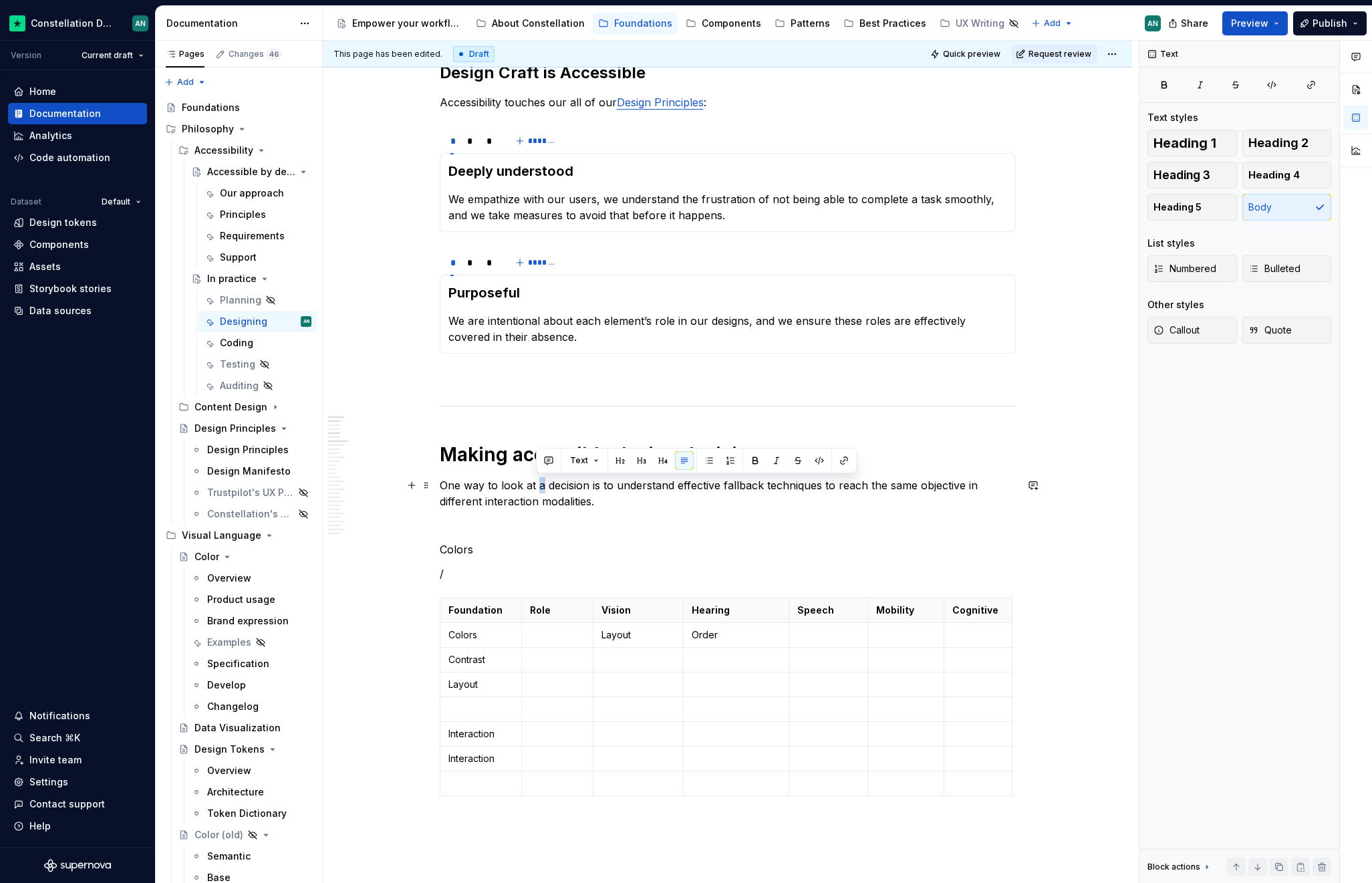
click at [538, 487] on p "One way to look at a decision is to understand effective fallback techniques to…" at bounding box center [727, 493] width 576 height 32
click at [624, 488] on p "One way to look at a decision is to understand effective fallback techniques to…" at bounding box center [727, 493] width 576 height 32
click at [621, 487] on p "One way to look at a decision is to understand effective fallback techniques to…" at bounding box center [727, 493] width 576 height 32
drag, startPoint x: 612, startPoint y: 487, endPoint x: 441, endPoint y: 489, distance: 171.0
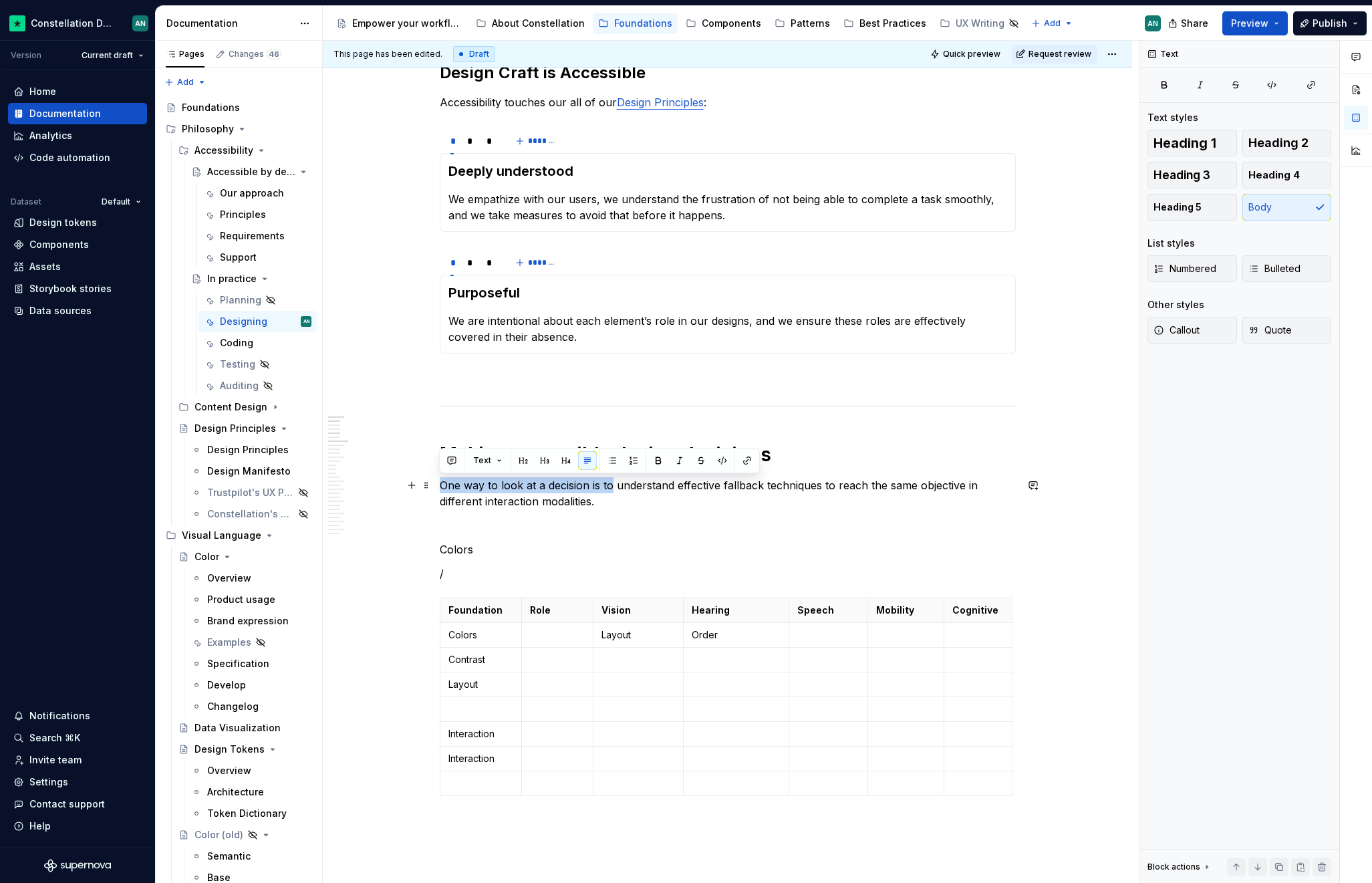
click at [441, 489] on p "One way to look at a decision is to understand effective fallback techniques to…" at bounding box center [727, 493] width 576 height 32
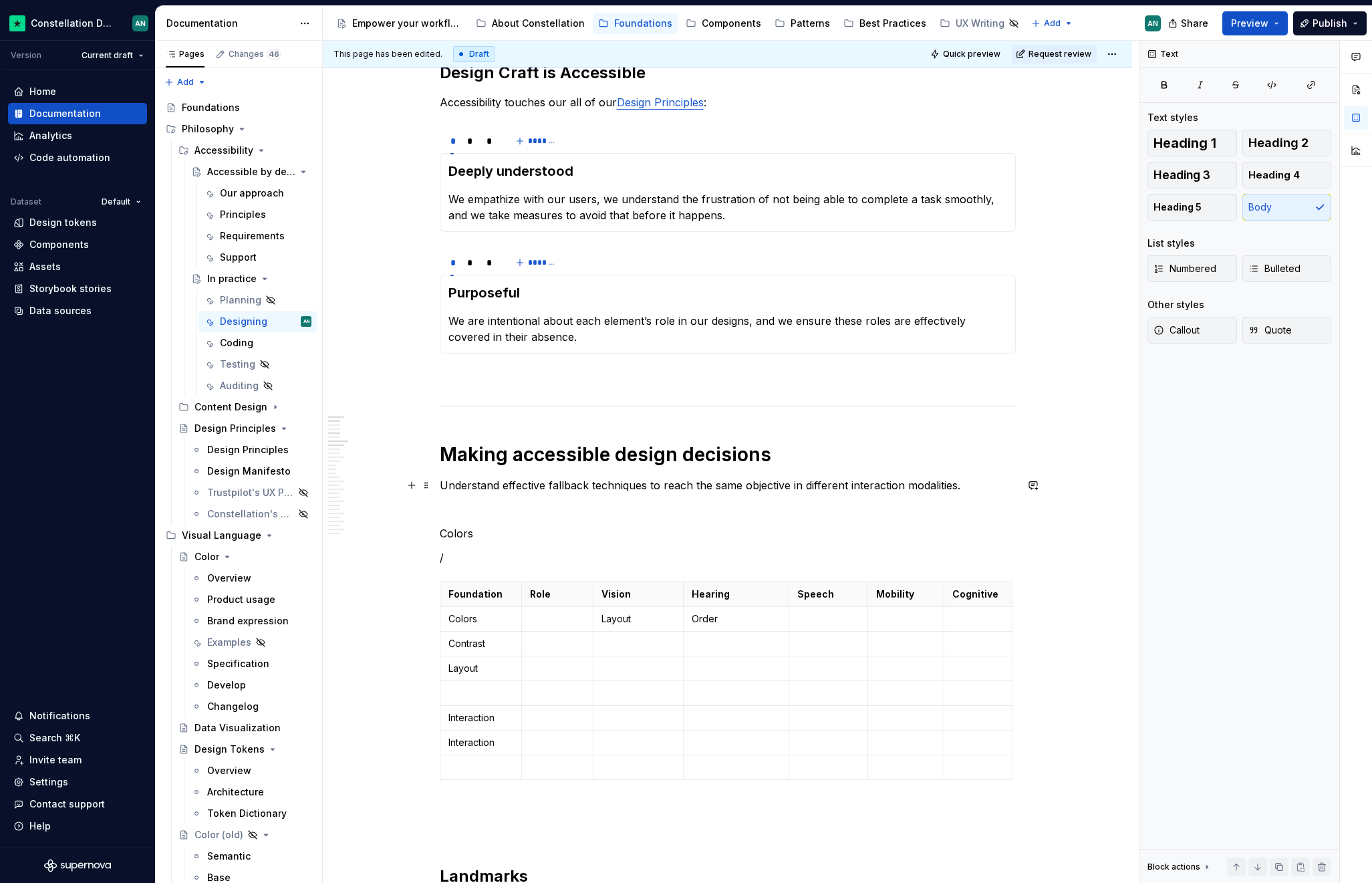
click at [963, 486] on p "Understand effective fallback techniques to reach the same objective in differe…" at bounding box center [727, 485] width 576 height 16
drag, startPoint x: 693, startPoint y: 489, endPoint x: 785, endPoint y: 490, distance: 92.0
click at [785, 490] on p "Understand effective fallback techniques to reach the same objective in differe…" at bounding box center [727, 485] width 576 height 16
click at [701, 485] on p "Understand effective fallback techniques to reach the same objective in differe…" at bounding box center [727, 485] width 576 height 16
drag, startPoint x: 693, startPoint y: 485, endPoint x: 982, endPoint y: 489, distance: 289.0
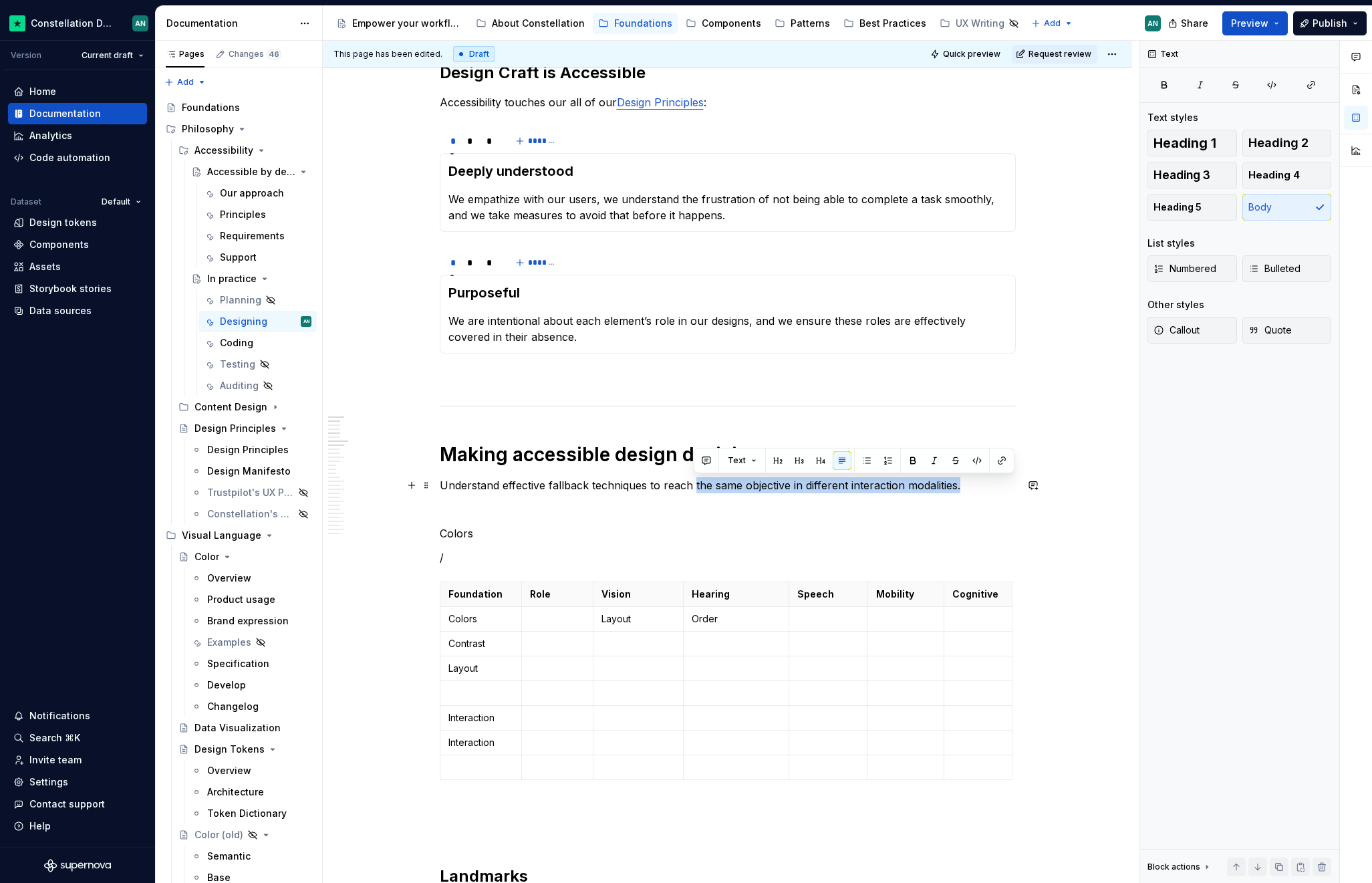
click at [982, 489] on p "Understand effective fallback techniques to reach the same objective in differe…" at bounding box center [727, 485] width 576 height 16
copy p "the same objective in different interaction modalities."
click at [439, 485] on p "Understand effective fallback techniques to reach" at bounding box center [727, 485] width 576 height 16
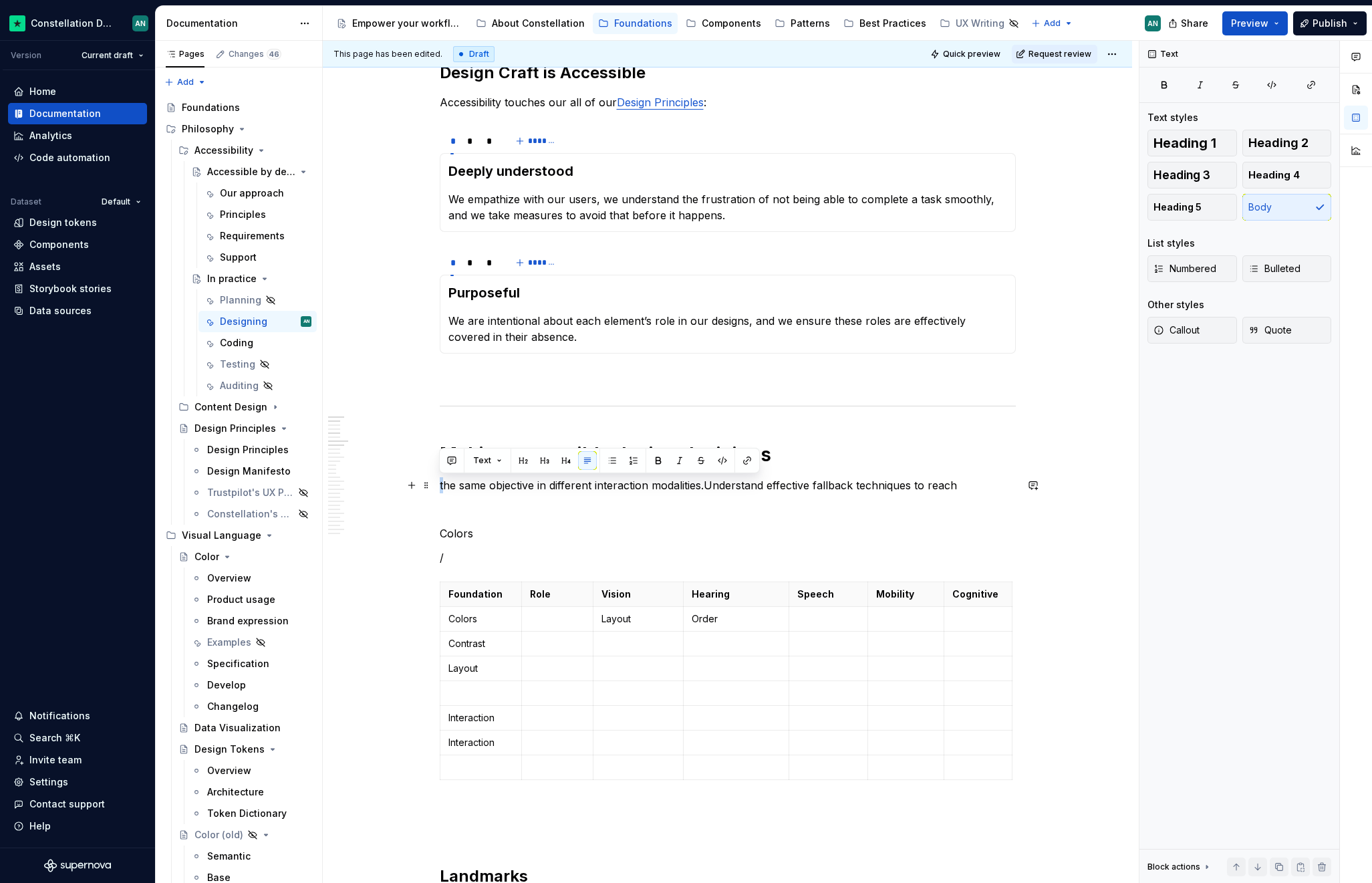
click at [439, 482] on p "the same objective in different interaction modalities.Understand effective fal…" at bounding box center [727, 485] width 576 height 16
click at [540, 488] on p "The same objective in different interaction modalities.Understand effective fal…" at bounding box center [727, 485] width 576 height 16
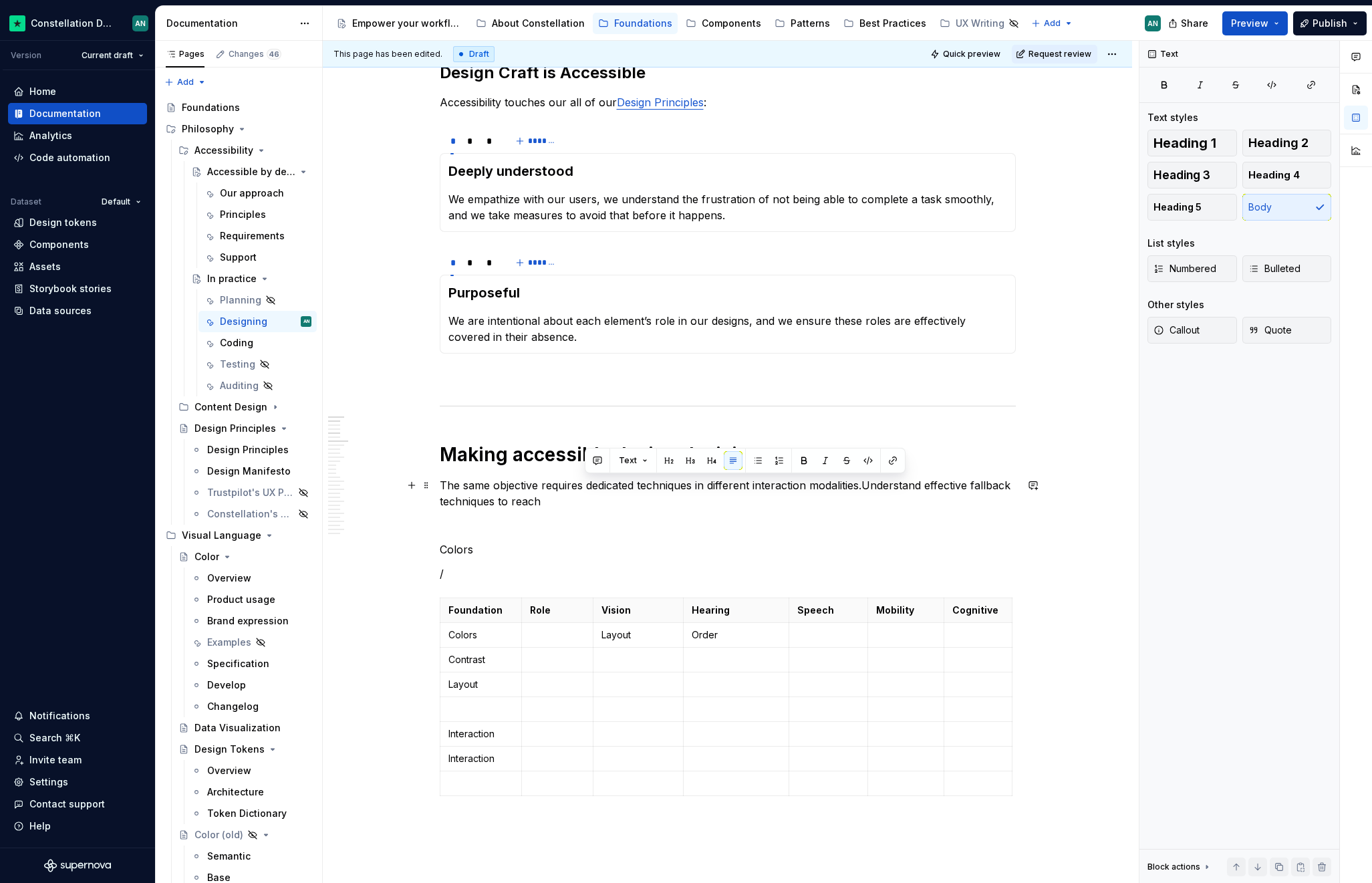
drag, startPoint x: 866, startPoint y: 488, endPoint x: 985, endPoint y: 499, distance: 119.5
click at [985, 499] on p "The same objective requires dedicated techniques in different interaction modal…" at bounding box center [727, 493] width 576 height 32
click at [866, 485] on p "The same objective requires dedicated techniques in different interaction modal…" at bounding box center [727, 493] width 576 height 32
click at [481, 566] on p "/" at bounding box center [727, 574] width 576 height 16
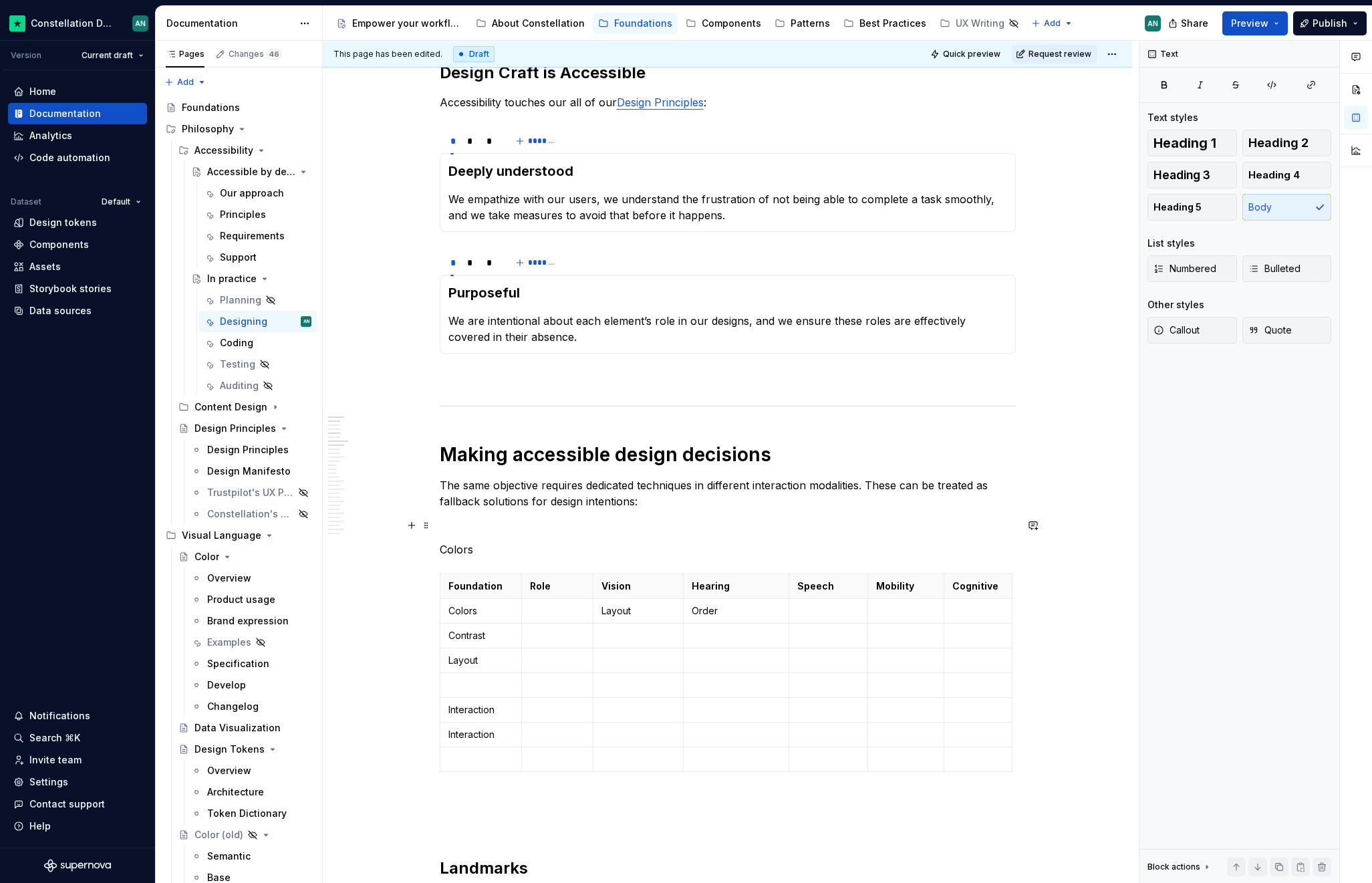
click at [448, 527] on p "To enrich screen reader interactions, please activate Accessibility in Grammarl…" at bounding box center [727, 526] width 576 height 16
click at [957, 661] on p "To enrich screen reader interactions, please activate Accessibility in Grammarl…" at bounding box center [978, 661] width 52 height 13
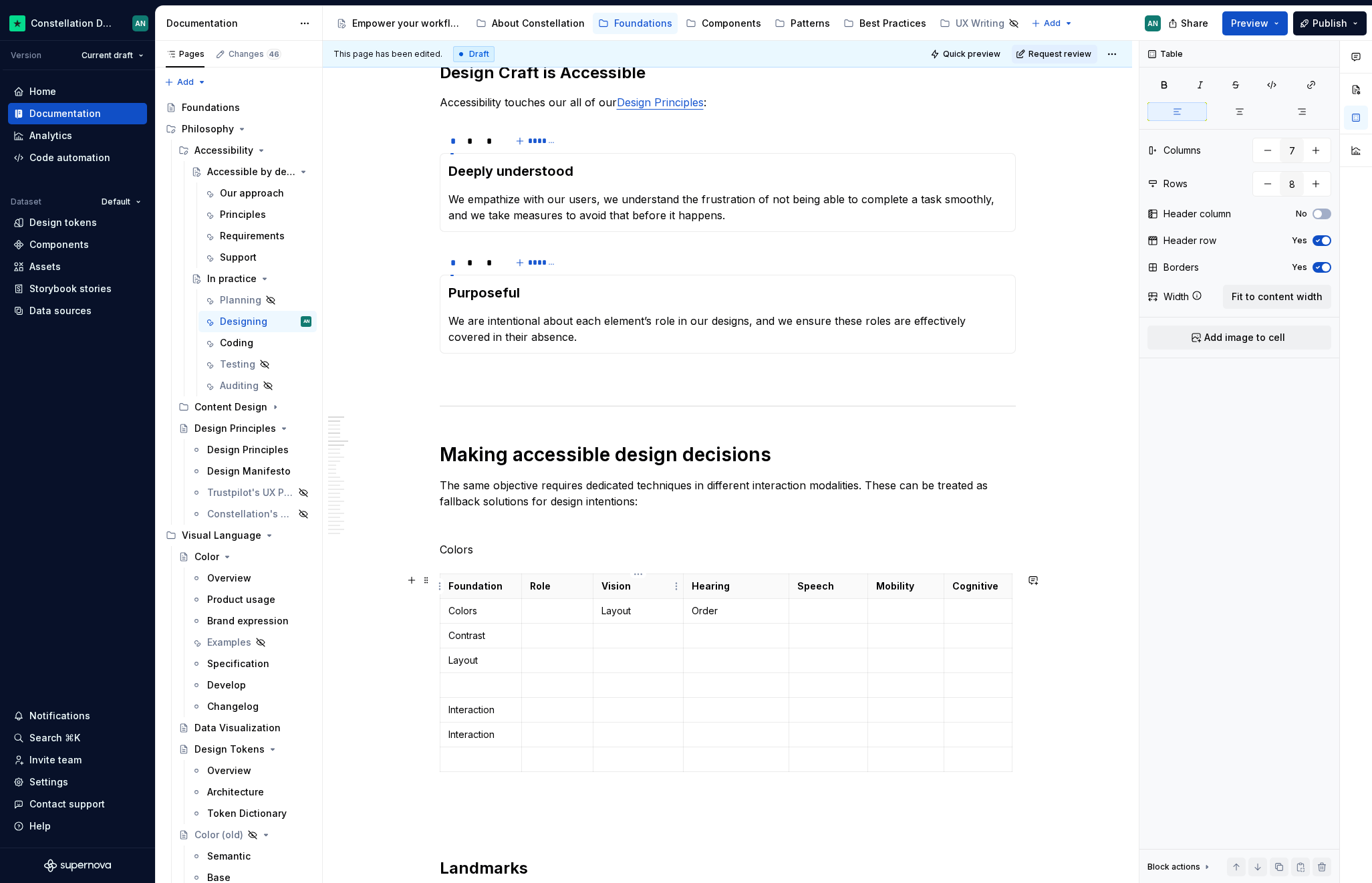
click at [601, 587] on p "Vision" at bounding box center [638, 586] width 74 height 13
drag, startPoint x: 743, startPoint y: 580, endPoint x: 691, endPoint y: 583, distance: 52.1
click at [692, 583] on p "Hearing" at bounding box center [736, 586] width 89 height 13
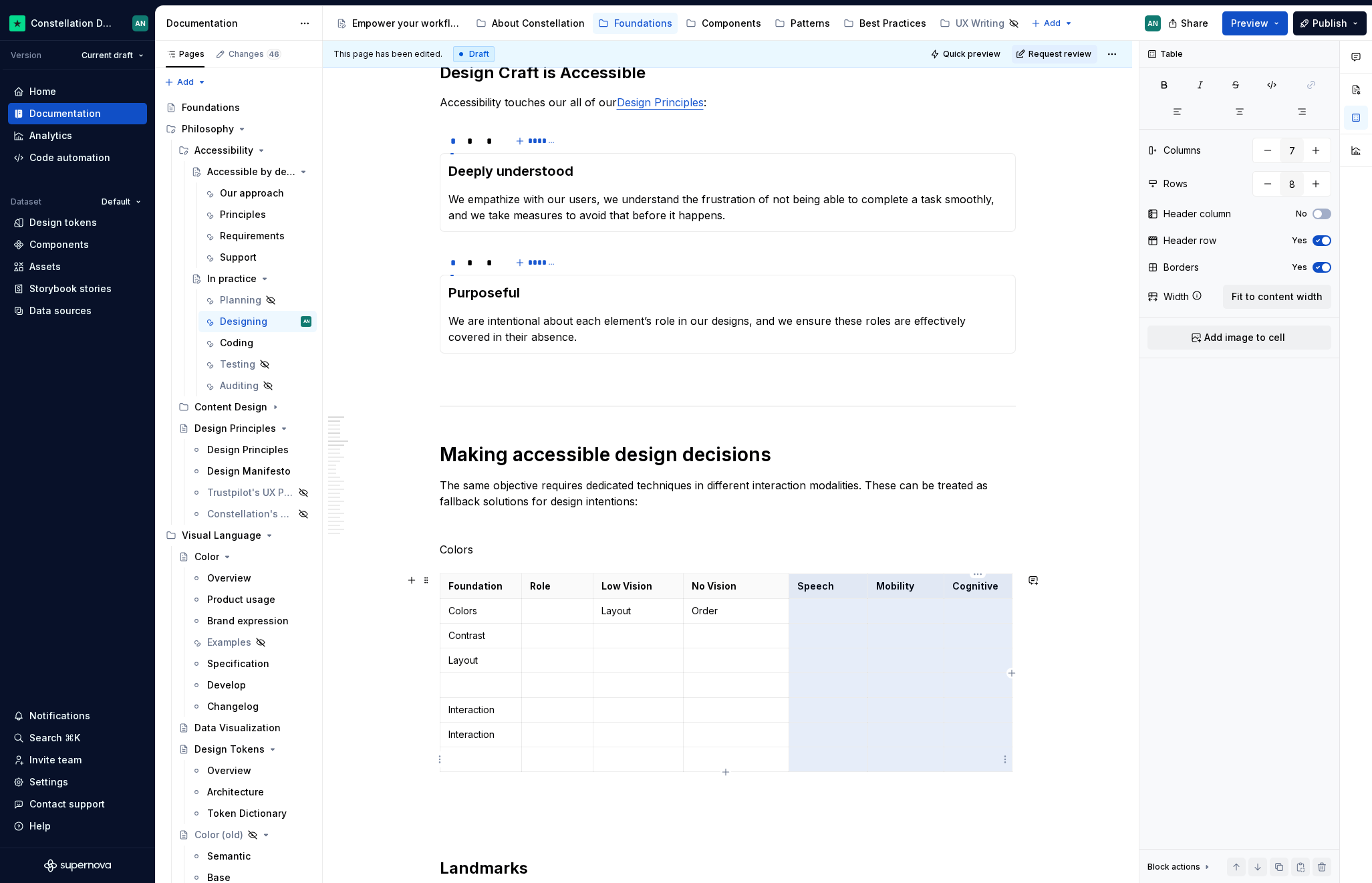
drag, startPoint x: 795, startPoint y: 580, endPoint x: 993, endPoint y: 747, distance: 259.0
click at [993, 747] on tbody "Foundation Role Low Vision No Vision Speech Mobility Cognitive Colors Layout Or…" at bounding box center [725, 673] width 572 height 198
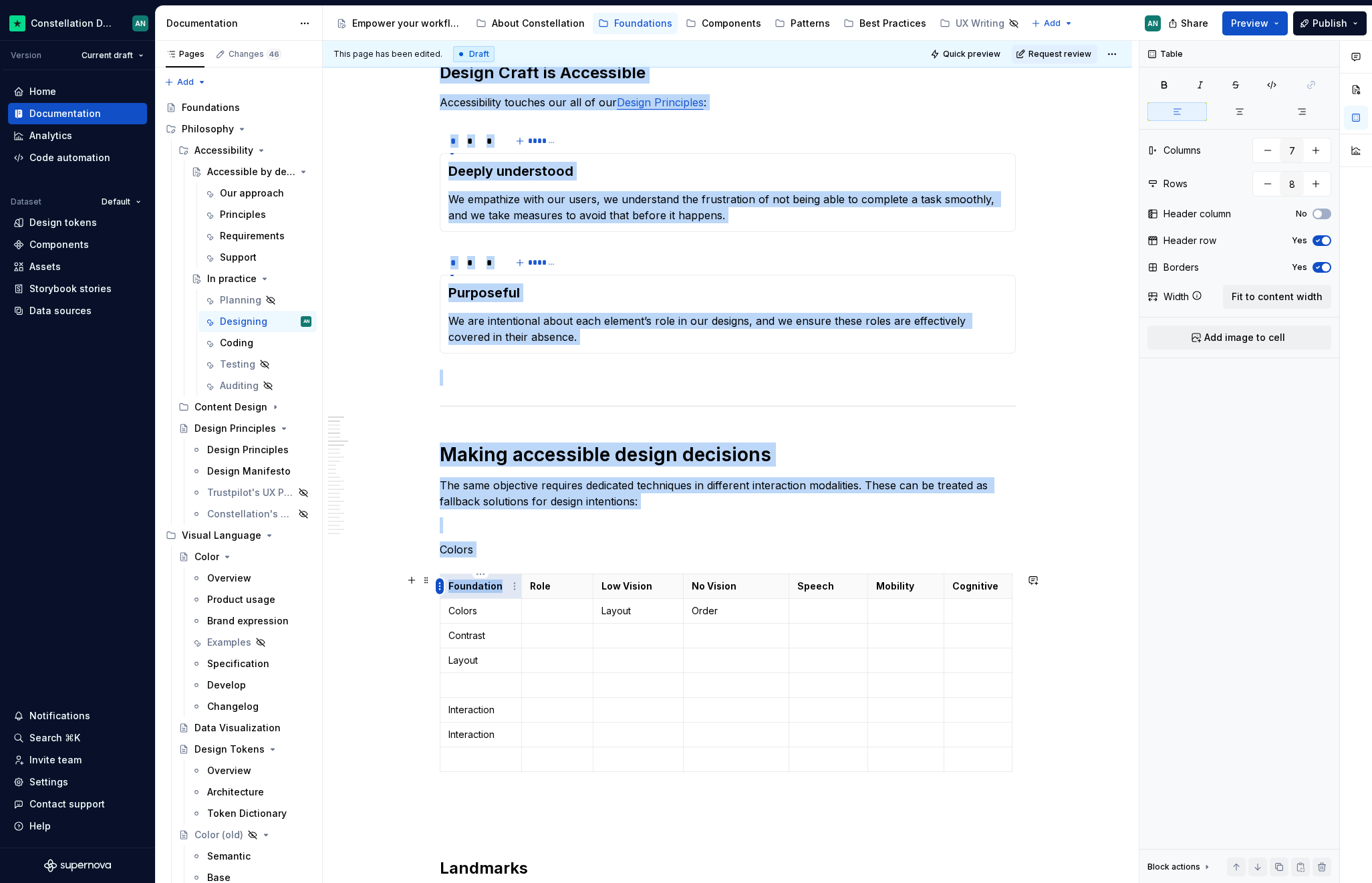
drag, startPoint x: 501, startPoint y: 592, endPoint x: 438, endPoint y: 584, distance: 63.5
click at [438, 584] on body "Constellation Design System AN Version Current draft Home Documentation Analyti…" at bounding box center [686, 441] width 1372 height 883
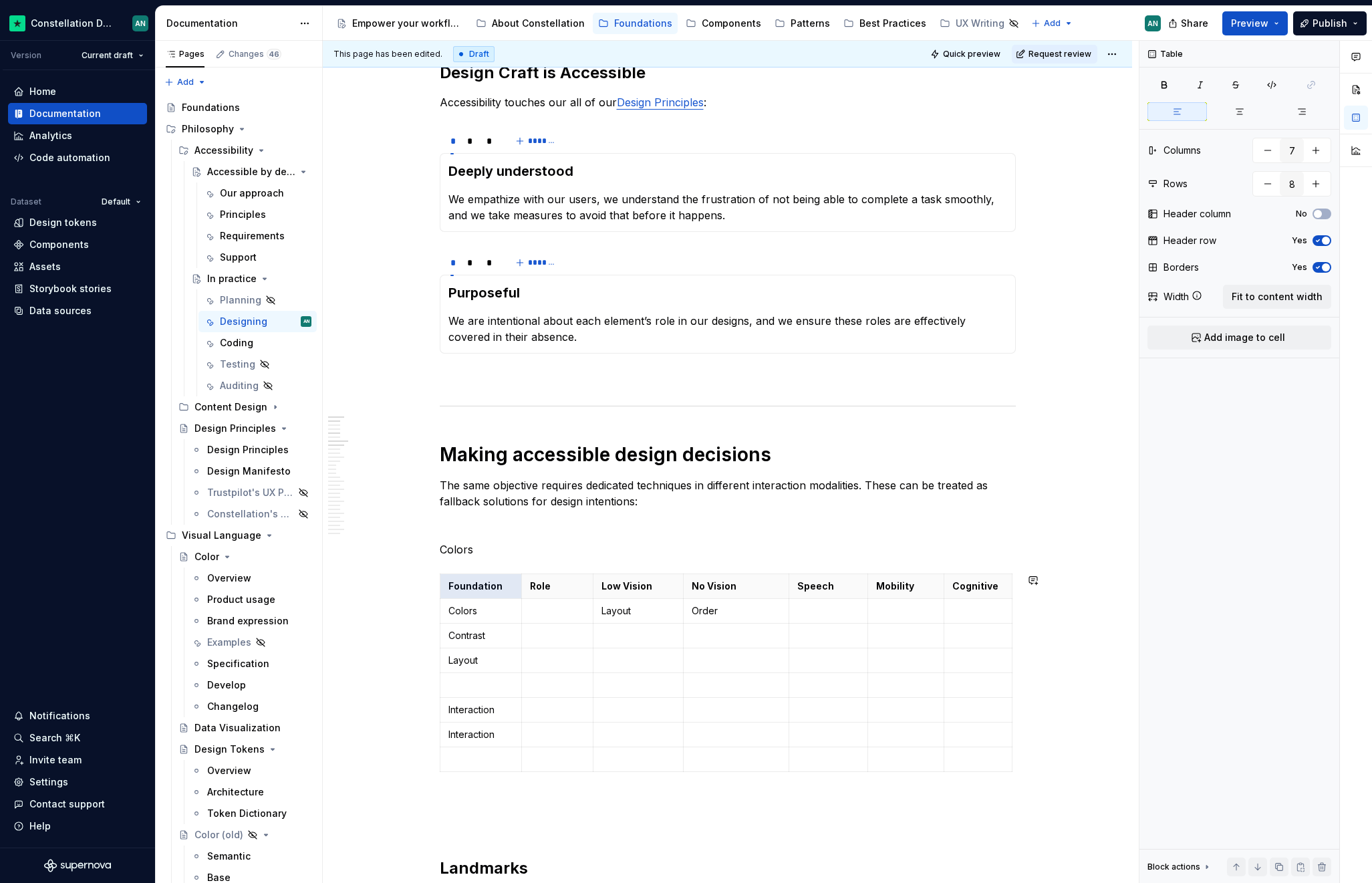
click at [551, 555] on p "Colors" at bounding box center [727, 549] width 576 height 16
drag, startPoint x: 494, startPoint y: 613, endPoint x: 448, endPoint y: 610, distance: 46.1
click at [448, 610] on p "Colors" at bounding box center [481, 611] width 66 height 13
click at [501, 658] on p "Layout" at bounding box center [481, 661] width 66 height 13
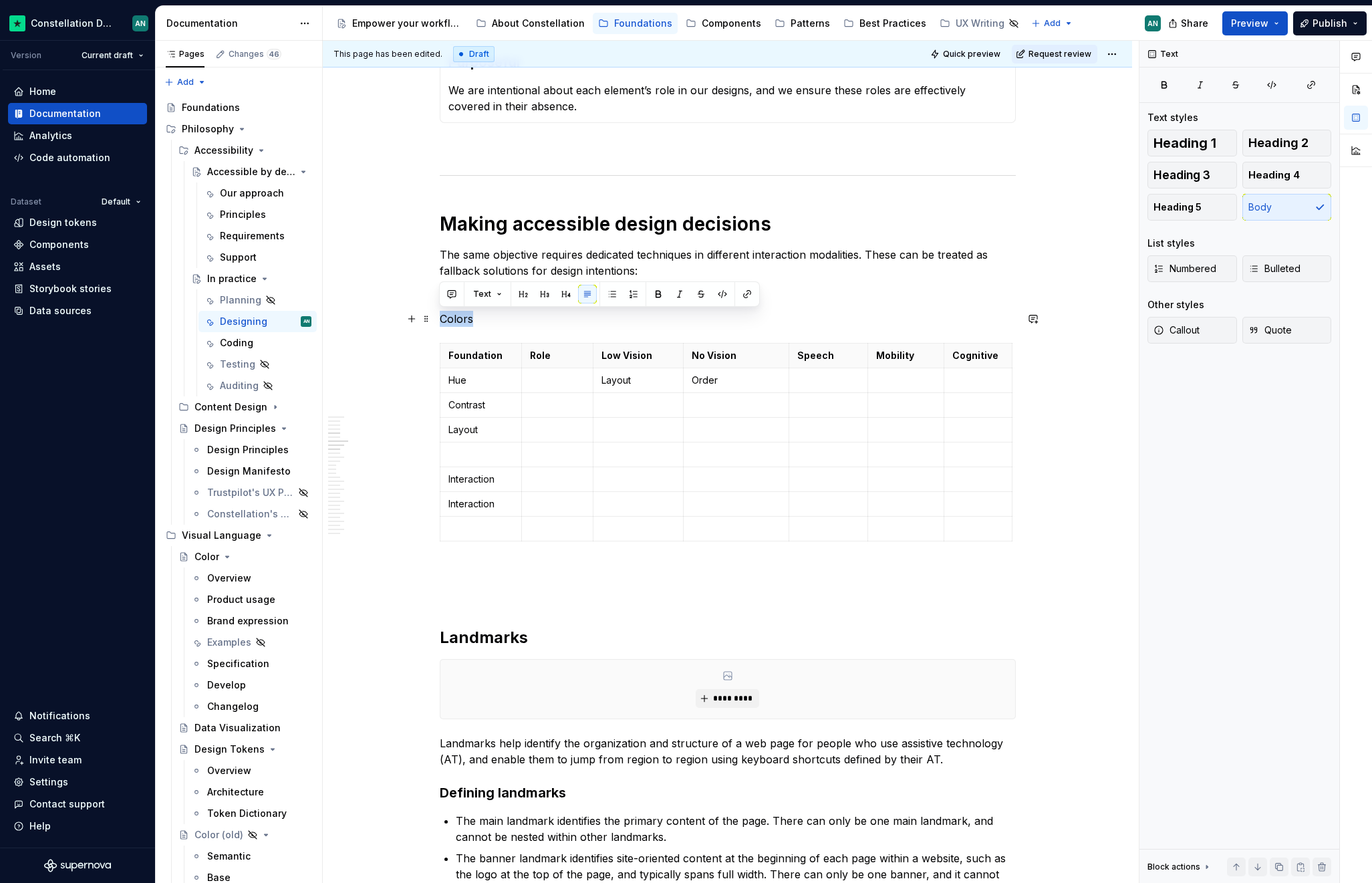
drag, startPoint x: 481, startPoint y: 323, endPoint x: 439, endPoint y: 318, distance: 42.3
click at [439, 318] on p "Colors" at bounding box center [727, 319] width 576 height 16
copy p "Colors"
click at [465, 563] on p "To enrich screen reader interactions, please activate Accessibility in Grammarl…" at bounding box center [727, 571] width 576 height 16
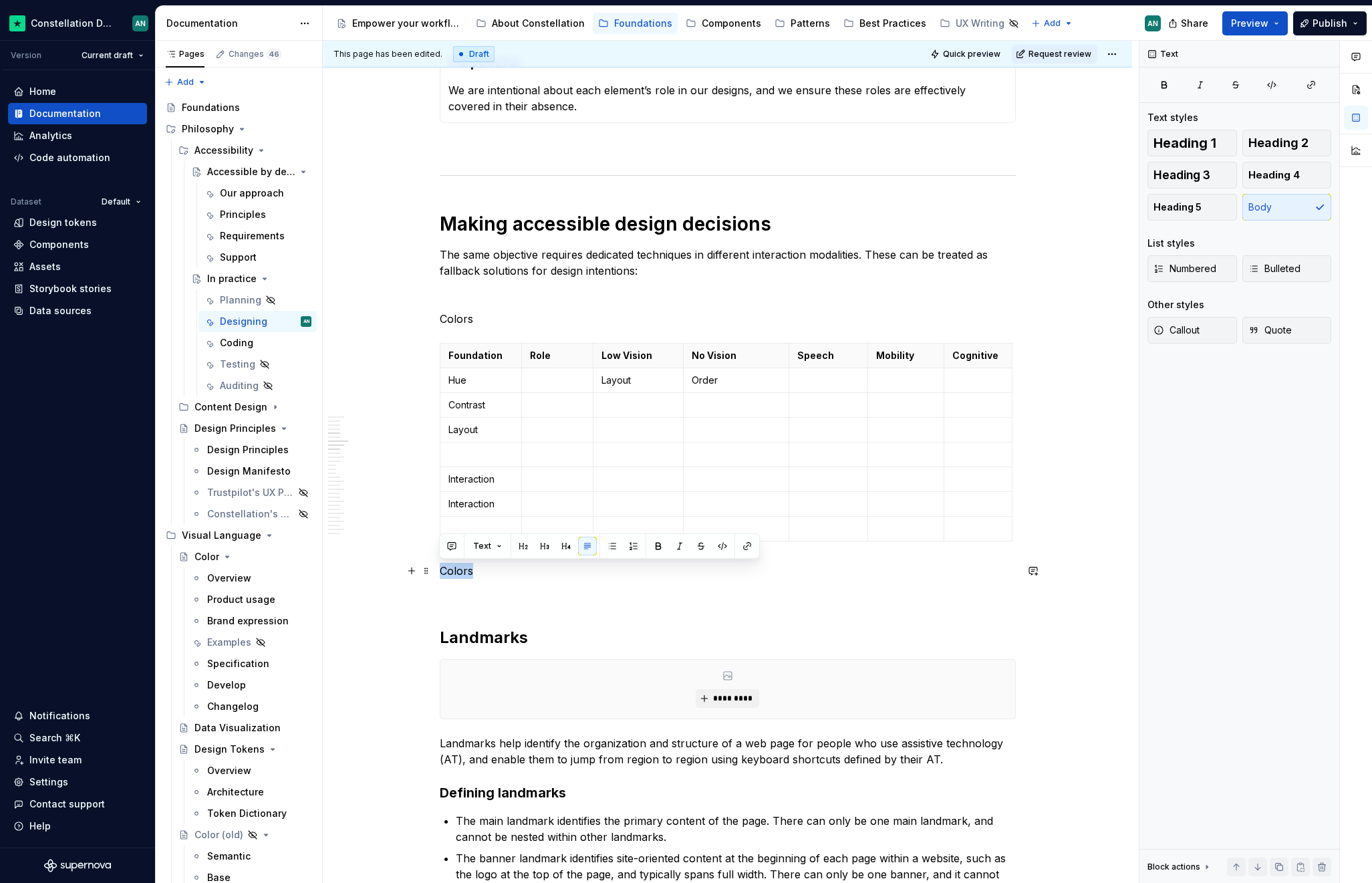
drag, startPoint x: 480, startPoint y: 571, endPoint x: 439, endPoint y: 570, distance: 41.0
click at [439, 570] on p "Colors" at bounding box center [727, 571] width 576 height 16
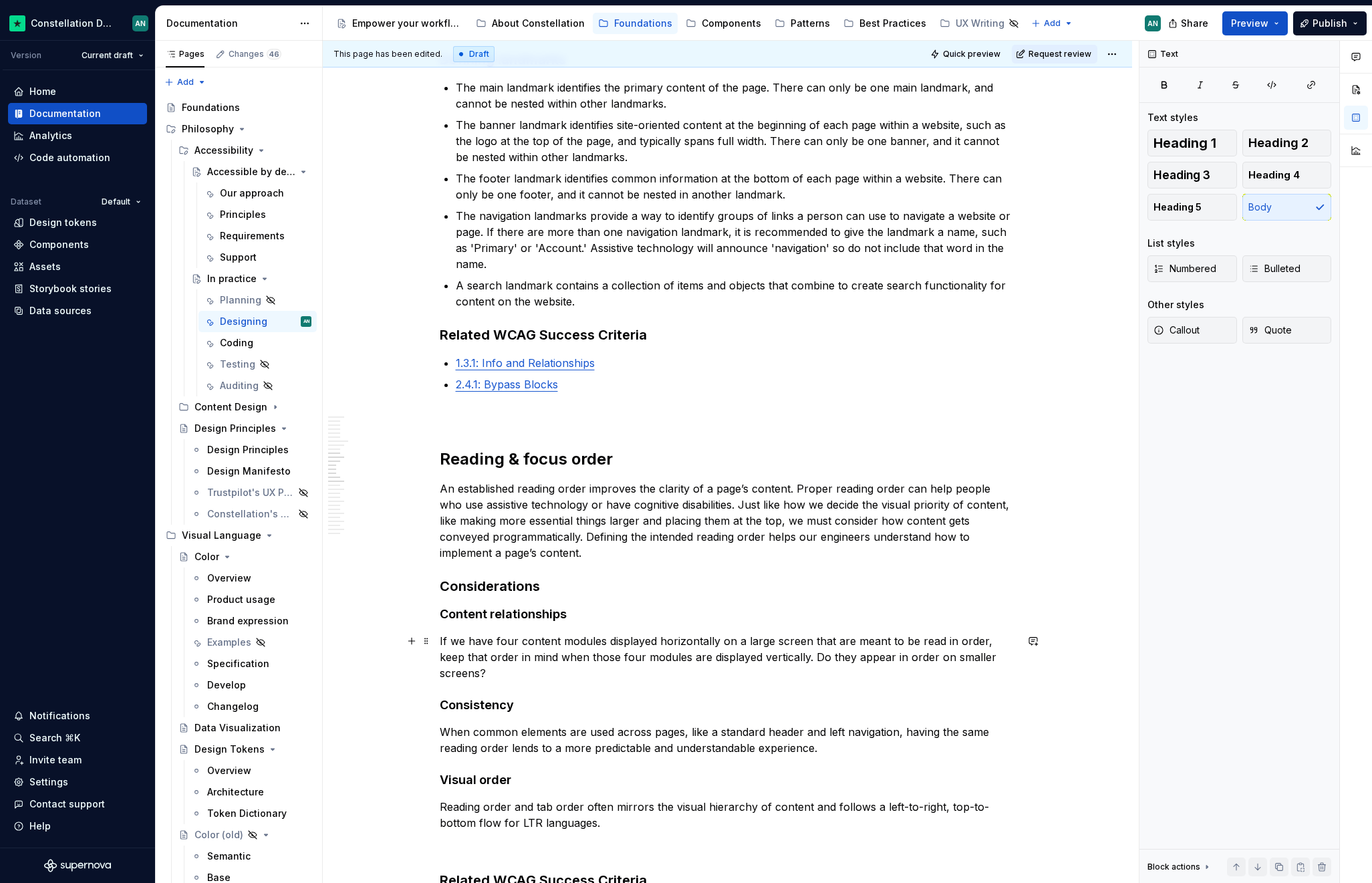
scroll to position [1516, 0]
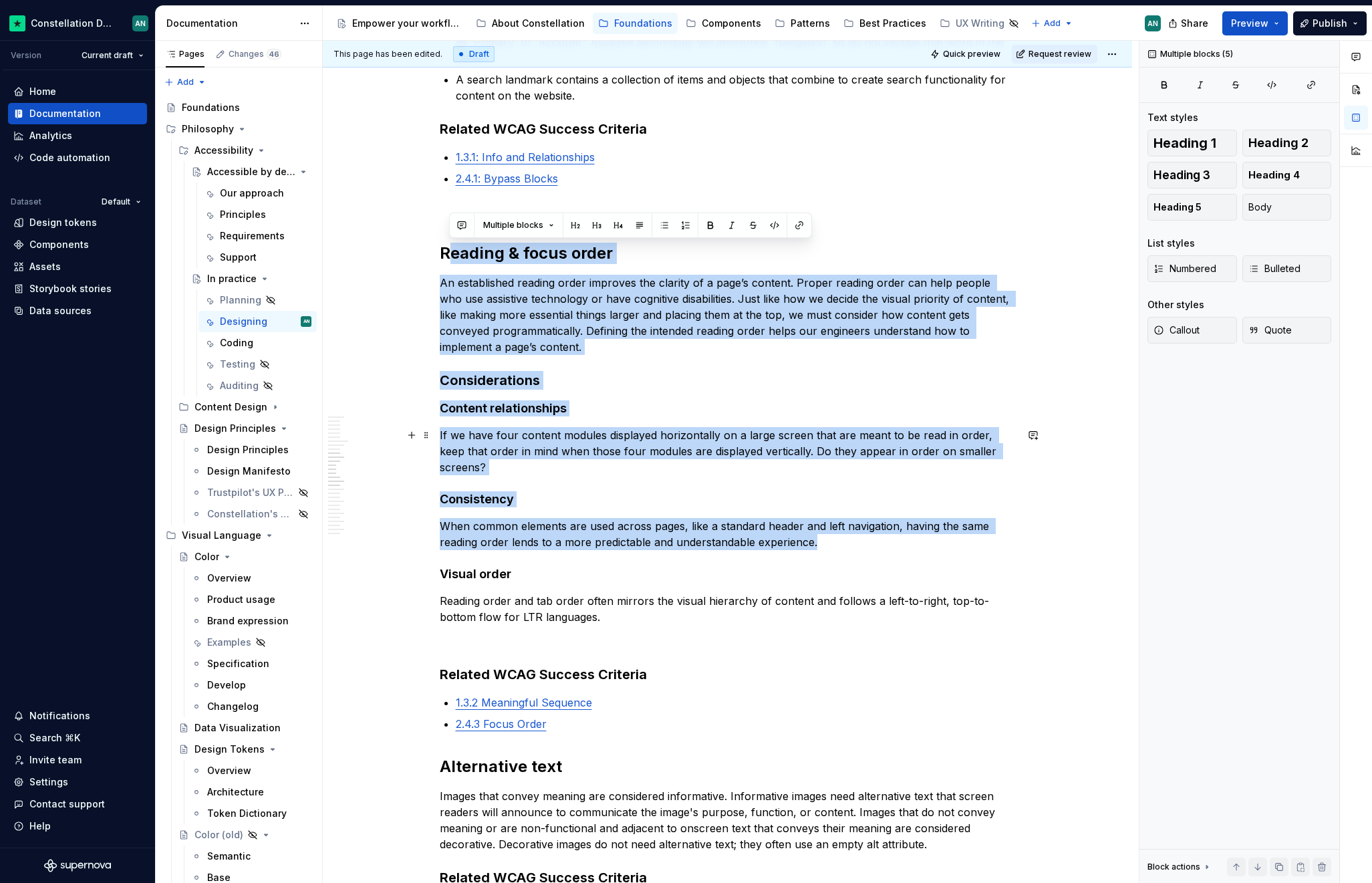
drag, startPoint x: 445, startPoint y: 250, endPoint x: 712, endPoint y: 543, distance: 396.4
click at [712, 542] on div "Following the recommended usage of our Constellation components and tokens is a…" at bounding box center [727, 783] width 576 height 4070
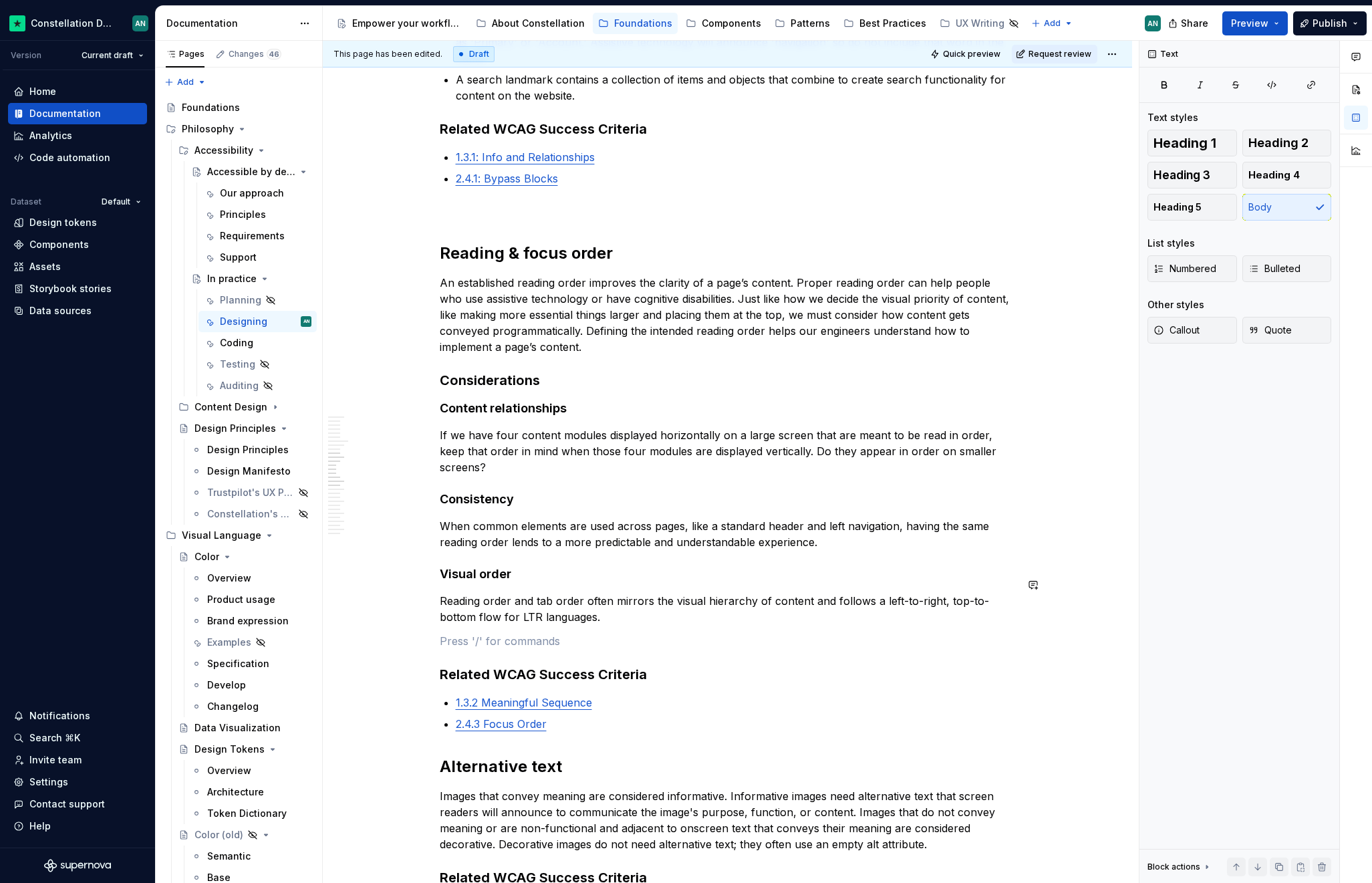
drag, startPoint x: 654, startPoint y: 611, endPoint x: 629, endPoint y: 617, distance: 25.7
click at [654, 611] on div "Following the recommended usage of our Constellation components and tokens is a…" at bounding box center [727, 783] width 576 height 4070
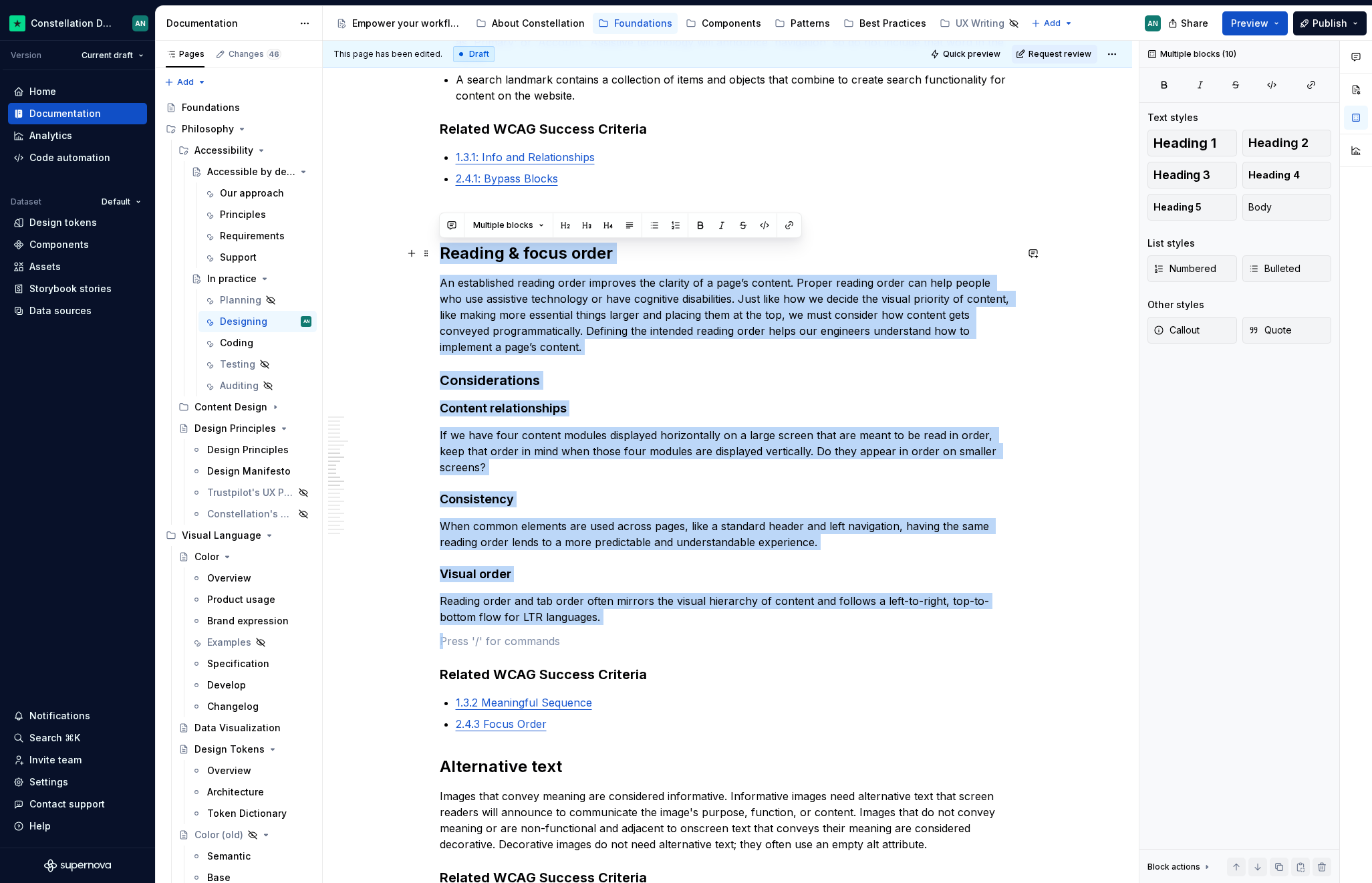
drag, startPoint x: 584, startPoint y: 591, endPoint x: 442, endPoint y: 256, distance: 363.9
click at [442, 256] on div "Following the recommended usage of our Constellation components and tokens is a…" at bounding box center [727, 783] width 576 height 4070
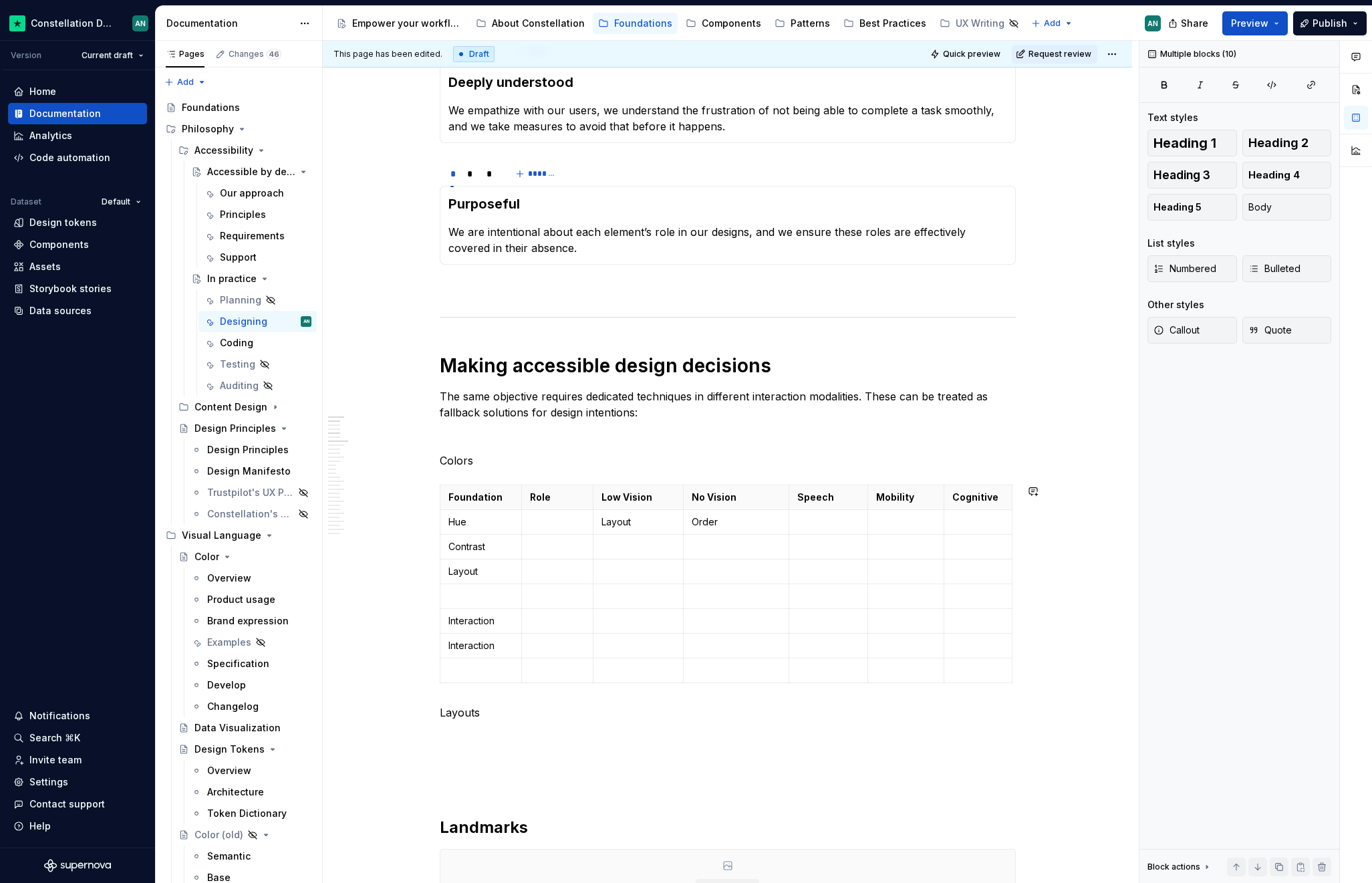
scroll to position [387, 0]
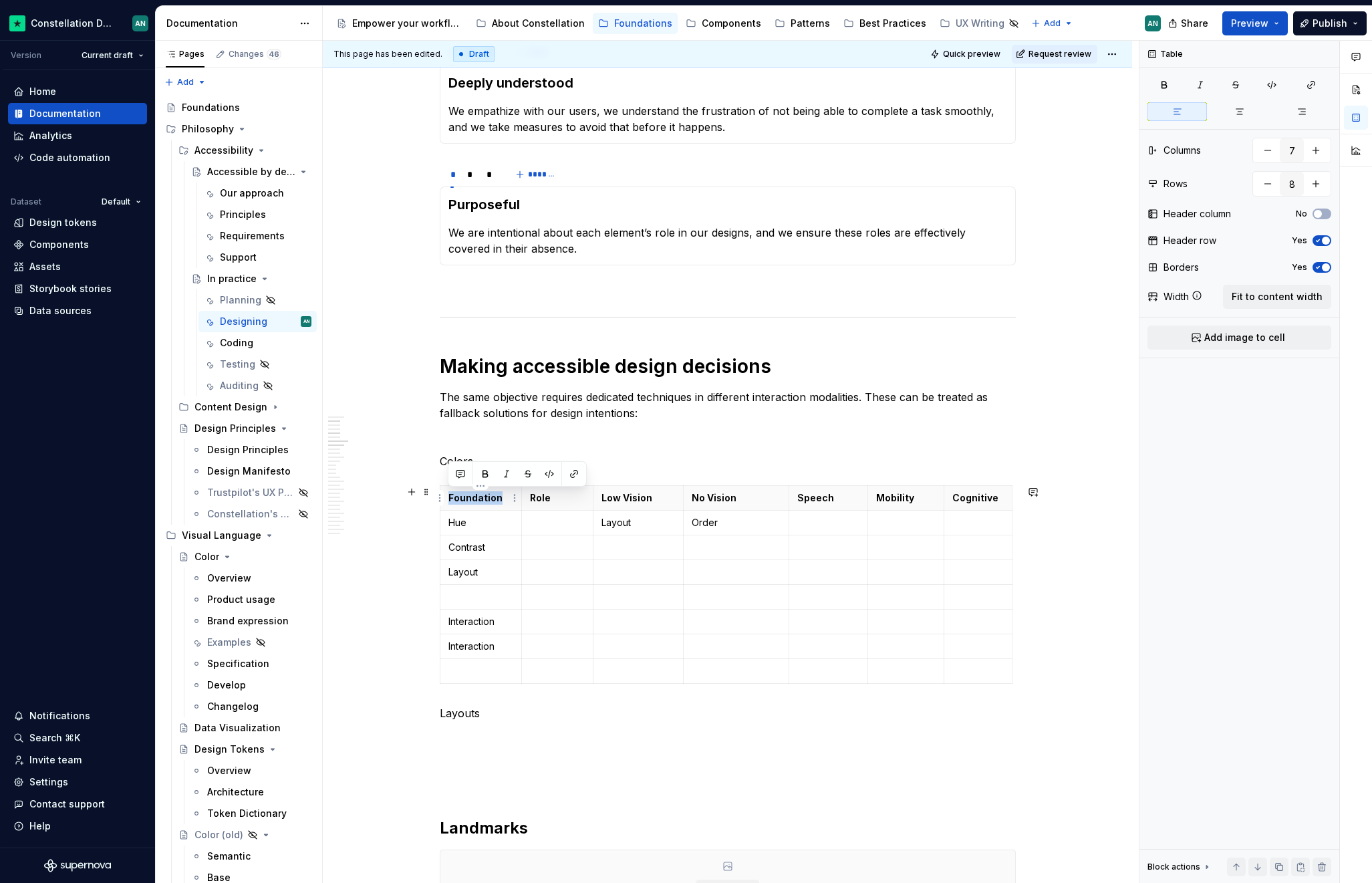
drag, startPoint x: 499, startPoint y: 499, endPoint x: 448, endPoint y: 495, distance: 51.2
click at [448, 495] on p "Foundation" at bounding box center [481, 498] width 66 height 13
drag, startPoint x: 483, startPoint y: 574, endPoint x: 448, endPoint y: 574, distance: 35.0
click at [448, 574] on p "Layout" at bounding box center [481, 572] width 66 height 13
click at [477, 578] on p "Layout" at bounding box center [481, 572] width 66 height 13
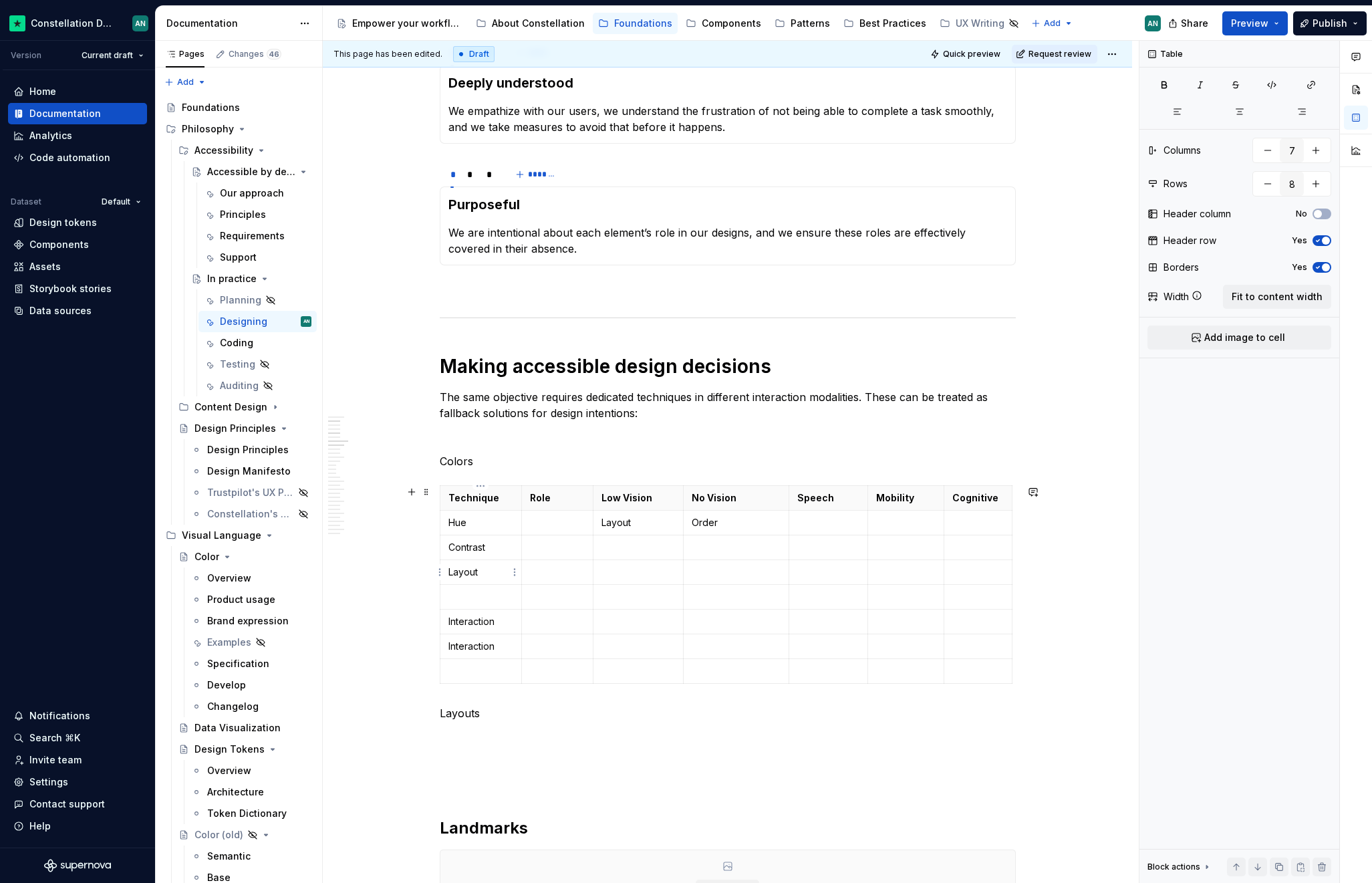
click at [477, 575] on p "Layout" at bounding box center [481, 572] width 66 height 13
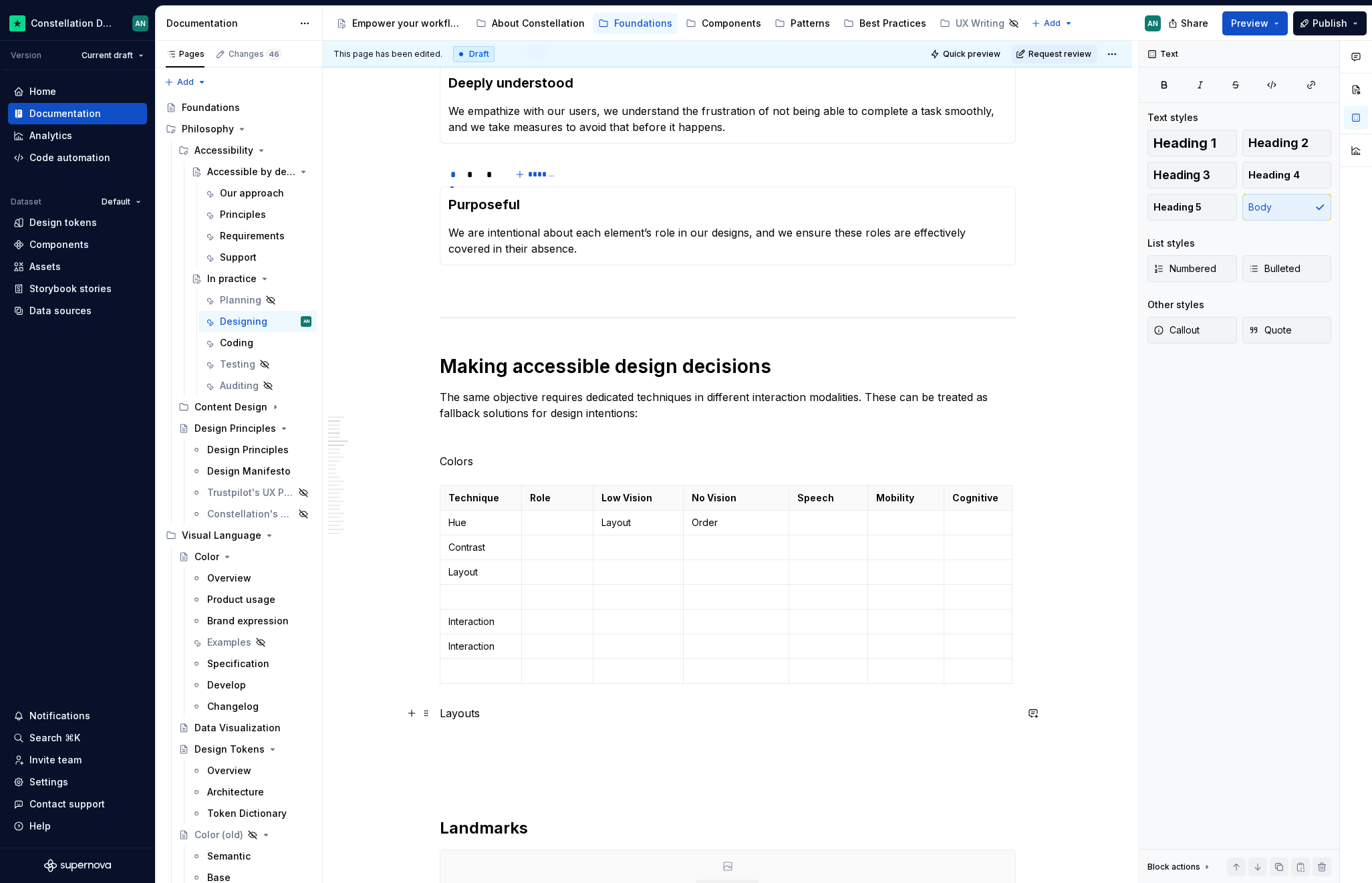
click at [489, 720] on p "Layouts" at bounding box center [727, 714] width 576 height 16
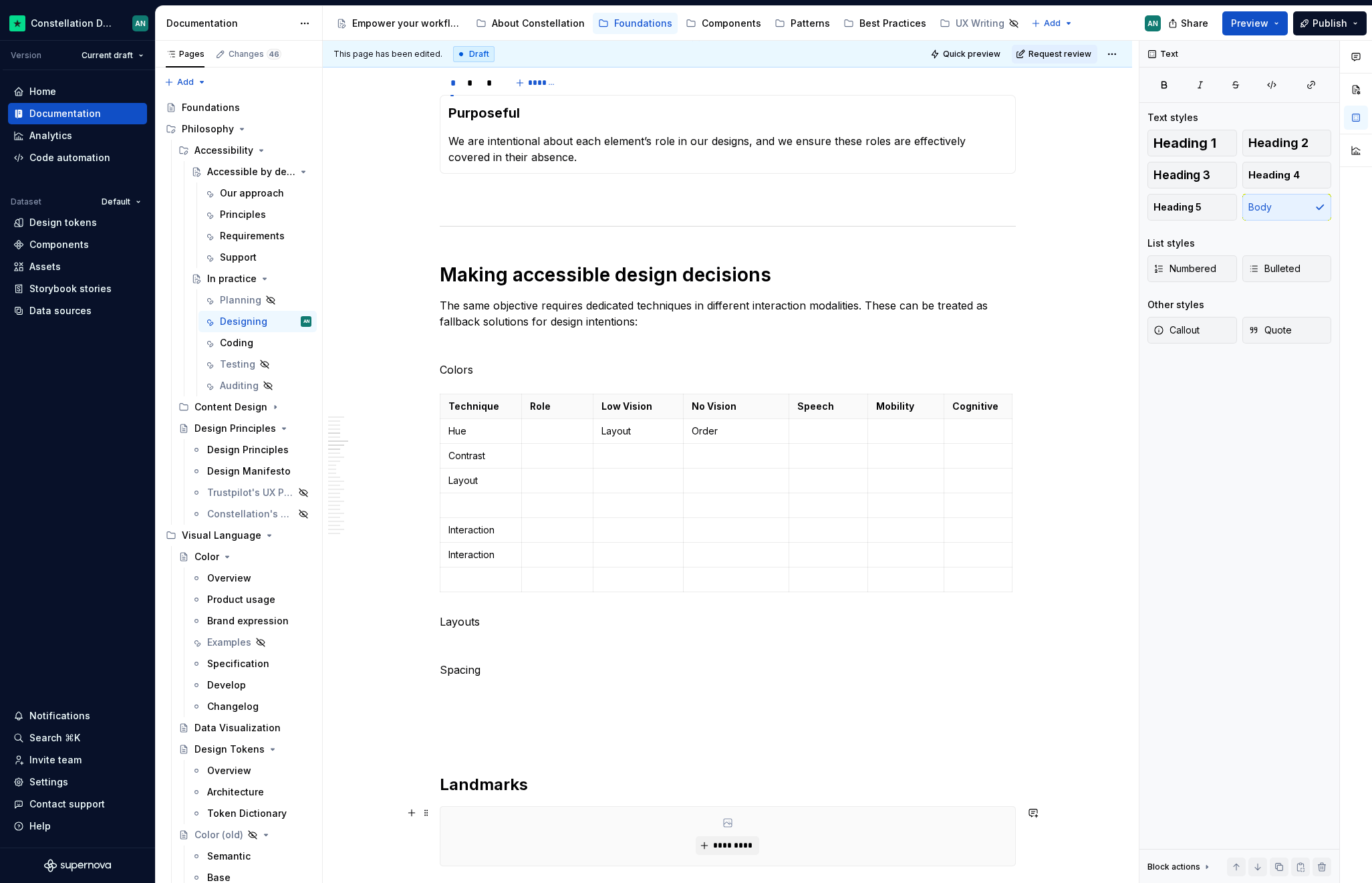
scroll to position [547, 0]
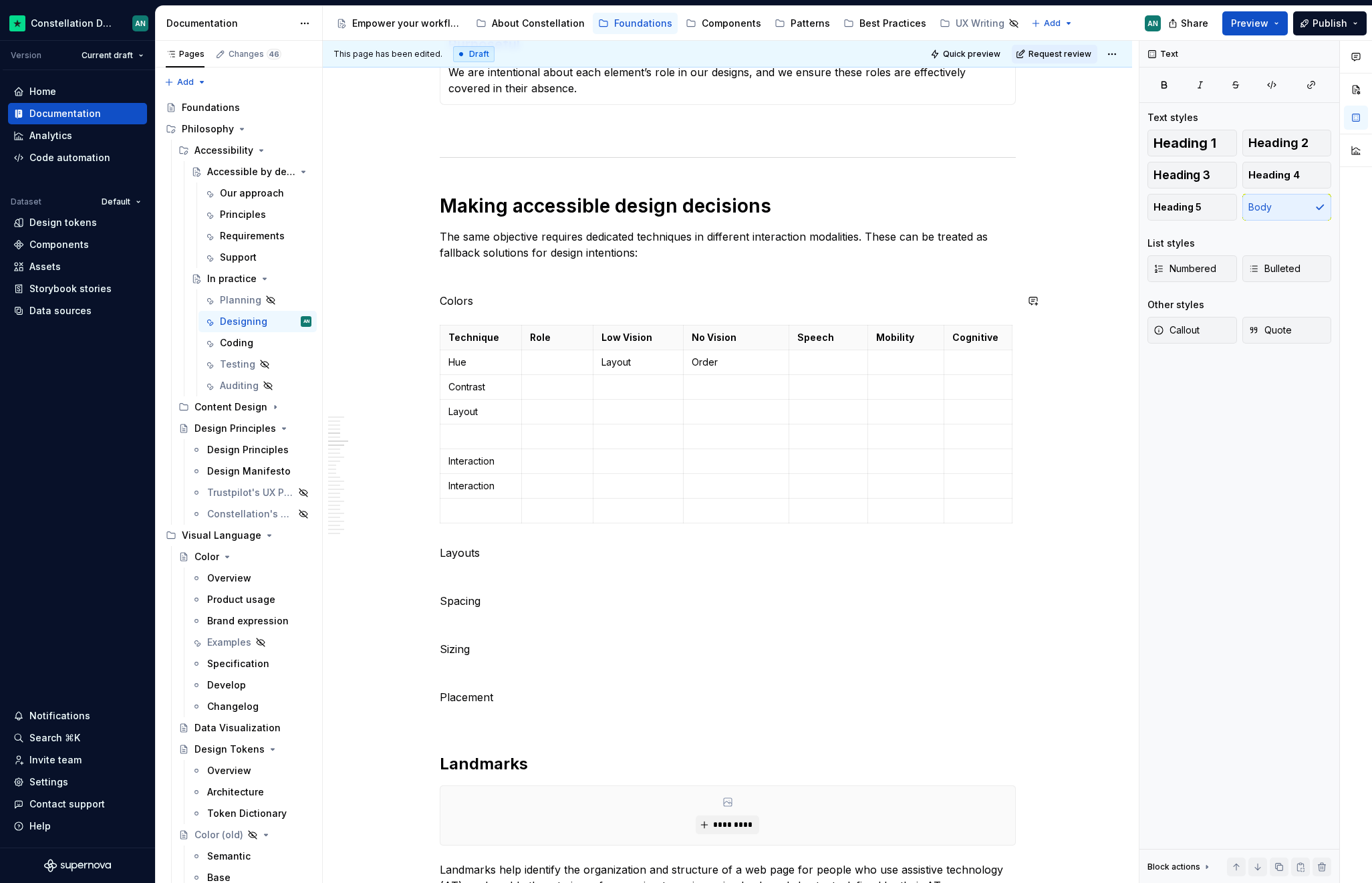
click at [502, 273] on p "To enrich screen reader interactions, please activate Accessibility in Grammarl…" at bounding box center [727, 277] width 576 height 16
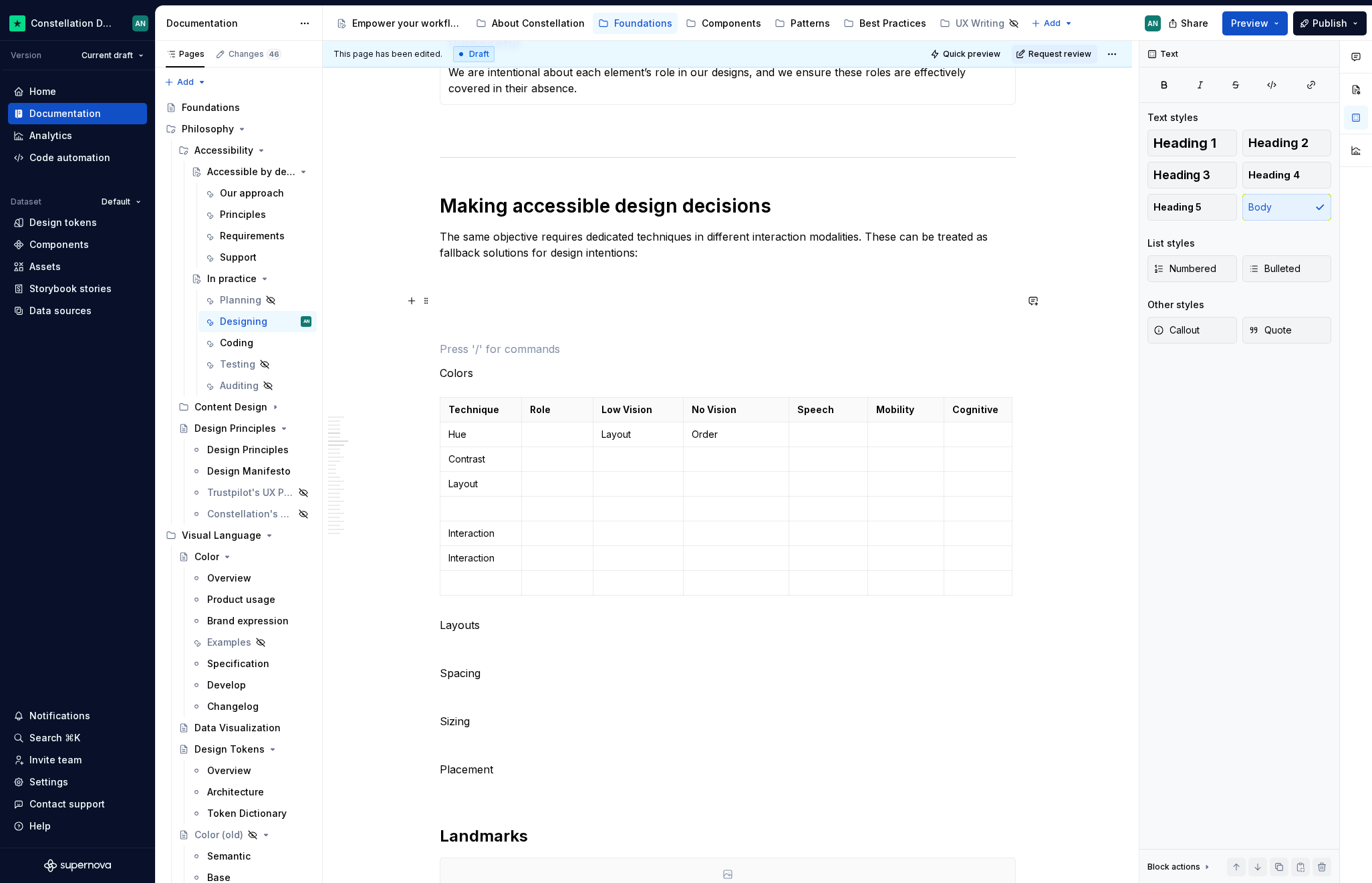
click at [481, 295] on p "To enrich screen reader interactions, please activate Accessibility in Grammarl…" at bounding box center [727, 301] width 576 height 16
click at [1250, 154] on button "Heading 2" at bounding box center [1287, 143] width 90 height 27
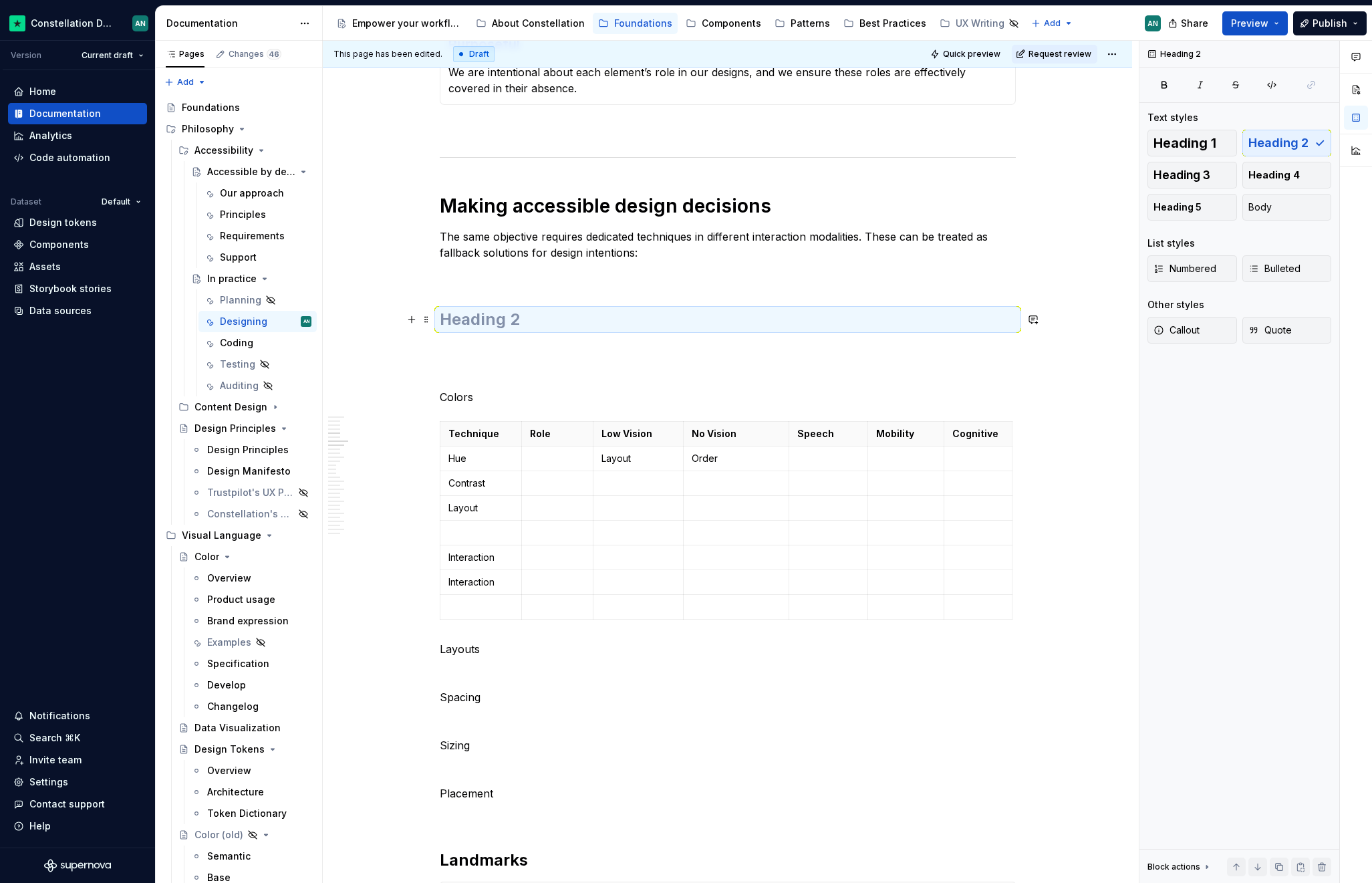
click at [483, 320] on h2 "To enrich screen reader interactions, please activate Accessibility in Grammarl…" at bounding box center [727, 319] width 576 height 21
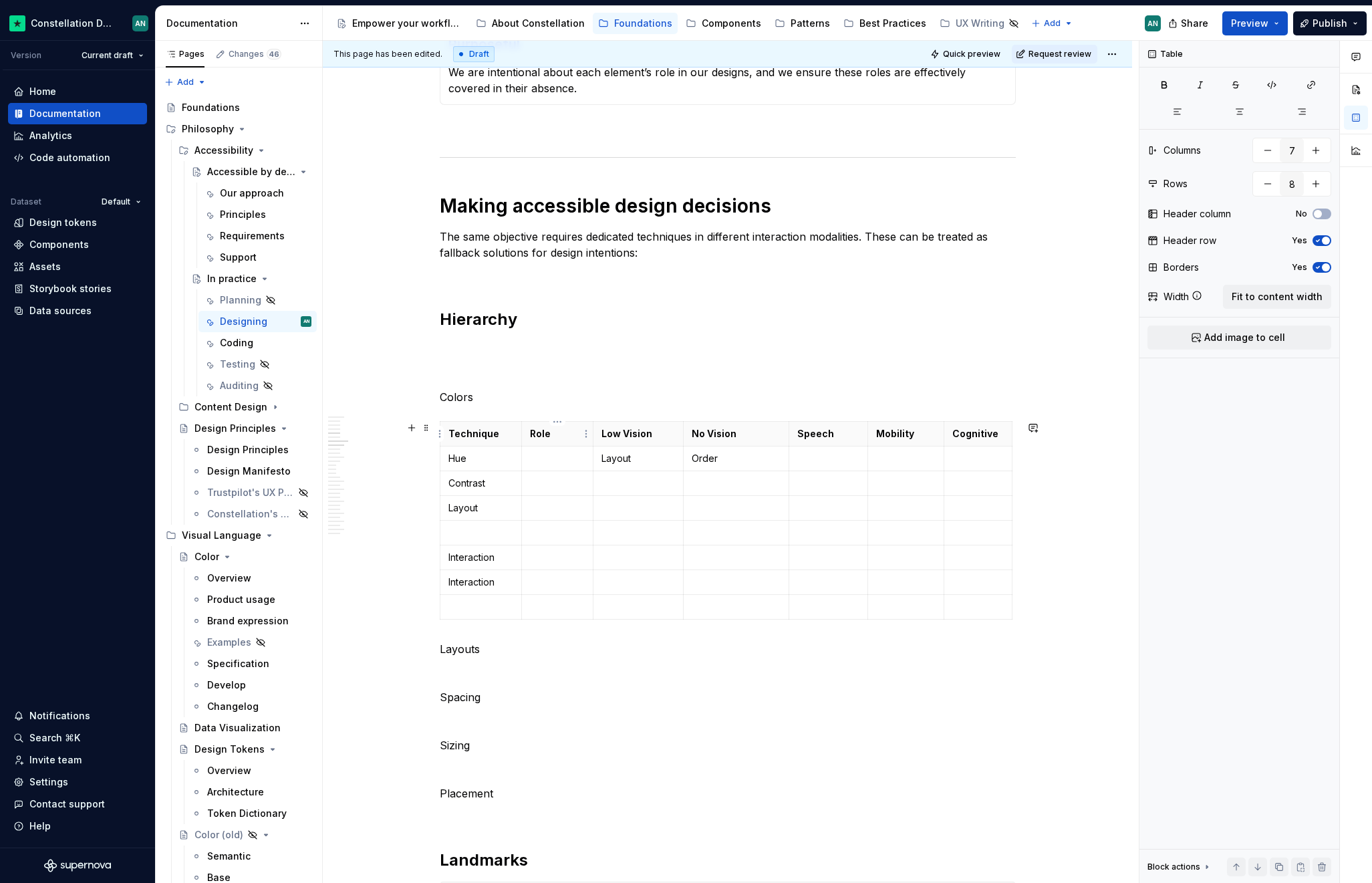
click at [540, 424] on th "Role" at bounding box center [557, 435] width 71 height 25
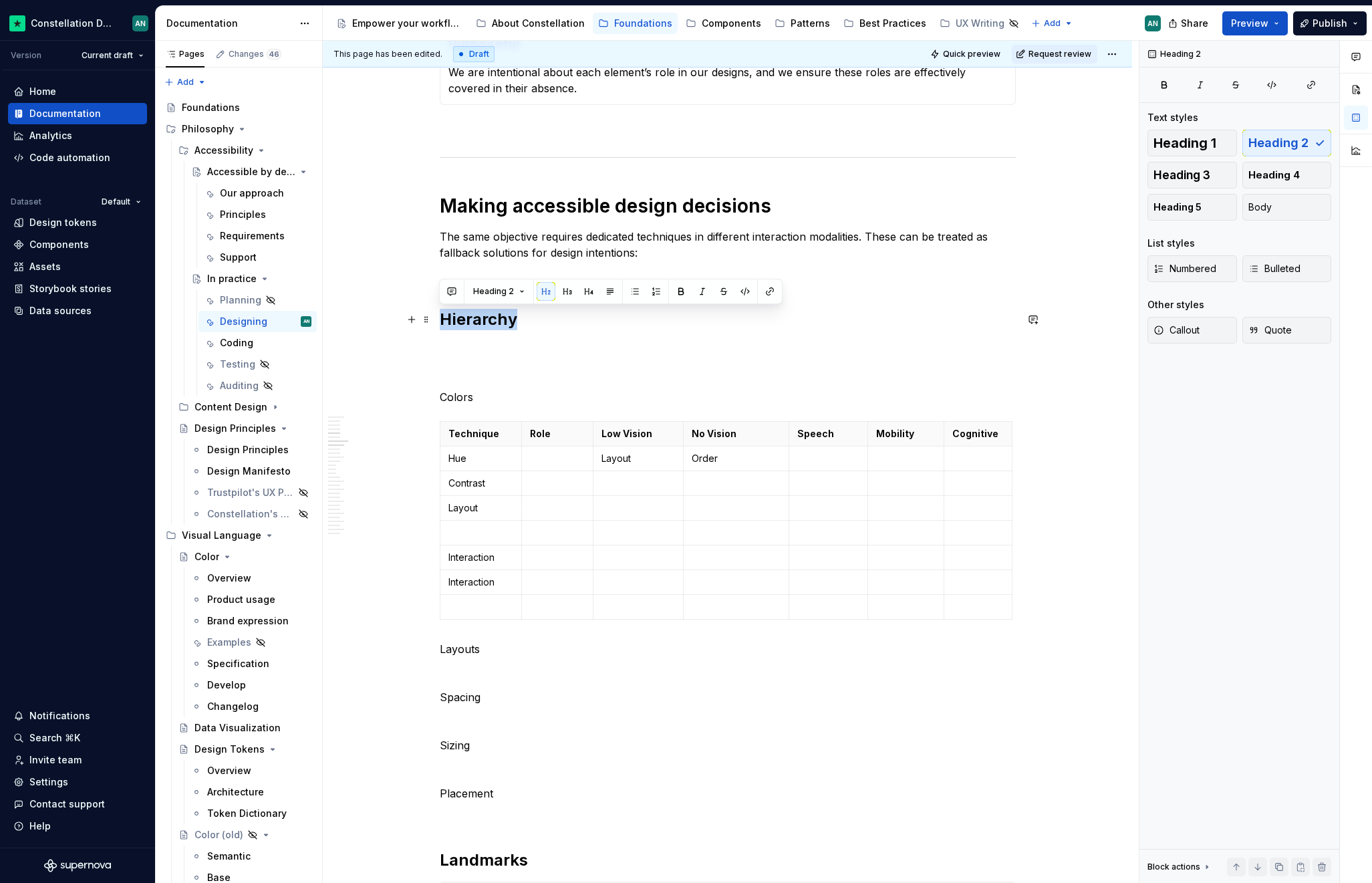
drag, startPoint x: 534, startPoint y: 318, endPoint x: 441, endPoint y: 315, distance: 93.0
click at [441, 315] on h2 "Hierarchy" at bounding box center [727, 319] width 576 height 21
copy h2 "Hierarchy"
click at [542, 318] on h2 "Hierarchy" at bounding box center [727, 319] width 576 height 21
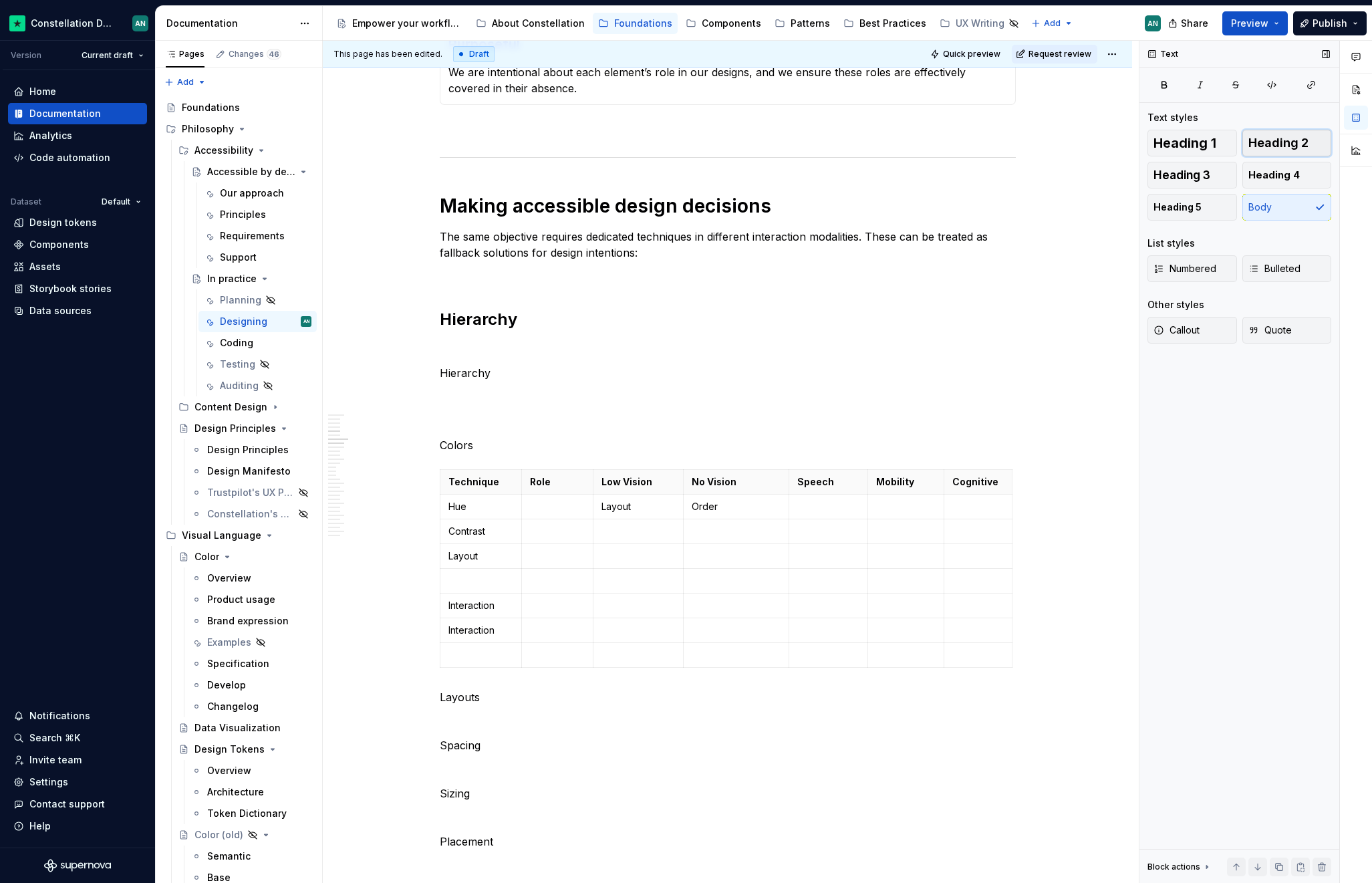
click at [1258, 138] on span "Heading 2" at bounding box center [1279, 143] width 60 height 13
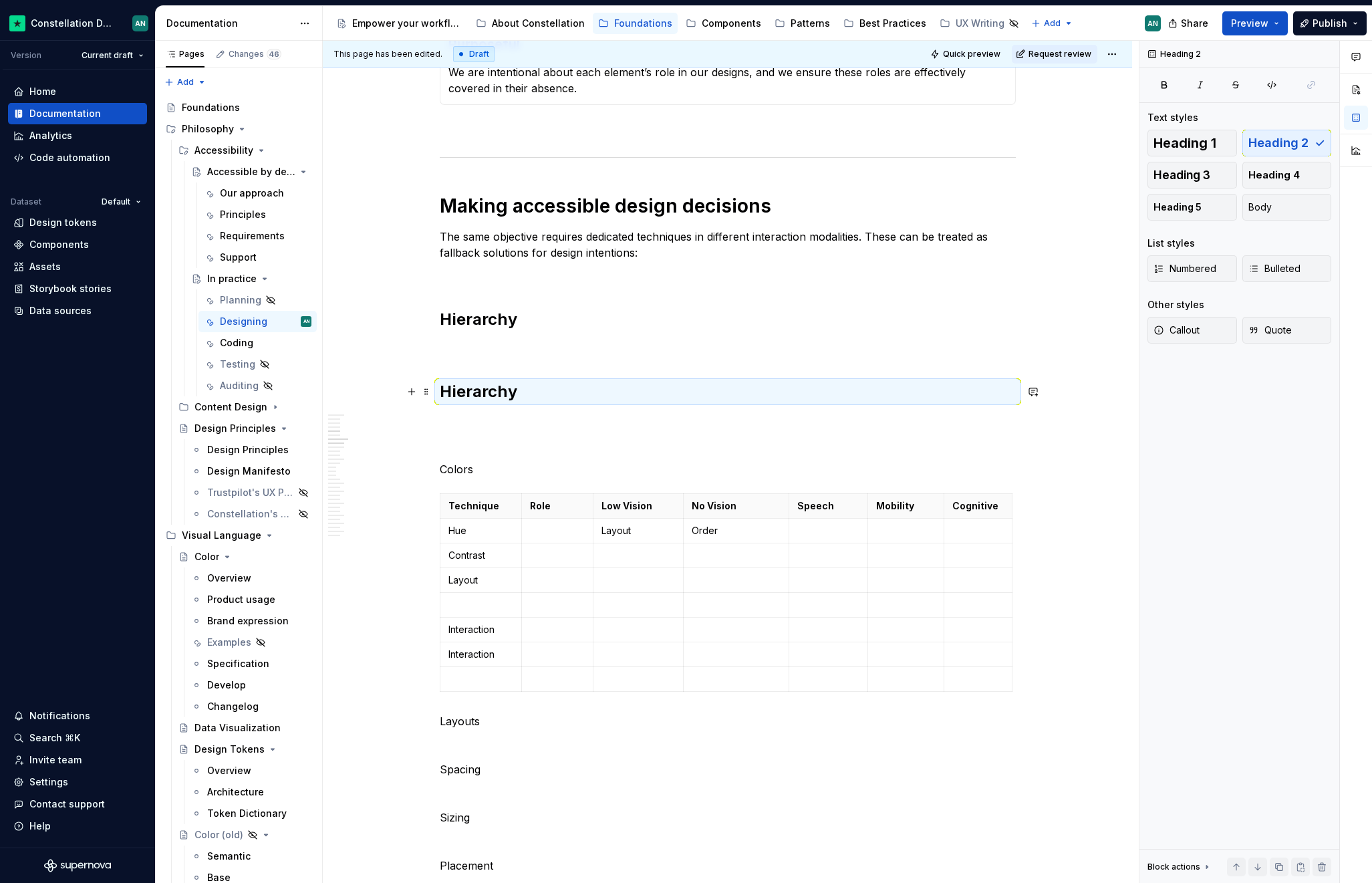
click at [487, 387] on h2 "Hierarchy" at bounding box center [727, 391] width 576 height 21
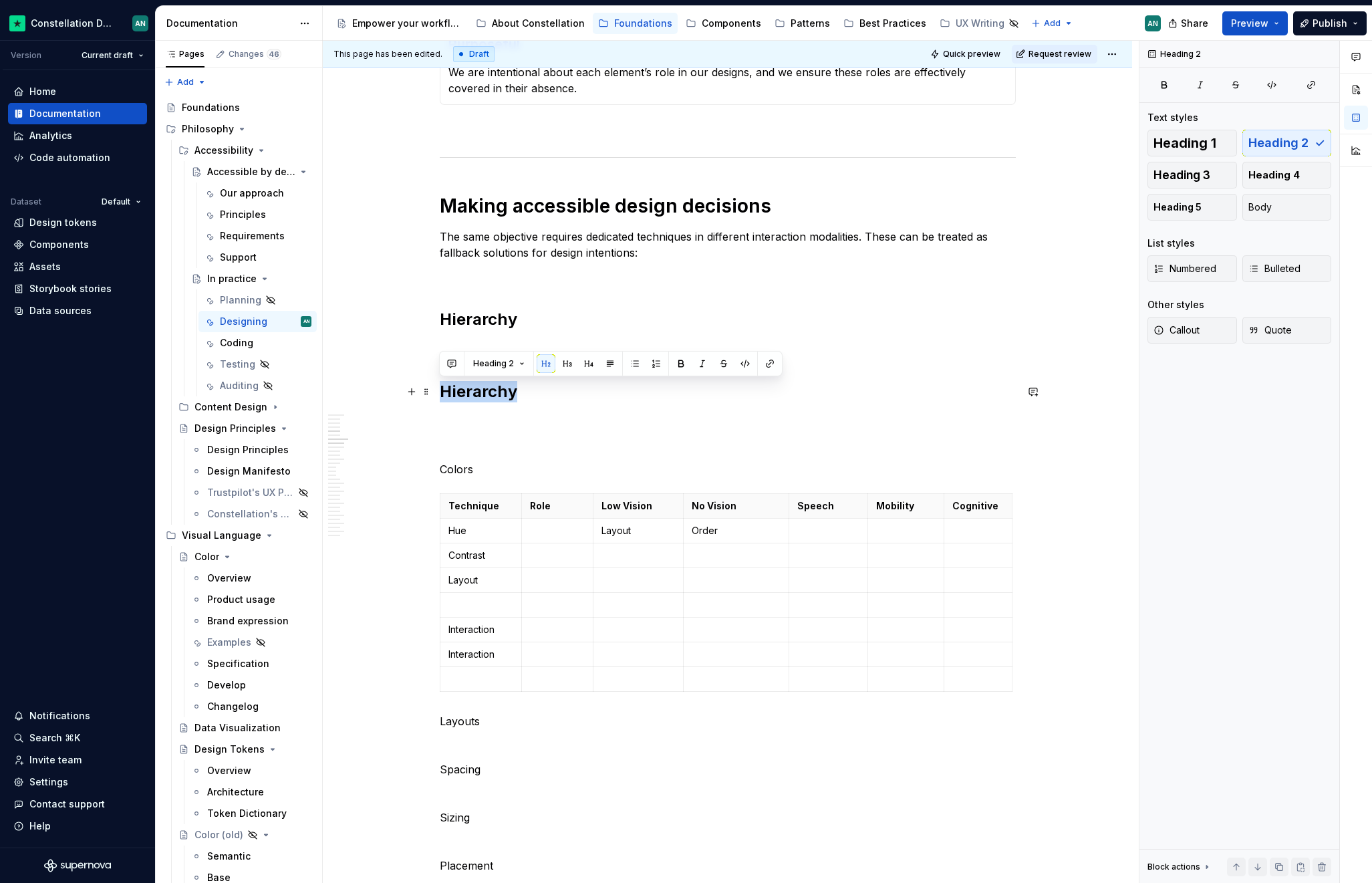
drag, startPoint x: 518, startPoint y: 390, endPoint x: 445, endPoint y: 389, distance: 73.0
click at [445, 389] on h2 "Hierarchy" at bounding box center [727, 391] width 576 height 21
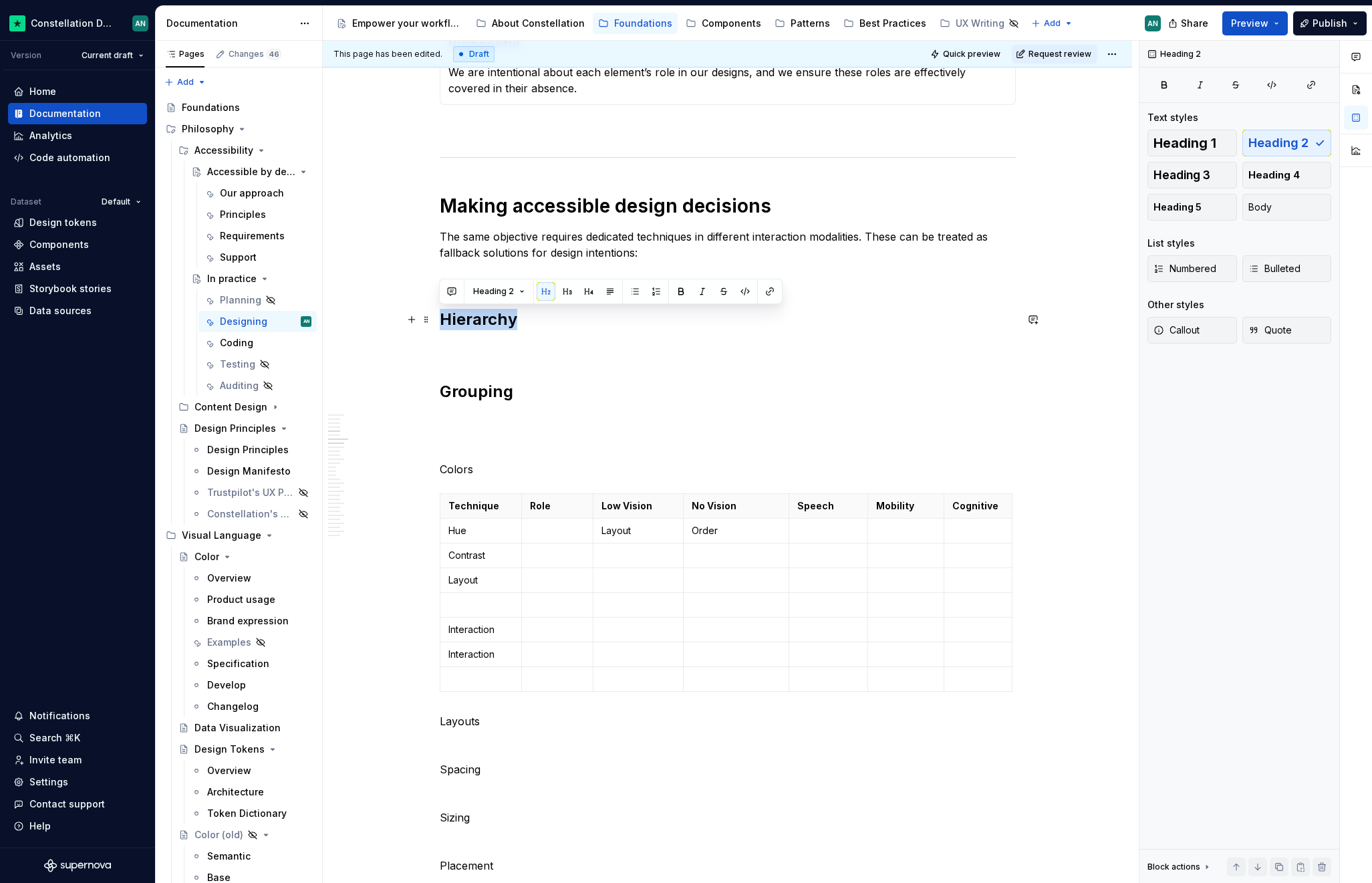
drag, startPoint x: 544, startPoint y: 318, endPoint x: 442, endPoint y: 319, distance: 102.0
click at [442, 319] on h2 "Hierarchy" at bounding box center [727, 319] width 576 height 21
copy h2 "Hierarchy"
click at [440, 319] on h2 "Hierarchy" at bounding box center [727, 319] width 576 height 21
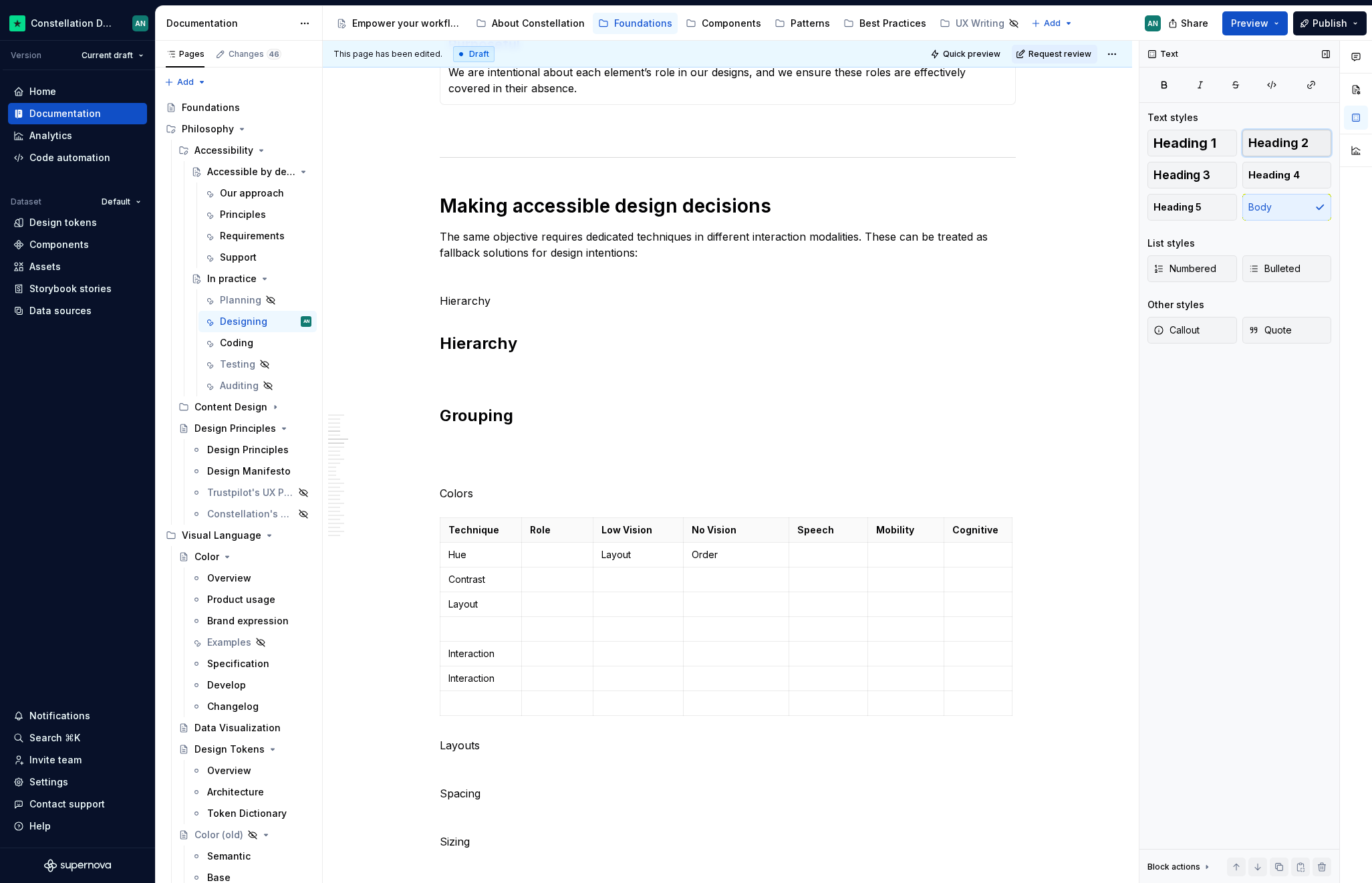
click at [1281, 142] on span "Heading 2" at bounding box center [1279, 143] width 60 height 13
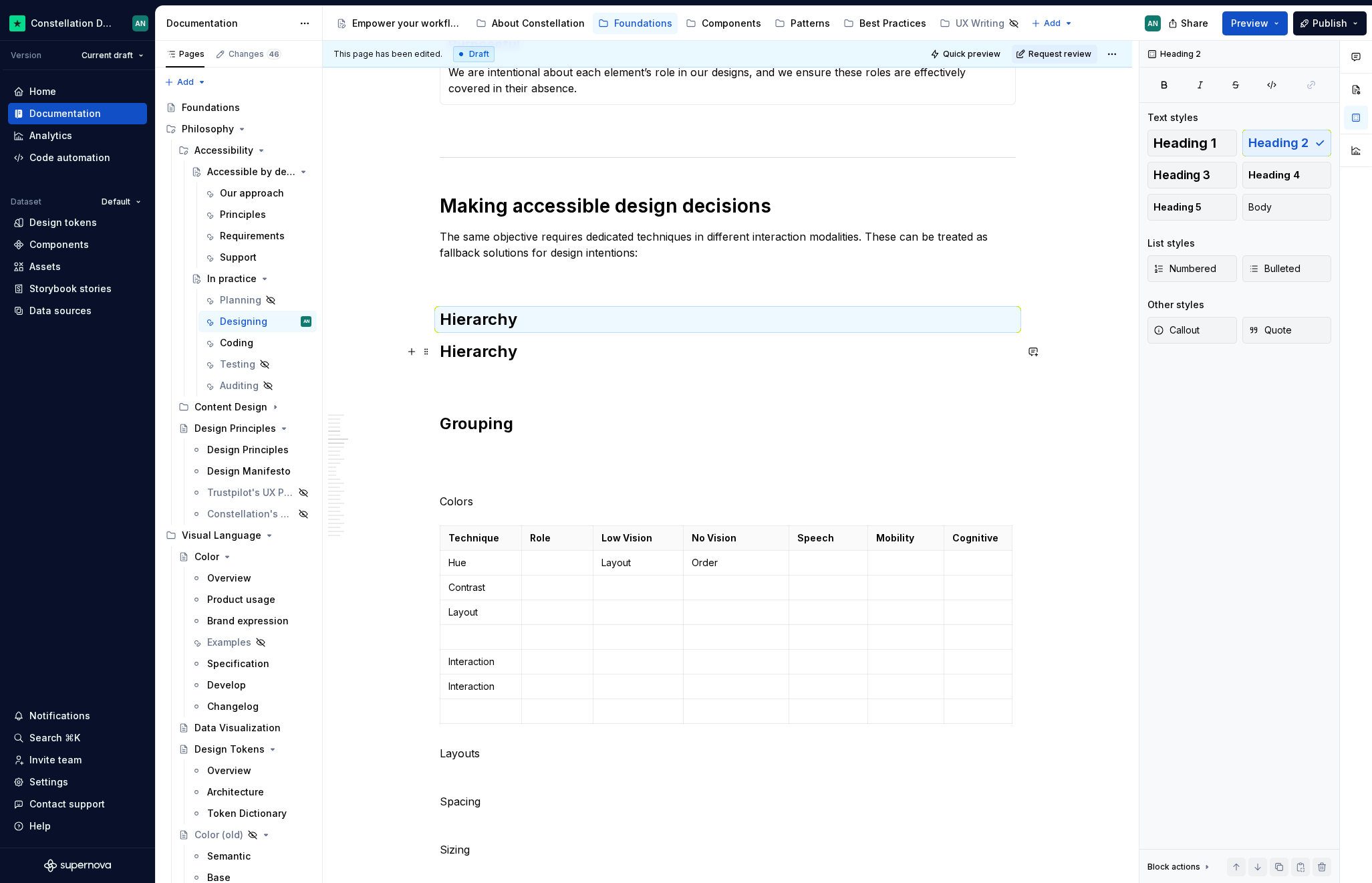
click at [440, 353] on h2 "Hierarchy" at bounding box center [727, 351] width 576 height 21
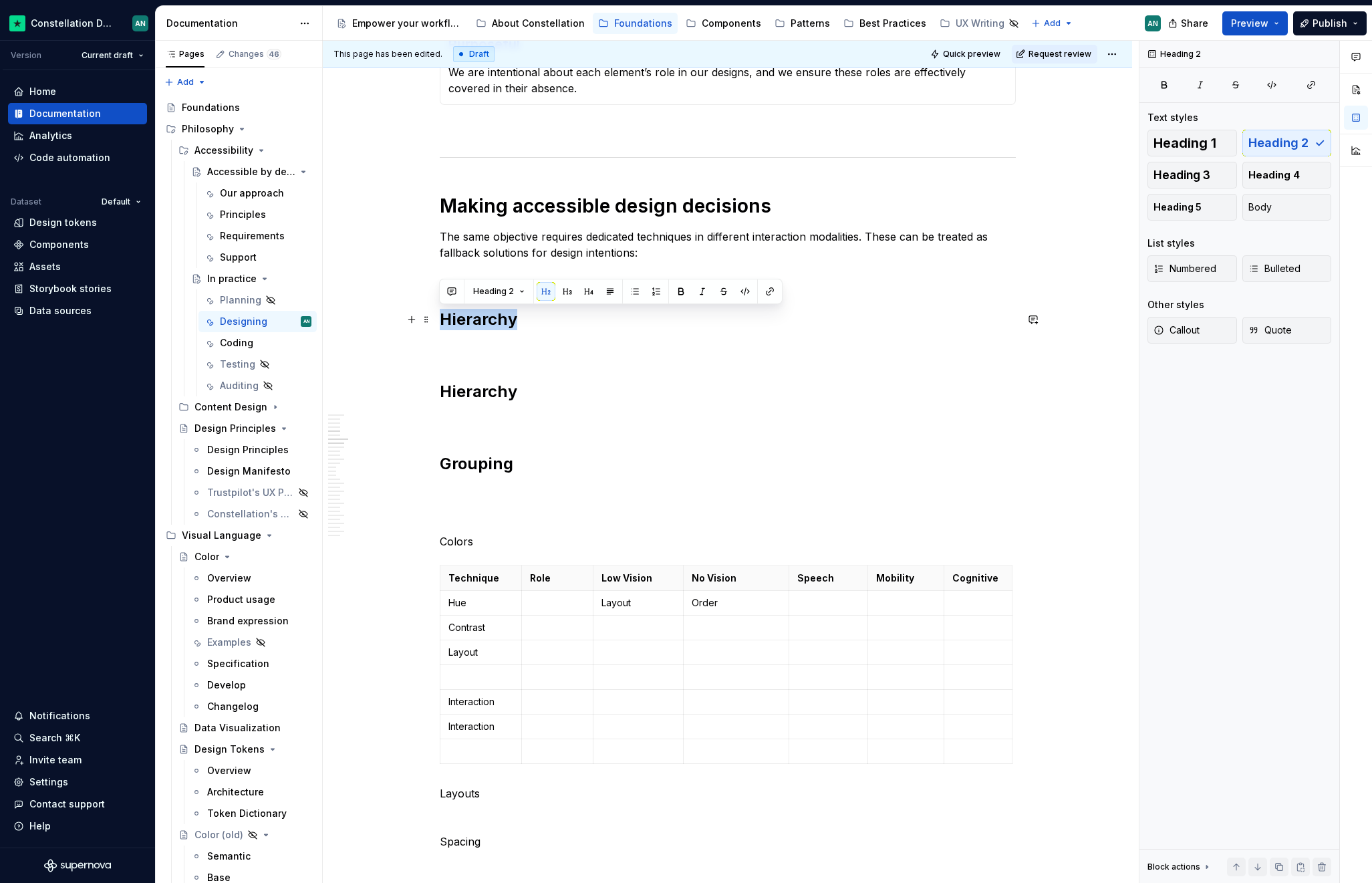
drag, startPoint x: 521, startPoint y: 315, endPoint x: 440, endPoint y: 315, distance: 81.0
click at [440, 315] on h2 "Hierarchy" at bounding box center [727, 319] width 576 height 21
click at [427, 318] on span at bounding box center [426, 319] width 11 height 18
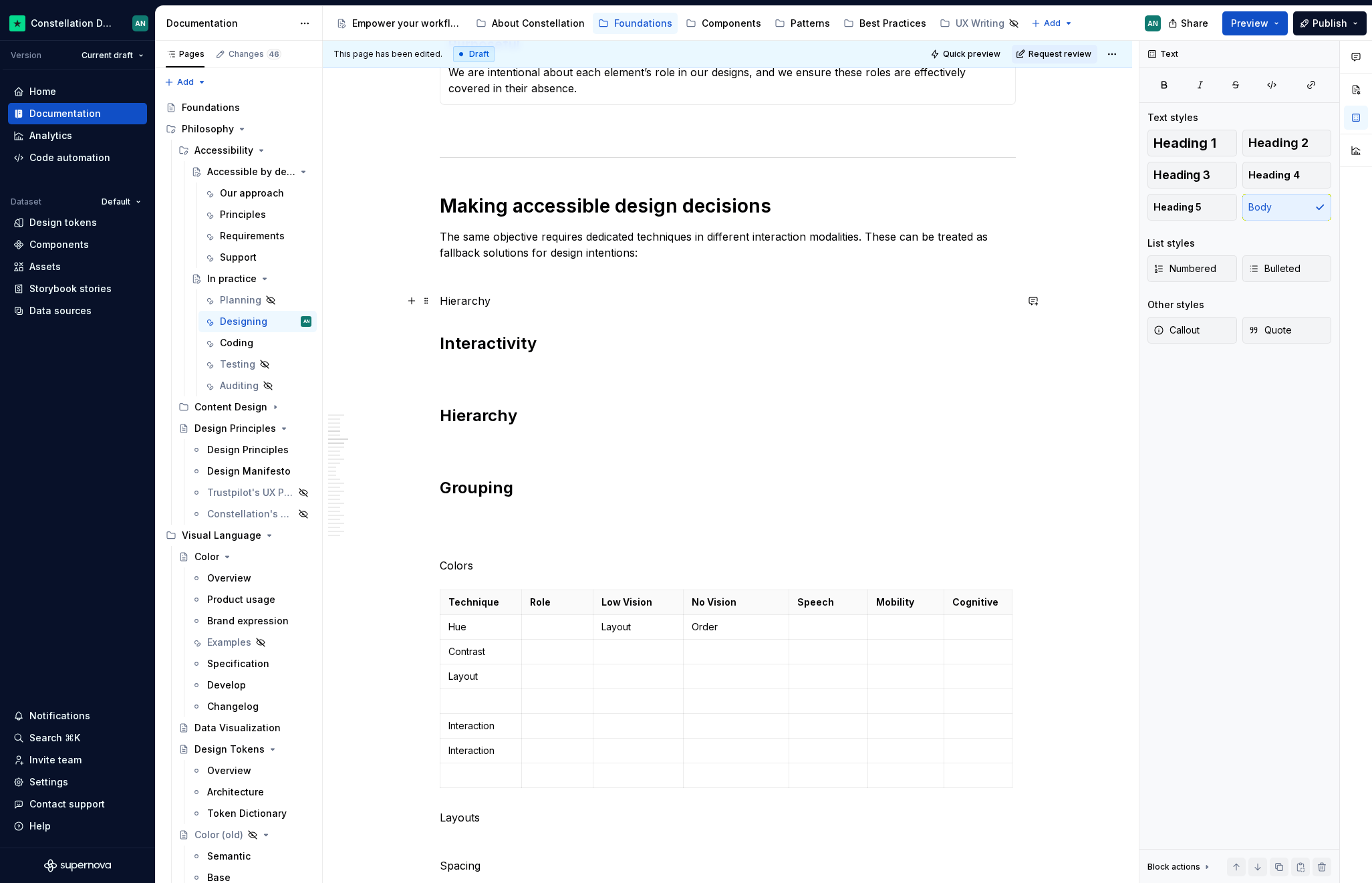
click at [439, 301] on p "Hierarchy" at bounding box center [727, 301] width 576 height 16
click at [1311, 141] on button "Heading 2" at bounding box center [1287, 143] width 90 height 27
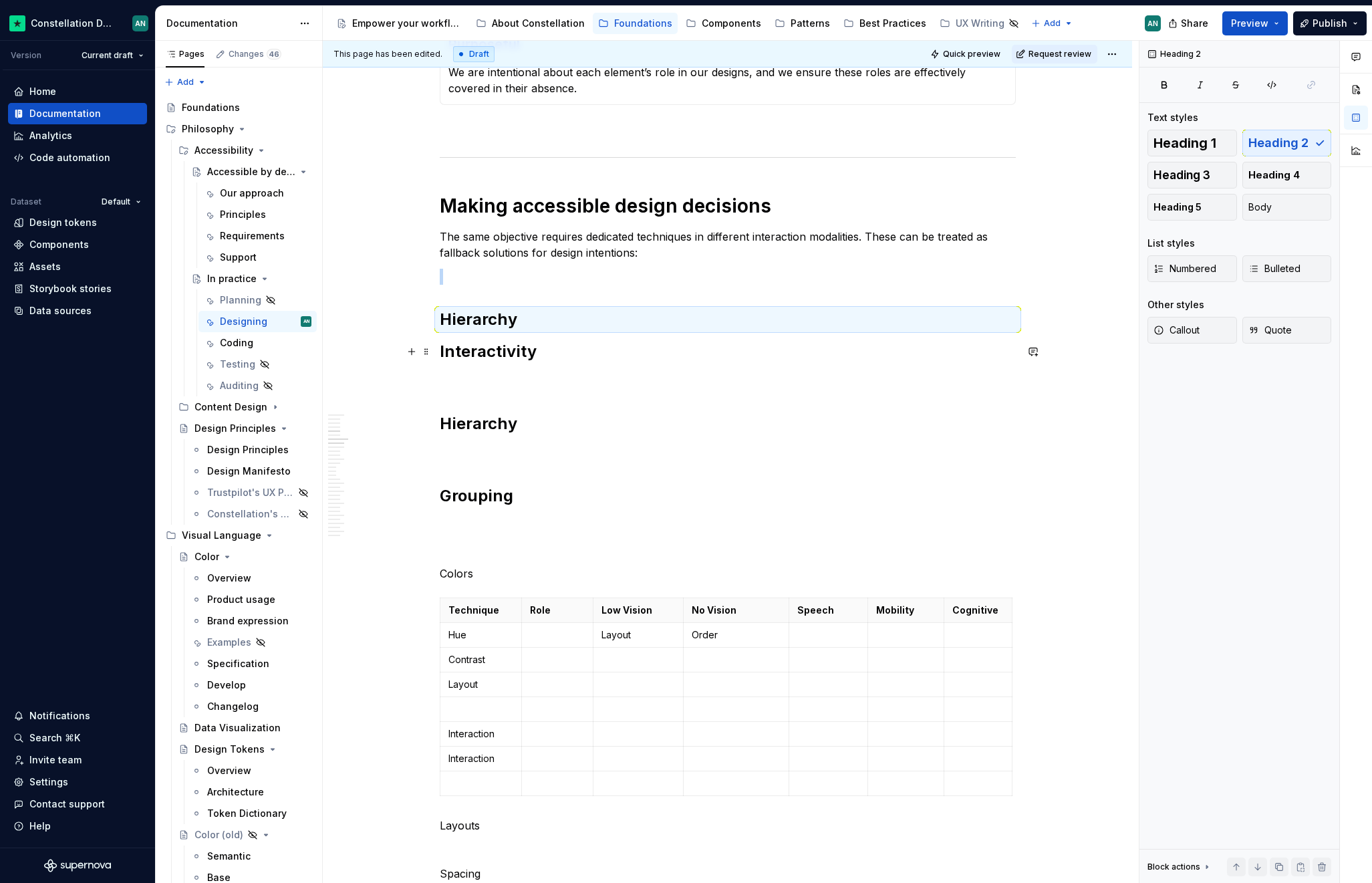
click at [441, 352] on h2 "Interactivity" at bounding box center [727, 351] width 576 height 21
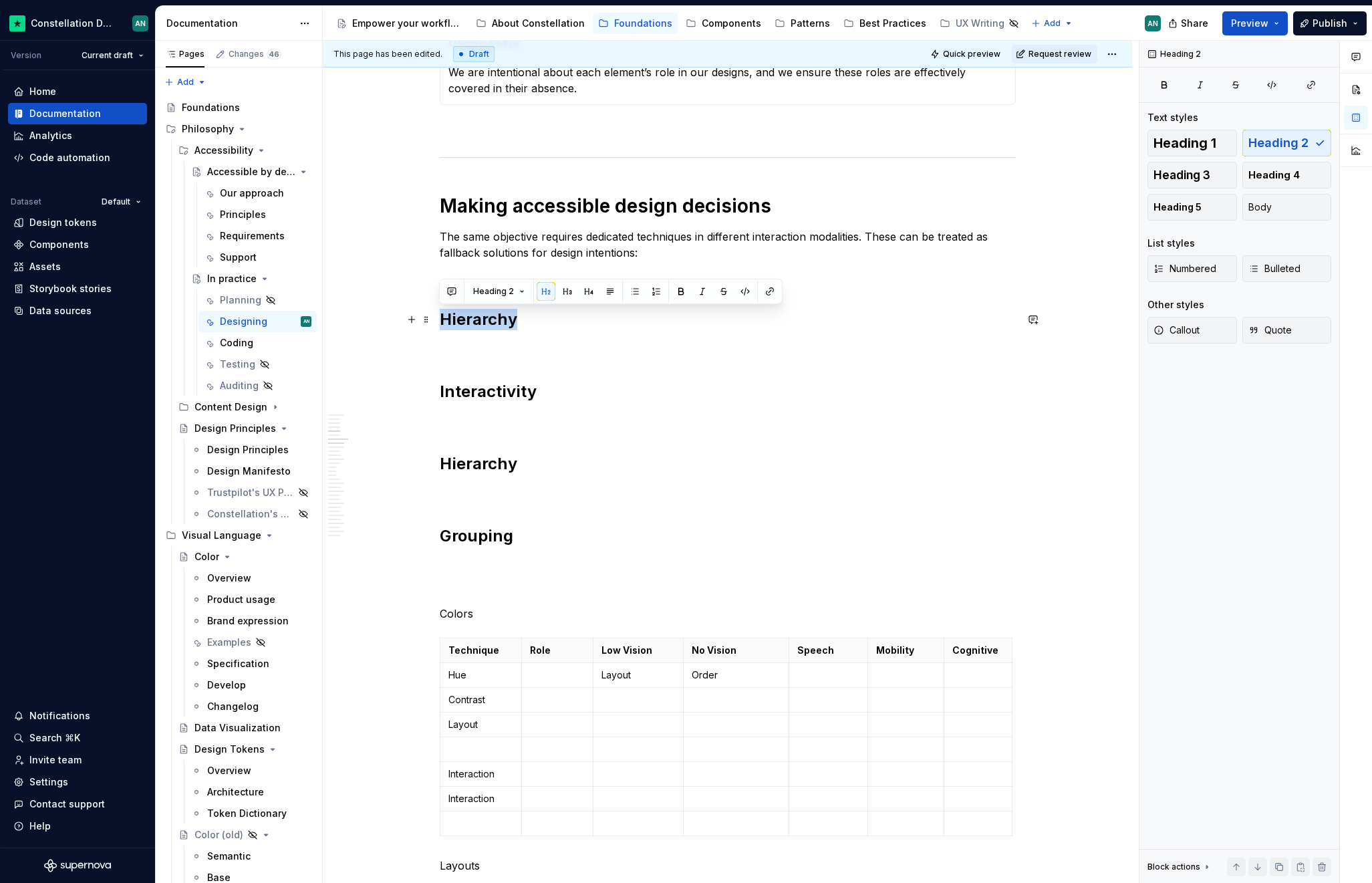
drag, startPoint x: 517, startPoint y: 319, endPoint x: 441, endPoint y: 313, distance: 76.2
click at [441, 313] on h2 "Hierarchy" at bounding box center [727, 319] width 576 height 21
drag, startPoint x: 547, startPoint y: 323, endPoint x: 439, endPoint y: 326, distance: 108.0
click at [439, 326] on h2 "Information" at bounding box center [727, 319] width 576 height 21
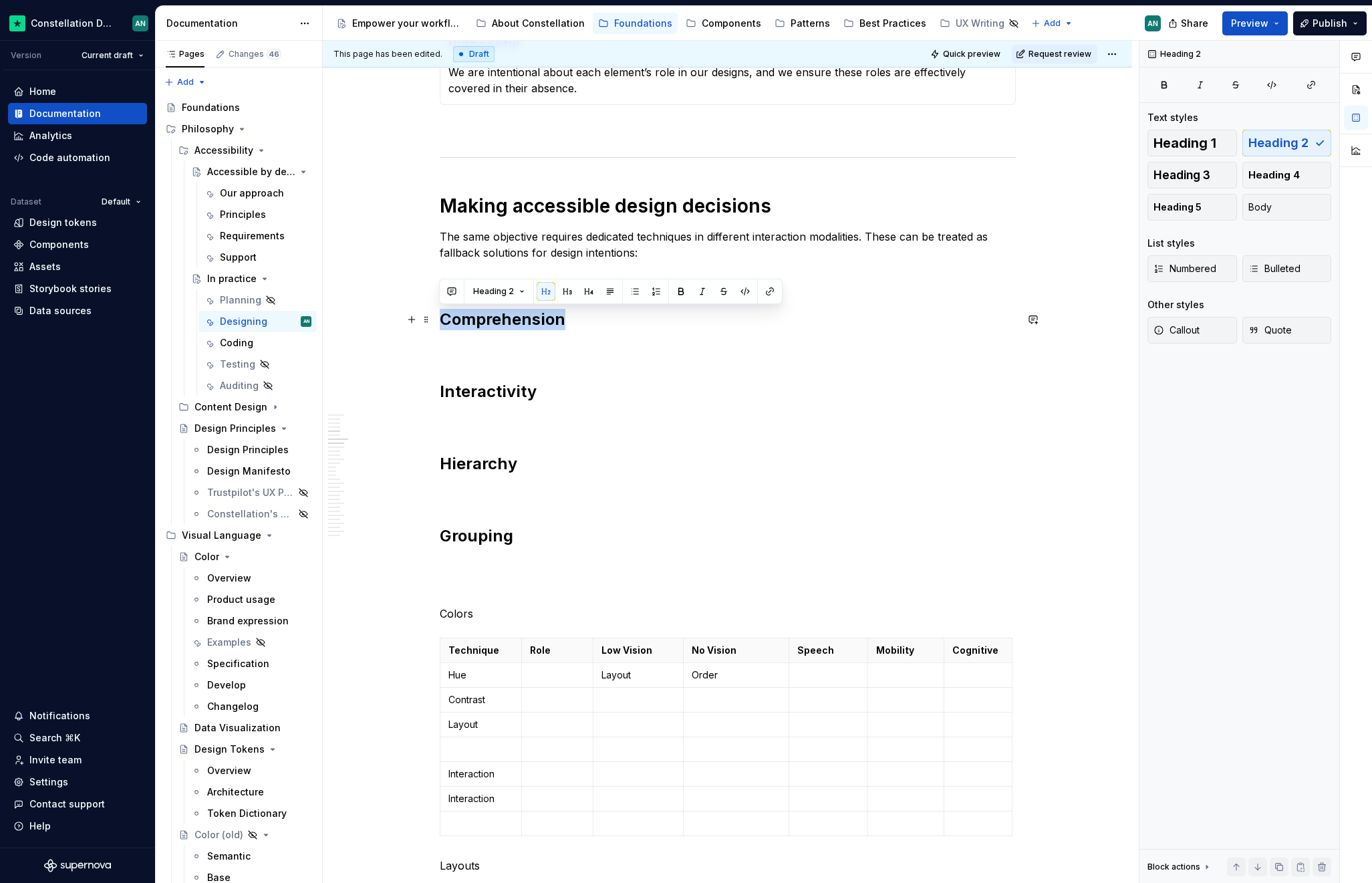
drag, startPoint x: 439, startPoint y: 322, endPoint x: 570, endPoint y: 319, distance: 131.0
click at [570, 319] on h2 "Comprehension" at bounding box center [727, 319] width 576 height 21
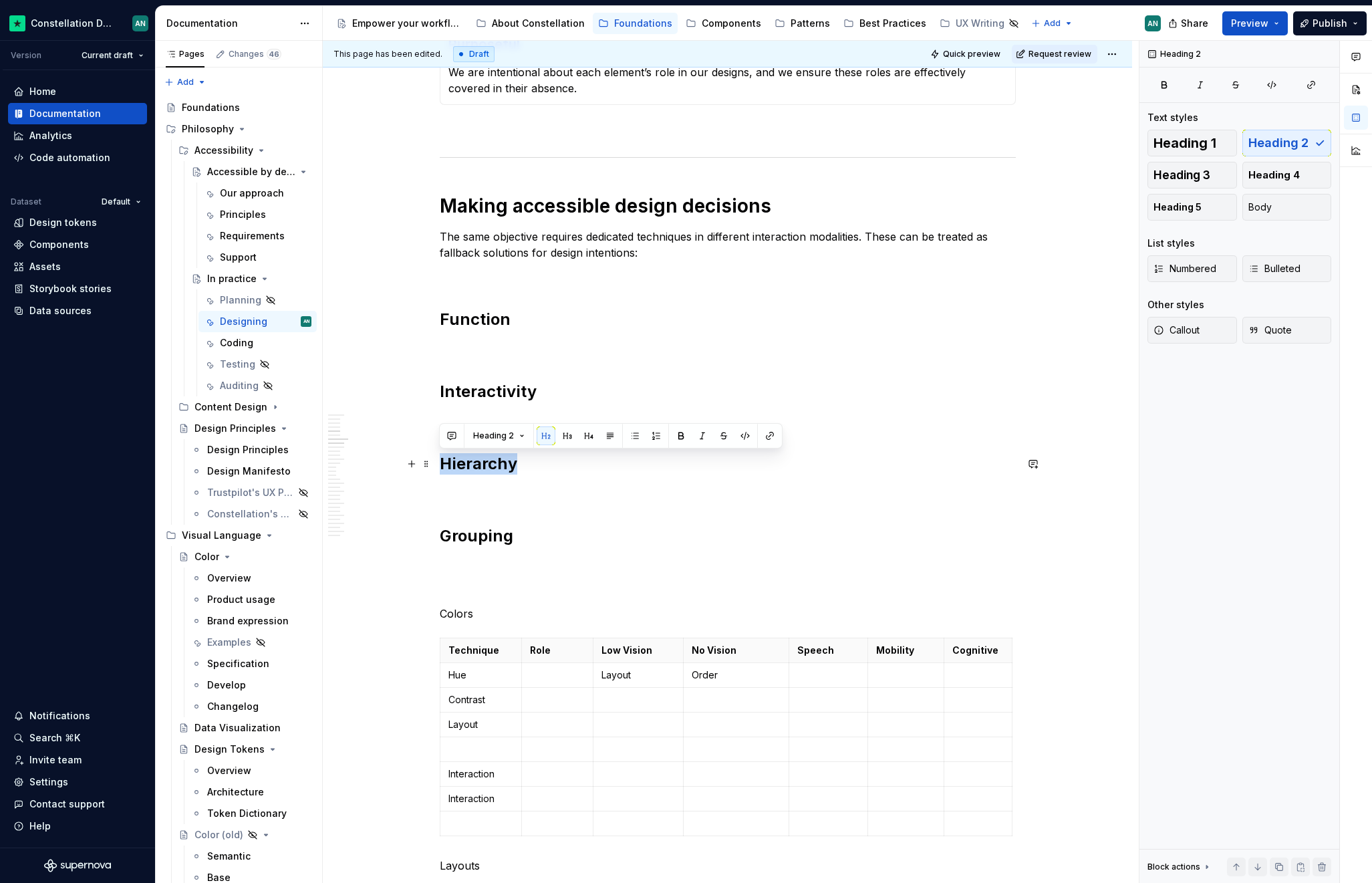
drag, startPoint x: 518, startPoint y: 467, endPoint x: 440, endPoint y: 463, distance: 78.1
click at [440, 463] on h2 "Hierarchy" at bounding box center [727, 463] width 576 height 21
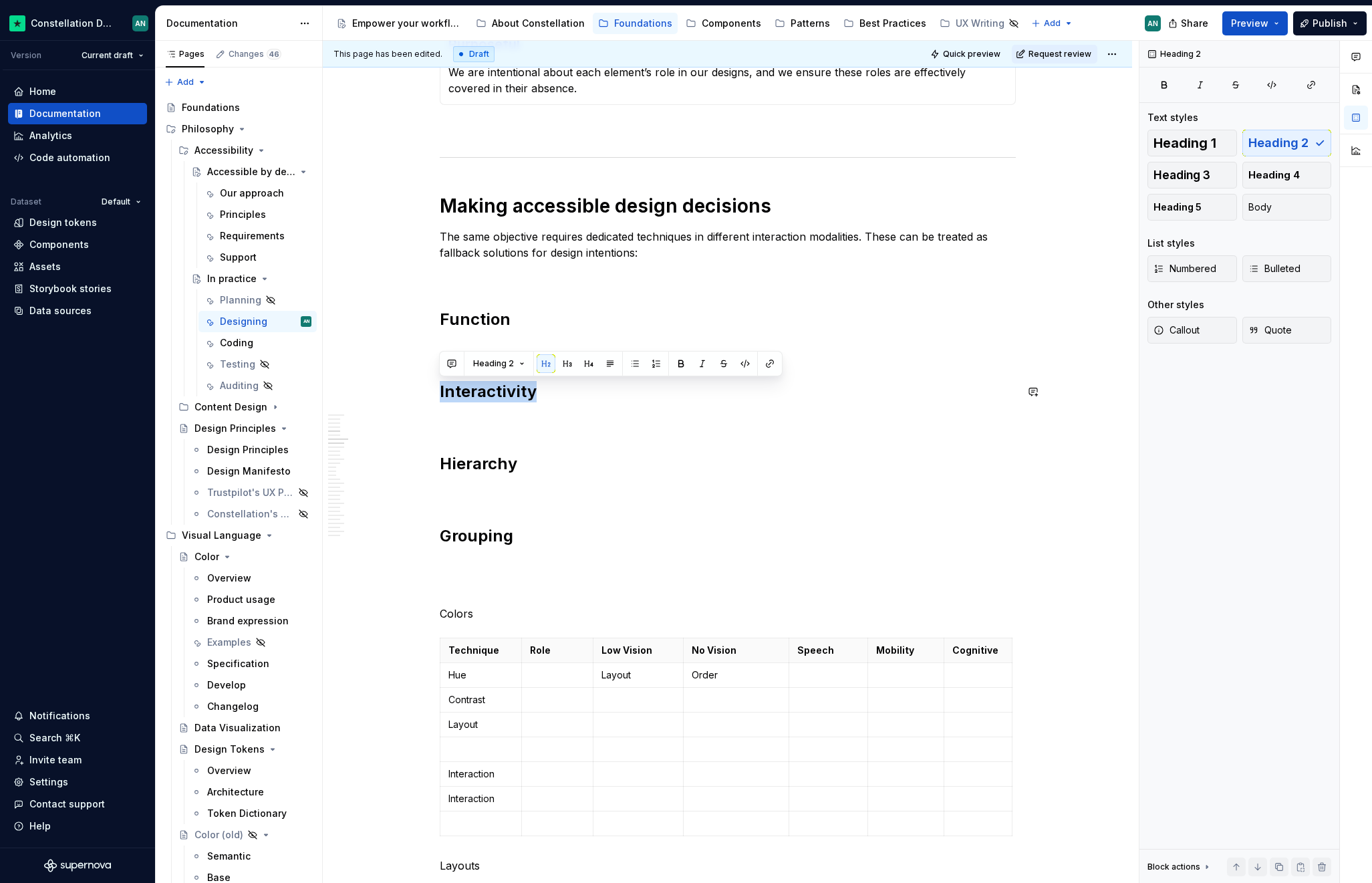
drag, startPoint x: 563, startPoint y: 384, endPoint x: 444, endPoint y: 377, distance: 119.2
click at [523, 320] on h2 "Function" at bounding box center [727, 319] width 576 height 21
drag, startPoint x: 540, startPoint y: 393, endPoint x: 440, endPoint y: 395, distance: 100.0
click at [440, 395] on h2 "Interactivity" at bounding box center [727, 391] width 576 height 21
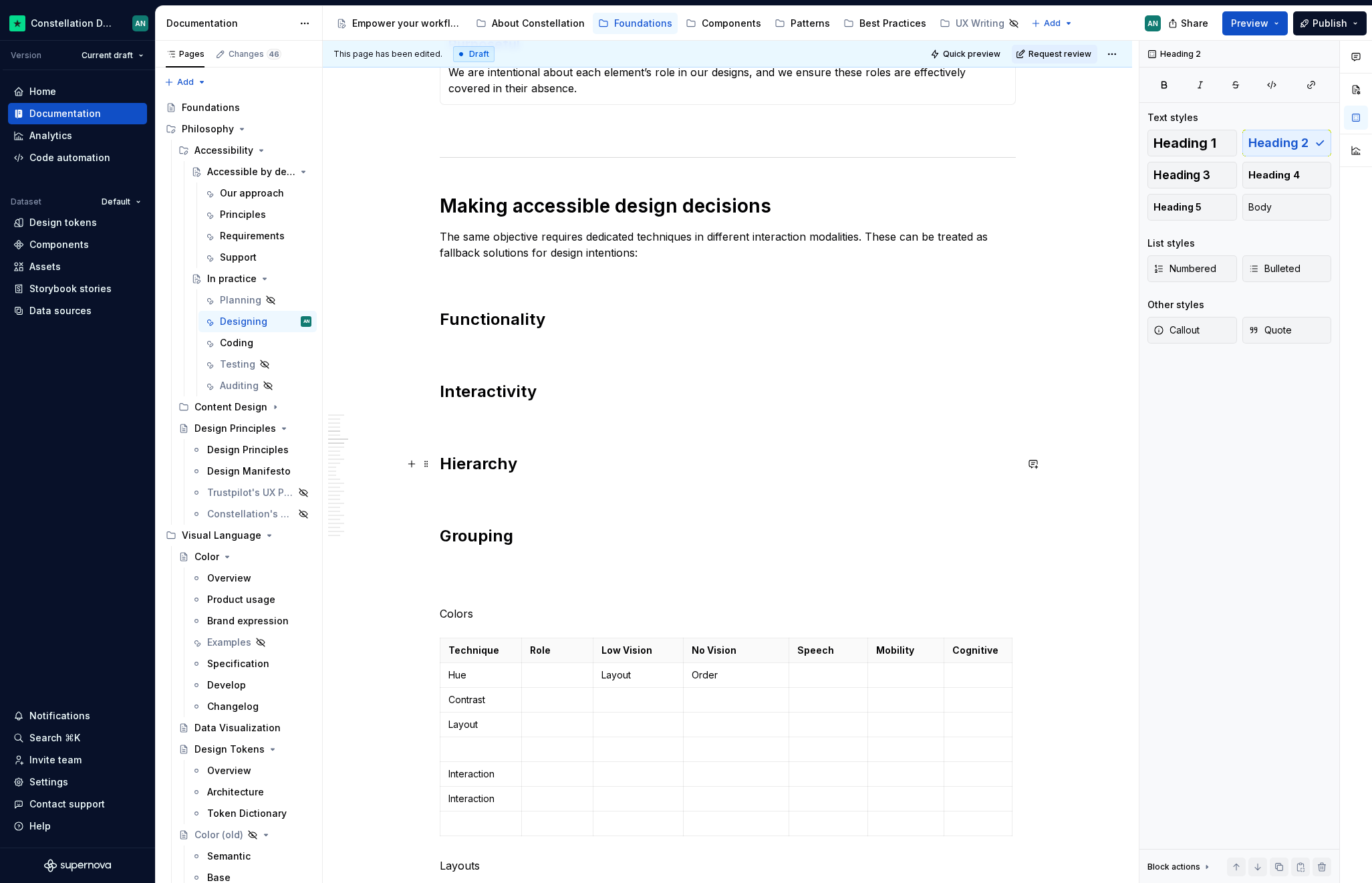
click at [506, 469] on h2 "Hierarchy" at bounding box center [727, 463] width 576 height 21
drag, startPoint x: 518, startPoint y: 541, endPoint x: 445, endPoint y: 541, distance: 73.0
click at [445, 541] on h2 "Grouping" at bounding box center [727, 536] width 576 height 21
click at [503, 468] on h2 "Hierarchy" at bounding box center [727, 463] width 576 height 21
drag, startPoint x: 529, startPoint y: 466, endPoint x: 433, endPoint y: 468, distance: 96.0
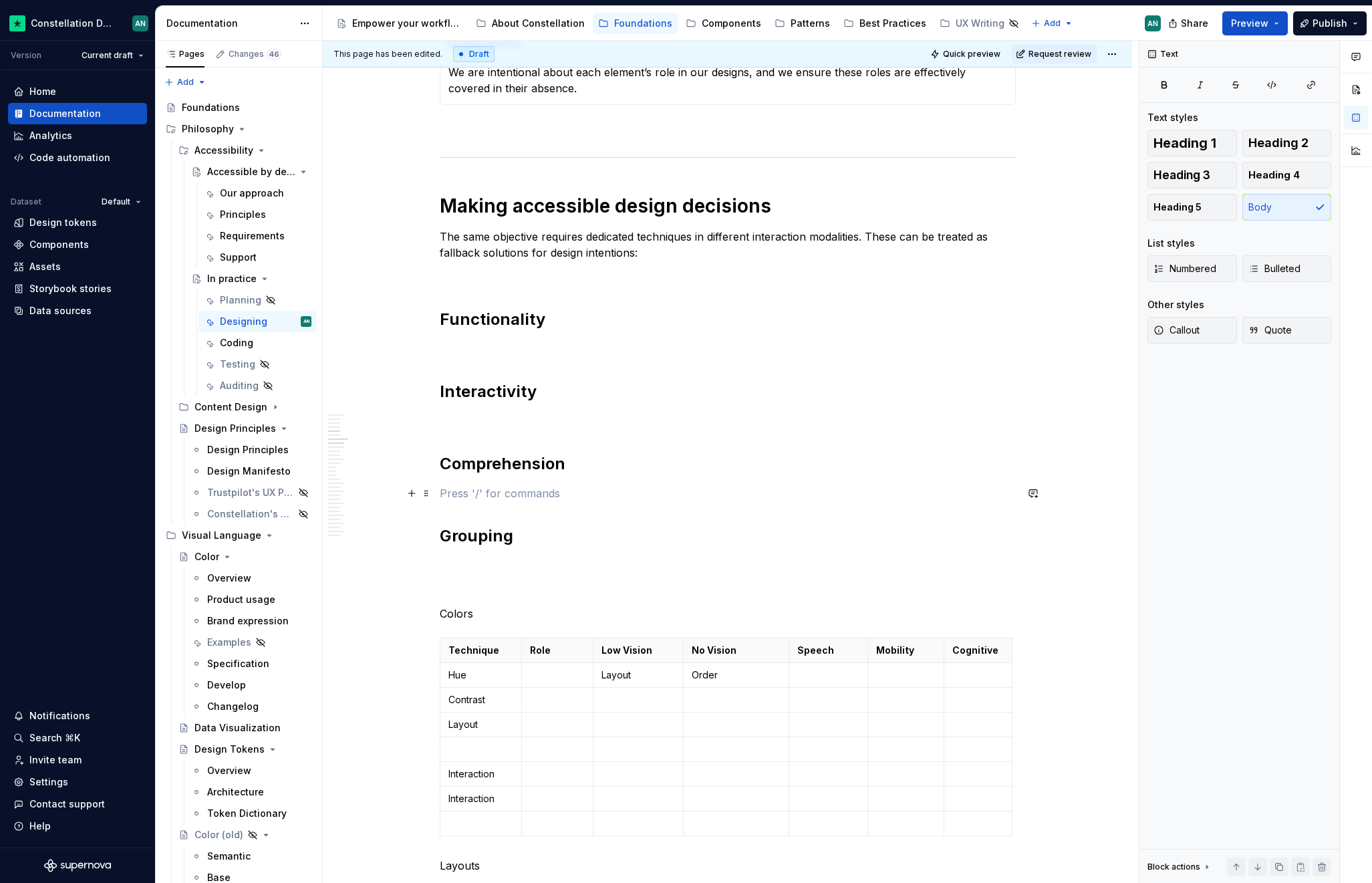
click at [475, 491] on p "To enrich screen reader interactions, please activate Accessibility in Grammarl…" at bounding box center [727, 493] width 576 height 16
click at [500, 460] on h2 "Comprehension" at bounding box center [727, 463] width 576 height 21
click at [516, 538] on h2 "Grouping" at bounding box center [727, 536] width 576 height 21
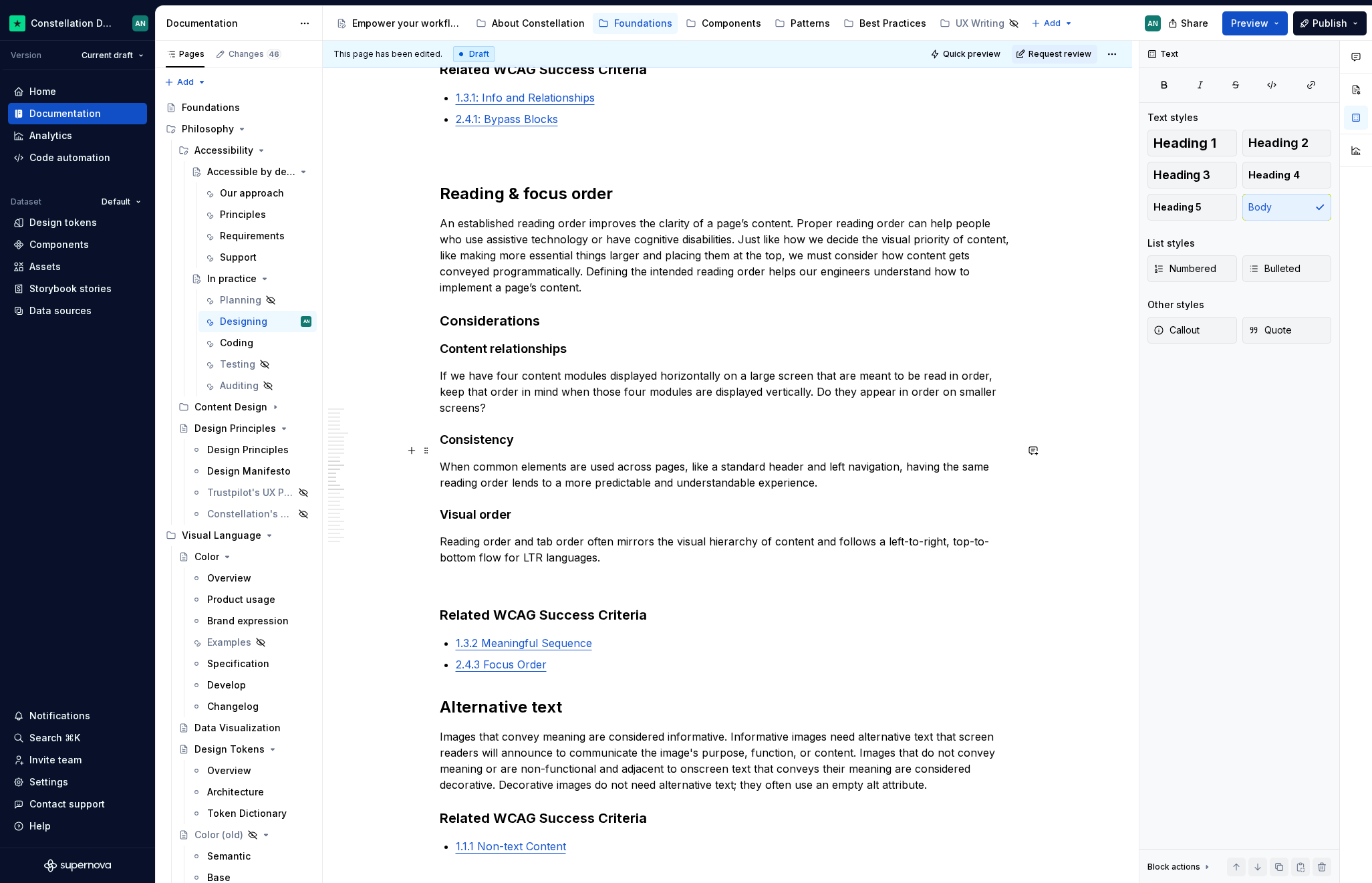
scroll to position [1847, 0]
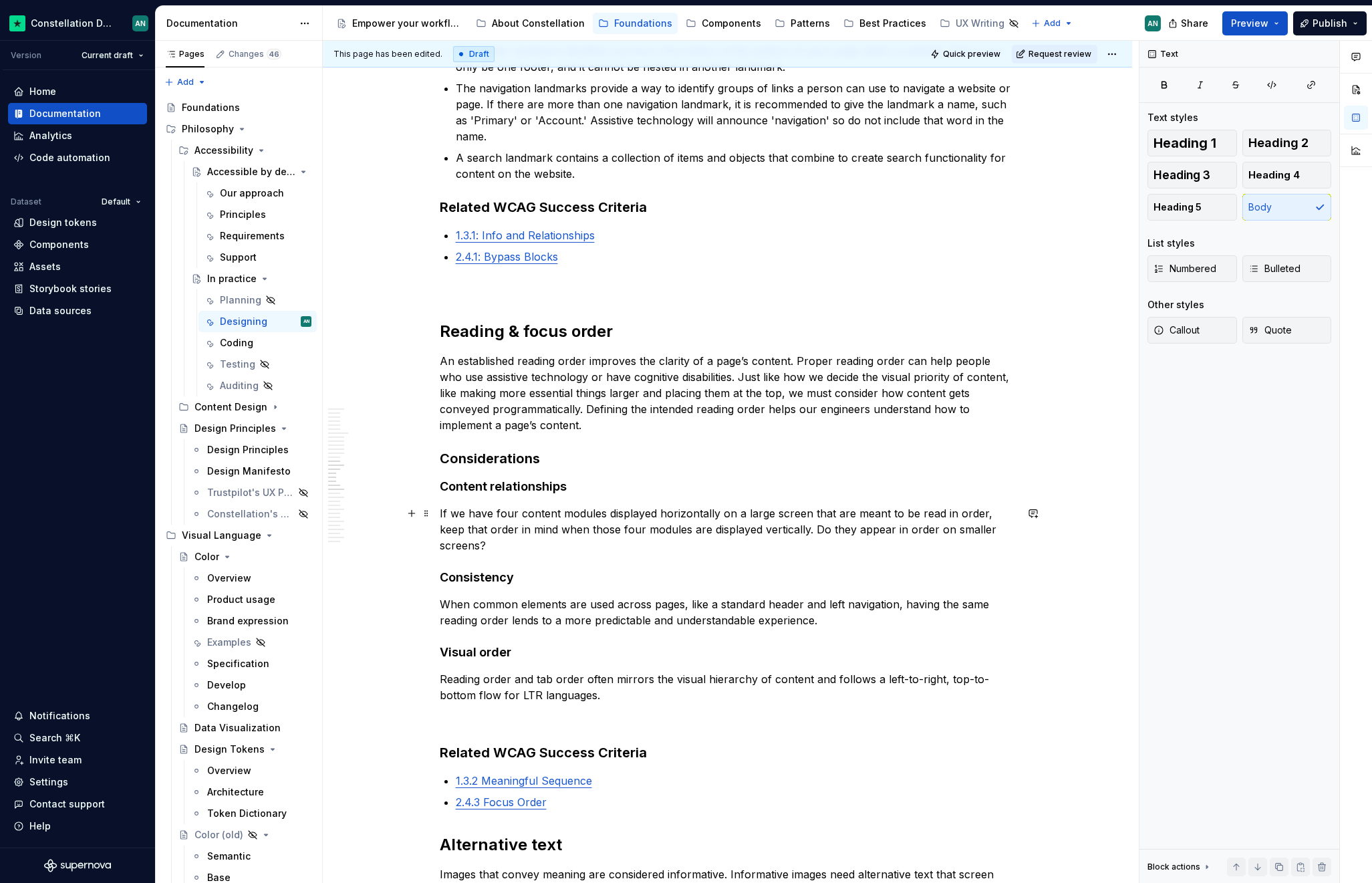
click at [916, 532] on p "If we have four content modules displayed horizontally on a large screen that a…" at bounding box center [727, 529] width 576 height 48
click at [804, 409] on p "An established reading order improves the clarity of a page’s content. Proper r…" at bounding box center [727, 393] width 576 height 80
click at [598, 613] on div "Following the recommended usage of our Constellation components and tokens is a…" at bounding box center [727, 656] width 576 height 4479
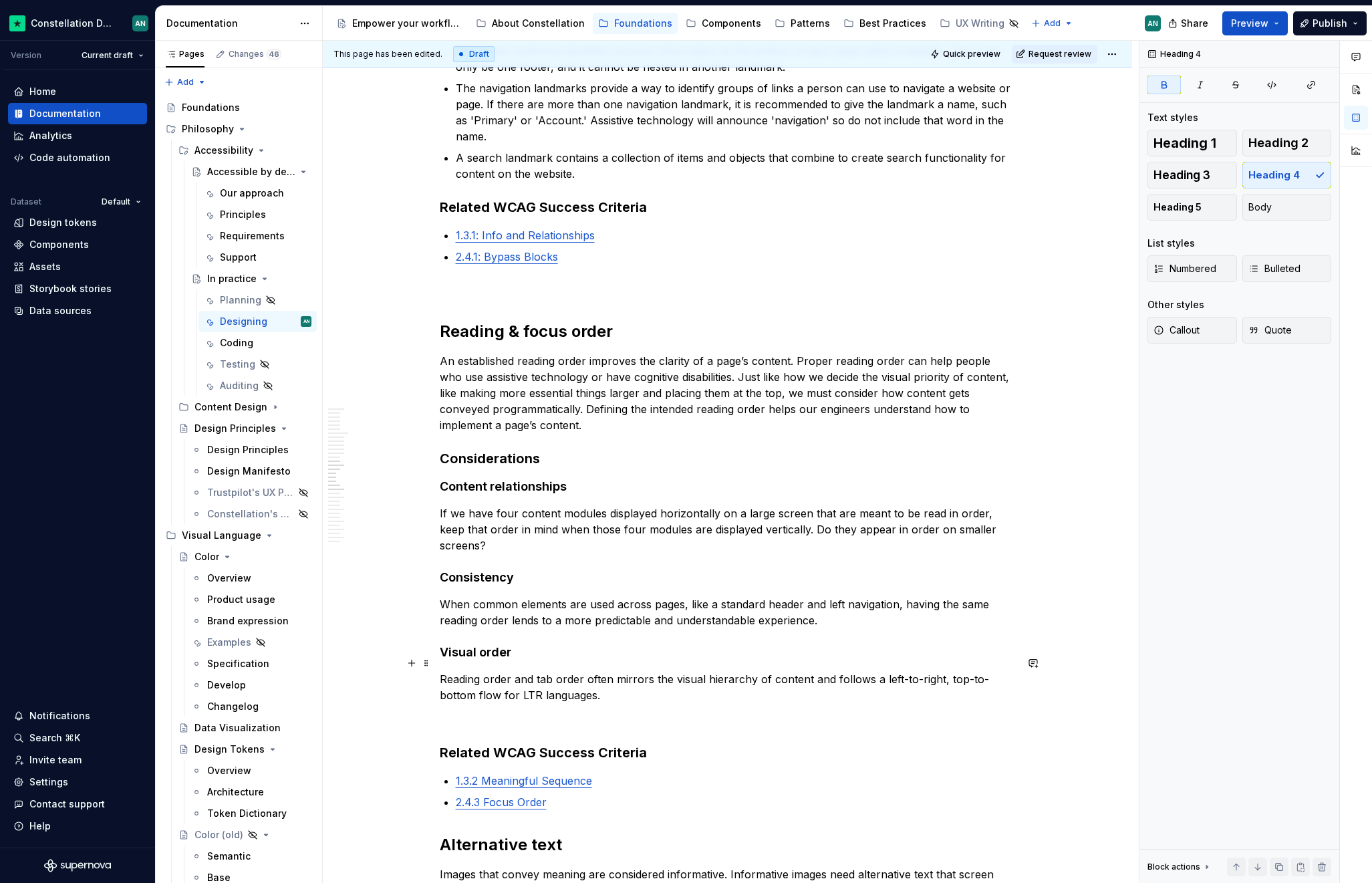
click at [595, 678] on p "Reading order and tab order often mirrors the visual hierarchy of content and f…" at bounding box center [727, 687] width 576 height 32
drag, startPoint x: 458, startPoint y: 648, endPoint x: 539, endPoint y: 668, distance: 83.4
click at [539, 668] on div "Following the recommended usage of our Constellation components and tokens is a…" at bounding box center [727, 656] width 576 height 4479
click at [606, 678] on p "Reading order and tab order often mirrors the visual hierarchy of content and f…" at bounding box center [727, 687] width 576 height 32
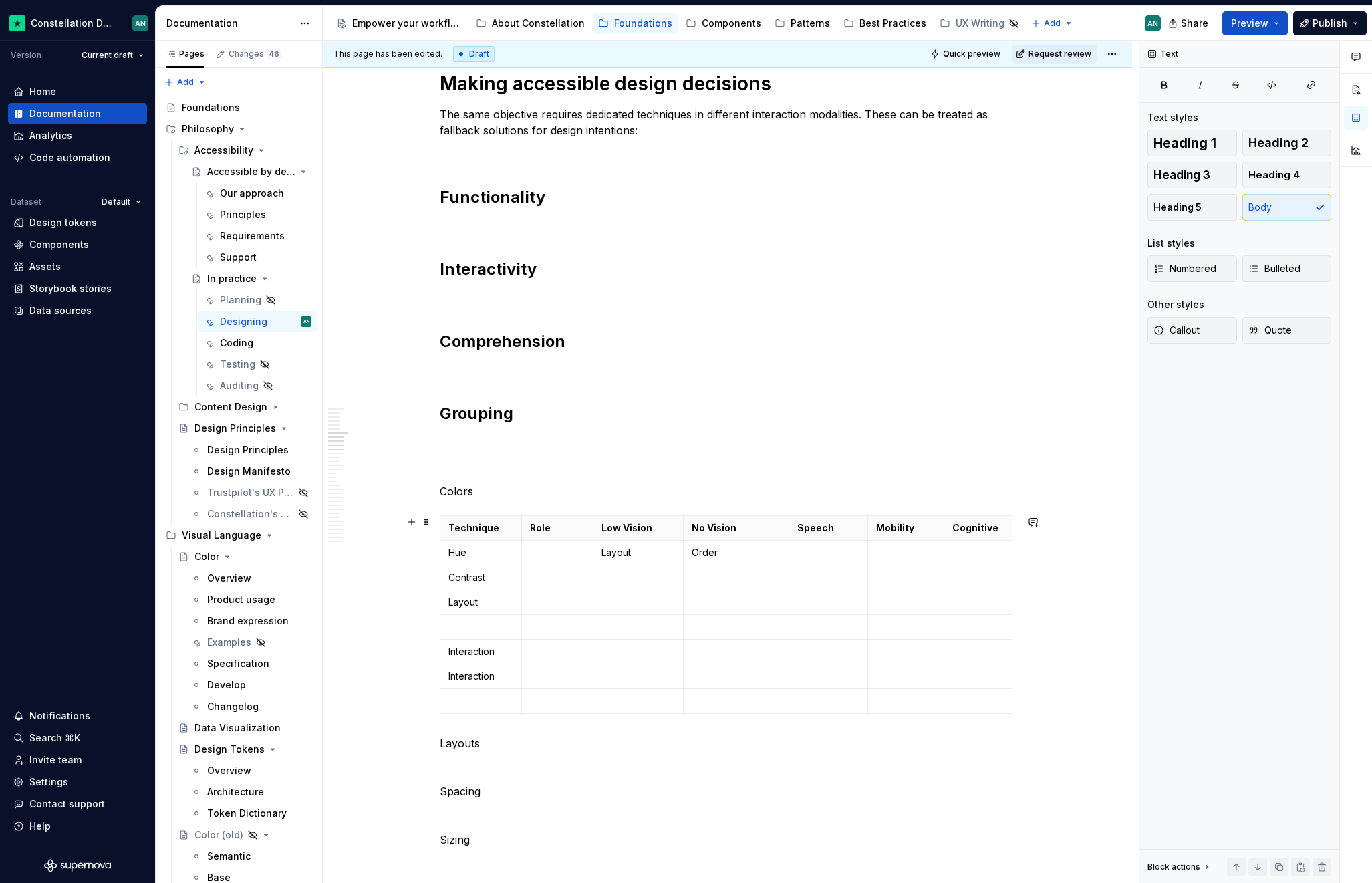
scroll to position [661, 0]
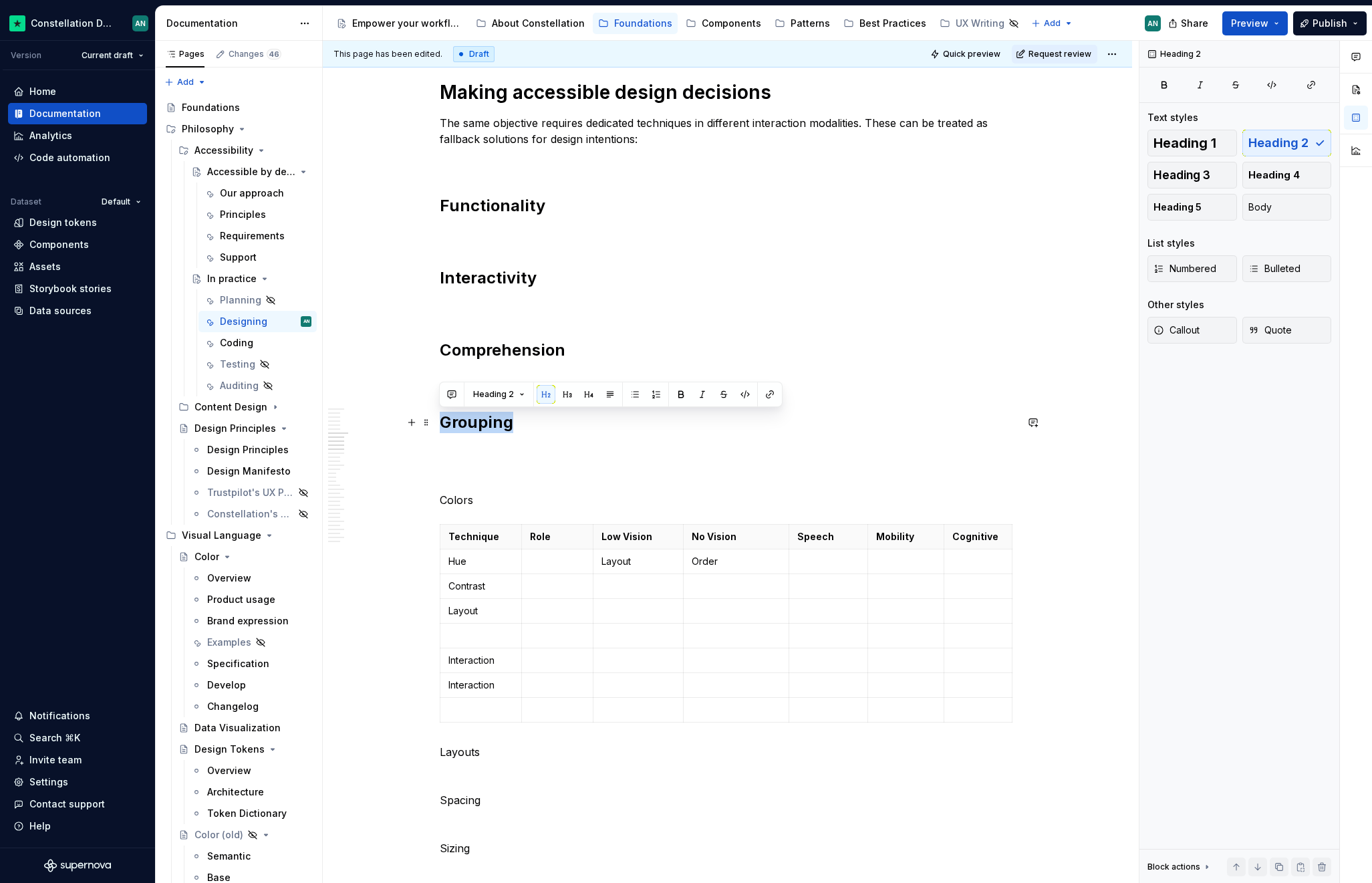
drag, startPoint x: 512, startPoint y: 422, endPoint x: 441, endPoint y: 423, distance: 71.0
click at [441, 423] on h2 "Grouping" at bounding box center [727, 422] width 576 height 21
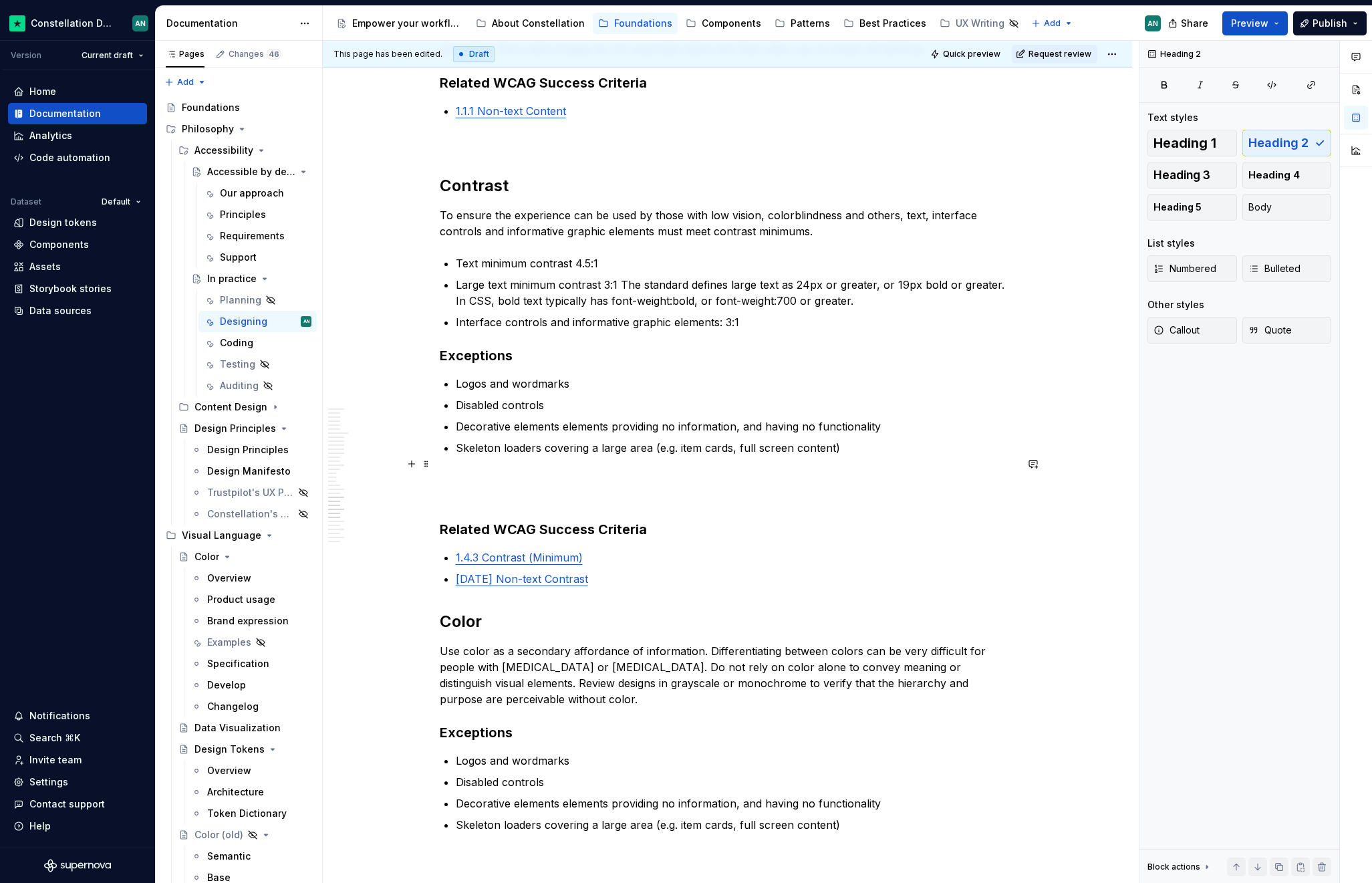
scroll to position [2858, 0]
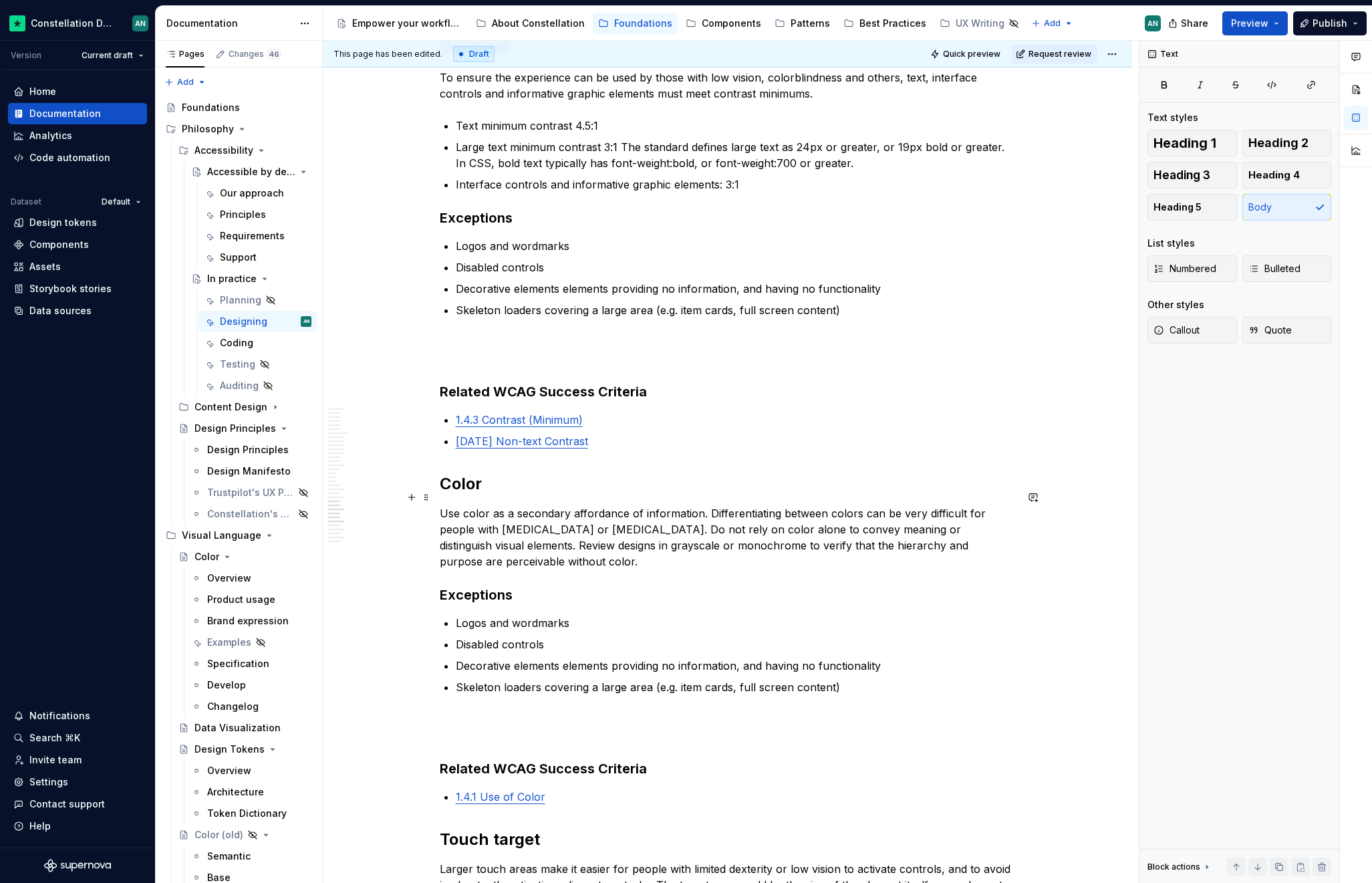
click at [605, 525] on p "Use color as a secondary affordance of information. Differentiating between col…" at bounding box center [727, 537] width 576 height 64
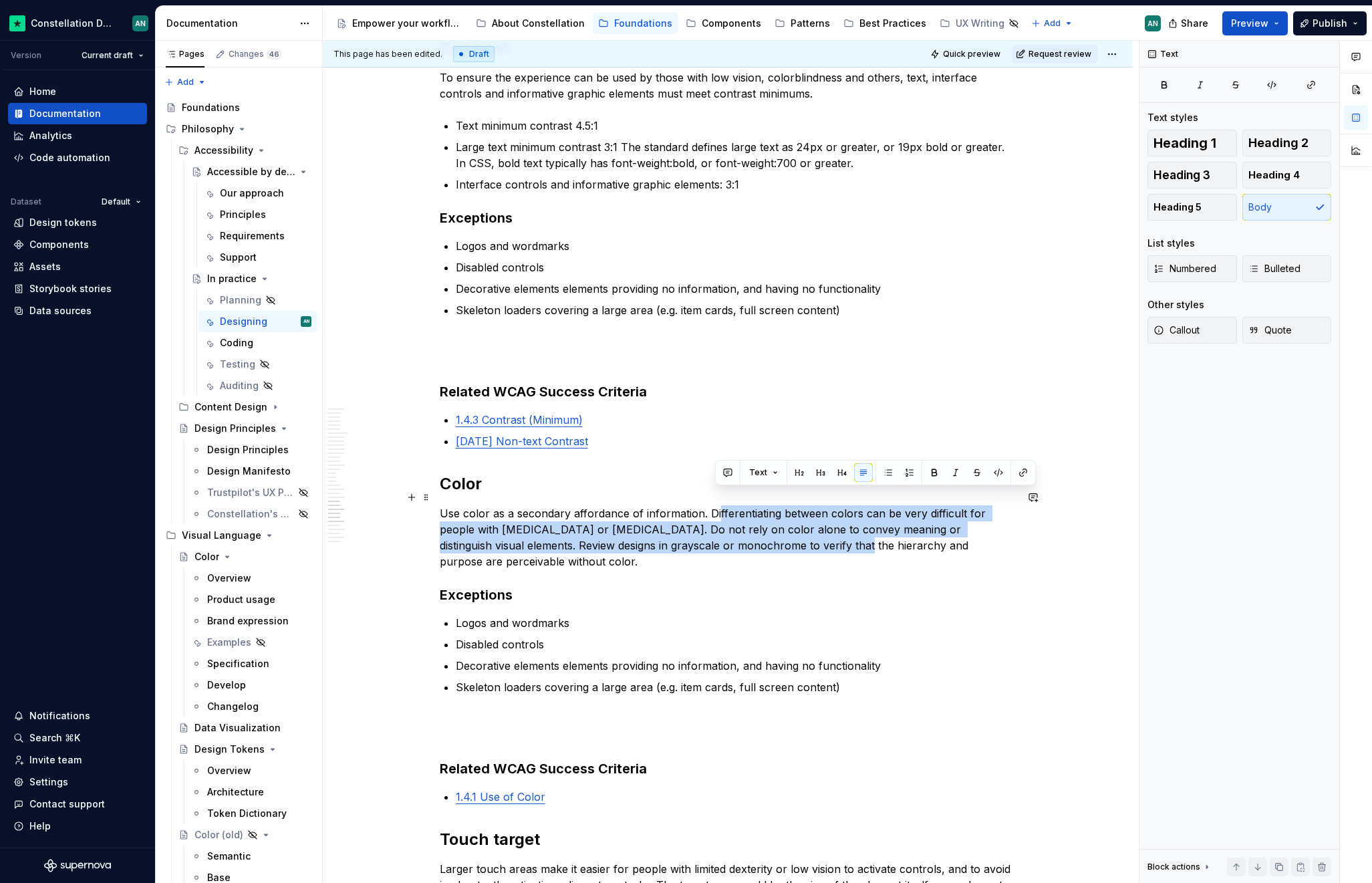
drag, startPoint x: 715, startPoint y: 497, endPoint x: 798, endPoint y: 532, distance: 90.1
click at [798, 532] on p "Use color as a secondary affordance of information. Differentiating between col…" at bounding box center [727, 537] width 576 height 64
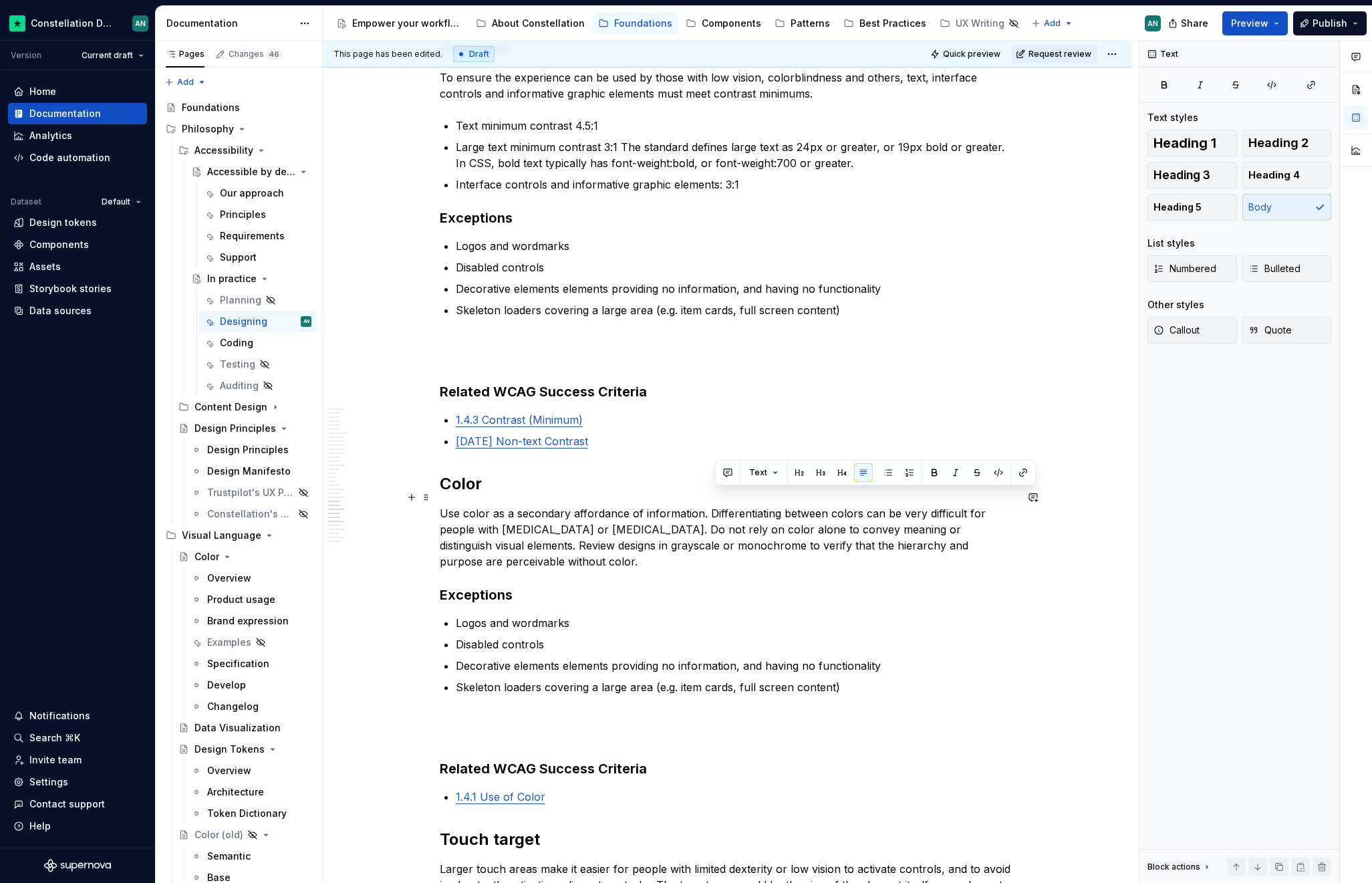
click at [795, 553] on p "Use color as a secondary affordance of information. Differentiating between col…" at bounding box center [727, 537] width 576 height 64
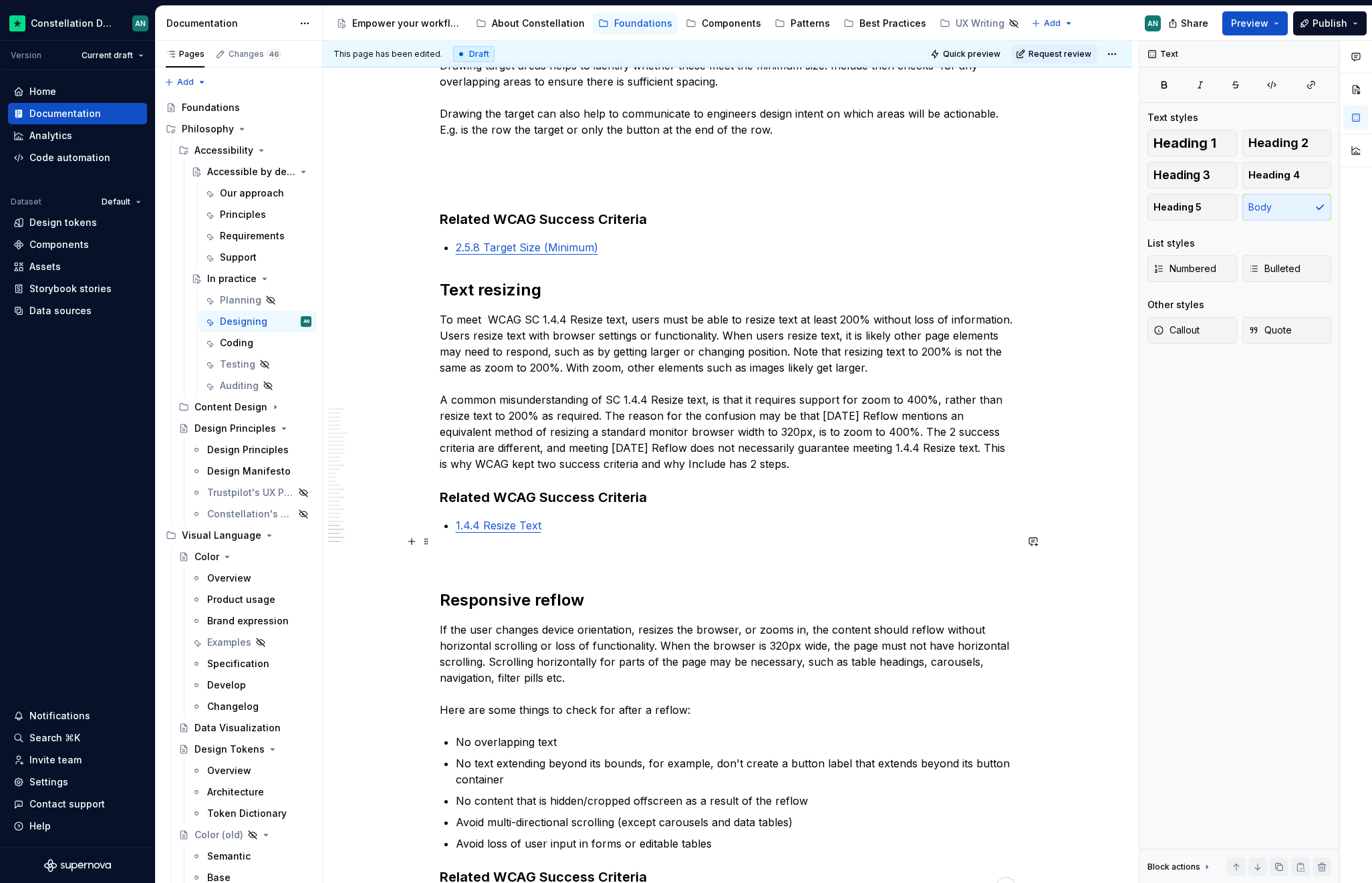
scroll to position [3838, 0]
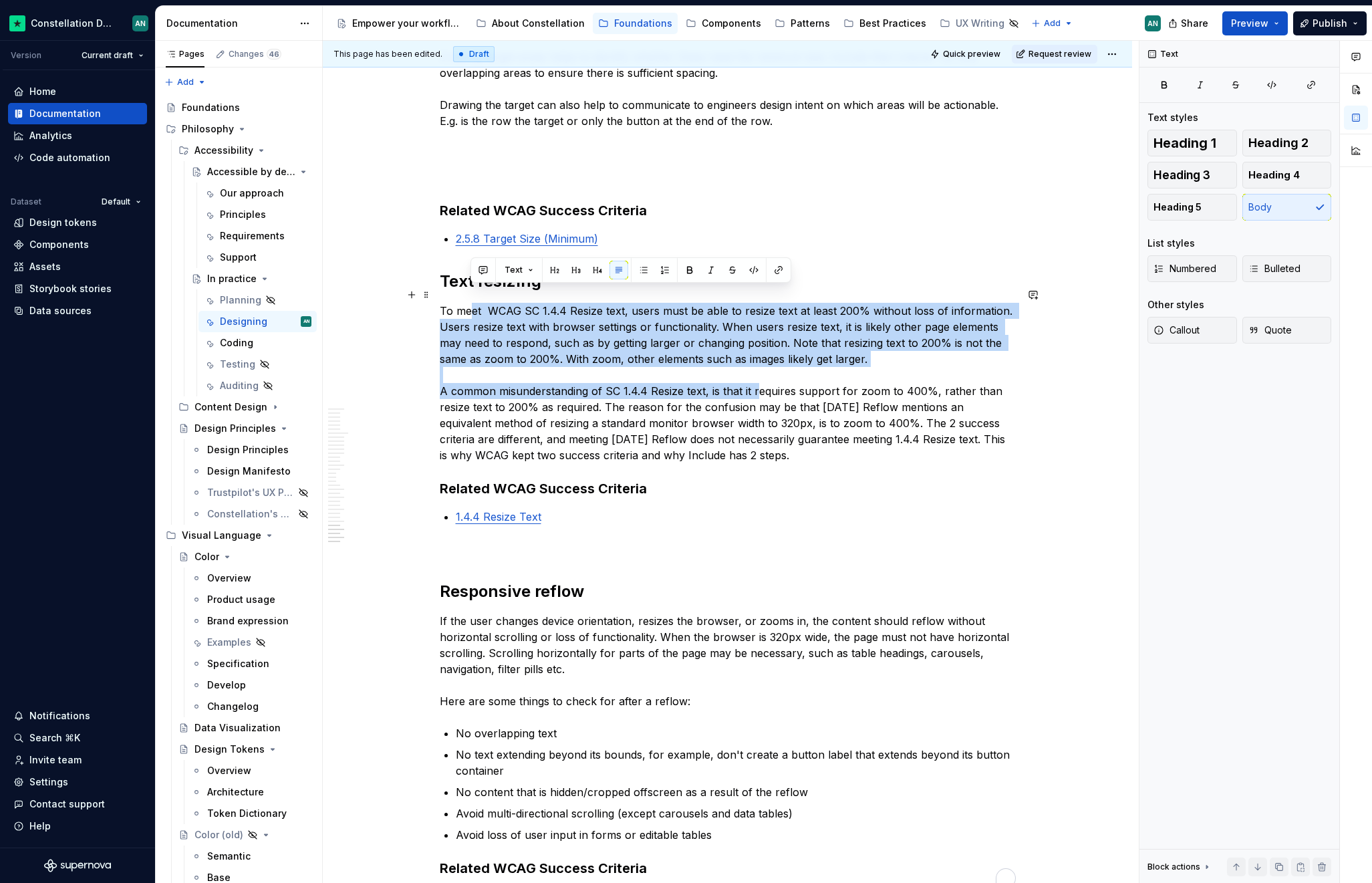
drag, startPoint x: 473, startPoint y: 293, endPoint x: 757, endPoint y: 379, distance: 296.7
click at [757, 379] on p "To meet WCAG SC 1.4.4 Resize text, users must be able to resize text at least 2…" at bounding box center [727, 383] width 576 height 161
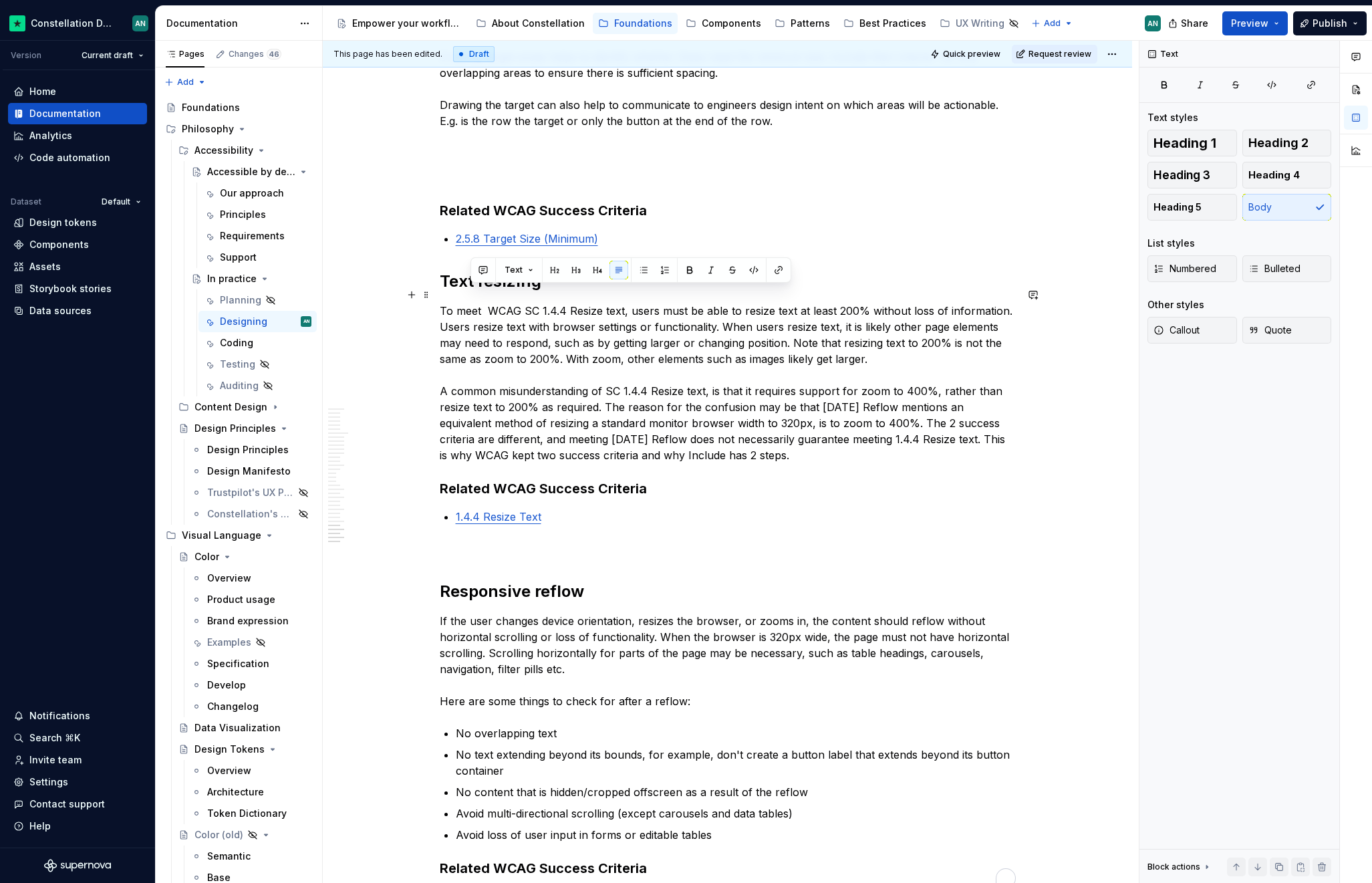
click at [765, 415] on p "To meet WCAG SC 1.4.4 Resize text, users must be able to resize text at least 2…" at bounding box center [727, 383] width 576 height 161
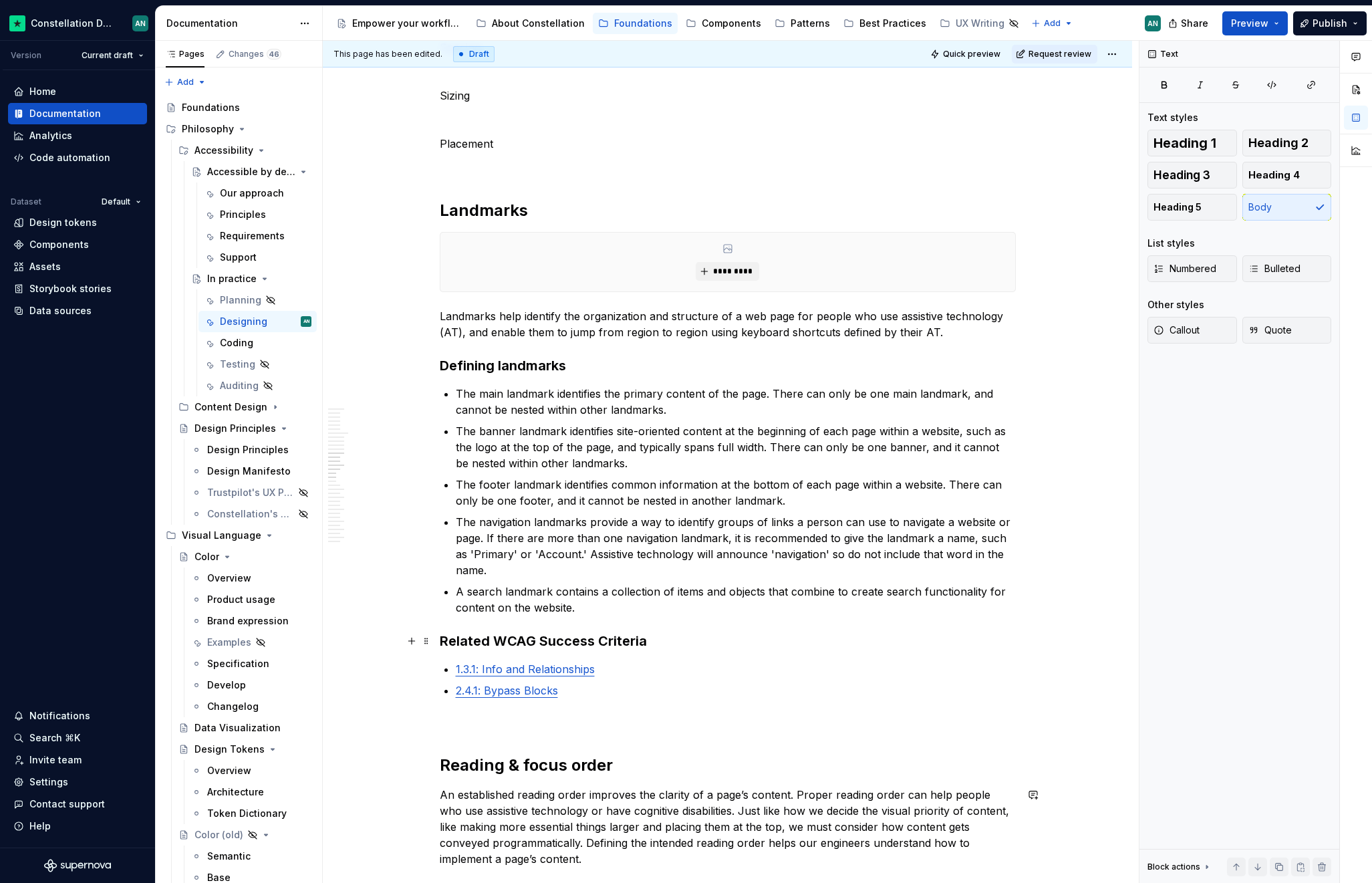
scroll to position [795, 0]
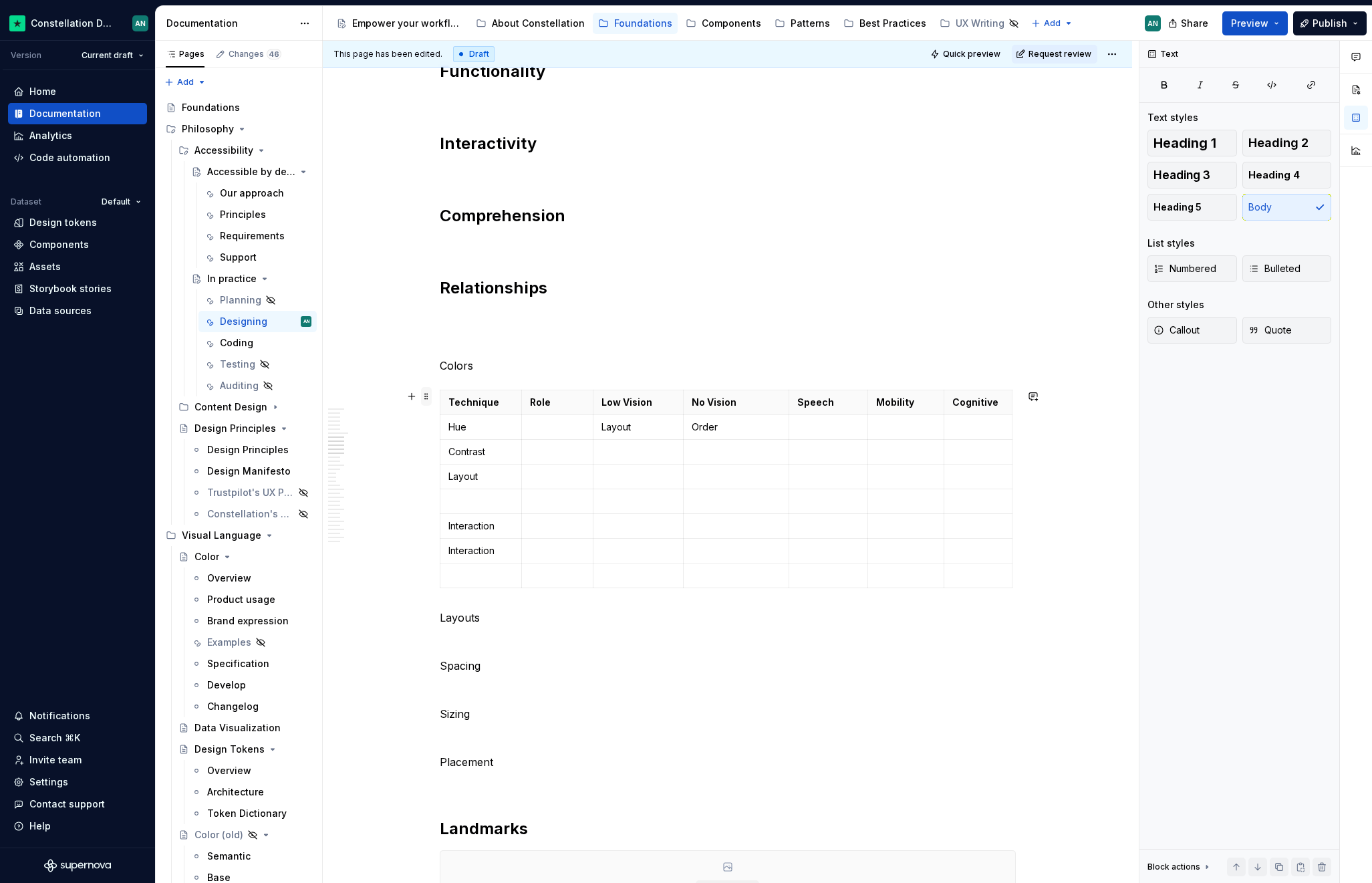
click at [429, 391] on span at bounding box center [426, 396] width 11 height 18
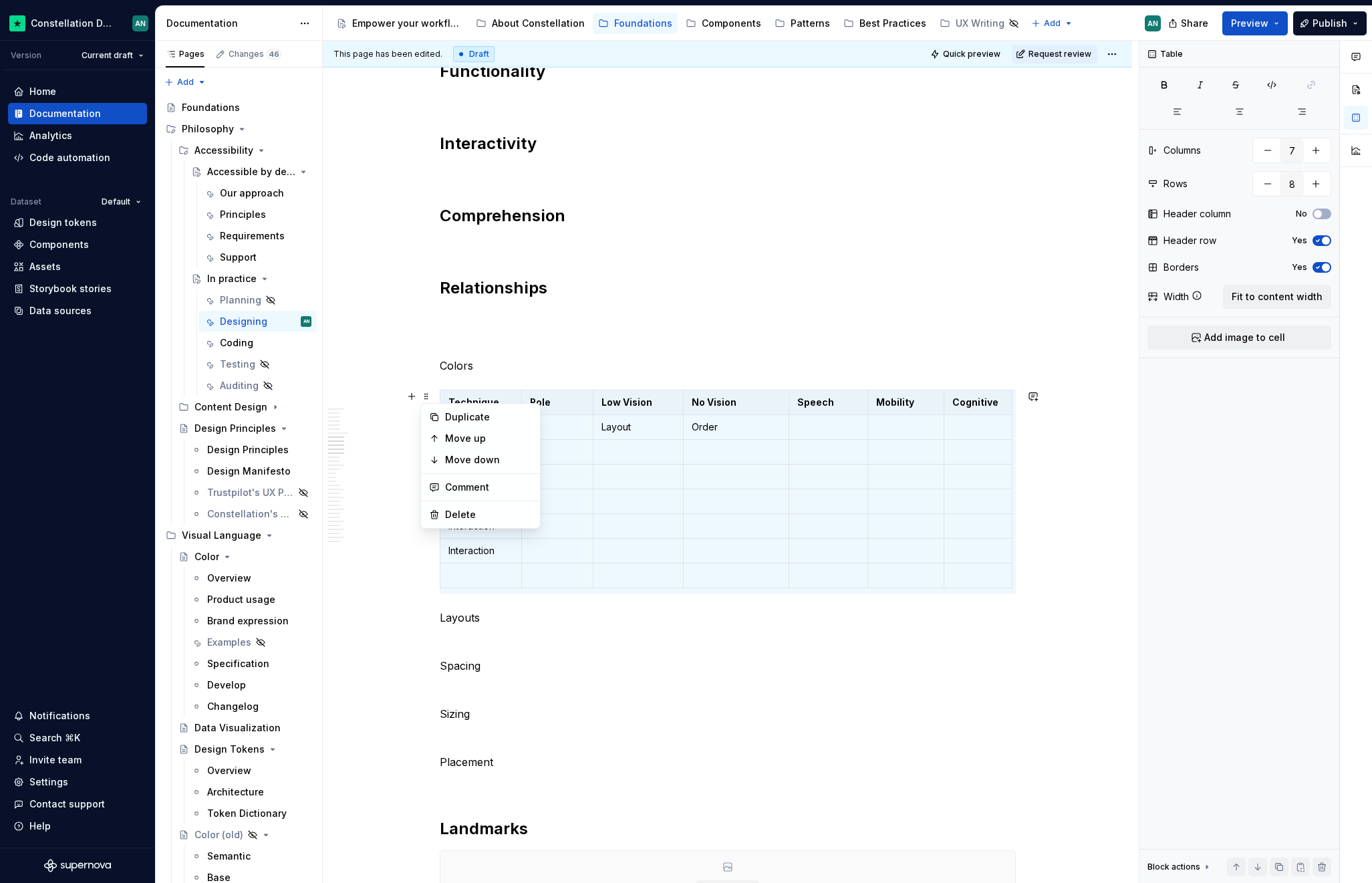
click at [707, 590] on div "Technique Role Low Vision No Vision Speech Mobility Cognitive Hue Layout Order …" at bounding box center [727, 491] width 576 height 204
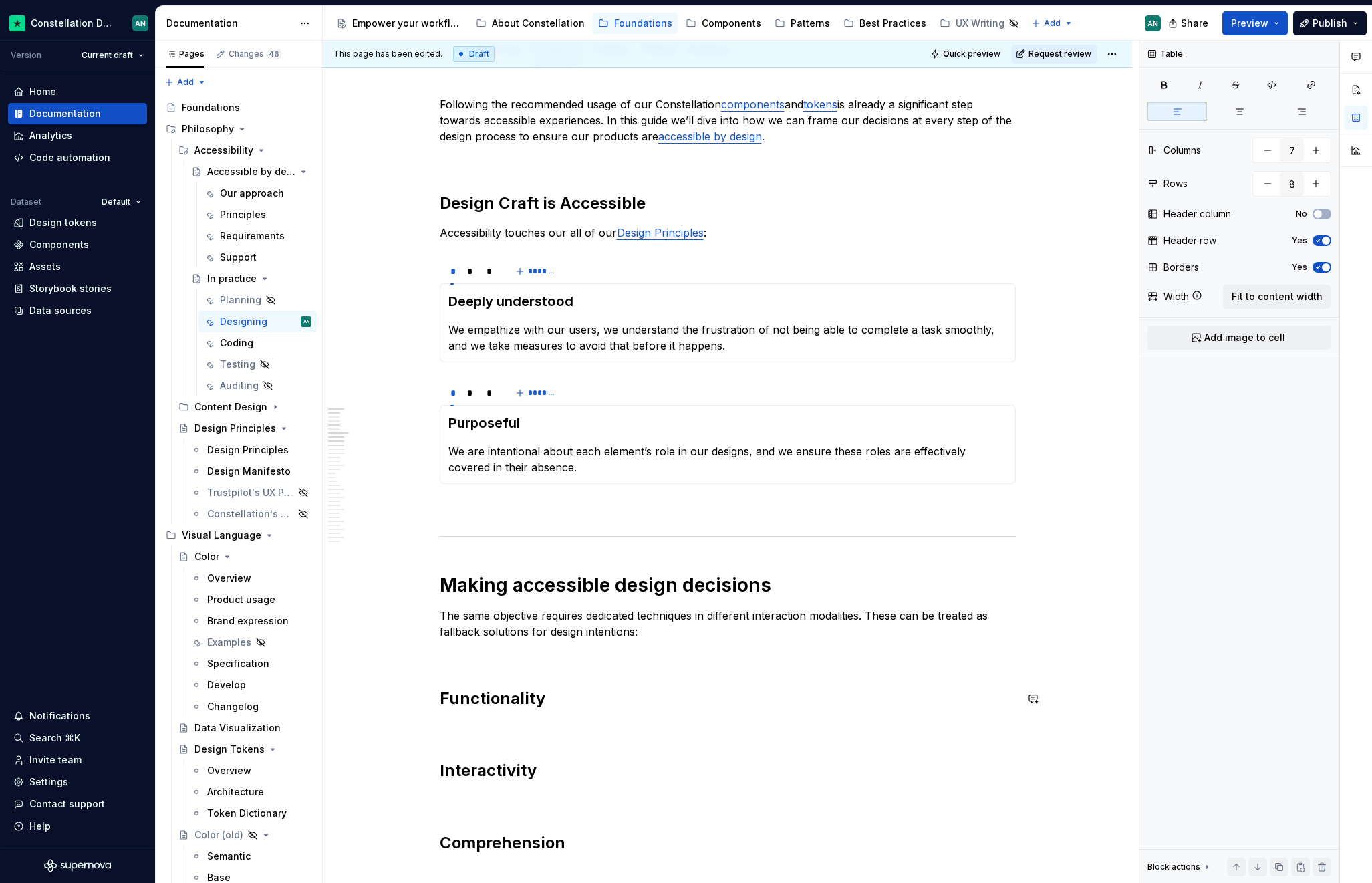
scroll to position [306, 0]
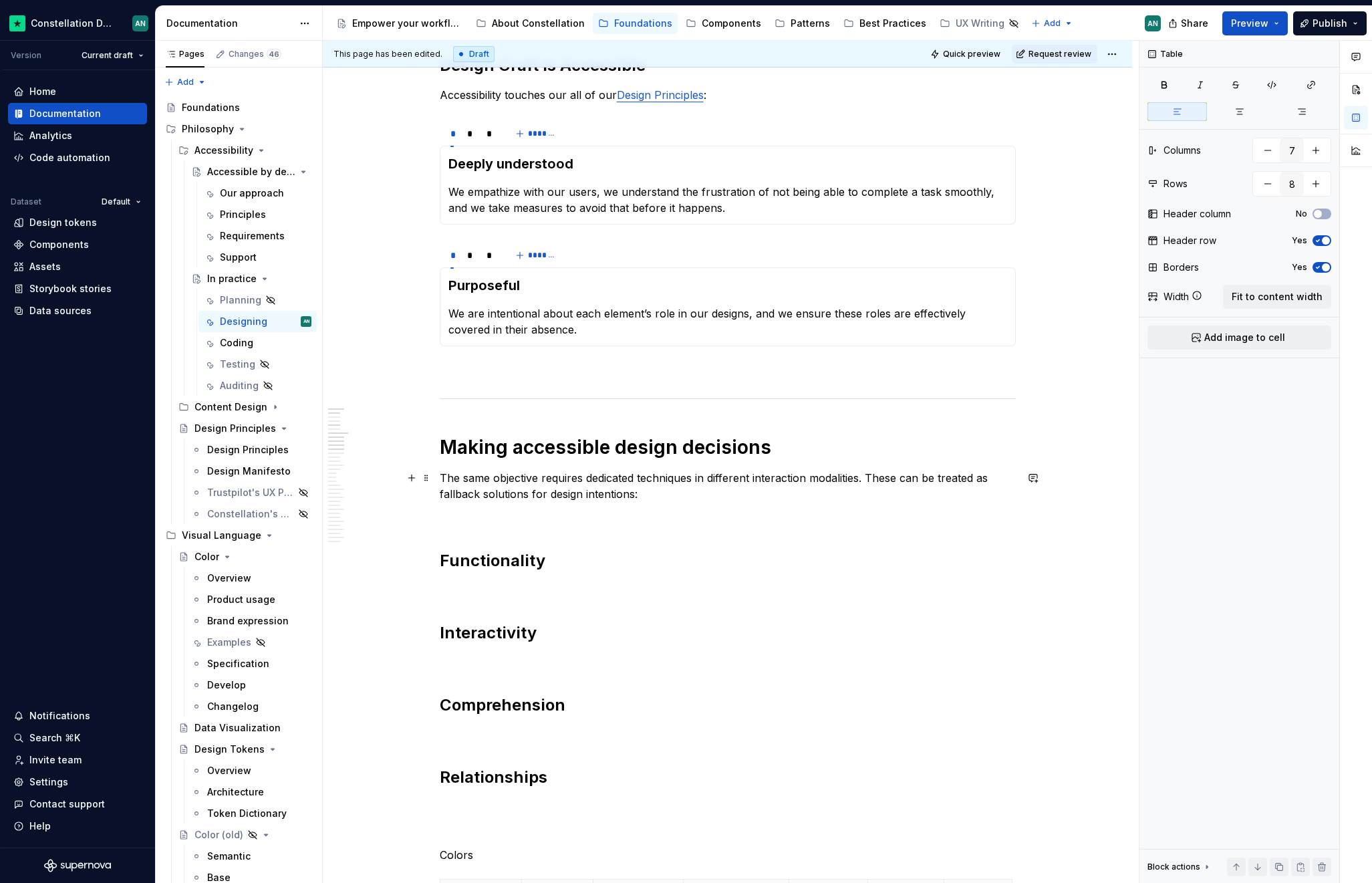
click at [867, 477] on p "The same objective requires dedicated techniques in different interaction modal…" at bounding box center [727, 486] width 576 height 32
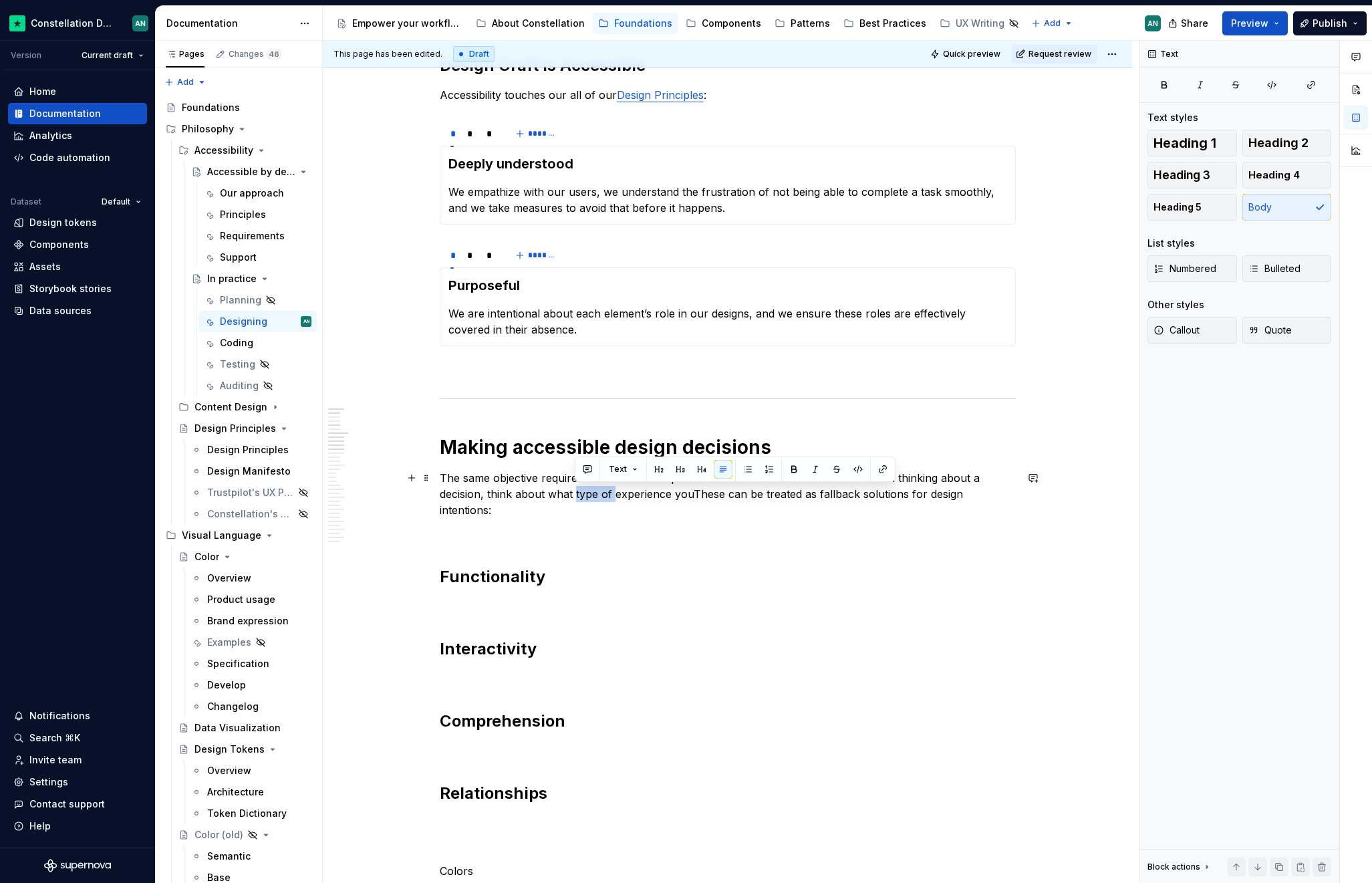
drag, startPoint x: 575, startPoint y: 496, endPoint x: 616, endPoint y: 490, distance: 41.4
click at [616, 490] on p "The same objective requires dedicated techniques in different interaction modal…" at bounding box center [727, 493] width 576 height 48
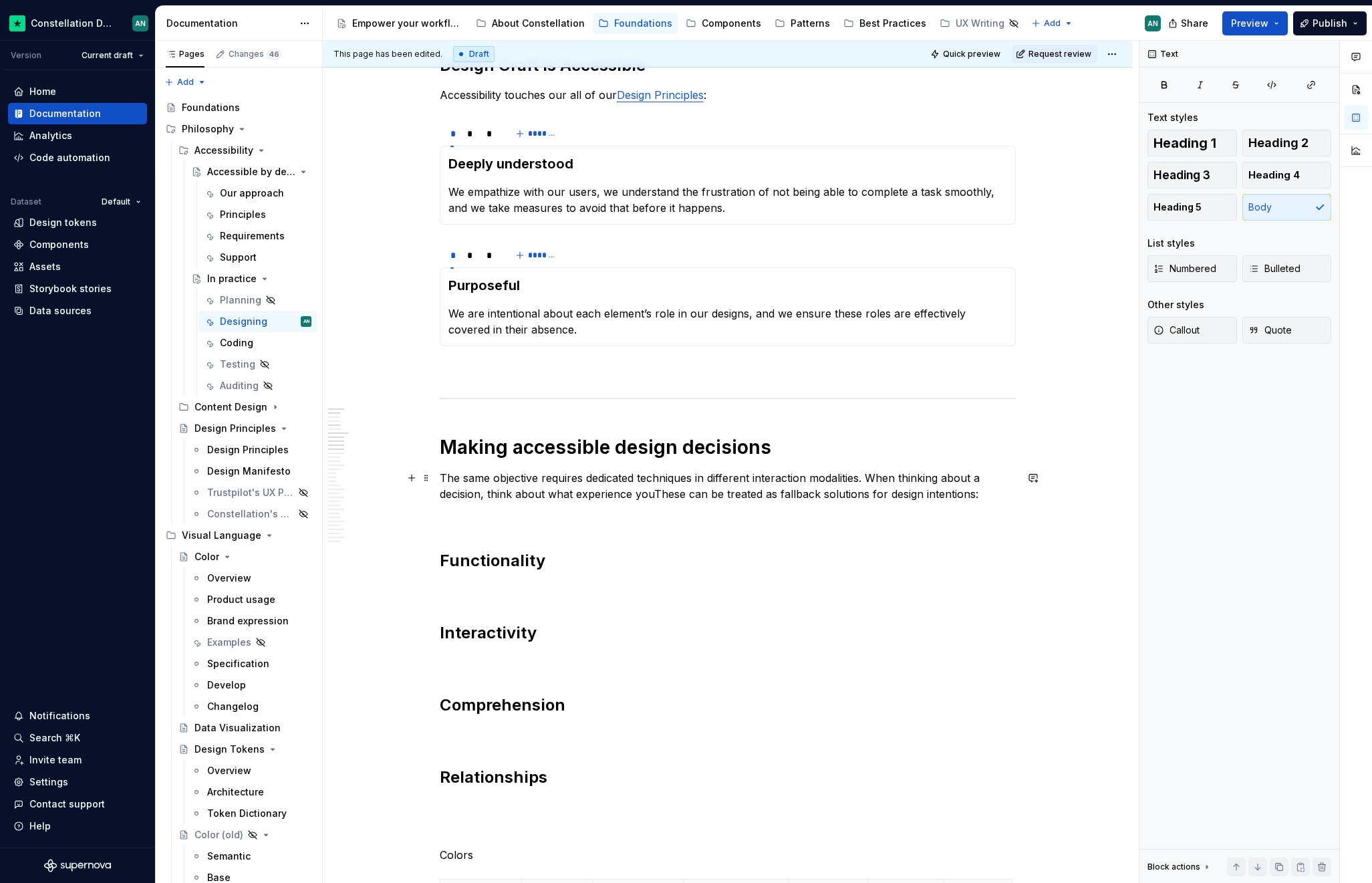
click at [632, 496] on p "The same objective requires dedicated techniques in different interaction modal…" at bounding box center [727, 486] width 576 height 32
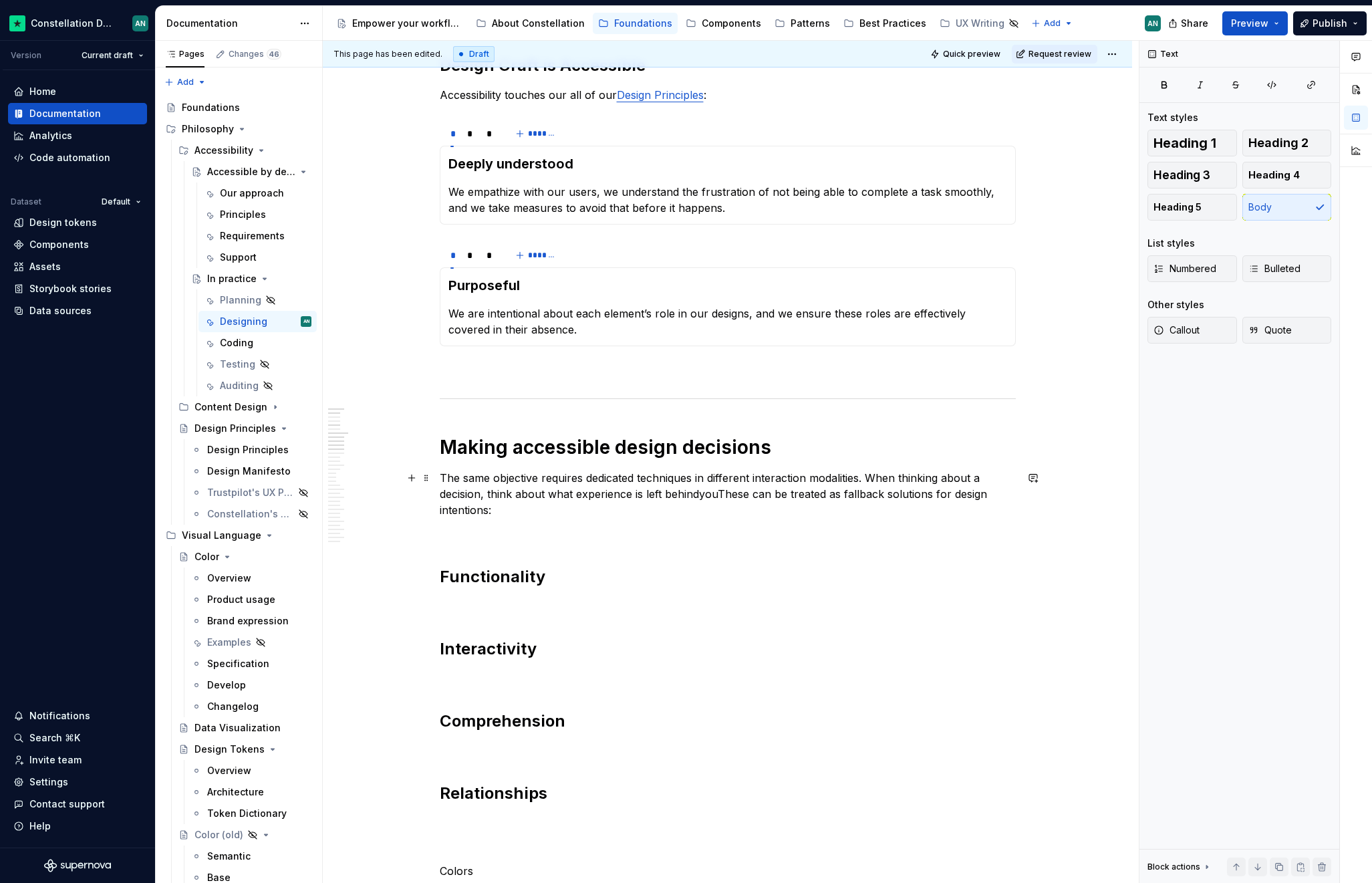
click at [547, 495] on p "The same objective requires dedicated techniques in different interaction modal…" at bounding box center [727, 493] width 576 height 48
drag, startPoint x: 480, startPoint y: 493, endPoint x: 874, endPoint y: 476, distance: 394.4
click at [874, 476] on p "The same objective requires dedicated techniques in different interaction modal…" at bounding box center [727, 493] width 576 height 48
drag, startPoint x: 489, startPoint y: 496, endPoint x: 871, endPoint y: 471, distance: 382.8
click at [871, 471] on p "The same objective requires dedicated techniques in different interaction modal…" at bounding box center [727, 493] width 576 height 48
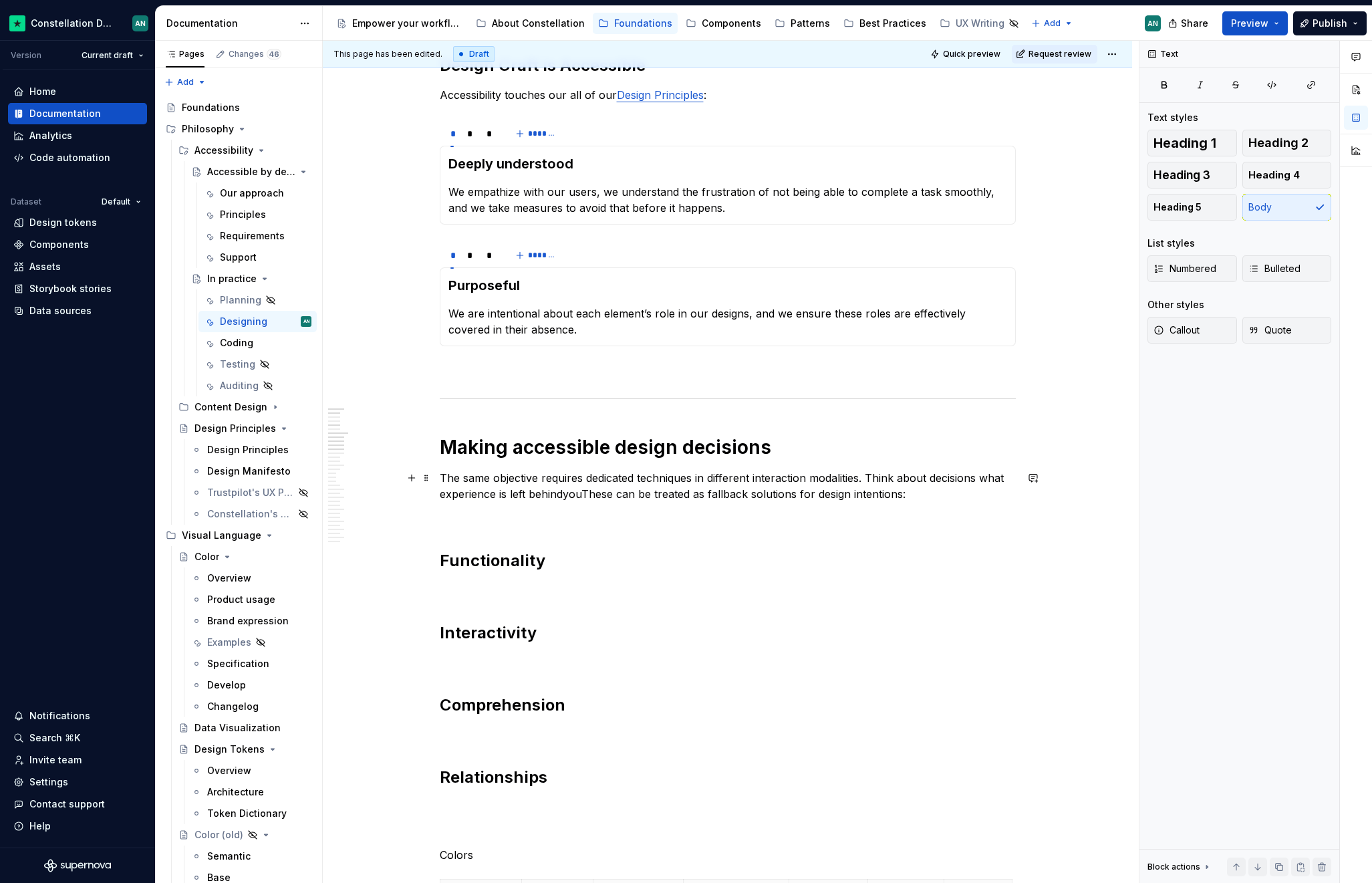
click at [1012, 482] on p "The same objective requires dedicated techniques in different interaction modal…" at bounding box center [727, 486] width 576 height 32
click at [870, 478] on p "The same objective requires dedicated techniques in different interaction modal…" at bounding box center [727, 486] width 576 height 32
drag, startPoint x: 931, startPoint y: 481, endPoint x: 581, endPoint y: 495, distance: 350.3
click at [581, 495] on p "The same objective requires dedicated techniques in different interaction modal…" at bounding box center [727, 486] width 576 height 32
click at [933, 476] on p "The same objective requires dedicated techniques in different interaction modal…" at bounding box center [727, 486] width 576 height 32
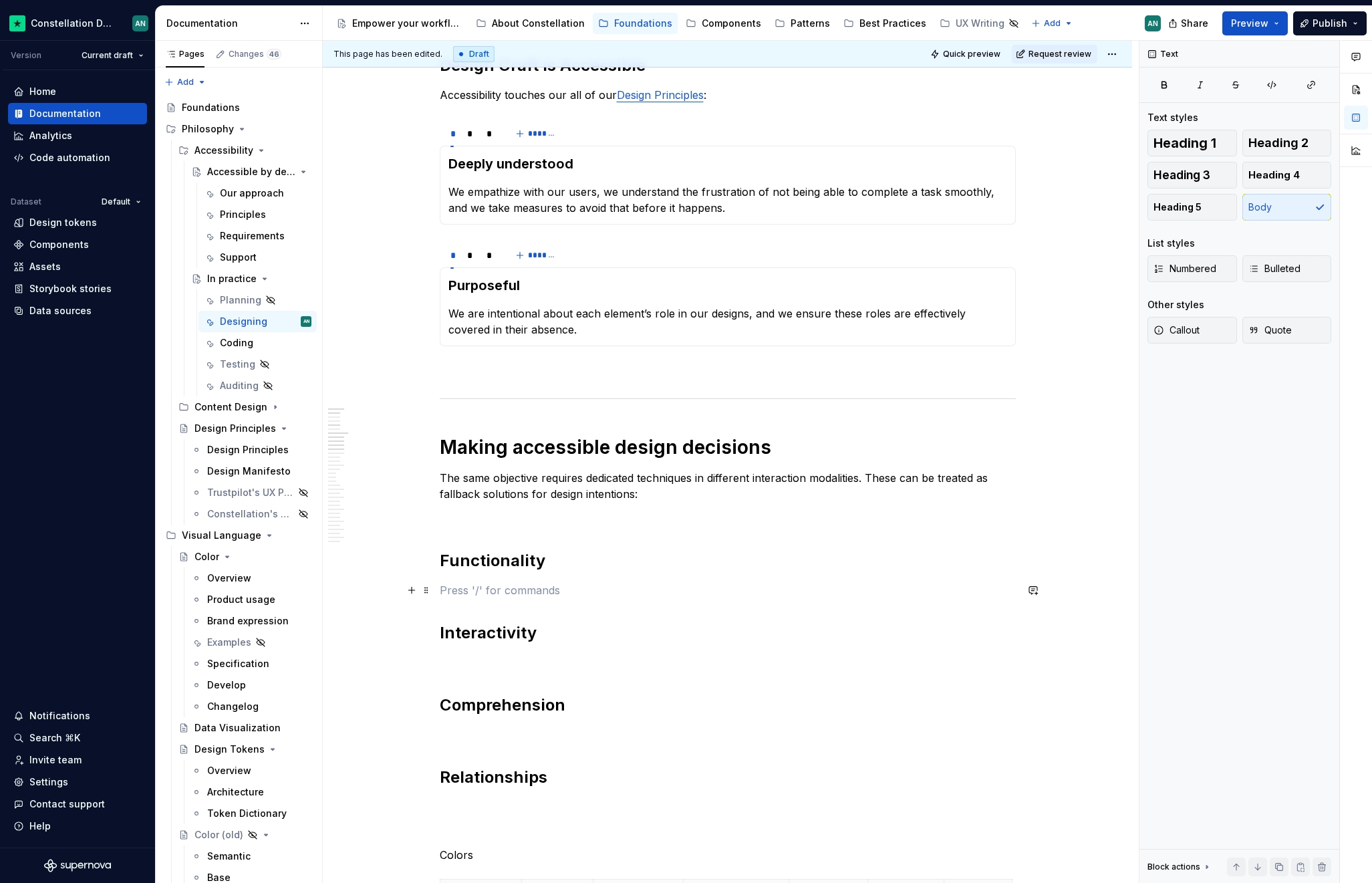
click at [478, 594] on p "To enrich screen reader interactions, please activate Accessibility in Grammarl…" at bounding box center [727, 591] width 576 height 16
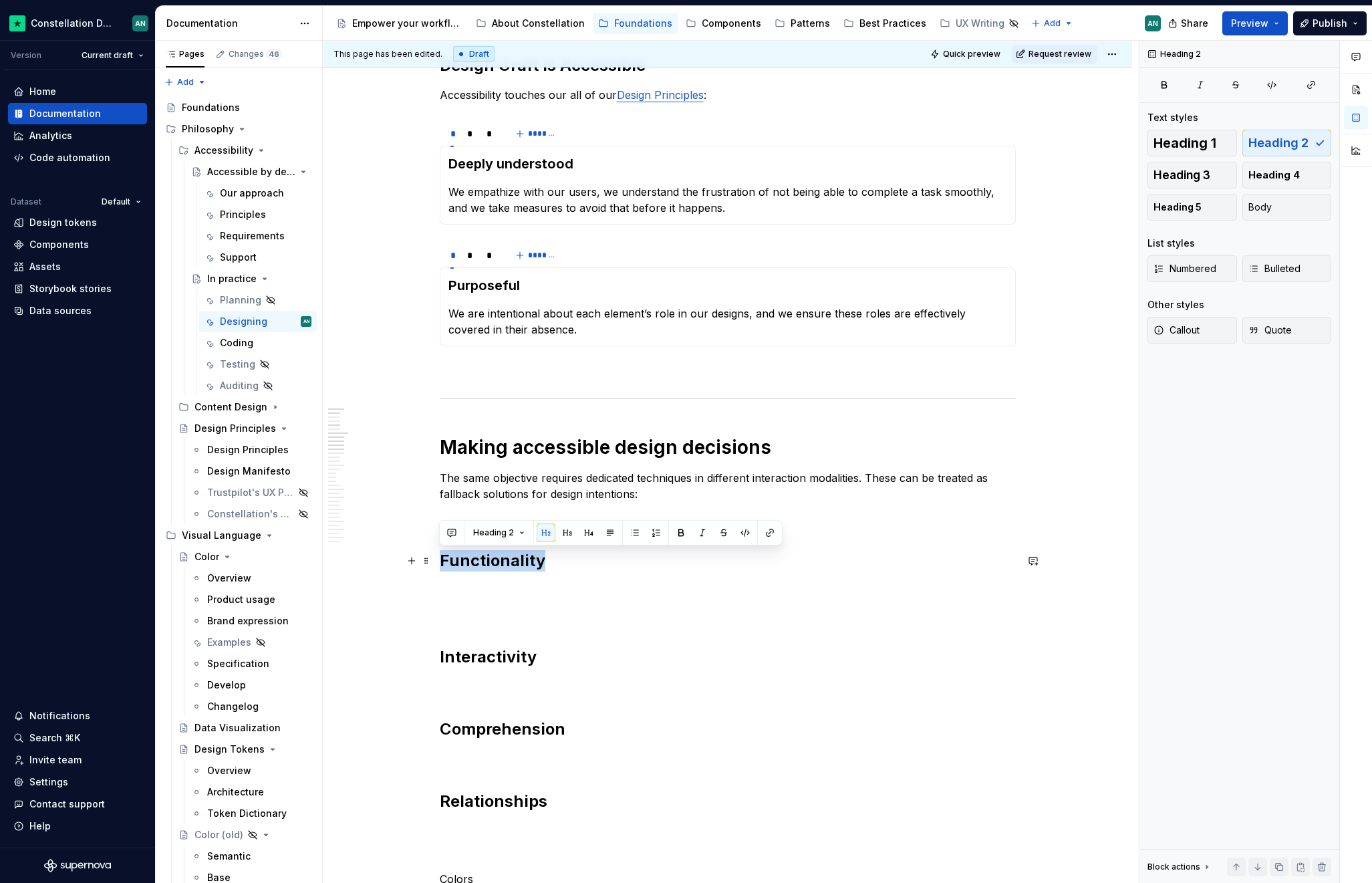
drag, startPoint x: 537, startPoint y: 568, endPoint x: 438, endPoint y: 565, distance: 99.0
click at [511, 593] on p "To enrich screen reader interactions, please activate Accessibility in Grammarl…" at bounding box center [727, 591] width 576 height 16
drag, startPoint x: 500, startPoint y: 561, endPoint x: 523, endPoint y: 562, distance: 23.0
click at [523, 562] on h2 "Interaction" at bounding box center [727, 560] width 576 height 21
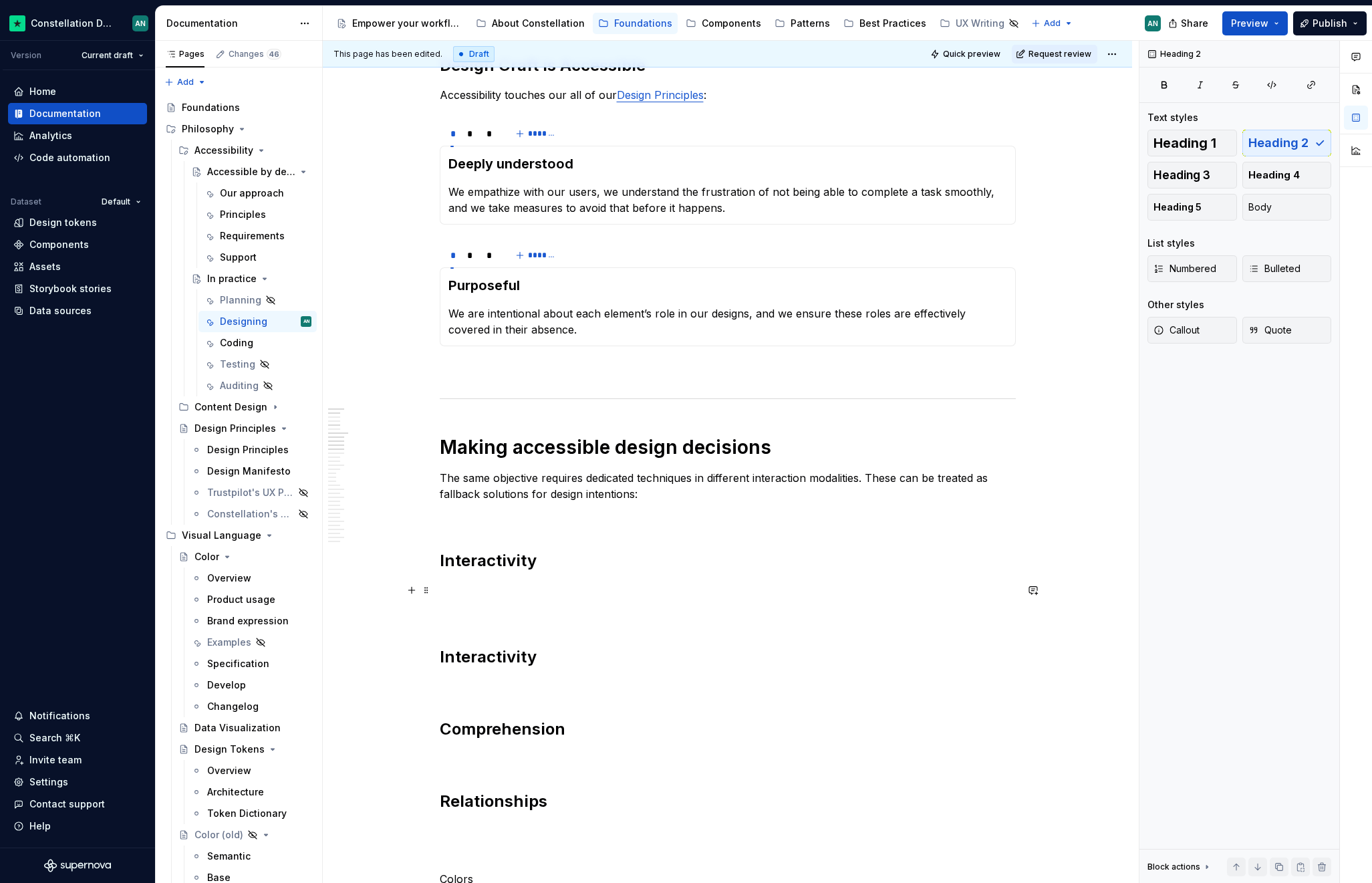
click at [456, 591] on p "To enrich screen reader interactions, please activate Accessibility in Grammarl…" at bounding box center [727, 591] width 576 height 16
drag, startPoint x: 514, startPoint y: 591, endPoint x: 440, endPoint y: 584, distance: 74.3
click at [440, 584] on p "Touch target" at bounding box center [727, 591] width 576 height 16
click at [868, 476] on p "The same objective requires dedicated techniques in different interaction modal…" at bounding box center [727, 486] width 576 height 32
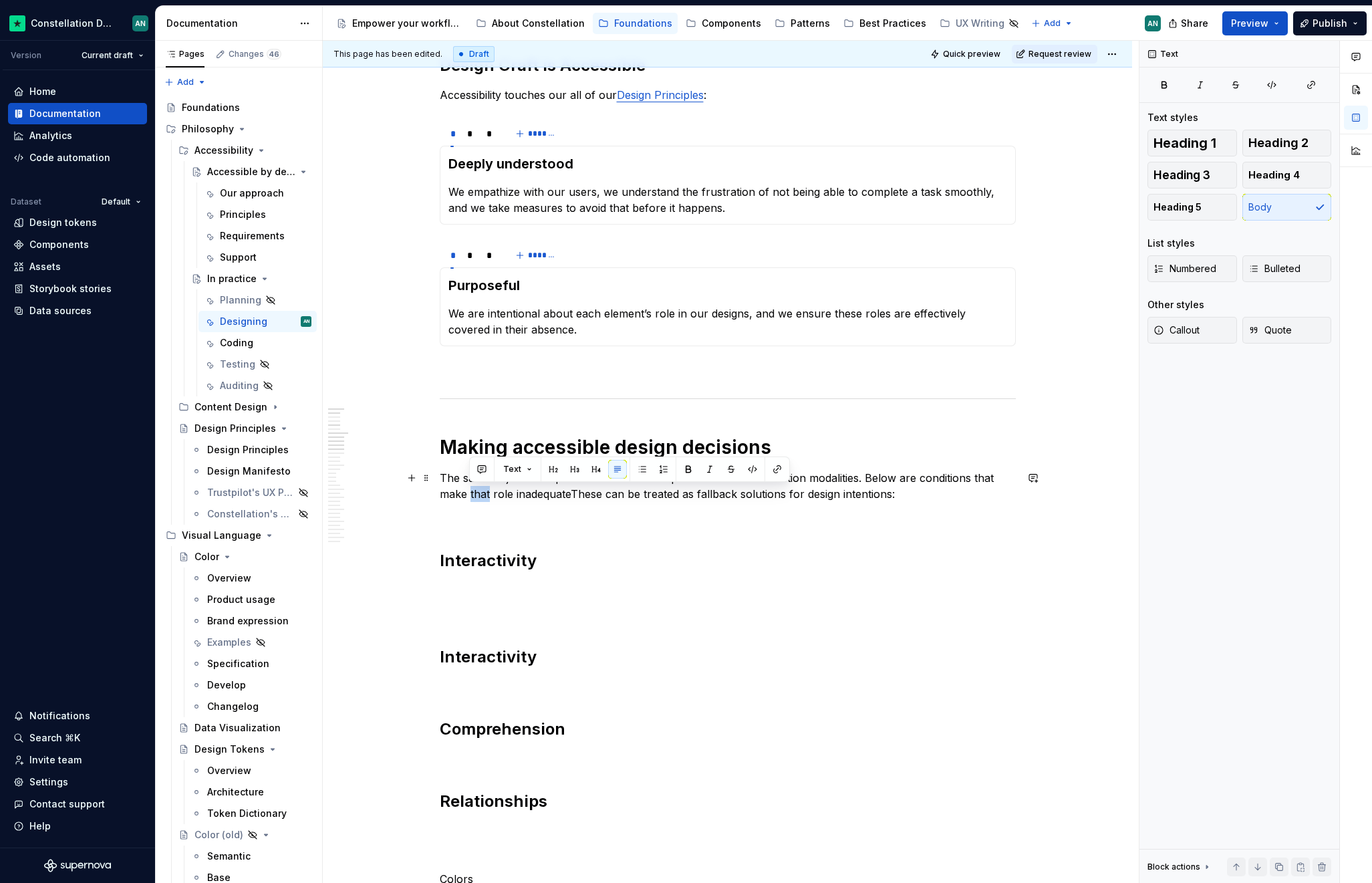
drag, startPoint x: 489, startPoint y: 493, endPoint x: 469, endPoint y: 494, distance: 20.0
click at [469, 494] on p "The same objective requires dedicated techniques in different interaction modal…" at bounding box center [727, 486] width 576 height 32
drag, startPoint x: 479, startPoint y: 492, endPoint x: 496, endPoint y: 493, distance: 17.0
click at [496, 493] on p "The same objective requires dedicated techniques in different interaction modal…" at bounding box center [727, 486] width 576 height 32
click at [475, 493] on p "The same objective requires dedicated techniques in different interaction modal…" at bounding box center [727, 486] width 576 height 32
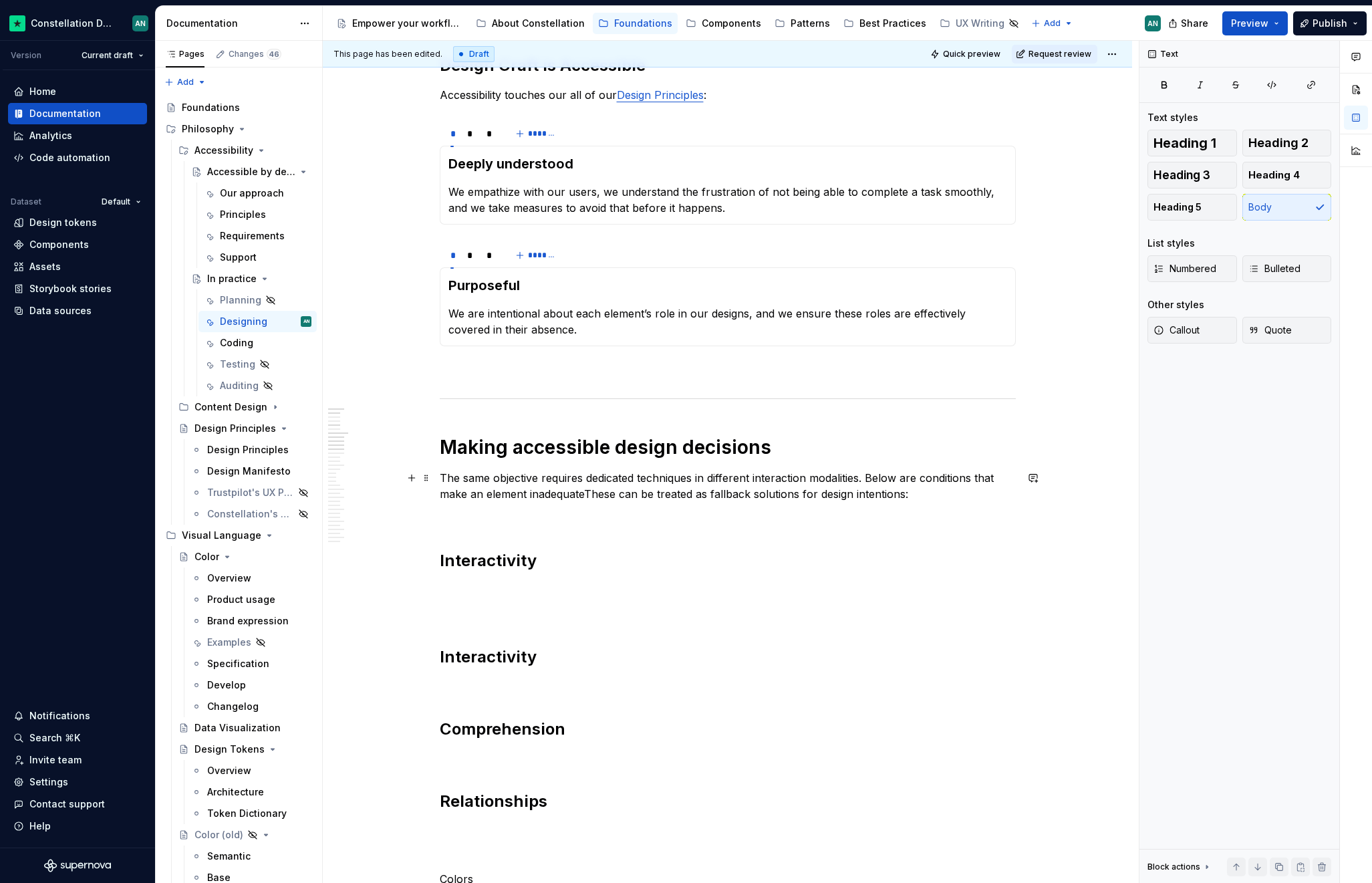
click at [583, 491] on p "The same objective requires dedicated techniques in different interaction modal…" at bounding box center [727, 486] width 576 height 32
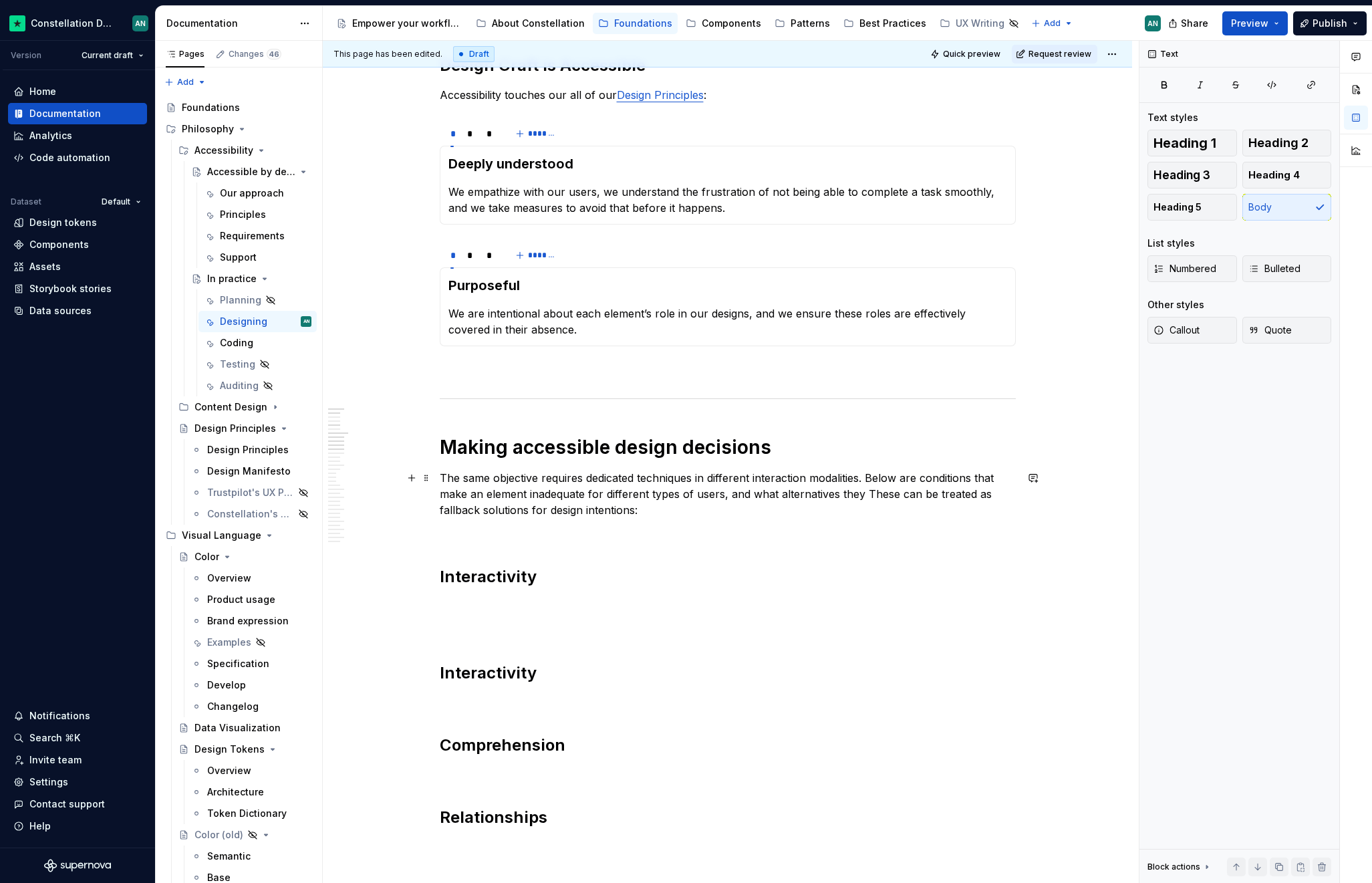
click at [726, 496] on p "The same objective requires dedicated techniques in different interaction modal…" at bounding box center [727, 493] width 576 height 48
drag, startPoint x: 969, startPoint y: 496, endPoint x: 945, endPoint y: 498, distance: 24.1
click at [945, 498] on p "The same objective requires dedicated techniques in different interaction modal…" at bounding box center [727, 493] width 576 height 48
click at [509, 599] on p "To enrich screen reader interactions, please activate Accessibility in Grammarl…" at bounding box center [727, 606] width 576 height 16
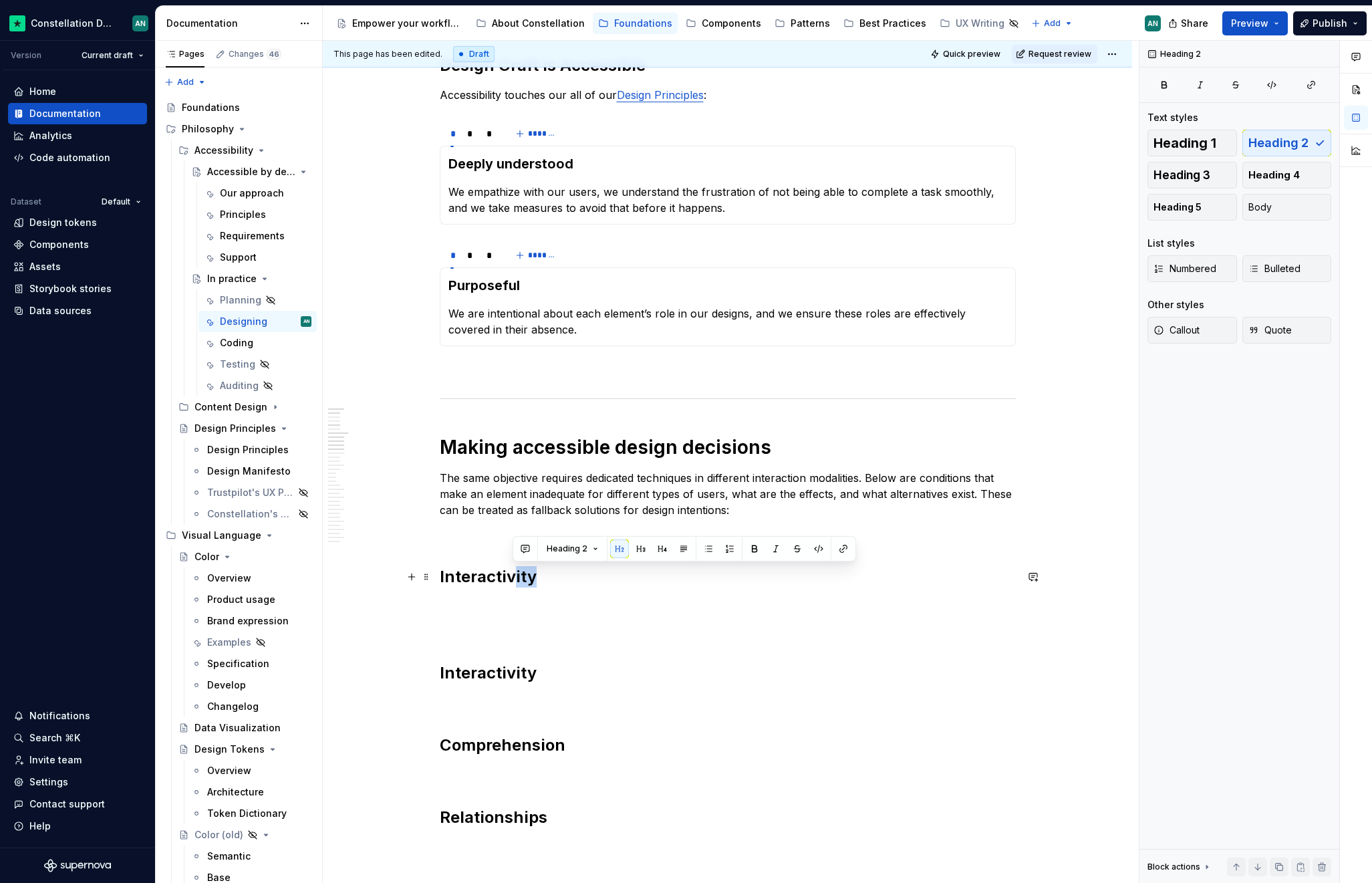
drag, startPoint x: 517, startPoint y: 582, endPoint x: 532, endPoint y: 582, distance: 15.0
click at [532, 582] on h2 "Interactivity" at bounding box center [727, 577] width 576 height 21
drag, startPoint x: 525, startPoint y: 578, endPoint x: 622, endPoint y: 583, distance: 97.1
click at [622, 583] on h2 "Interactive elements" at bounding box center [727, 577] width 576 height 21
click at [467, 610] on p "To enrich screen reader interactions, please activate Accessibility in Grammarl…" at bounding box center [727, 606] width 576 height 16
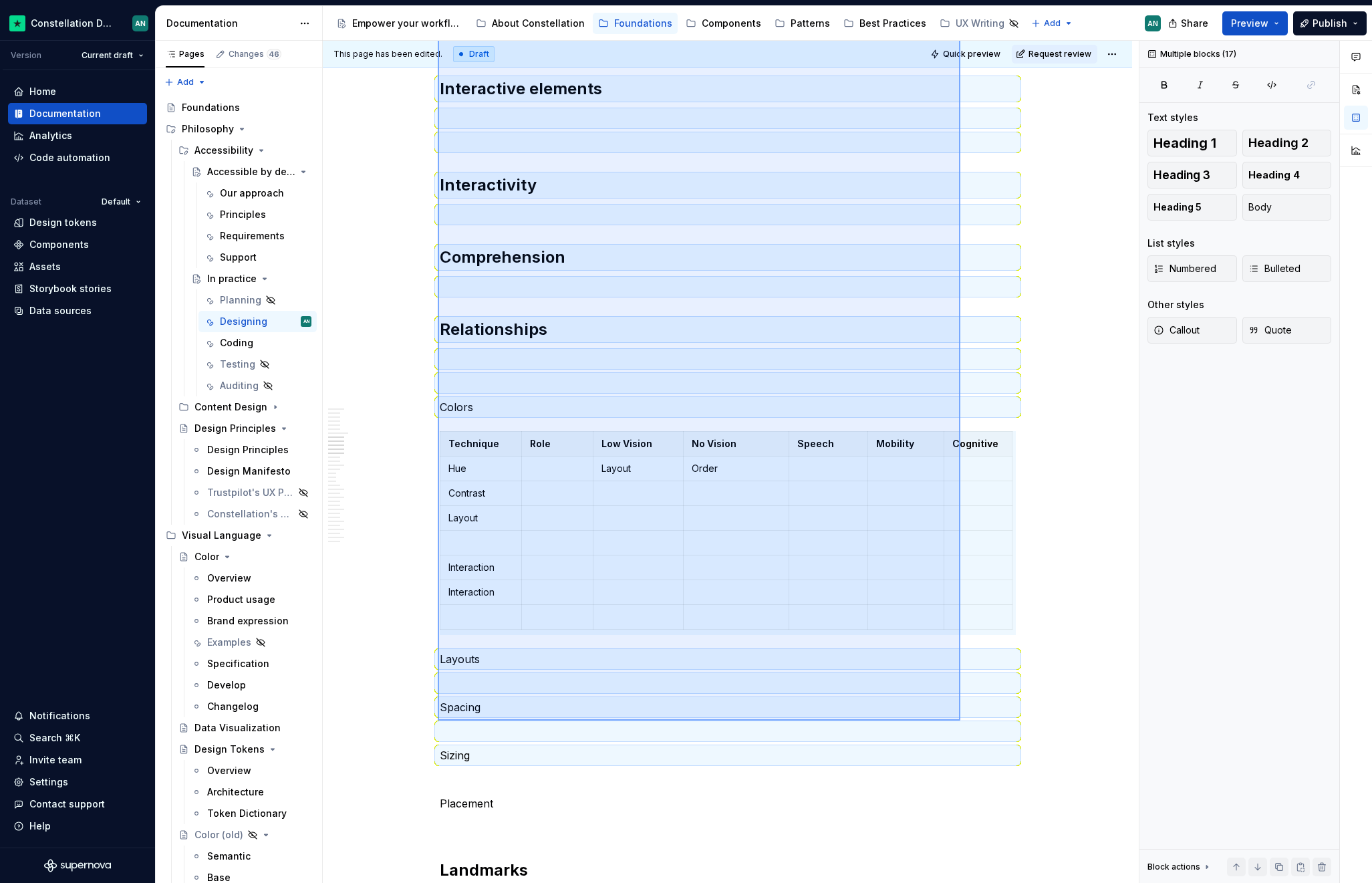
scroll to position [944, 0]
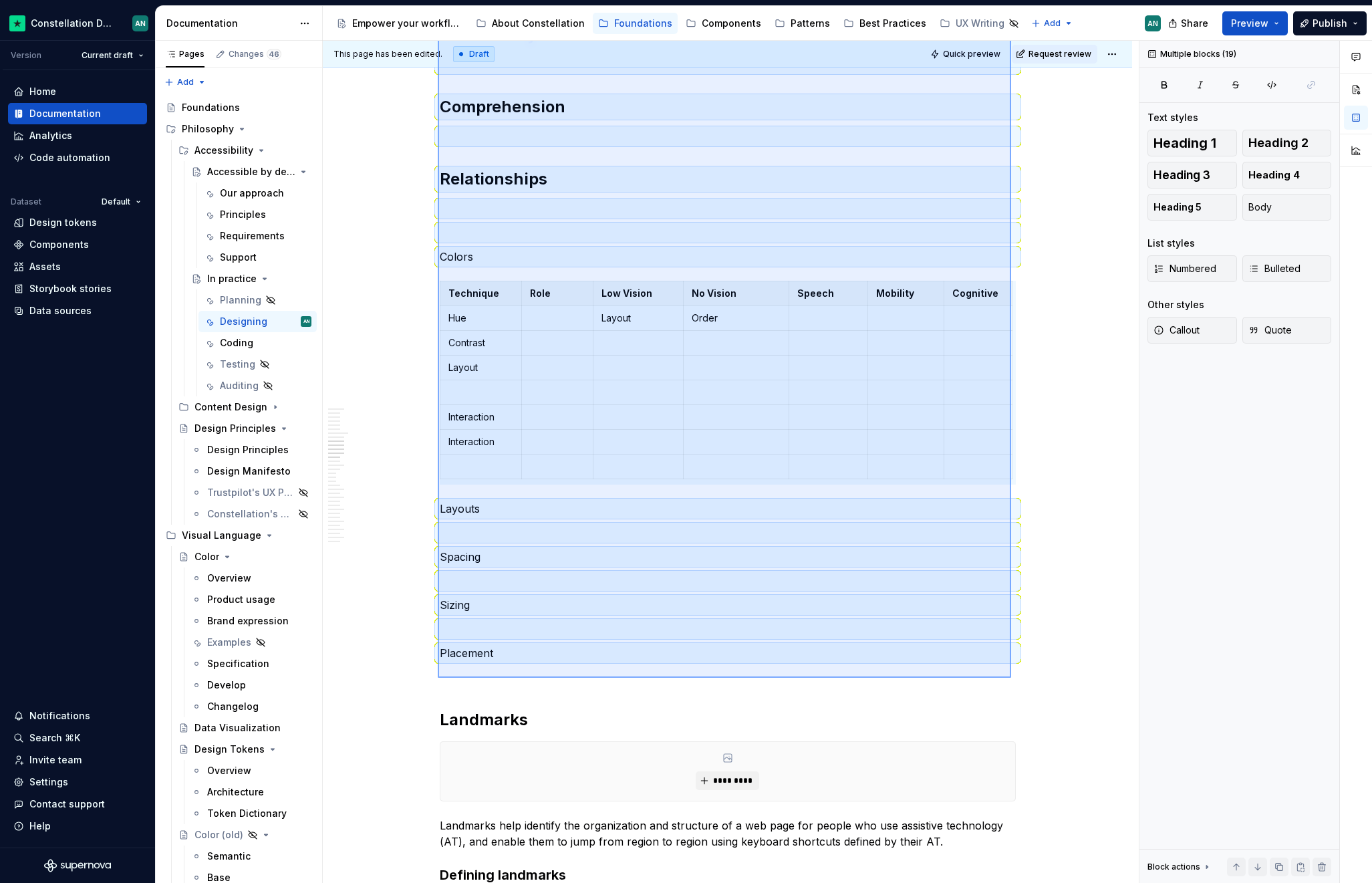
drag, startPoint x: 438, startPoint y: 587, endPoint x: 1011, endPoint y: 678, distance: 580.2
click at [1011, 678] on div "This page has been edited. Draft Quick preview Request review In practice How t…" at bounding box center [730, 462] width 816 height 843
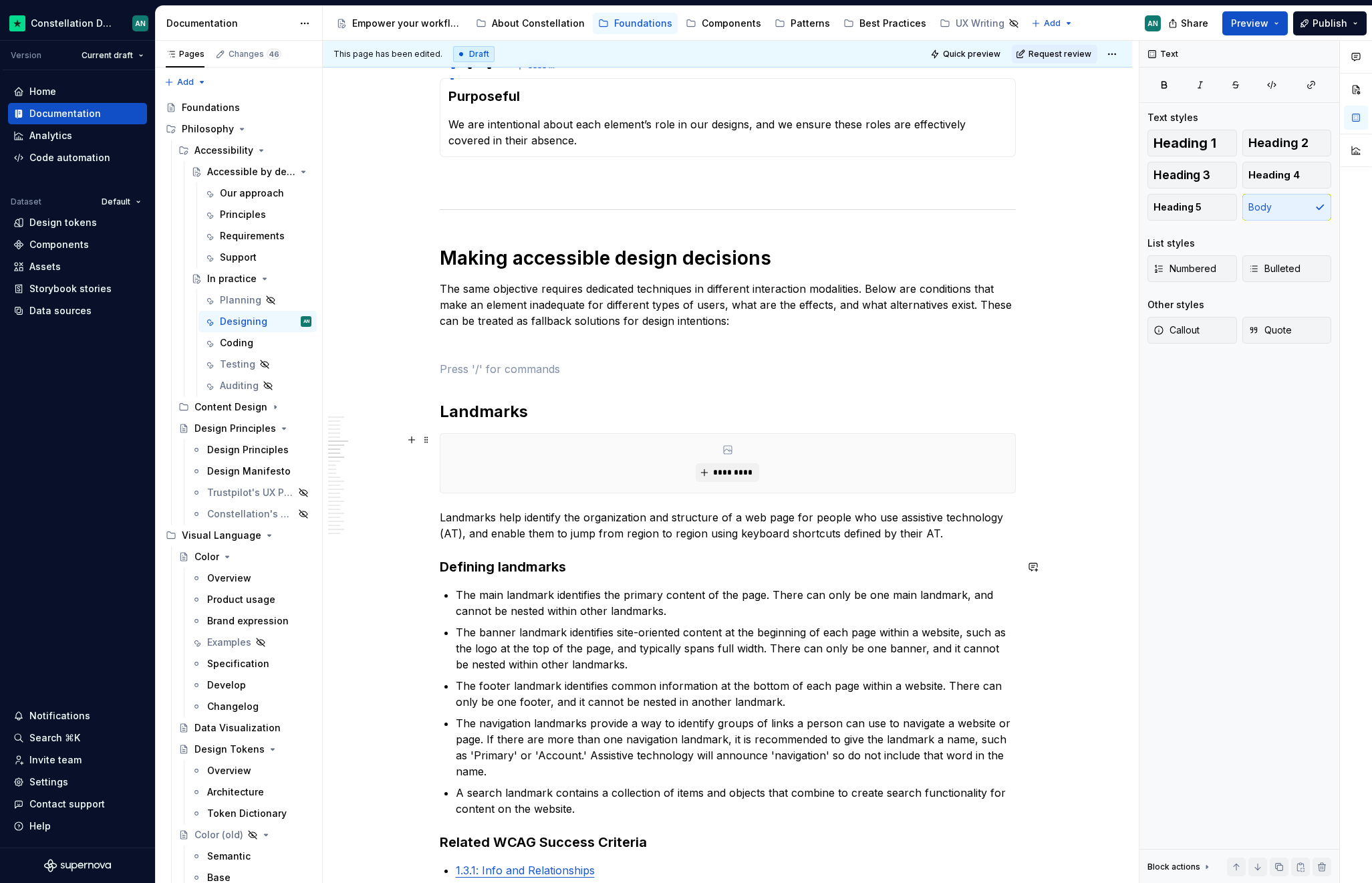
scroll to position [426, 0]
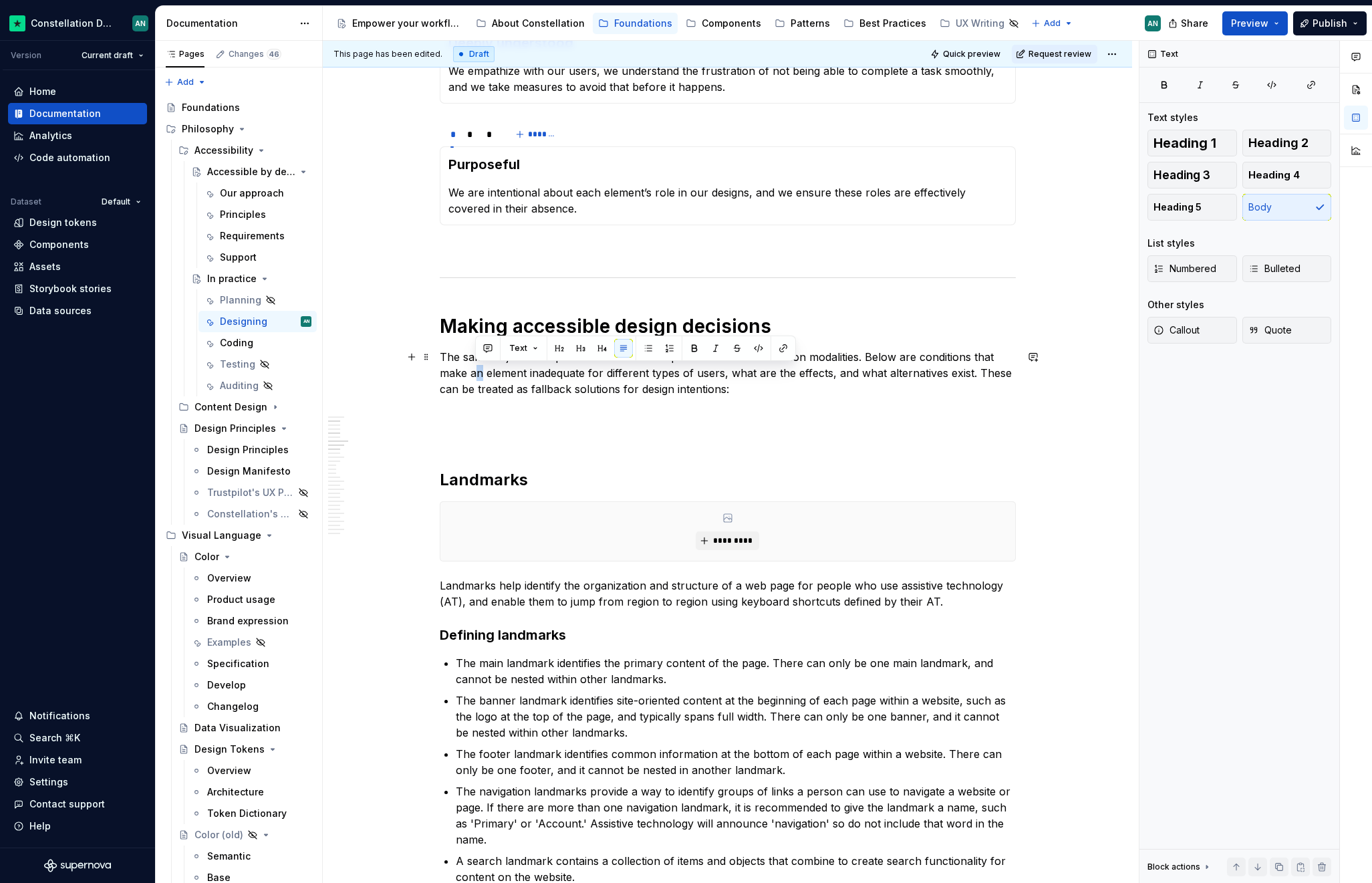
click at [477, 376] on p "The same objective requires dedicated techniques in different interaction modal…" at bounding box center [727, 373] width 576 height 48
drag, startPoint x: 478, startPoint y: 375, endPoint x: 517, endPoint y: 379, distance: 39.2
click at [517, 379] on p "The same objective requires dedicated techniques in different interaction modal…" at bounding box center [727, 373] width 576 height 48
click at [966, 373] on p "The same objective requires dedicated techniques in different interaction modal…" at bounding box center [727, 373] width 576 height 48
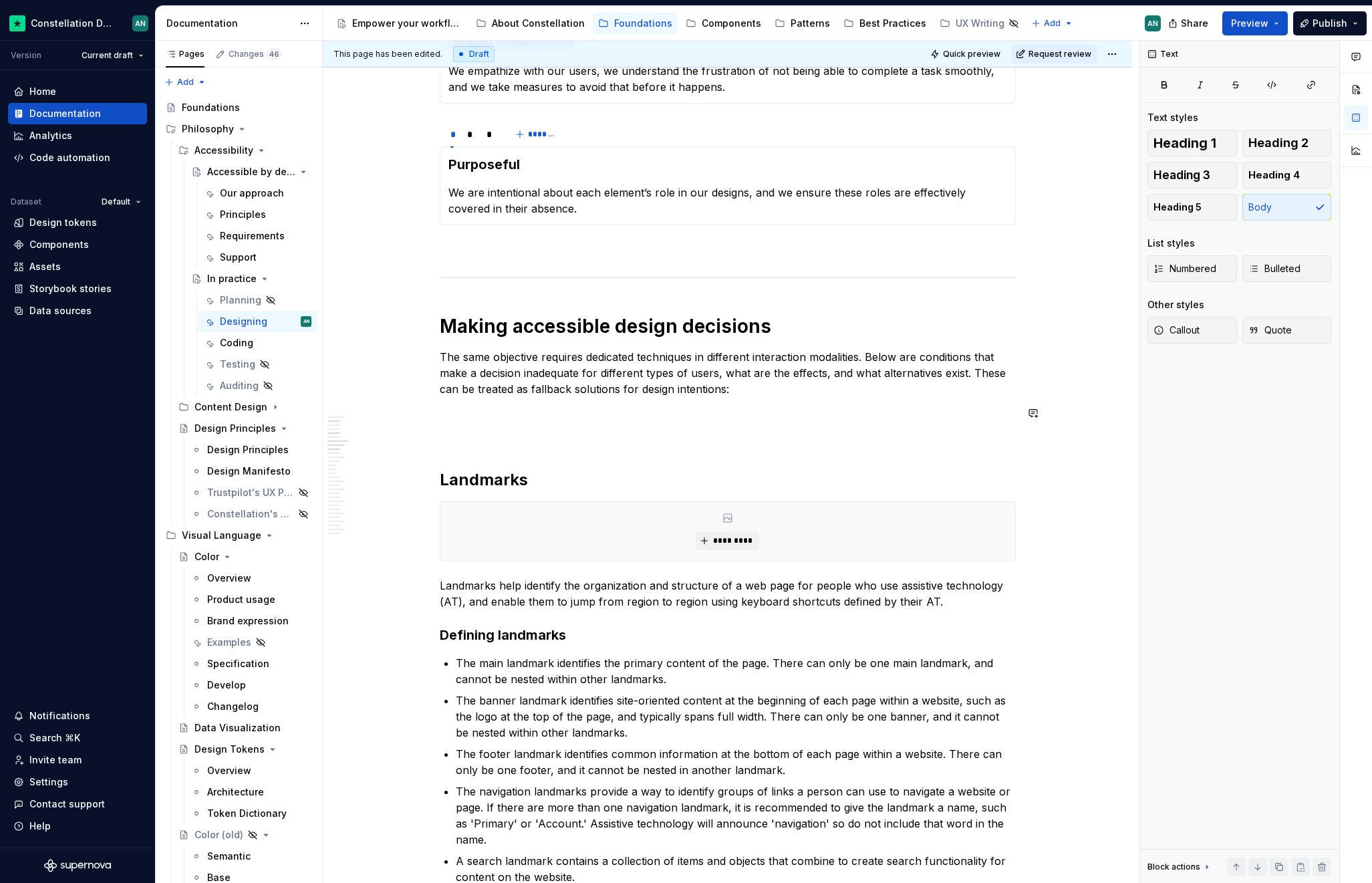
click at [479, 429] on p "To enrich screen reader interactions, please activate Accessibility in Grammarl…" at bounding box center [727, 437] width 576 height 16
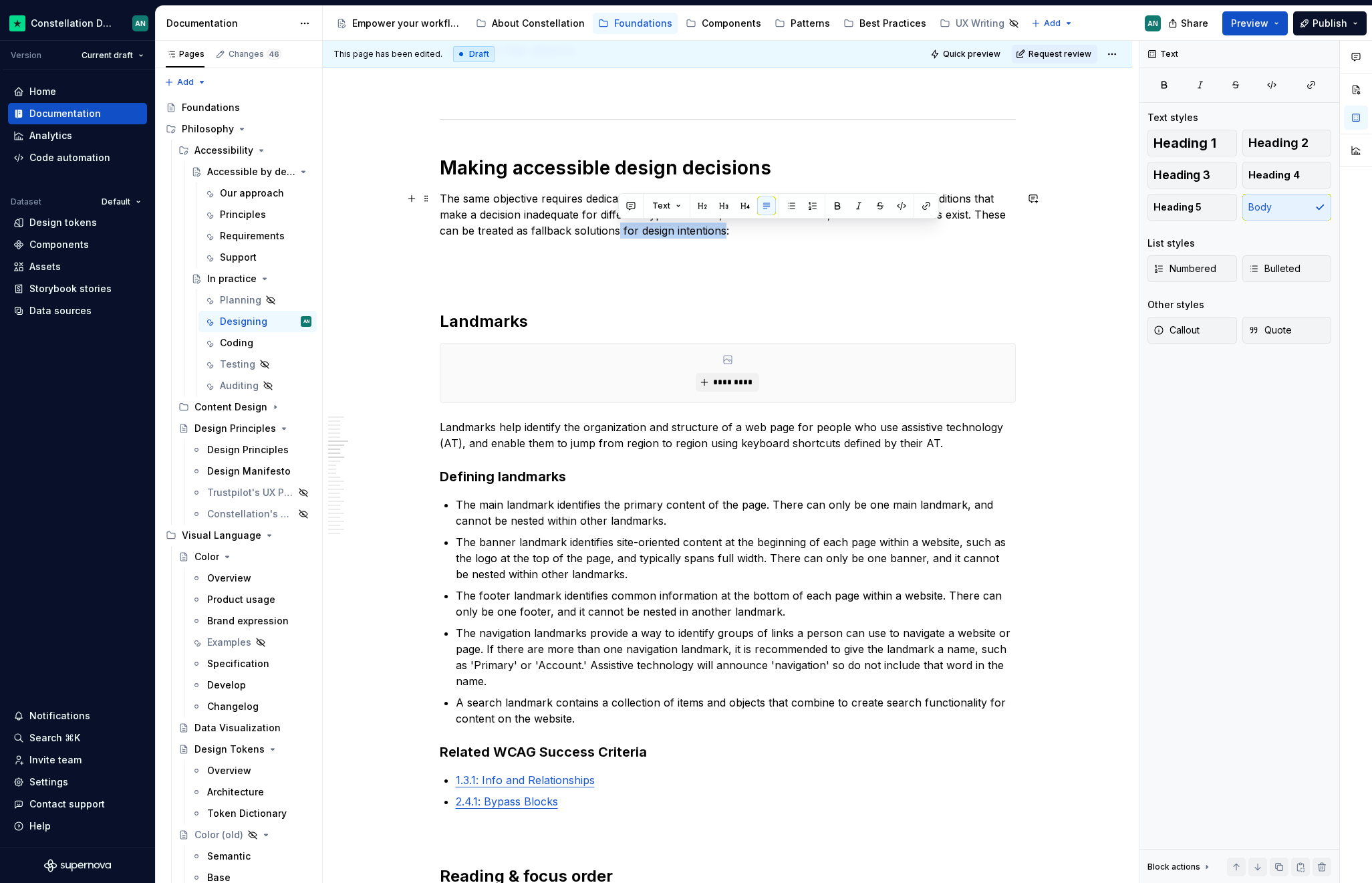
drag, startPoint x: 616, startPoint y: 231, endPoint x: 724, endPoint y: 232, distance: 108.0
click at [724, 232] on p "The same objective requires dedicated techniques in different interaction modal…" at bounding box center [727, 214] width 576 height 48
click at [526, 230] on p "The same objective requires dedicated techniques in different interaction modal…" at bounding box center [727, 214] width 576 height 48
click at [749, 231] on p "The same objective requires dedicated techniques in different interaction modal…" at bounding box center [727, 214] width 576 height 48
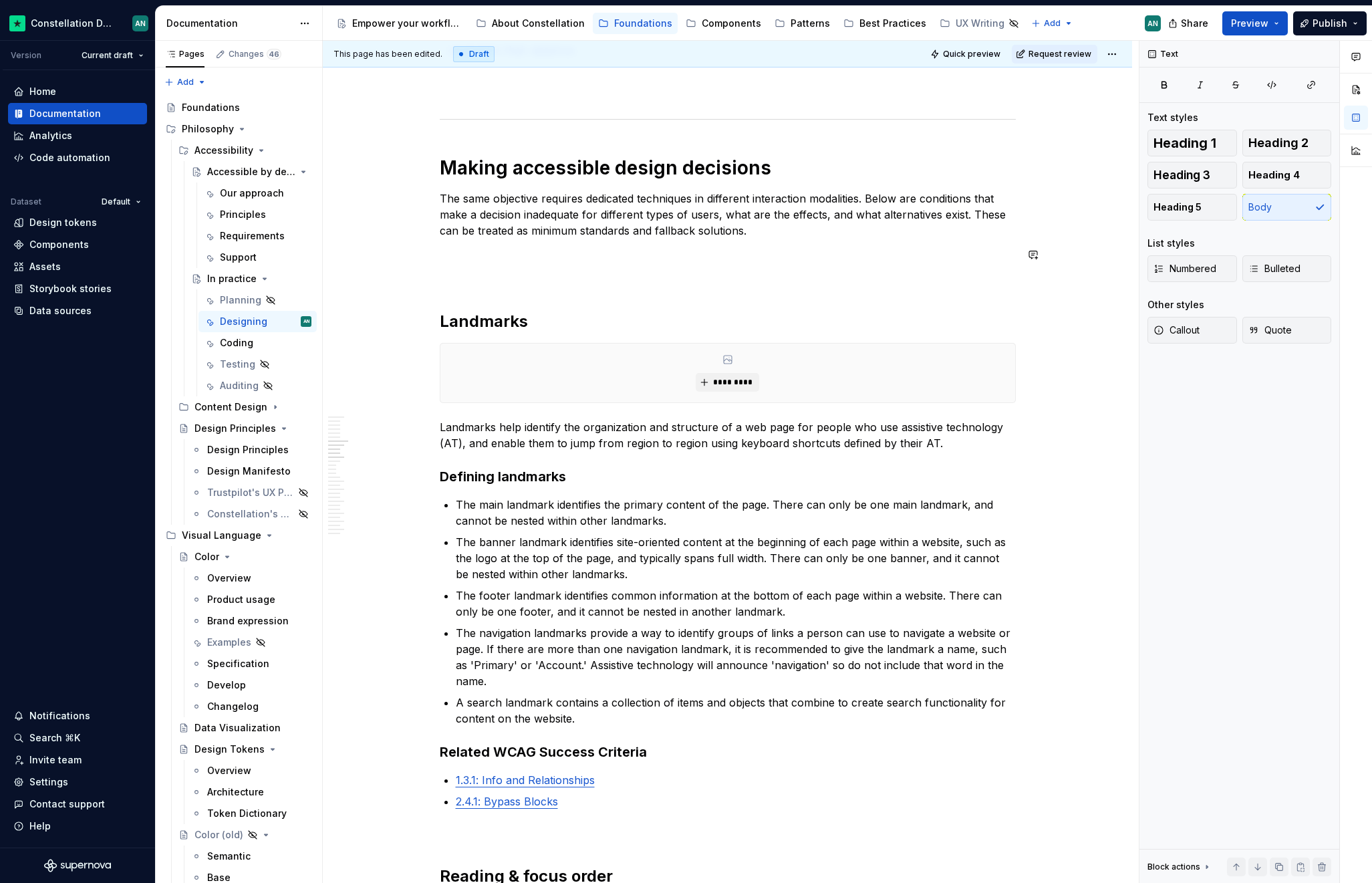
click at [569, 286] on p "To enrich screen reader interactions, please activate Accessibility in Grammarl…" at bounding box center [727, 279] width 576 height 16
click at [1270, 149] on span "Heading 2" at bounding box center [1279, 143] width 60 height 13
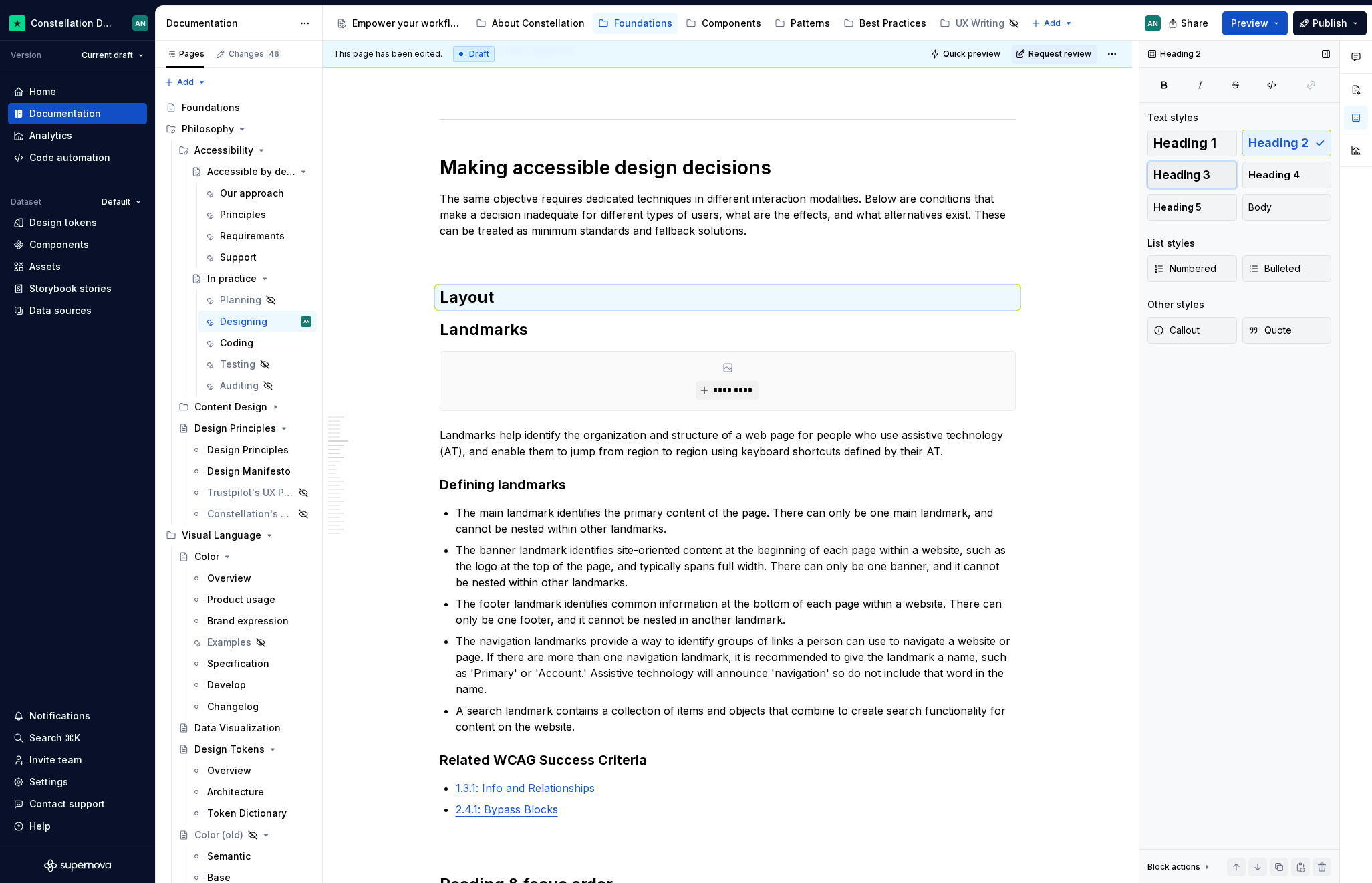
click at [1206, 180] on span "Heading 3" at bounding box center [1181, 175] width 57 height 13
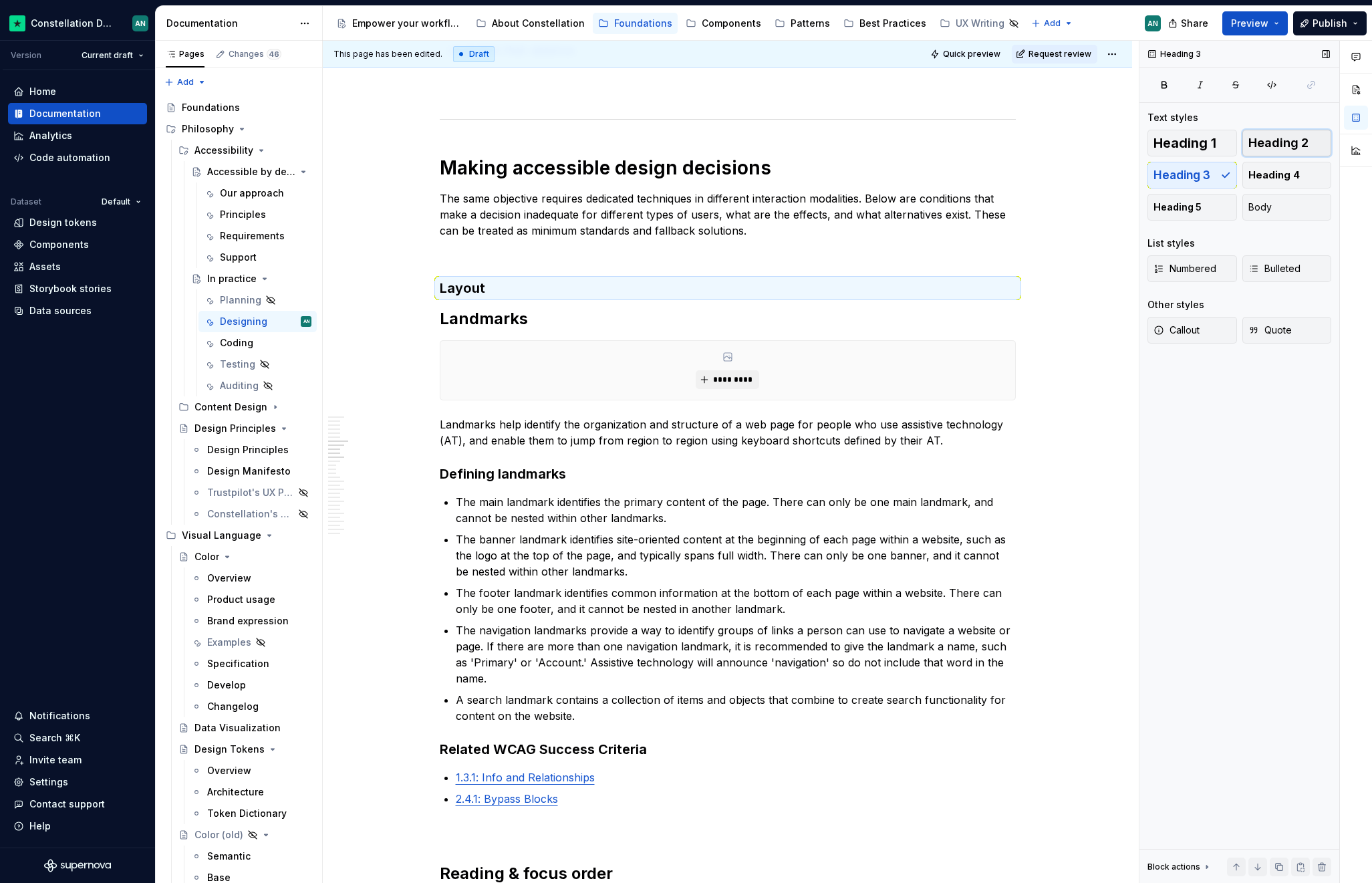
click at [1285, 138] on span "Heading 2" at bounding box center [1279, 143] width 60 height 13
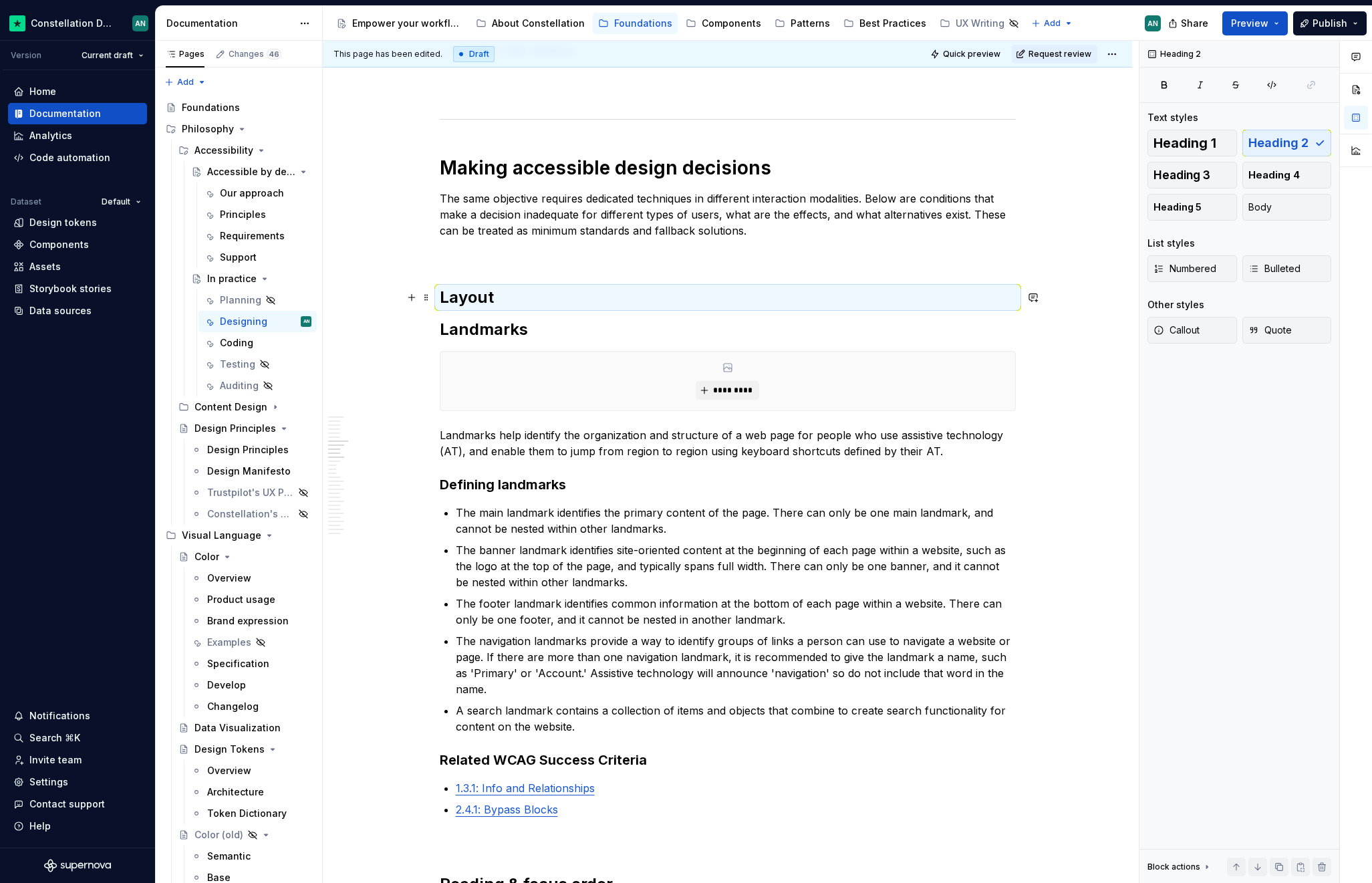
click at [556, 300] on h2 "Layout" at bounding box center [727, 297] width 576 height 21
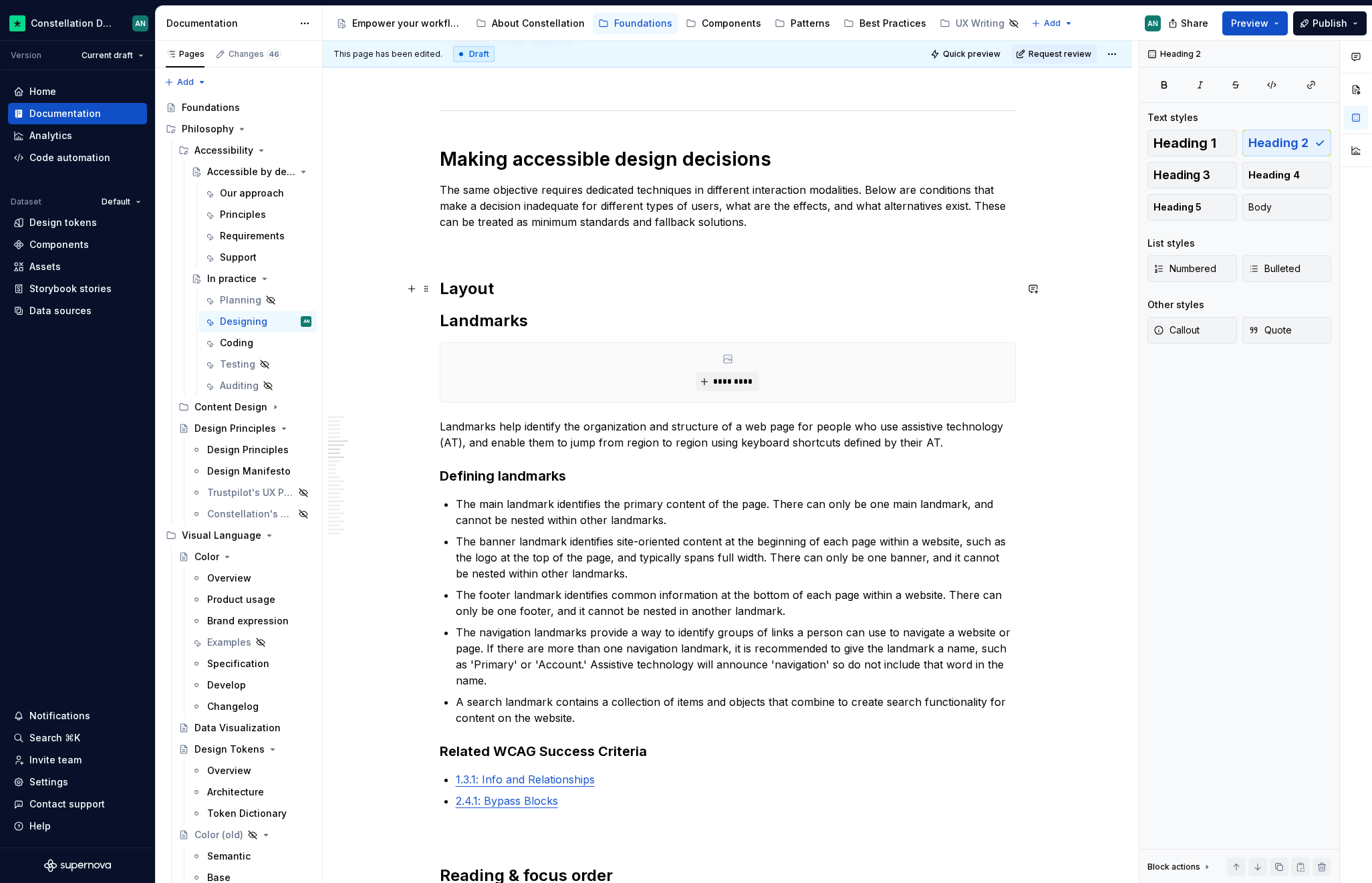
click at [514, 286] on h2 "Layout" at bounding box center [727, 289] width 576 height 21
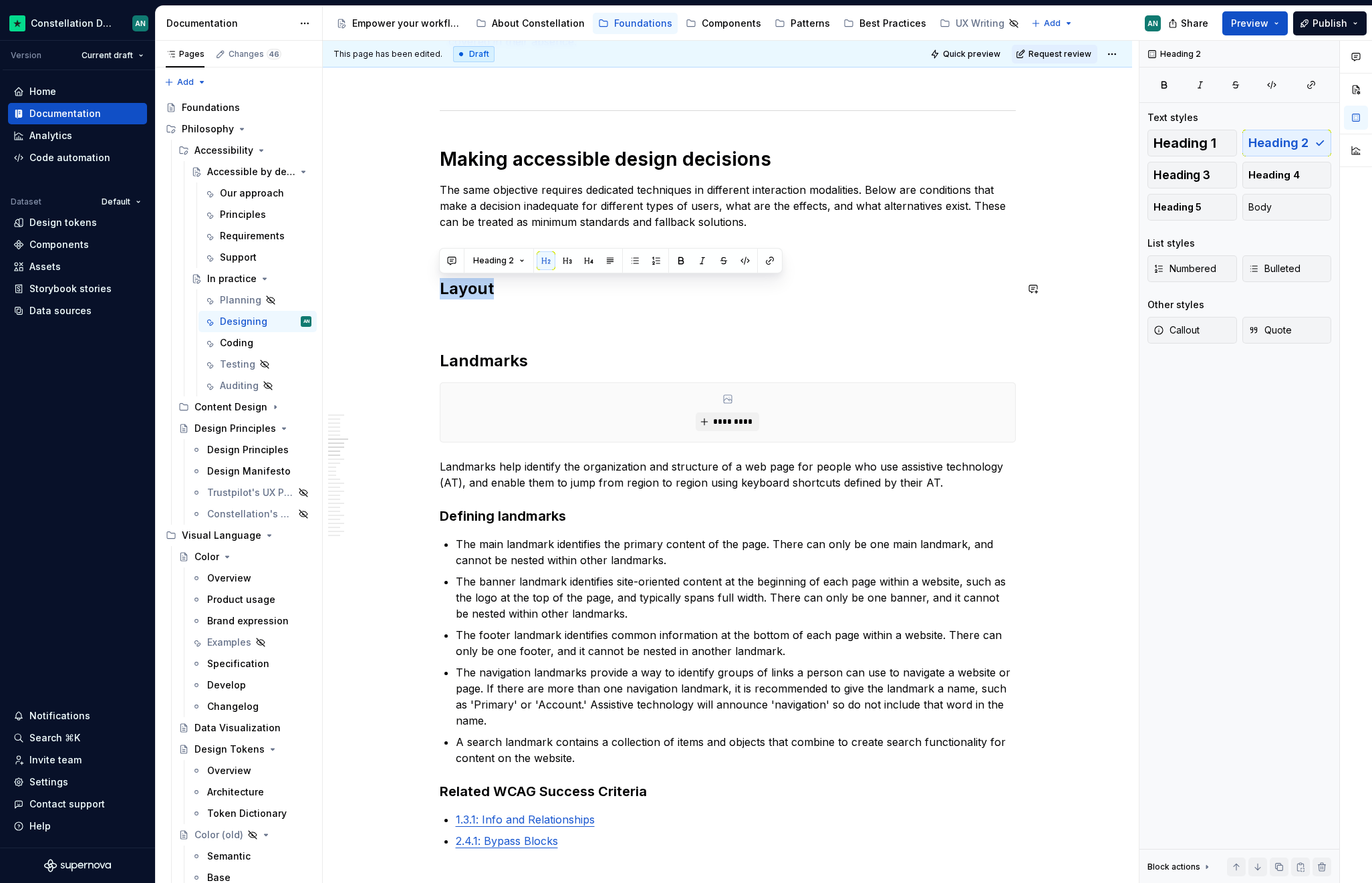
drag, startPoint x: 504, startPoint y: 285, endPoint x: 442, endPoint y: 277, distance: 62.5
type textarea "*"
click at [626, 562] on p "The main landmark identifies the primary content of the page. There can only be…" at bounding box center [735, 552] width 560 height 32
drag, startPoint x: 495, startPoint y: 286, endPoint x: 412, endPoint y: 286, distance: 83.0
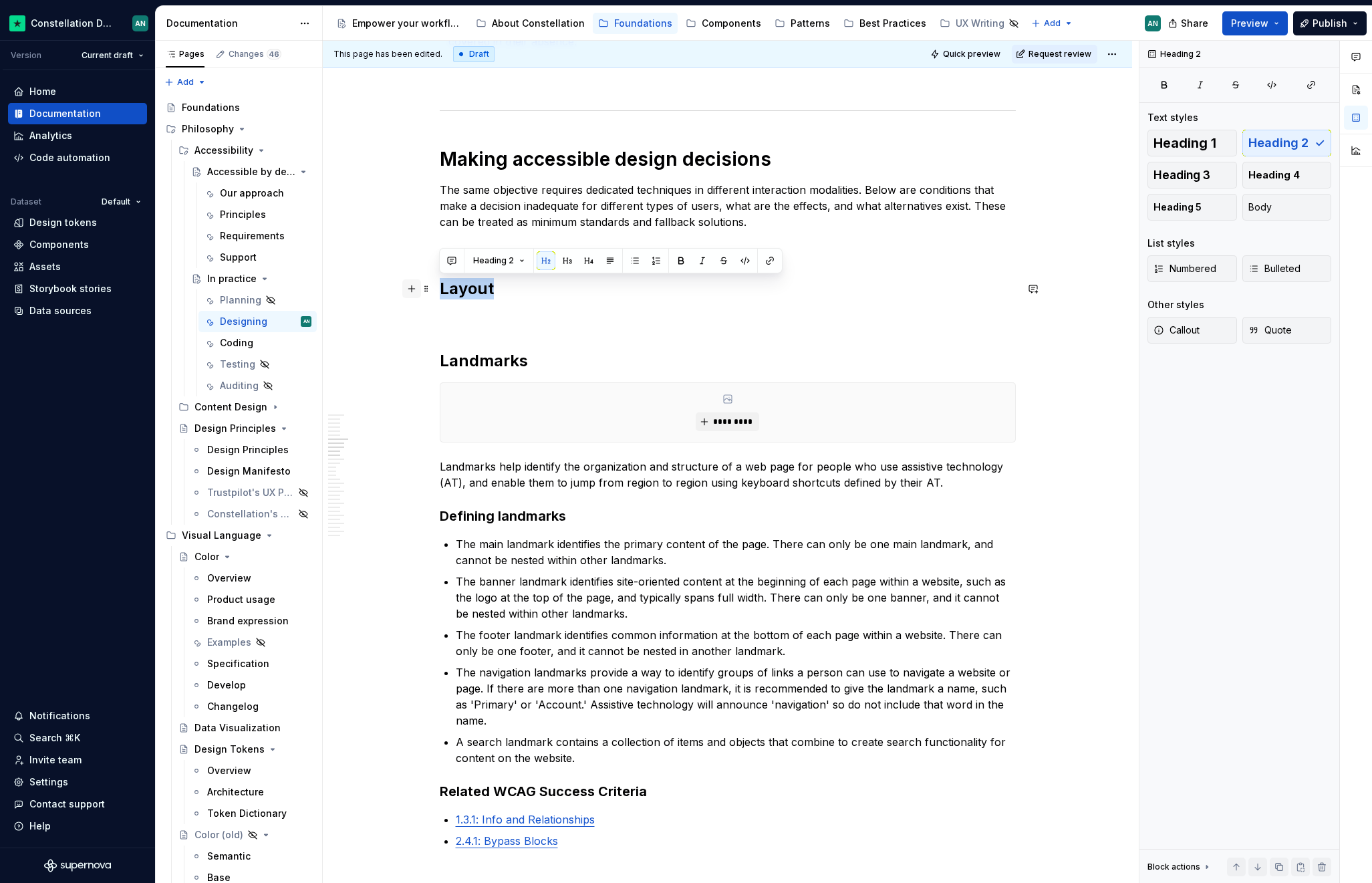
copy h2 "Layout"
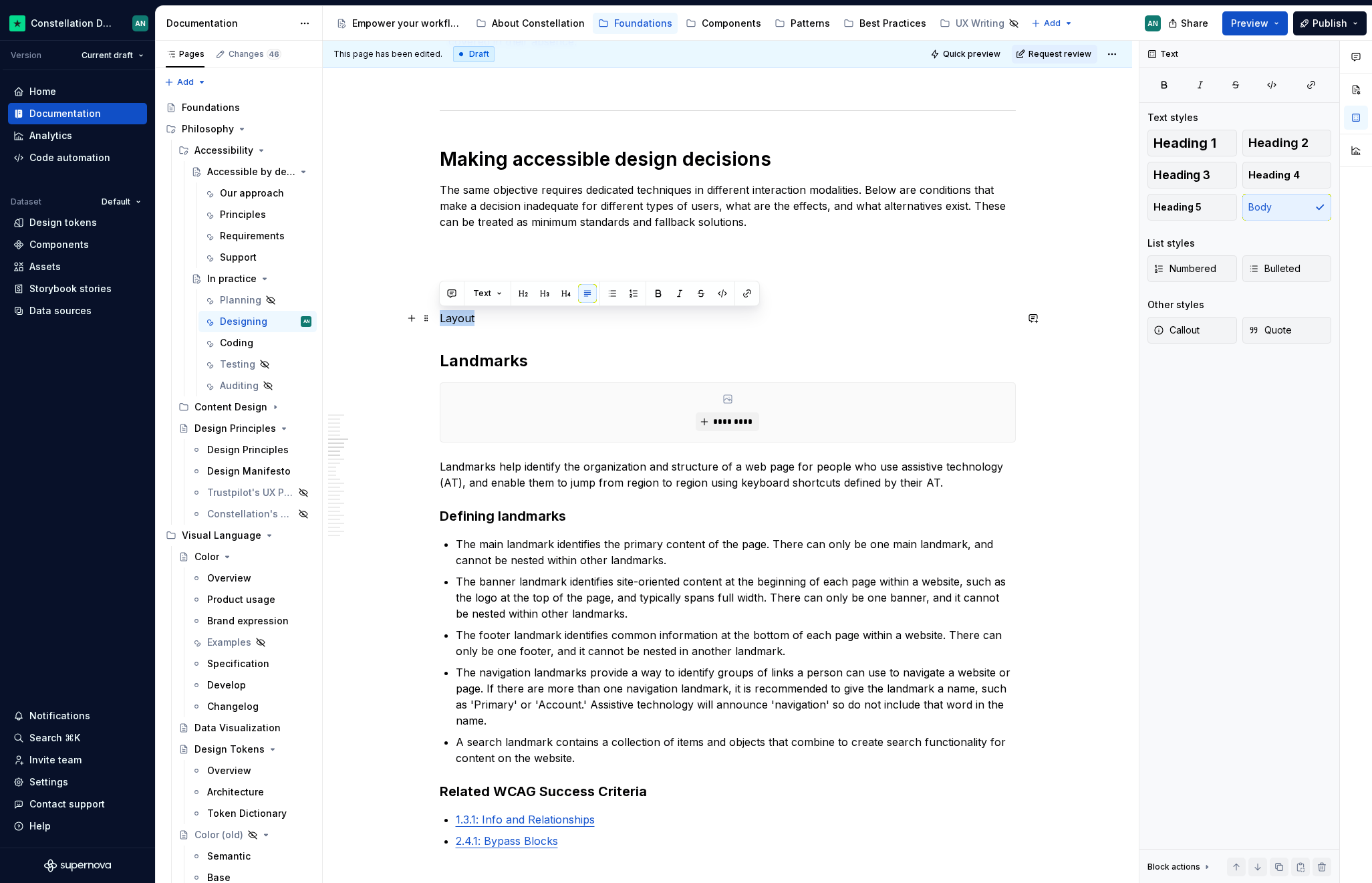
drag, startPoint x: 483, startPoint y: 317, endPoint x: 436, endPoint y: 320, distance: 47.1
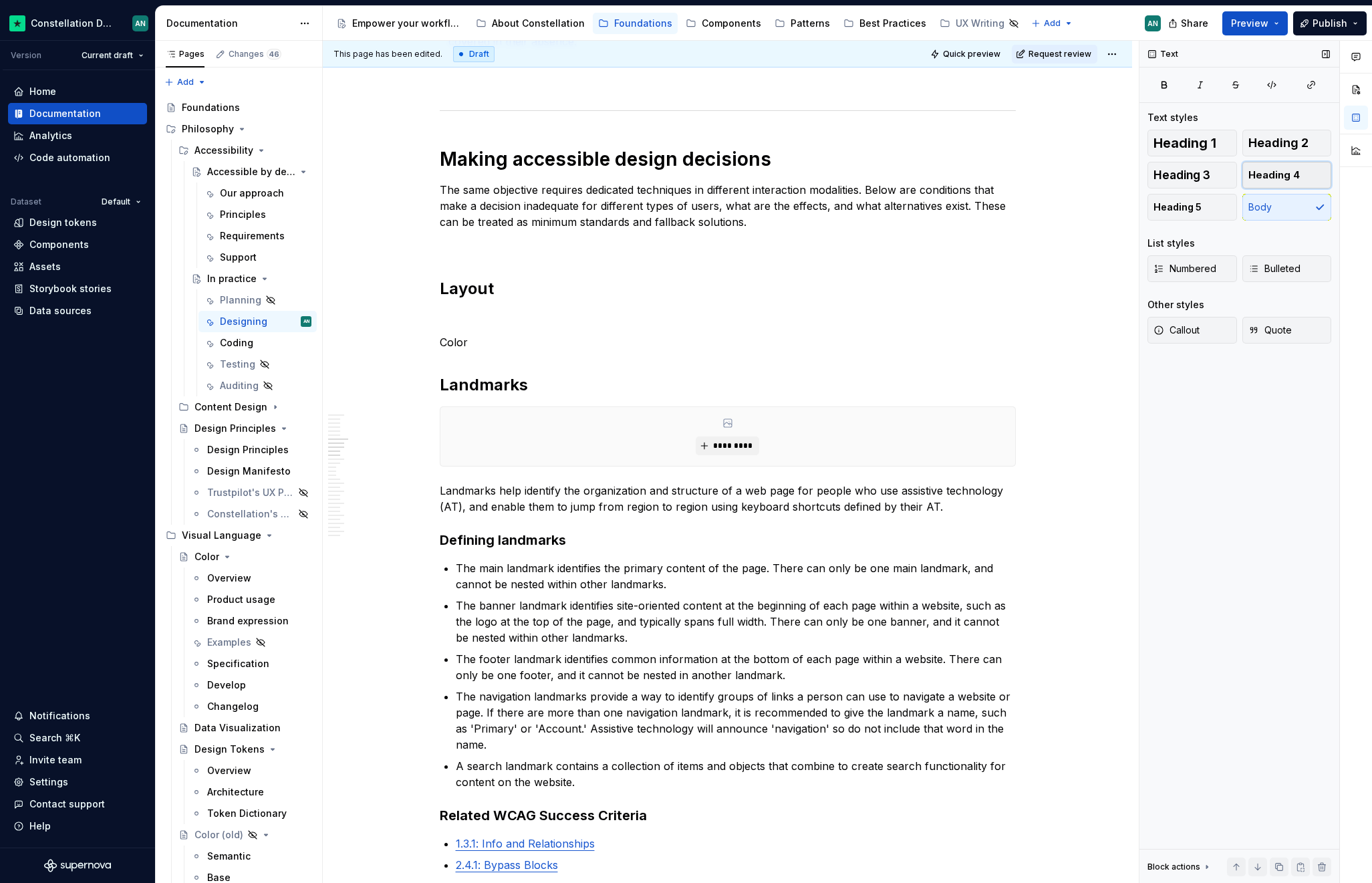
click at [1315, 184] on button "Heading 4" at bounding box center [1287, 175] width 90 height 27
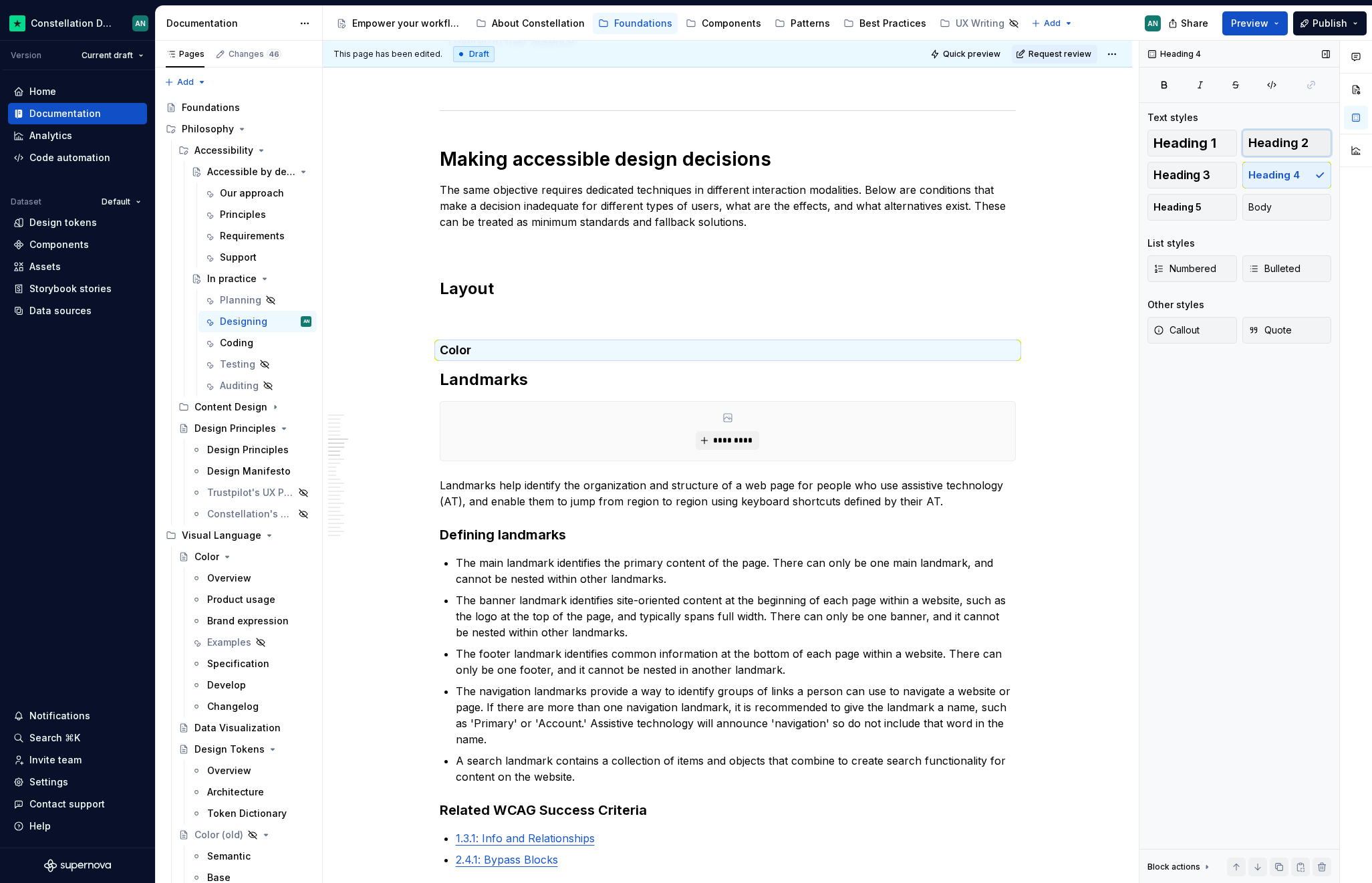
click at [1264, 141] on span "Heading 2" at bounding box center [1279, 143] width 60 height 13
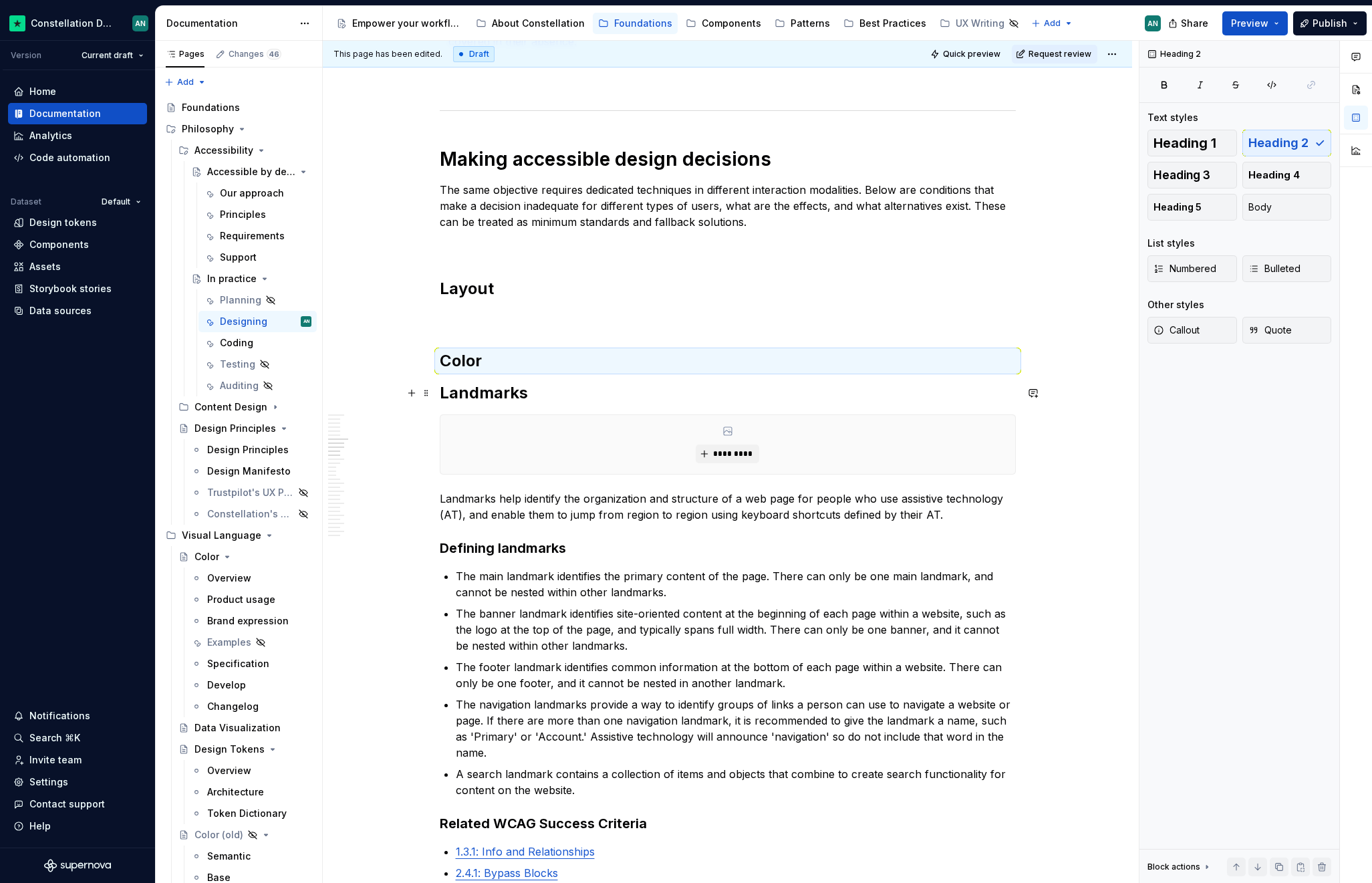
click at [439, 392] on strong "Landmarks" at bounding box center [484, 393] width 88 height 19
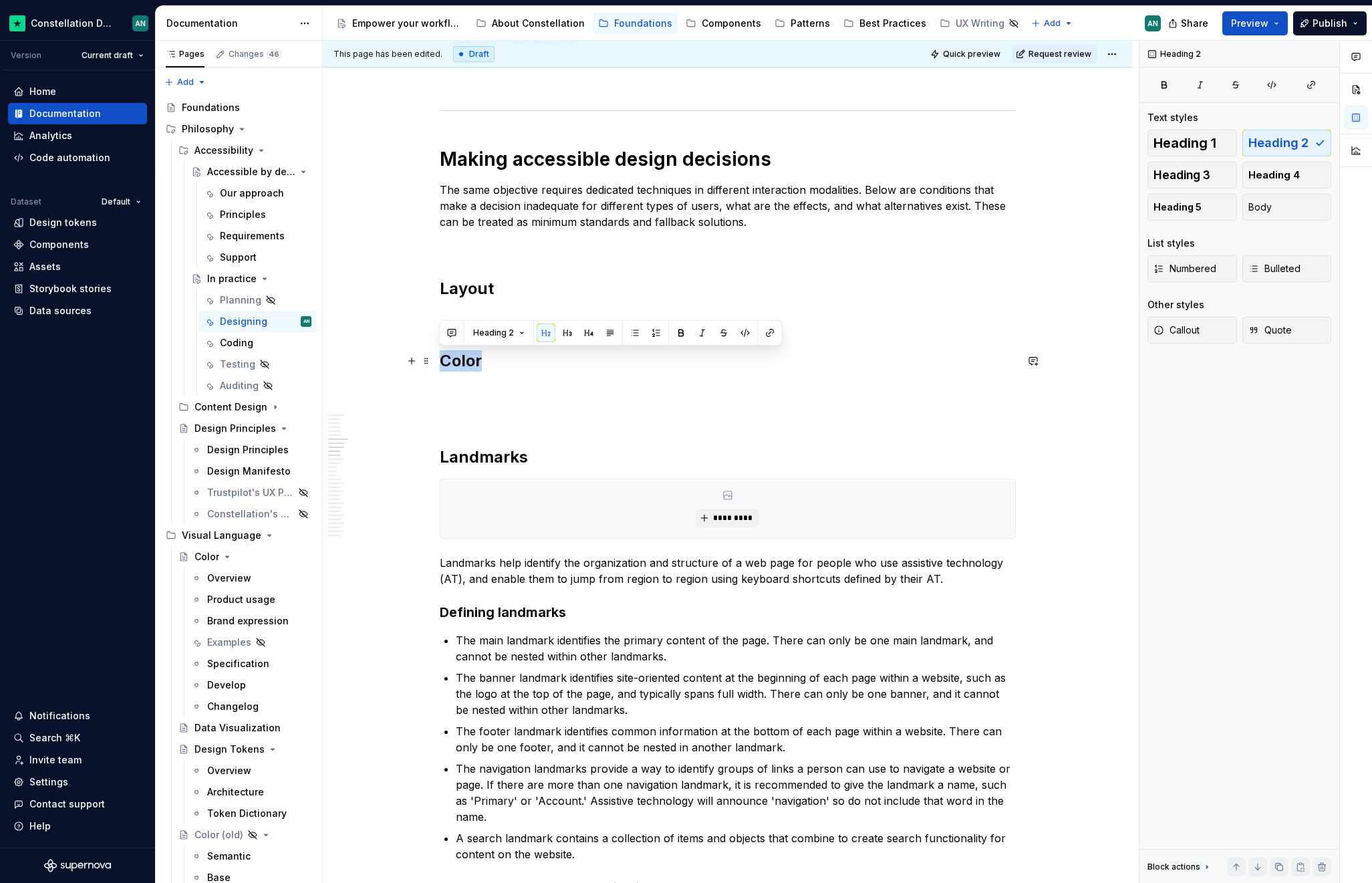
drag, startPoint x: 441, startPoint y: 362, endPoint x: 484, endPoint y: 362, distance: 43.0
click at [484, 362] on h2 "Color" at bounding box center [727, 361] width 576 height 21
copy h2 "Color"
click at [490, 409] on p "To enrich screen reader interactions, please activate Accessibility in Grammarl…" at bounding box center [727, 415] width 576 height 16
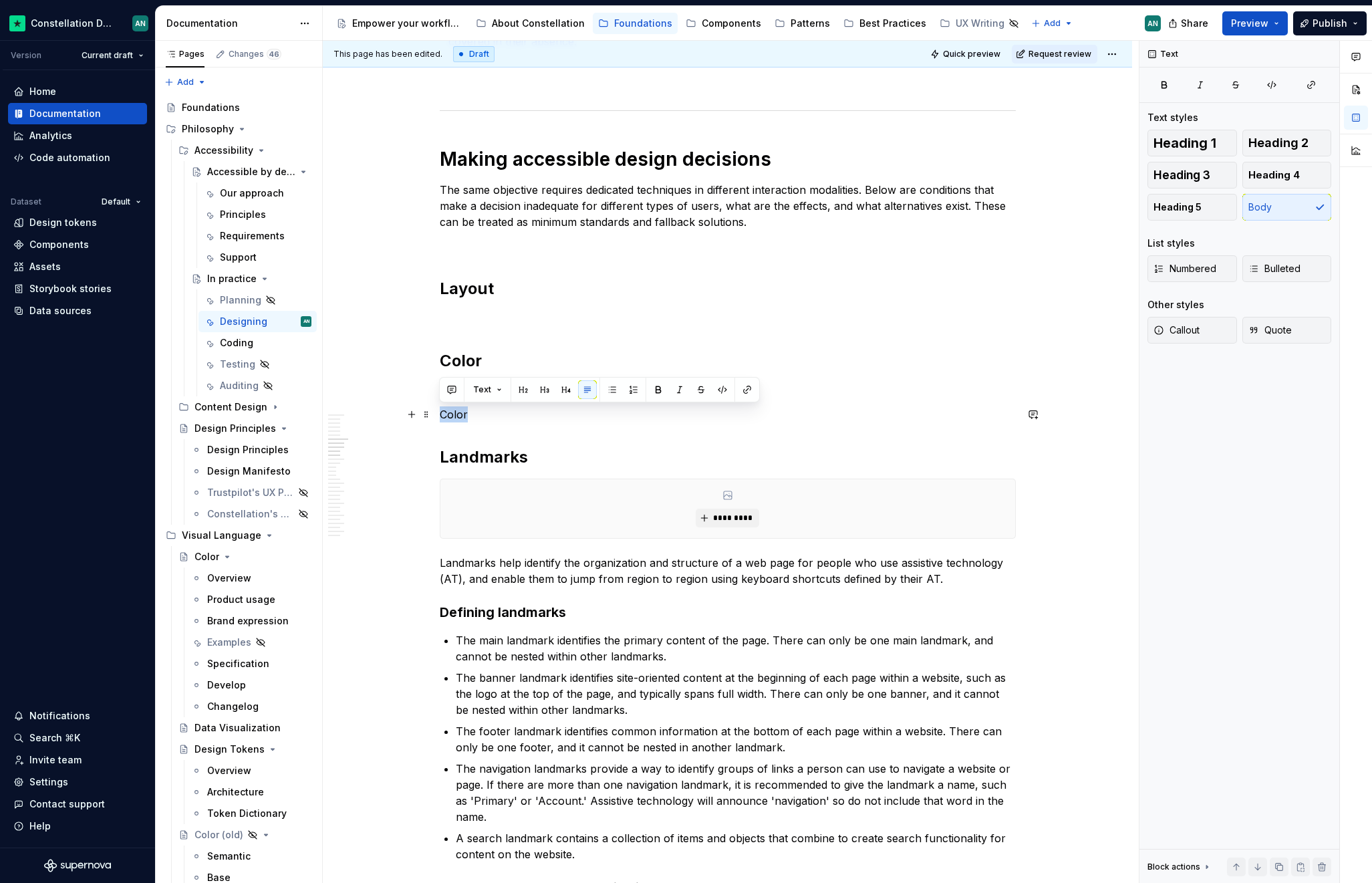
drag, startPoint x: 466, startPoint y: 413, endPoint x: 437, endPoint y: 412, distance: 29.0
click at [1279, 147] on span "Heading 2" at bounding box center [1279, 143] width 60 height 13
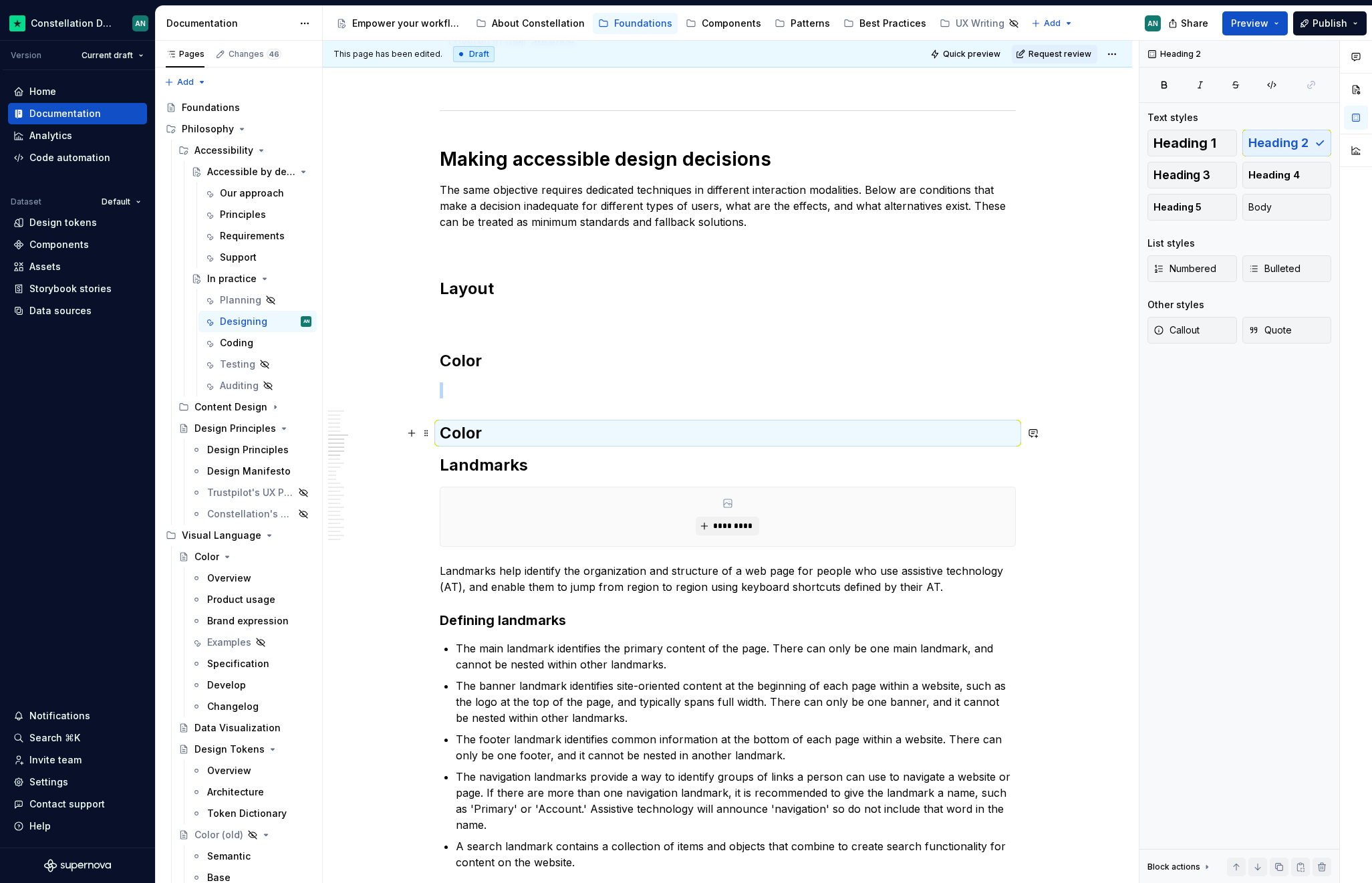
click at [467, 435] on h2 "Color" at bounding box center [727, 433] width 576 height 21
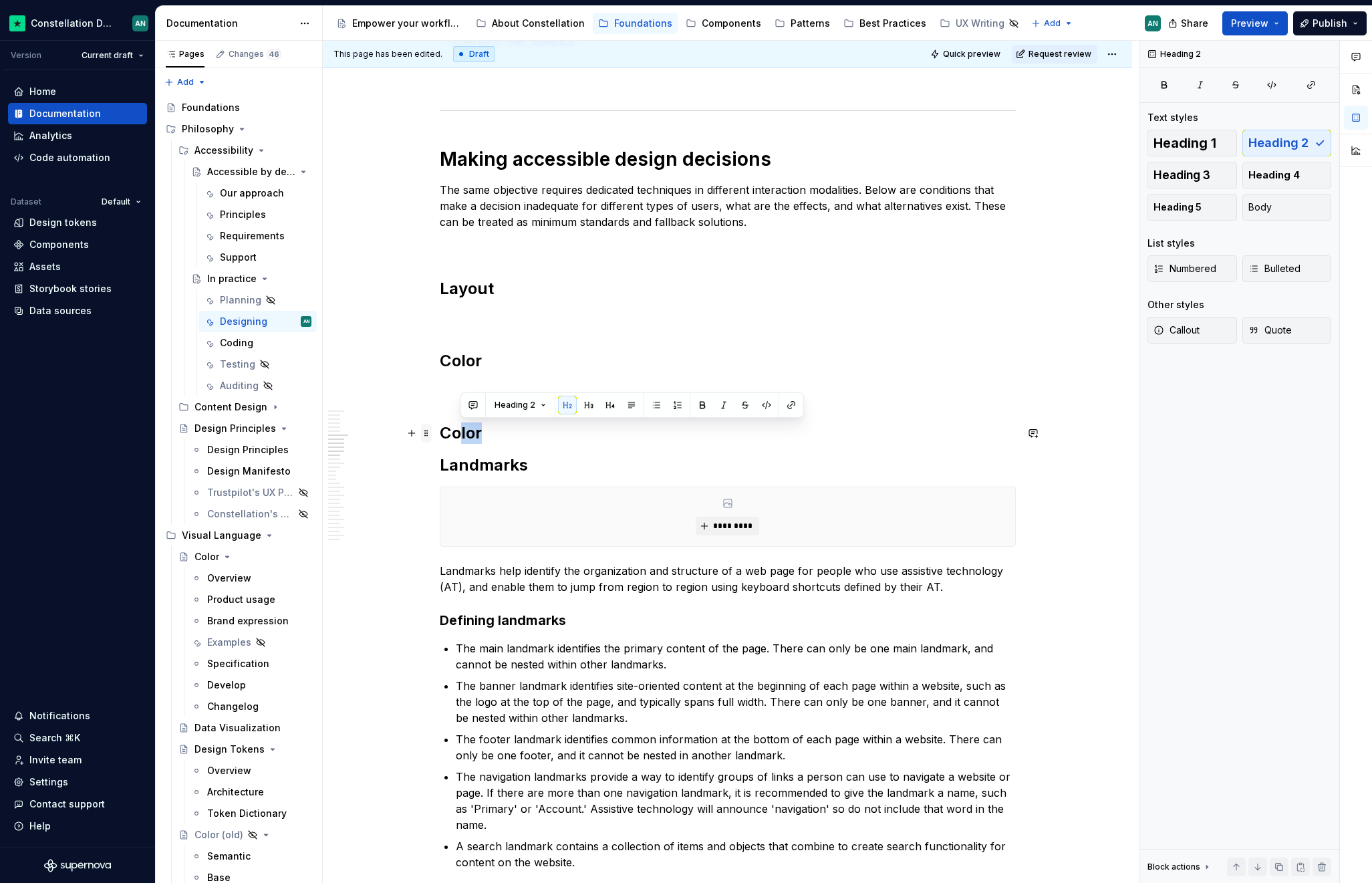
drag, startPoint x: 485, startPoint y: 437, endPoint x: 429, endPoint y: 437, distance: 56.0
click at [1210, 176] on button "Heading 3" at bounding box center [1192, 175] width 90 height 27
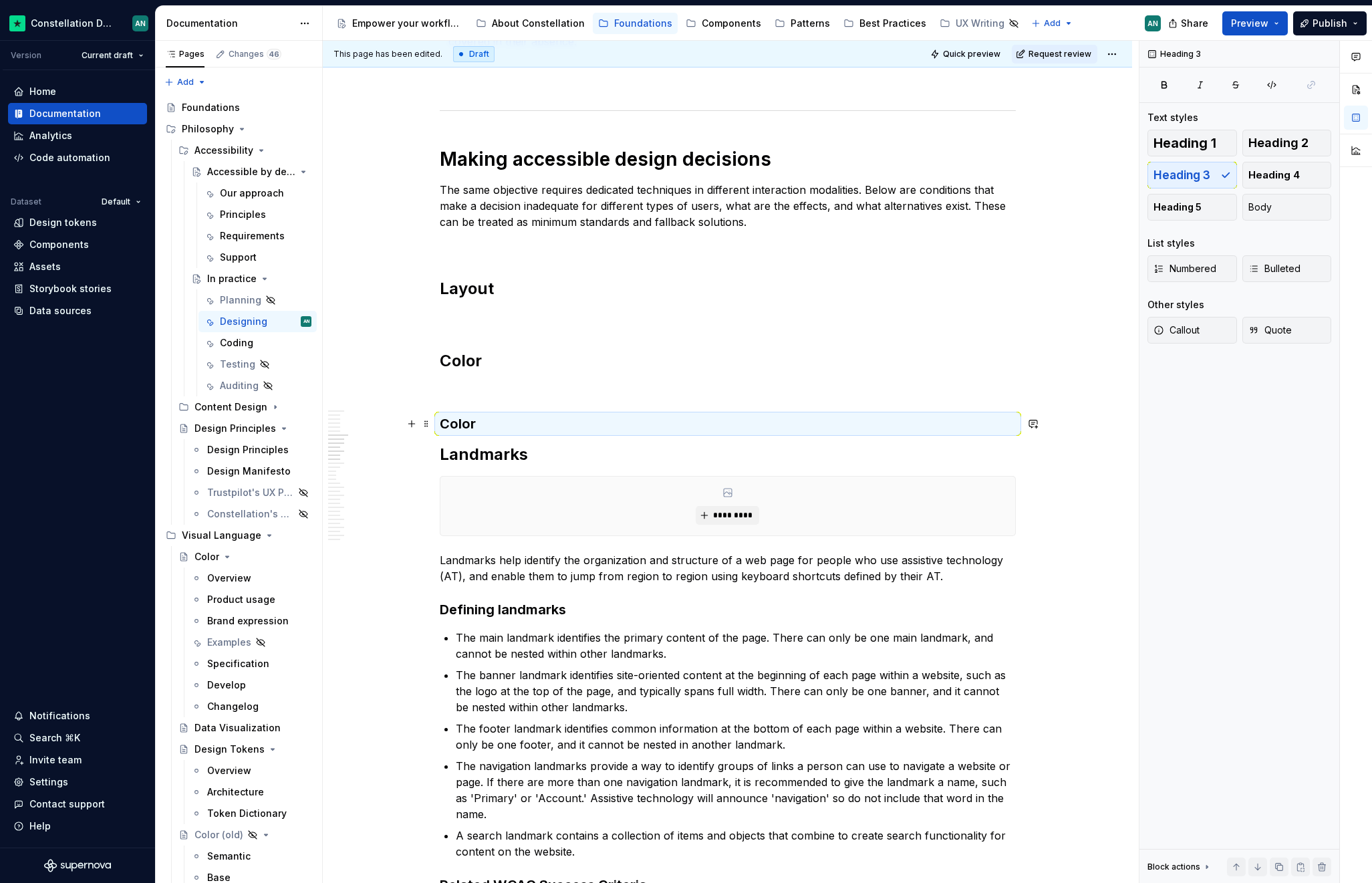
click at [468, 418] on h3 "Color" at bounding box center [727, 423] width 576 height 18
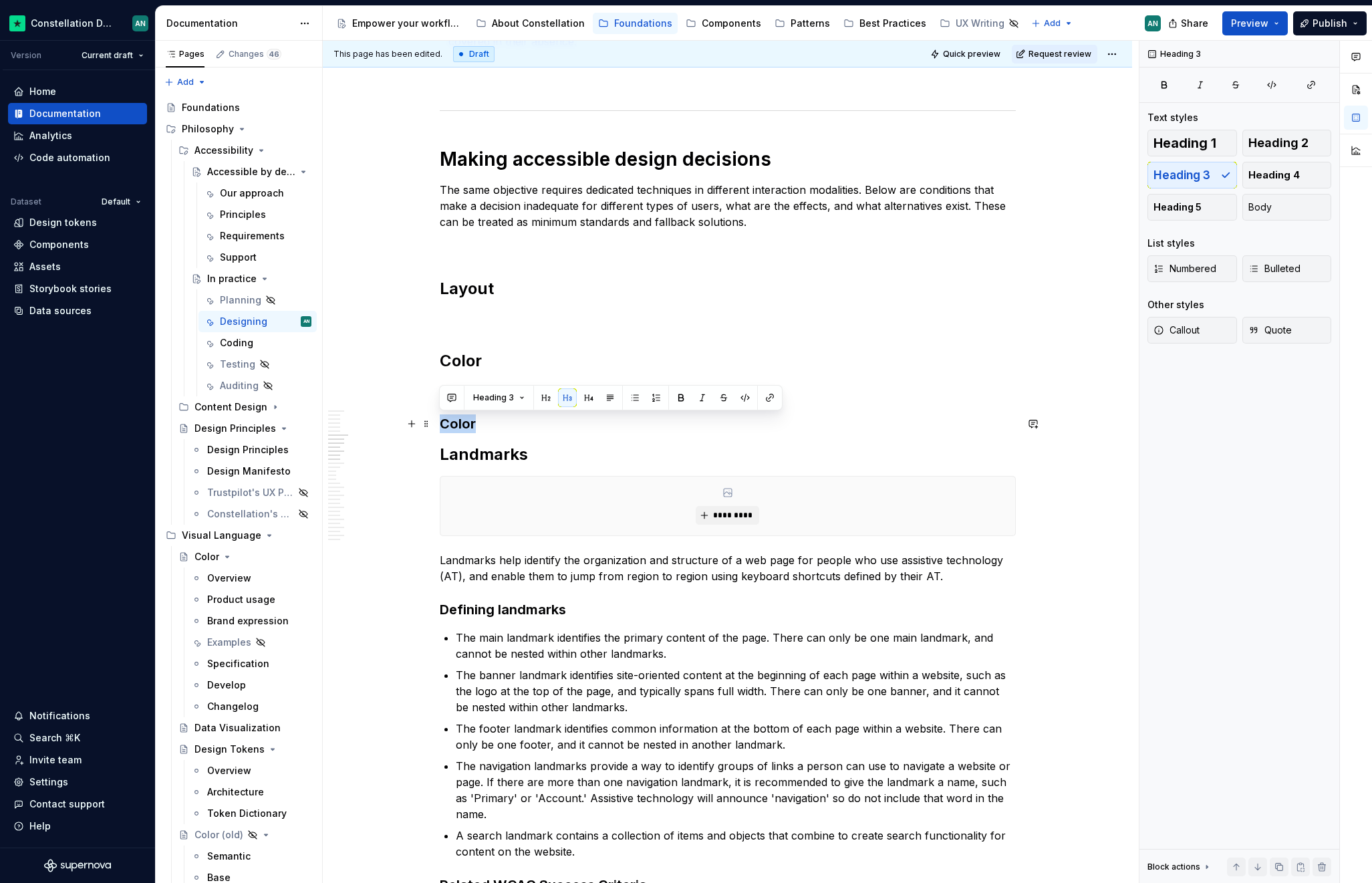
drag, startPoint x: 488, startPoint y: 424, endPoint x: 439, endPoint y: 423, distance: 49.0
click at [439, 423] on h3 "Color" at bounding box center [727, 423] width 576 height 18
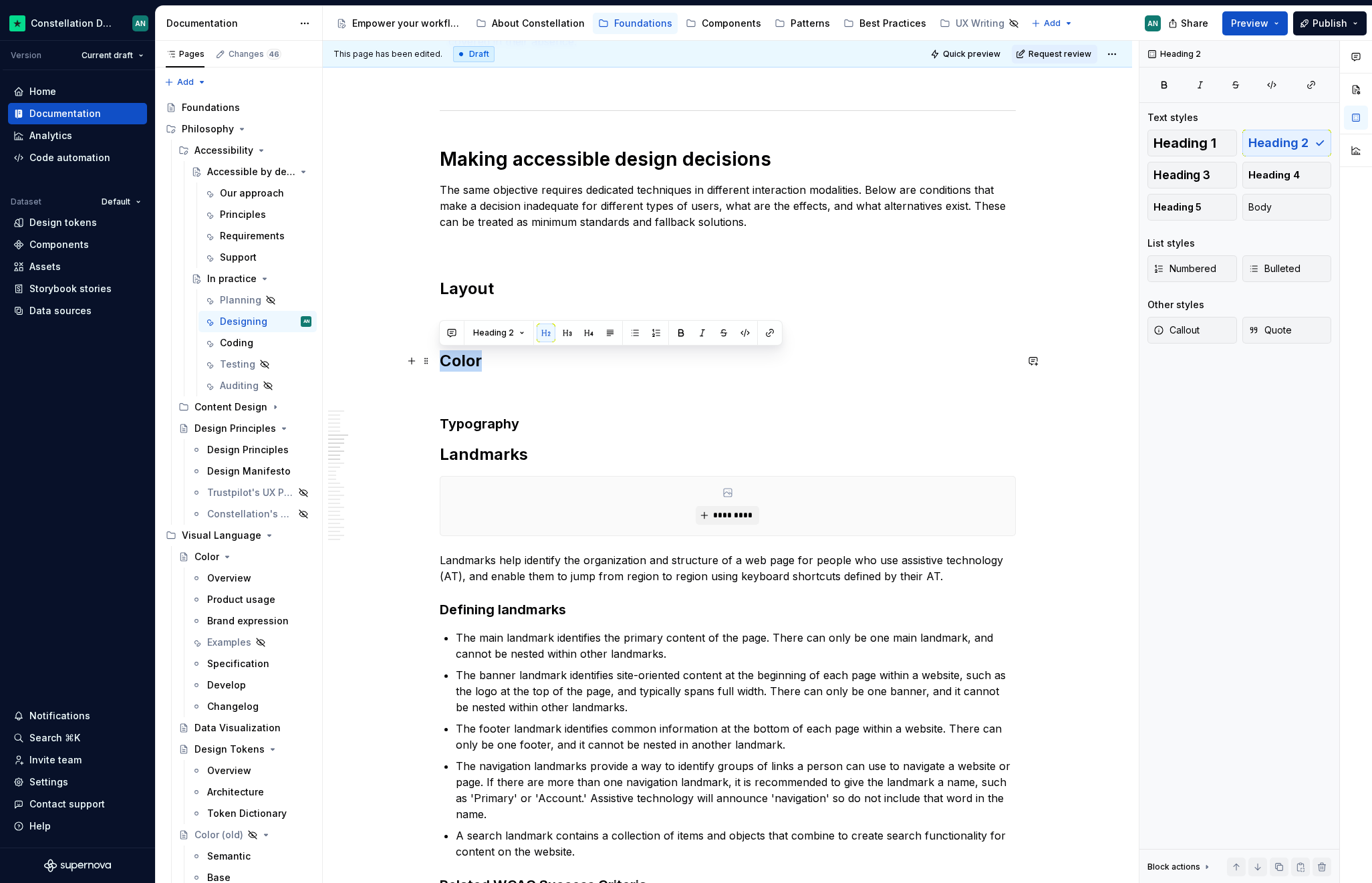
drag, startPoint x: 481, startPoint y: 358, endPoint x: 442, endPoint y: 362, distance: 39.2
click at [442, 362] on h2 "Color" at bounding box center [727, 361] width 576 height 21
click at [1217, 168] on button "Heading 3" at bounding box center [1192, 175] width 90 height 27
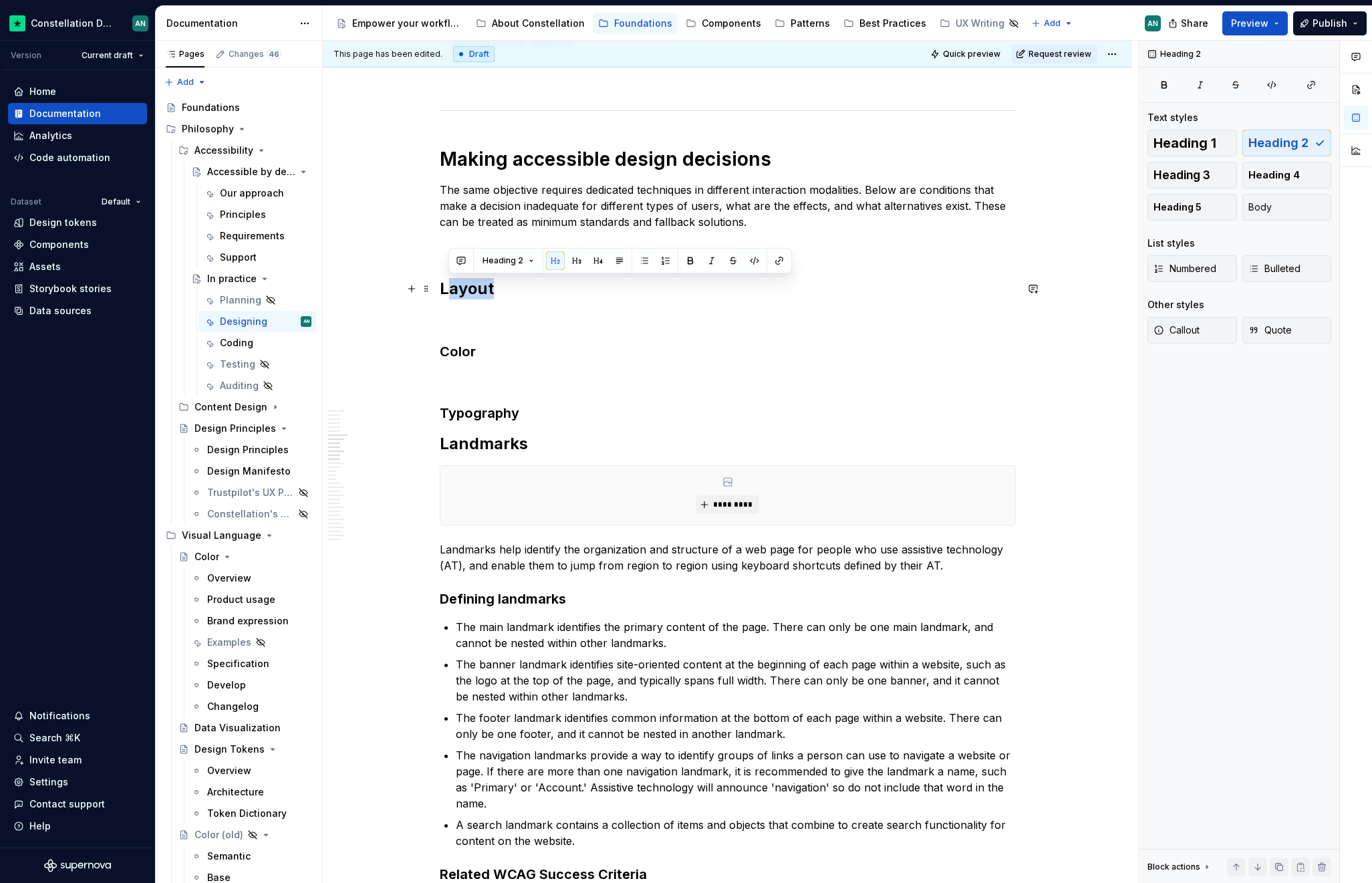
drag, startPoint x: 514, startPoint y: 298, endPoint x: 442, endPoint y: 287, distance: 72.8
click at [444, 287] on h2 "Layout" at bounding box center [727, 289] width 576 height 21
drag, startPoint x: 441, startPoint y: 287, endPoint x: 510, endPoint y: 290, distance: 69.1
click at [510, 290] on h2 "Layout" at bounding box center [727, 289] width 576 height 21
click at [1198, 180] on span "Heading 3" at bounding box center [1181, 175] width 57 height 13
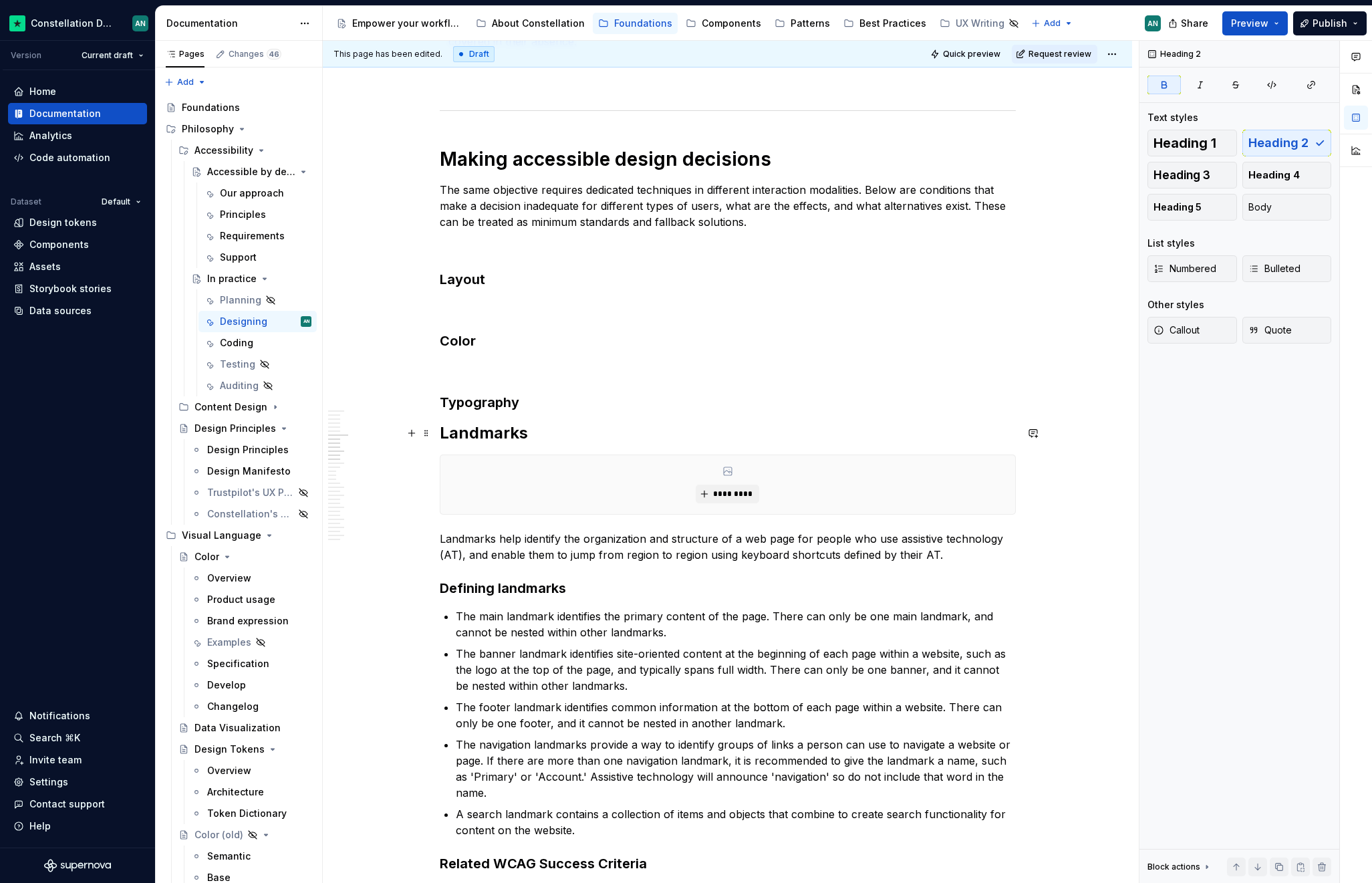
click at [498, 427] on strong "Landmarks" at bounding box center [484, 433] width 88 height 19
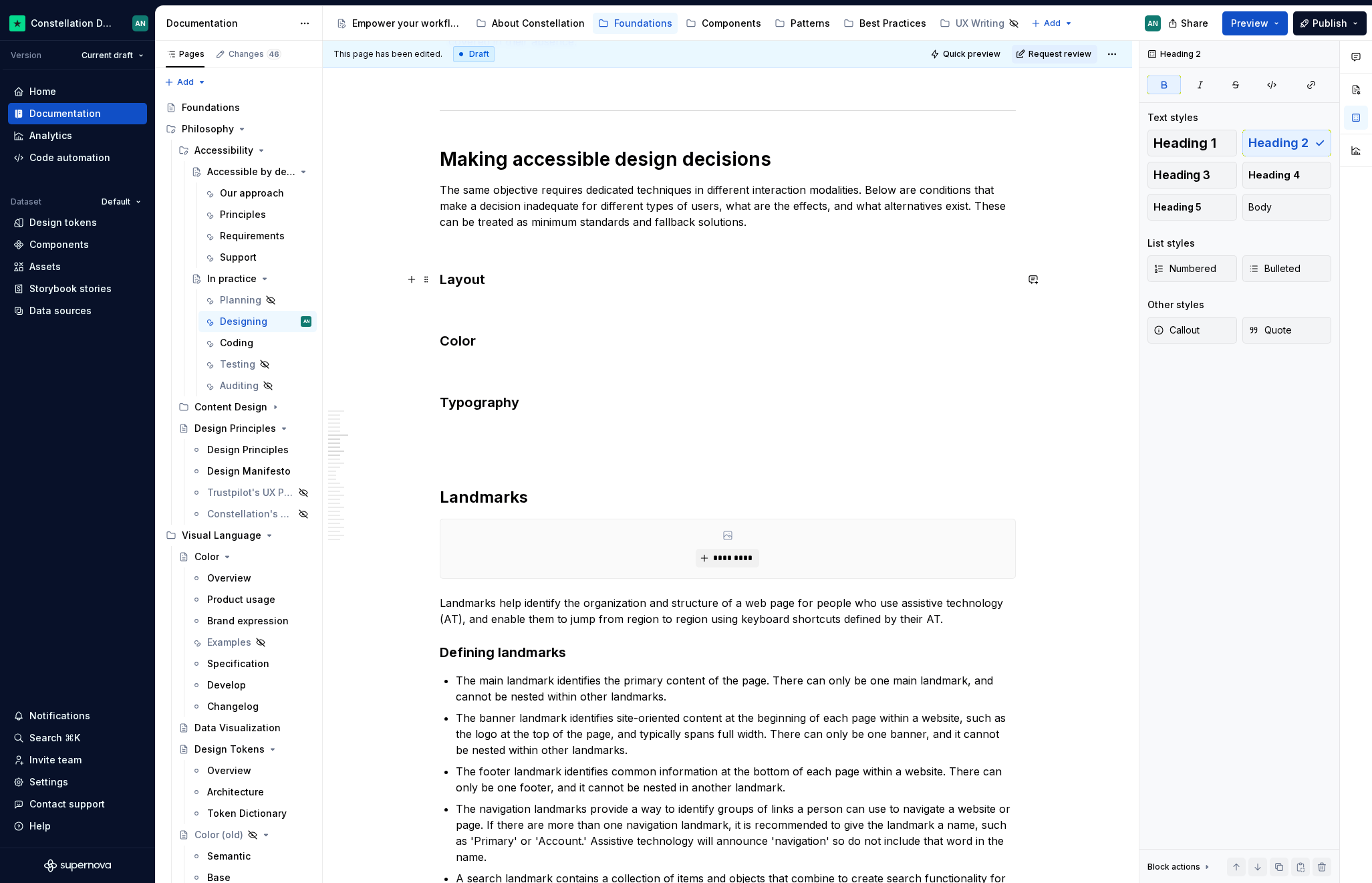
click at [441, 280] on h3 "Layout" at bounding box center [727, 279] width 576 height 18
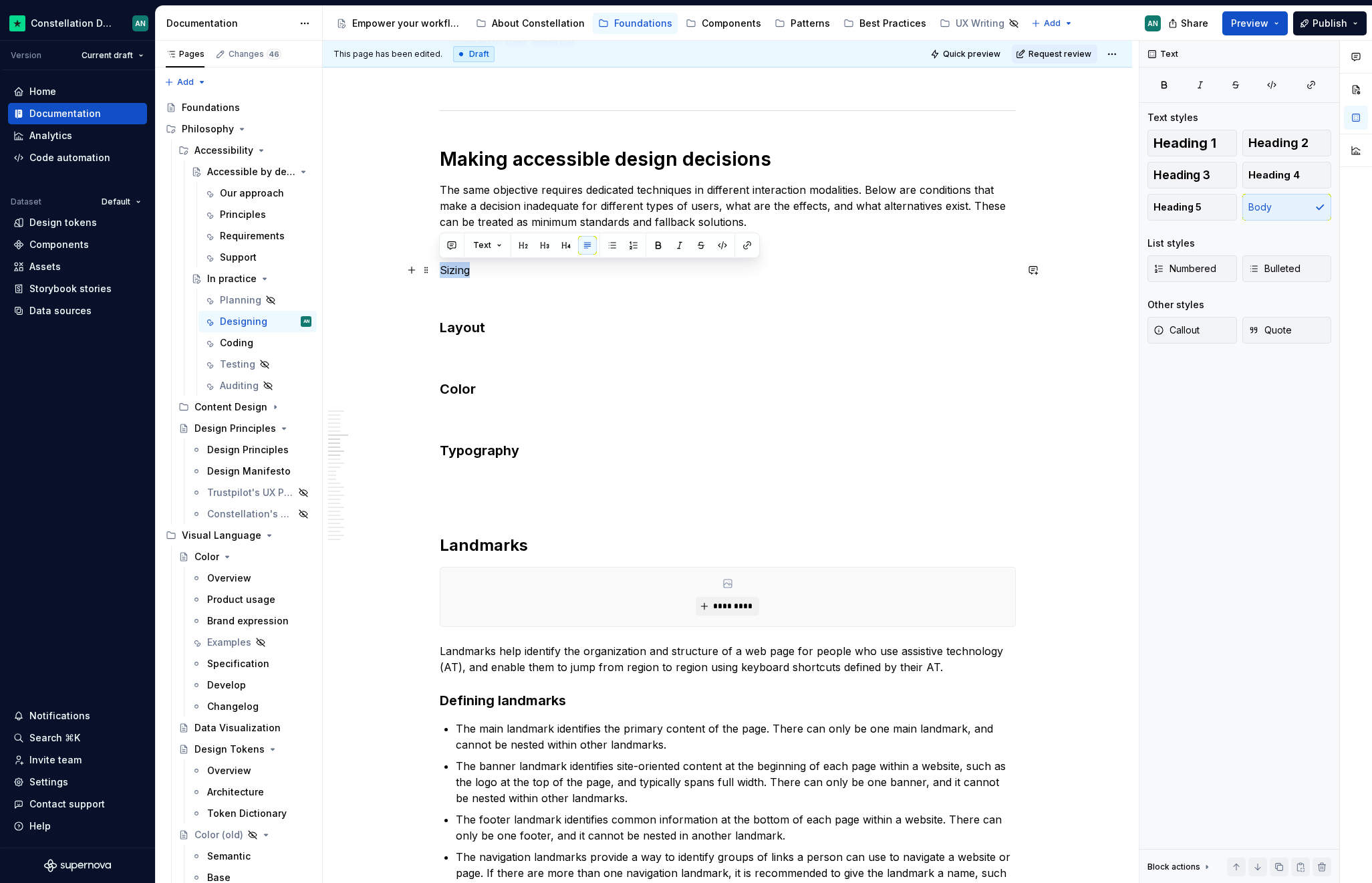
drag, startPoint x: 488, startPoint y: 275, endPoint x: 434, endPoint y: 270, distance: 54.2
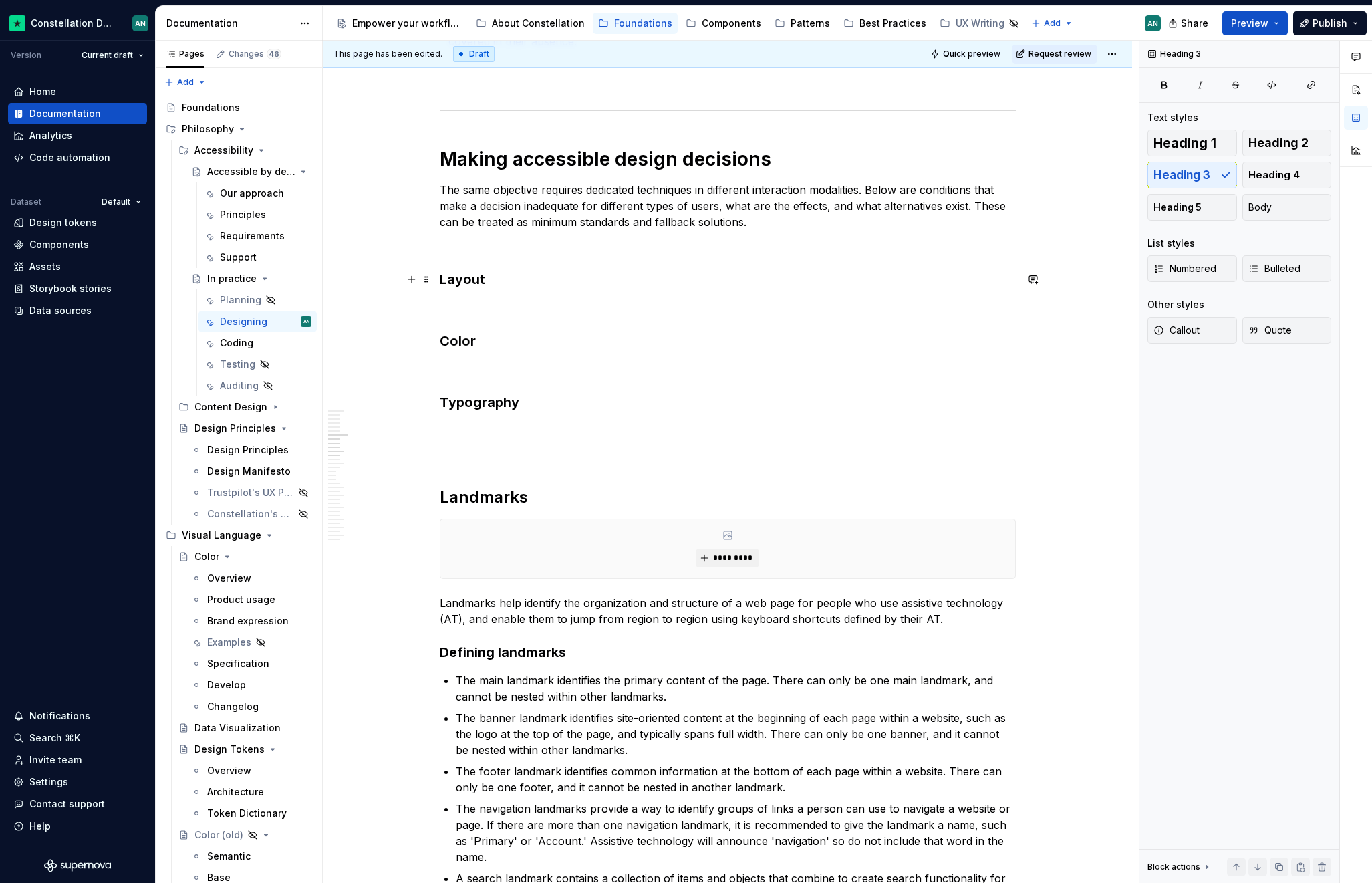
click at [496, 282] on h3 "Layout" at bounding box center [727, 279] width 576 height 18
click at [535, 407] on h3 "Typography" at bounding box center [727, 402] width 576 height 18
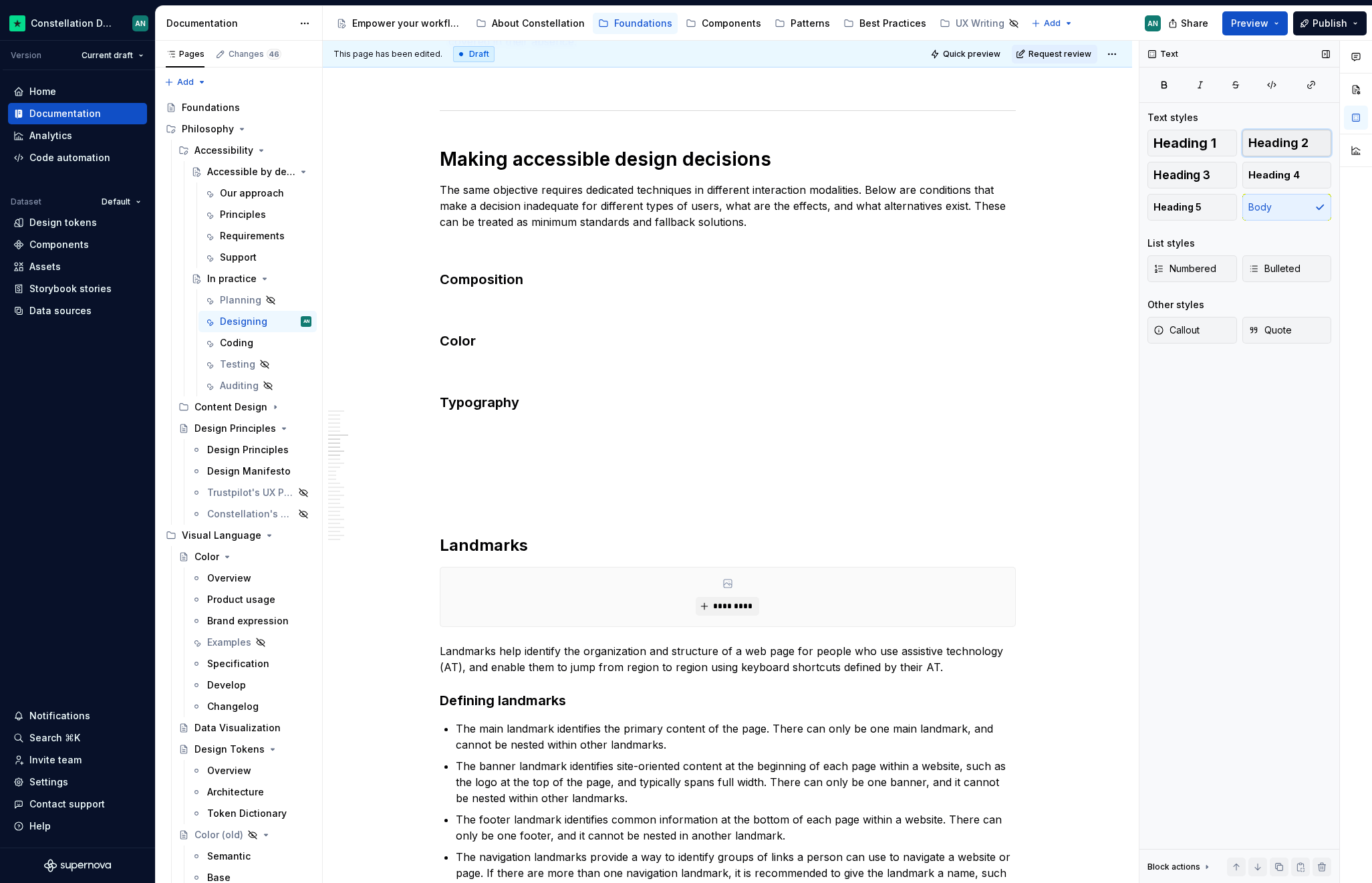
click at [1256, 143] on span "Heading 2" at bounding box center [1279, 143] width 60 height 13
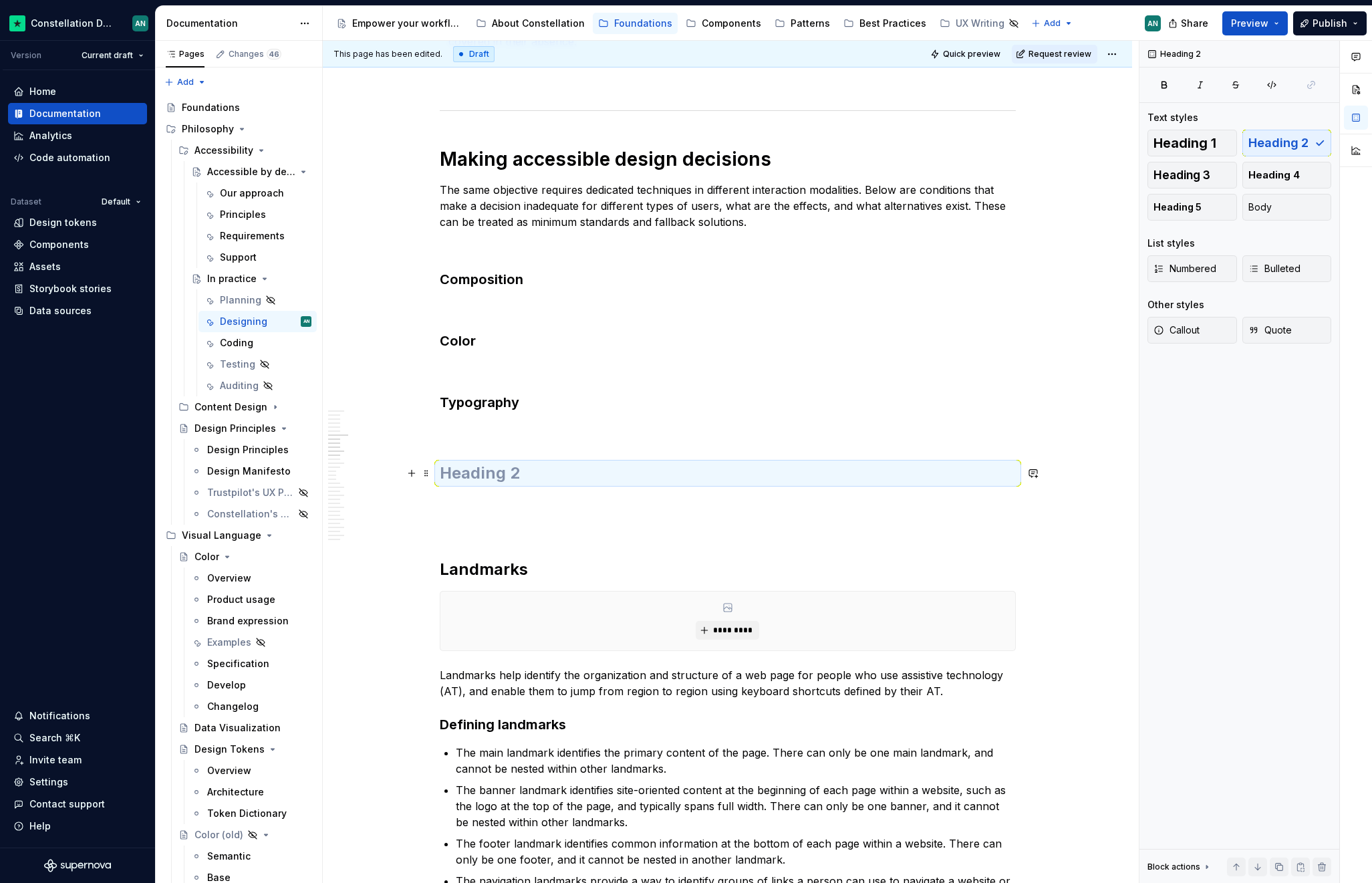
click at [512, 467] on h2 "To enrich screen reader interactions, please activate Accessibility in Grammarl…" at bounding box center [727, 473] width 576 height 21
click at [1200, 169] on span "Heading 3" at bounding box center [1181, 175] width 57 height 13
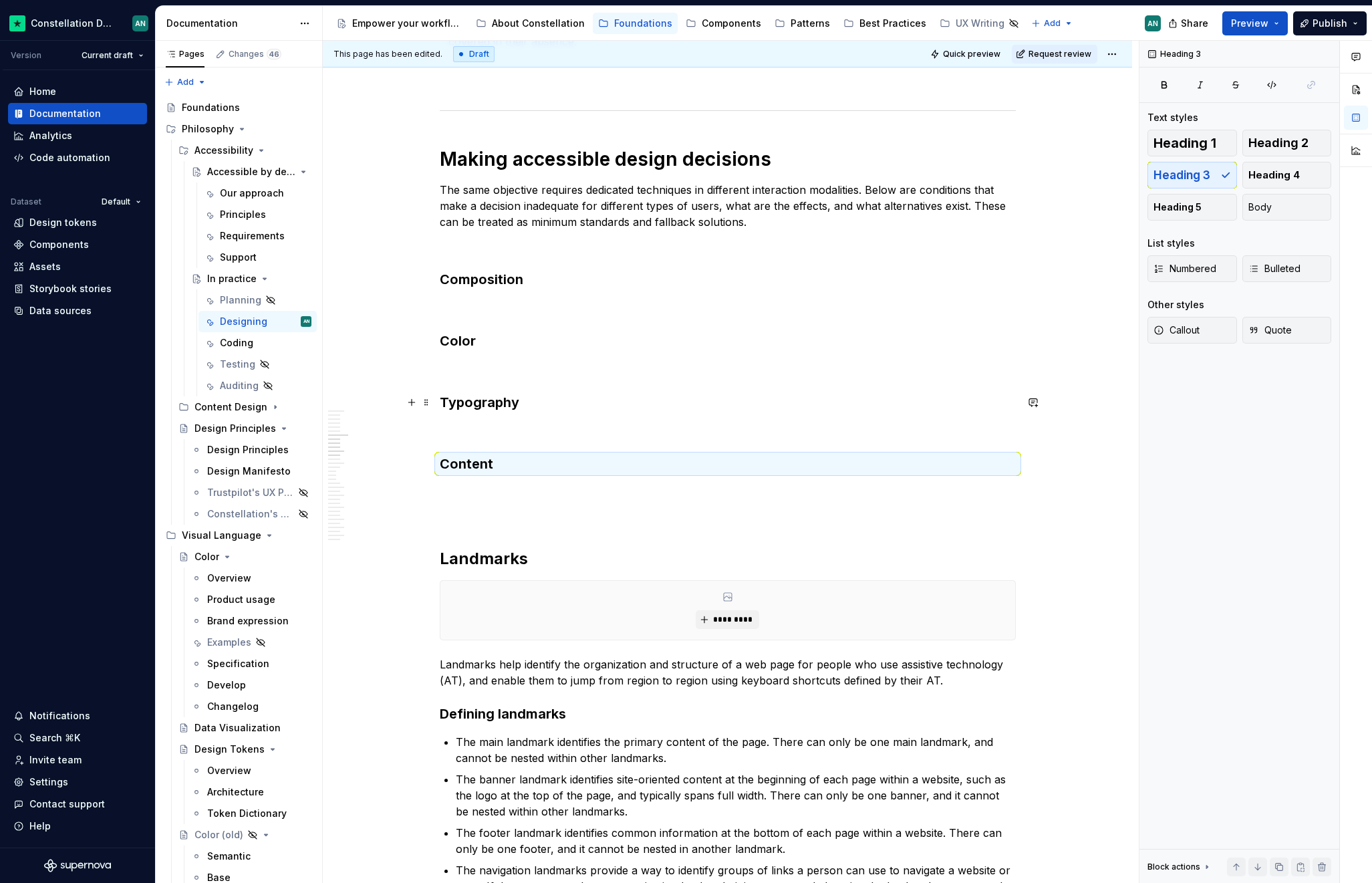
click at [469, 409] on h3 "Typography" at bounding box center [727, 402] width 576 height 18
click at [441, 342] on h3 "Color" at bounding box center [727, 340] width 576 height 18
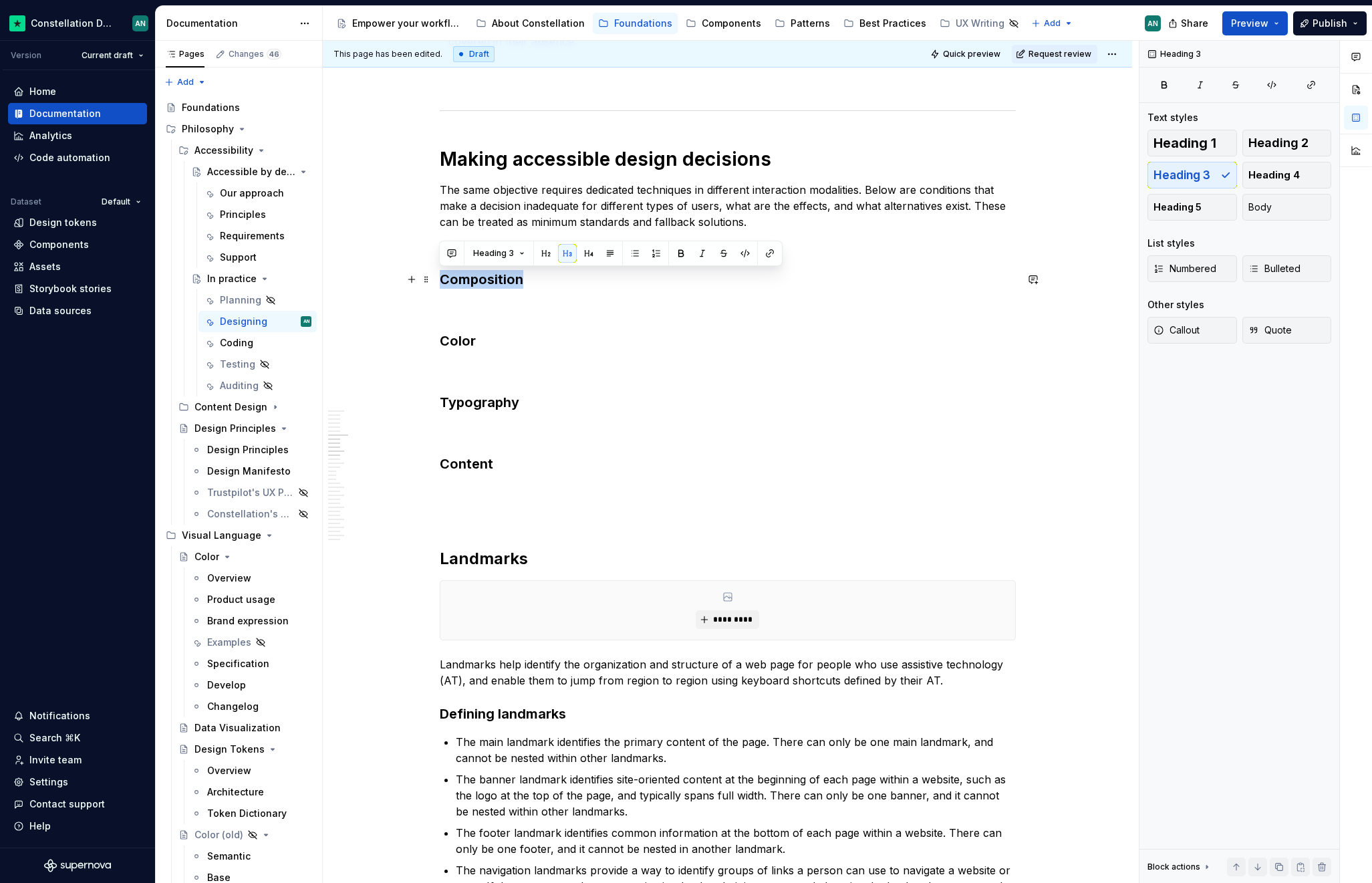
drag, startPoint x: 534, startPoint y: 282, endPoint x: 438, endPoint y: 286, distance: 96.1
click at [439, 286] on h3 "Composition" at bounding box center [727, 279] width 576 height 18
copy h3 "Composition"
click at [491, 338] on h3 "Color" at bounding box center [727, 340] width 576 height 18
click at [440, 340] on h3 "Color" at bounding box center [727, 340] width 576 height 18
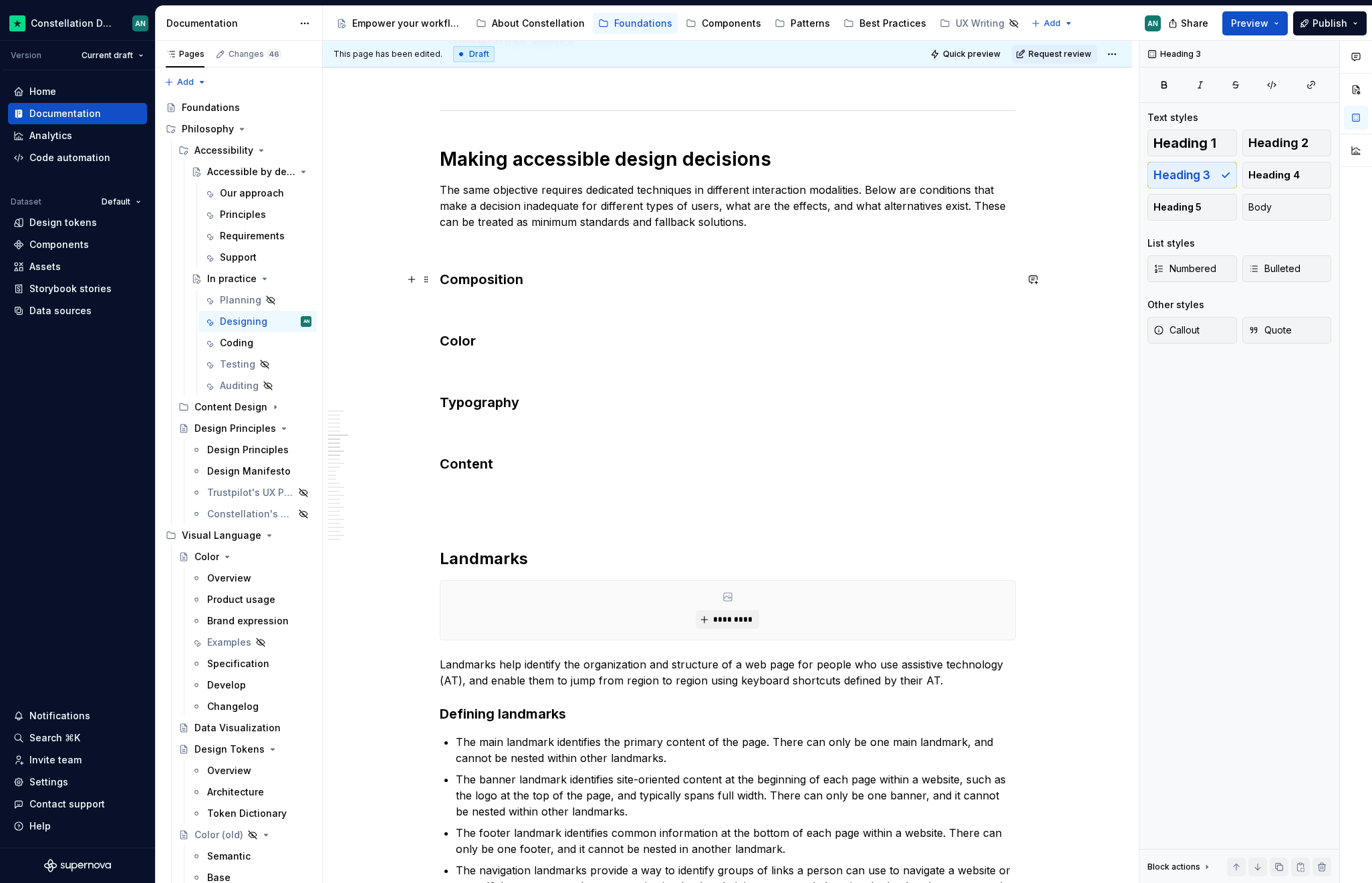
click at [444, 280] on h3 "Composition" at bounding box center [727, 279] width 576 height 18
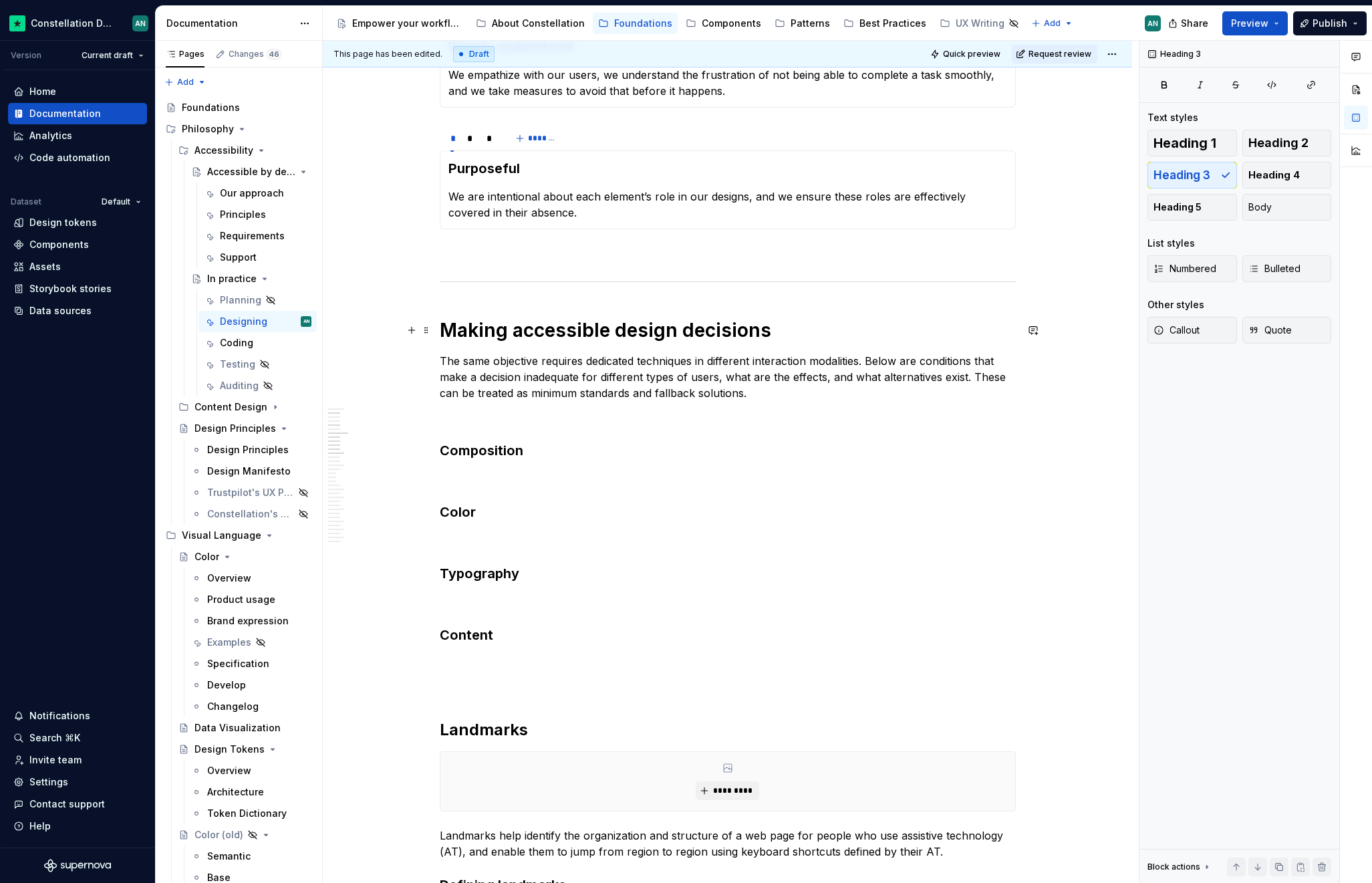
scroll to position [432, 0]
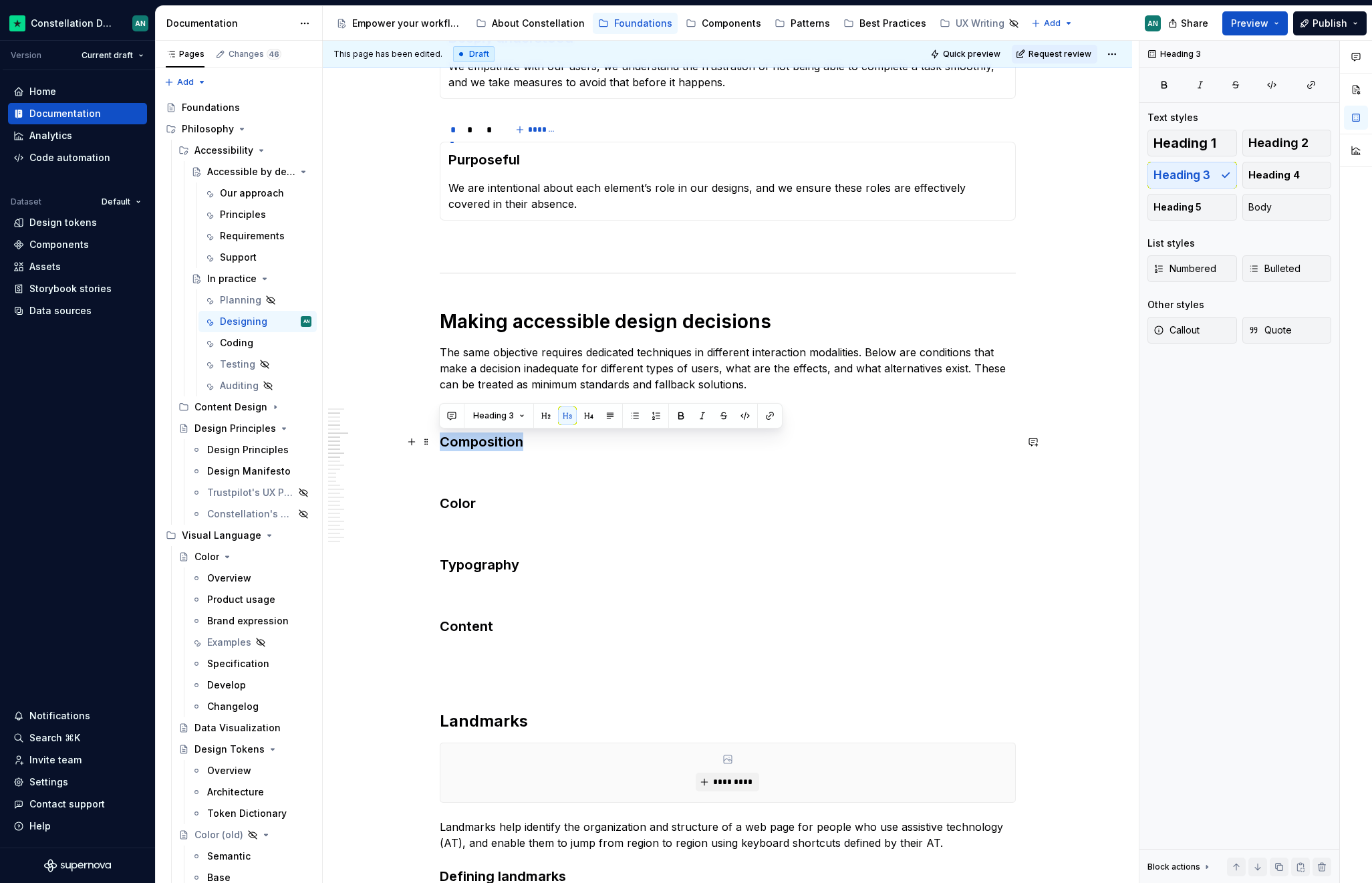
drag, startPoint x: 538, startPoint y: 448, endPoint x: 431, endPoint y: 446, distance: 107.0
click at [489, 625] on h3 "Content" at bounding box center [727, 626] width 576 height 18
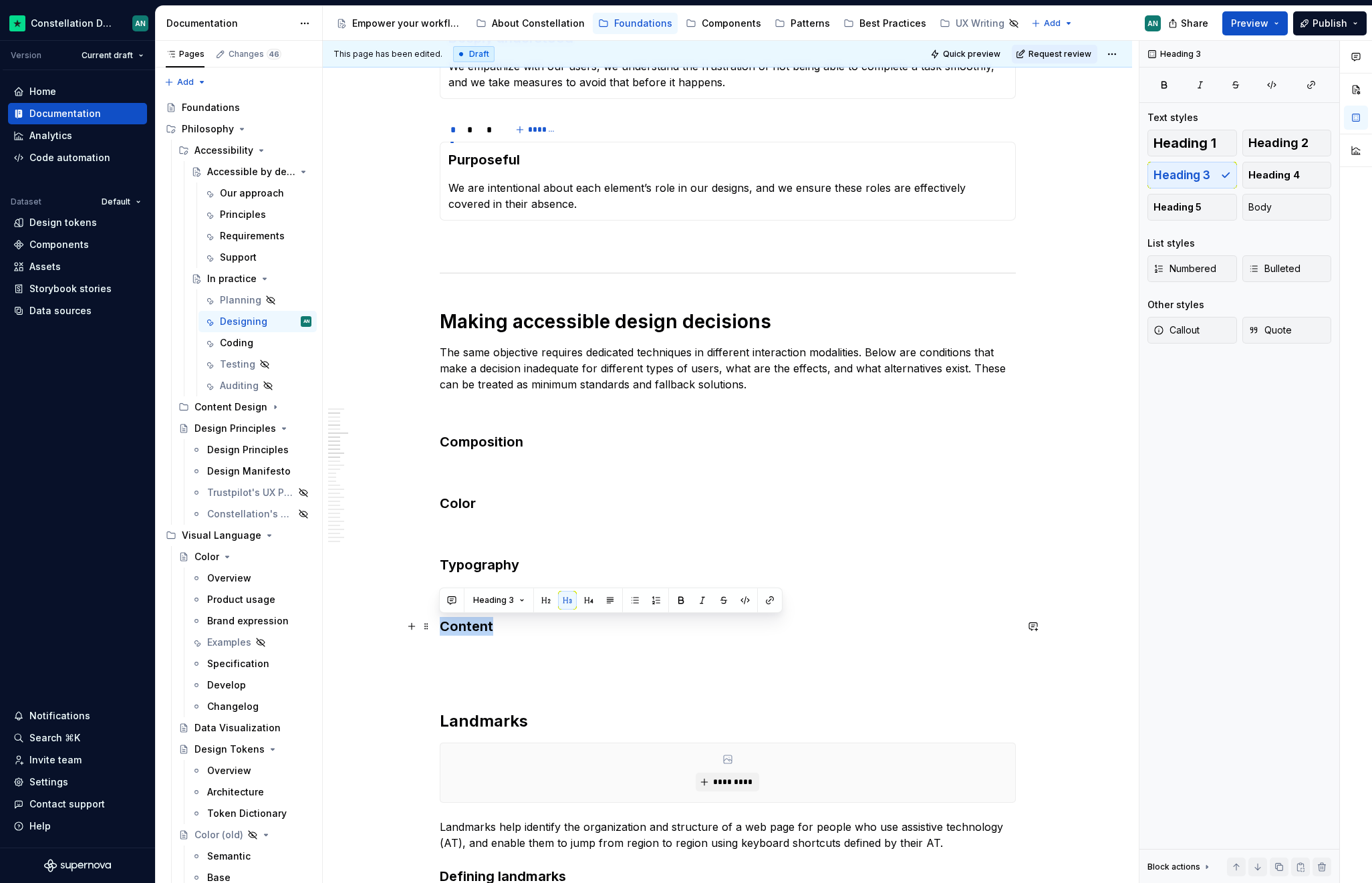
drag, startPoint x: 498, startPoint y: 625, endPoint x: 439, endPoint y: 627, distance: 59.0
click at [439, 627] on h3 "Content" at bounding box center [727, 626] width 576 height 18
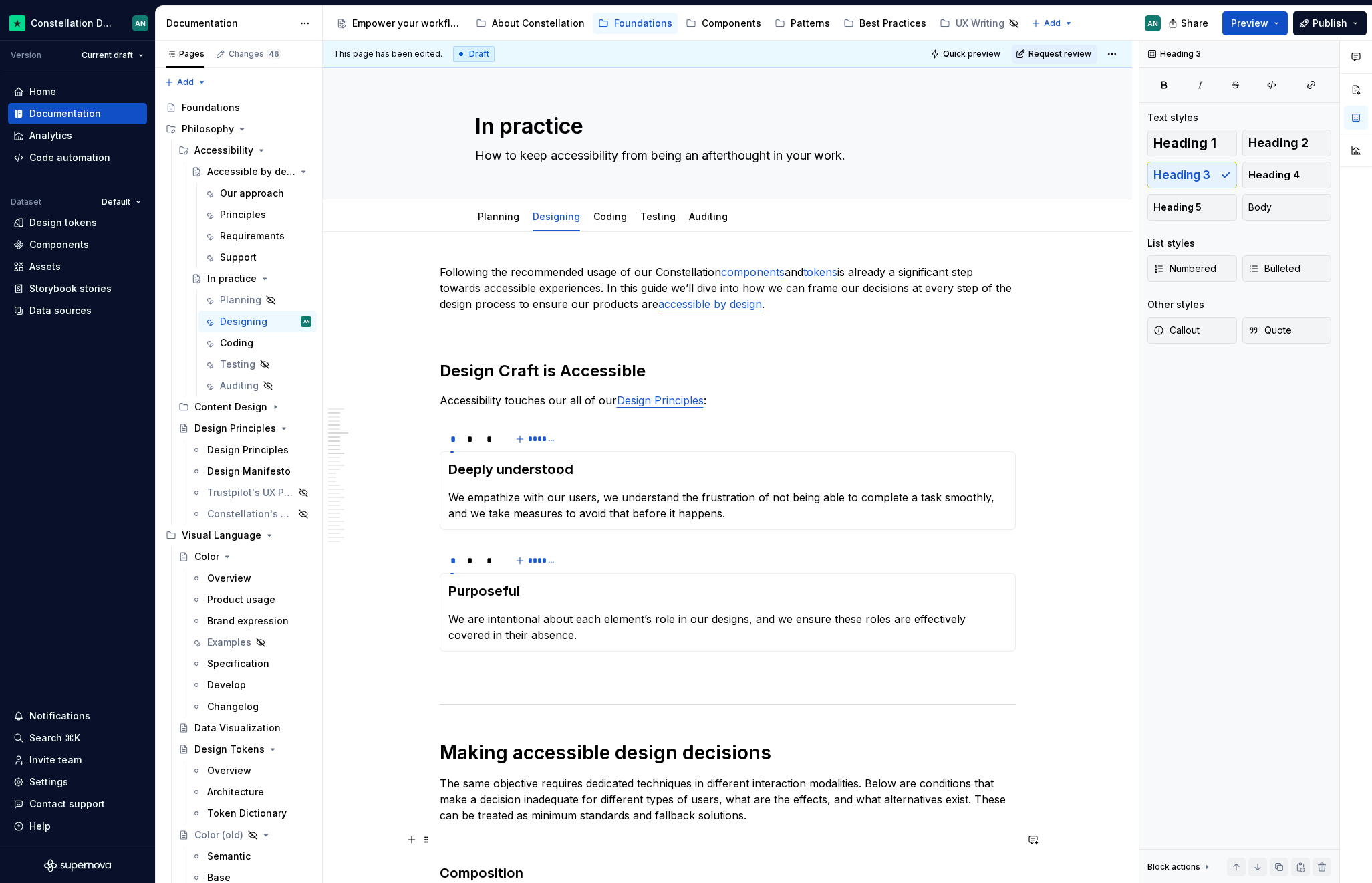
scroll to position [577, 0]
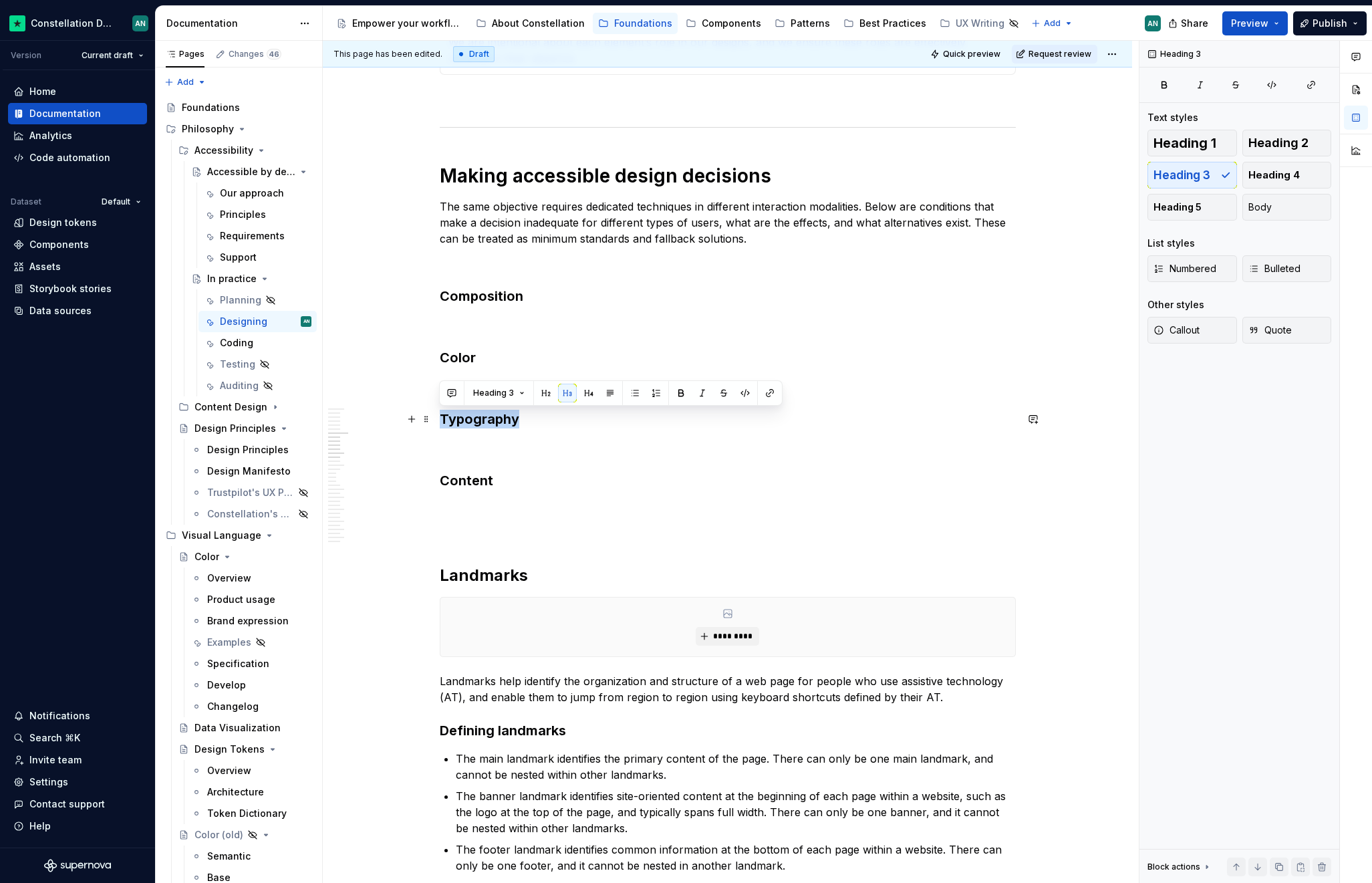
drag, startPoint x: 547, startPoint y: 421, endPoint x: 434, endPoint y: 416, distance: 113.1
click at [489, 355] on h3 "Color" at bounding box center [727, 357] width 576 height 18
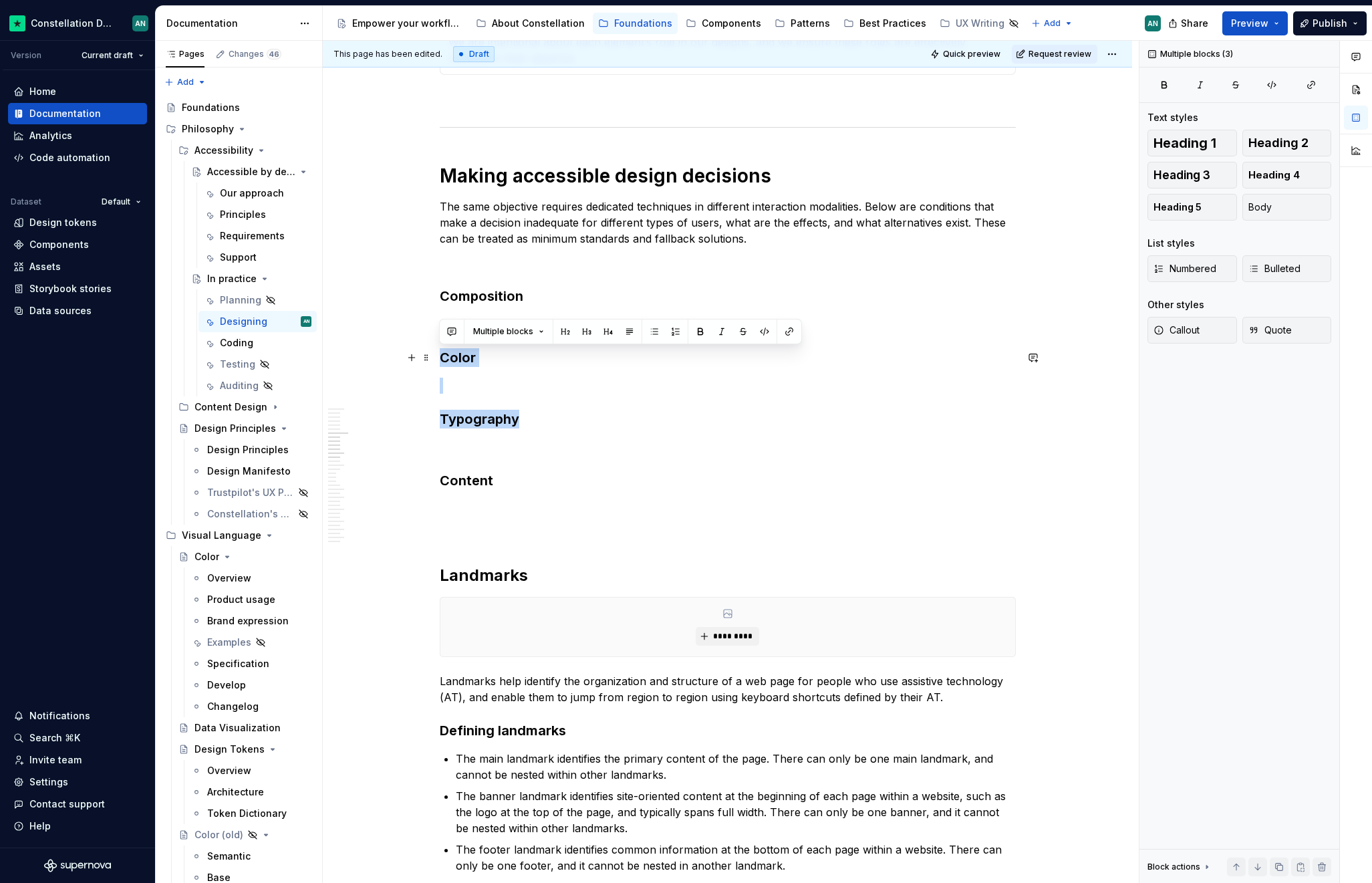
drag, startPoint x: 575, startPoint y: 426, endPoint x: 432, endPoint y: 358, distance: 158.3
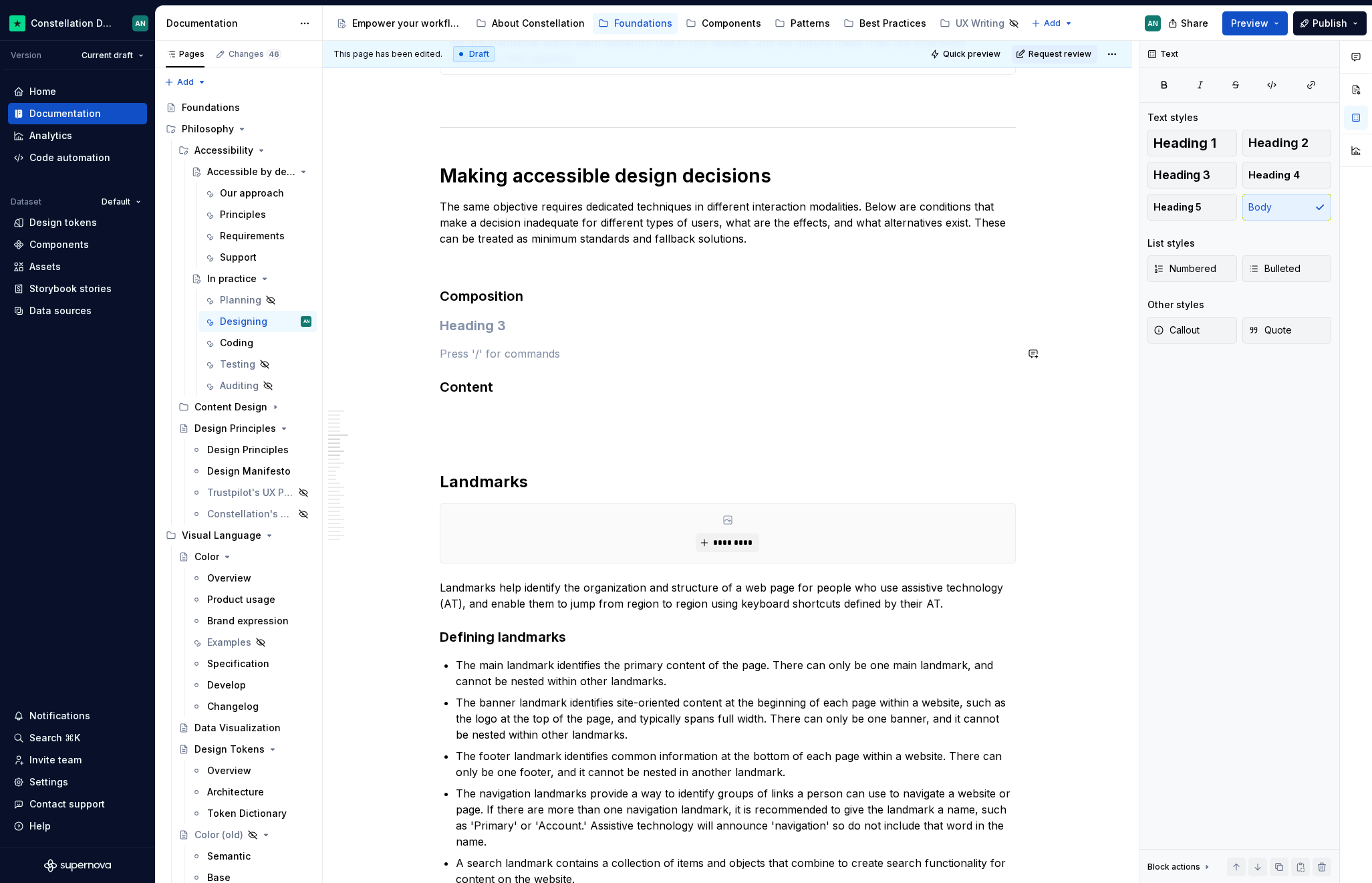
click at [489, 332] on h3 "To enrich screen reader interactions, please activate Accessibility in Grammarl…" at bounding box center [727, 325] width 576 height 18
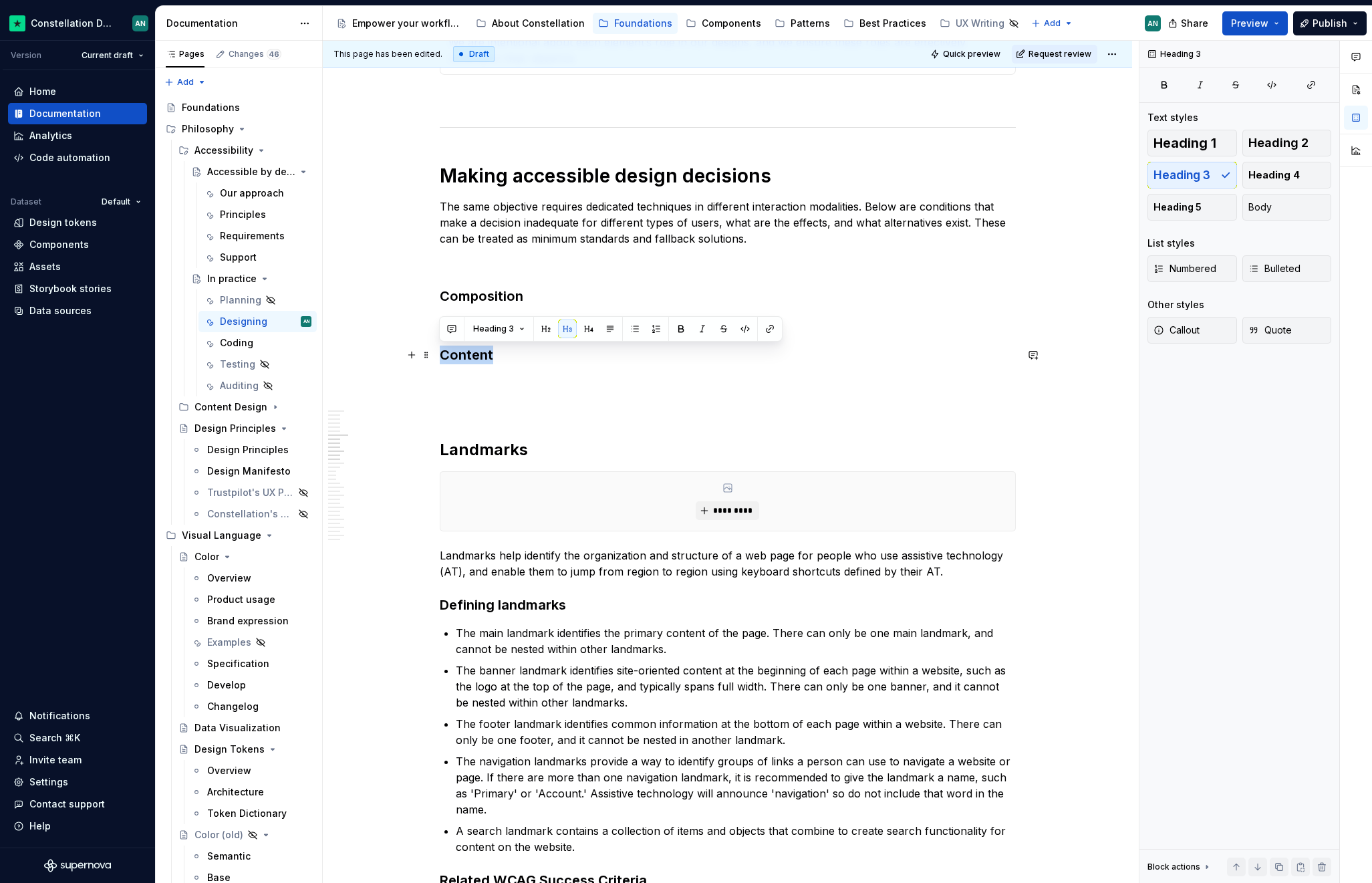
drag, startPoint x: 442, startPoint y: 352, endPoint x: 526, endPoint y: 358, distance: 84.2
click at [526, 358] on h3 "Content" at bounding box center [727, 354] width 576 height 18
copy h3 "Content"
click at [514, 358] on h3 "Content" at bounding box center [727, 354] width 576 height 18
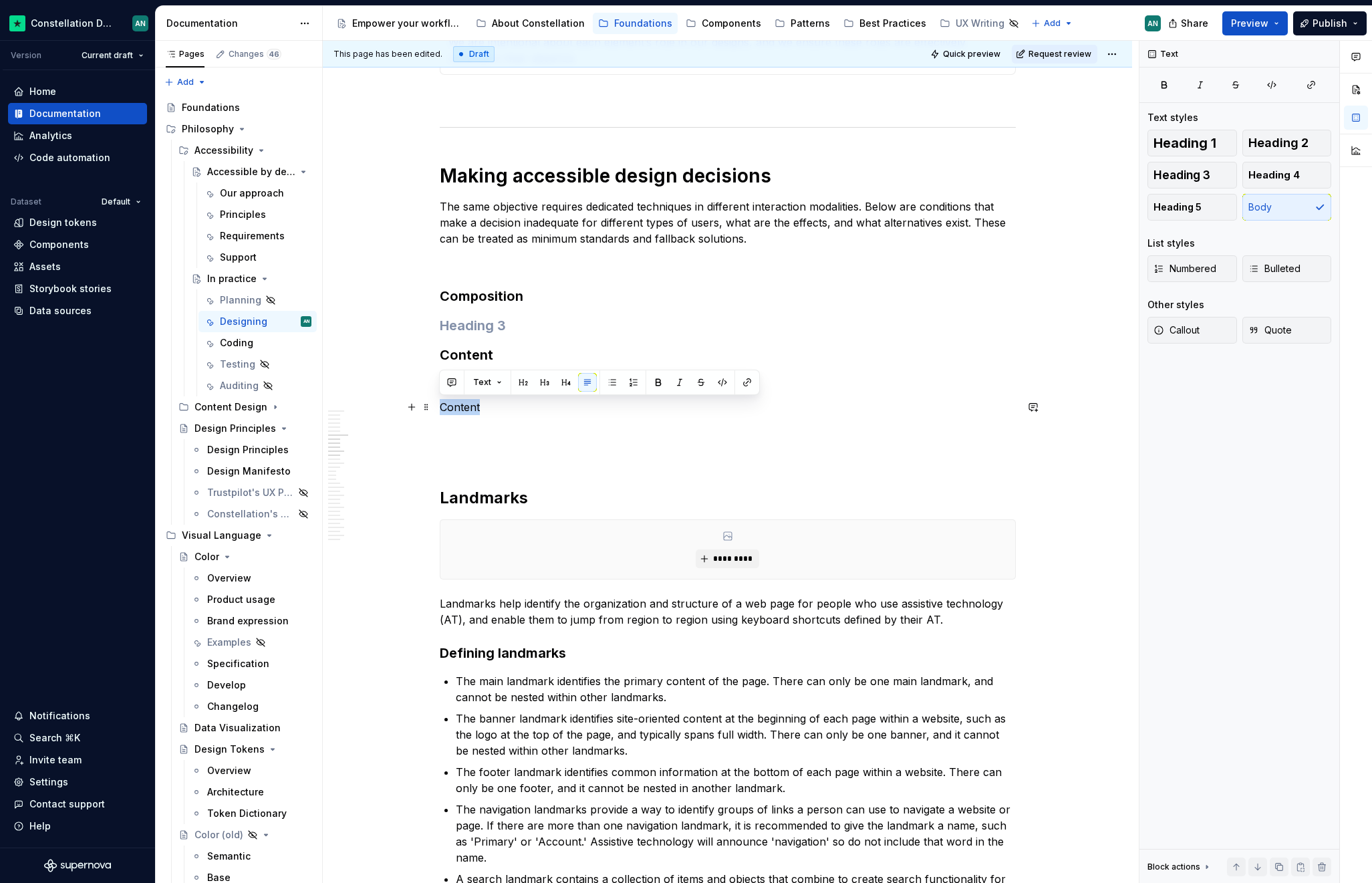
drag, startPoint x: 486, startPoint y: 409, endPoint x: 439, endPoint y: 400, distance: 47.9
click at [439, 400] on p "Content" at bounding box center [727, 407] width 576 height 16
click at [512, 326] on h3 "To enrich screen reader interactions, please activate Accessibility in Grammarl…" at bounding box center [727, 325] width 576 height 18
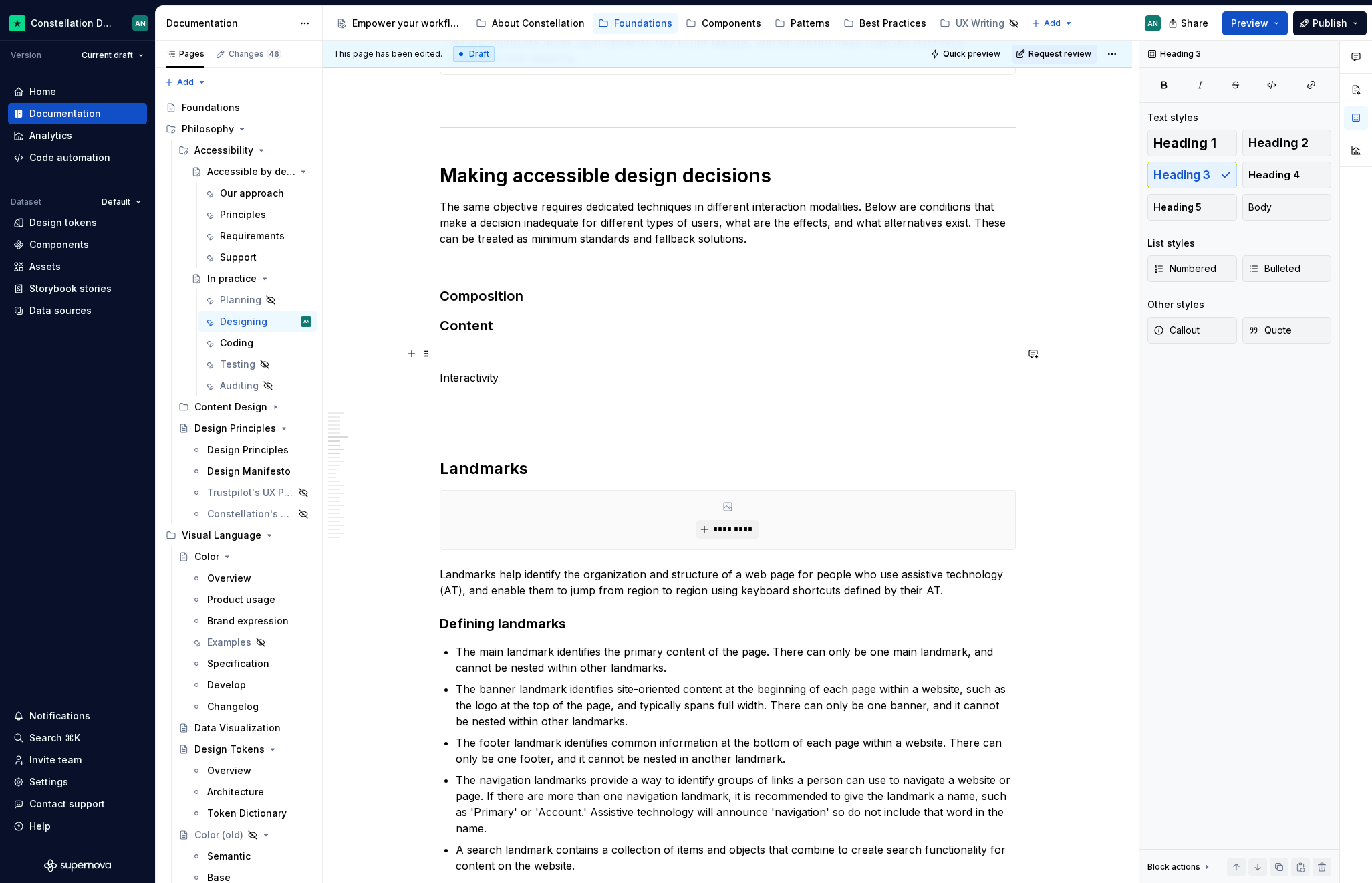
click at [459, 350] on p "To enrich screen reader interactions, please activate Accessibility in Grammarl…" at bounding box center [727, 353] width 576 height 16
drag, startPoint x: 518, startPoint y: 375, endPoint x: 453, endPoint y: 343, distance: 72.4
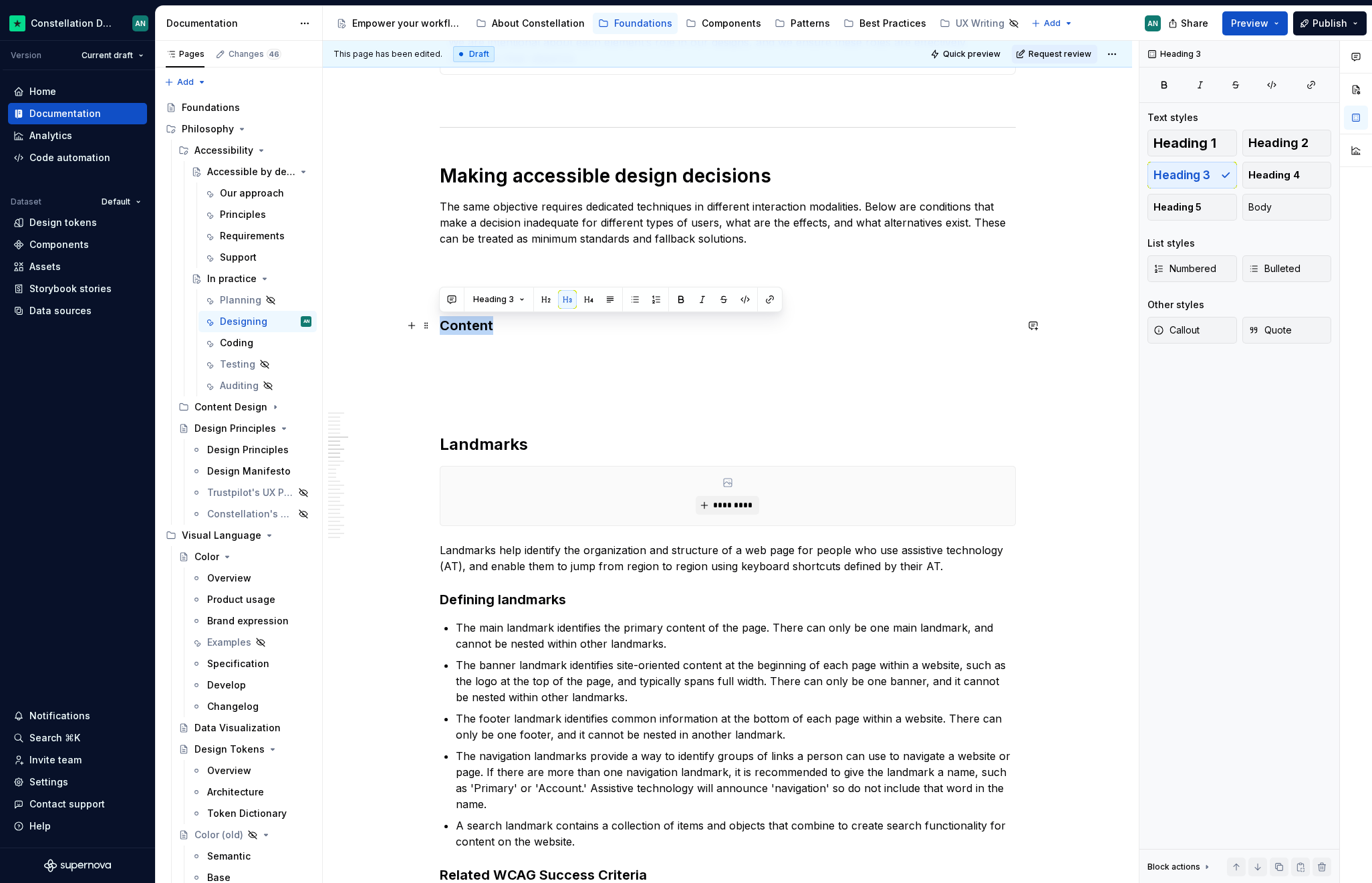
drag, startPoint x: 495, startPoint y: 326, endPoint x: 442, endPoint y: 323, distance: 53.1
click at [442, 323] on h3 "Content" at bounding box center [727, 325] width 576 height 18
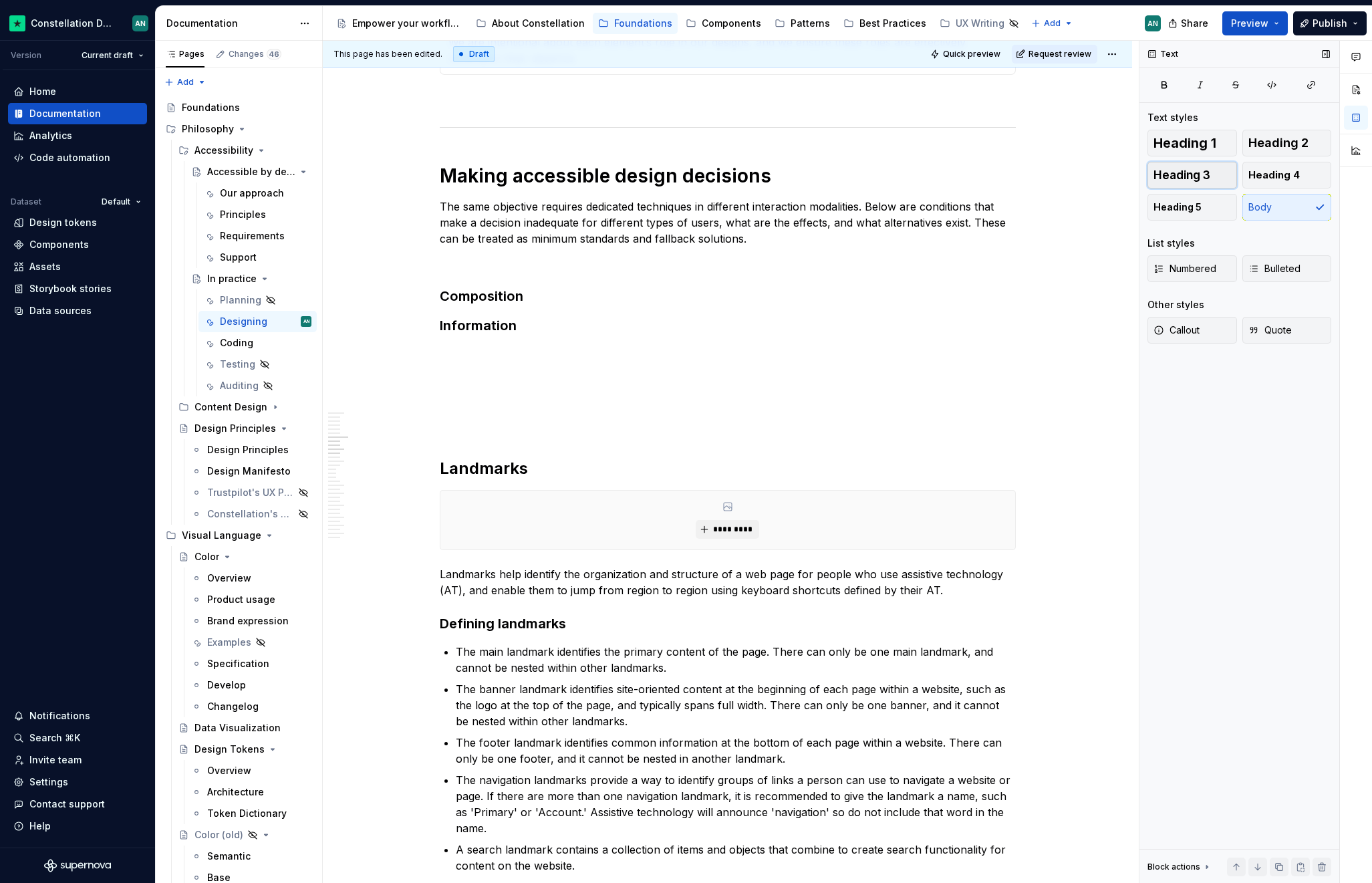
click at [1184, 181] on span "Heading 3" at bounding box center [1181, 175] width 57 height 13
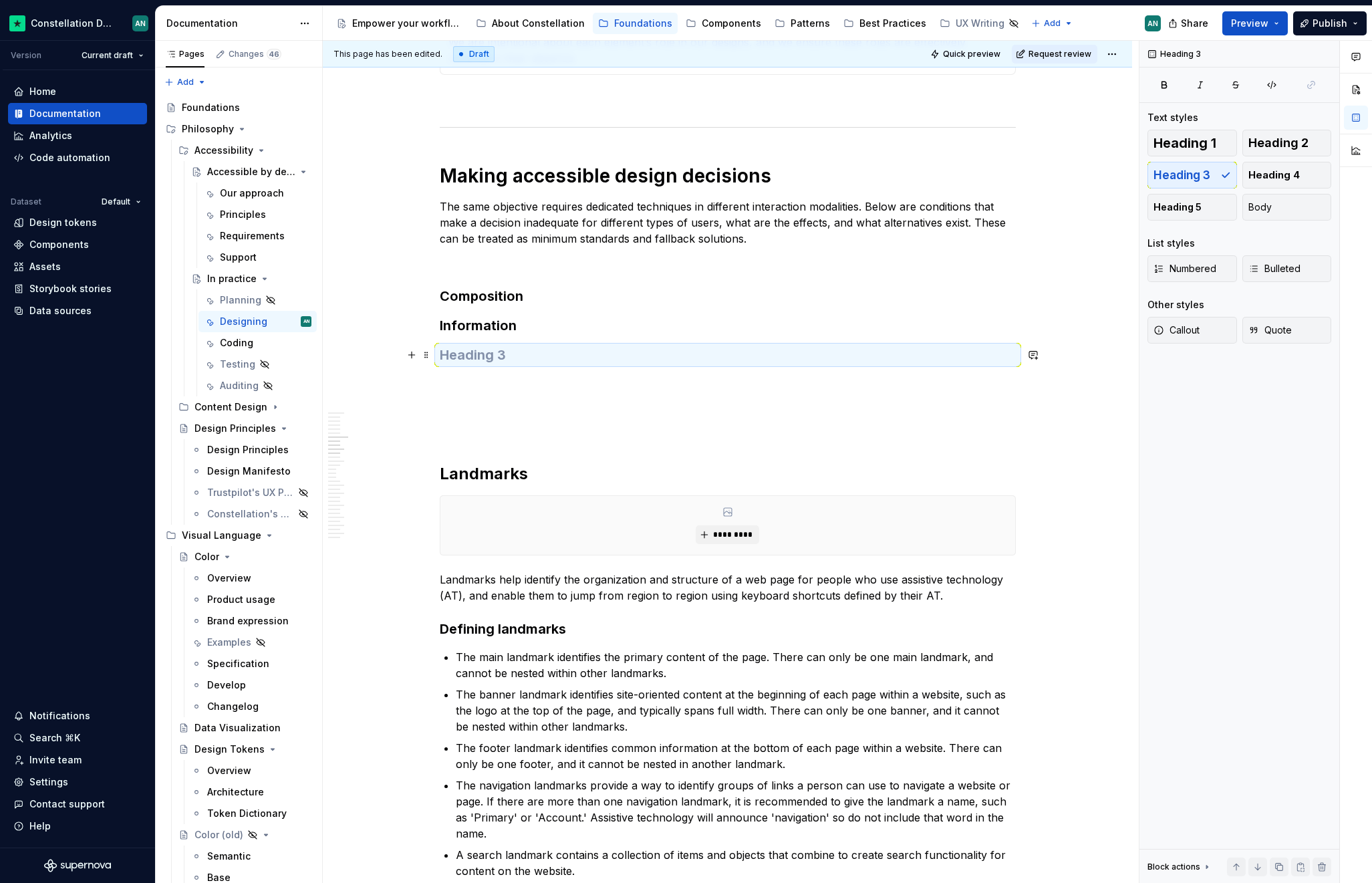
click at [452, 356] on h3 "To enrich screen reader interactions, please activate Accessibility in Grammarl…" at bounding box center [727, 354] width 576 height 18
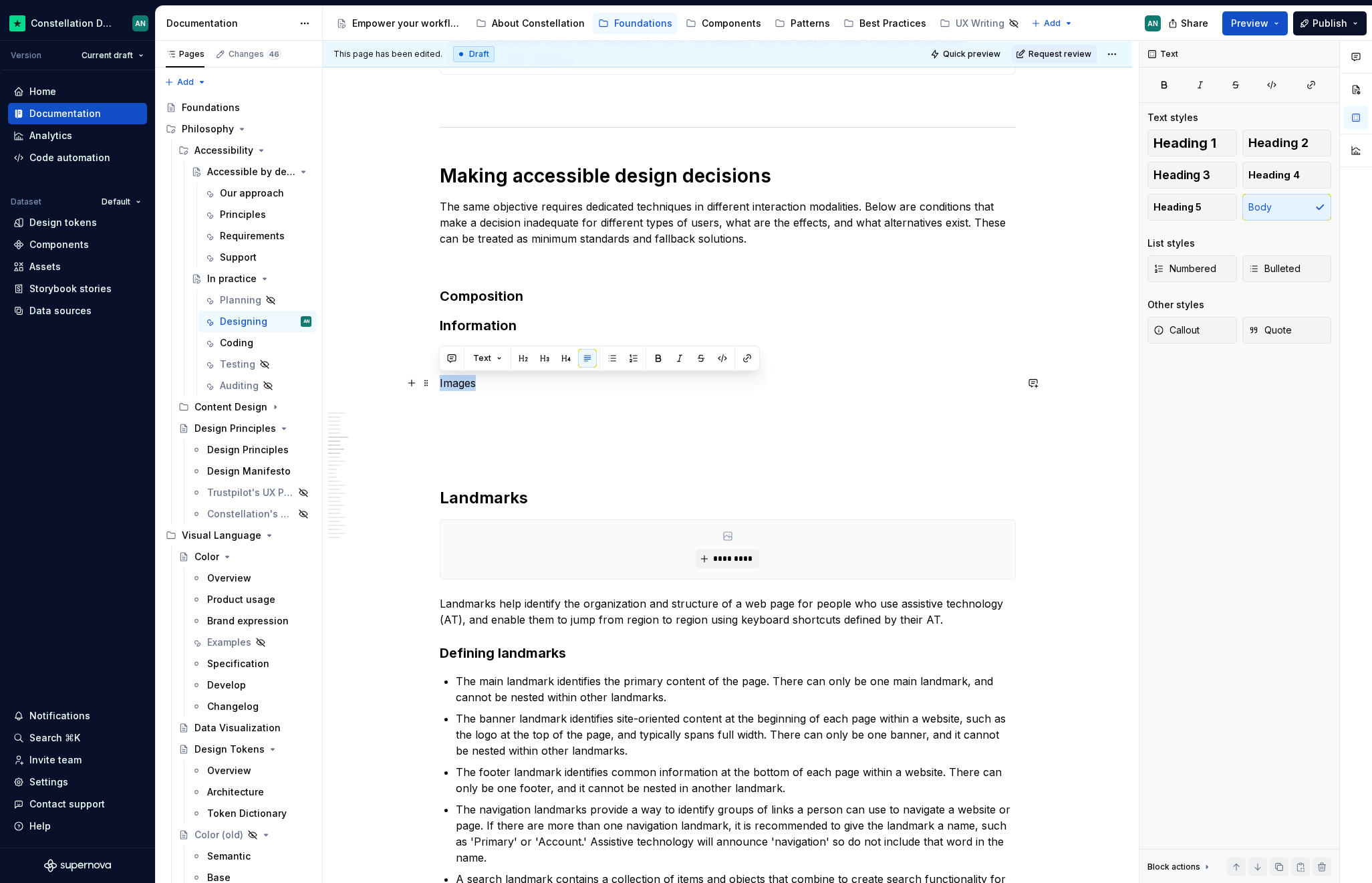
drag, startPoint x: 489, startPoint y: 383, endPoint x: 438, endPoint y: 378, distance: 51.2
click at [1209, 176] on span "Heading 3" at bounding box center [1181, 175] width 57 height 13
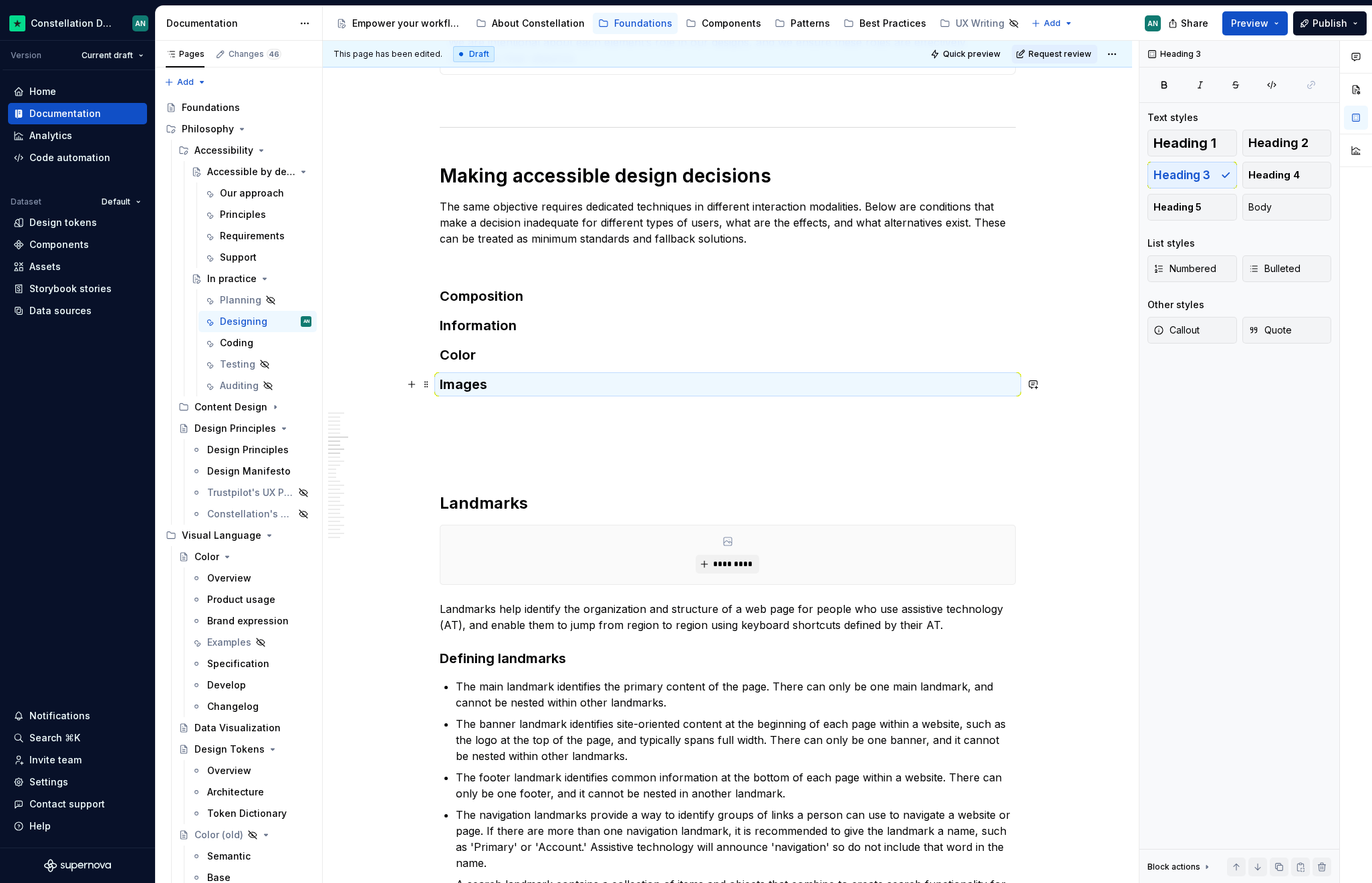
click at [498, 381] on h3 "Images" at bounding box center [727, 384] width 576 height 18
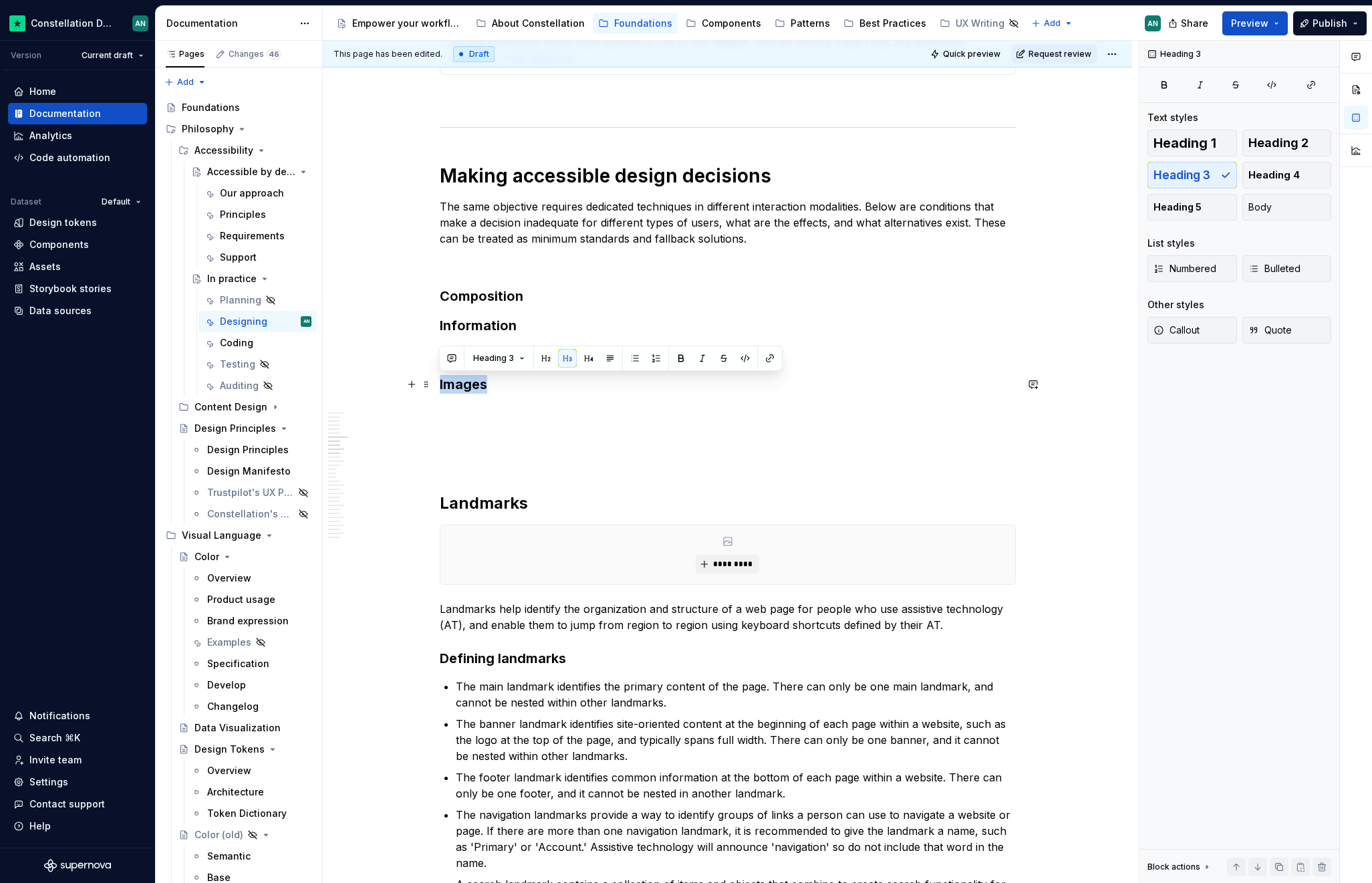
drag, startPoint x: 564, startPoint y: 390, endPoint x: 438, endPoint y: 381, distance: 126.3
click at [495, 388] on h3 "Images" at bounding box center [727, 384] width 576 height 18
click at [494, 331] on h3 "Information" at bounding box center [727, 325] width 576 height 18
click at [1291, 141] on span "Heading 2" at bounding box center [1279, 143] width 60 height 13
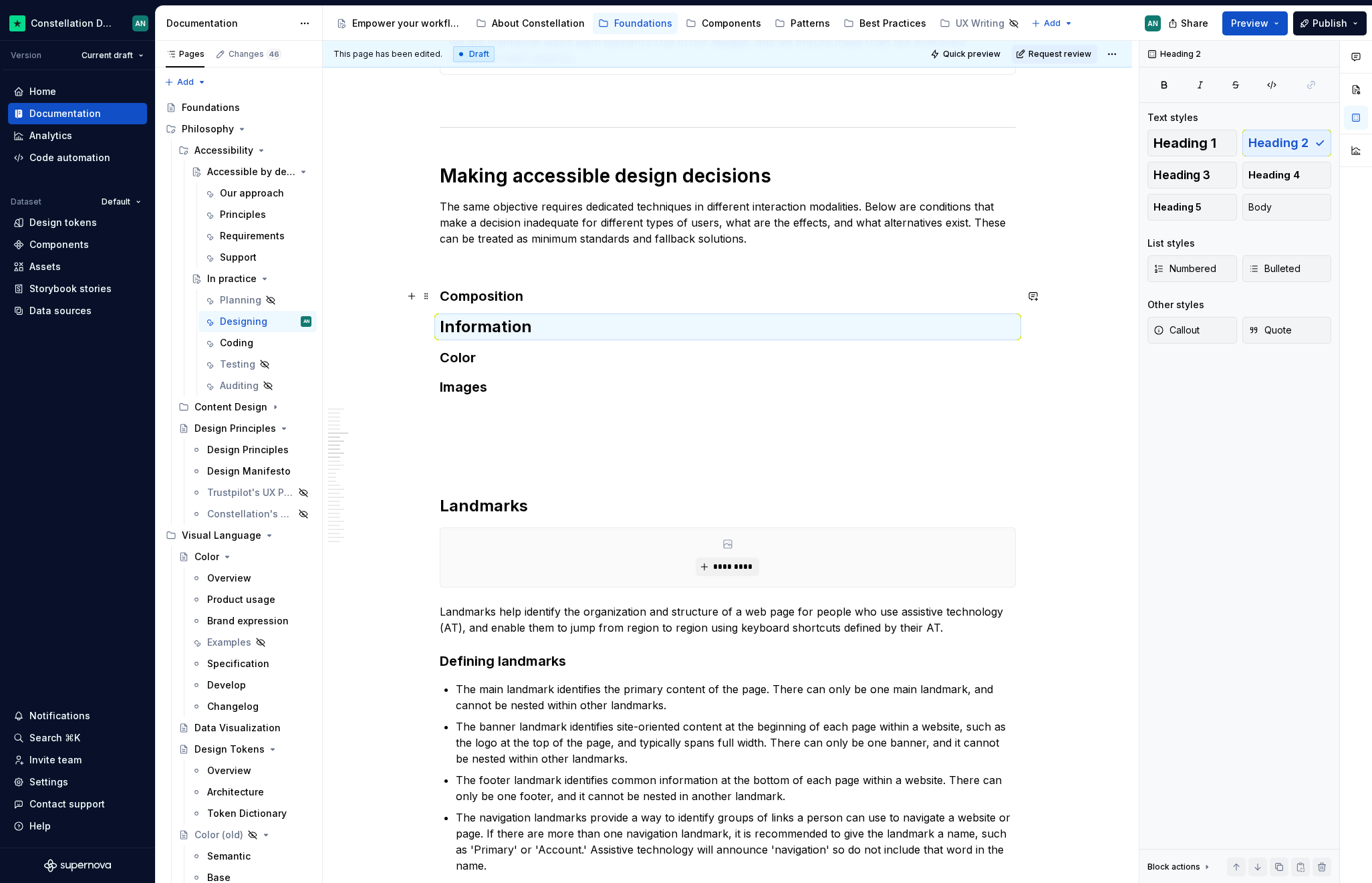
click at [456, 292] on h3 "Composition" at bounding box center [727, 295] width 576 height 18
click at [505, 326] on h2 "Information" at bounding box center [727, 326] width 576 height 21
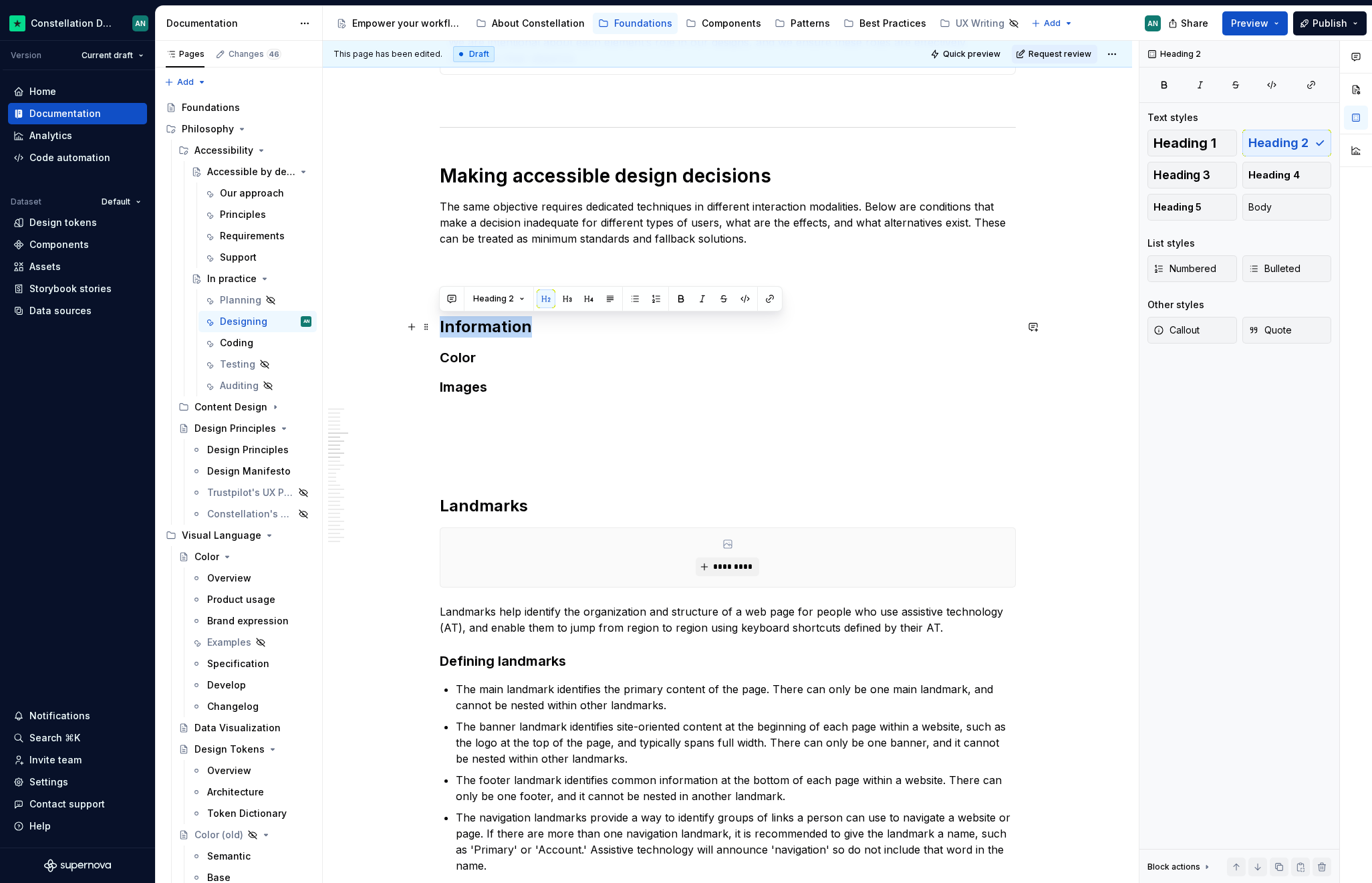
drag, startPoint x: 528, startPoint y: 328, endPoint x: 436, endPoint y: 324, distance: 92.1
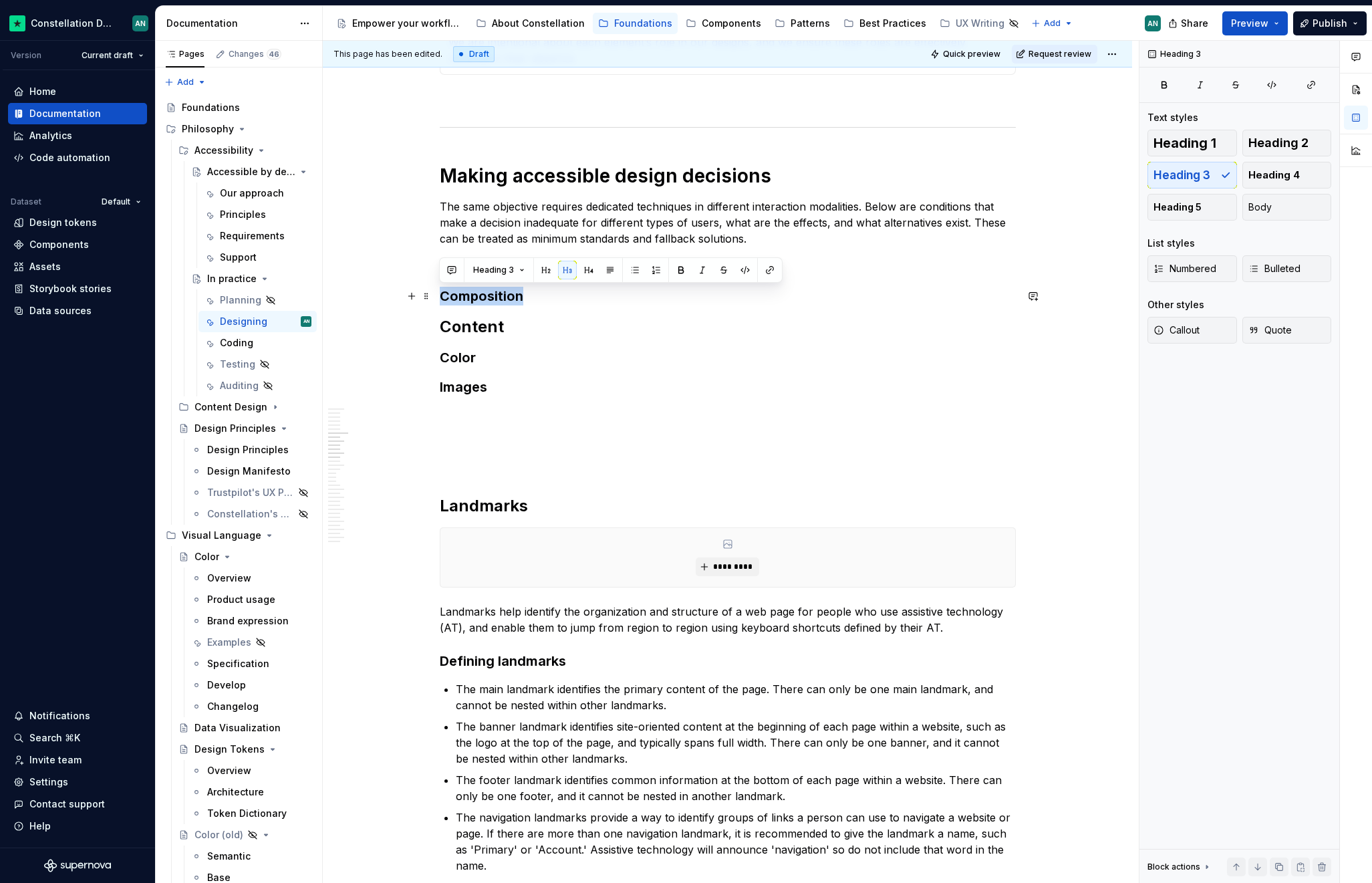
drag, startPoint x: 525, startPoint y: 300, endPoint x: 442, endPoint y: 288, distance: 83.9
click at [442, 288] on h3 "Composition" at bounding box center [727, 295] width 576 height 18
click at [1305, 147] on span "Heading 2" at bounding box center [1279, 143] width 60 height 13
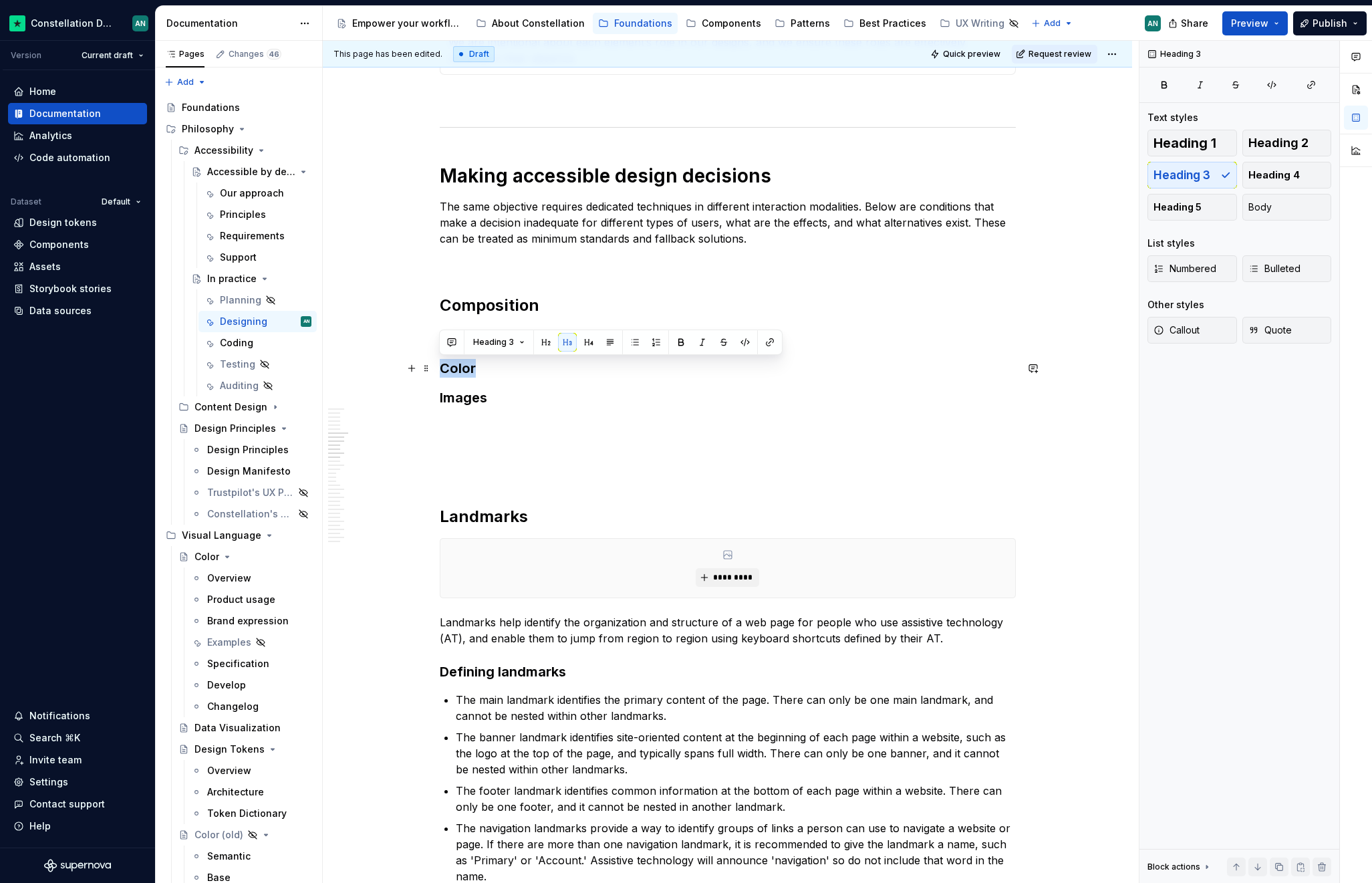
drag, startPoint x: 481, startPoint y: 373, endPoint x: 438, endPoint y: 367, distance: 43.4
click at [439, 367] on h3 "Color" at bounding box center [727, 367] width 576 height 18
click at [548, 307] on h2 "Composition" at bounding box center [727, 305] width 576 height 21
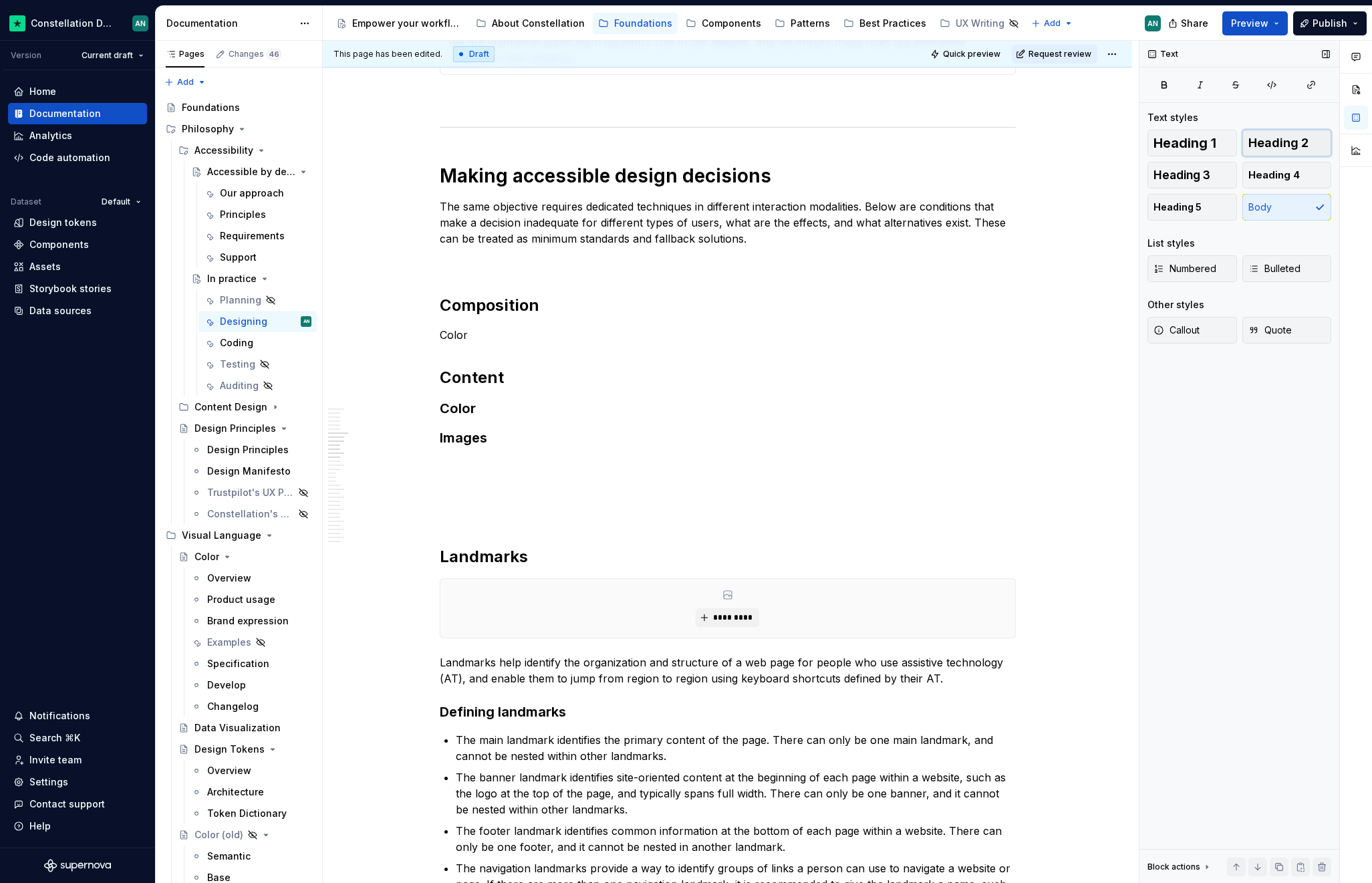
click at [1265, 151] on button "Heading 2" at bounding box center [1287, 143] width 90 height 27
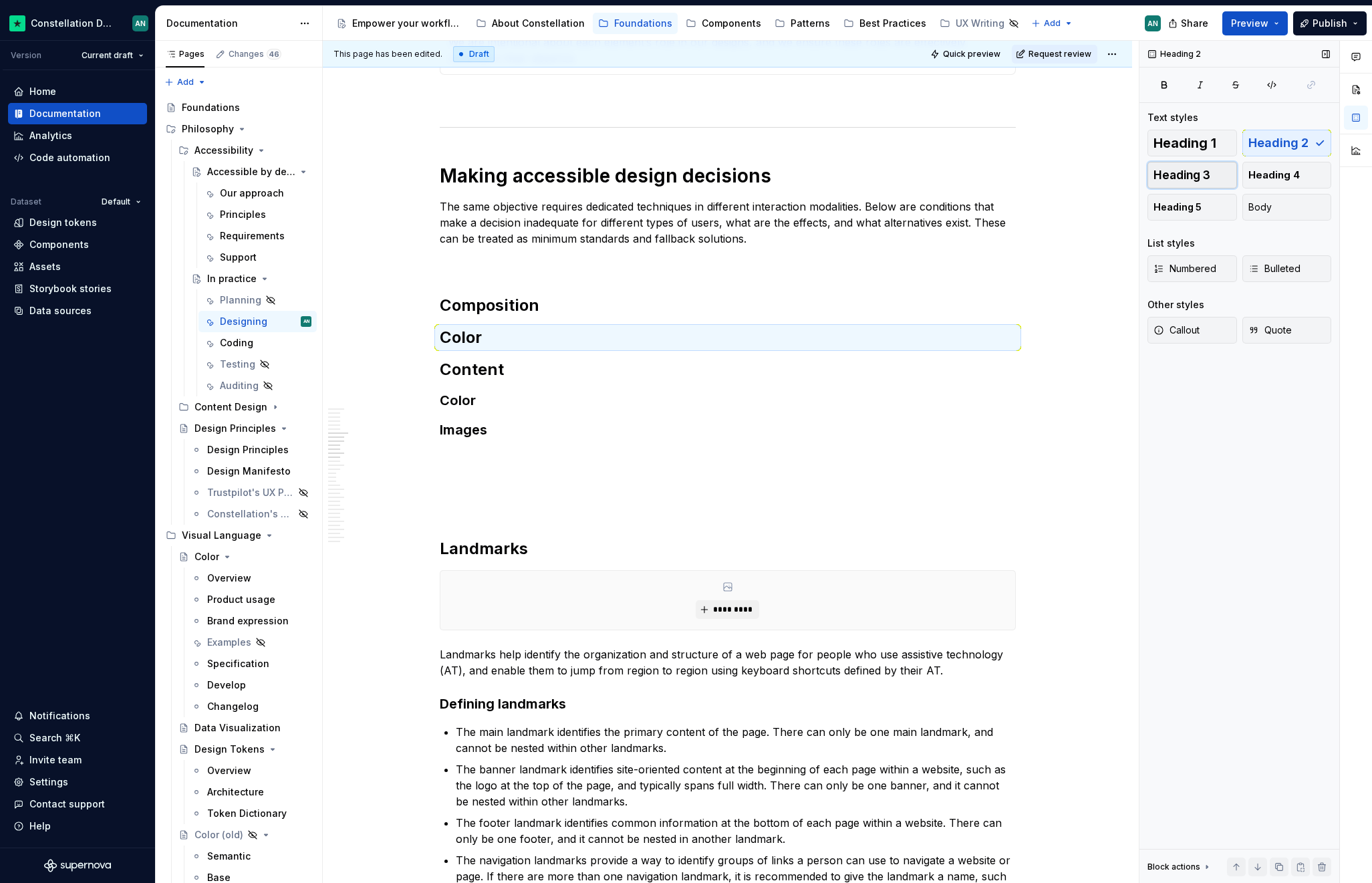
click at [1156, 181] on span "Heading 3" at bounding box center [1181, 175] width 57 height 13
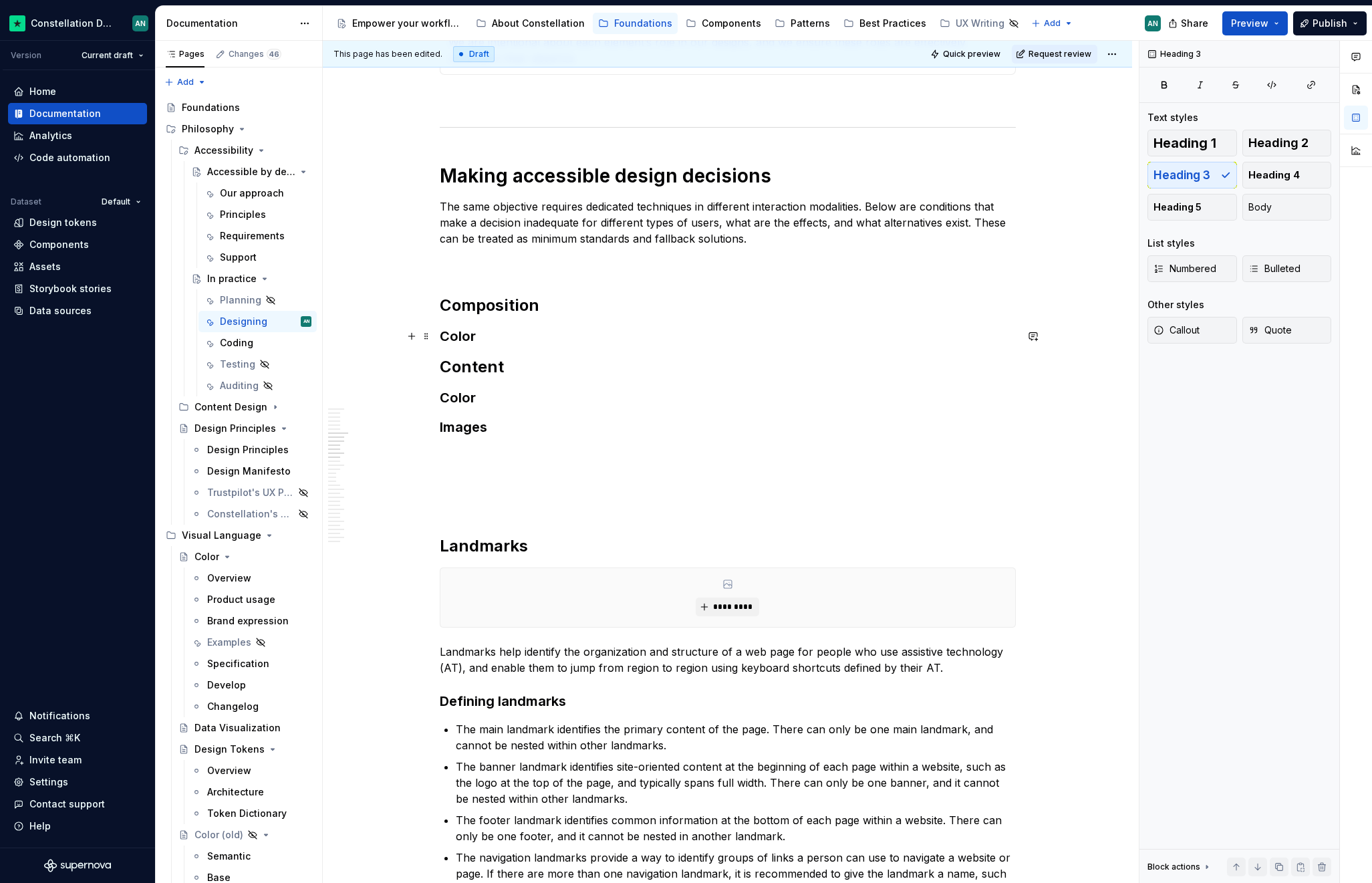
click at [475, 344] on h3 "Color" at bounding box center [727, 336] width 576 height 18
drag, startPoint x: 481, startPoint y: 340, endPoint x: 431, endPoint y: 337, distance: 50.1
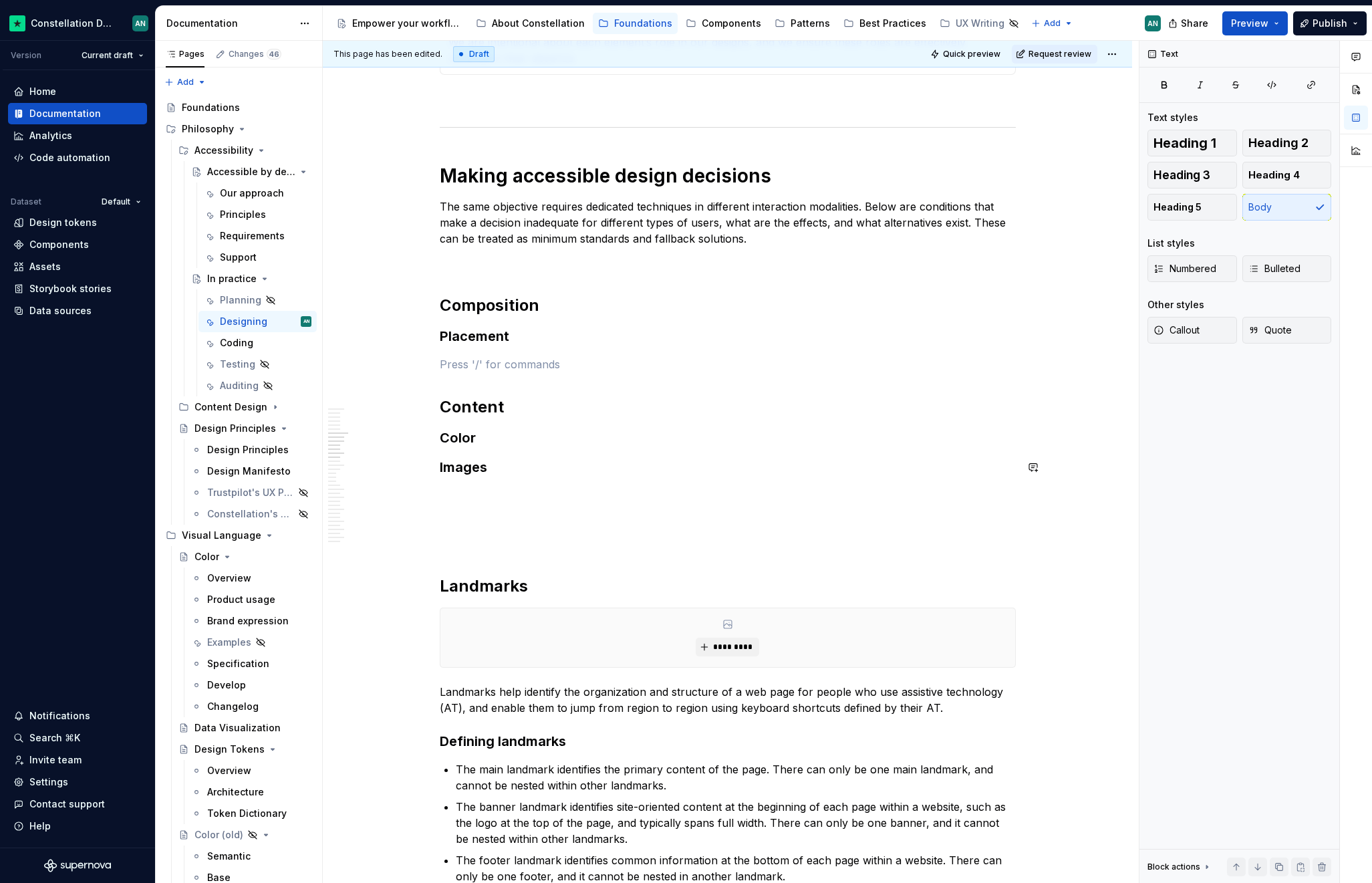
scroll to position [658, 0]
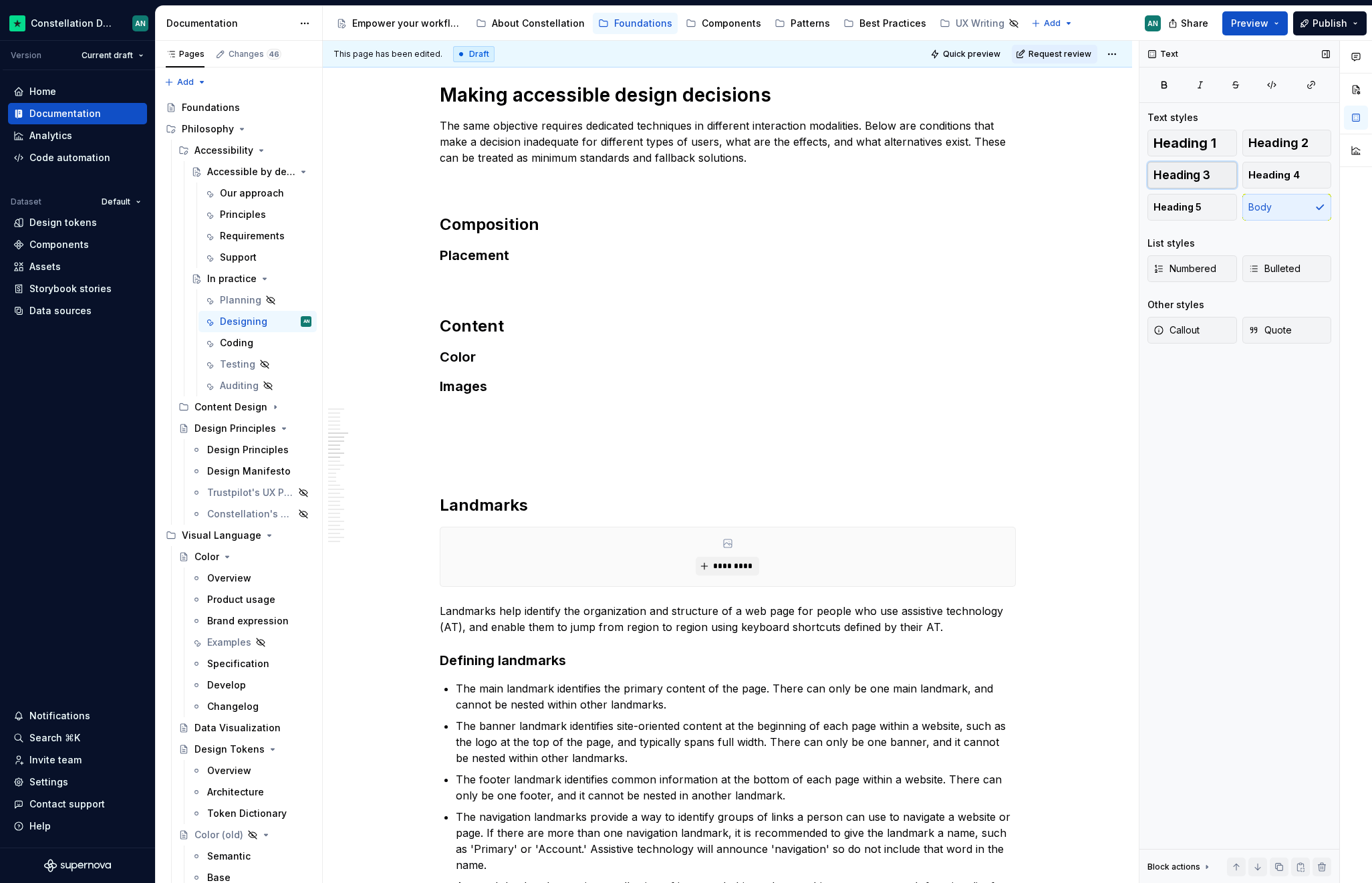
click at [1195, 175] on span "Heading 3" at bounding box center [1181, 175] width 57 height 13
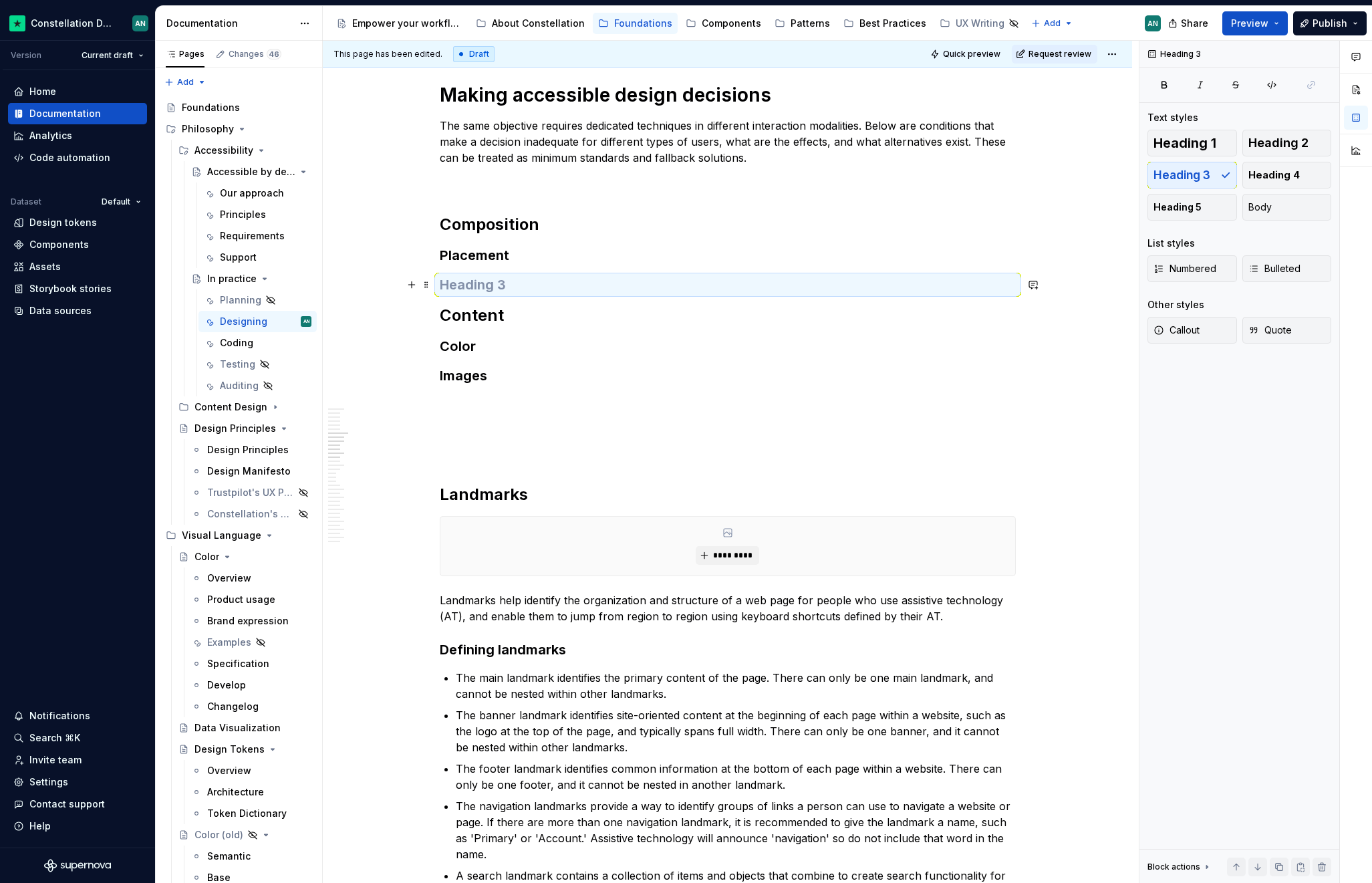
click at [470, 286] on h3 "To enrich screen reader interactions, please activate Accessibility in Grammarl…" at bounding box center [727, 284] width 576 height 18
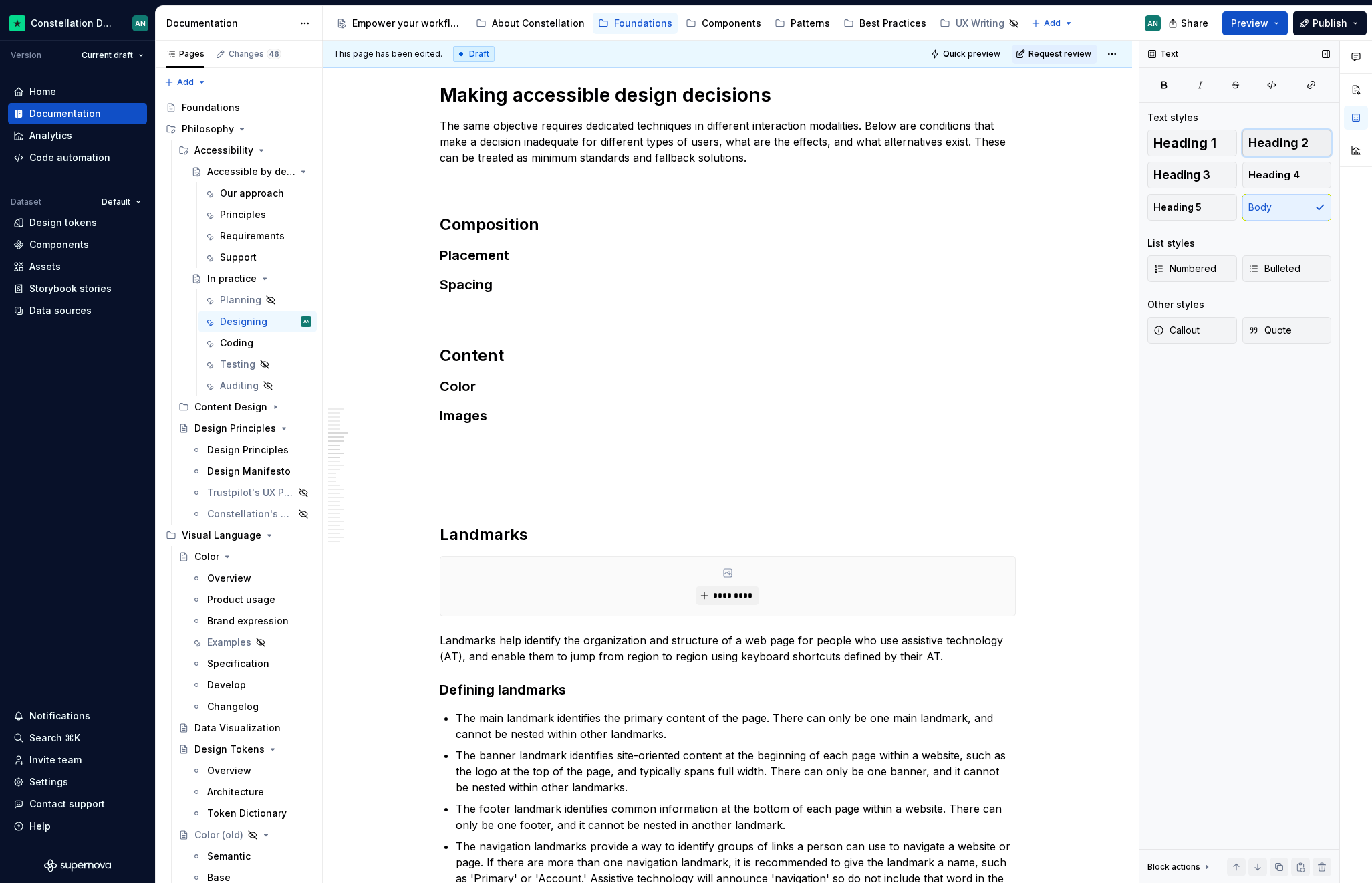
click at [1274, 141] on span "Heading 2" at bounding box center [1279, 143] width 60 height 13
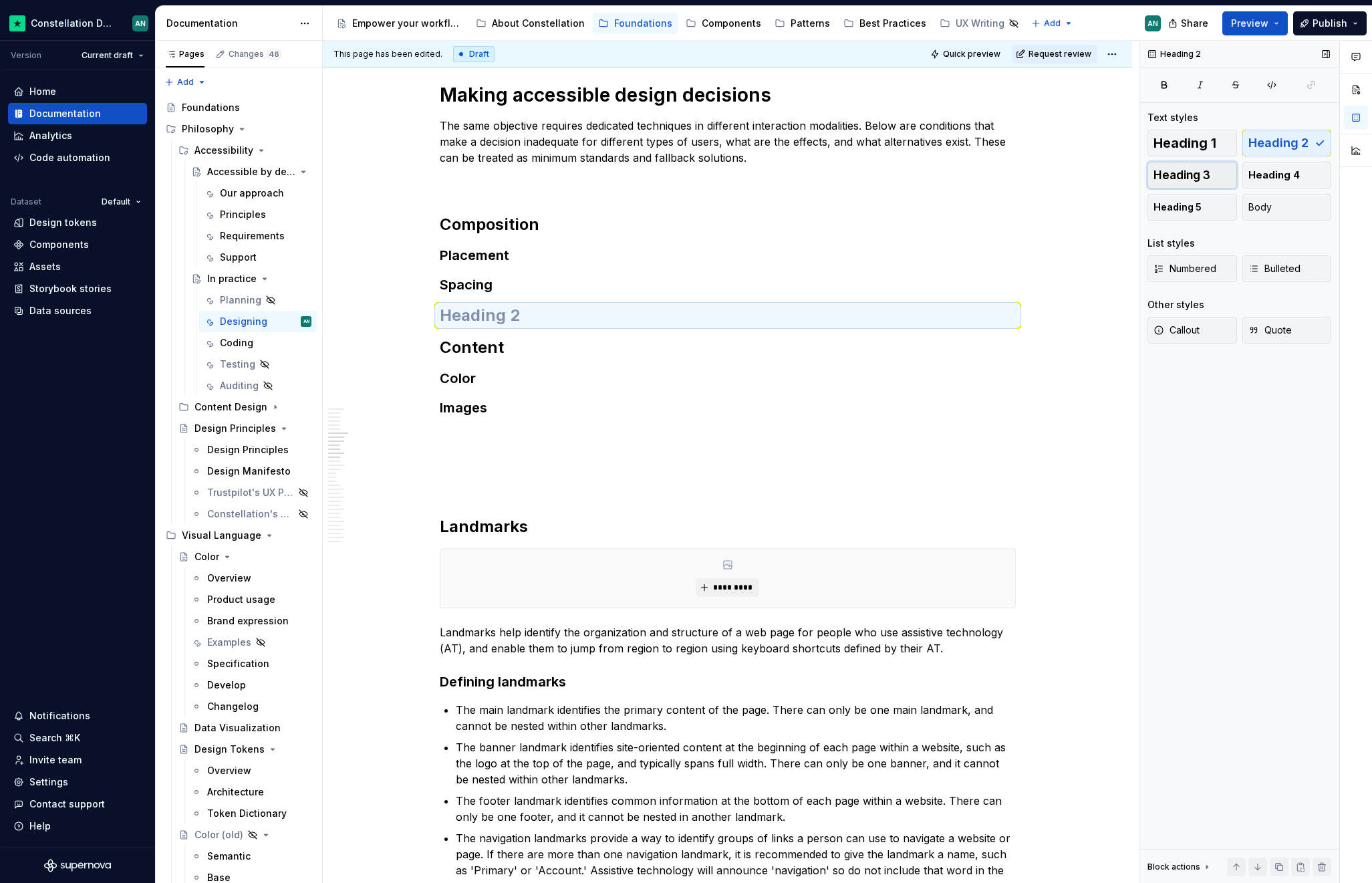
click at [1209, 173] on button "Heading 3" at bounding box center [1192, 175] width 90 height 27
click at [448, 312] on h3 "To enrich screen reader interactions, please activate Accessibility in Grammarl…" at bounding box center [727, 314] width 576 height 18
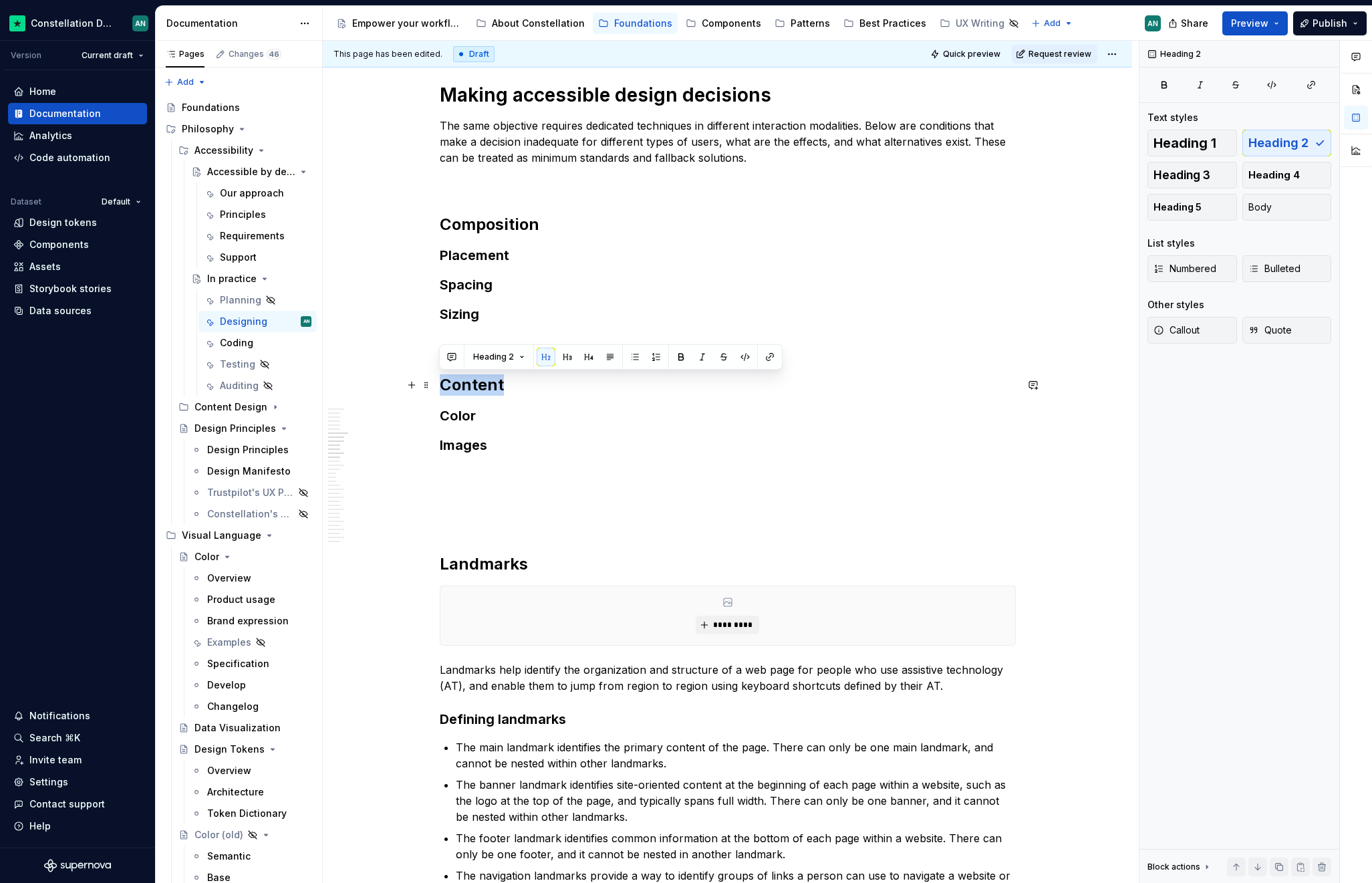
drag, startPoint x: 503, startPoint y: 386, endPoint x: 436, endPoint y: 384, distance: 67.0
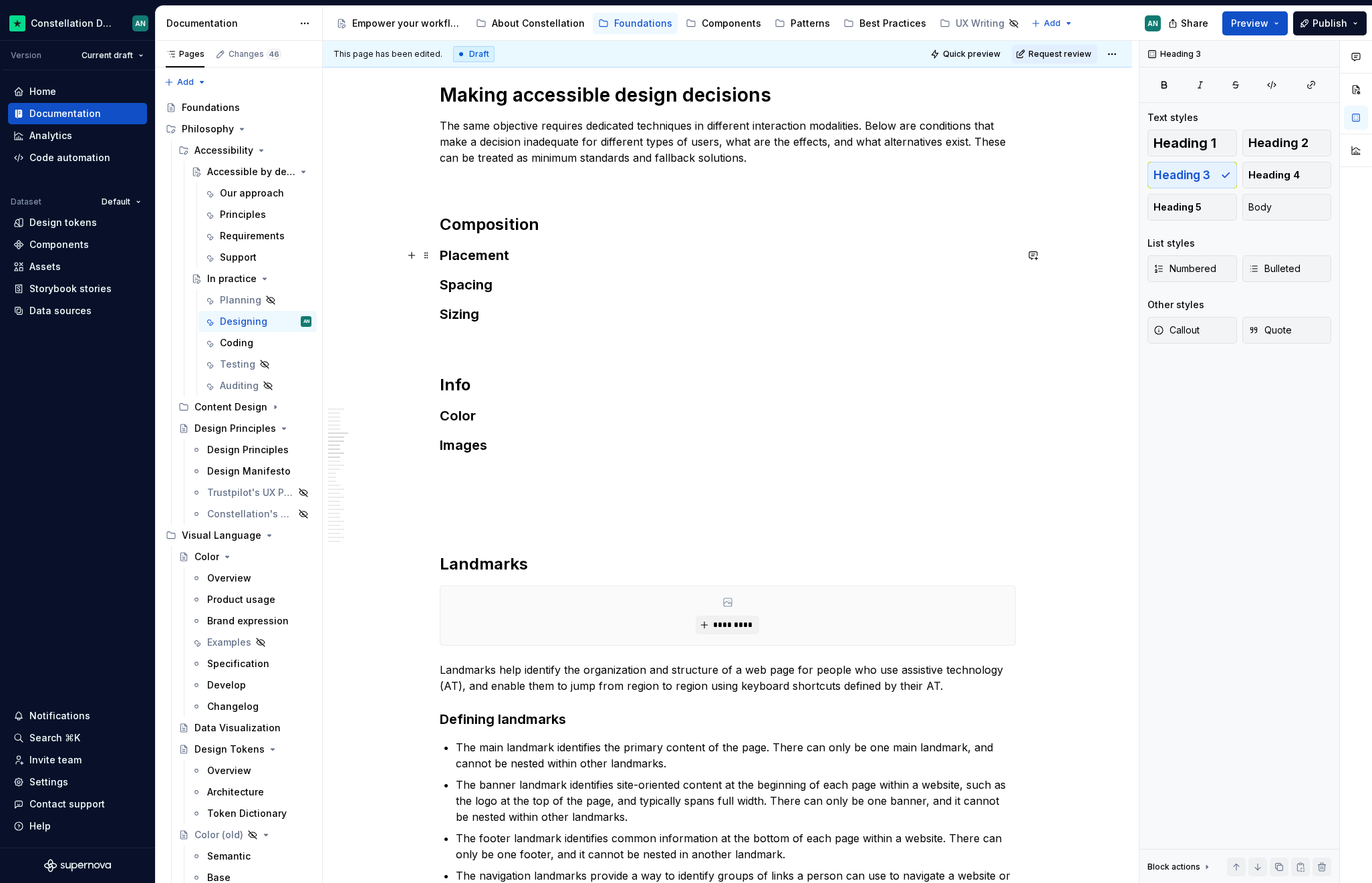
click at [511, 264] on h3 "Placement" at bounding box center [727, 255] width 576 height 18
click at [445, 384] on h2 "Info" at bounding box center [727, 384] width 576 height 21
drag, startPoint x: 470, startPoint y: 382, endPoint x: 438, endPoint y: 391, distance: 33.2
drag, startPoint x: 487, startPoint y: 444, endPoint x: 437, endPoint y: 448, distance: 50.2
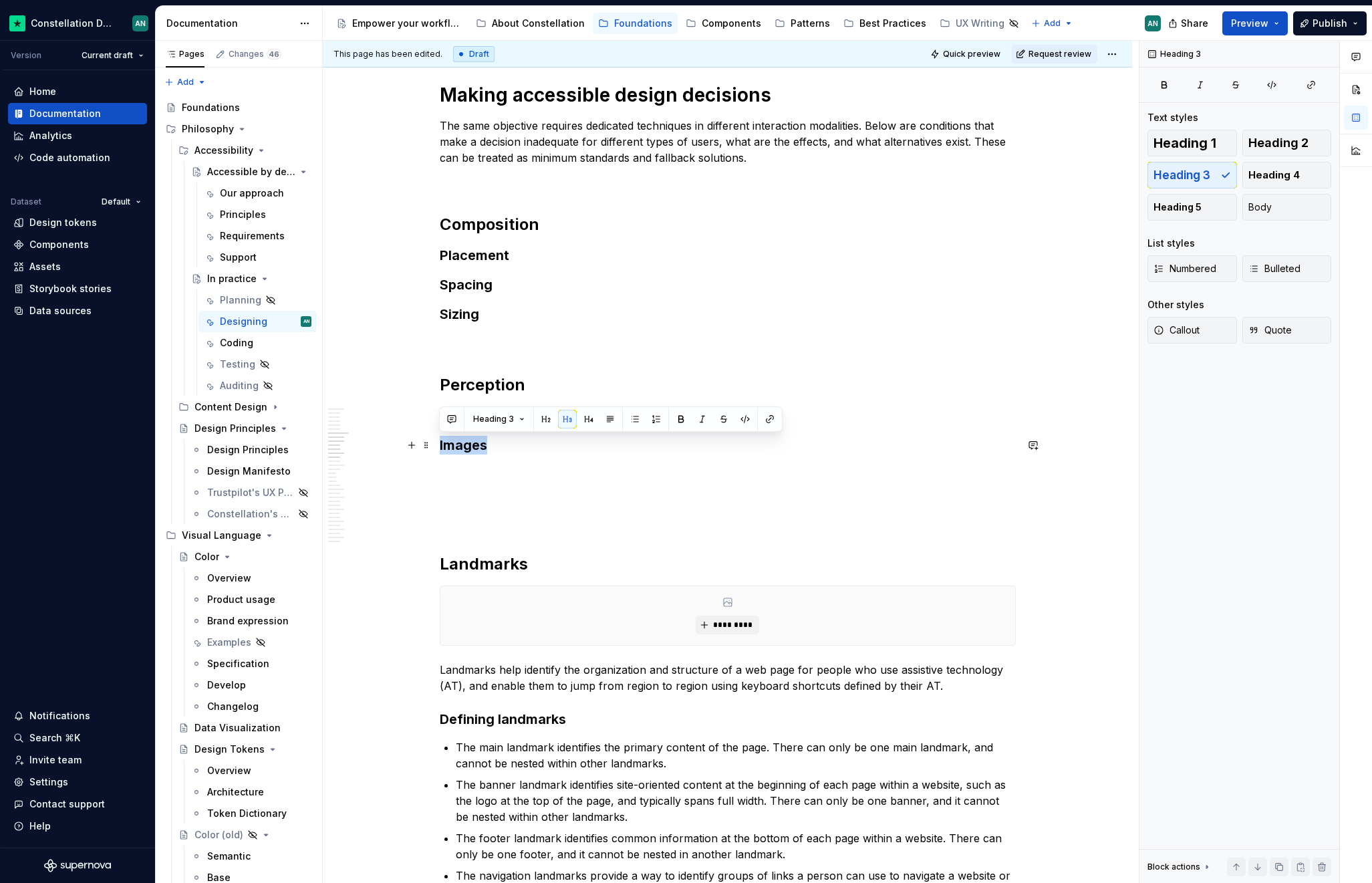
click at [498, 444] on h3 "Images" at bounding box center [727, 445] width 576 height 18
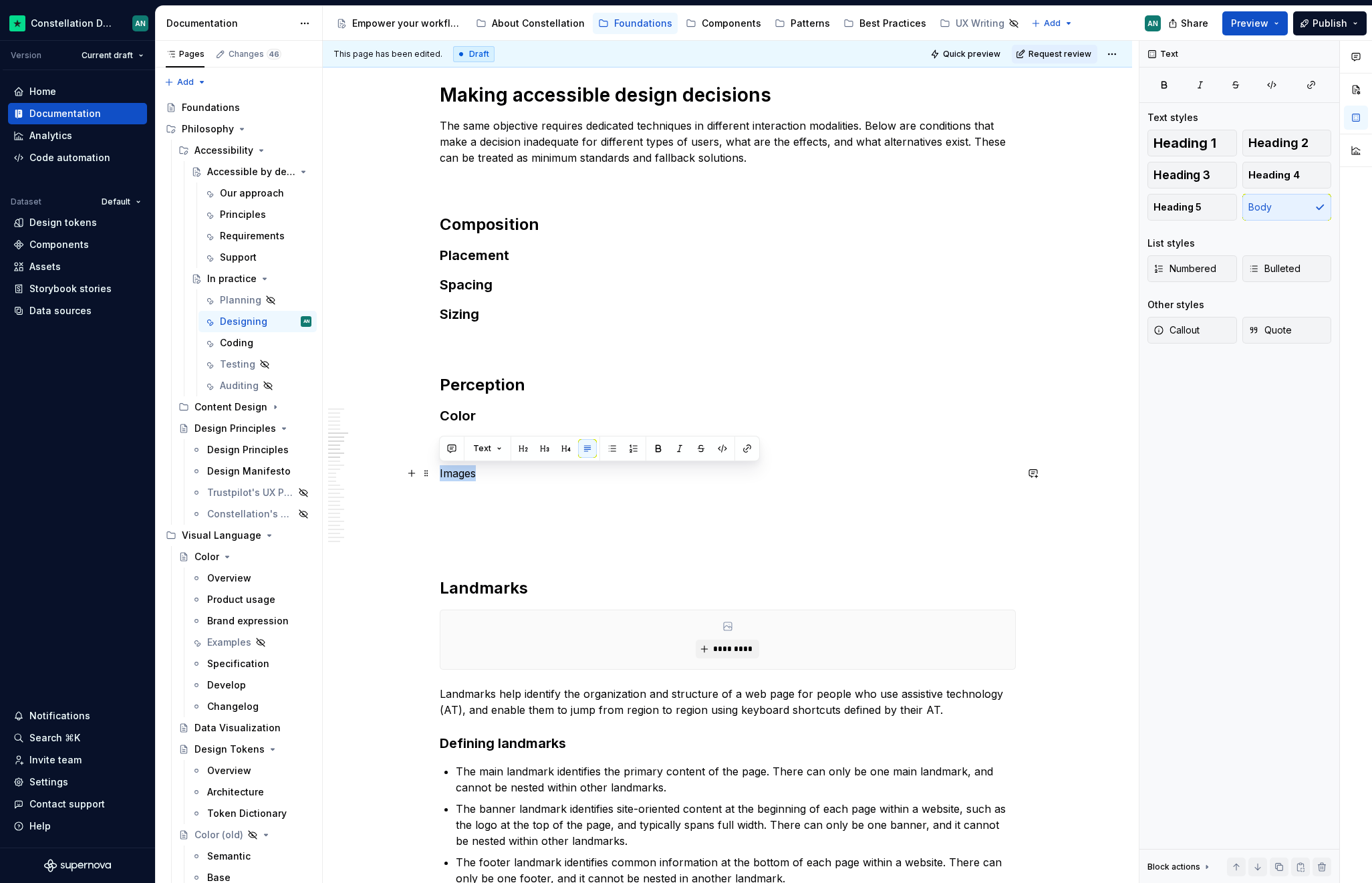
drag, startPoint x: 507, startPoint y: 465, endPoint x: 519, endPoint y: 476, distance: 16.3
click at [519, 476] on p "Images" at bounding box center [727, 474] width 576 height 16
click at [1287, 152] on button "Heading 2" at bounding box center [1287, 143] width 90 height 27
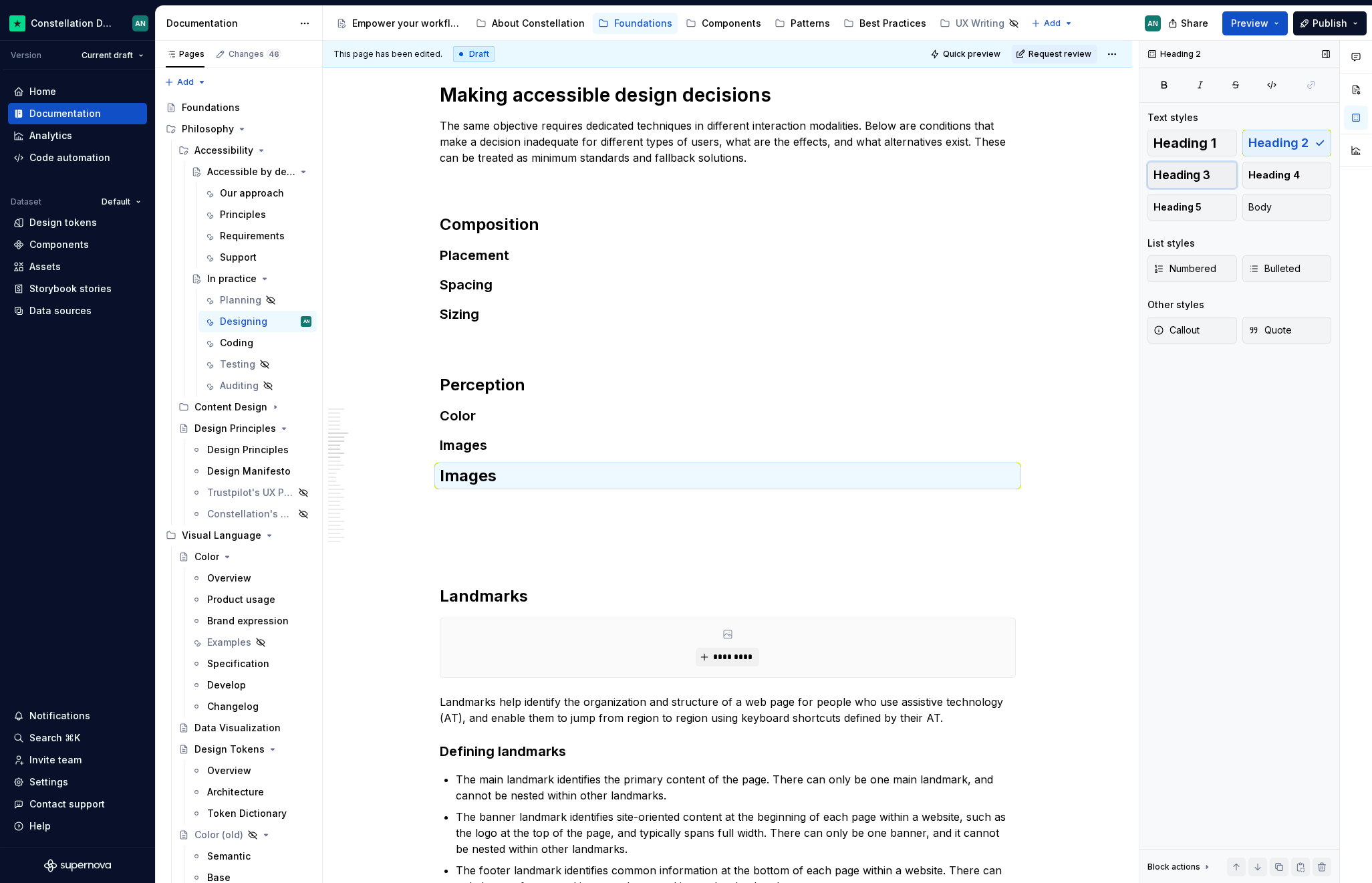
click at [1211, 178] on button "Heading 3" at bounding box center [1192, 175] width 90 height 27
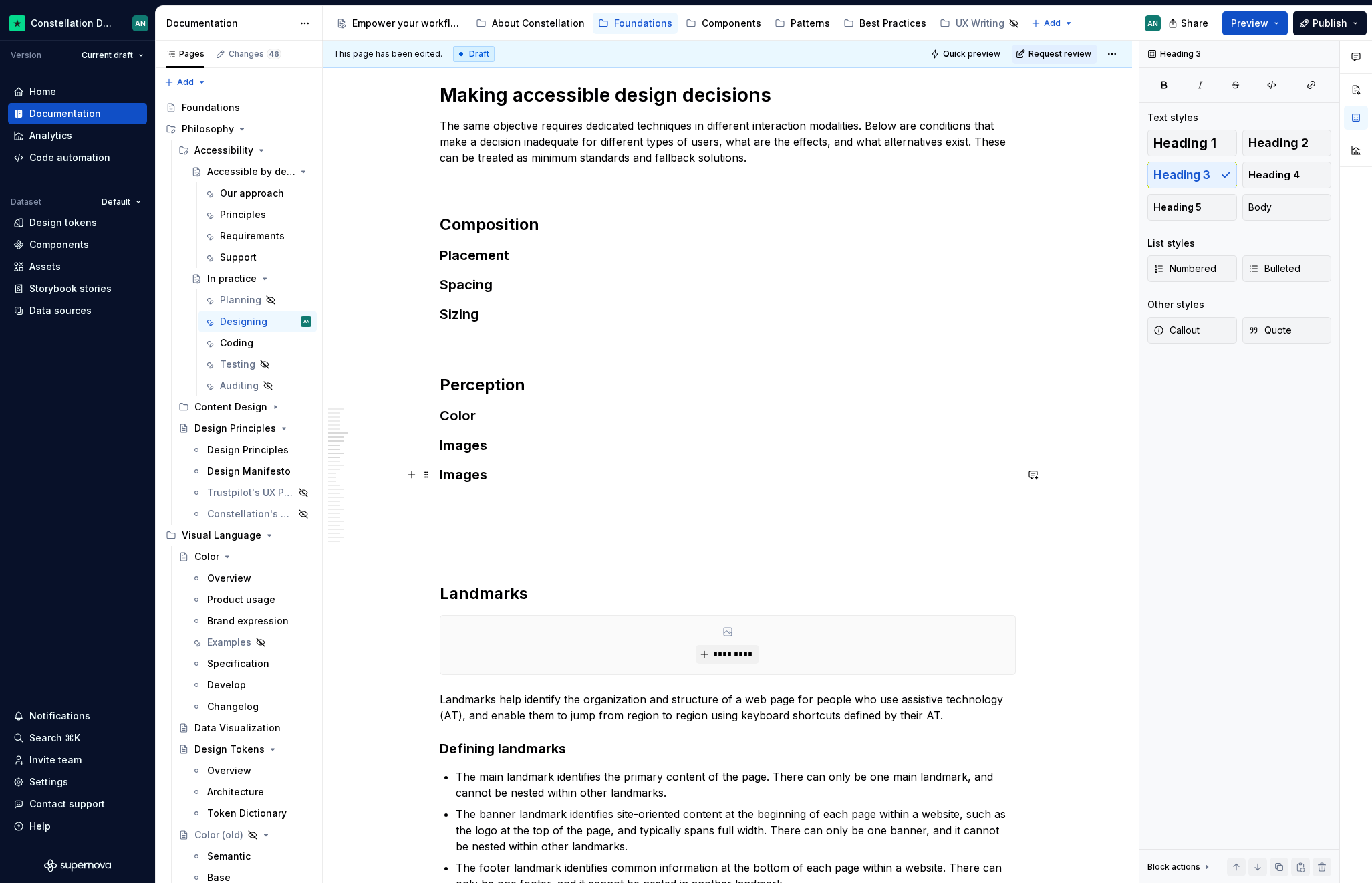
click at [482, 470] on h3 "Images" at bounding box center [727, 474] width 576 height 18
drag, startPoint x: 489, startPoint y: 475, endPoint x: 438, endPoint y: 476, distance: 51.0
click at [439, 476] on h3 "Images" at bounding box center [727, 474] width 576 height 18
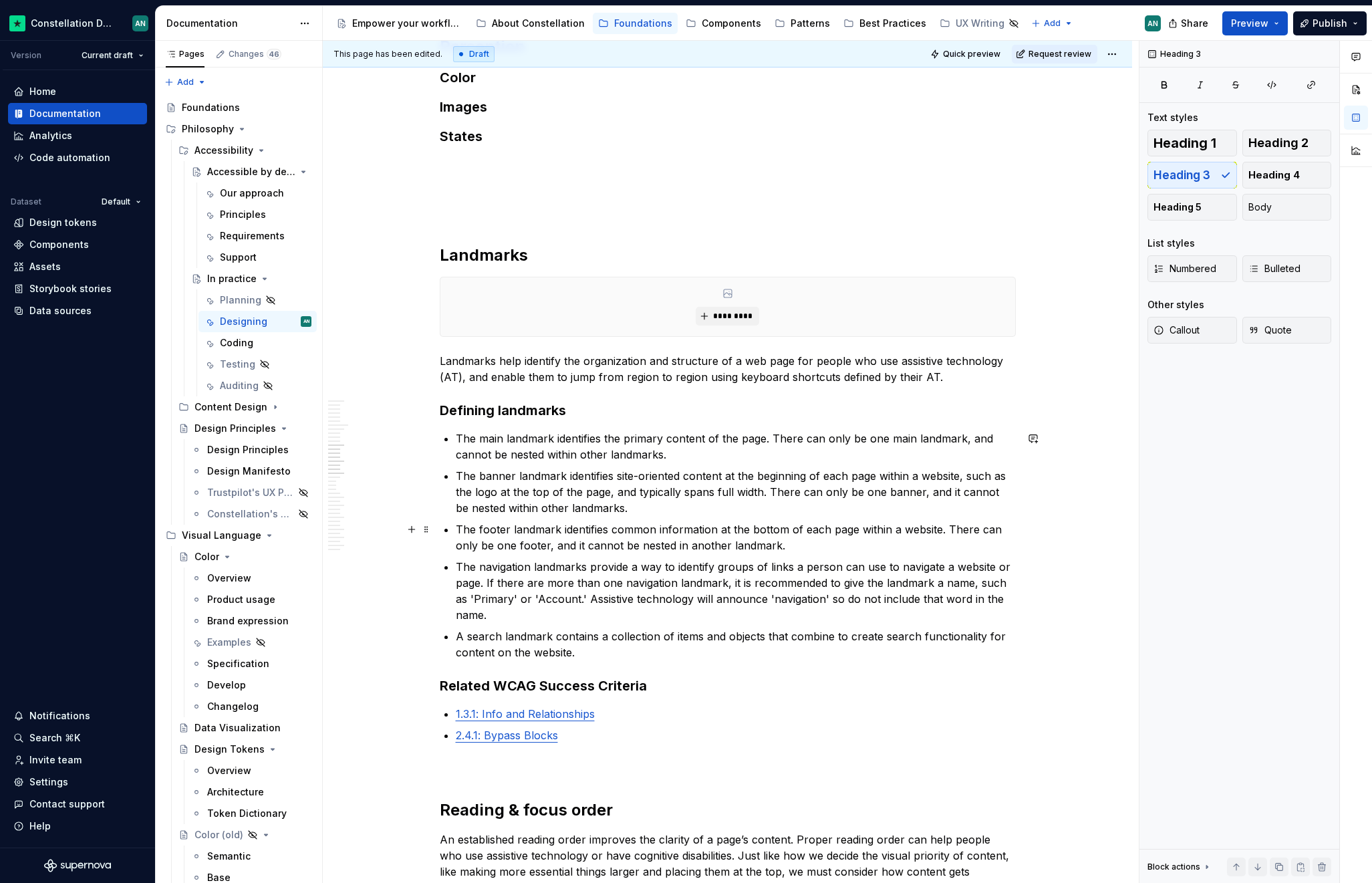
scroll to position [575, 0]
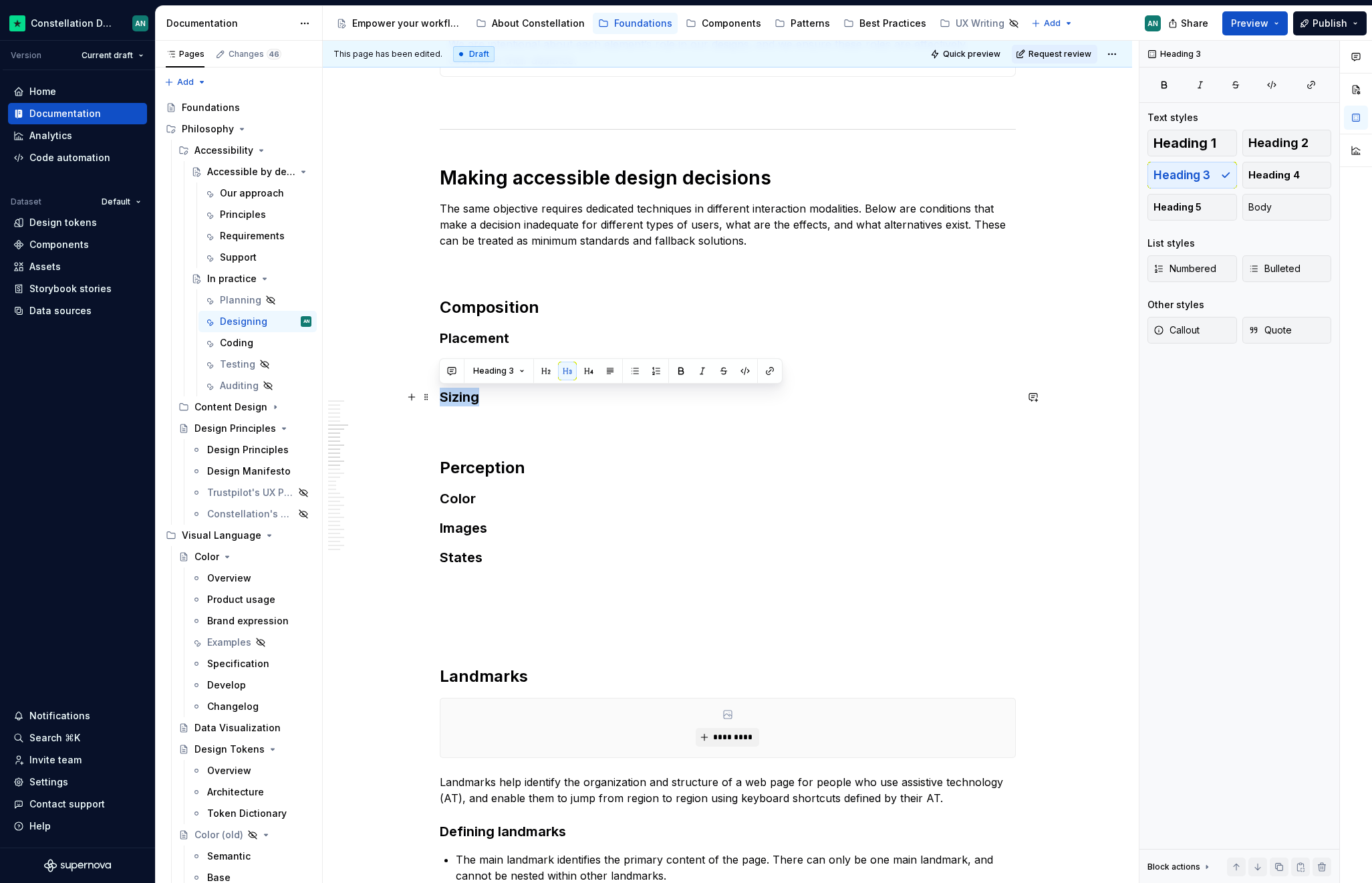
drag, startPoint x: 486, startPoint y: 402, endPoint x: 440, endPoint y: 400, distance: 46.0
click at [440, 400] on h3 "Sizing" at bounding box center [727, 397] width 576 height 18
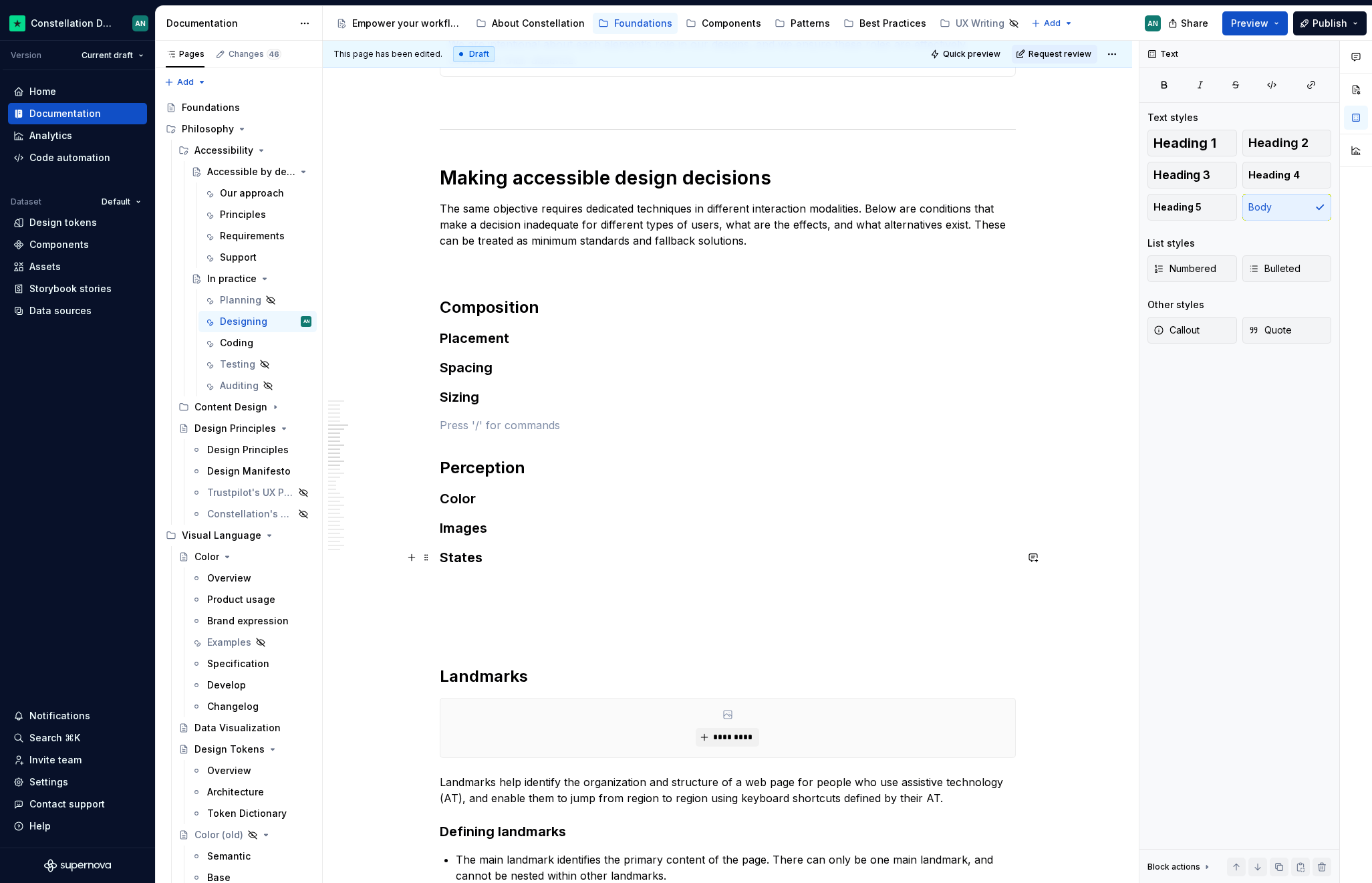
click at [551, 563] on h3 "States" at bounding box center [727, 557] width 576 height 18
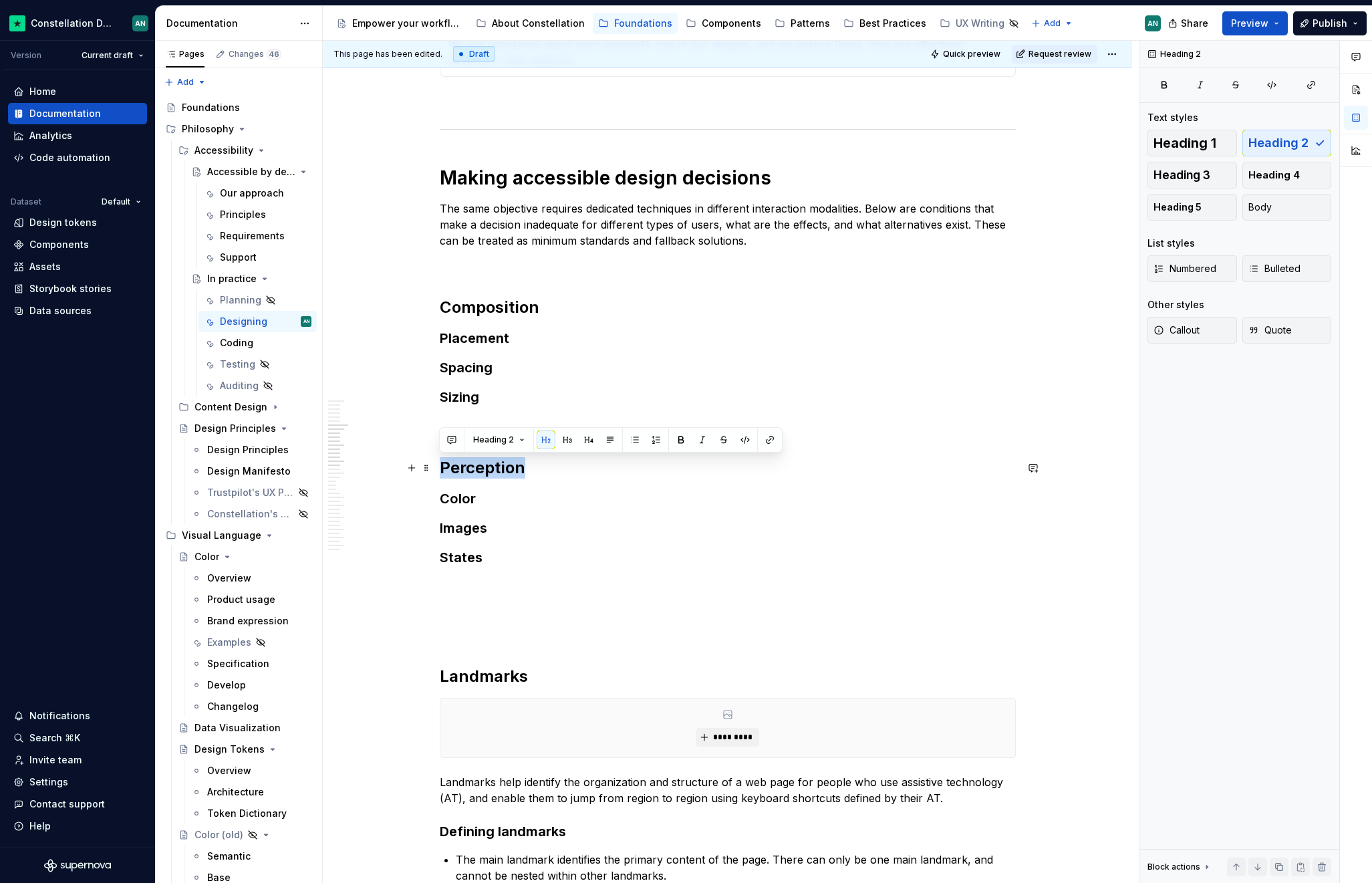
drag, startPoint x: 520, startPoint y: 468, endPoint x: 442, endPoint y: 469, distance: 78.0
click at [442, 469] on h2 "Perception" at bounding box center [727, 468] width 576 height 21
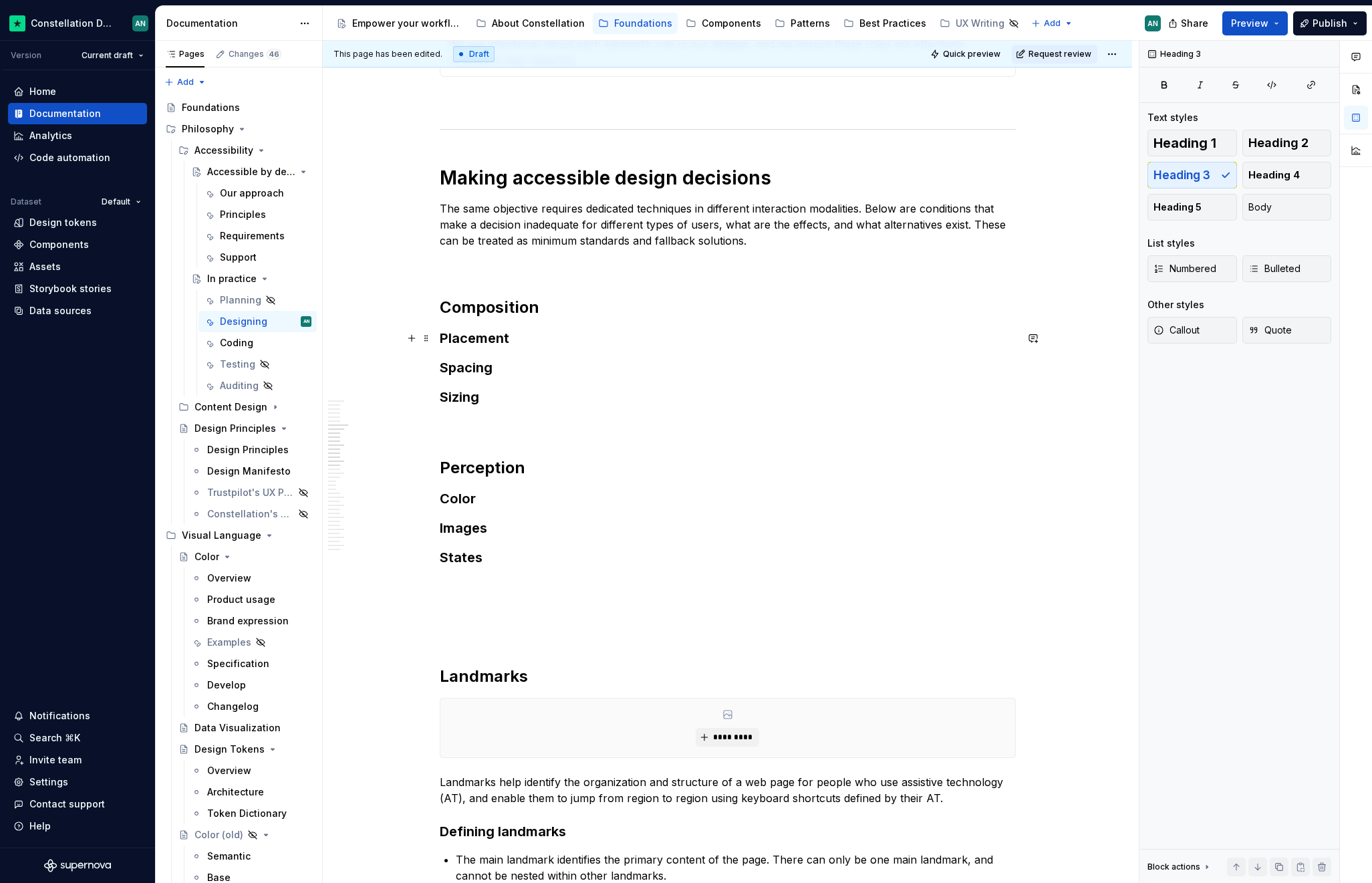
click at [596, 345] on h3 "Placement" at bounding box center [727, 338] width 576 height 18
click at [475, 493] on h3 "Color" at bounding box center [727, 498] width 576 height 18
